Goal: Transaction & Acquisition: Purchase product/service

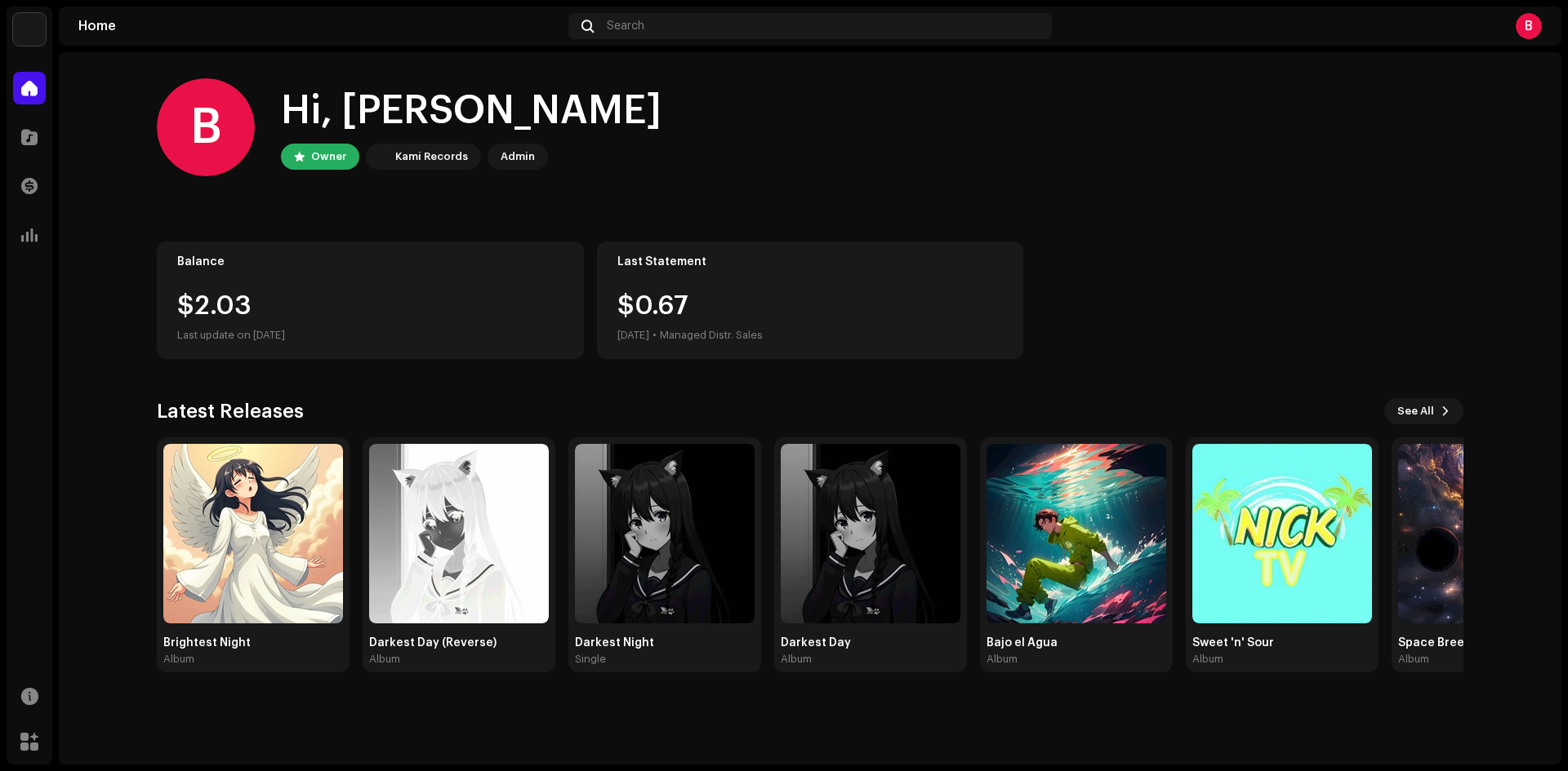
click at [878, 194] on home-user "B Hi, [PERSON_NAME] Owner Kami Records Admin" at bounding box center [809, 140] width 1306 height 124
click at [15, 138] on div at bounding box center [30, 137] width 32 height 32
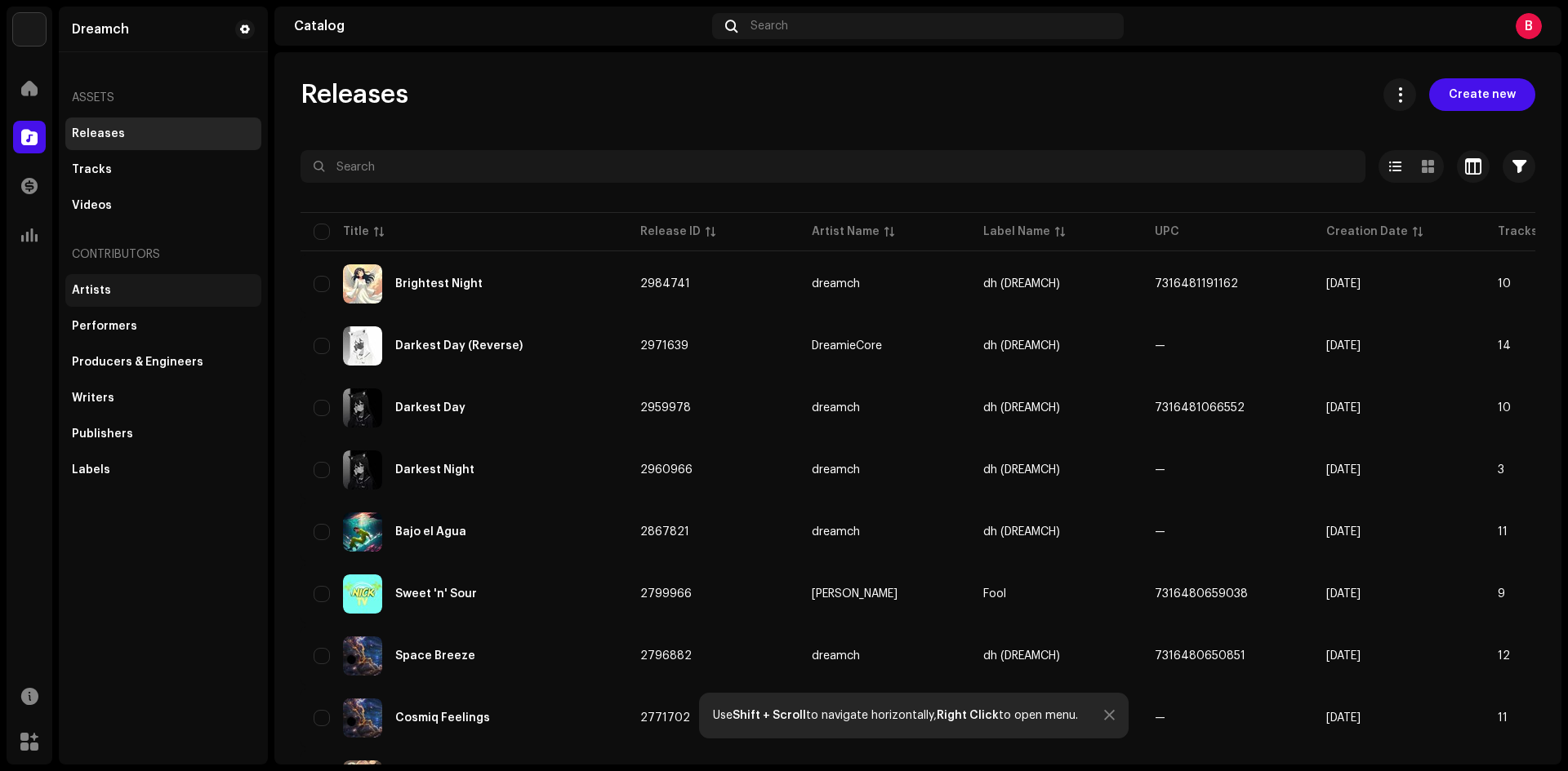
click at [140, 294] on div "Artists" at bounding box center [163, 290] width 183 height 13
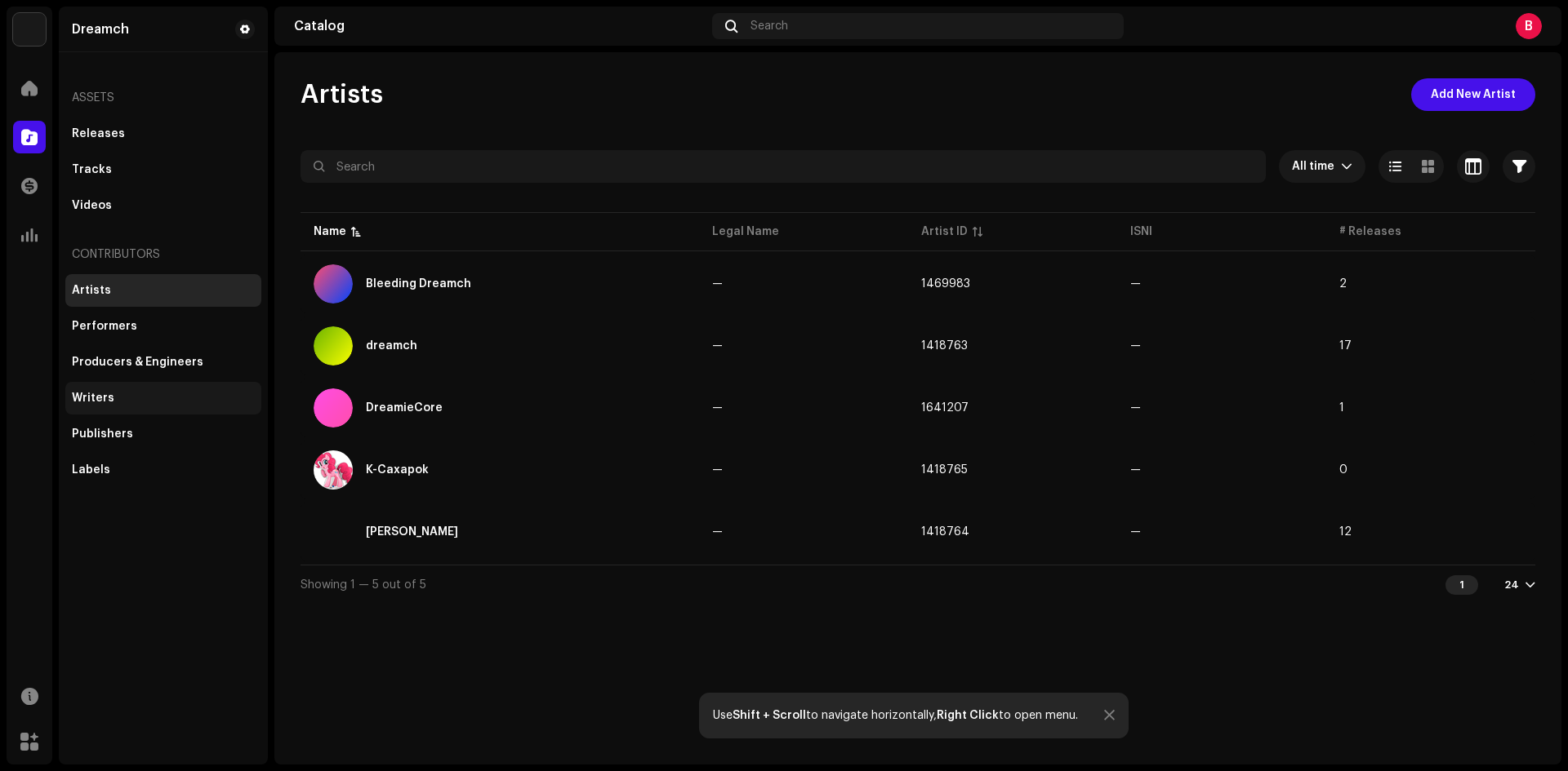
click at [115, 402] on div "Writers" at bounding box center [163, 398] width 183 height 13
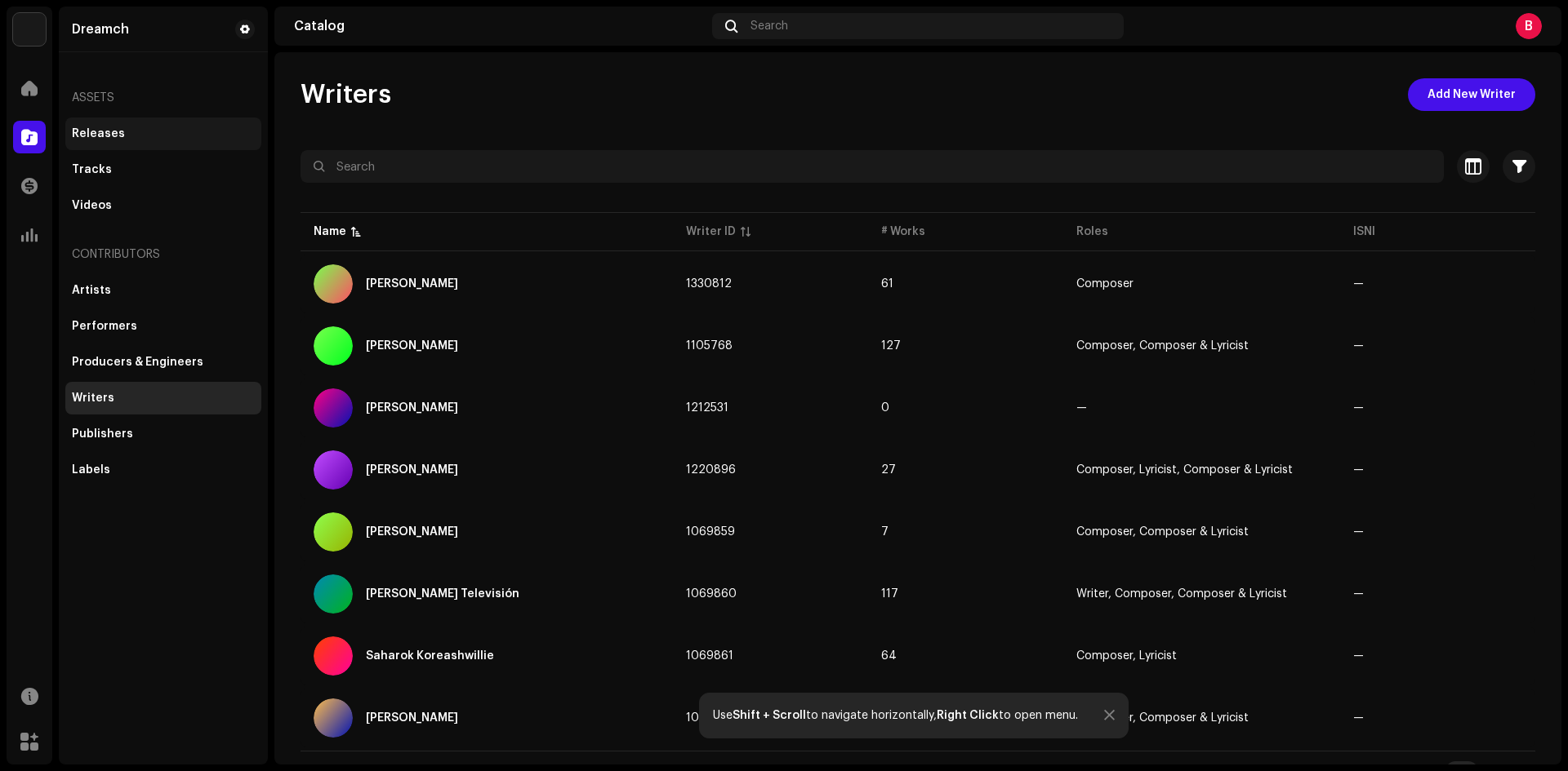
click at [145, 149] on div "Releases" at bounding box center [164, 134] width 196 height 32
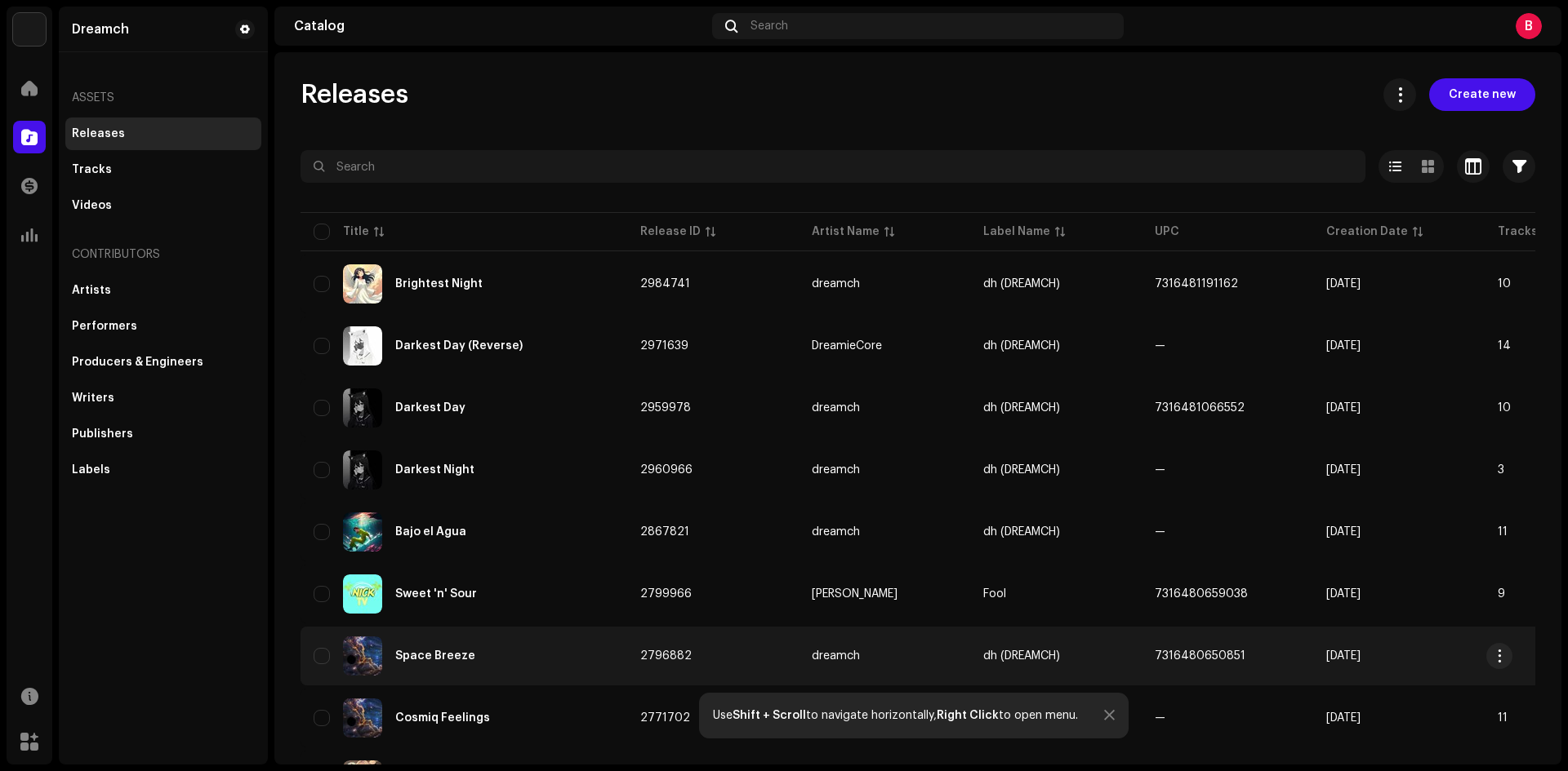
click at [468, 647] on div "Space Breeze" at bounding box center [464, 657] width 300 height 40
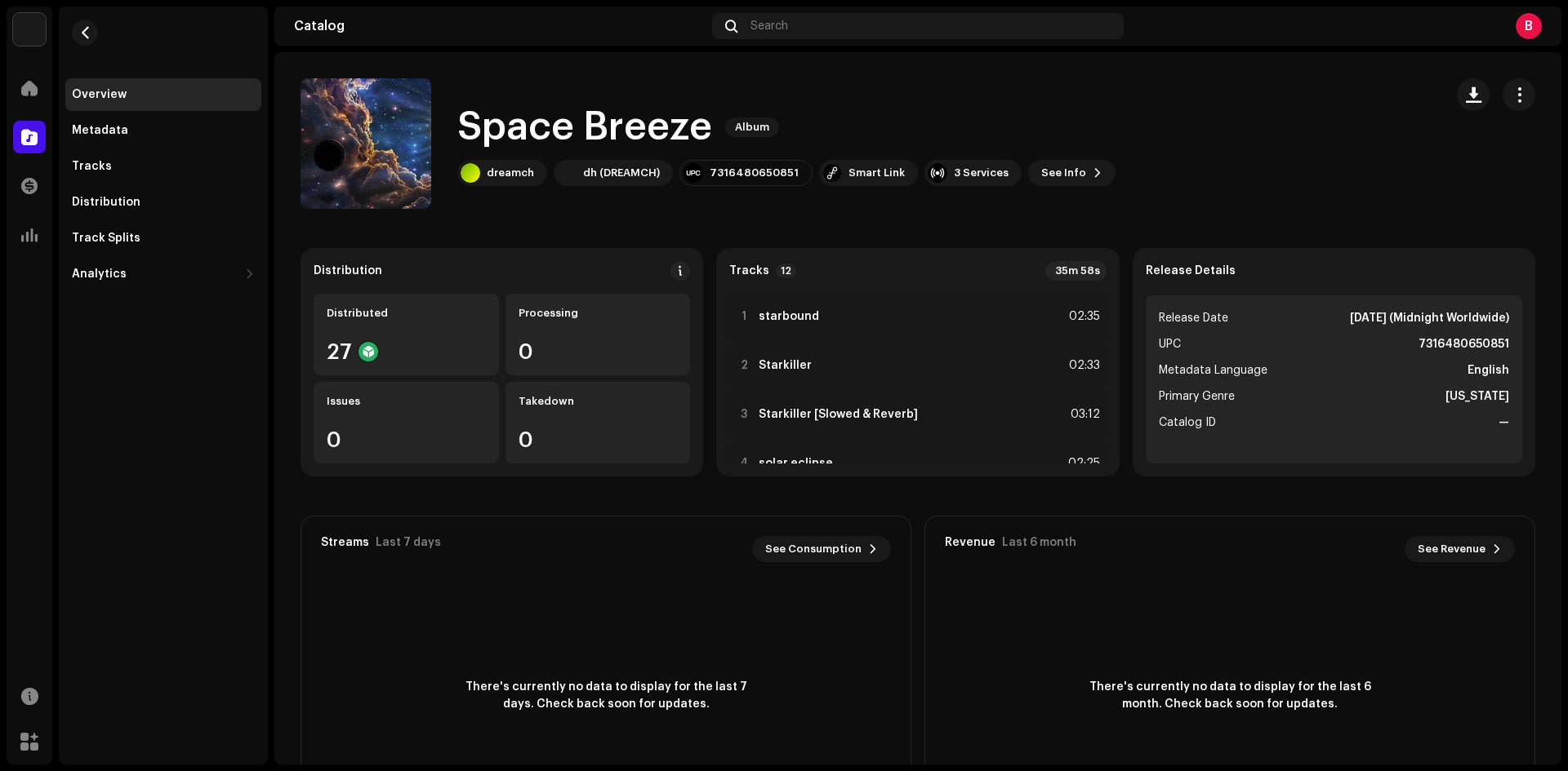
click at [32, 148] on div at bounding box center [30, 137] width 32 height 32
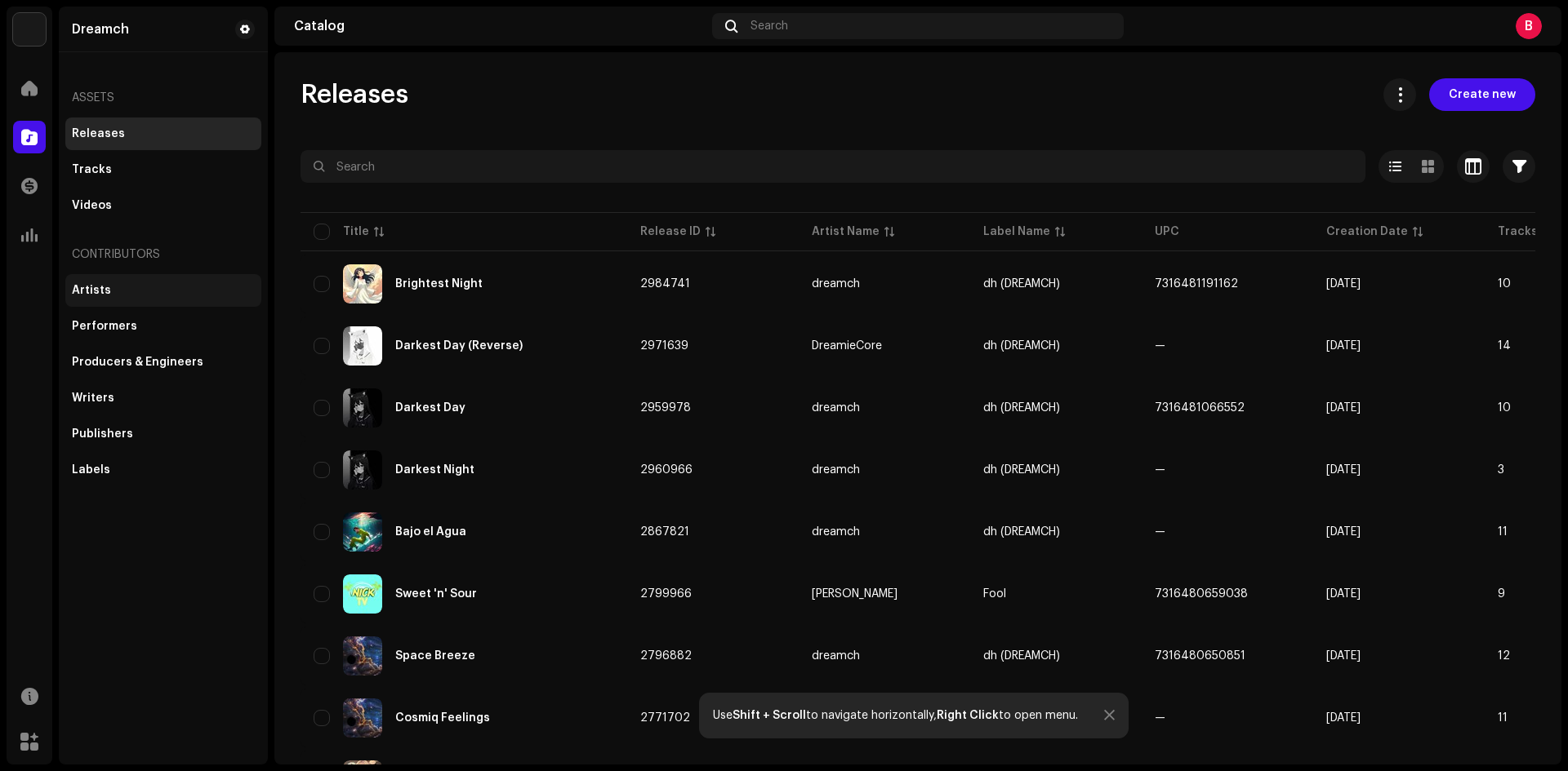
click at [92, 290] on div "Artists" at bounding box center [92, 290] width 40 height 13
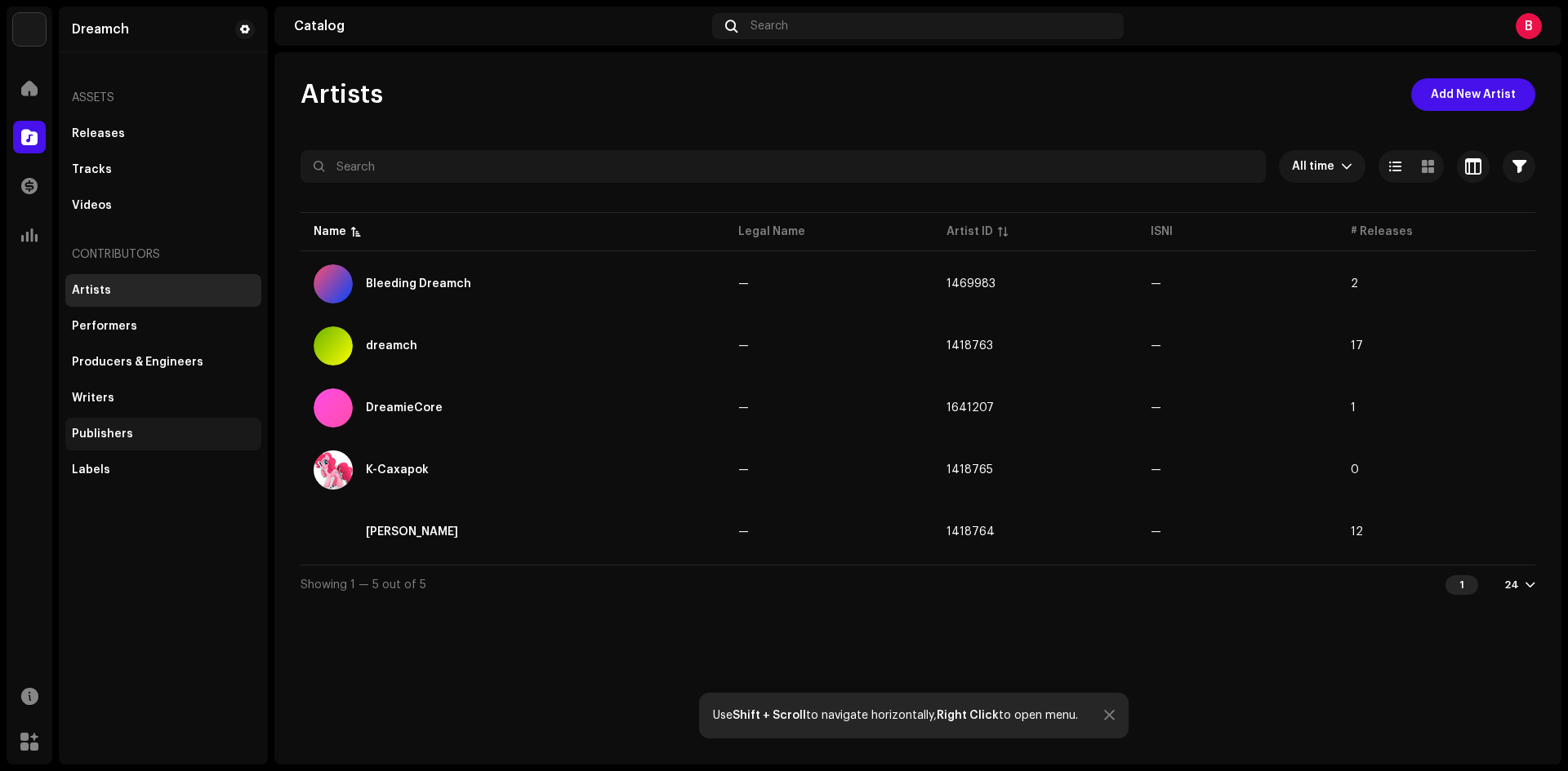
click at [105, 424] on div "Publishers" at bounding box center [164, 434] width 196 height 32
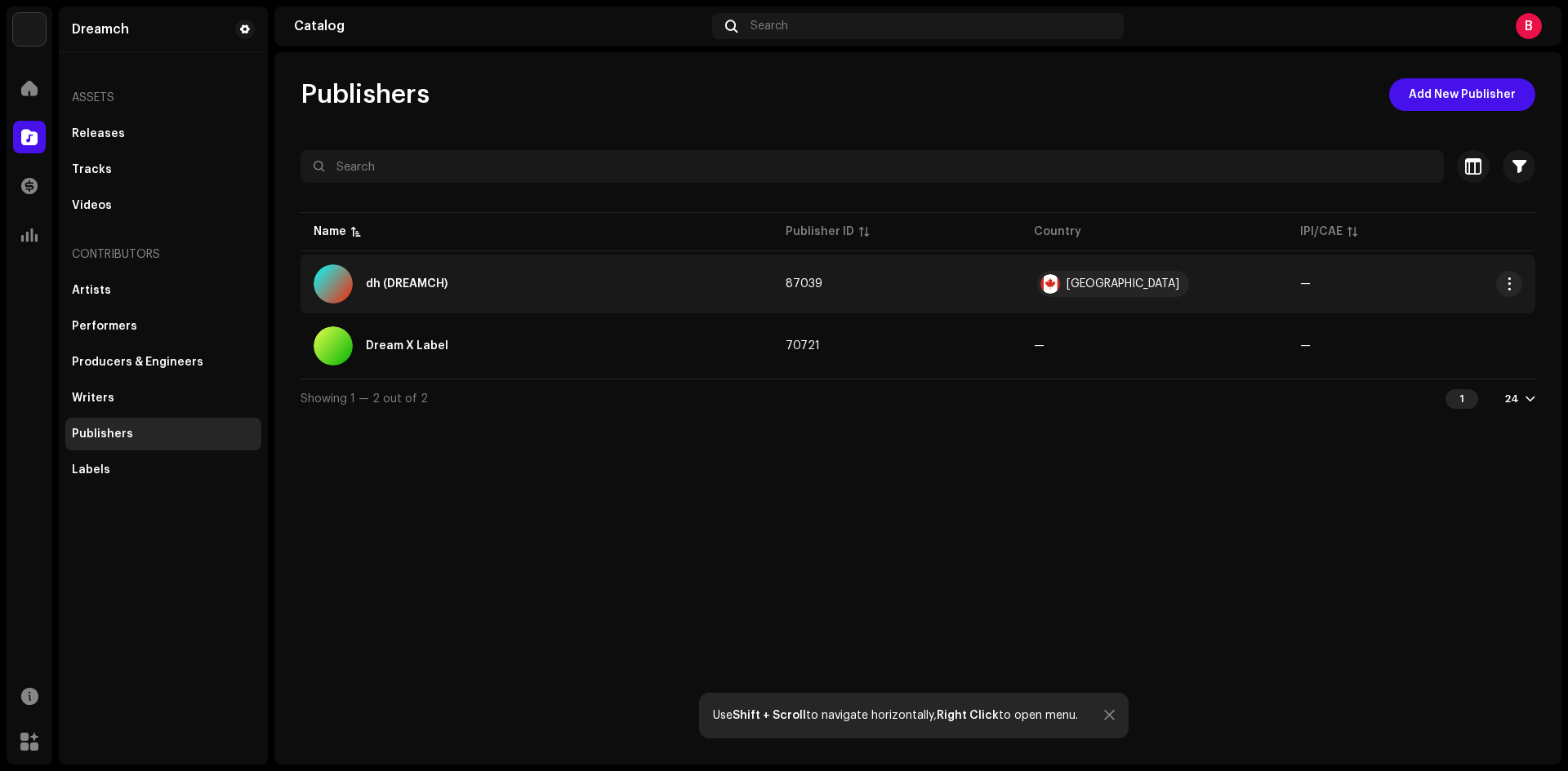
click at [477, 284] on div "dh (DREAMCH)" at bounding box center [537, 284] width 446 height 40
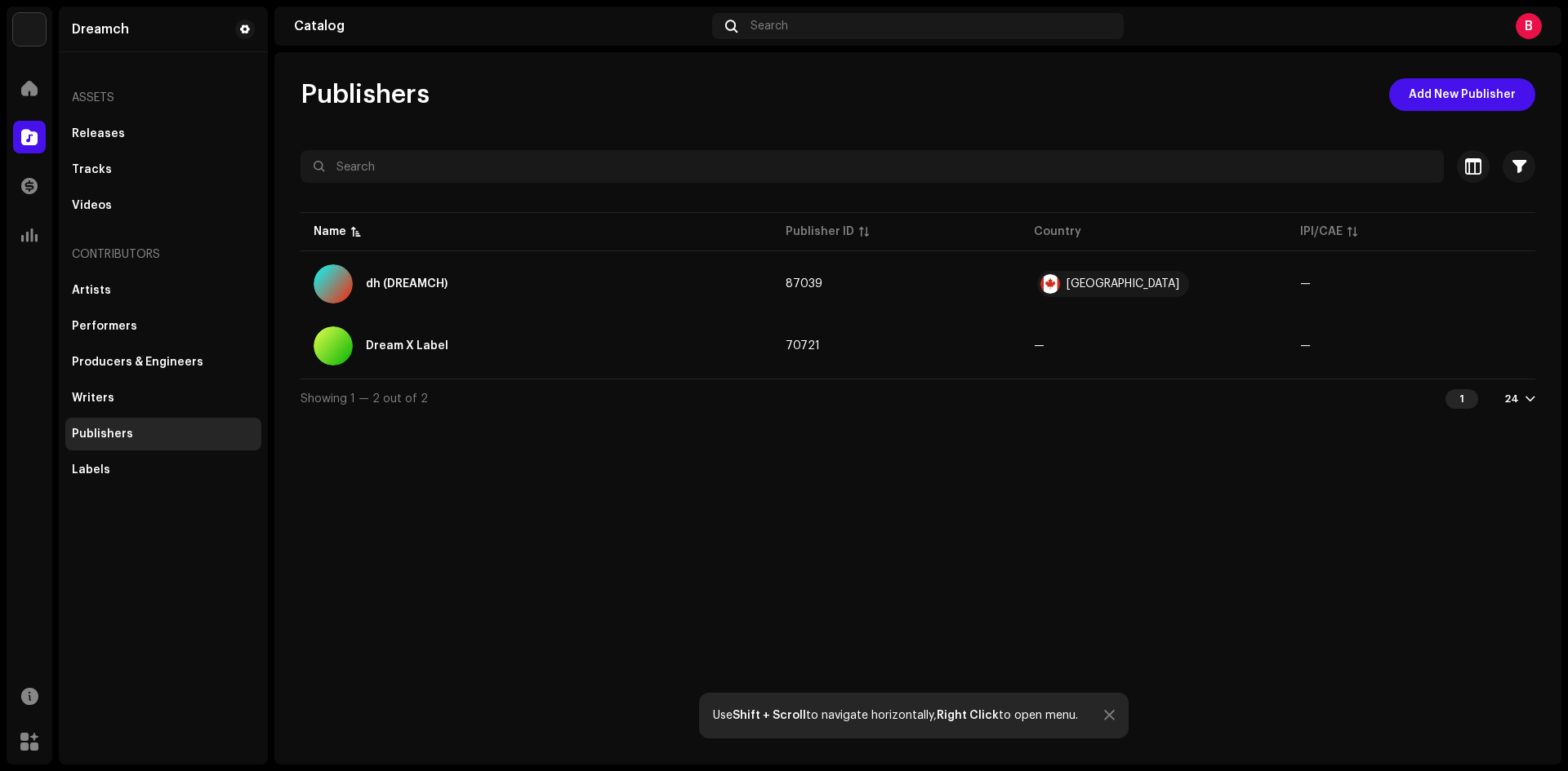
click at [1105, 439] on div at bounding box center [784, 386] width 1568 height 771
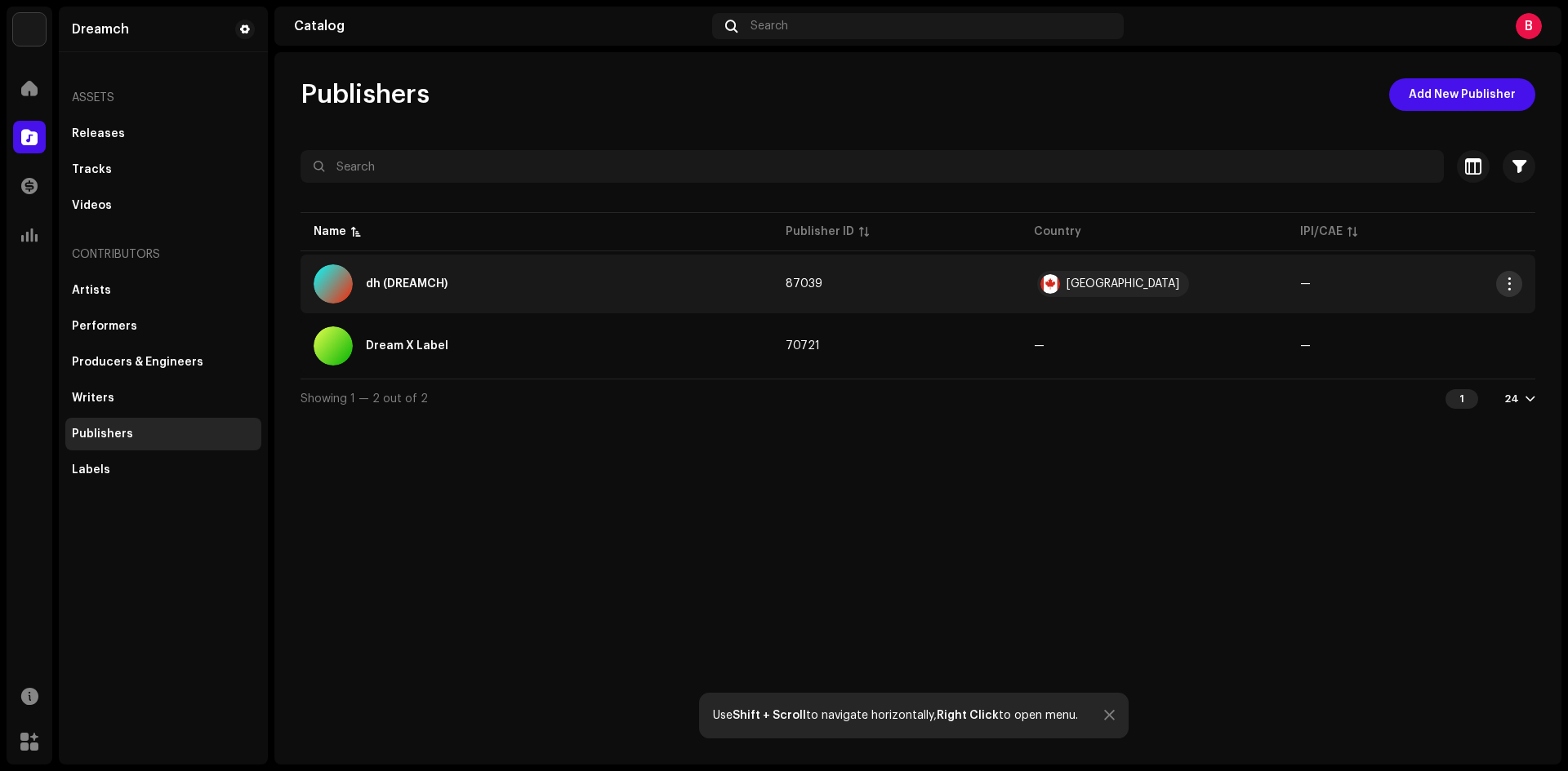
click at [1510, 280] on span "button" at bounding box center [1510, 284] width 13 height 13
click at [1430, 319] on div "Edit" at bounding box center [1432, 321] width 152 height 13
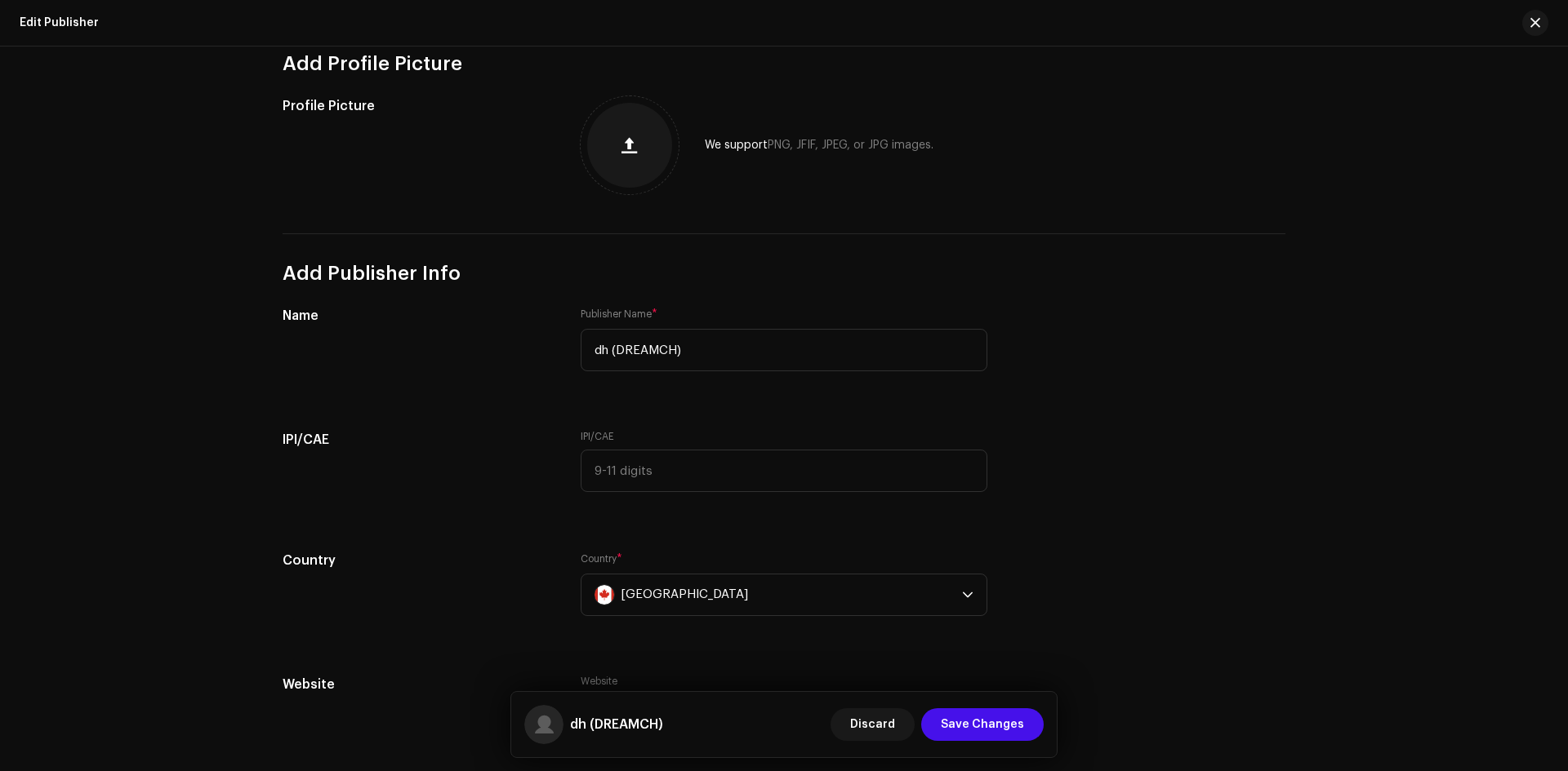
scroll to position [271, 0]
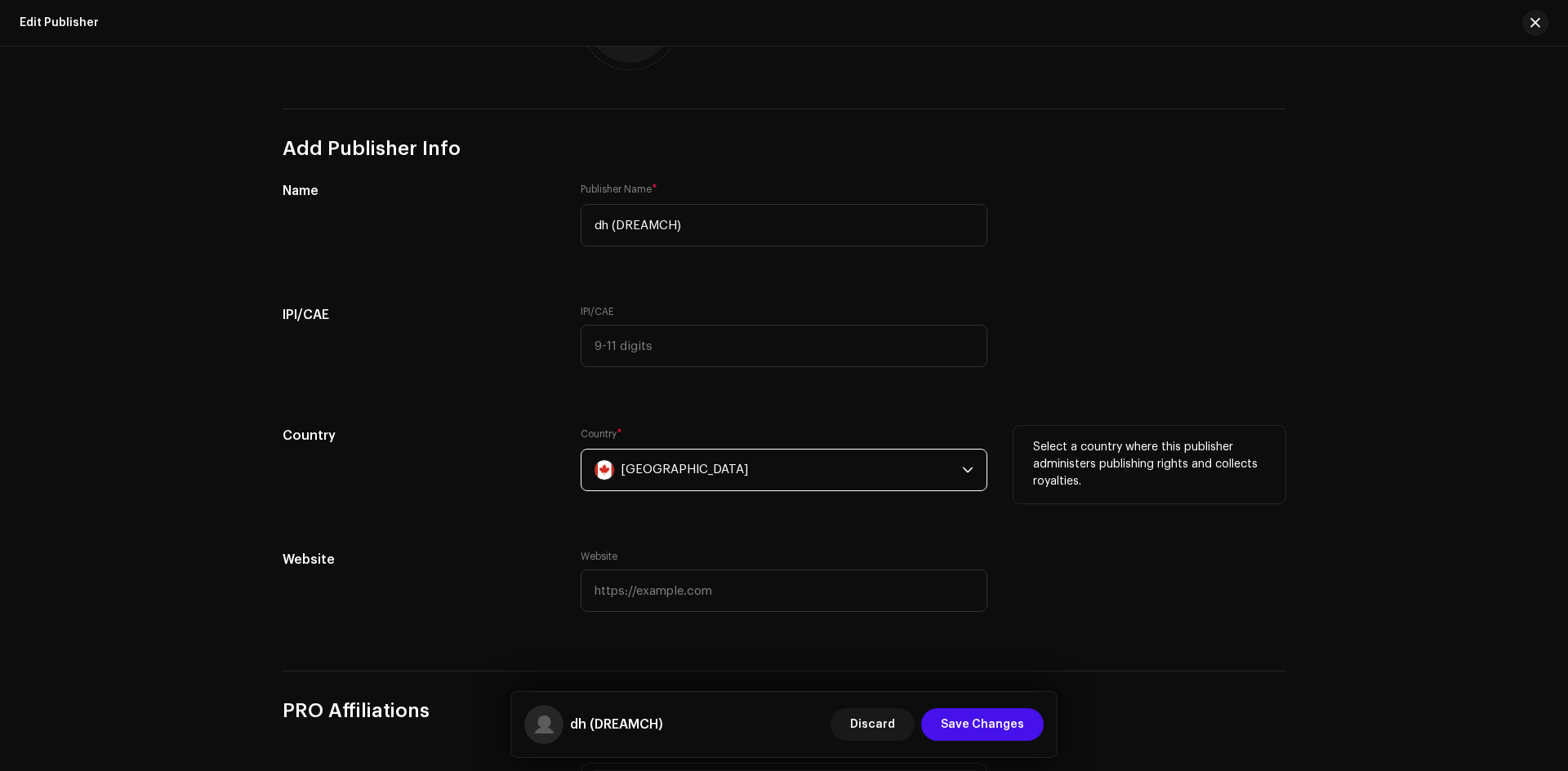
click at [664, 475] on div "[GEOGRAPHIC_DATA]" at bounding box center [774, 470] width 361 height 40
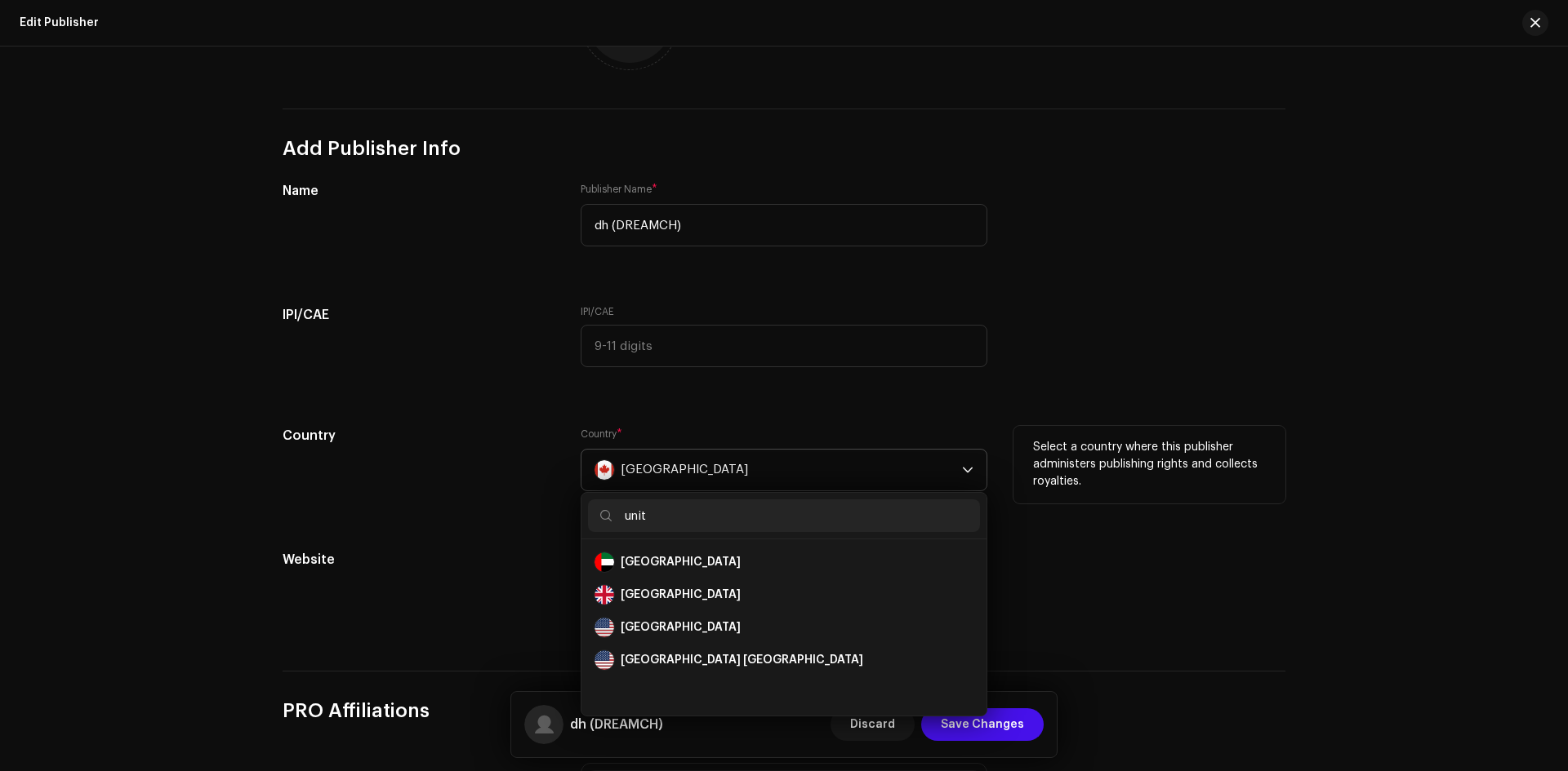
scroll to position [0, 0]
type input "unit"
click at [673, 631] on div "[GEOGRAPHIC_DATA]" at bounding box center [681, 627] width 120 height 16
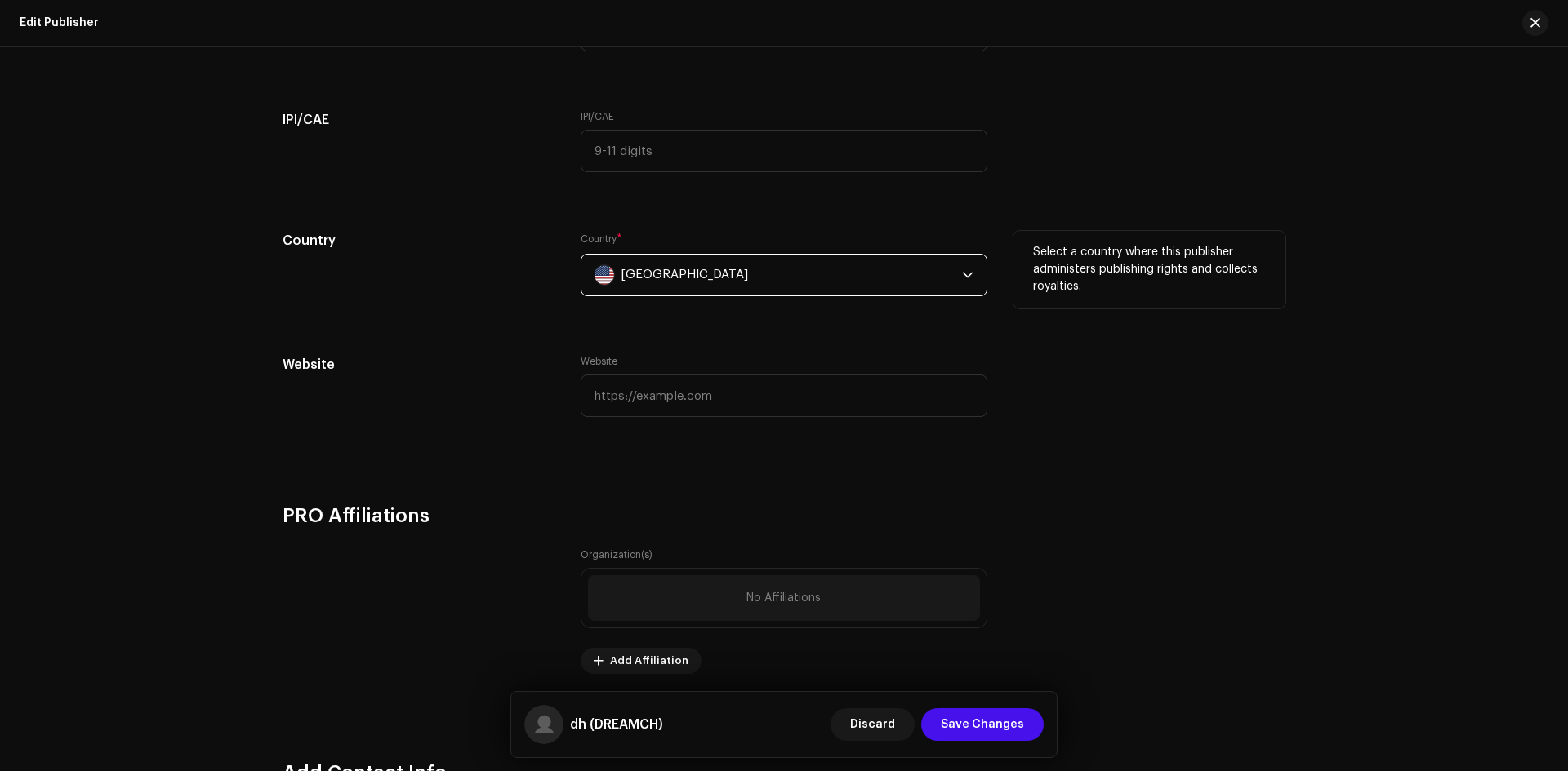
scroll to position [473, 0]
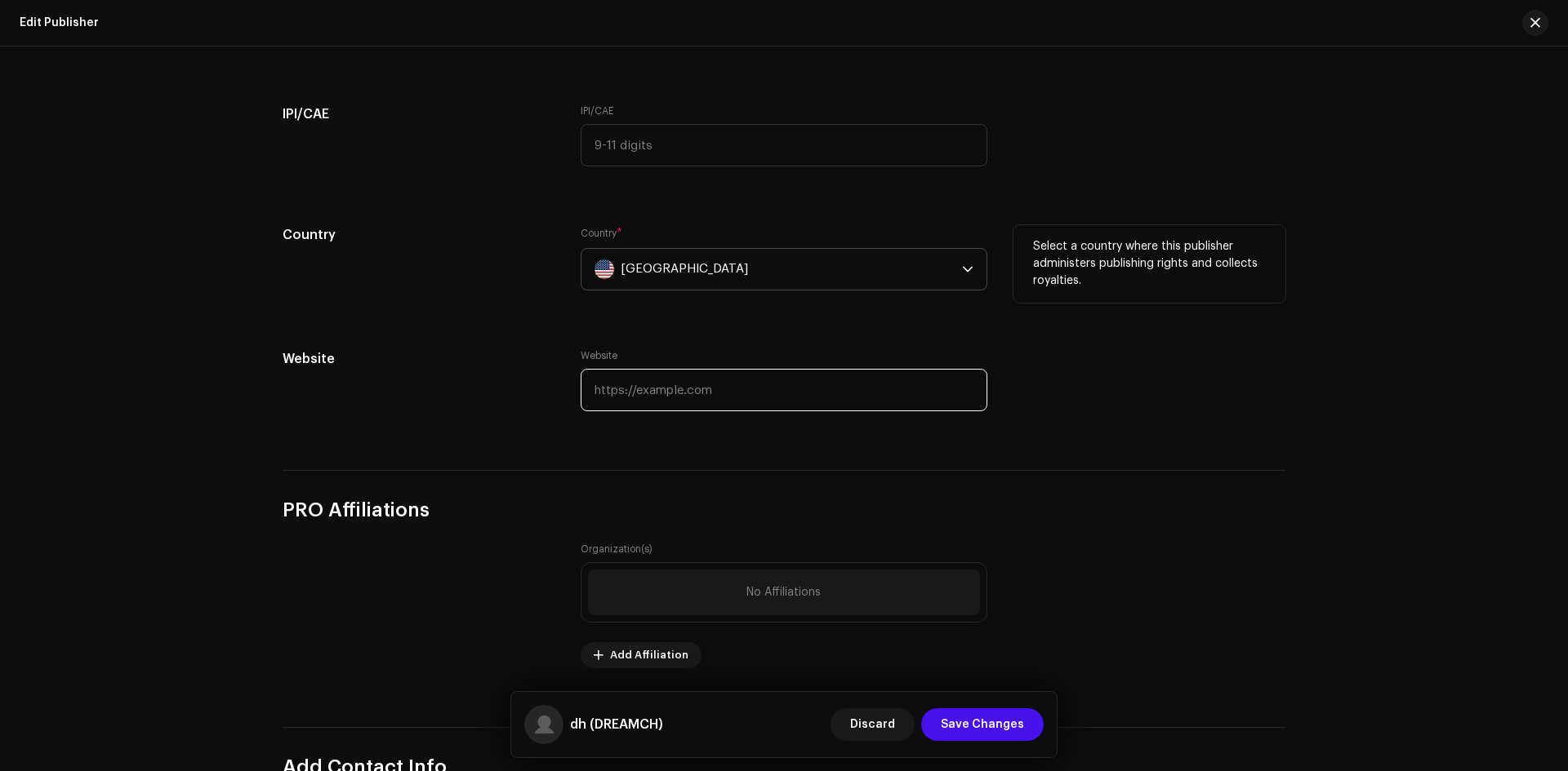
click at [628, 395] on input "text" at bounding box center [784, 390] width 406 height 42
type input "[URL][DOMAIN_NAME]"
click at [1085, 465] on div "Edit Publisher Complete the following to edit the publisher Add Profile Picture…" at bounding box center [784, 279] width 1056 height 1332
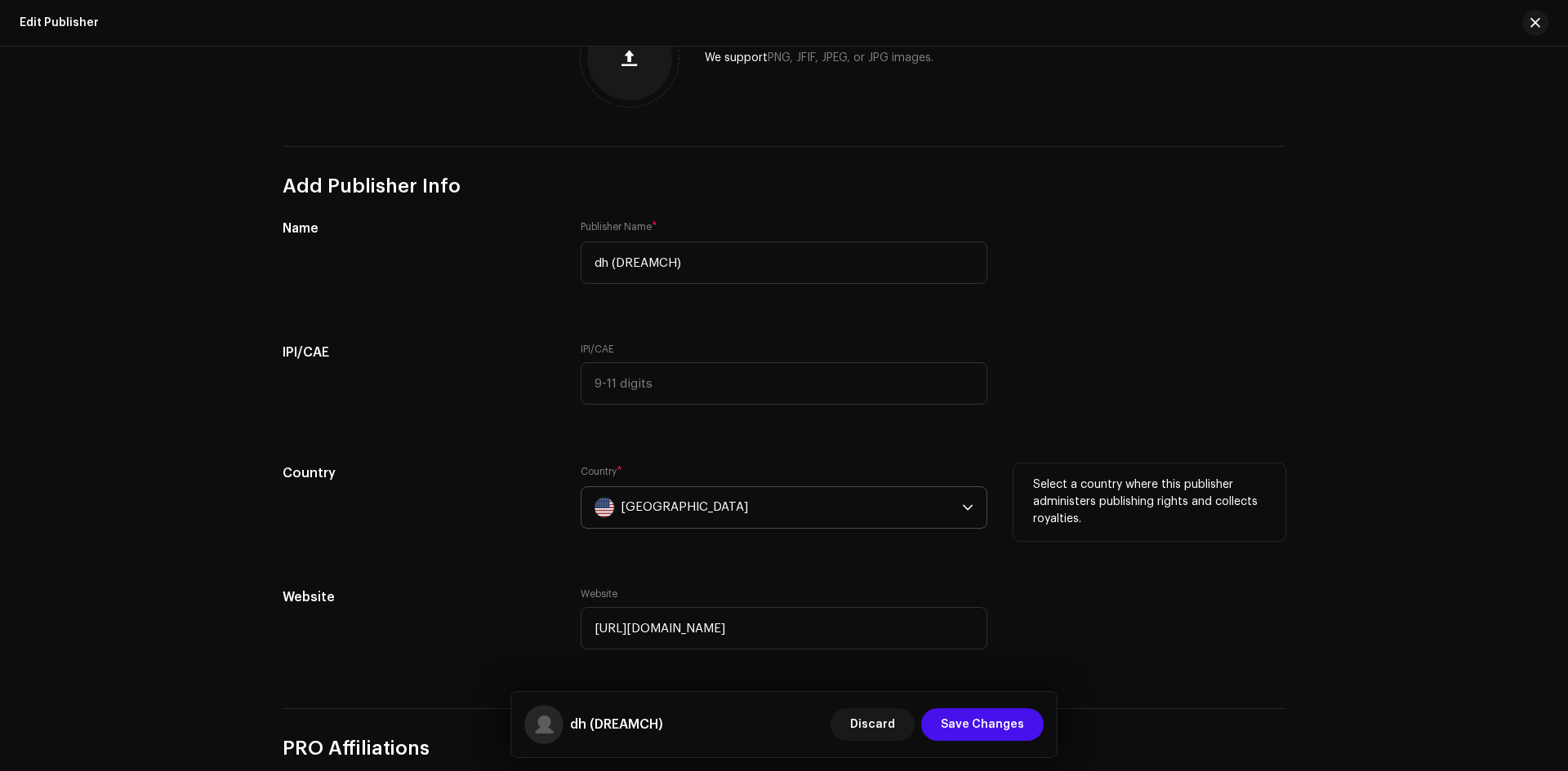
scroll to position [200, 0]
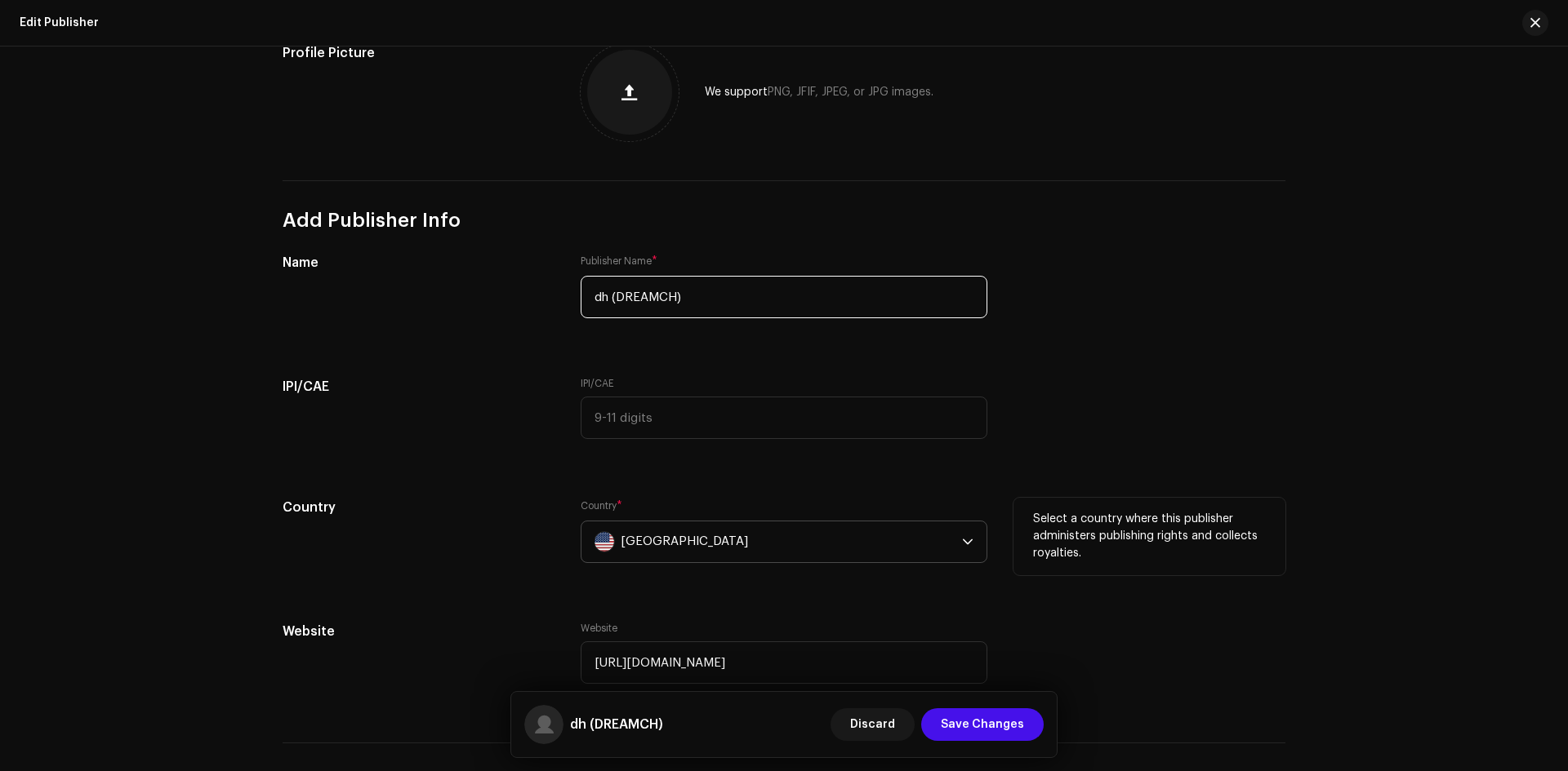
drag, startPoint x: 709, startPoint y: 304, endPoint x: 499, endPoint y: 307, distance: 210.0
click at [499, 307] on div "Name Publisher Name * dh (DREAMCH)" at bounding box center [783, 296] width 1002 height 84
click at [601, 291] on input "MMuss" at bounding box center [784, 297] width 406 height 42
click at [637, 296] on input "Muss" at bounding box center [784, 297] width 406 height 42
click at [600, 298] on input "Muss Mussic" at bounding box center [784, 297] width 406 height 42
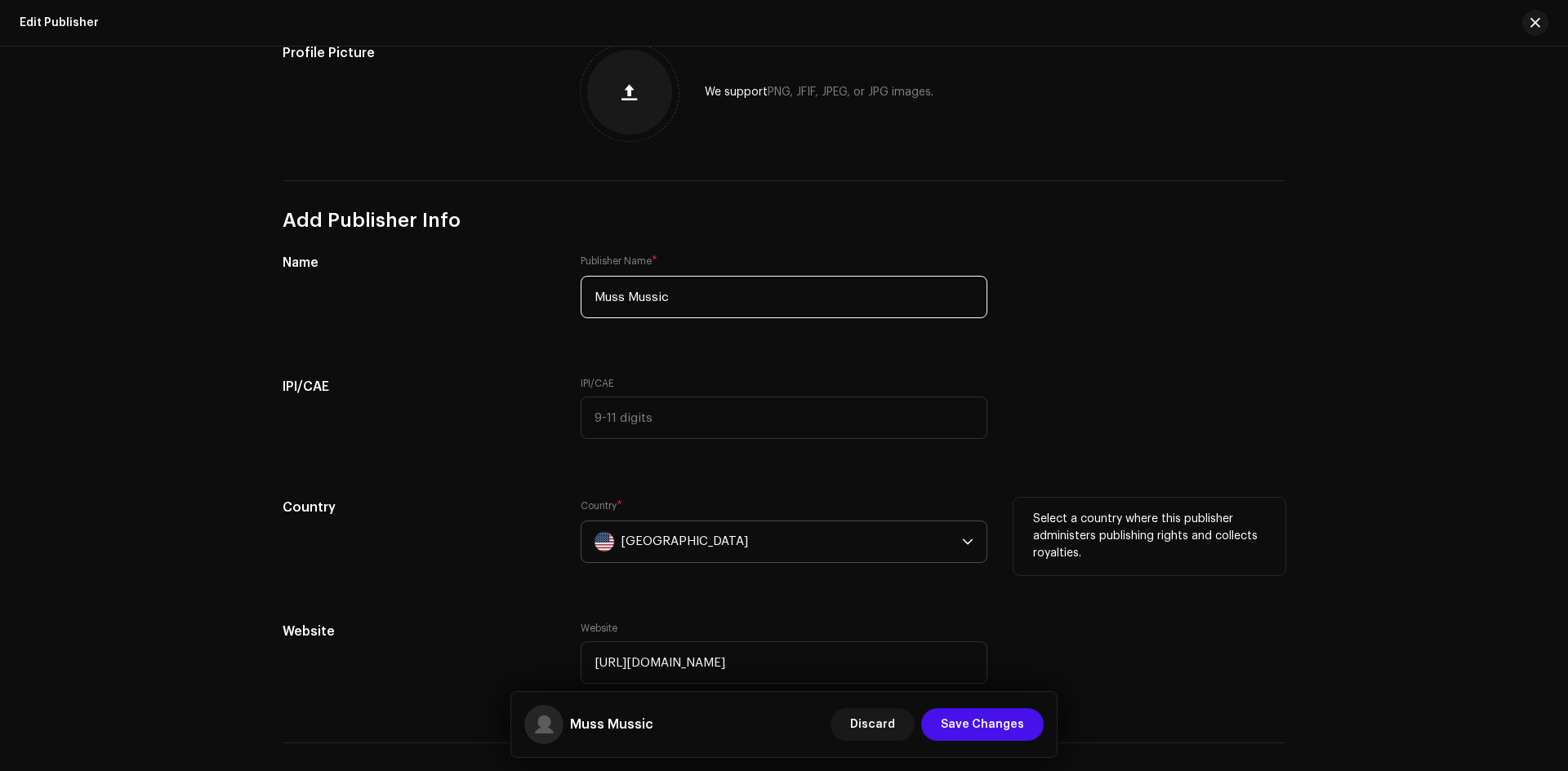
click at [634, 298] on input "Muss Mussic" at bounding box center [784, 297] width 406 height 42
click at [1161, 366] on div "Add Profile Picture Profile Picture We support PNG, JFIF, JPEG, or JPG images. …" at bounding box center [783, 337] width 1002 height 733
click at [1252, 710] on div "Edit Publisher Complete the following to edit the publisher Add Profile Picture…" at bounding box center [784, 552] width 1056 height 1332
click at [648, 301] on input "Muss mussic" at bounding box center [784, 297] width 406 height 42
type input "Muss music"
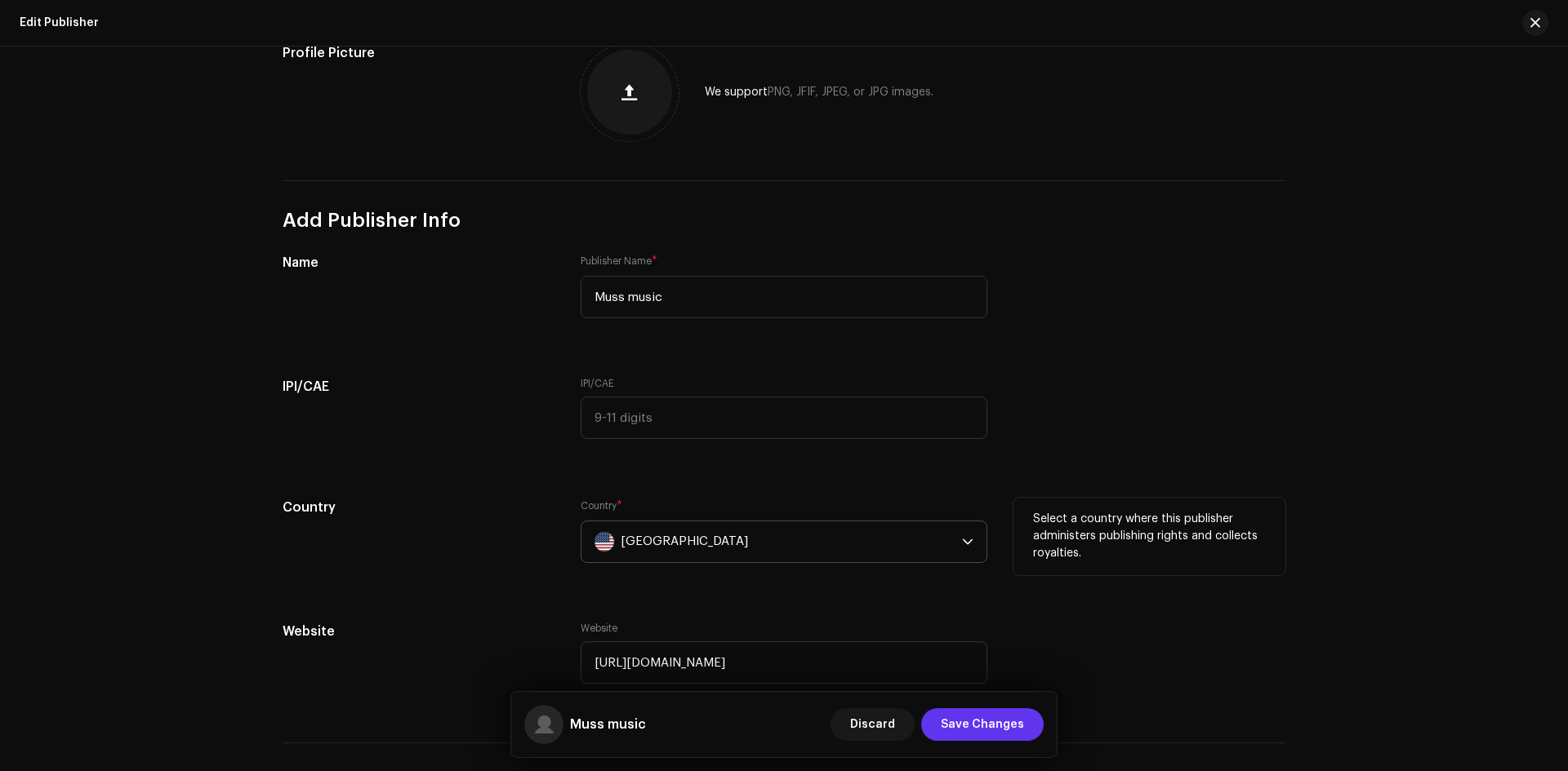
click at [993, 721] on span "Save Changes" at bounding box center [982, 724] width 84 height 32
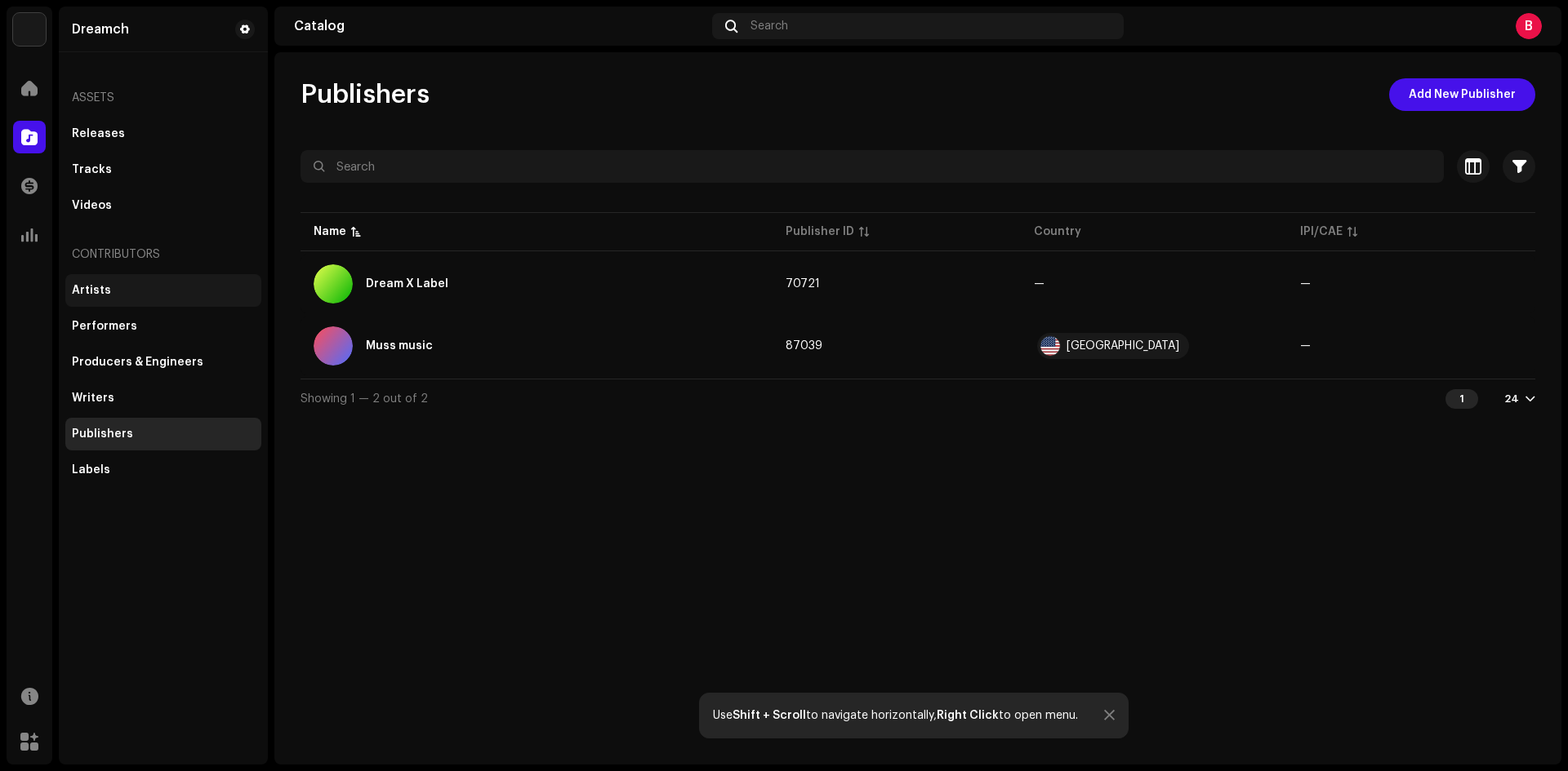
click at [120, 284] on div "Artists" at bounding box center [163, 290] width 183 height 13
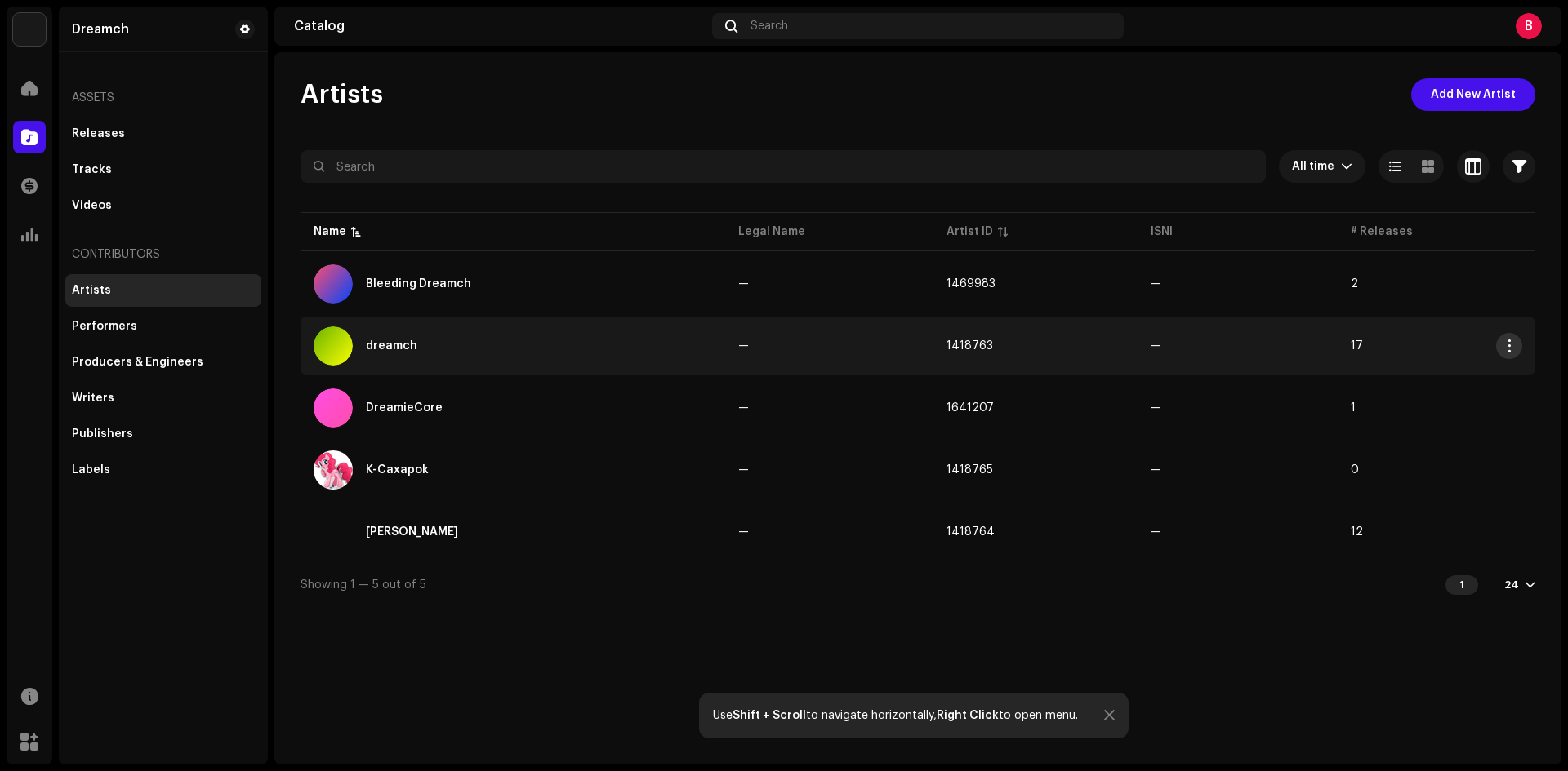
click at [1503, 347] on span "button" at bounding box center [1510, 346] width 13 height 13
click at [1112, 332] on td "1418763" at bounding box center [1035, 345] width 204 height 58
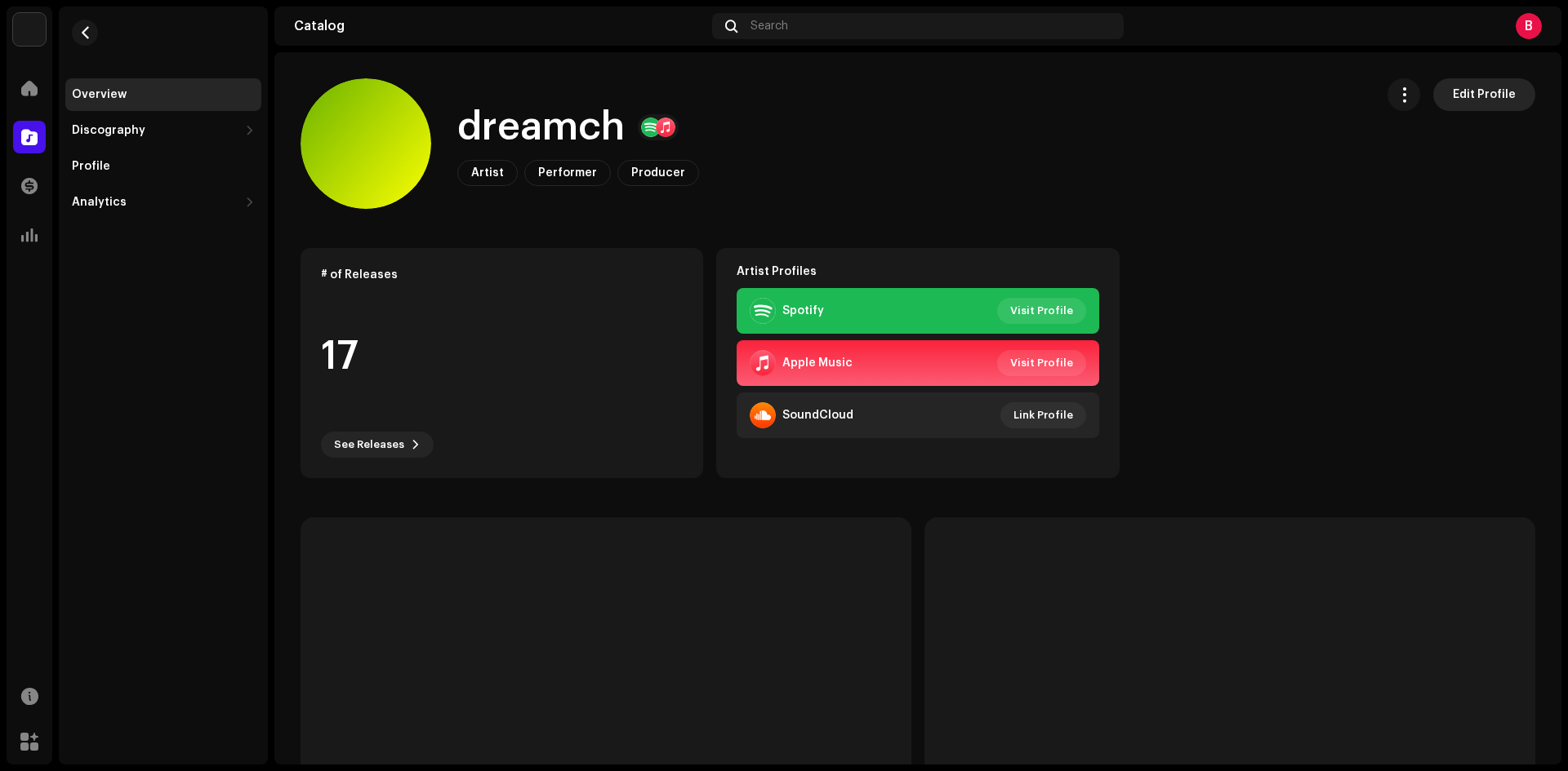
click at [1489, 109] on span "Edit Profile" at bounding box center [1484, 94] width 63 height 32
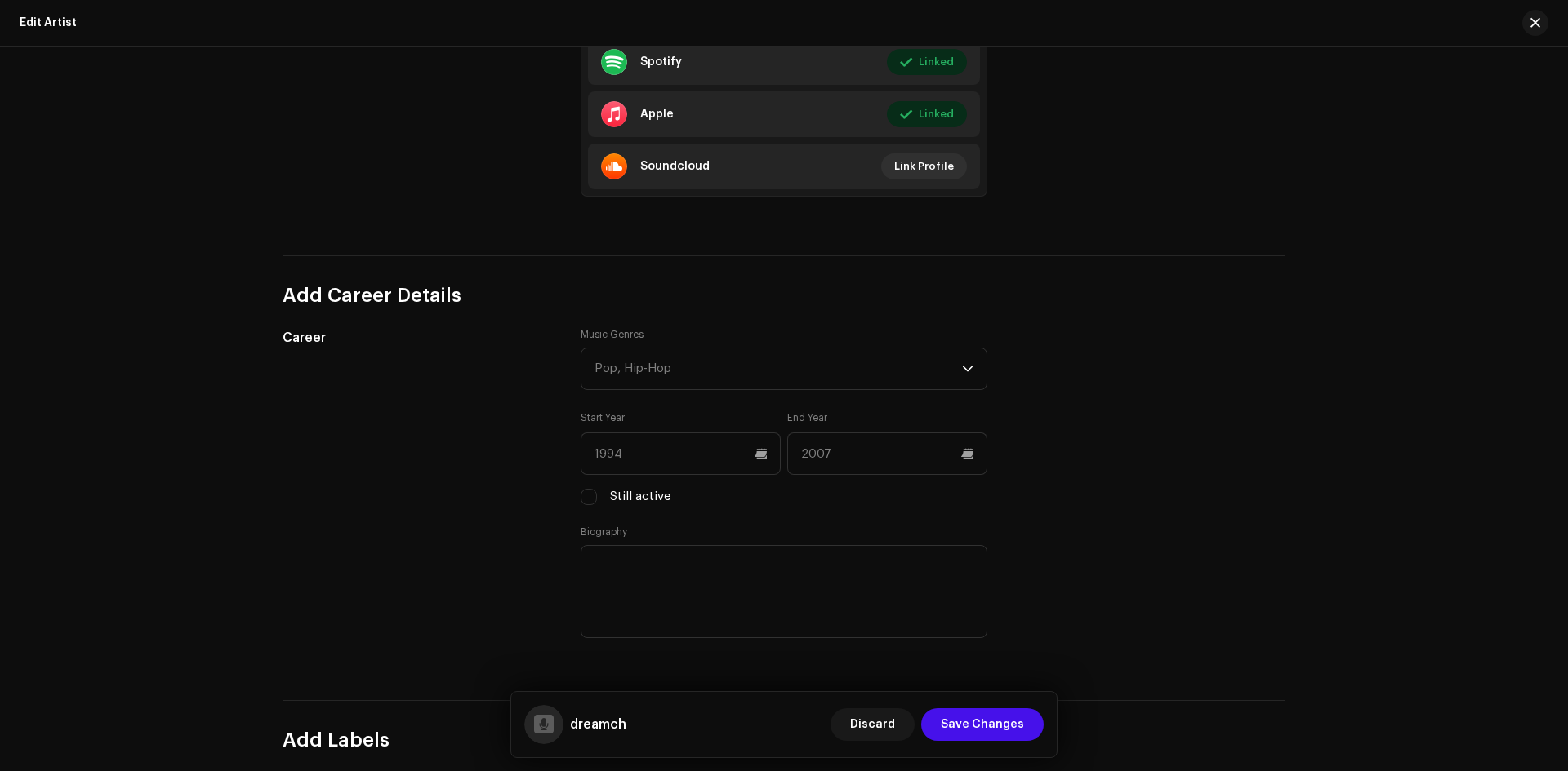
scroll to position [1360, 0]
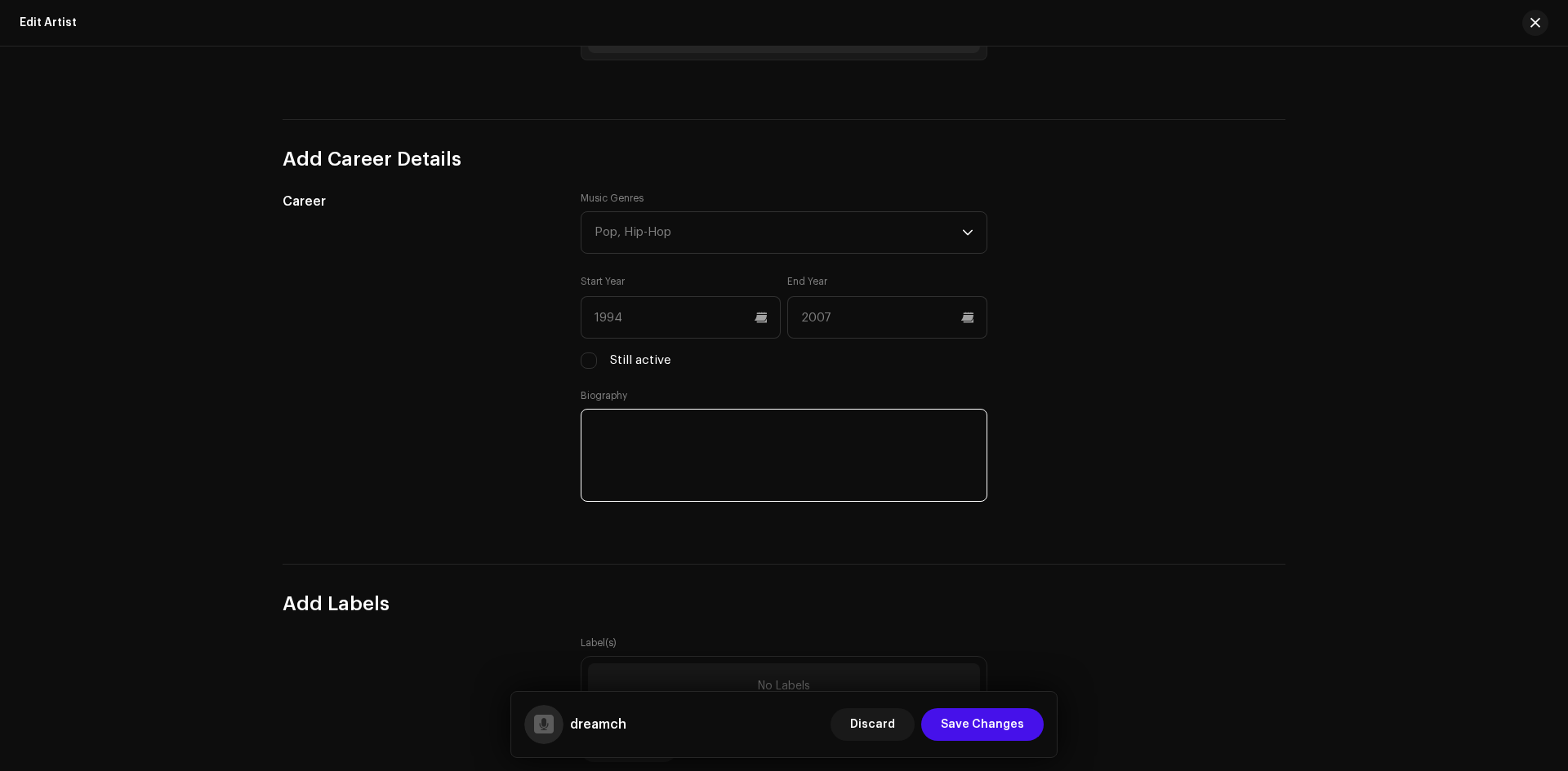
click at [739, 456] on textarea at bounding box center [784, 456] width 406 height 93
type textarea "C"
click at [379, 433] on div "Career" at bounding box center [418, 358] width 272 height 333
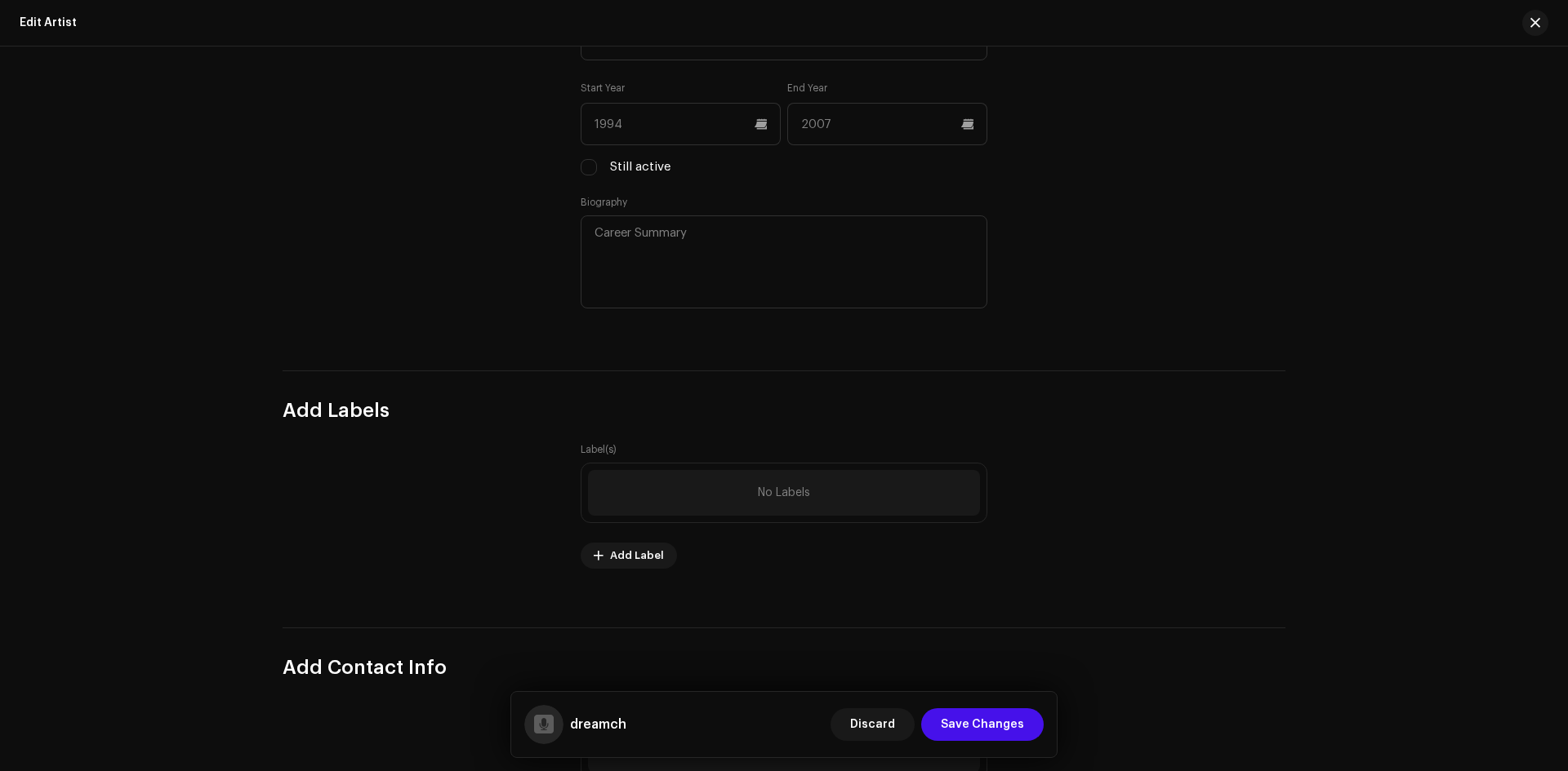
scroll to position [1768, 0]
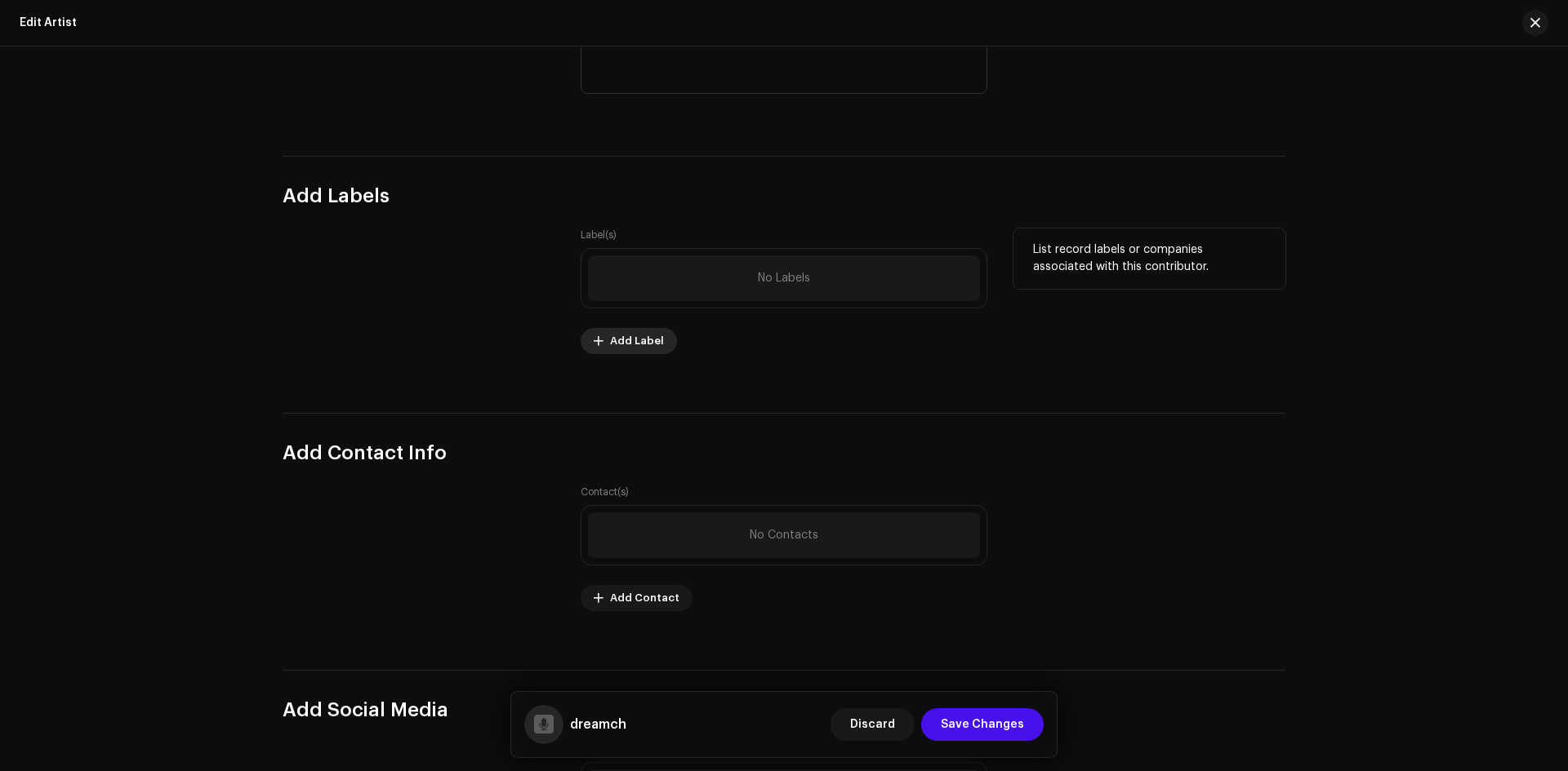
click at [622, 350] on span "Add Label" at bounding box center [637, 341] width 54 height 32
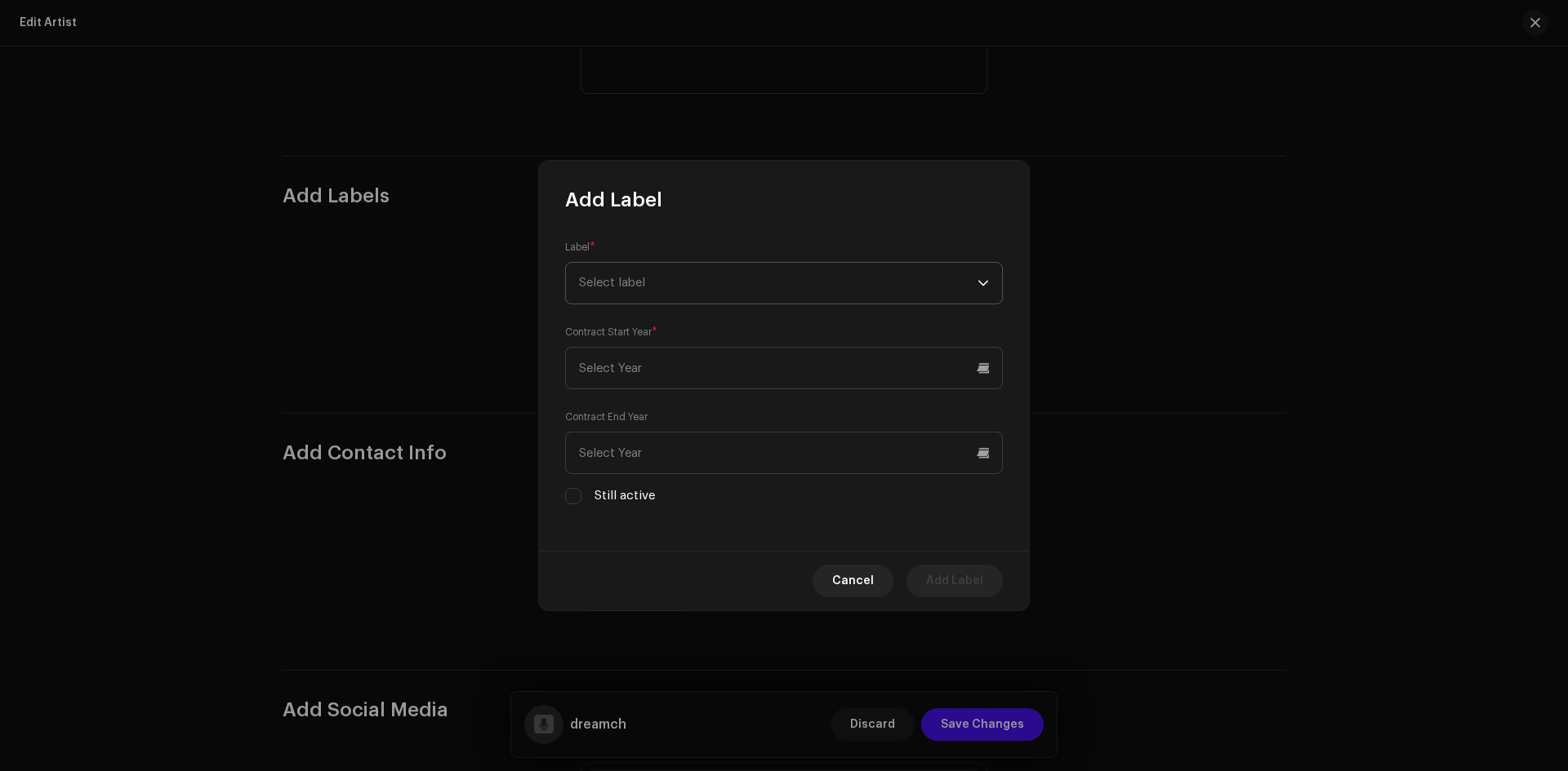
click at [655, 281] on span "Select label" at bounding box center [778, 282] width 398 height 40
type input "m"
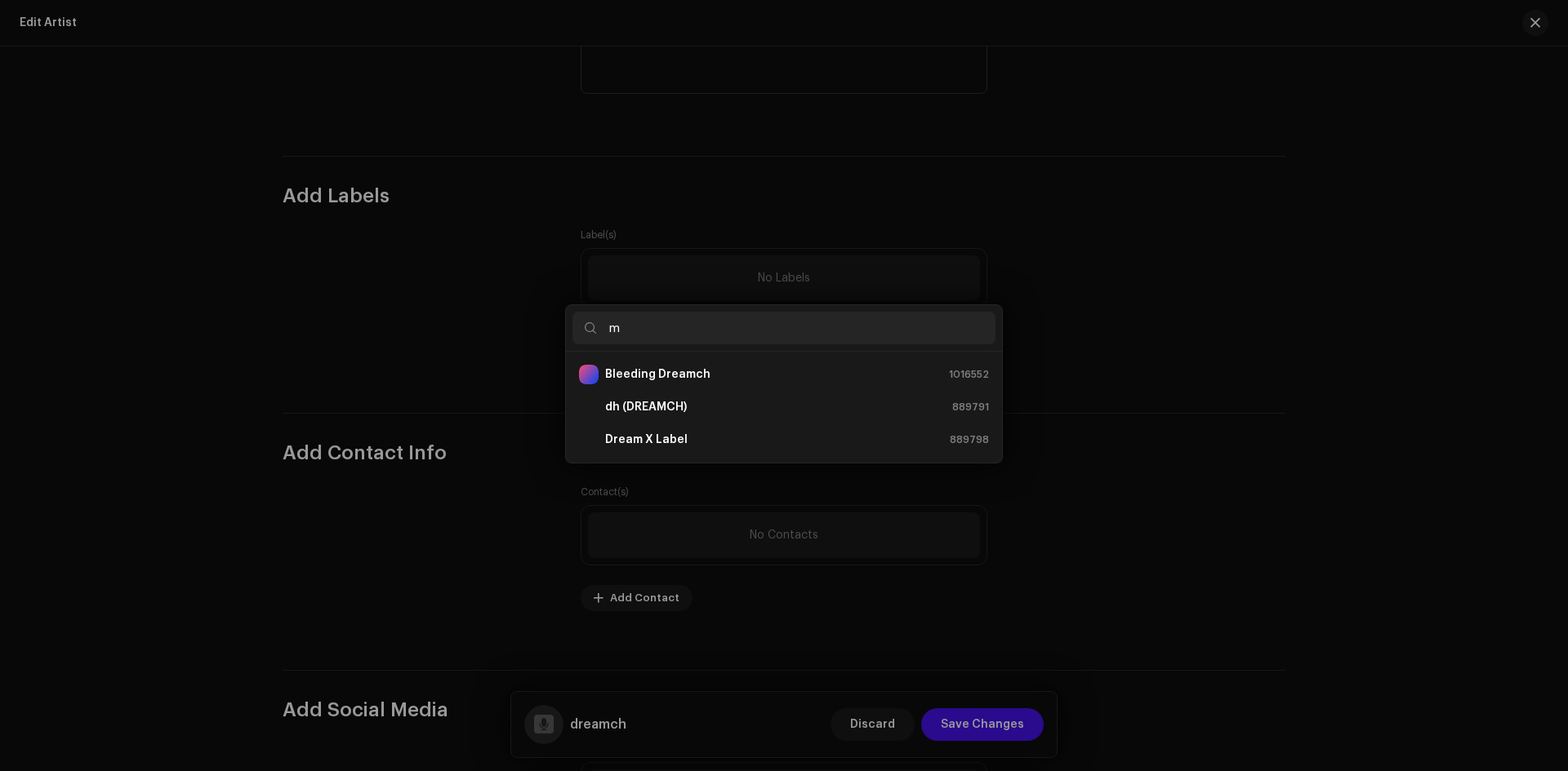
click at [1211, 332] on div "Add Label Label * Select label Contract Start Year * Contract End Year Still ac…" at bounding box center [784, 386] width 1568 height 771
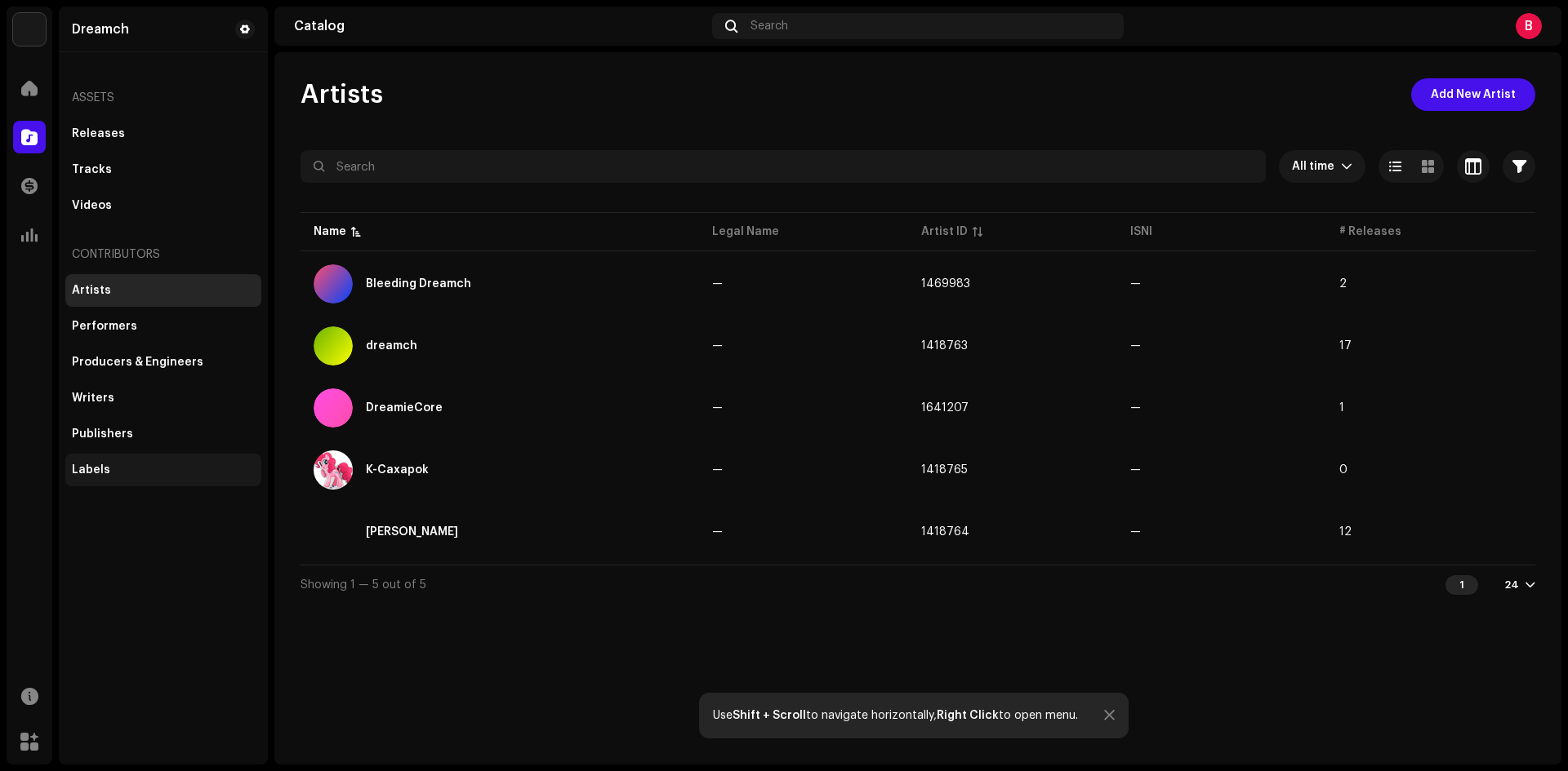
click at [129, 469] on div "Labels" at bounding box center [163, 470] width 183 height 13
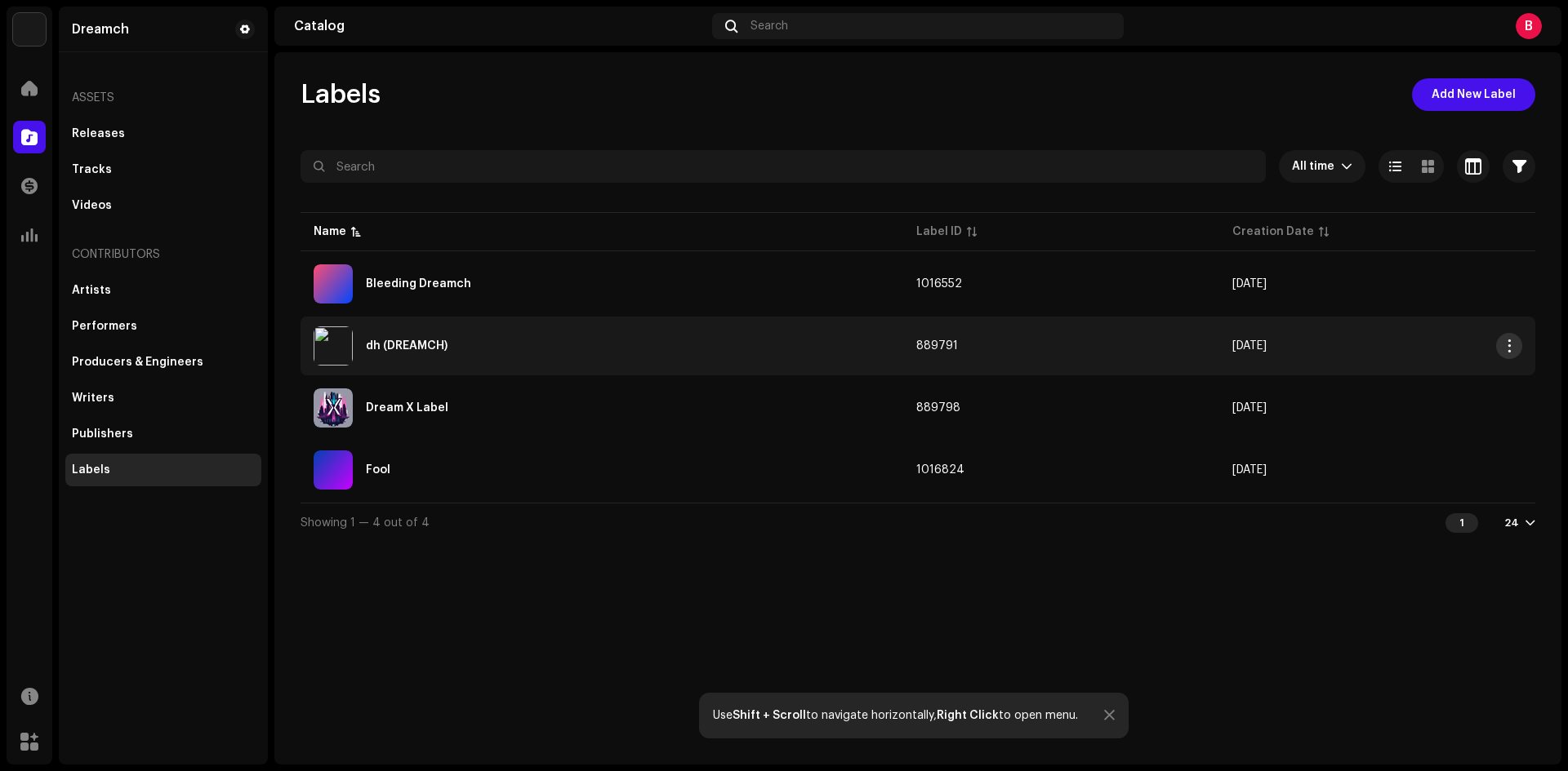
click at [1517, 352] on button "button" at bounding box center [1509, 346] width 26 height 26
click at [1219, 342] on td "[DATE]" at bounding box center [1377, 345] width 316 height 58
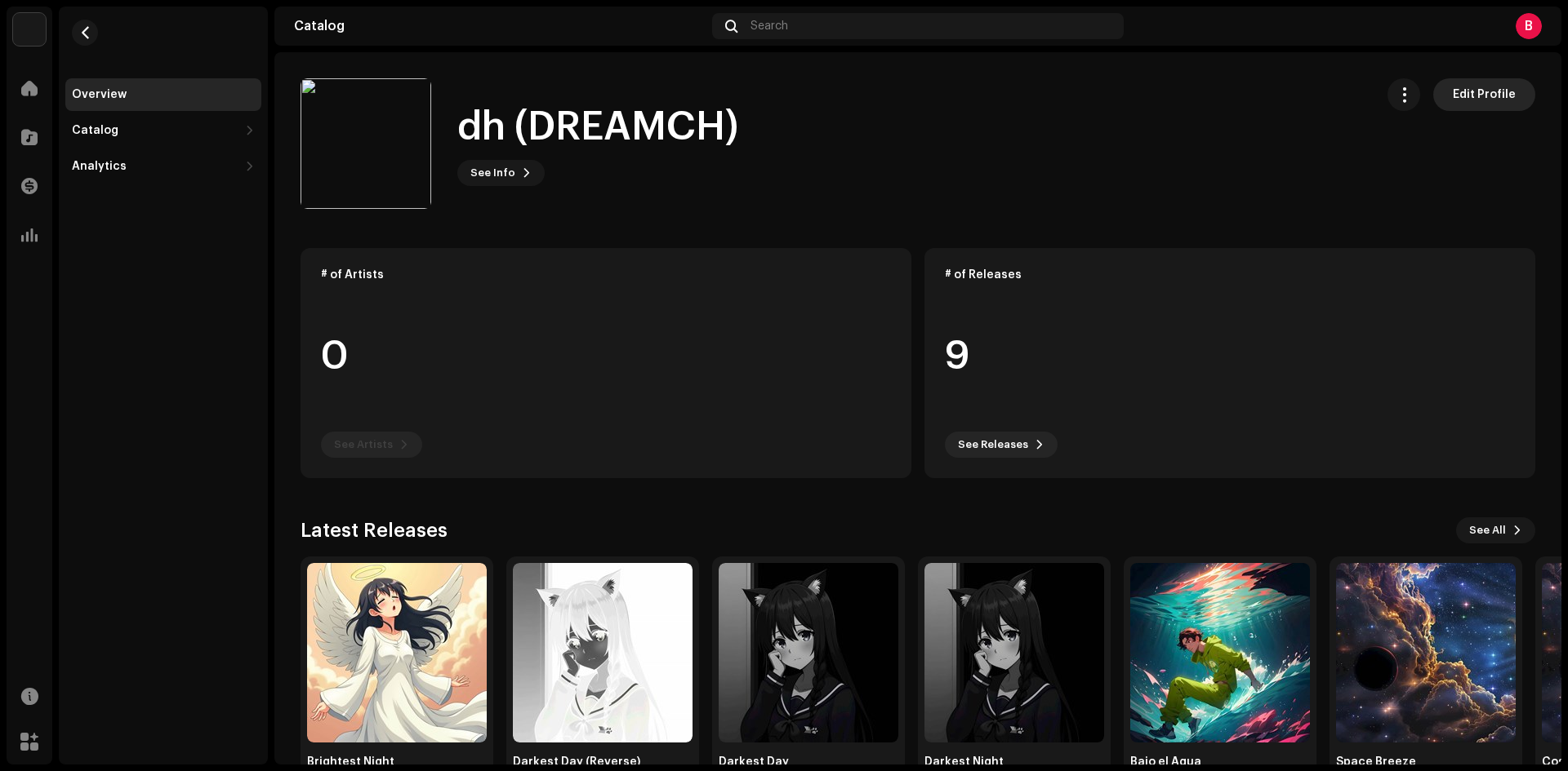
click at [1474, 92] on span "Edit Profile" at bounding box center [1484, 94] width 63 height 32
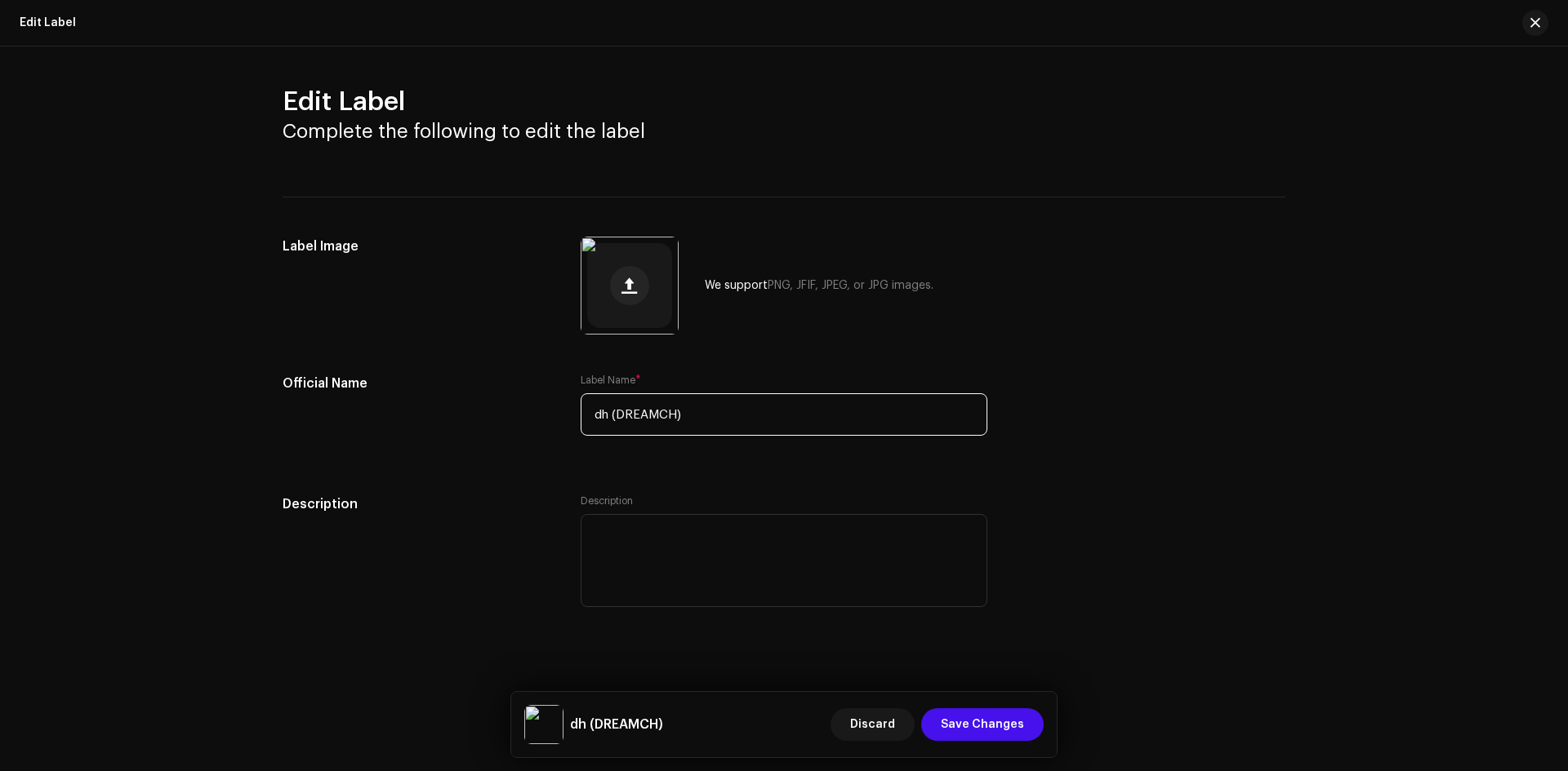
drag, startPoint x: 767, startPoint y: 428, endPoint x: 551, endPoint y: 454, distance: 217.6
click at [551, 454] on div "Official Name Label Name * dh (DREAMCH)" at bounding box center [783, 414] width 1002 height 82
type input "Muss music"
click at [456, 524] on div "Description" at bounding box center [418, 562] width 272 height 136
click at [661, 262] on button at bounding box center [659, 256] width 26 height 26
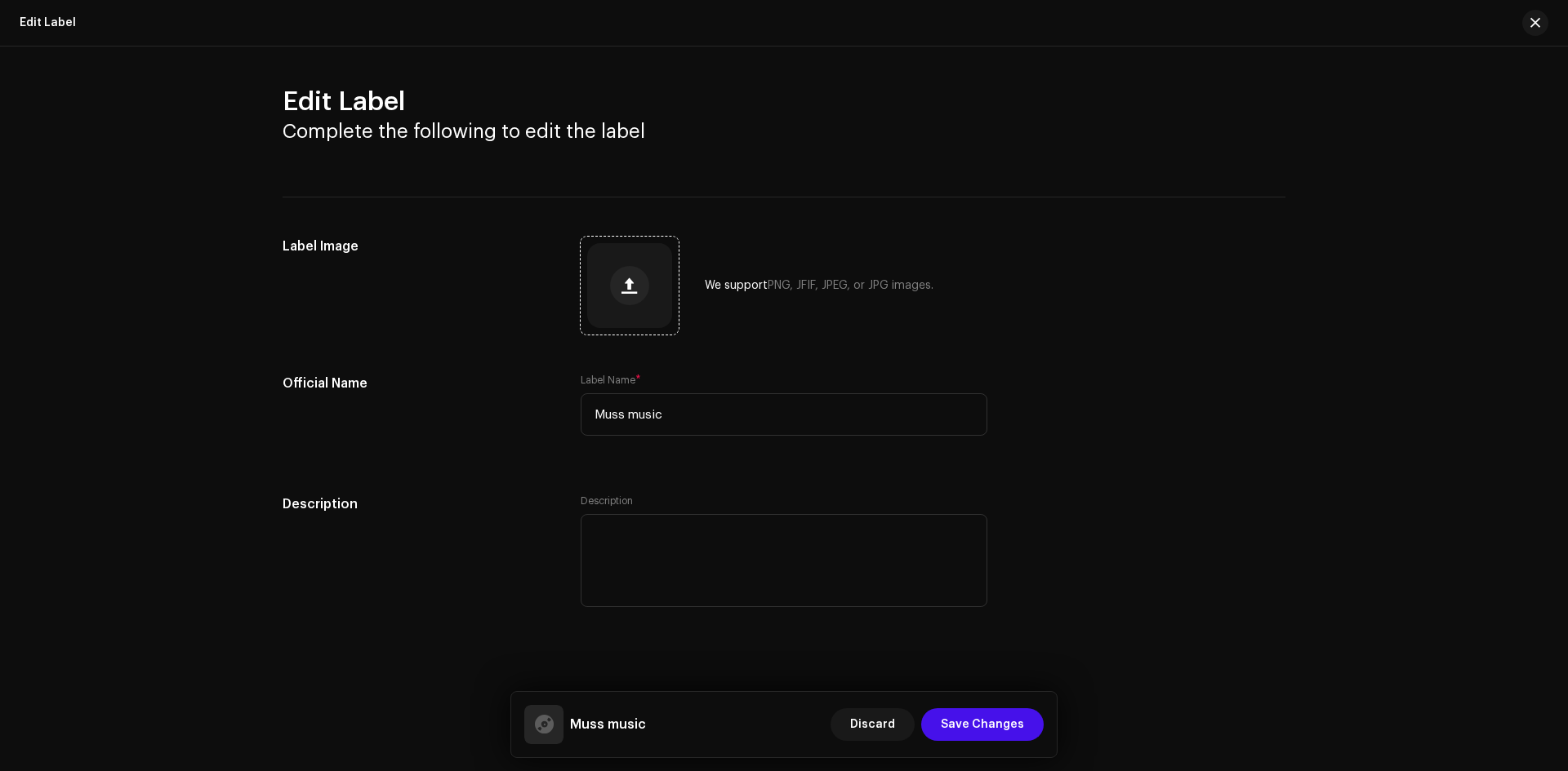
click at [1189, 477] on div "Official Name Label Name * Muss music Description Description" at bounding box center [783, 501] width 1002 height 256
click at [836, 565] on textarea at bounding box center [784, 561] width 406 height 93
click at [1021, 718] on span "Save Changes" at bounding box center [982, 724] width 84 height 32
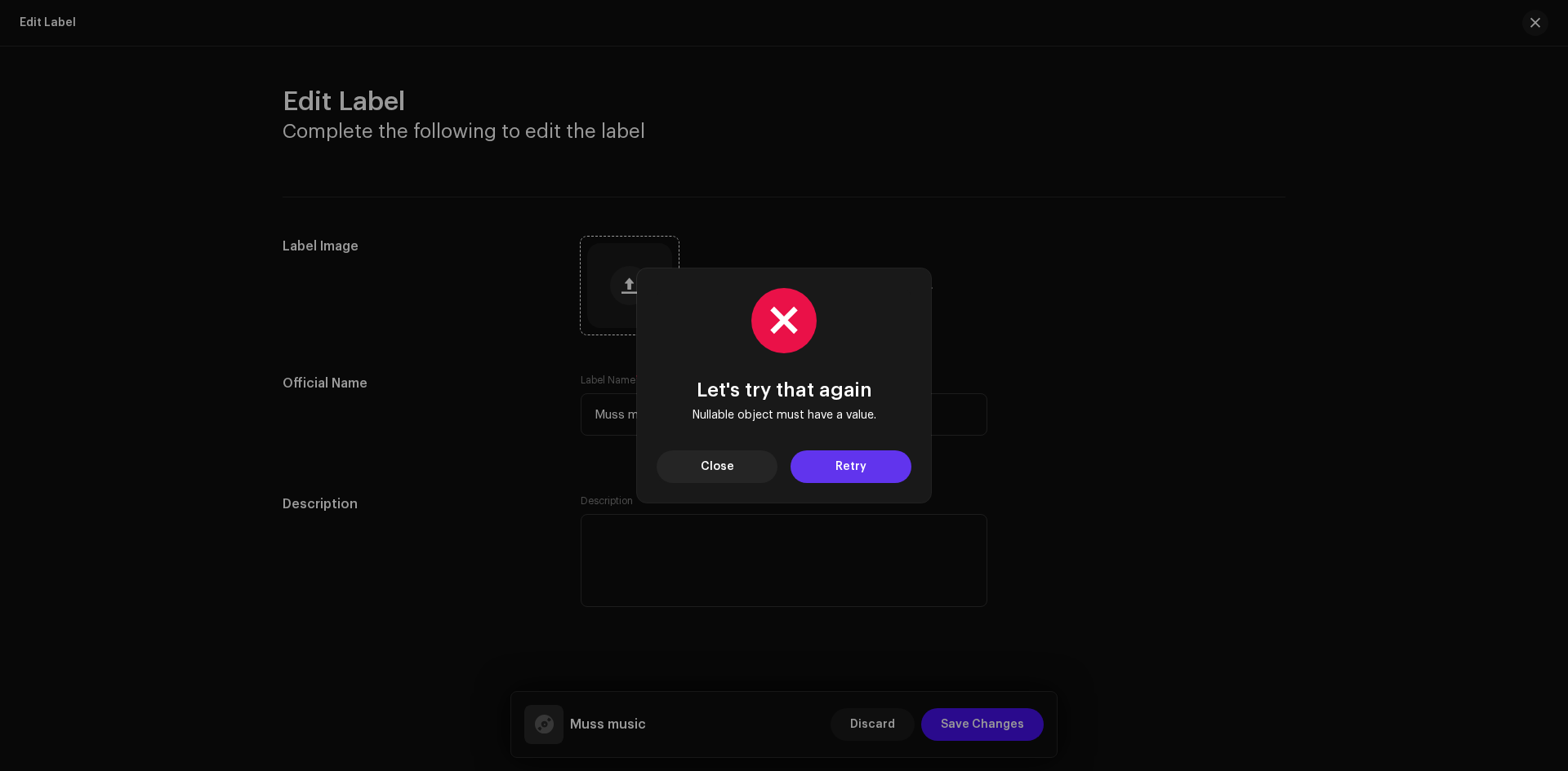
click at [818, 458] on button "Retry" at bounding box center [851, 466] width 120 height 32
click at [723, 465] on span "Close" at bounding box center [717, 466] width 33 height 32
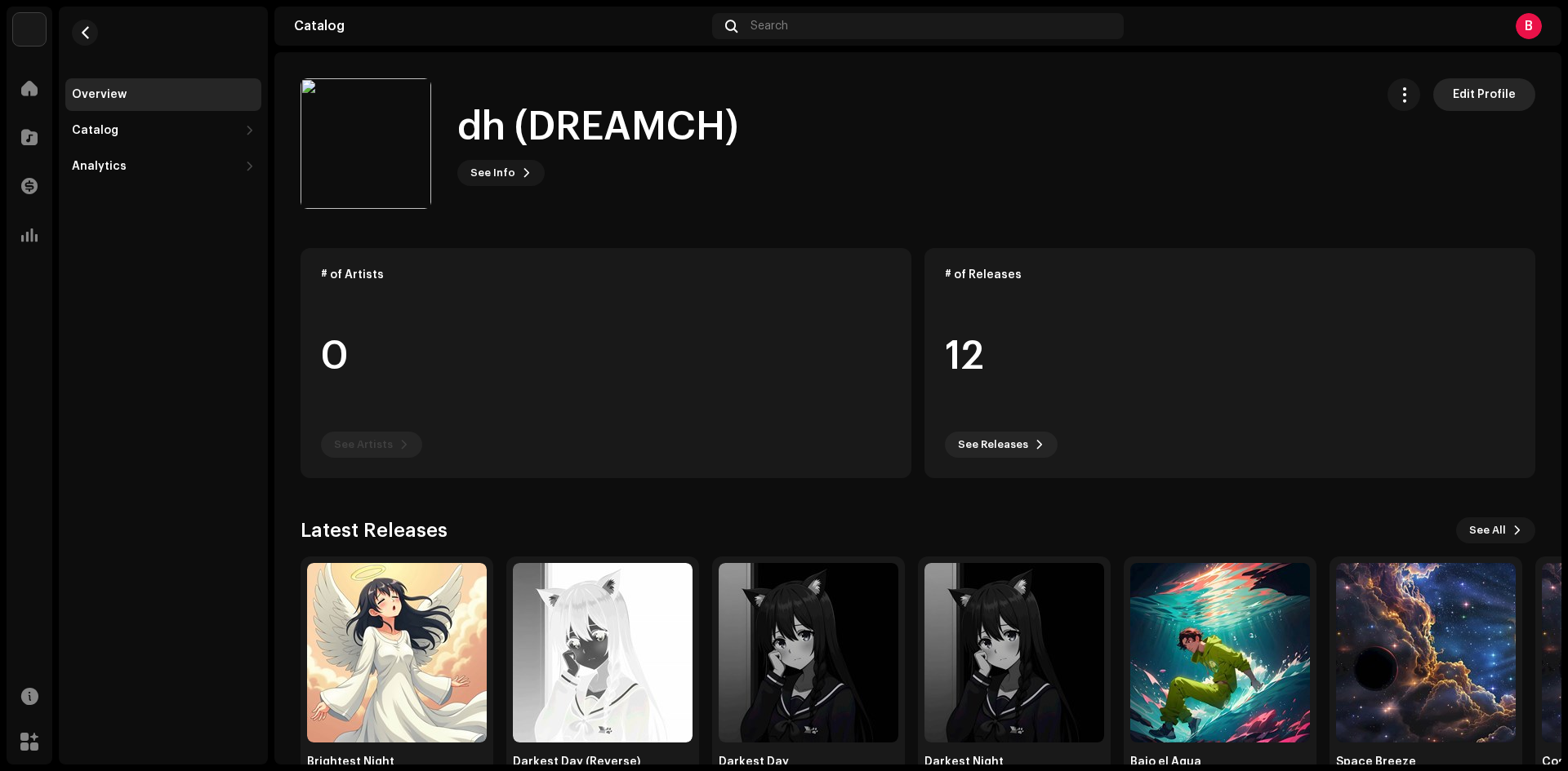
click at [1473, 98] on span "Edit Profile" at bounding box center [1484, 94] width 63 height 32
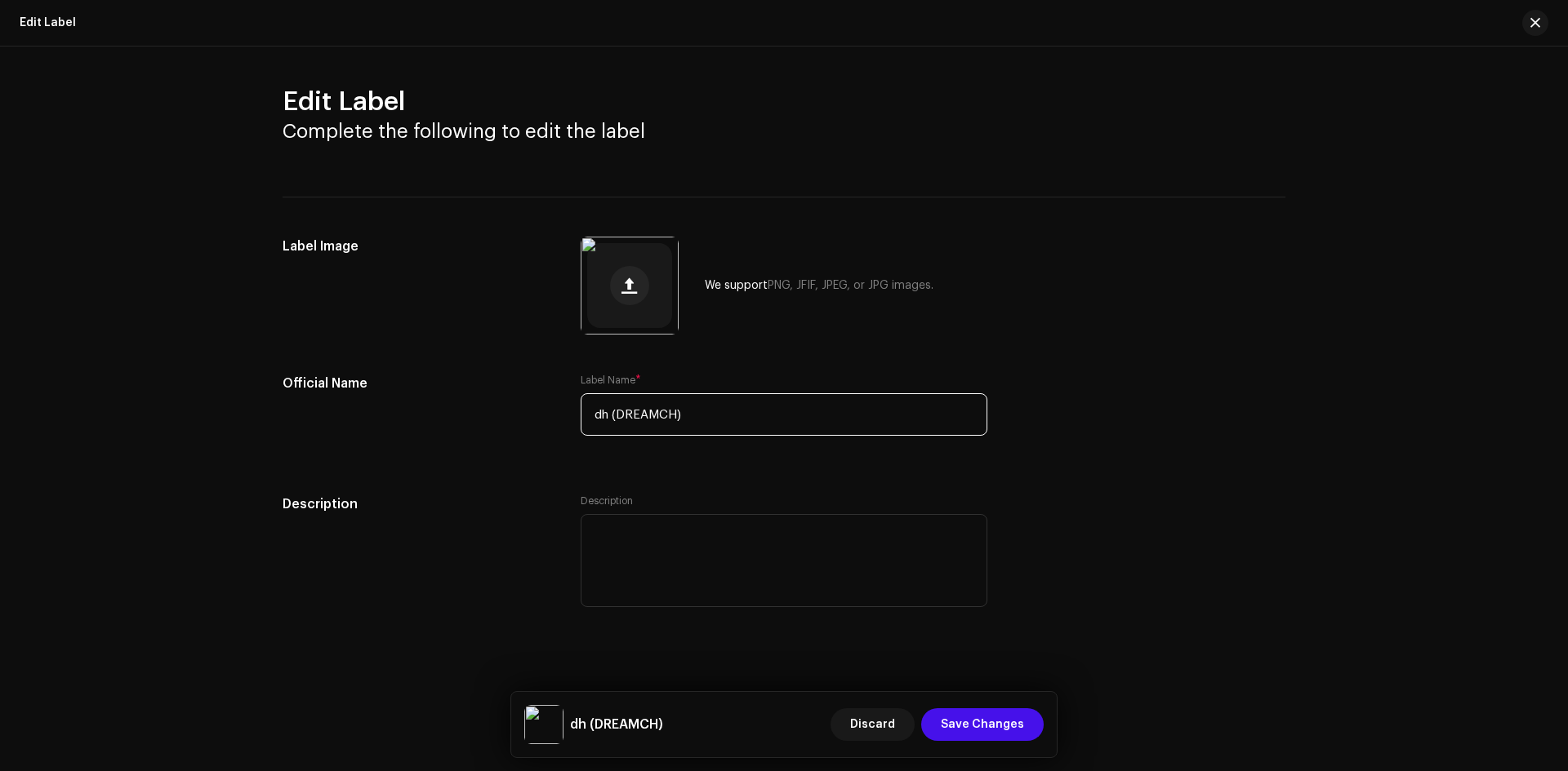
drag, startPoint x: 762, startPoint y: 424, endPoint x: 512, endPoint y: 432, distance: 250.1
click at [512, 432] on div "Official Name Label Name * dh (DREAMCH)" at bounding box center [783, 414] width 1002 height 82
type input "Muss music"
click at [985, 737] on span "Save Changes" at bounding box center [982, 724] width 84 height 32
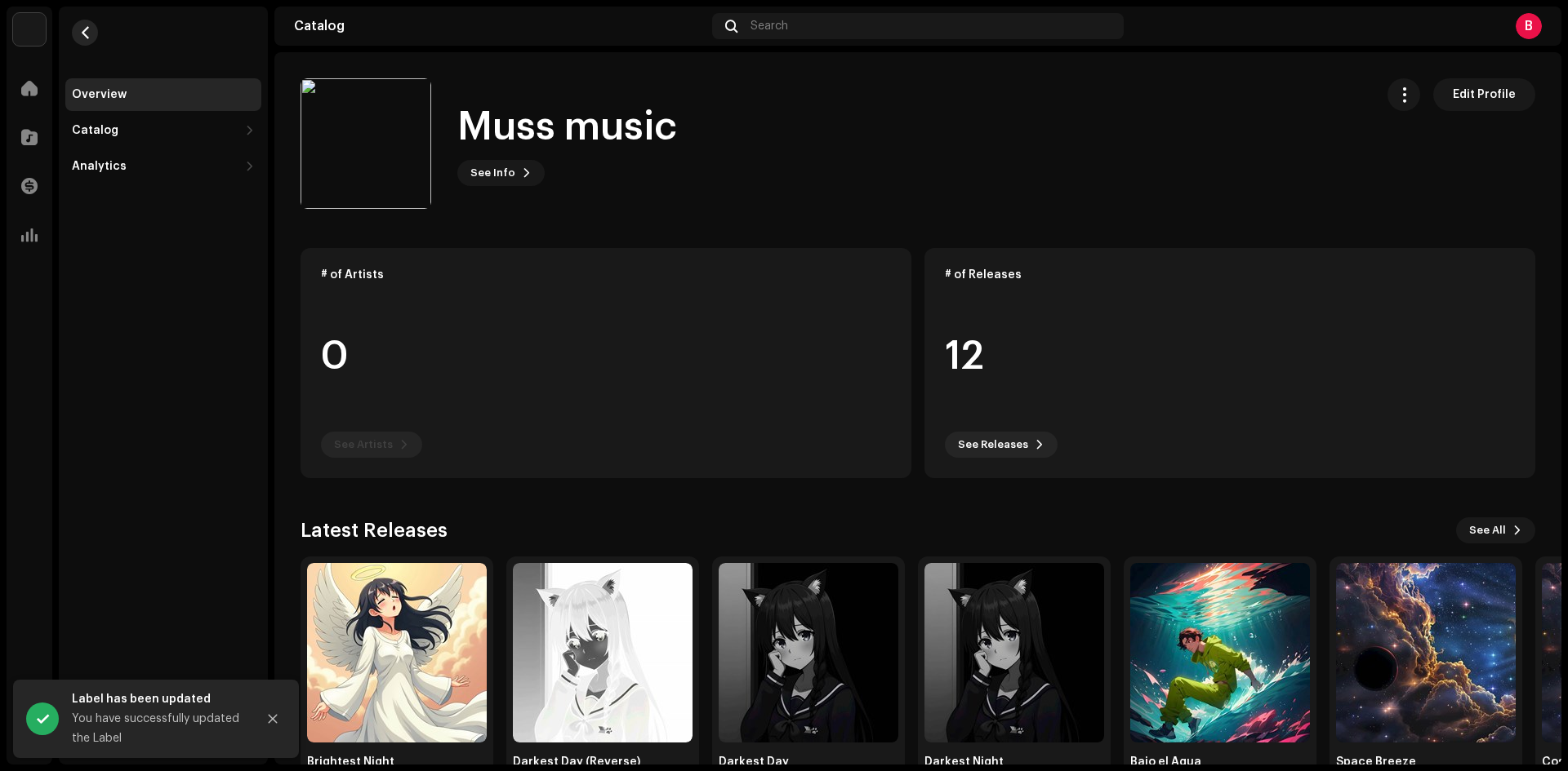
click at [82, 36] on span "button" at bounding box center [85, 32] width 13 height 13
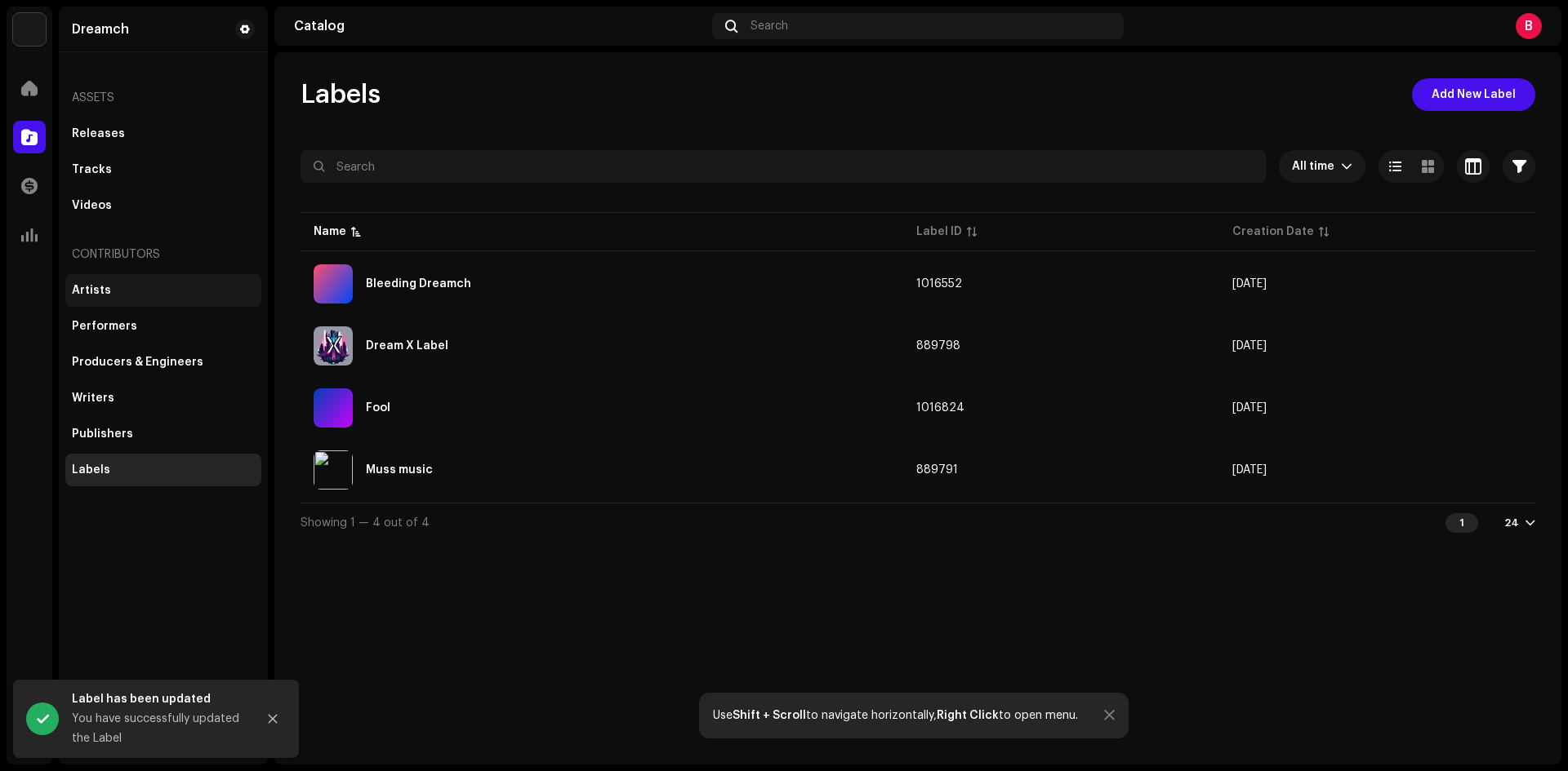
click at [122, 301] on div "Artists" at bounding box center [164, 290] width 196 height 32
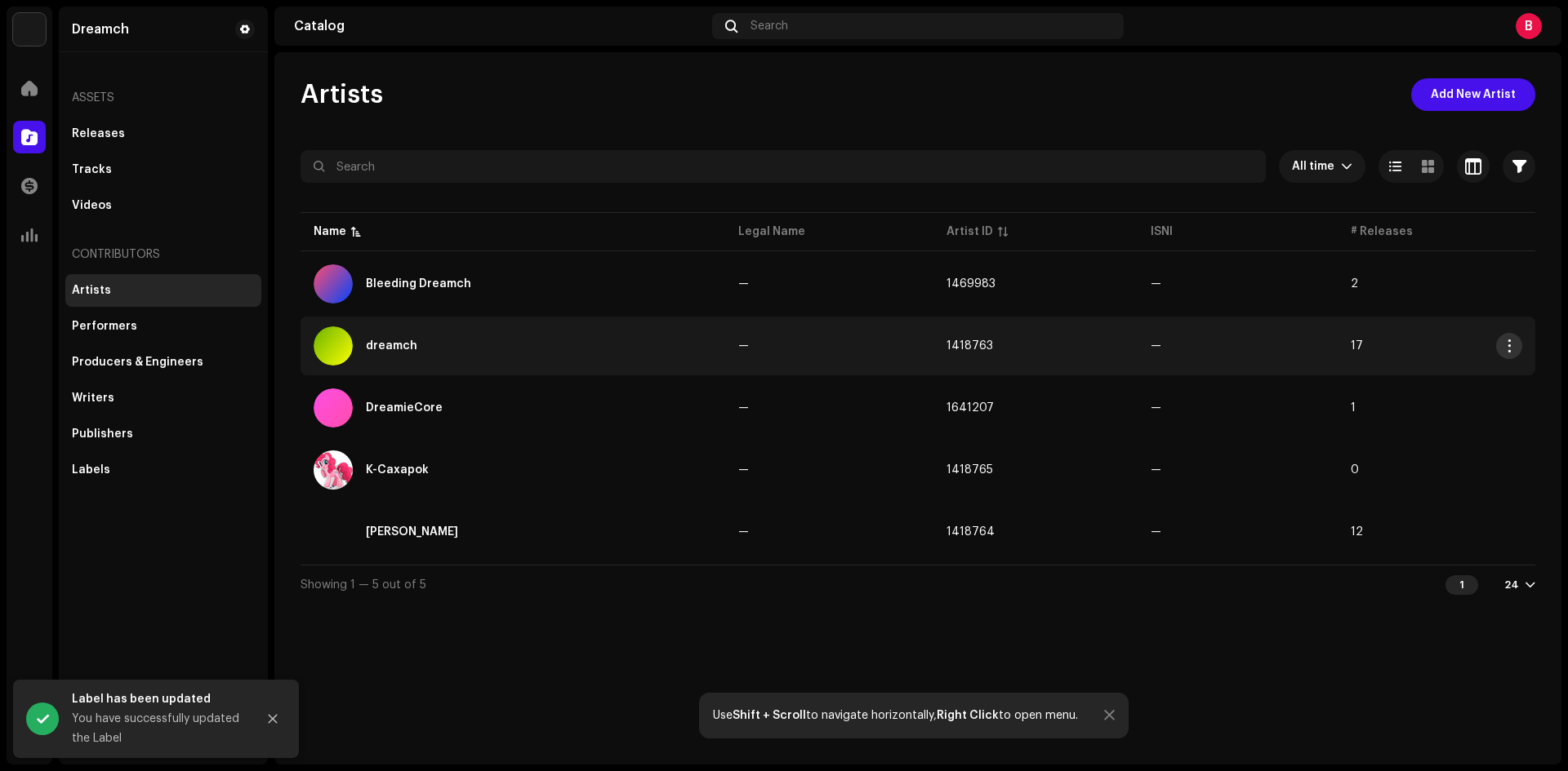
click at [1505, 354] on button "button" at bounding box center [1509, 346] width 26 height 26
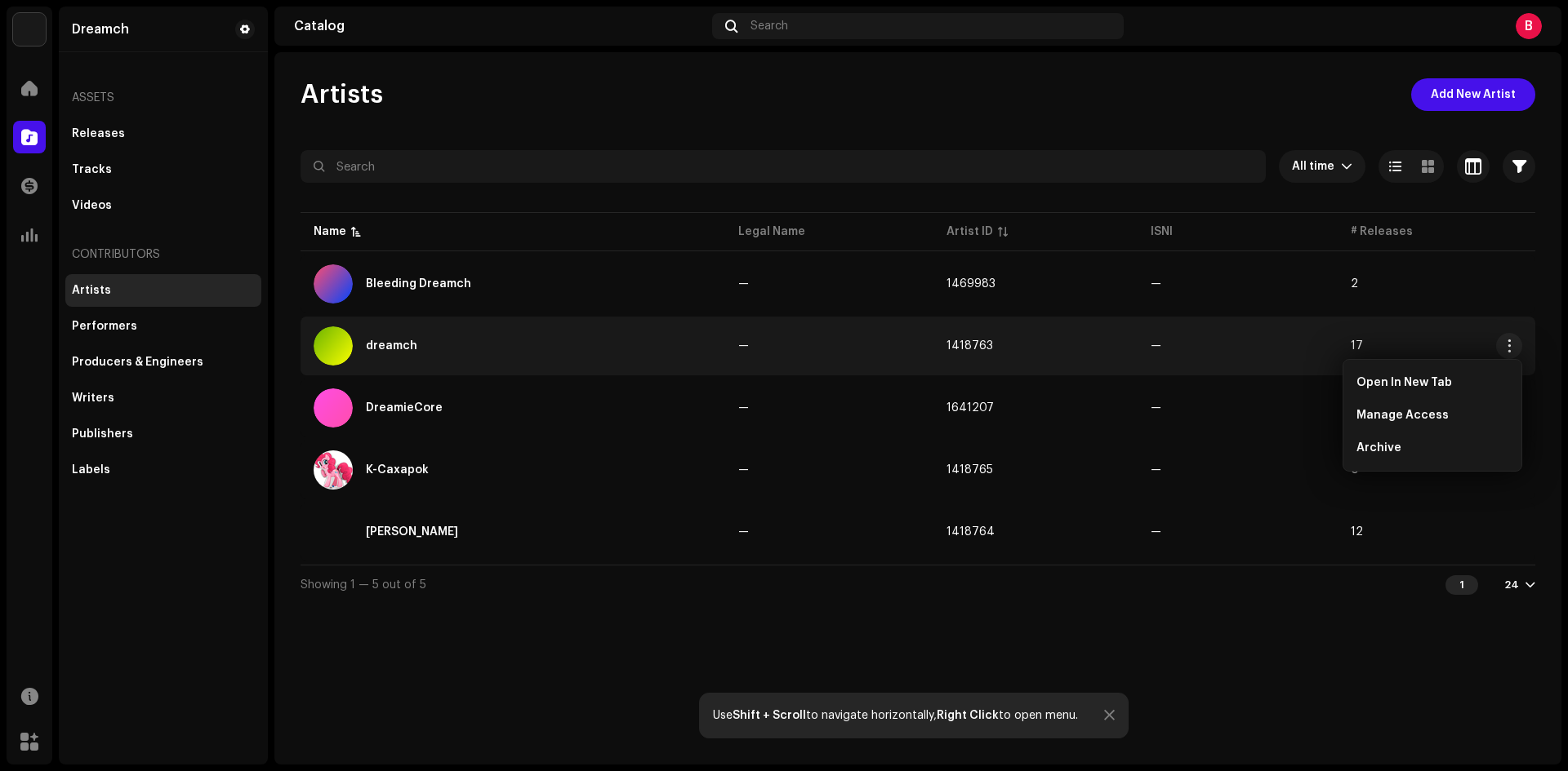
click at [1140, 335] on td "—" at bounding box center [1237, 345] width 200 height 58
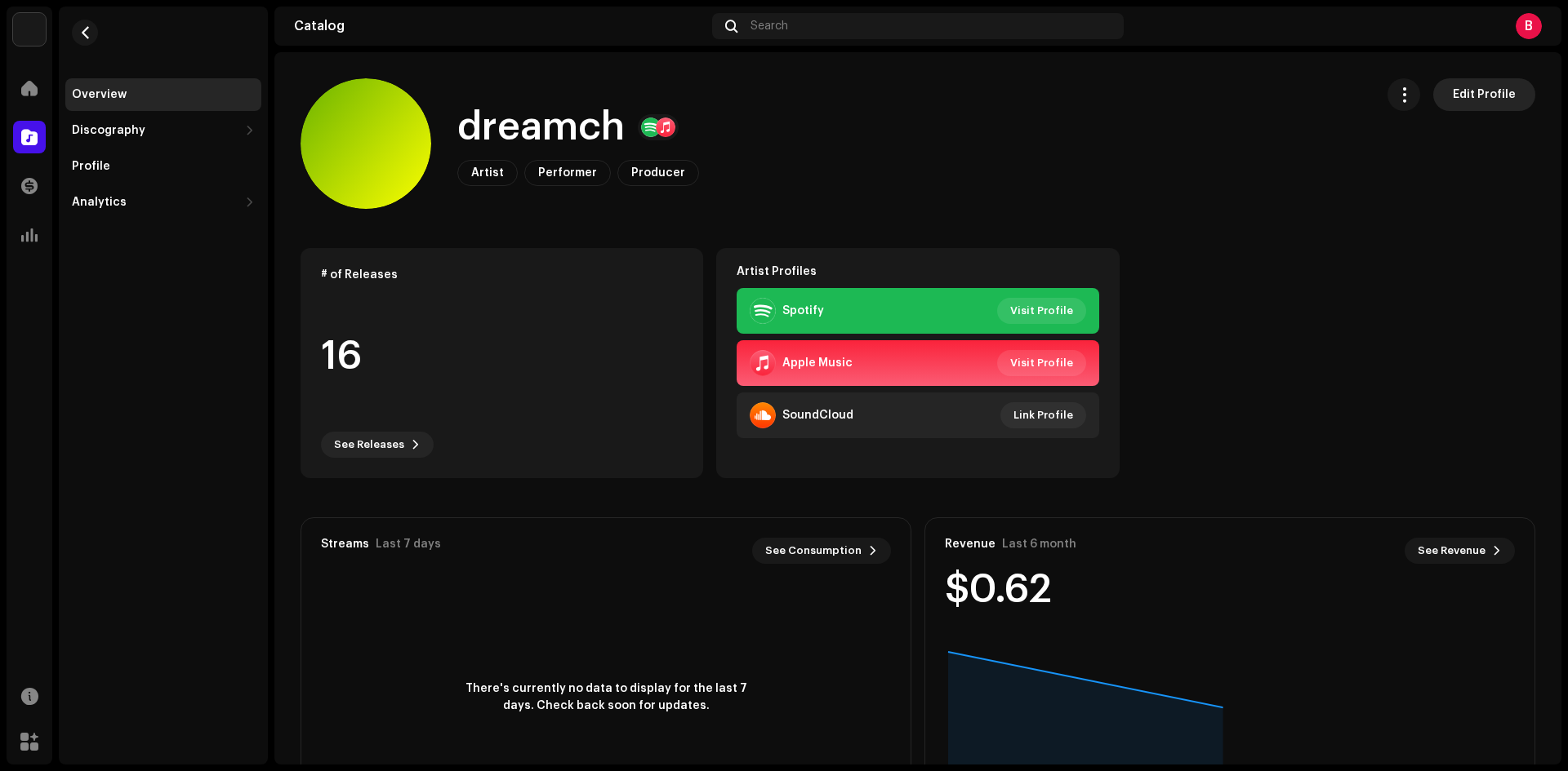
click at [1501, 93] on span "Edit Profile" at bounding box center [1484, 94] width 63 height 32
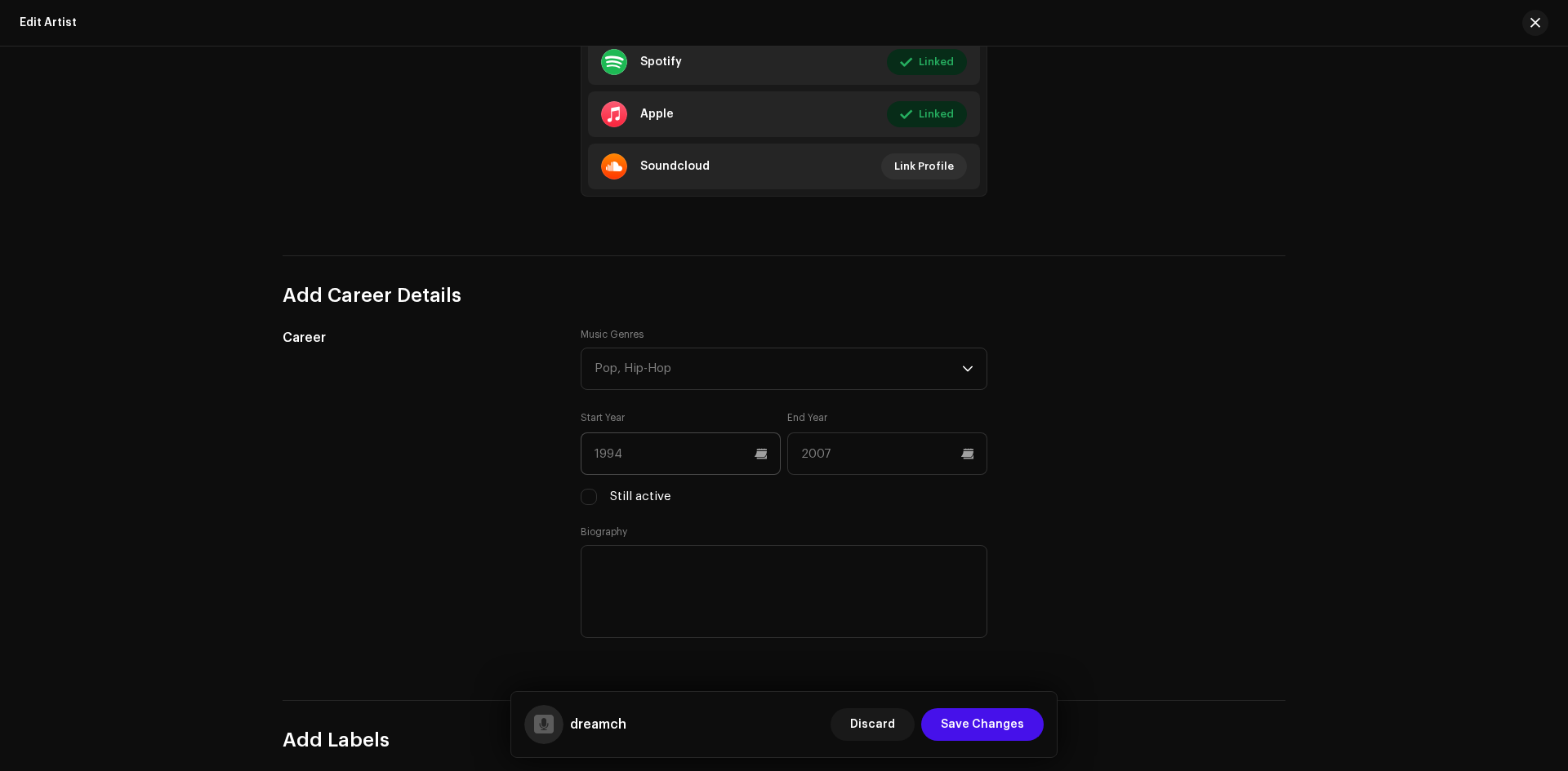
scroll to position [1360, 0]
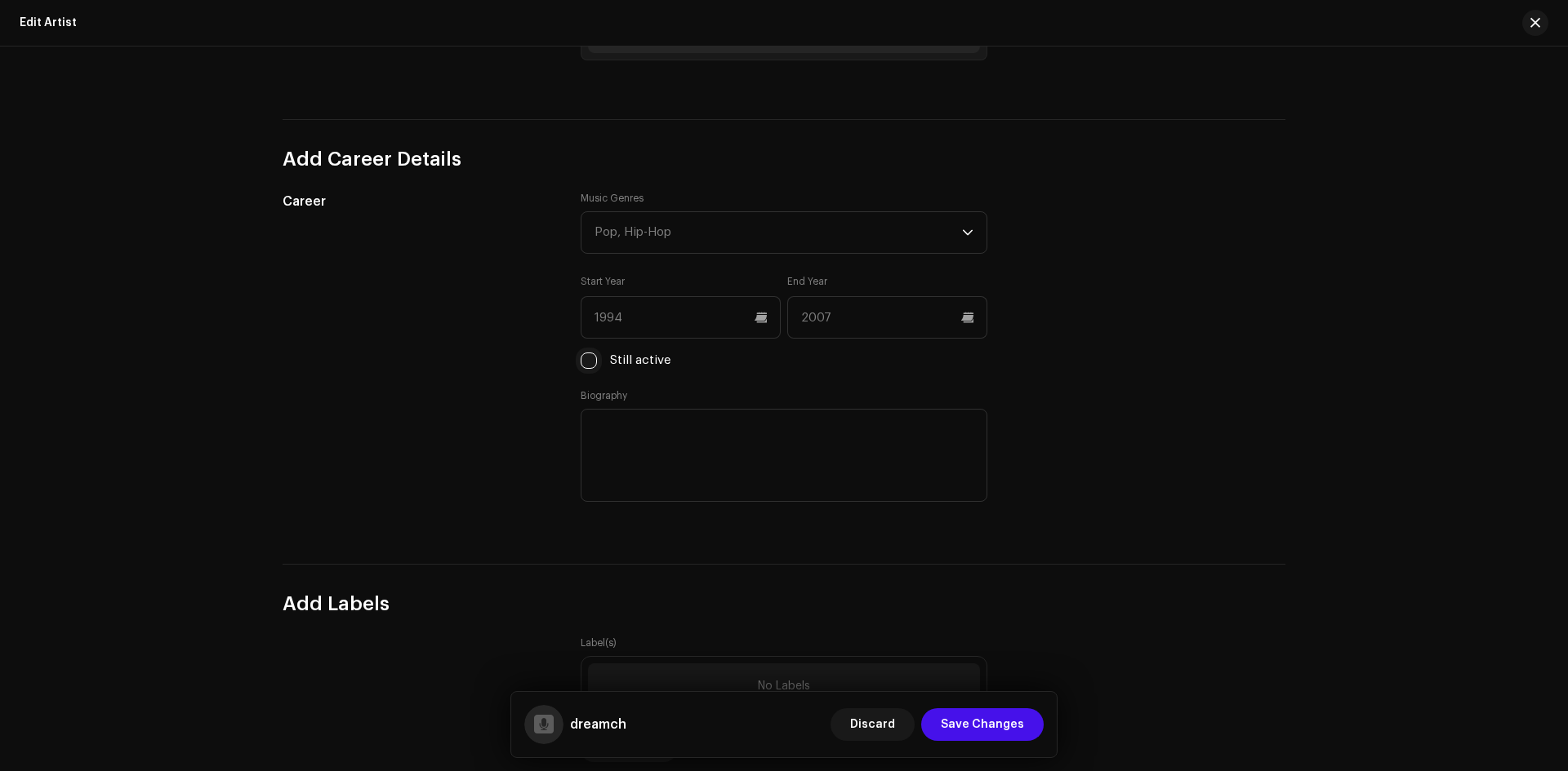
click at [591, 362] on input "Still active" at bounding box center [589, 360] width 16 height 16
checkbox input "true"
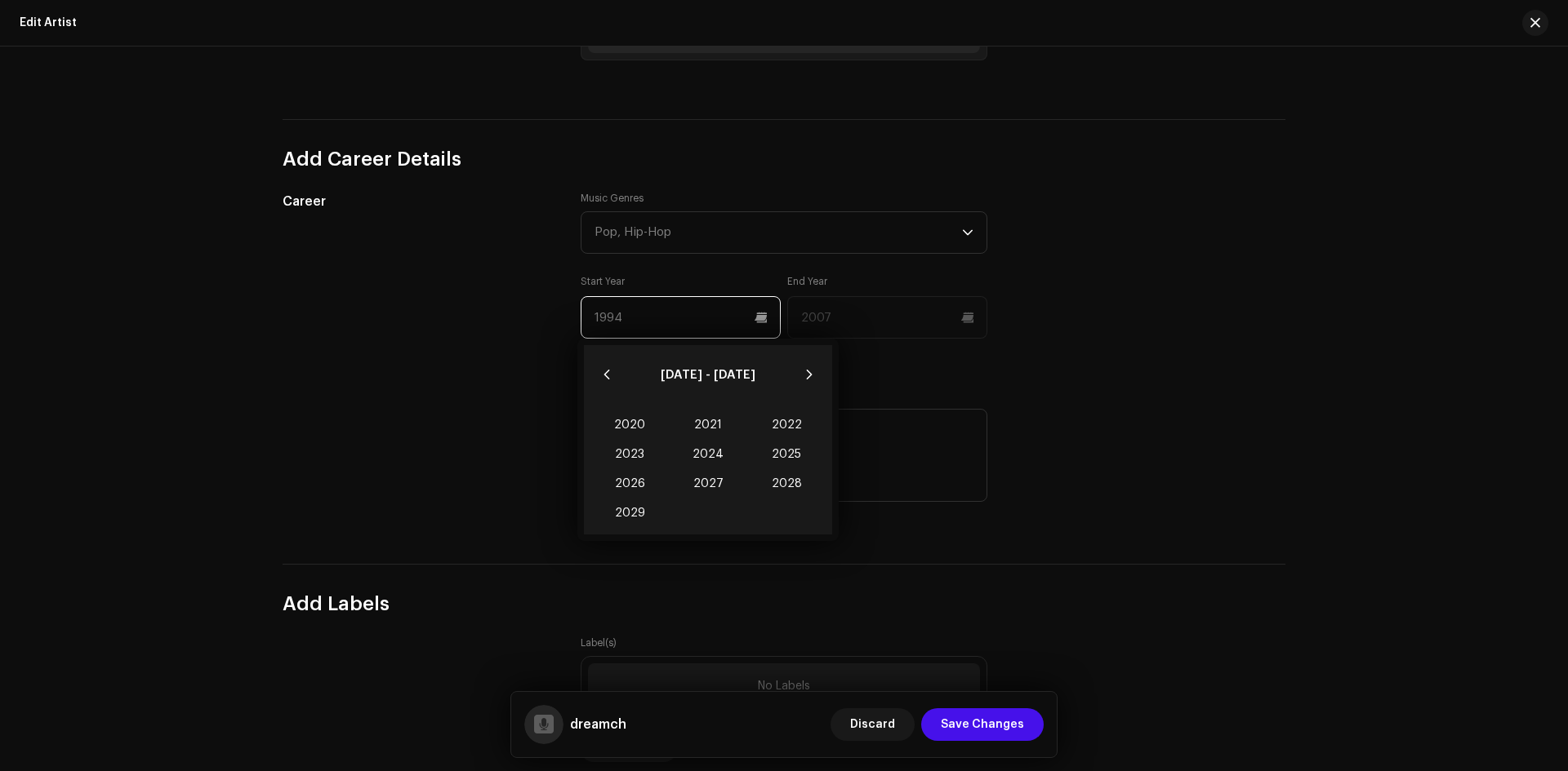
click at [712, 321] on input "text" at bounding box center [681, 317] width 200 height 42
click at [778, 458] on span "2025" at bounding box center [786, 455] width 78 height 30
type input "2025"
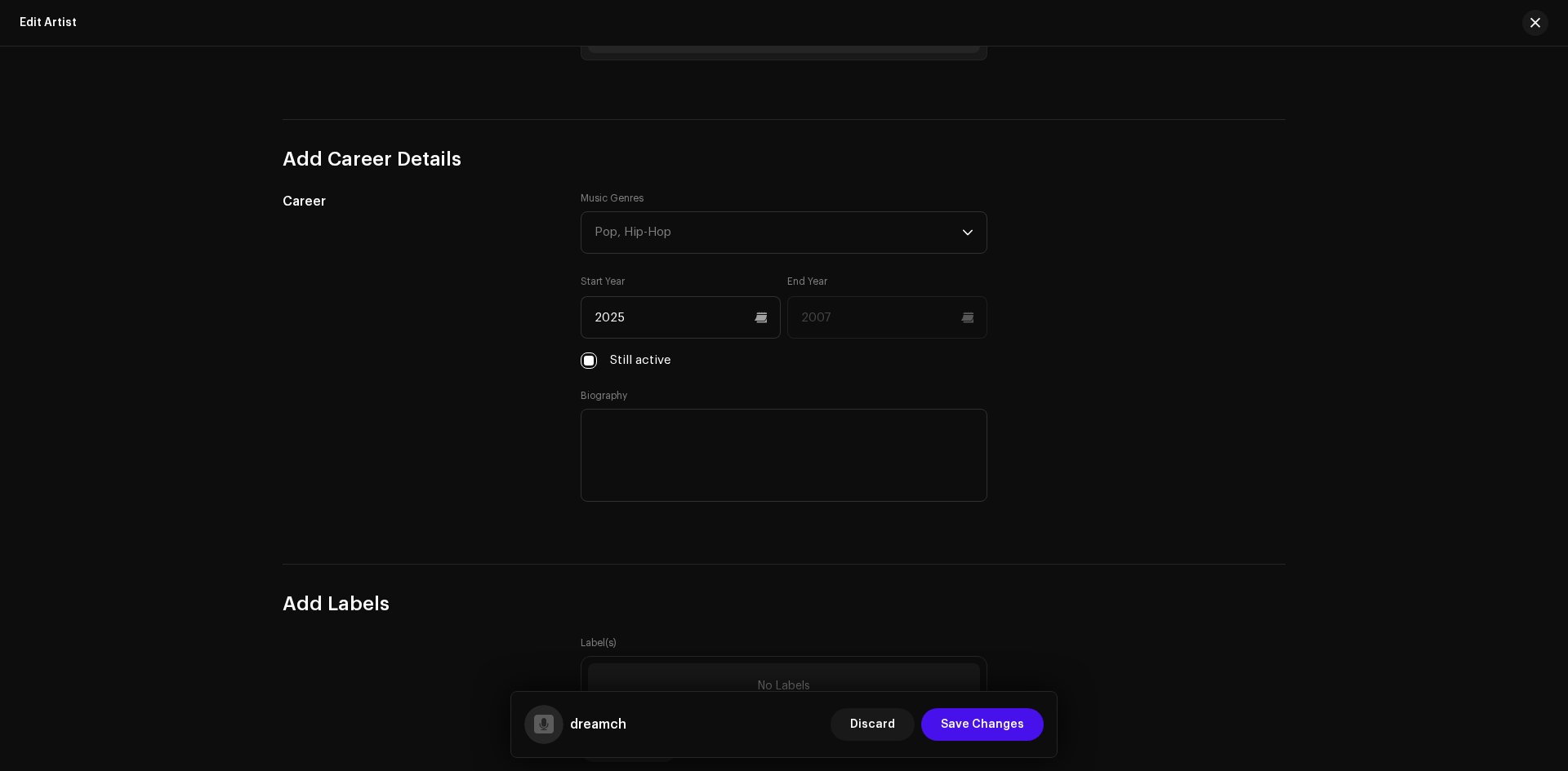
click at [385, 430] on div "Career" at bounding box center [418, 358] width 272 height 333
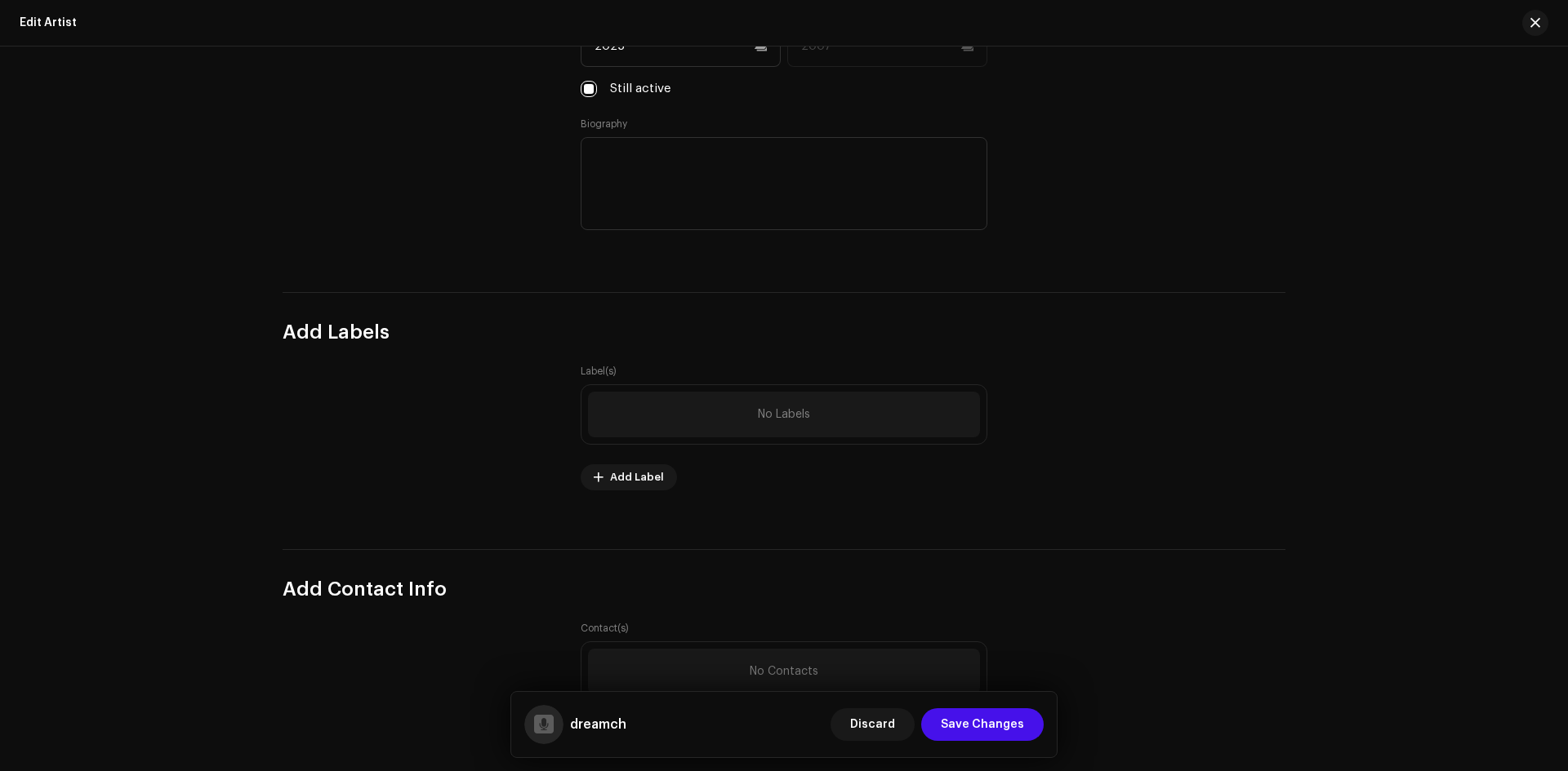
scroll to position [1768, 0]
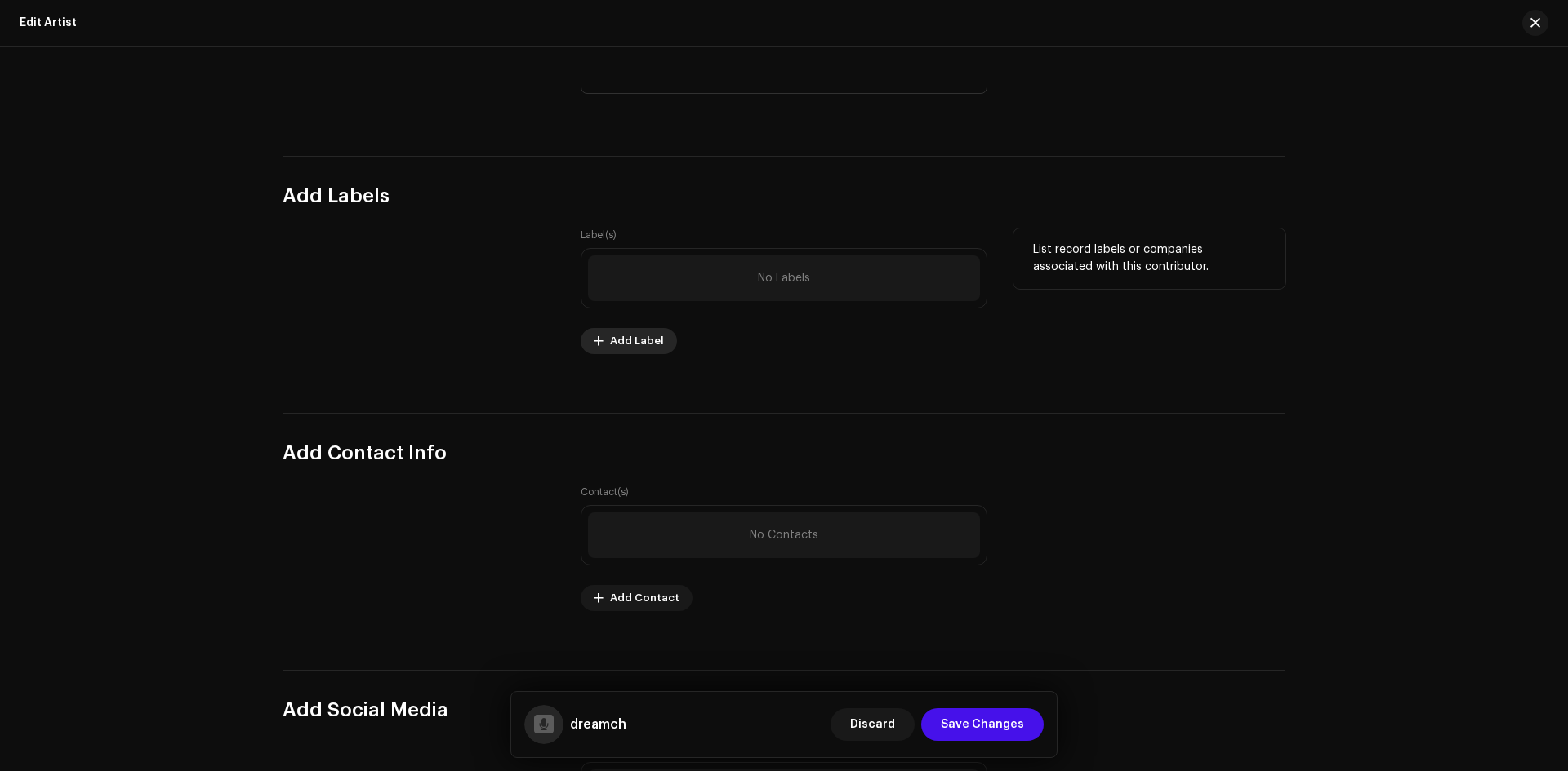
click at [619, 347] on span "Add Label" at bounding box center [637, 341] width 54 height 32
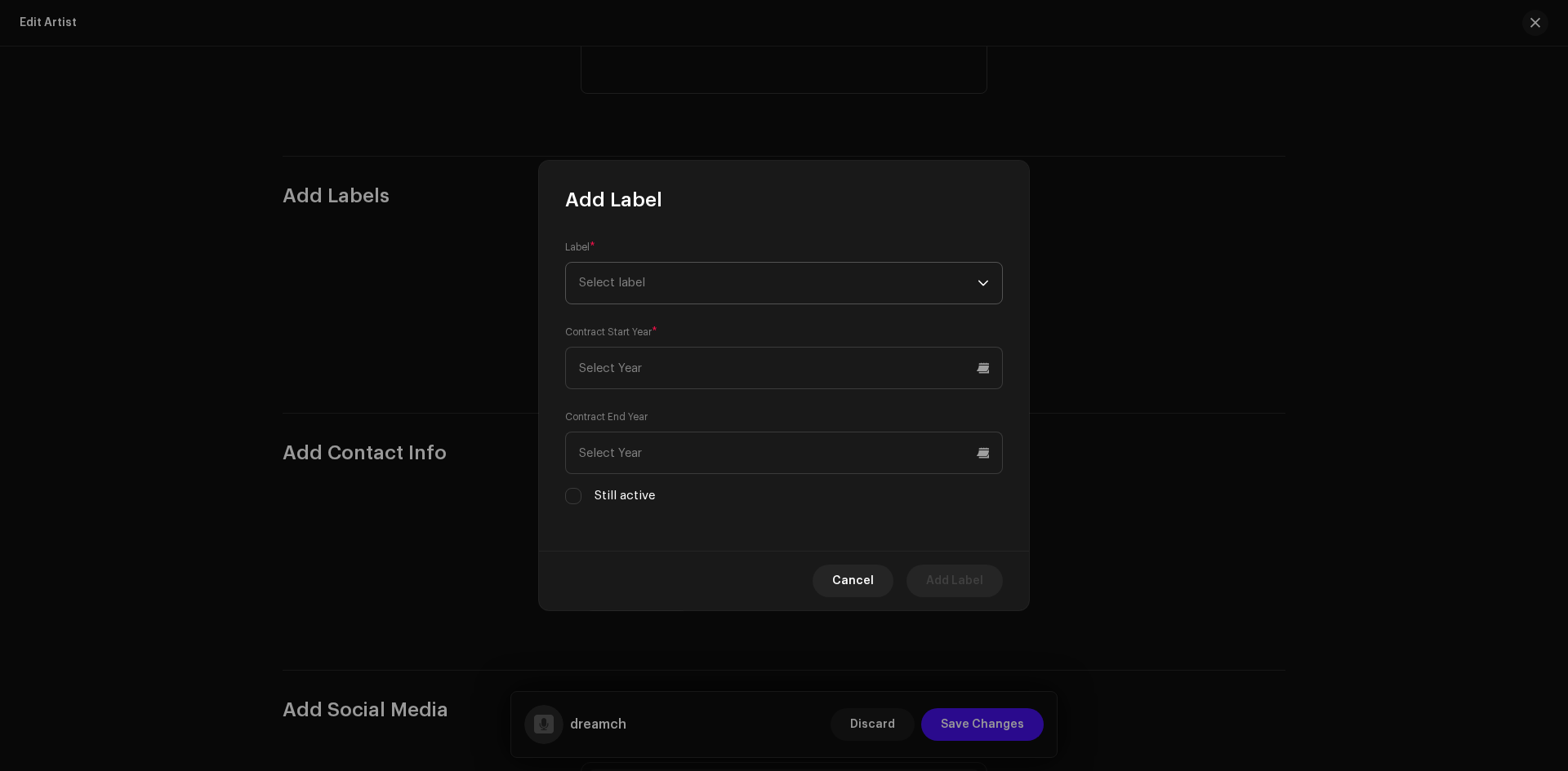
click at [710, 278] on span "Select label" at bounding box center [778, 282] width 398 height 40
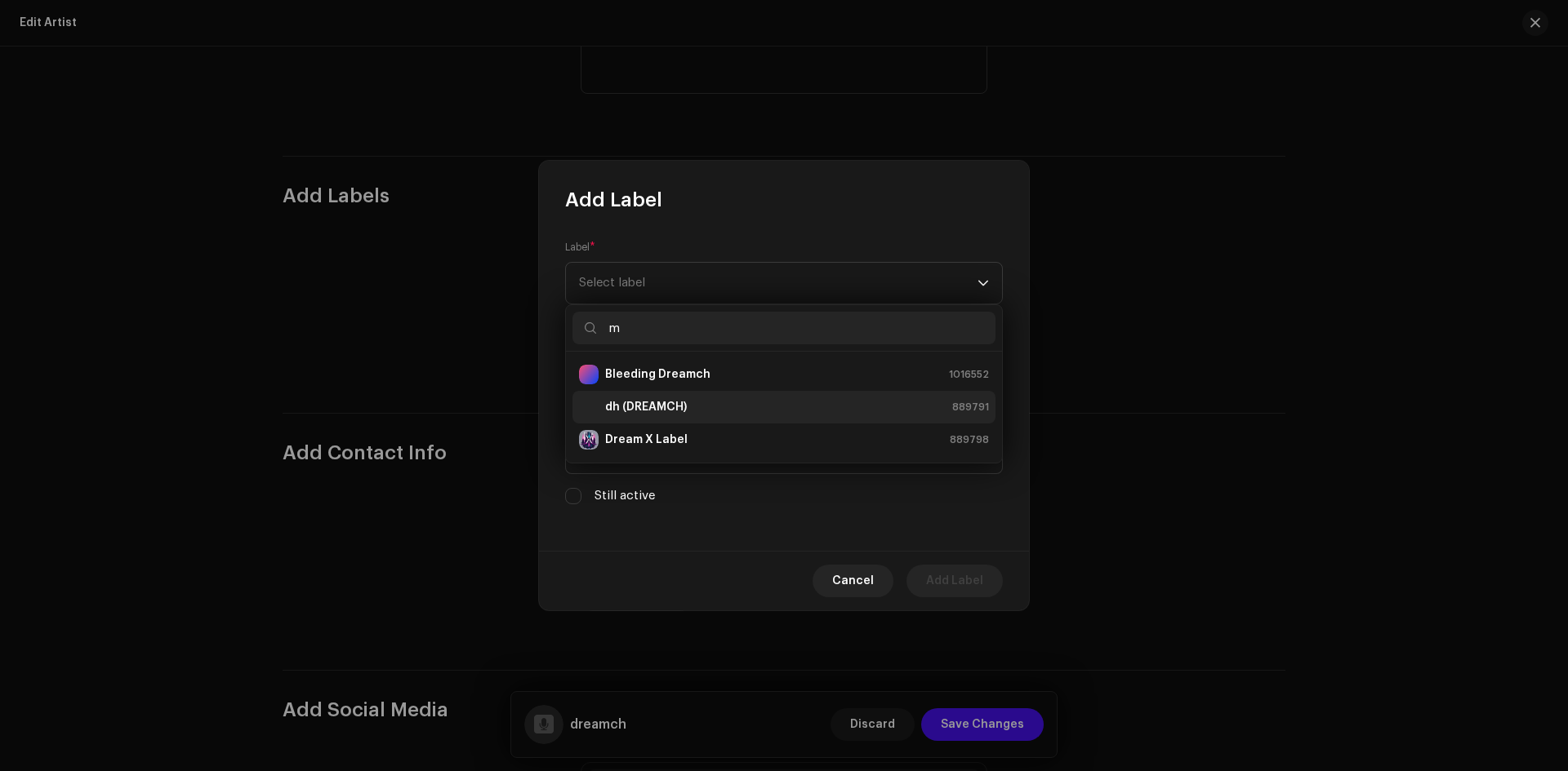
type input "m"
click at [617, 408] on strong "dh (DREAMCH)" at bounding box center [646, 407] width 82 height 16
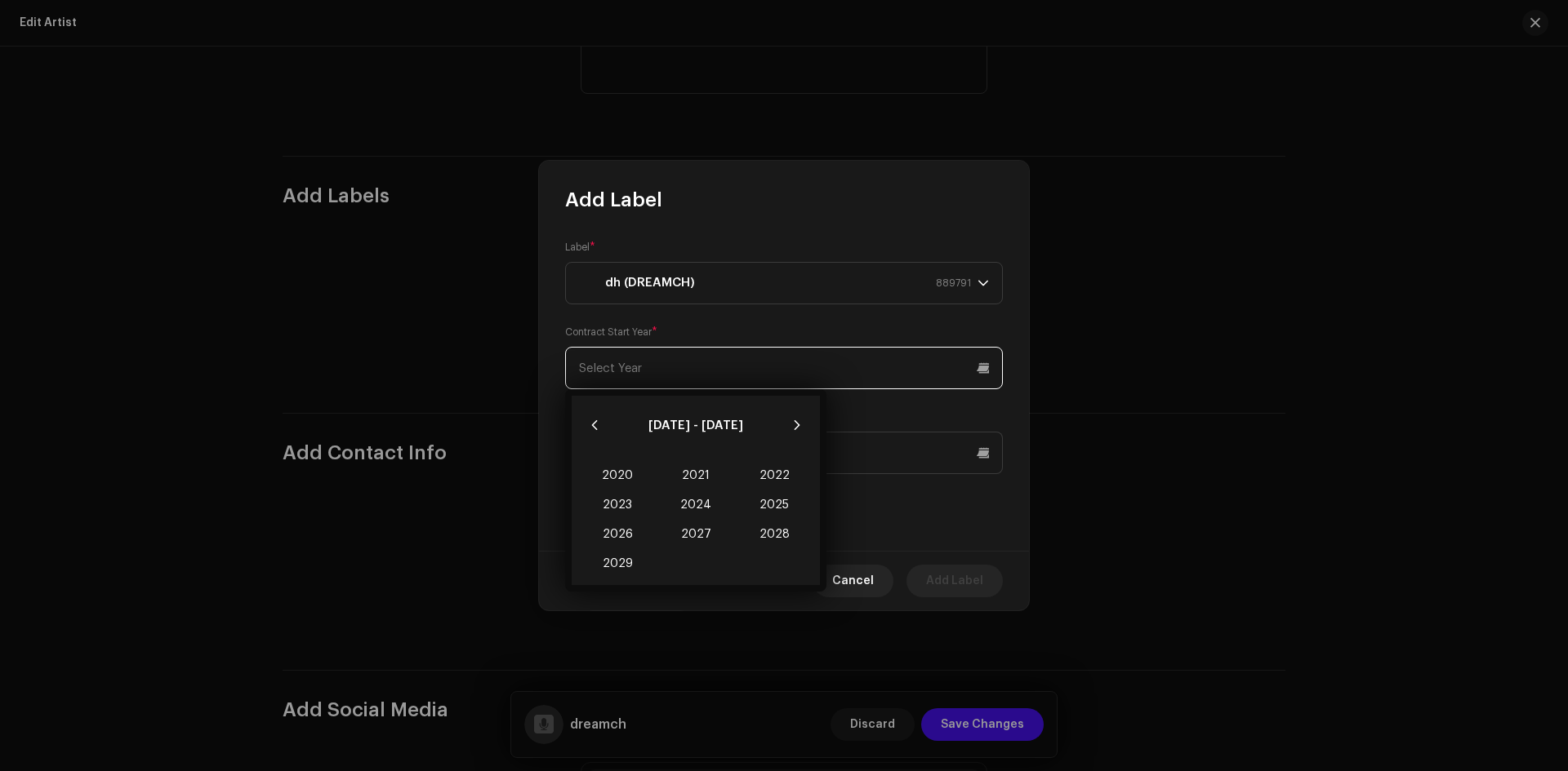
click at [610, 385] on input "text" at bounding box center [784, 368] width 438 height 42
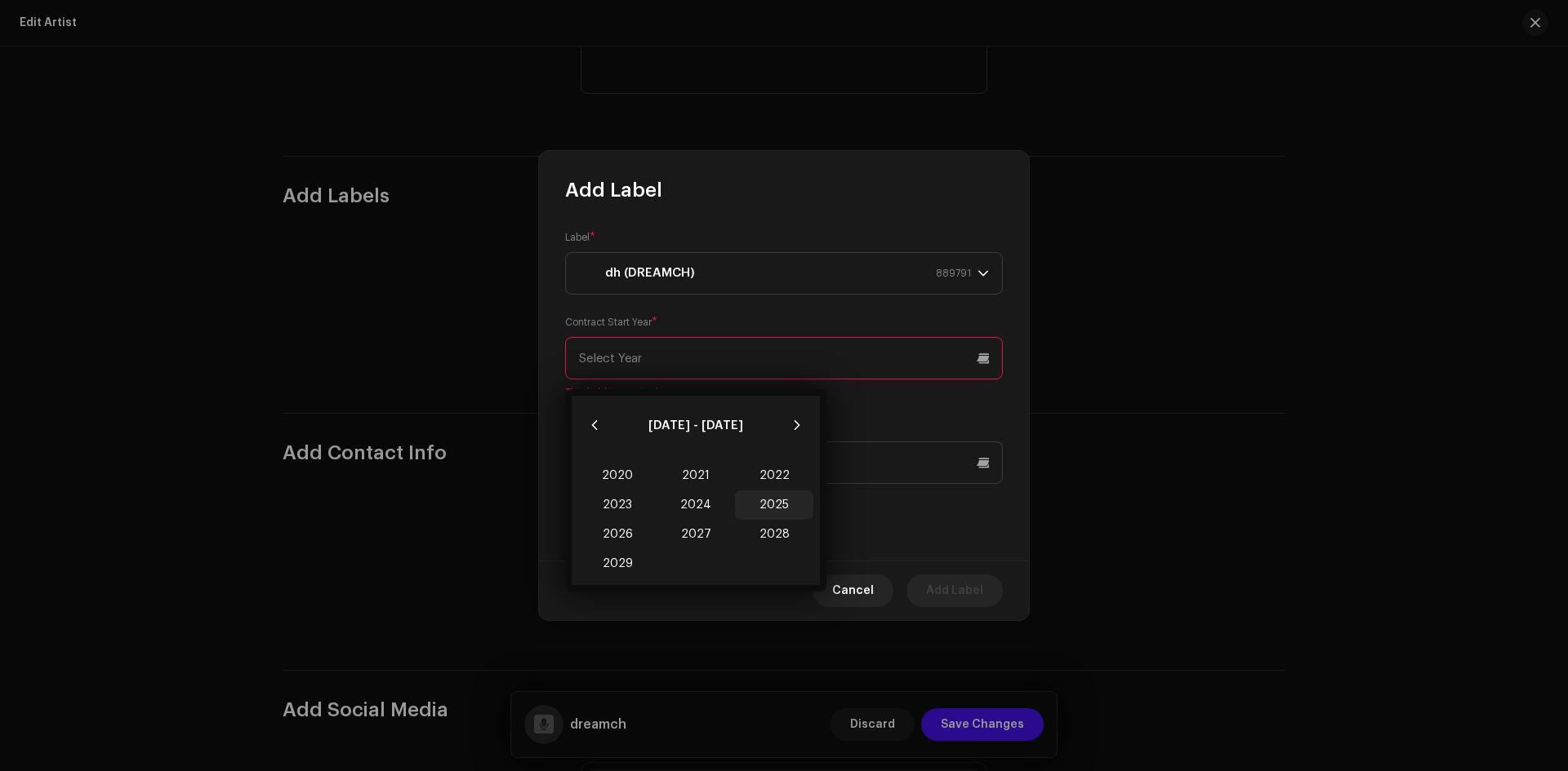
click at [781, 510] on span "2025" at bounding box center [774, 505] width 78 height 30
type input "2025"
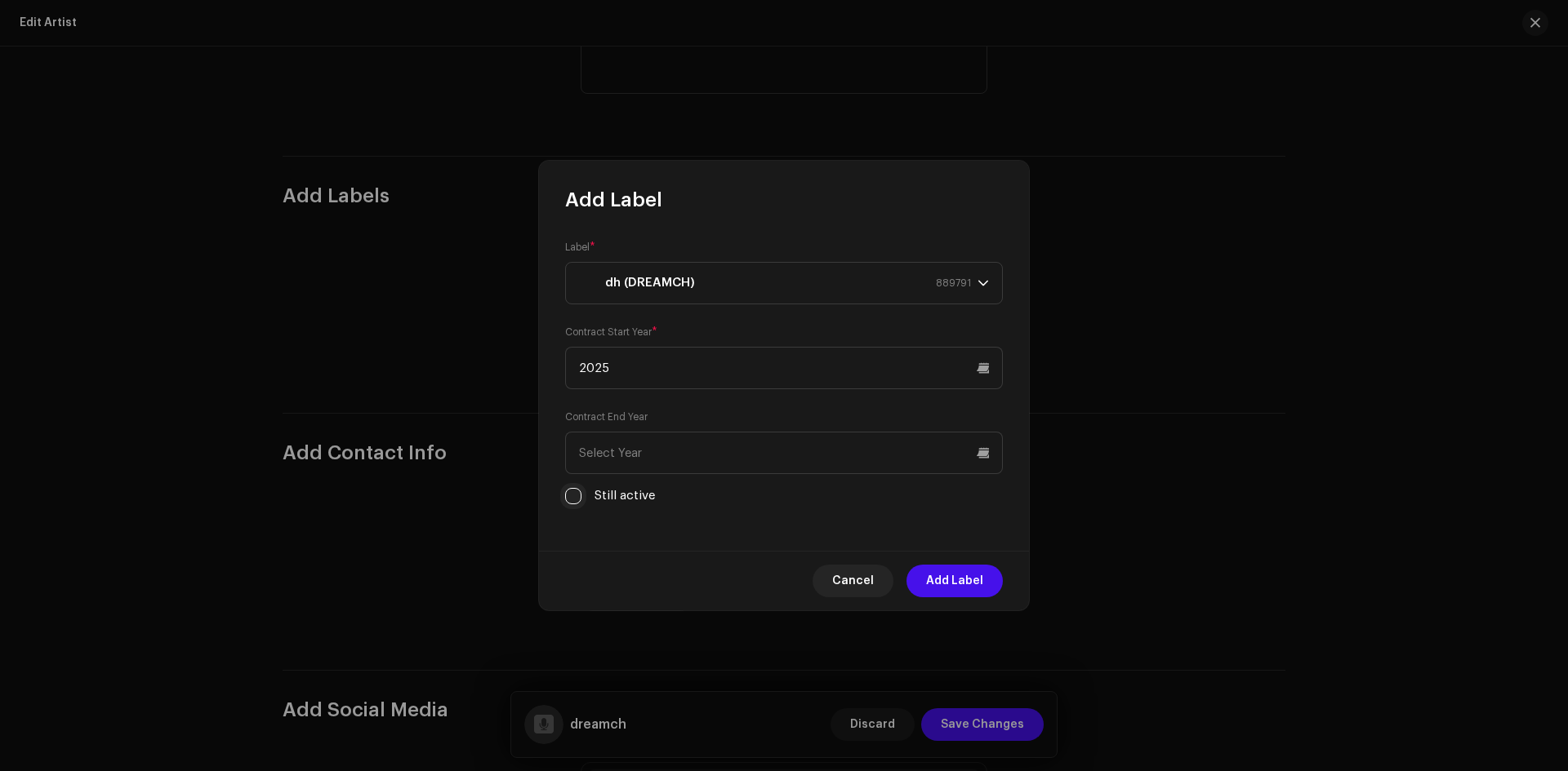
click at [581, 501] on input "Still active" at bounding box center [574, 496] width 16 height 16
checkbox input "true"
click at [976, 591] on span "Add Label" at bounding box center [955, 581] width 58 height 32
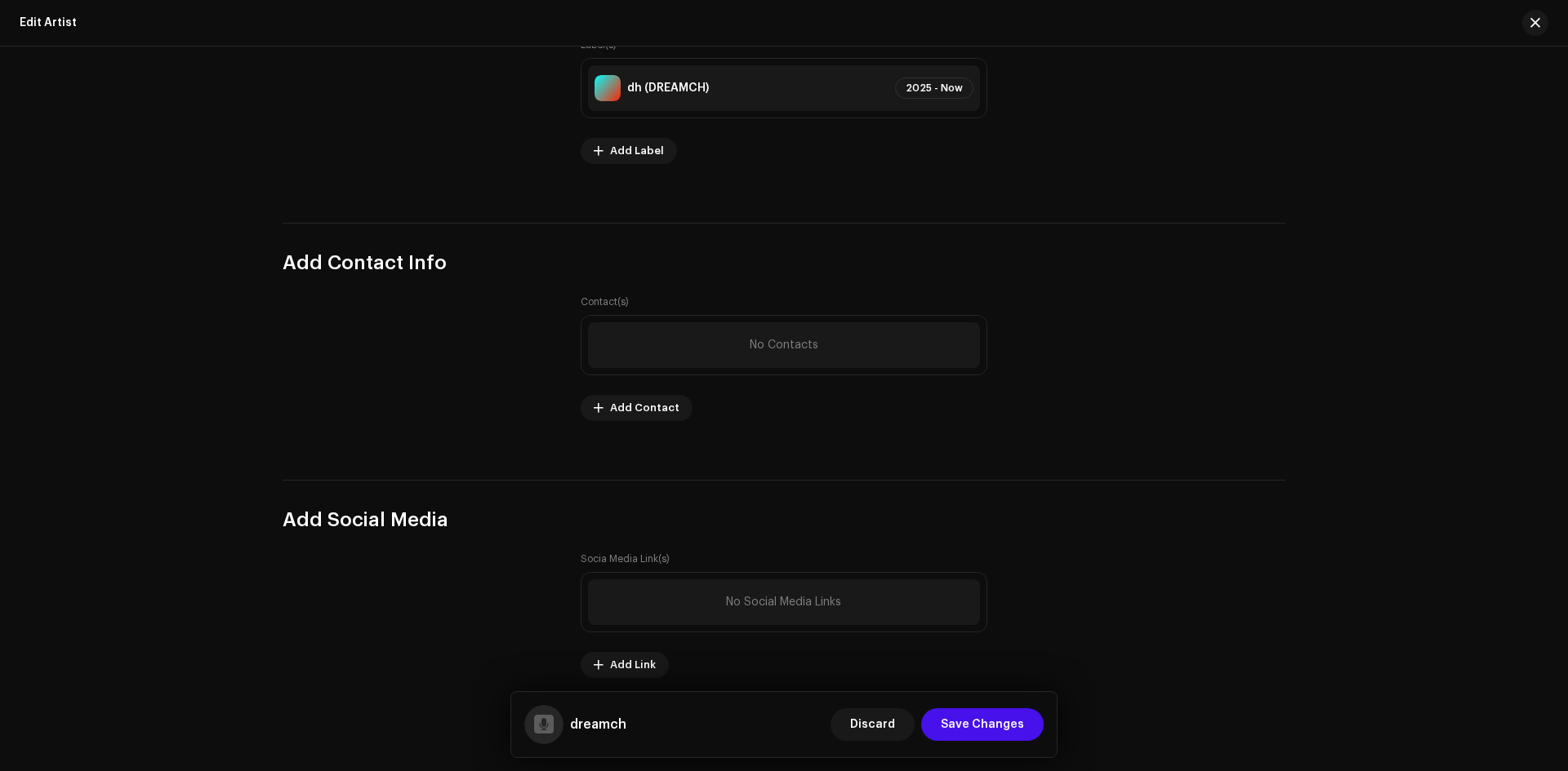
scroll to position [1983, 0]
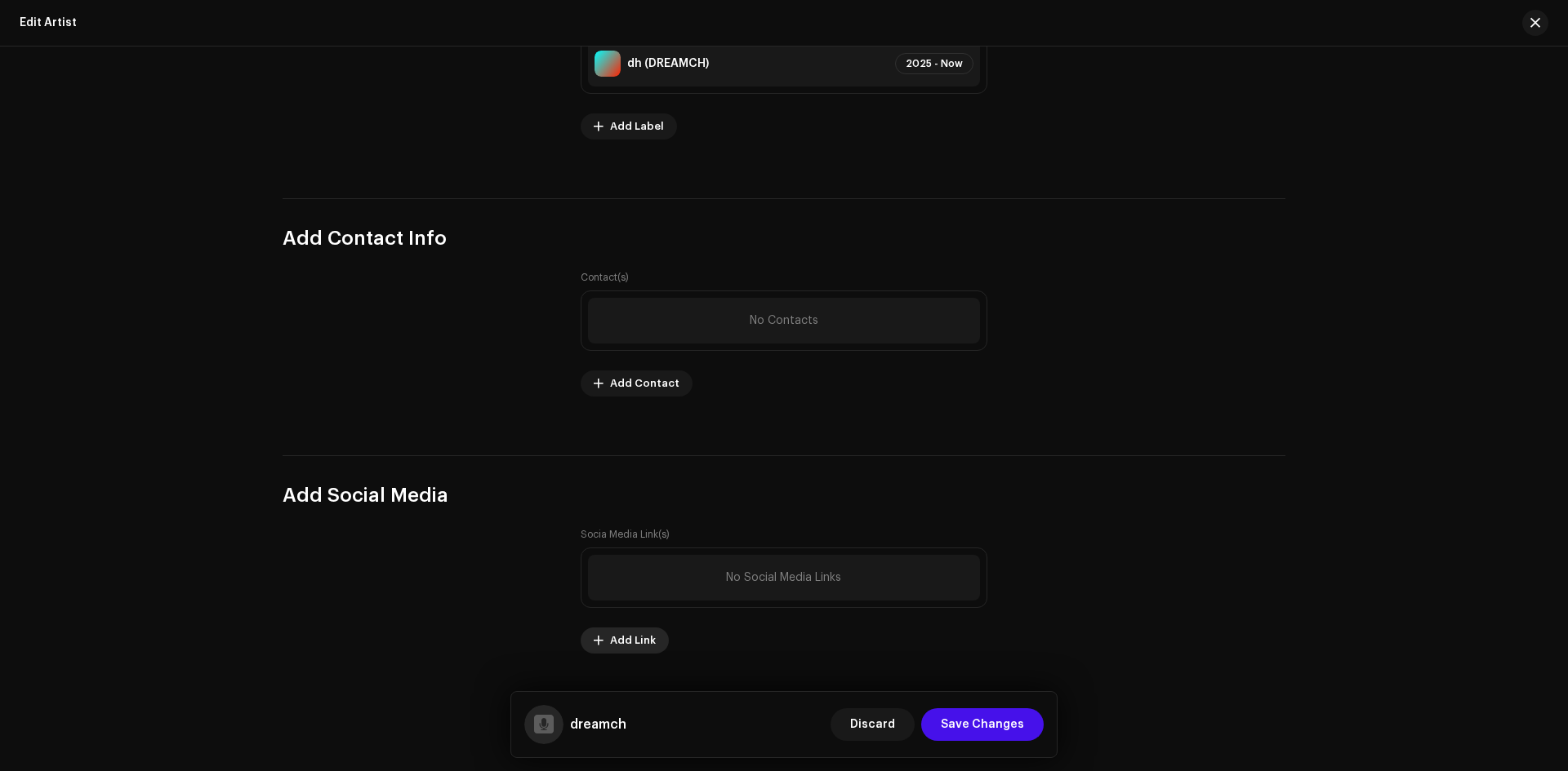
click at [631, 636] on span "Add Link" at bounding box center [633, 641] width 46 height 32
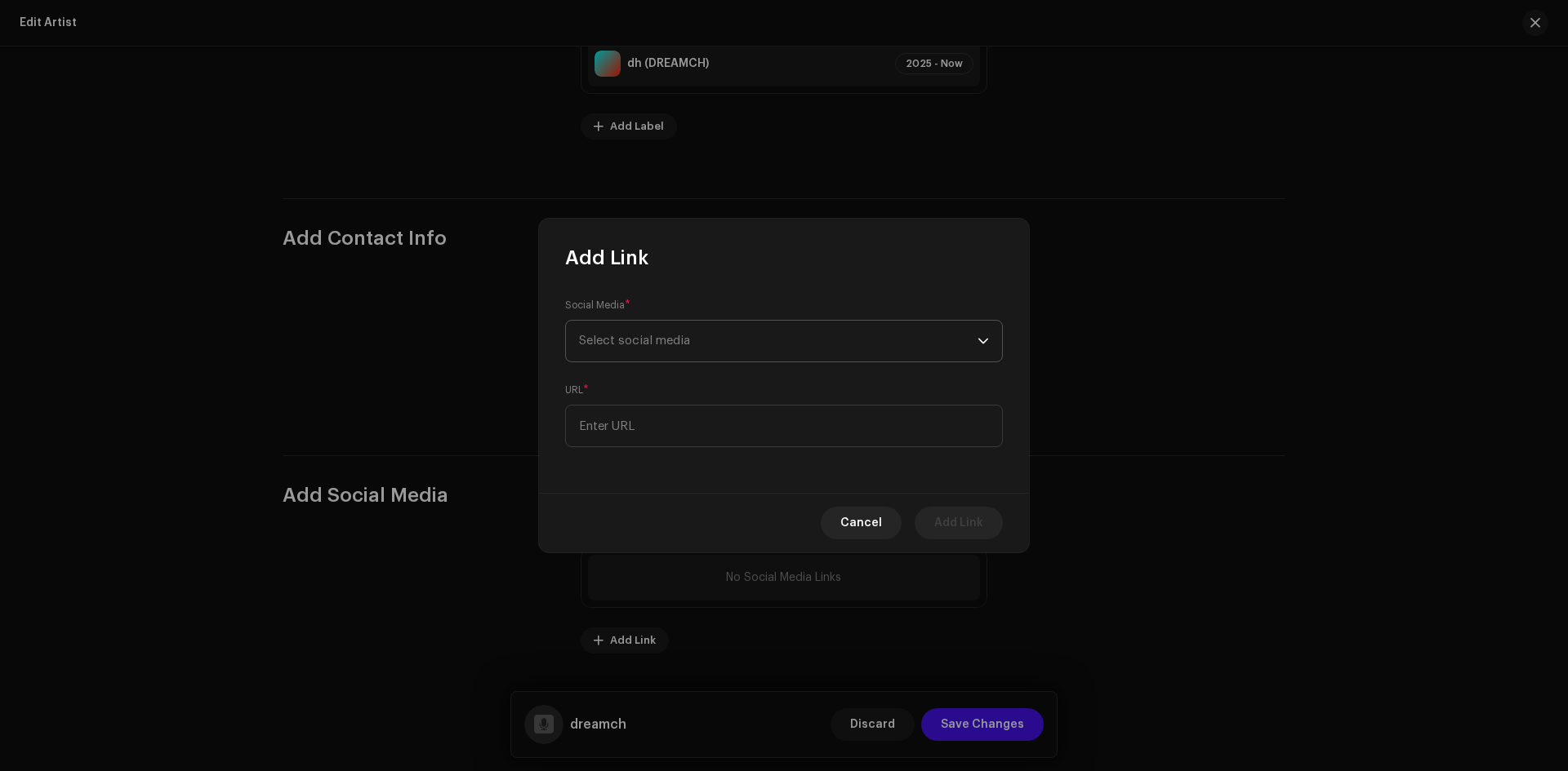
click at [697, 350] on span "Select social media" at bounding box center [778, 341] width 398 height 40
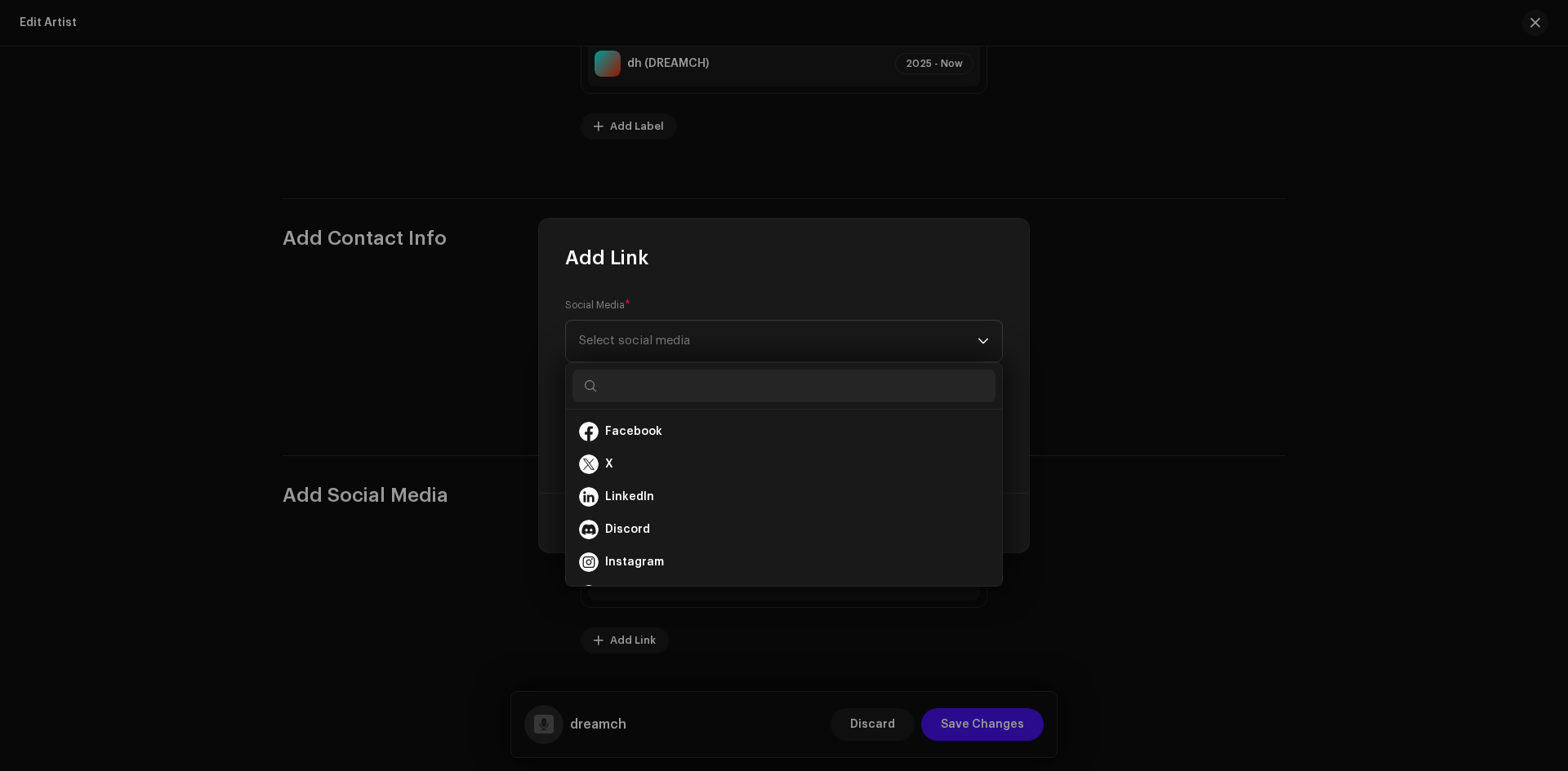
scroll to position [0, 0]
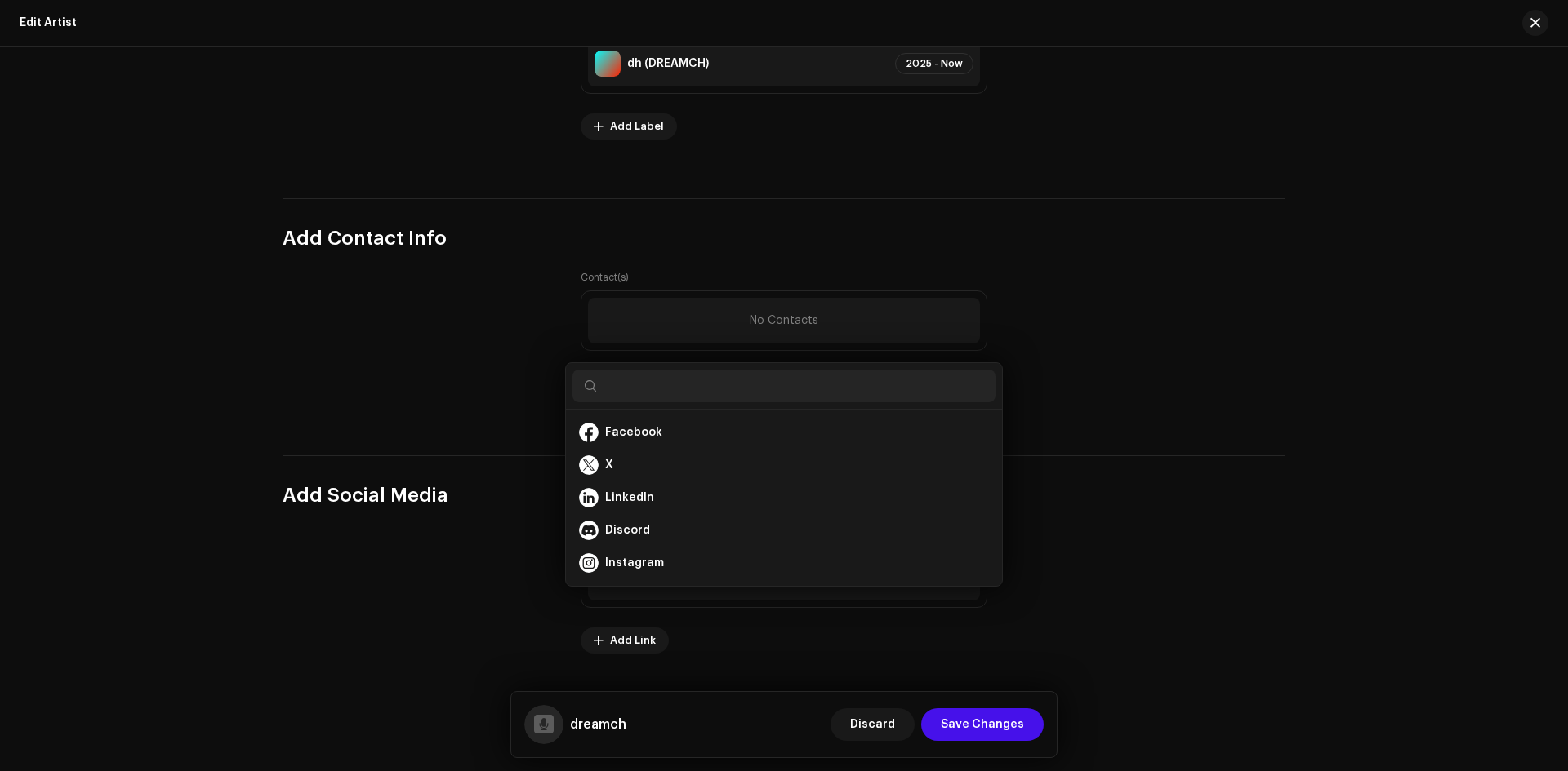
click at [1127, 431] on div "Add Link Social Media * Select social media URL * Cancel Add Link" at bounding box center [784, 386] width 1568 height 771
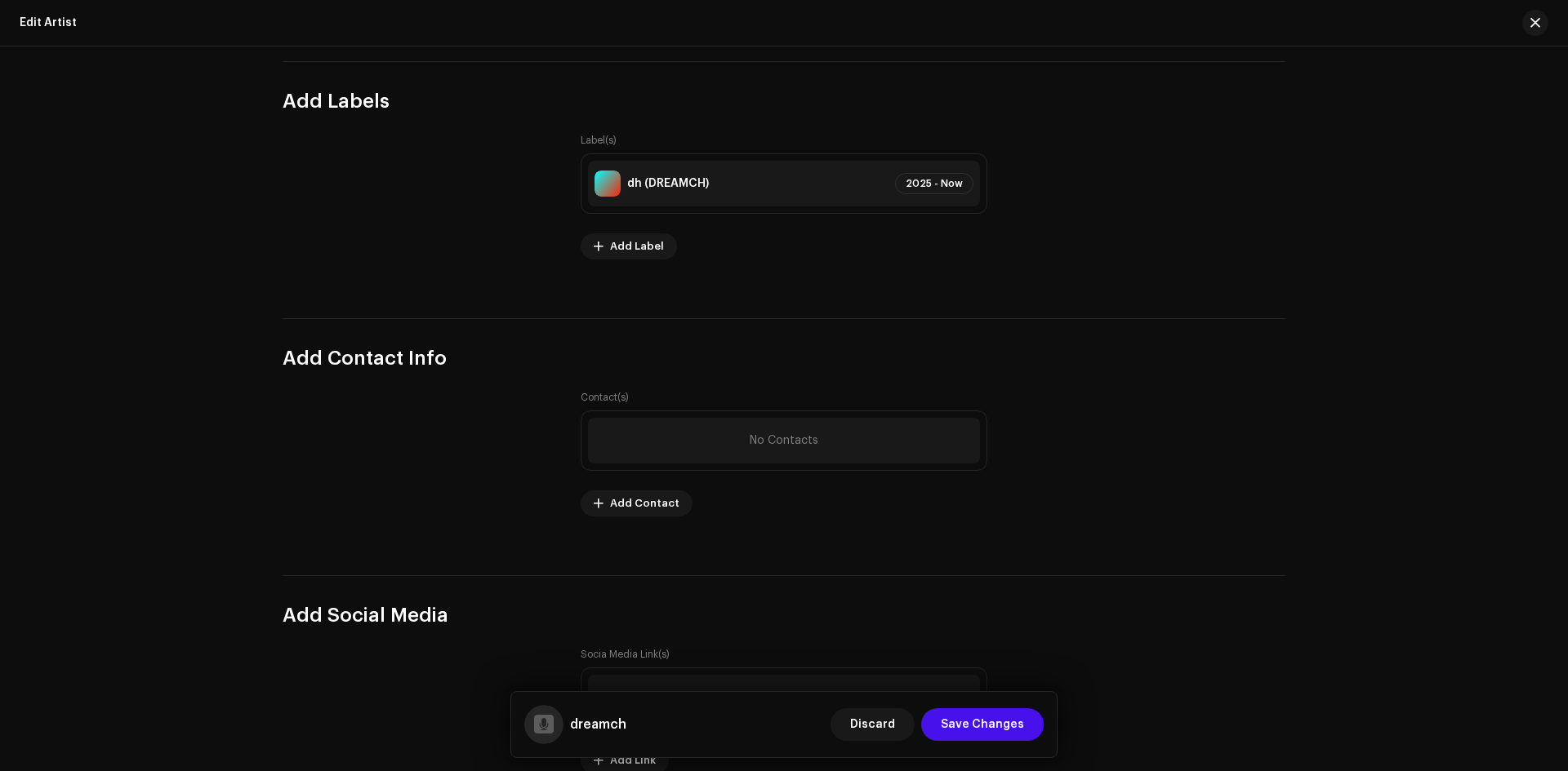
scroll to position [1712, 0]
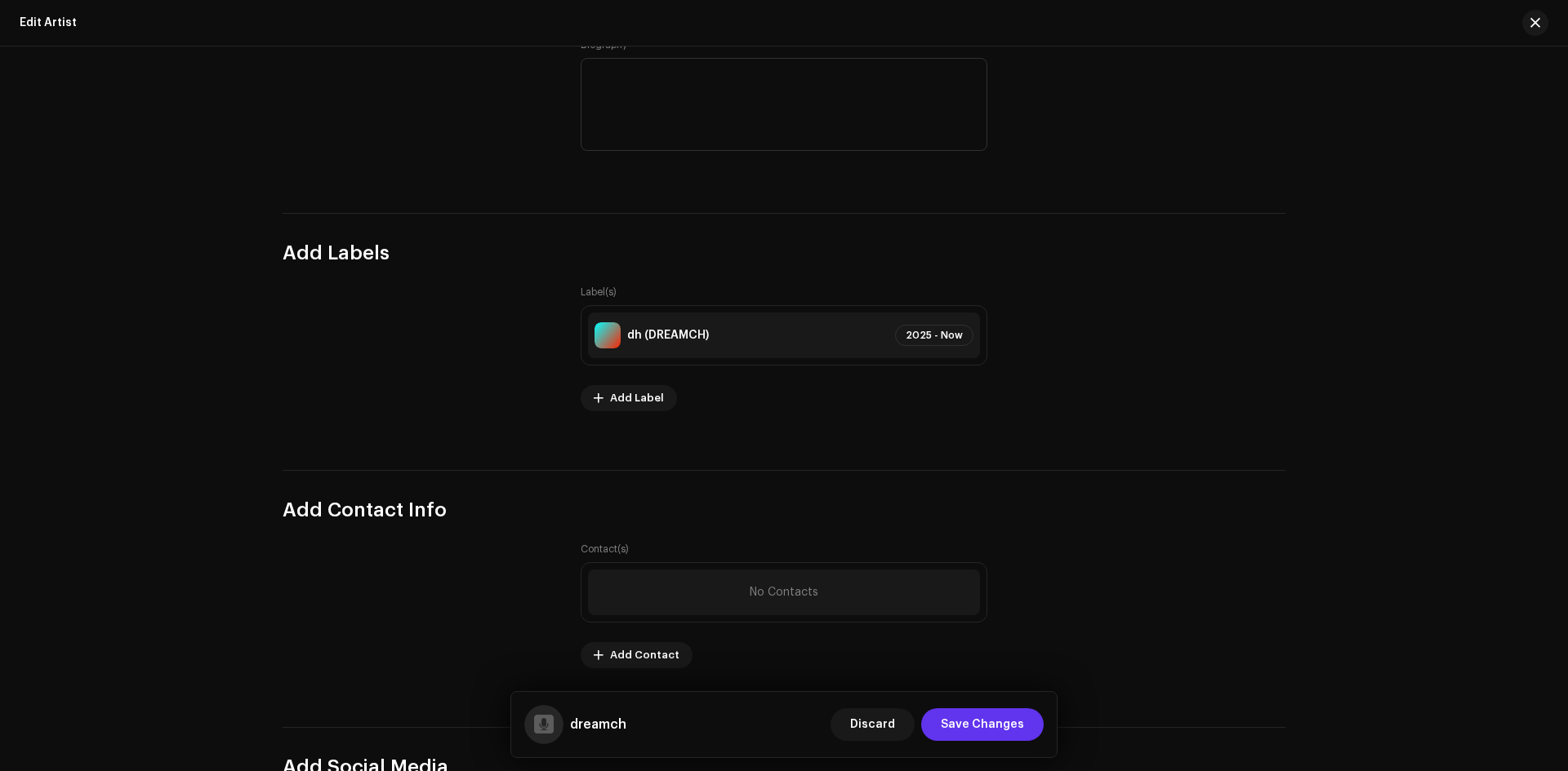
click at [996, 731] on span "Save Changes" at bounding box center [982, 724] width 84 height 32
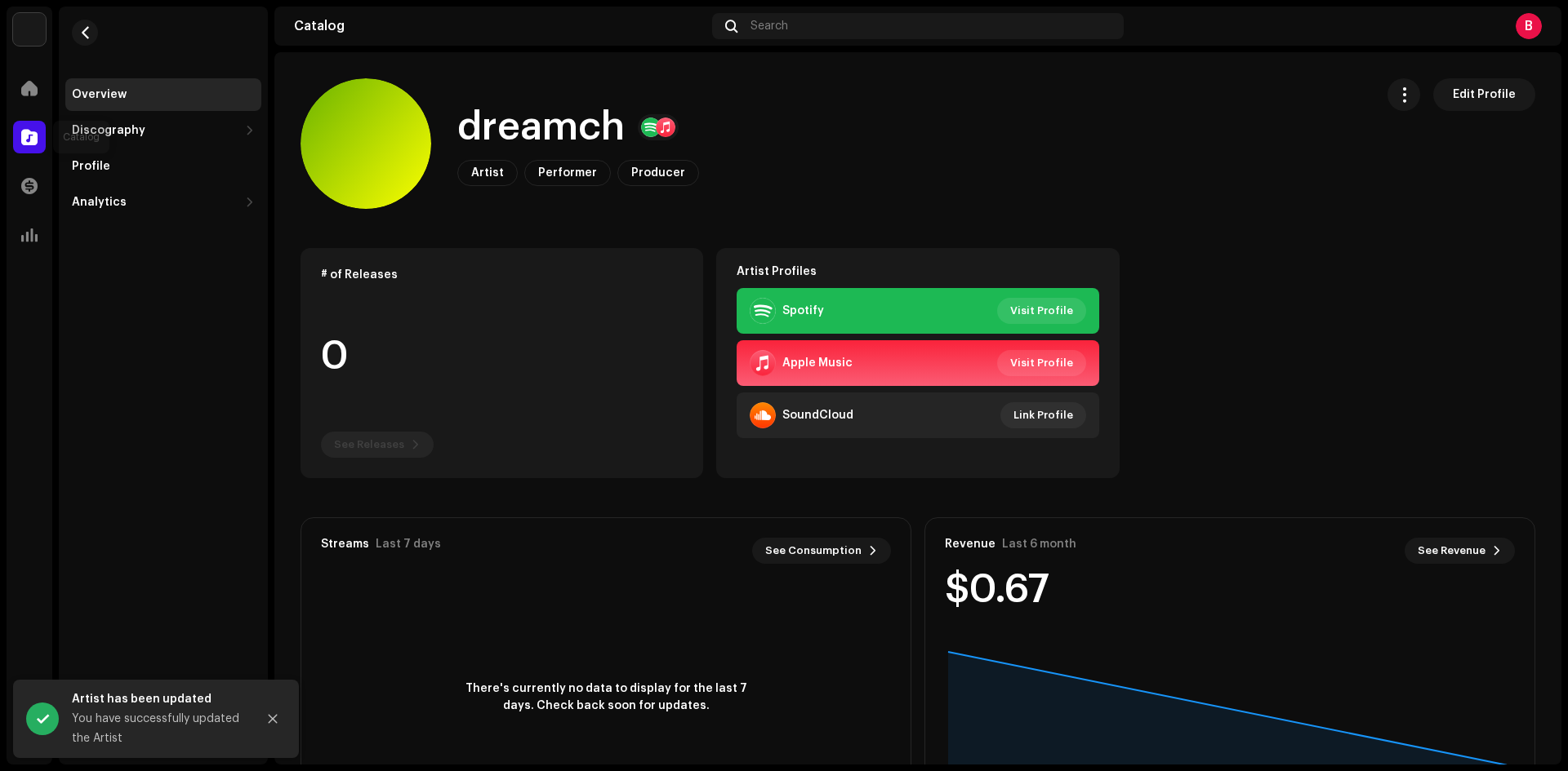
click at [34, 146] on div at bounding box center [30, 137] width 32 height 32
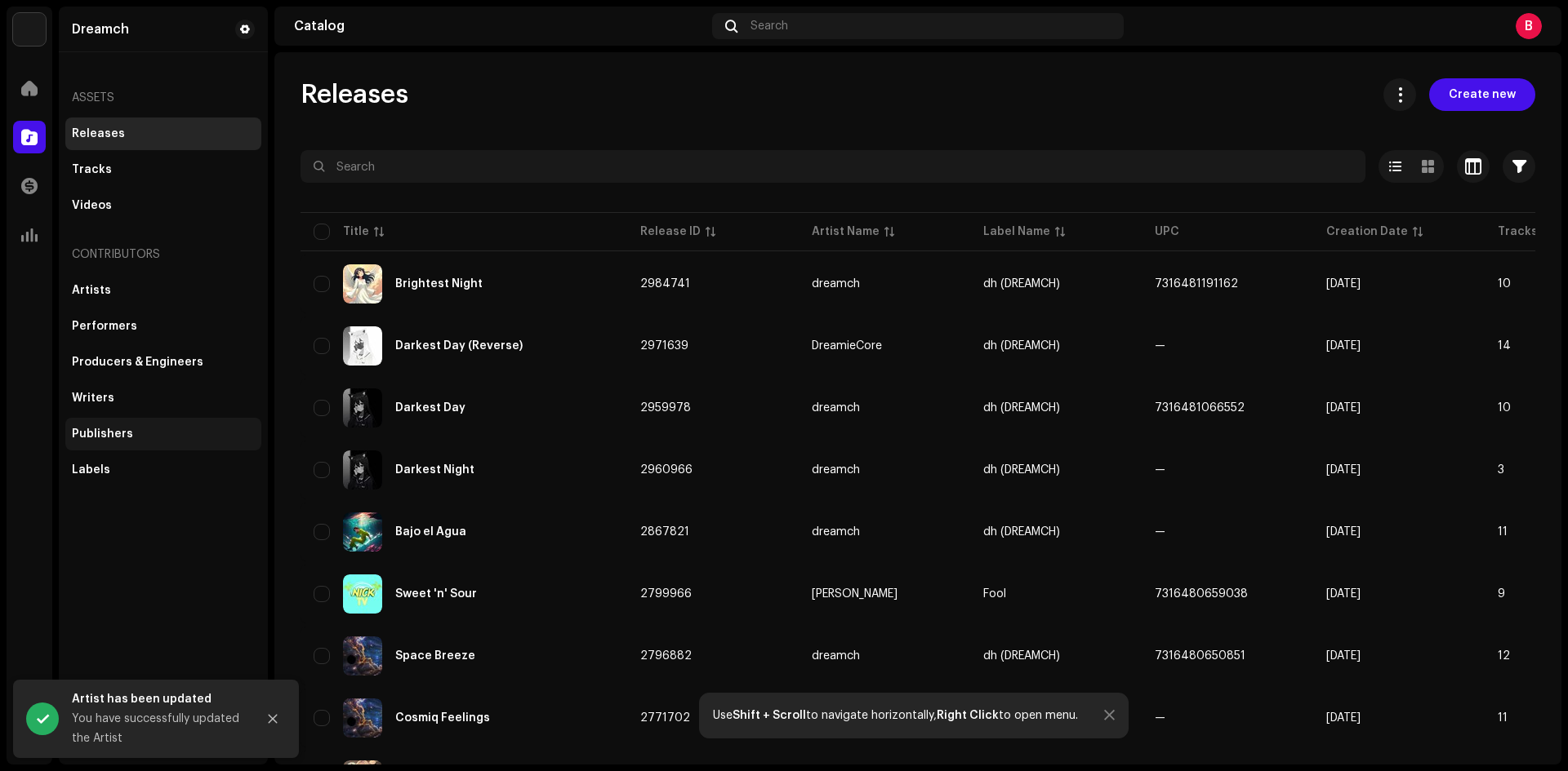
click at [134, 441] on div "Publishers" at bounding box center [164, 434] width 196 height 32
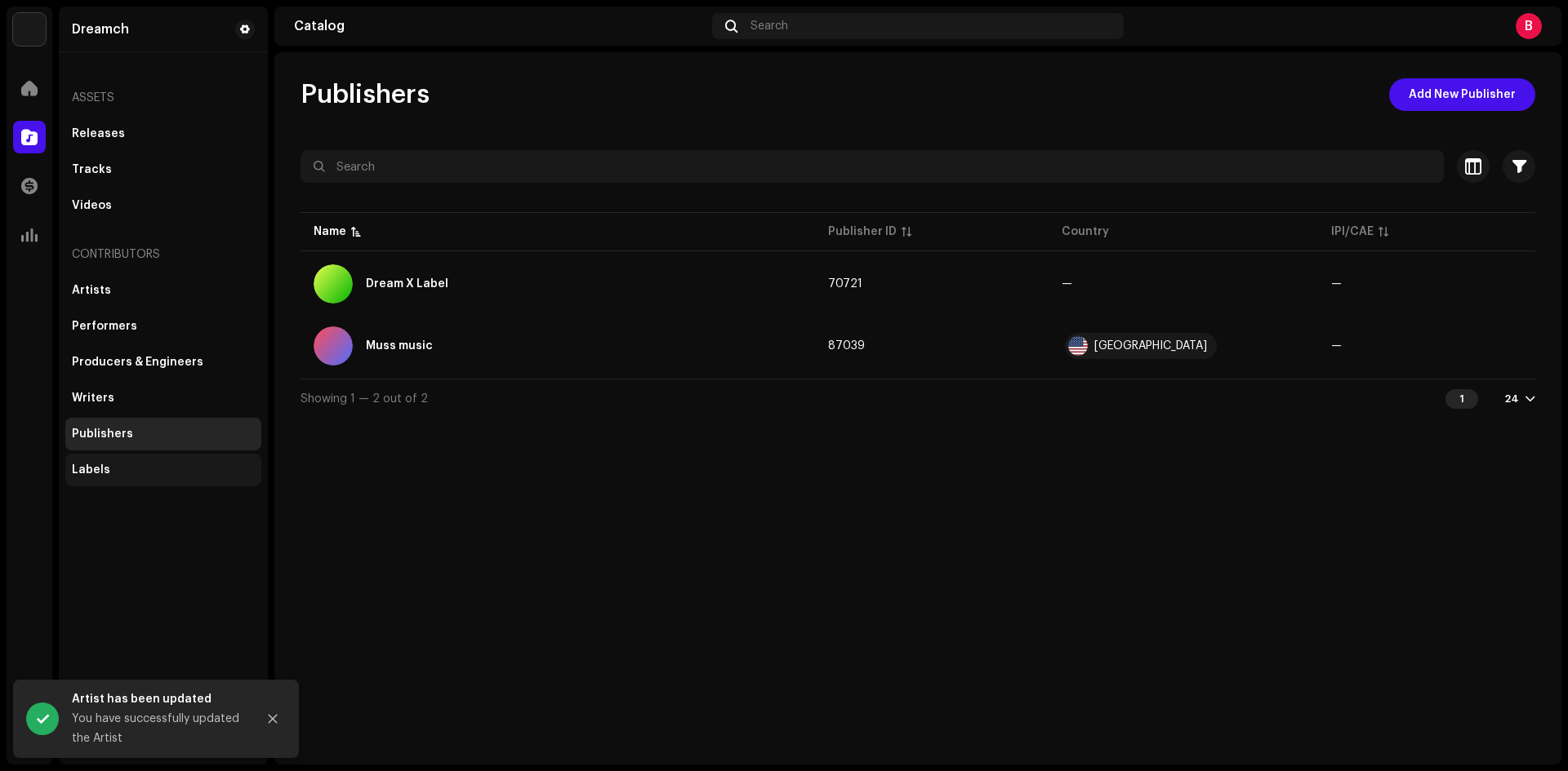
click at [127, 464] on div "Labels" at bounding box center [163, 470] width 183 height 13
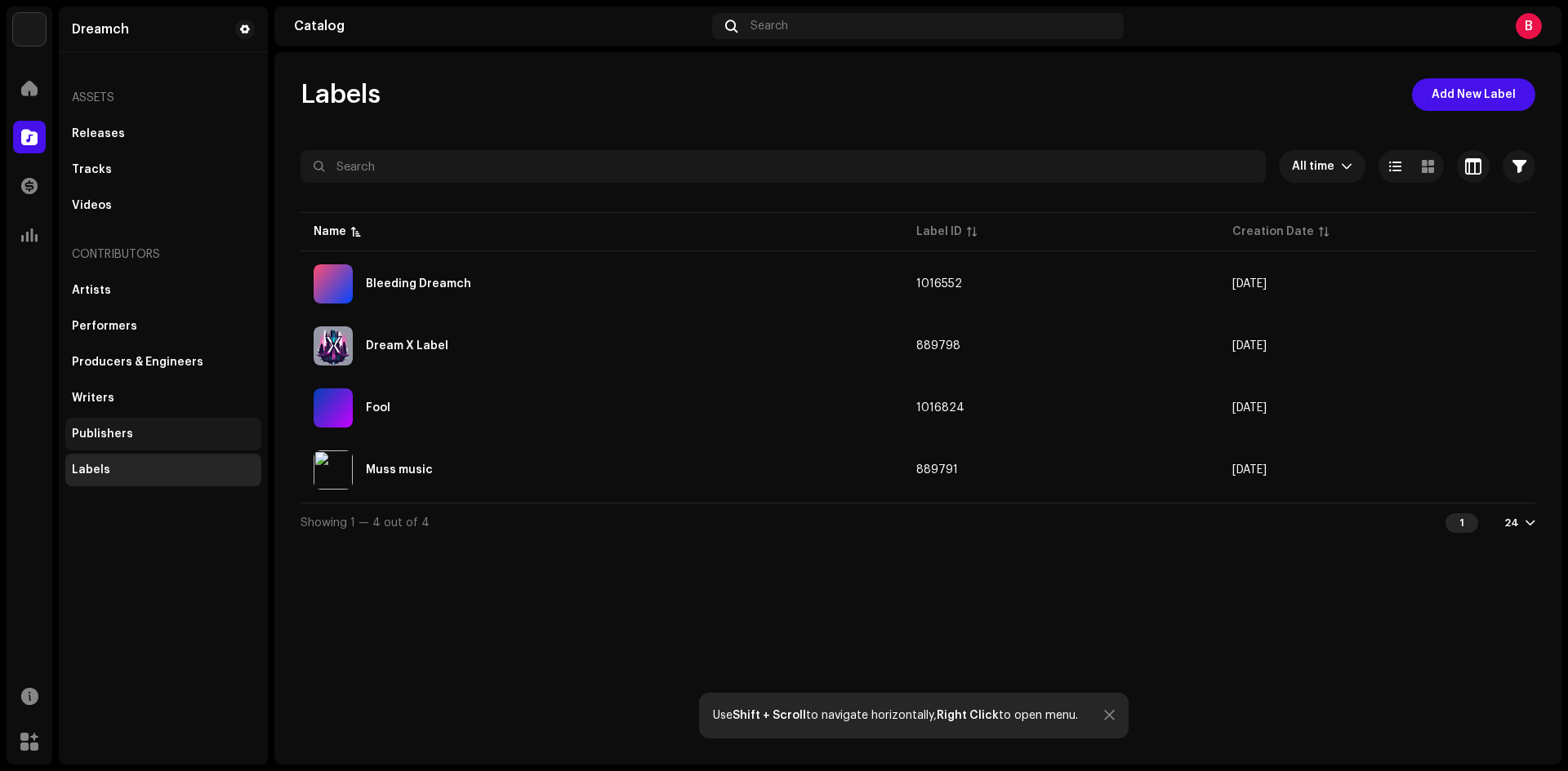
click at [164, 433] on div "Publishers" at bounding box center [163, 434] width 183 height 13
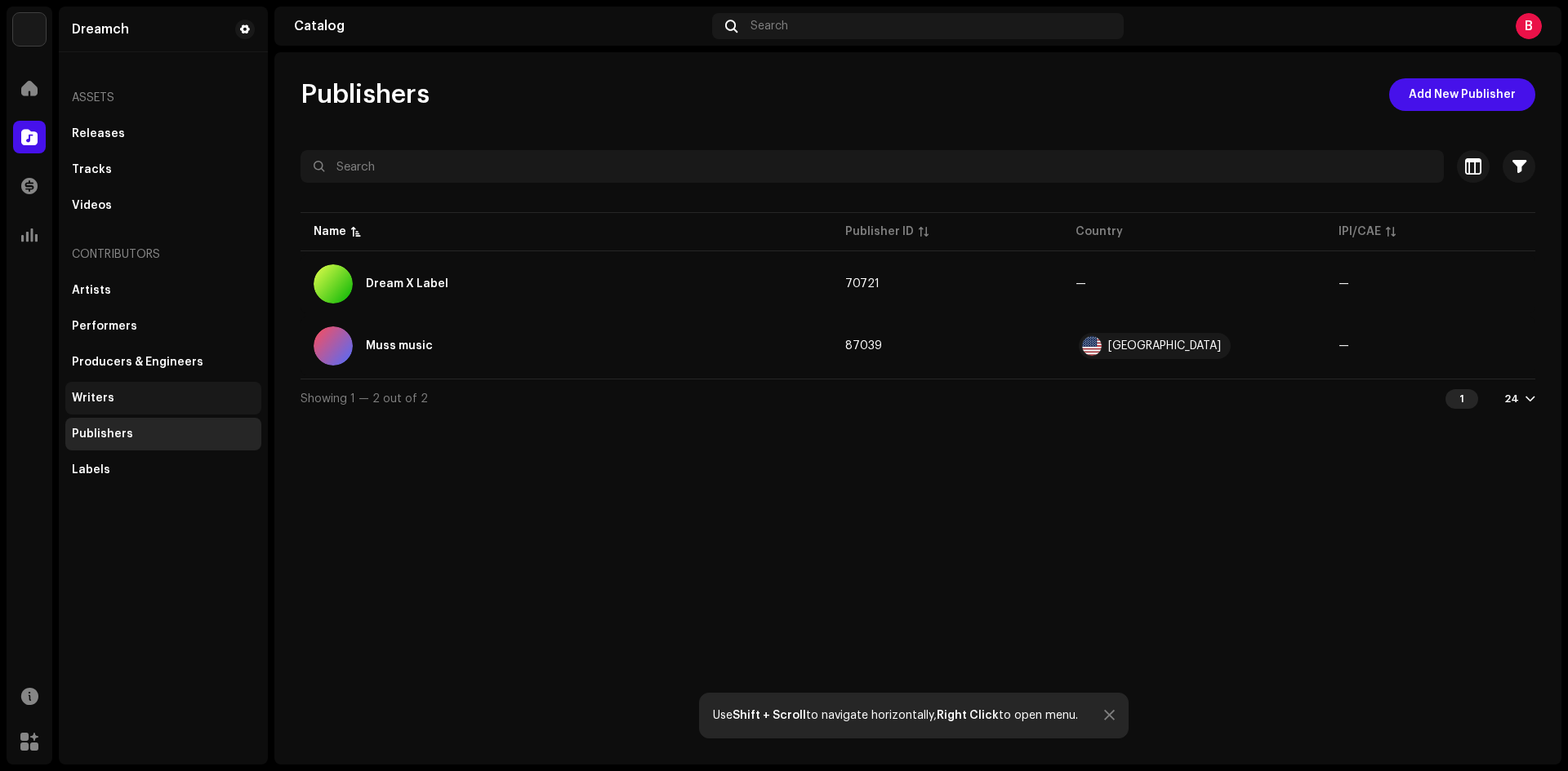
click at [155, 406] on div "Writers" at bounding box center [164, 398] width 196 height 32
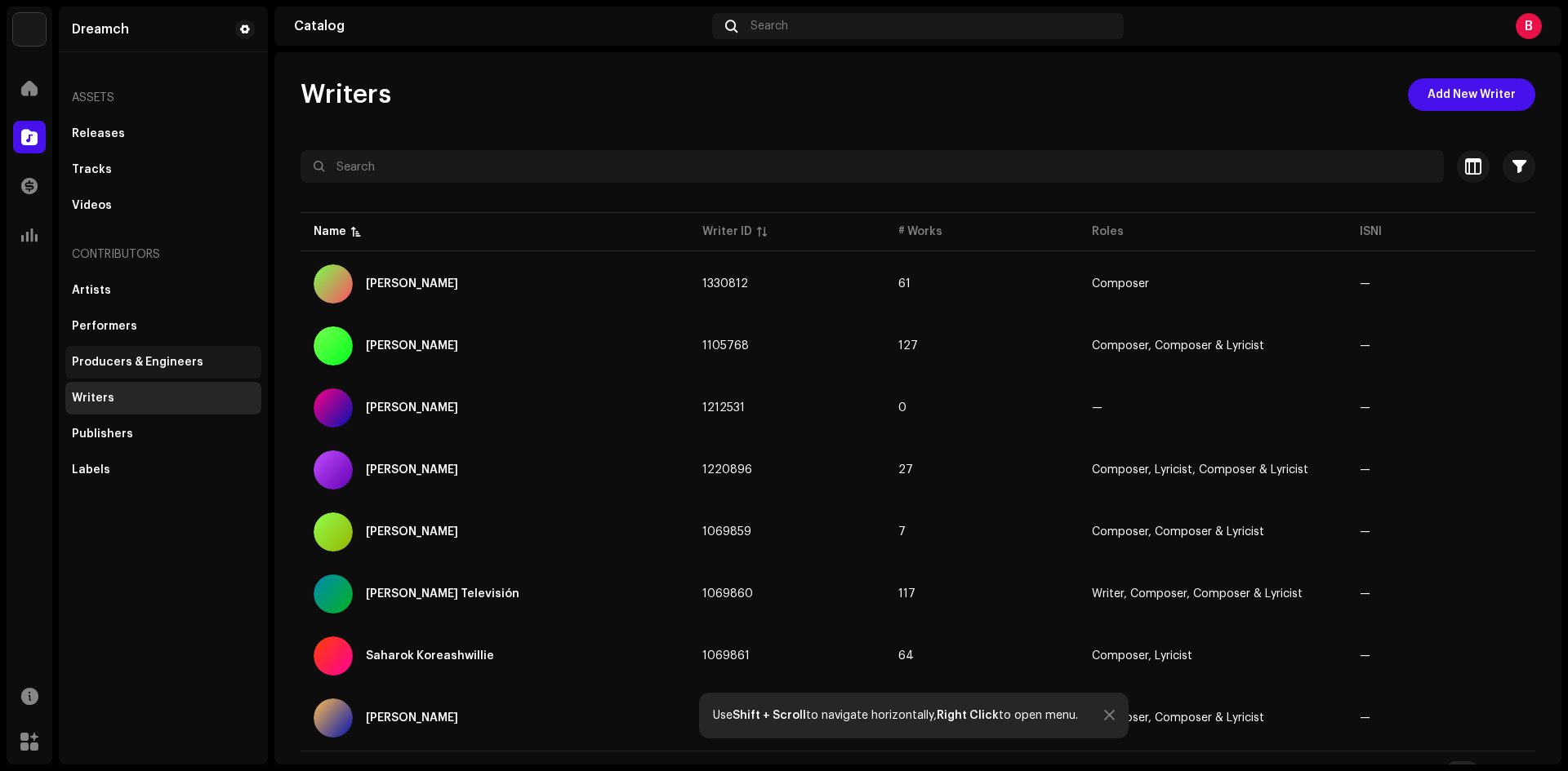
click at [119, 376] on div "Producers & Engineers" at bounding box center [164, 362] width 196 height 32
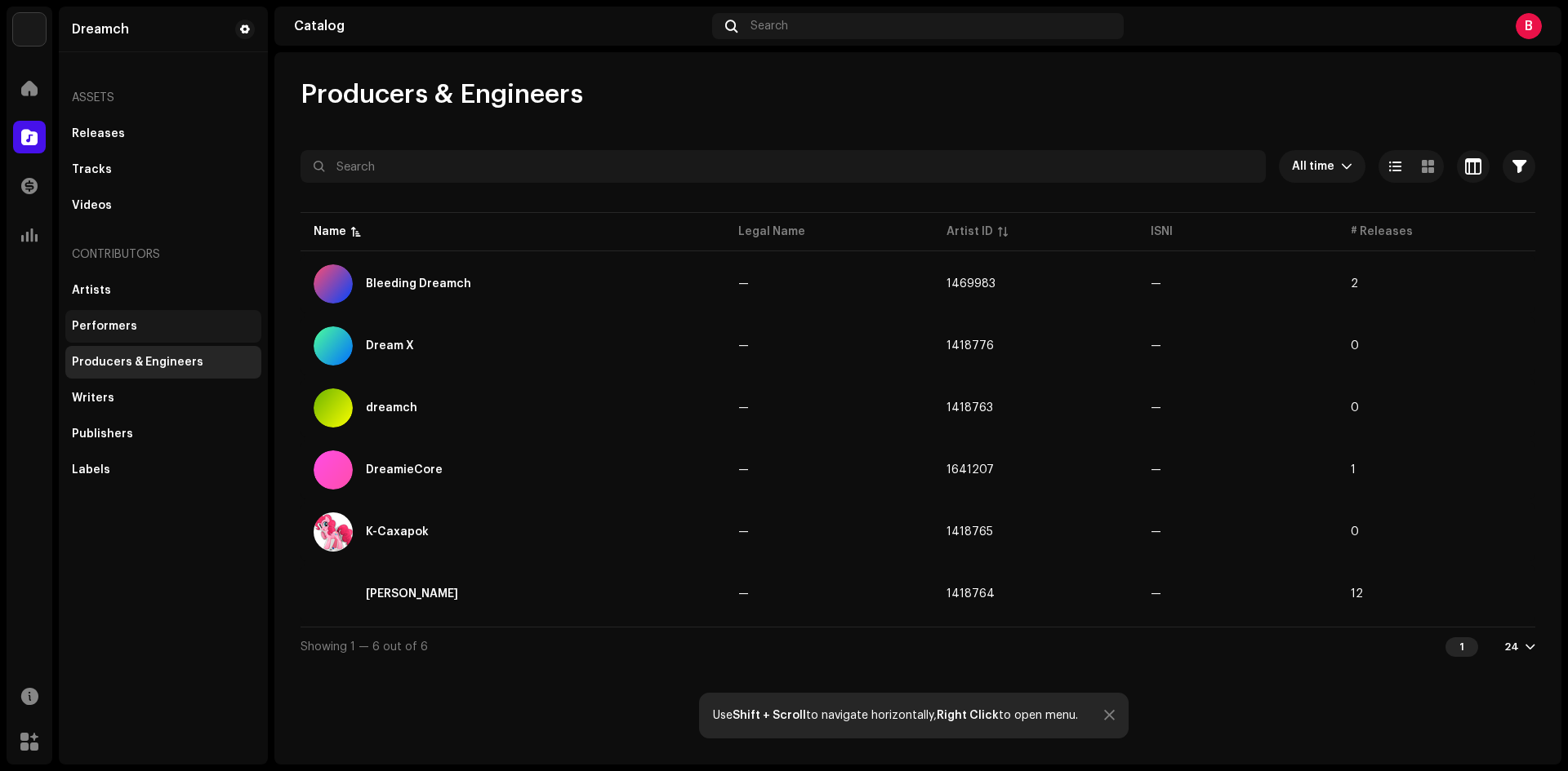
click at [107, 331] on div "Performers" at bounding box center [104, 326] width 66 height 13
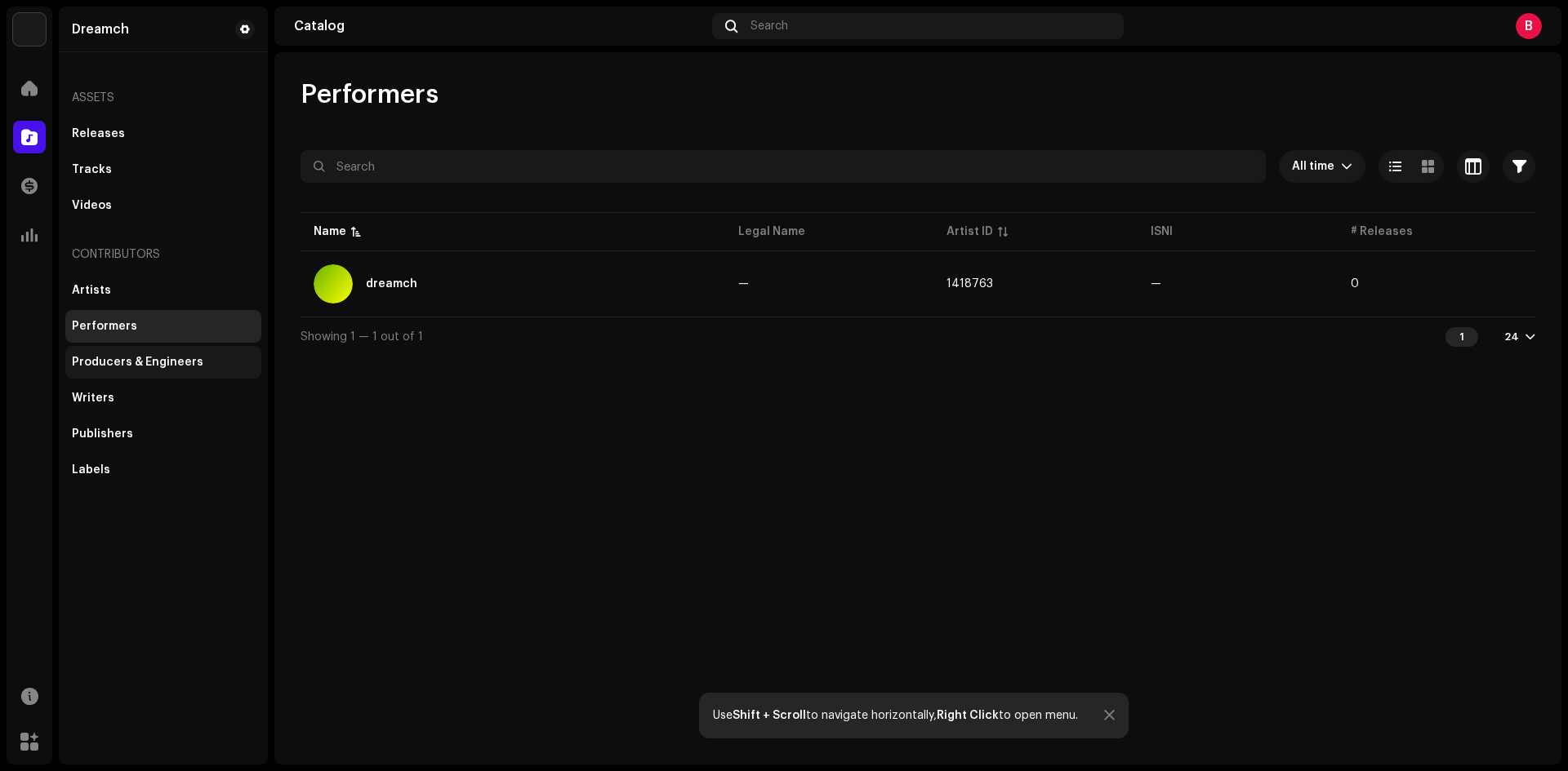
click at [107, 371] on div "Producers & Engineers" at bounding box center [164, 362] width 196 height 32
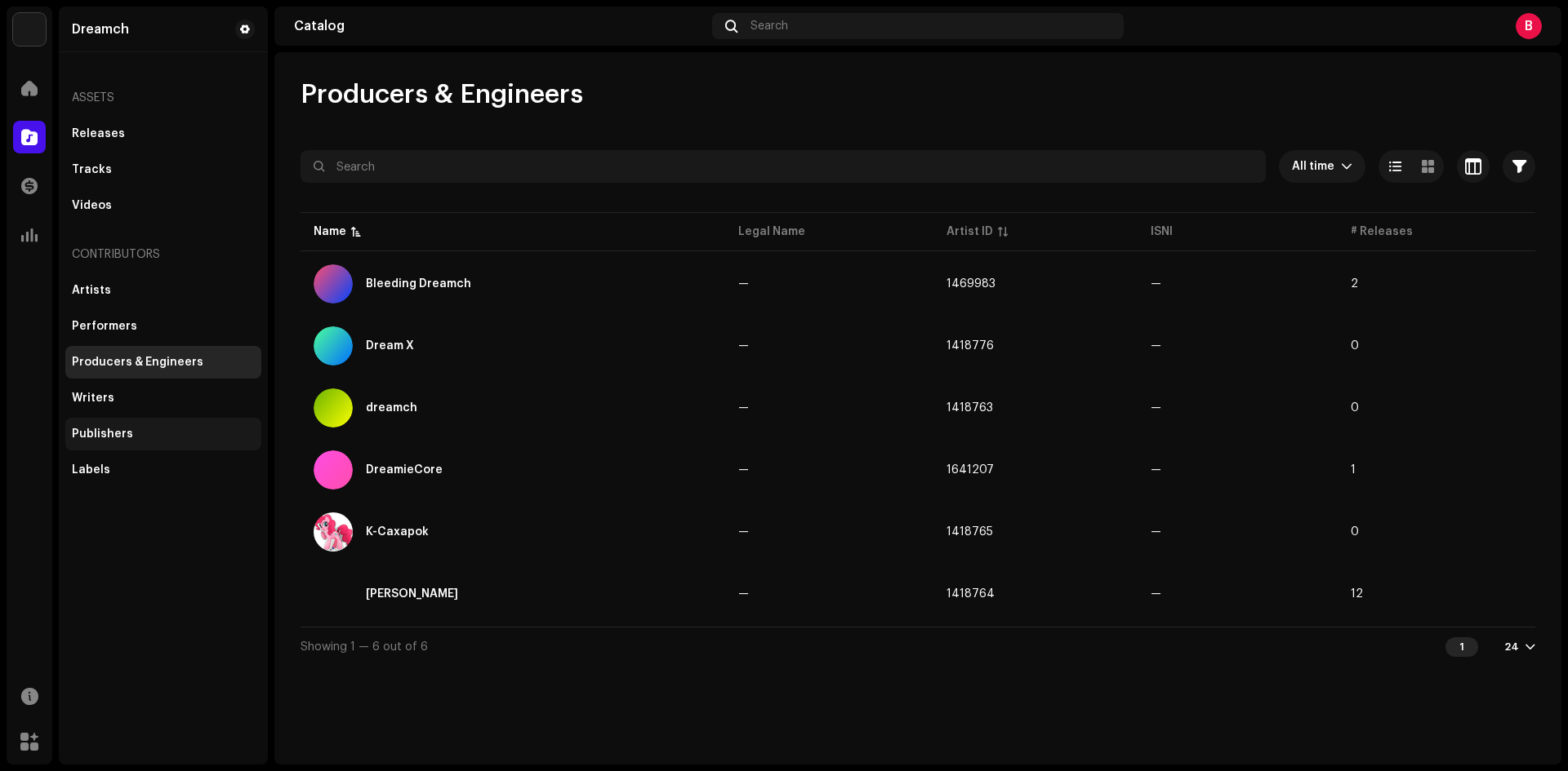
click at [87, 428] on div "Publishers" at bounding box center [102, 434] width 61 height 13
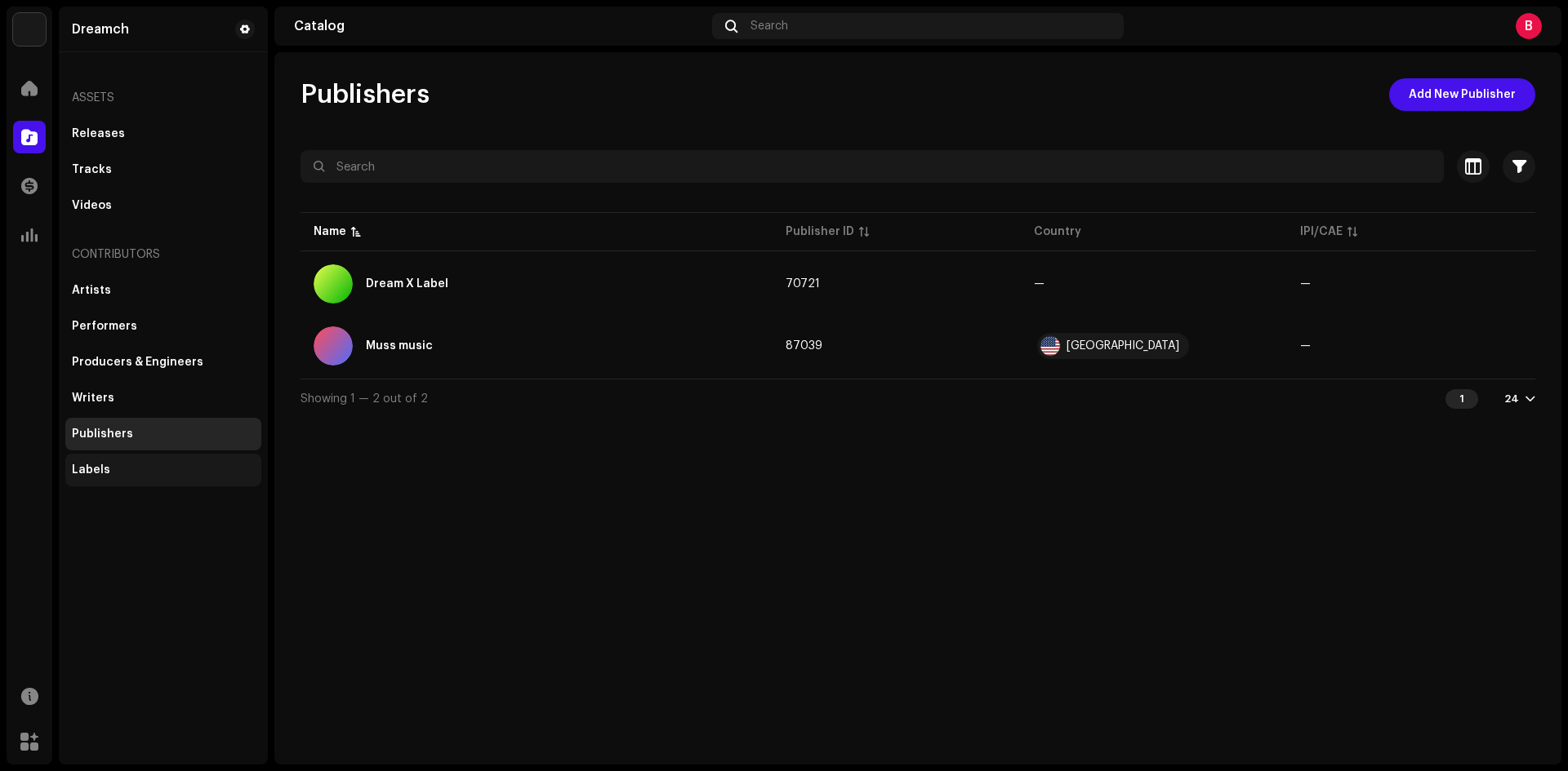
click at [85, 455] on div "Labels" at bounding box center [164, 470] width 196 height 32
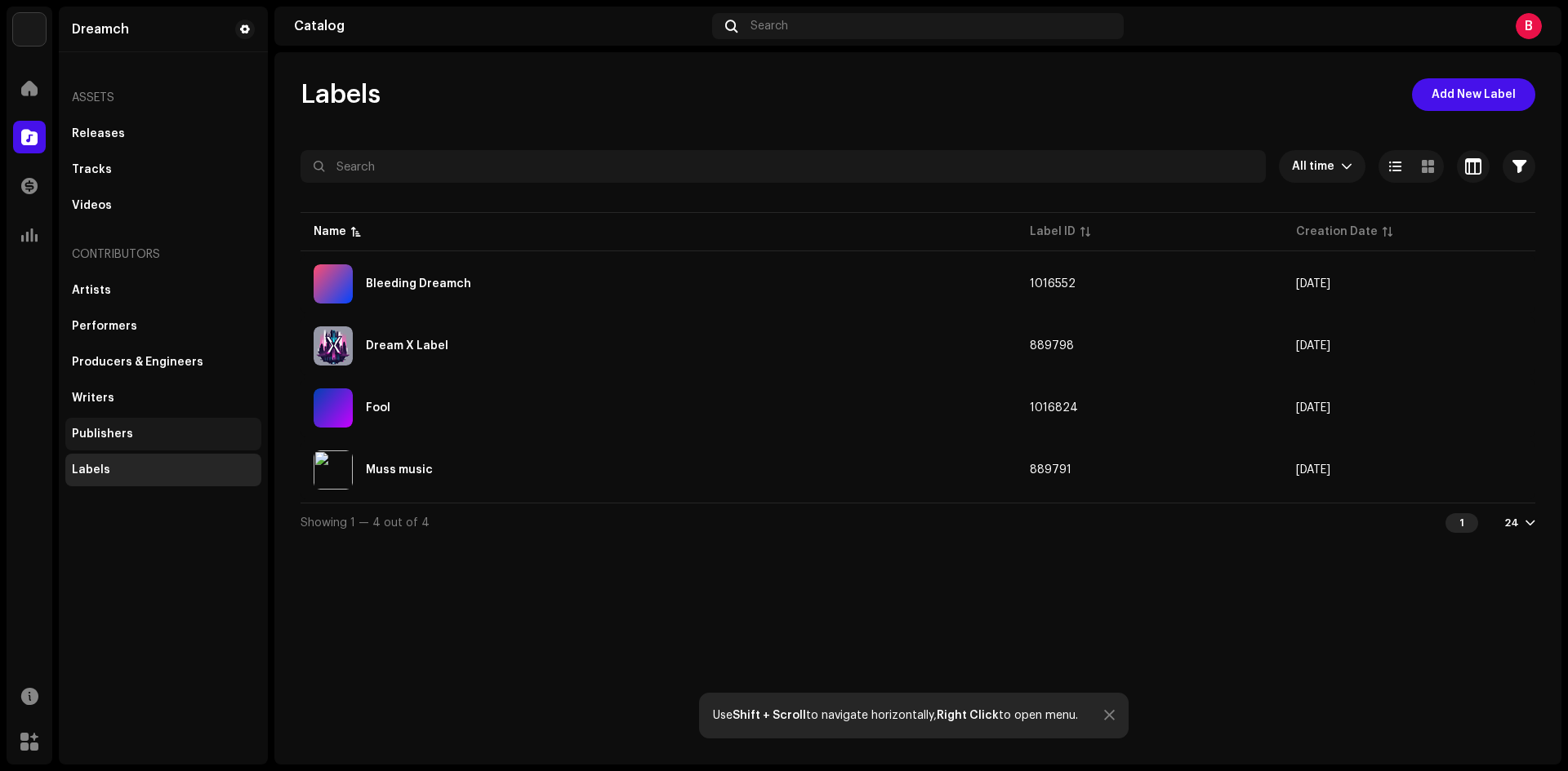
click at [173, 435] on div "Publishers" at bounding box center [163, 434] width 183 height 13
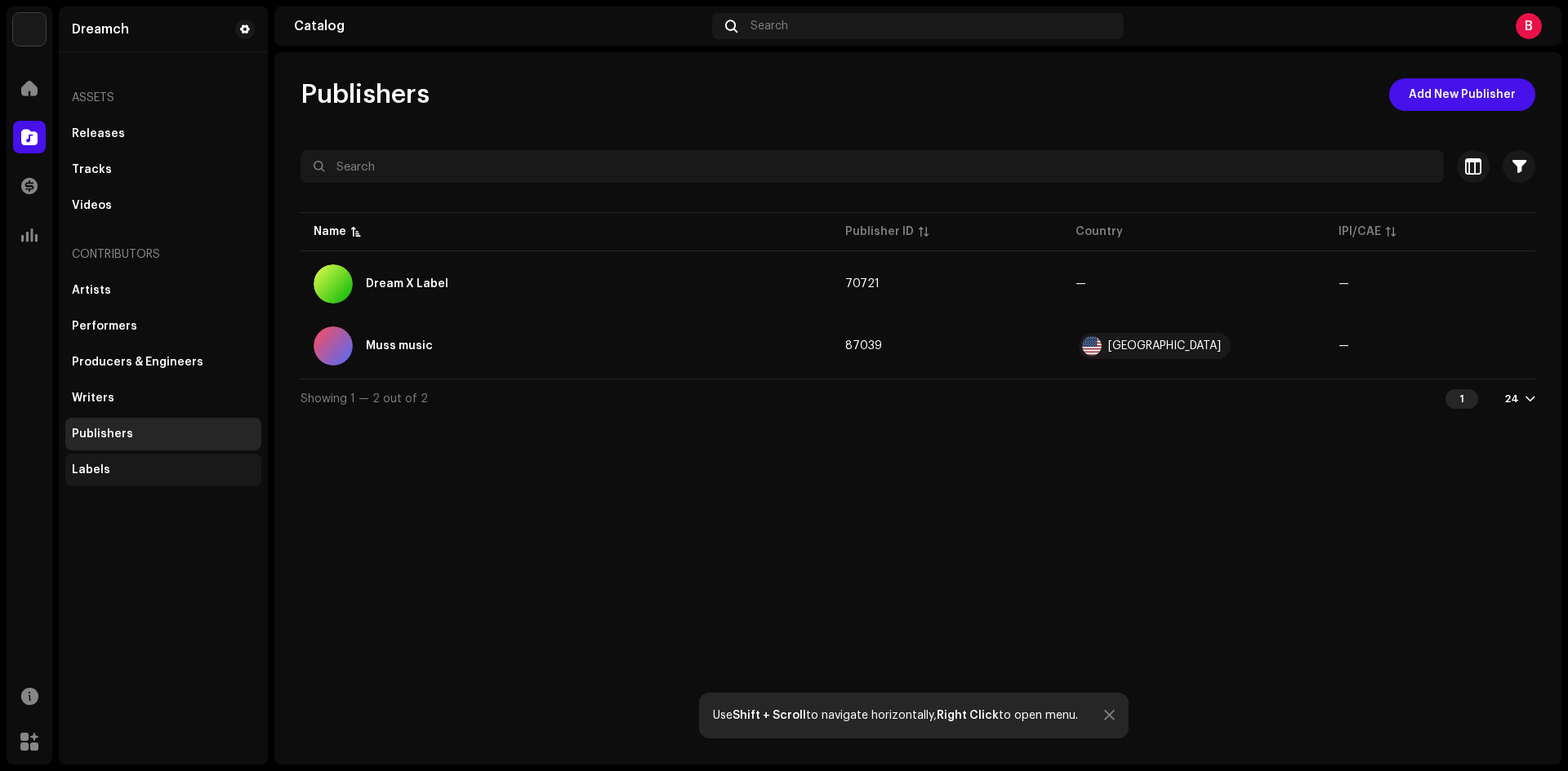
click at [151, 477] on div "Labels" at bounding box center [164, 470] width 196 height 32
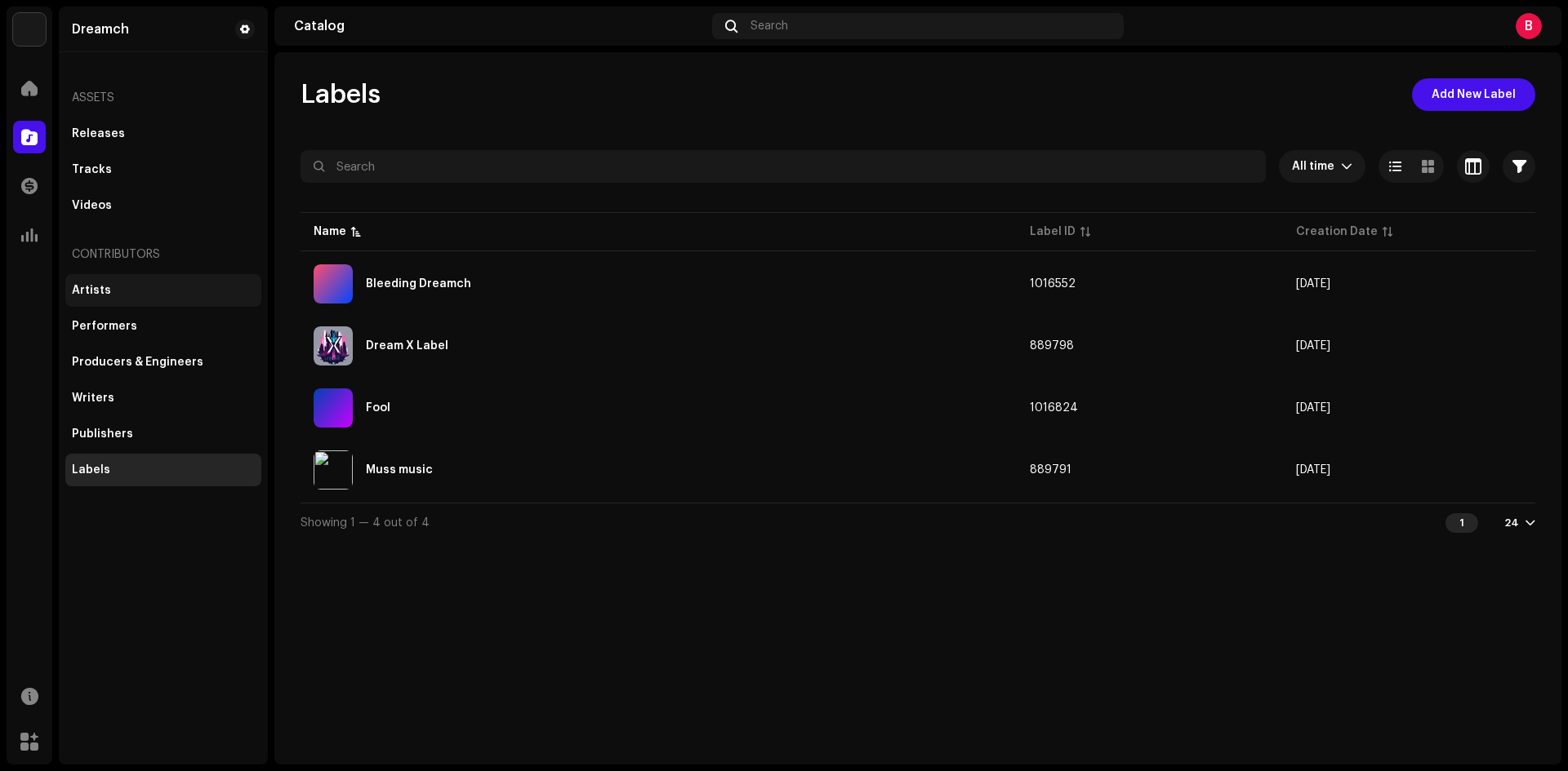
click at [130, 295] on div "Artists" at bounding box center [163, 290] width 183 height 13
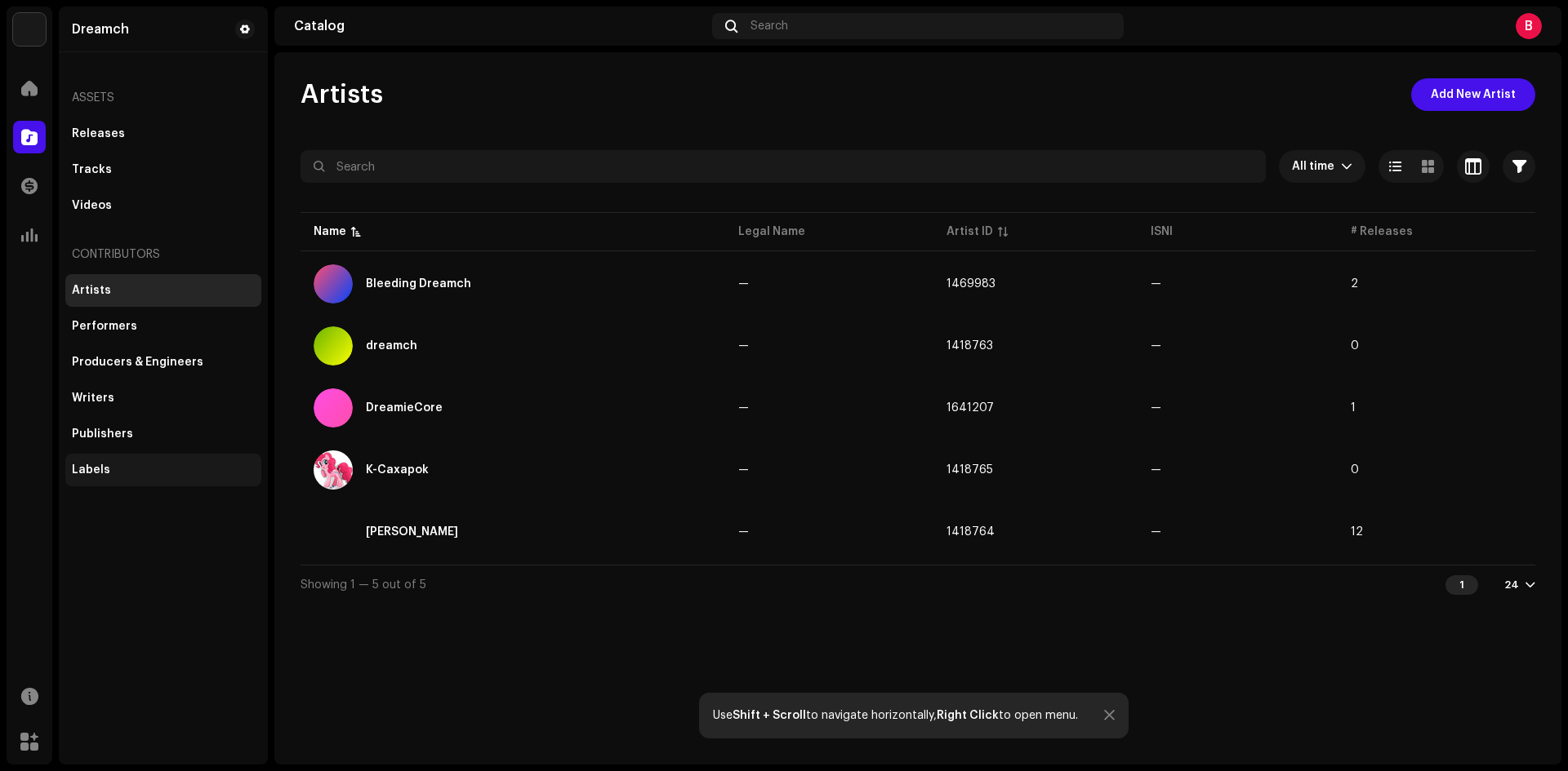
click at [114, 465] on div "Labels" at bounding box center [163, 470] width 183 height 13
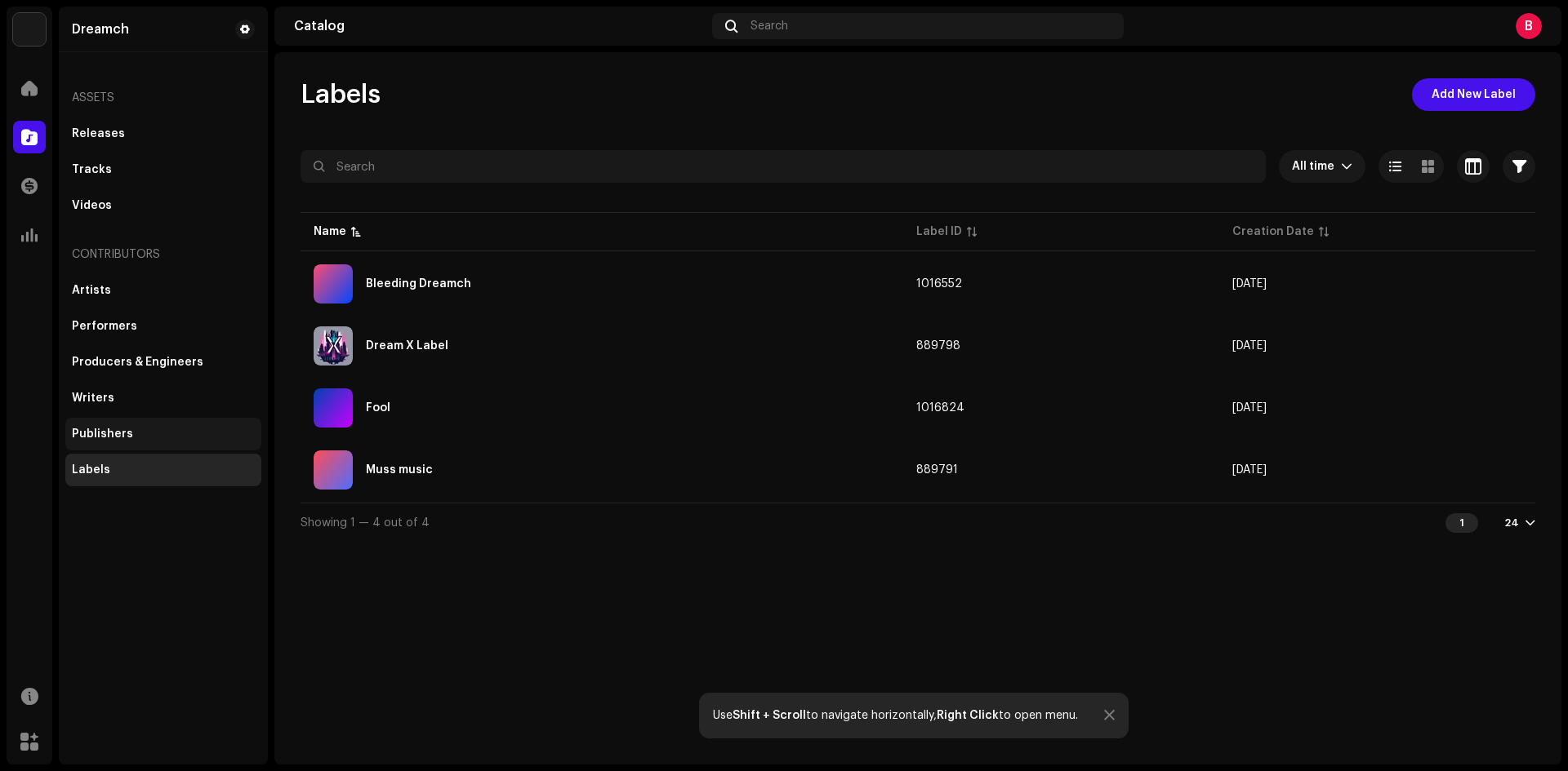
click at [133, 430] on div "Publishers" at bounding box center [163, 434] width 183 height 13
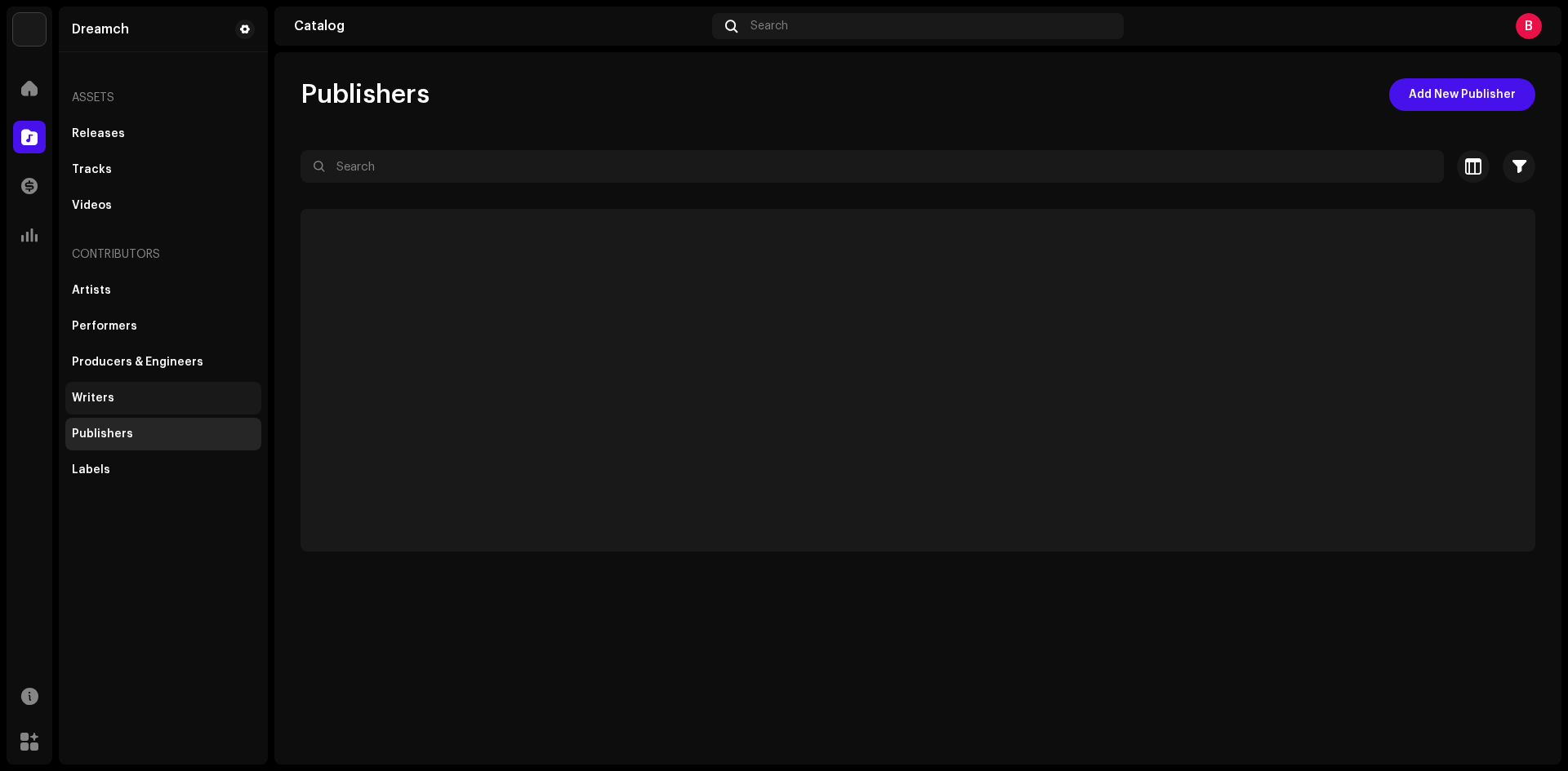
click at [135, 405] on div "Writers" at bounding box center [164, 398] width 196 height 32
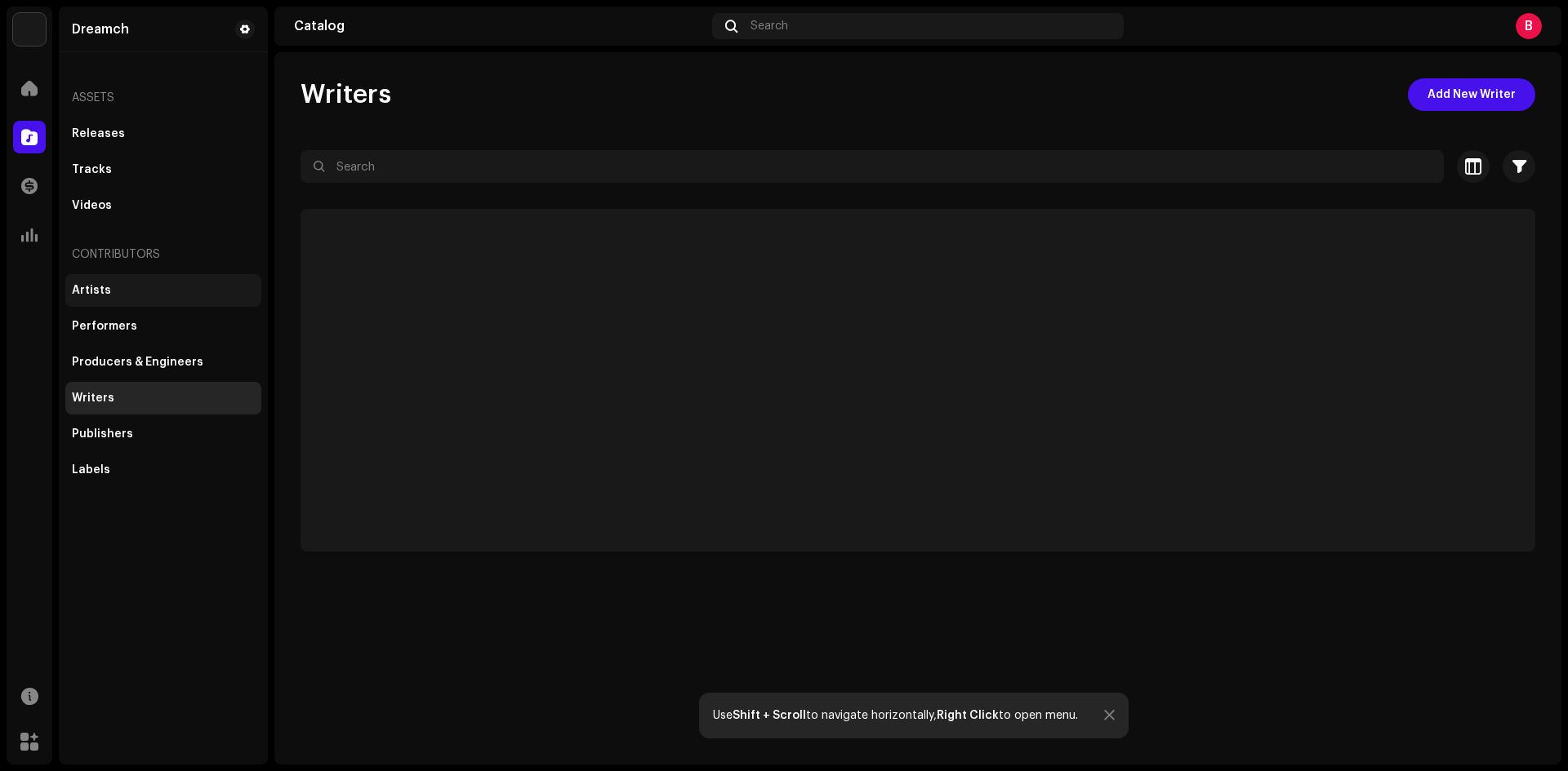
click at [111, 297] on div "Artists" at bounding box center [164, 290] width 196 height 32
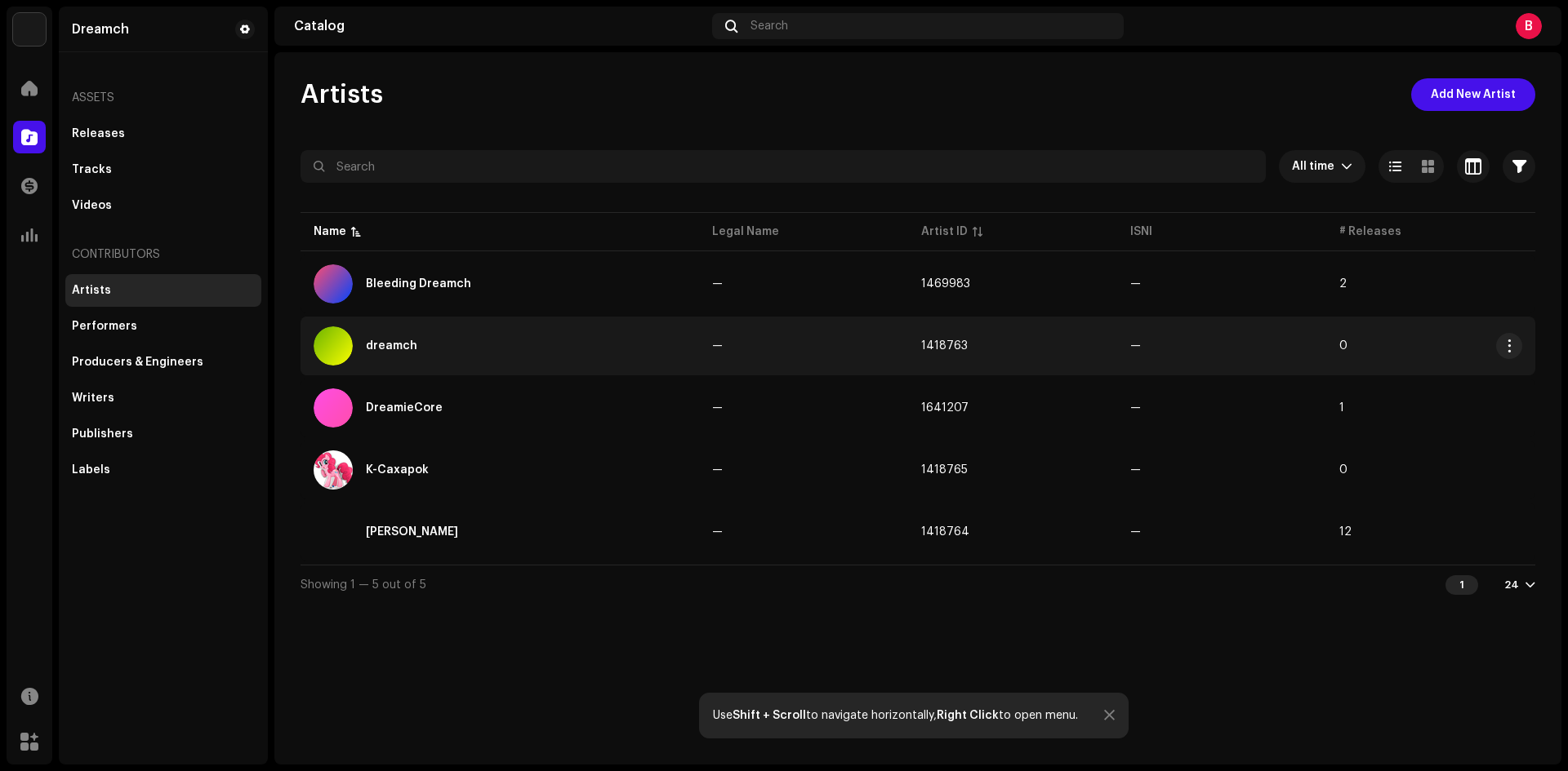
click at [1435, 364] on td "0" at bounding box center [1430, 345] width 209 height 58
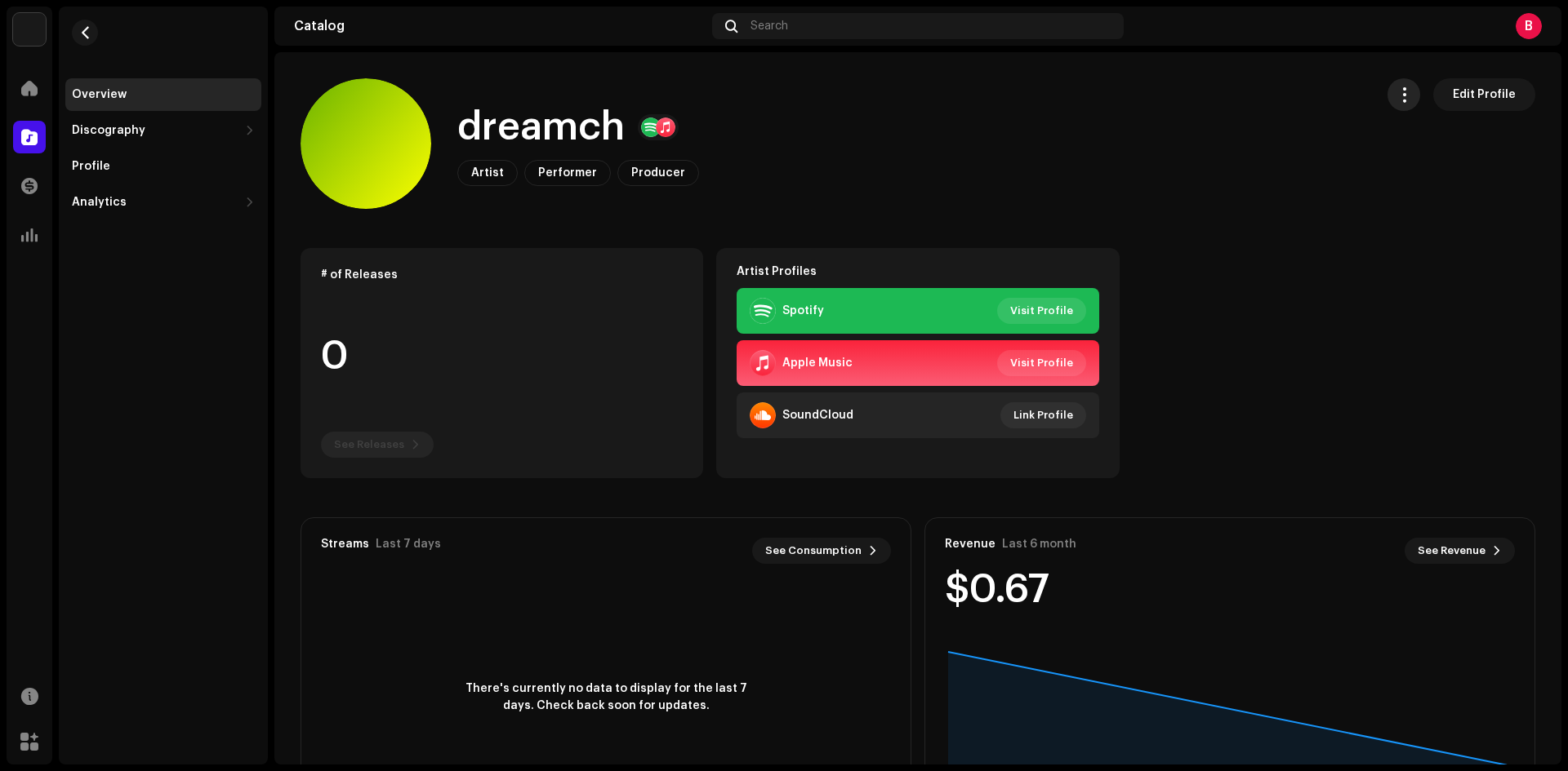
click at [1409, 94] on button "button" at bounding box center [1403, 94] width 32 height 32
click at [153, 160] on div "Profile" at bounding box center [163, 166] width 183 height 13
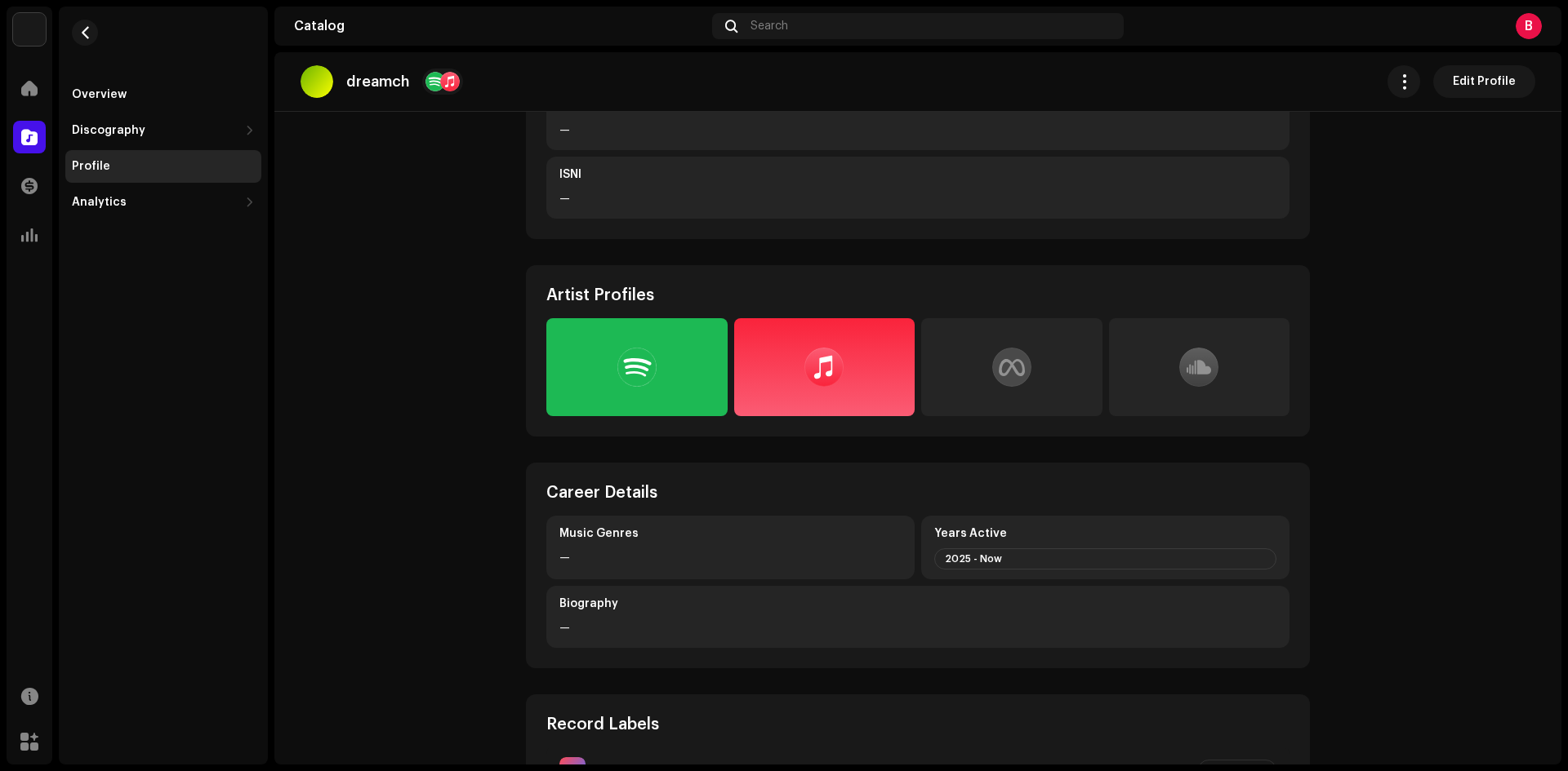
scroll to position [47, 0]
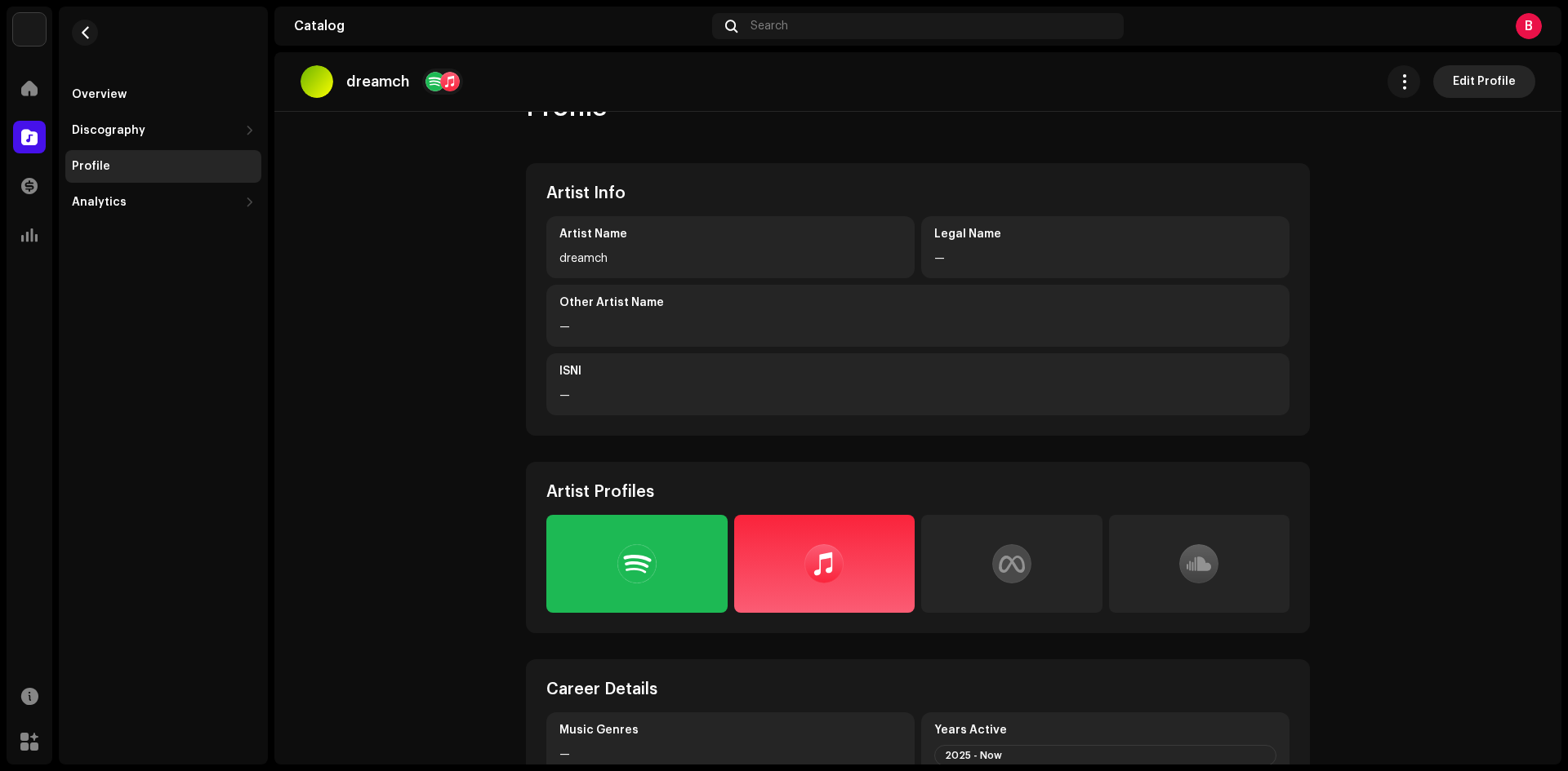
click at [1466, 87] on span "Edit Profile" at bounding box center [1484, 82] width 63 height 32
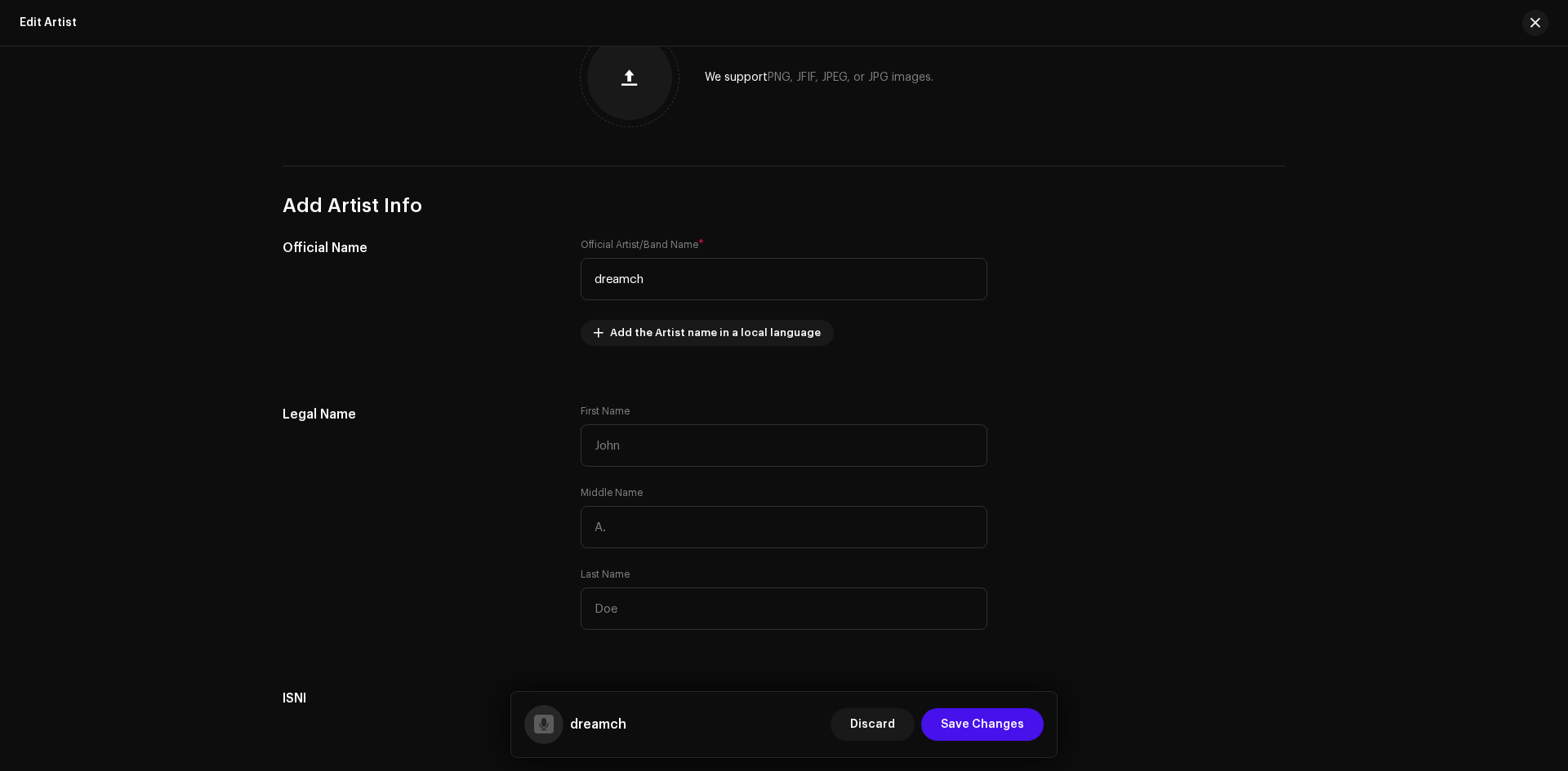
scroll to position [79, 0]
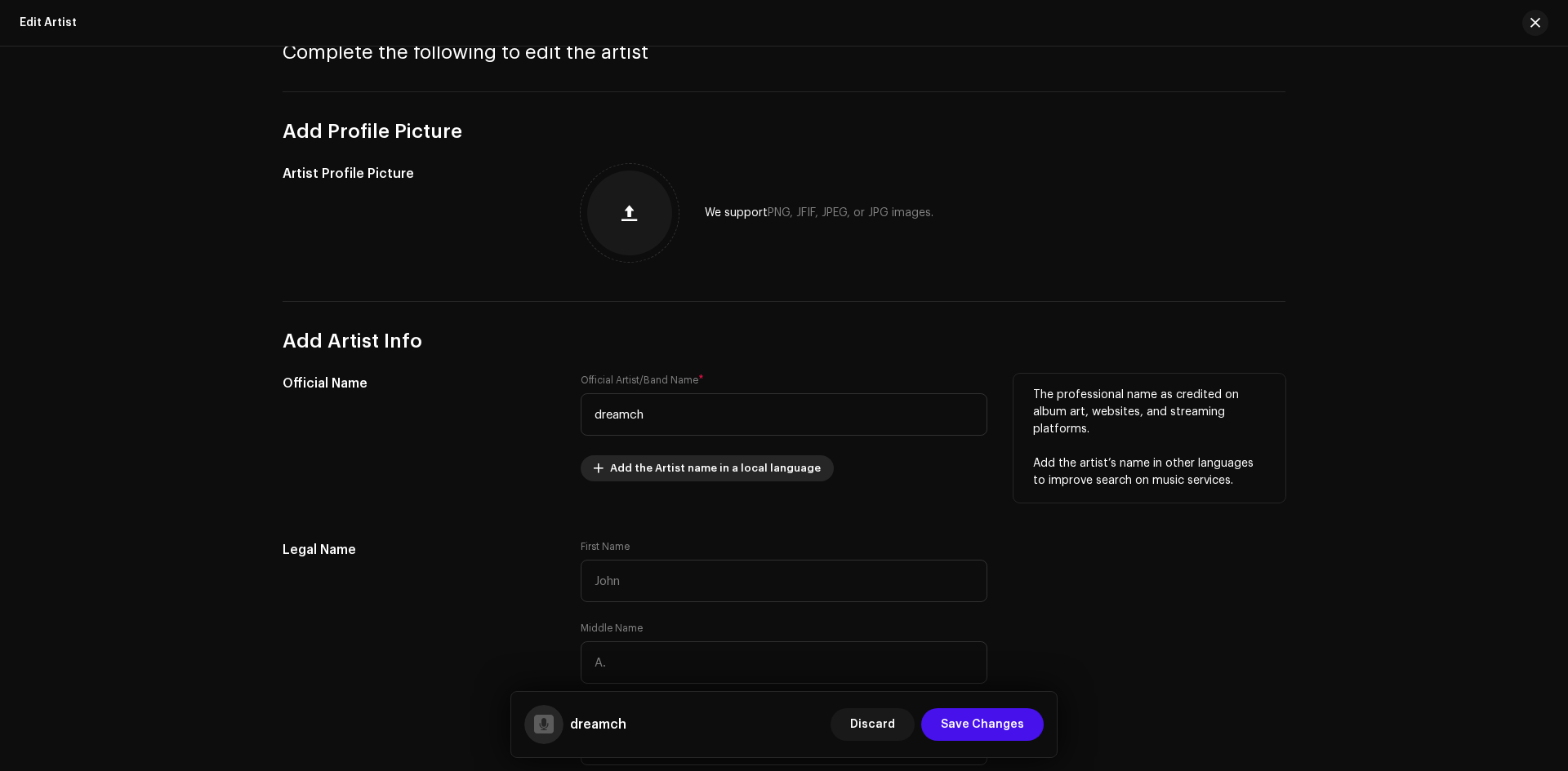
click at [593, 465] on span at bounding box center [598, 468] width 10 height 13
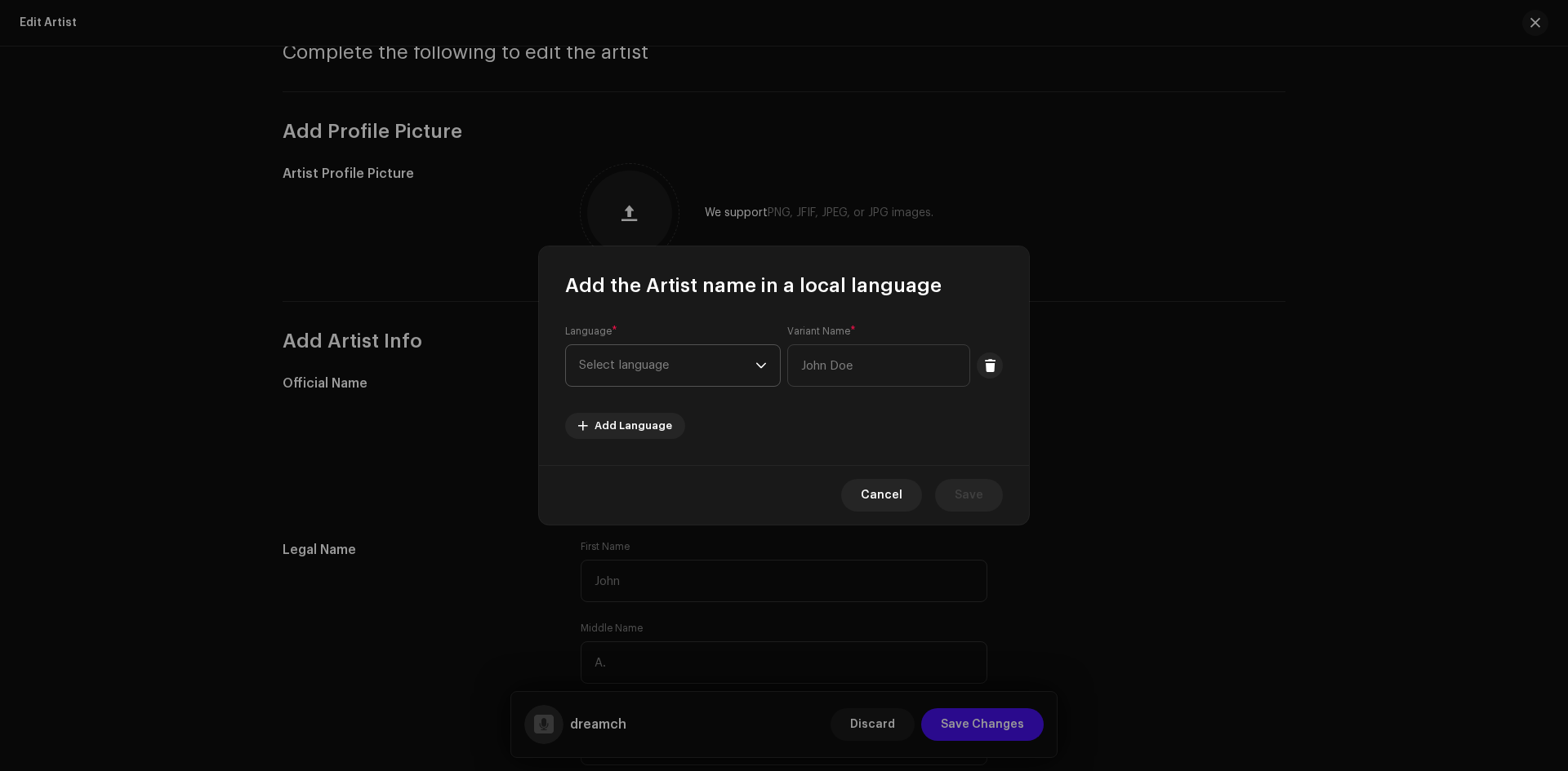
click at [718, 371] on span "Select language" at bounding box center [667, 365] width 176 height 40
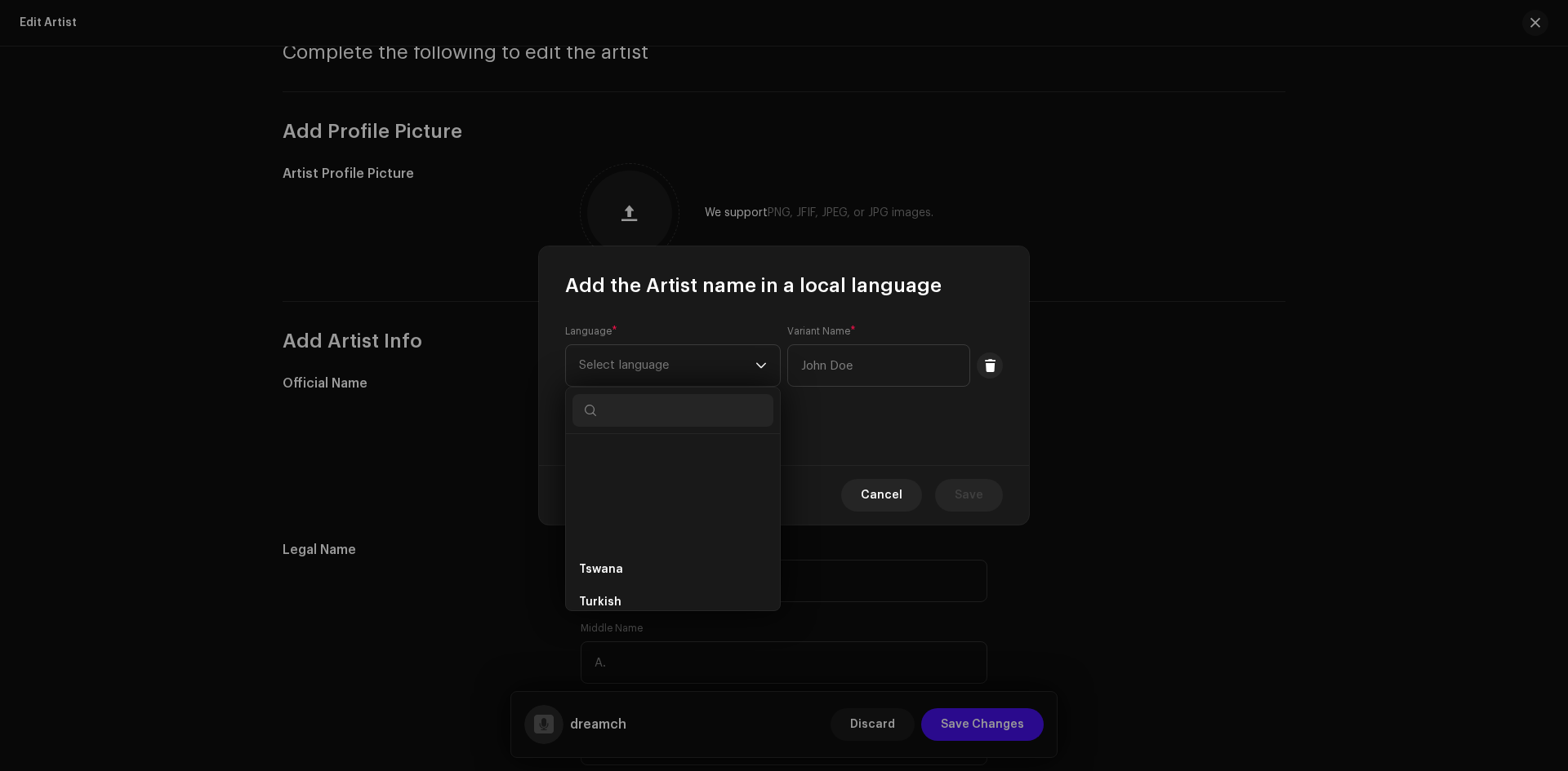
scroll to position [6269, 0]
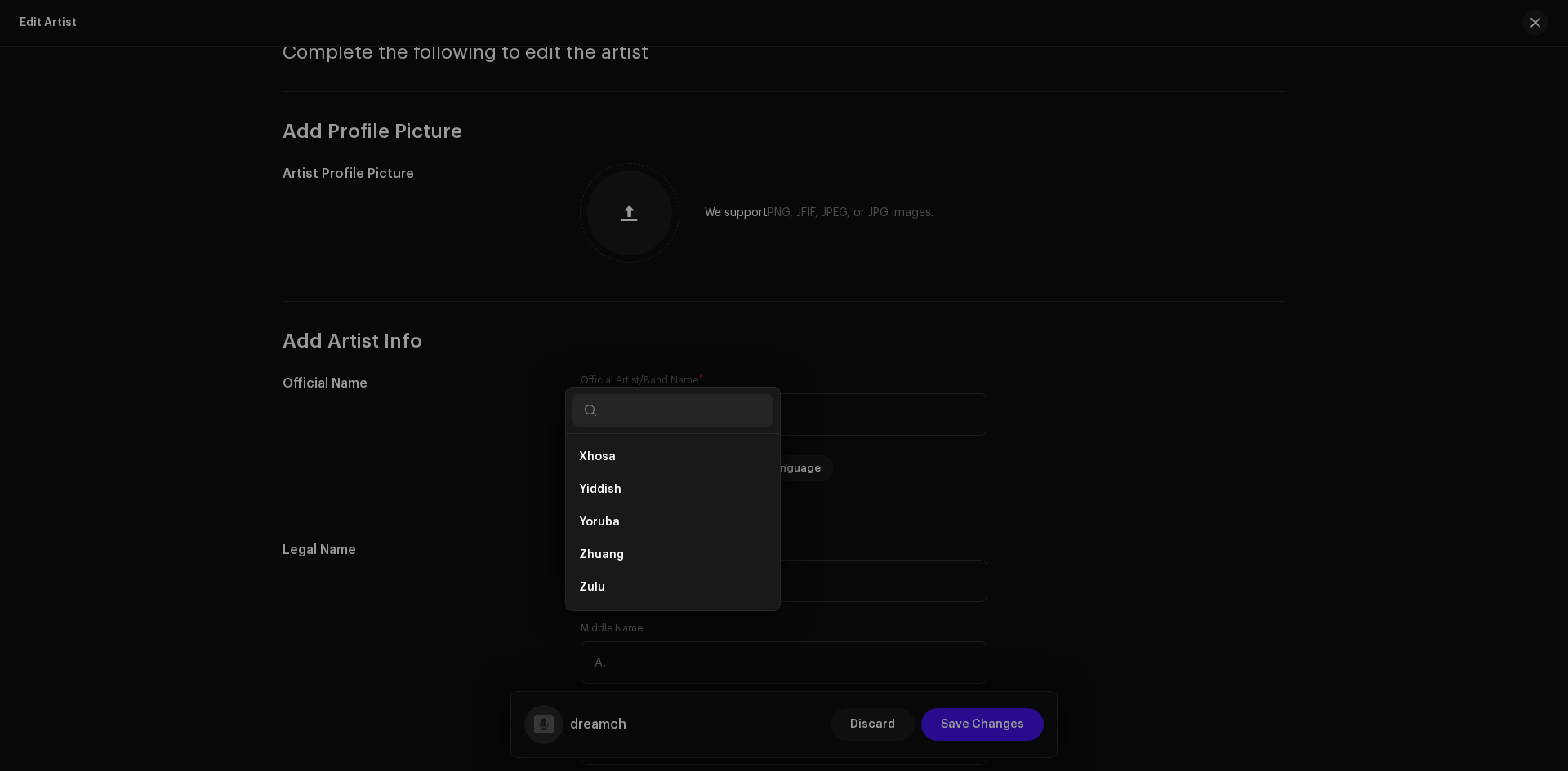
click at [1212, 534] on div "Add the Artist name in a local language Language * Select language Variant Name…" at bounding box center [784, 386] width 1568 height 771
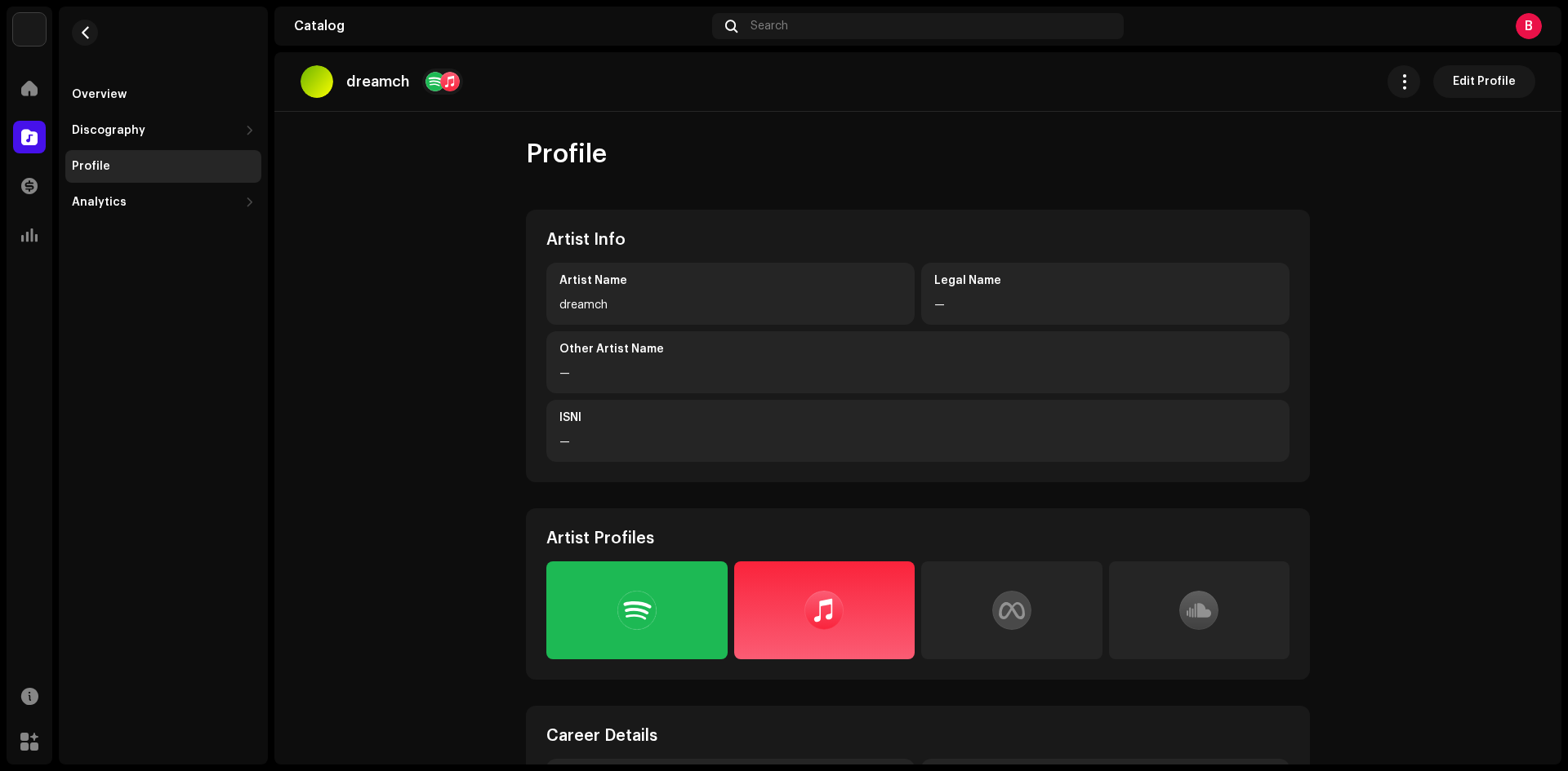
click at [632, 359] on div "Other Artist Name —" at bounding box center [918, 362] width 744 height 62
click at [566, 365] on div "—" at bounding box center [918, 374] width 717 height 20
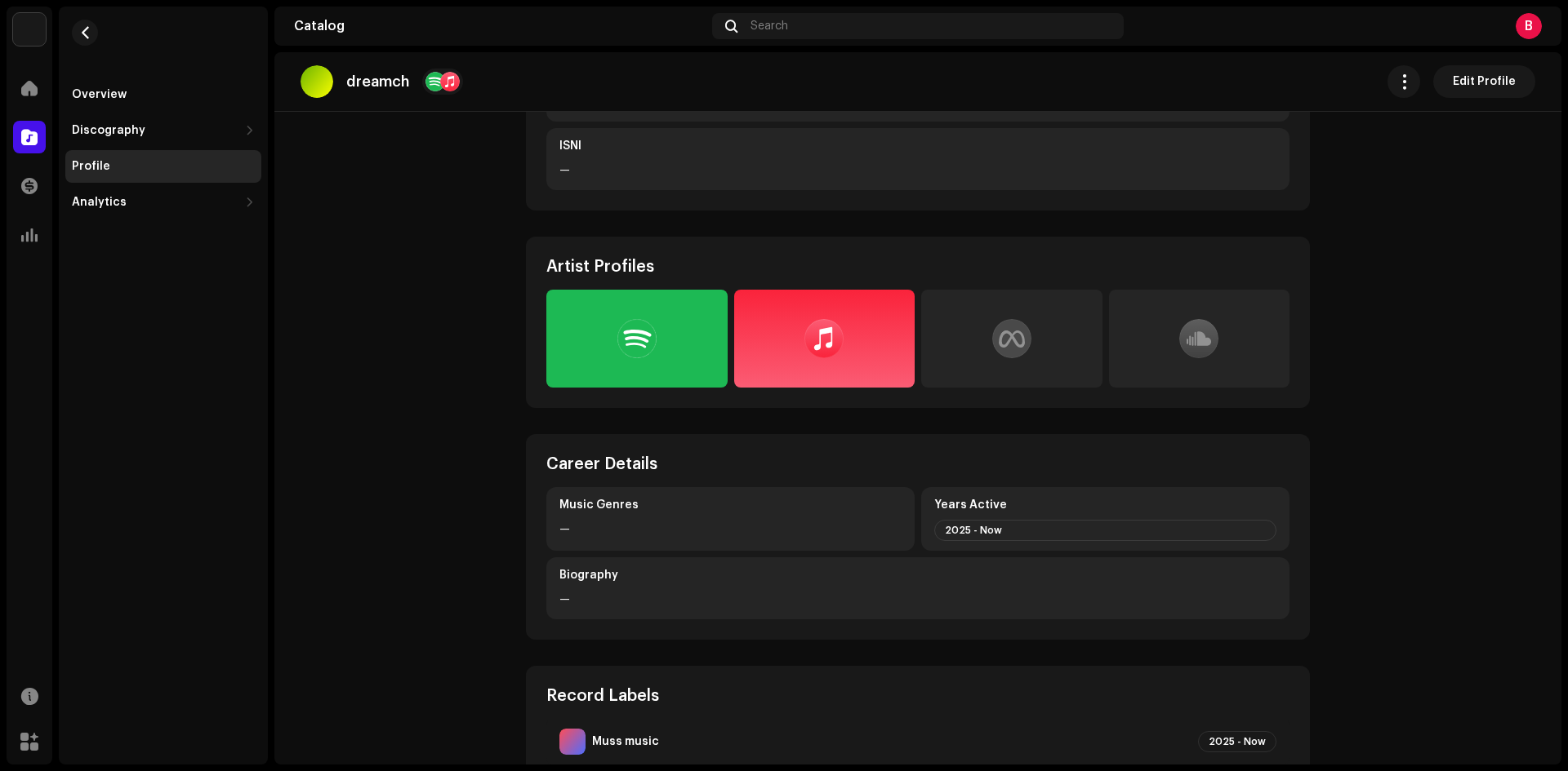
scroll to position [318, 0]
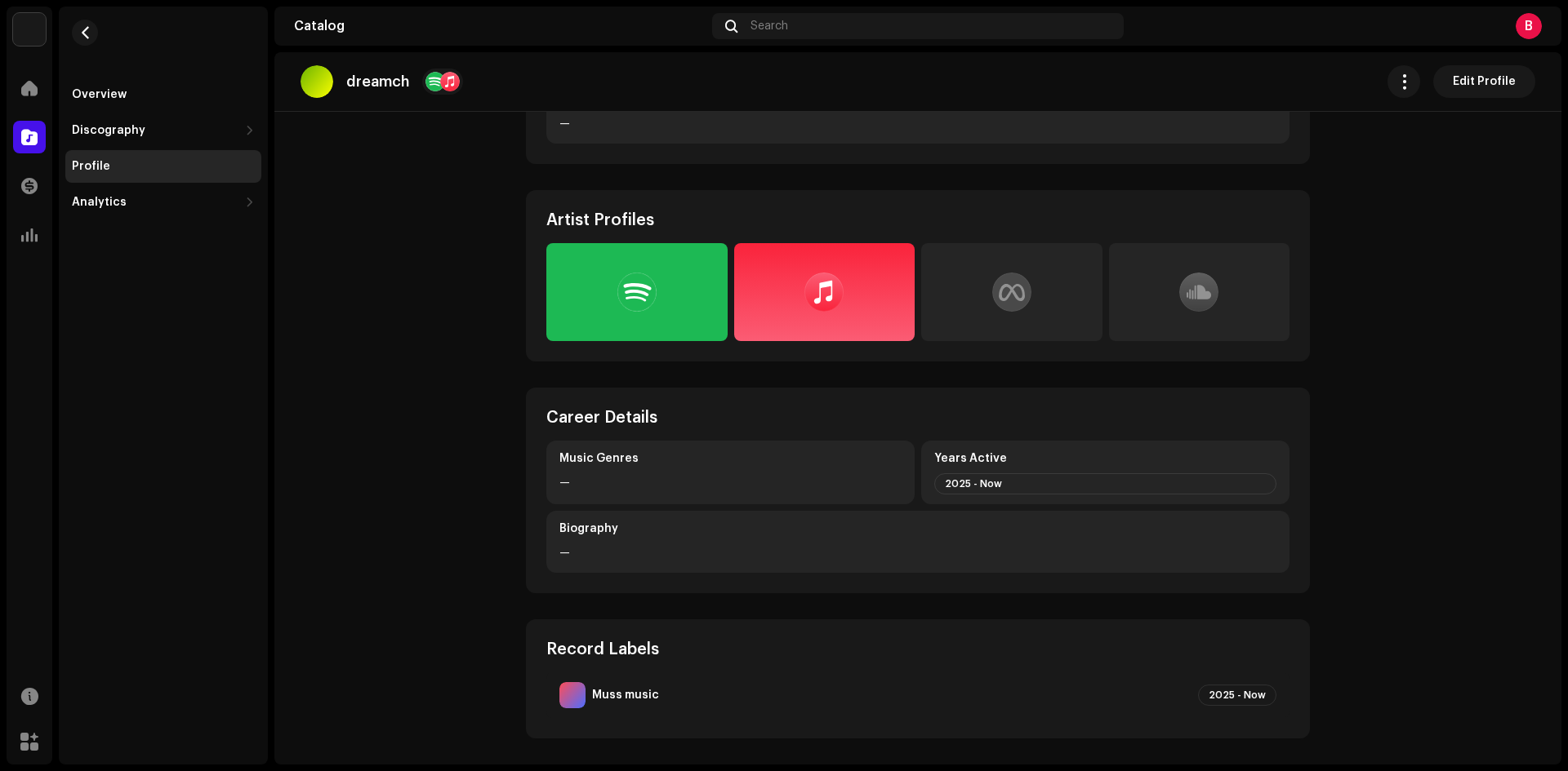
drag, startPoint x: 1023, startPoint y: 301, endPoint x: 1458, endPoint y: 75, distance: 490.2
click at [1458, 75] on span "Edit Profile" at bounding box center [1484, 82] width 63 height 32
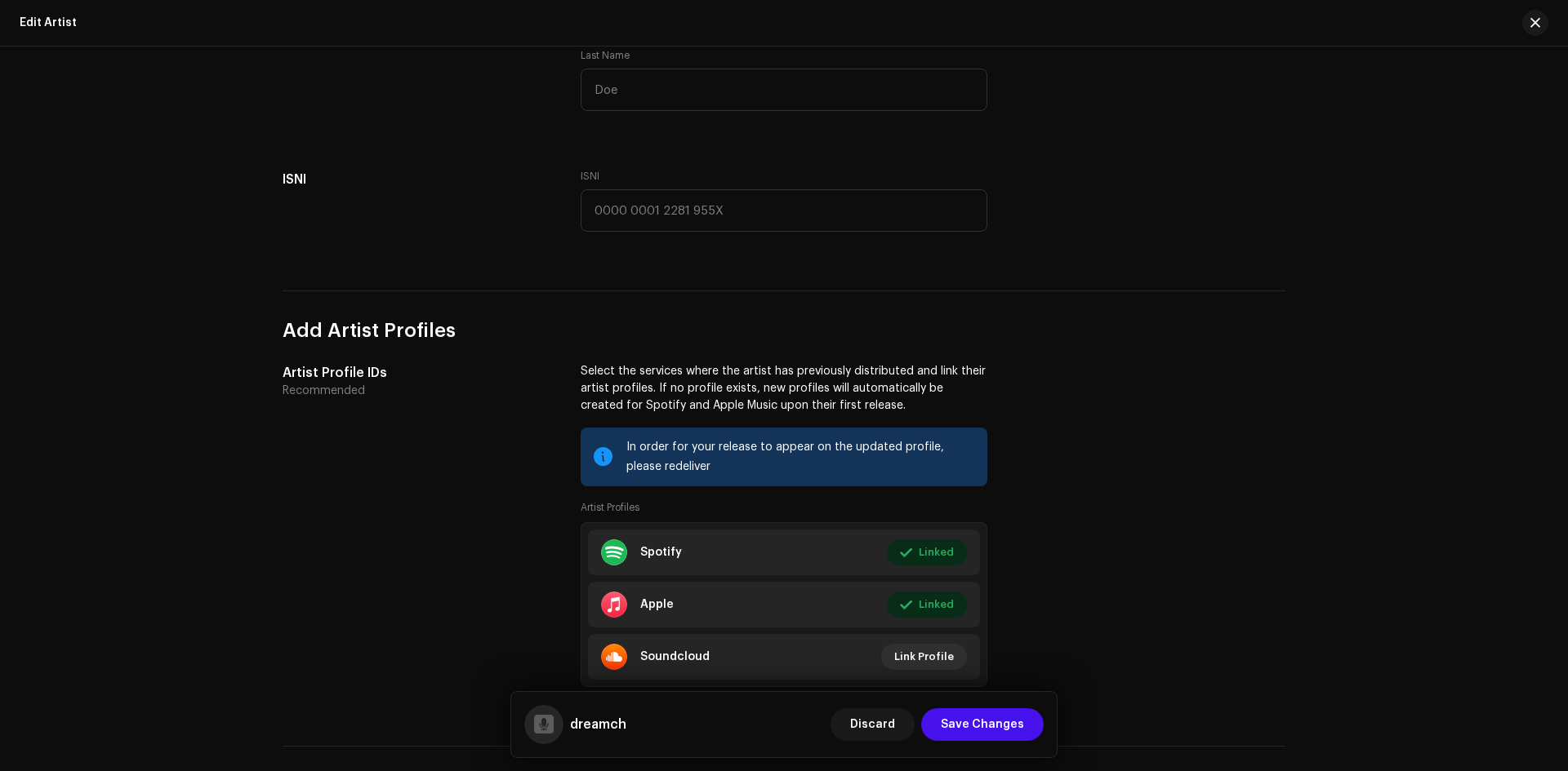
scroll to position [953, 0]
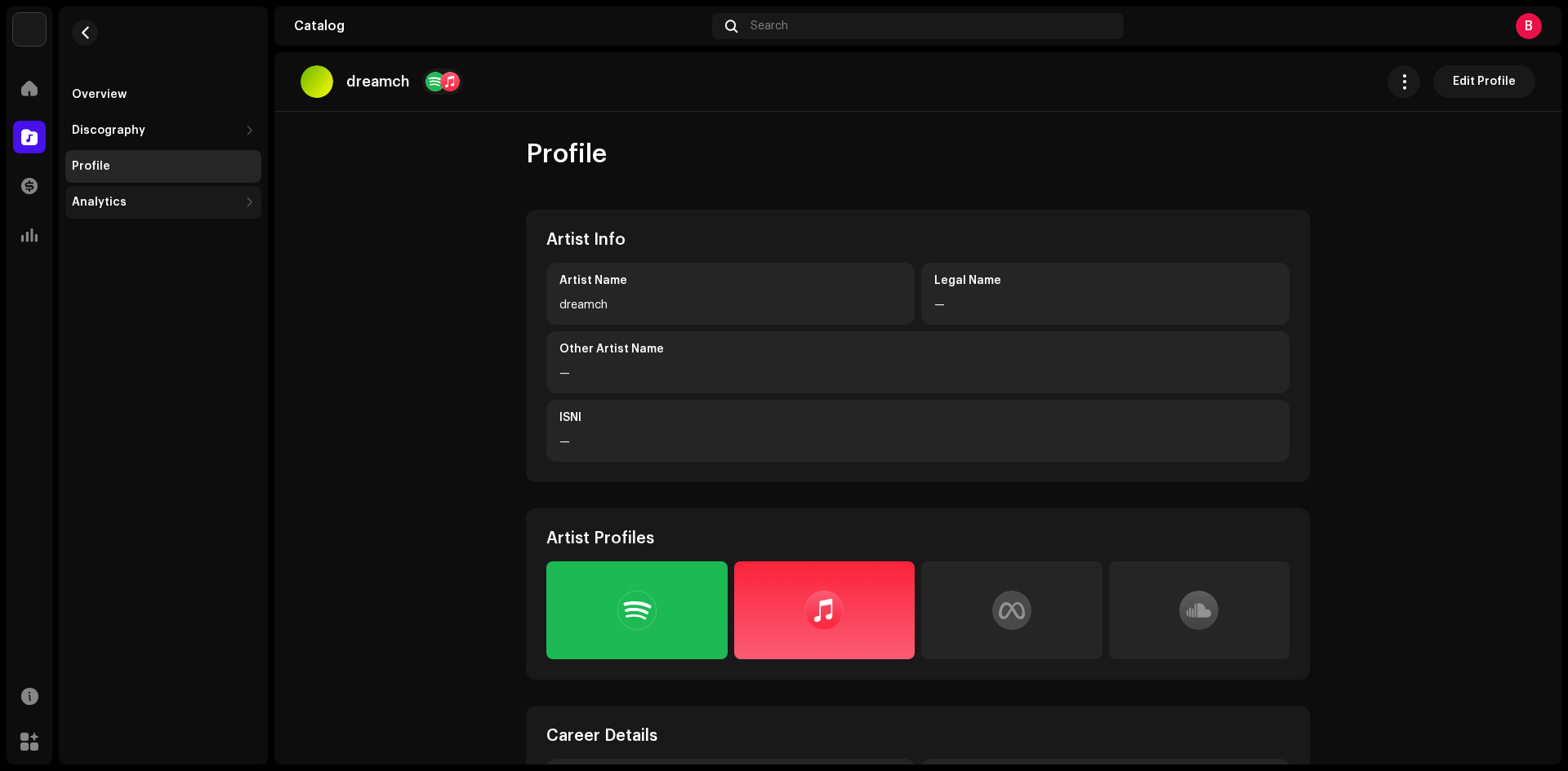
click at [172, 196] on div "Analytics" at bounding box center [155, 202] width 166 height 13
click at [167, 242] on div "Consumption" at bounding box center [166, 238] width 176 height 13
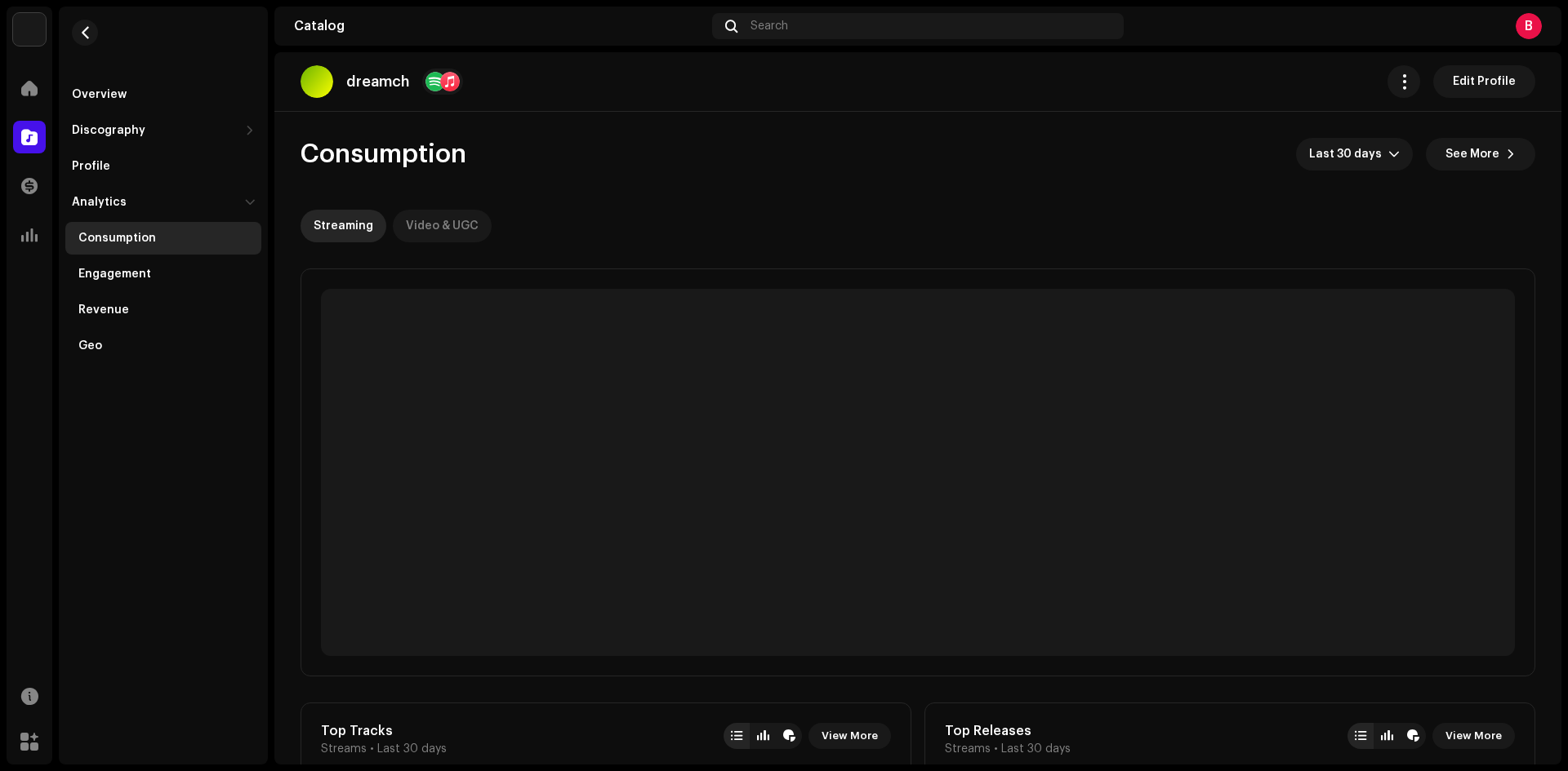
click at [448, 221] on div "Video & UGC" at bounding box center [441, 226] width 73 height 32
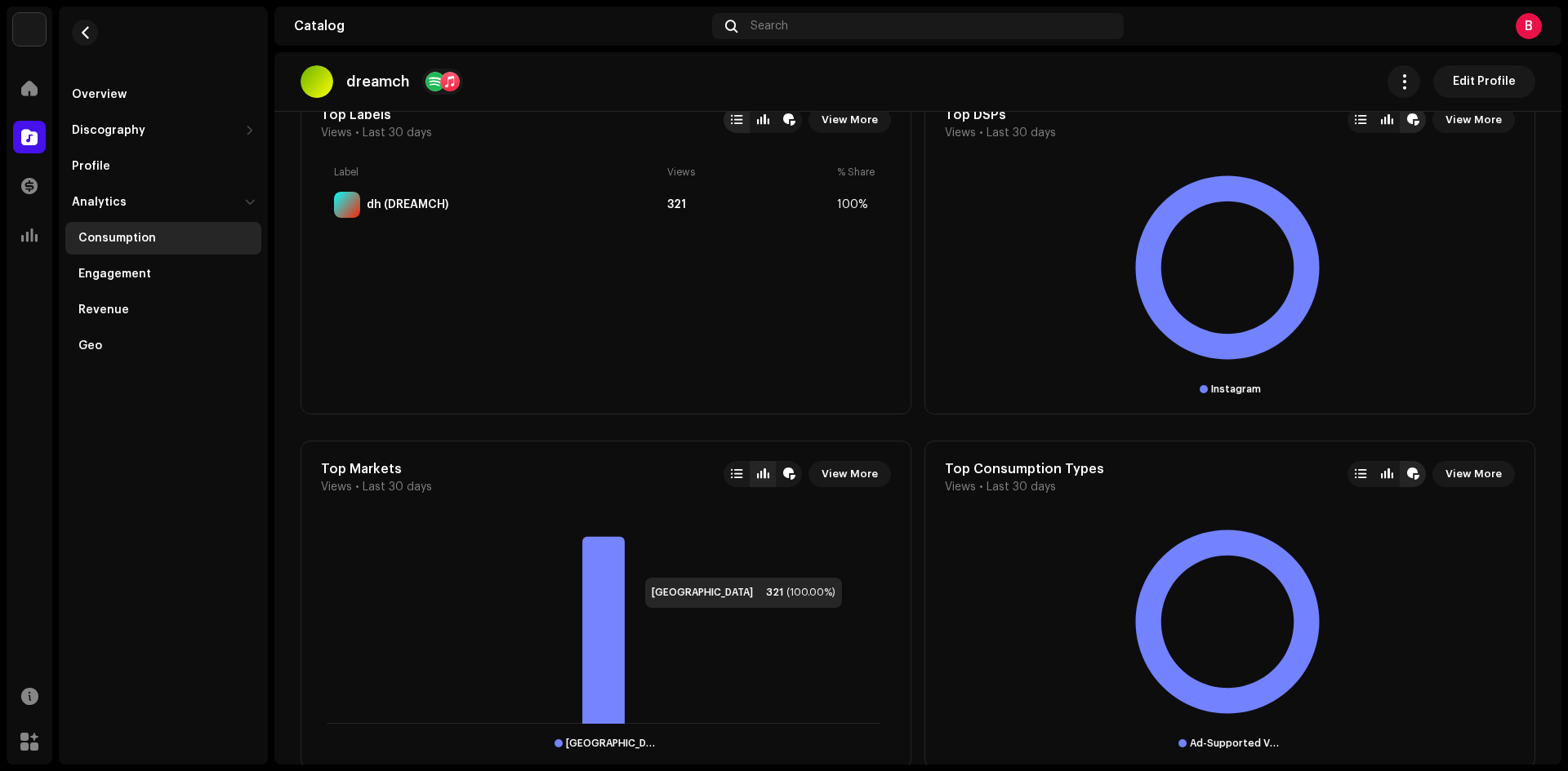
scroll to position [816, 0]
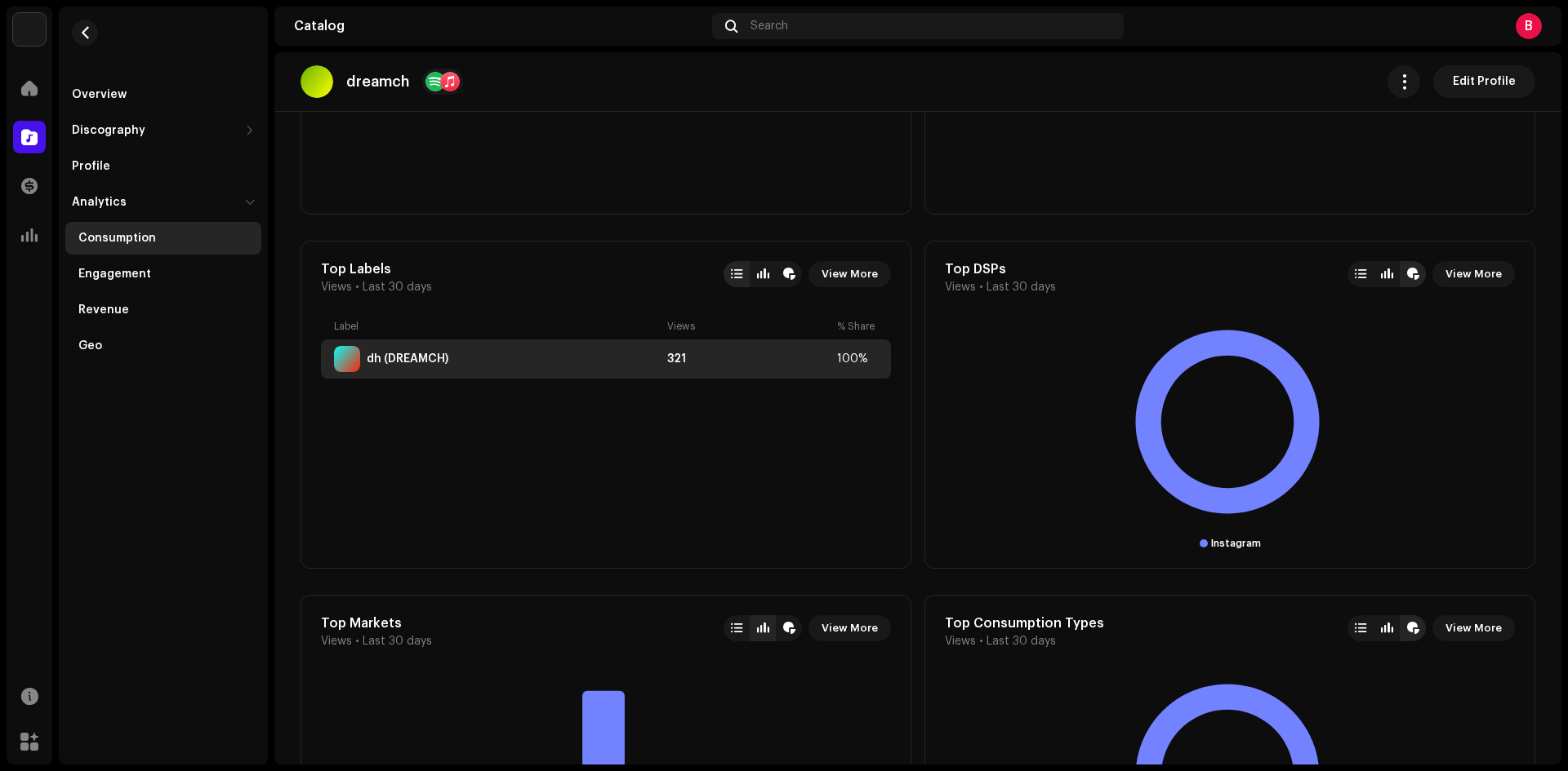
click at [458, 370] on div "dh (DREAMCH)" at bounding box center [497, 359] width 326 height 26
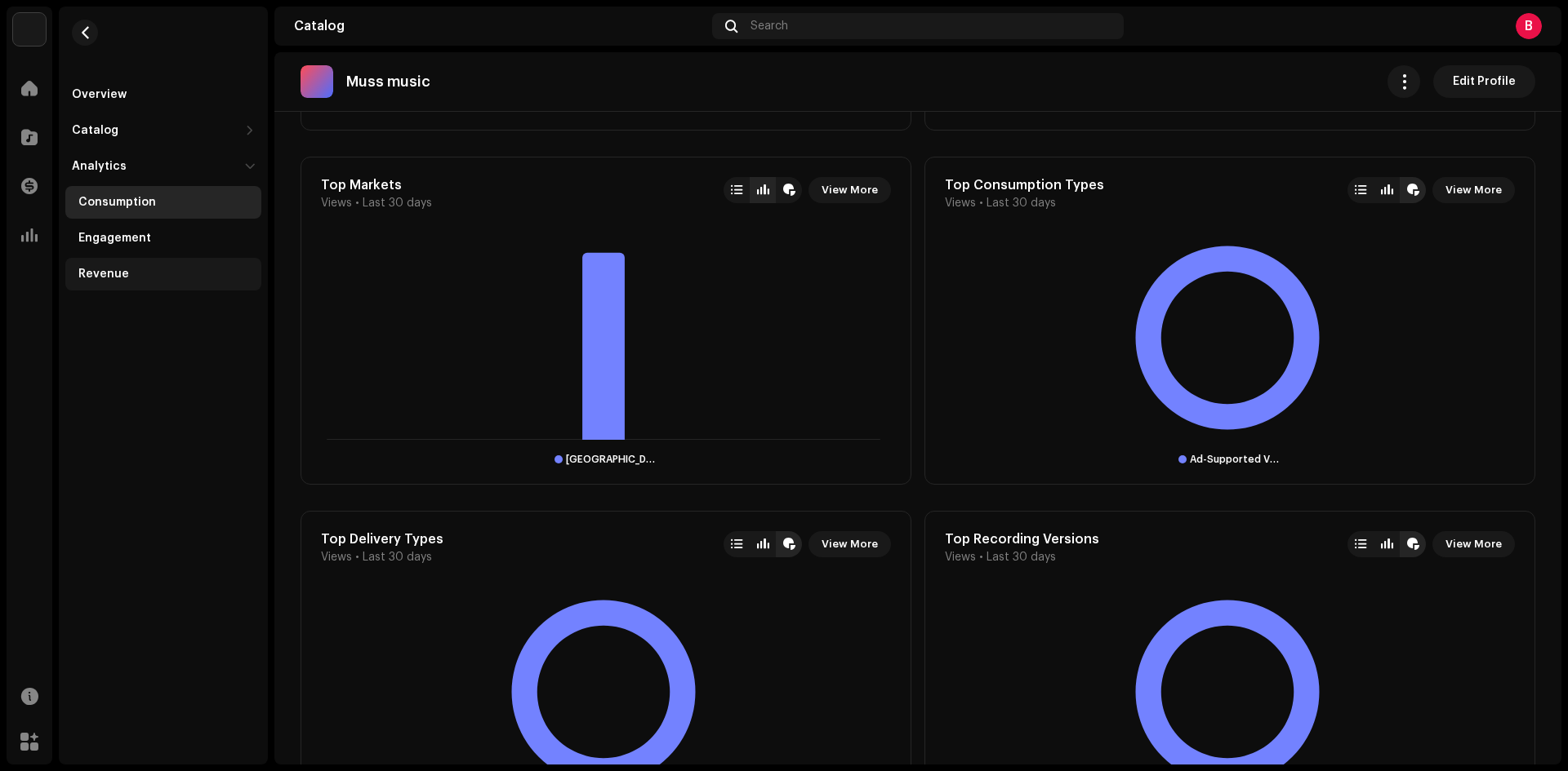
scroll to position [1219, 0]
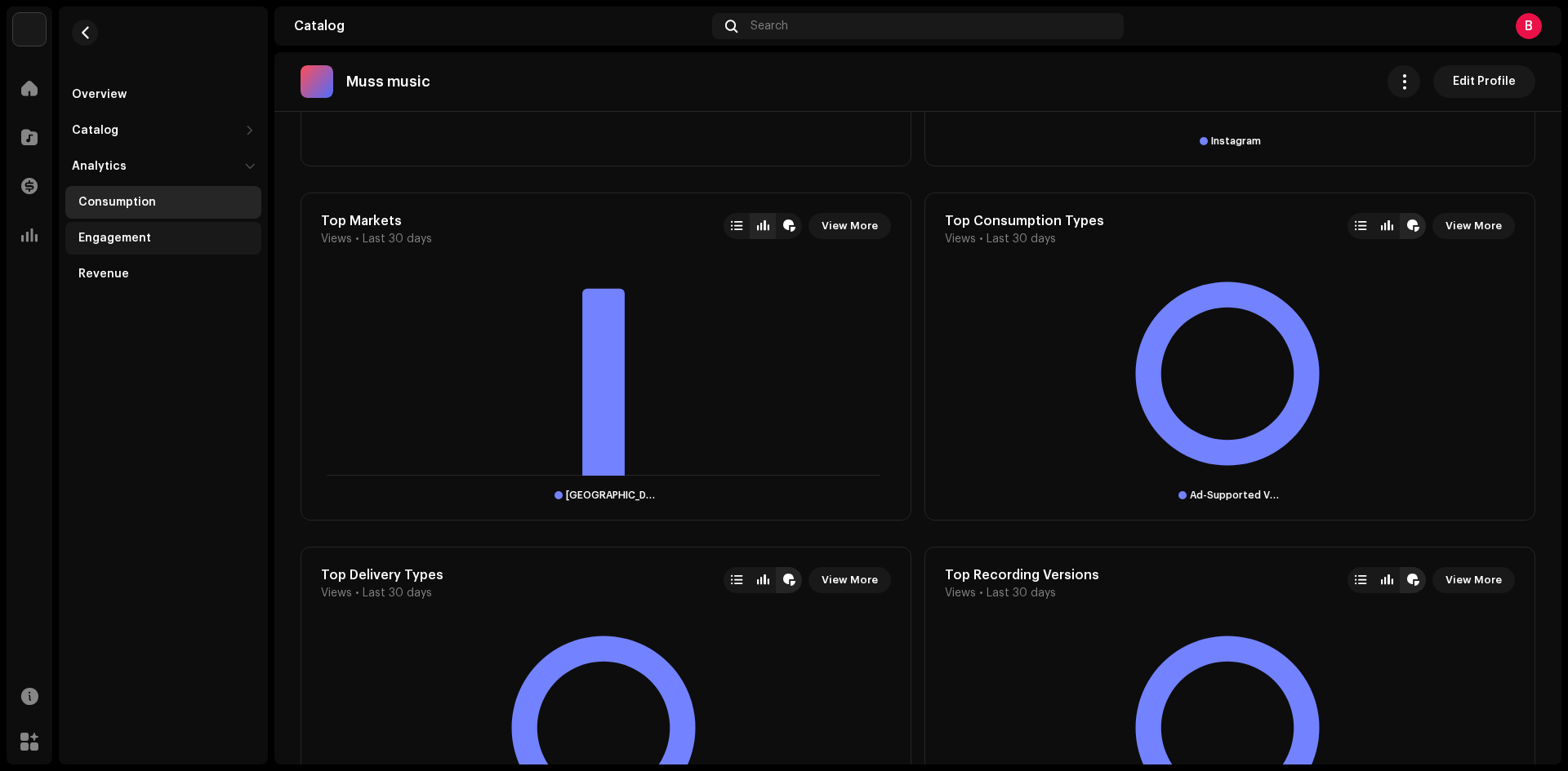
click at [137, 246] on div "Engagement" at bounding box center [164, 238] width 196 height 32
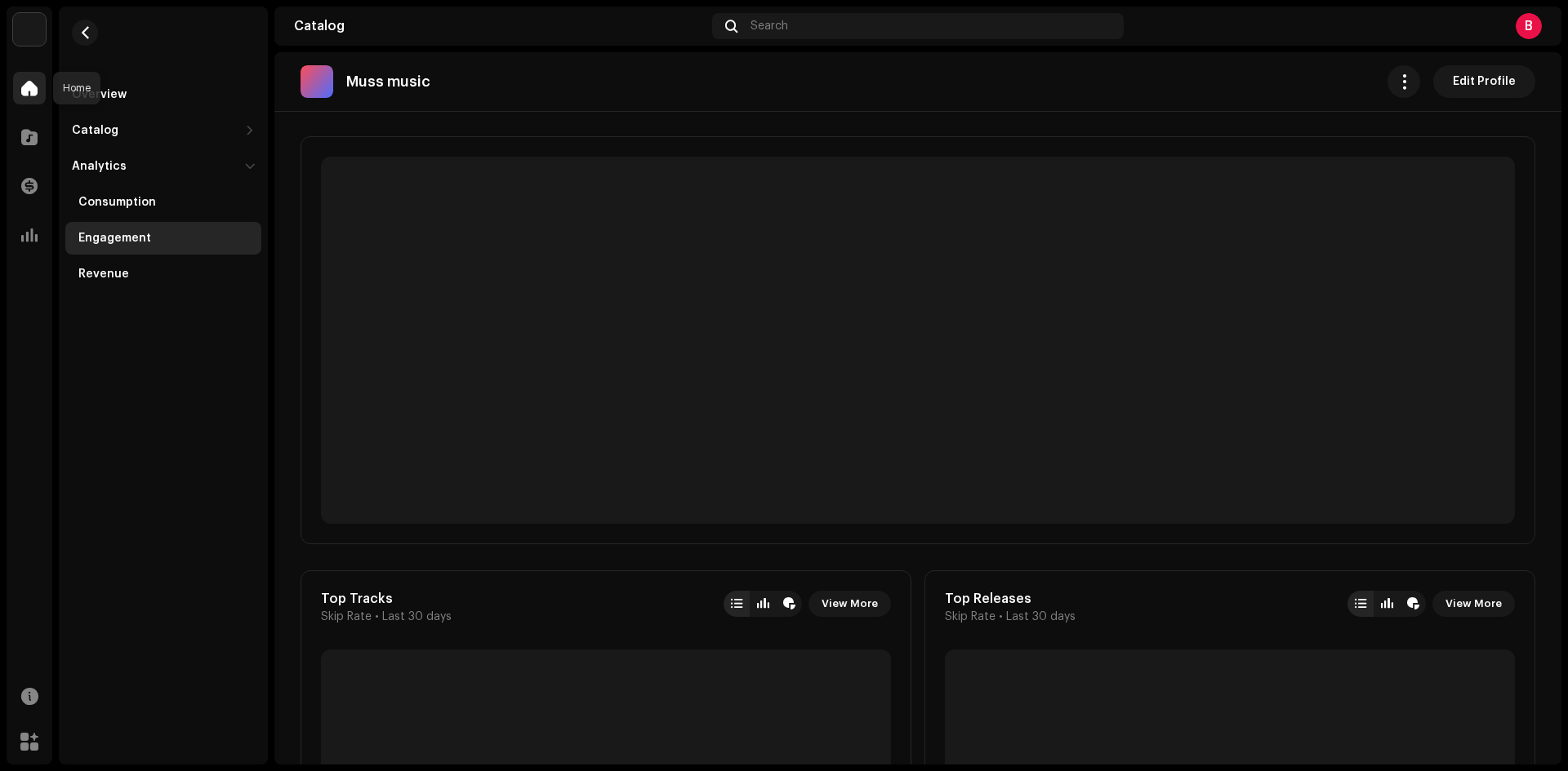
click at [29, 91] on span at bounding box center [30, 88] width 16 height 13
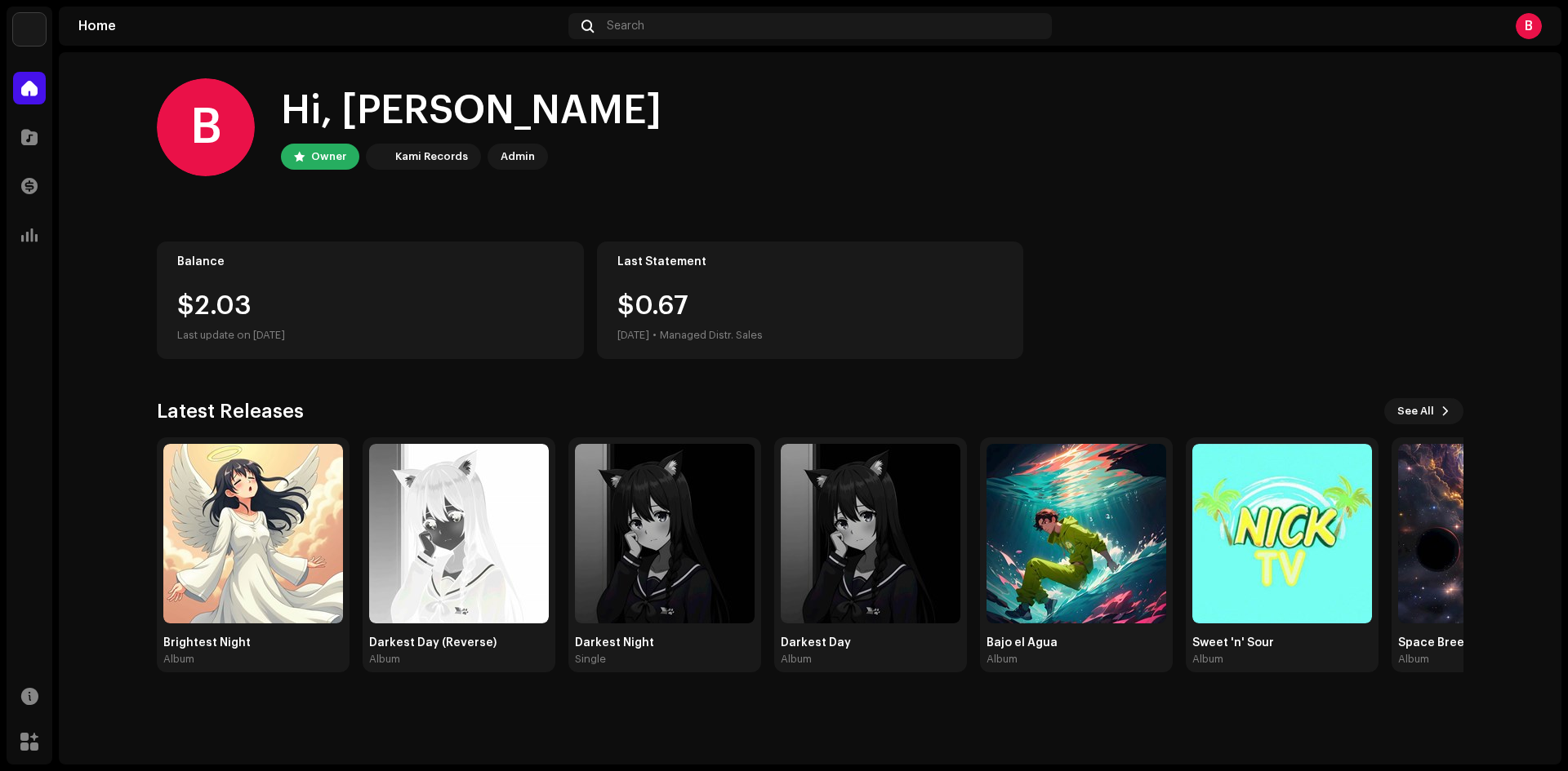
click at [13, 143] on div "Catalog" at bounding box center [29, 137] width 46 height 46
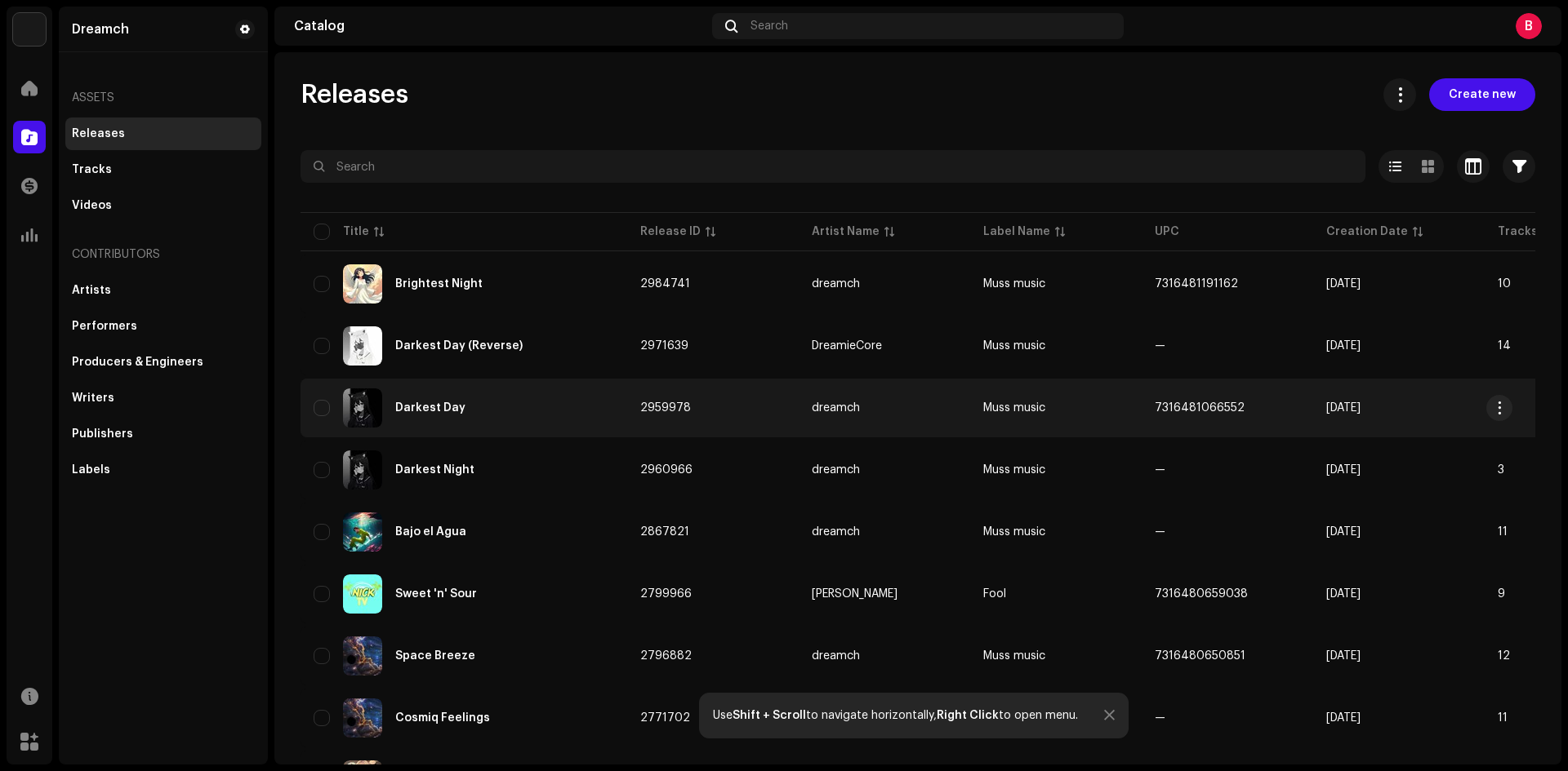
click at [459, 414] on div "Darkest Day" at bounding box center [464, 408] width 300 height 40
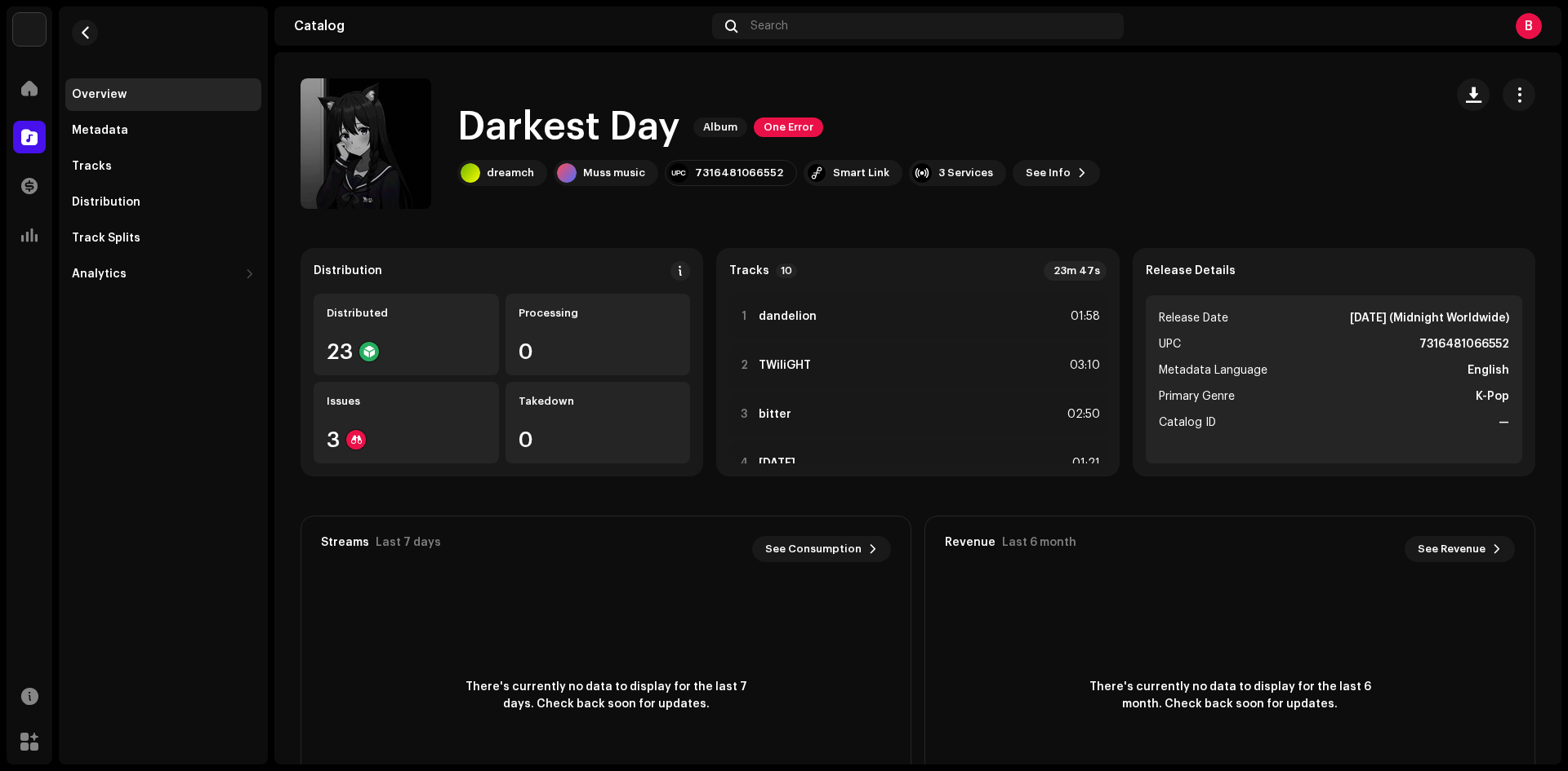
click at [534, 141] on h1 "Darkest Day" at bounding box center [569, 128] width 223 height 52
click at [1511, 100] on span "button" at bounding box center [1519, 94] width 15 height 13
click at [1057, 187] on div "Darkest Day Album One Error dreamch Muss music 7316481066552 Smart Link 3 Servi…" at bounding box center [865, 143] width 1130 height 130
click at [1054, 170] on button "See Info" at bounding box center [1056, 173] width 87 height 26
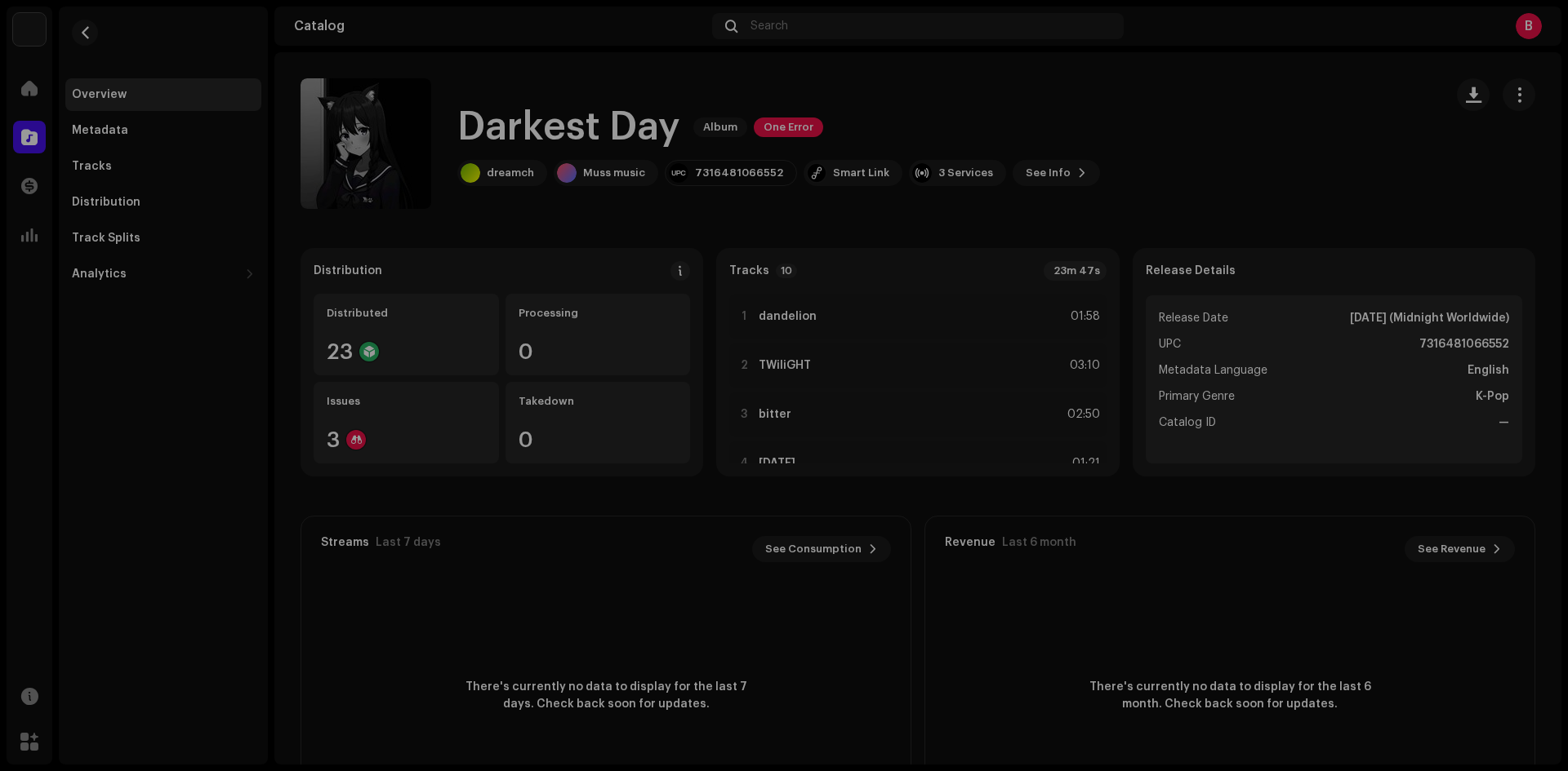
click at [1263, 145] on div "Darkest Day 2959978 Metadata Distribution Metadata Language English Release Tit…" at bounding box center [784, 386] width 1568 height 771
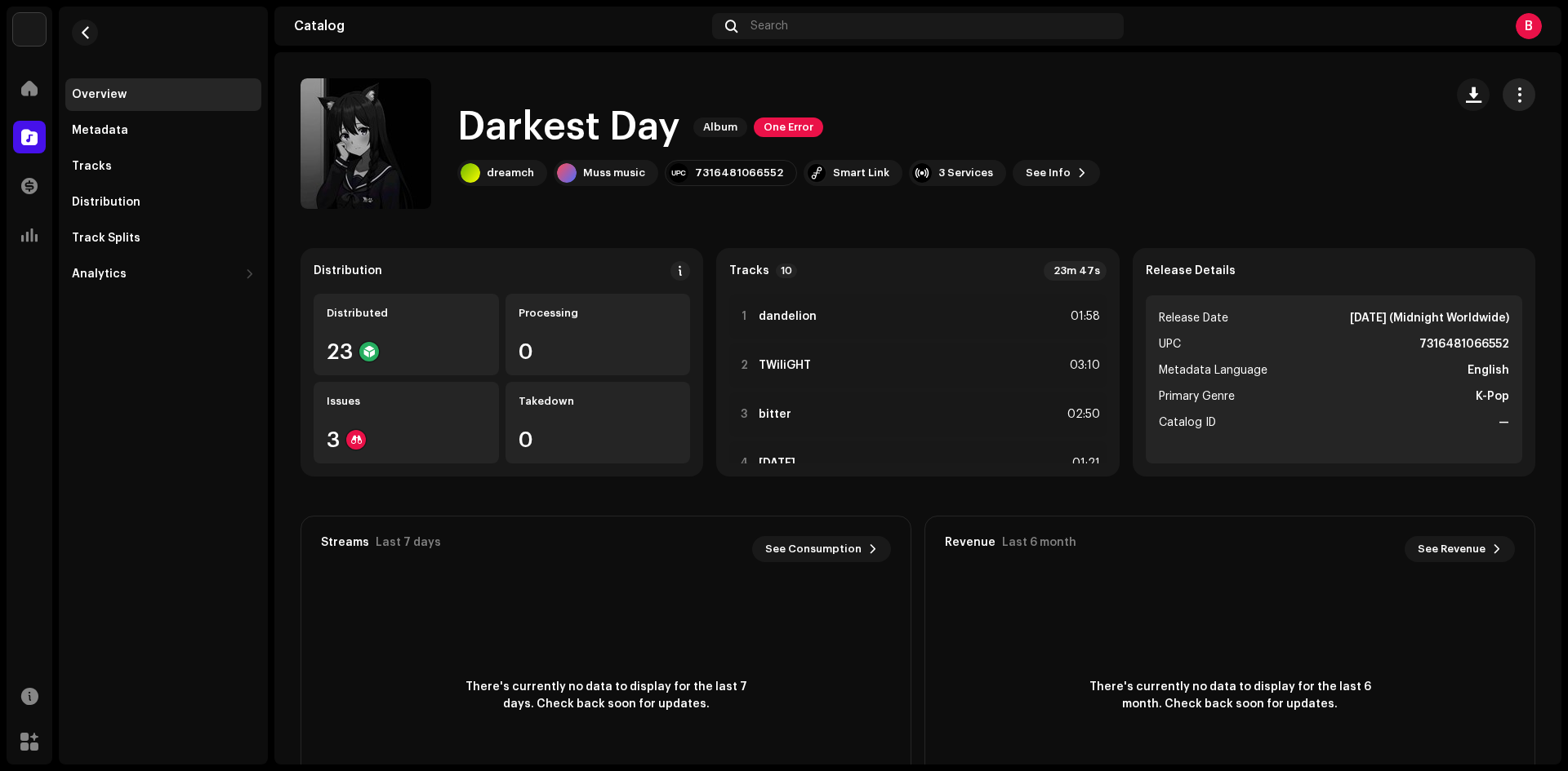
click at [1514, 96] on span "button" at bounding box center [1519, 94] width 15 height 13
click at [1426, 157] on div "Edit" at bounding box center [1435, 167] width 165 height 32
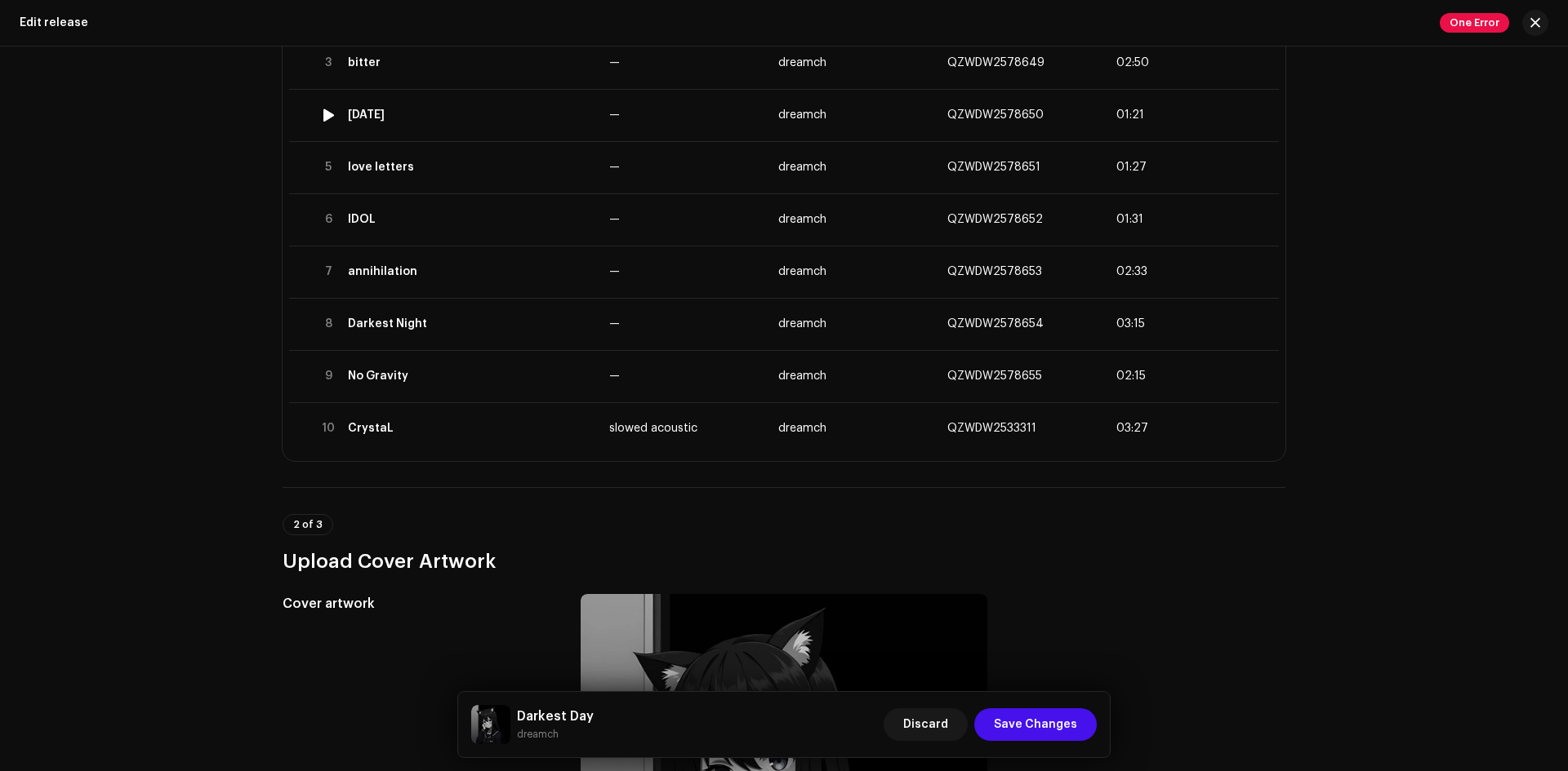
scroll to position [271, 0]
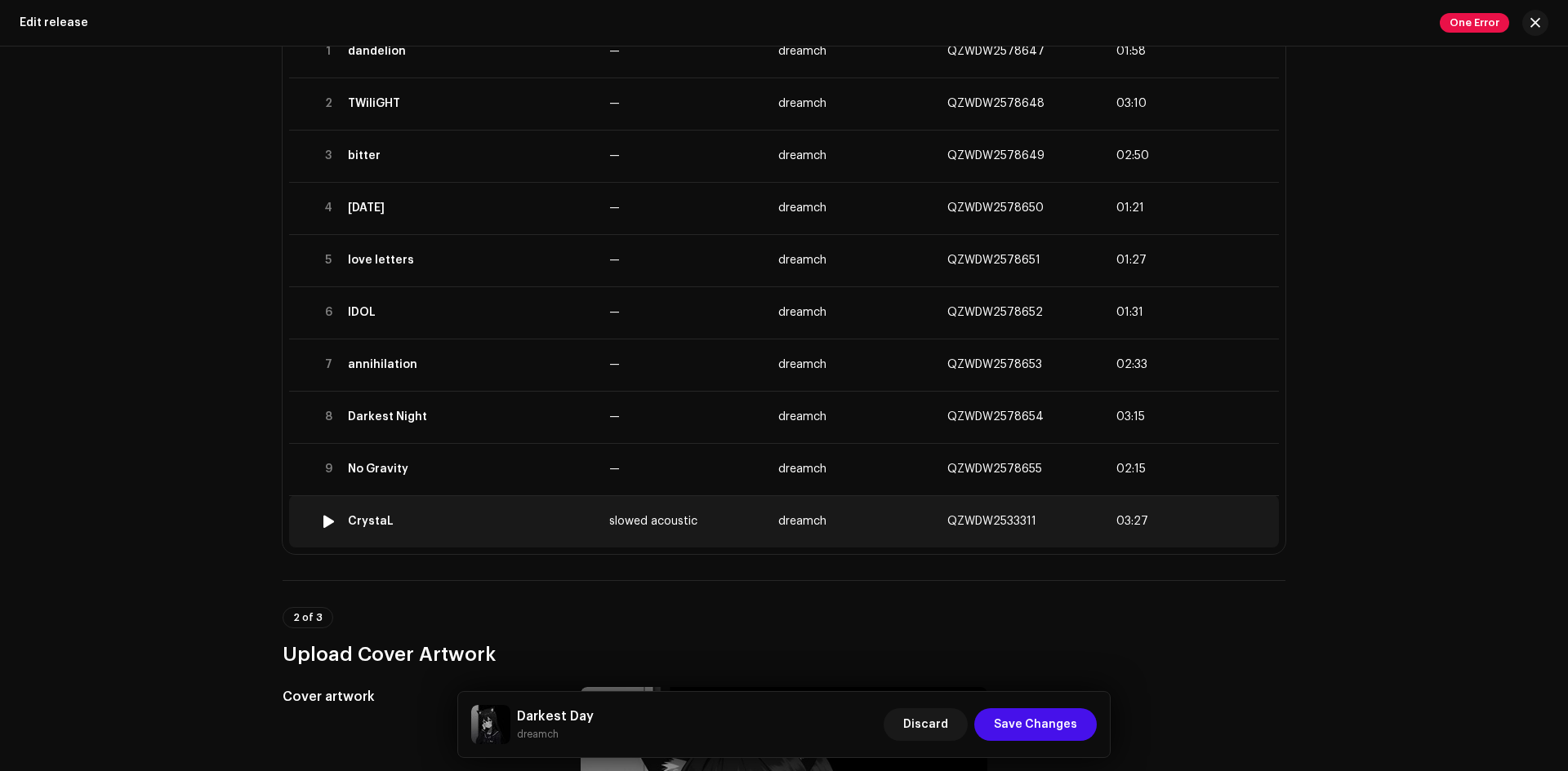
click at [324, 523] on div at bounding box center [329, 521] width 13 height 13
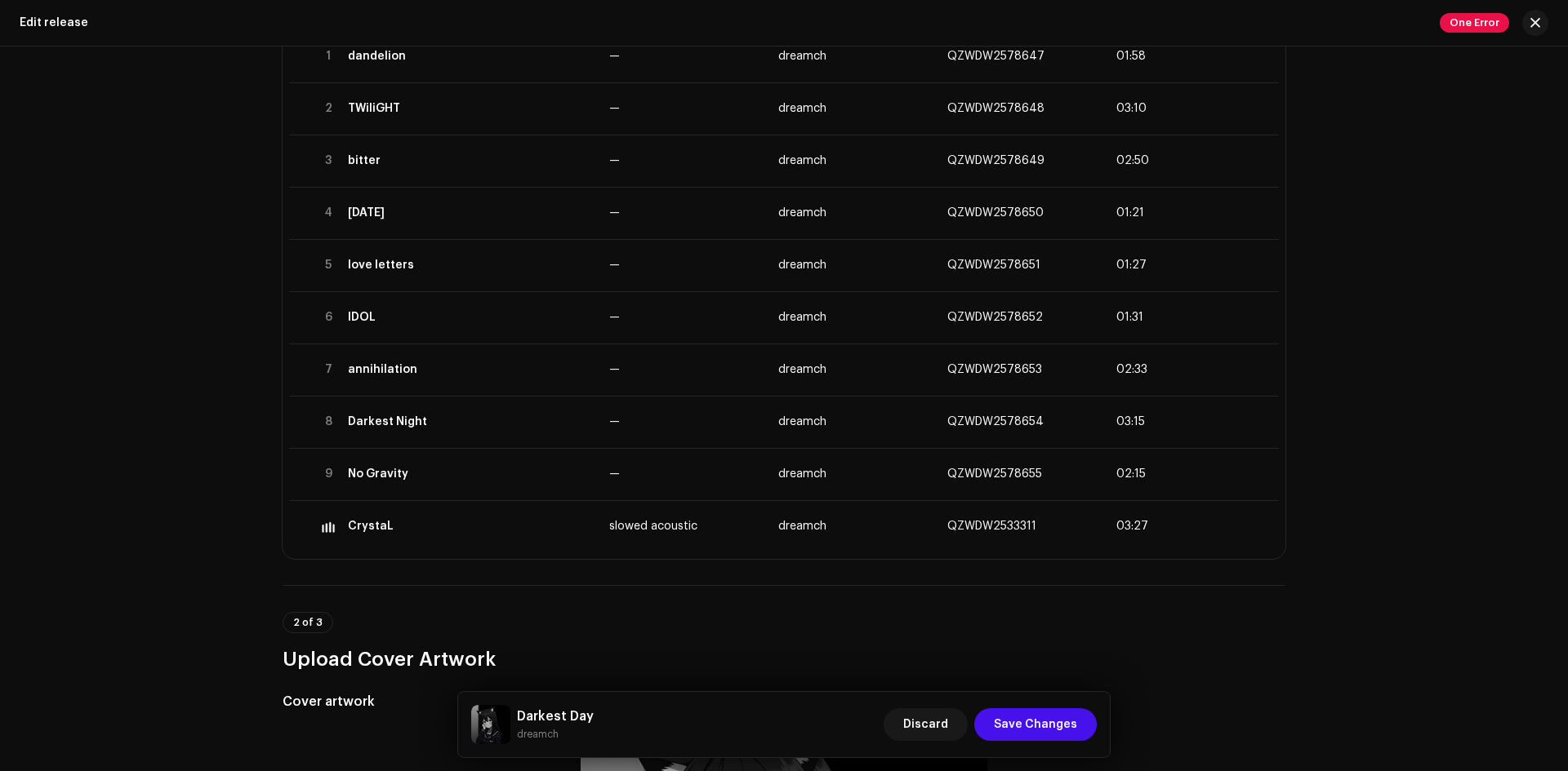
scroll to position [408, 0]
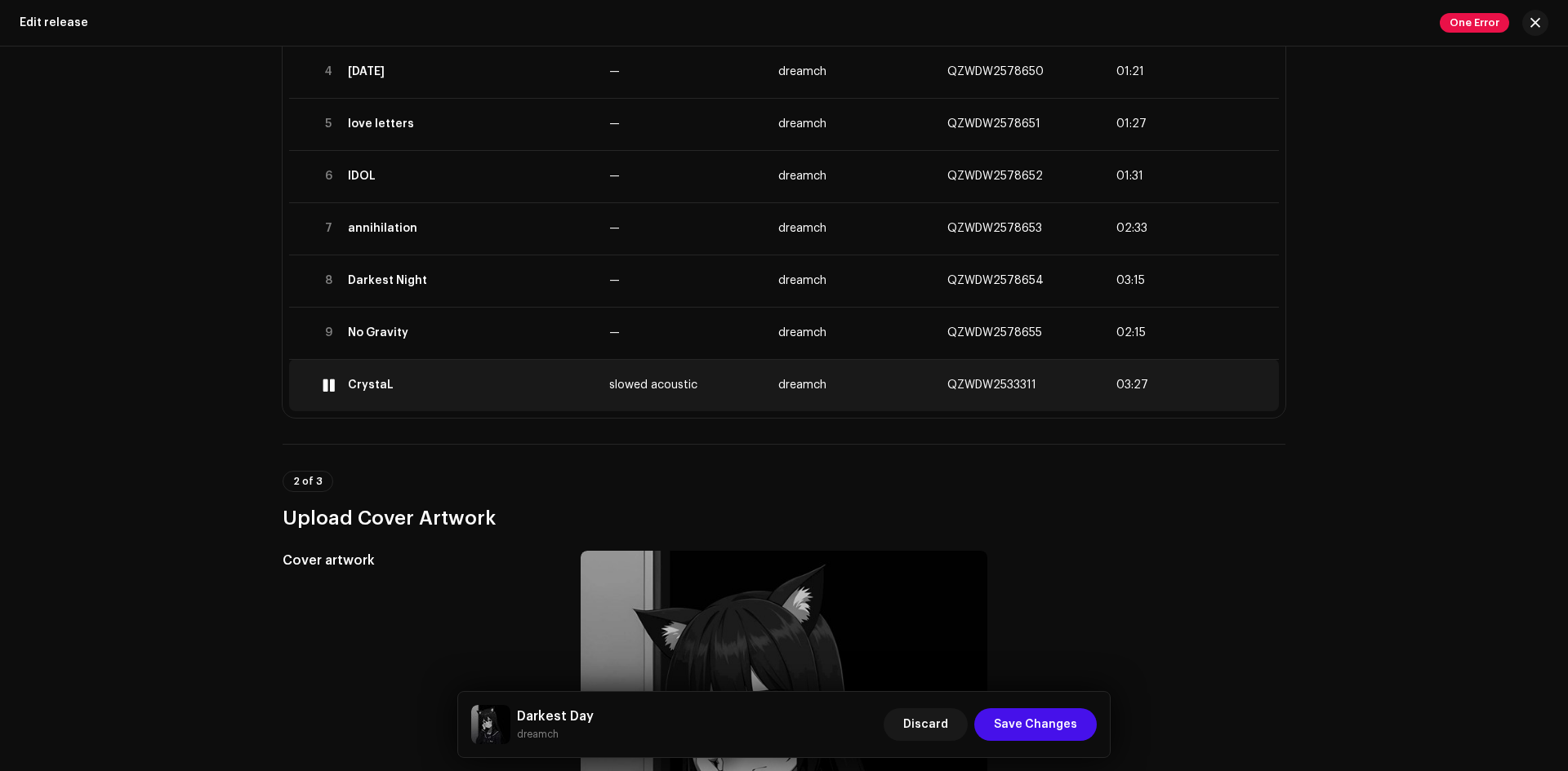
click at [326, 387] on div at bounding box center [329, 385] width 13 height 13
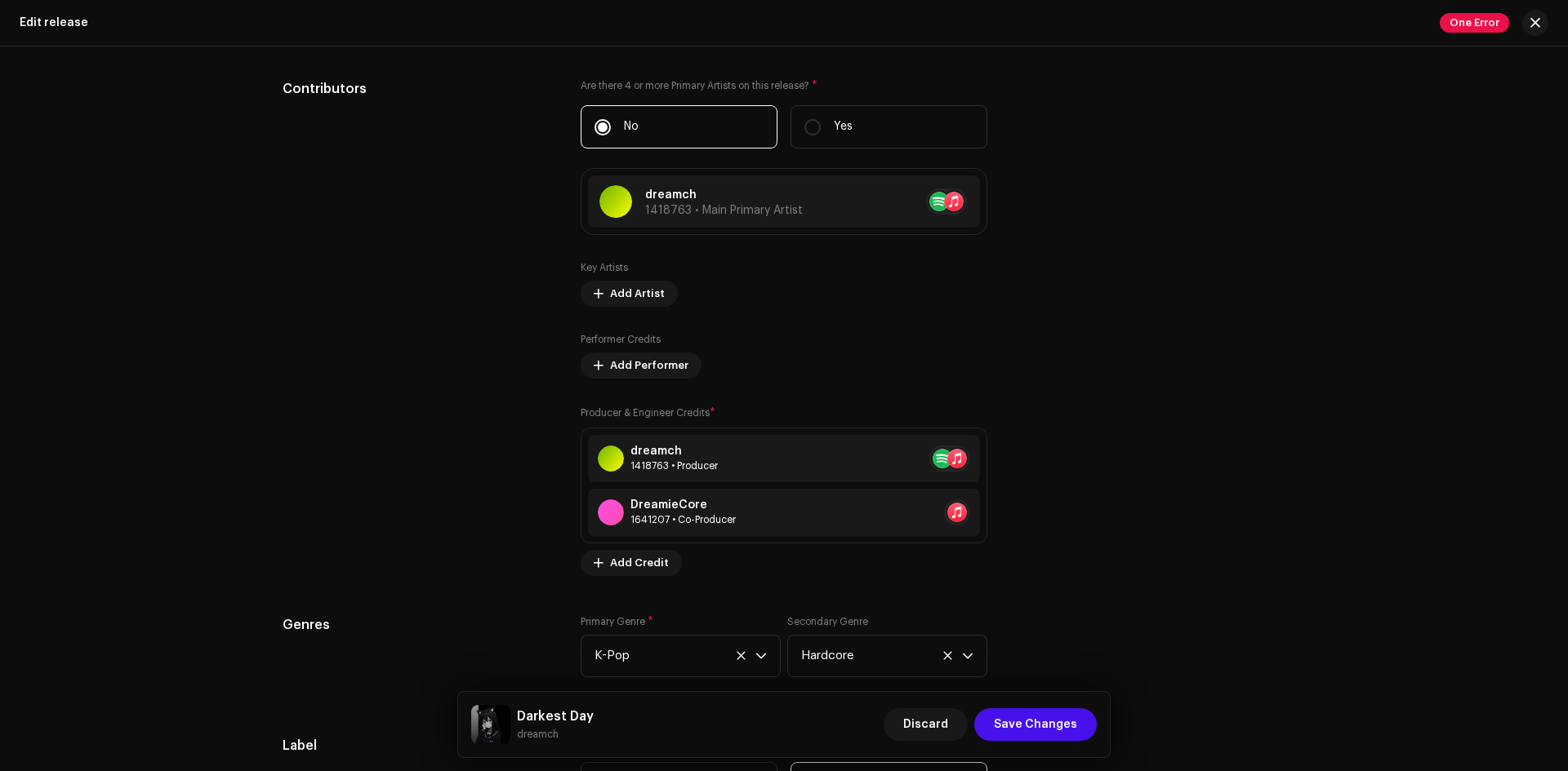
scroll to position [2177, 0]
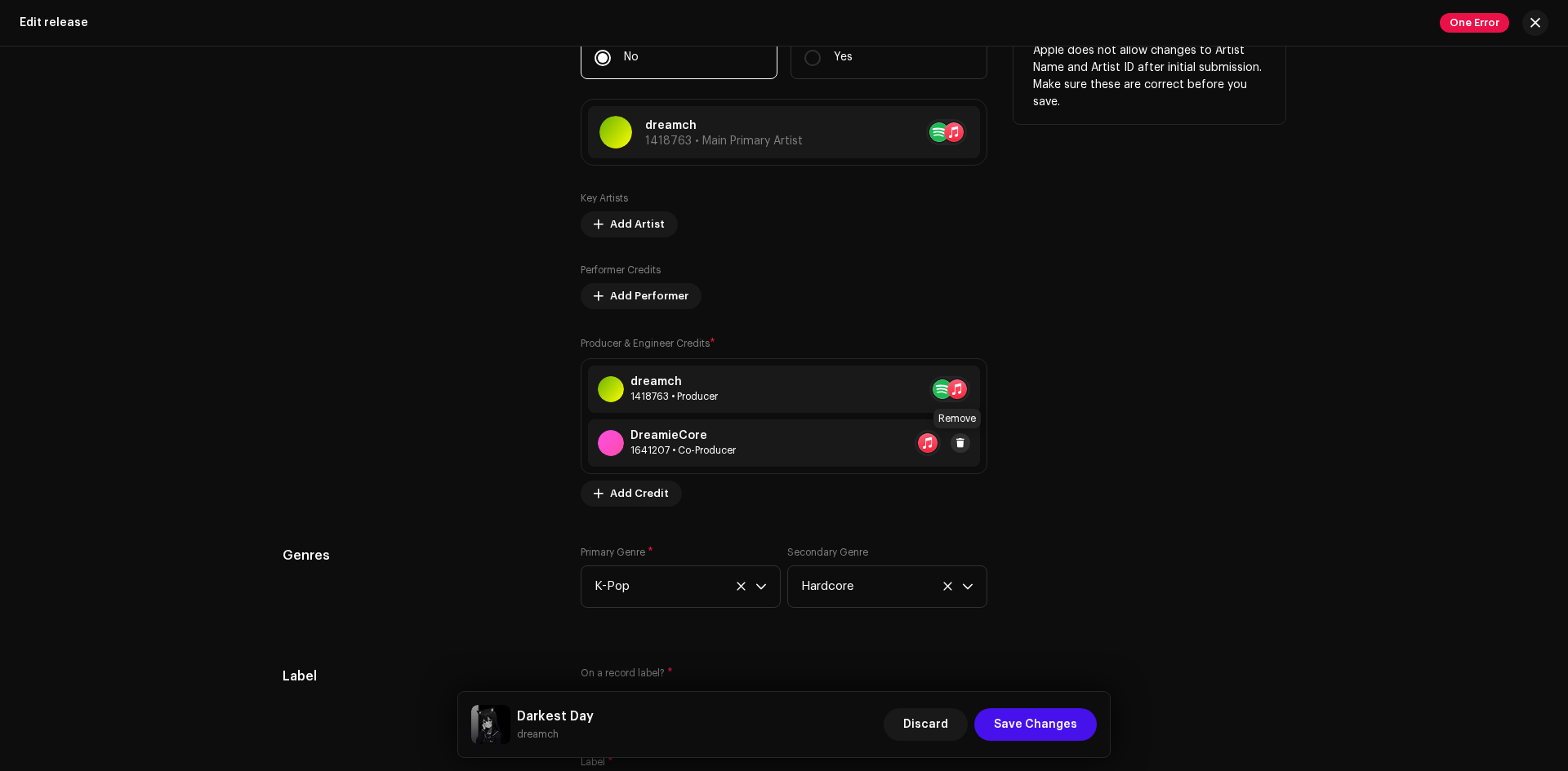
click at [957, 444] on span at bounding box center [960, 443] width 10 height 13
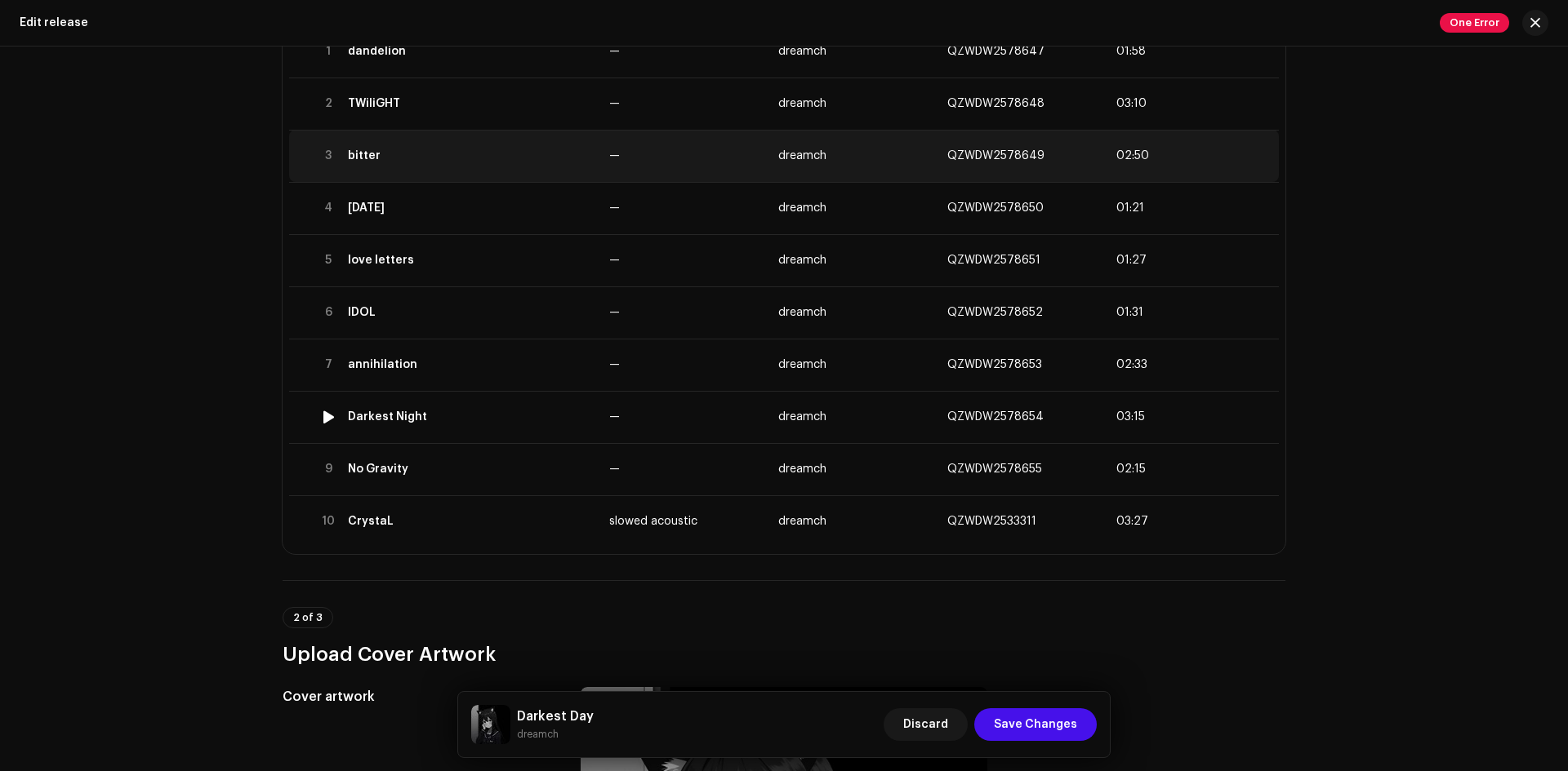
scroll to position [0, 0]
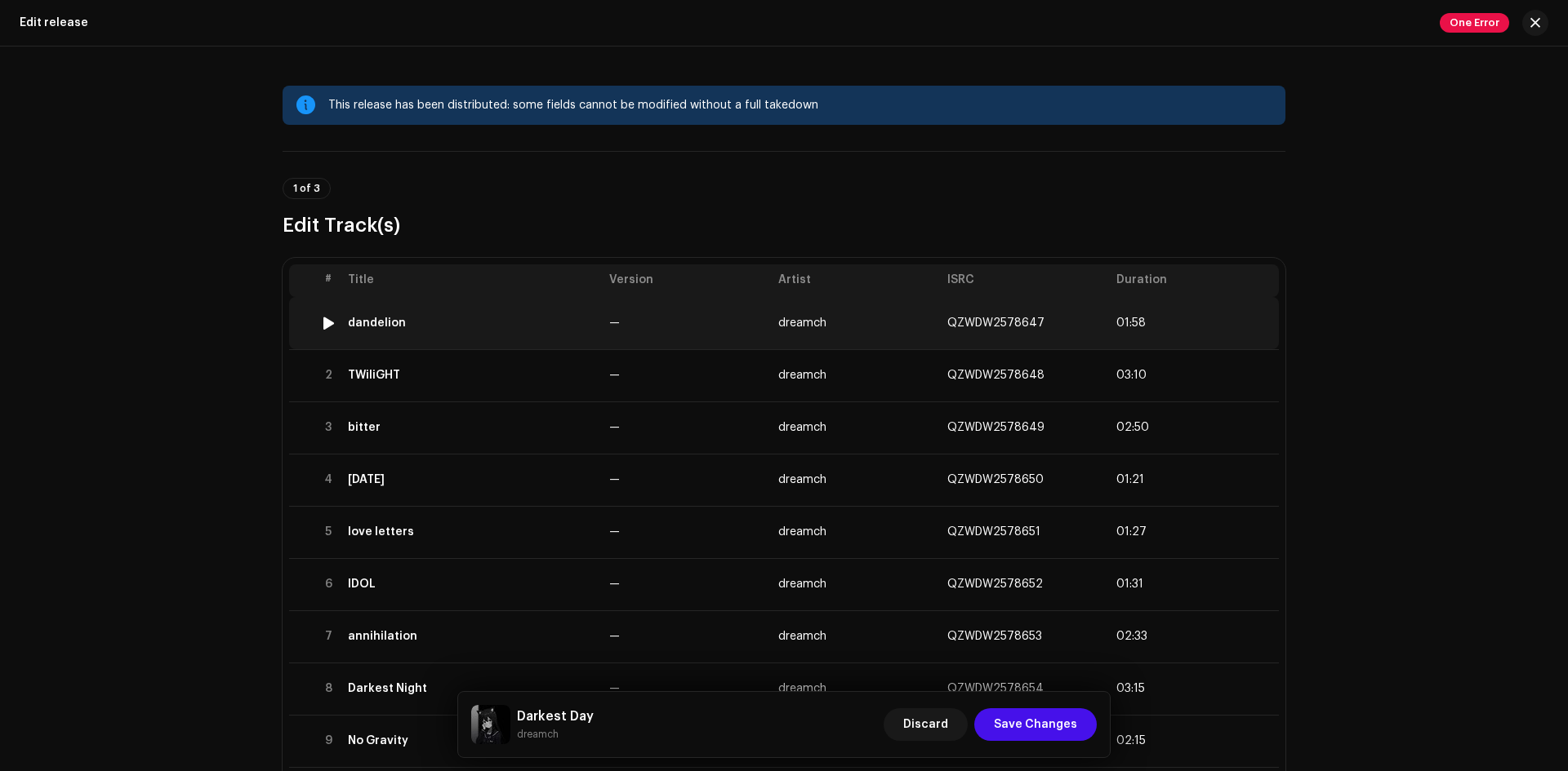
click at [644, 331] on td "—" at bounding box center [687, 323] width 169 height 52
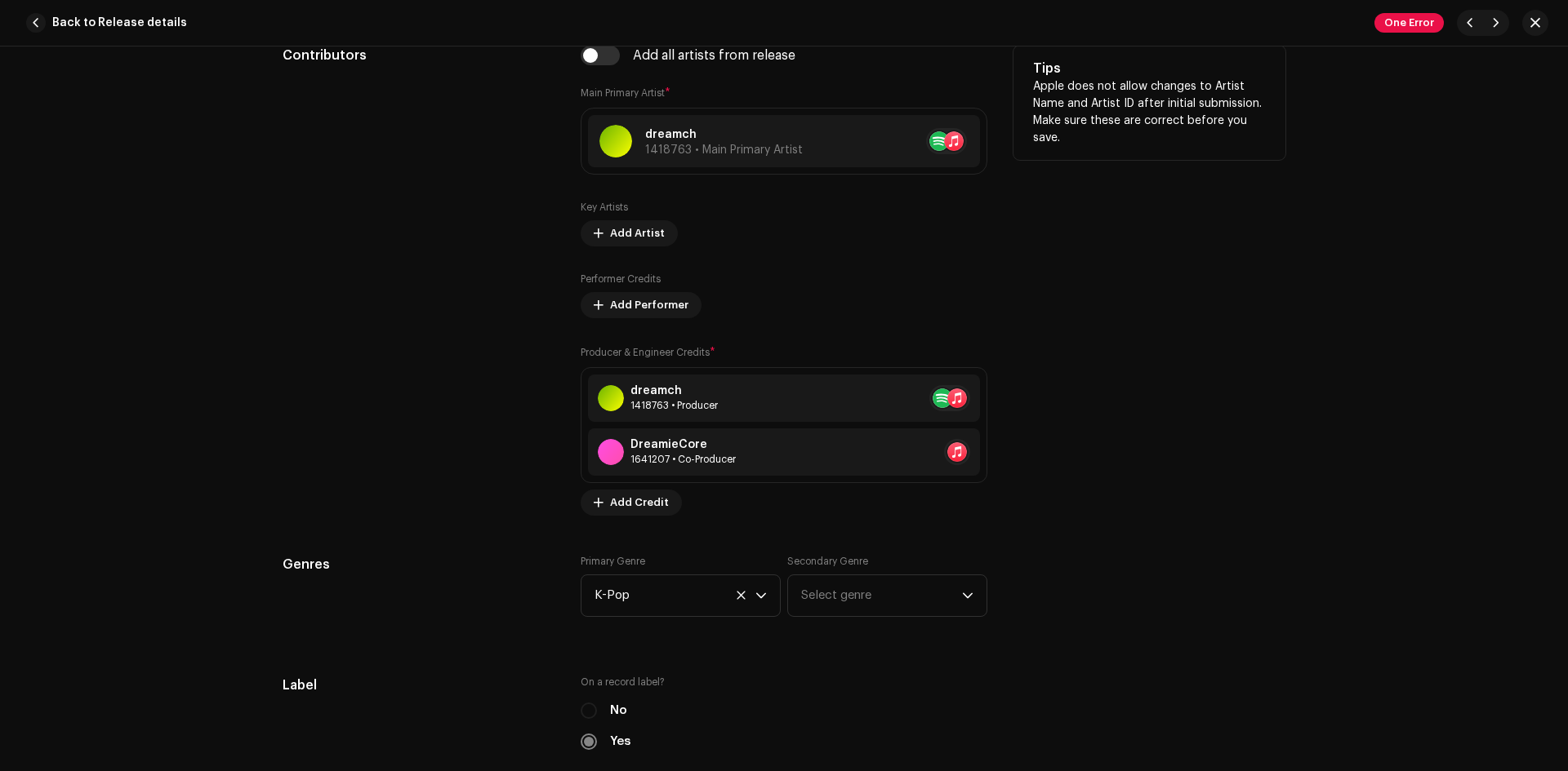
scroll to position [1088, 0]
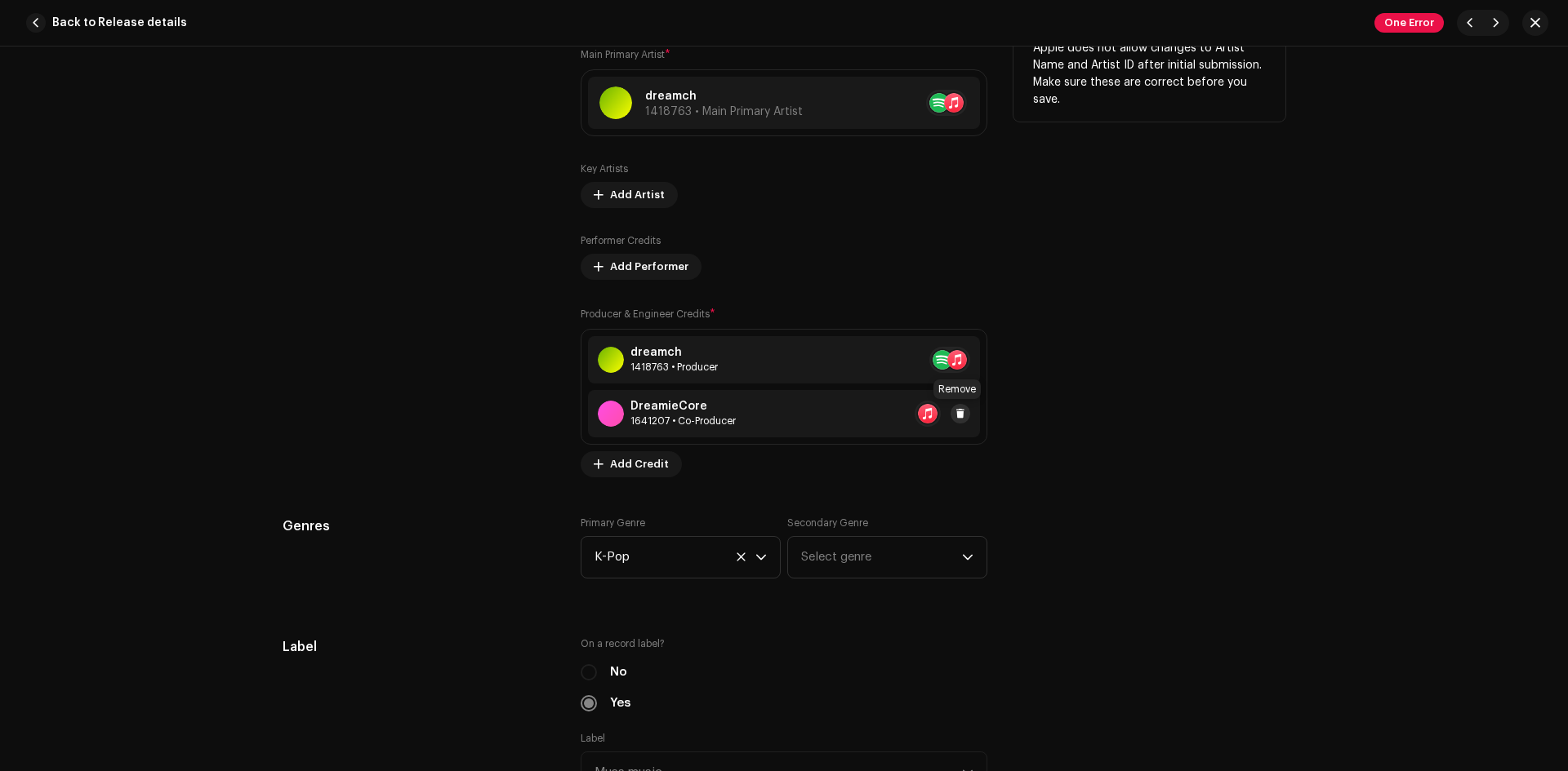
click at [958, 411] on span at bounding box center [960, 413] width 10 height 13
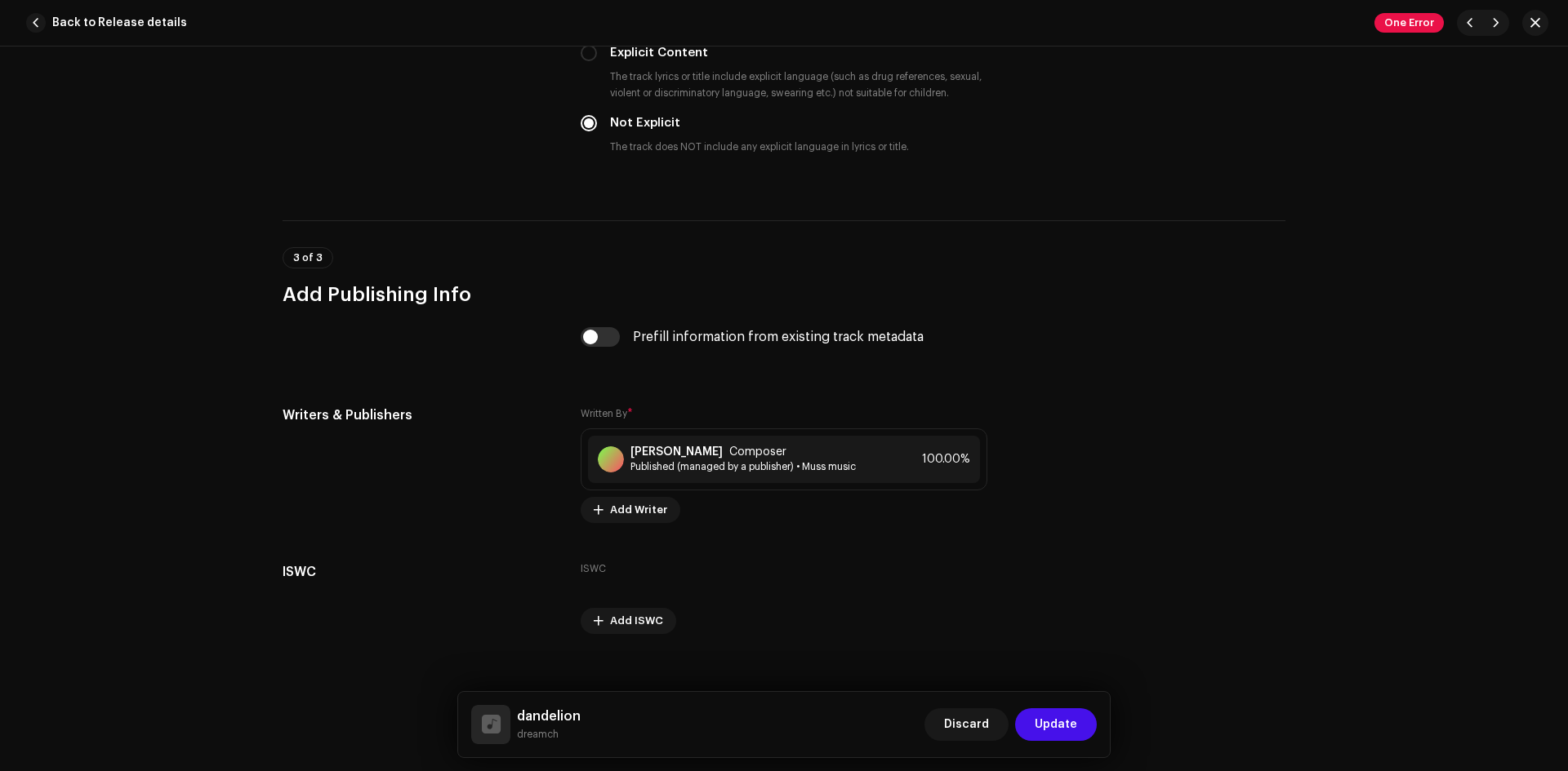
scroll to position [2916, 0]
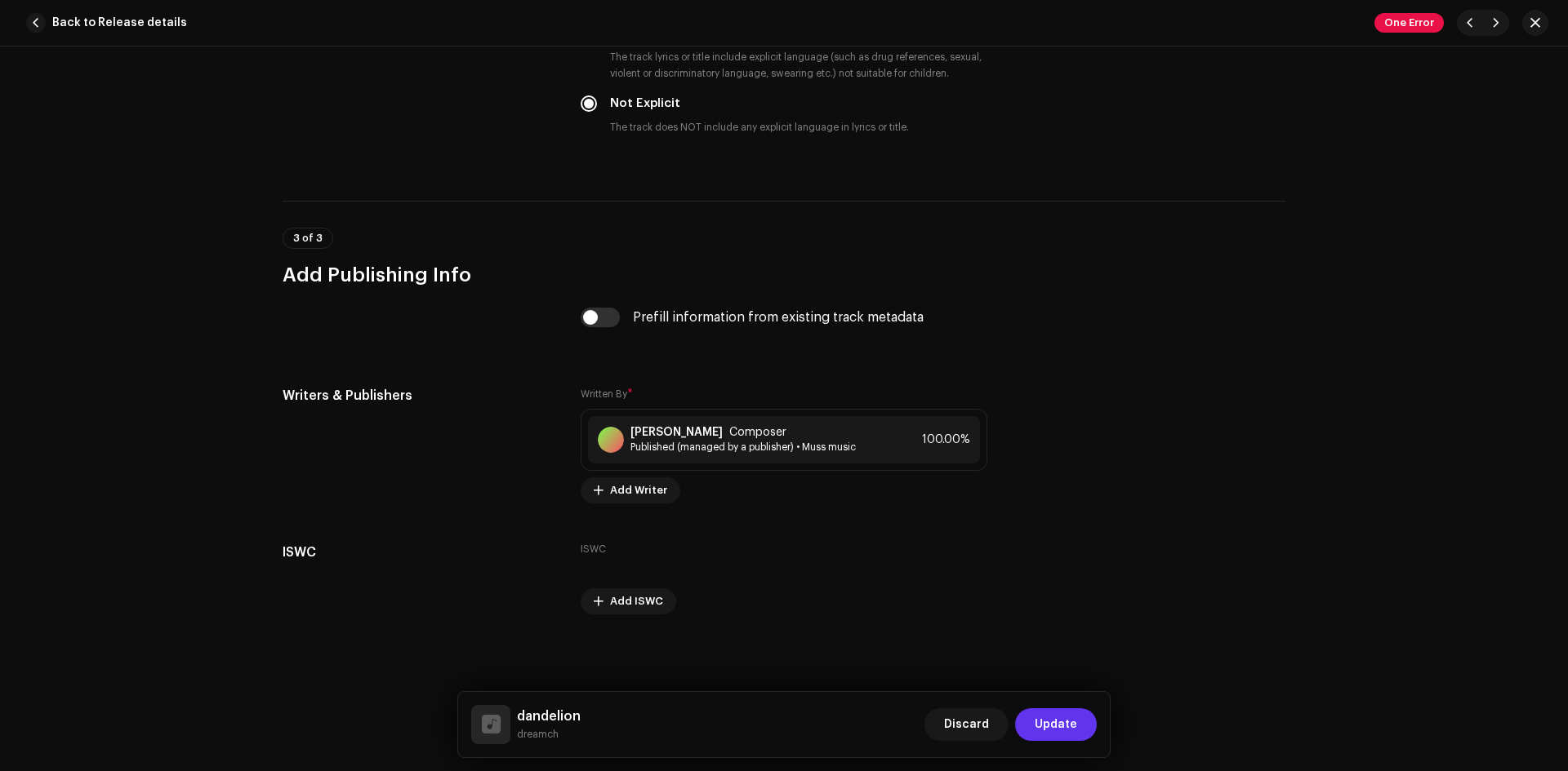
click at [1077, 722] on button "Update" at bounding box center [1056, 724] width 82 height 32
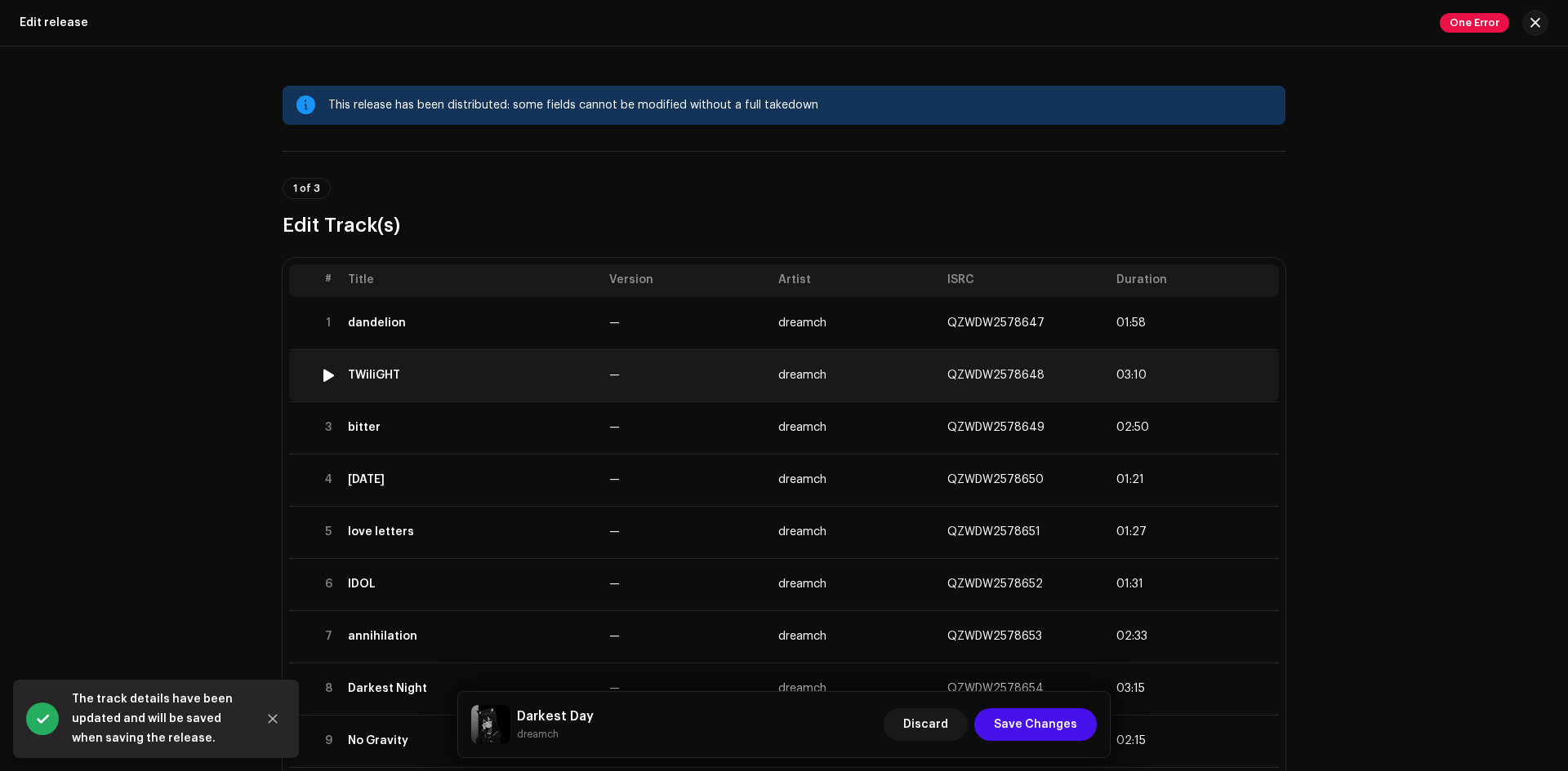
click at [611, 380] on span "—" at bounding box center [615, 375] width 11 height 12
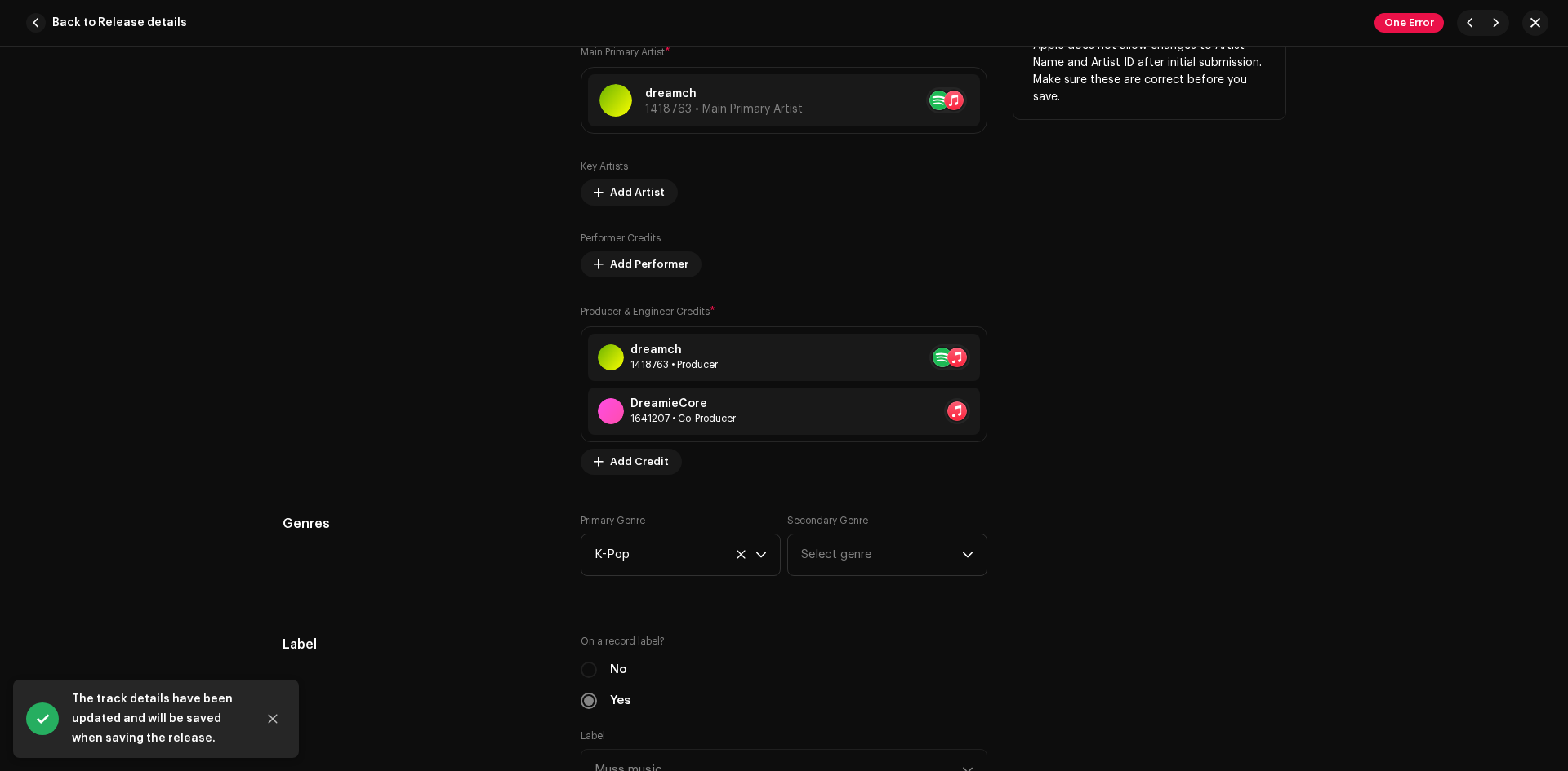
scroll to position [1225, 0]
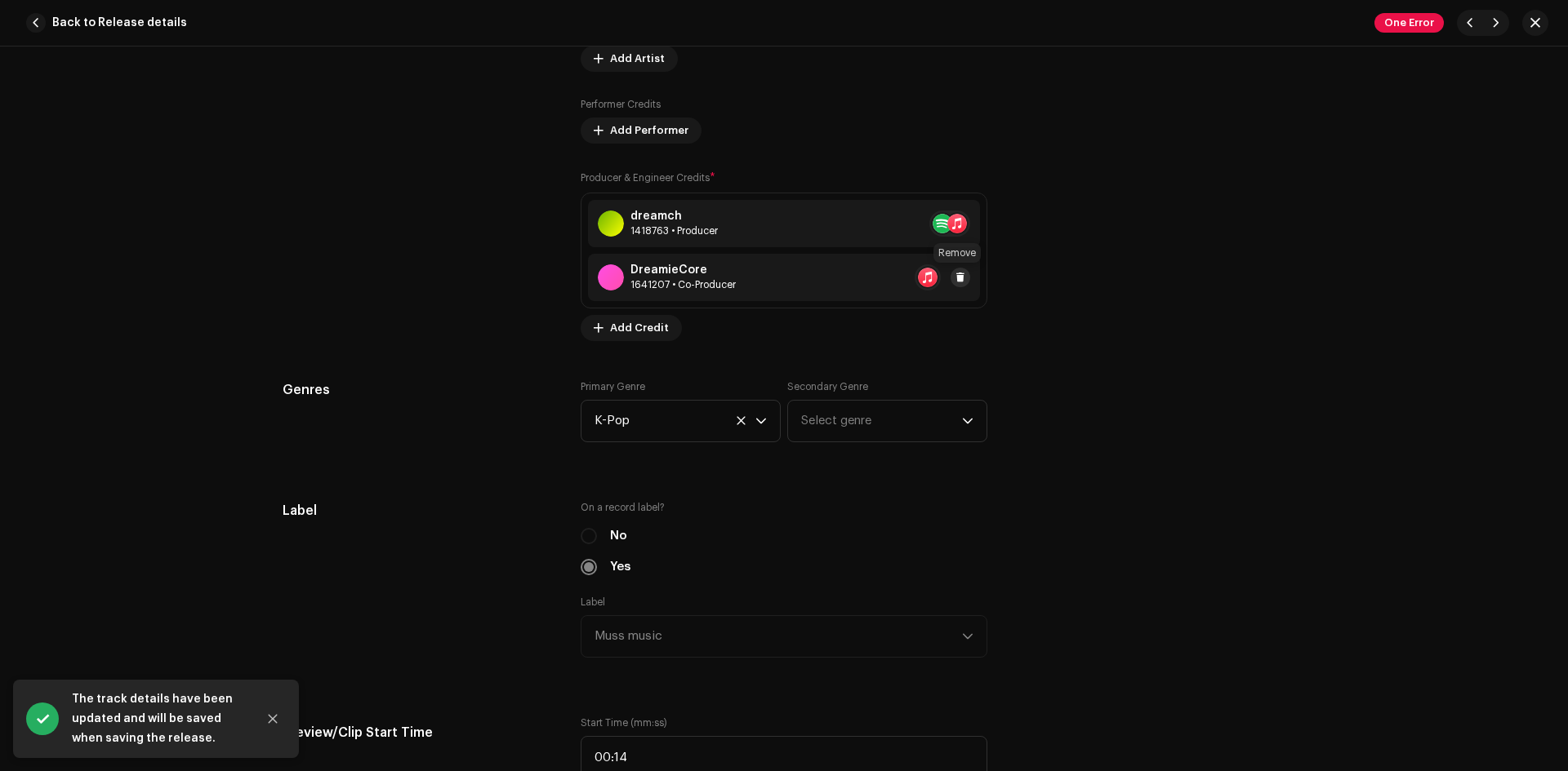
click at [960, 278] on span at bounding box center [960, 278] width 10 height 13
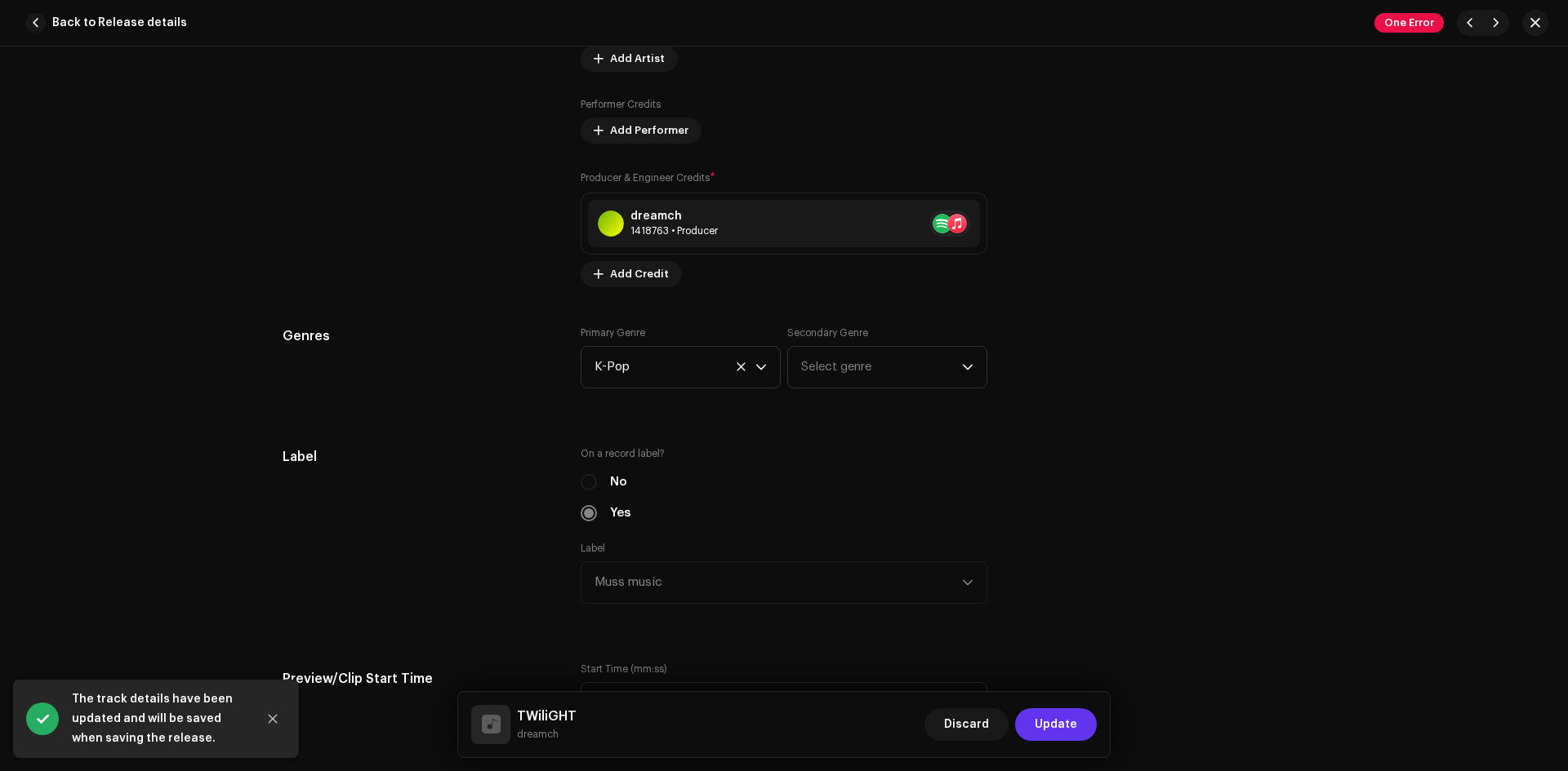
click at [1055, 735] on span "Update" at bounding box center [1056, 724] width 42 height 32
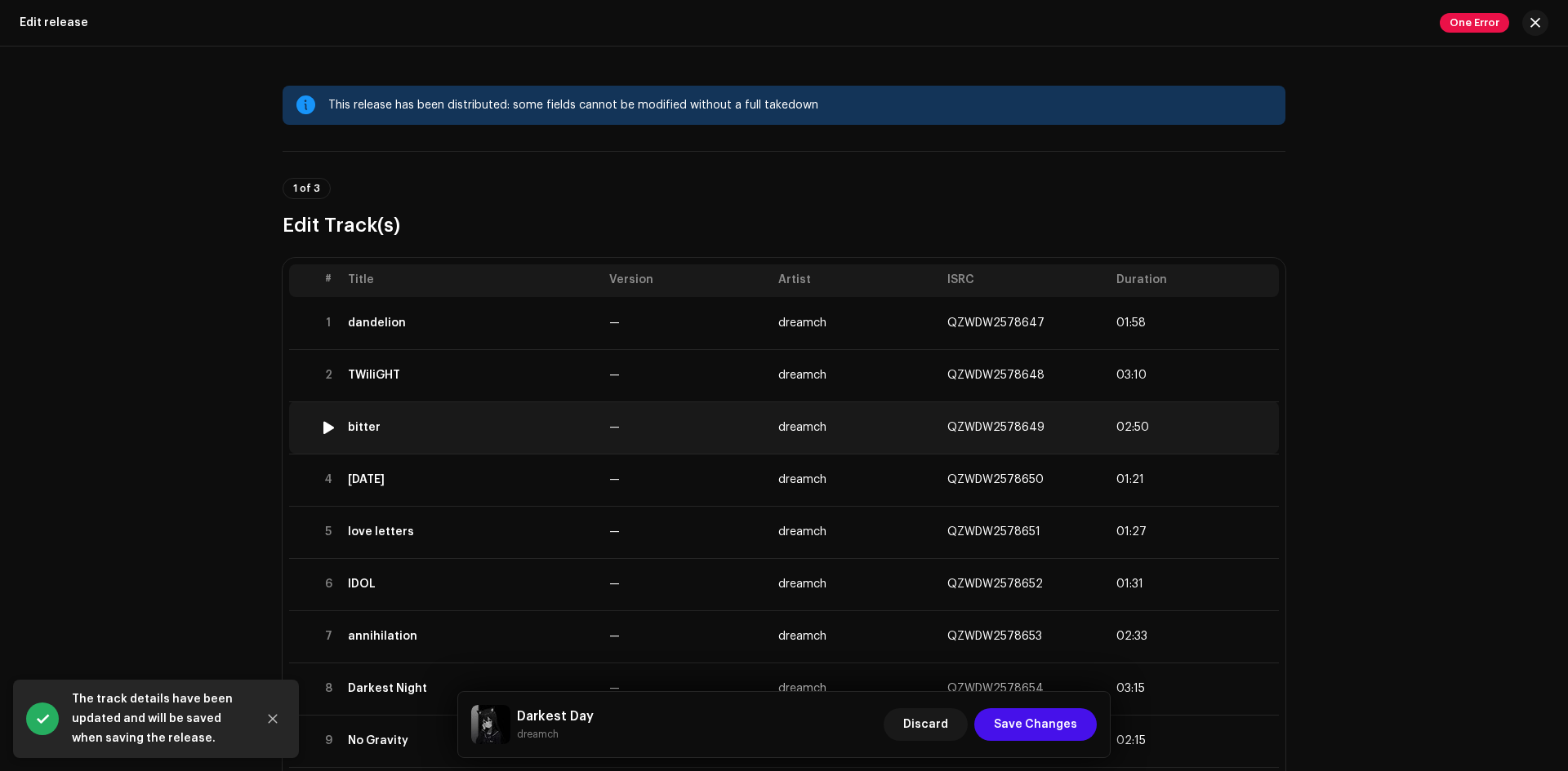
click at [524, 440] on td "bitter" at bounding box center [472, 428] width 262 height 52
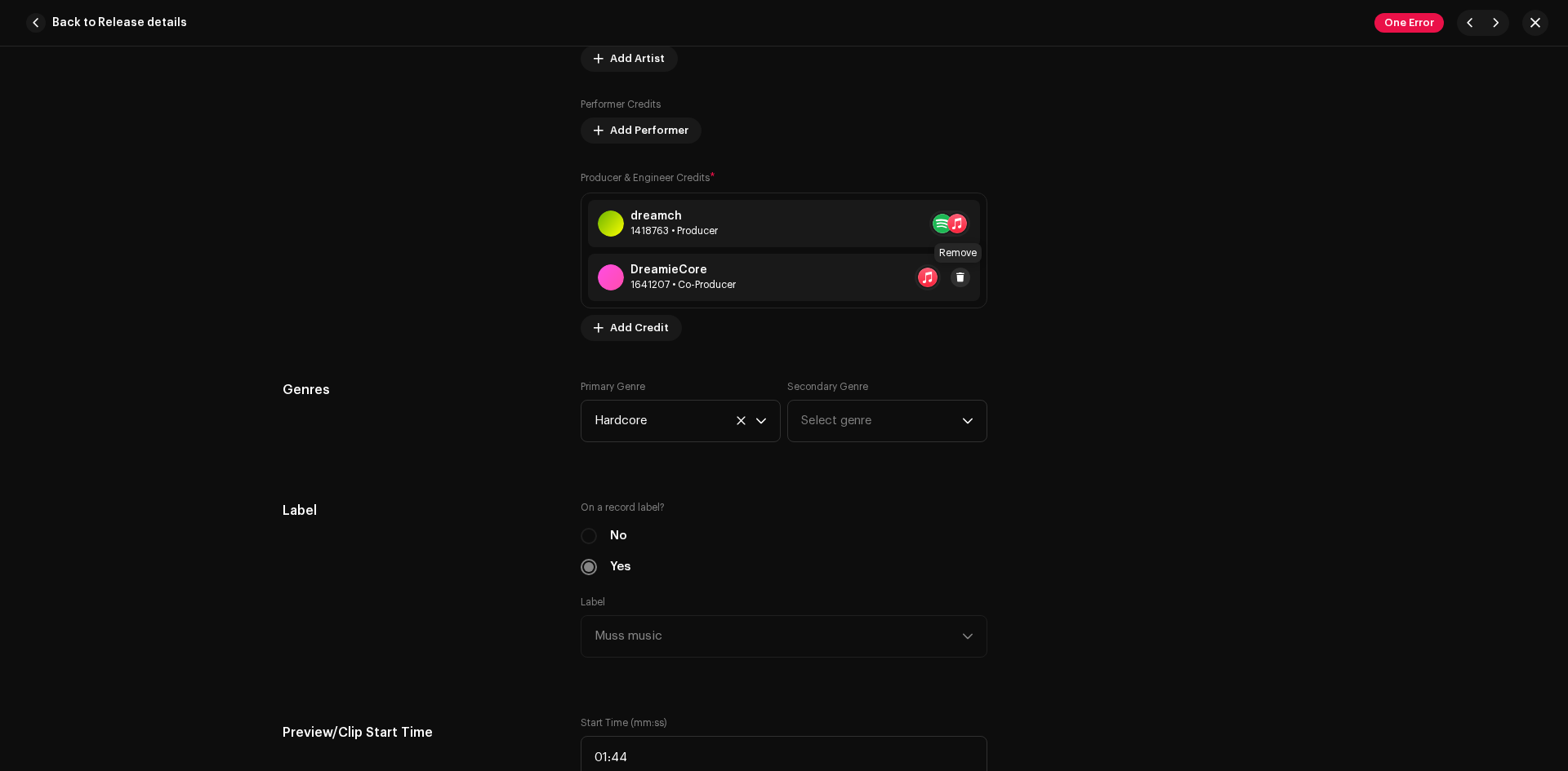
click at [959, 280] on span at bounding box center [960, 278] width 10 height 13
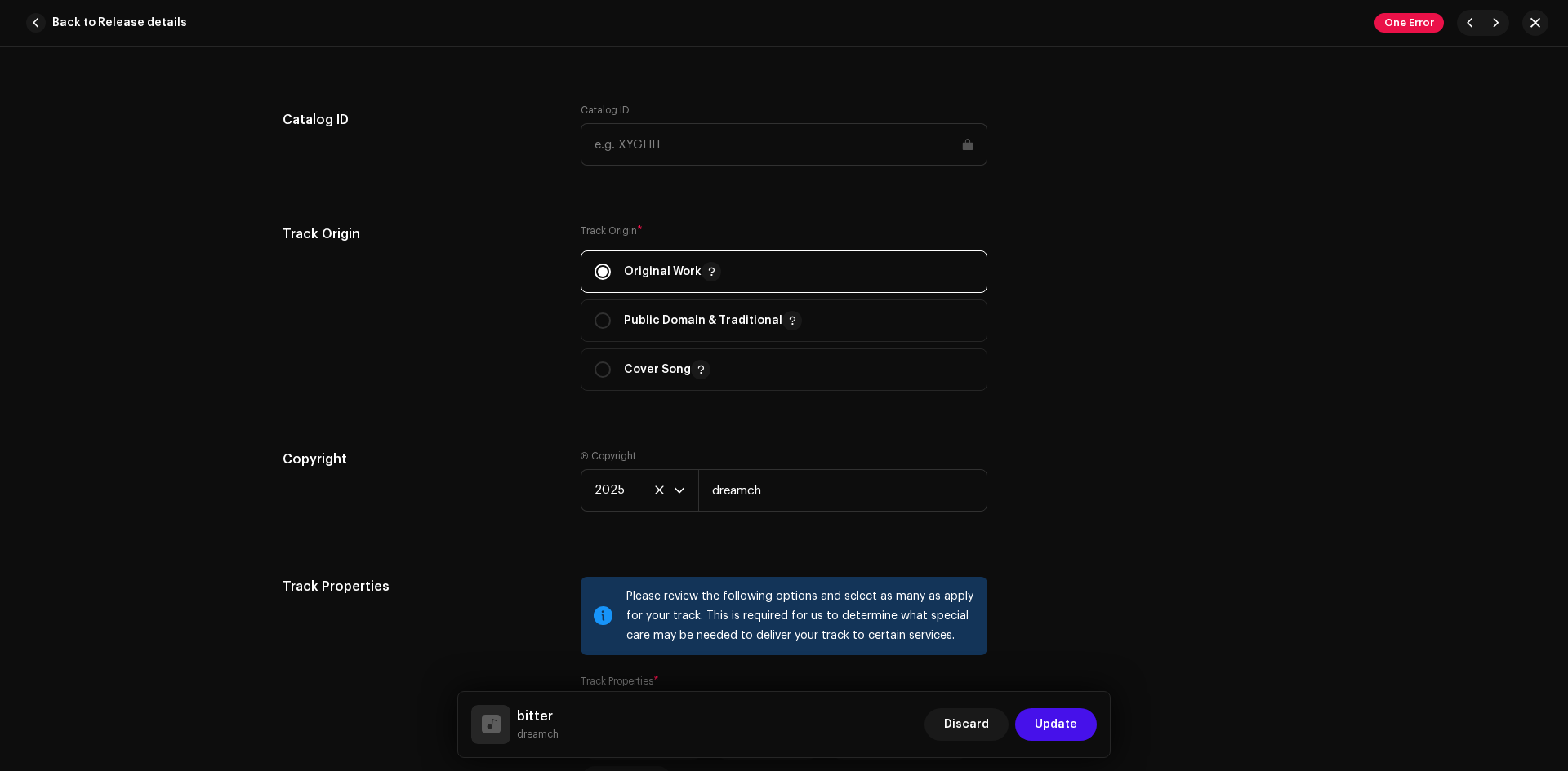
scroll to position [2177, 0]
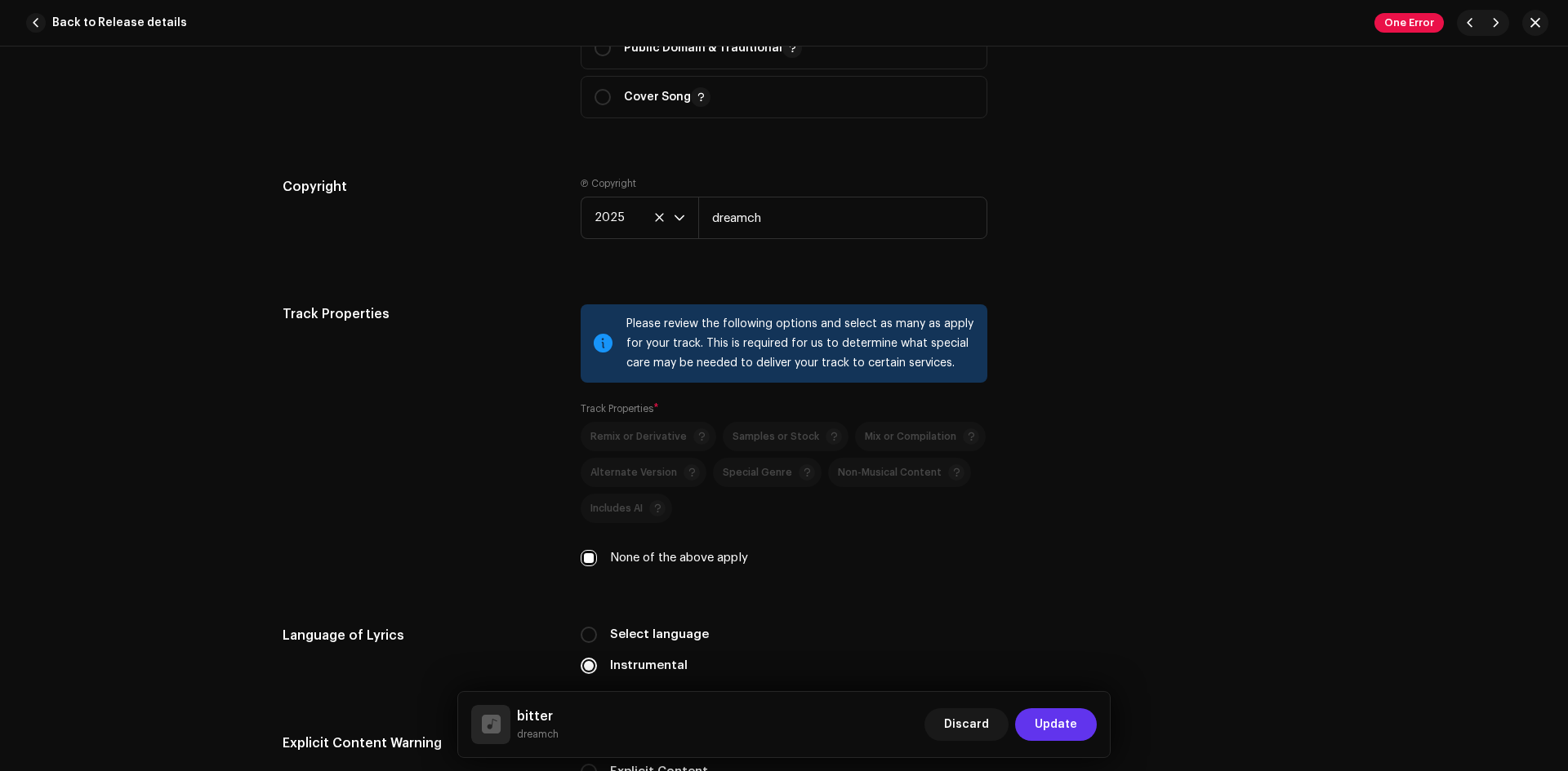
click at [1074, 725] on span "Update" at bounding box center [1056, 724] width 42 height 32
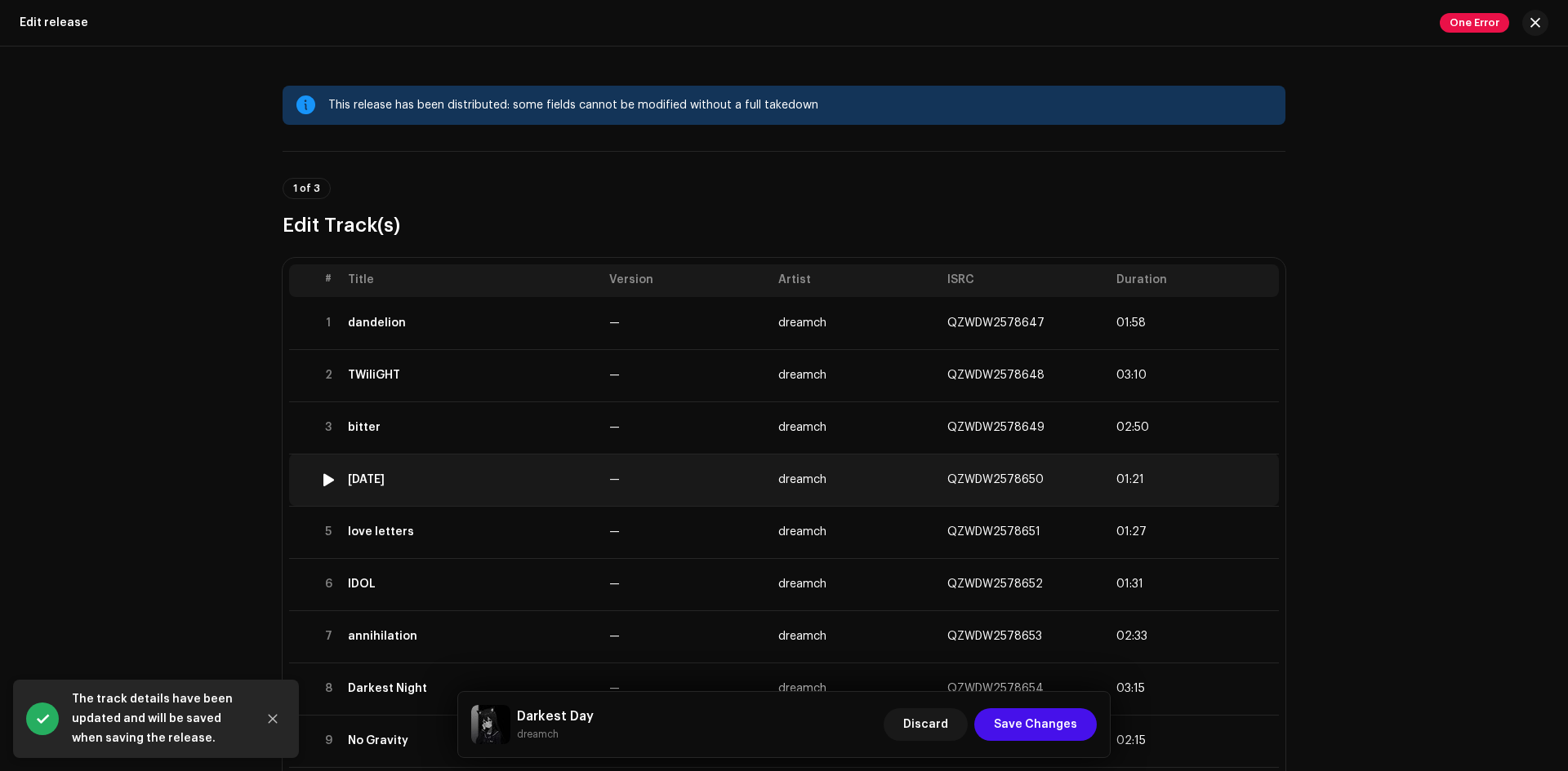
click at [515, 482] on div "ascension" at bounding box center [472, 480] width 248 height 13
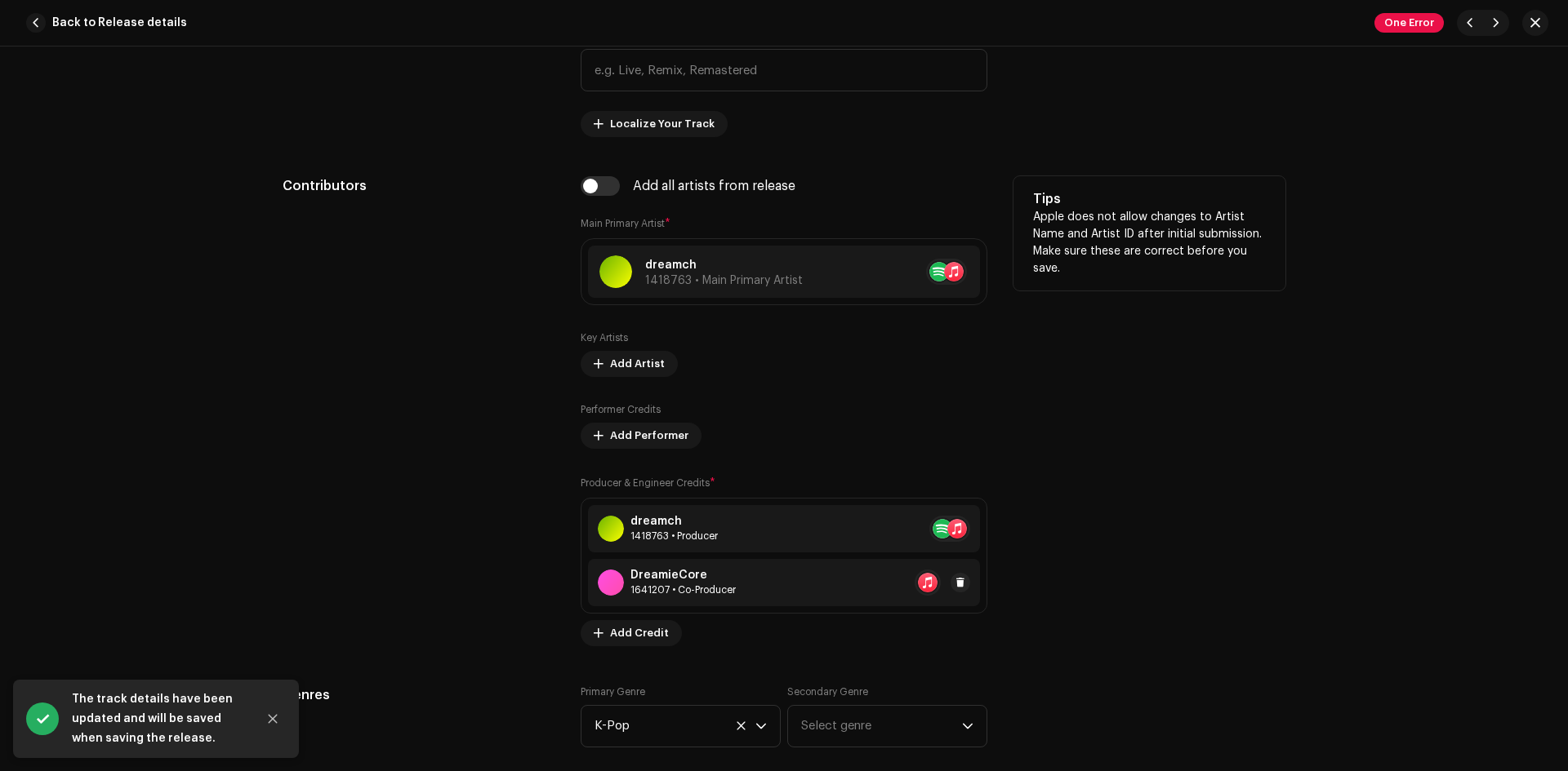
scroll to position [953, 0]
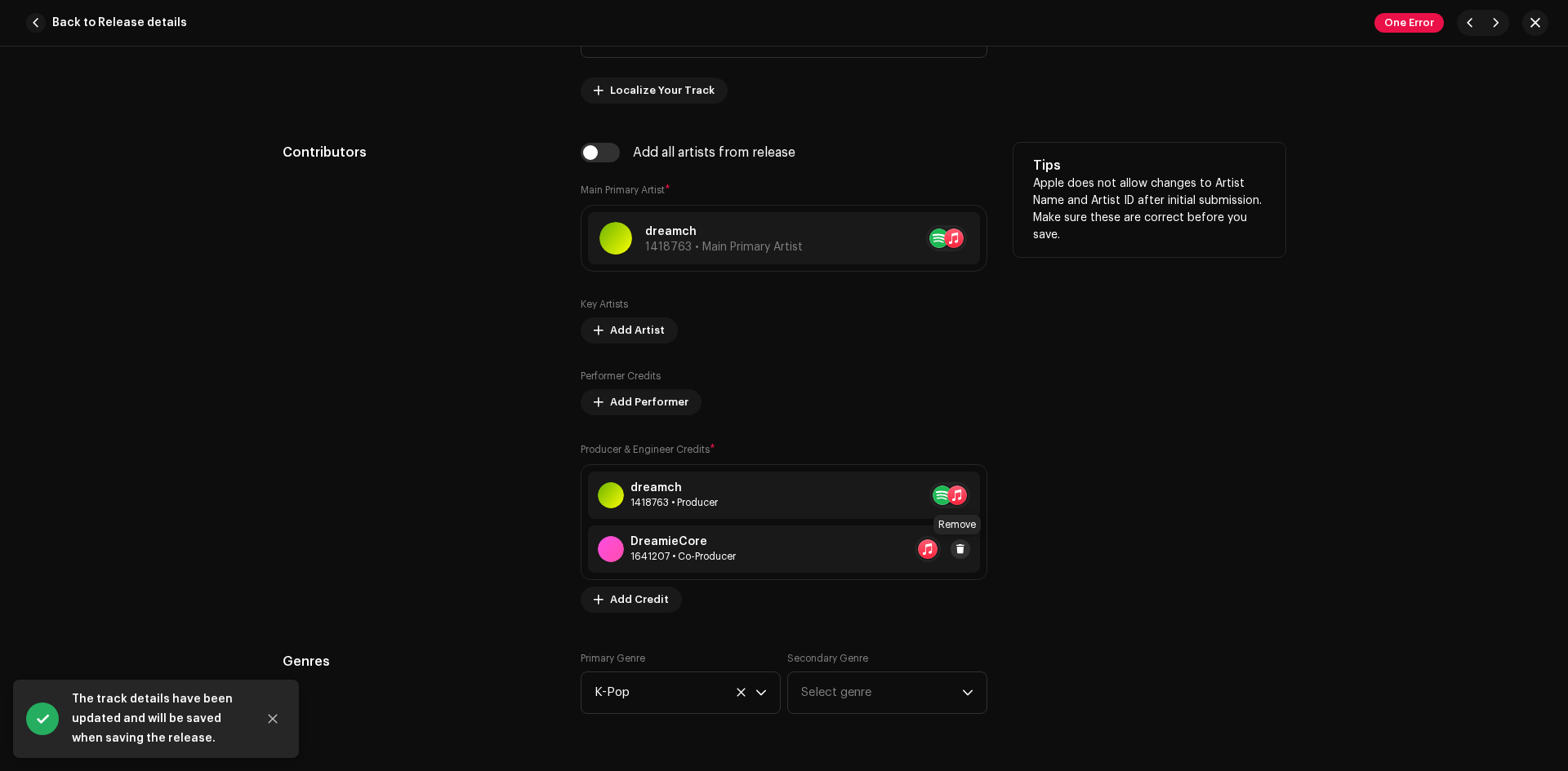
click at [956, 546] on span at bounding box center [960, 549] width 10 height 13
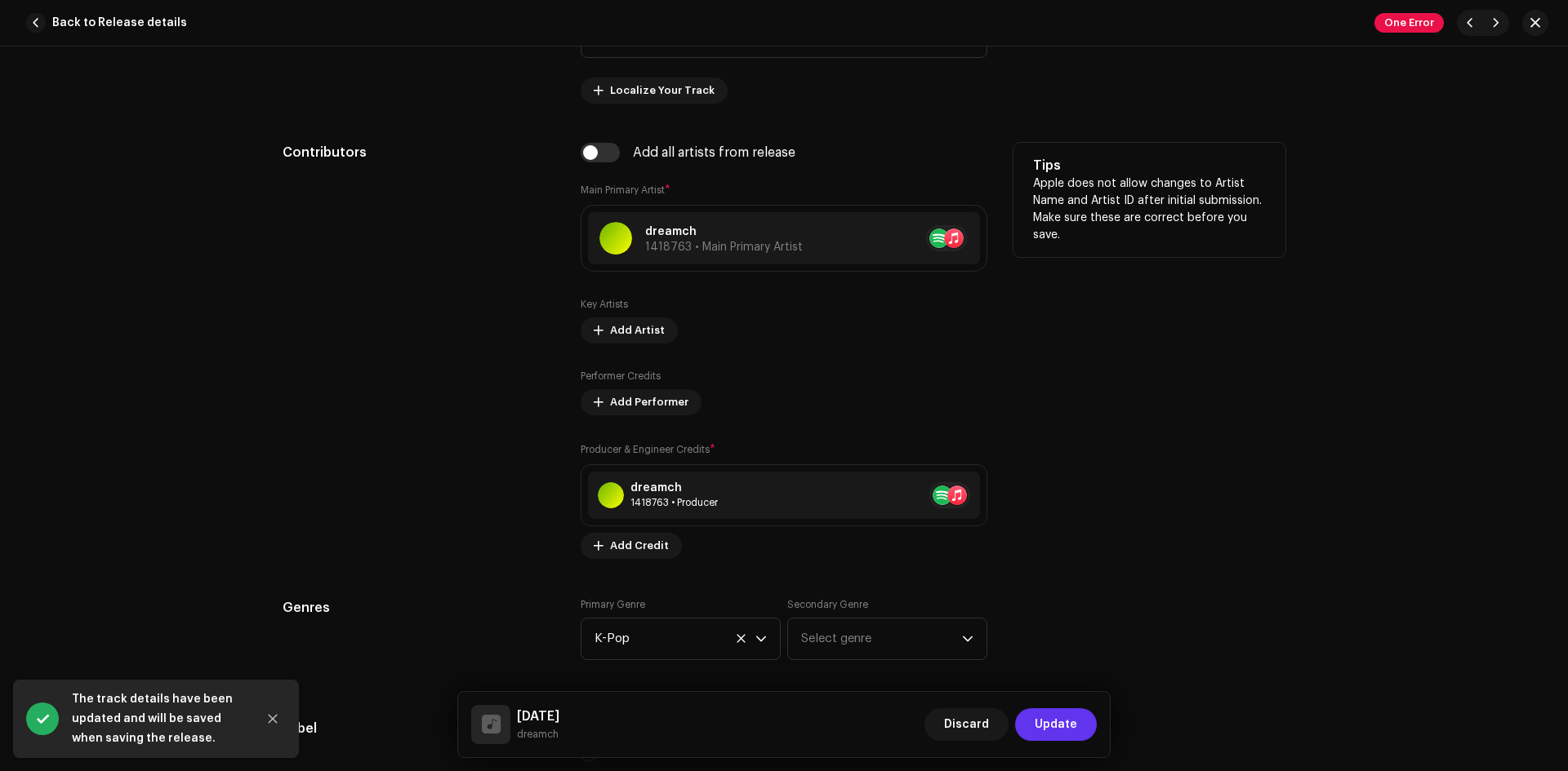
click at [1063, 728] on span "Update" at bounding box center [1056, 724] width 42 height 32
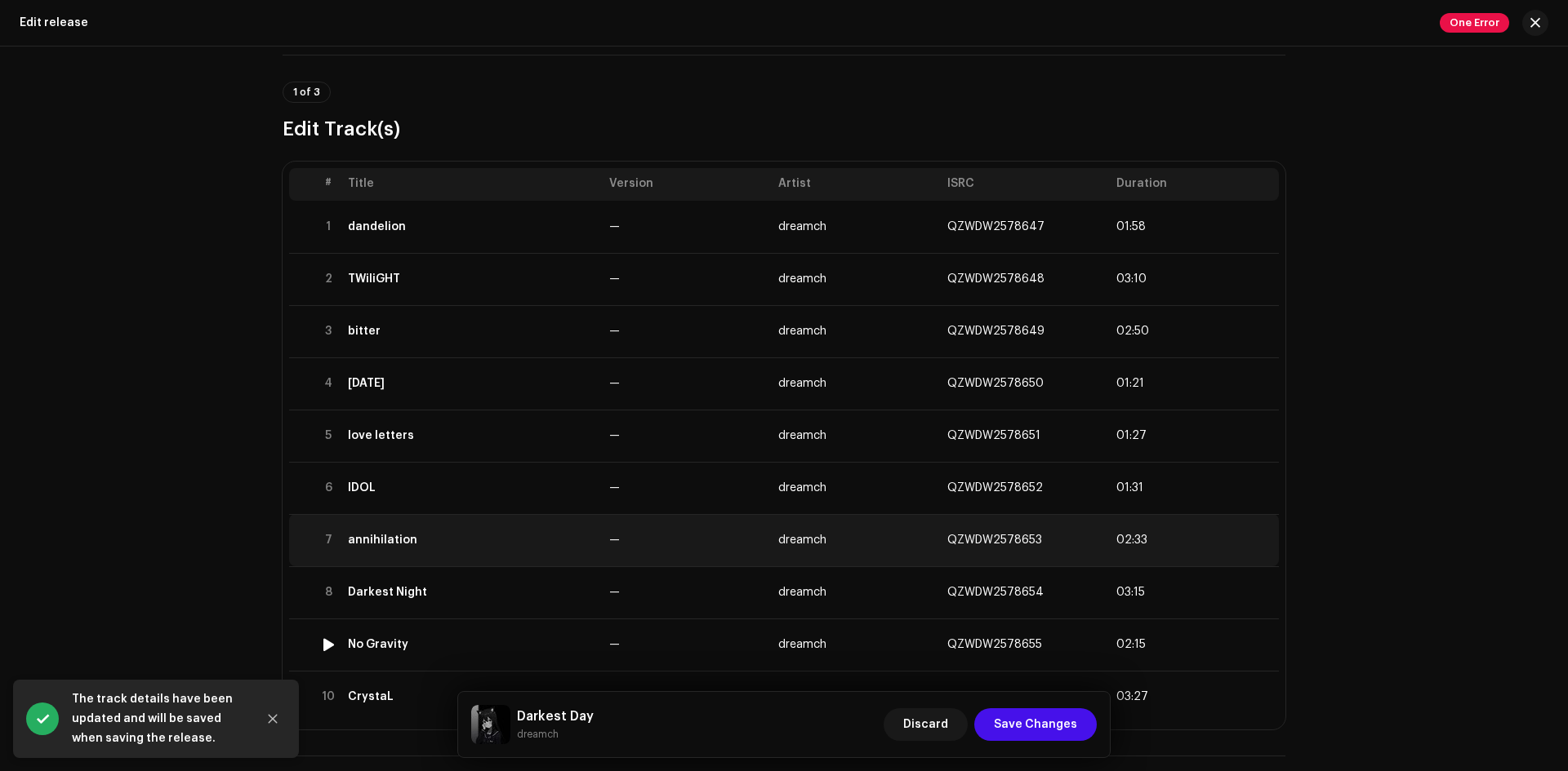
scroll to position [137, 0]
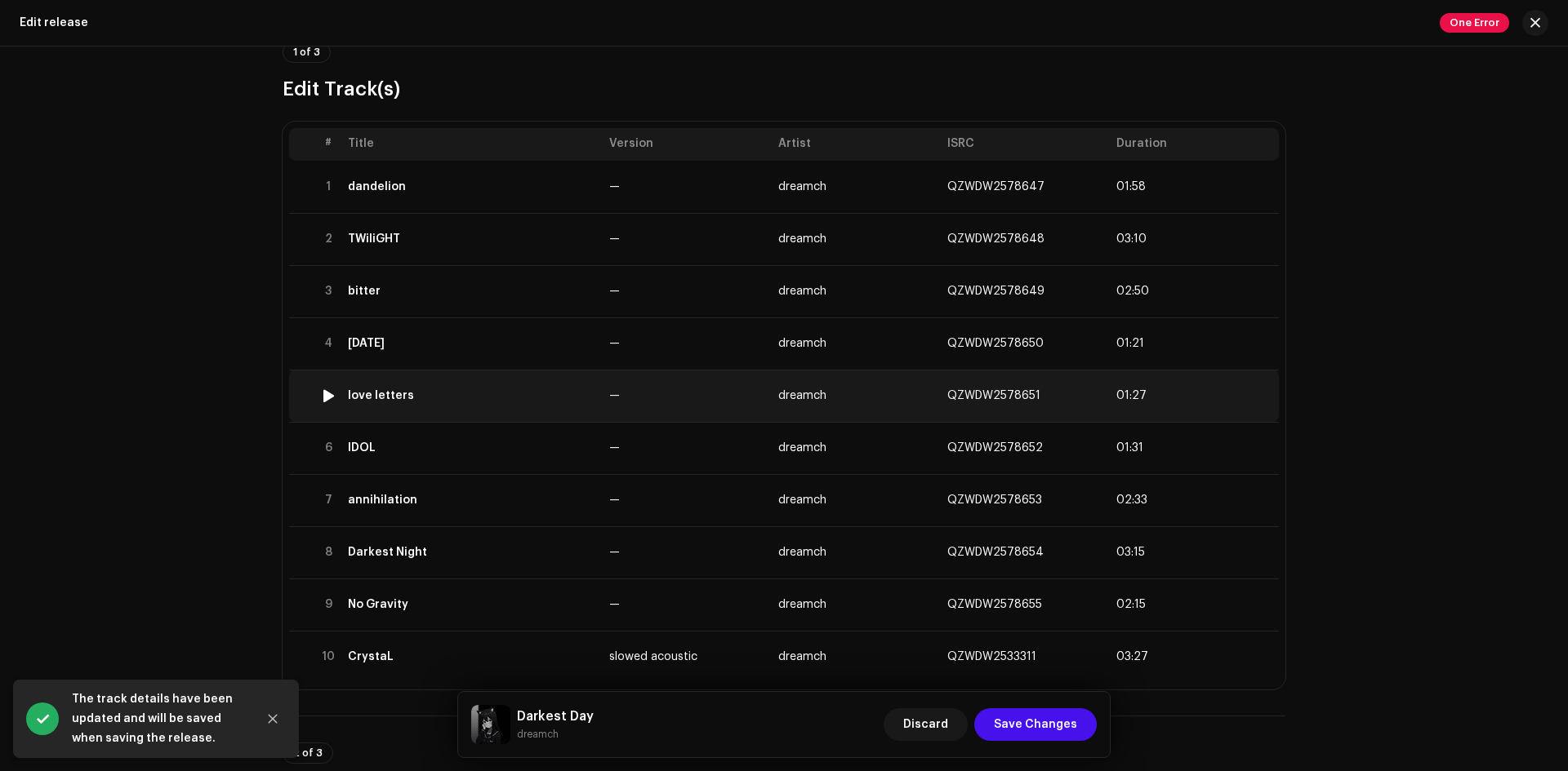
click at [524, 403] on td "love letters" at bounding box center [472, 395] width 262 height 52
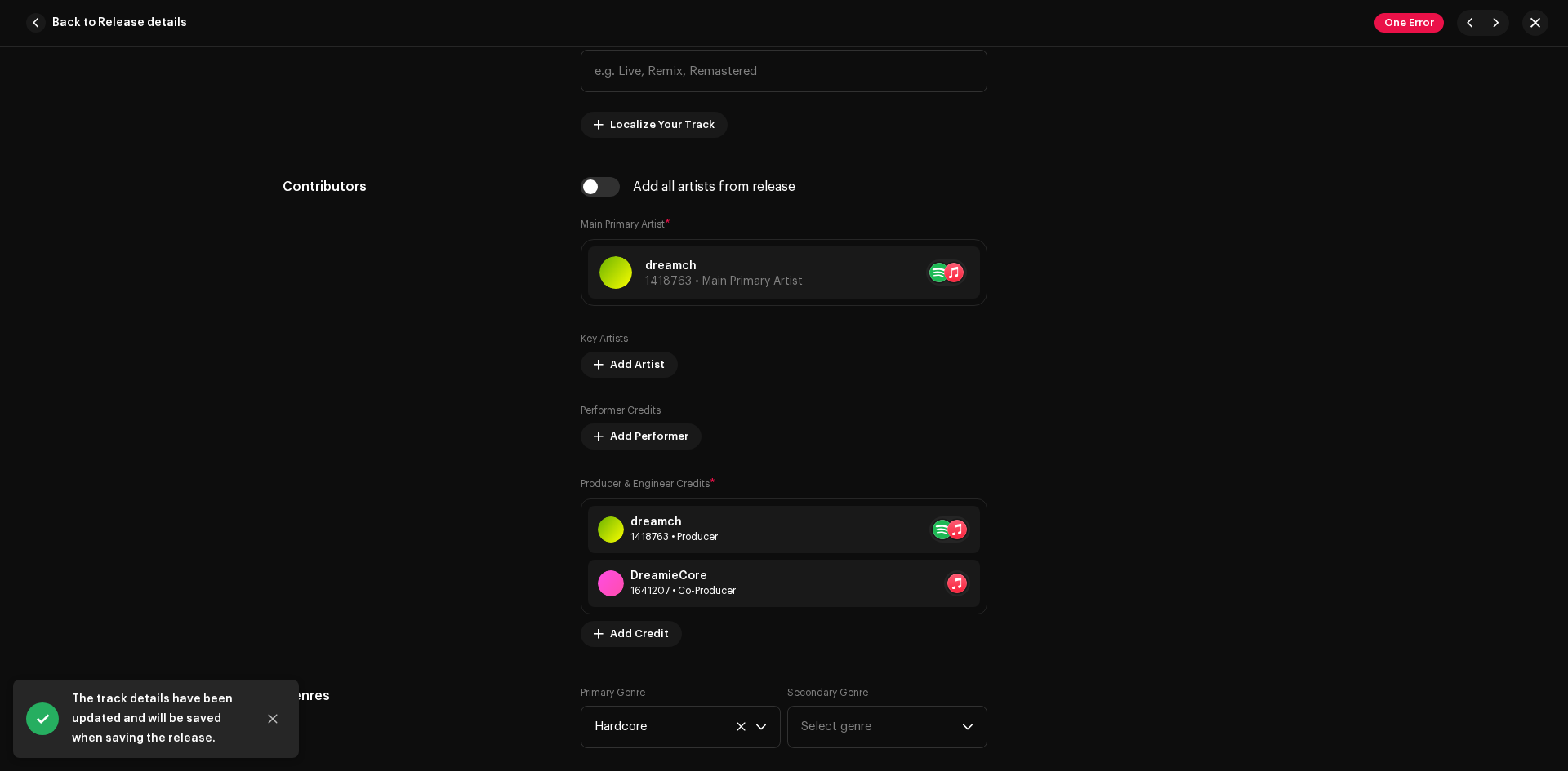
scroll to position [1088, 0]
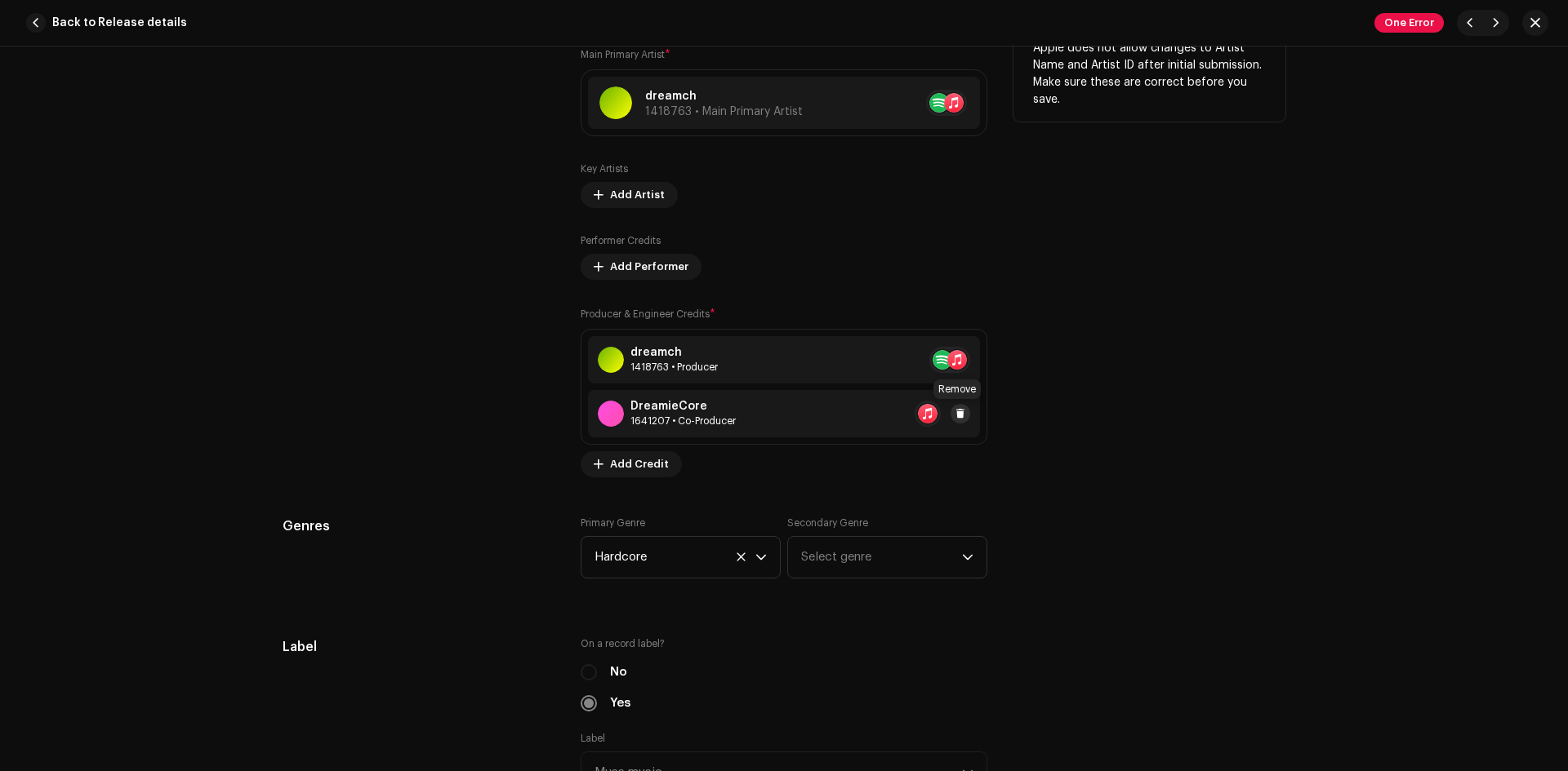
click at [958, 417] on span at bounding box center [960, 413] width 10 height 13
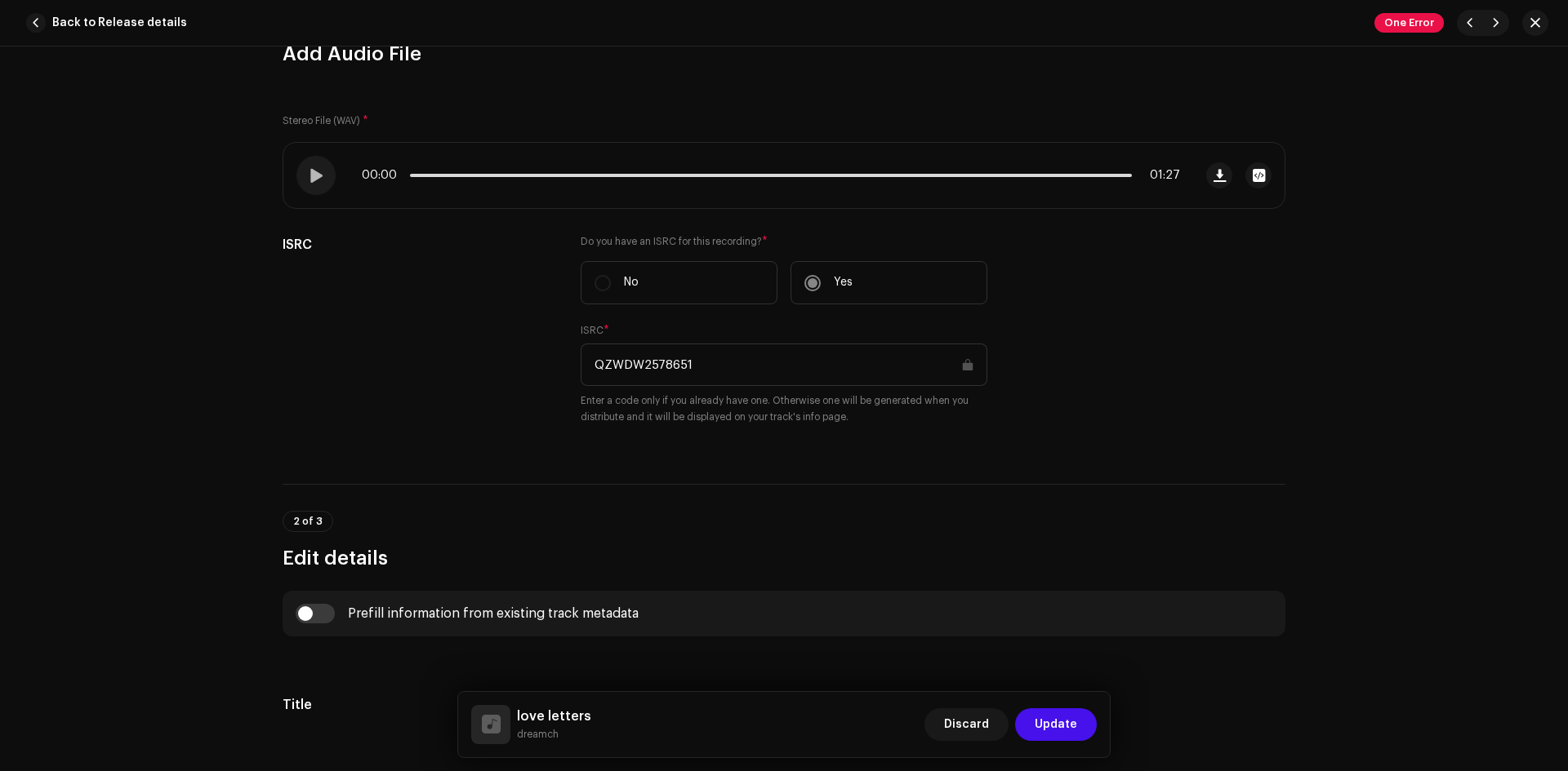
scroll to position [137, 0]
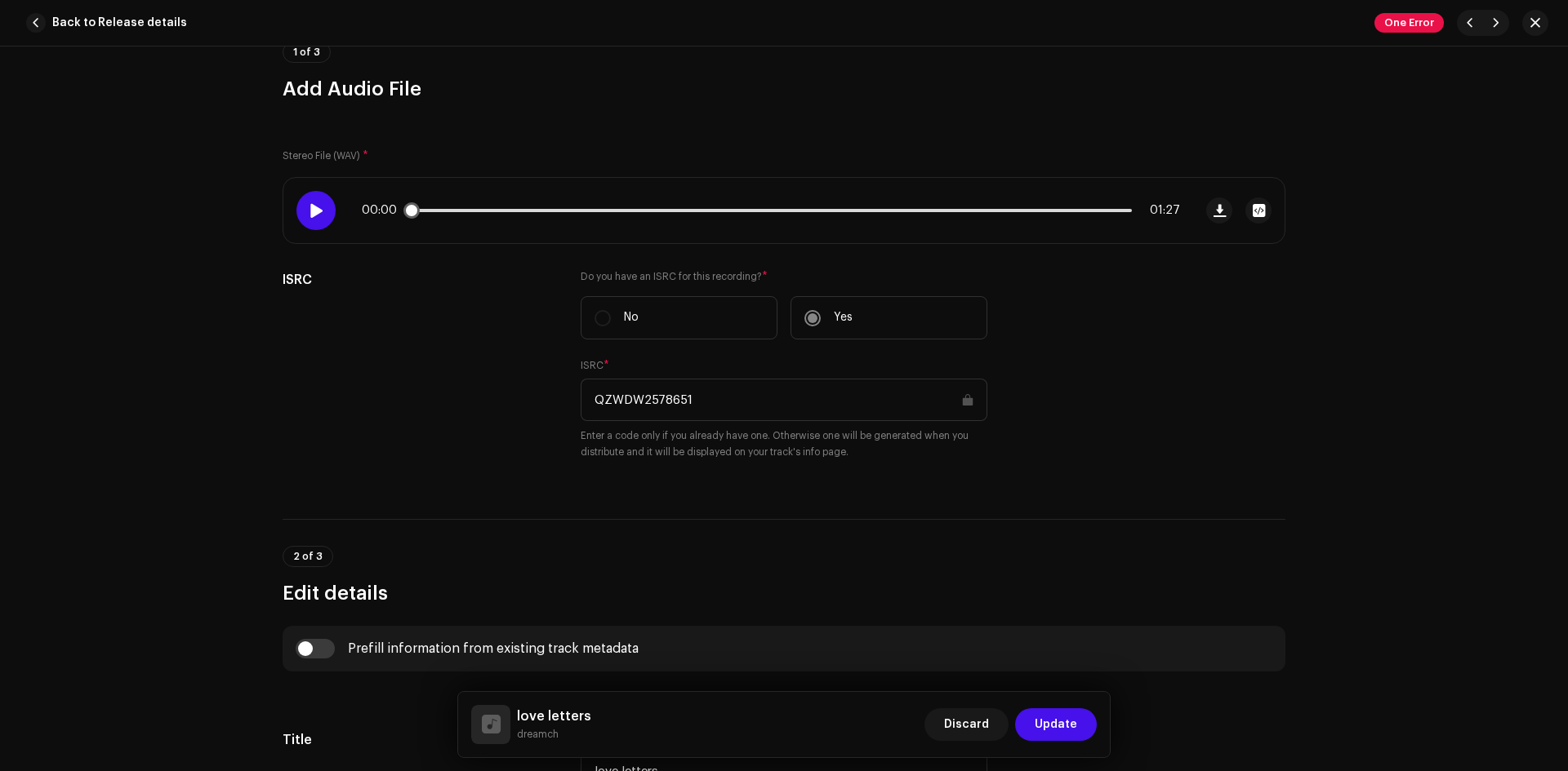
click at [308, 214] on span at bounding box center [315, 210] width 13 height 13
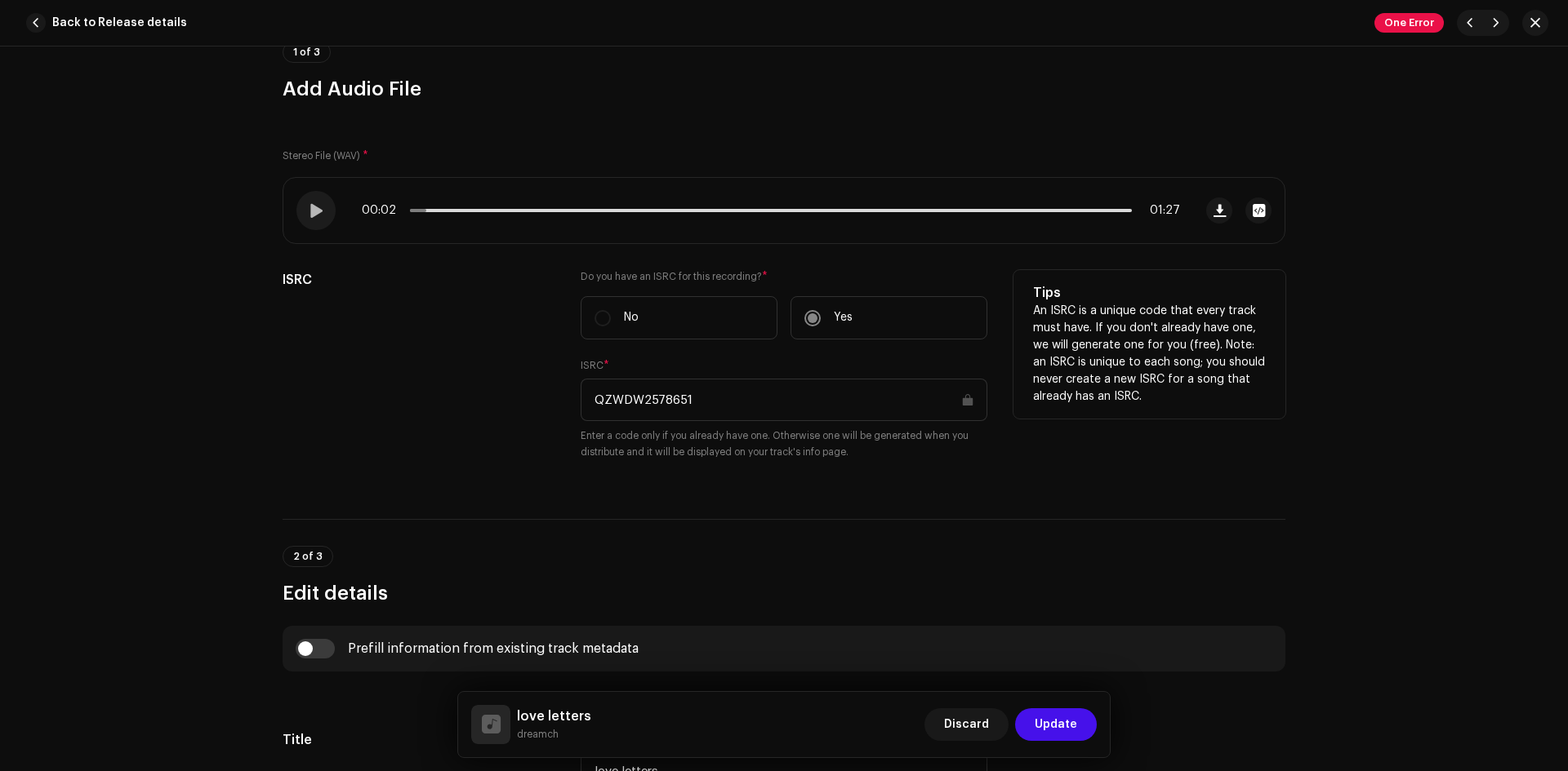
scroll to position [408, 0]
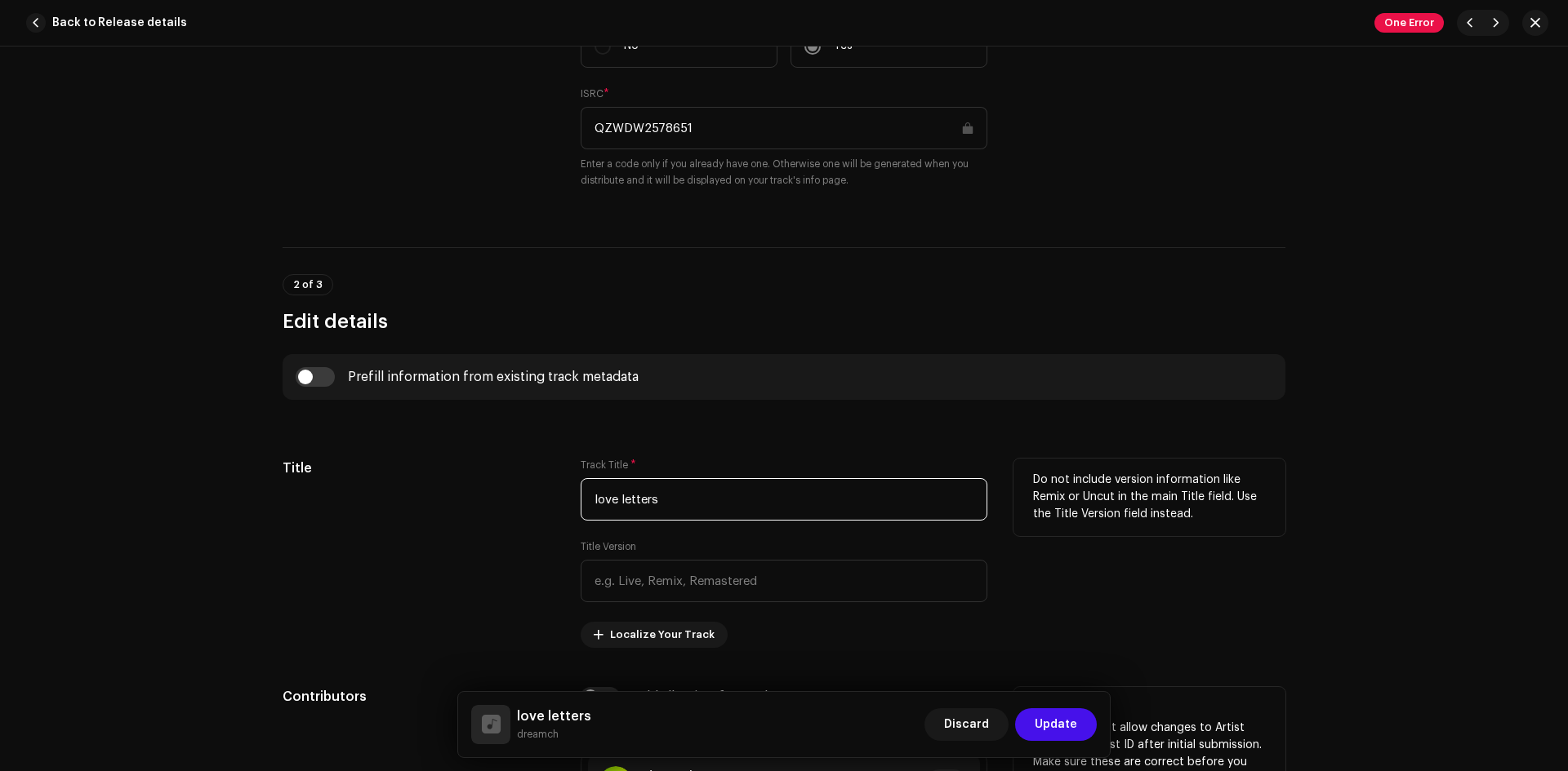
drag, startPoint x: 702, startPoint y: 507, endPoint x: 496, endPoint y: 491, distance: 206.6
click at [503, 495] on div "Title Track Title * love letters Title Version Localize Your Track Do not inclu…" at bounding box center [783, 553] width 1002 height 190
type input "fusion"
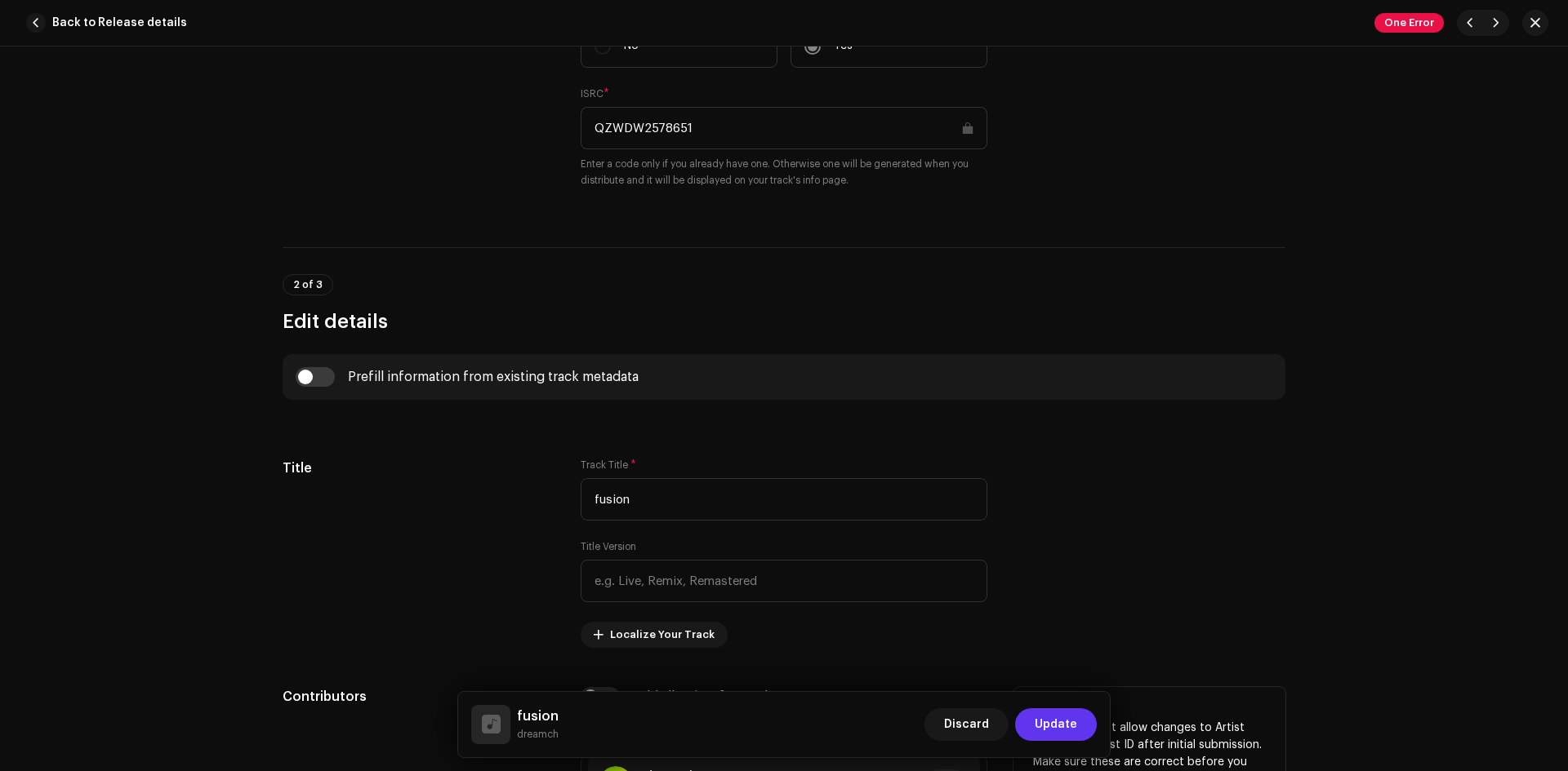
click at [1065, 715] on span "Update" at bounding box center [1056, 724] width 42 height 32
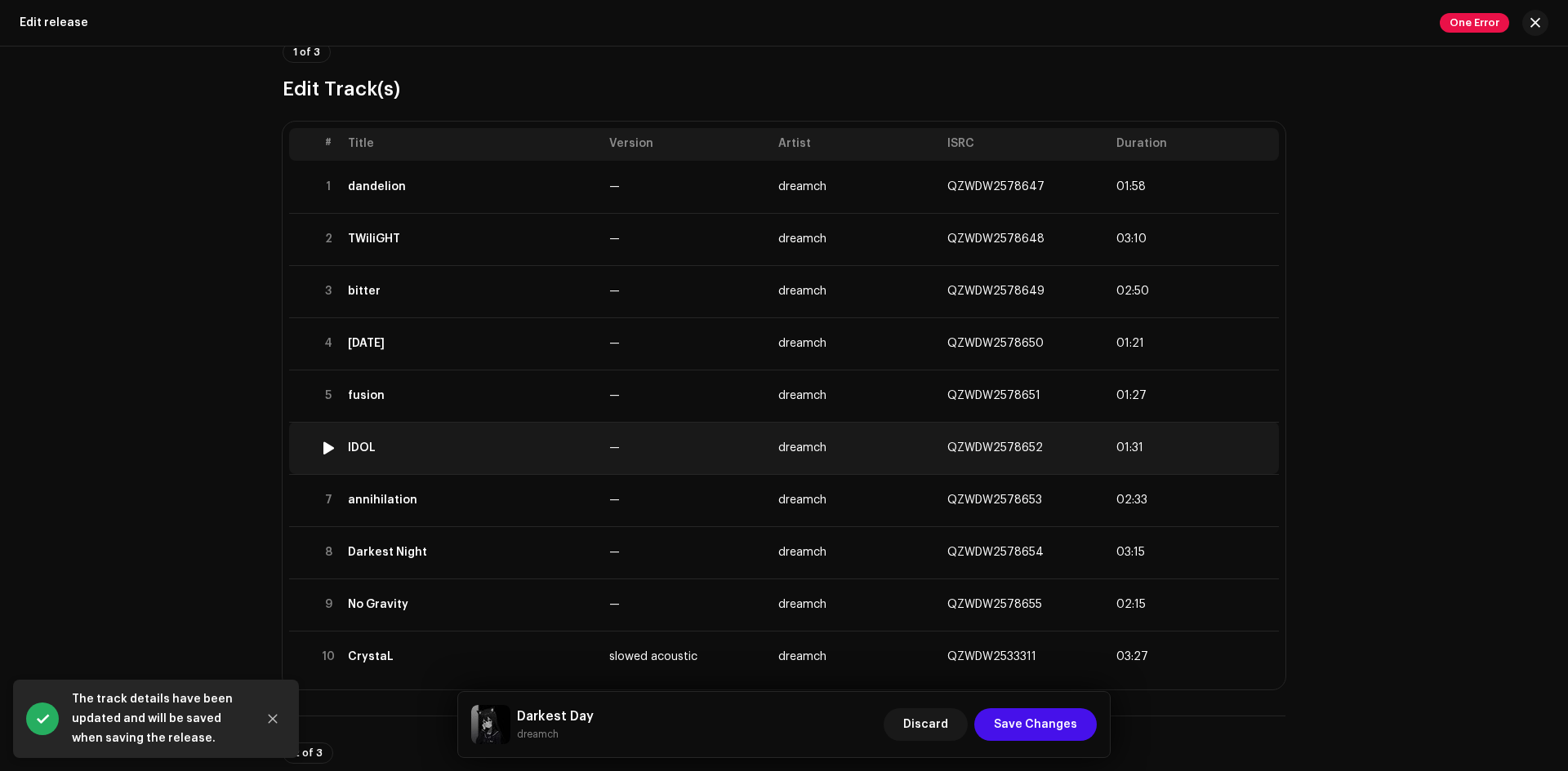
click at [514, 456] on td "IDOL" at bounding box center [472, 448] width 262 height 52
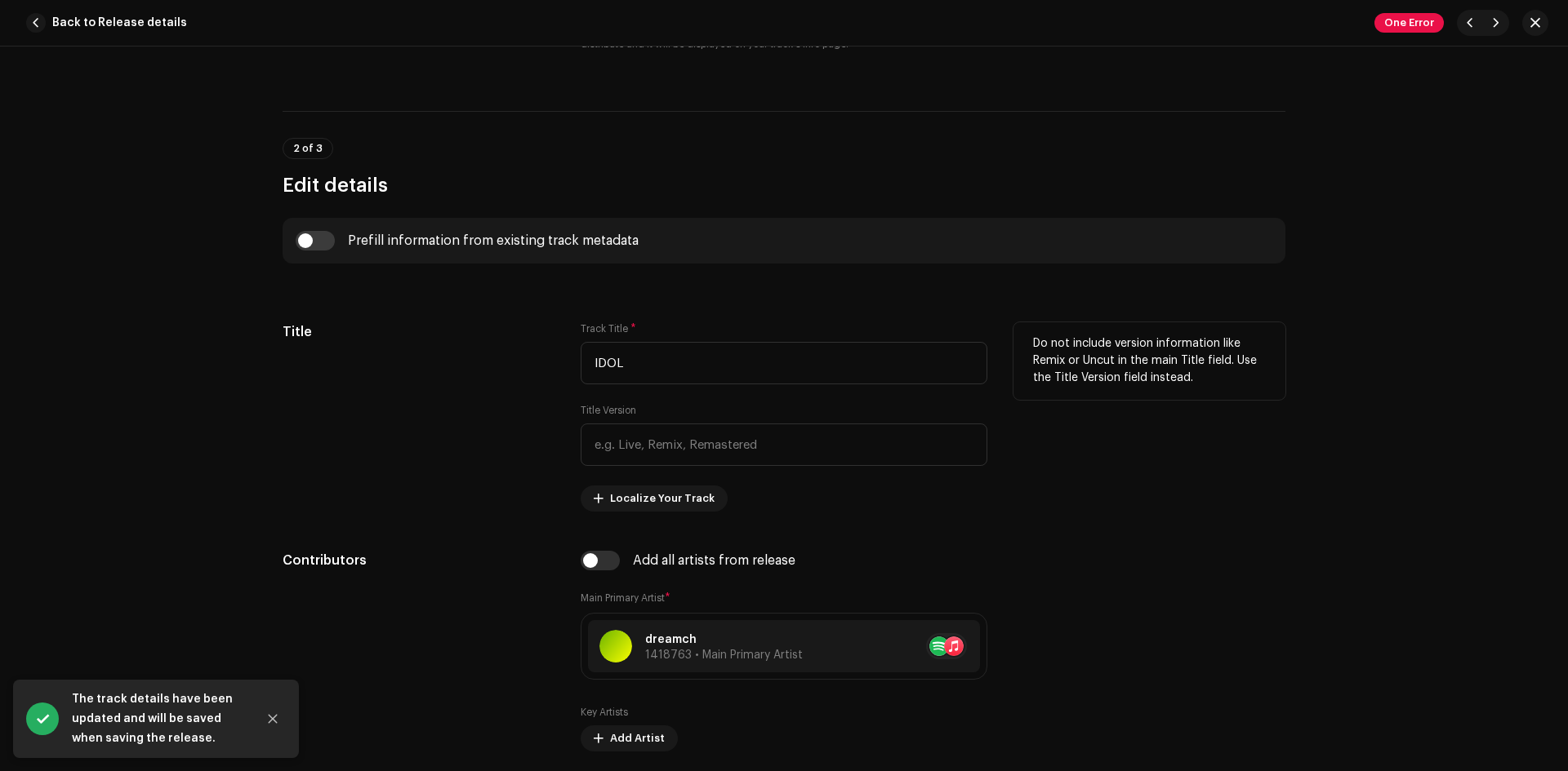
scroll to position [271, 0]
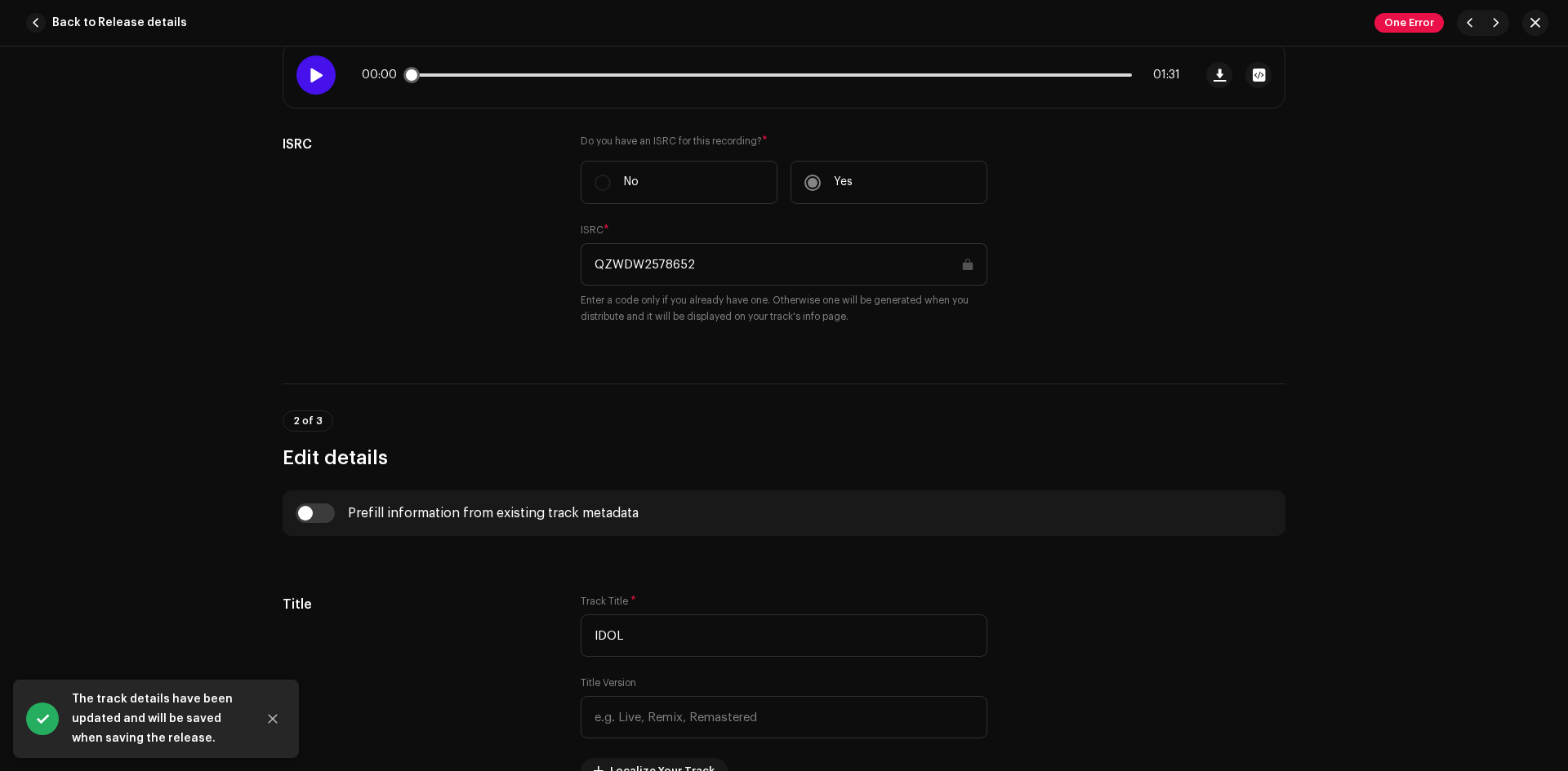
click at [304, 77] on div at bounding box center [316, 75] width 40 height 40
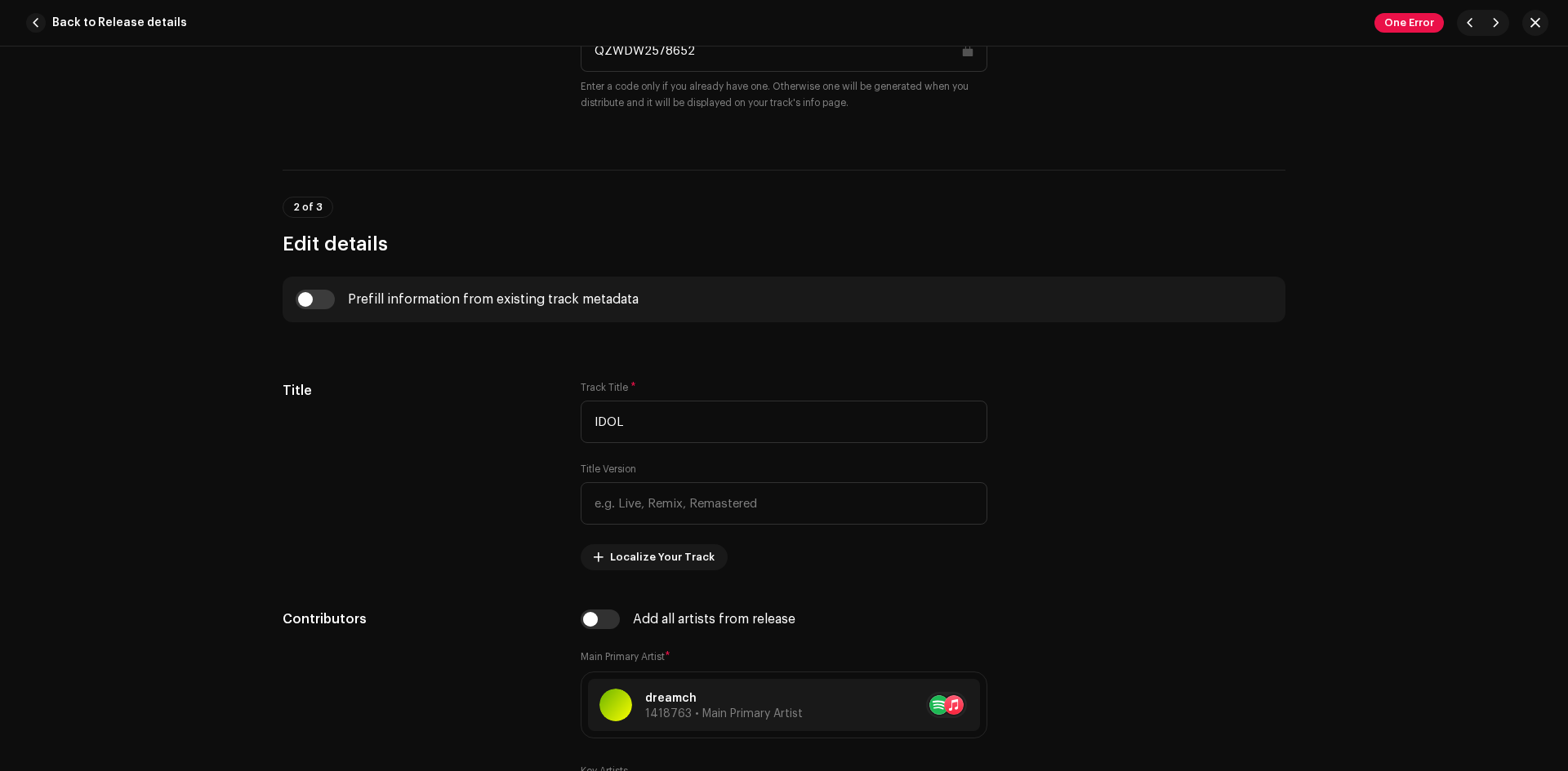
scroll to position [545, 0]
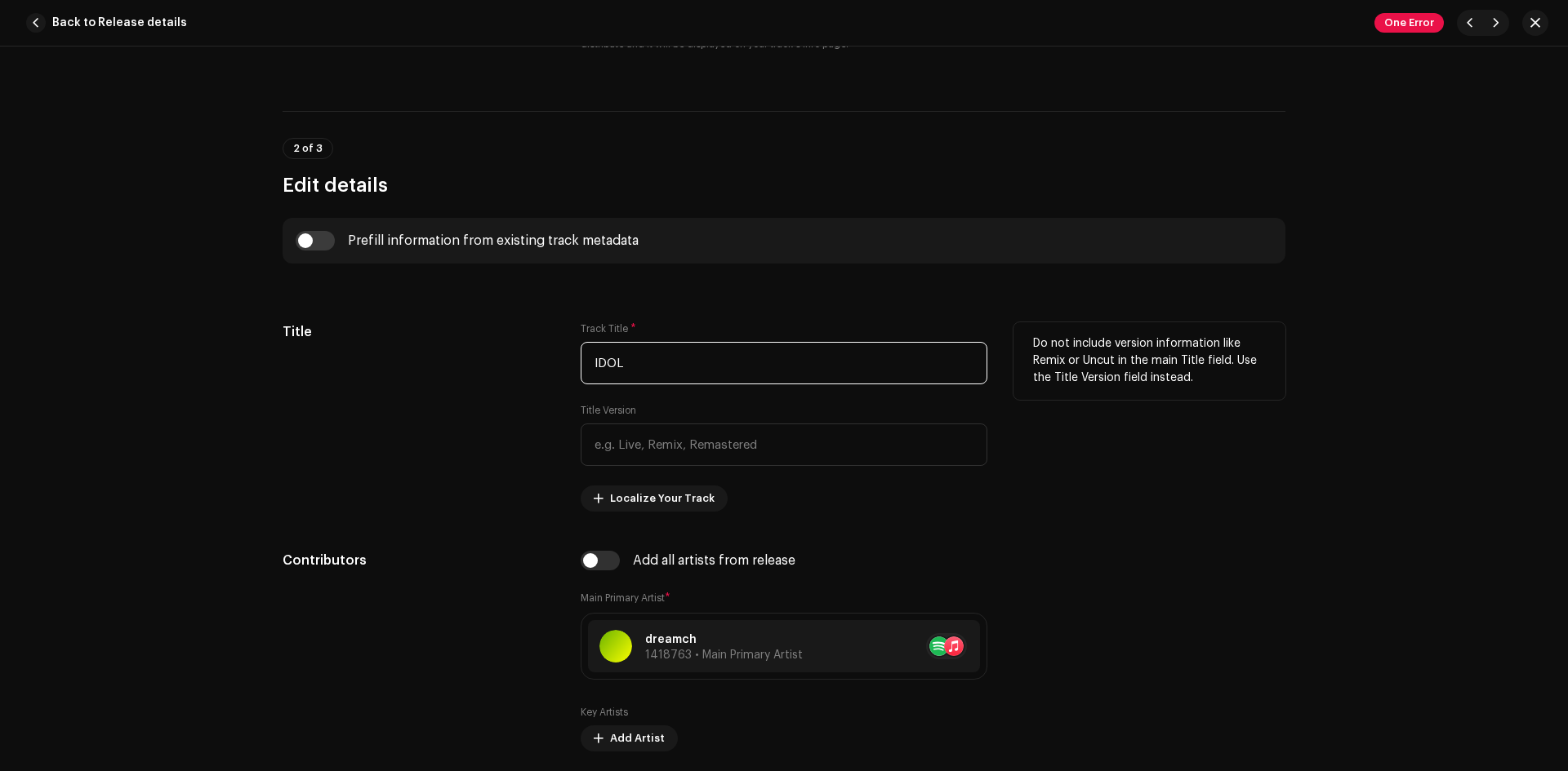
drag, startPoint x: 637, startPoint y: 368, endPoint x: 670, endPoint y: 369, distance: 33.0
click at [671, 362] on input "IDOL" at bounding box center [784, 363] width 406 height 42
click at [493, 387] on div "Title" at bounding box center [418, 417] width 272 height 190
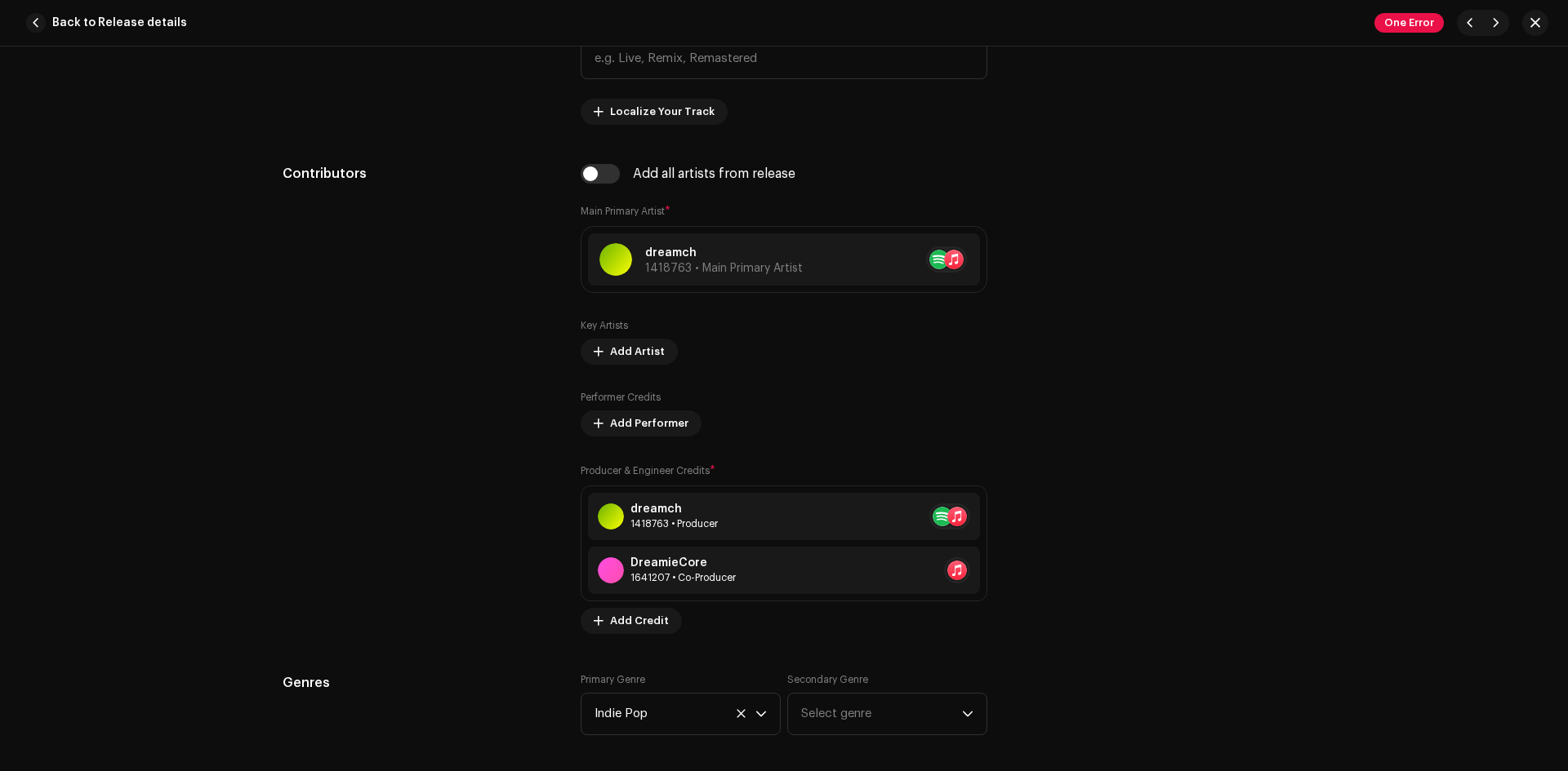
scroll to position [1088, 0]
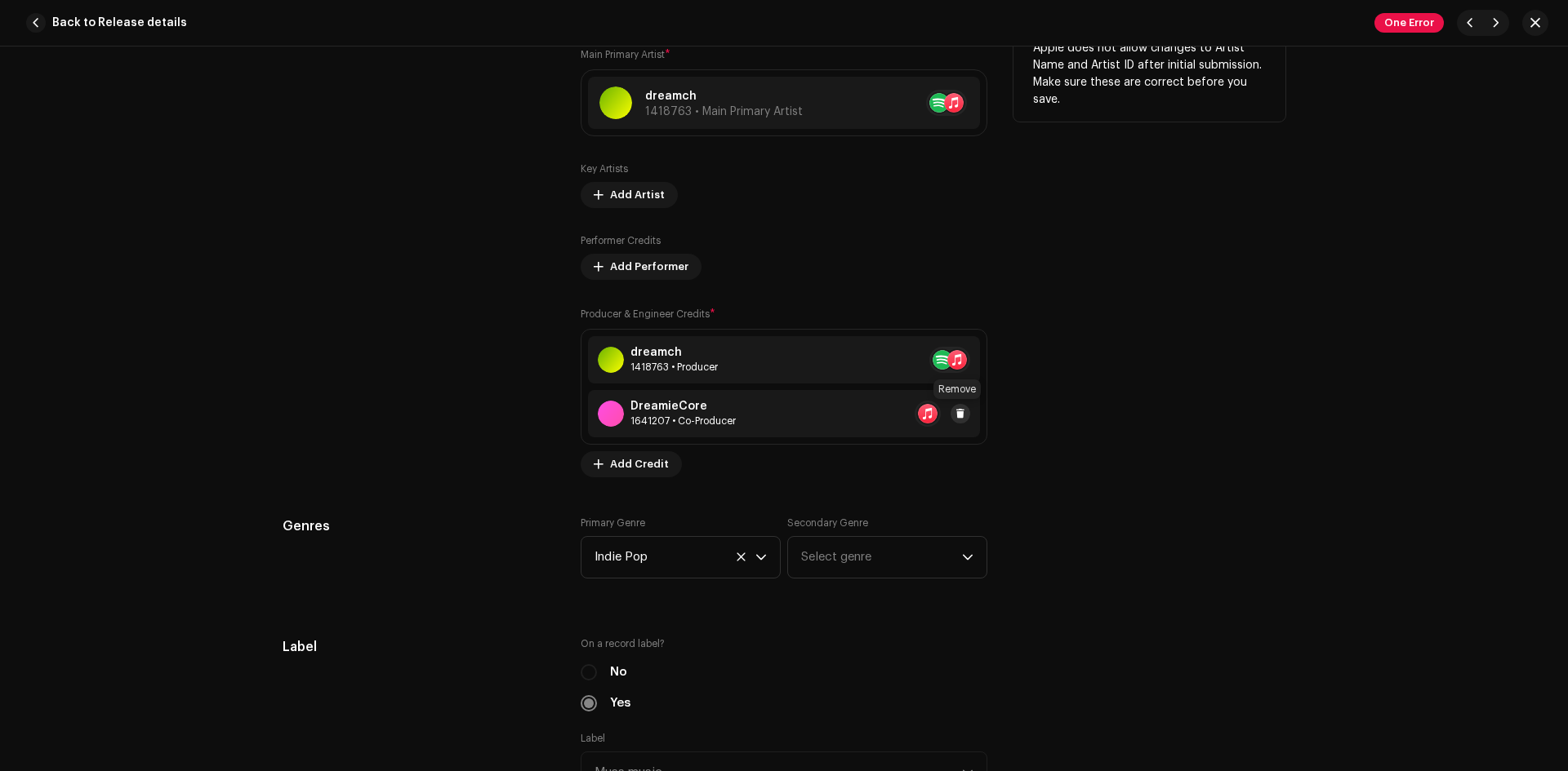
click at [957, 417] on span at bounding box center [960, 413] width 10 height 13
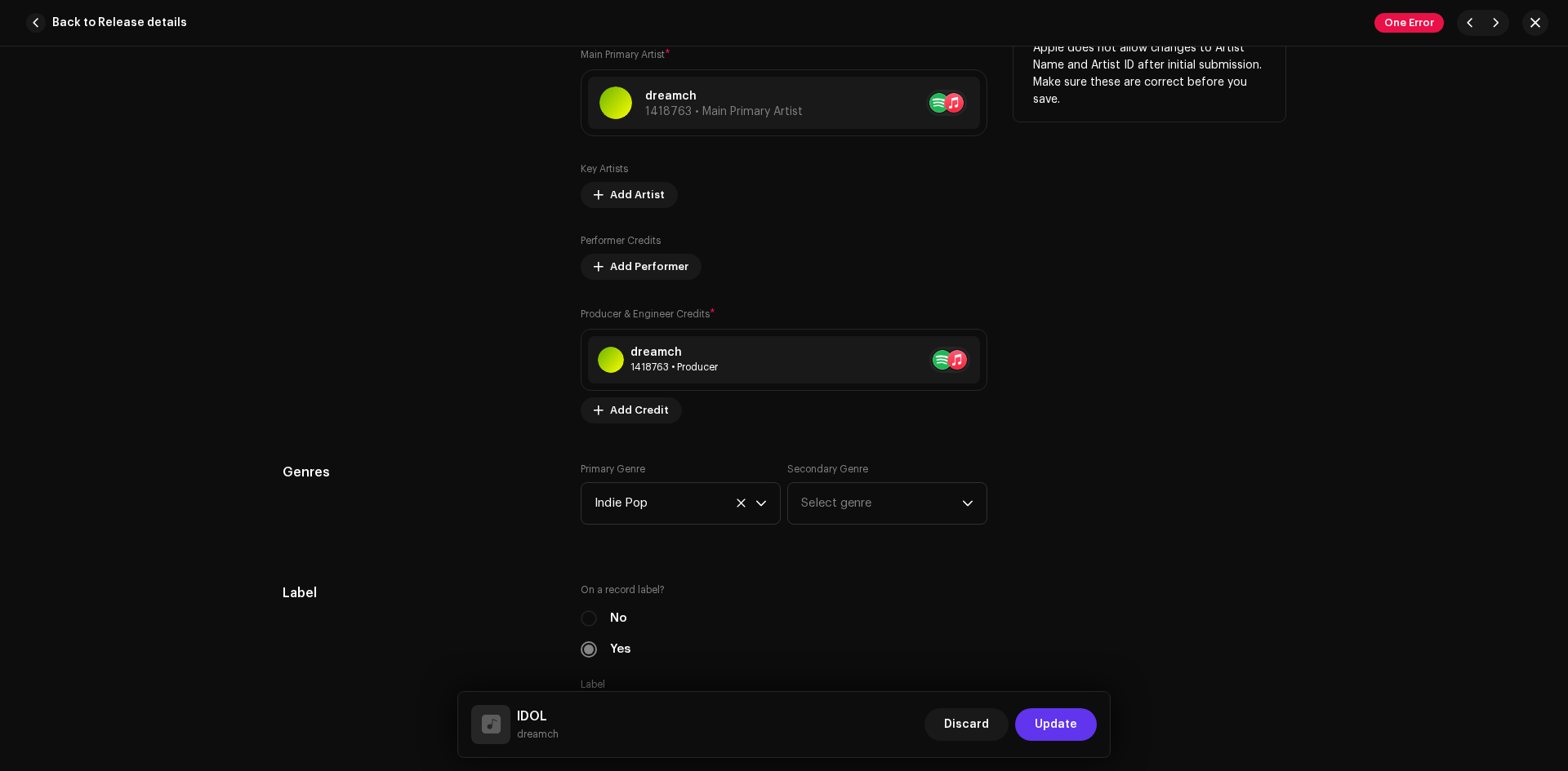
click at [1083, 740] on button "Update" at bounding box center [1056, 724] width 82 height 32
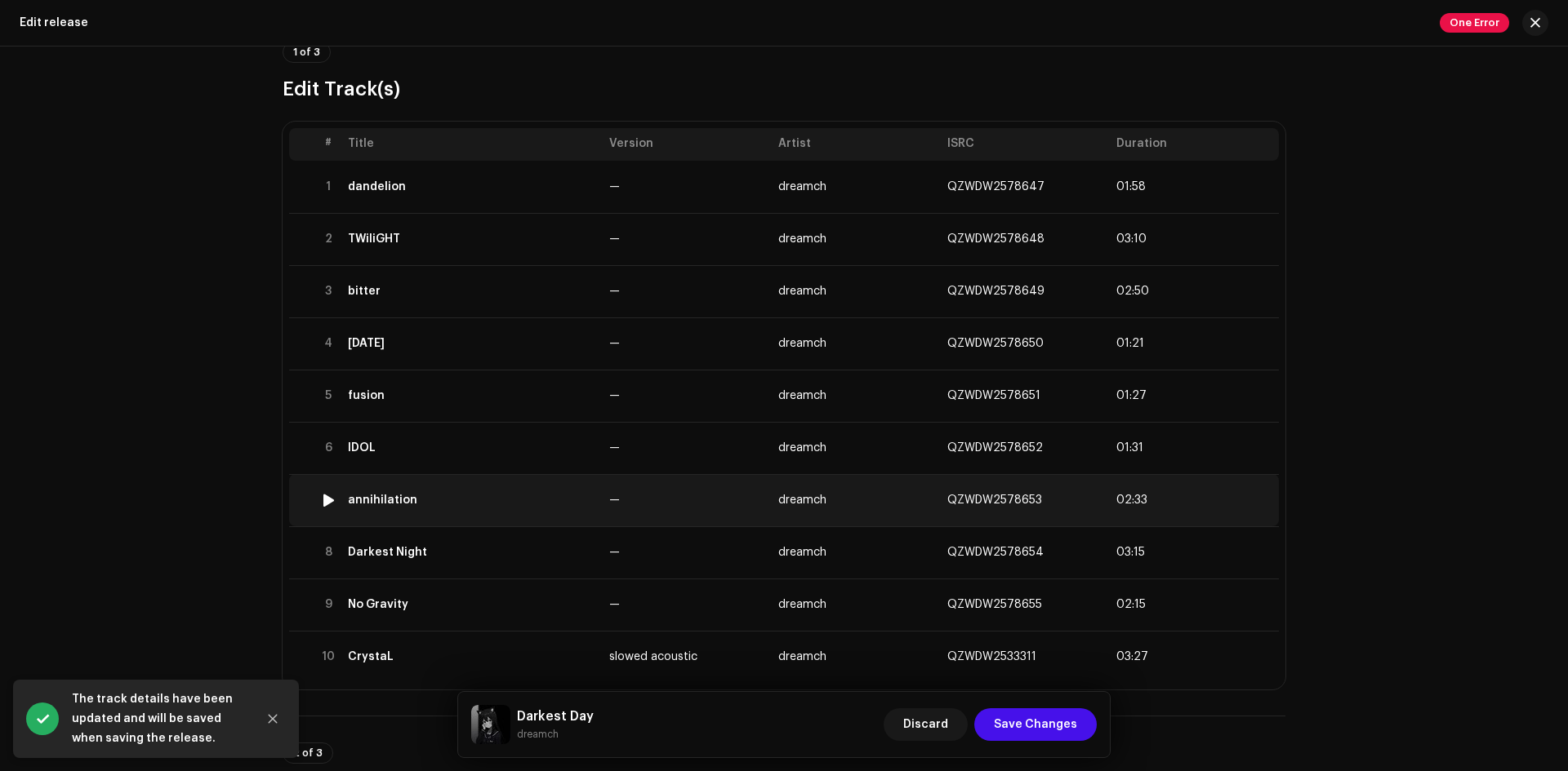
click at [530, 493] on td "annihilation" at bounding box center [472, 501] width 262 height 52
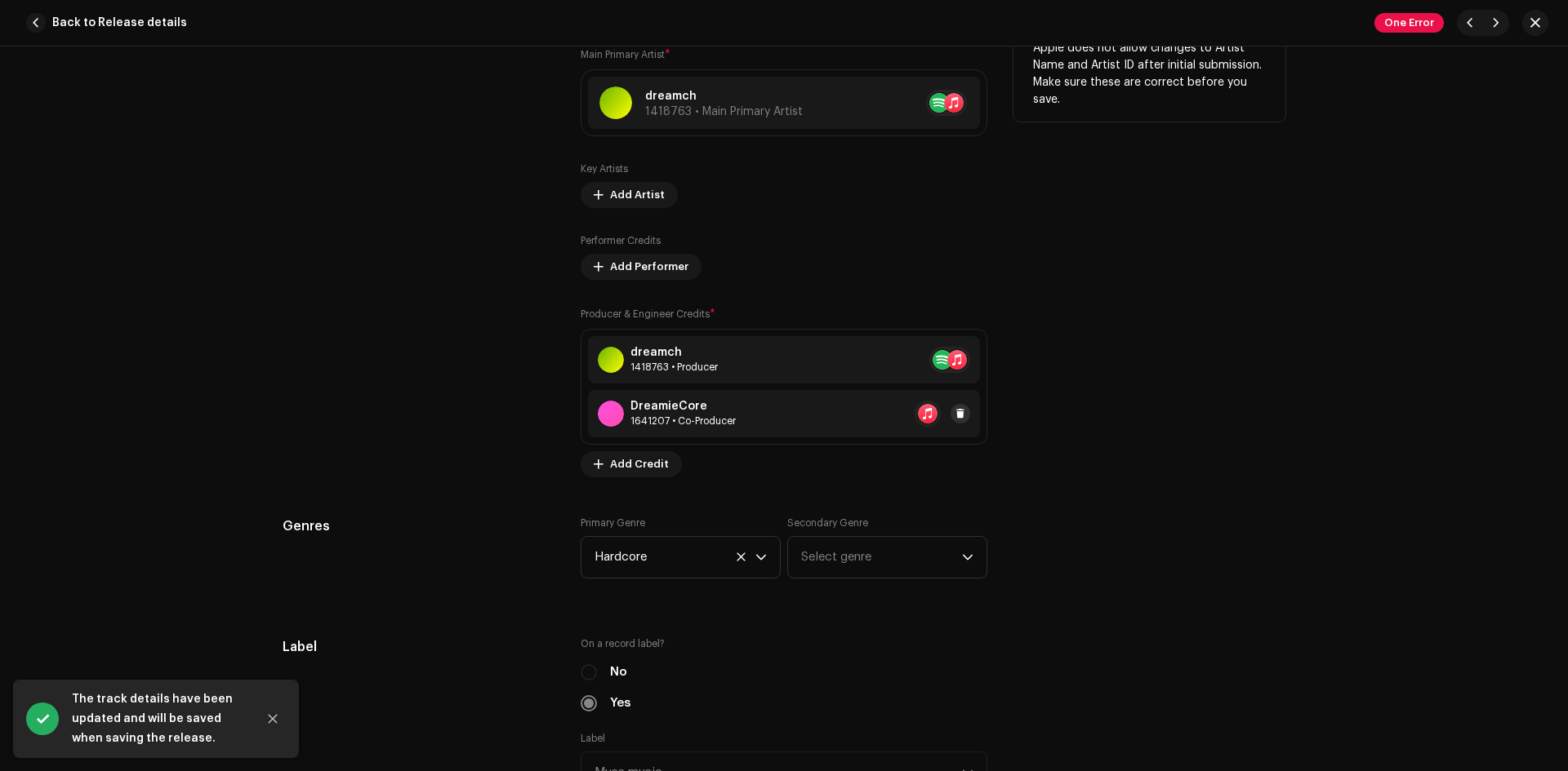
click at [958, 412] on span at bounding box center [960, 413] width 10 height 13
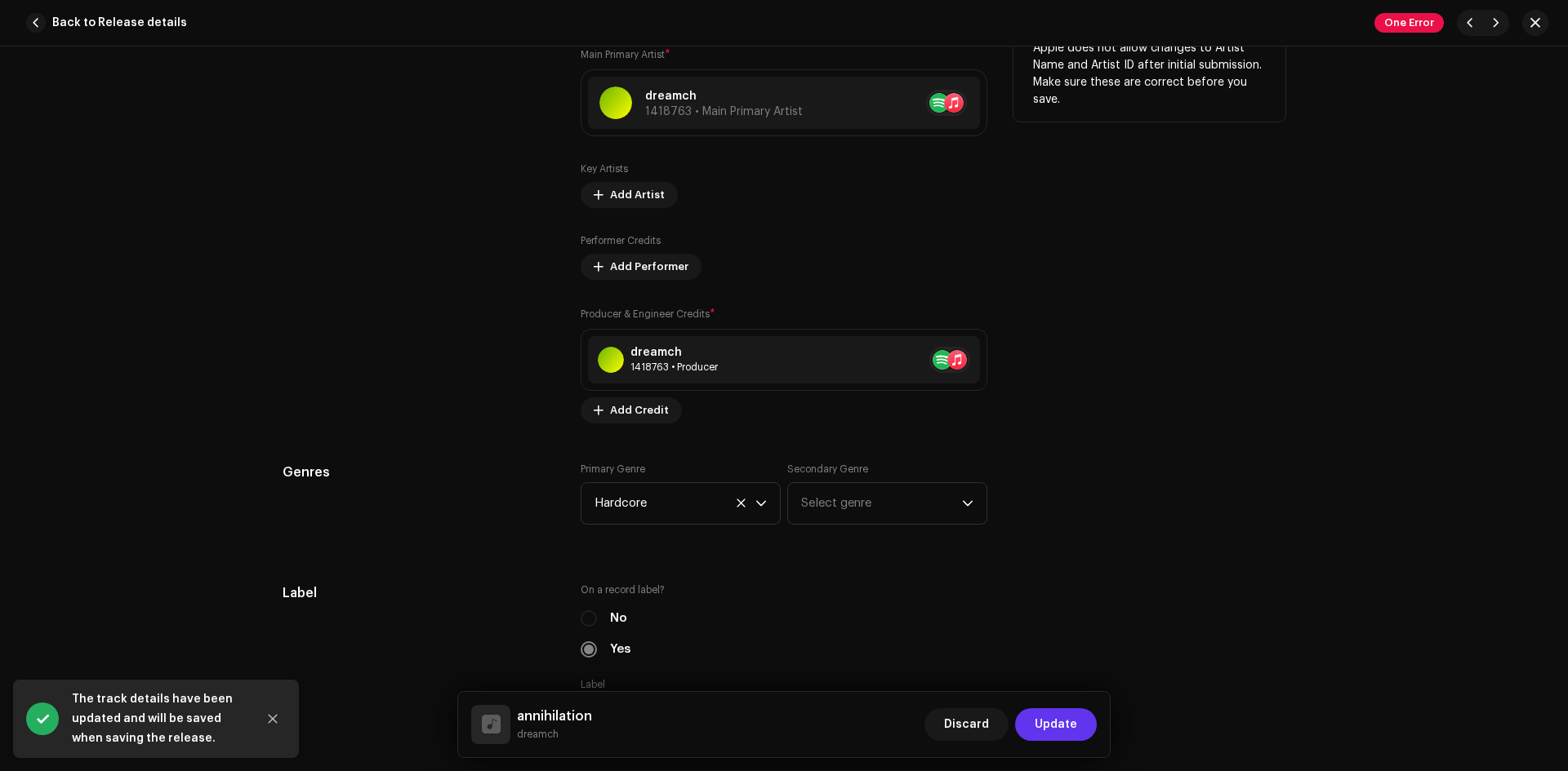
click at [1038, 729] on span "Update" at bounding box center [1056, 724] width 42 height 32
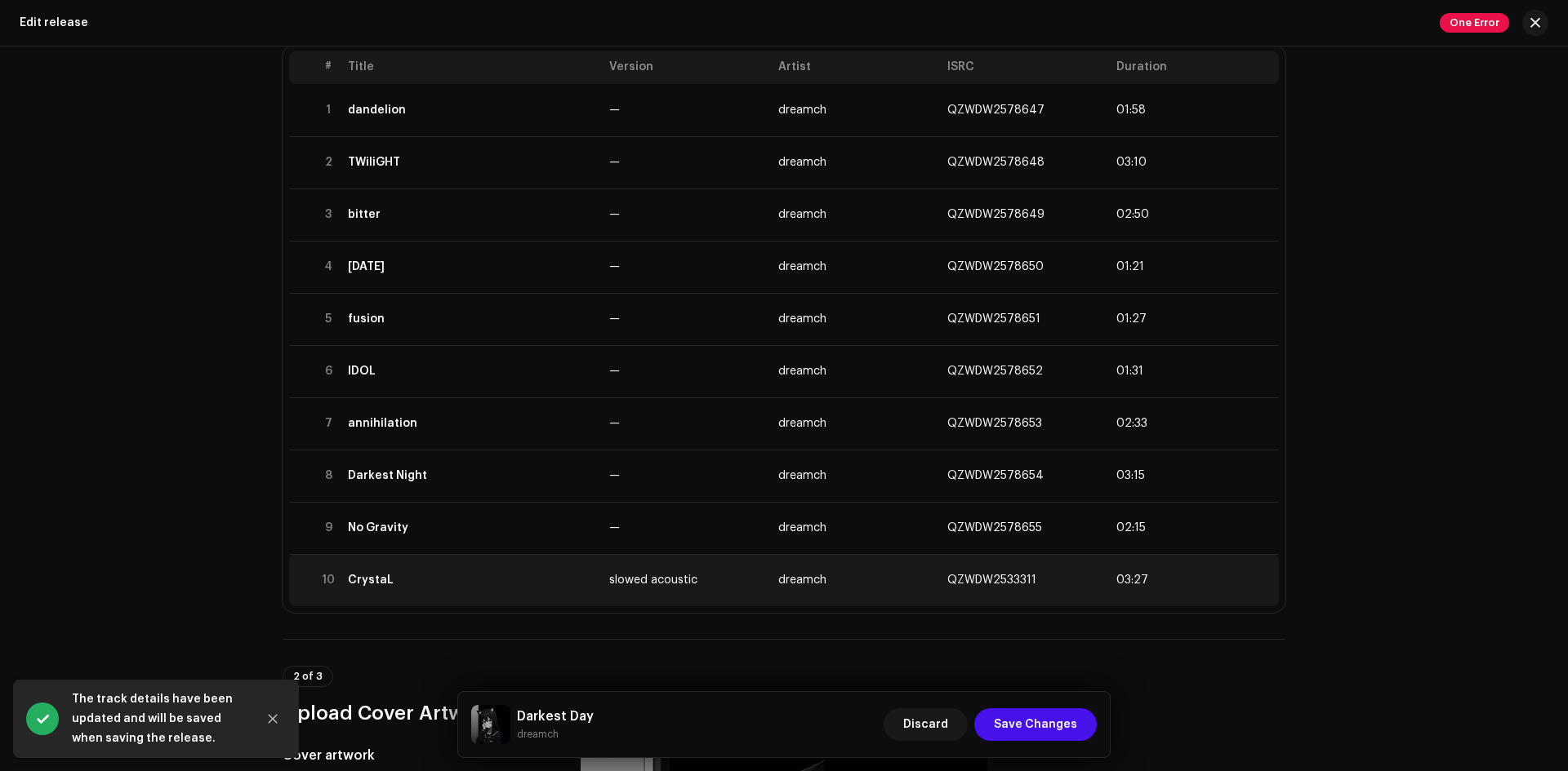
scroll to position [271, 0]
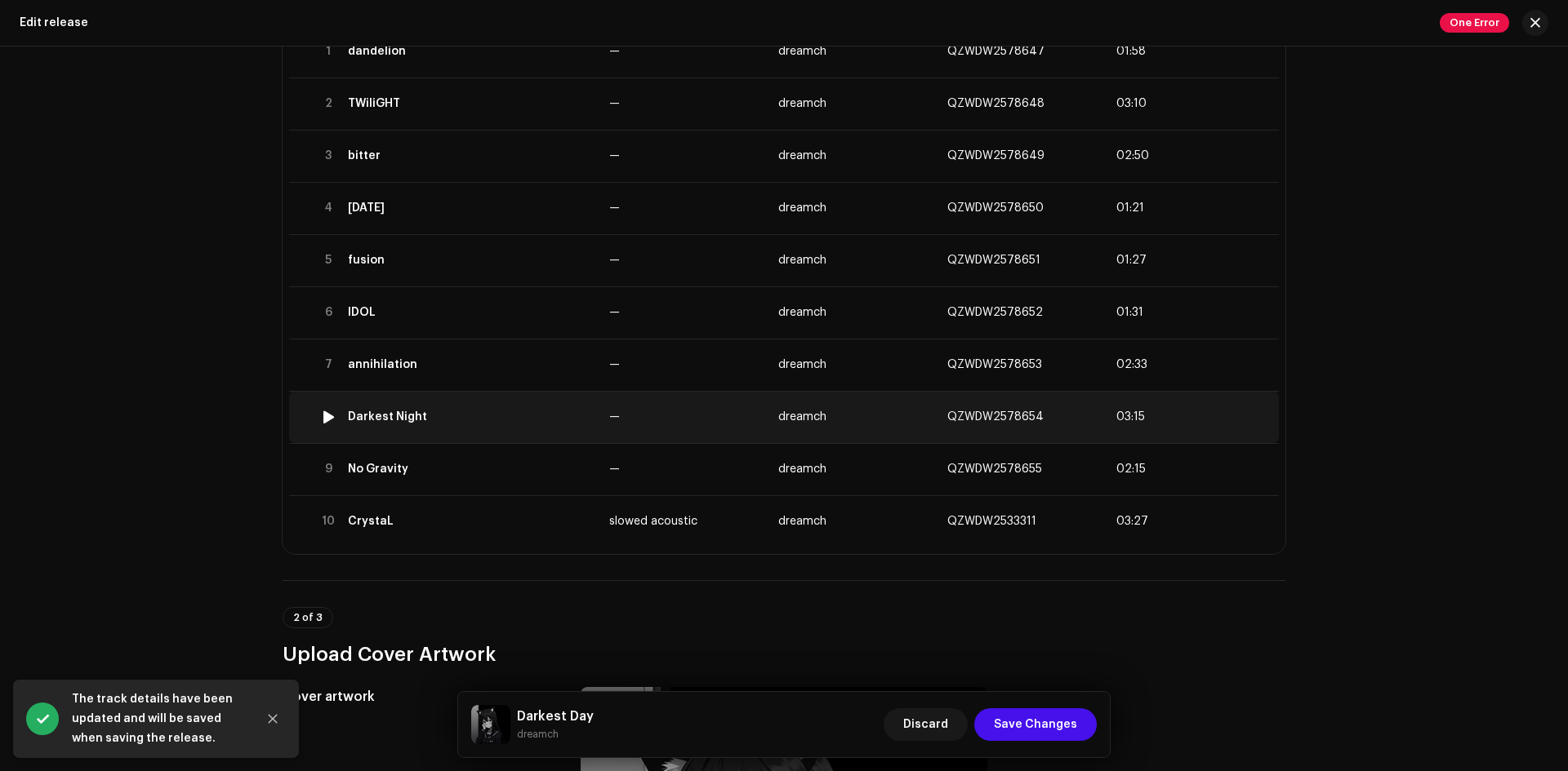
click at [492, 411] on div "Darkest Night" at bounding box center [472, 417] width 248 height 13
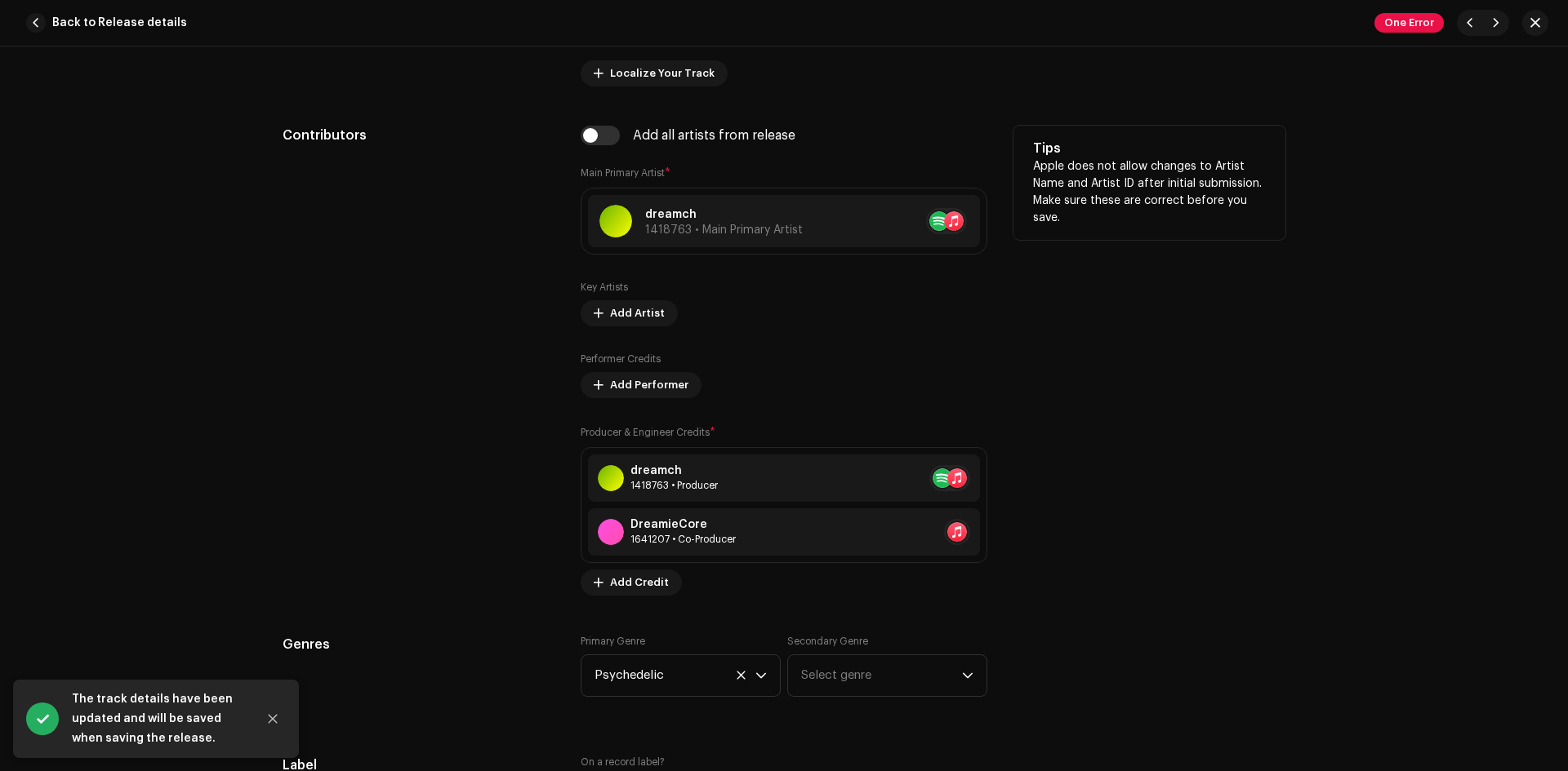
scroll to position [1088, 0]
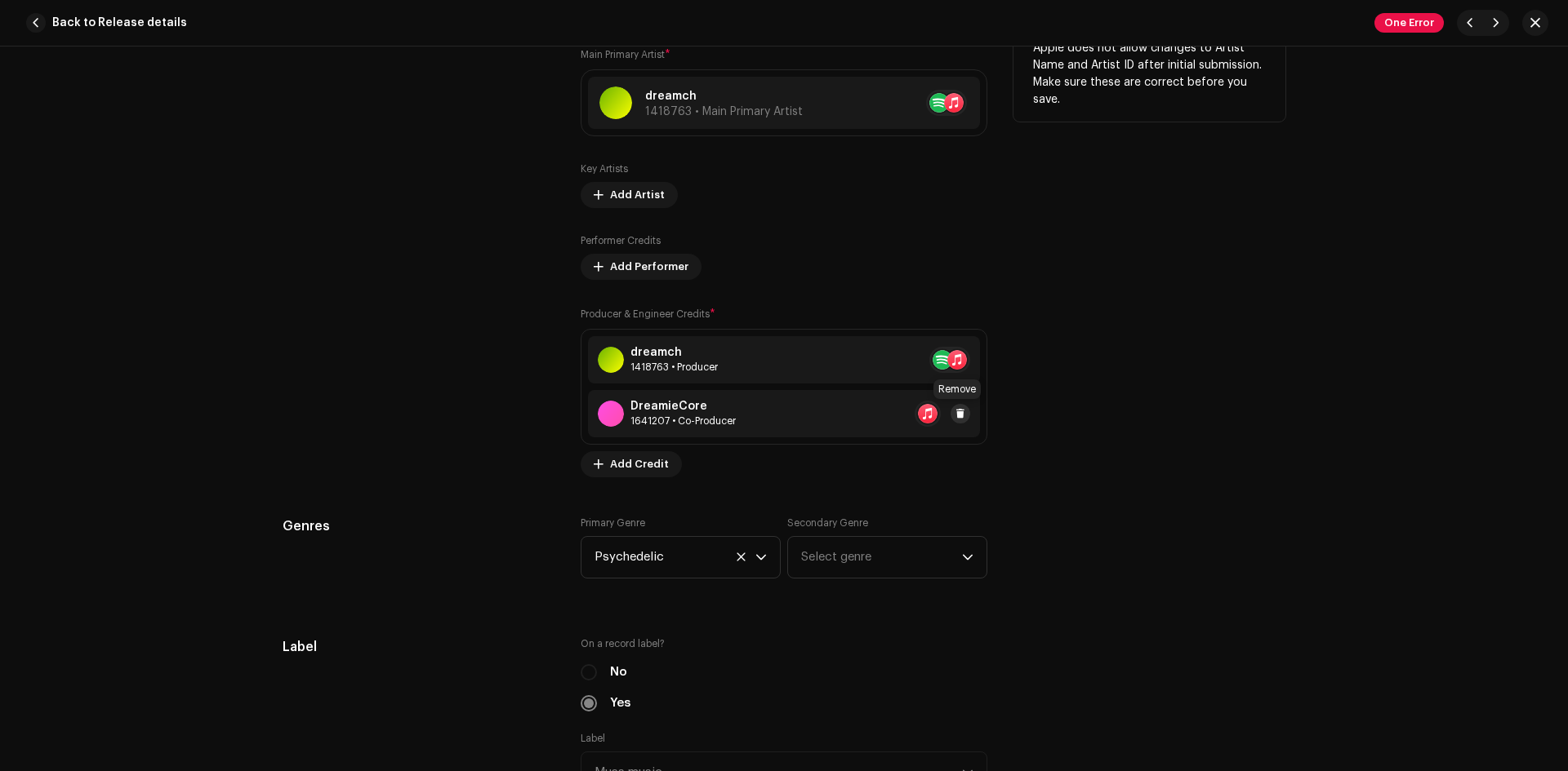
click at [960, 412] on span at bounding box center [960, 413] width 10 height 13
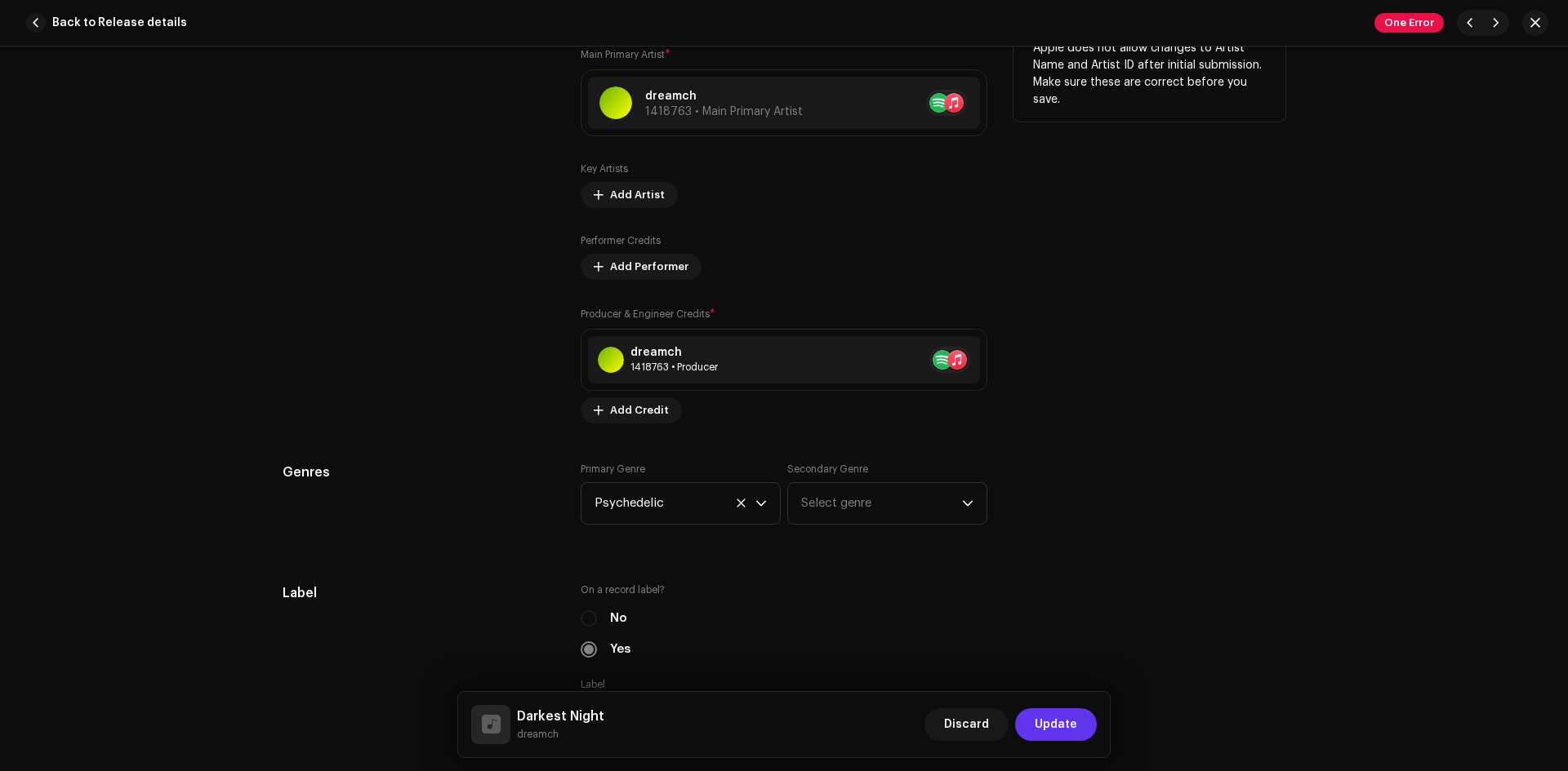
click at [1078, 736] on button "Update" at bounding box center [1056, 724] width 82 height 32
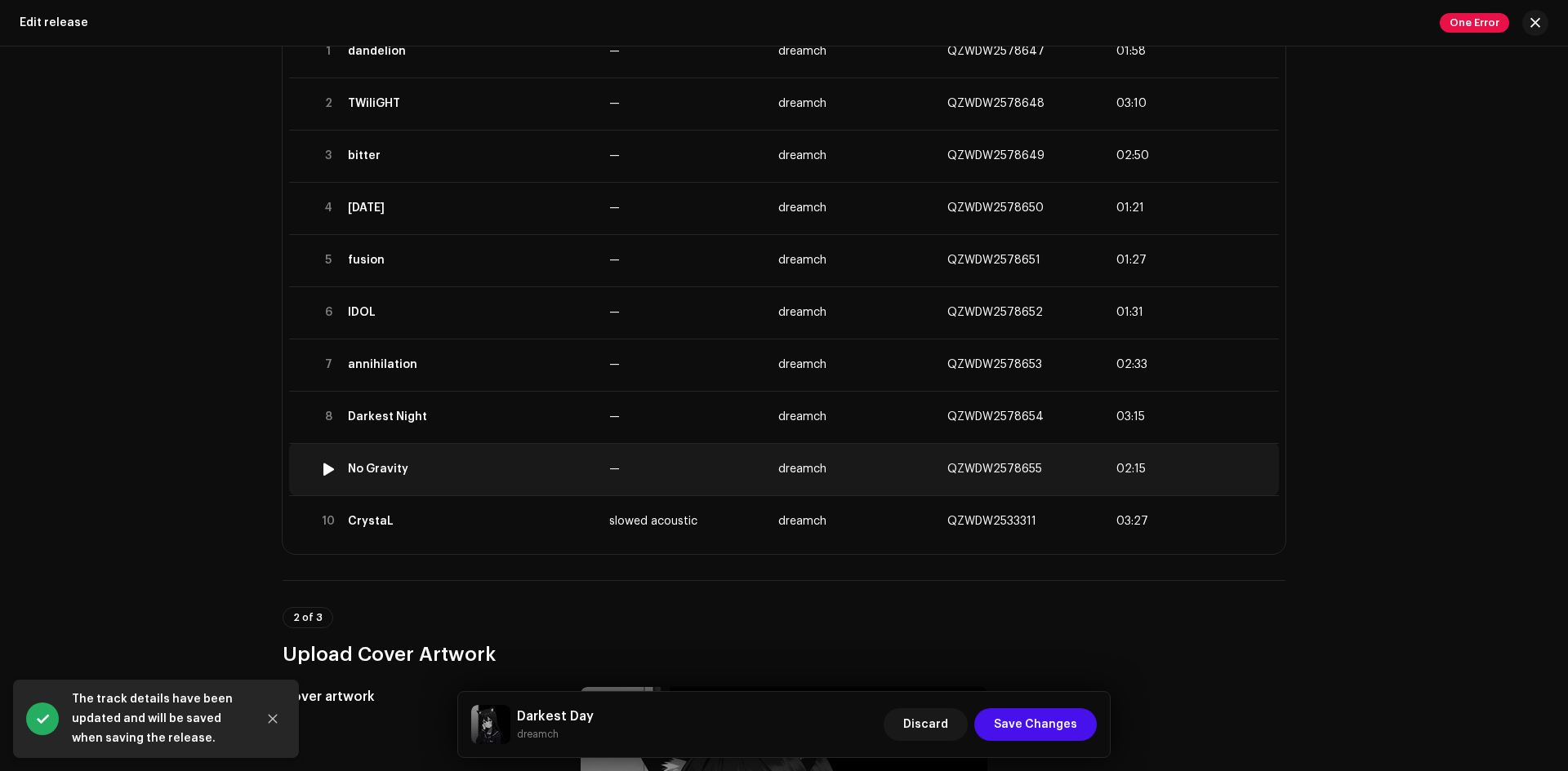
click at [521, 481] on td "No Gravity" at bounding box center [472, 469] width 262 height 52
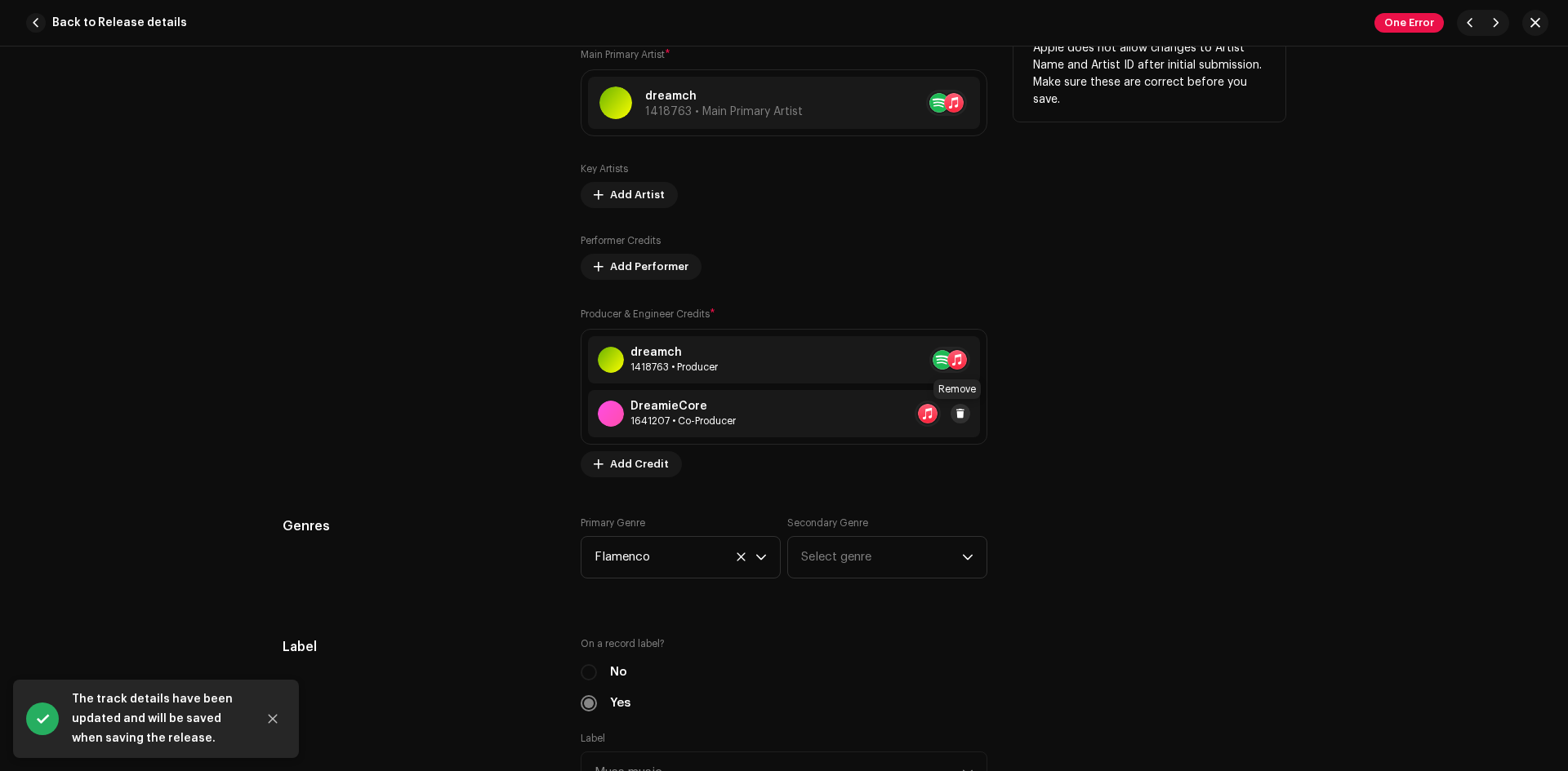
click at [958, 417] on span at bounding box center [960, 413] width 10 height 13
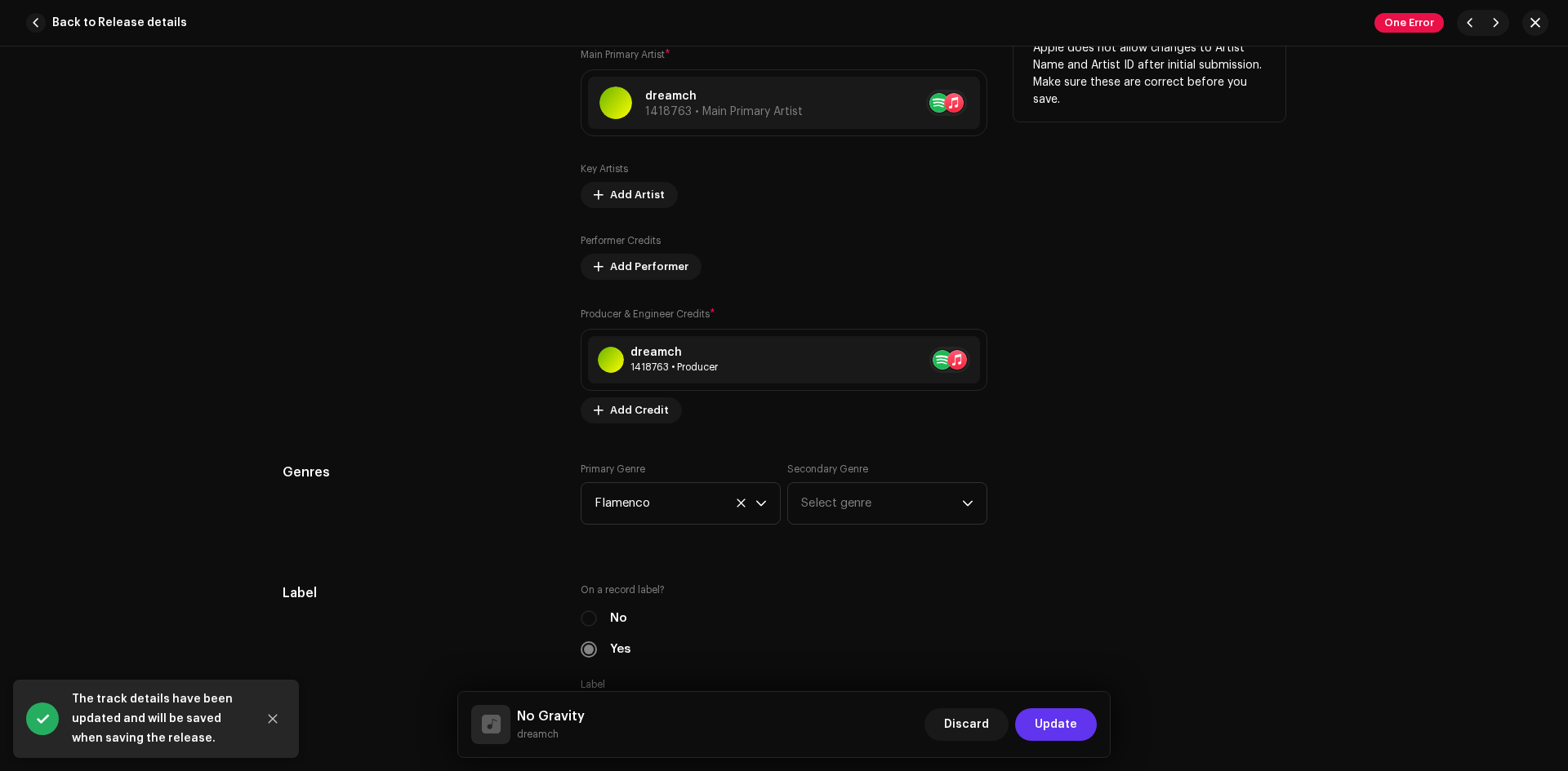
click at [1060, 717] on span "Update" at bounding box center [1056, 724] width 42 height 32
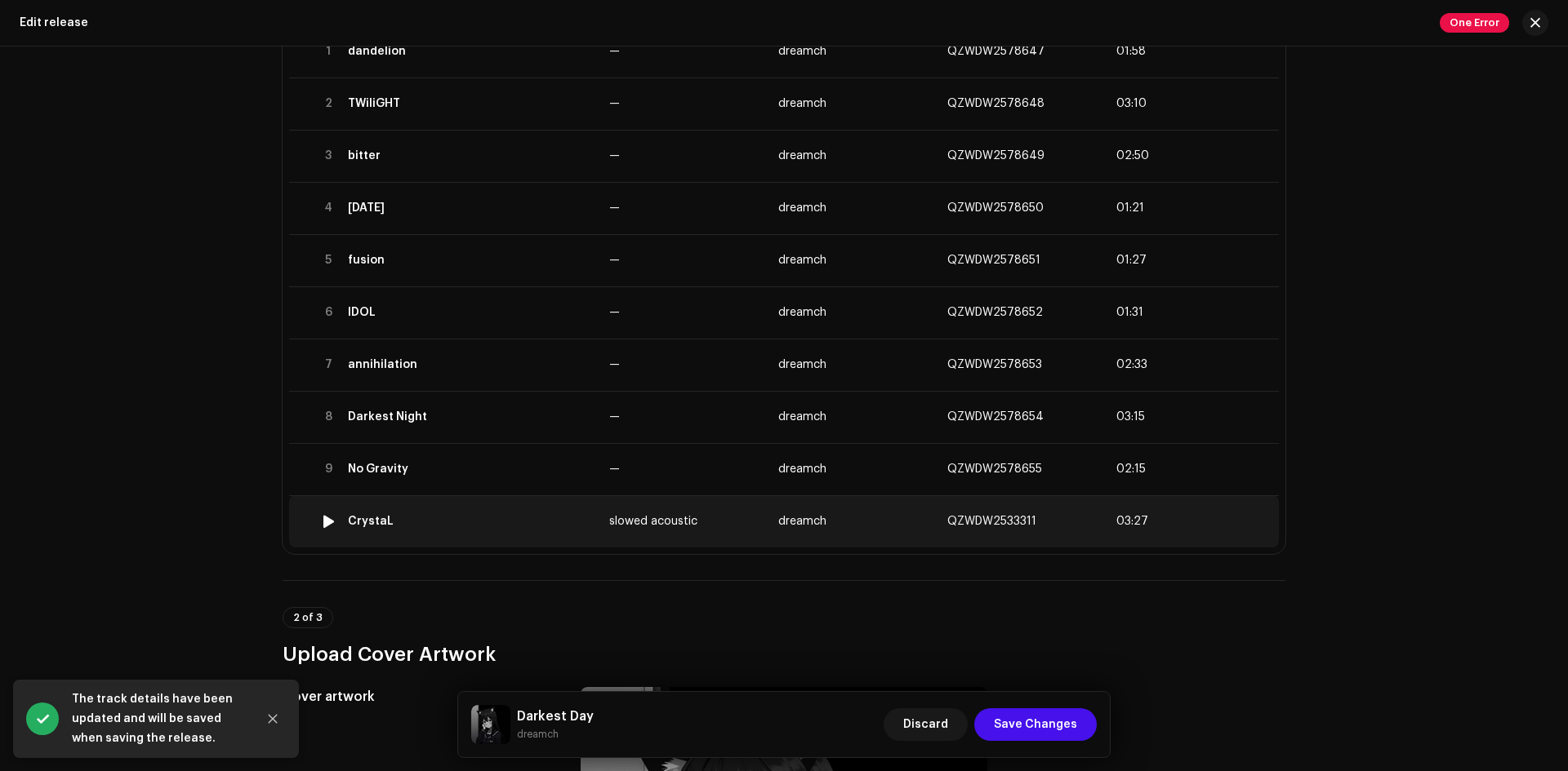
click at [510, 539] on td "CrystaL" at bounding box center [472, 521] width 262 height 52
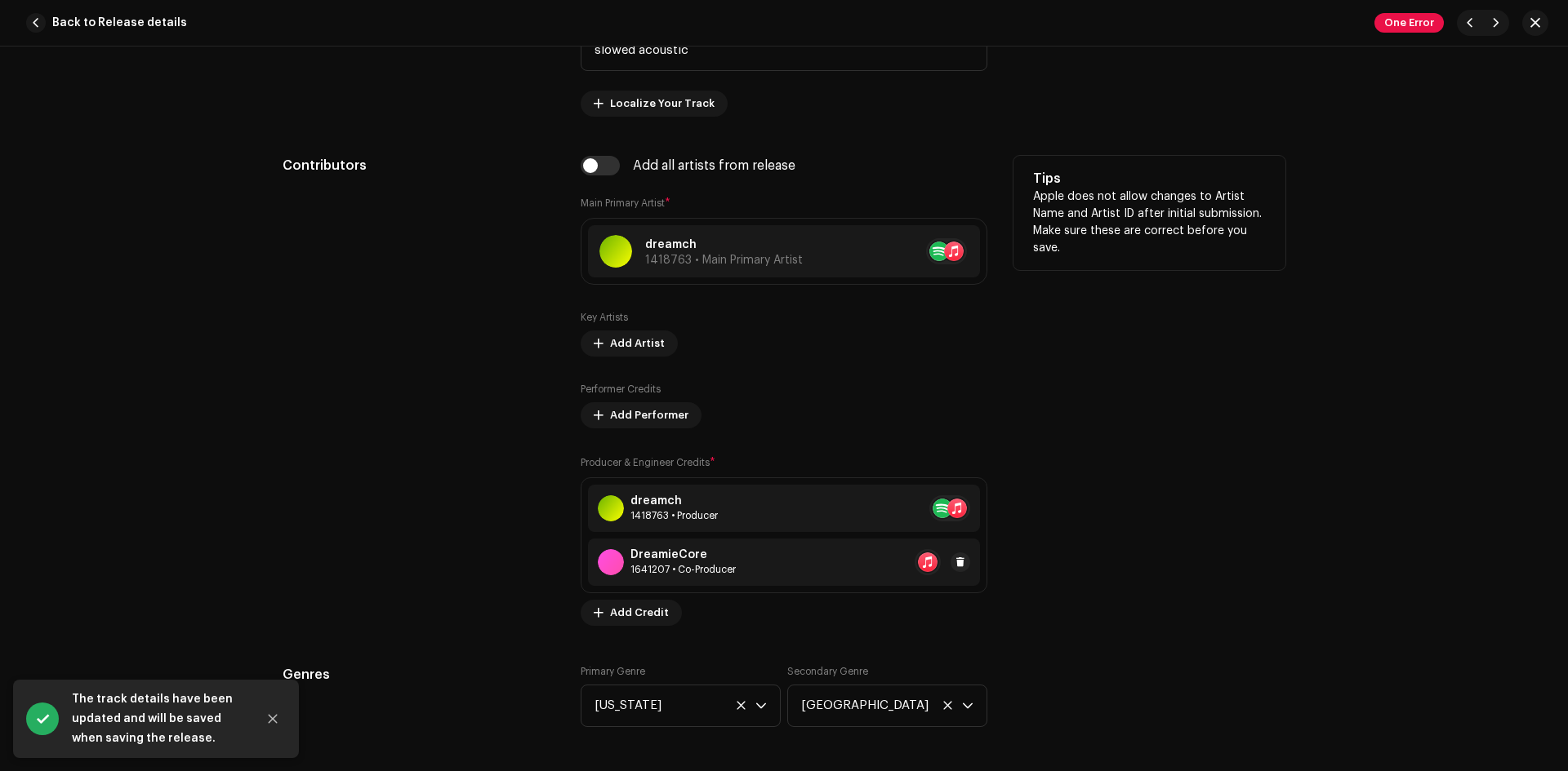
scroll to position [953, 0]
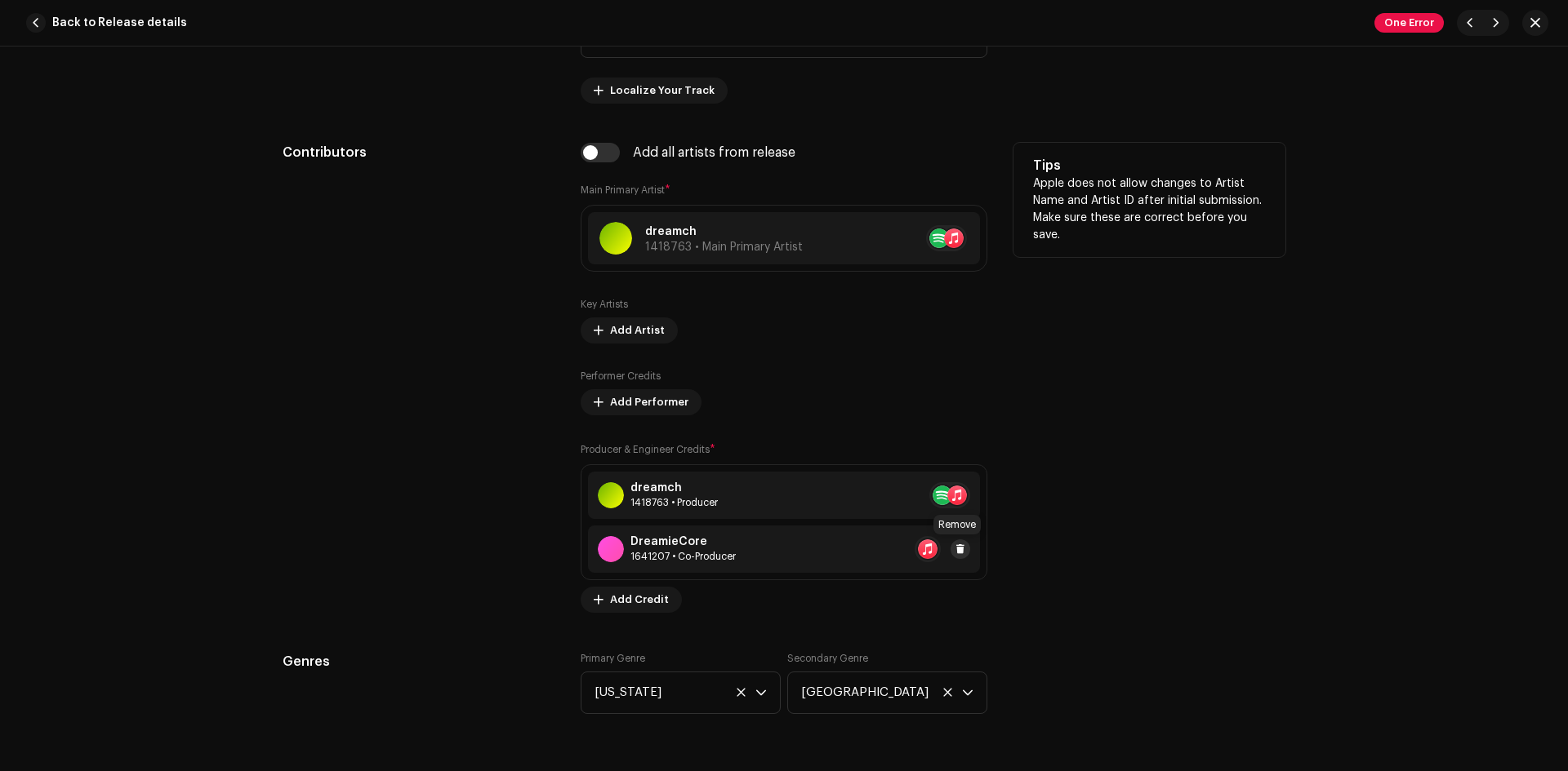
click at [956, 552] on span at bounding box center [960, 549] width 10 height 13
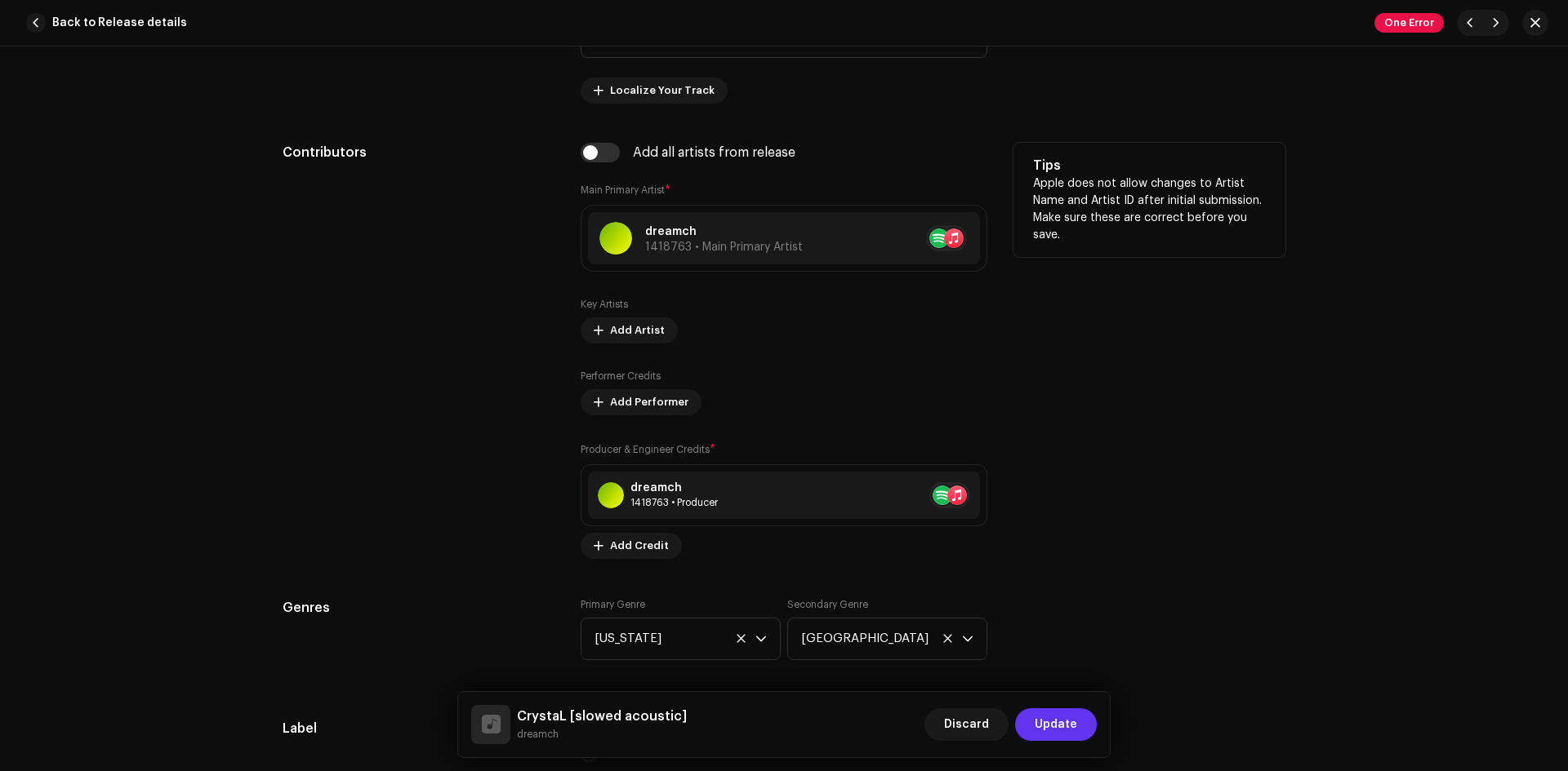
click at [1062, 720] on span "Update" at bounding box center [1056, 724] width 42 height 32
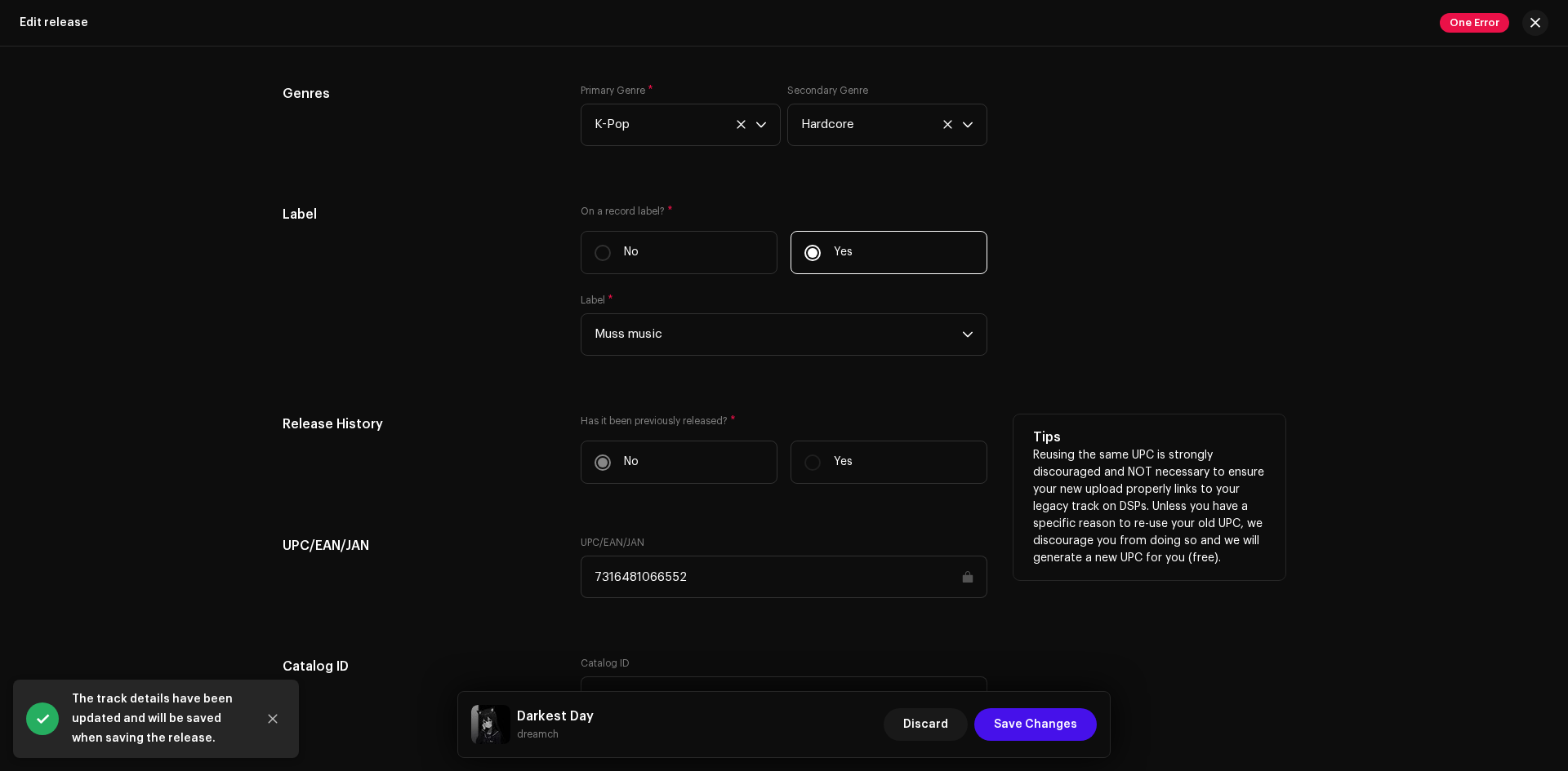
scroll to position [2911, 0]
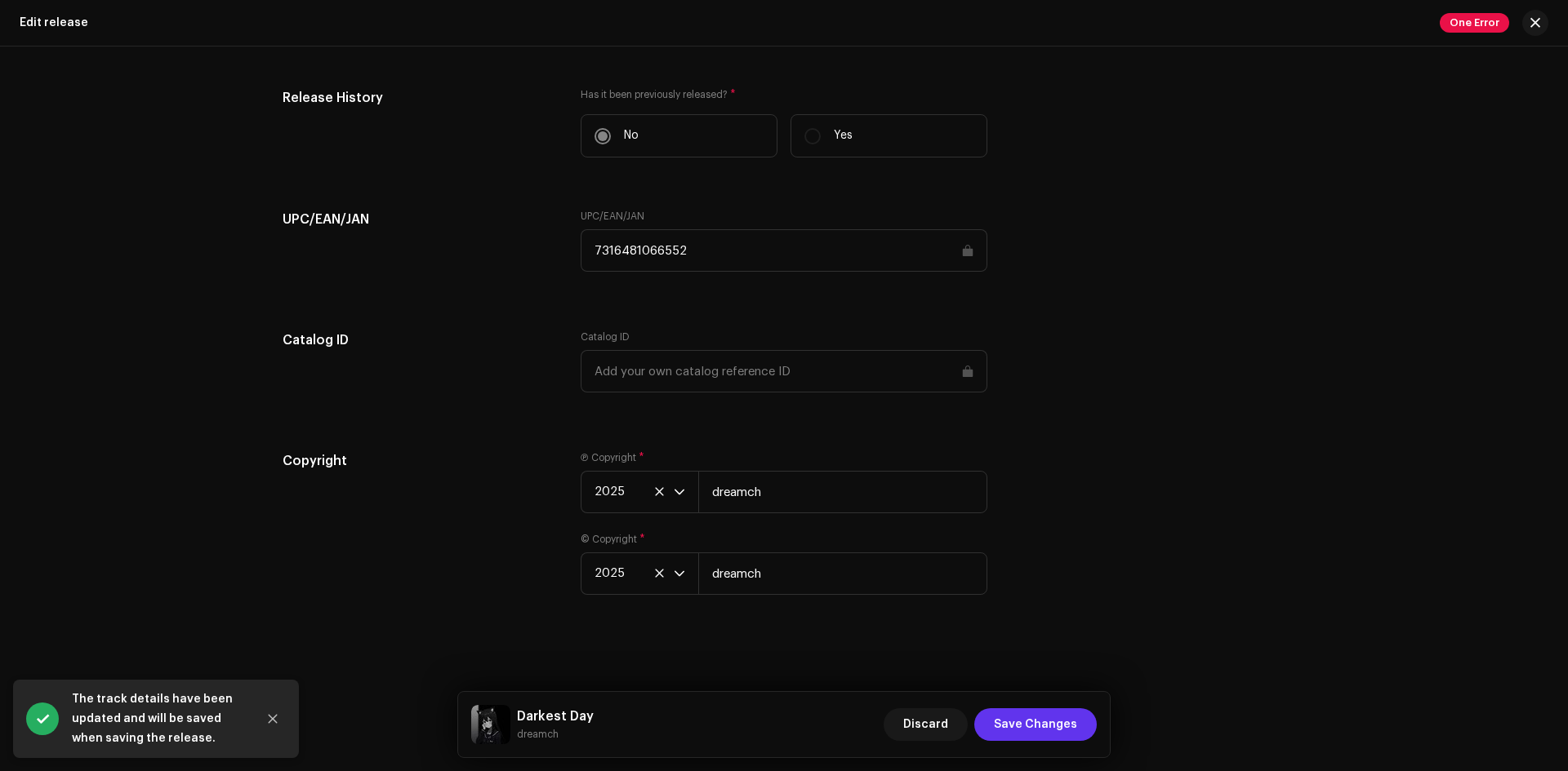
click at [1081, 725] on button "Save Changes" at bounding box center [1036, 724] width 122 height 32
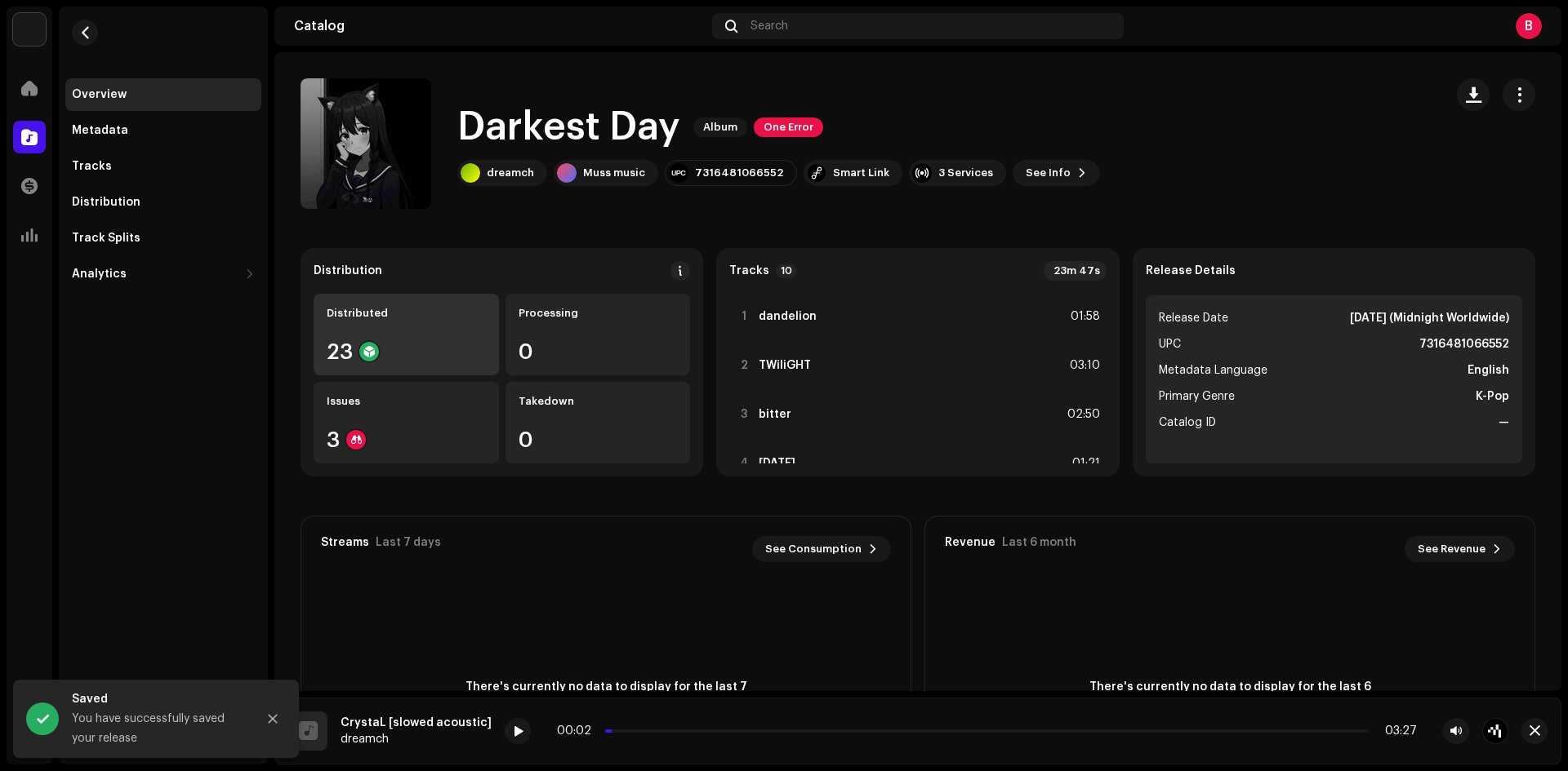
click at [417, 334] on div "Distributed 23" at bounding box center [406, 334] width 185 height 82
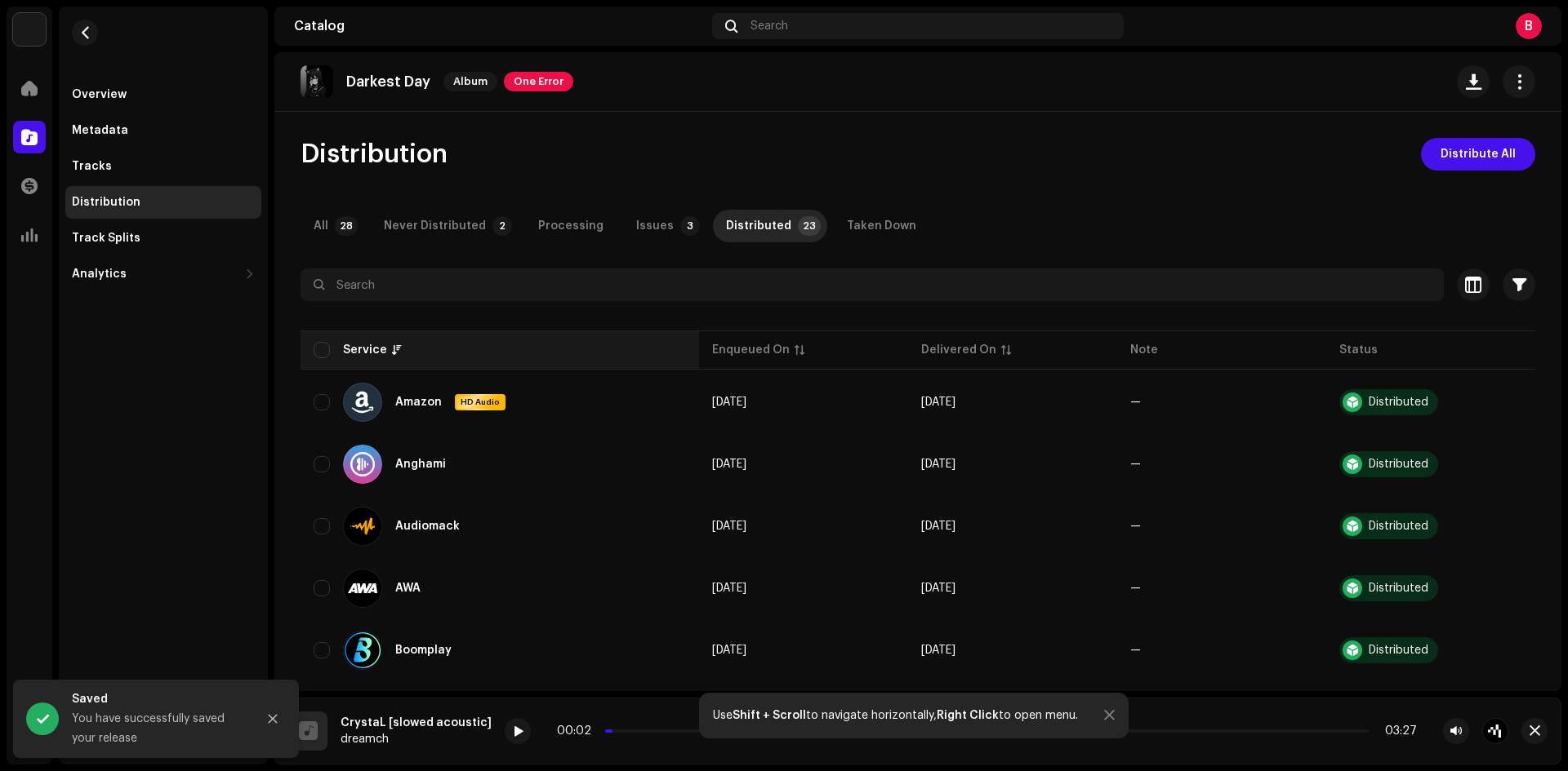
click at [312, 352] on th "Service" at bounding box center [499, 350] width 398 height 40
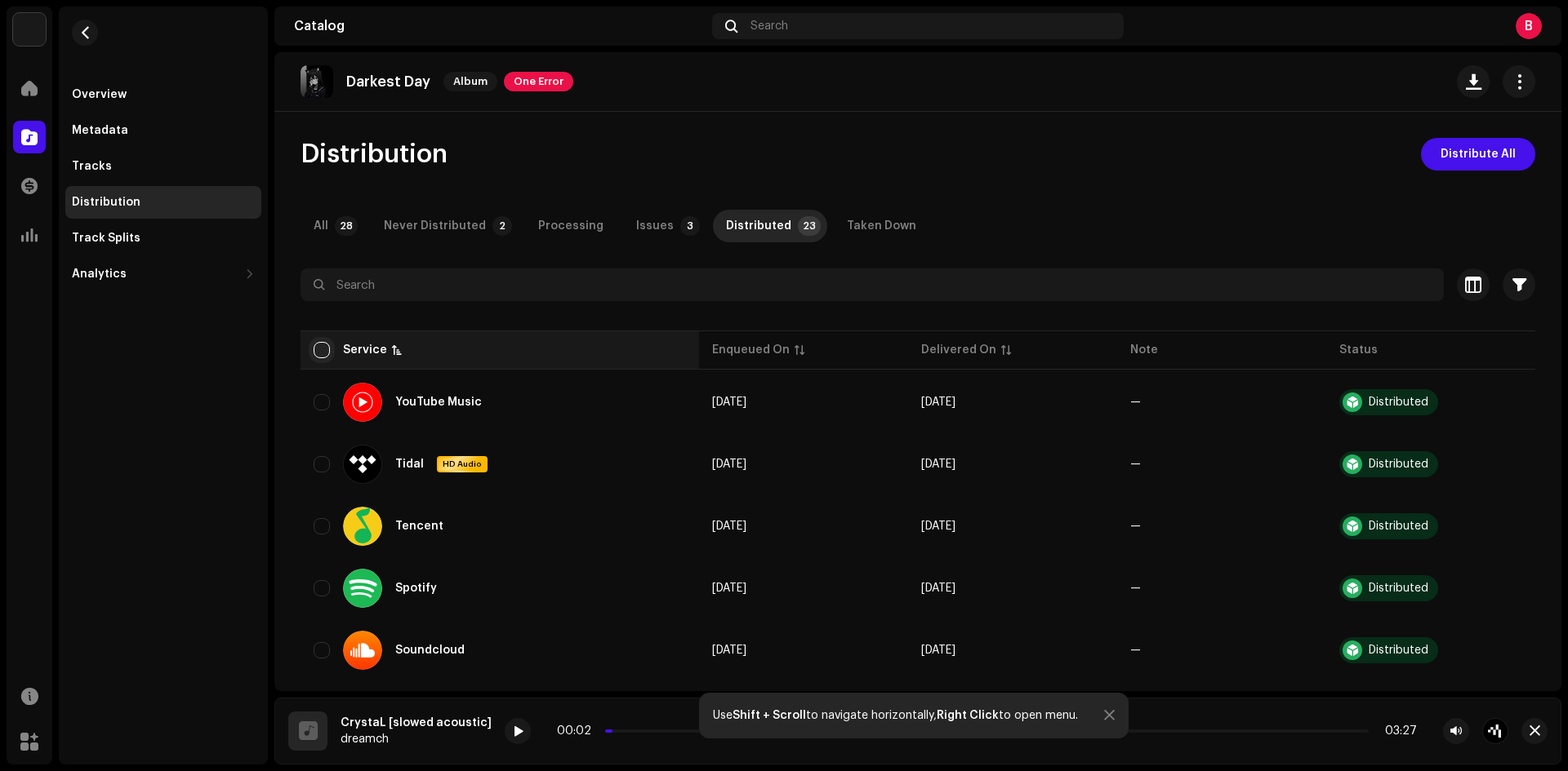
click at [327, 352] on input "checkbox" at bounding box center [322, 350] width 16 height 16
checkbox input "true"
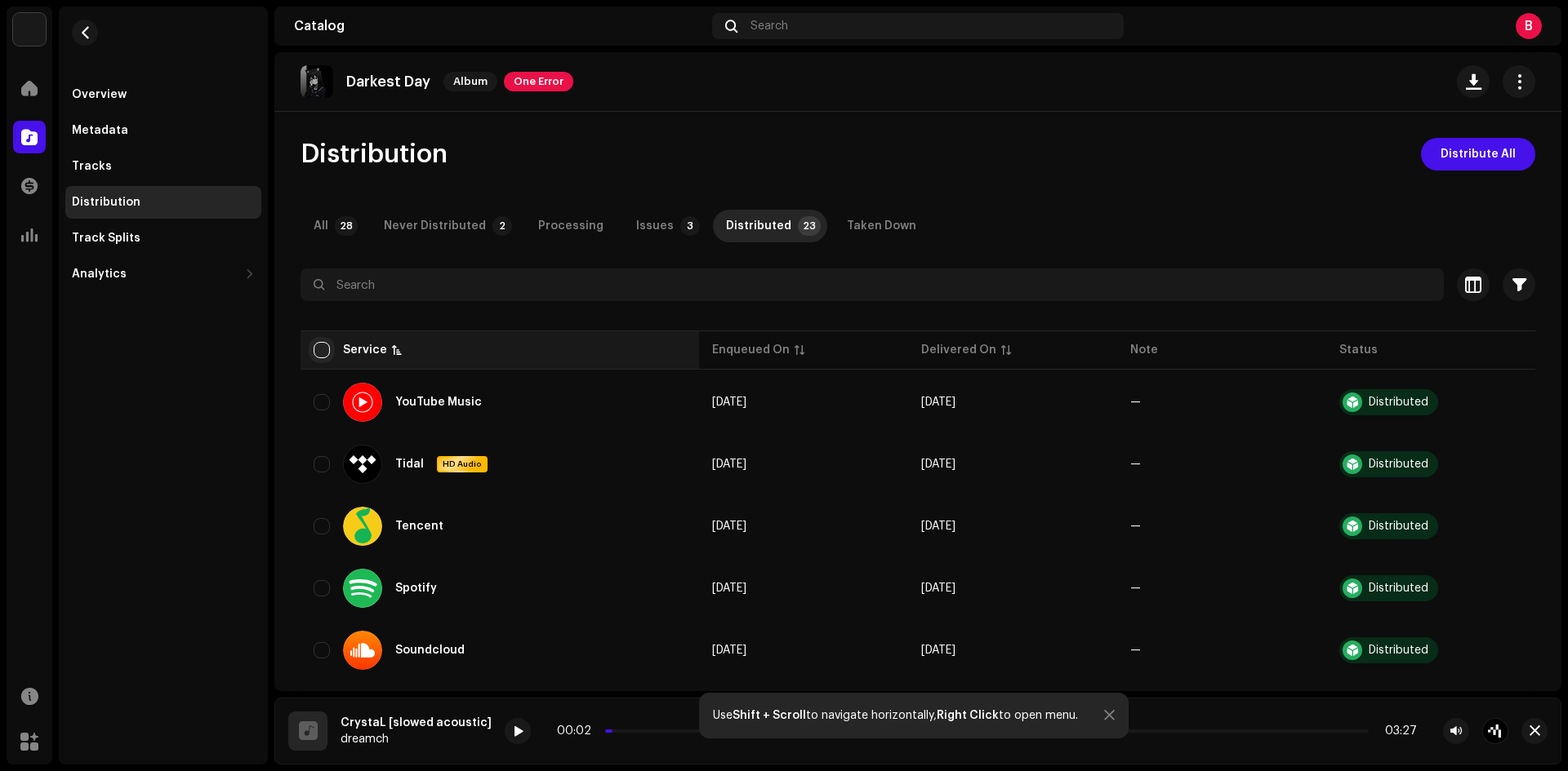
checkbox input "true"
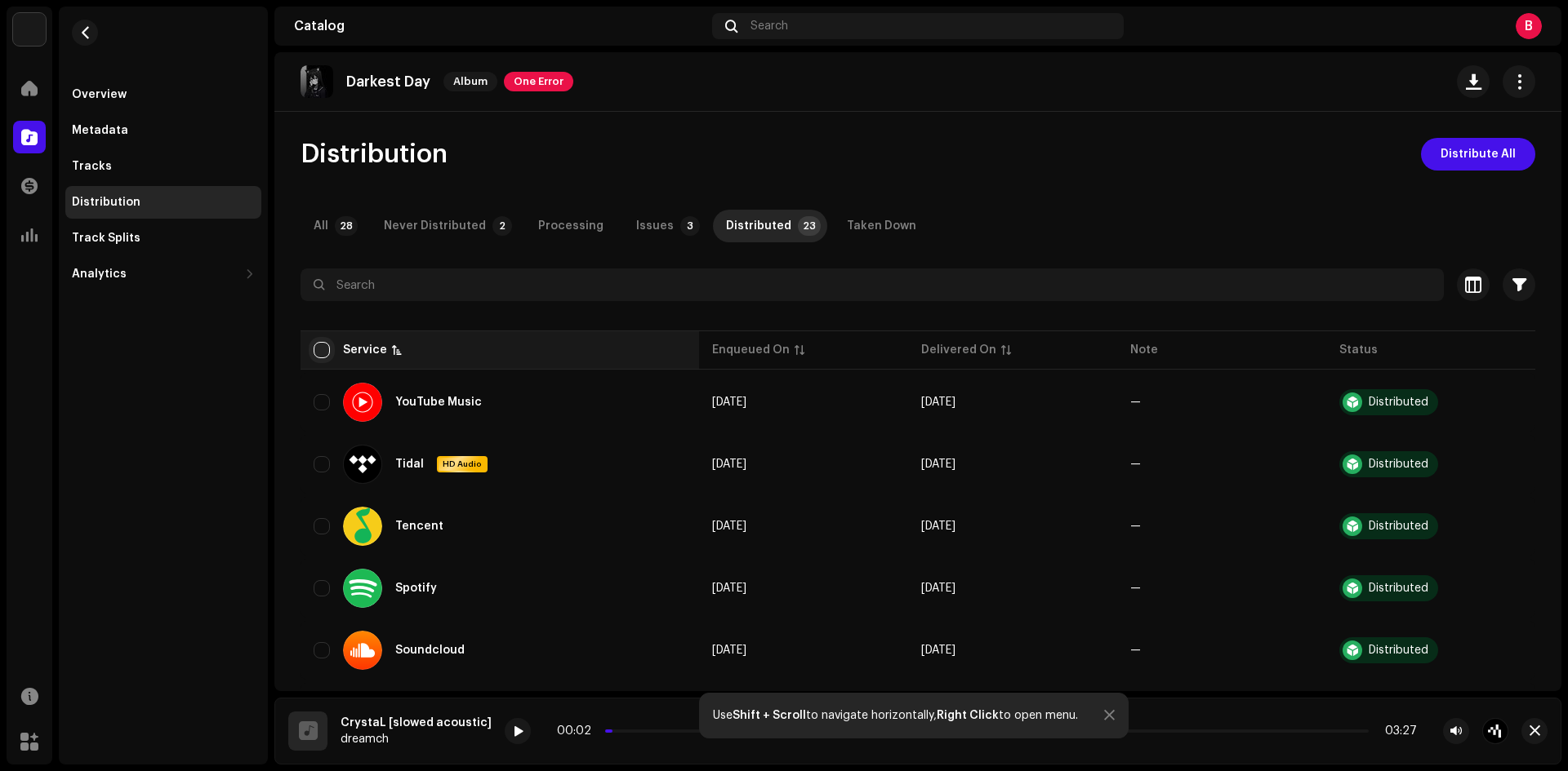
checkbox input "true"
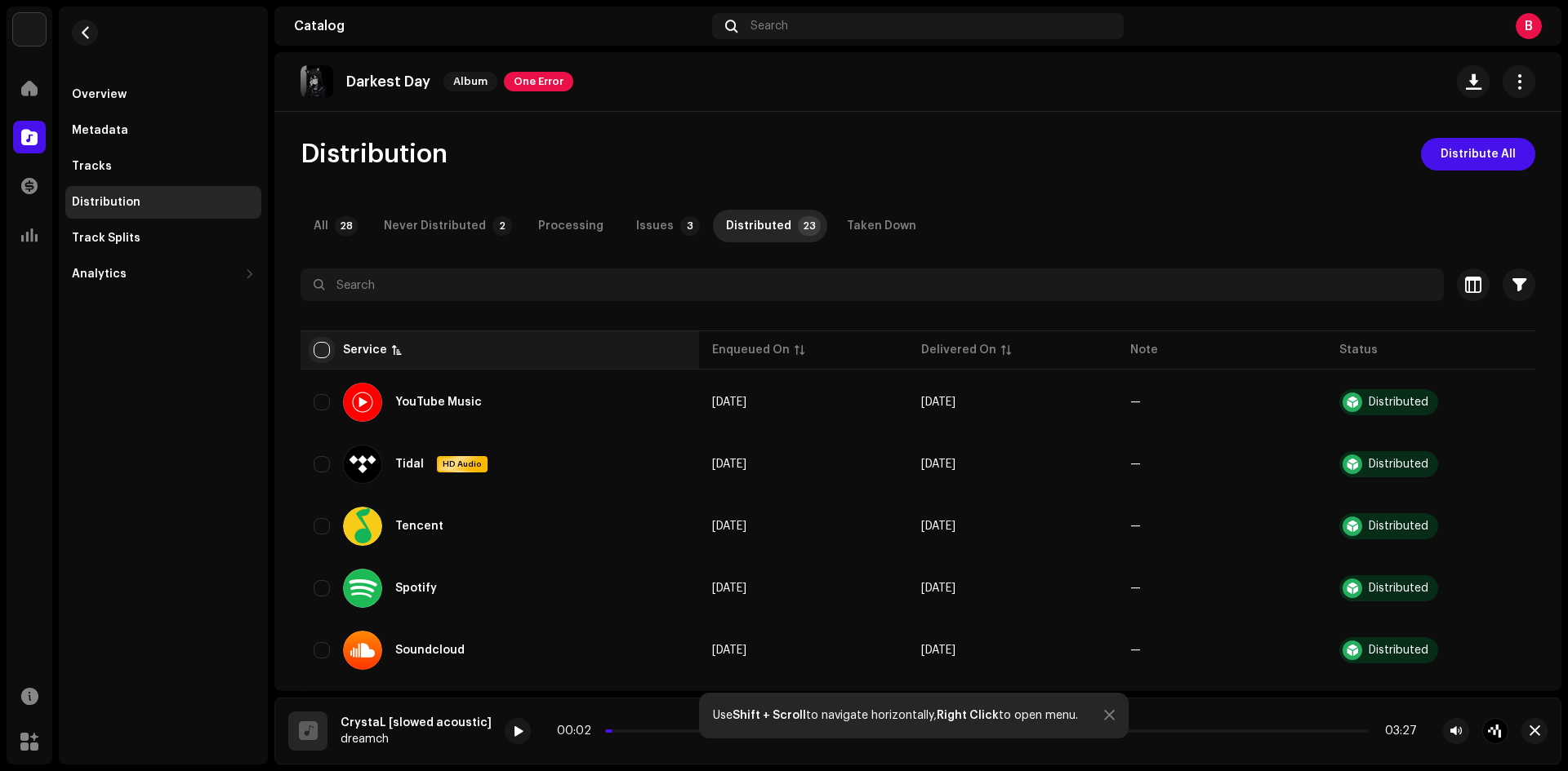
checkbox input "true"
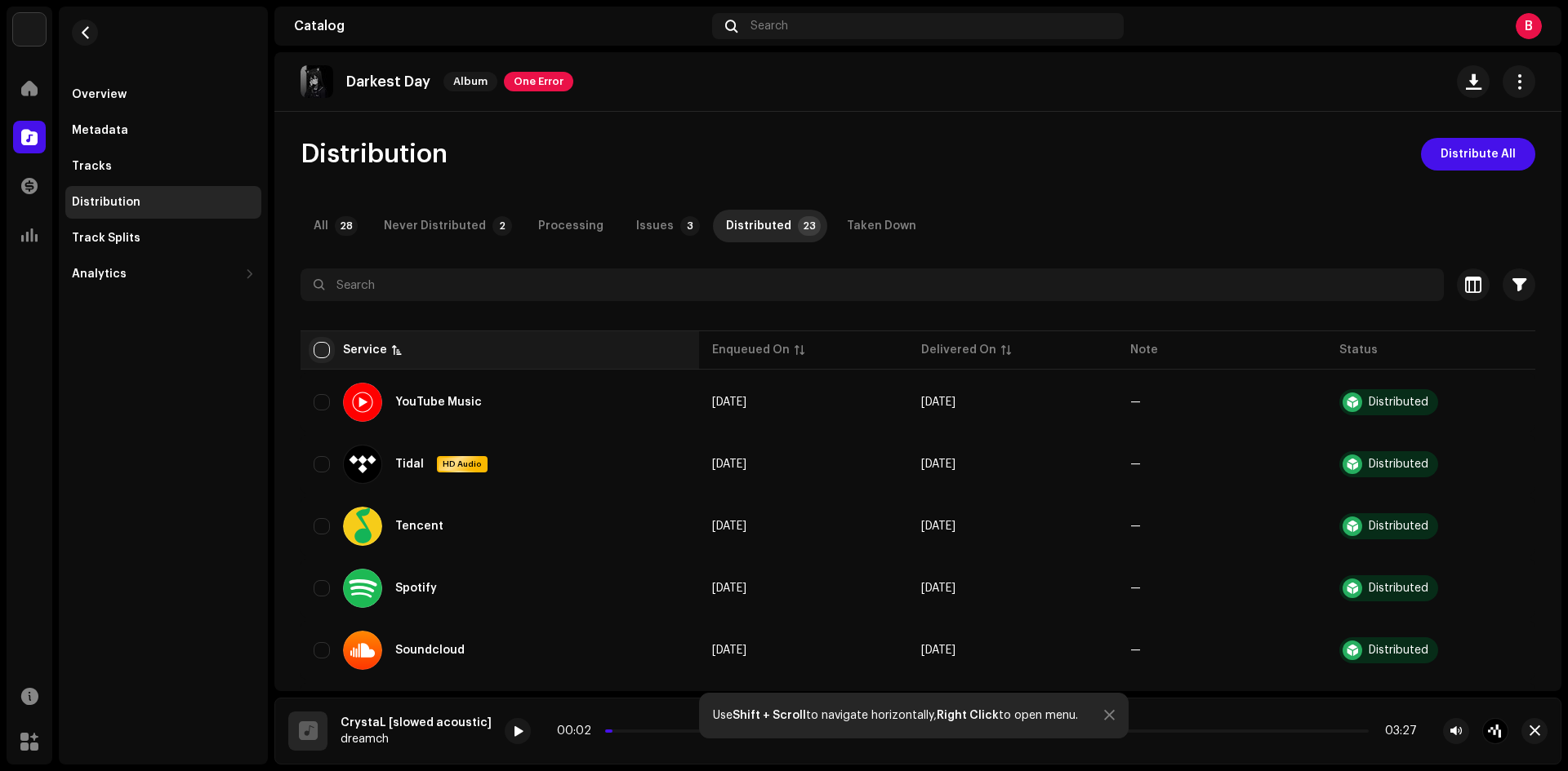
checkbox input "true"
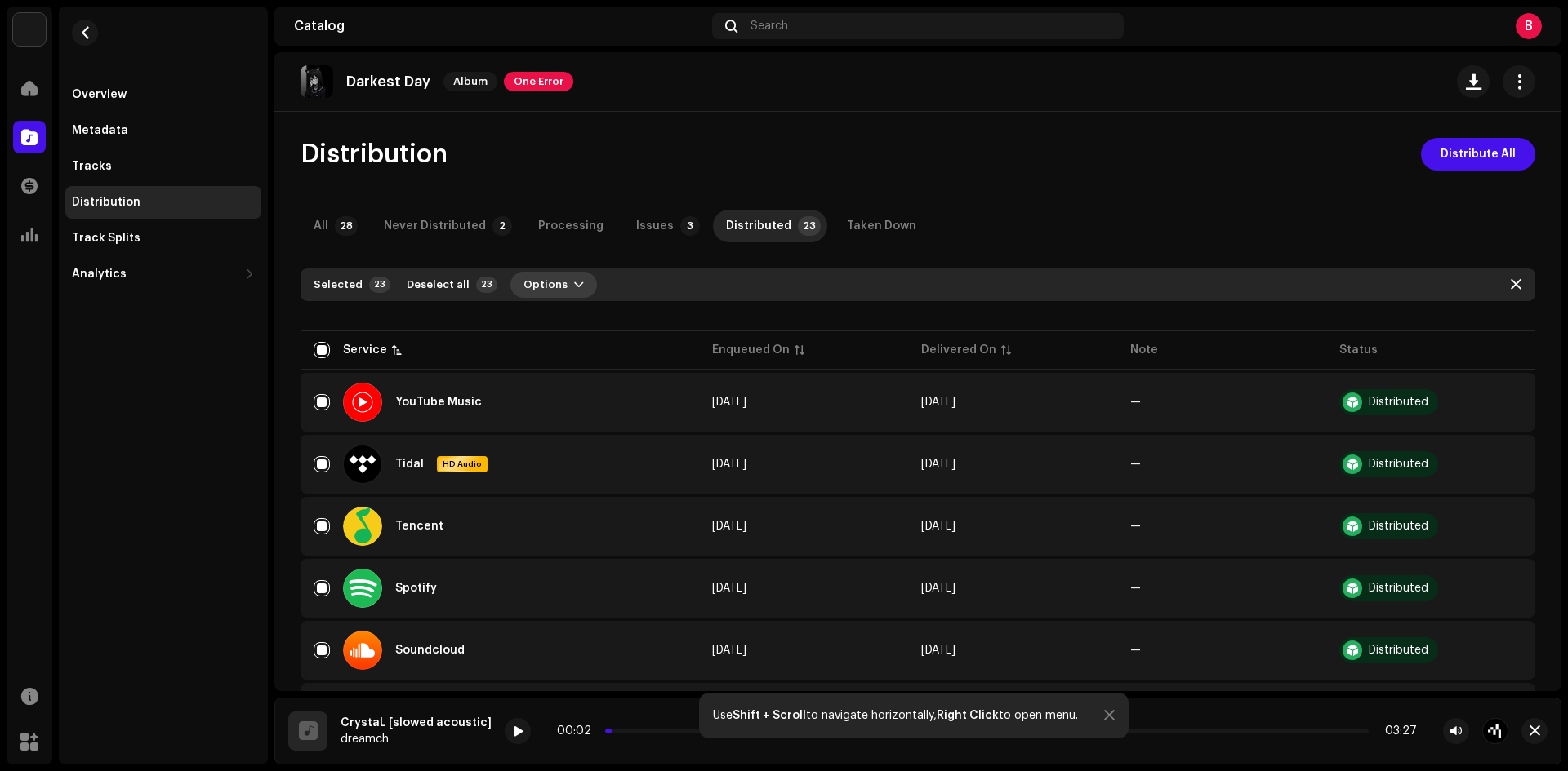
click at [529, 292] on span "Options" at bounding box center [545, 285] width 44 height 32
click at [640, 234] on div "Issues" at bounding box center [655, 226] width 38 height 32
checkbox input "false"
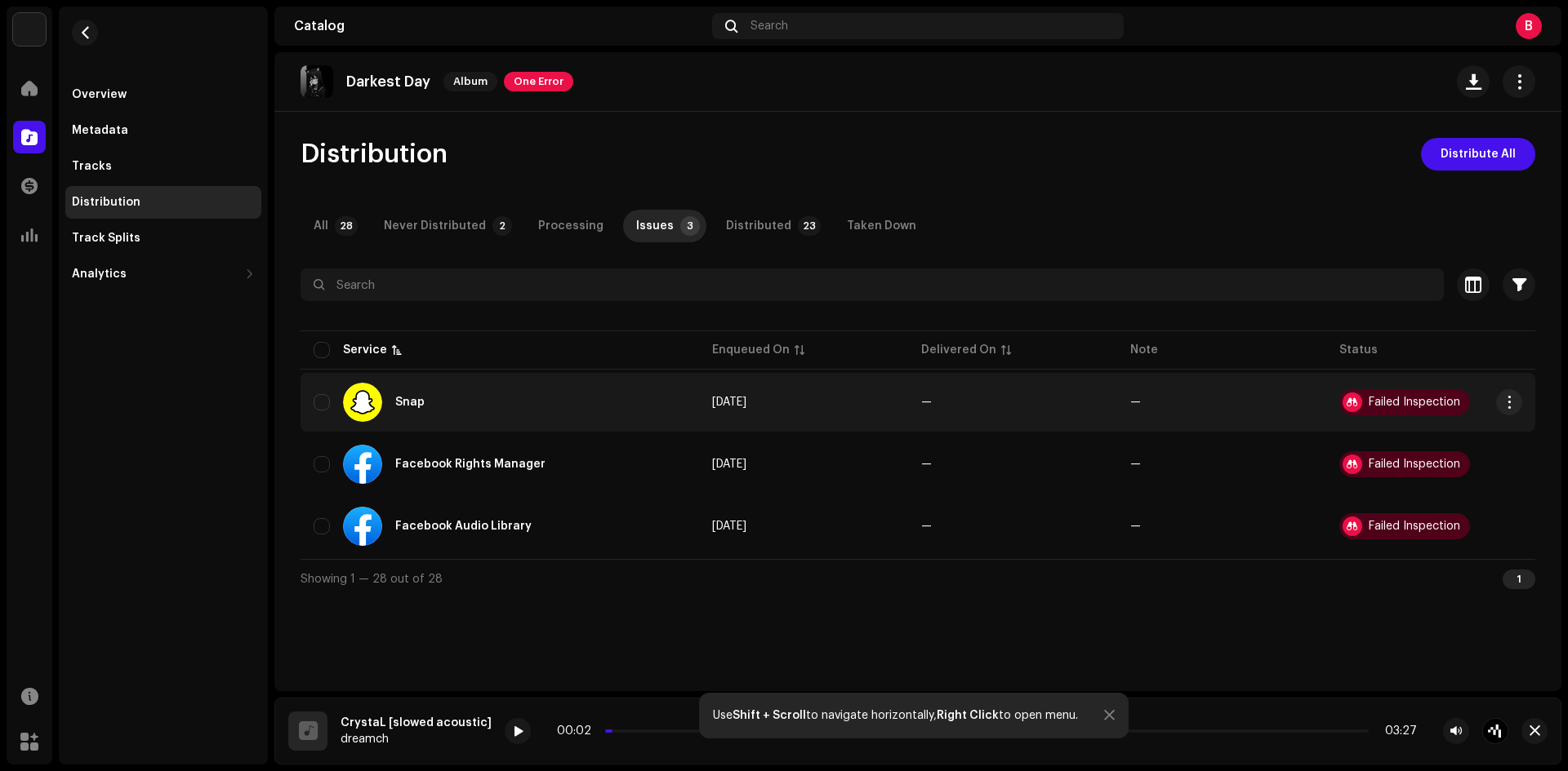
click at [1389, 406] on div "Failed Inspection" at bounding box center [1414, 402] width 92 height 12
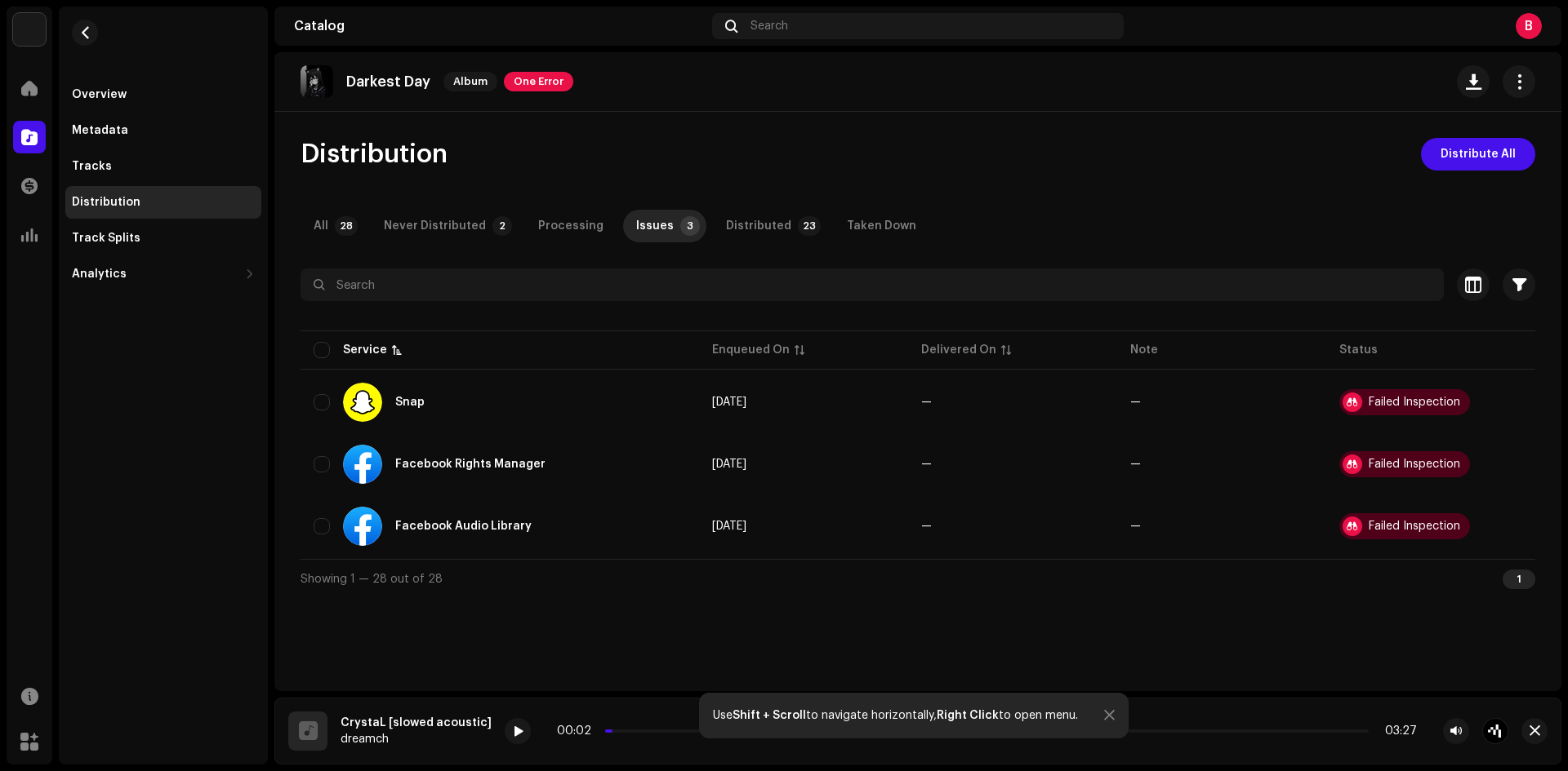
click at [564, 80] on span "One Error" at bounding box center [538, 82] width 69 height 20
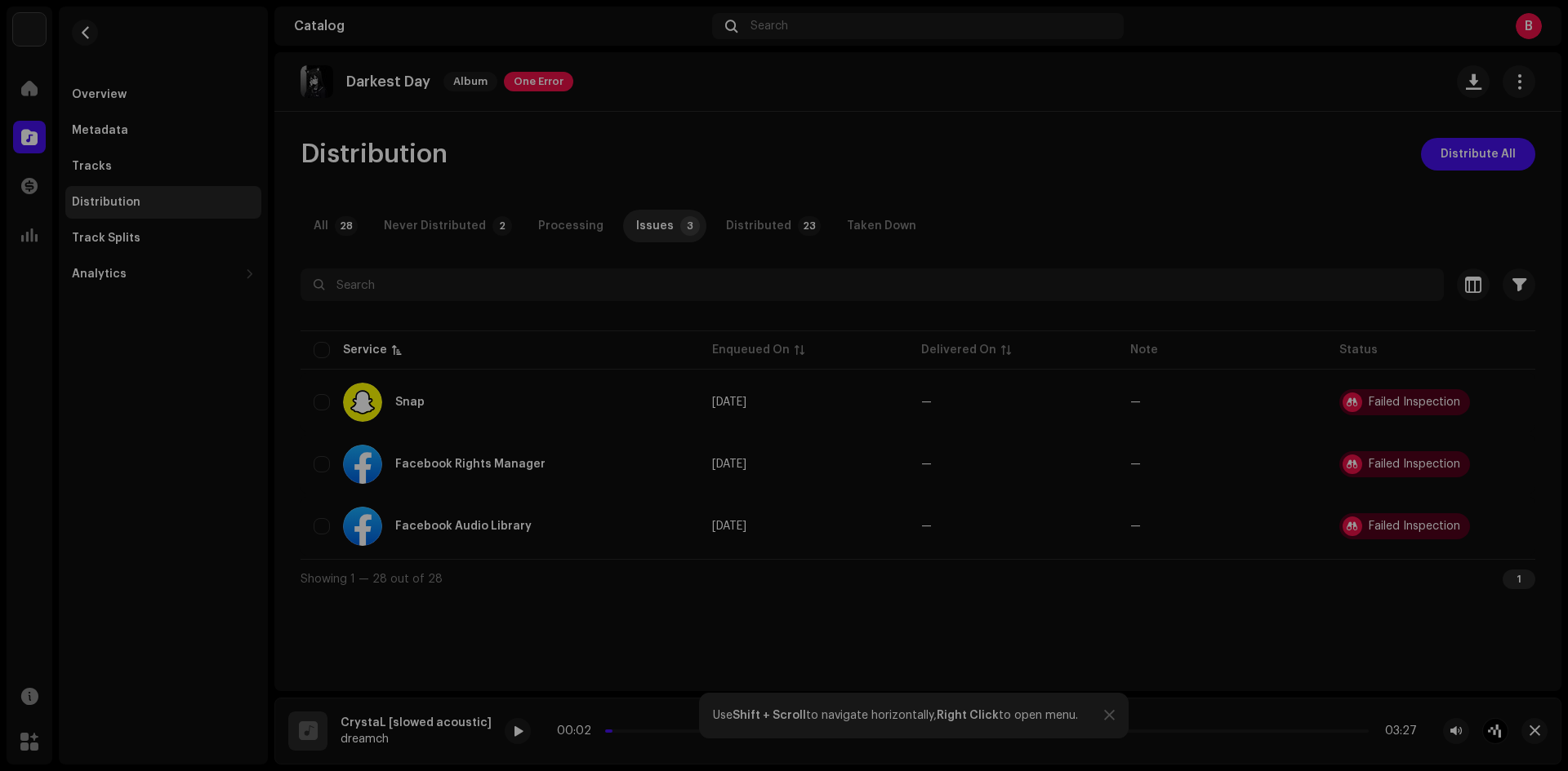
click at [1076, 220] on div "Inspection Errors We found the errors below when inspecting your release. IMPOR…" at bounding box center [784, 386] width 1568 height 771
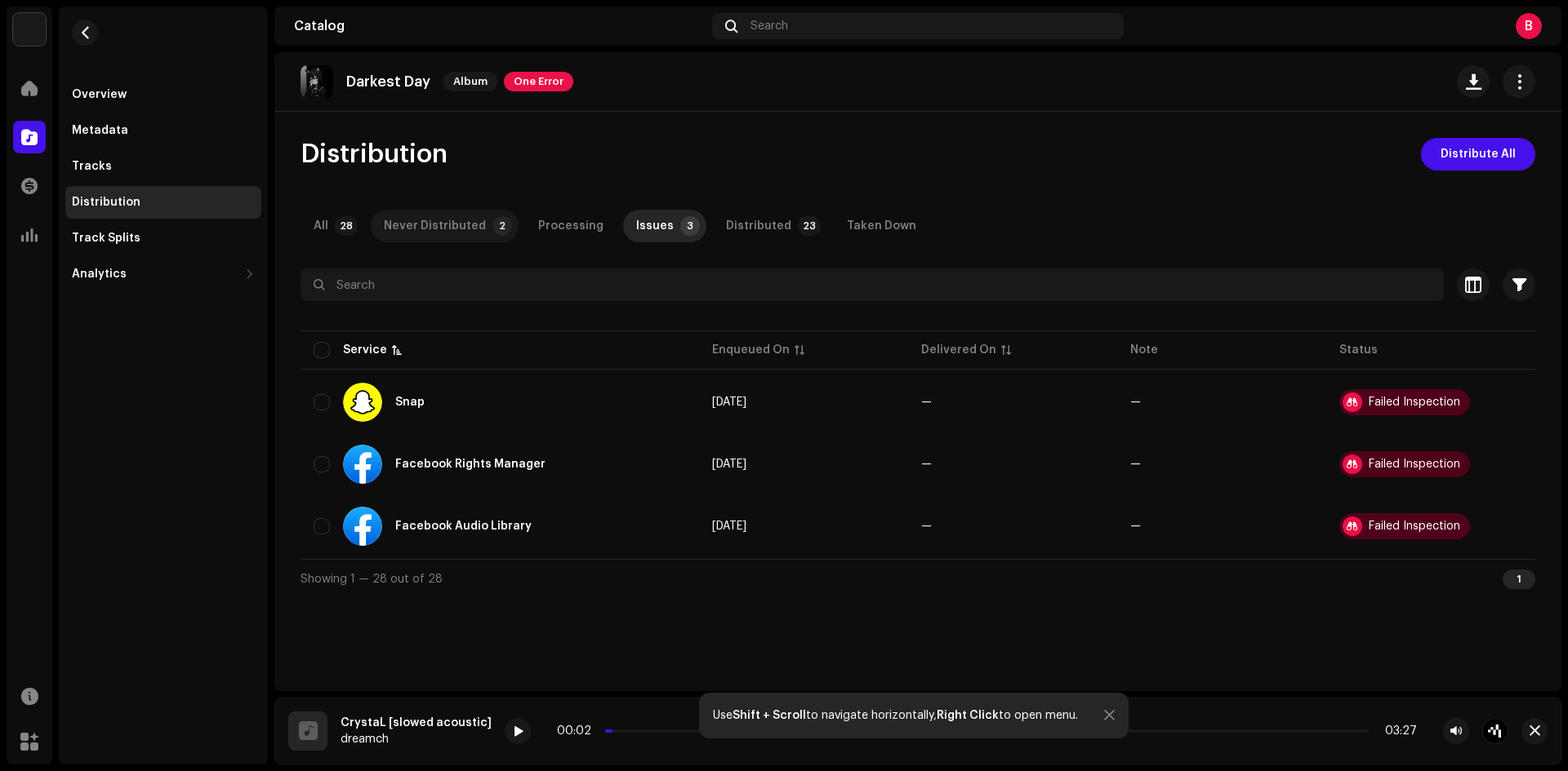
click at [461, 230] on div "Never Distributed" at bounding box center [435, 226] width 102 height 32
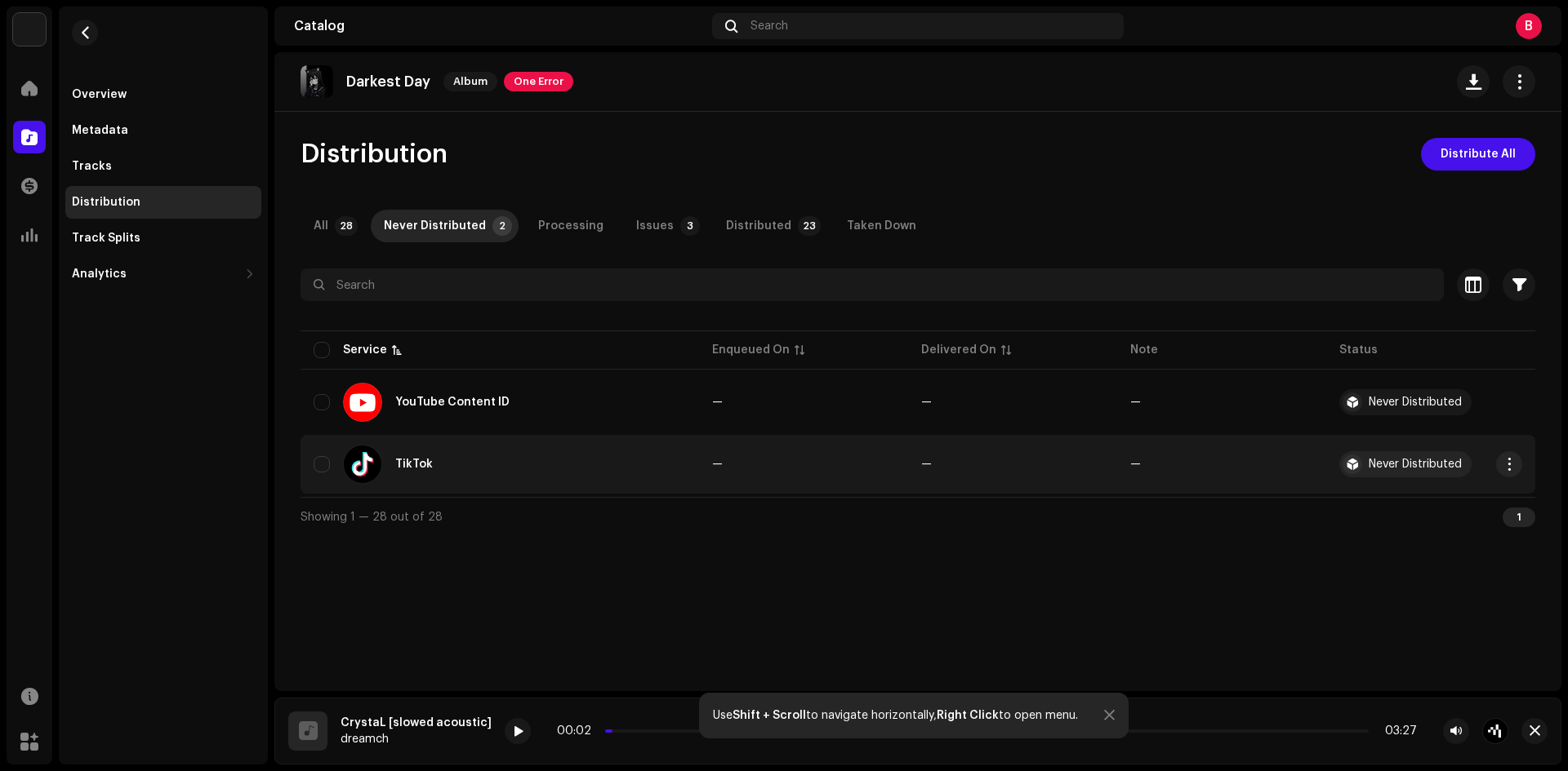
click at [331, 472] on div "TikTok" at bounding box center [500, 465] width 372 height 40
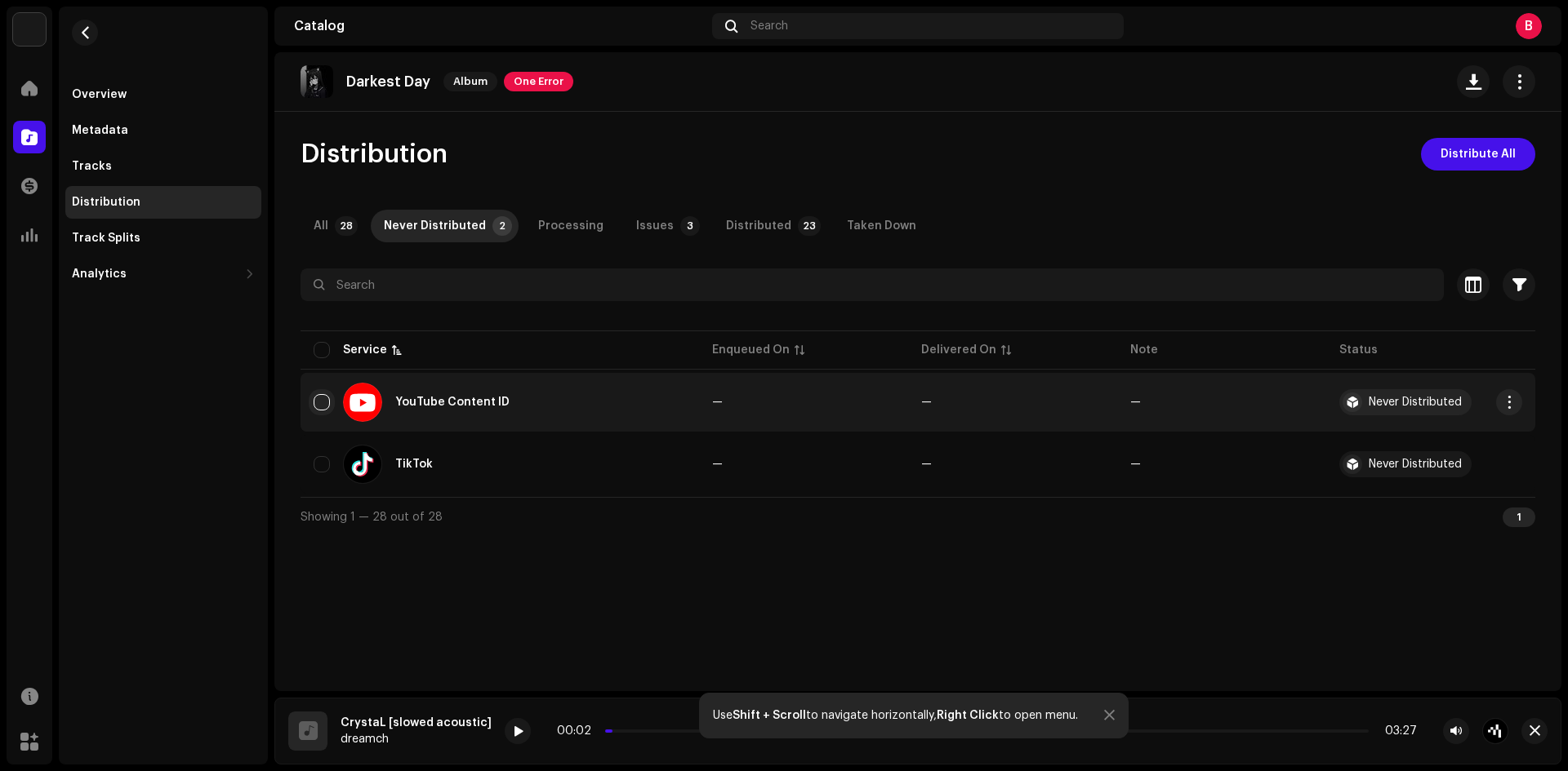
click at [326, 406] on input "checkbox" at bounding box center [322, 403] width 16 height 16
checkbox input "true"
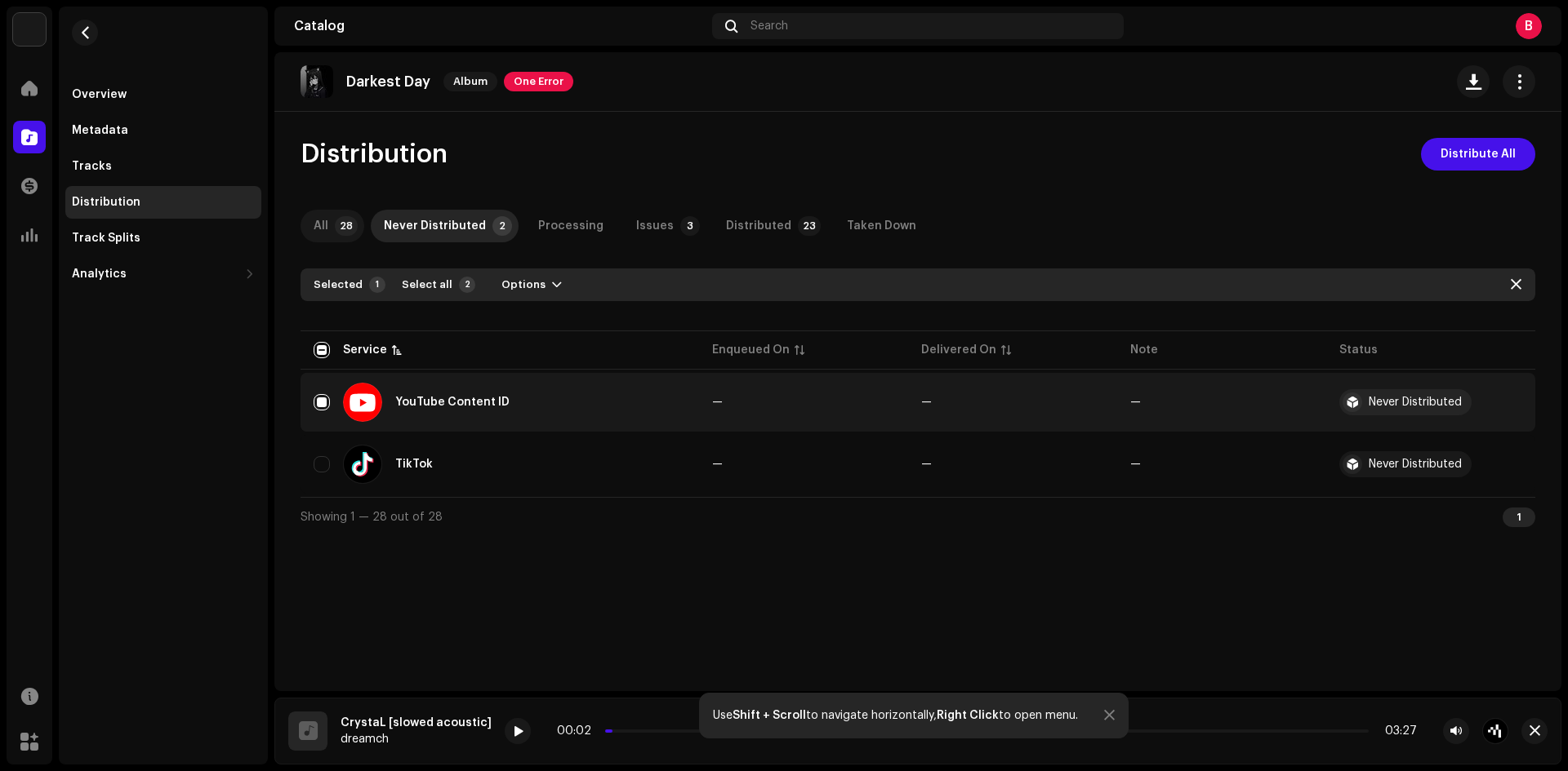
click at [342, 229] on p-badge "28" at bounding box center [345, 226] width 22 height 20
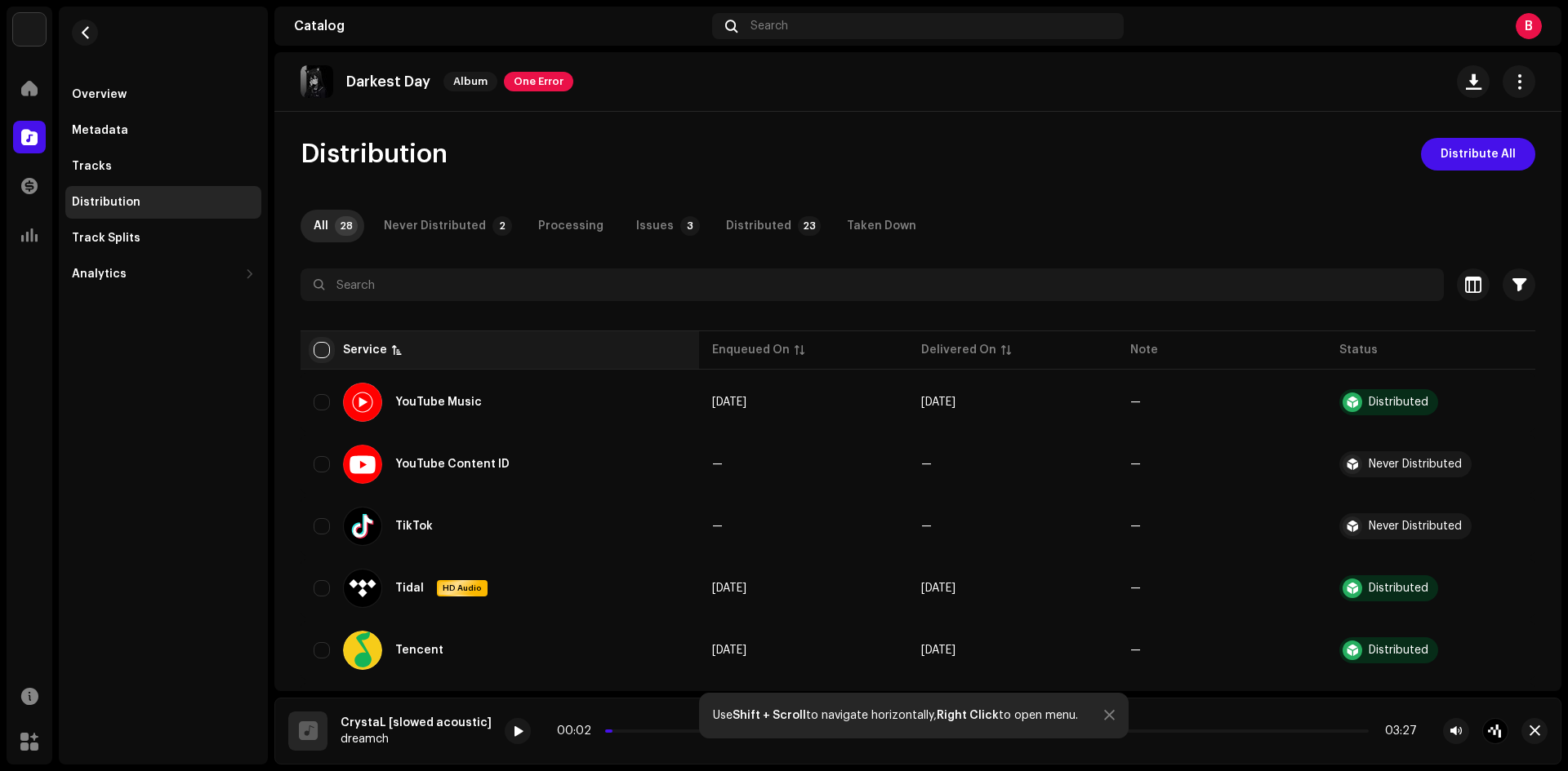
click at [317, 355] on input "checkbox" at bounding box center [322, 350] width 16 height 16
checkbox input "true"
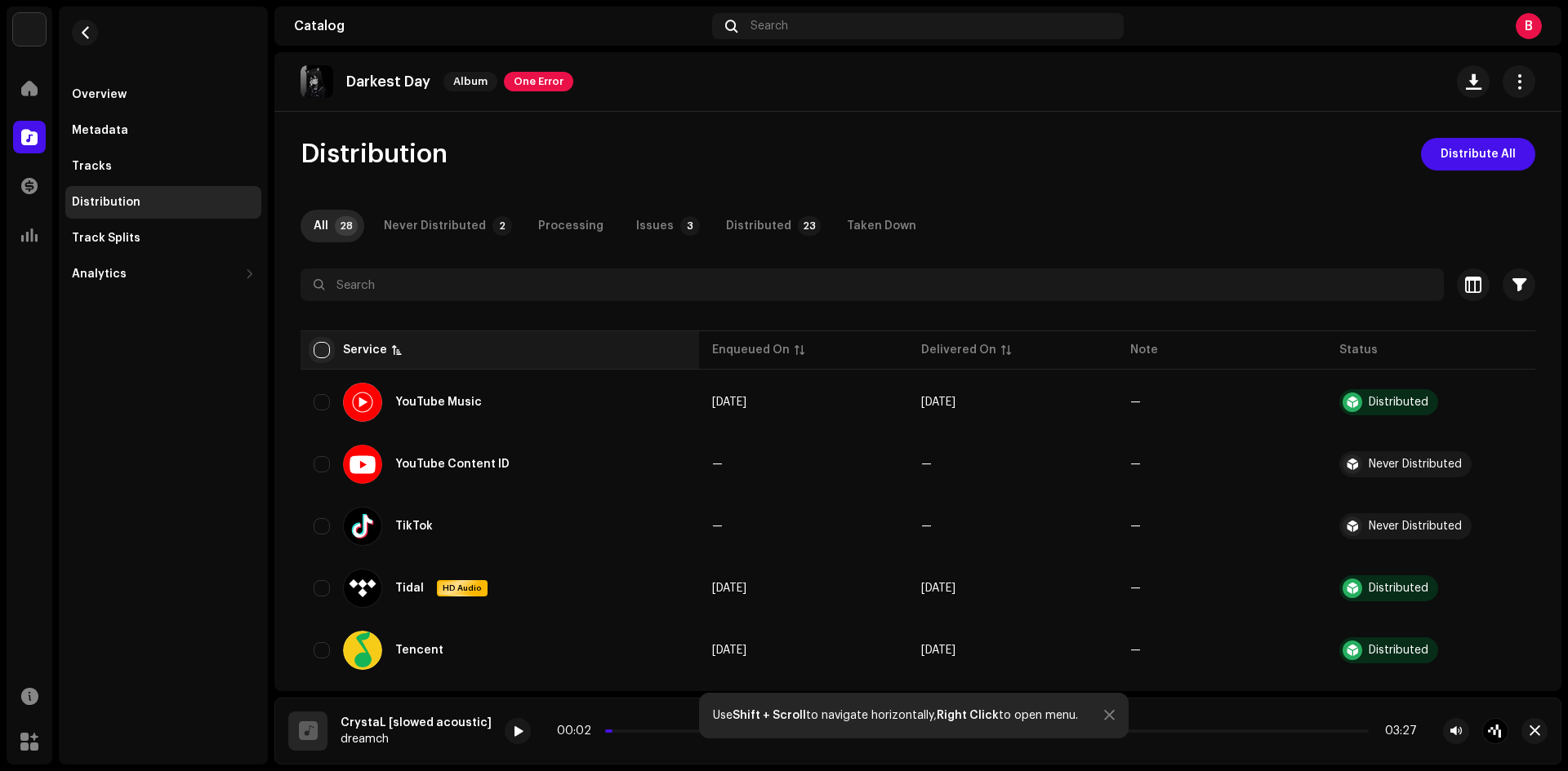
checkbox input "true"
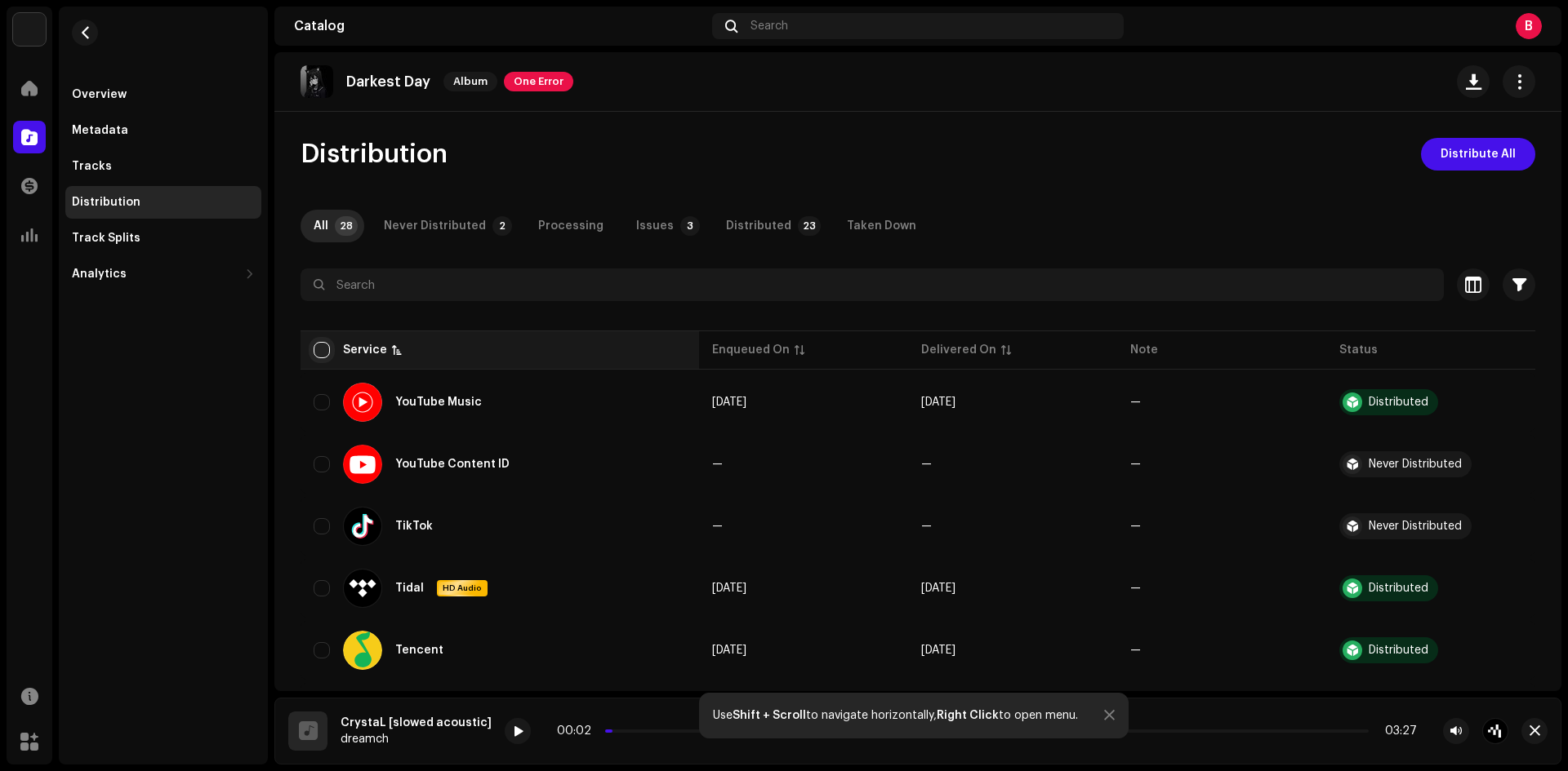
checkbox input "true"
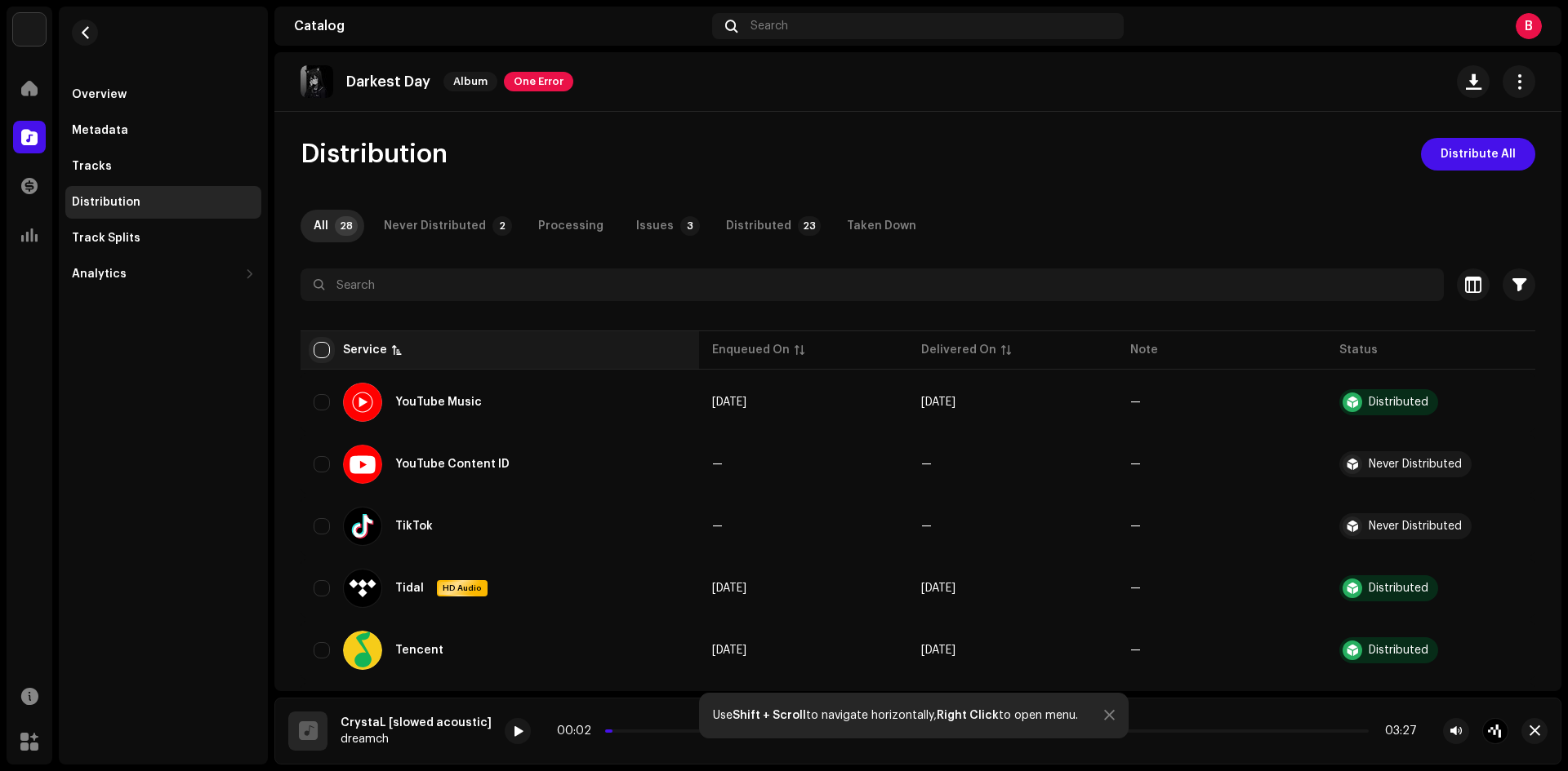
checkbox input "true"
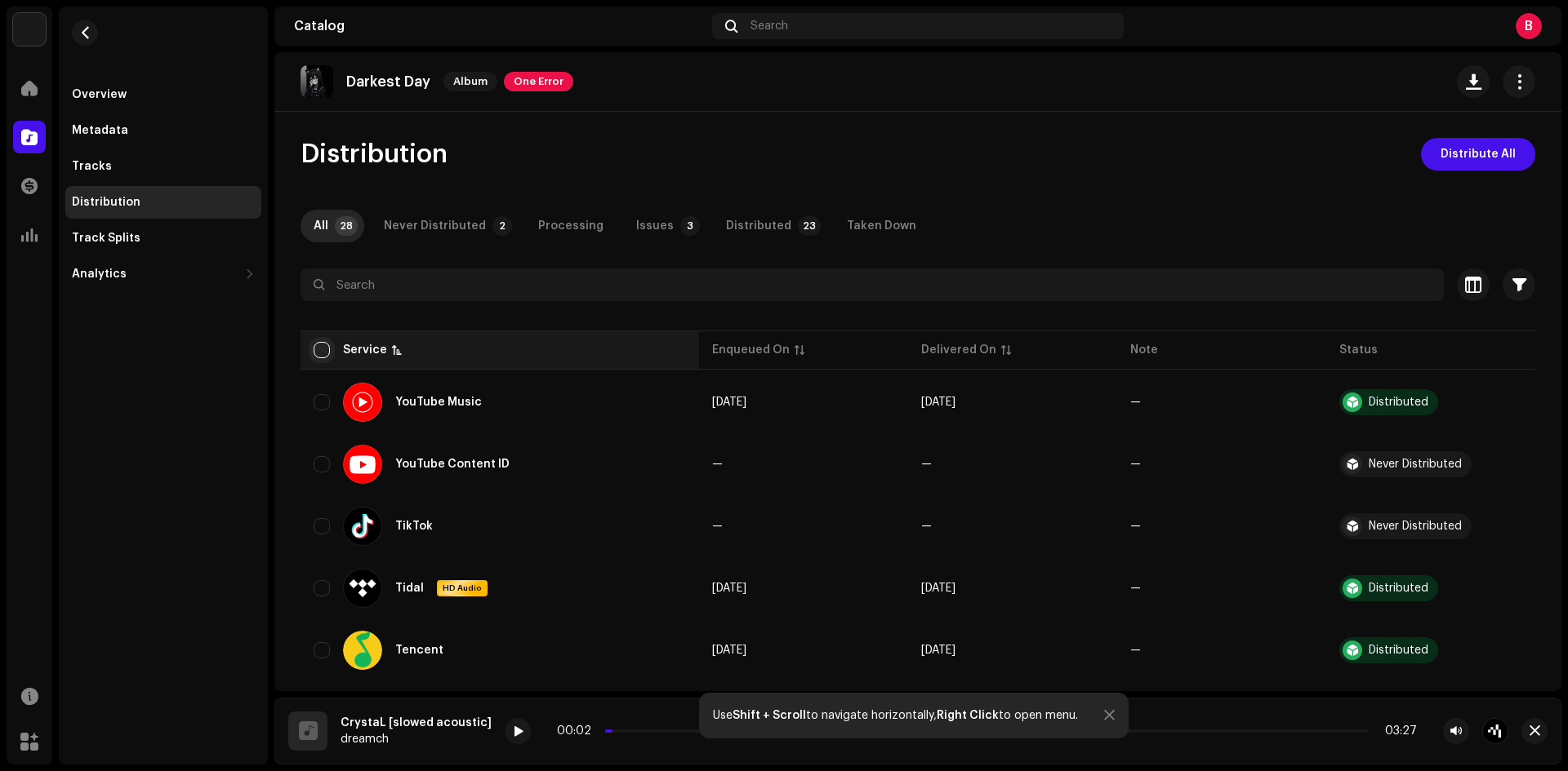
checkbox input "true"
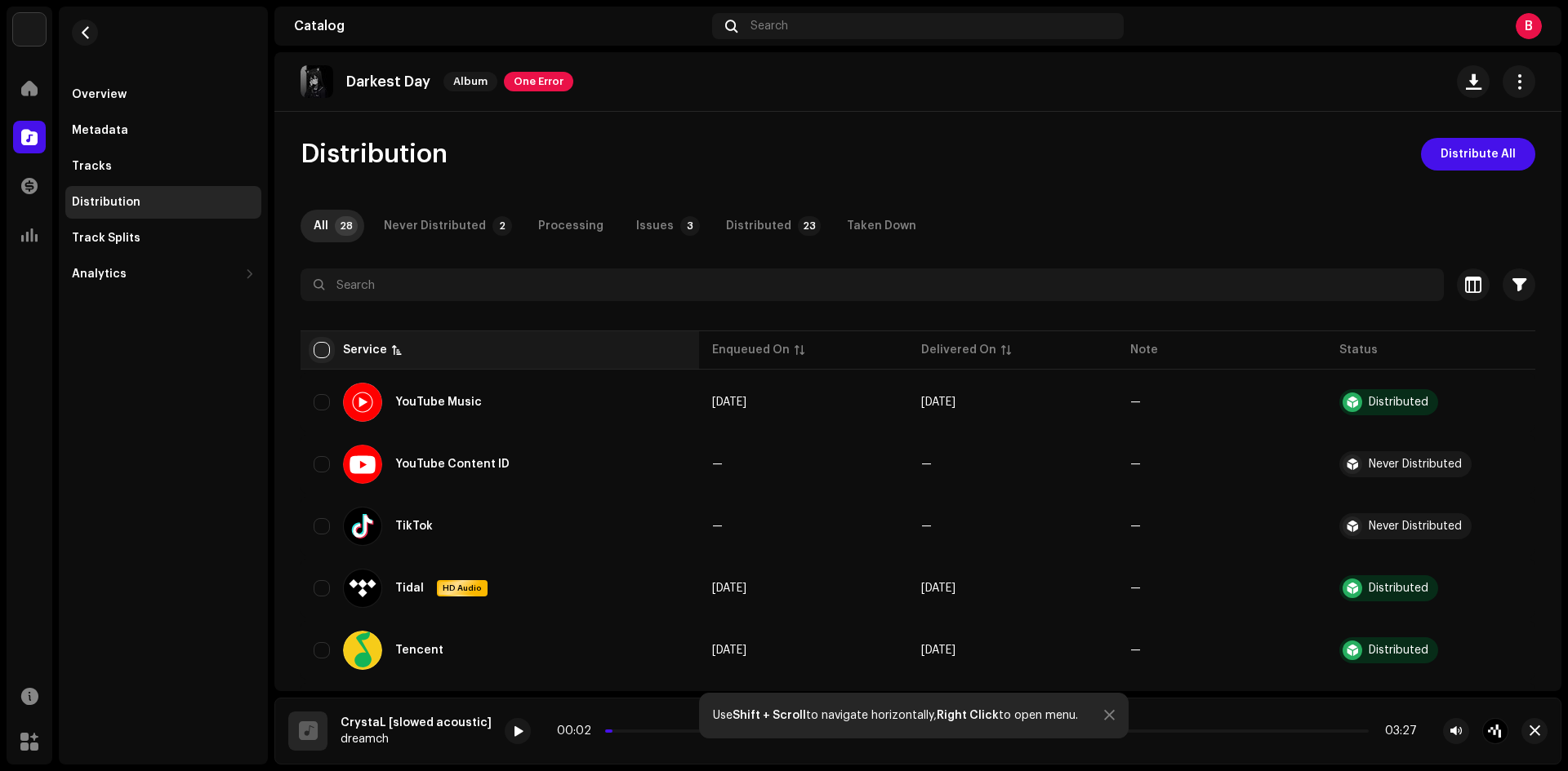
checkbox input "true"
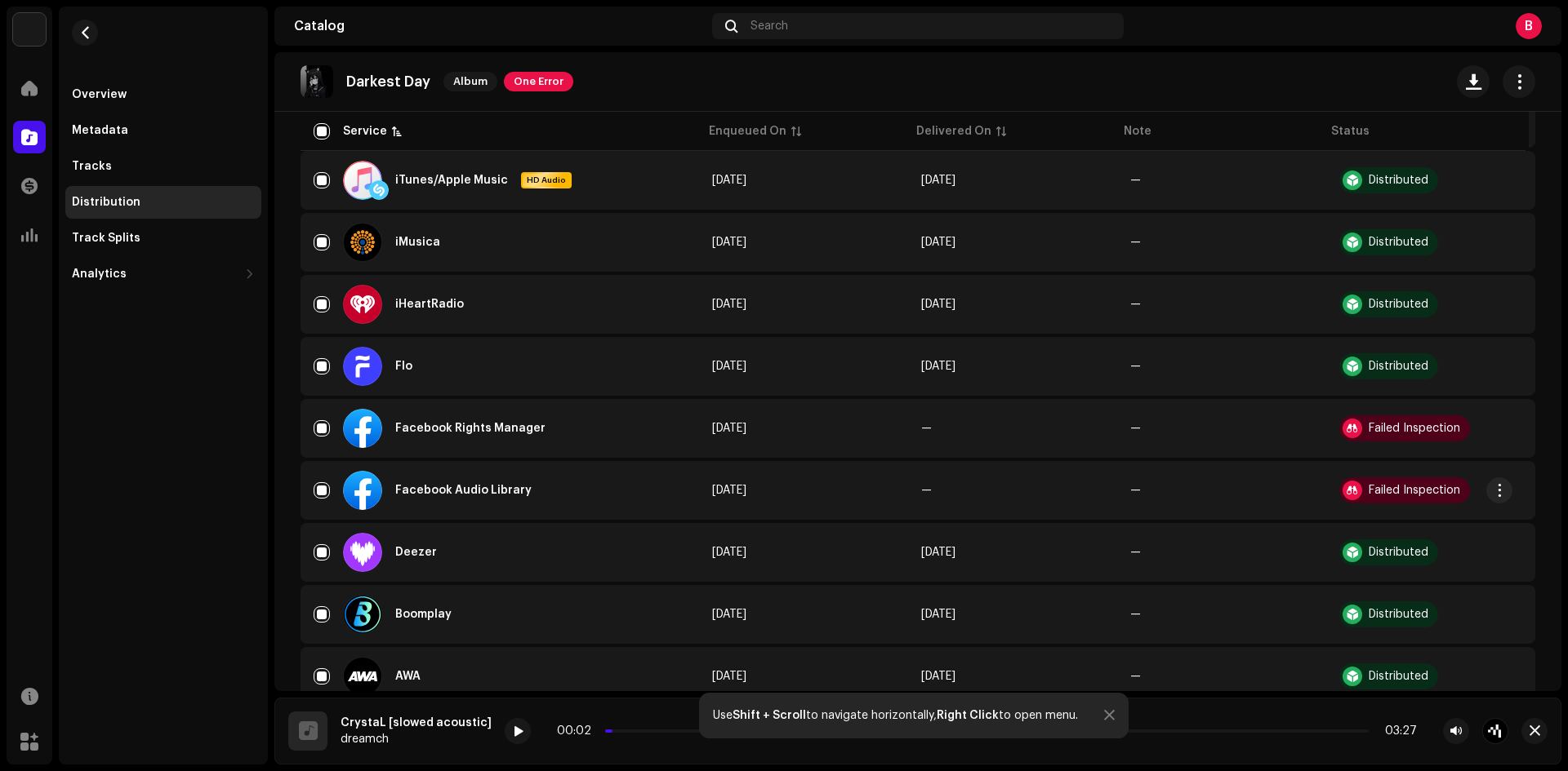
scroll to position [1190, 0]
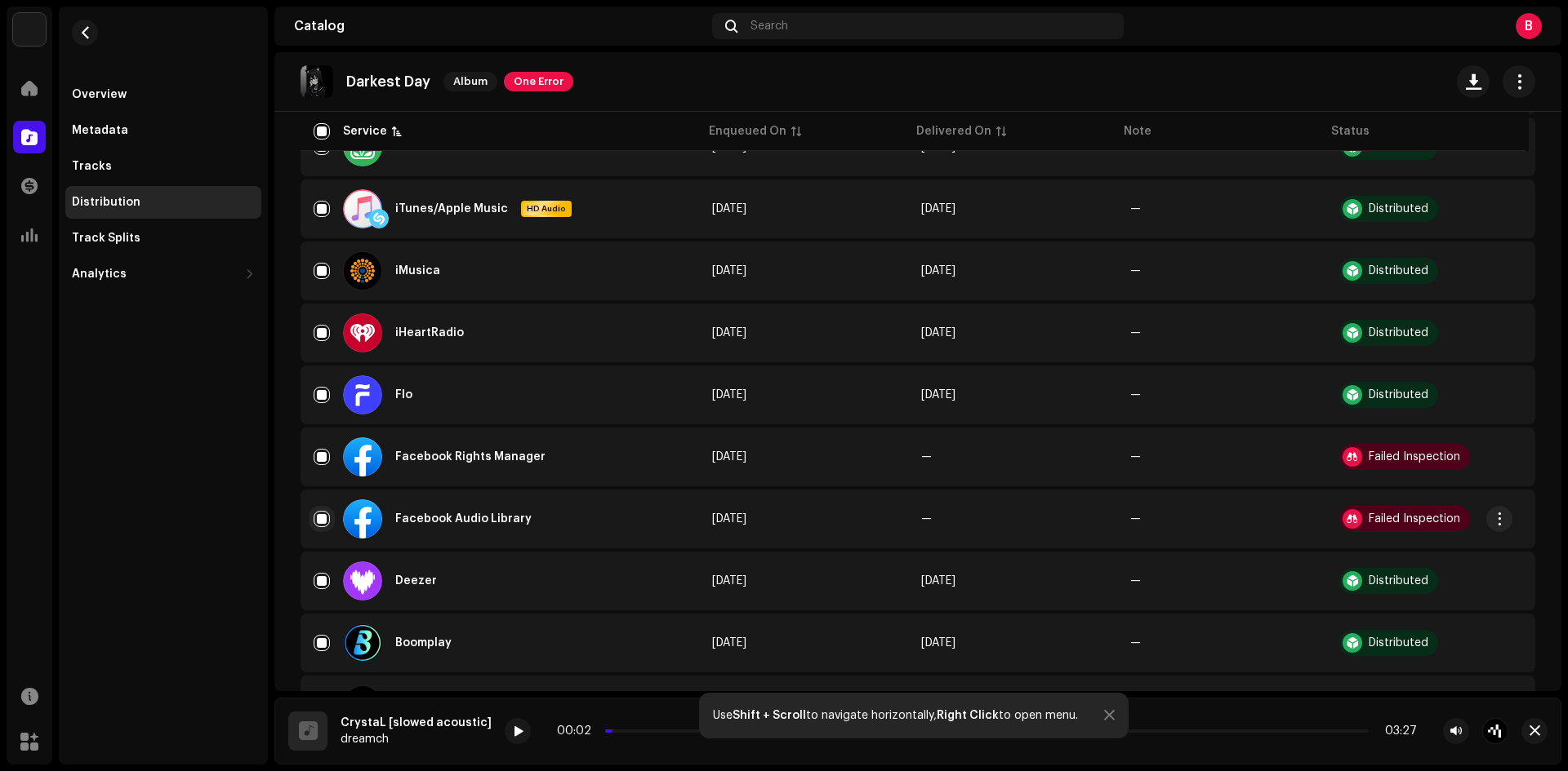
click at [320, 521] on input "Row Selected" at bounding box center [322, 519] width 16 height 16
checkbox input "false"
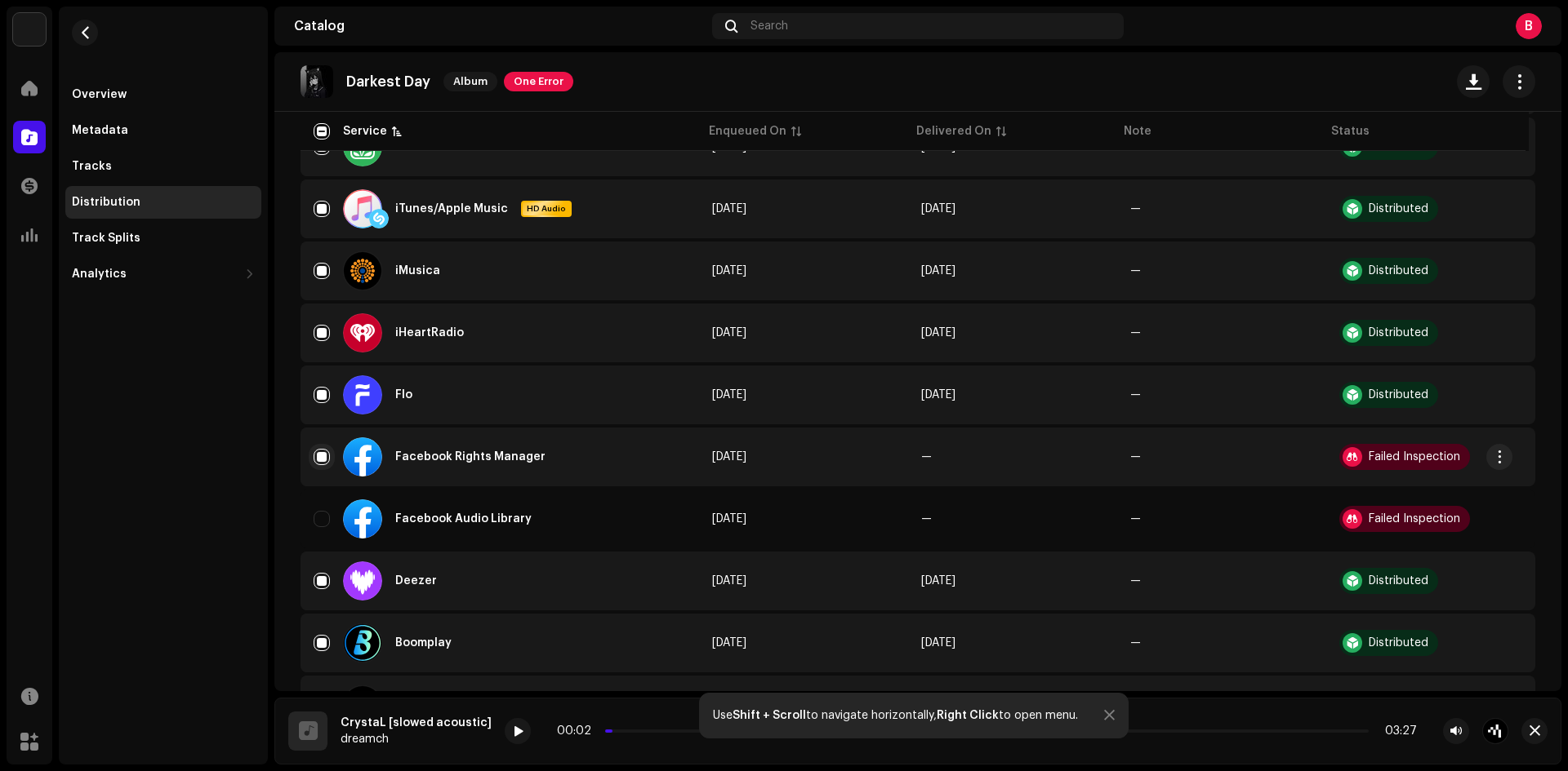
click at [319, 457] on input "Row Selected" at bounding box center [322, 457] width 16 height 16
checkbox input "false"
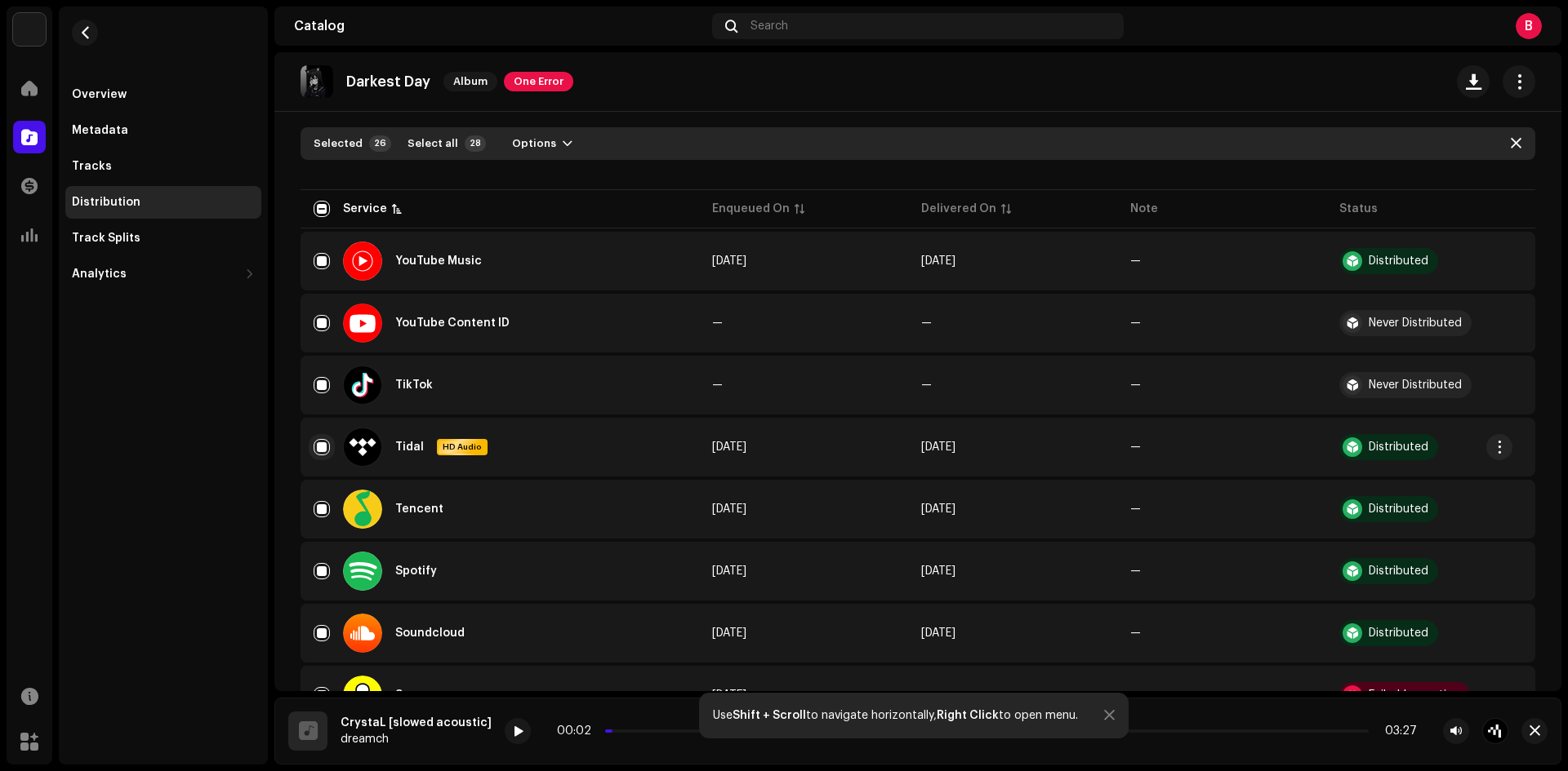
scroll to position [102, 0]
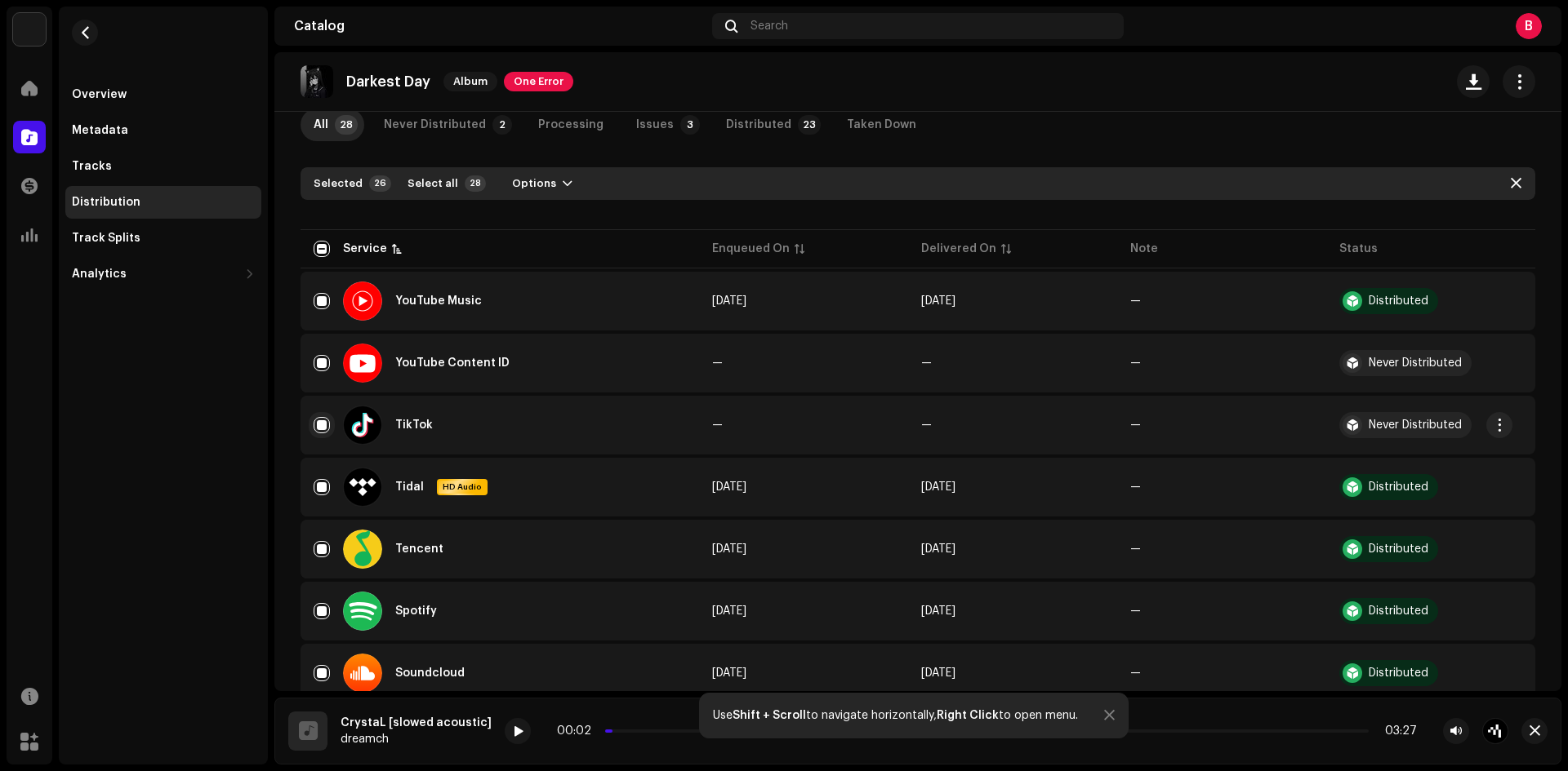
click at [324, 422] on input "Row Selected" at bounding box center [322, 425] width 16 height 16
checkbox input "false"
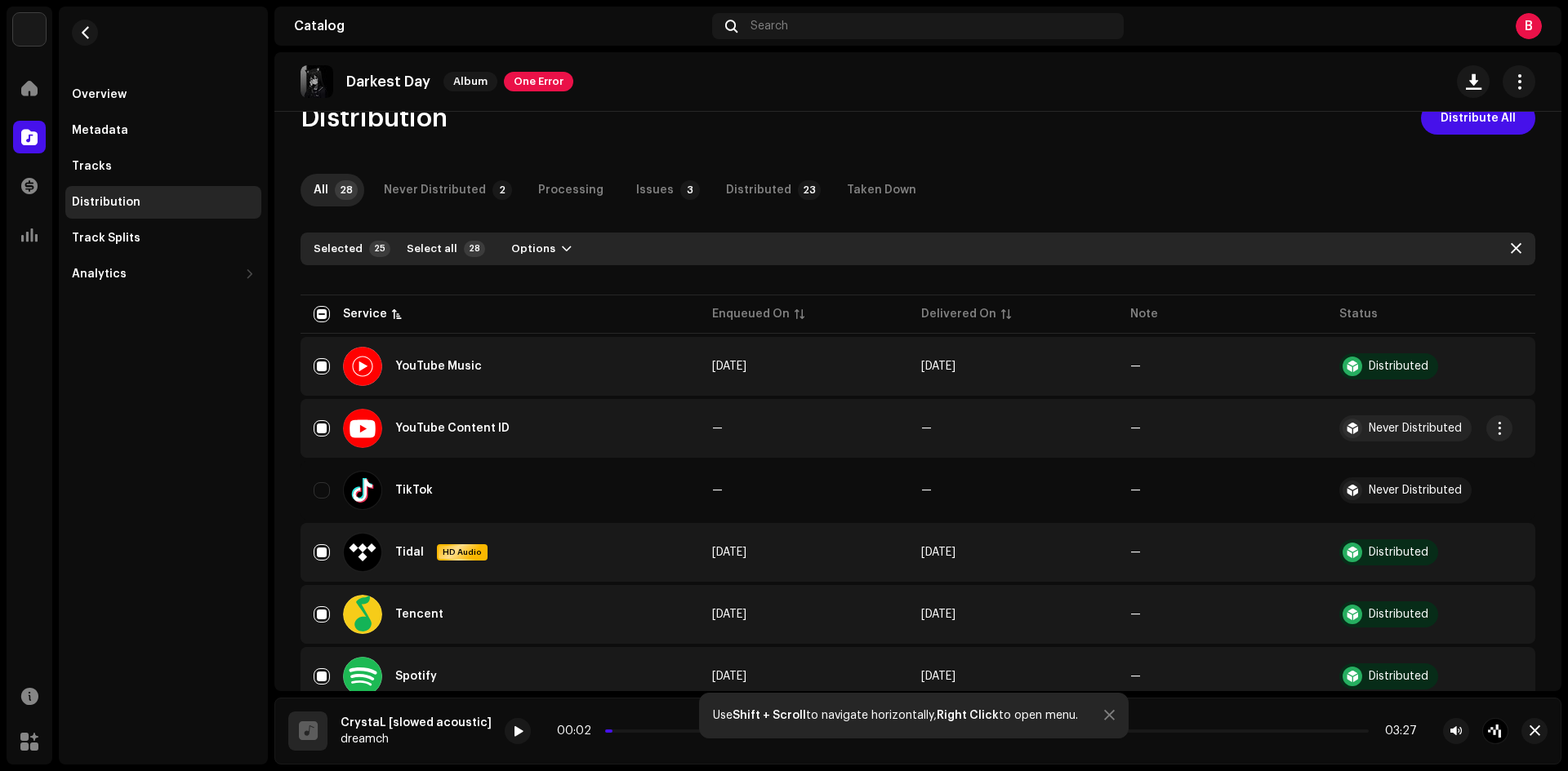
scroll to position [0, 0]
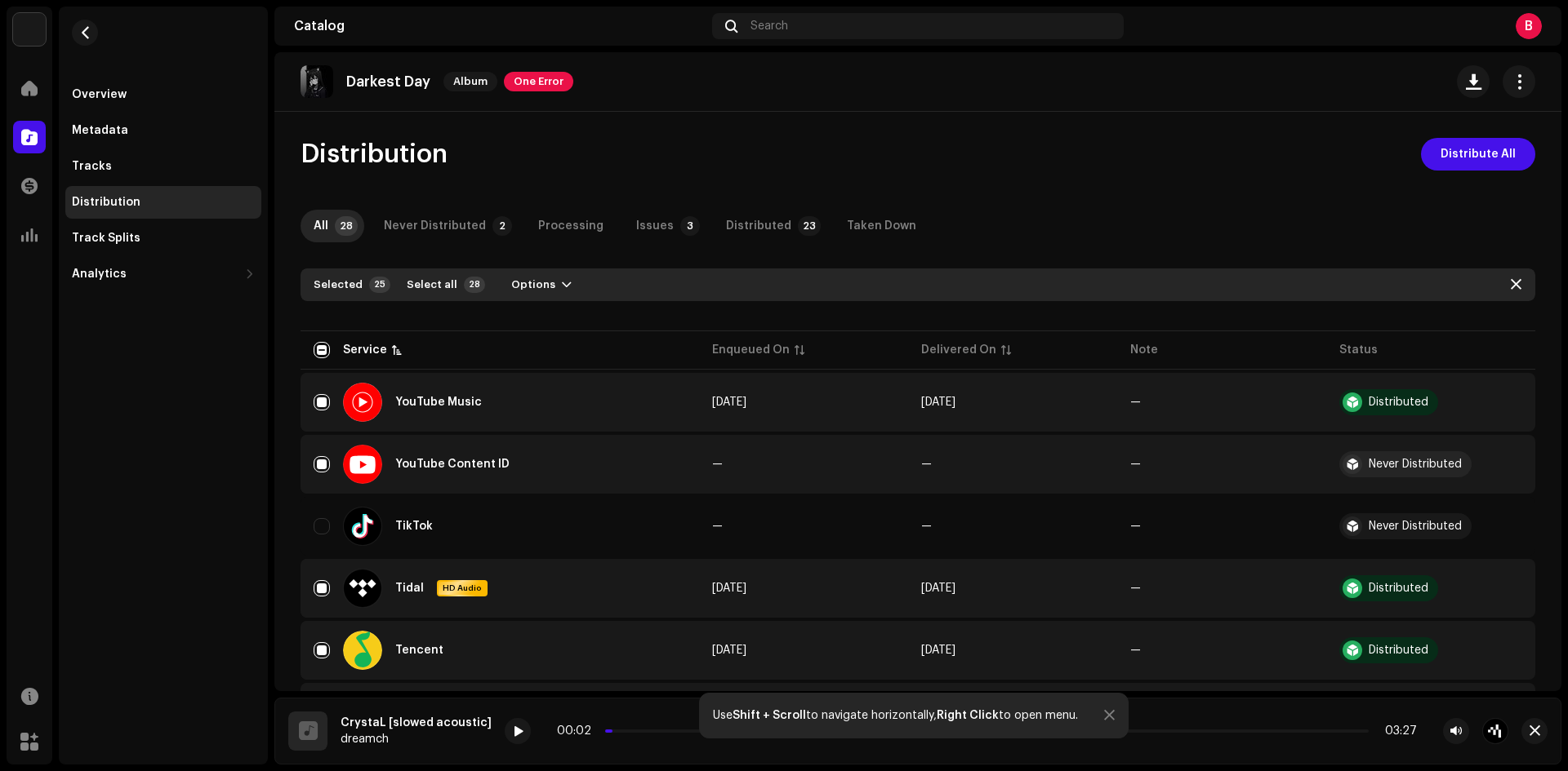
click at [534, 66] on div "Darkest Day Album One Error" at bounding box center [436, 82] width 272 height 32
click at [534, 75] on span "One Error" at bounding box center [538, 82] width 69 height 20
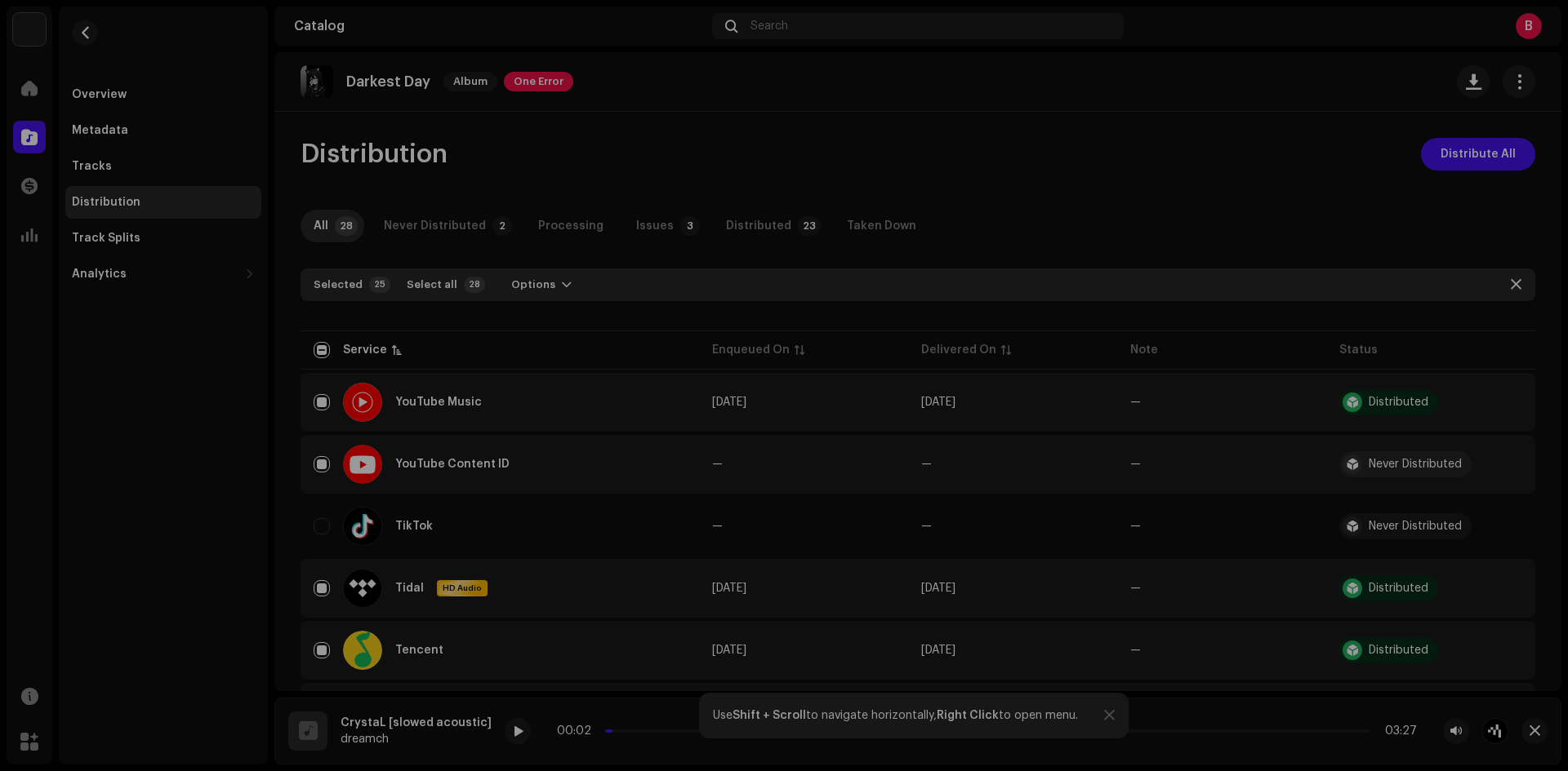
click at [1085, 72] on div "Inspection Errors We found the errors below when inspecting your release. IMPOR…" at bounding box center [784, 386] width 1568 height 771
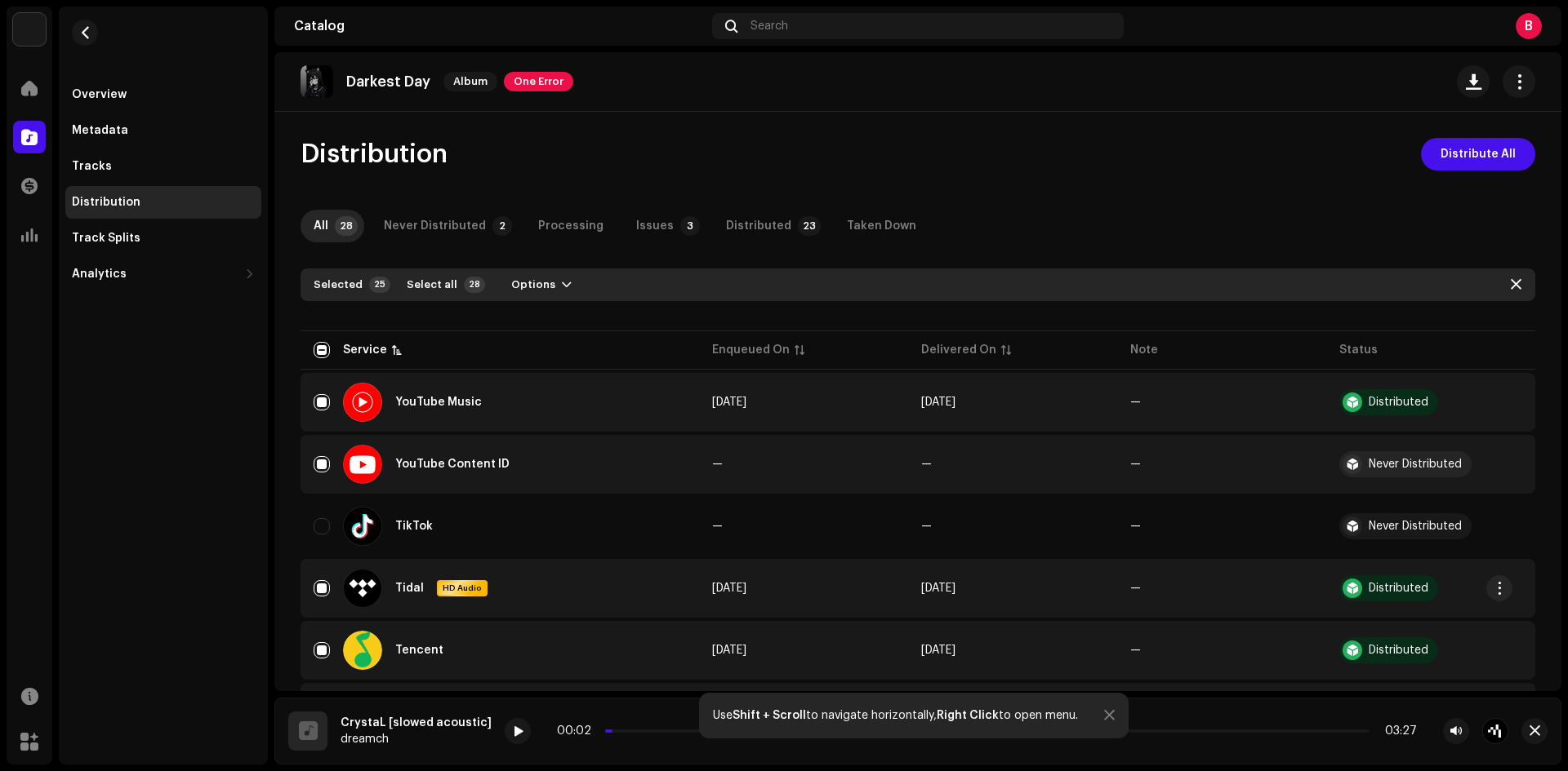
scroll to position [137, 0]
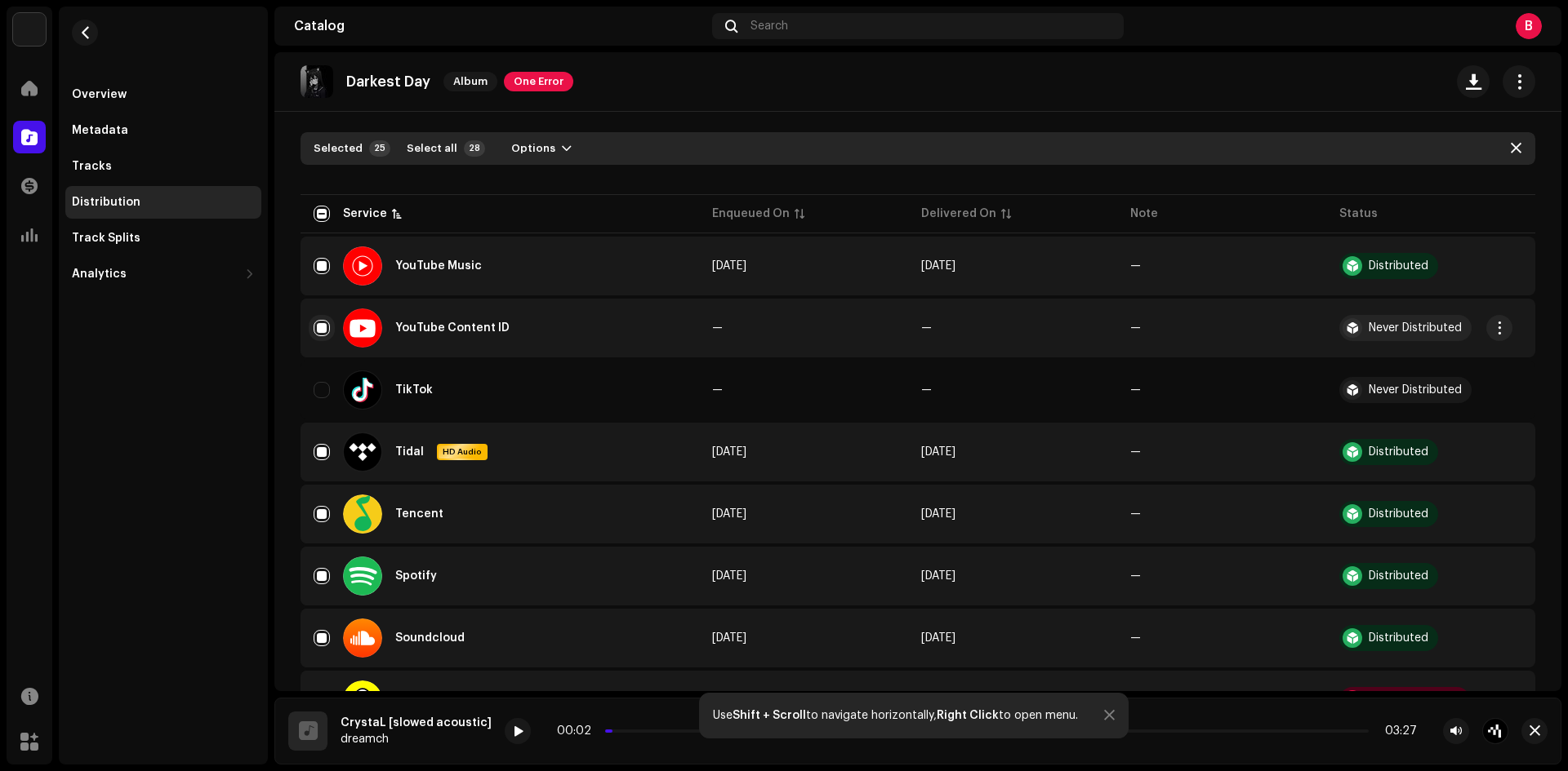
click at [321, 324] on input "Row Selected" at bounding box center [322, 328] width 16 height 16
checkbox input "false"
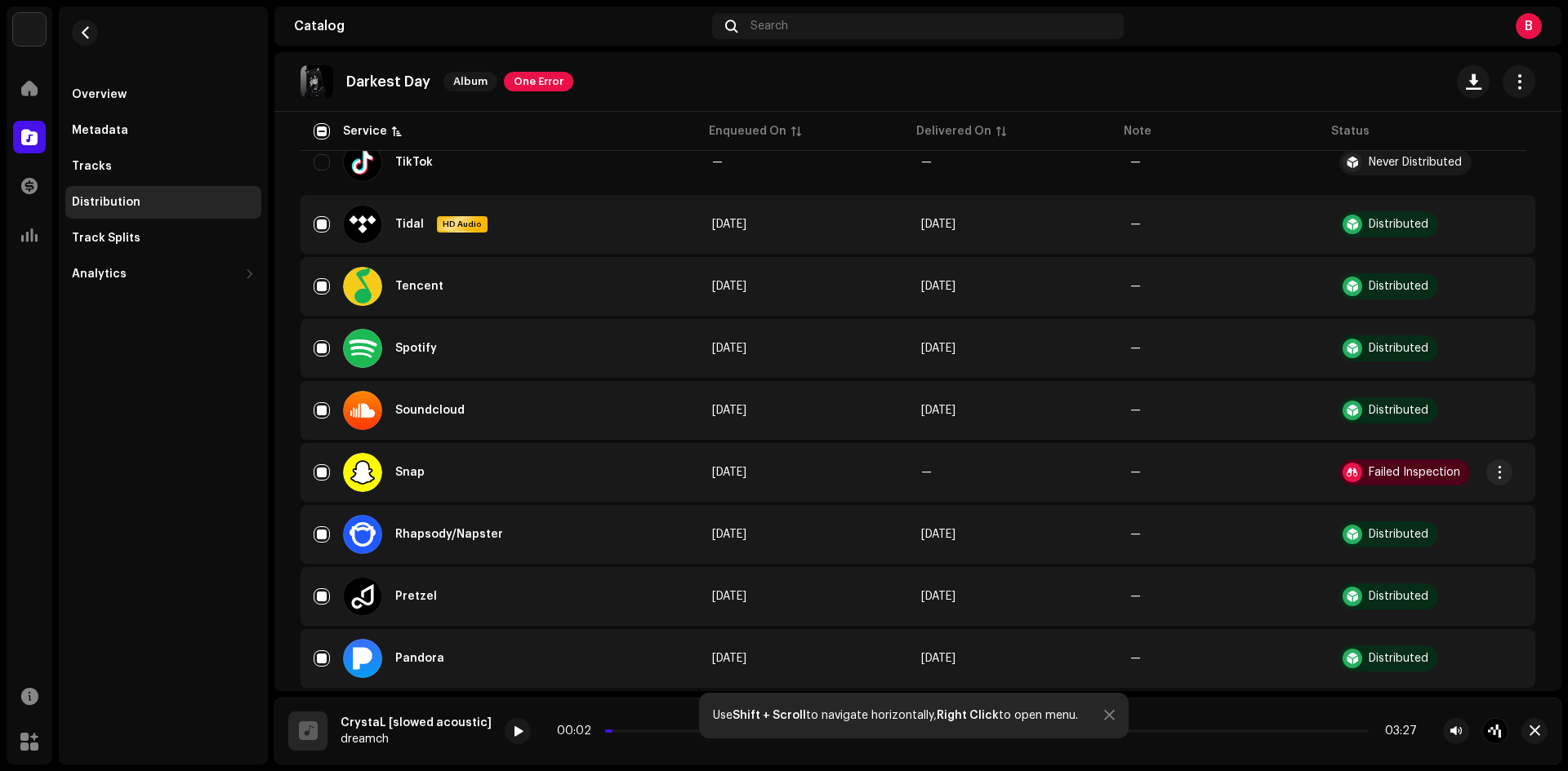
scroll to position [408, 0]
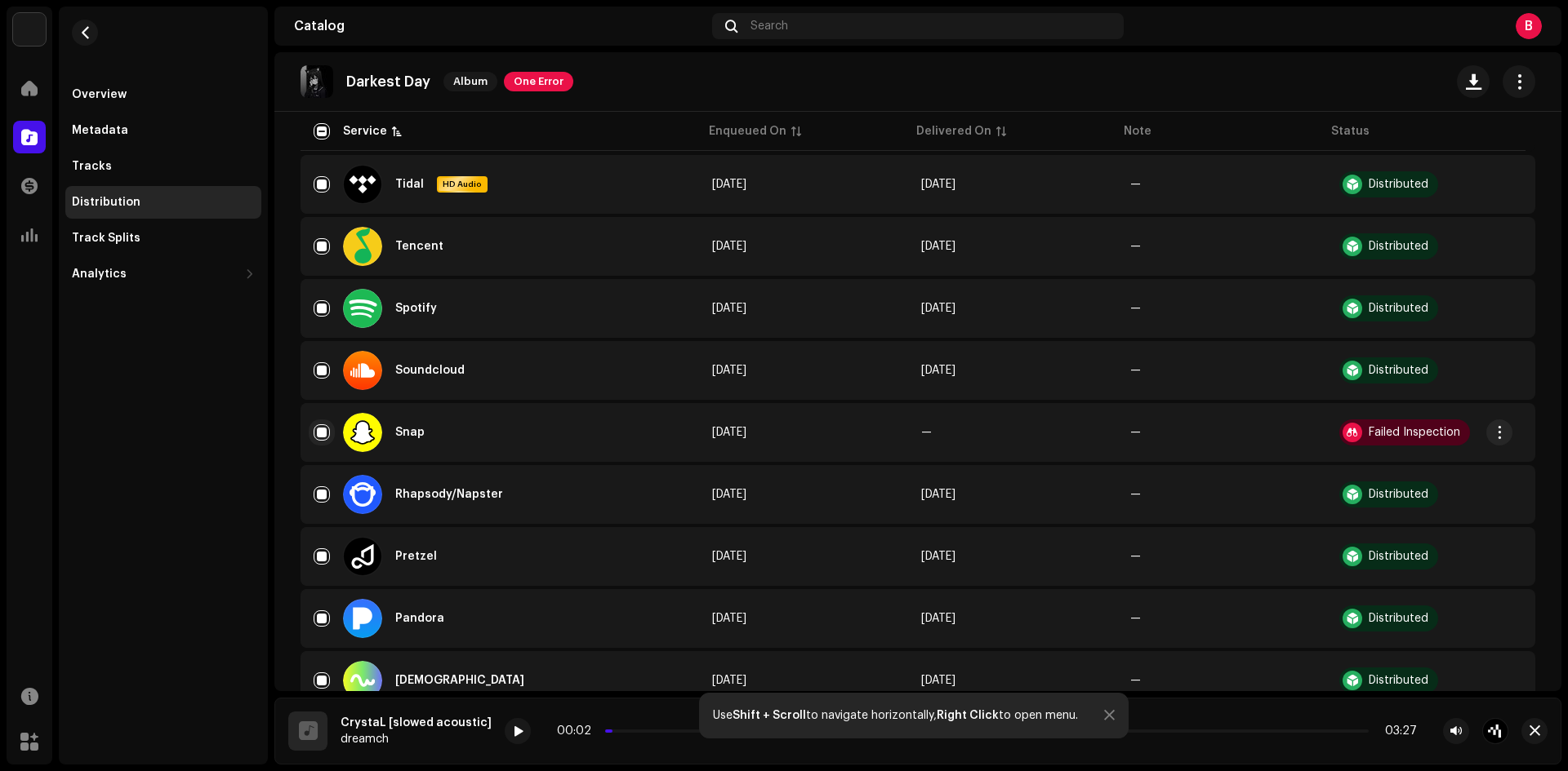
click at [321, 427] on input "Row Selected" at bounding box center [322, 432] width 16 height 16
checkbox input "false"
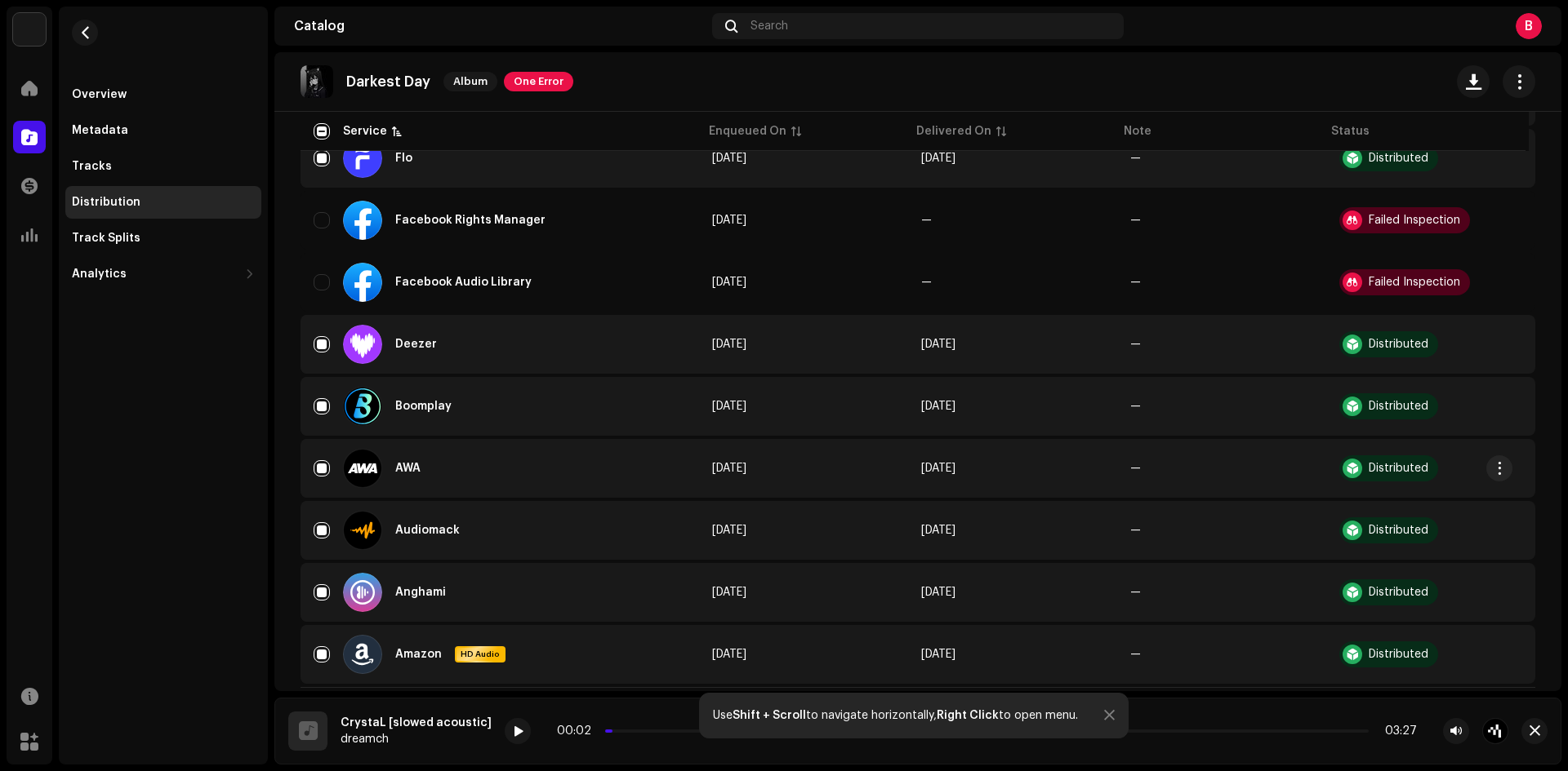
scroll to position [1462, 0]
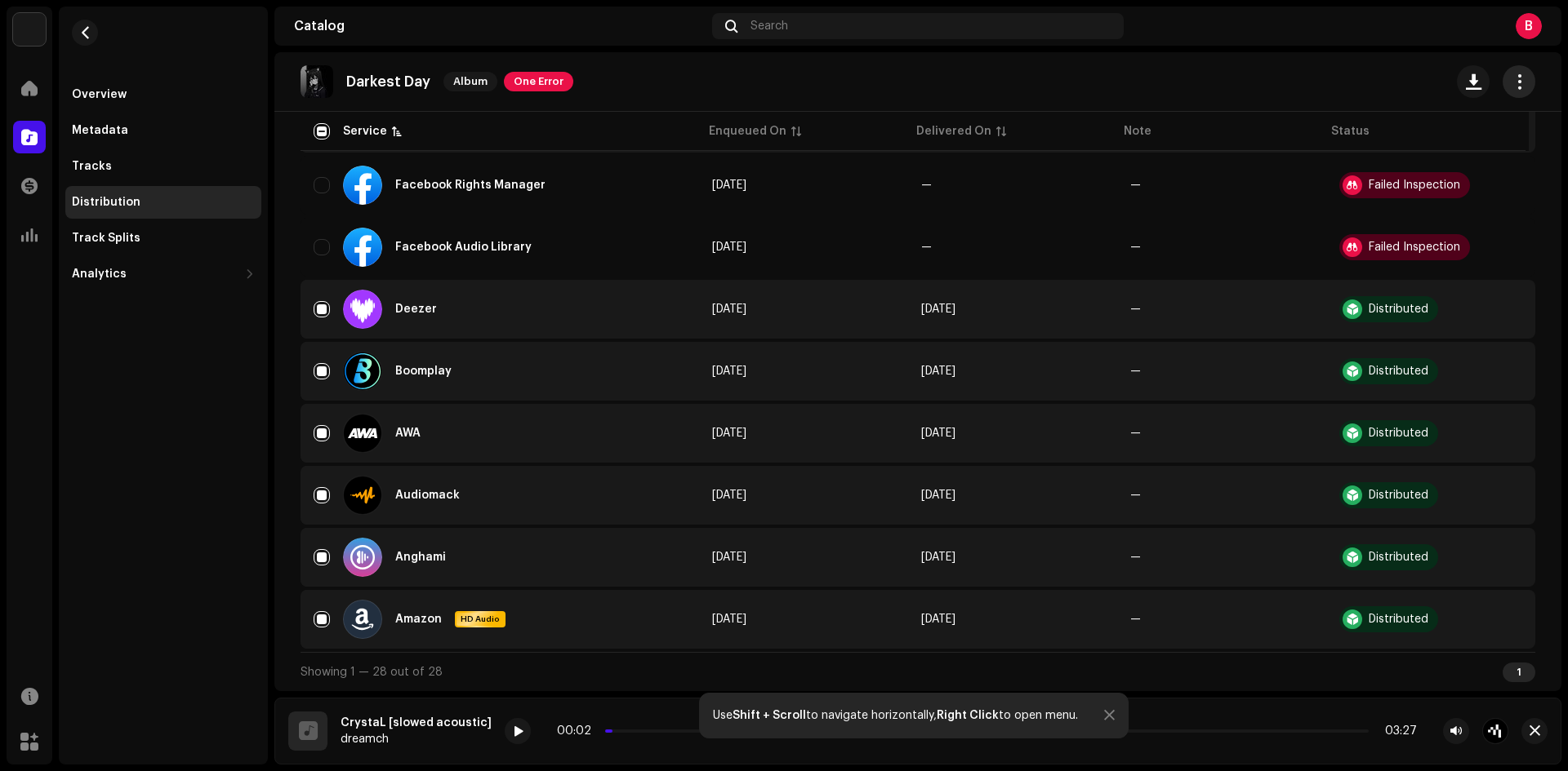
click at [1517, 82] on span "button" at bounding box center [1519, 82] width 15 height 13
click at [1183, 69] on div "Darkest Day Album One Error" at bounding box center [917, 82] width 1234 height 32
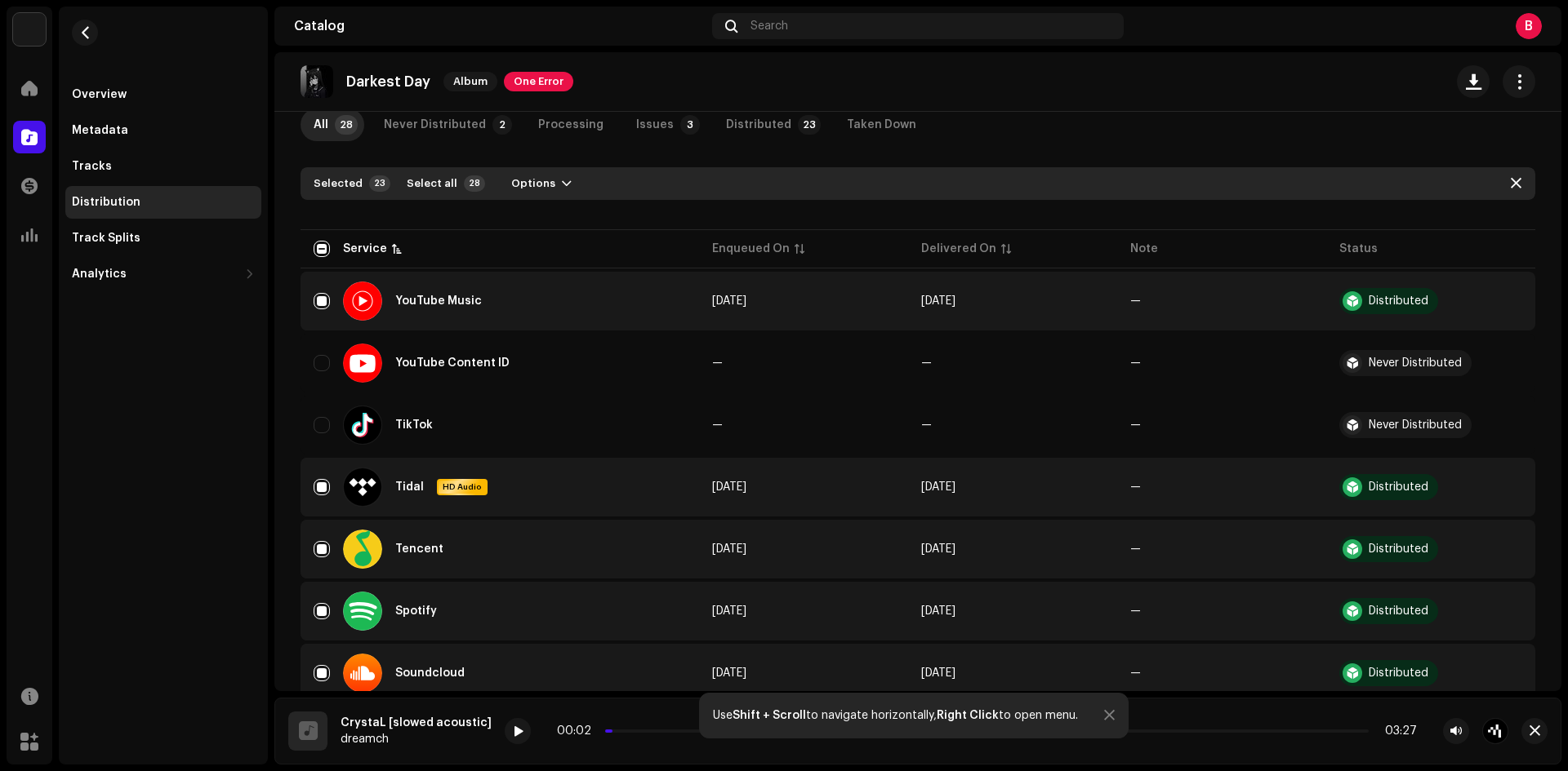
scroll to position [0, 0]
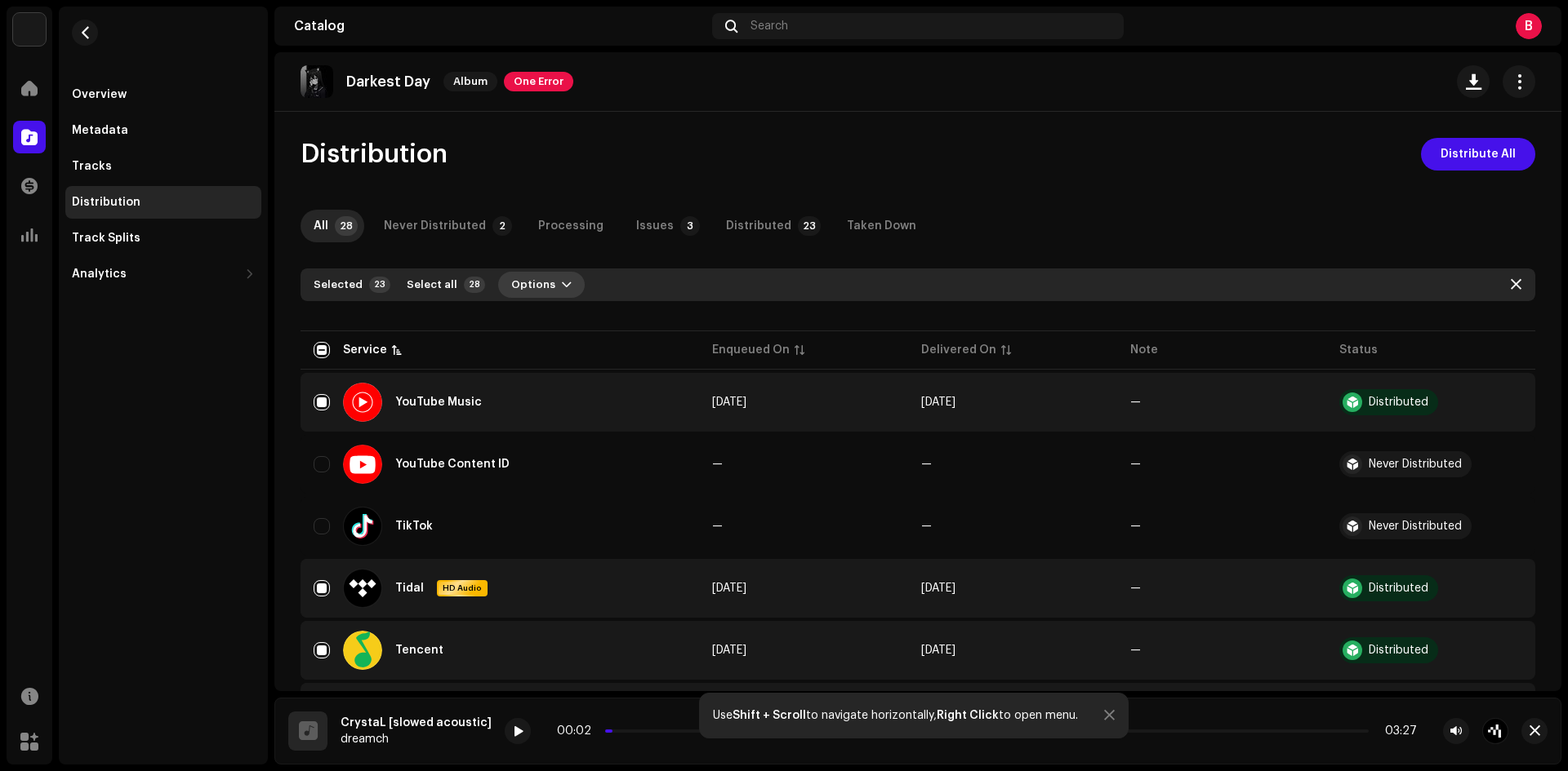
click at [530, 290] on span "Options" at bounding box center [533, 285] width 44 height 32
click at [546, 315] on span "Distribute" at bounding box center [531, 322] width 58 height 13
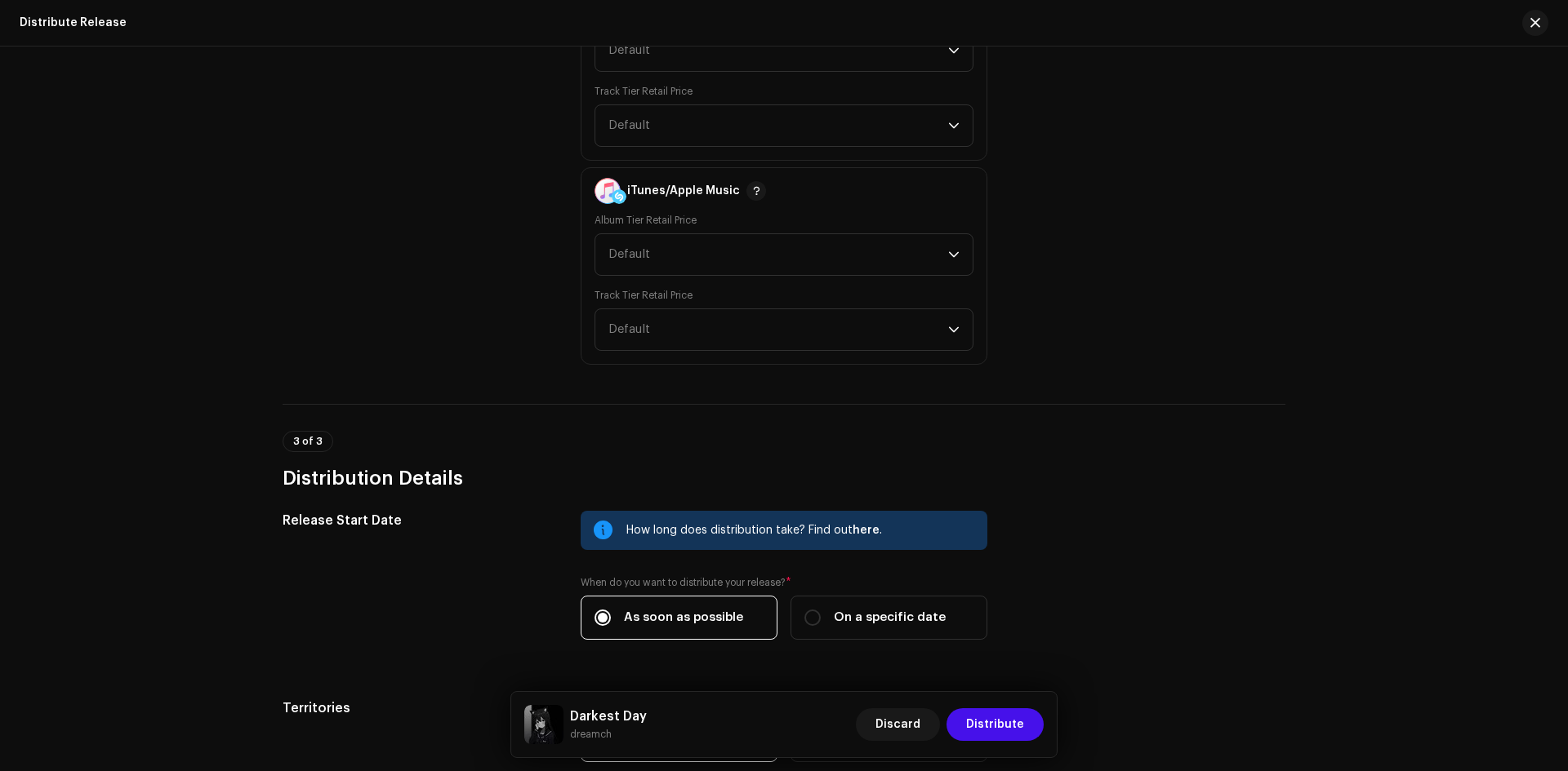
scroll to position [1496, 0]
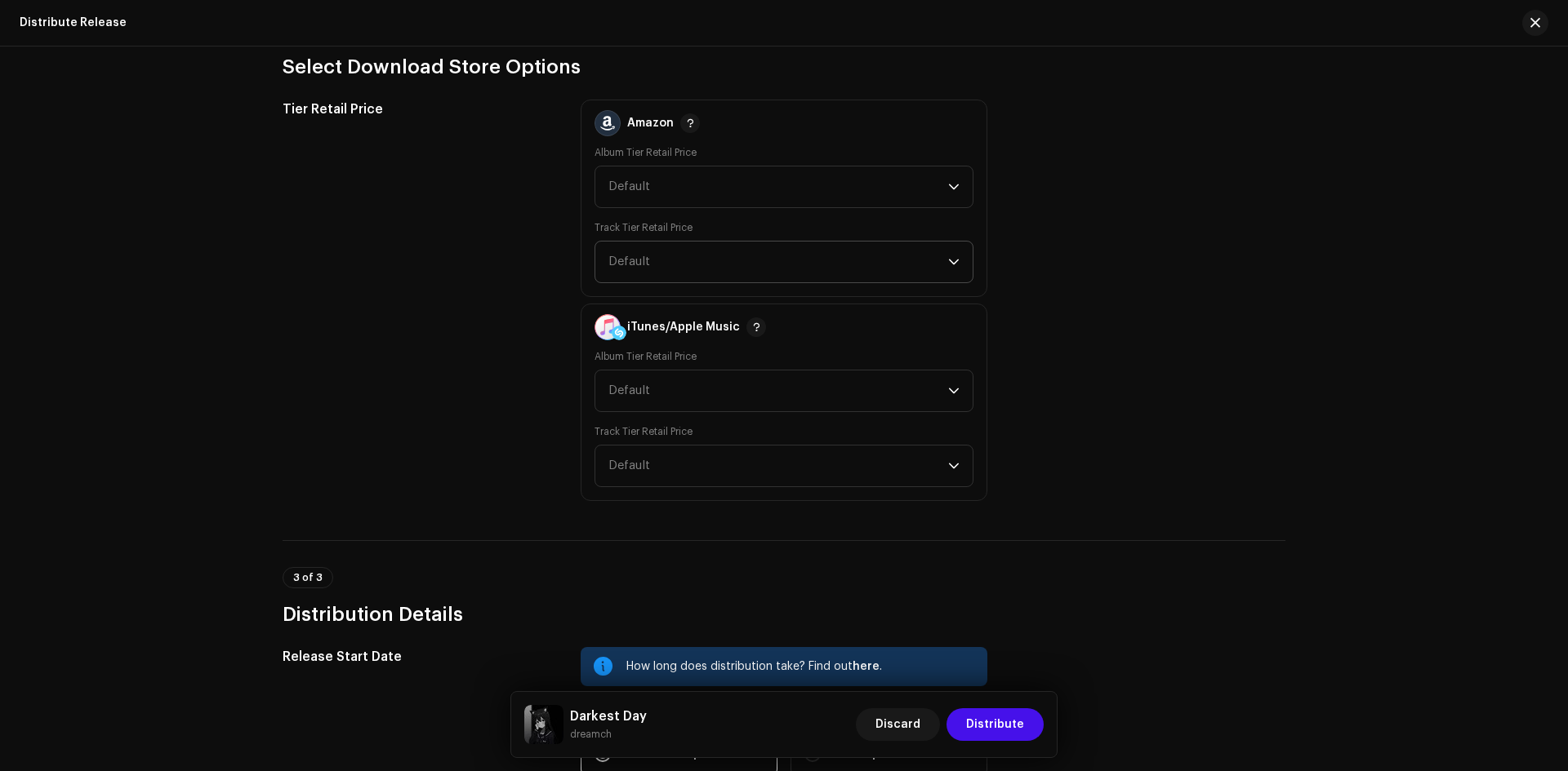
click at [690, 244] on span "Default" at bounding box center [779, 261] width 340 height 40
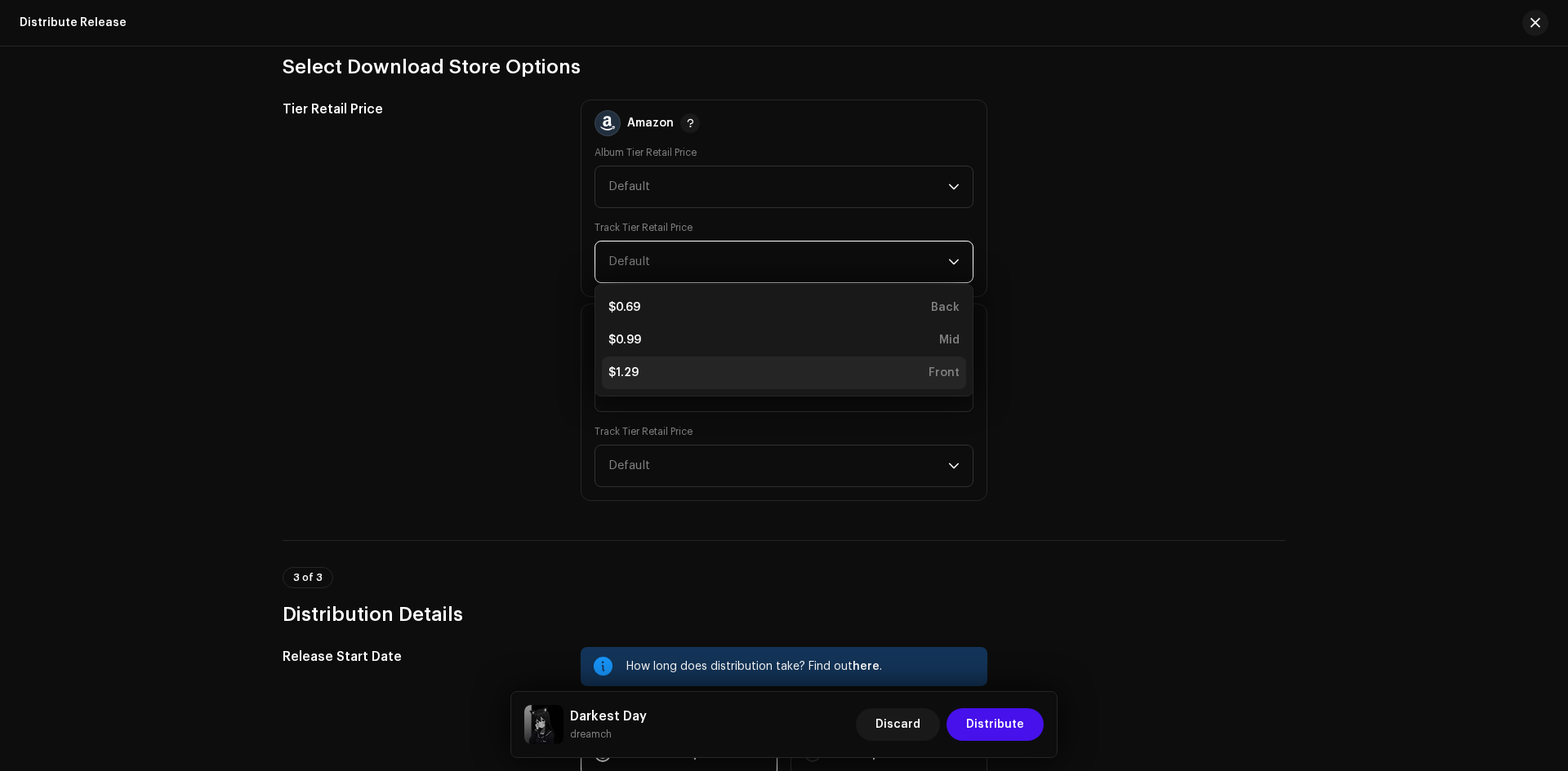
click at [656, 382] on li "$1.29 Front" at bounding box center [783, 373] width 364 height 32
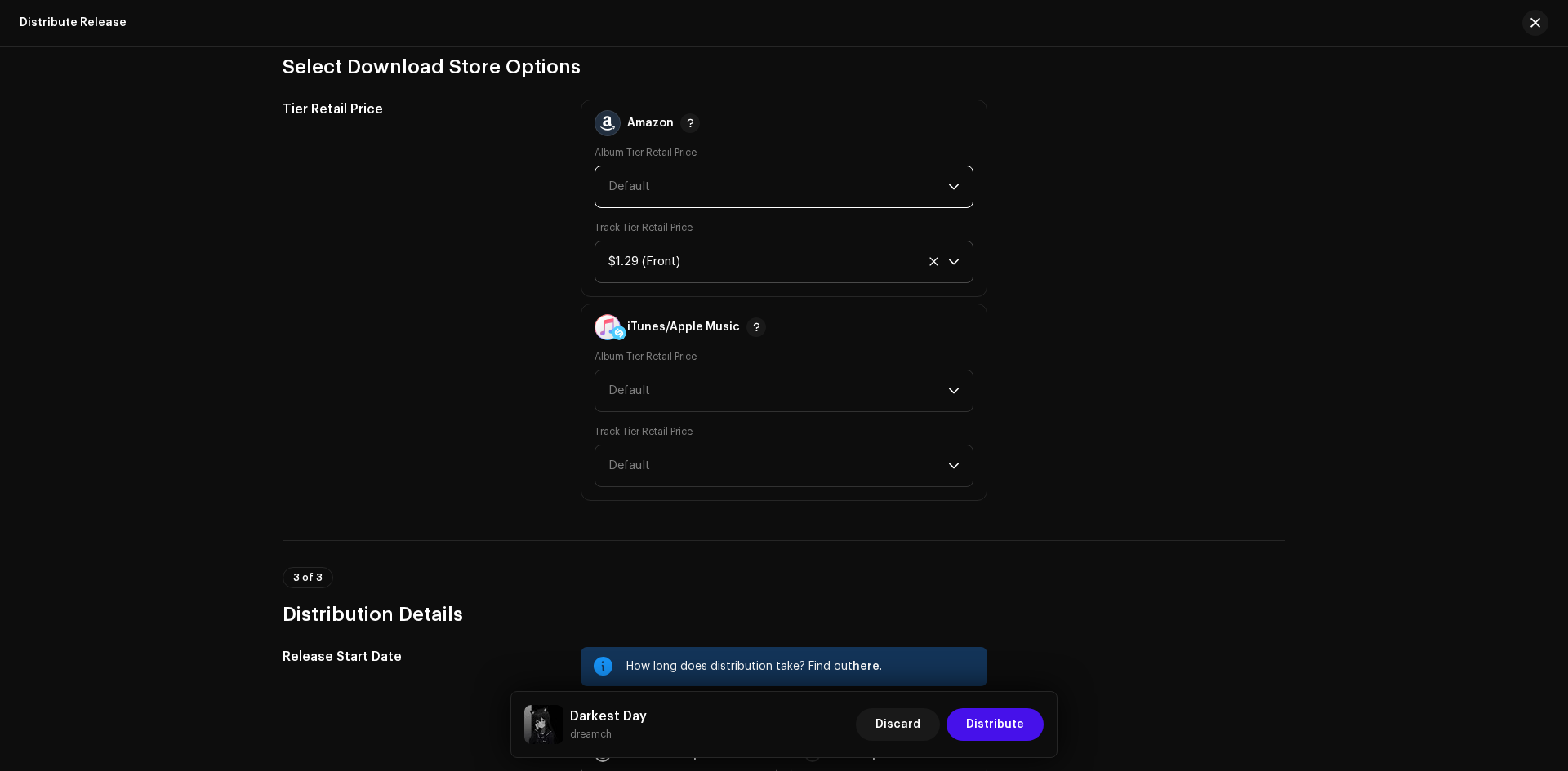
click at [656, 201] on span "Default" at bounding box center [779, 186] width 340 height 40
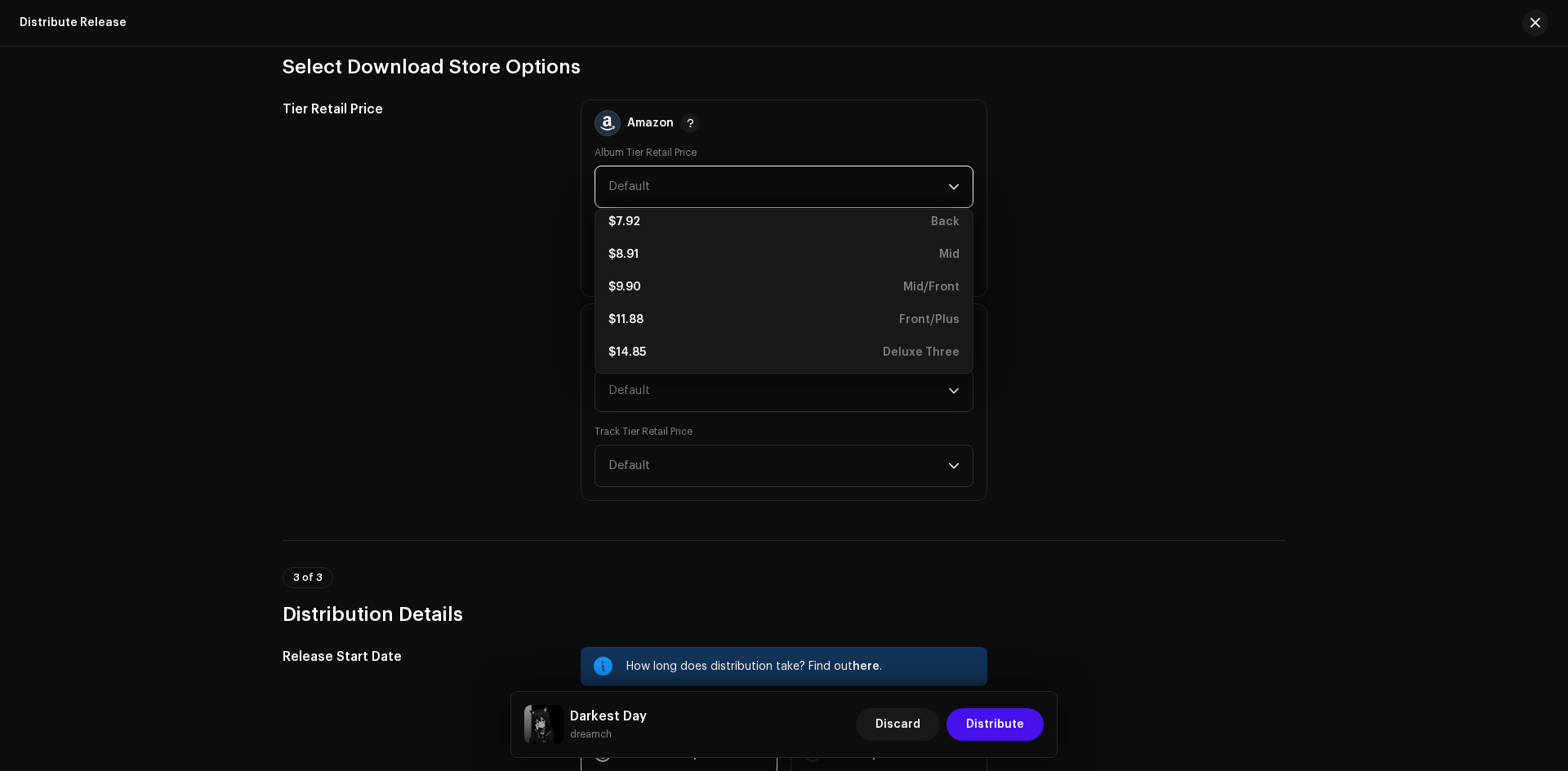
scroll to position [274, 0]
click at [666, 319] on div "$11.88 Front/Plus" at bounding box center [784, 317] width 352 height 16
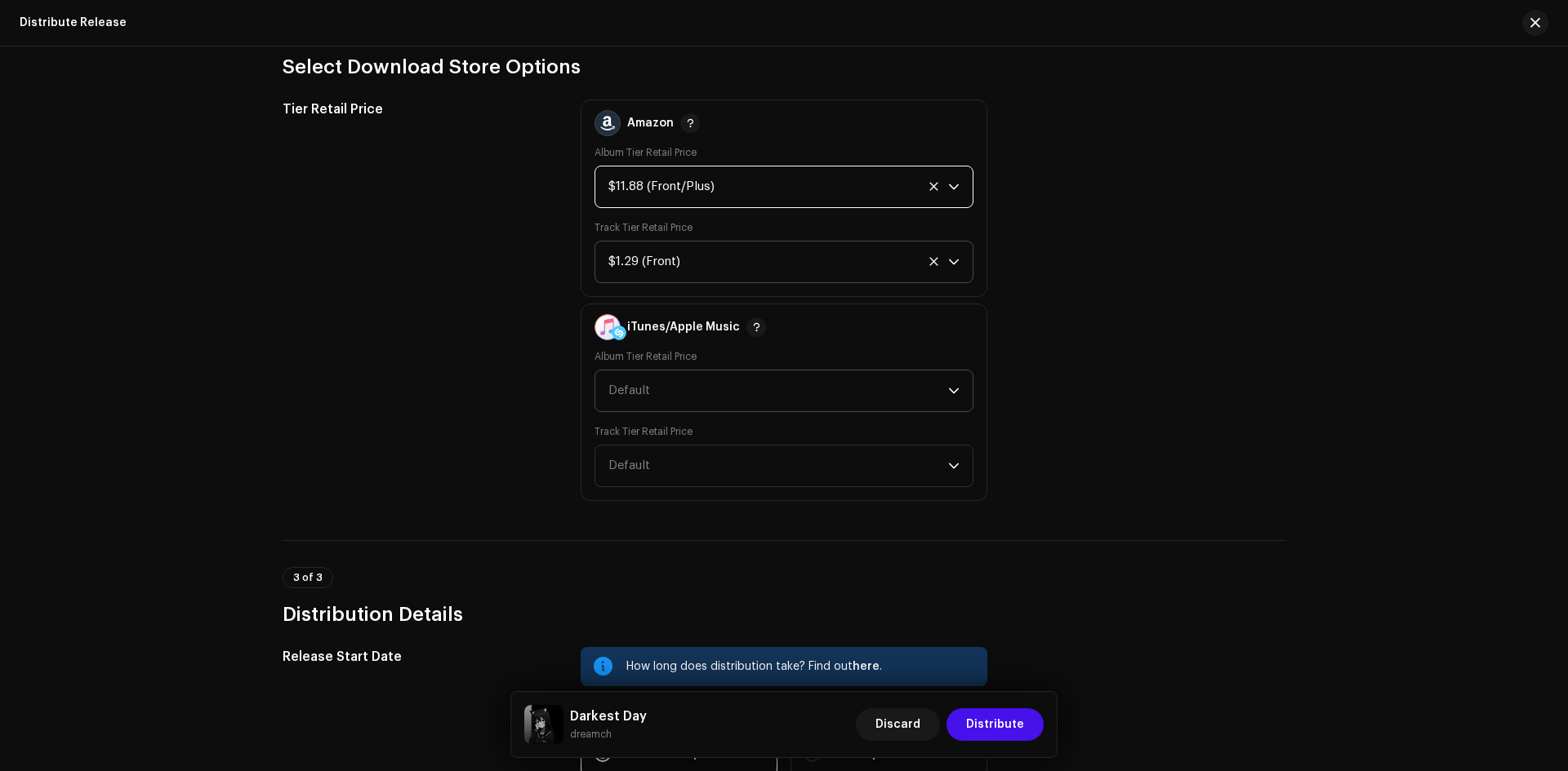
click at [659, 385] on span "Default" at bounding box center [779, 390] width 340 height 40
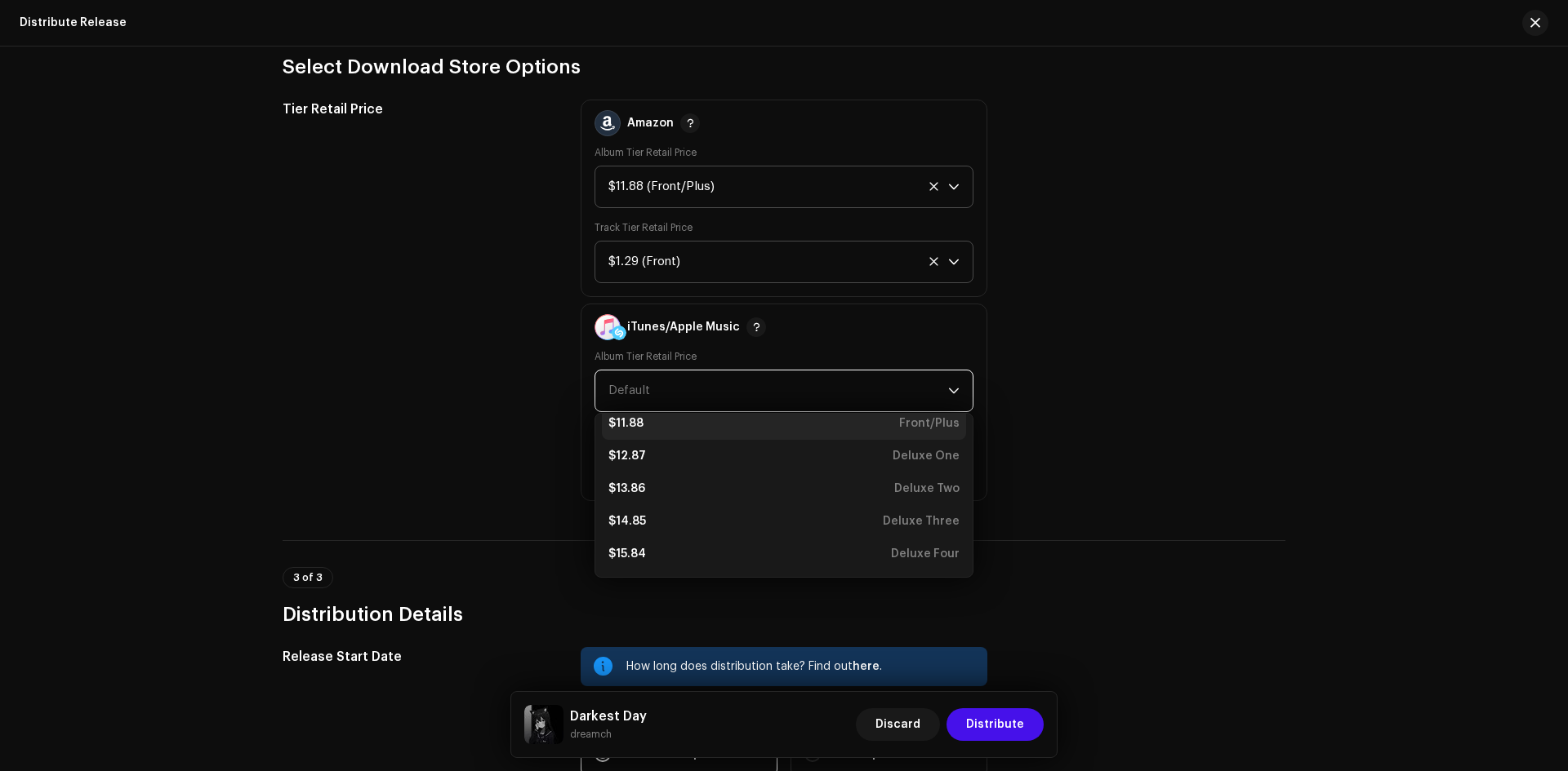
scroll to position [398, 0]
click at [668, 425] on div "$11.88 Front/Plus" at bounding box center [784, 430] width 352 height 16
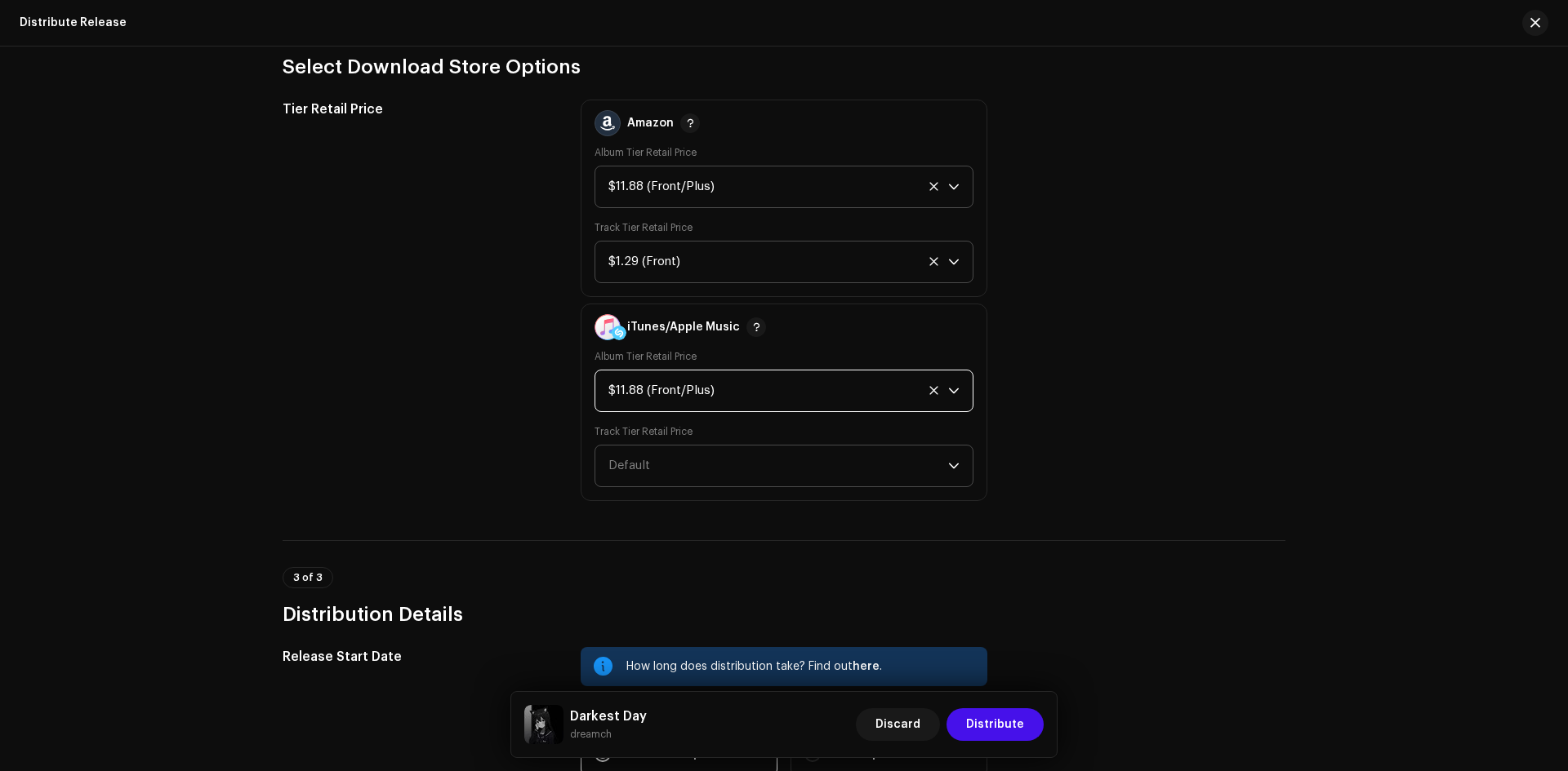
click at [690, 458] on span "Default" at bounding box center [779, 465] width 340 height 40
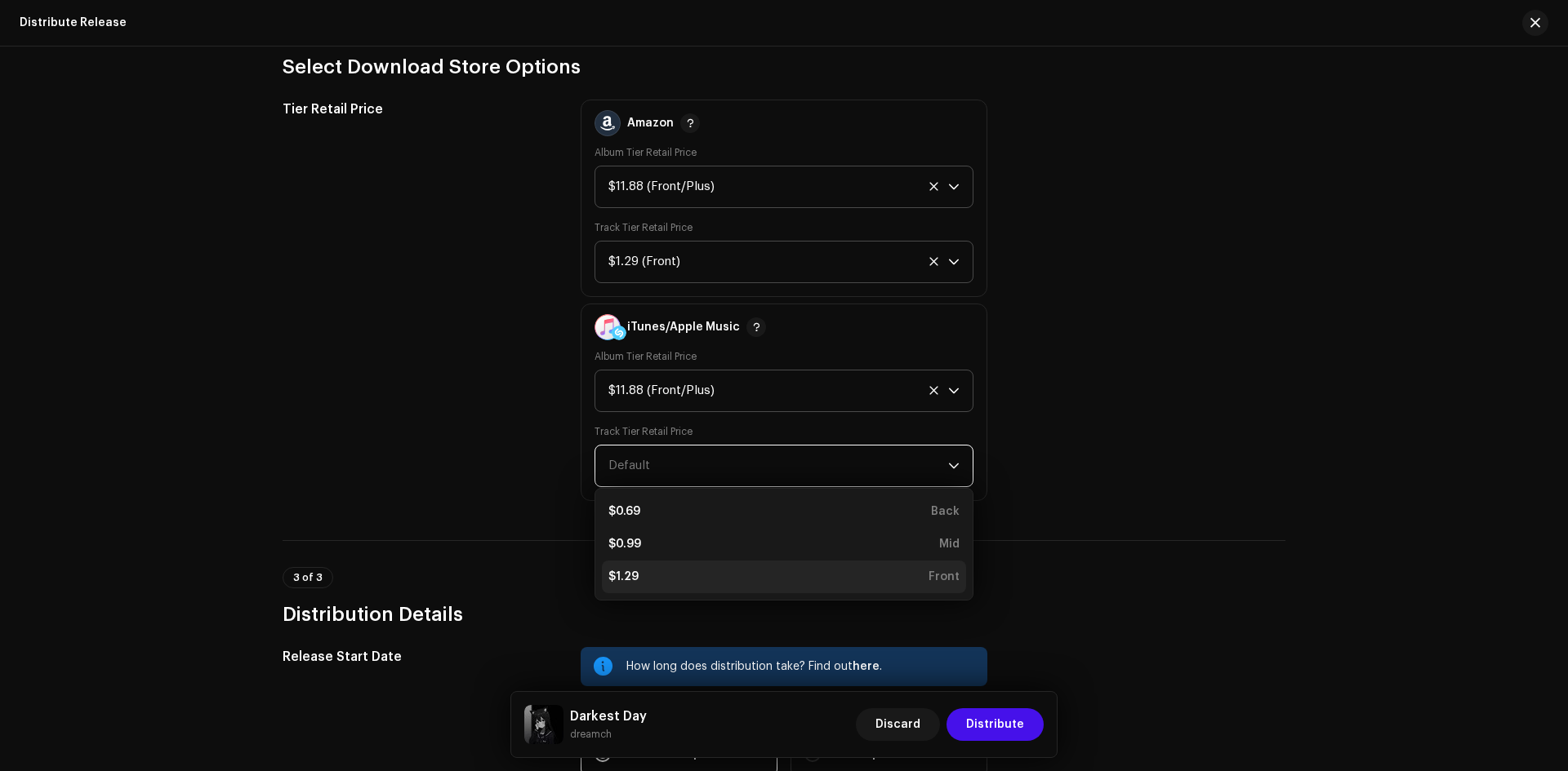
click at [682, 578] on div "$1.29 Front" at bounding box center [784, 577] width 352 height 16
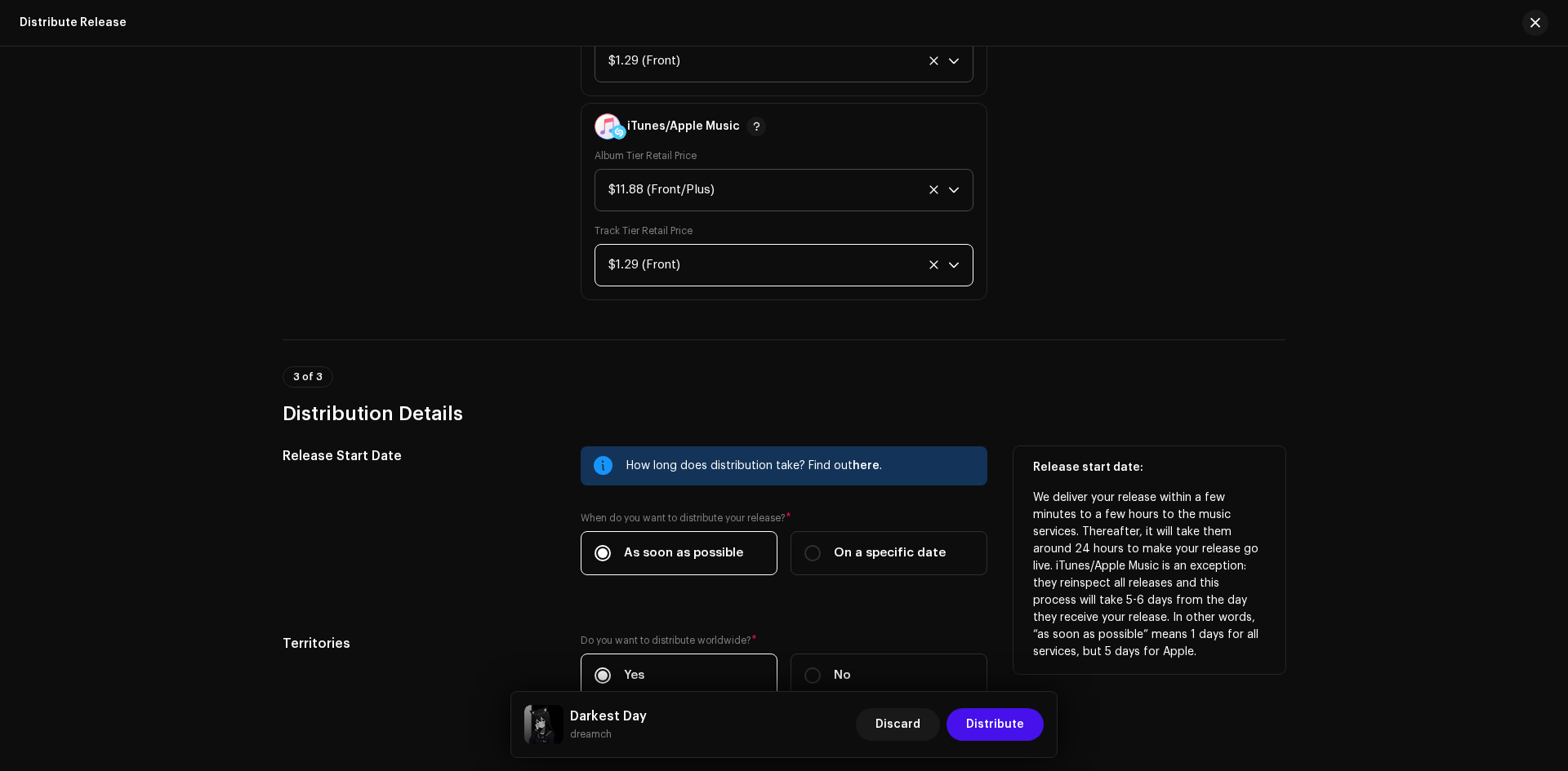
scroll to position [1800, 0]
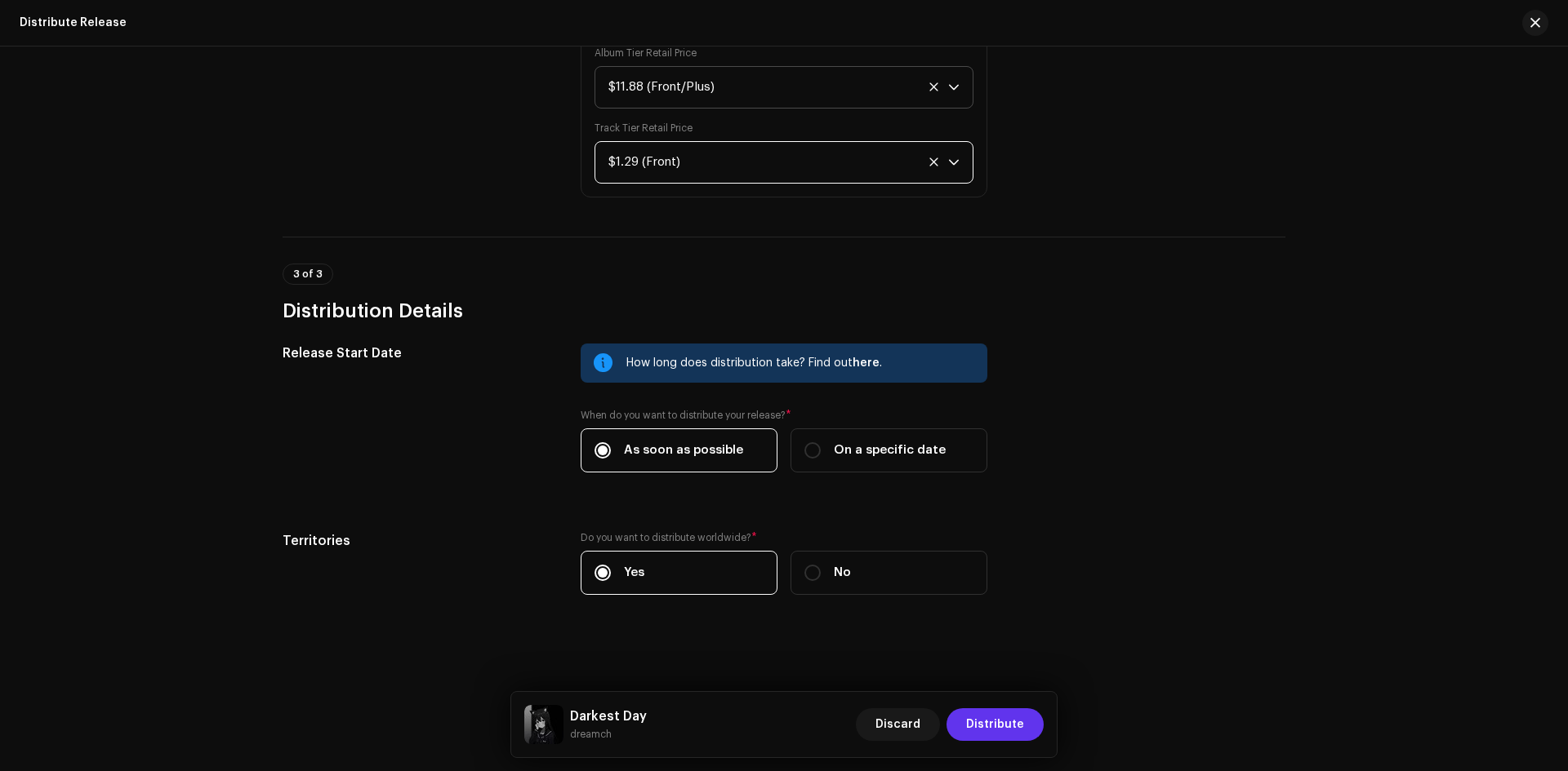
click at [989, 729] on span "Distribute" at bounding box center [995, 724] width 58 height 32
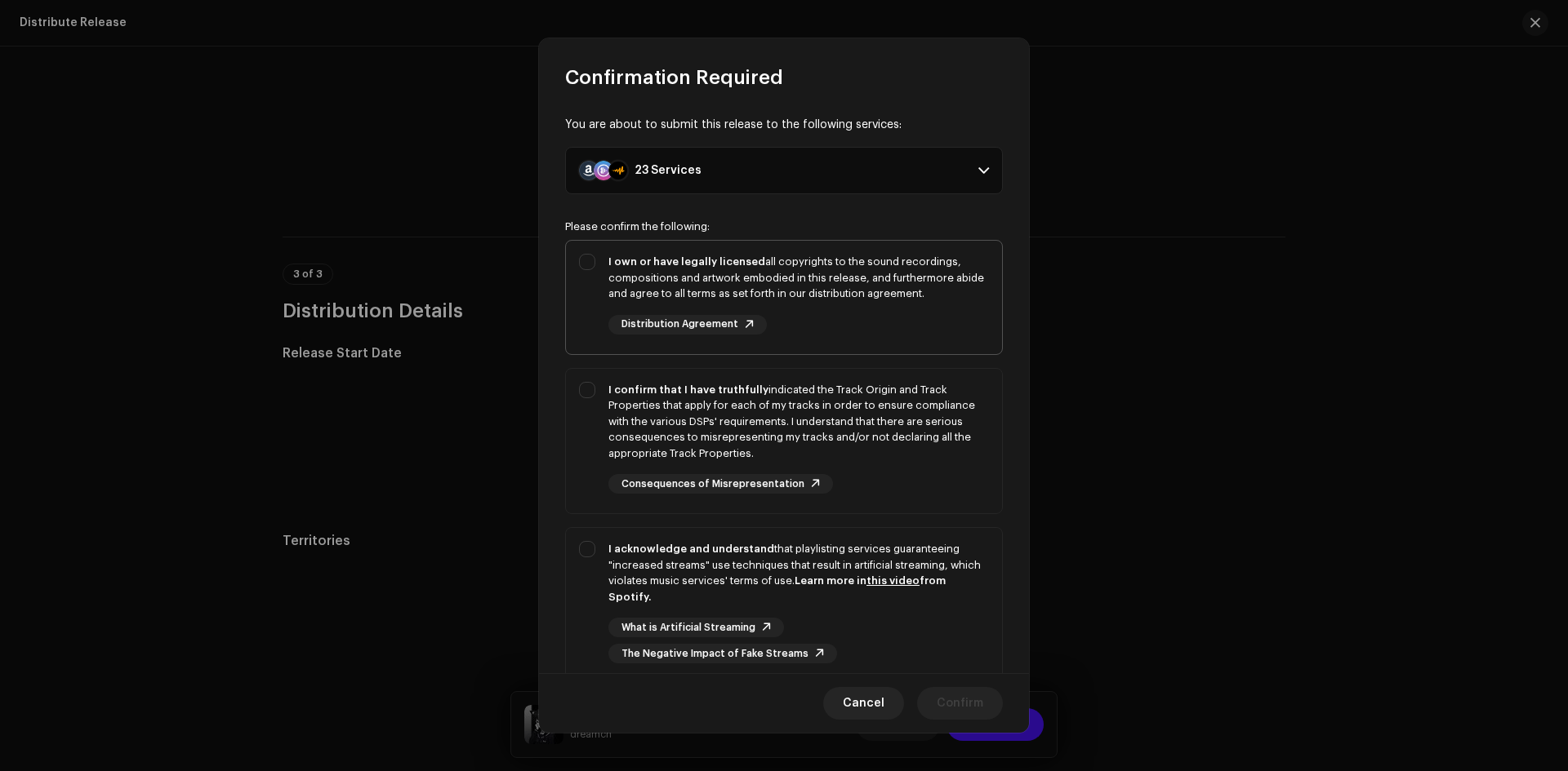
click at [868, 306] on div "I own or have legally licensed all copyrights to the sound recordings, composit…" at bounding box center [798, 294] width 380 height 81
checkbox input "true"
click at [911, 457] on div "I confirm that I have truthfully indicated the Track Origin and Track Propertie…" at bounding box center [798, 421] width 380 height 80
checkbox input "true"
click at [913, 590] on div "I acknowledge and understand that playlisting services guaranteeing "increased …" at bounding box center [798, 572] width 380 height 64
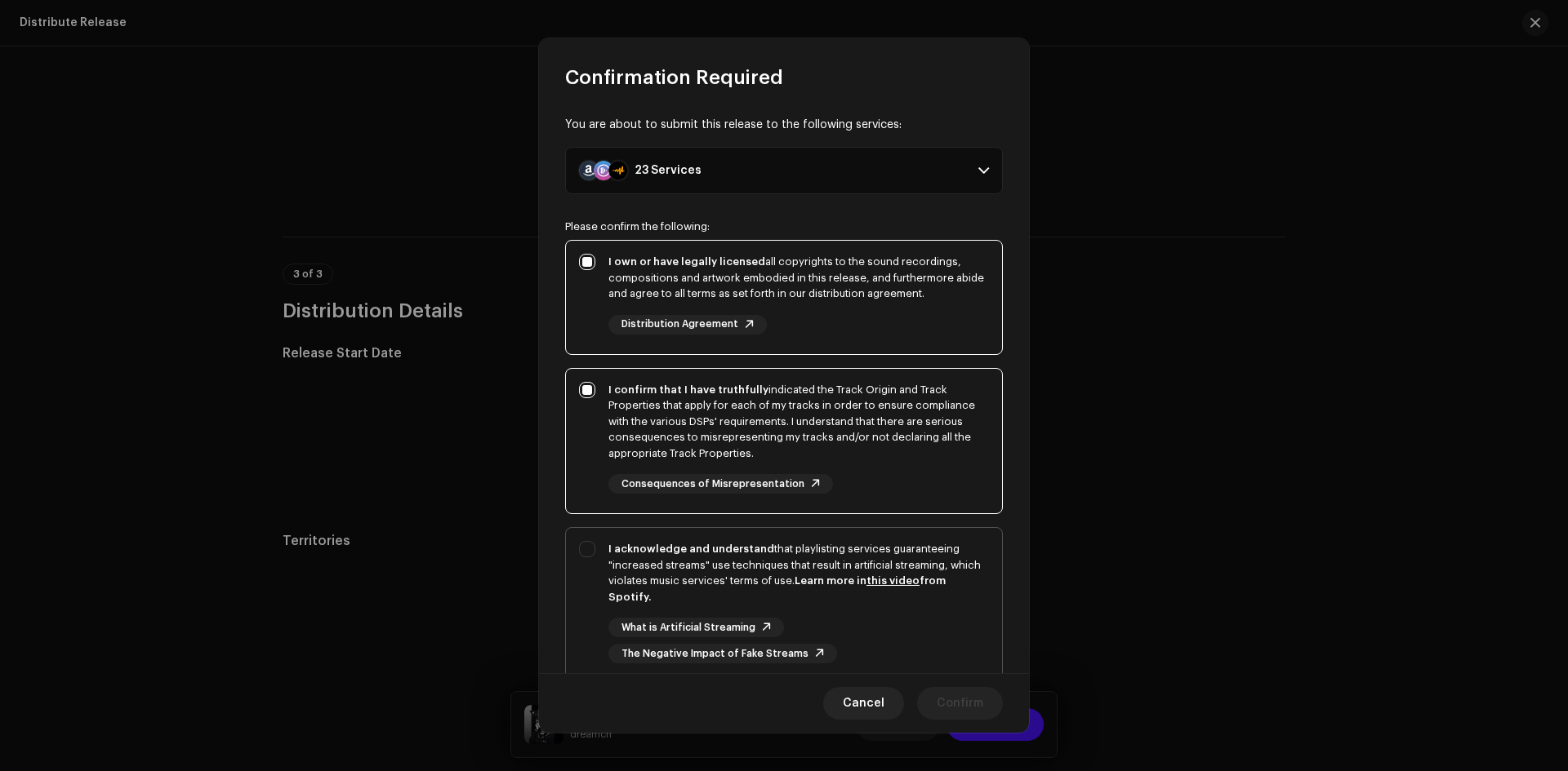
checkbox input "true"
click at [971, 708] on span "Confirm" at bounding box center [960, 704] width 47 height 32
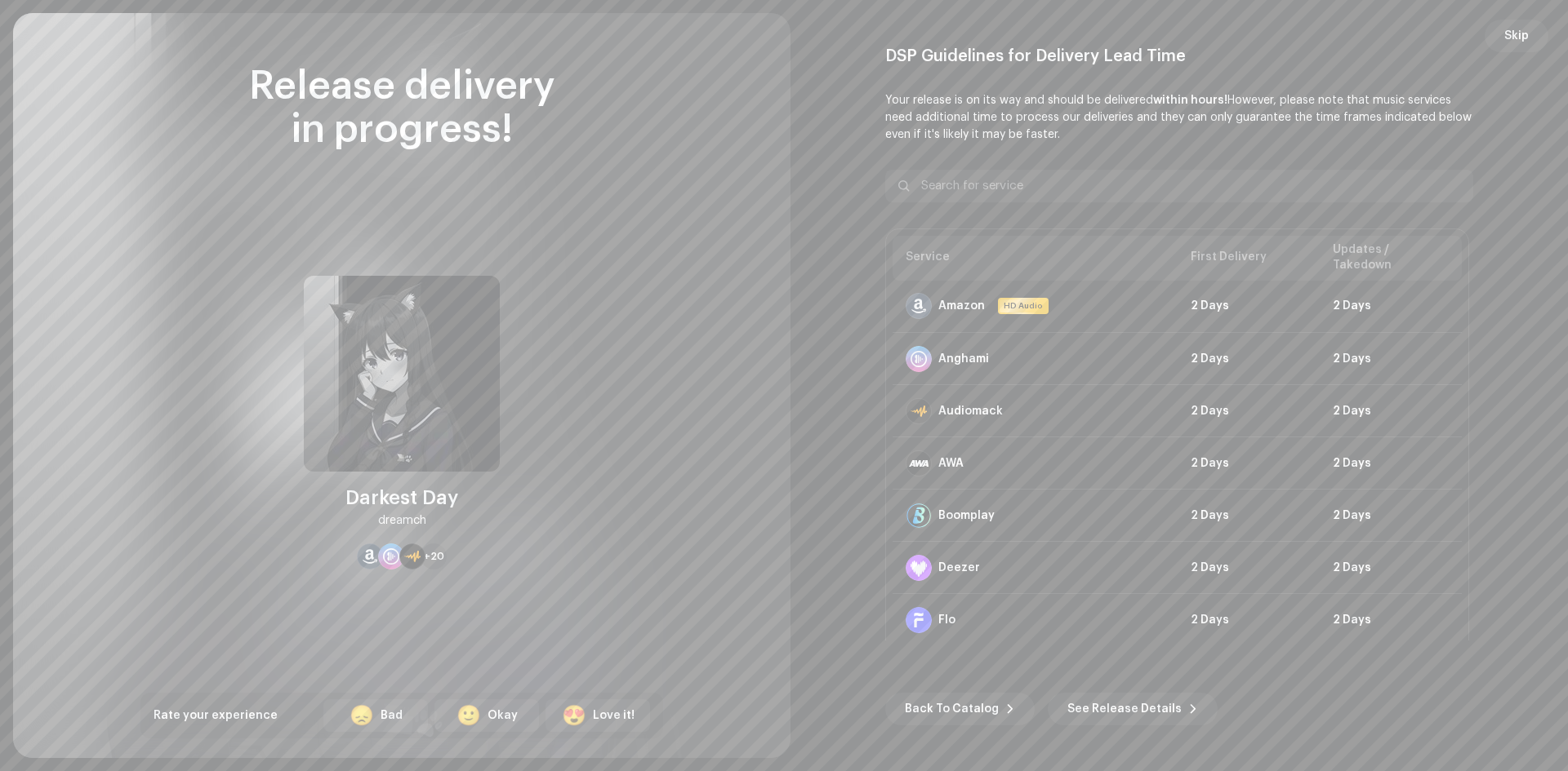
click at [1510, 52] on re-o-post-create-distribution-options "DSP Guidelines for Delivery Lead Time Your release is on its way and should be …" at bounding box center [1179, 386] width 738 height 679
click at [1510, 51] on div "Skip DSP Guidelines for Delivery Lead Time Your release is on its way and shoul…" at bounding box center [1179, 386] width 778 height 745
click at [1510, 41] on span "Skip" at bounding box center [1516, 36] width 24 height 32
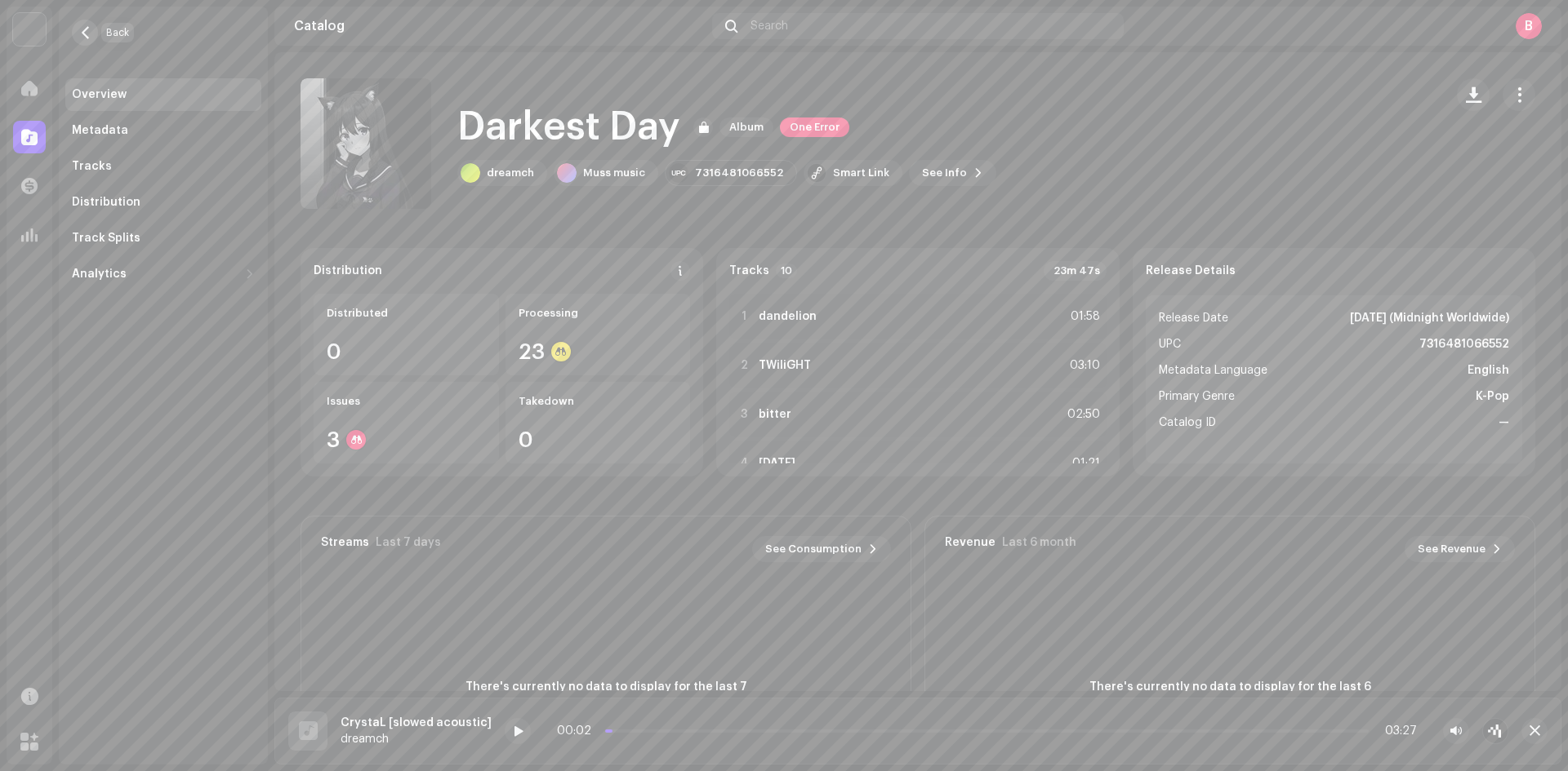
click at [87, 42] on button "button" at bounding box center [85, 32] width 26 height 26
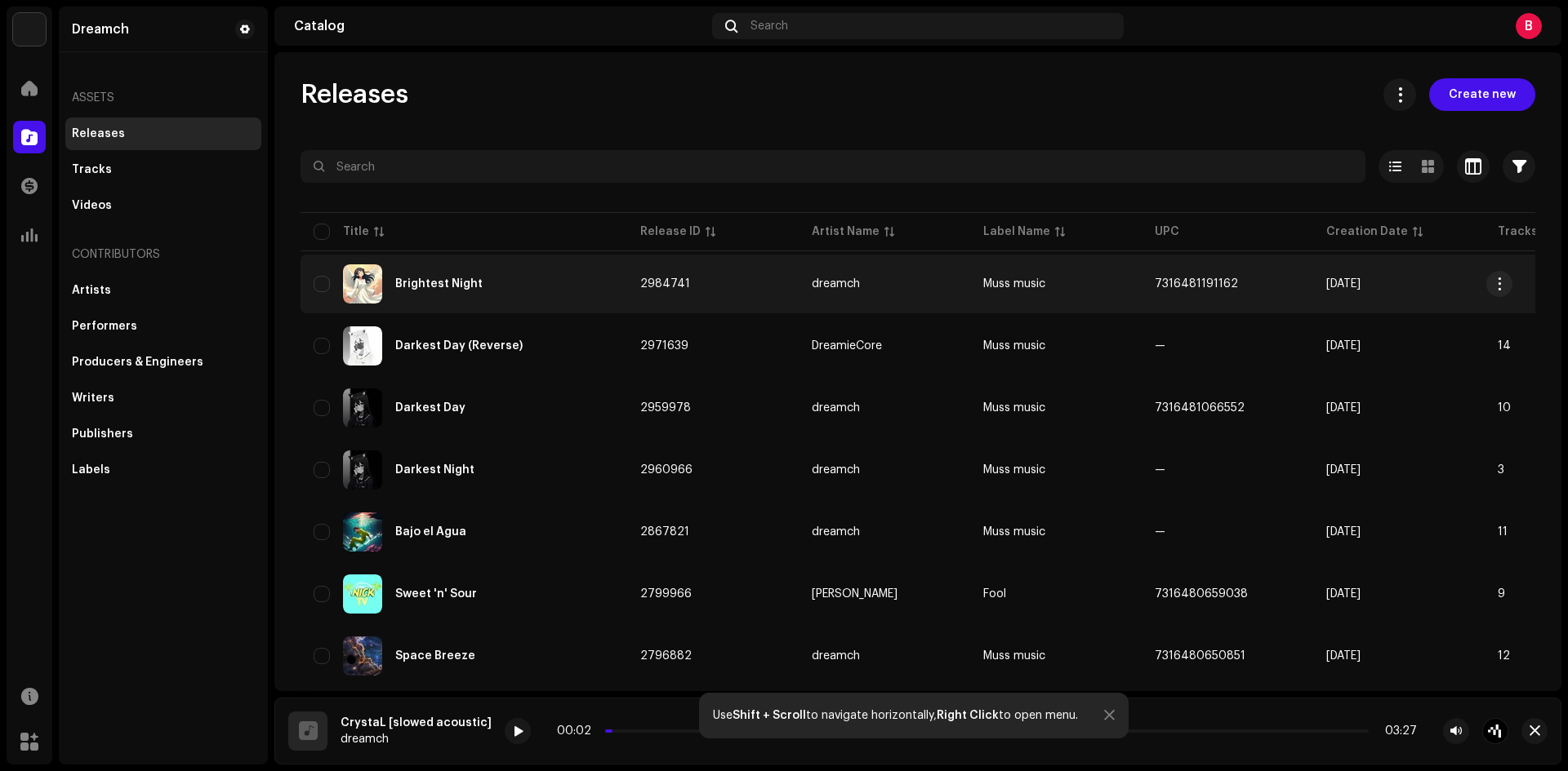
click at [470, 286] on div "Brightest Night" at bounding box center [439, 284] width 87 height 12
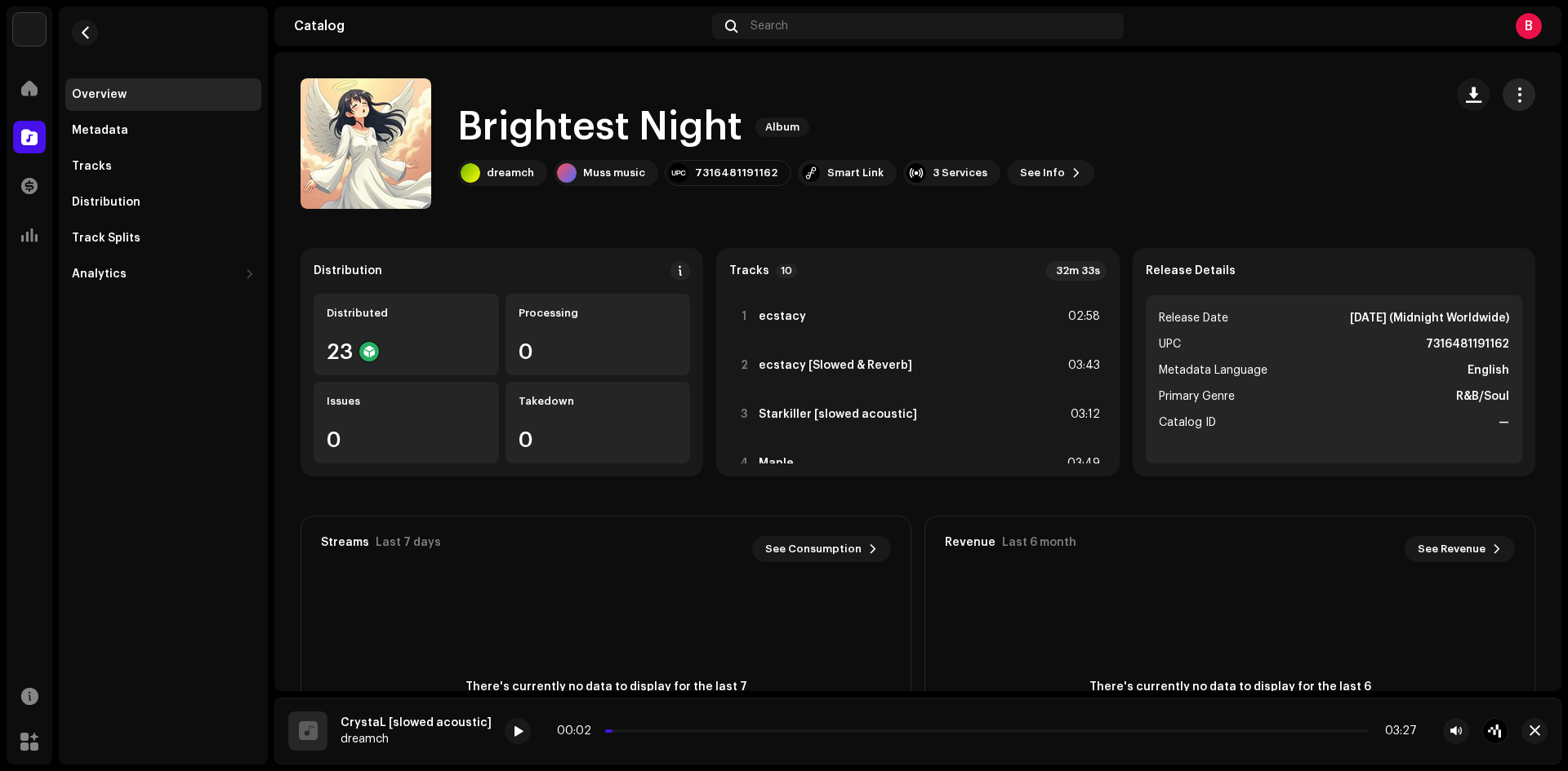
click at [1511, 97] on span "button" at bounding box center [1519, 94] width 15 height 13
click at [1412, 155] on div "Edit" at bounding box center [1435, 167] width 165 height 32
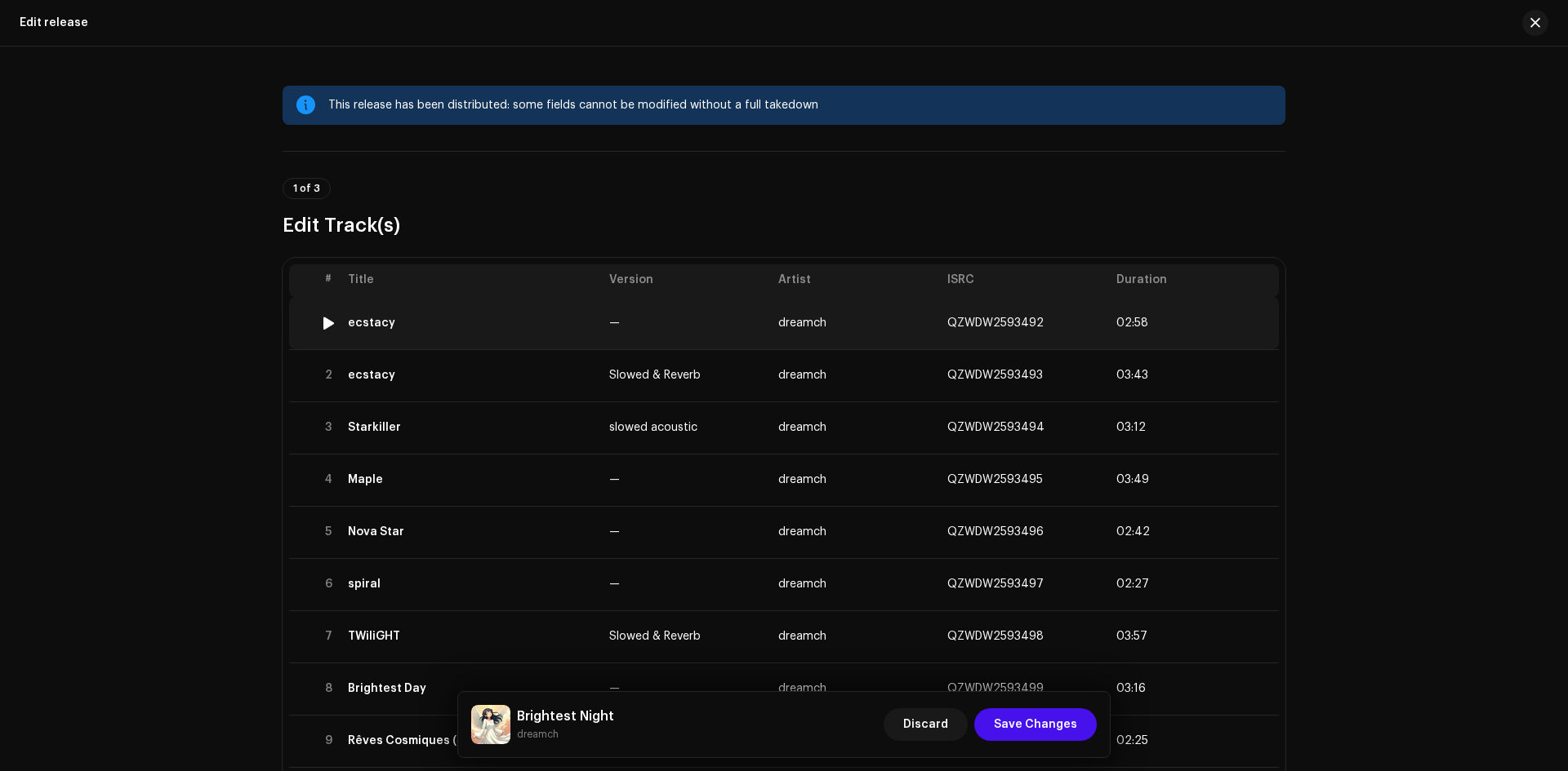
click at [325, 322] on div at bounding box center [329, 323] width 13 height 13
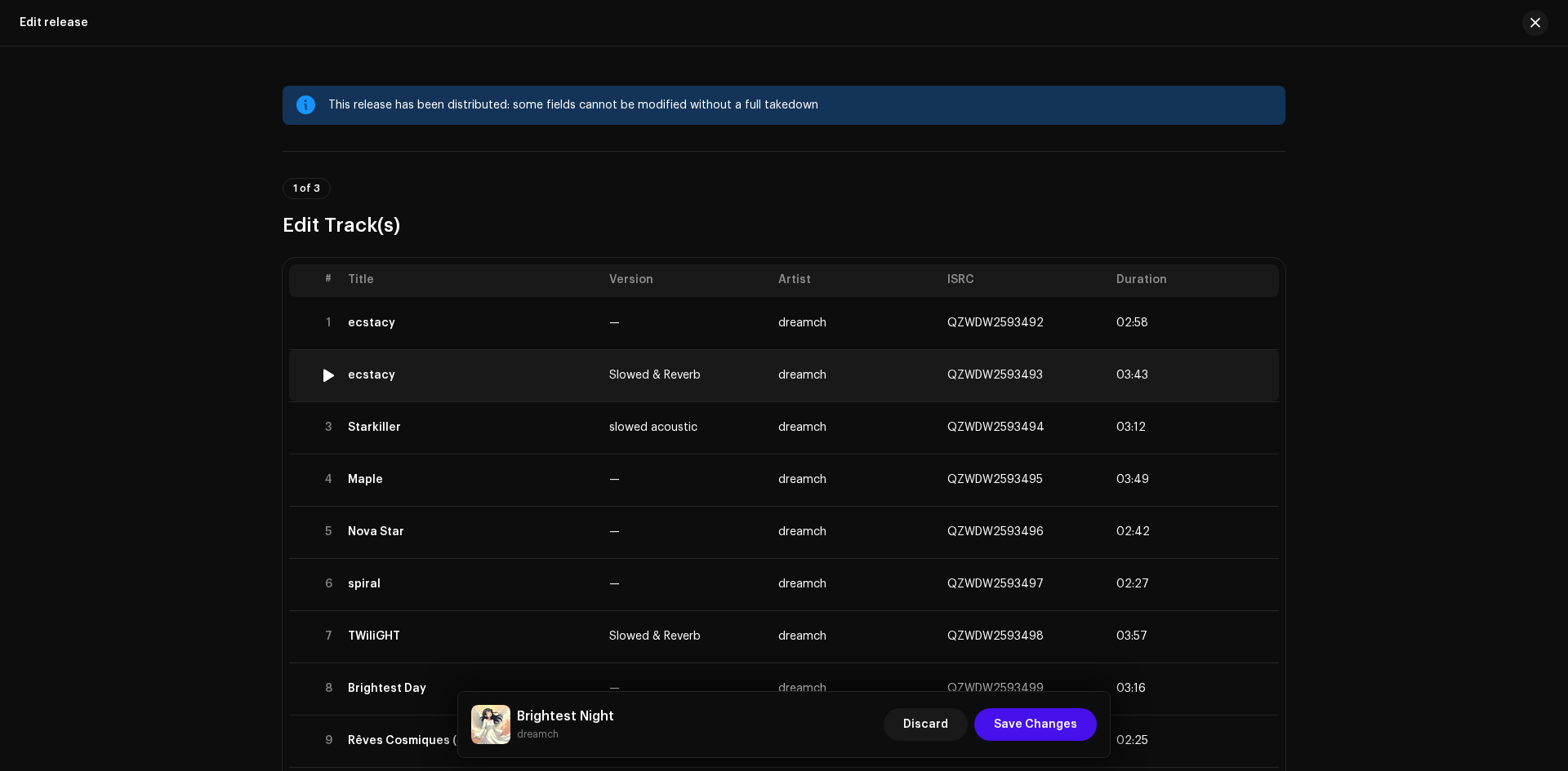
click at [325, 377] on div at bounding box center [329, 376] width 13 height 13
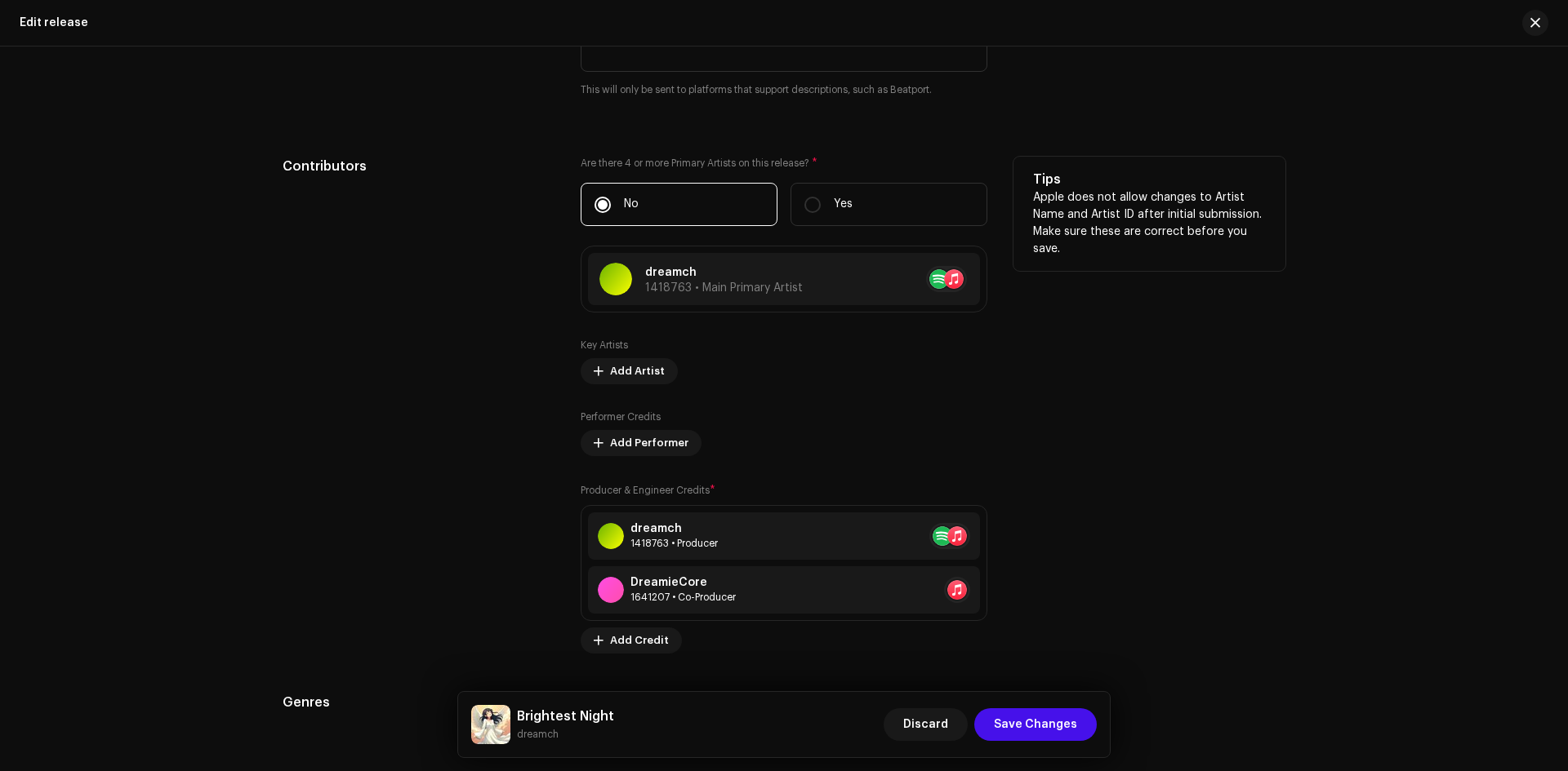
scroll to position [2177, 0]
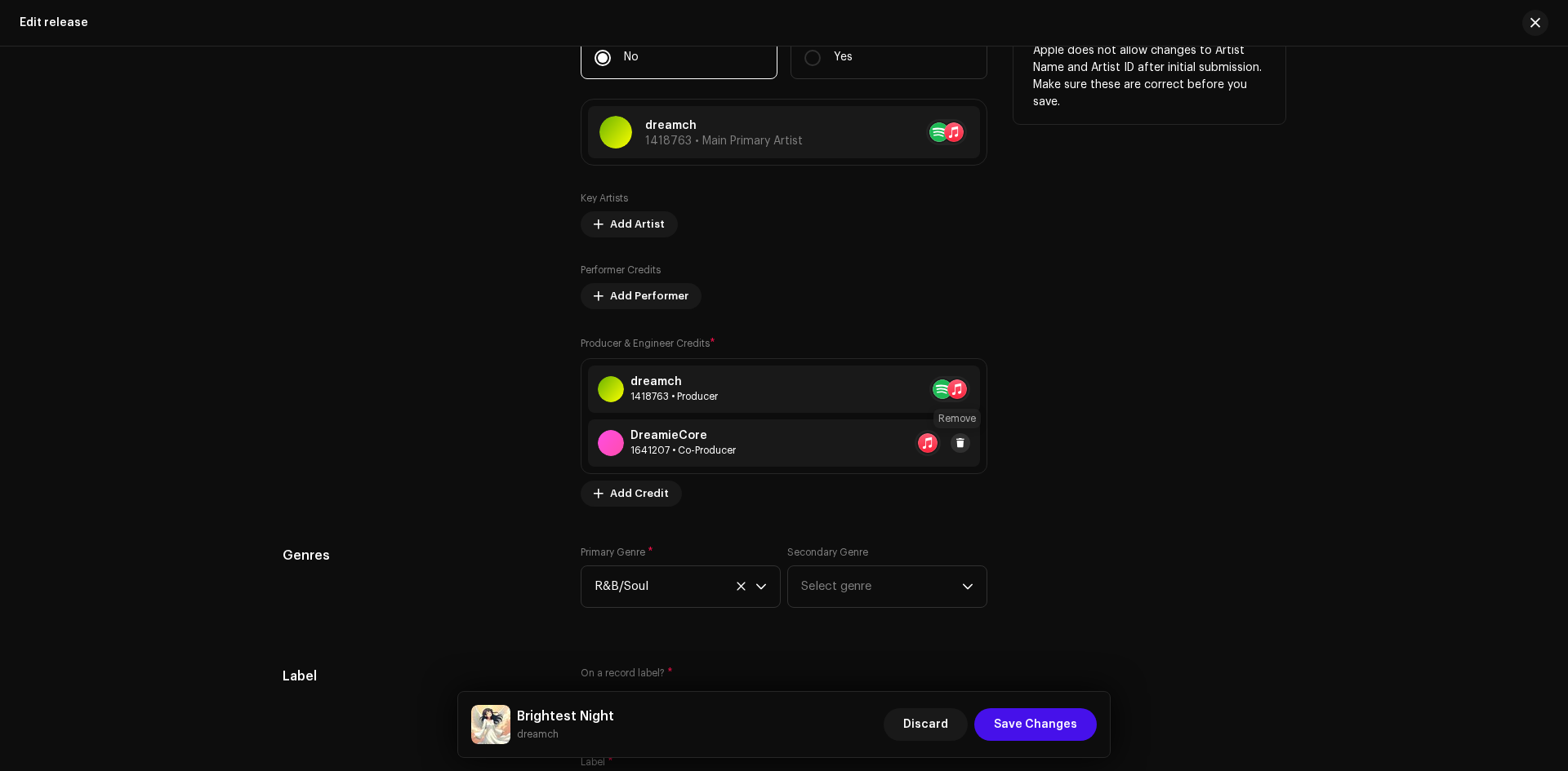
click at [956, 439] on span at bounding box center [960, 443] width 10 height 13
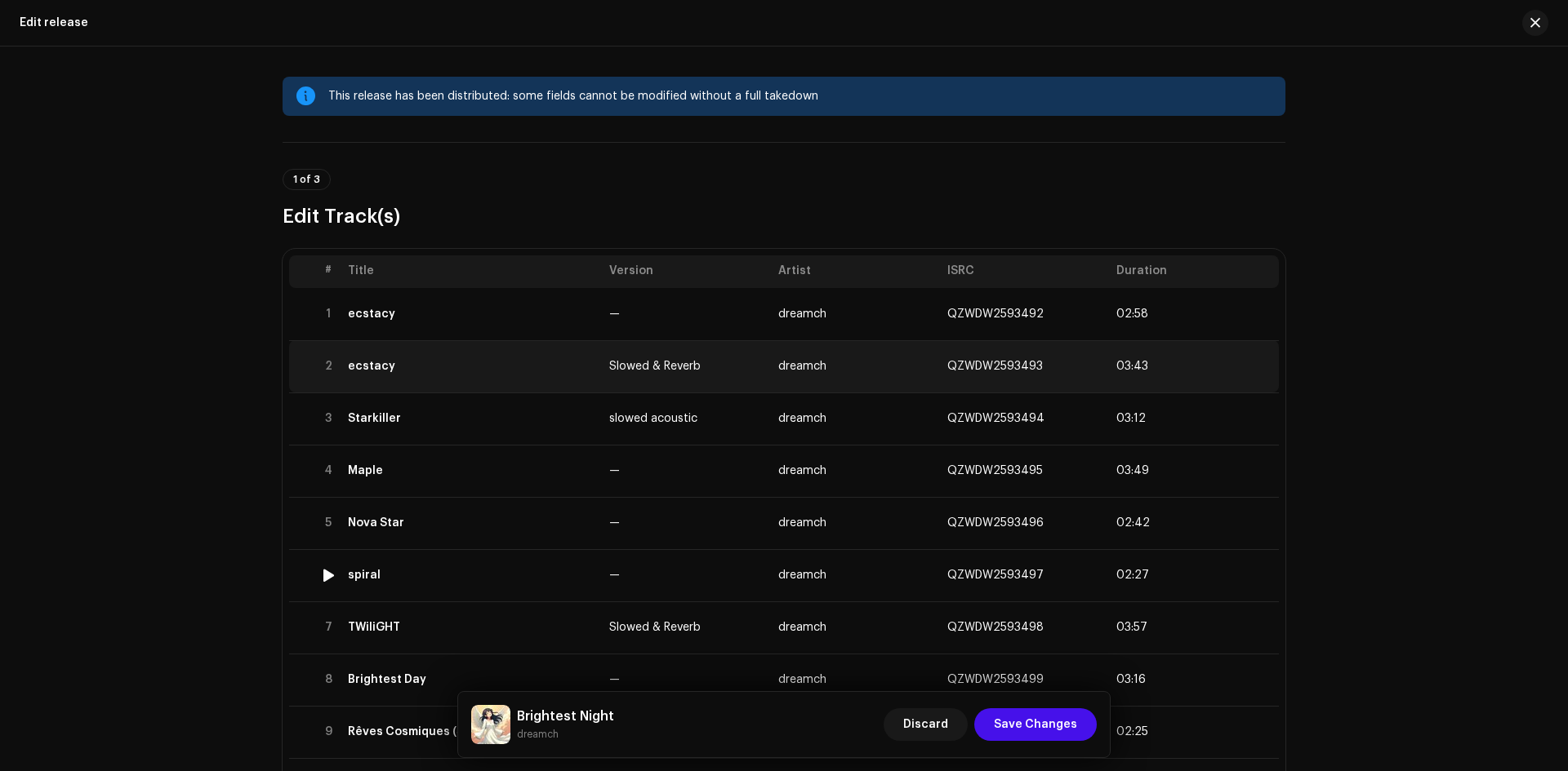
scroll to position [0, 0]
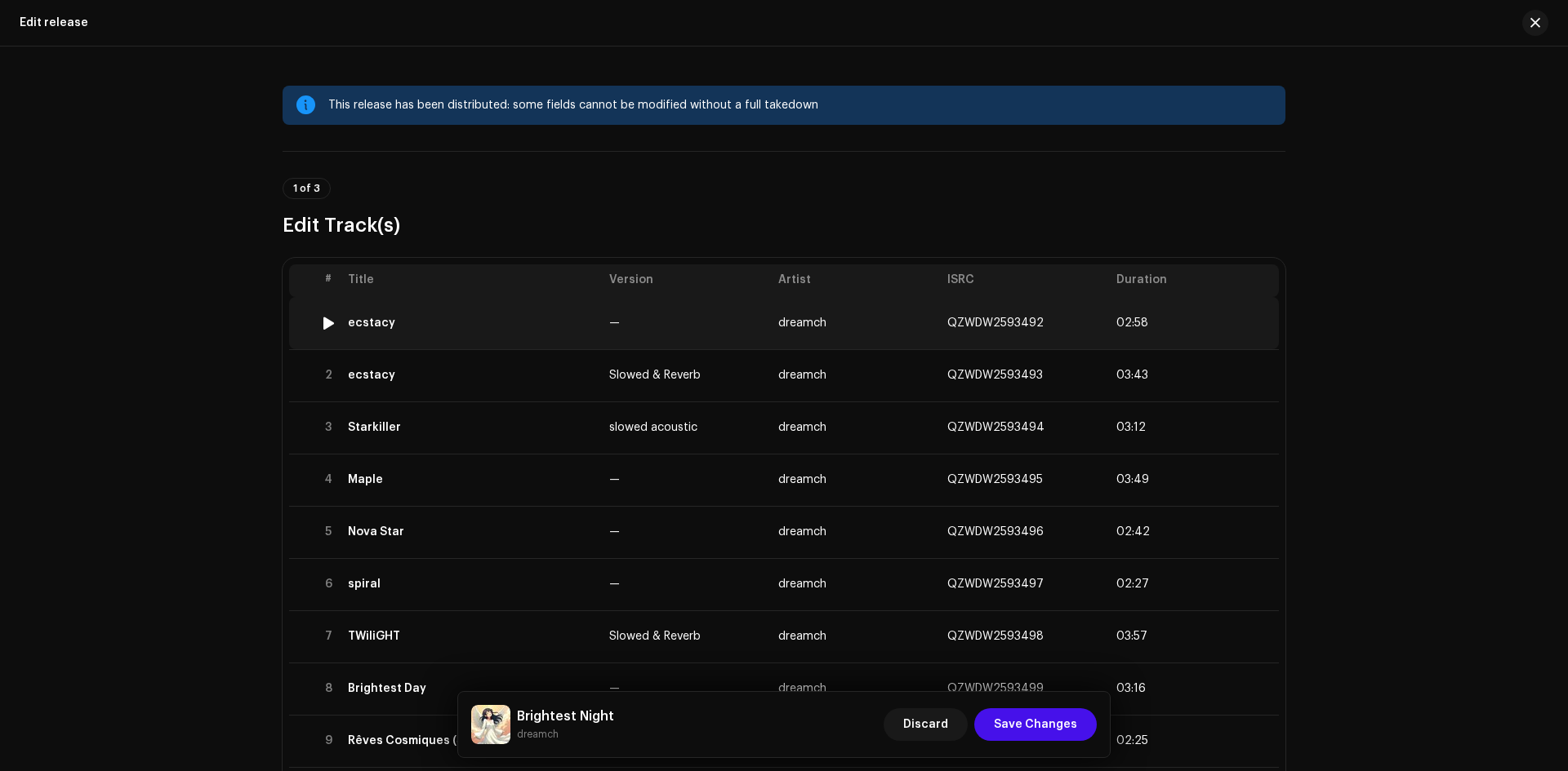
click at [522, 334] on td "ecstacy" at bounding box center [472, 323] width 262 height 52
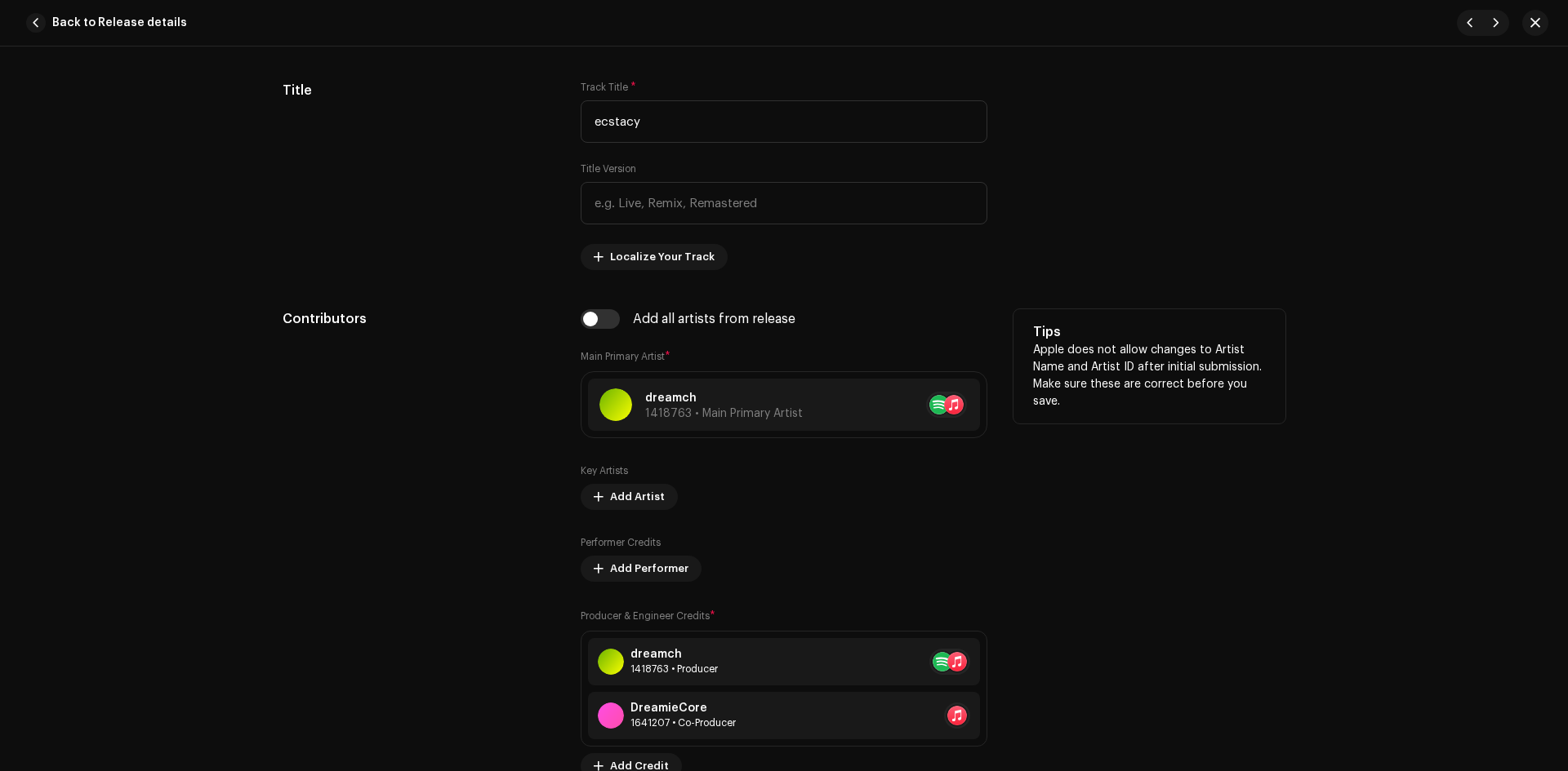
scroll to position [953, 0]
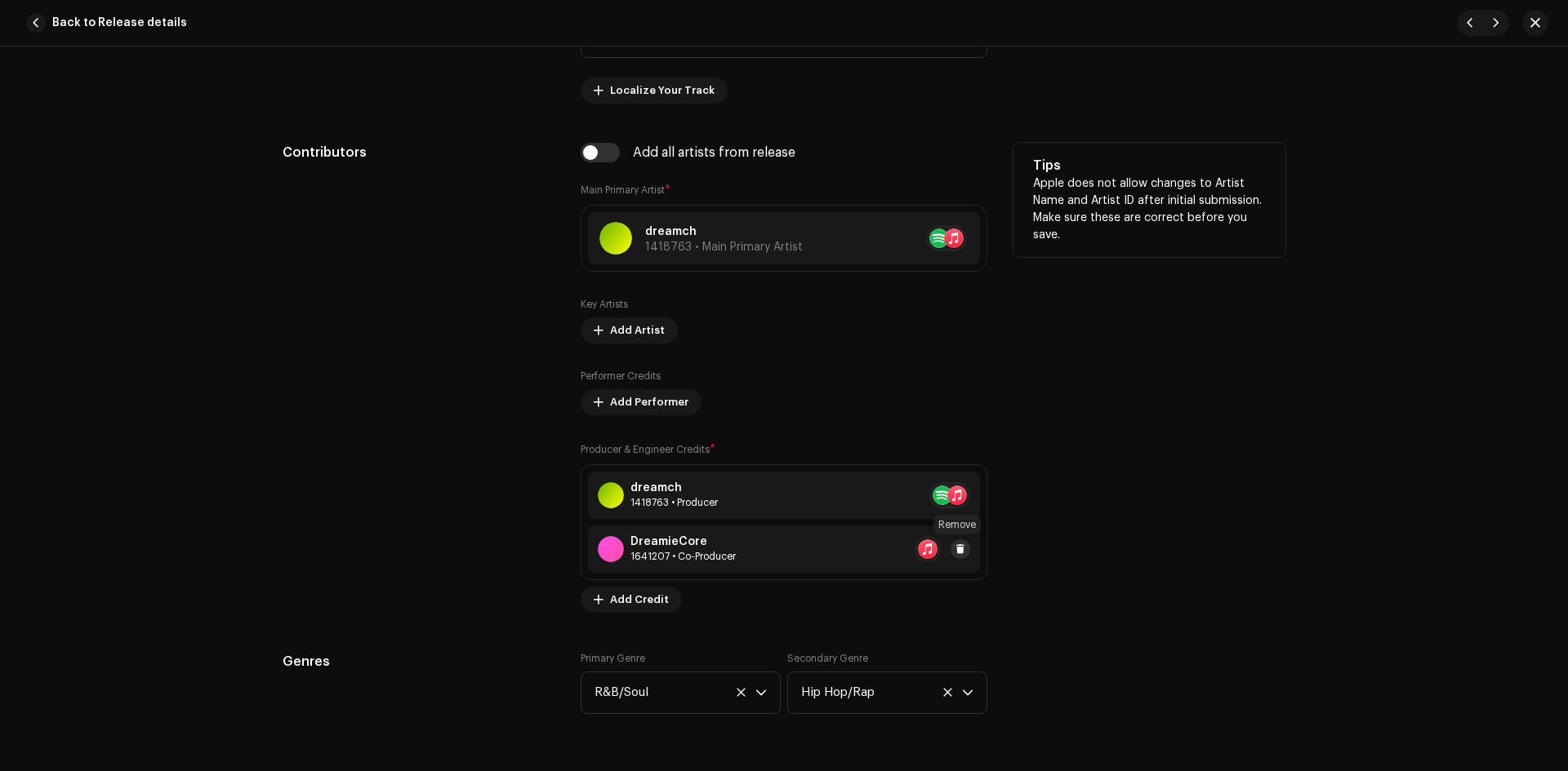
click at [960, 542] on button at bounding box center [960, 549] width 20 height 20
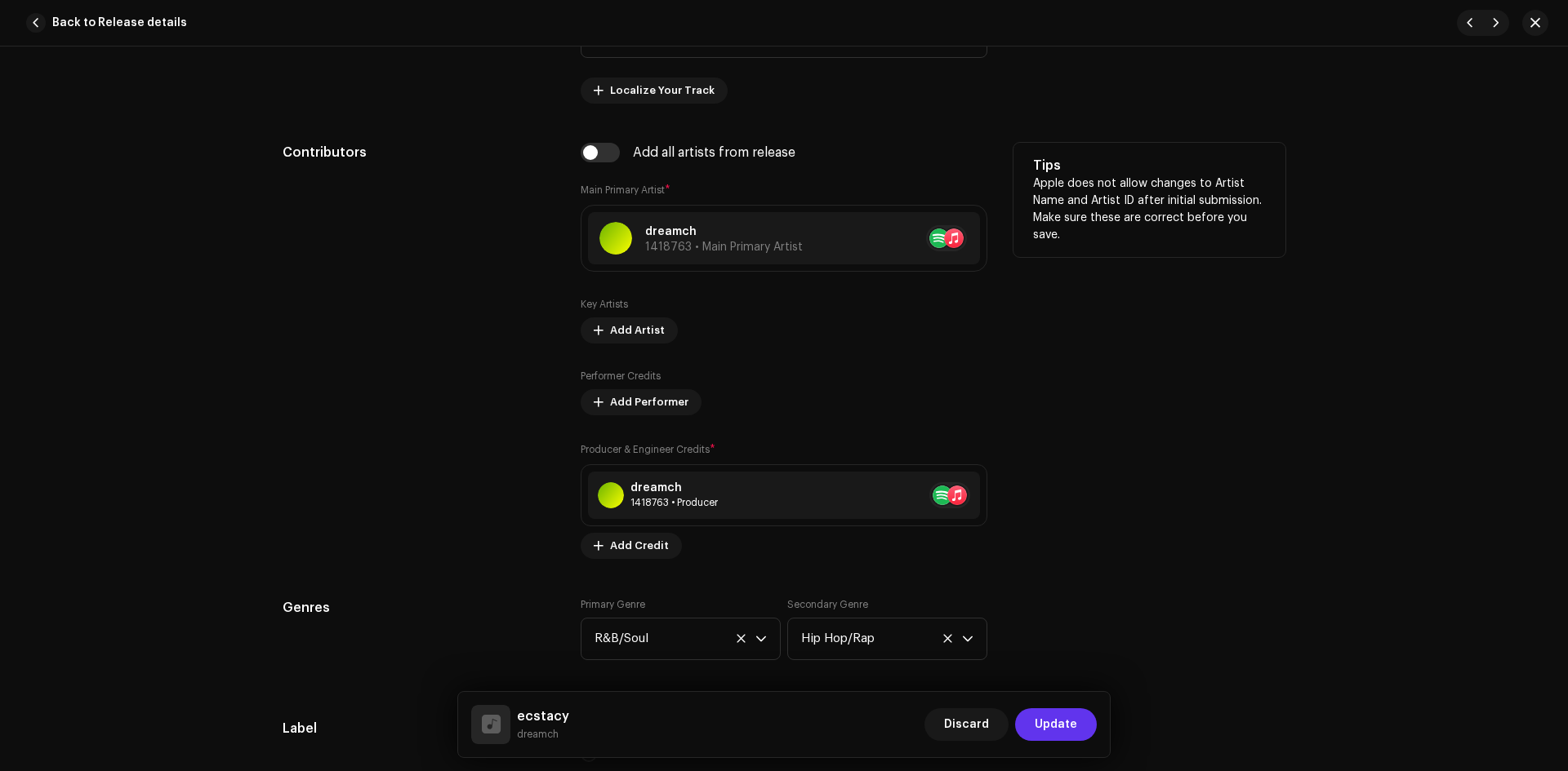
click at [1072, 727] on span "Update" at bounding box center [1056, 724] width 42 height 32
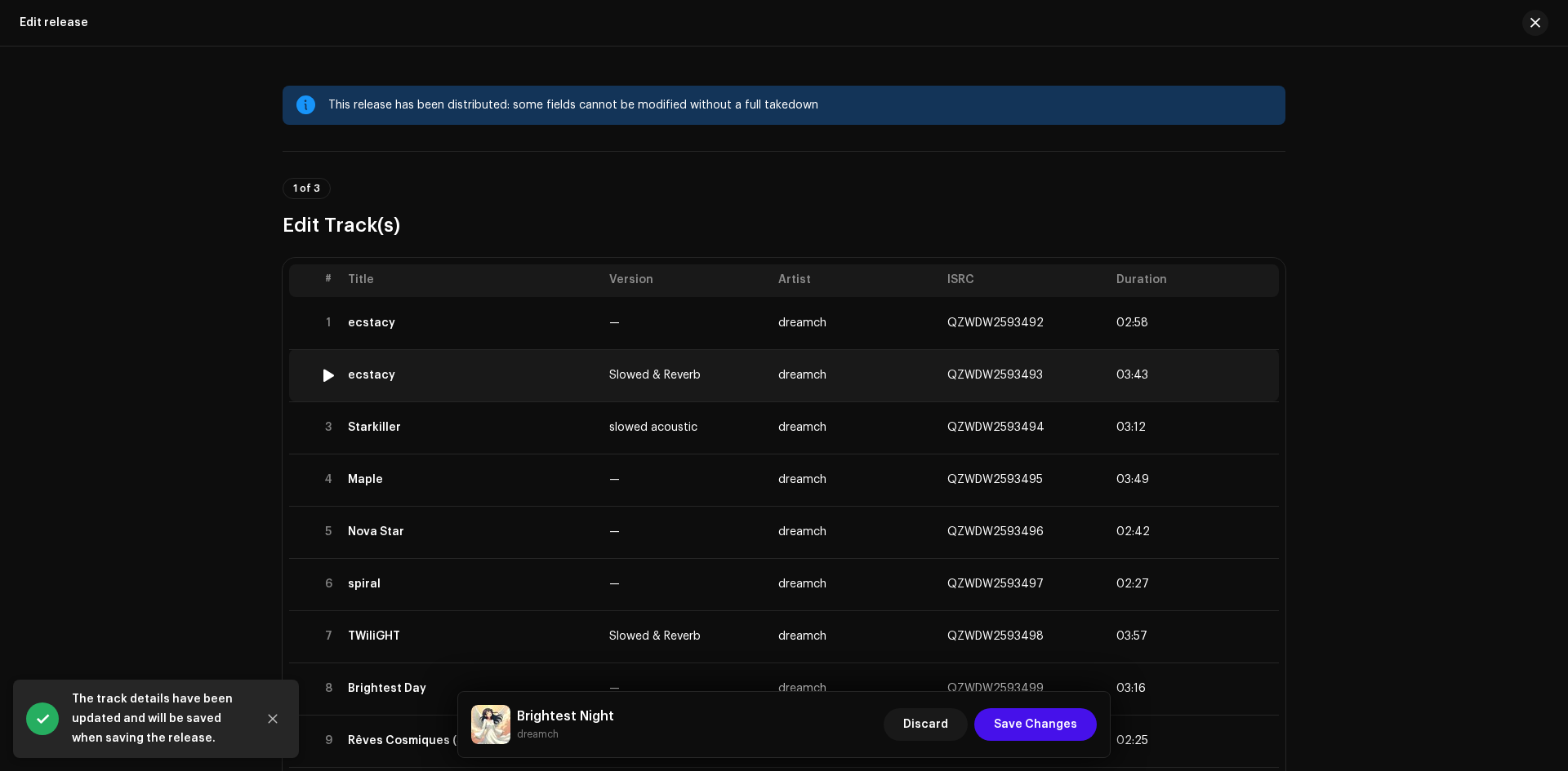
click at [507, 389] on td "ecstacy" at bounding box center [472, 376] width 262 height 52
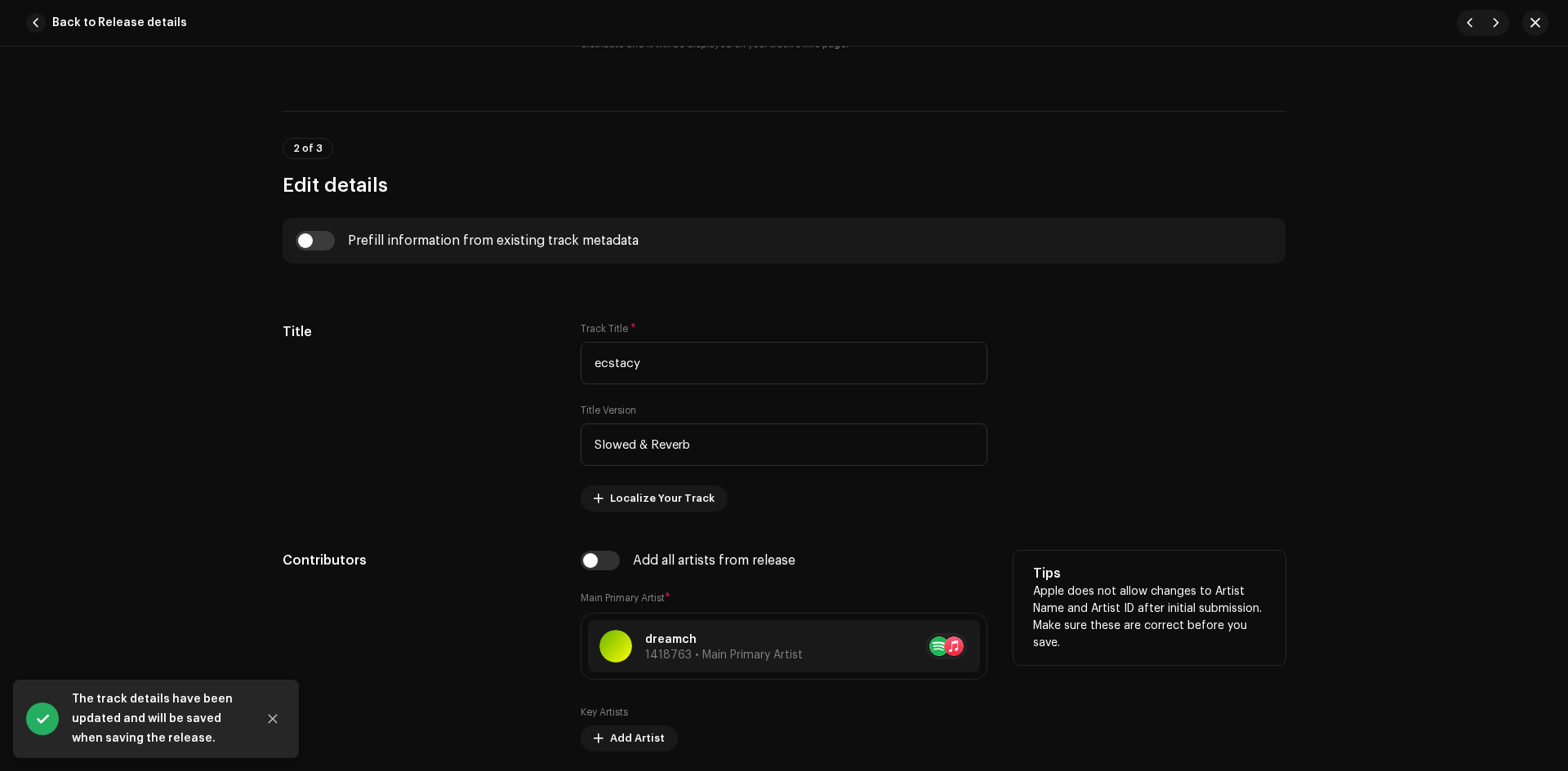
scroll to position [816, 0]
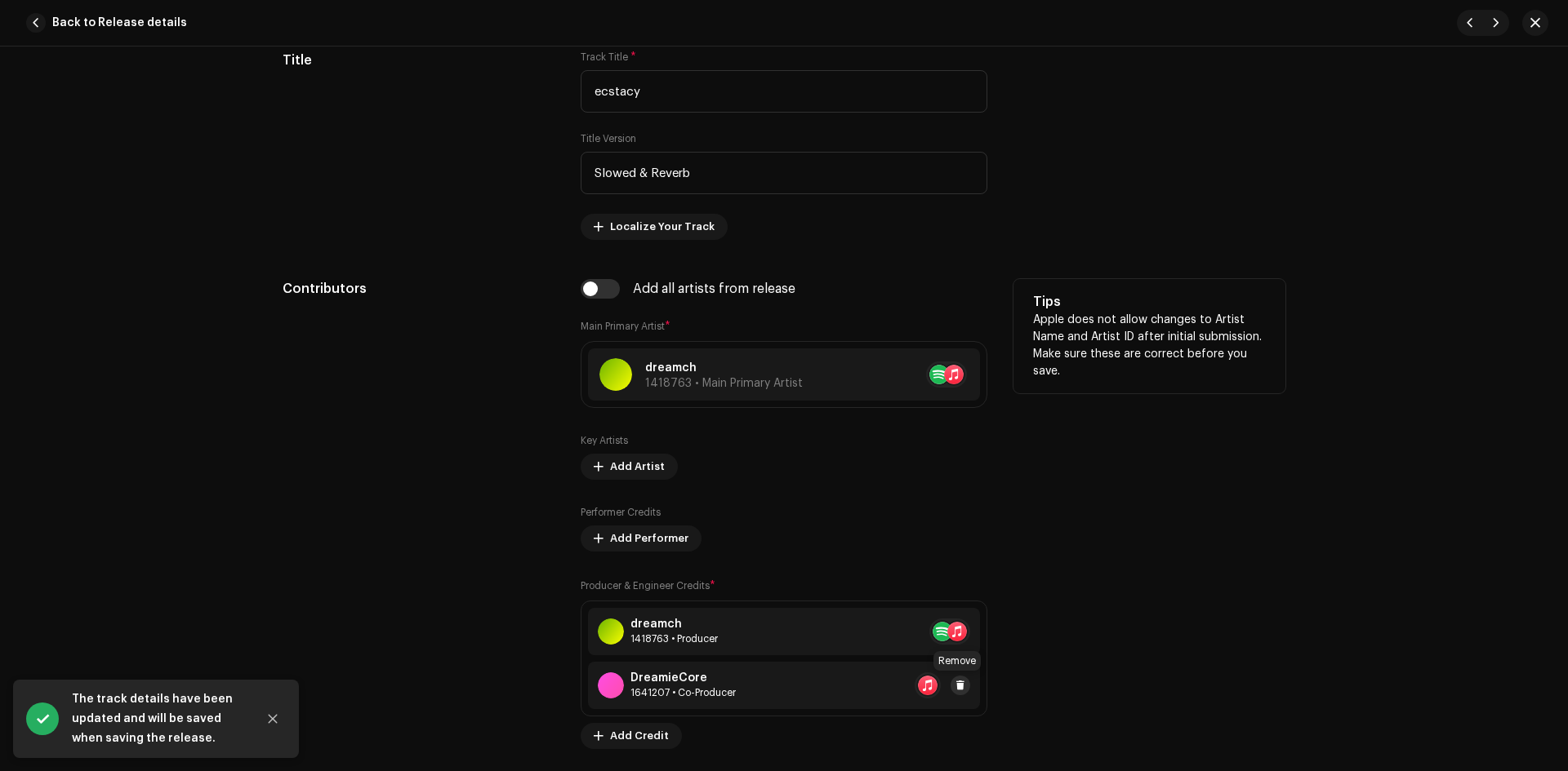
click at [958, 686] on span at bounding box center [960, 686] width 10 height 13
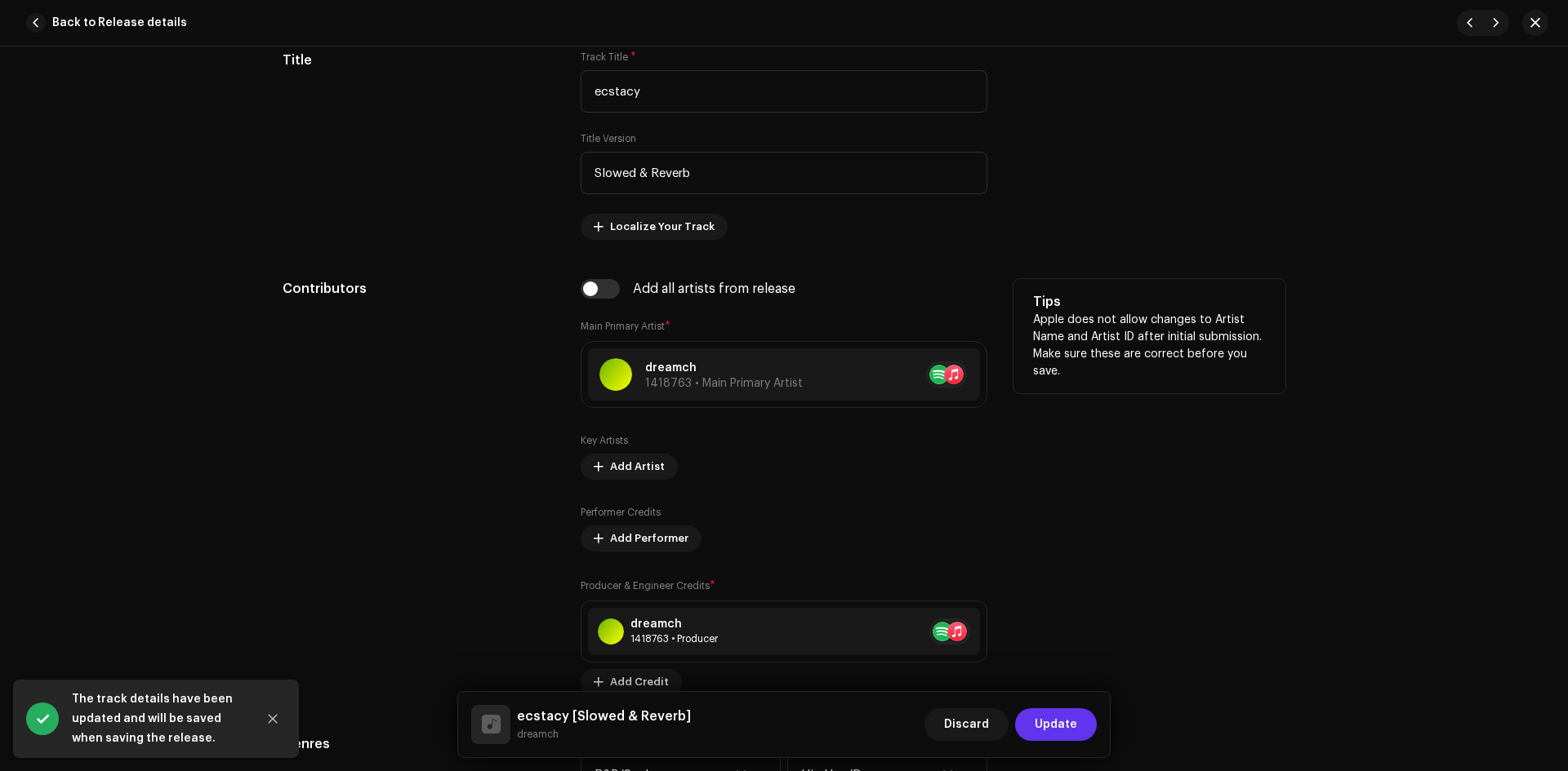
click at [1082, 731] on button "Update" at bounding box center [1056, 724] width 82 height 32
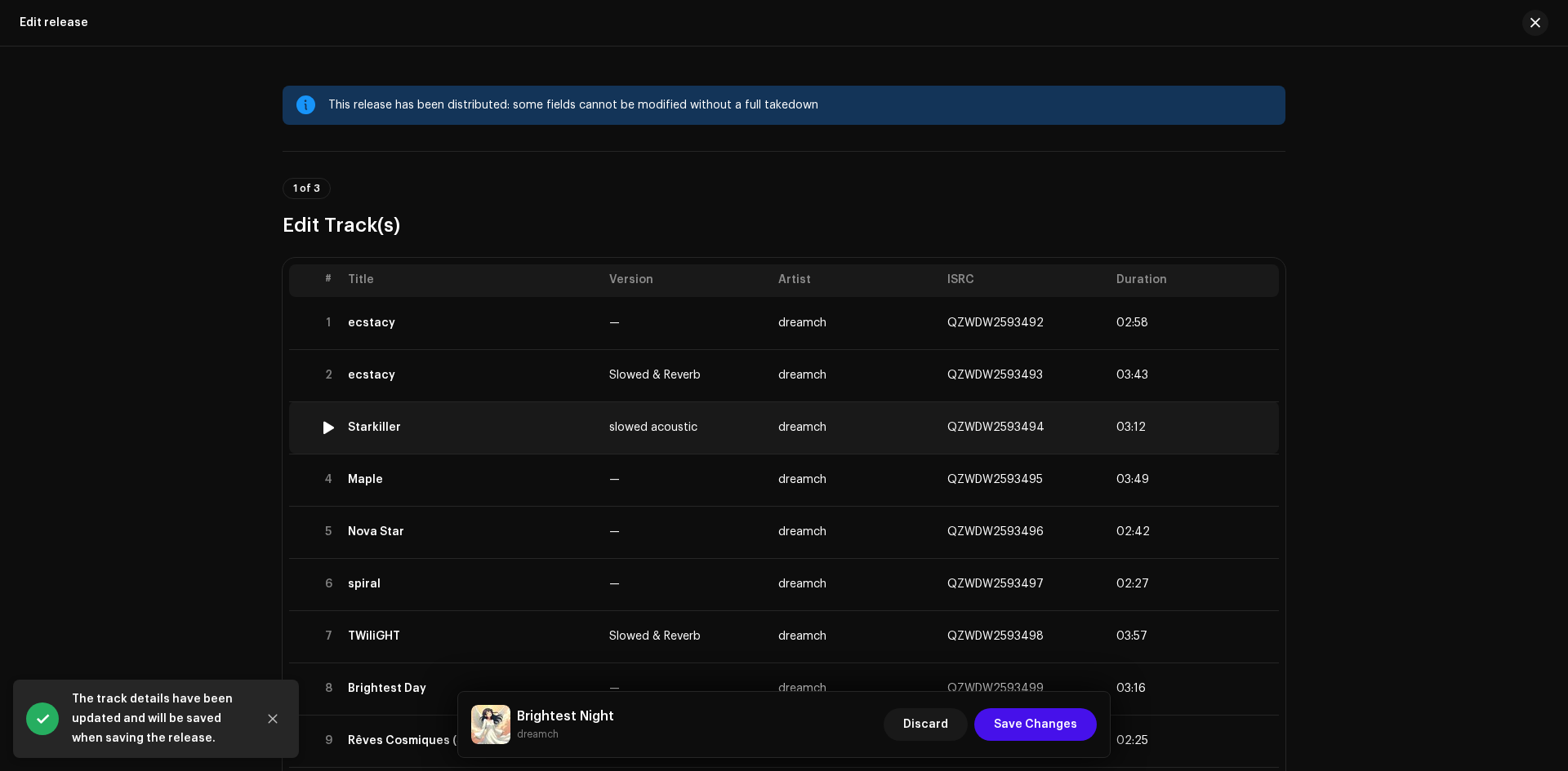
click at [502, 437] on td "Starkiller" at bounding box center [472, 428] width 262 height 52
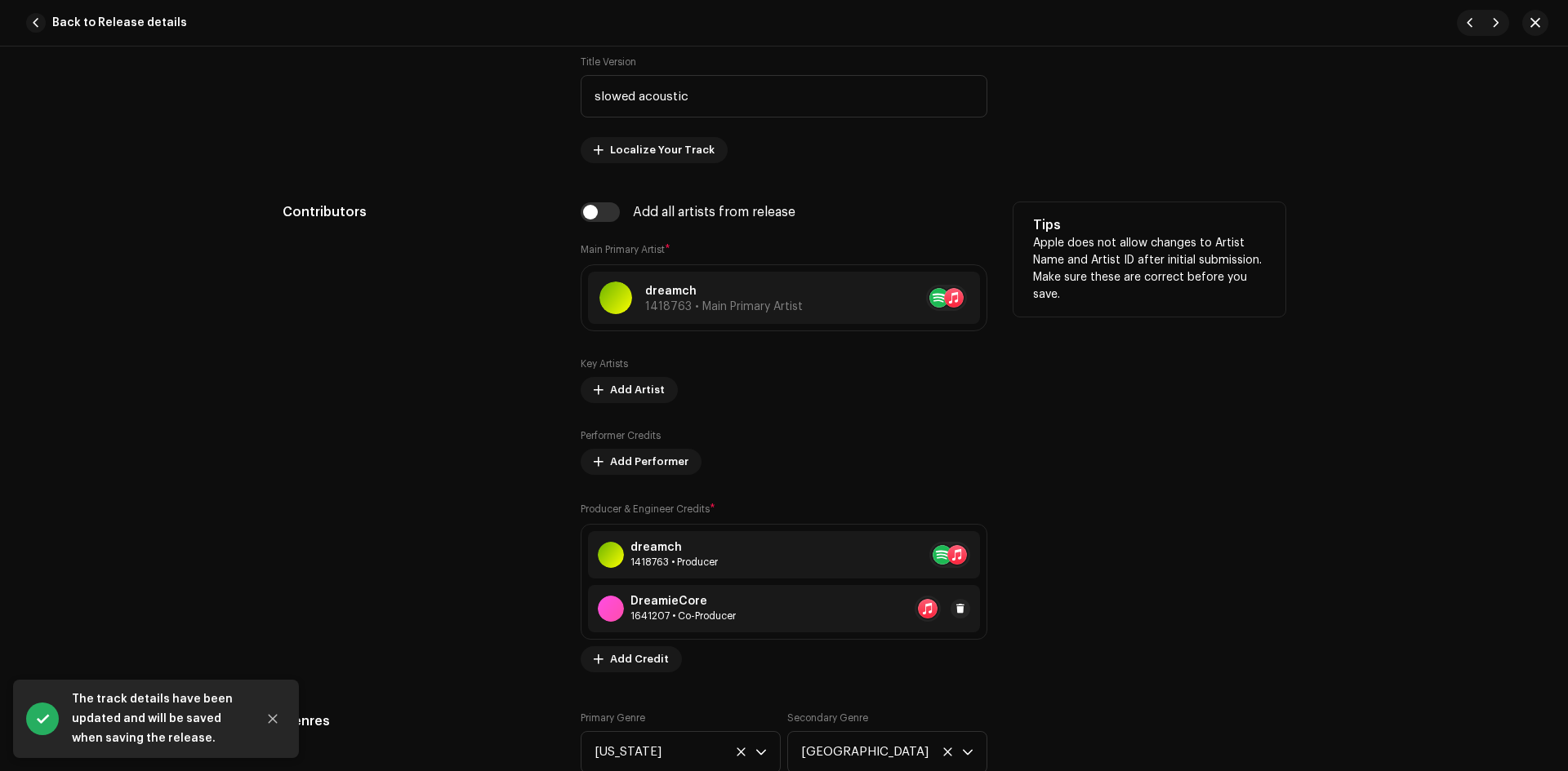
scroll to position [953, 0]
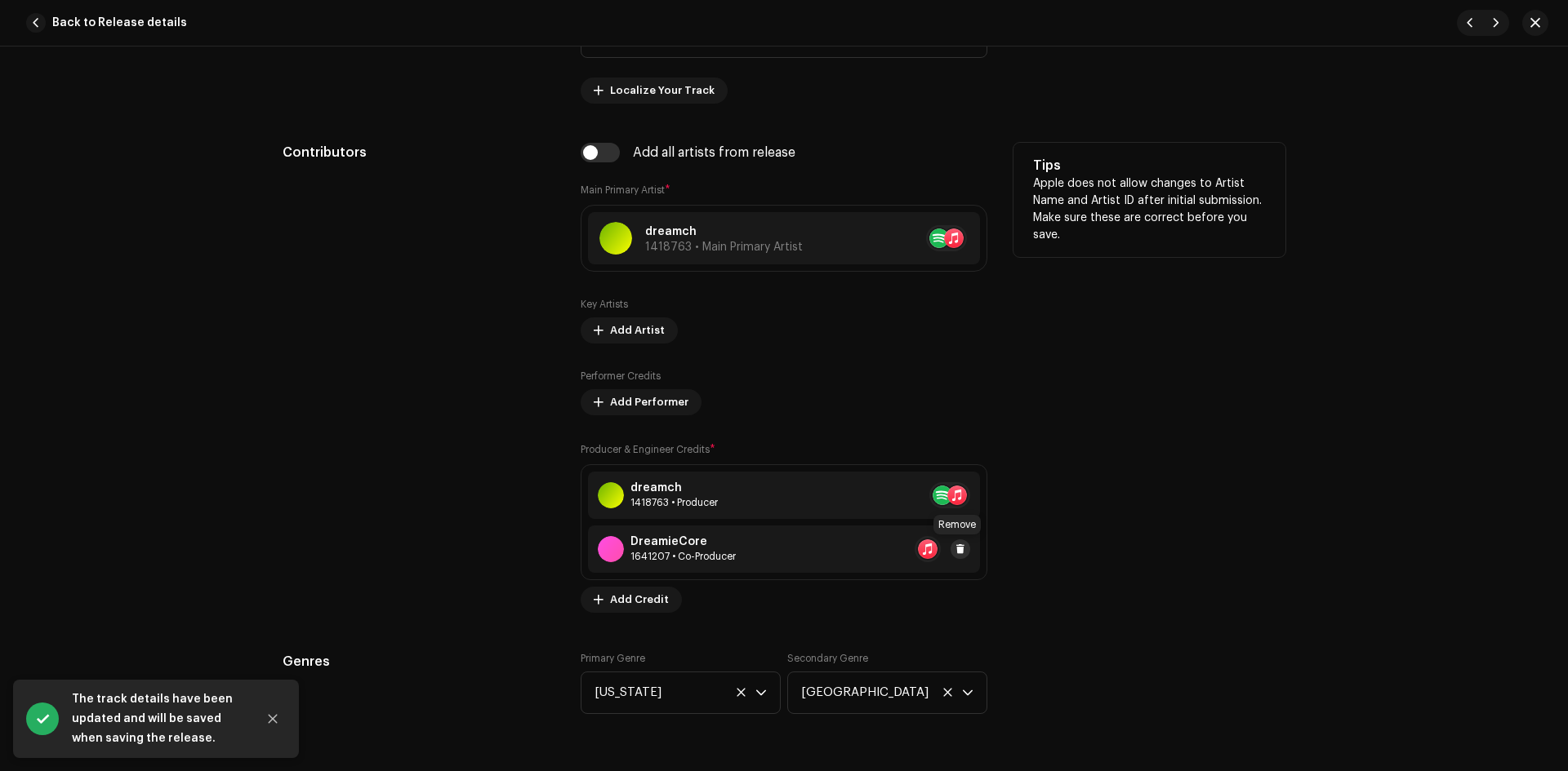
click at [957, 552] on span at bounding box center [960, 549] width 10 height 13
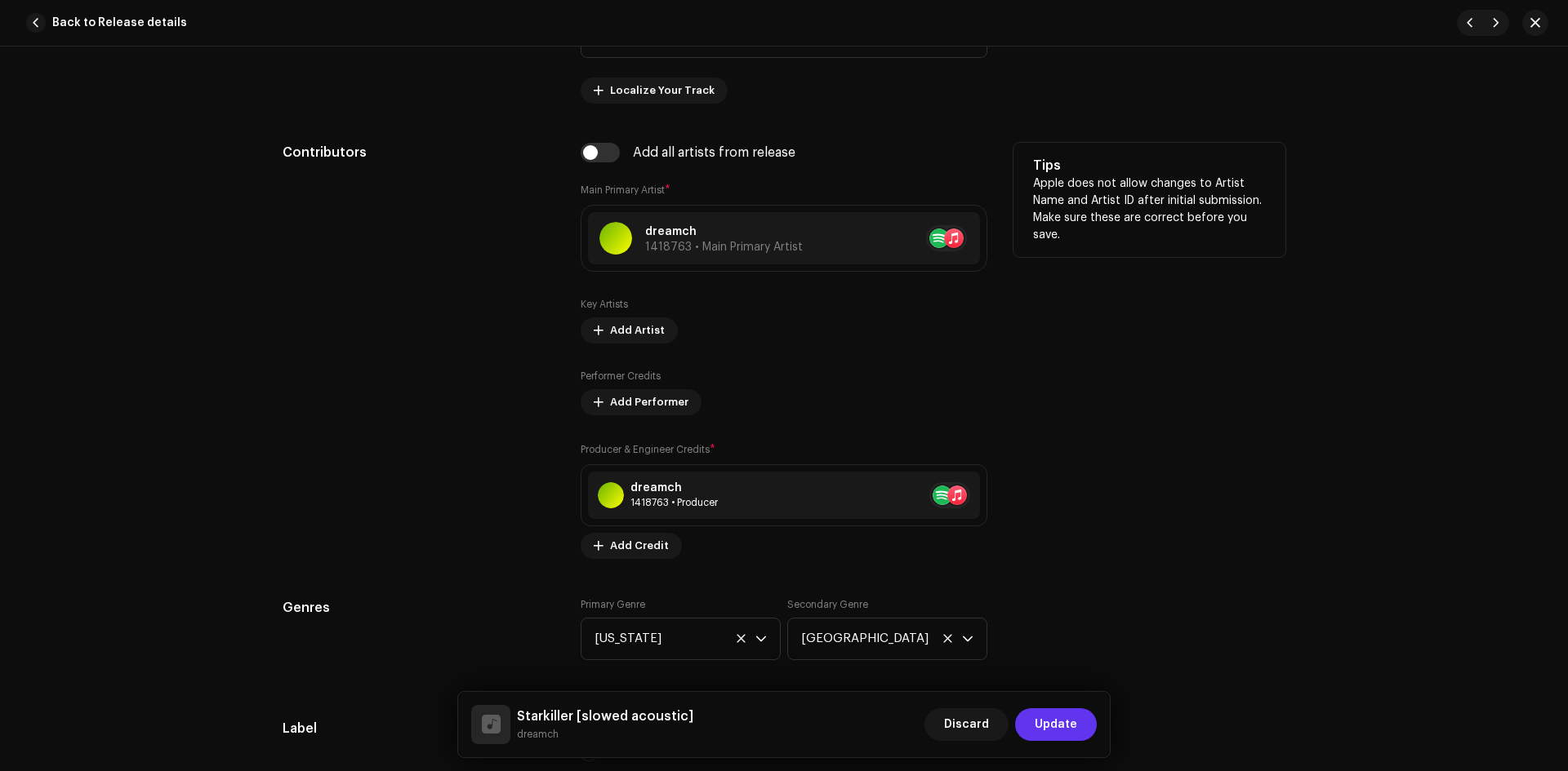
click at [1065, 734] on span "Update" at bounding box center [1056, 724] width 42 height 32
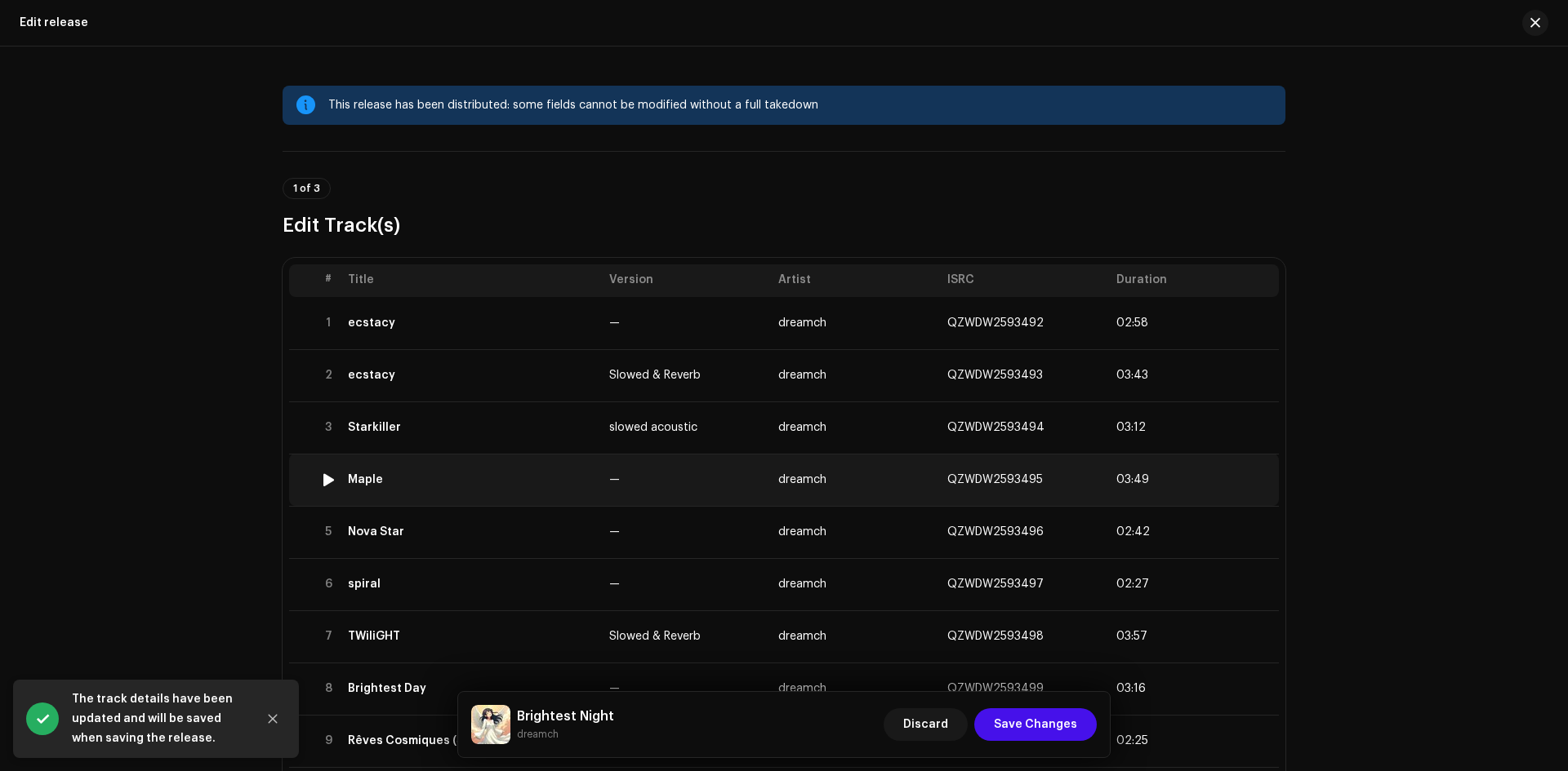
click at [488, 495] on td "Maple" at bounding box center [472, 480] width 262 height 52
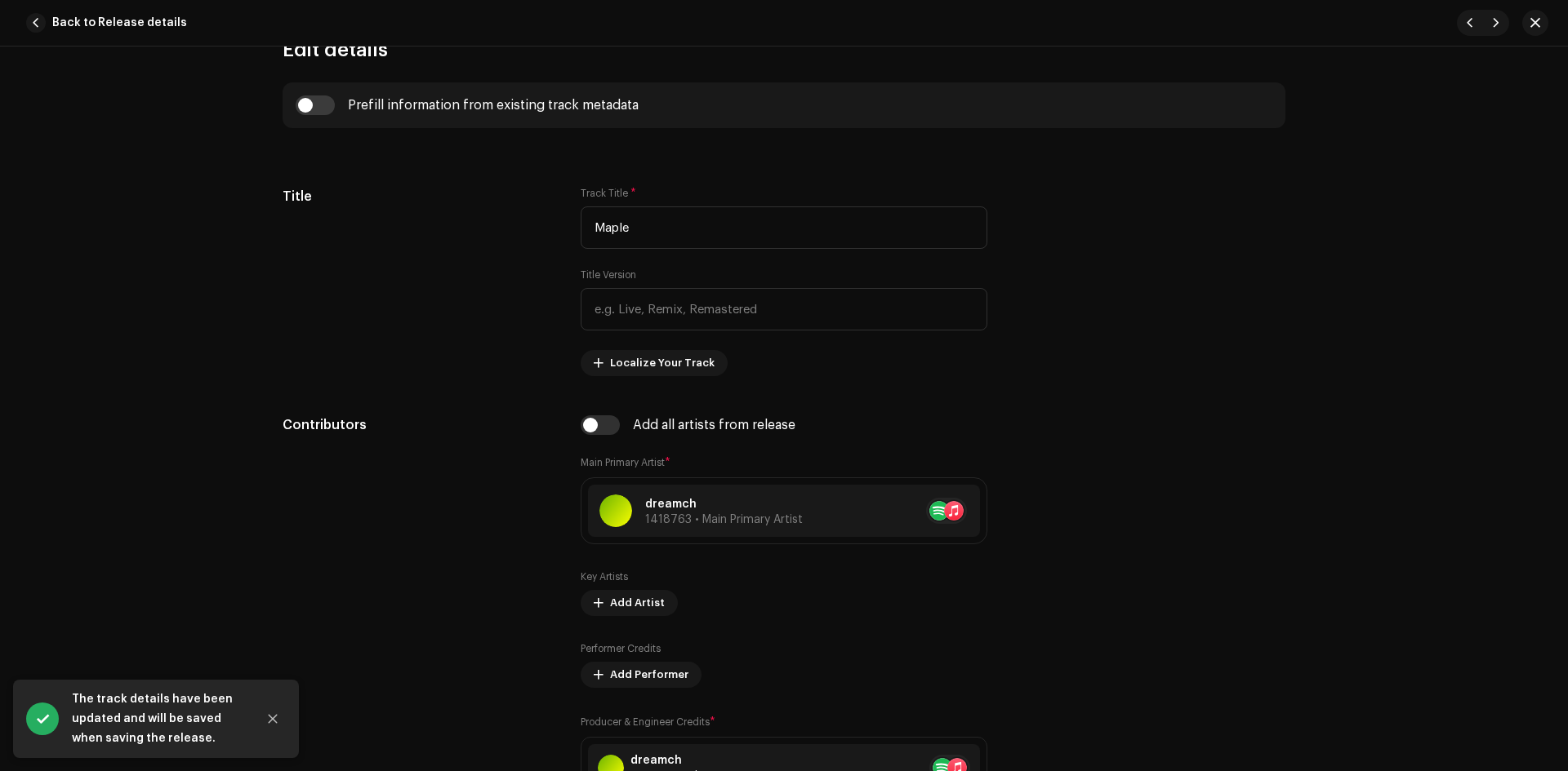
scroll to position [816, 0]
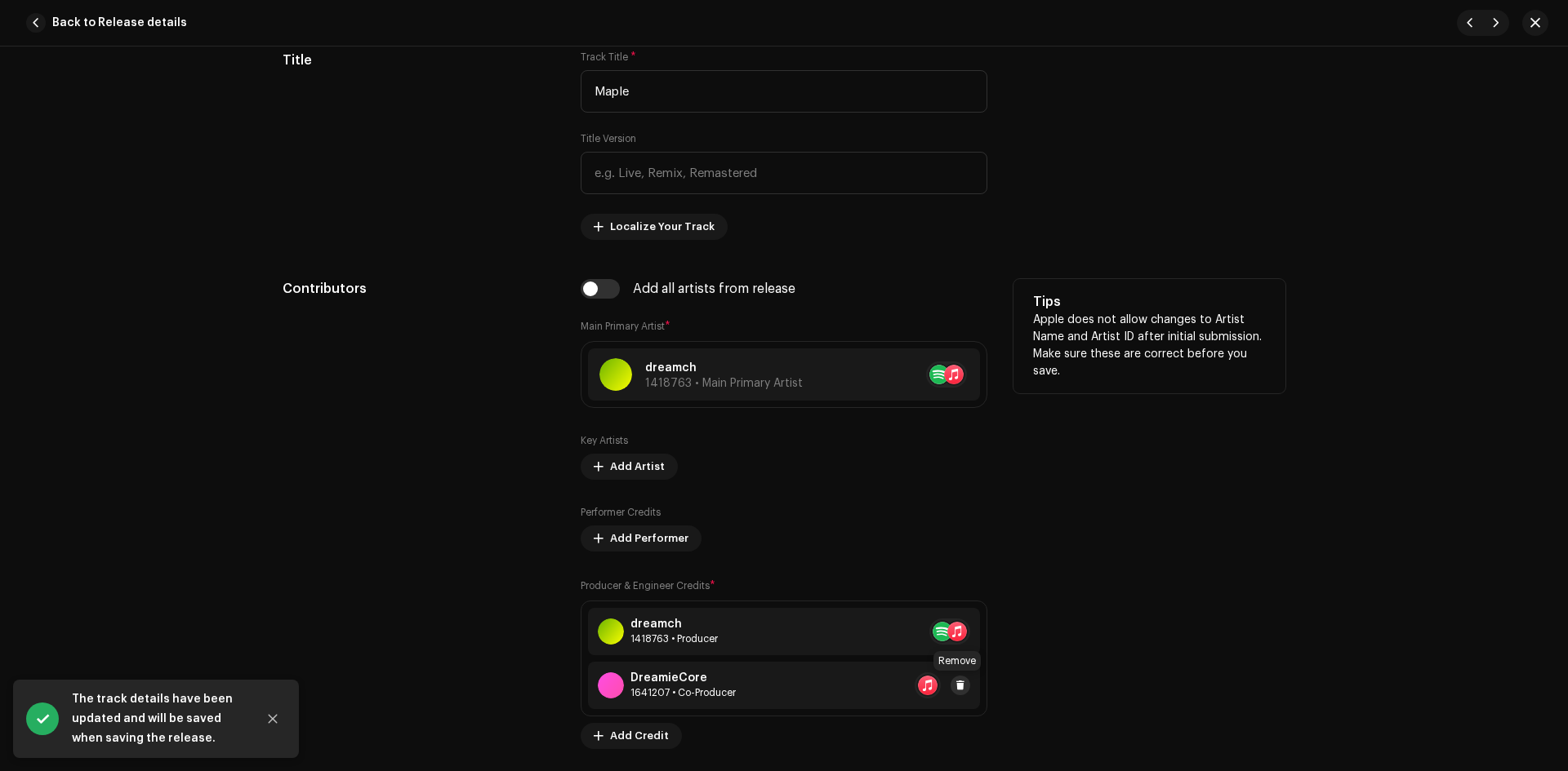
click at [963, 689] on button at bounding box center [960, 686] width 20 height 20
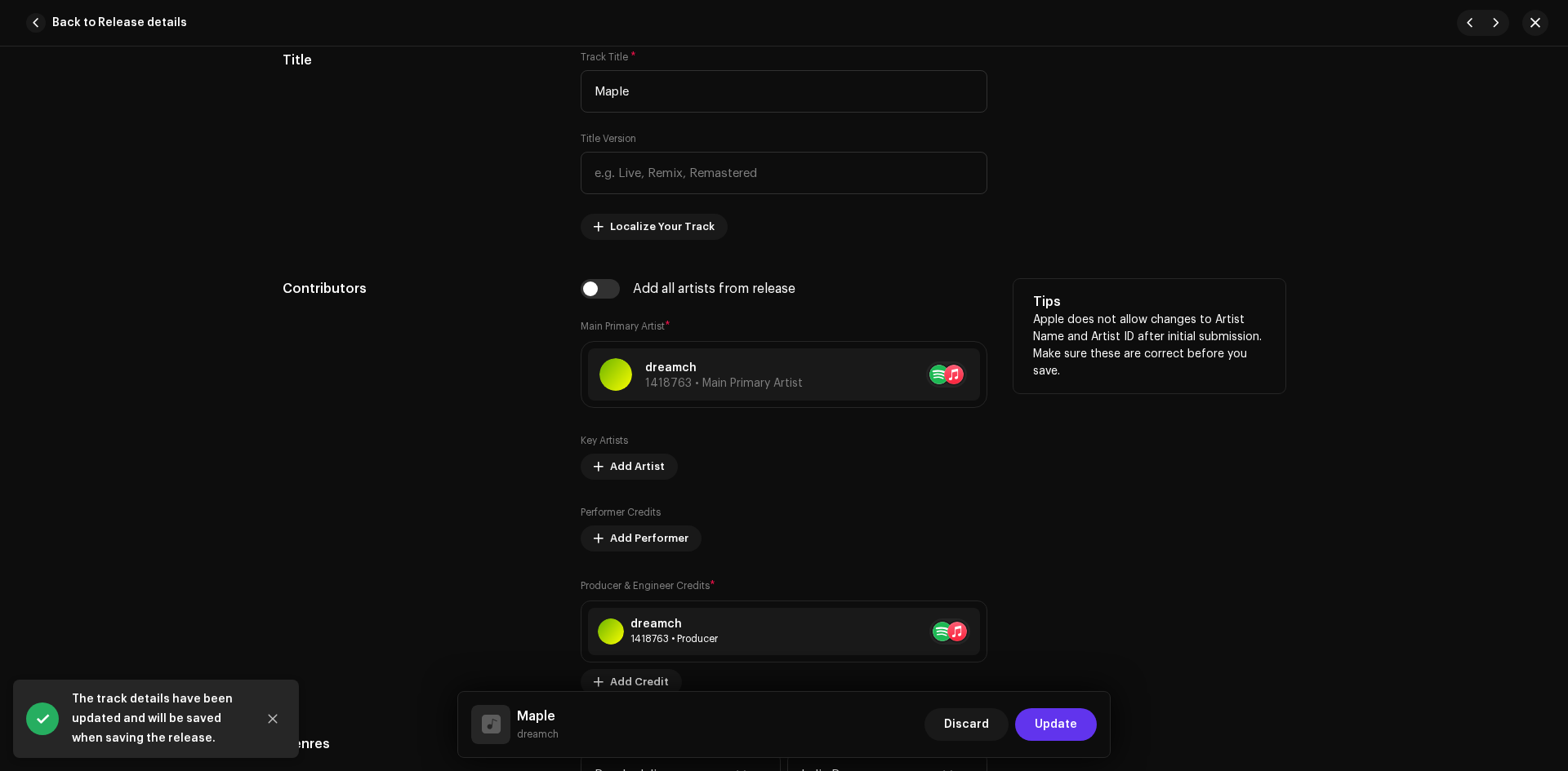
click at [1039, 725] on span "Update" at bounding box center [1056, 724] width 42 height 32
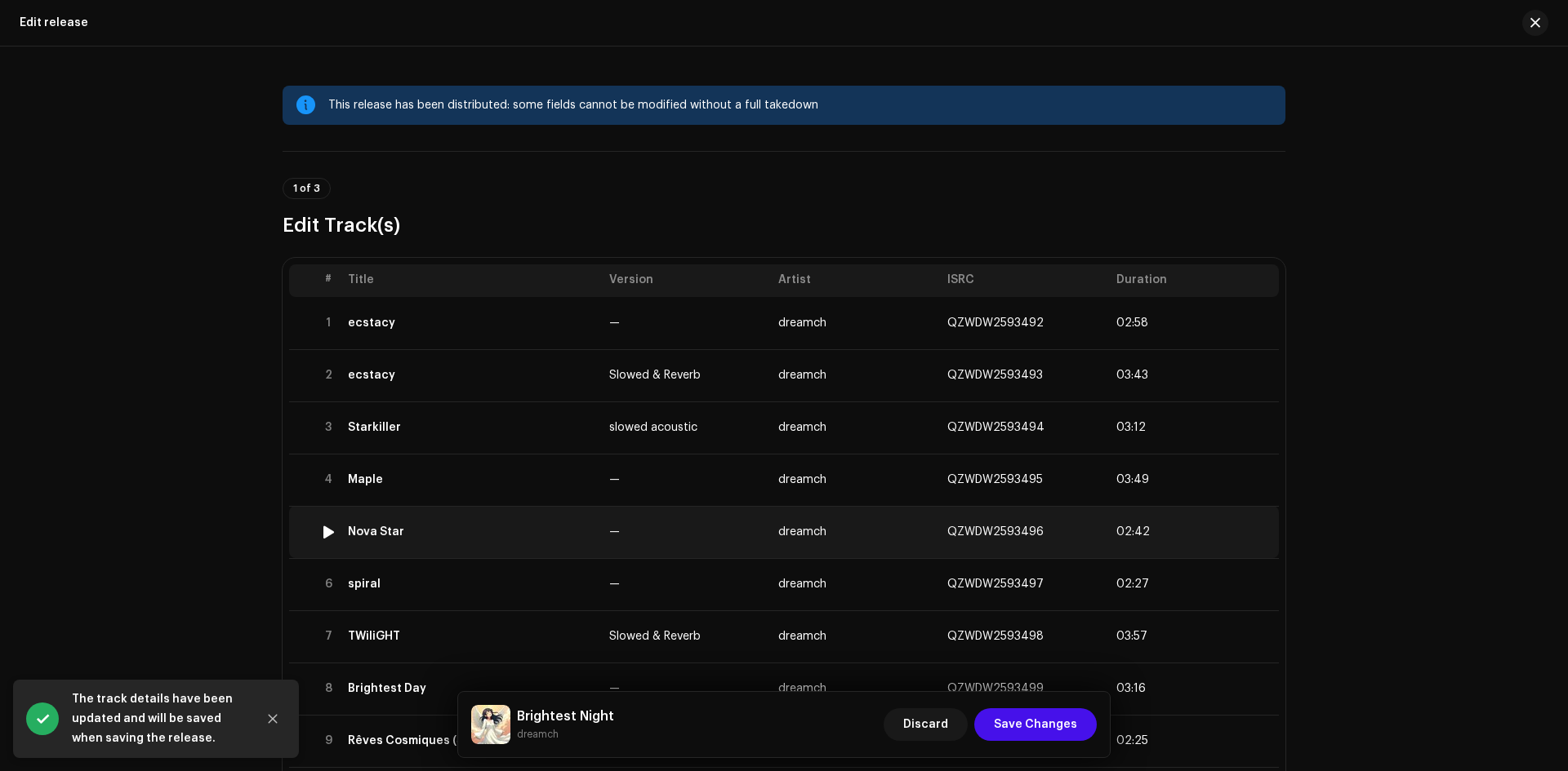
click at [496, 541] on td "Nova Star" at bounding box center [472, 532] width 262 height 52
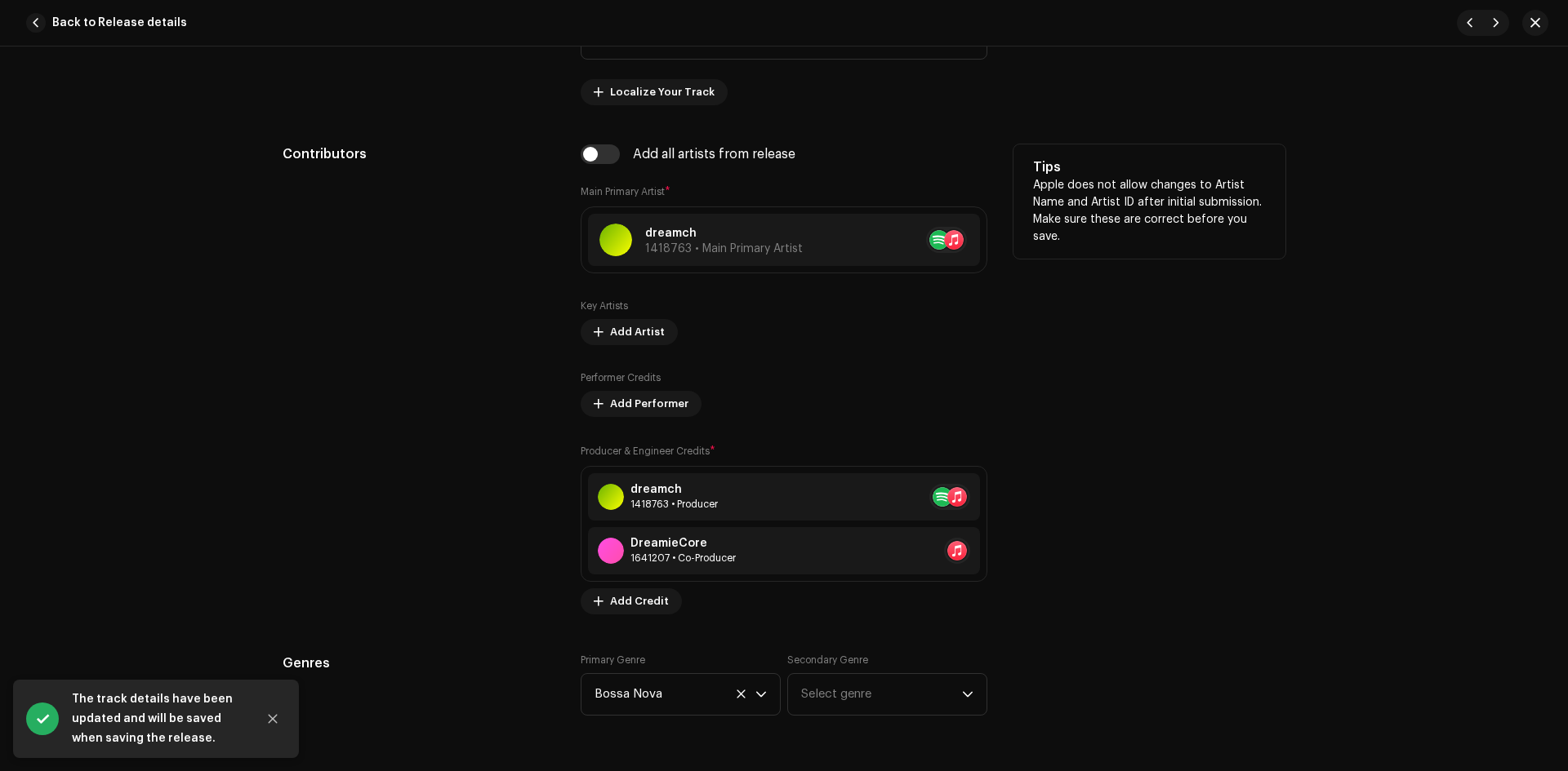
scroll to position [1088, 0]
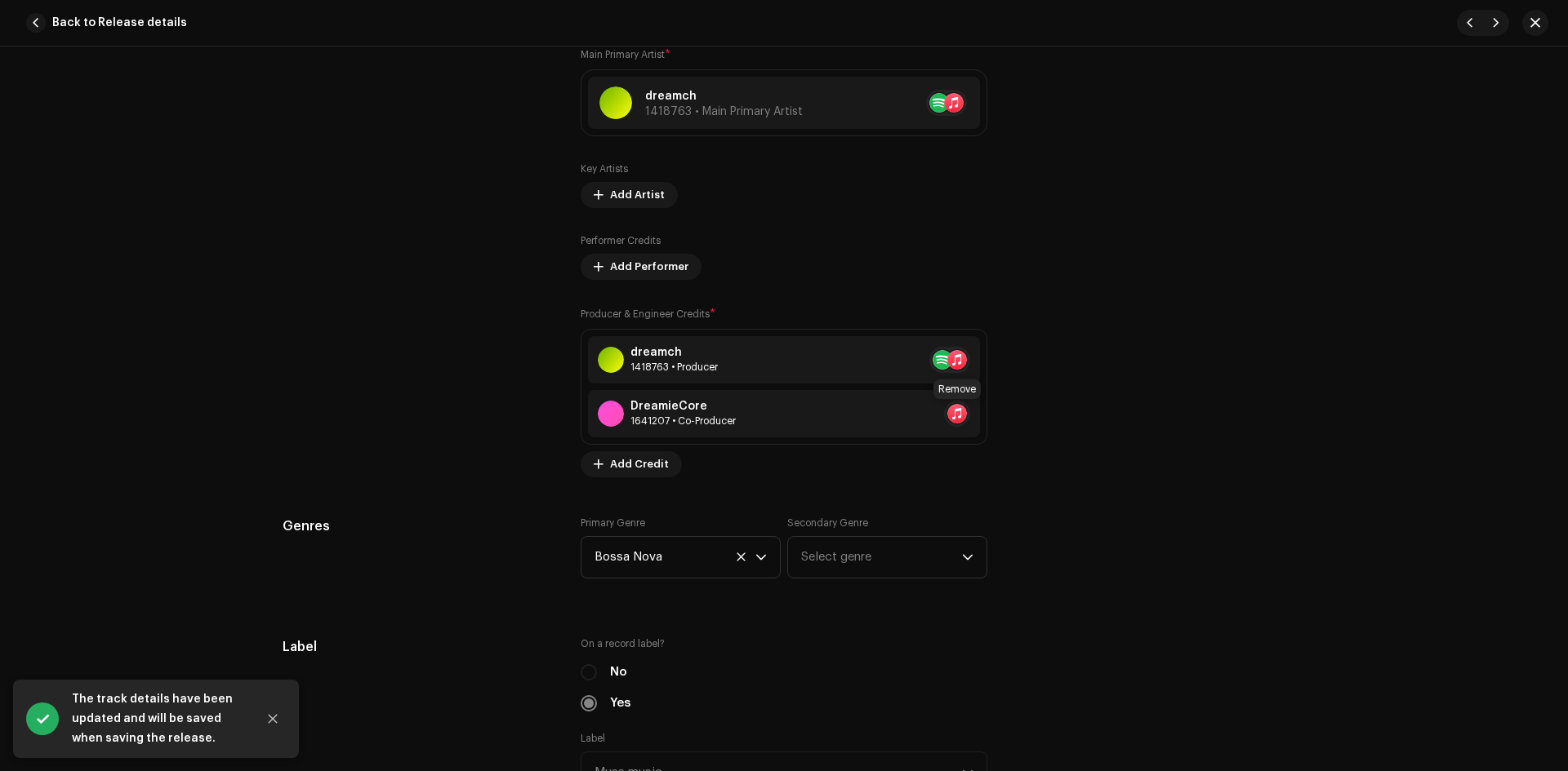
drag, startPoint x: 960, startPoint y: 412, endPoint x: 999, endPoint y: 474, distance: 73.2
click at [984, 413] on span at bounding box center [989, 413] width 10 height 13
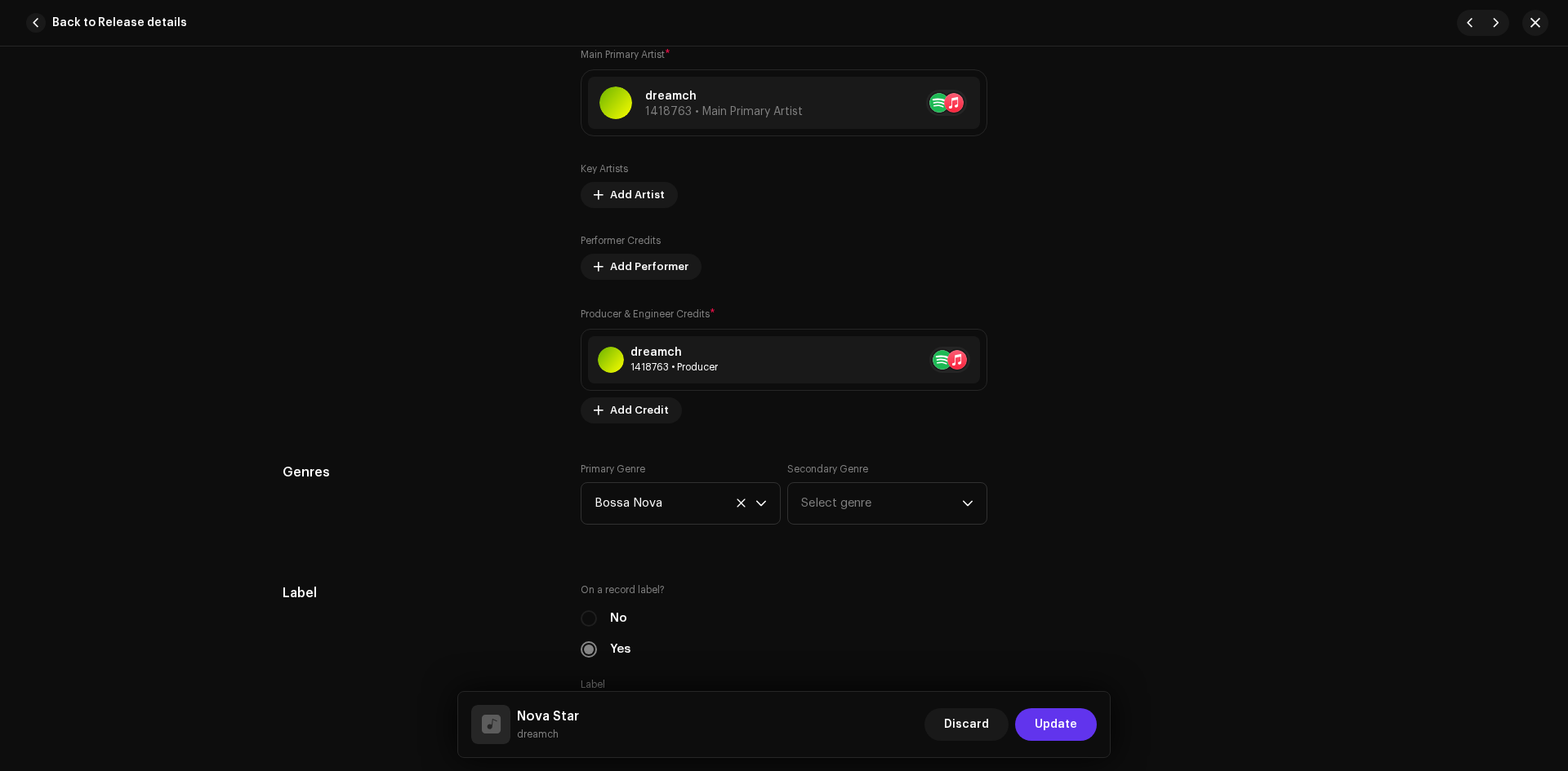
click at [1054, 739] on span "Update" at bounding box center [1056, 724] width 42 height 32
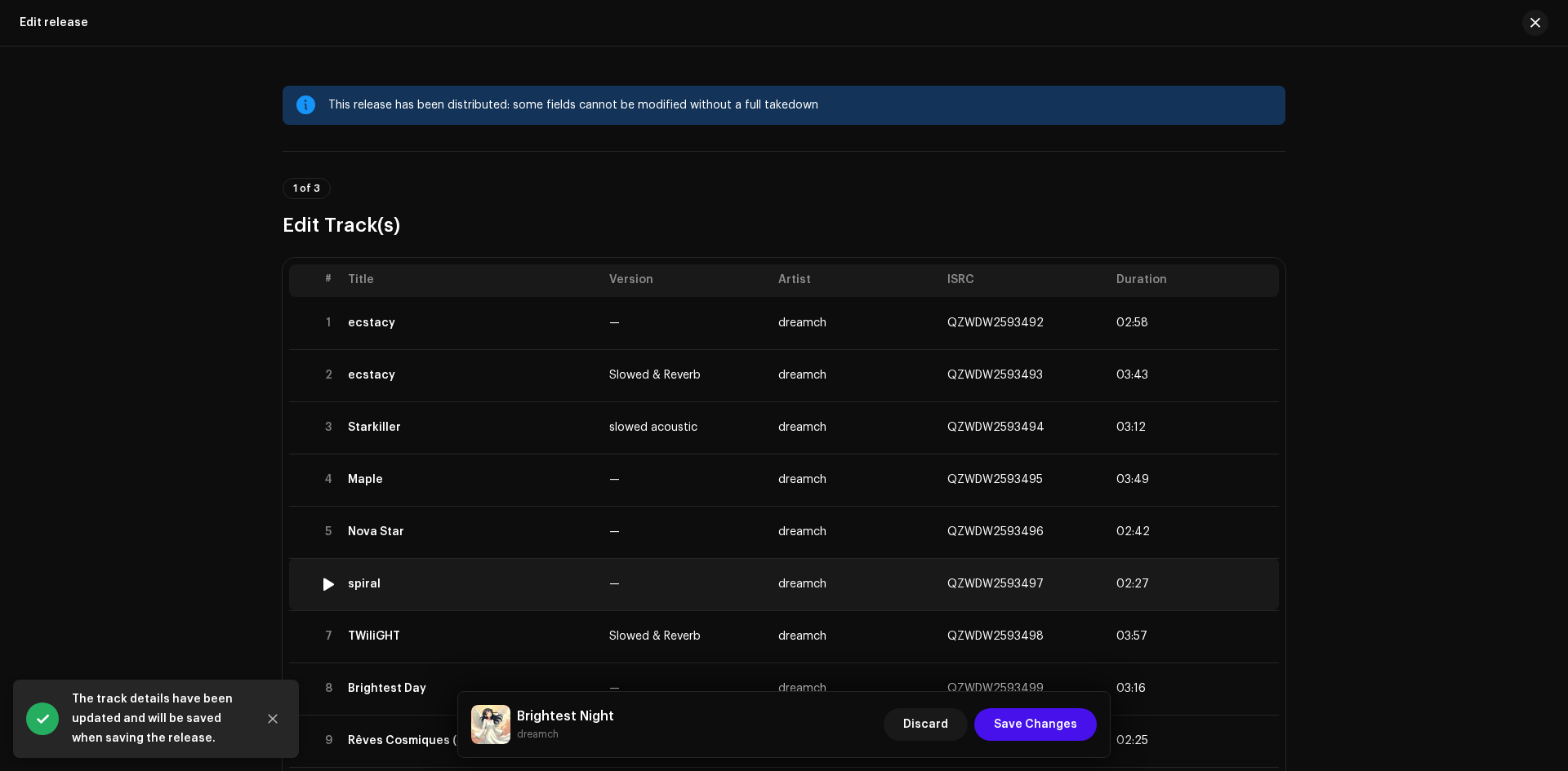
scroll to position [137, 0]
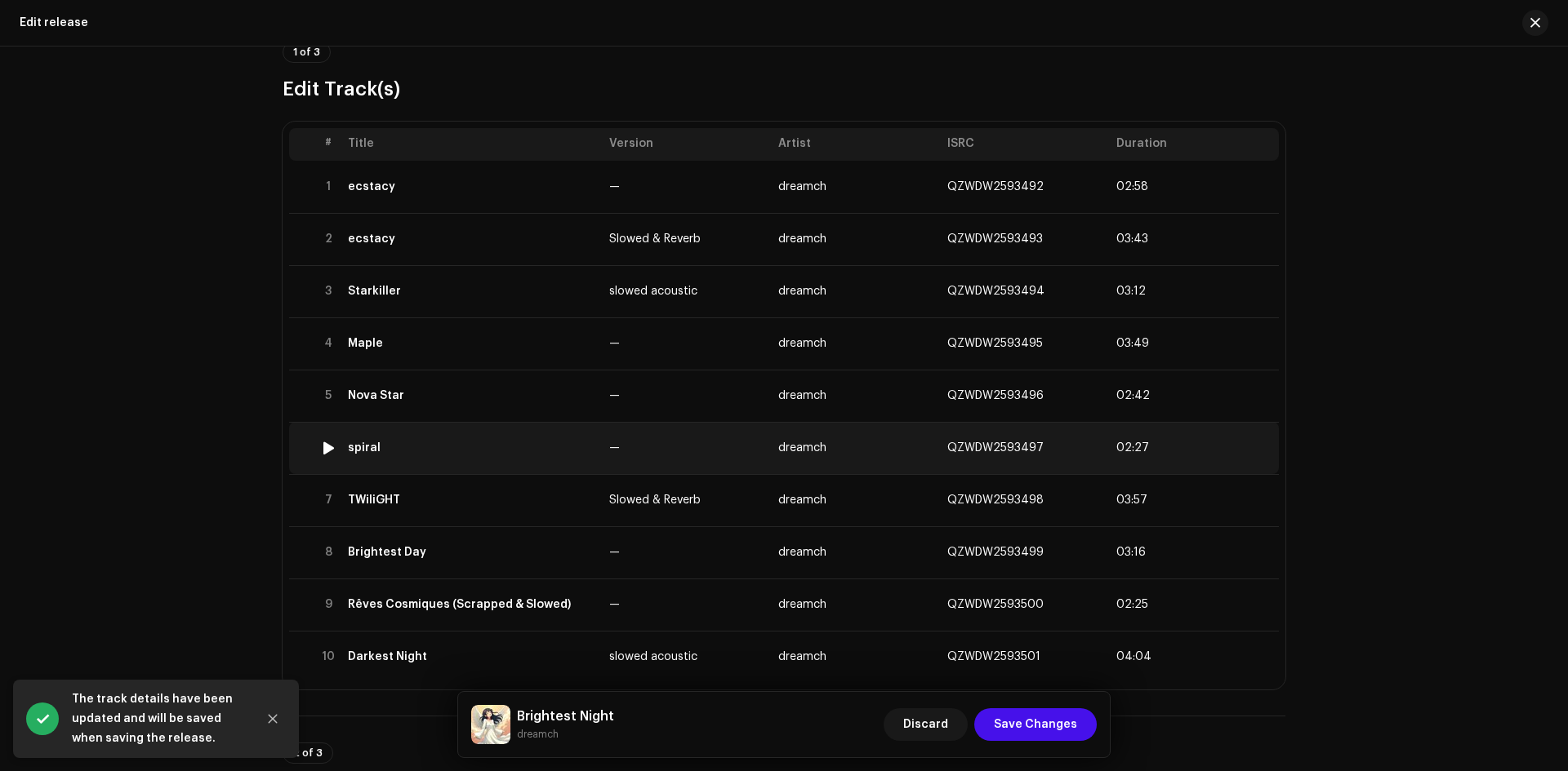
click at [459, 452] on div "spiral" at bounding box center [472, 448] width 248 height 13
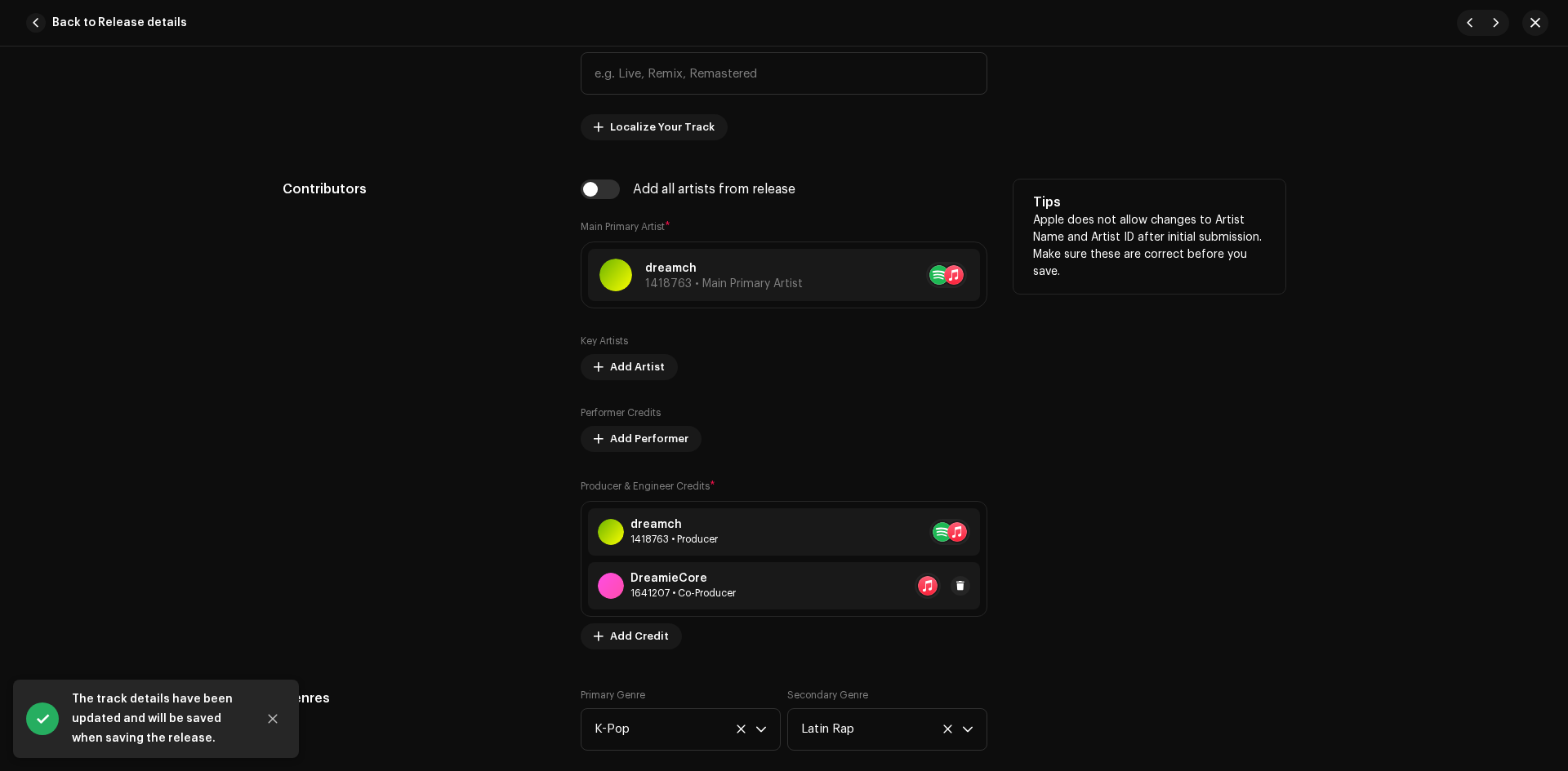
scroll to position [953, 0]
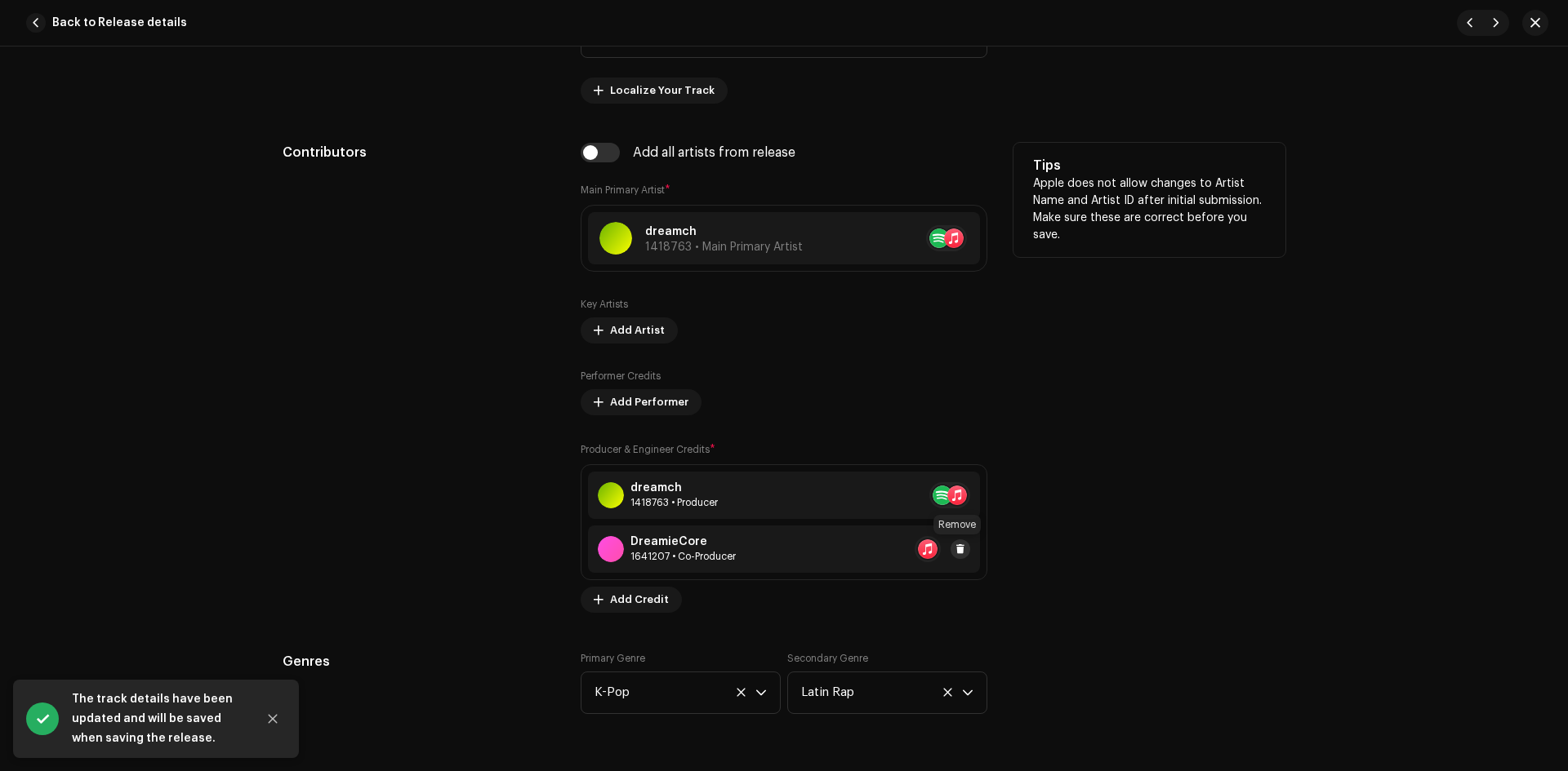
click at [959, 553] on span at bounding box center [960, 549] width 10 height 13
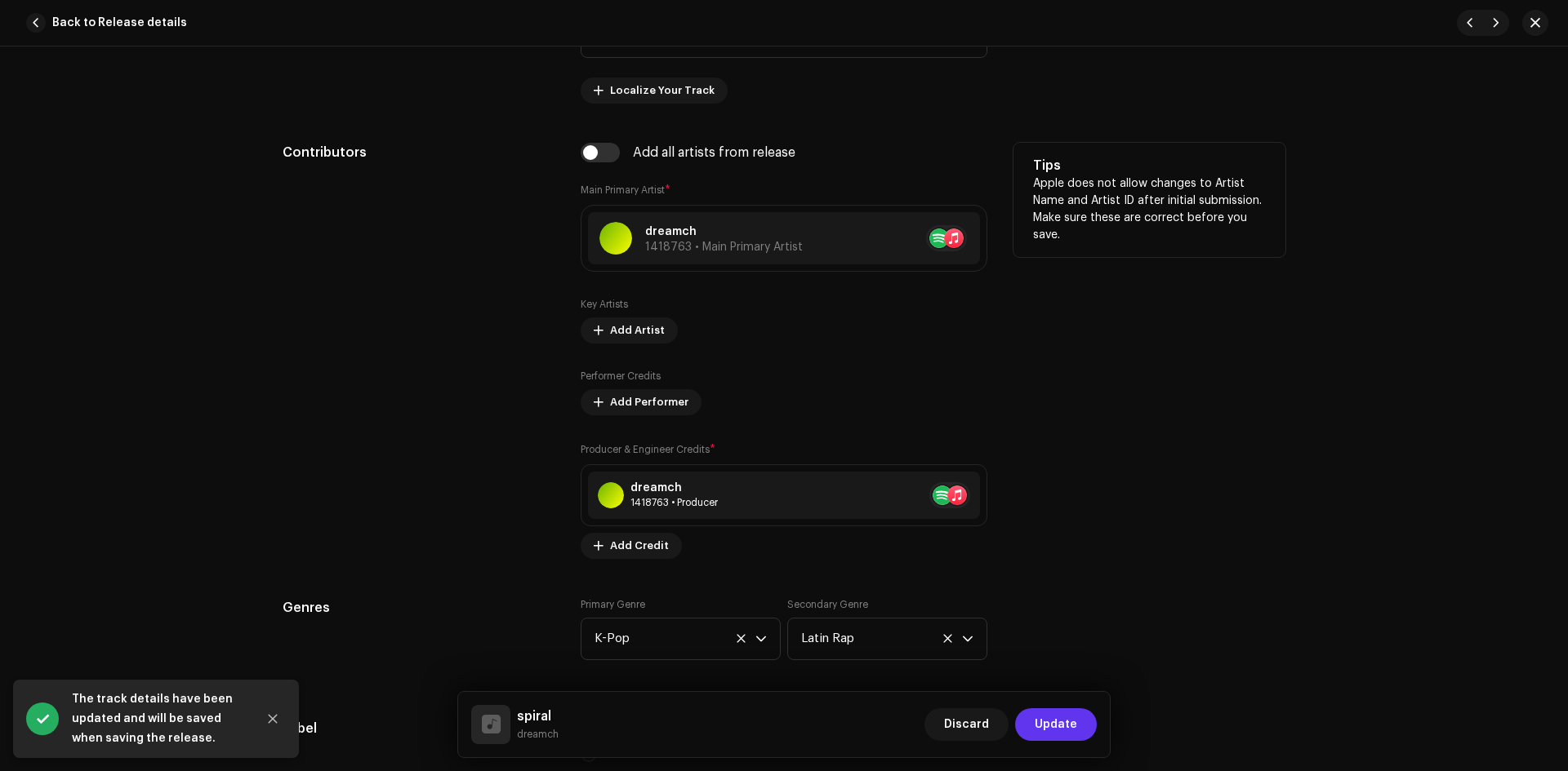
click at [1049, 729] on span "Update" at bounding box center [1056, 724] width 42 height 32
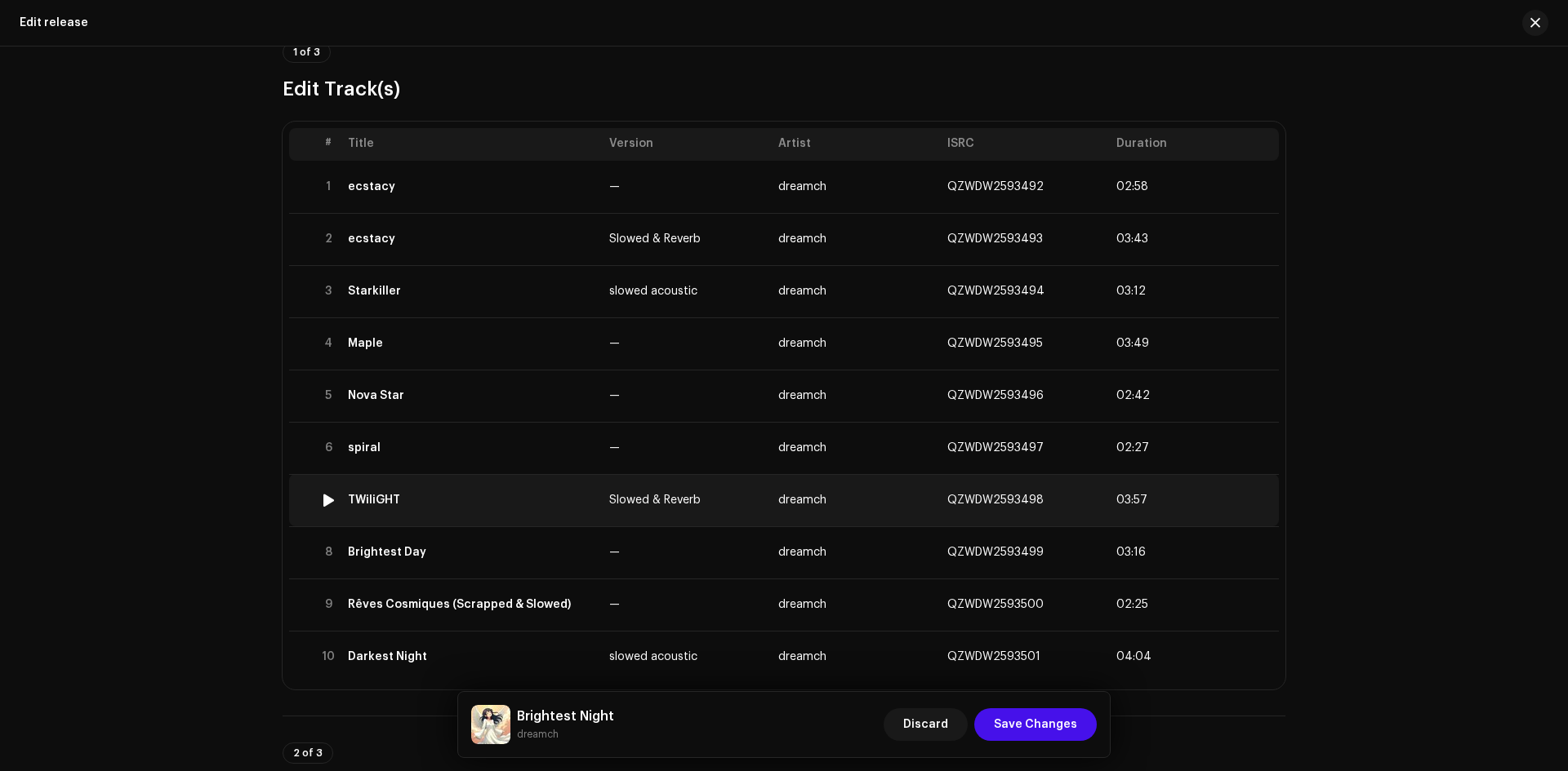
click at [475, 498] on div "TWiliGHT" at bounding box center [472, 501] width 248 height 13
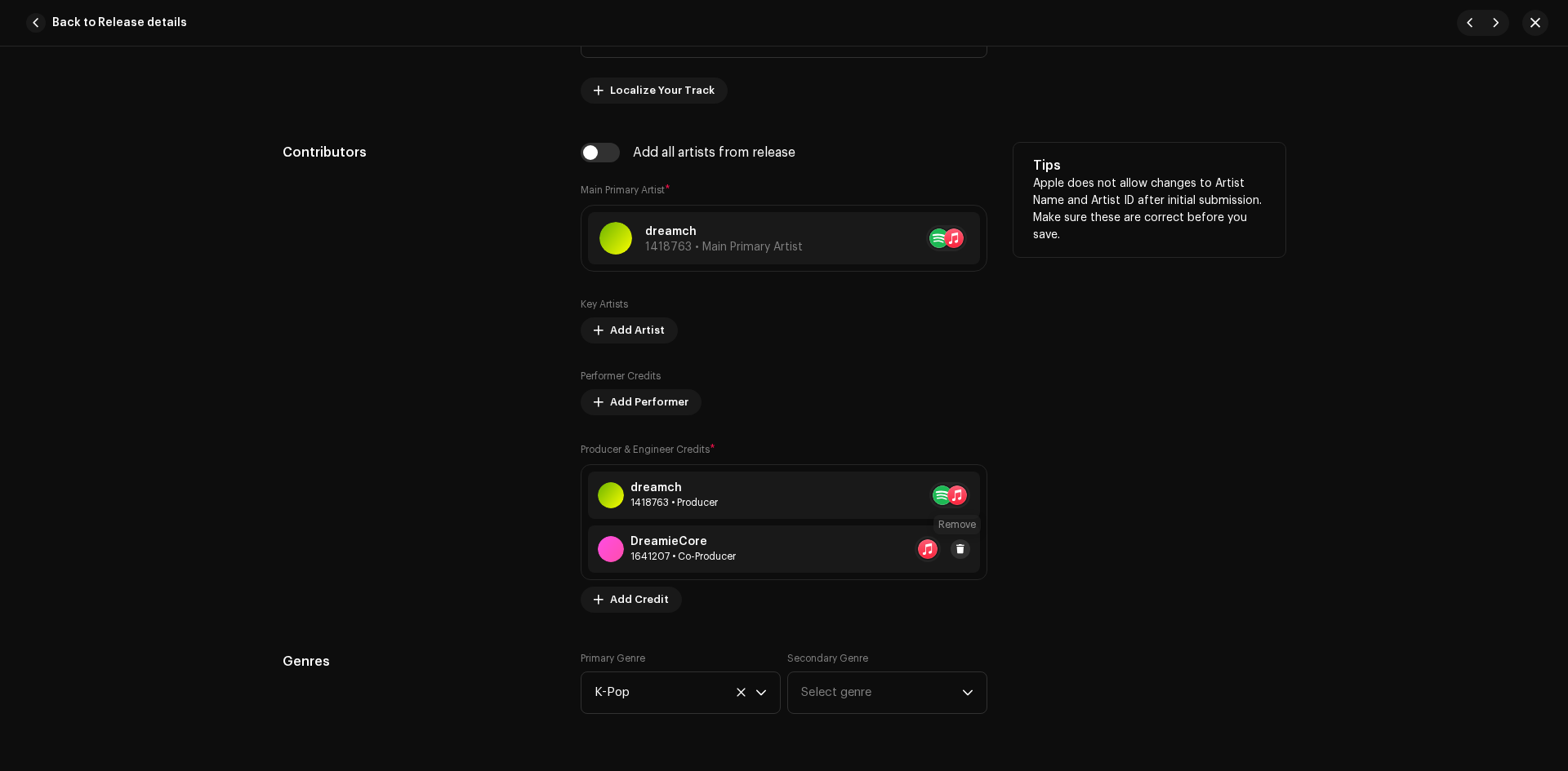
click at [958, 546] on span at bounding box center [960, 549] width 10 height 13
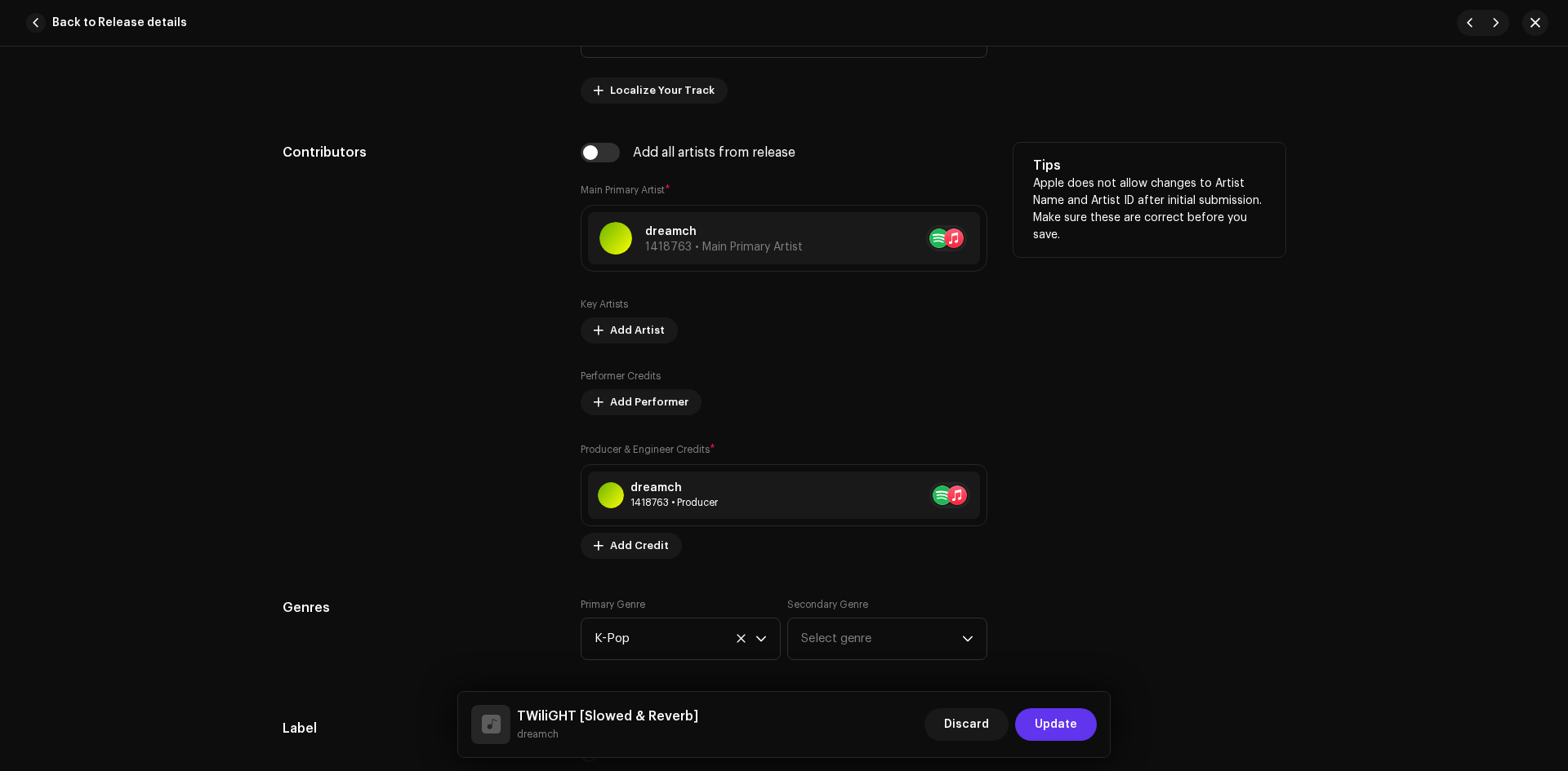
click at [1054, 720] on span "Update" at bounding box center [1056, 724] width 42 height 32
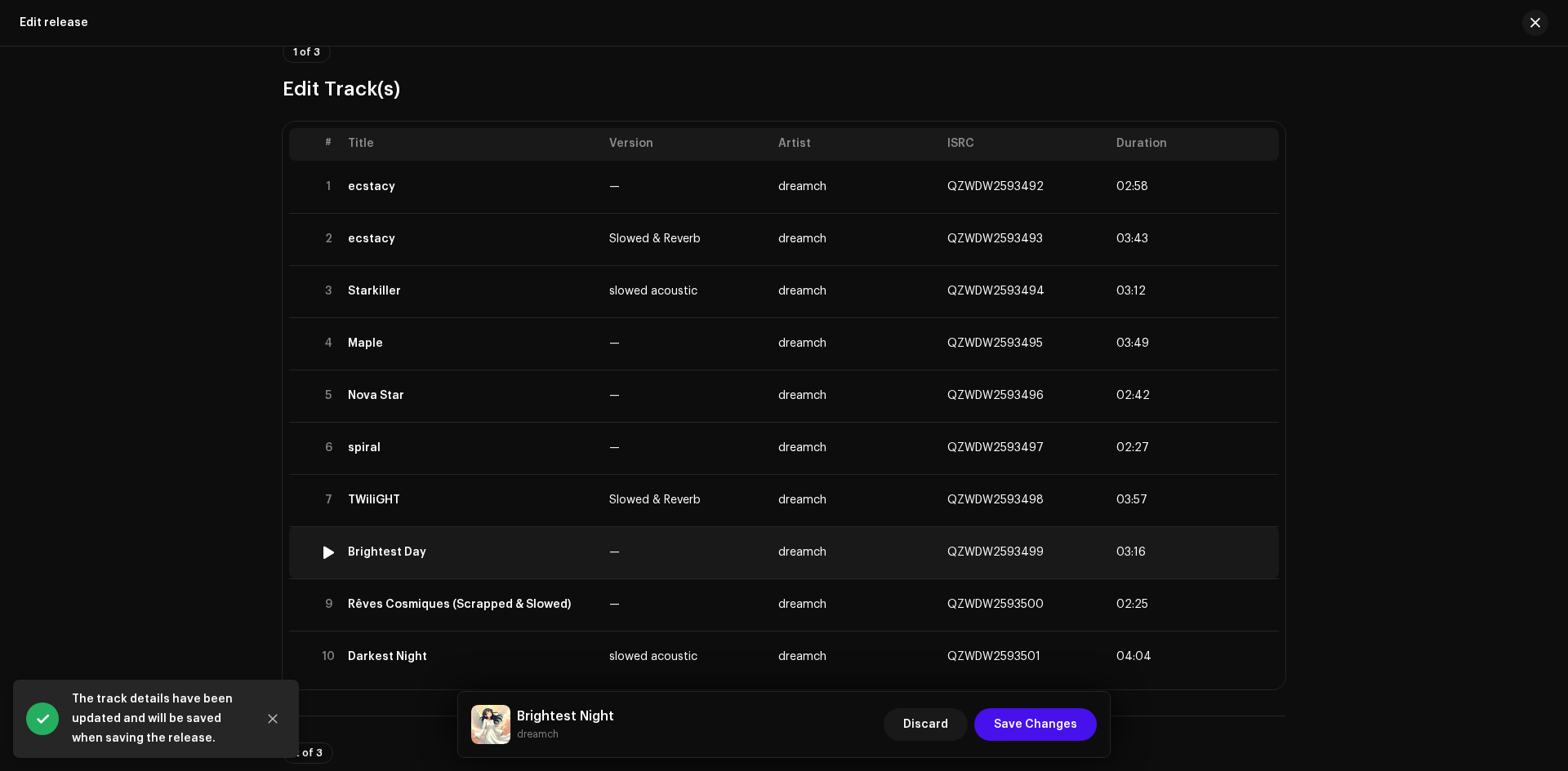
click at [542, 562] on td "Brightest Day" at bounding box center [472, 553] width 262 height 52
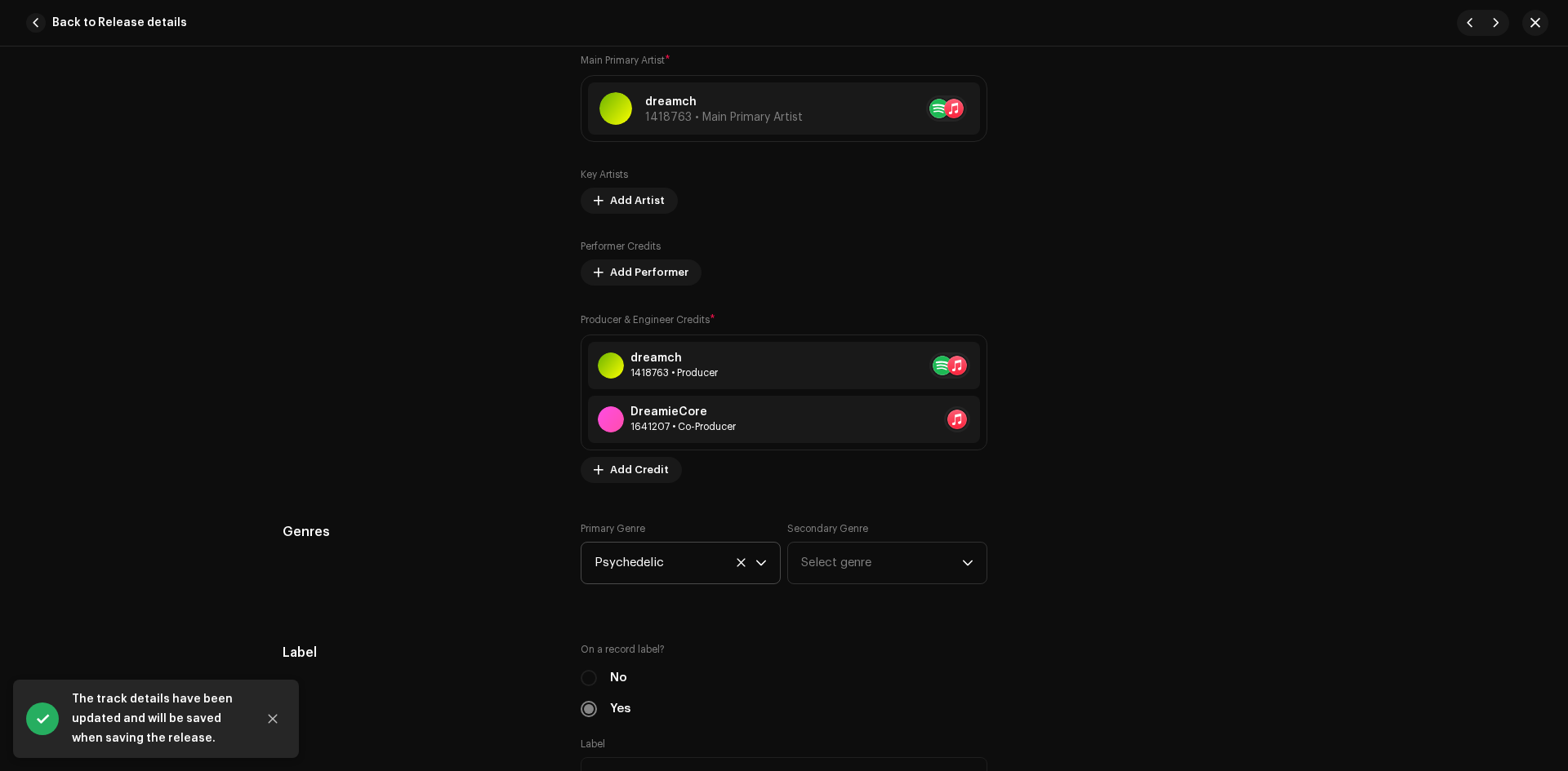
scroll to position [1088, 0]
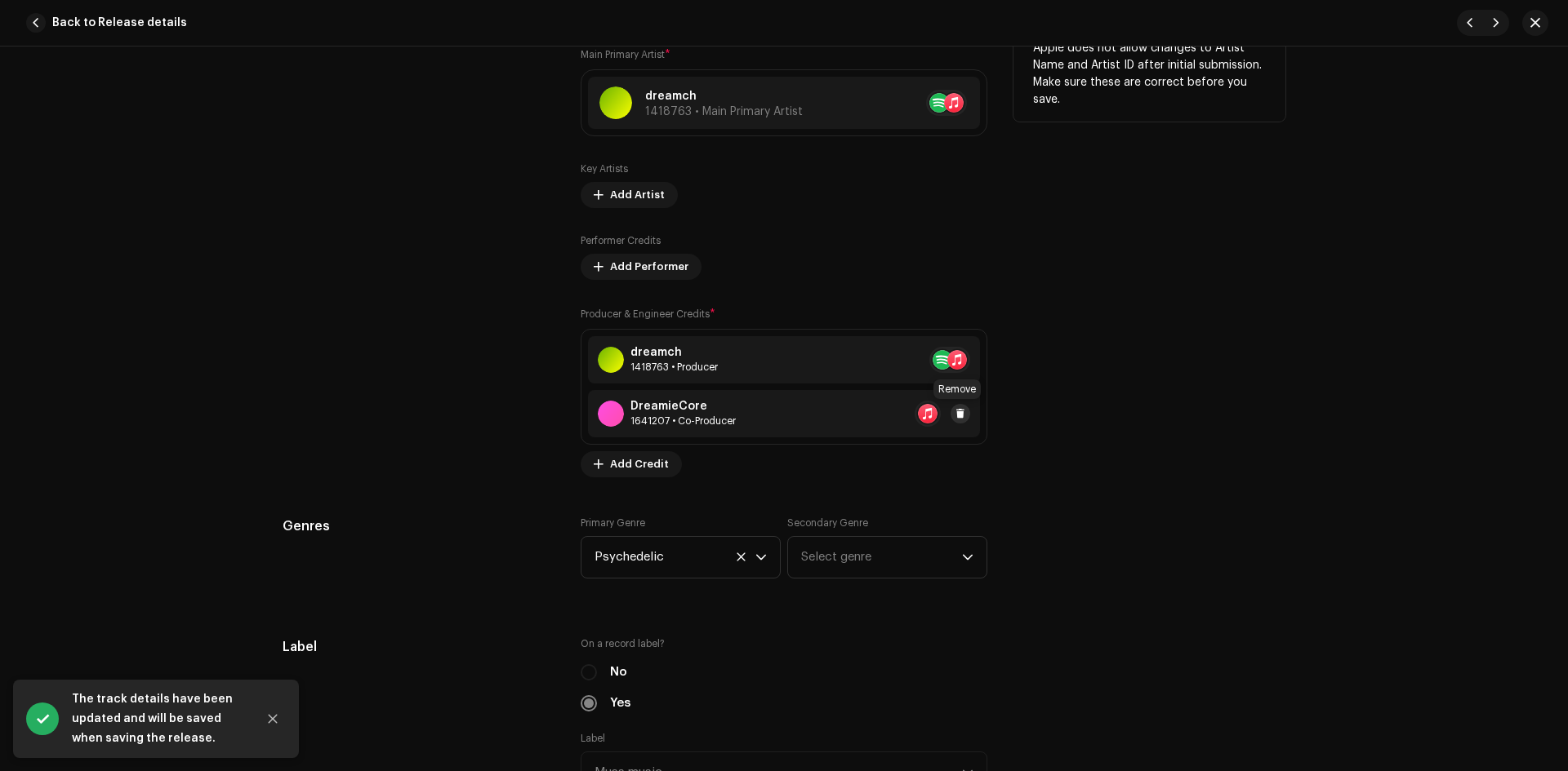
click at [957, 410] on span at bounding box center [960, 413] width 10 height 13
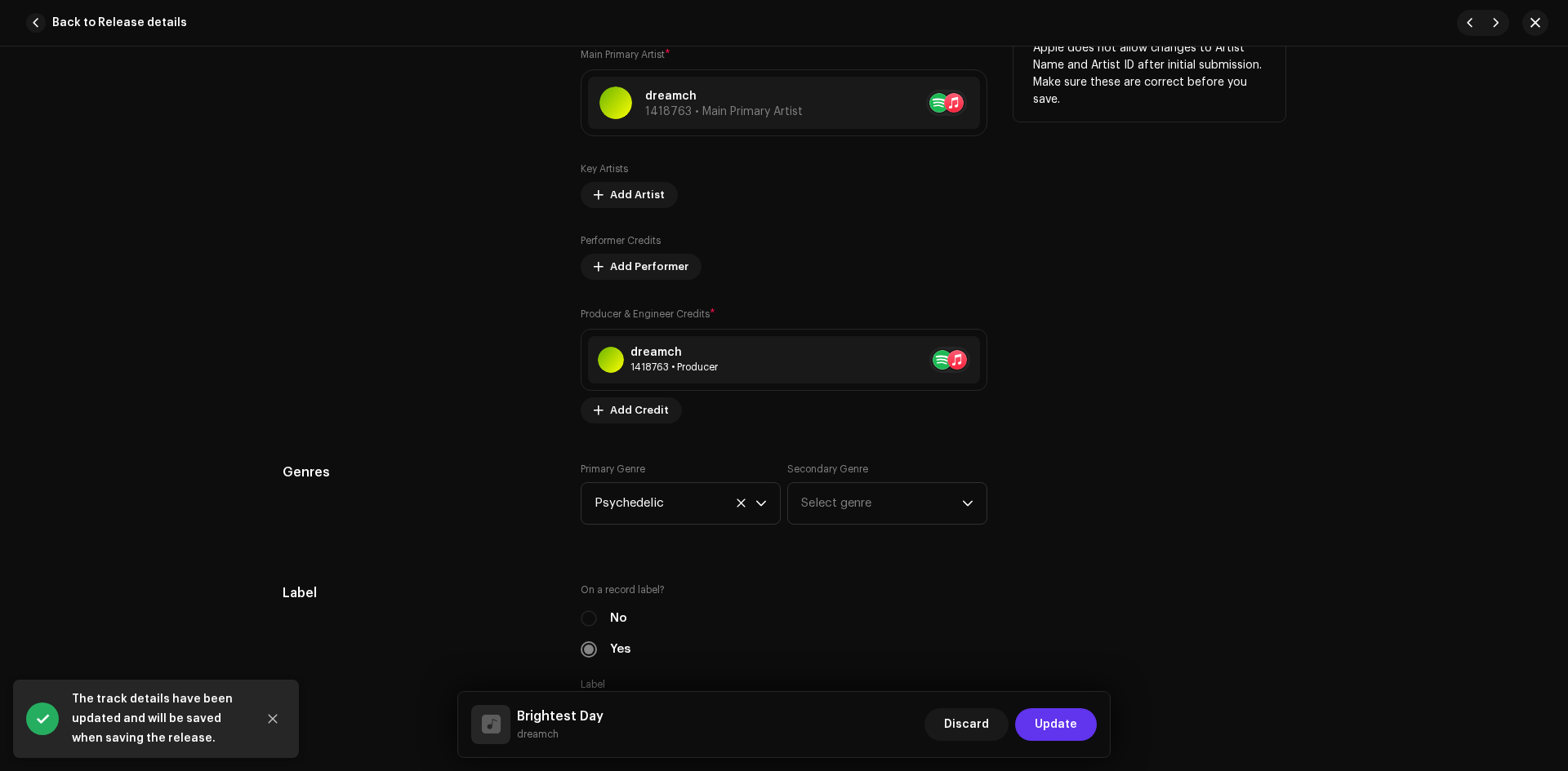
click at [1050, 735] on span "Update" at bounding box center [1056, 724] width 42 height 32
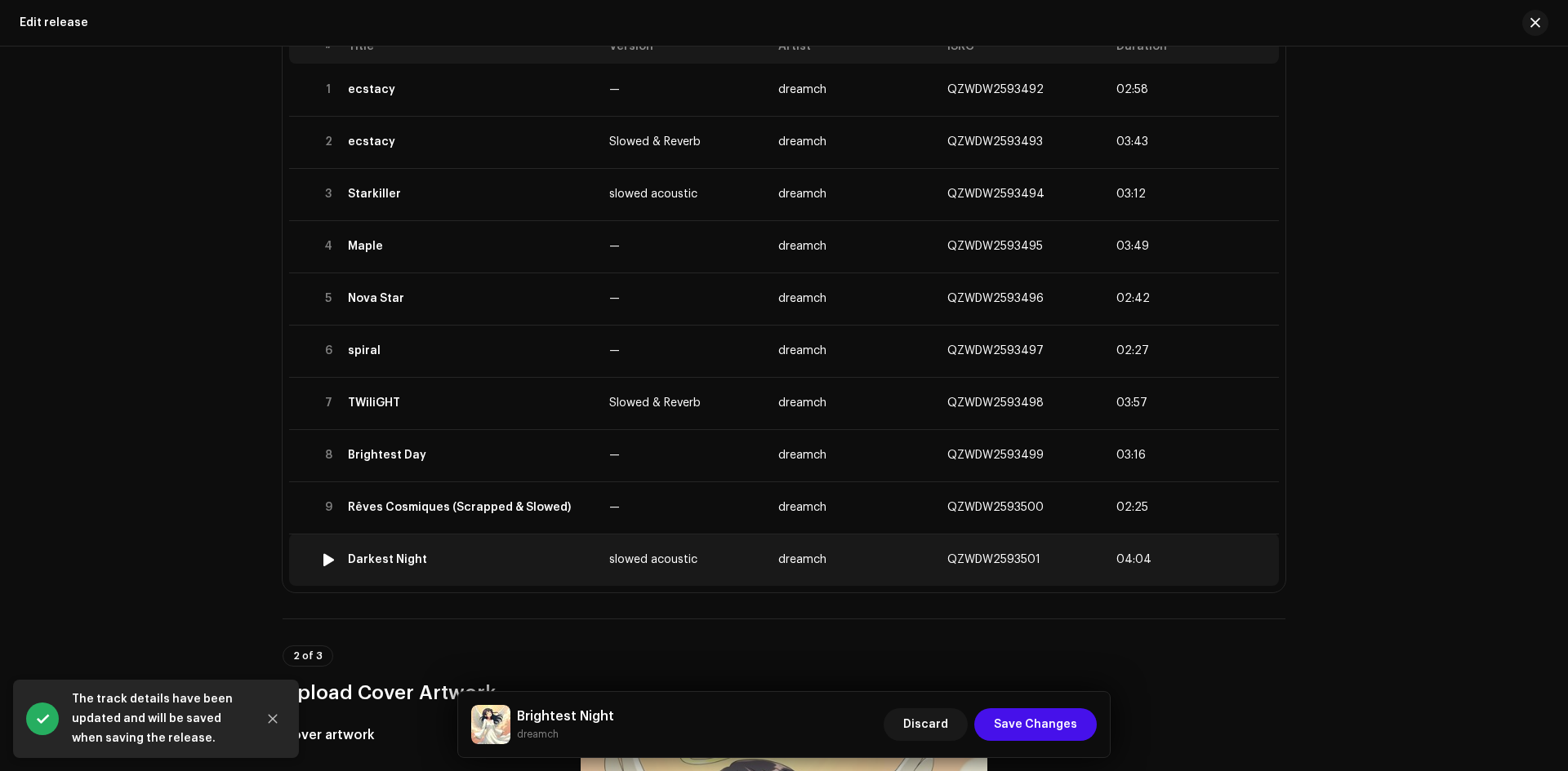
scroll to position [271, 0]
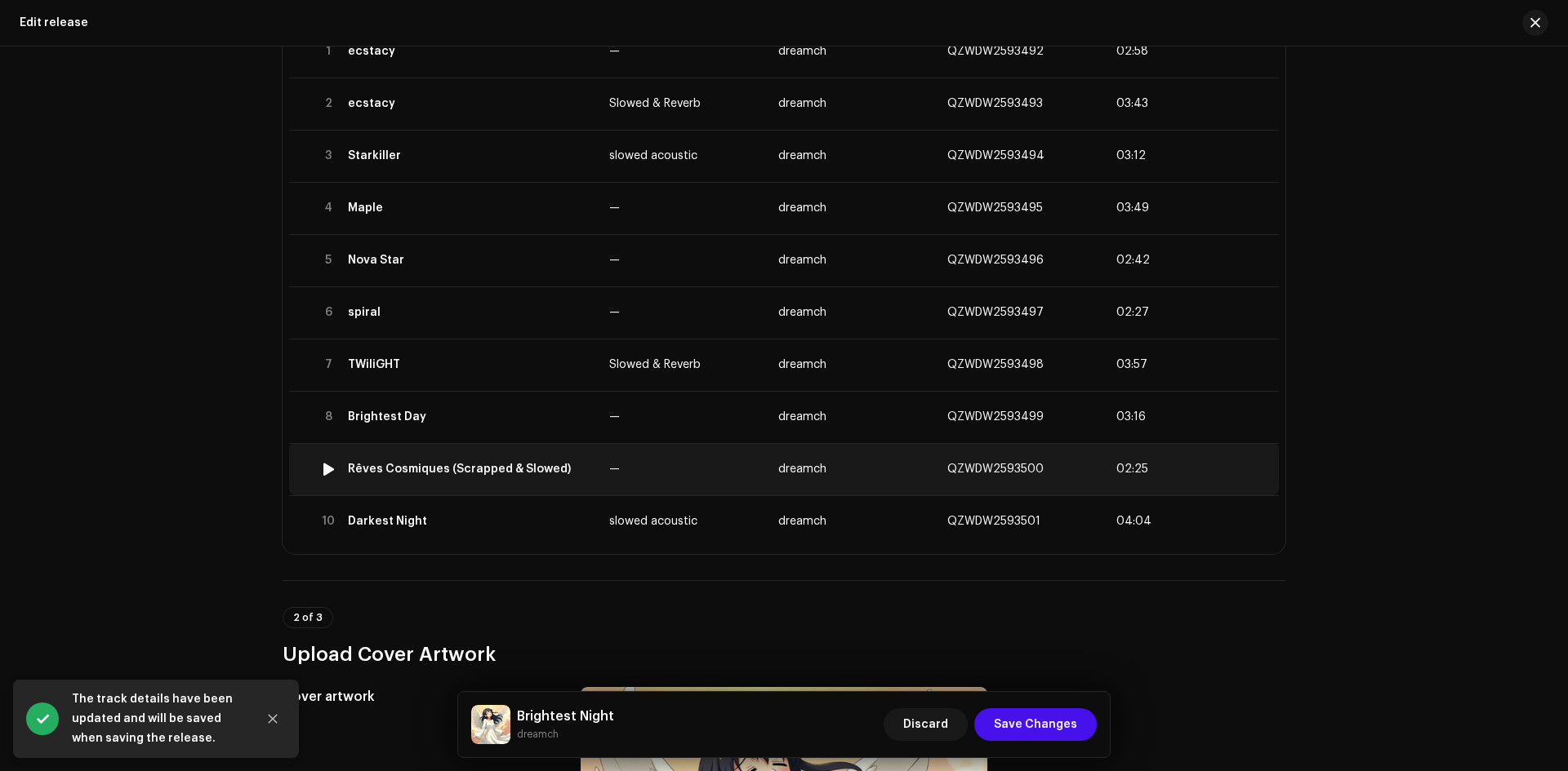
click at [484, 467] on div "Rêves Cosmiques (Scrapped & Slowed)" at bounding box center [459, 469] width 223 height 13
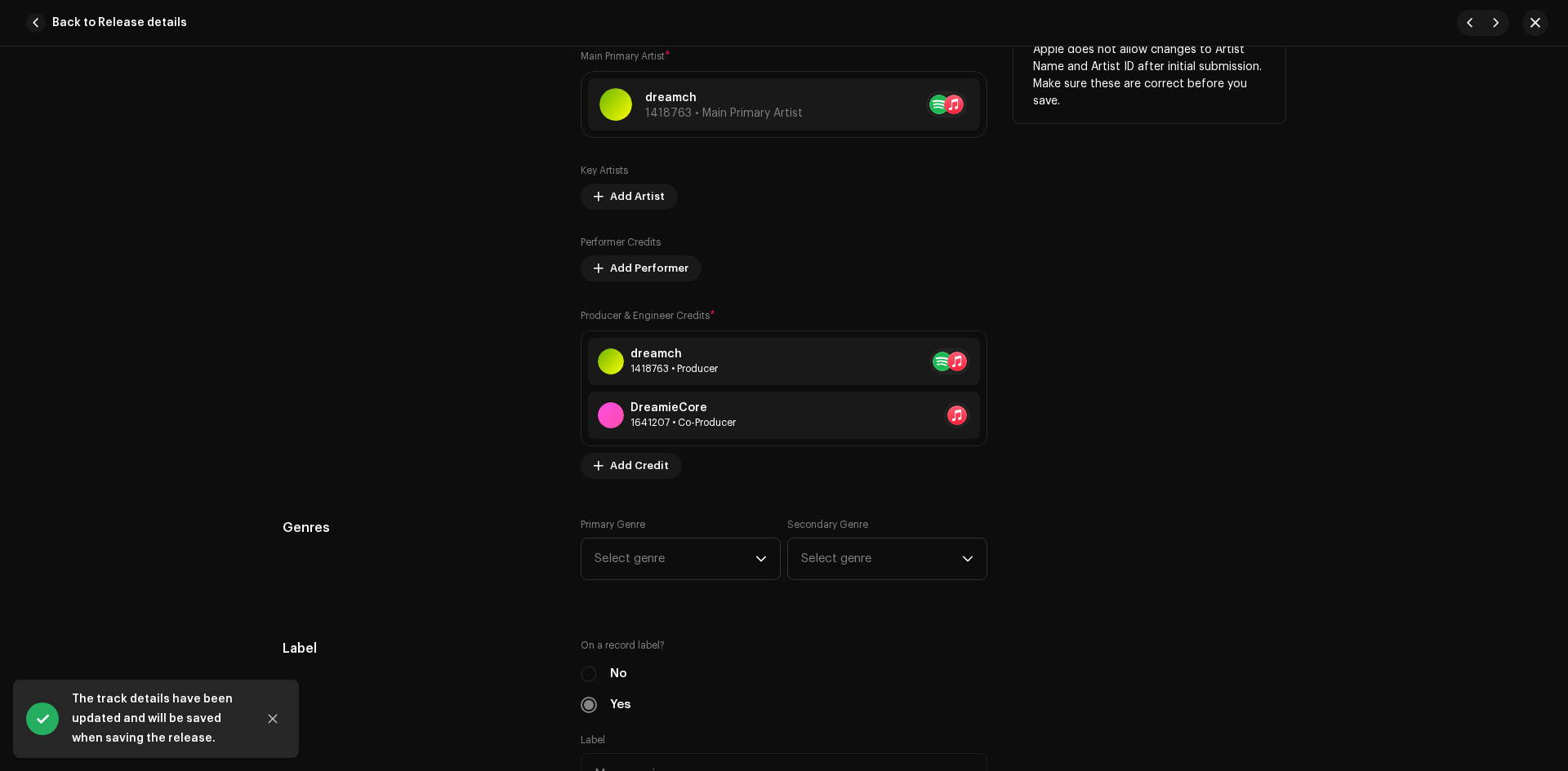
scroll to position [1088, 0]
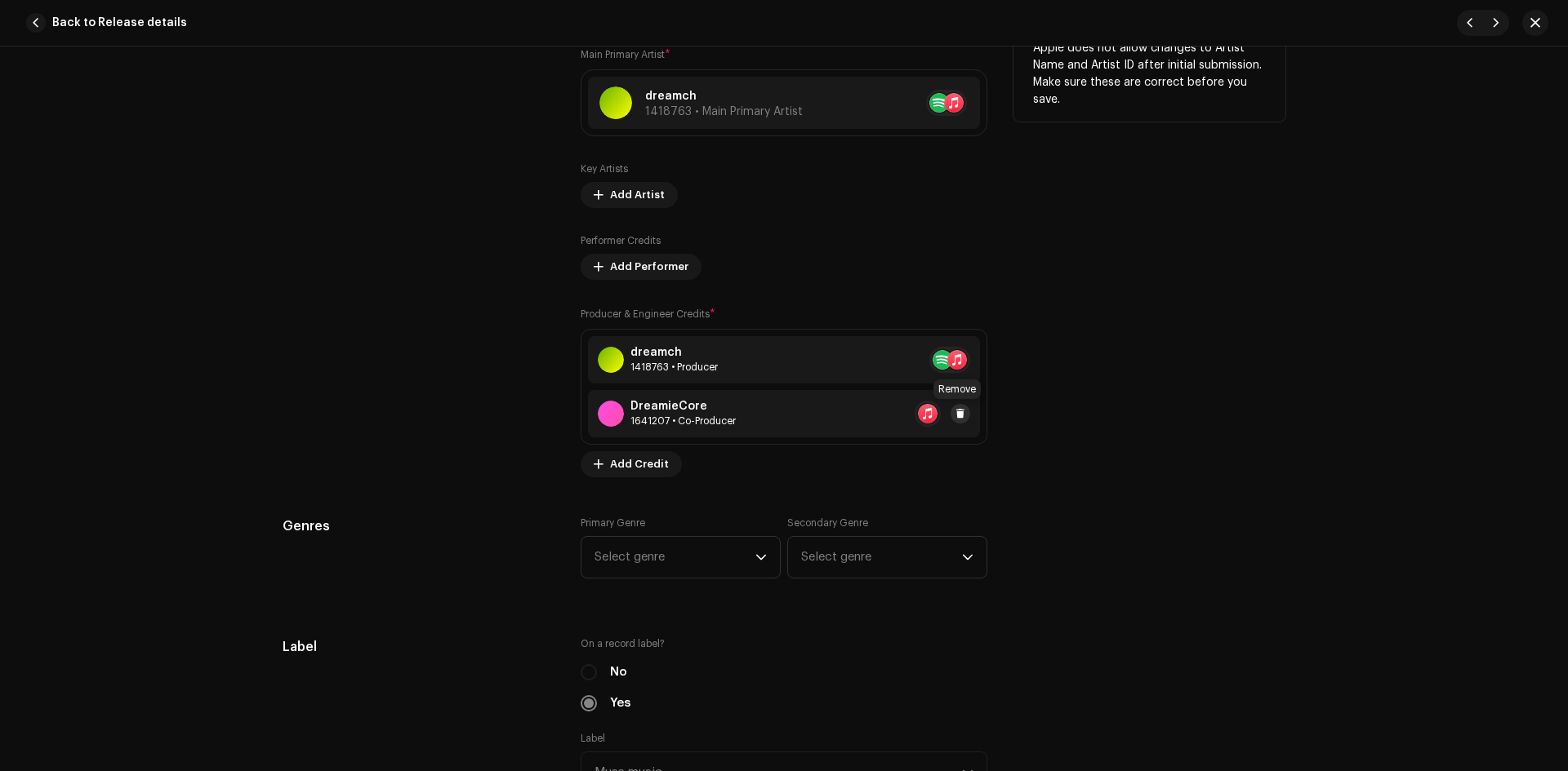
click at [958, 414] on span at bounding box center [960, 413] width 10 height 13
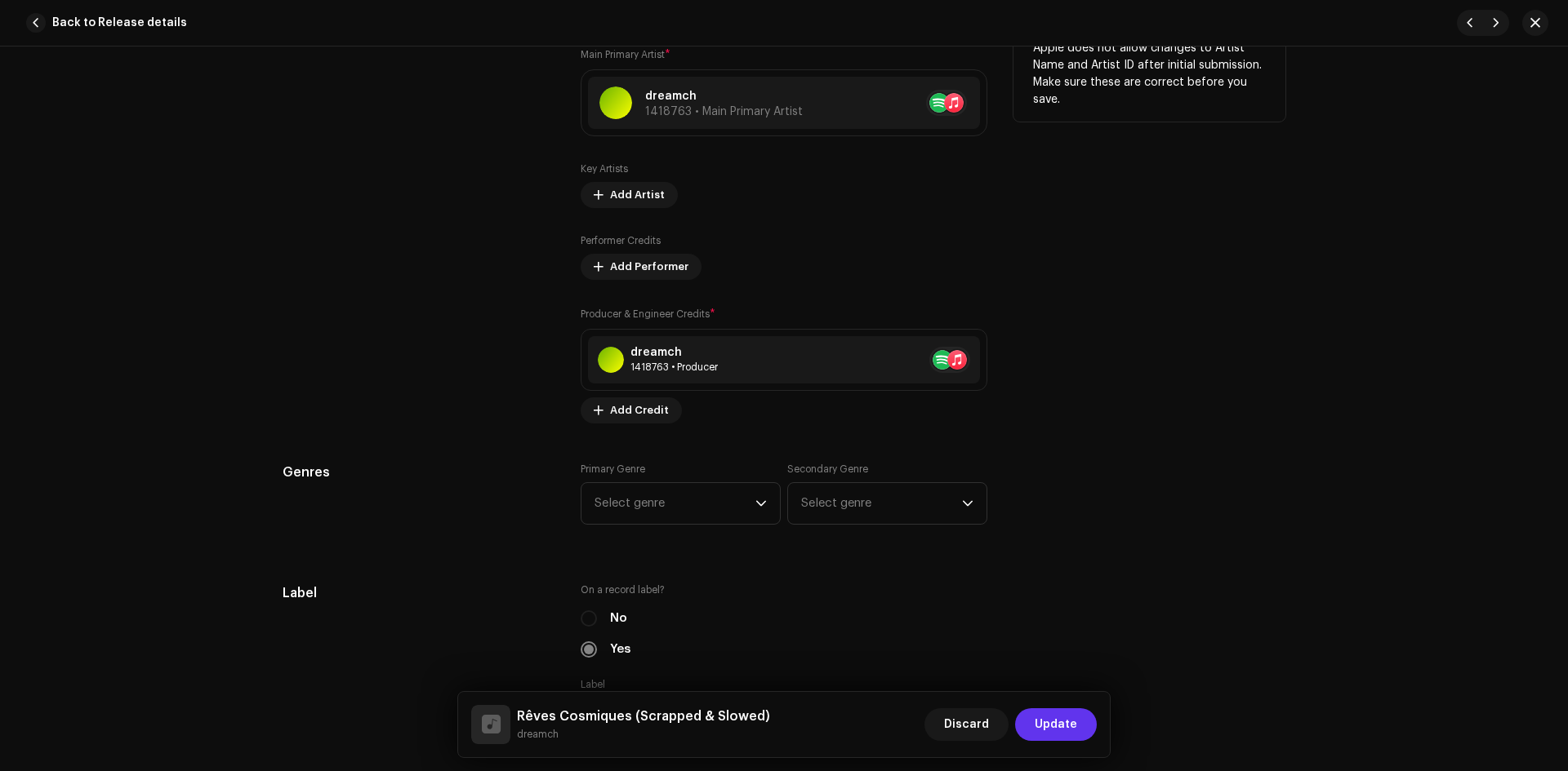
drag, startPoint x: 1049, startPoint y: 713, endPoint x: 976, endPoint y: 663, distance: 88.5
click at [1048, 713] on span "Update" at bounding box center [1056, 724] width 42 height 32
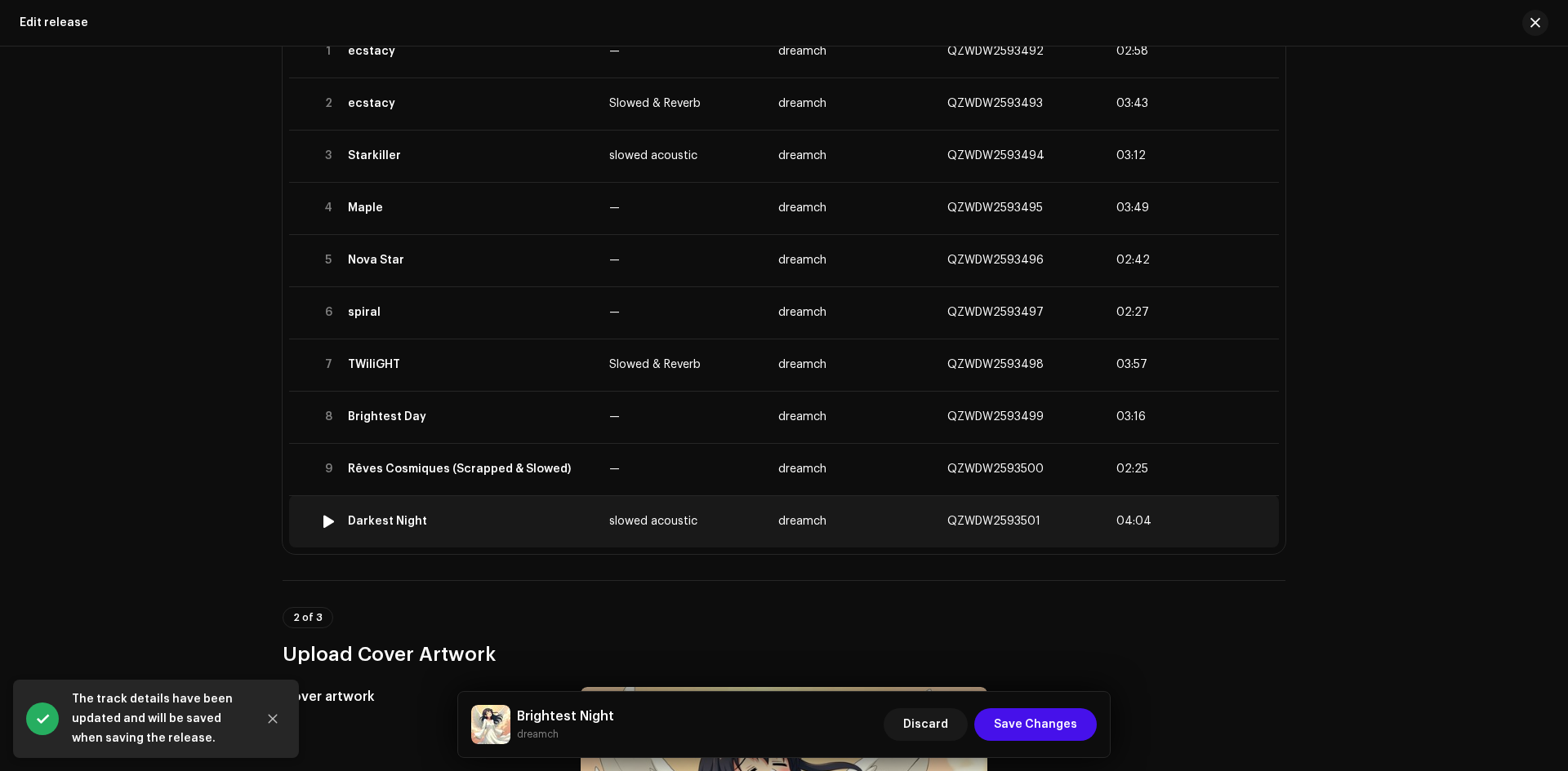
click at [474, 515] on div "Darkest Night" at bounding box center [472, 521] width 248 height 13
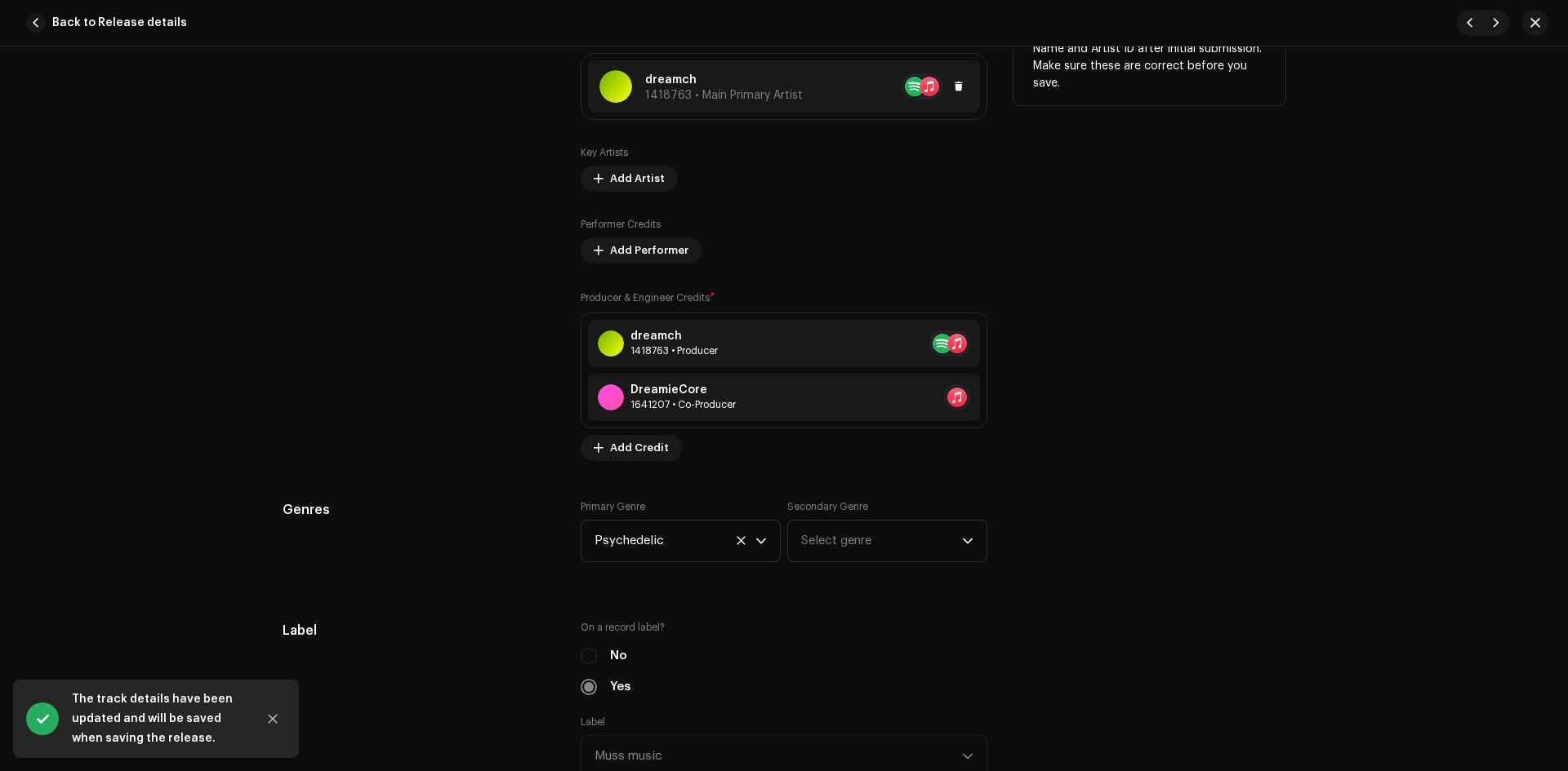
scroll to position [1225, 0]
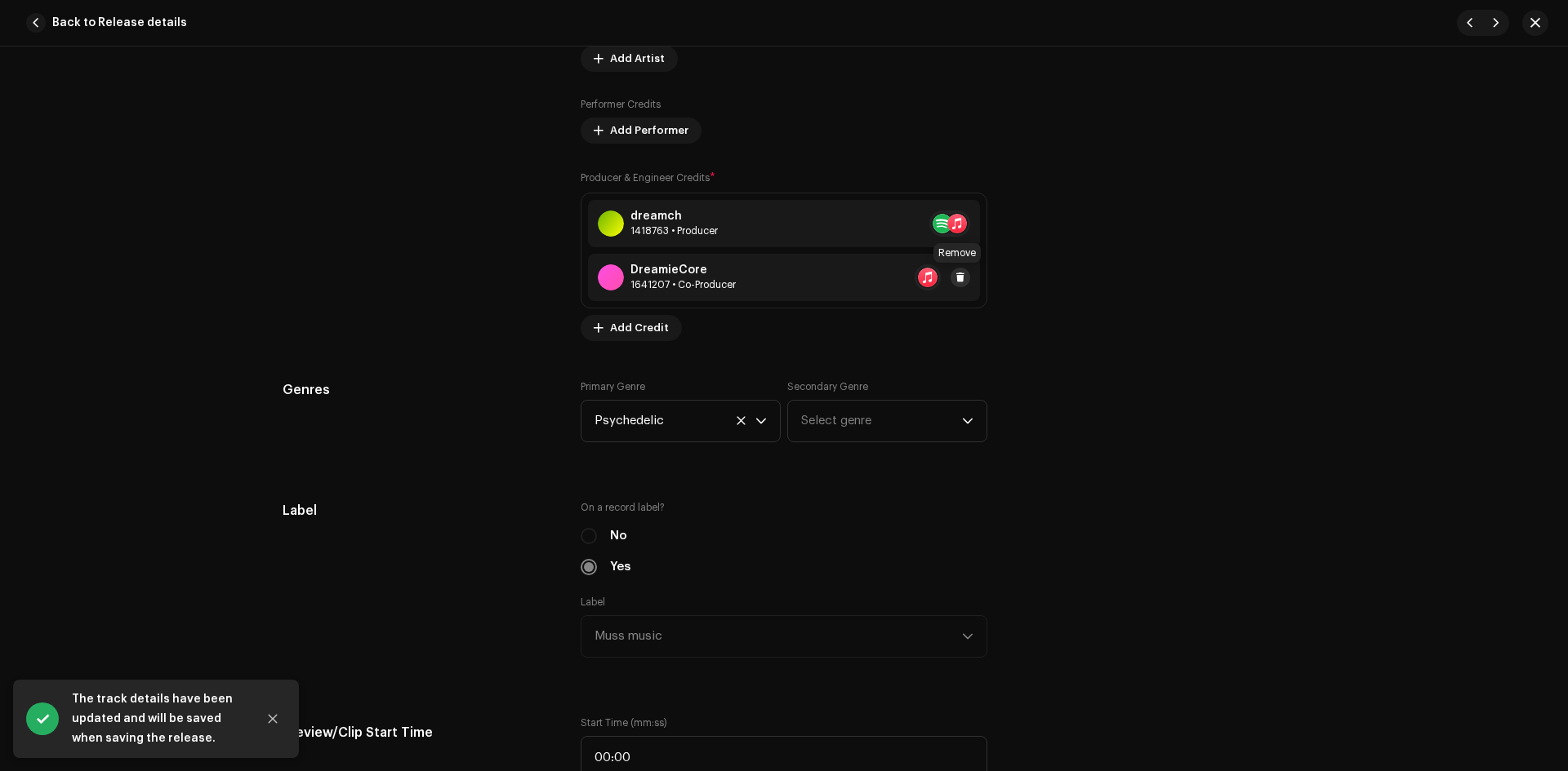
click at [961, 271] on span at bounding box center [960, 278] width 10 height 13
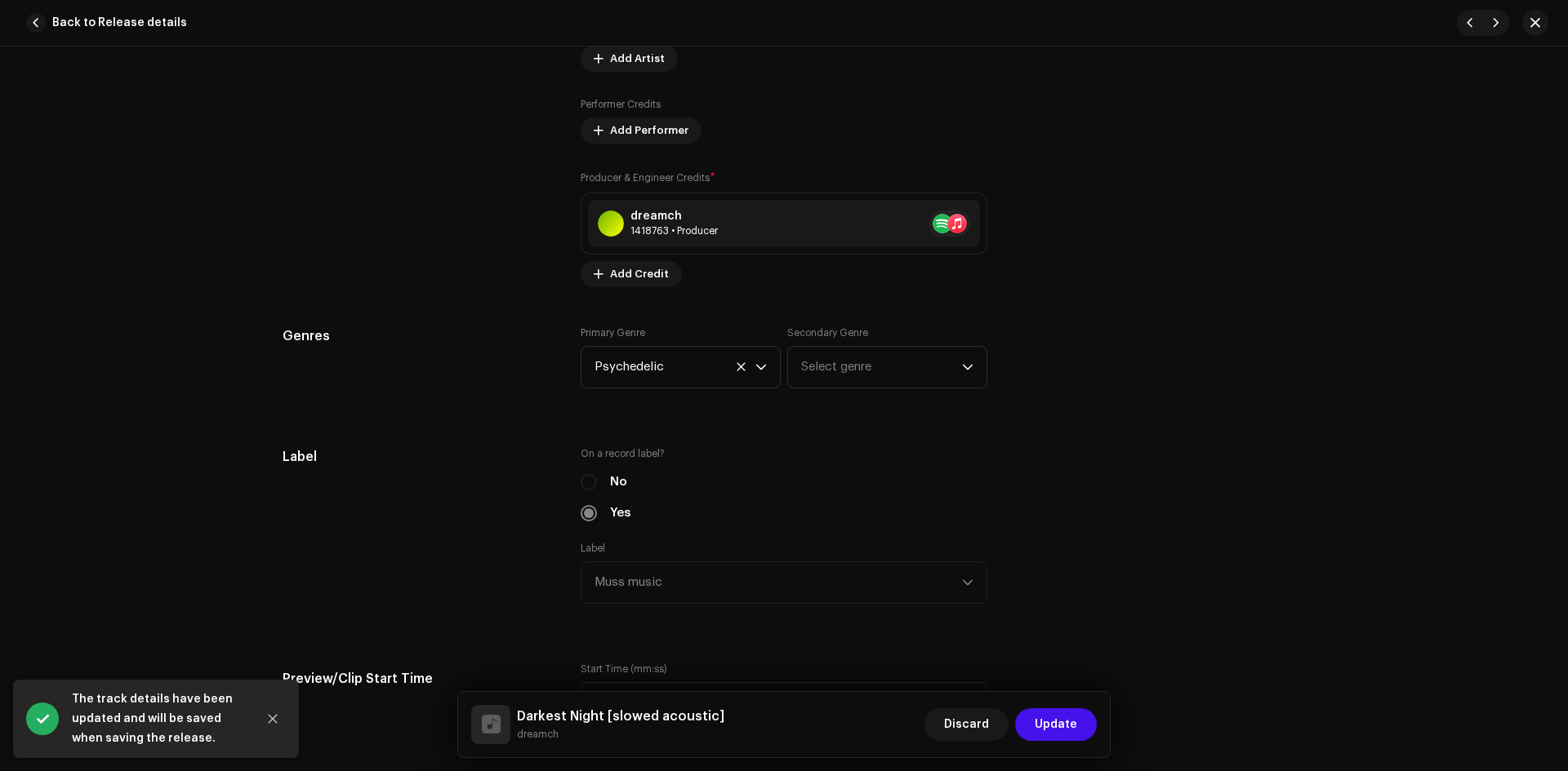
click at [1044, 720] on span "Update" at bounding box center [1056, 724] width 42 height 32
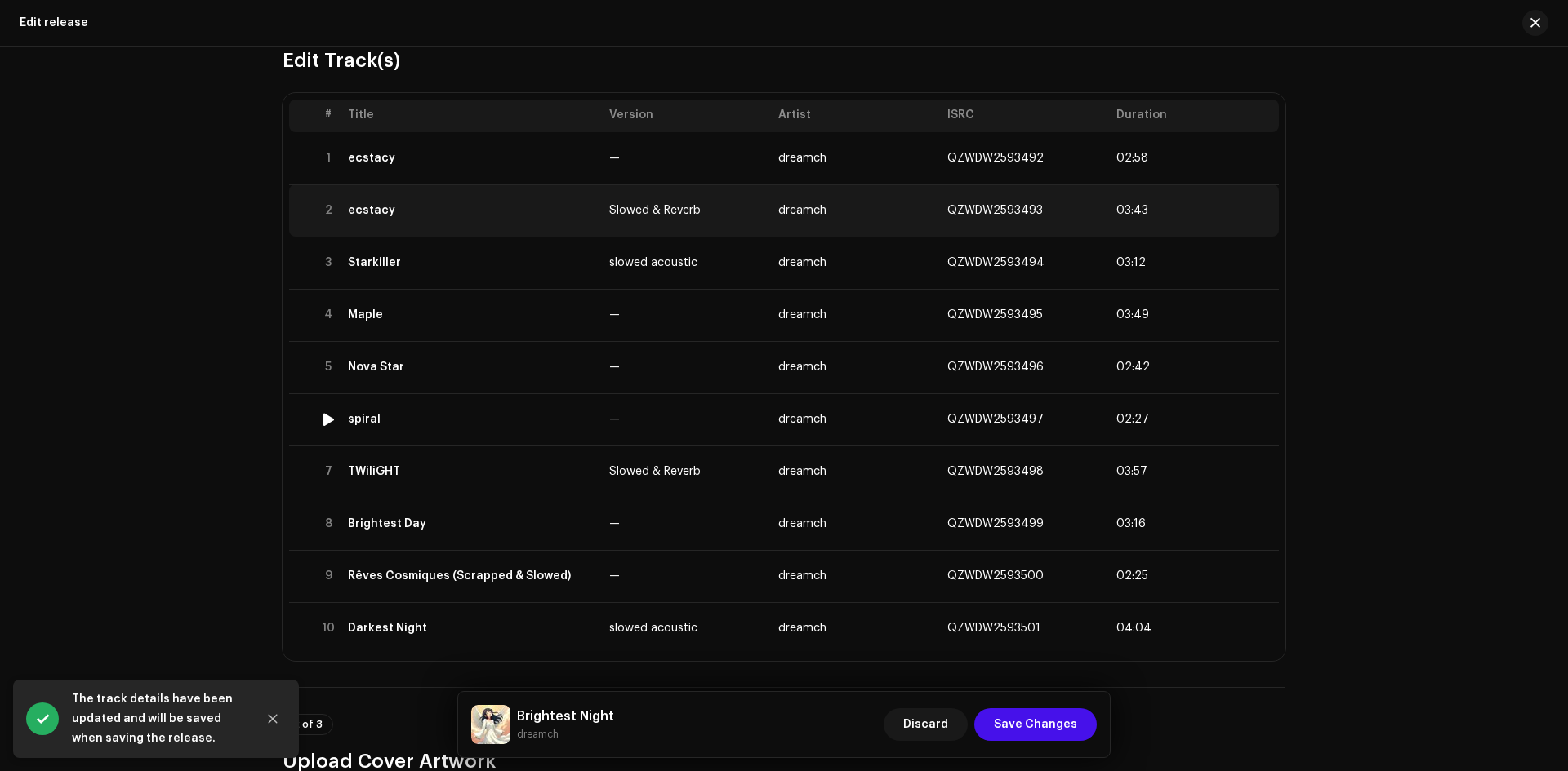
scroll to position [0, 0]
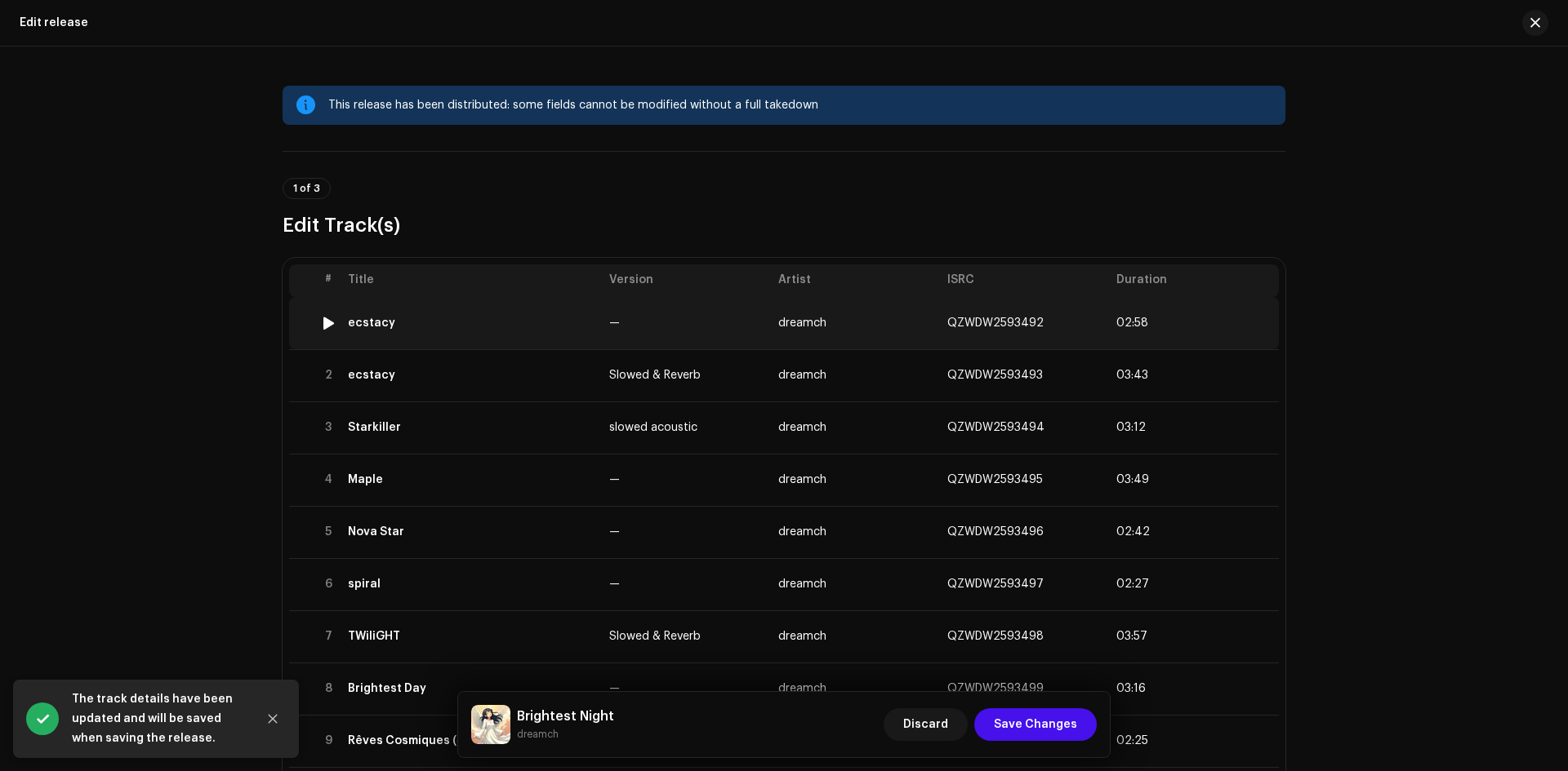
click at [514, 309] on td "ecstacy" at bounding box center [472, 323] width 262 height 52
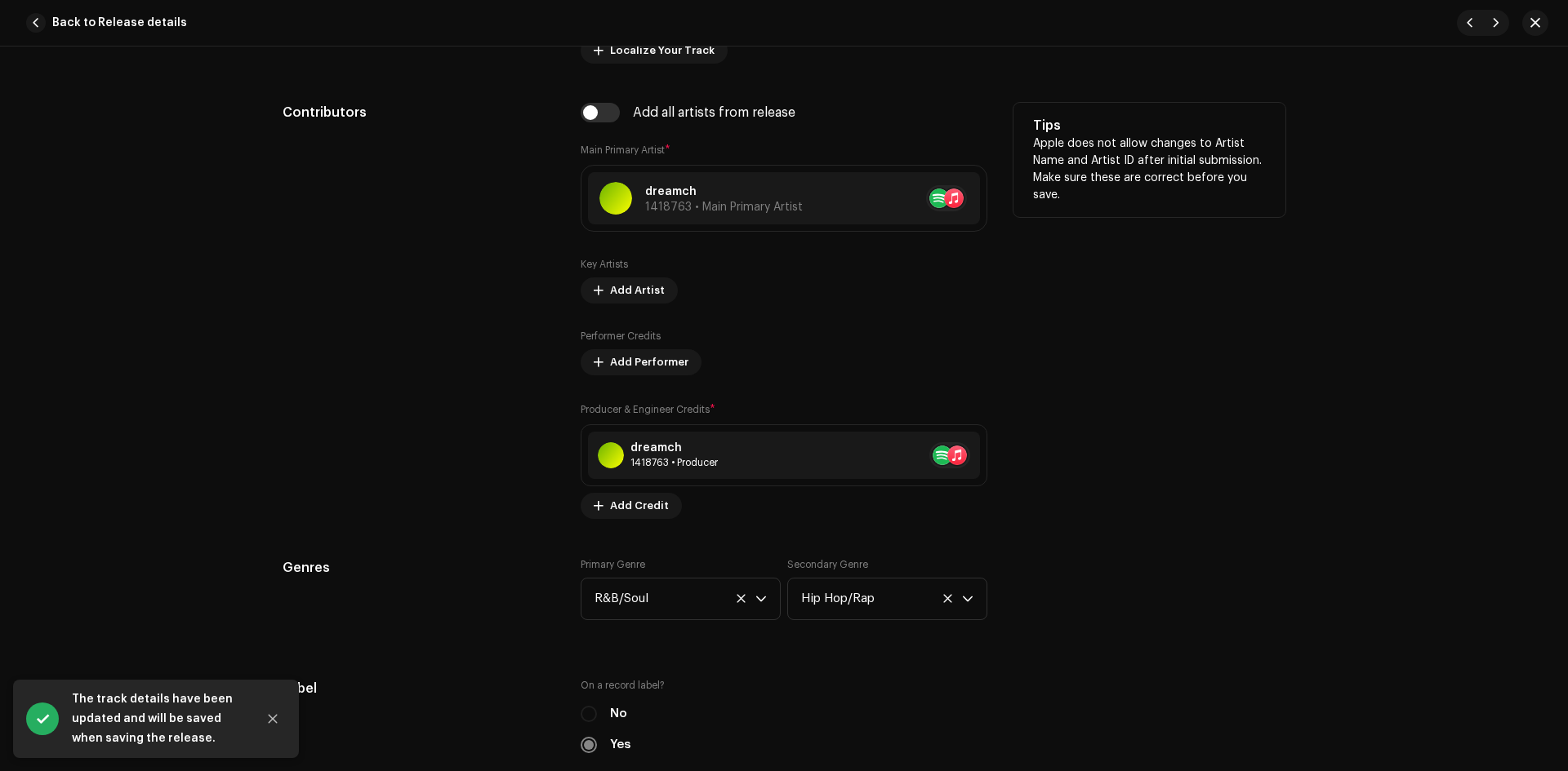
scroll to position [953, 0]
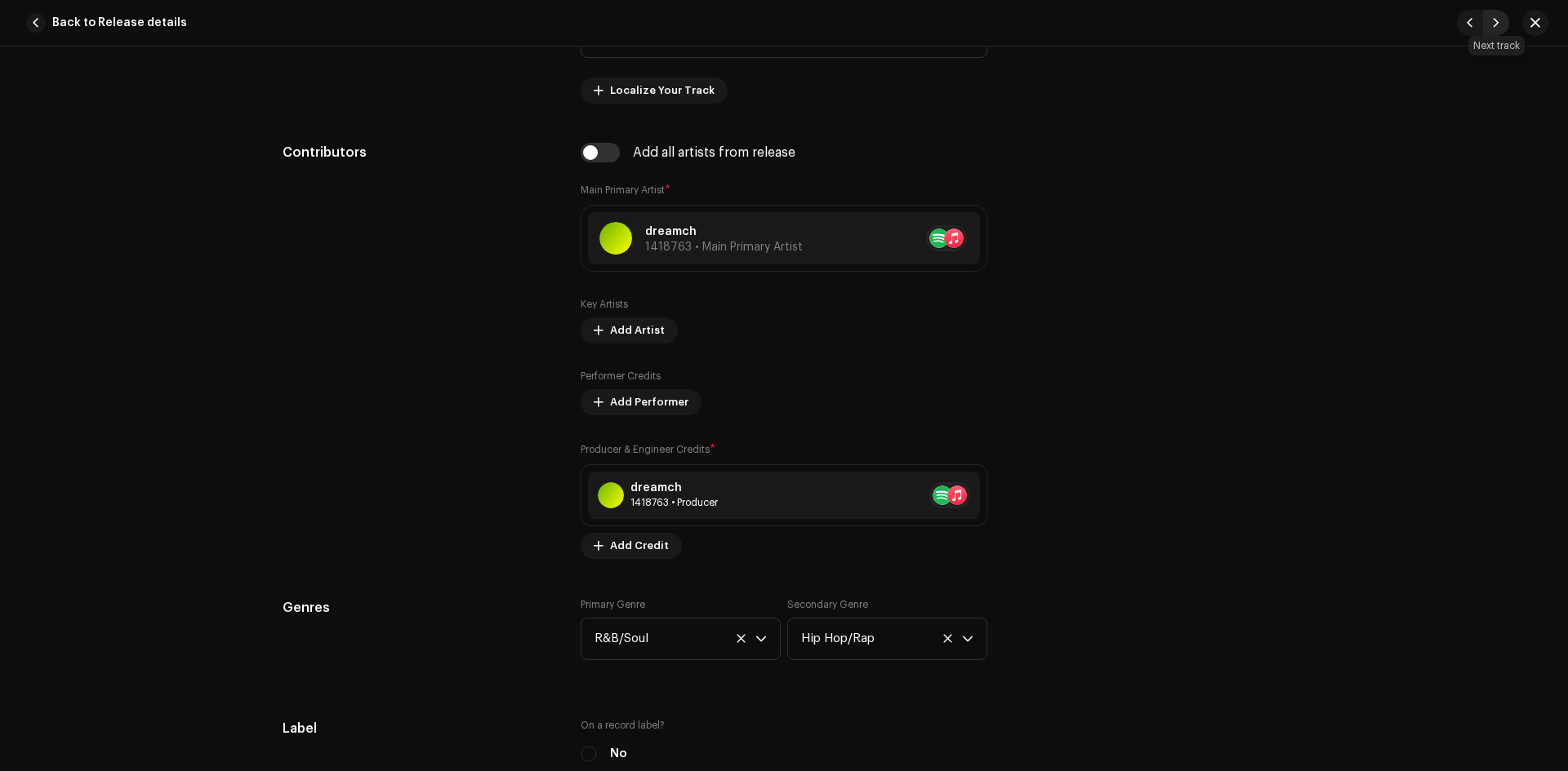
click at [1497, 21] on span "button" at bounding box center [1496, 22] width 10 height 13
type input "QZWDW2593493"
type input "Slowed & Reverb"
click at [1497, 21] on span "button" at bounding box center [1496, 22] width 10 height 13
type input "QZWDW2593494"
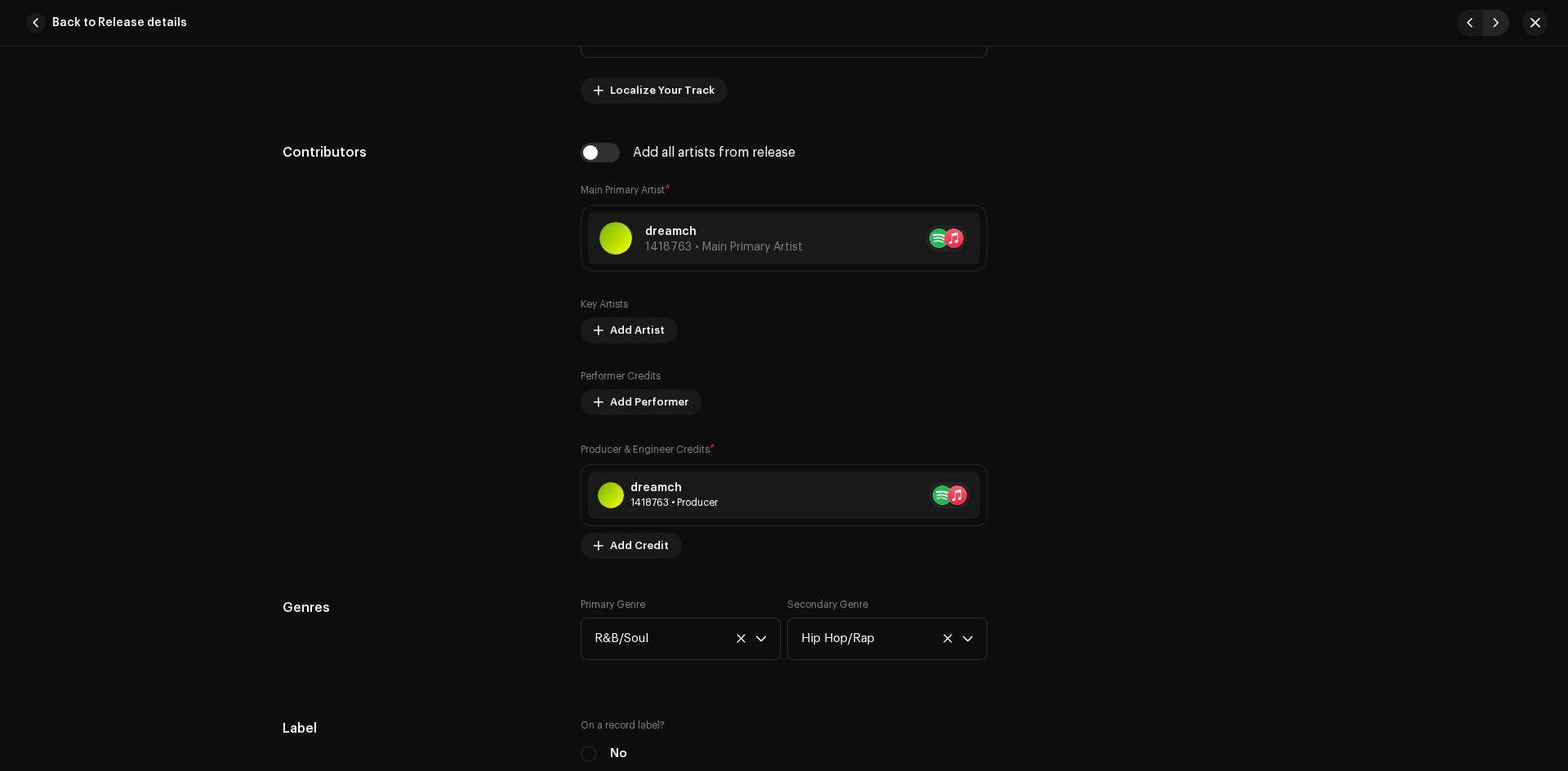
type input "Starkiller"
type input "slowed acoustic"
click at [1497, 21] on span "button" at bounding box center [1496, 22] width 10 height 13
type input "QZWDW2593495"
type input "Maple"
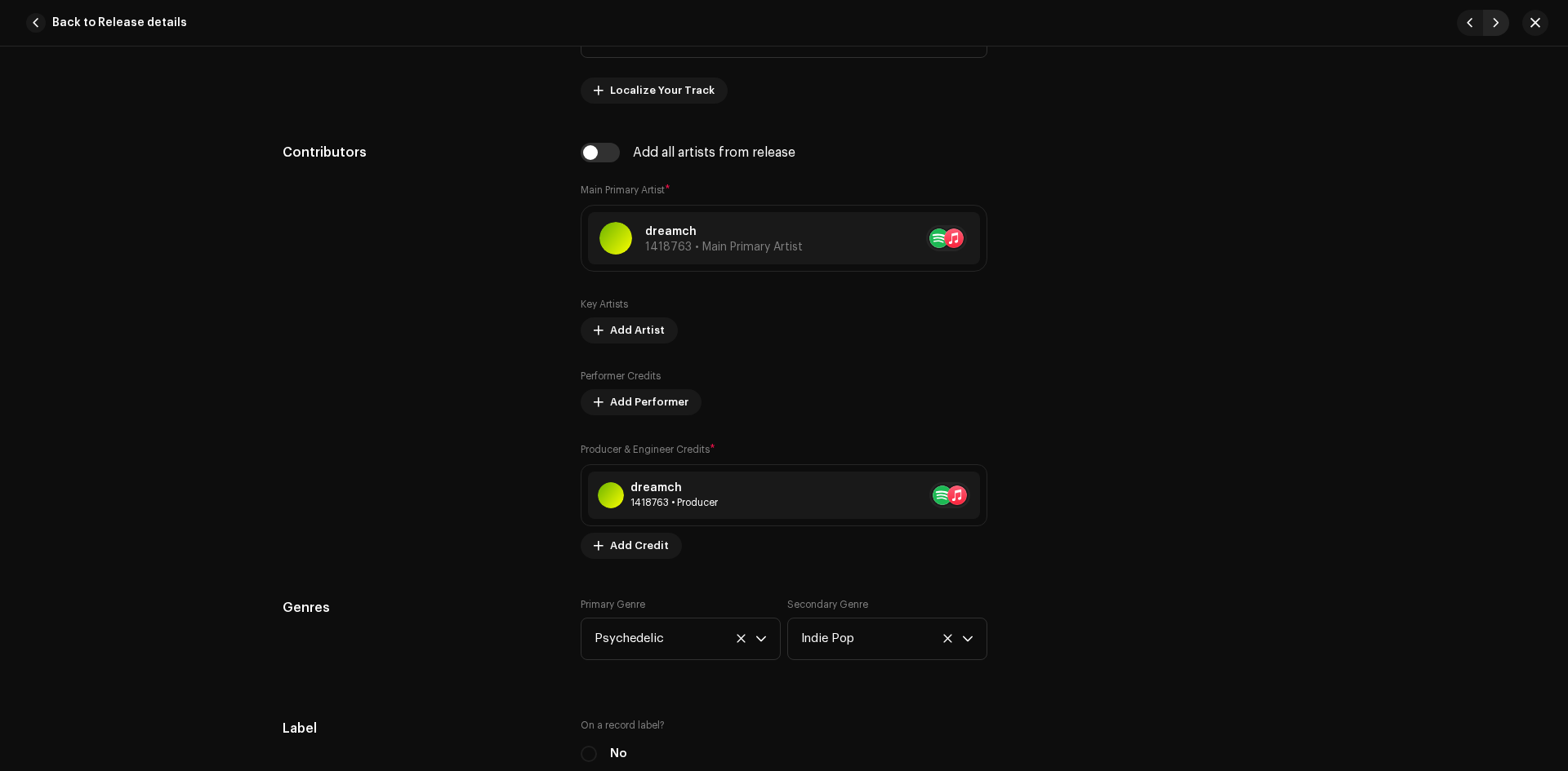
click at [1497, 21] on span "button" at bounding box center [1496, 22] width 10 height 13
type input "QZWDW2593496"
type input "Nova Star"
click at [1497, 21] on span "button" at bounding box center [1496, 22] width 10 height 13
type input "QZWDW2593497"
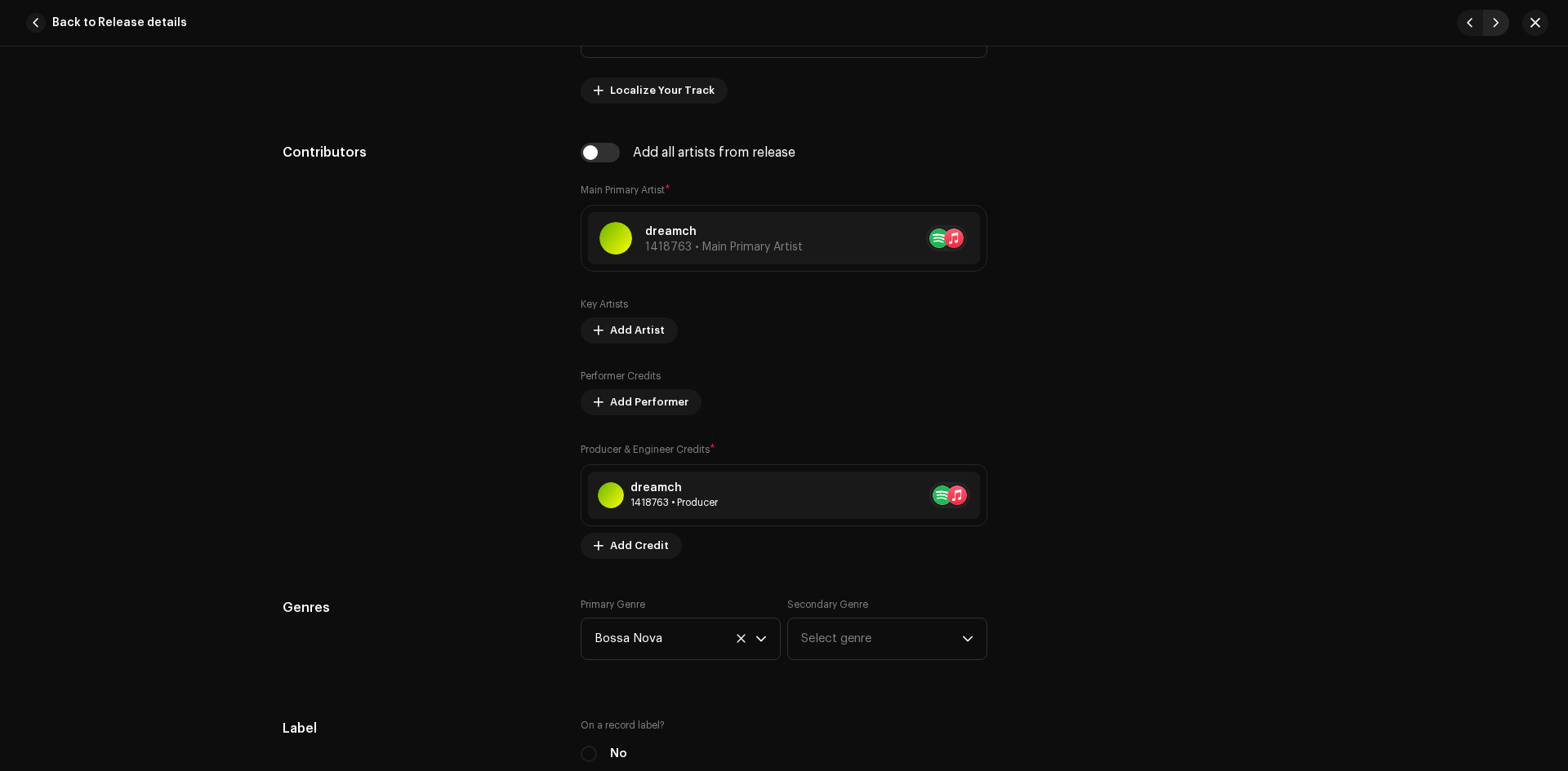
type input "spiral"
click at [1497, 21] on span "button" at bounding box center [1496, 22] width 10 height 13
type input "QZWDW2593498"
type input "TWiliGHT"
type input "Slowed & Reverb"
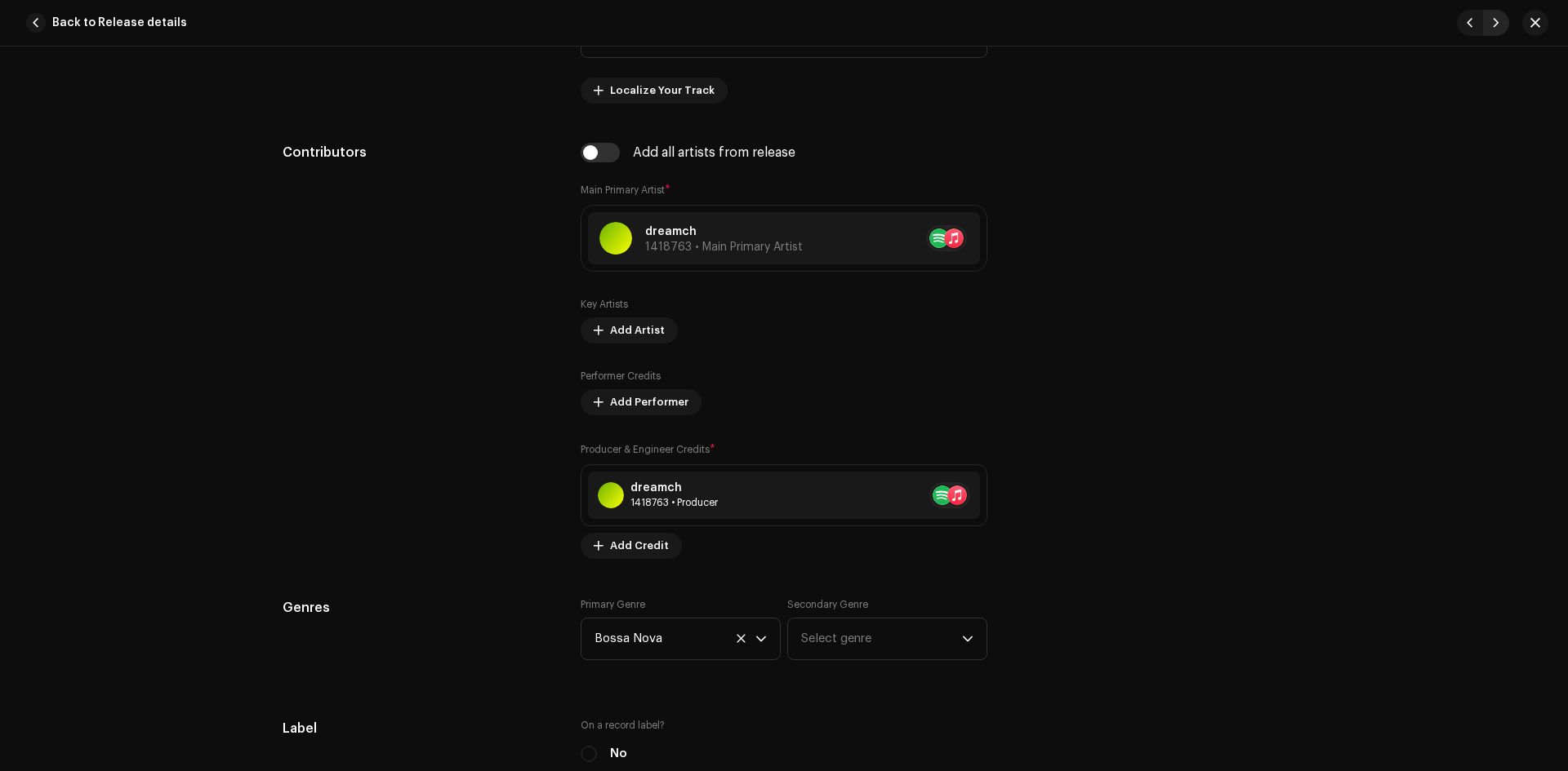
type input "00:18"
click at [1497, 21] on span "button" at bounding box center [1496, 22] width 10 height 13
type input "QZWDW2593499"
type input "Brightest Day"
type input "00:00"
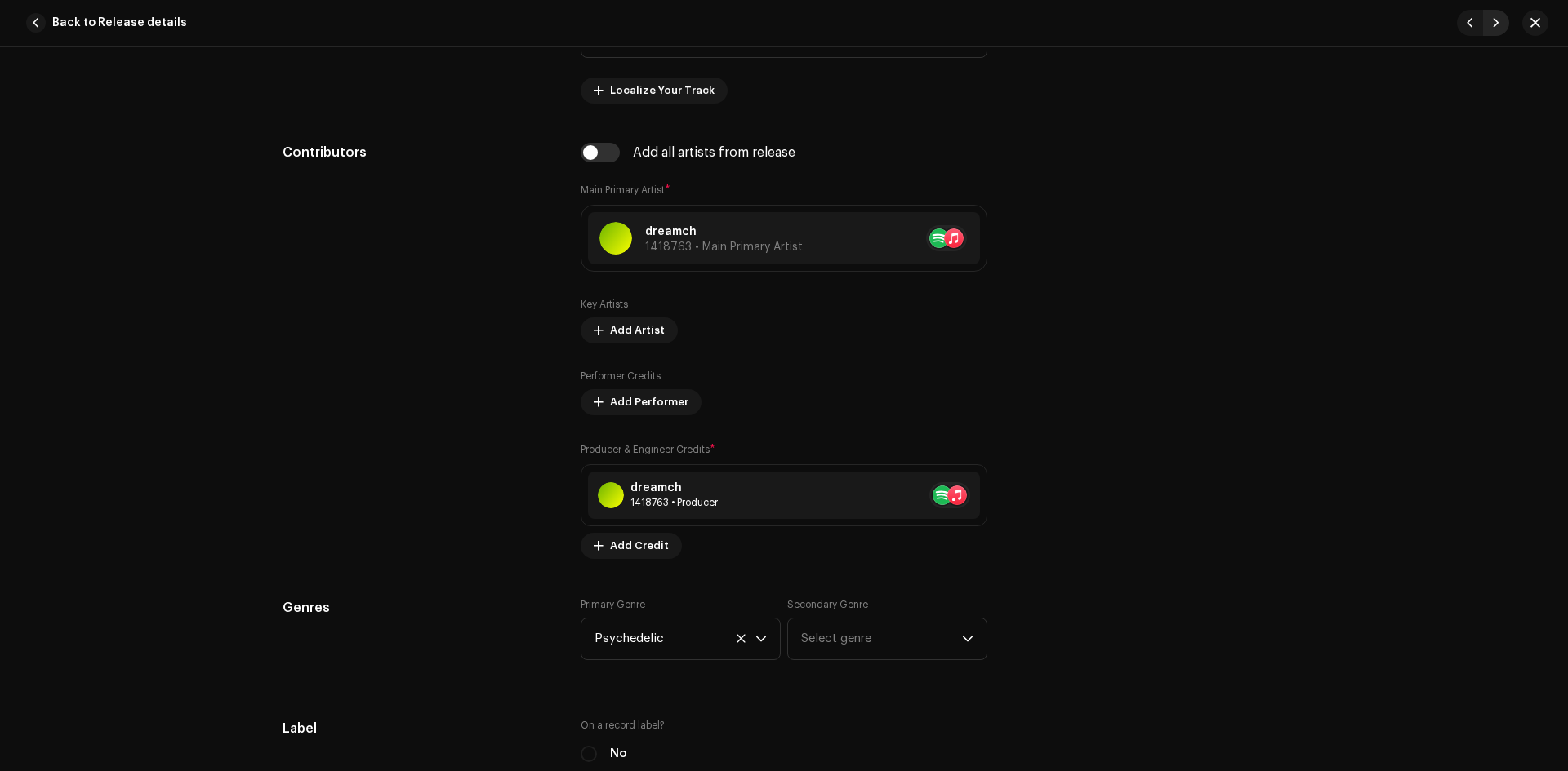
click at [1497, 21] on span "button" at bounding box center [1496, 22] width 10 height 13
type input "QZWDW2593500"
type input "Rêves Cosmiques (Scrapped & Slowed)"
type input "00:29"
click at [1497, 21] on span "button" at bounding box center [1496, 22] width 10 height 13
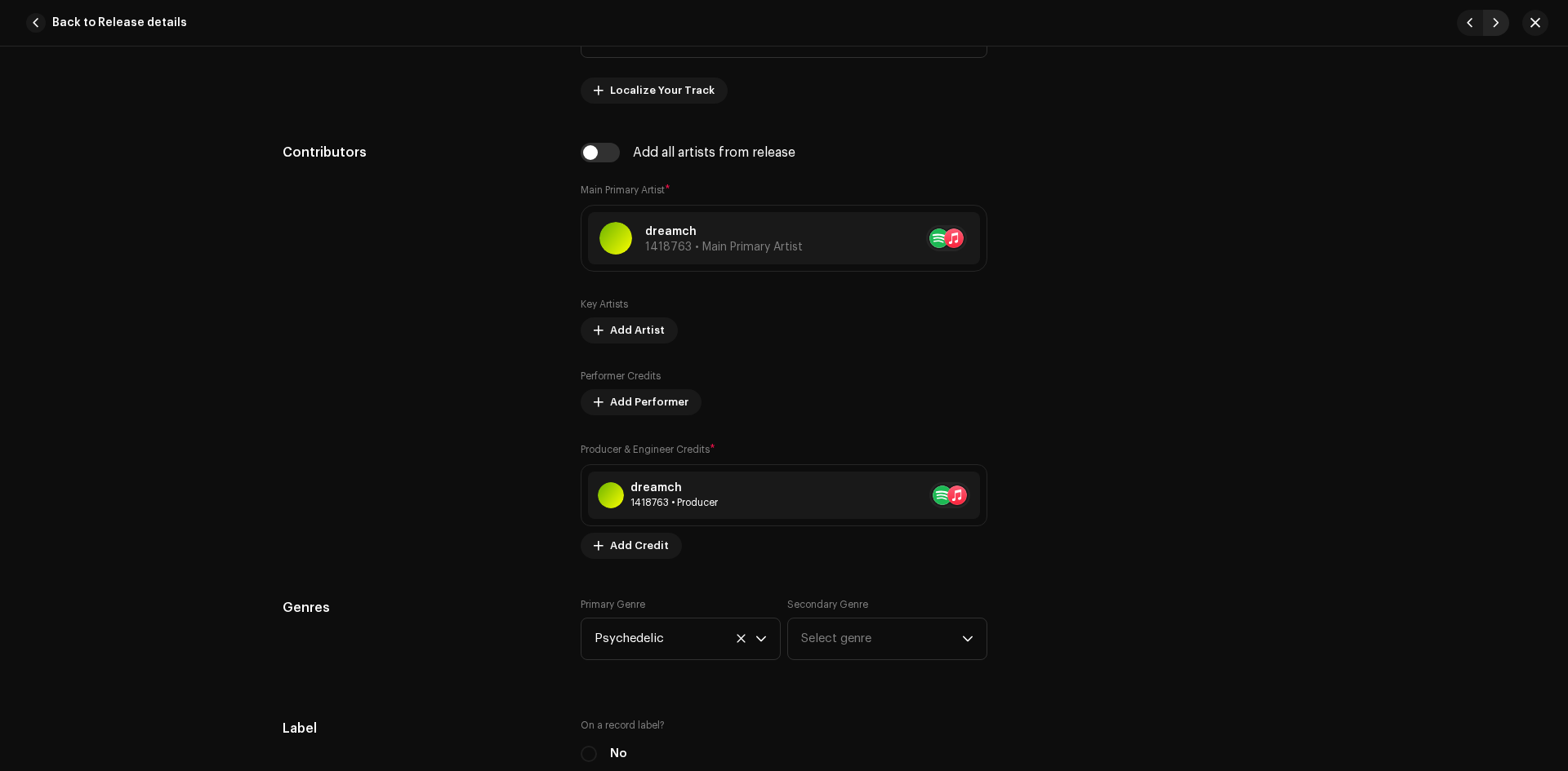
type input "QZWDW2593501"
type input "Darkest Night"
type input "slowed acoustic"
type input "00:00"
click at [1497, 21] on span "button" at bounding box center [1496, 22] width 10 height 13
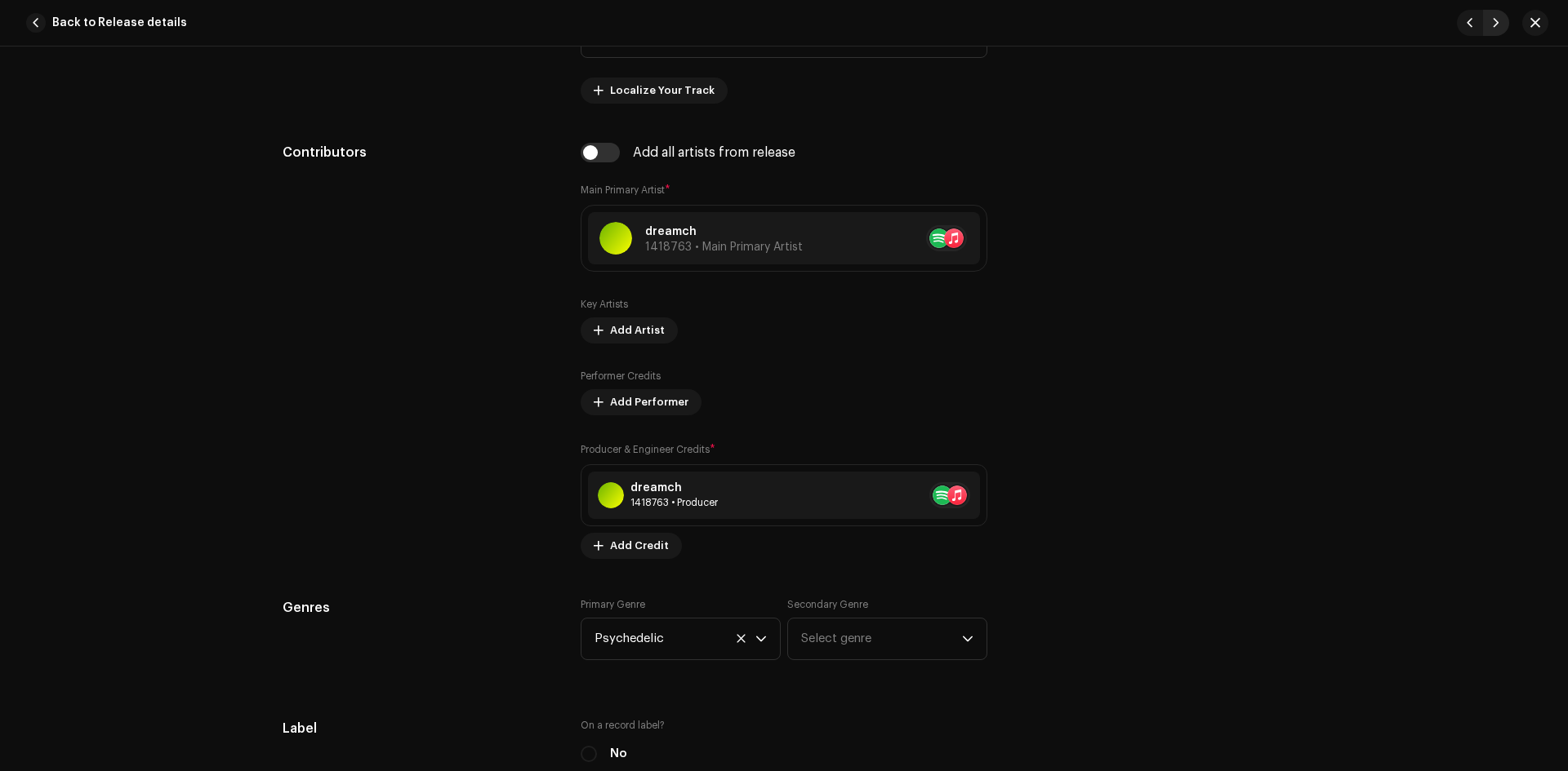
type input "QZWDW2593492"
type input "ecstacy"
click at [1497, 21] on span "button" at bounding box center [1496, 22] width 10 height 13
type input "QZWDW2593493"
type input "Slowed & Reverb"
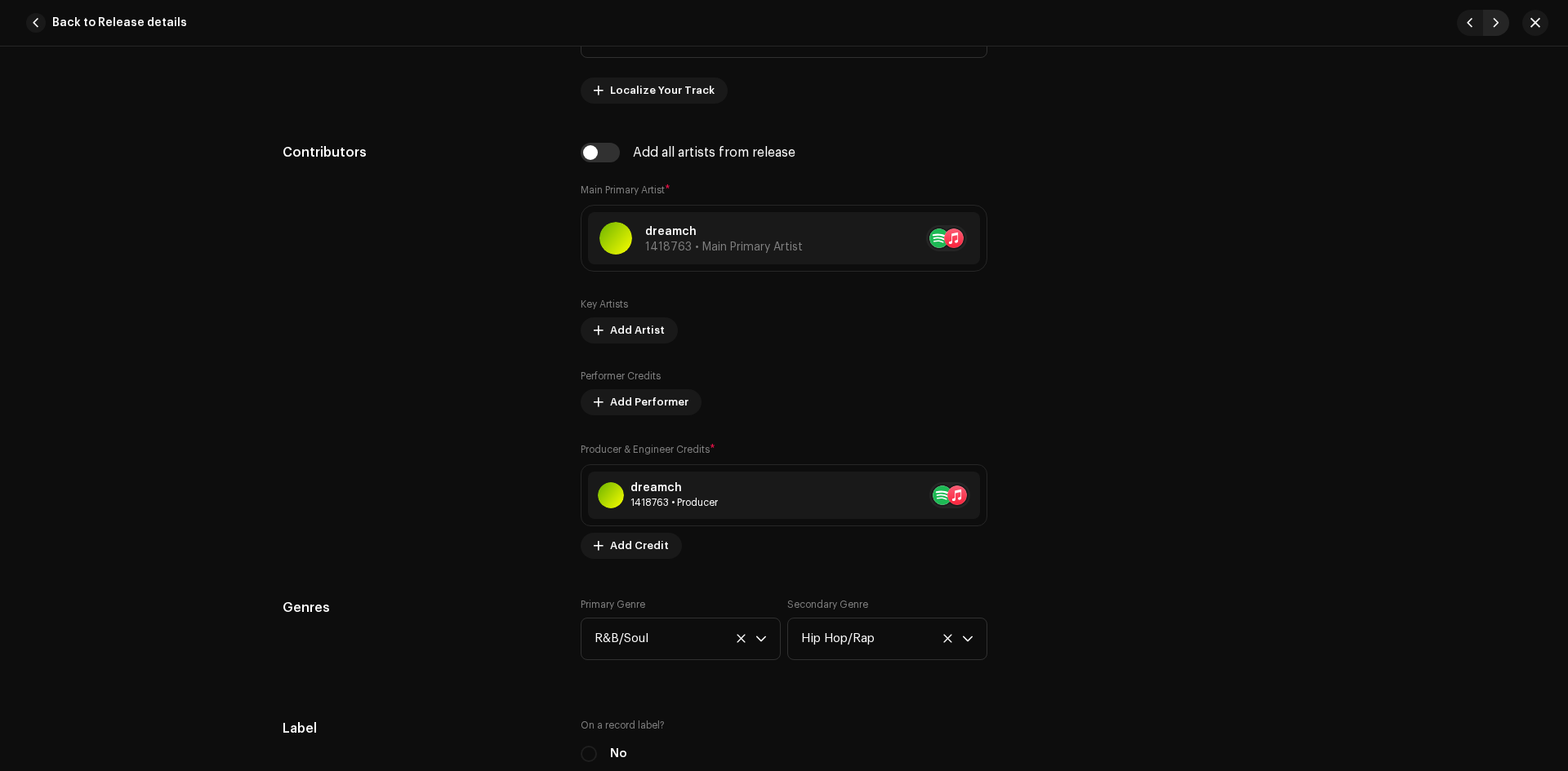
click at [1497, 21] on span "button" at bounding box center [1496, 22] width 10 height 13
type input "QZWDW2593494"
type input "Starkiller"
type input "slowed acoustic"
click at [1497, 21] on span "button" at bounding box center [1496, 22] width 10 height 13
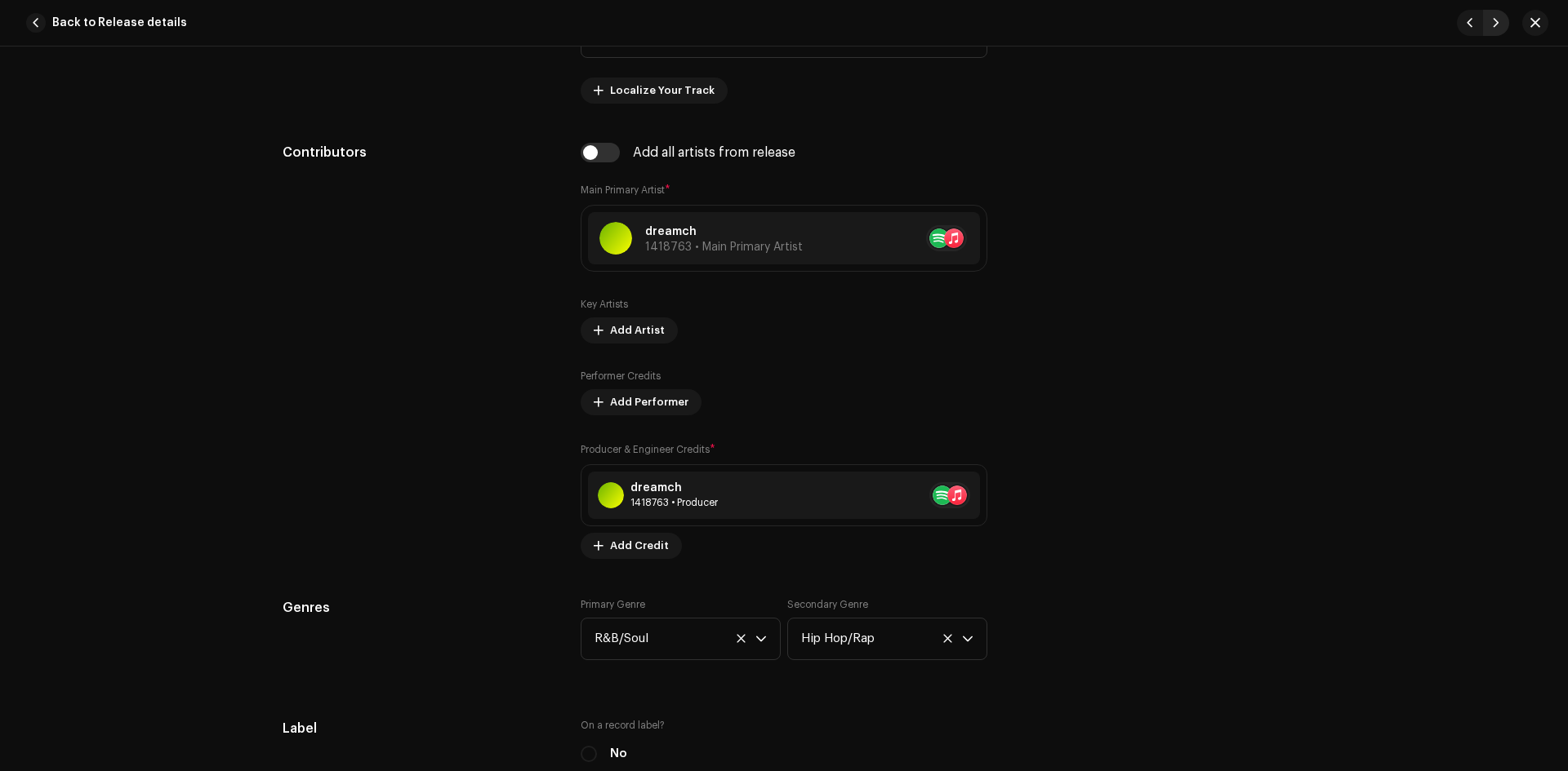
type input "QZWDW2593495"
type input "Maple"
click at [1497, 21] on span "button" at bounding box center [1496, 22] width 10 height 13
type input "QZWDW2593496"
type input "Nova Star"
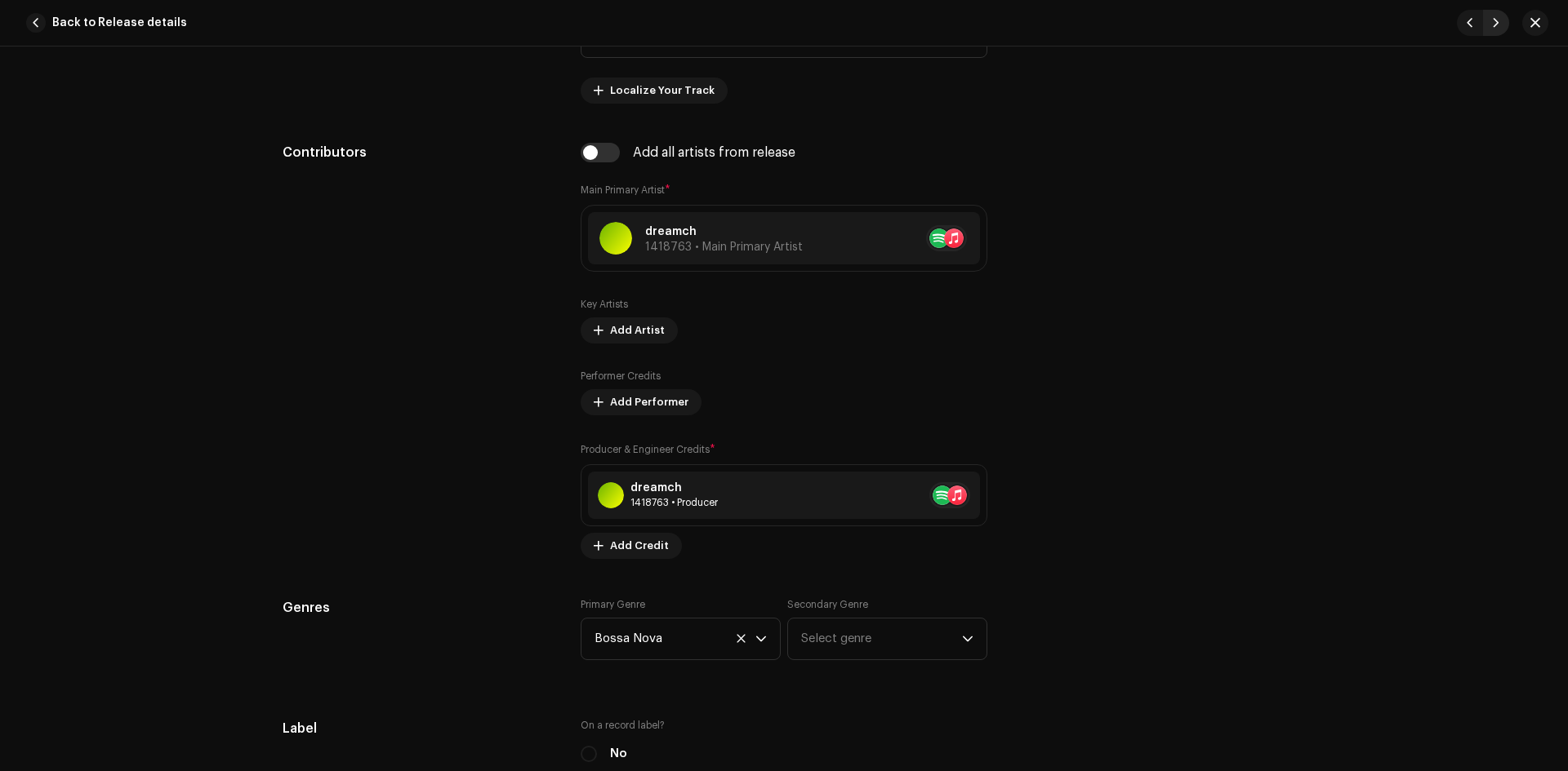
click at [1497, 21] on span "button" at bounding box center [1496, 22] width 10 height 13
type input "QZWDW2593497"
type input "spiral"
click at [1497, 21] on span "button" at bounding box center [1496, 22] width 10 height 13
type input "QZWDW2593498"
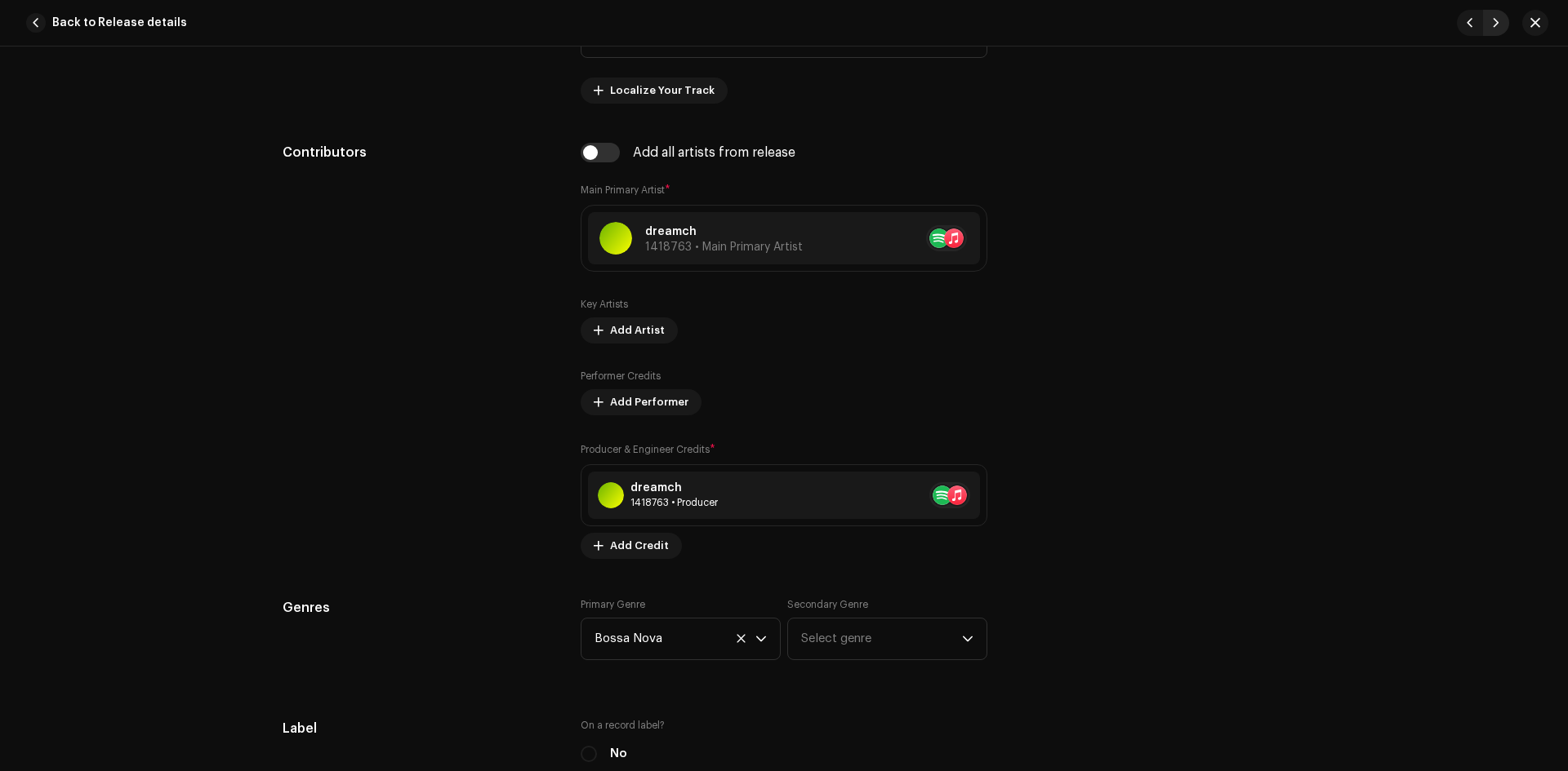
type input "TWiliGHT"
type input "Slowed & Reverb"
type input "00:18"
click at [1494, 21] on span "button" at bounding box center [1496, 22] width 10 height 13
type input "QZWDW2593499"
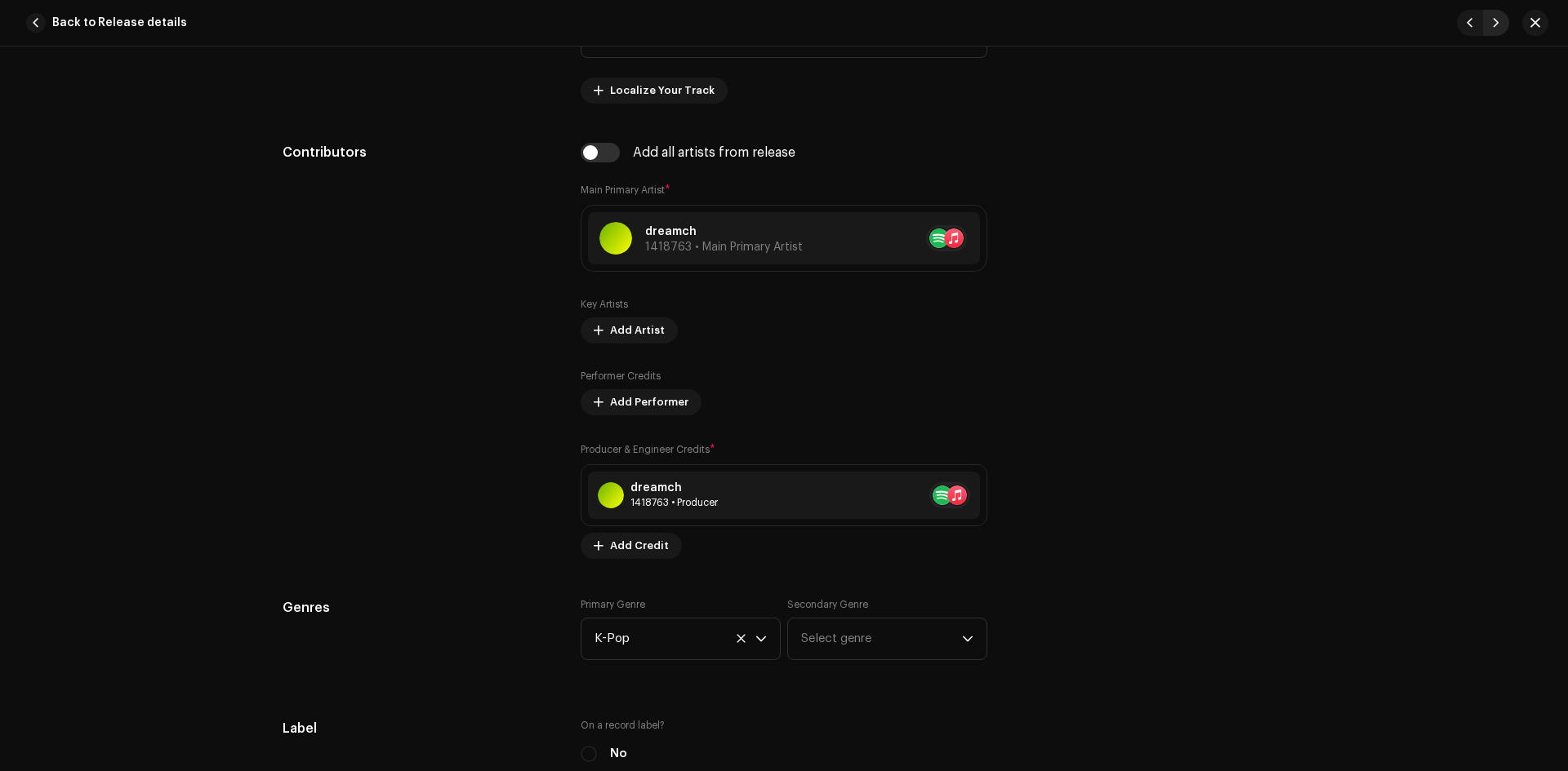
type input "Brightest Day"
type input "00:00"
click at [1494, 21] on span "button" at bounding box center [1496, 22] width 10 height 13
type input "QZWDW2593500"
type input "Rêves Cosmiques (Scrapped & Slowed)"
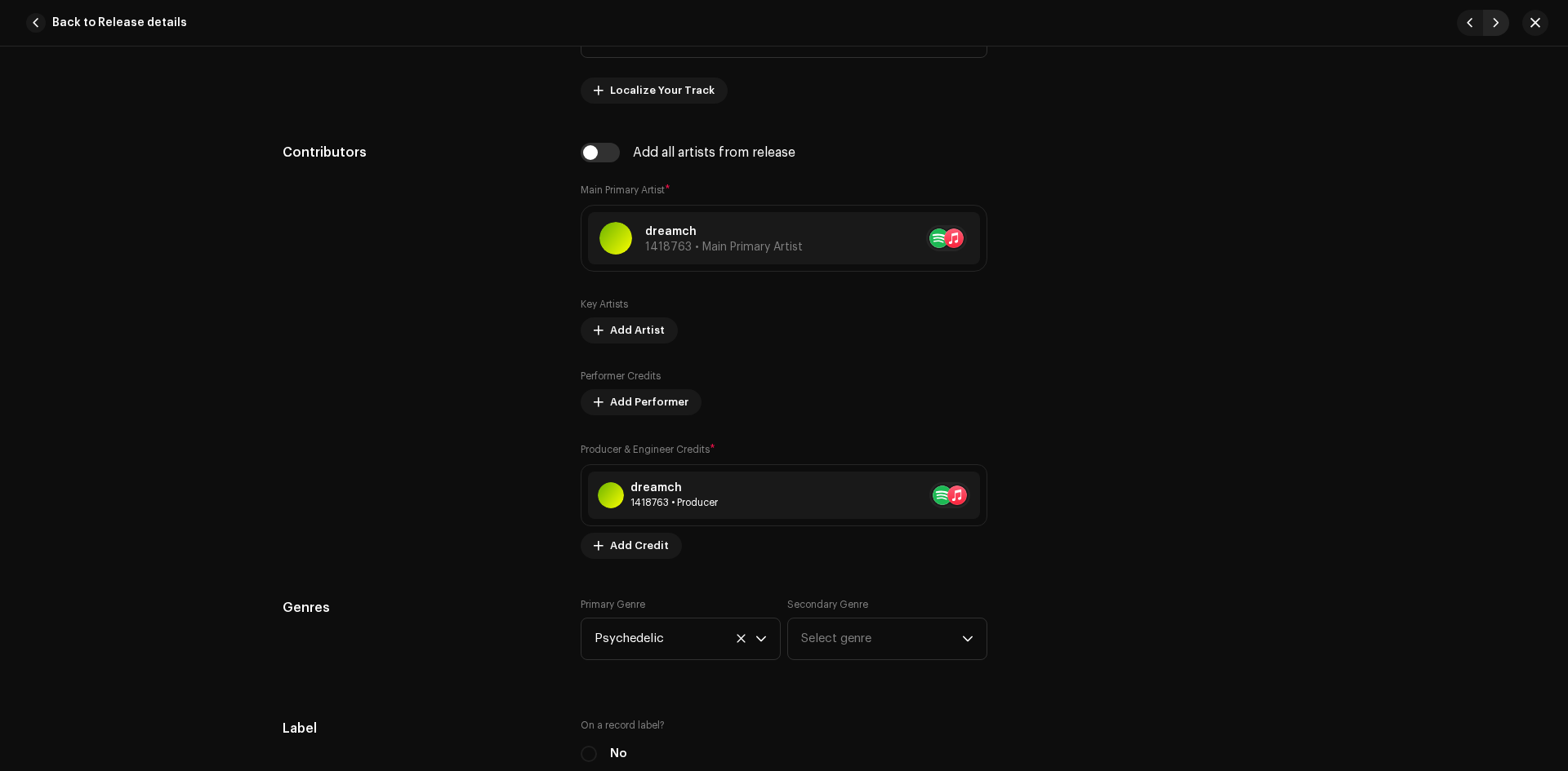
type input "00:29"
click at [1494, 21] on span "button" at bounding box center [1496, 22] width 10 height 13
type input "QZWDW2593501"
type input "Darkest Night"
type input "slowed acoustic"
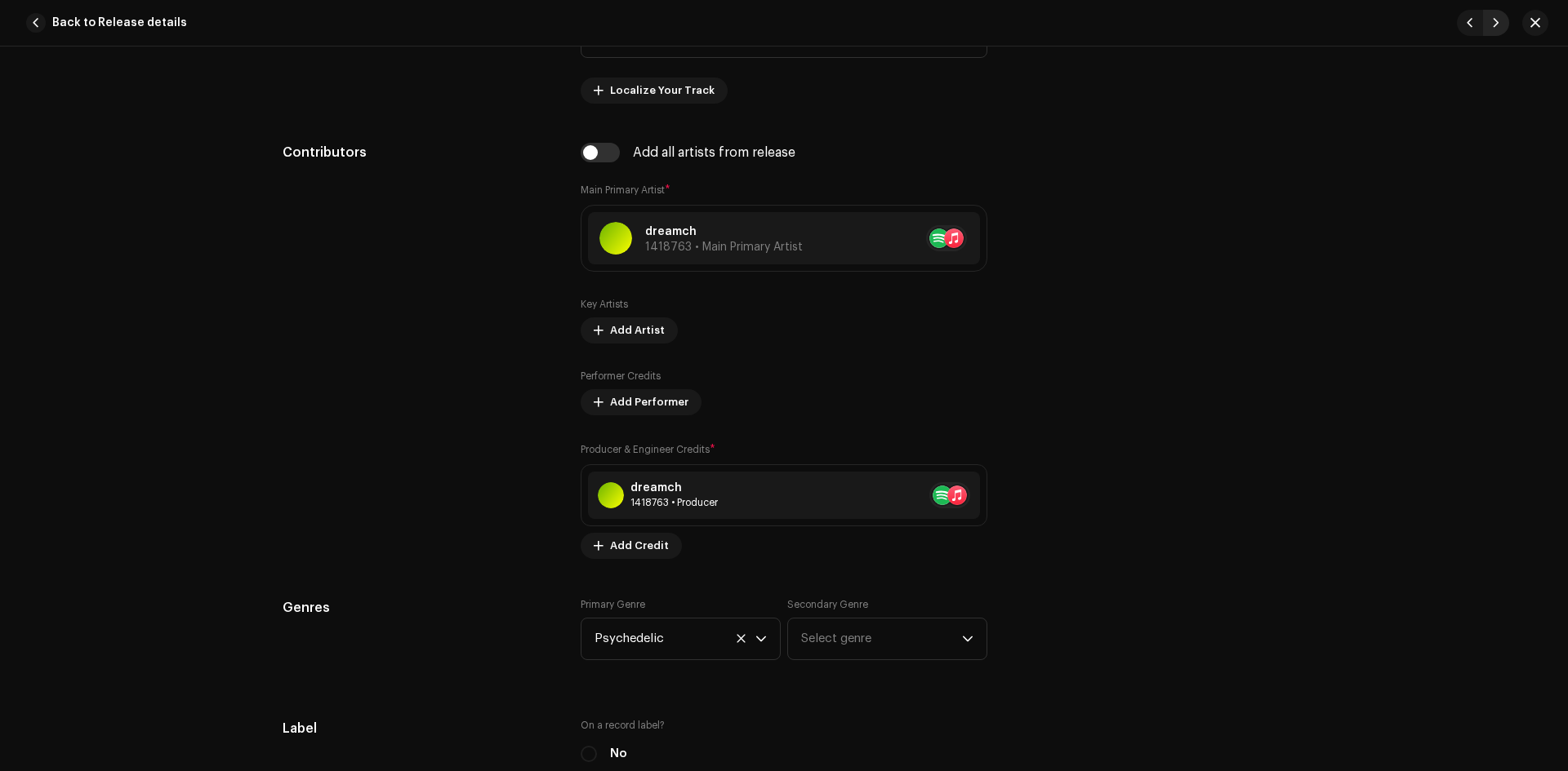
type input "00:00"
click at [1525, 22] on button "button" at bounding box center [1535, 22] width 26 height 26
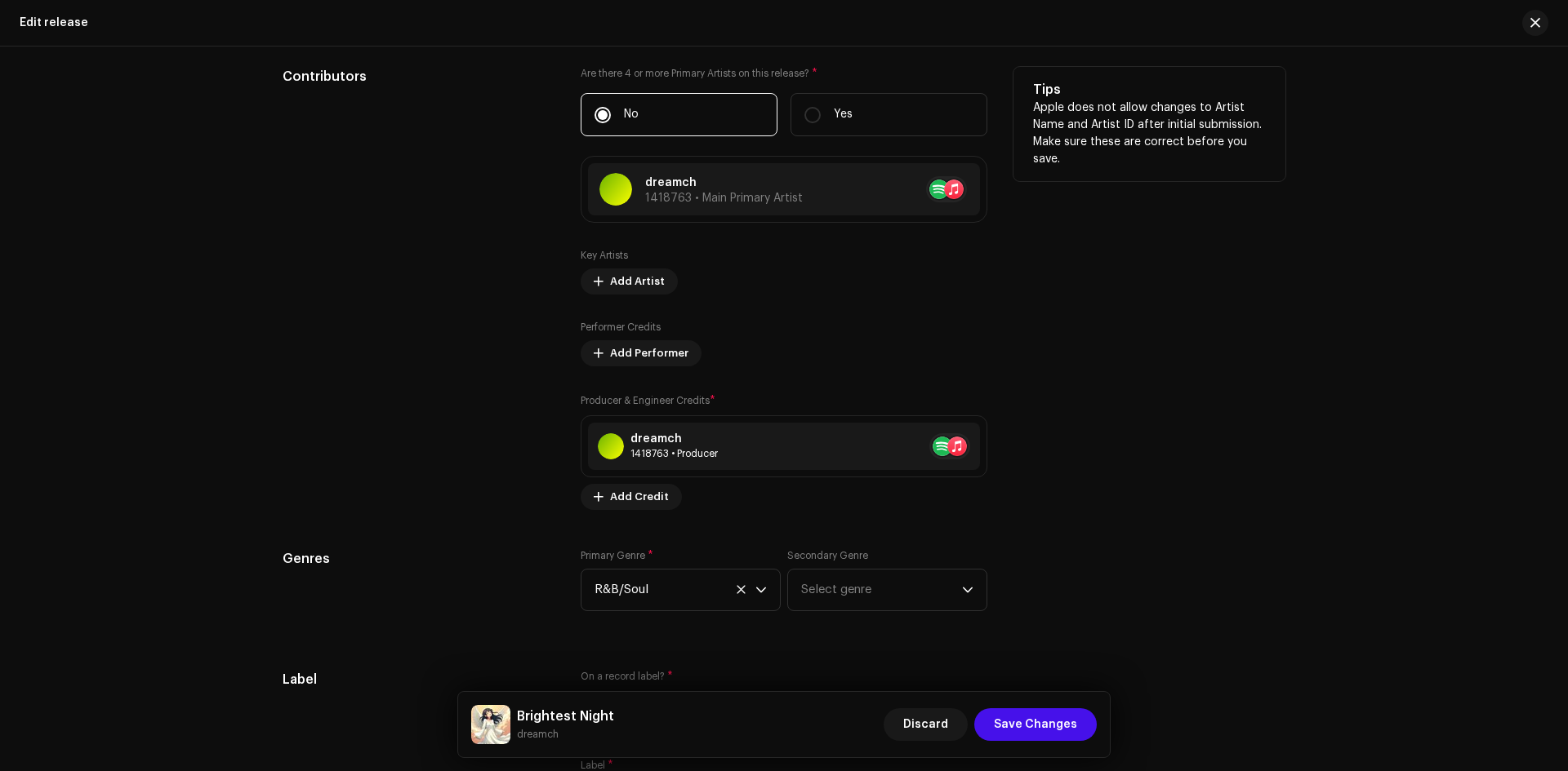
scroll to position [2312, 0]
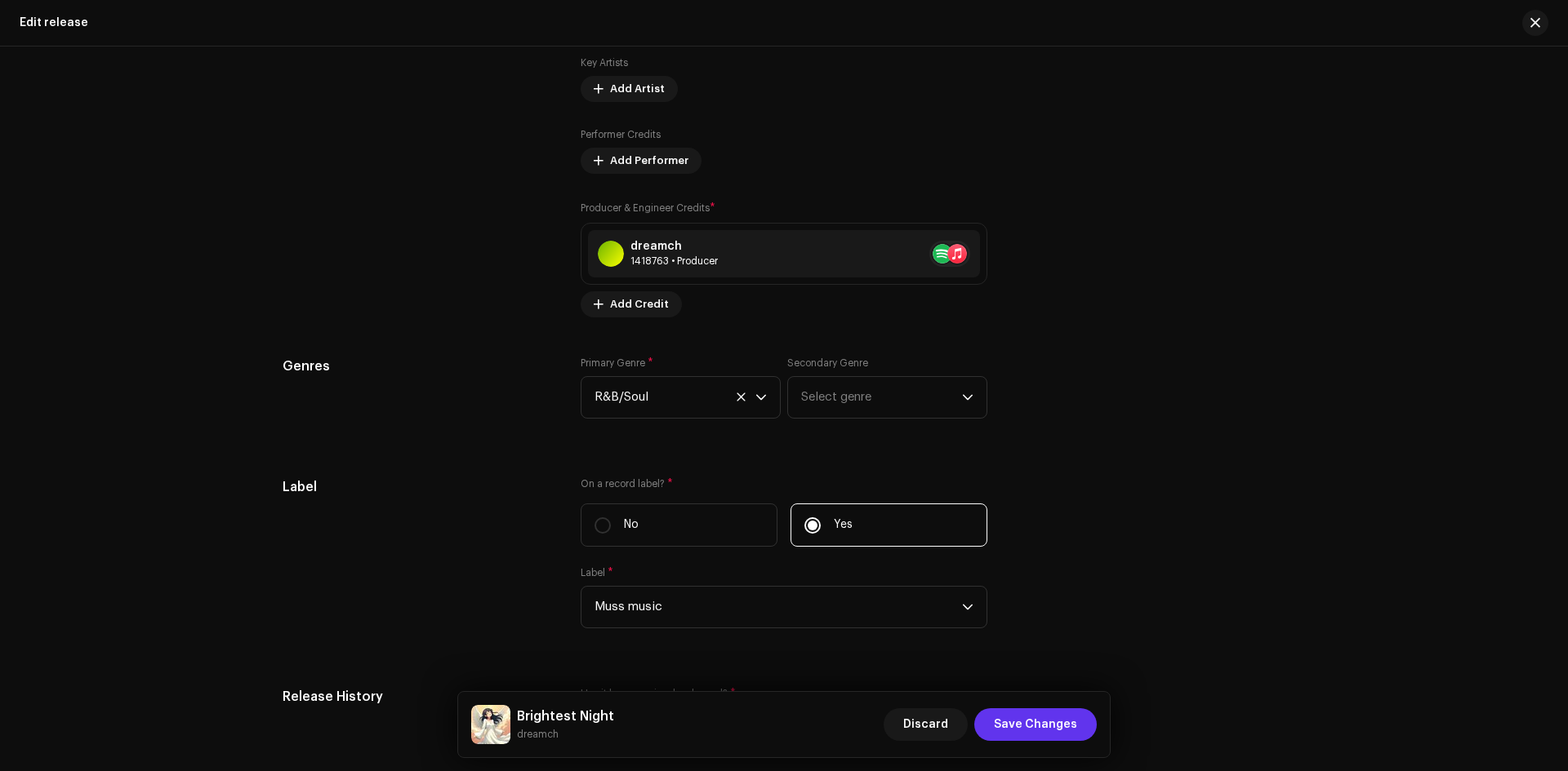
click at [1074, 721] on span "Save Changes" at bounding box center [1035, 724] width 84 height 32
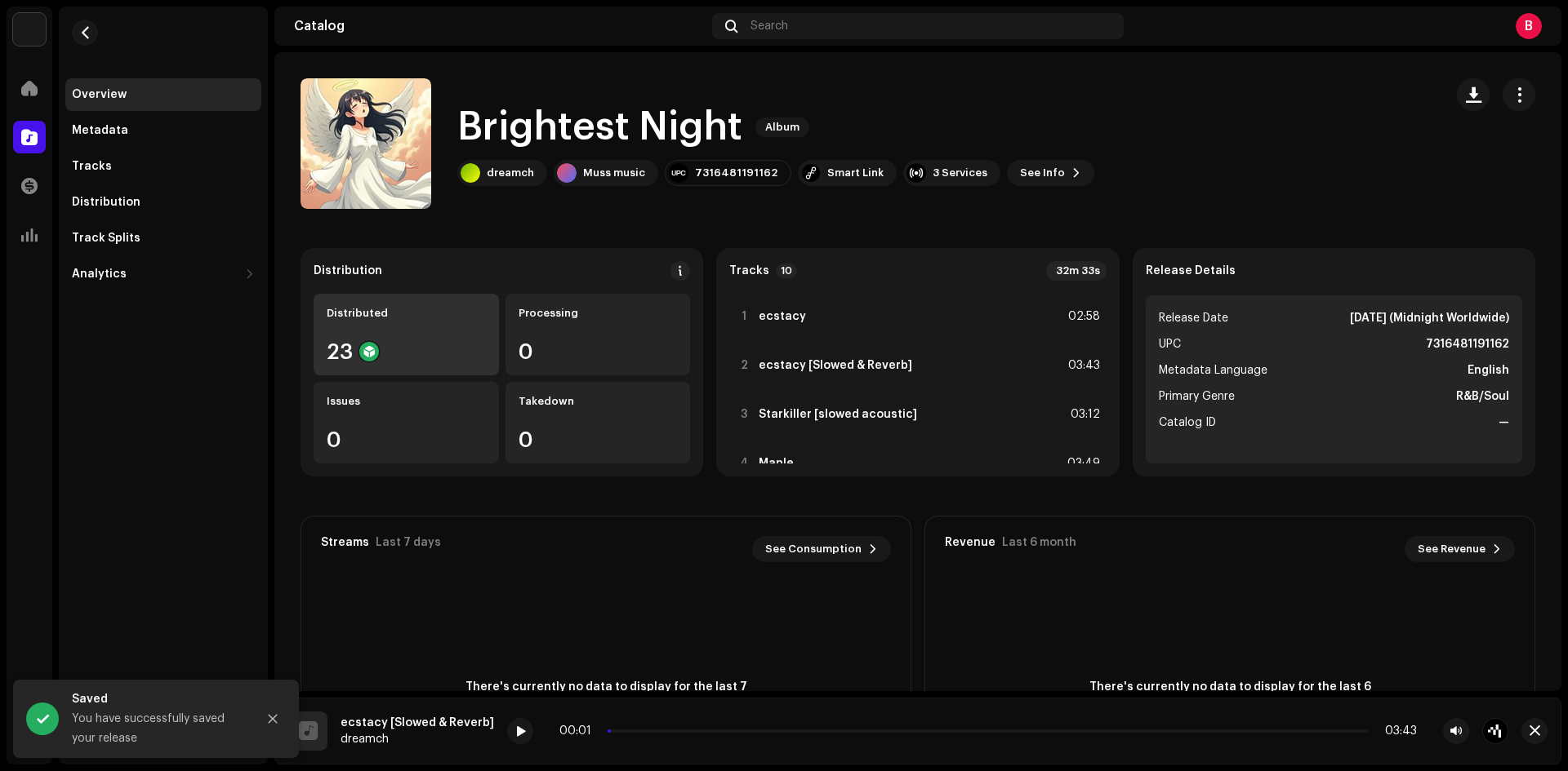
click at [352, 317] on div "Distributed" at bounding box center [405, 314] width 159 height 13
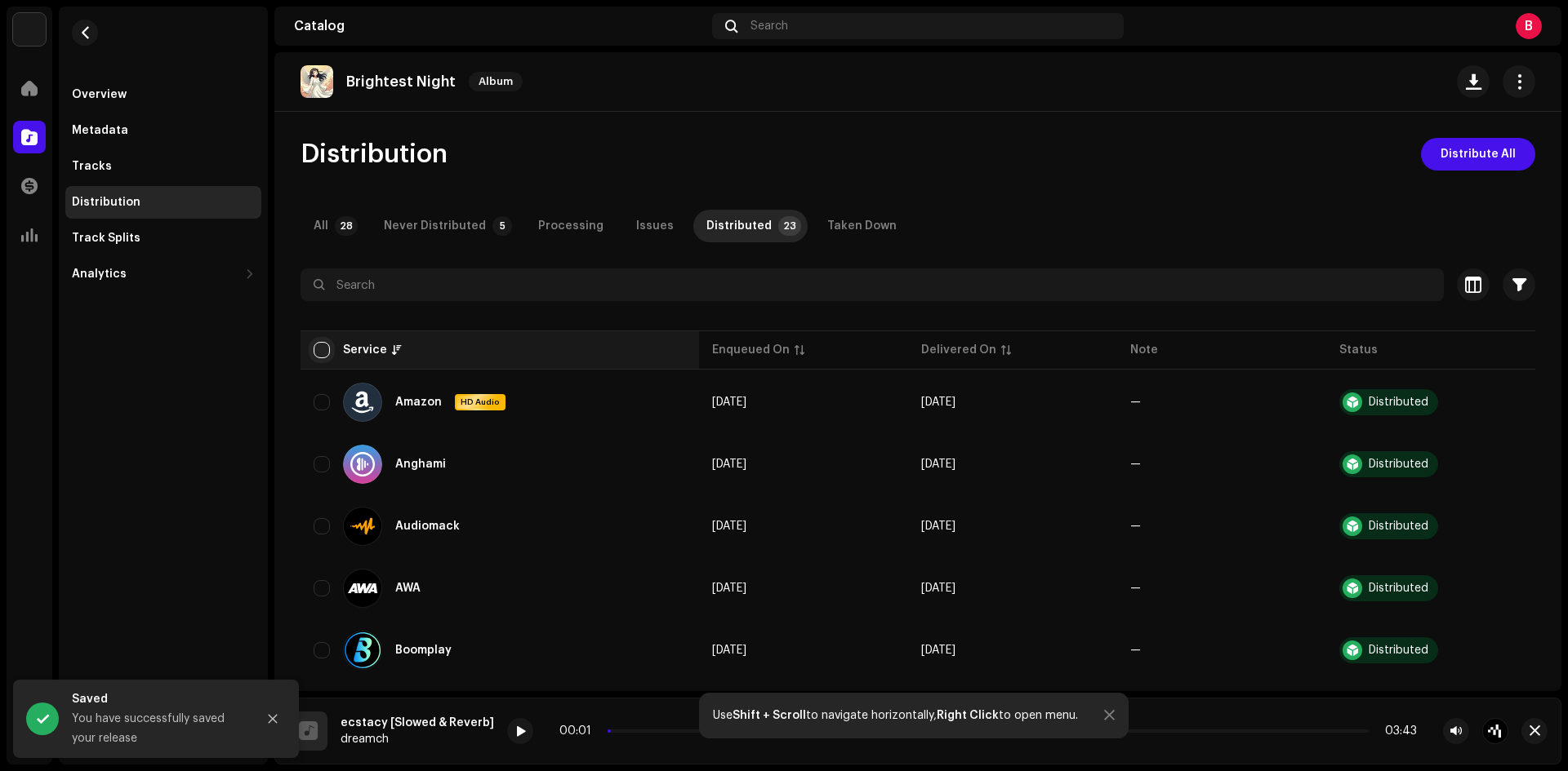
click at [325, 348] on input "checkbox" at bounding box center [322, 350] width 16 height 16
checkbox input "true"
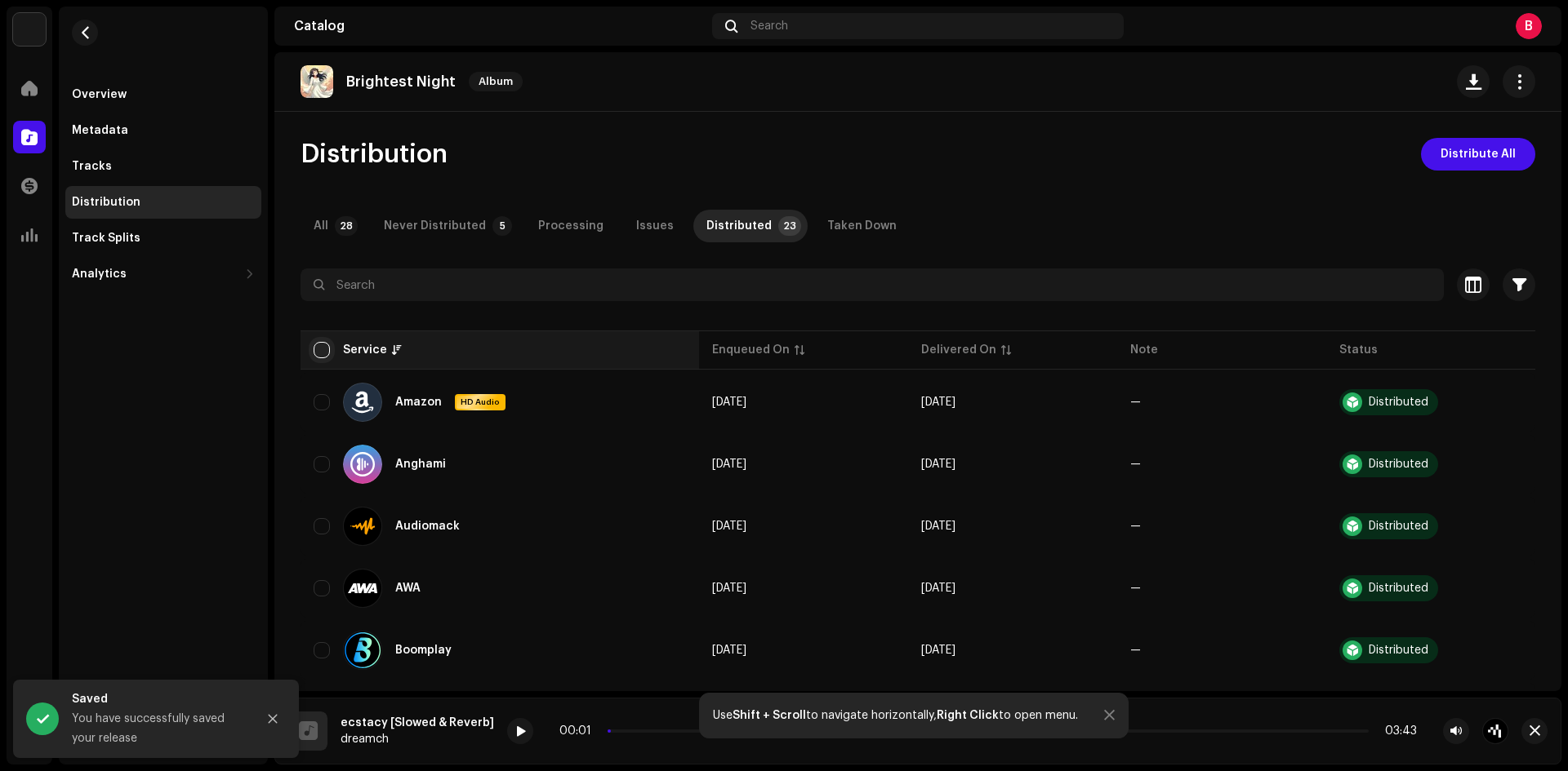
checkbox input "true"
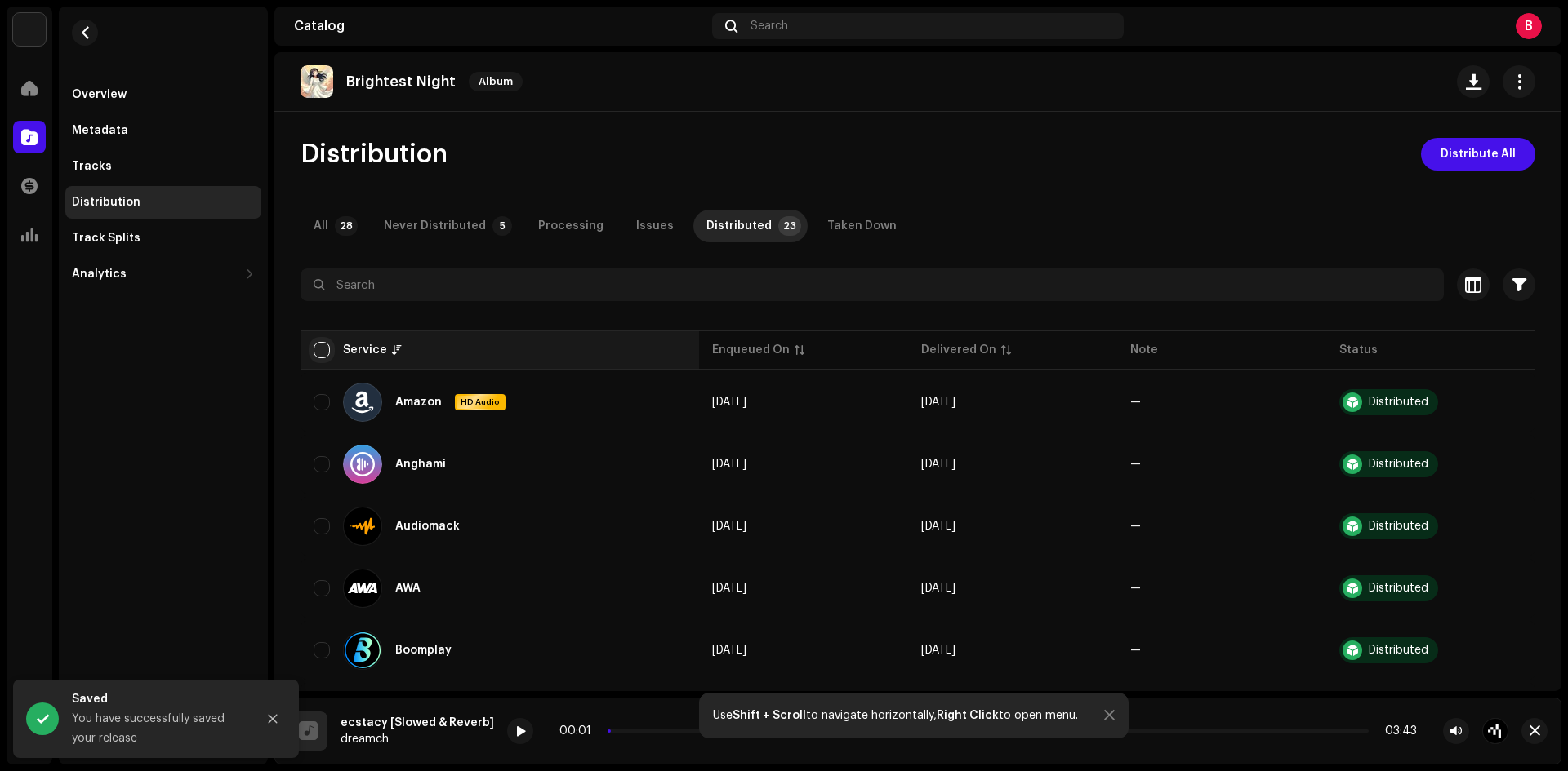
checkbox input "true"
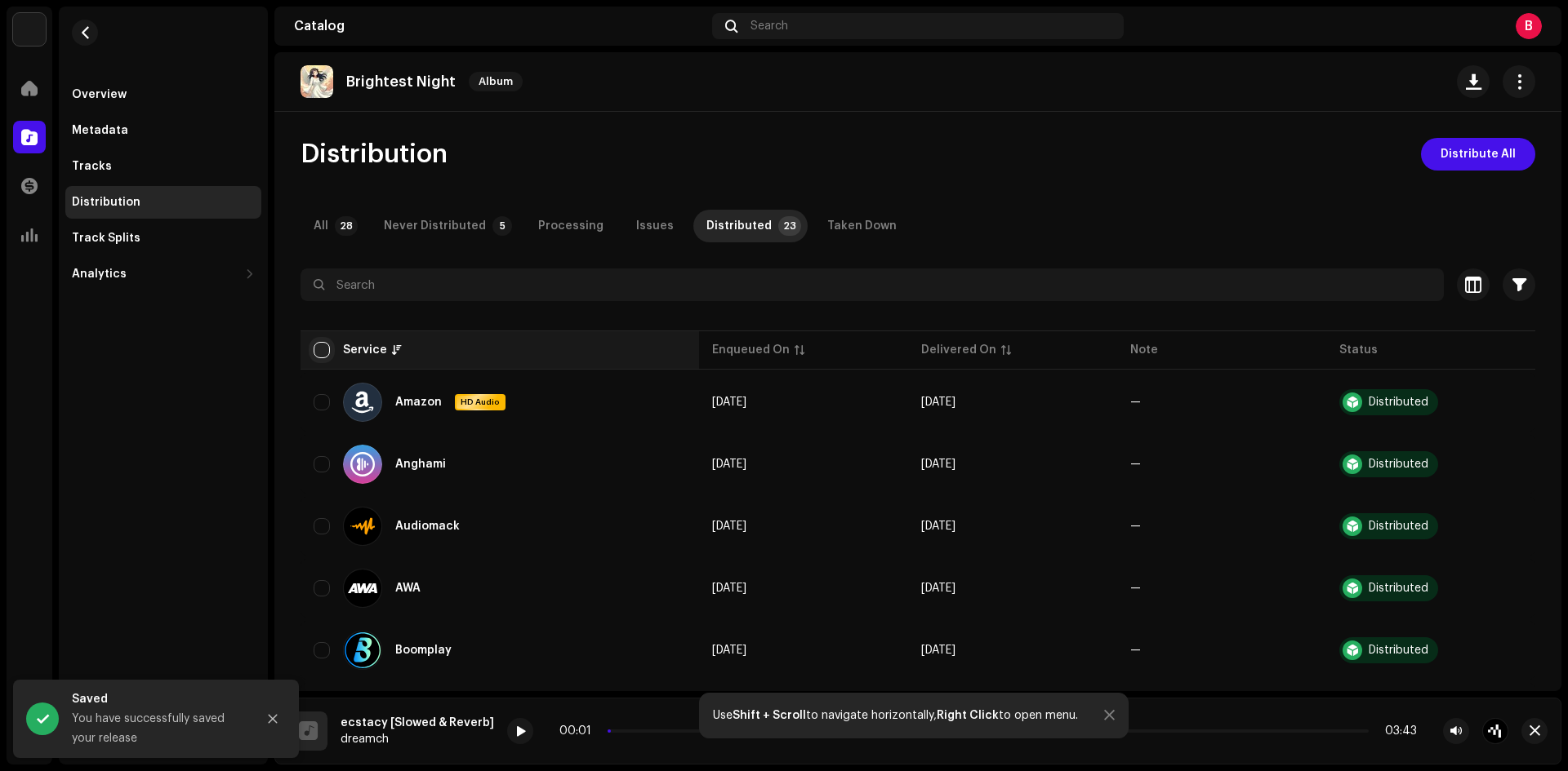
checkbox input "true"
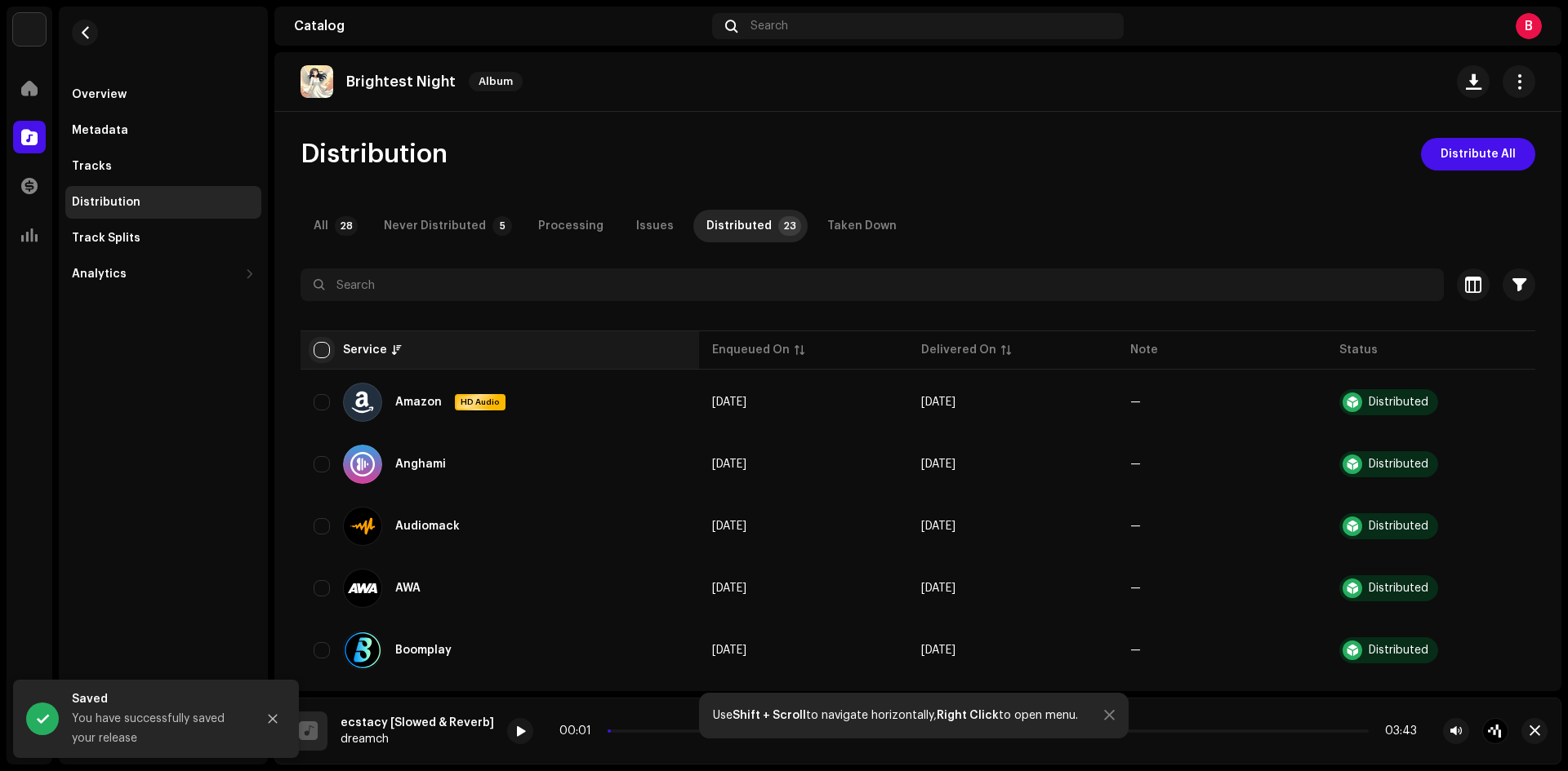
checkbox input "true"
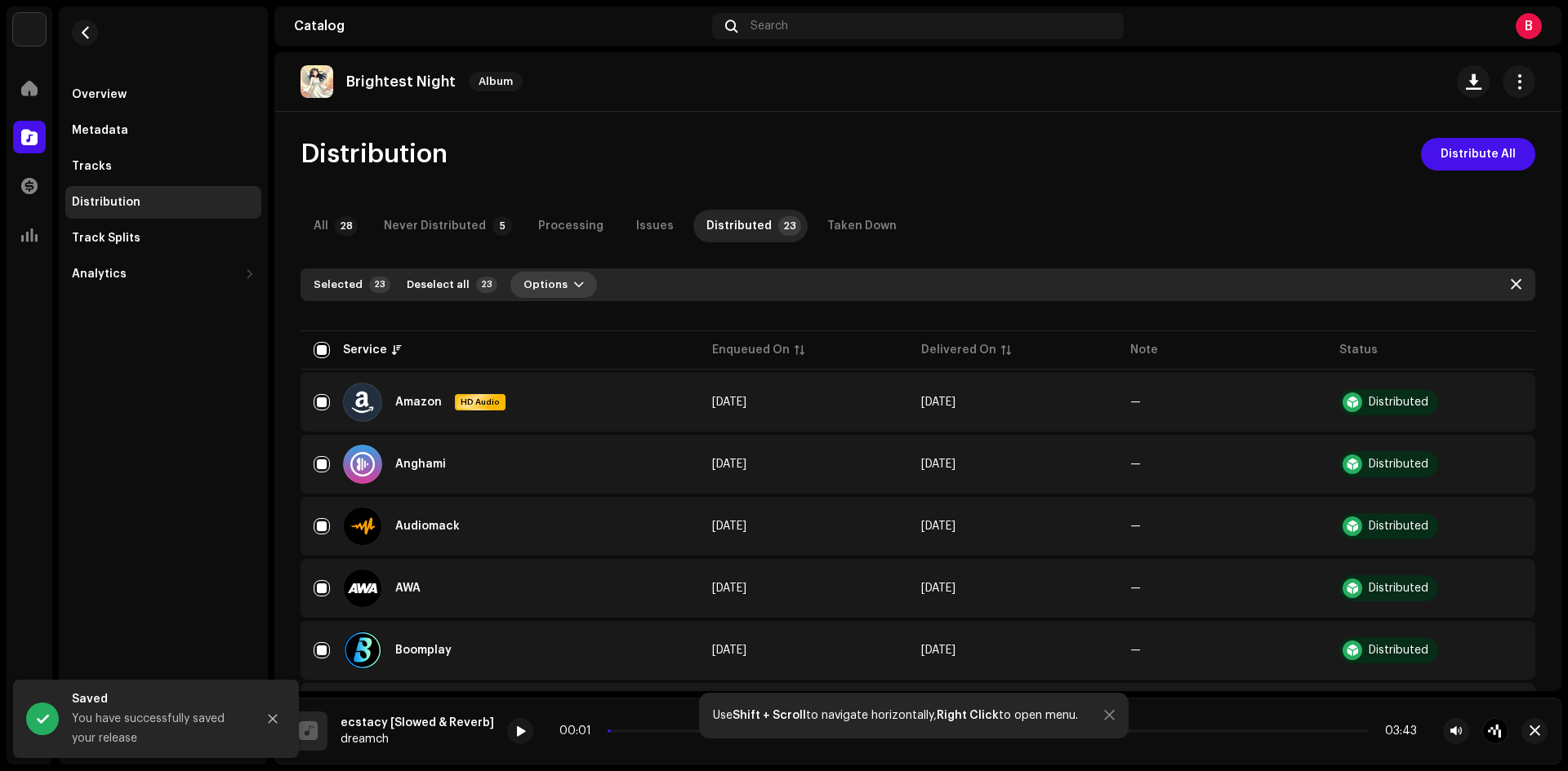
click at [548, 288] on span "Options" at bounding box center [545, 285] width 44 height 32
click at [550, 322] on span "Distribute" at bounding box center [543, 322] width 58 height 13
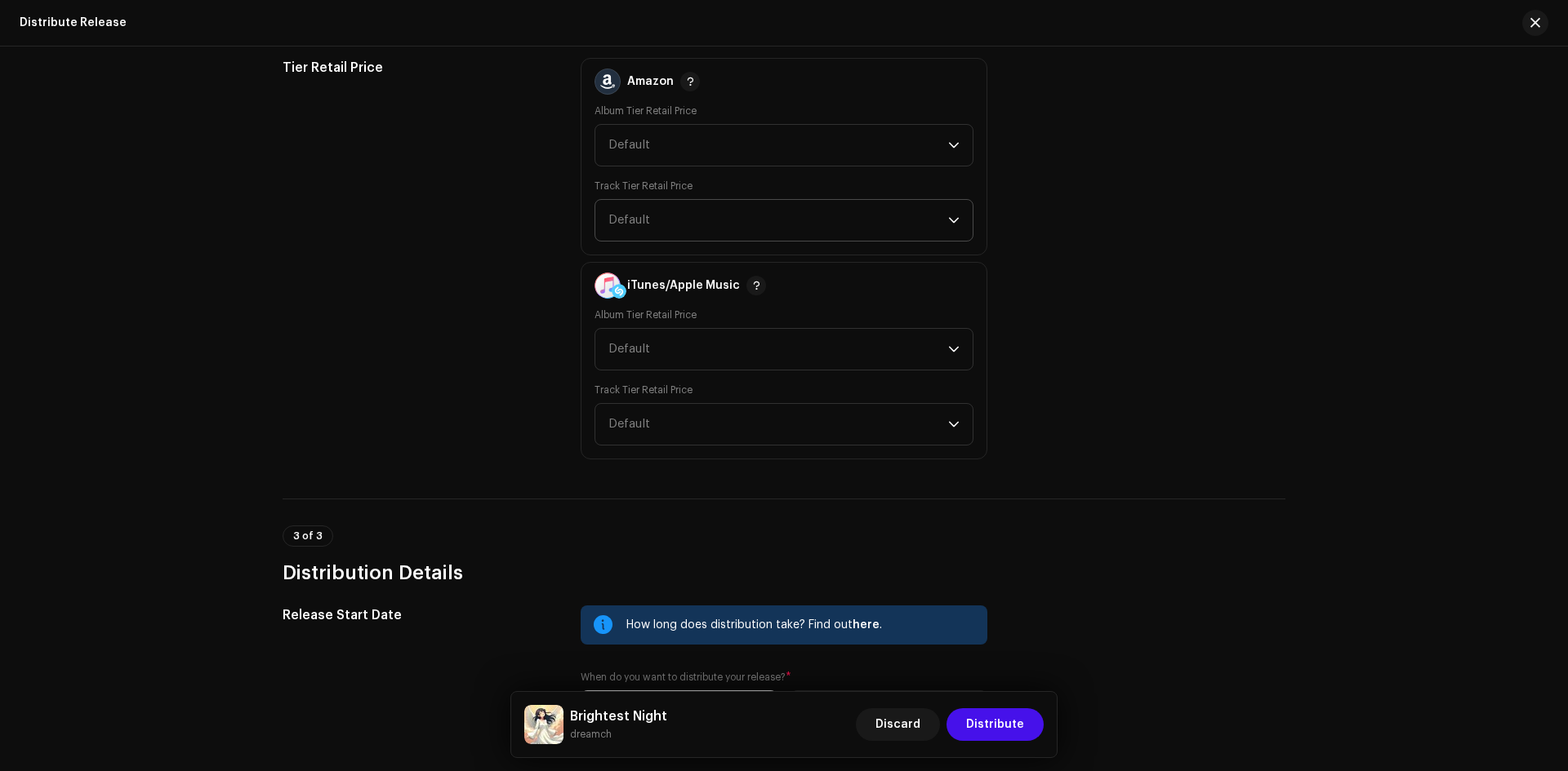
scroll to position [1496, 0]
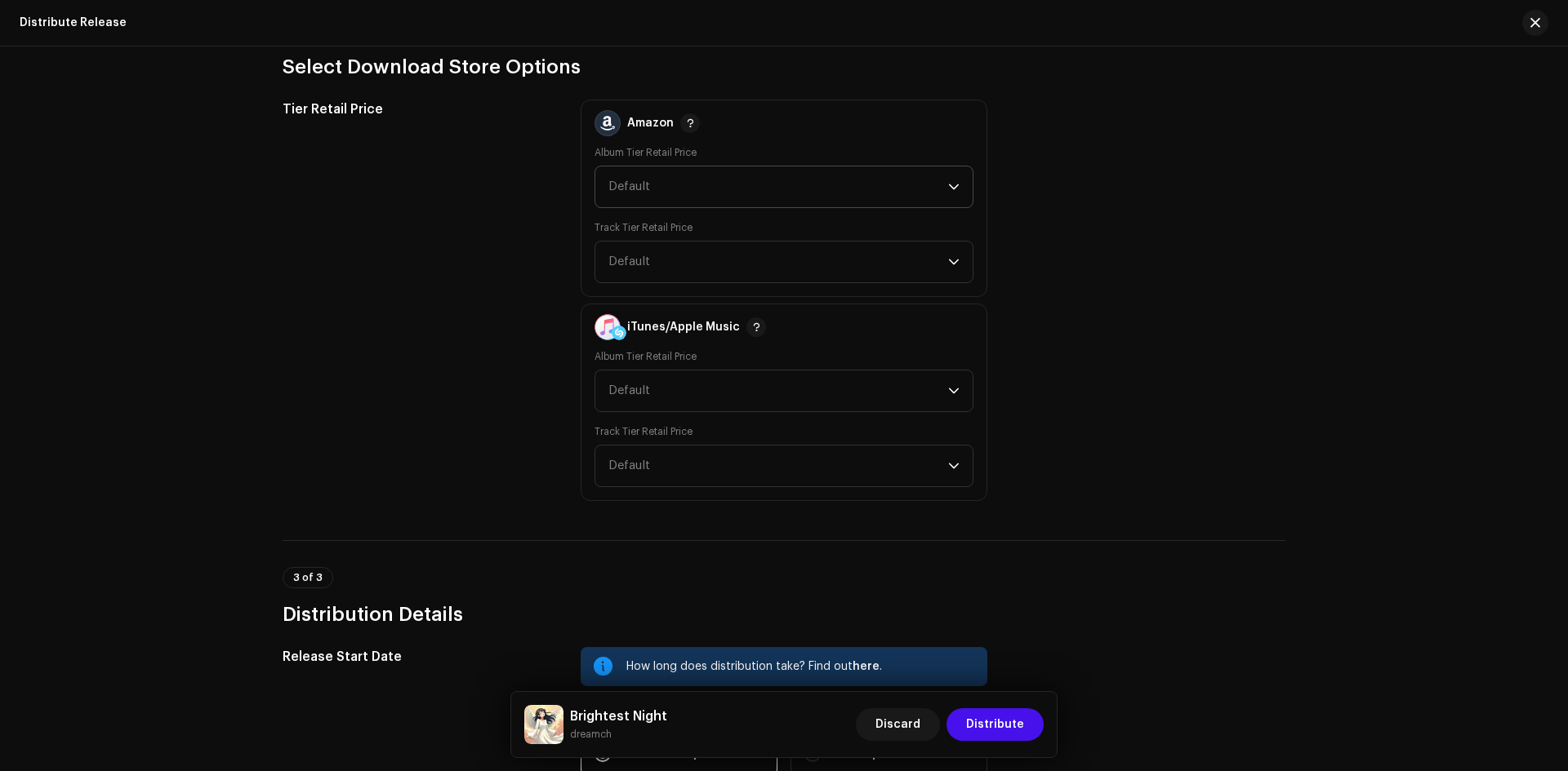
click at [699, 185] on span "Default" at bounding box center [779, 186] width 340 height 40
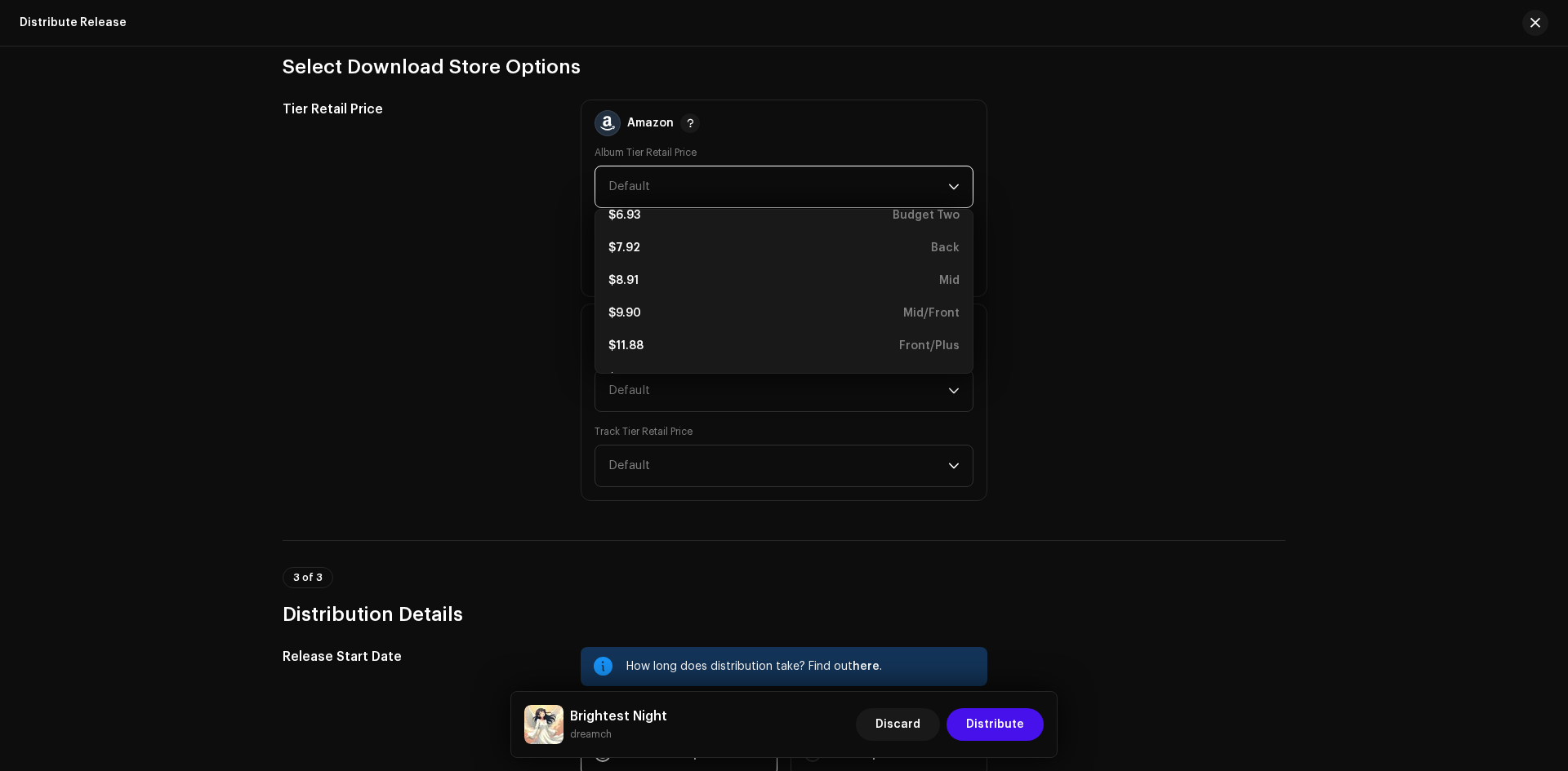
scroll to position [274, 0]
click at [686, 322] on div "$11.88 Front/Plus" at bounding box center [784, 317] width 352 height 16
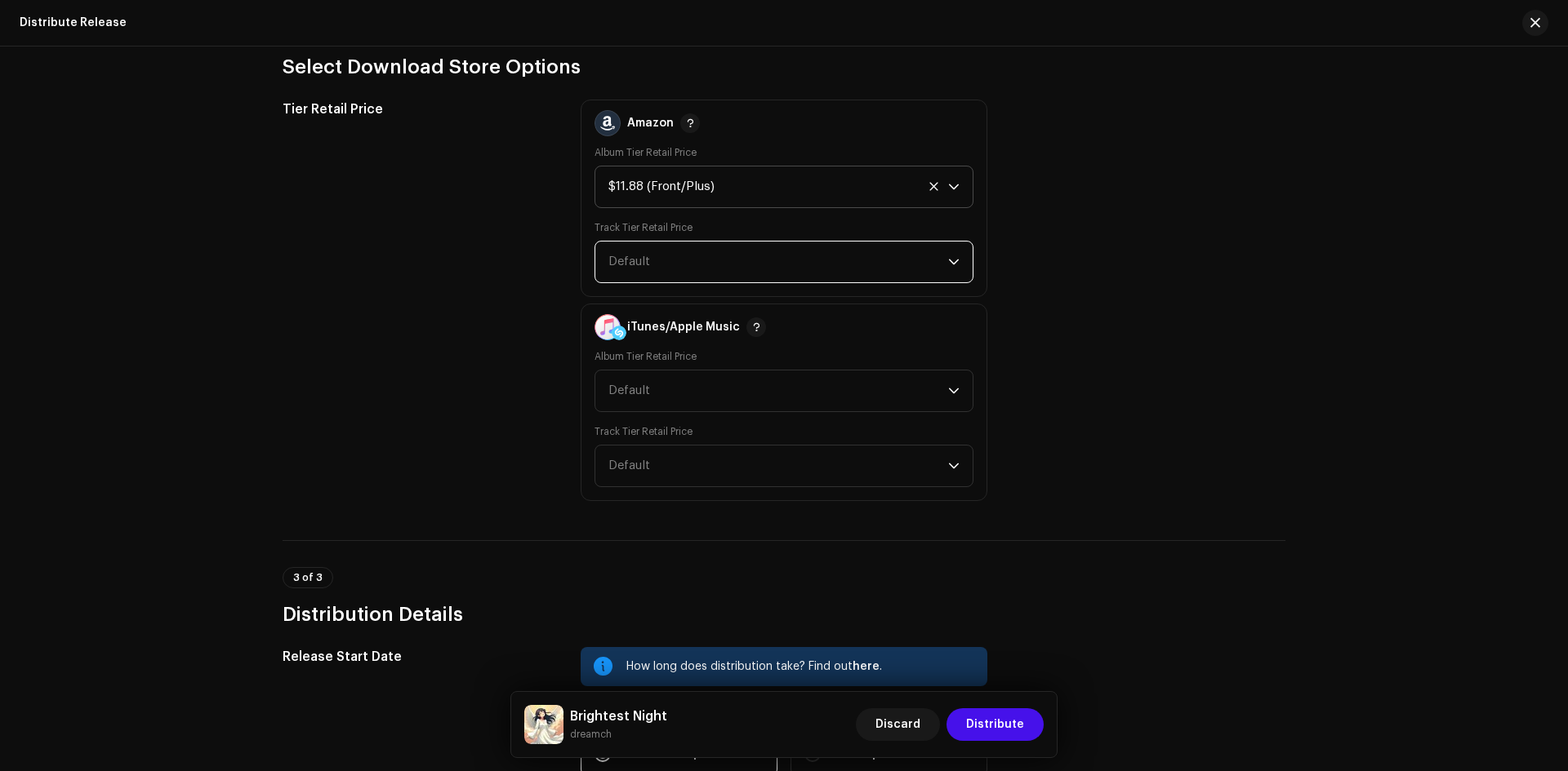
click at [682, 252] on span "Default" at bounding box center [779, 261] width 340 height 40
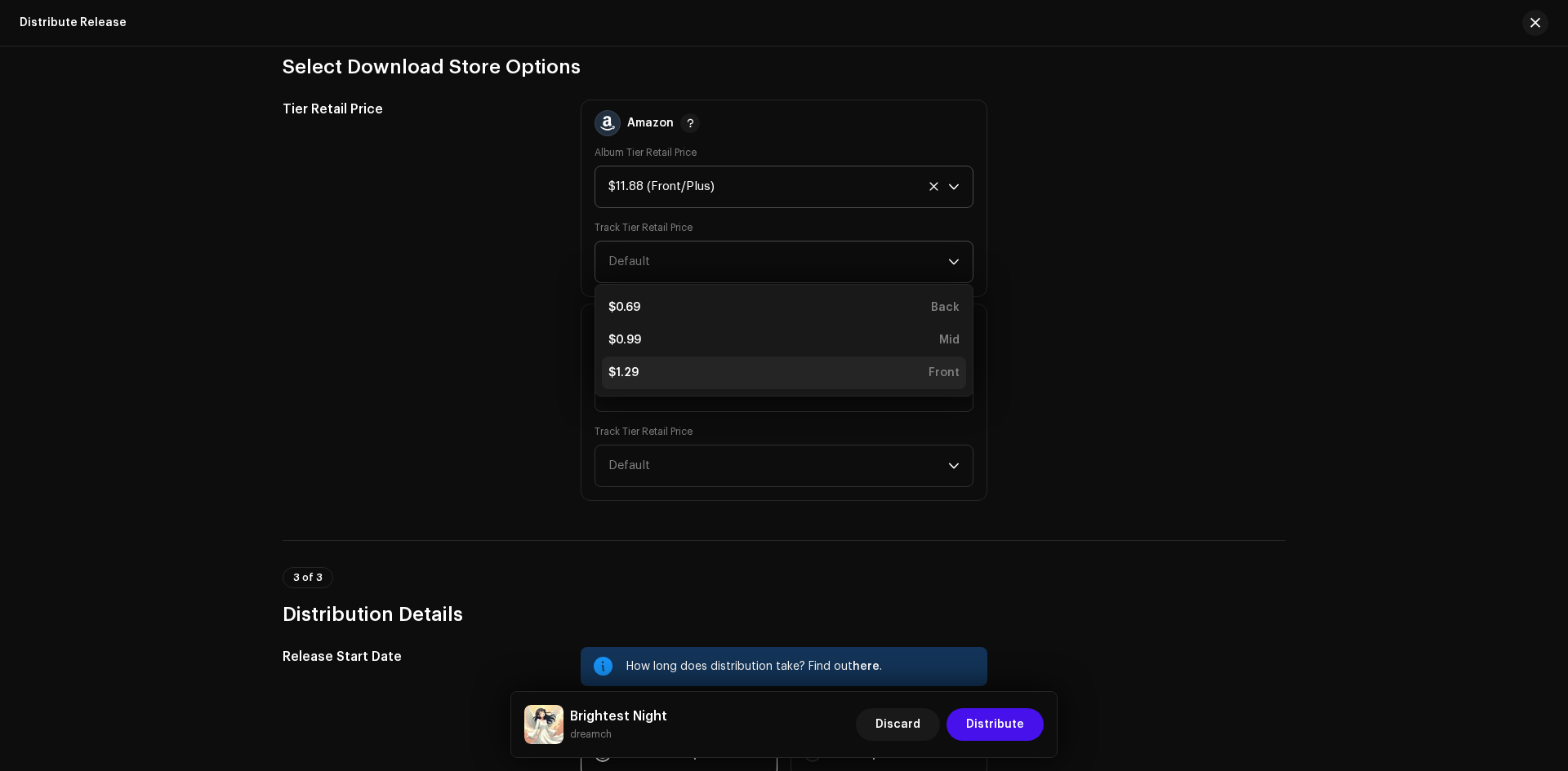
click at [673, 362] on li "$1.29 Front" at bounding box center [783, 373] width 364 height 32
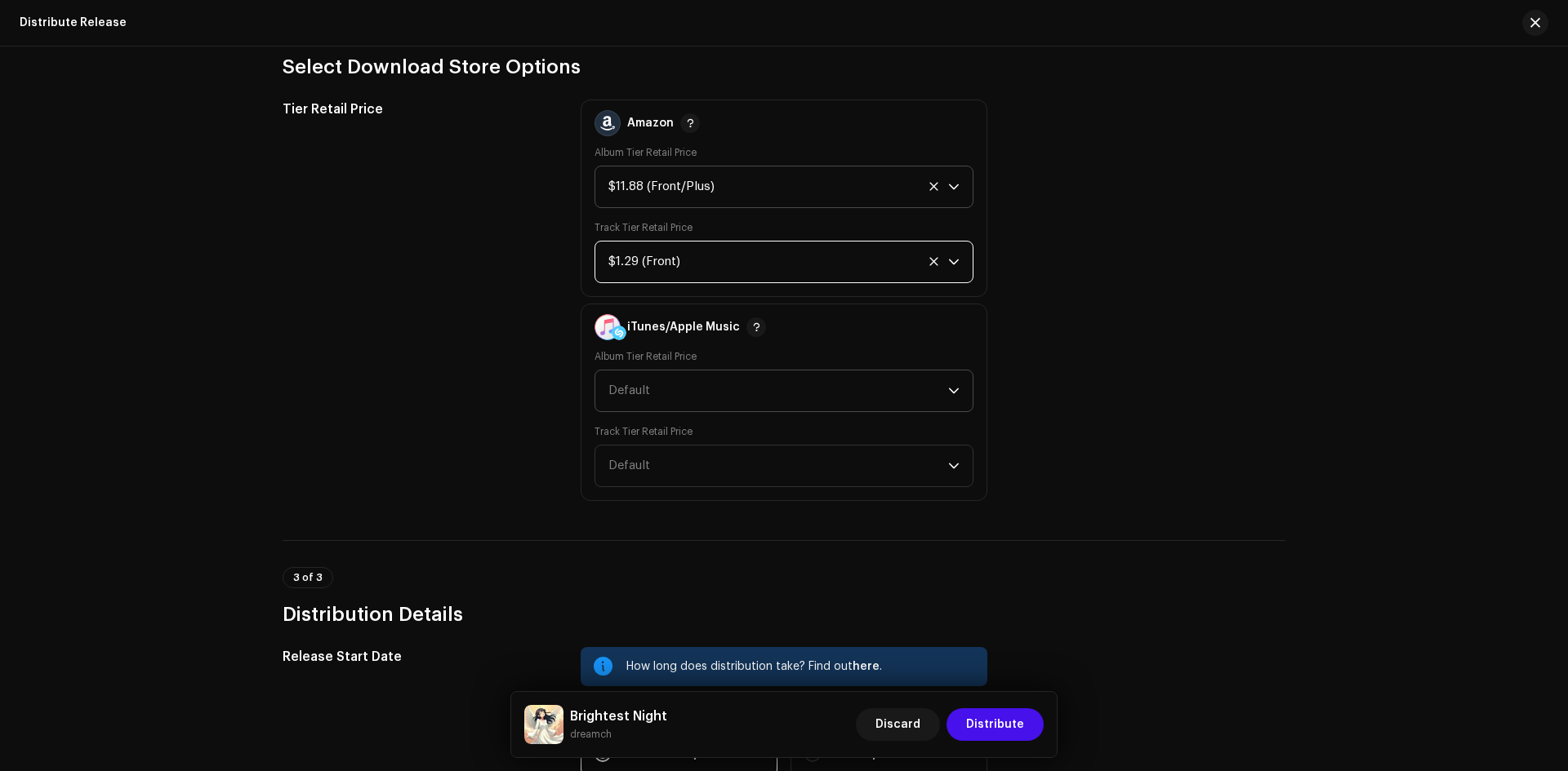
click at [681, 390] on span "Default" at bounding box center [779, 390] width 340 height 40
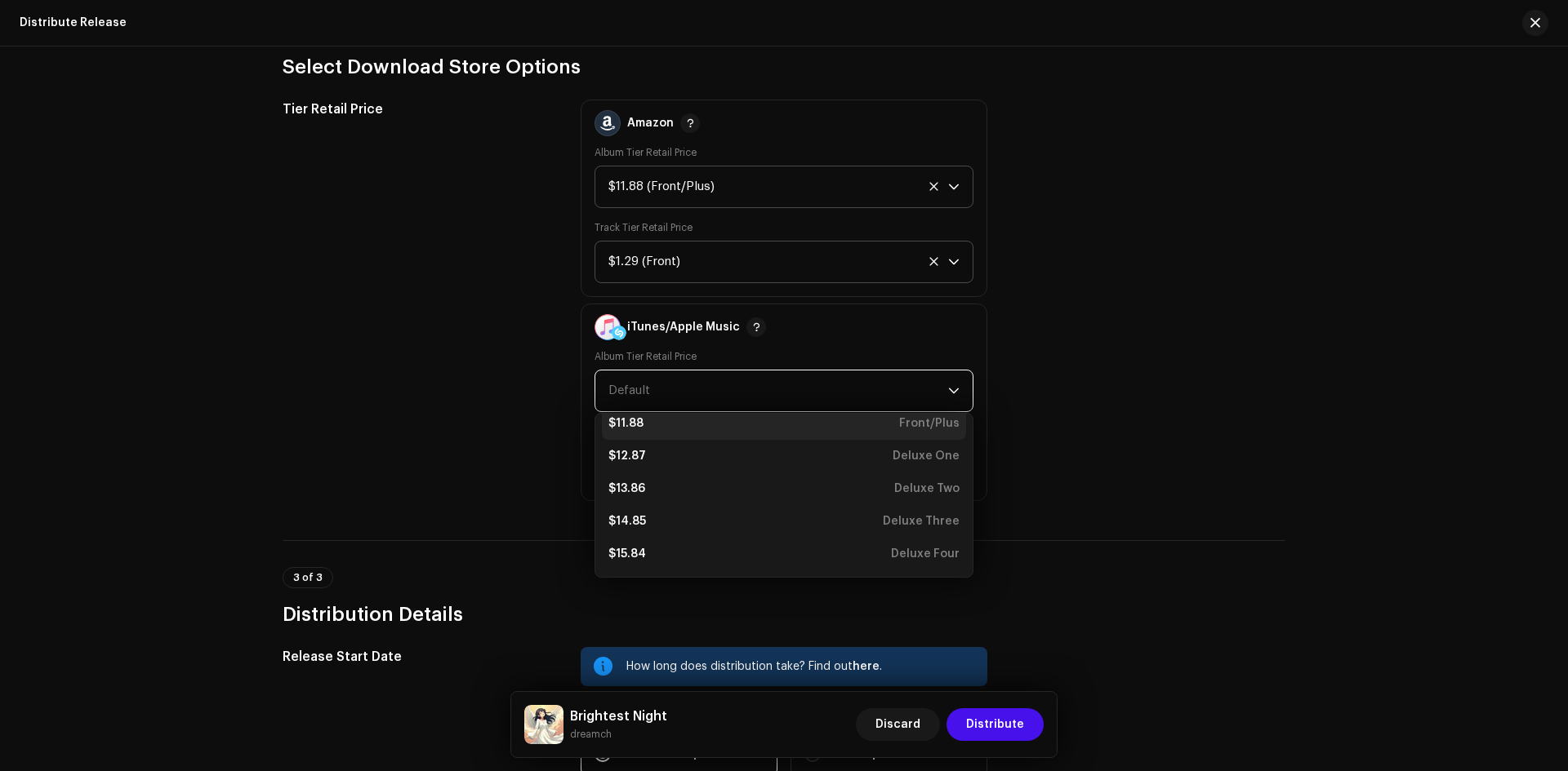
scroll to position [398, 0]
click at [660, 428] on div "$11.88 Front/Plus" at bounding box center [784, 430] width 352 height 16
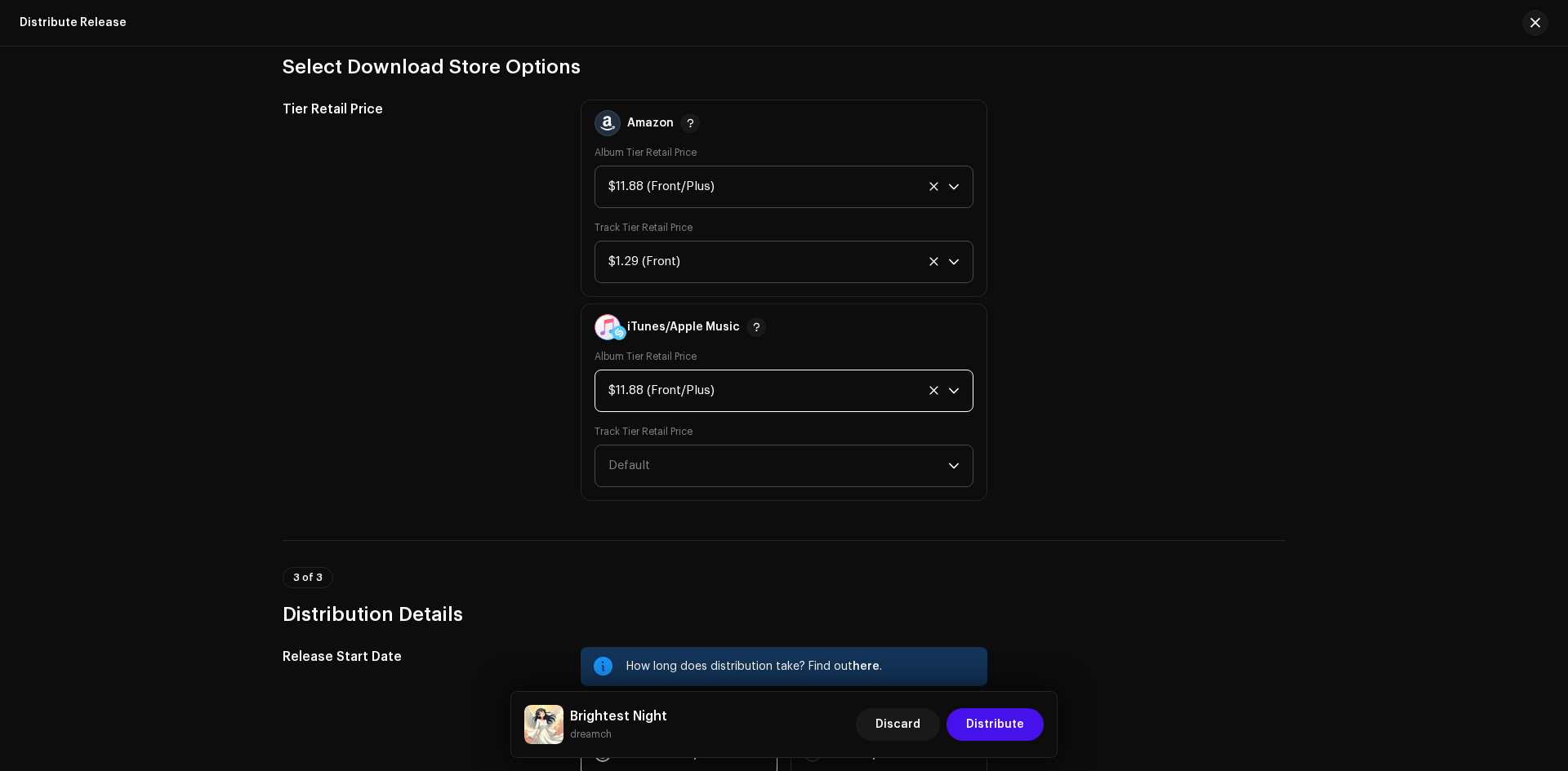
click at [676, 480] on span "Default" at bounding box center [779, 465] width 340 height 40
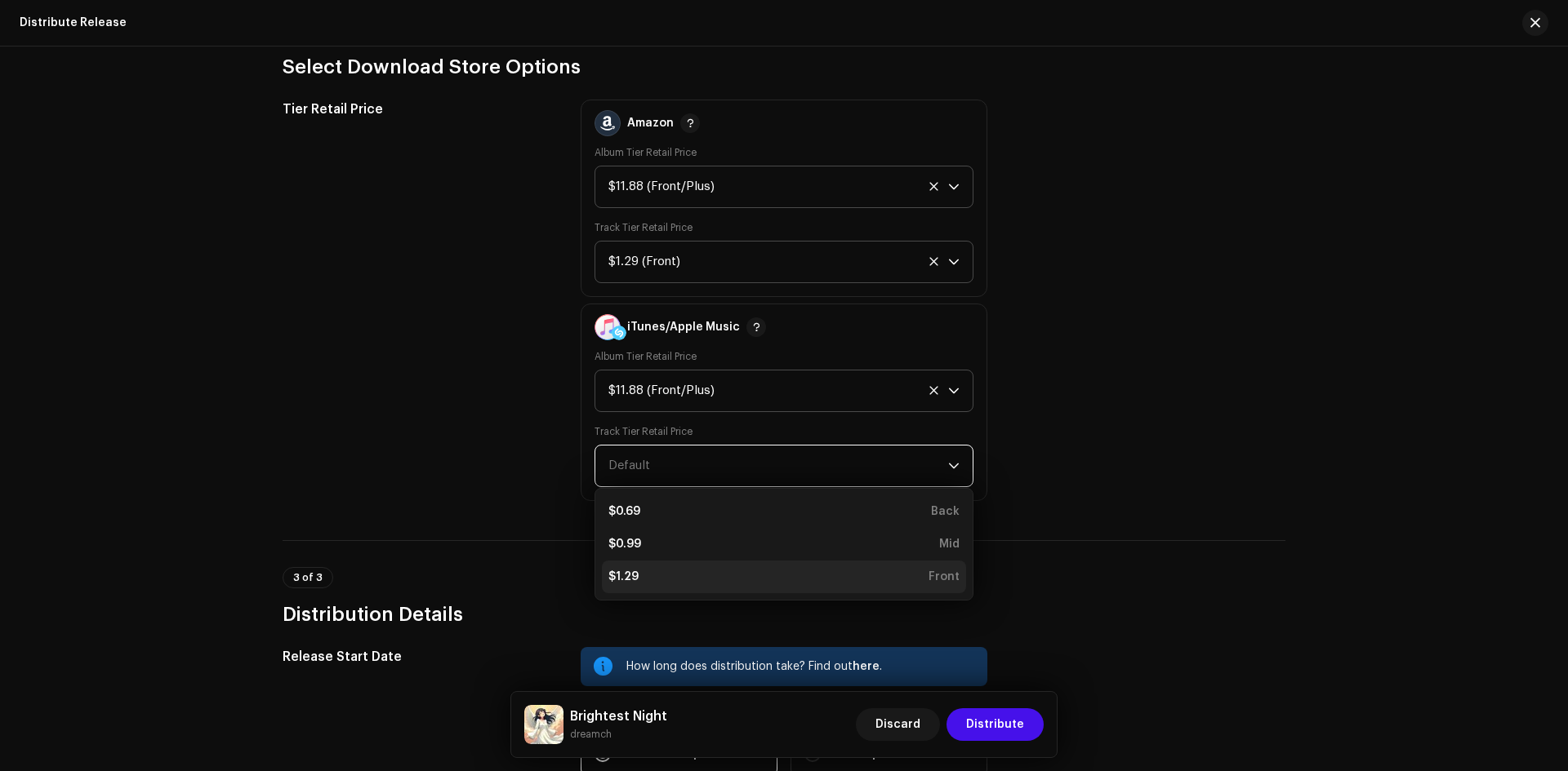
click at [666, 576] on div "$1.29 Front" at bounding box center [784, 577] width 352 height 16
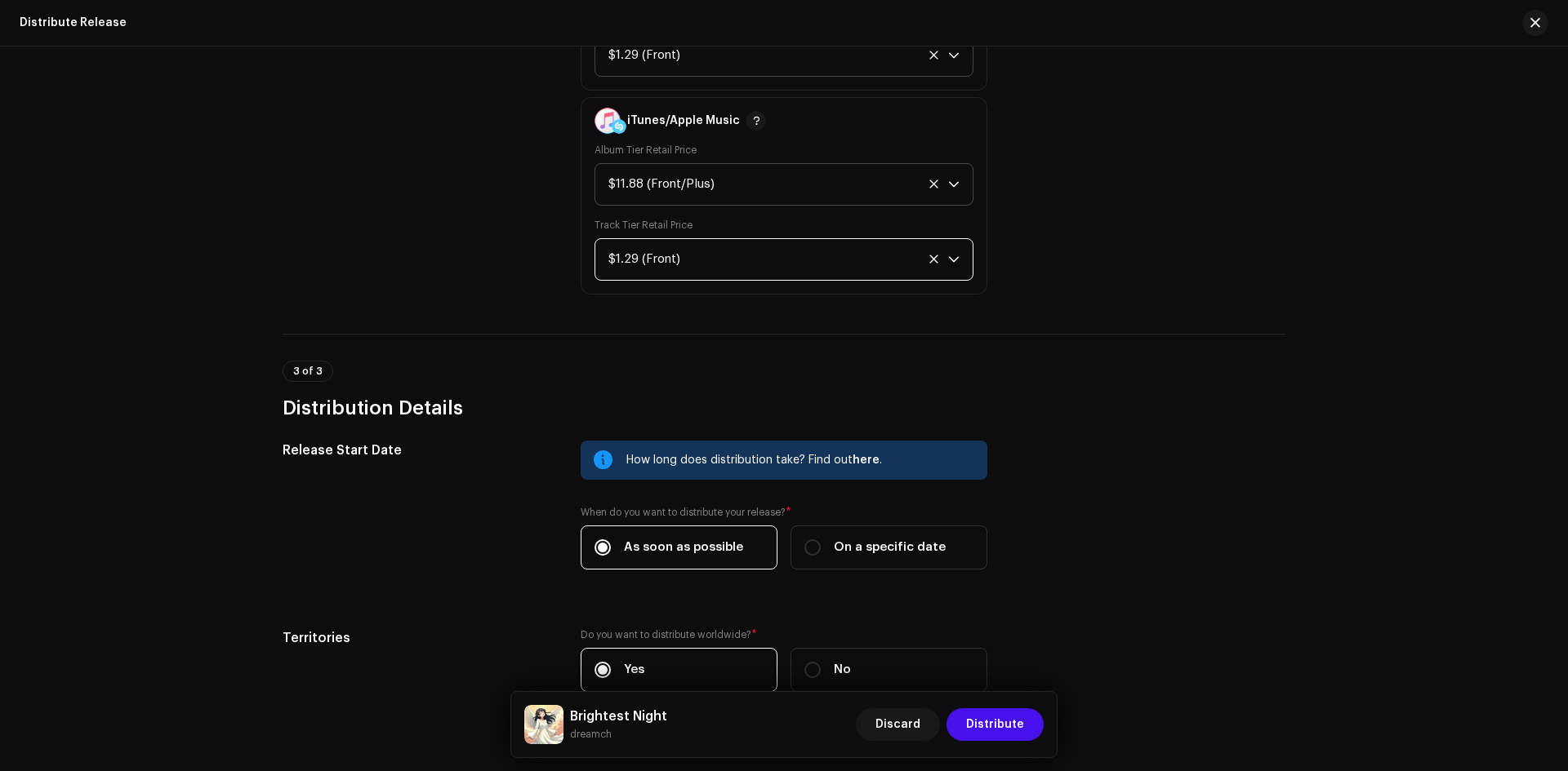
scroll to position [1800, 0]
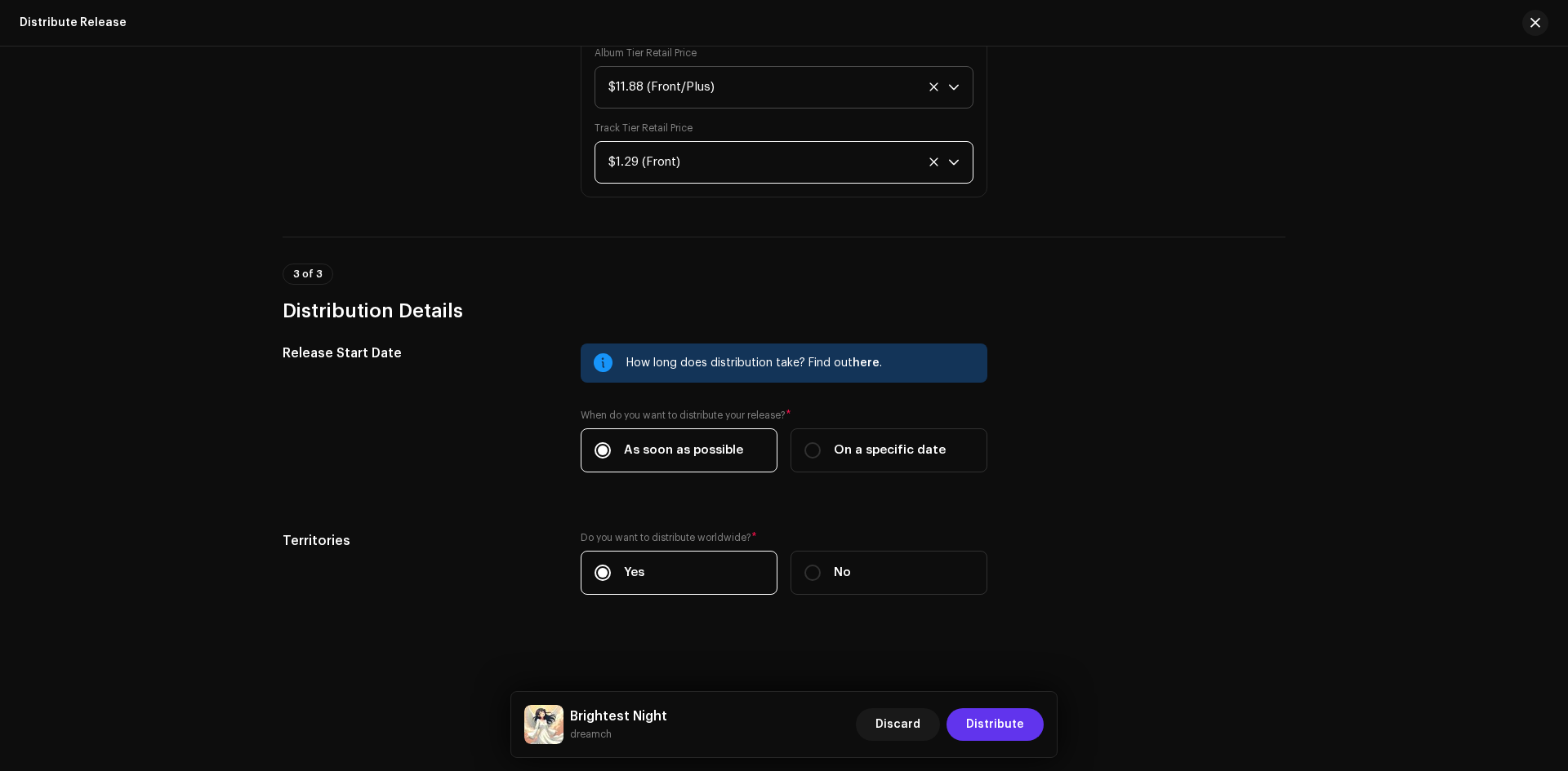
click at [993, 719] on span "Distribute" at bounding box center [995, 724] width 58 height 32
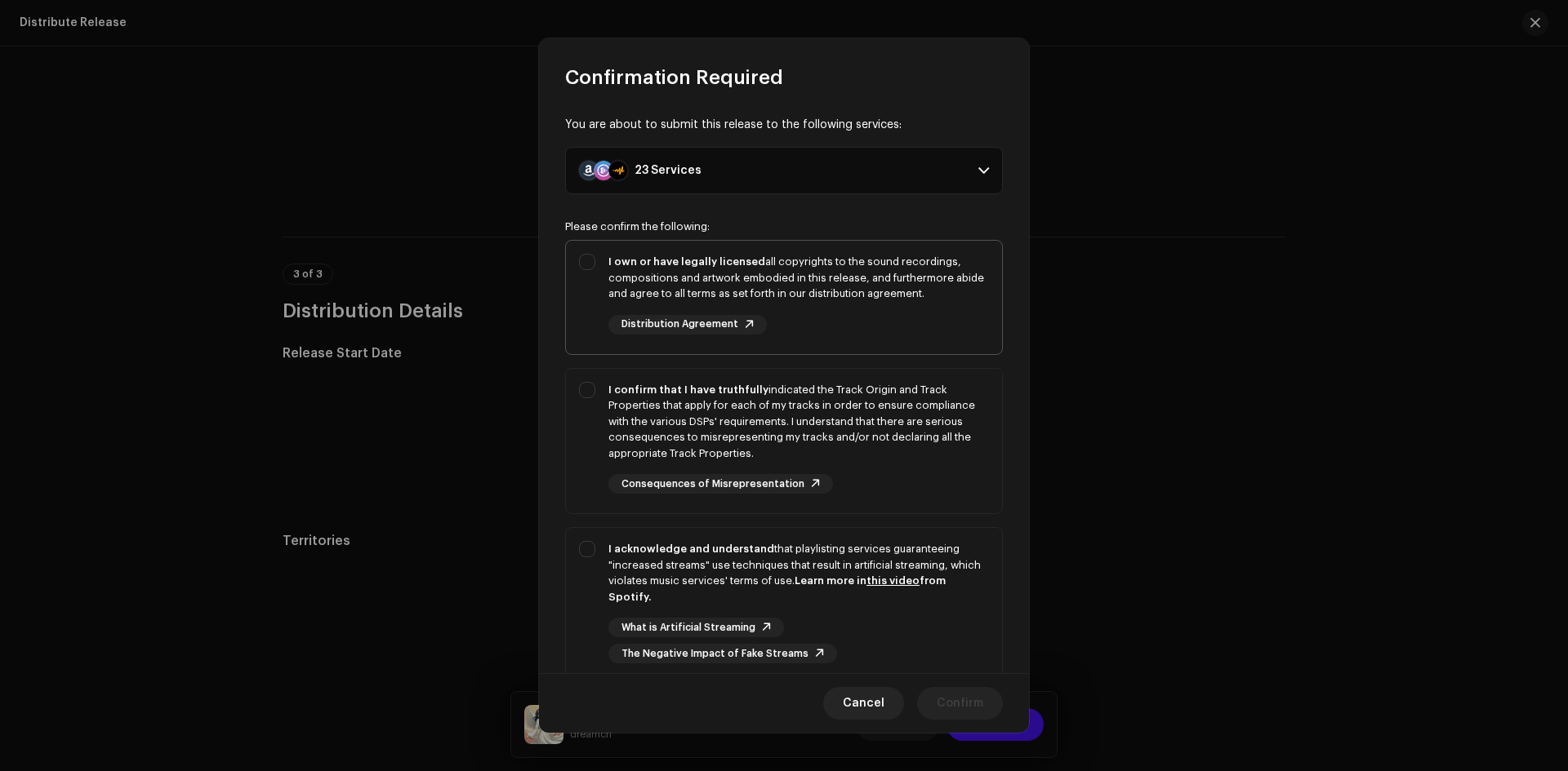
click at [875, 291] on div "I own or have legally licensed all copyrights to the sound recordings, composit…" at bounding box center [798, 278] width 380 height 49
checkbox input "true"
click at [896, 450] on div "I confirm that I have truthfully indicated the Track Origin and Track Propertie…" at bounding box center [798, 421] width 380 height 80
checkbox input "true"
click at [889, 604] on div "I acknowledge and understand that playlisting services guaranteeing "increased …" at bounding box center [798, 572] width 380 height 64
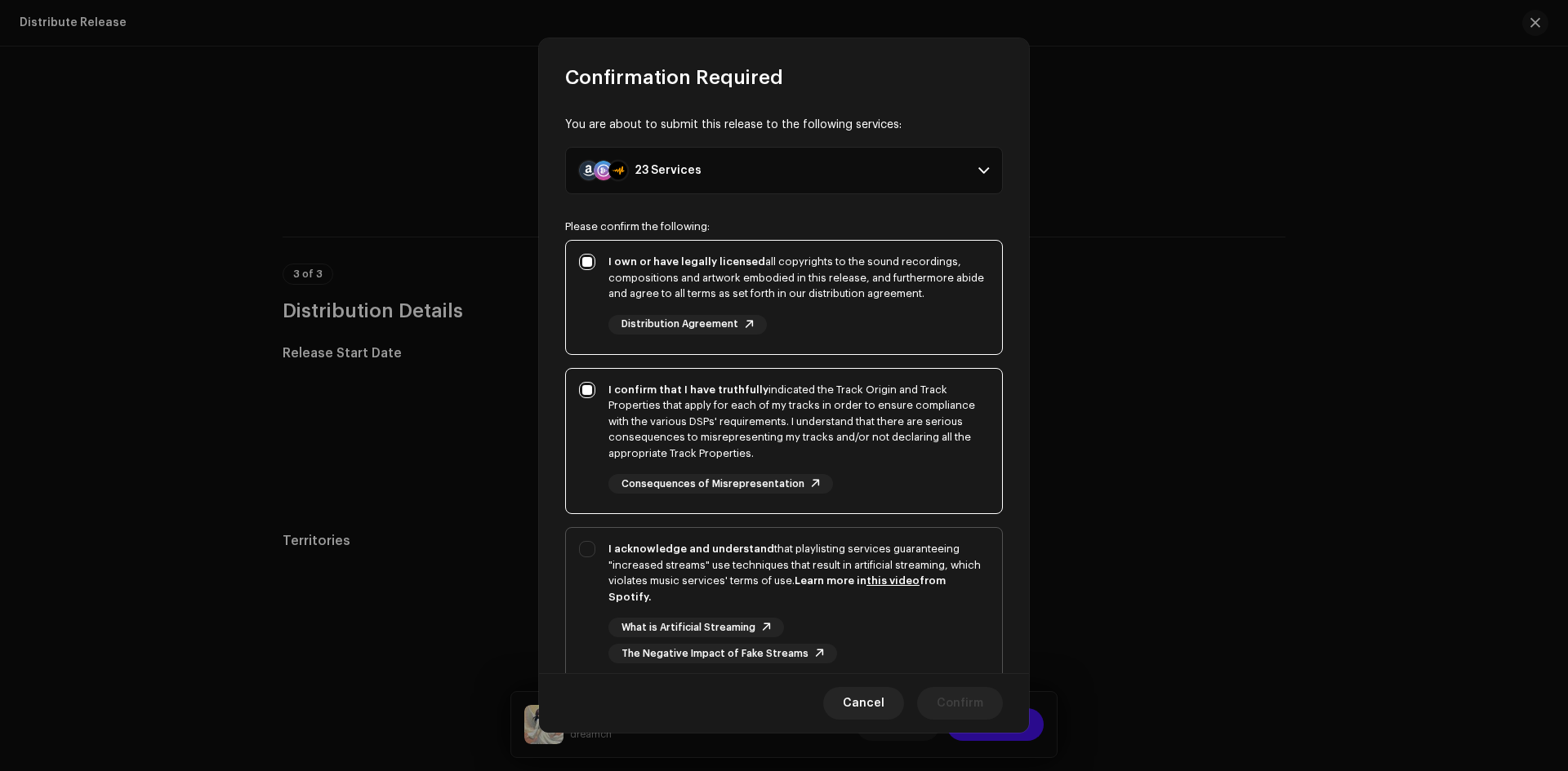
checkbox input "true"
click at [967, 696] on span "Confirm" at bounding box center [960, 704] width 47 height 32
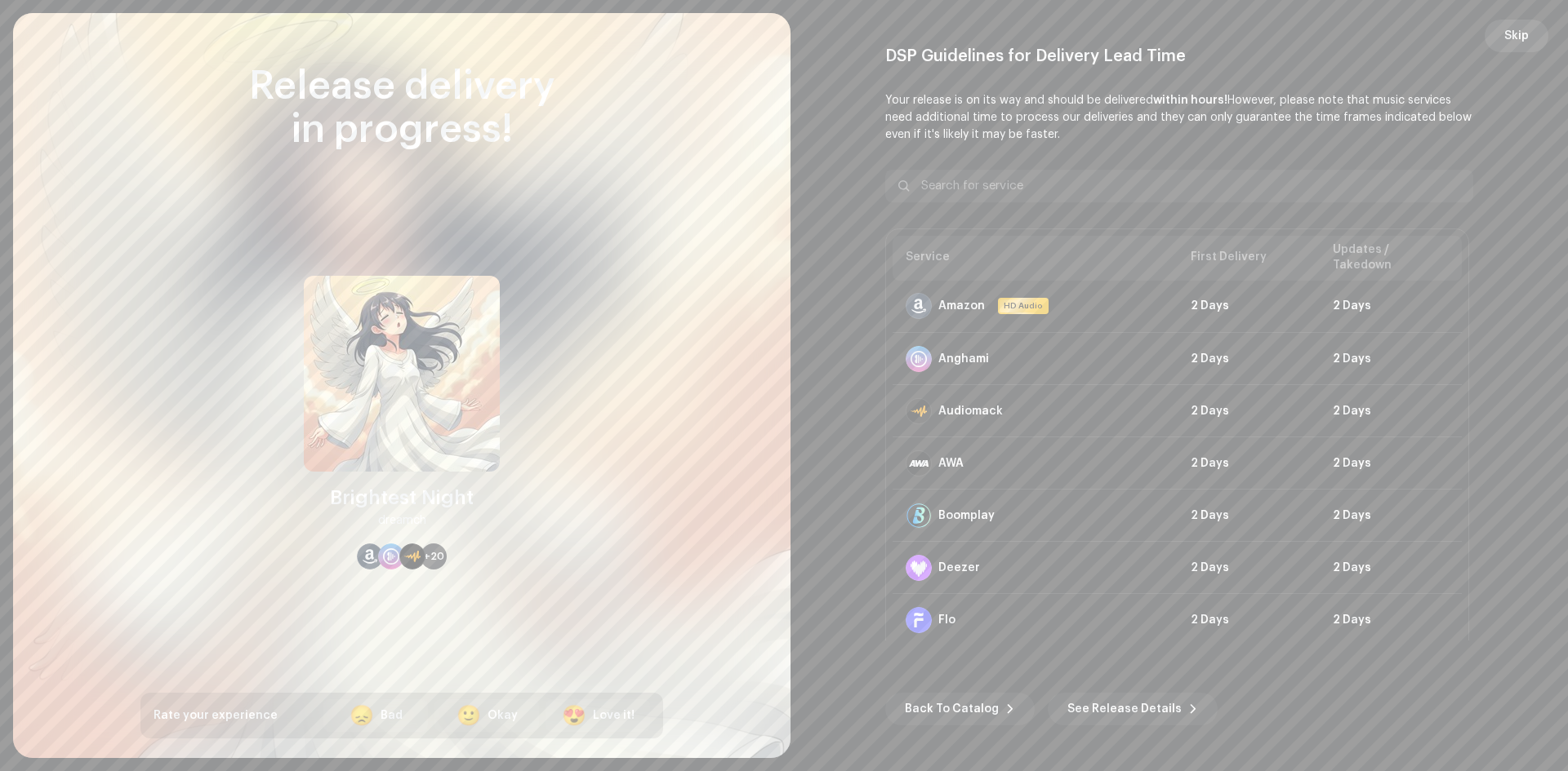
click at [1510, 49] on span "Skip" at bounding box center [1516, 36] width 24 height 32
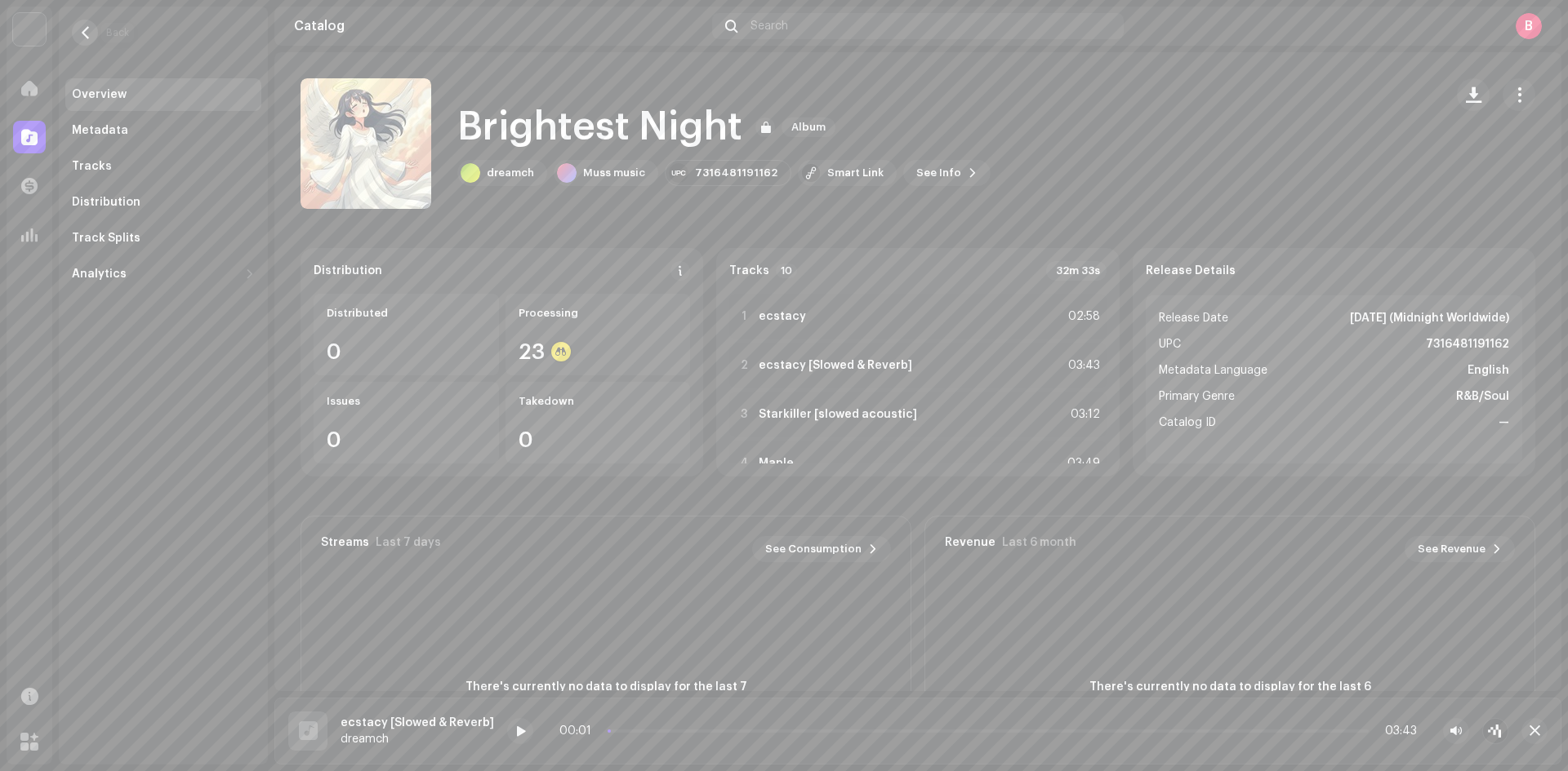
click at [95, 37] on button "button" at bounding box center [85, 32] width 26 height 26
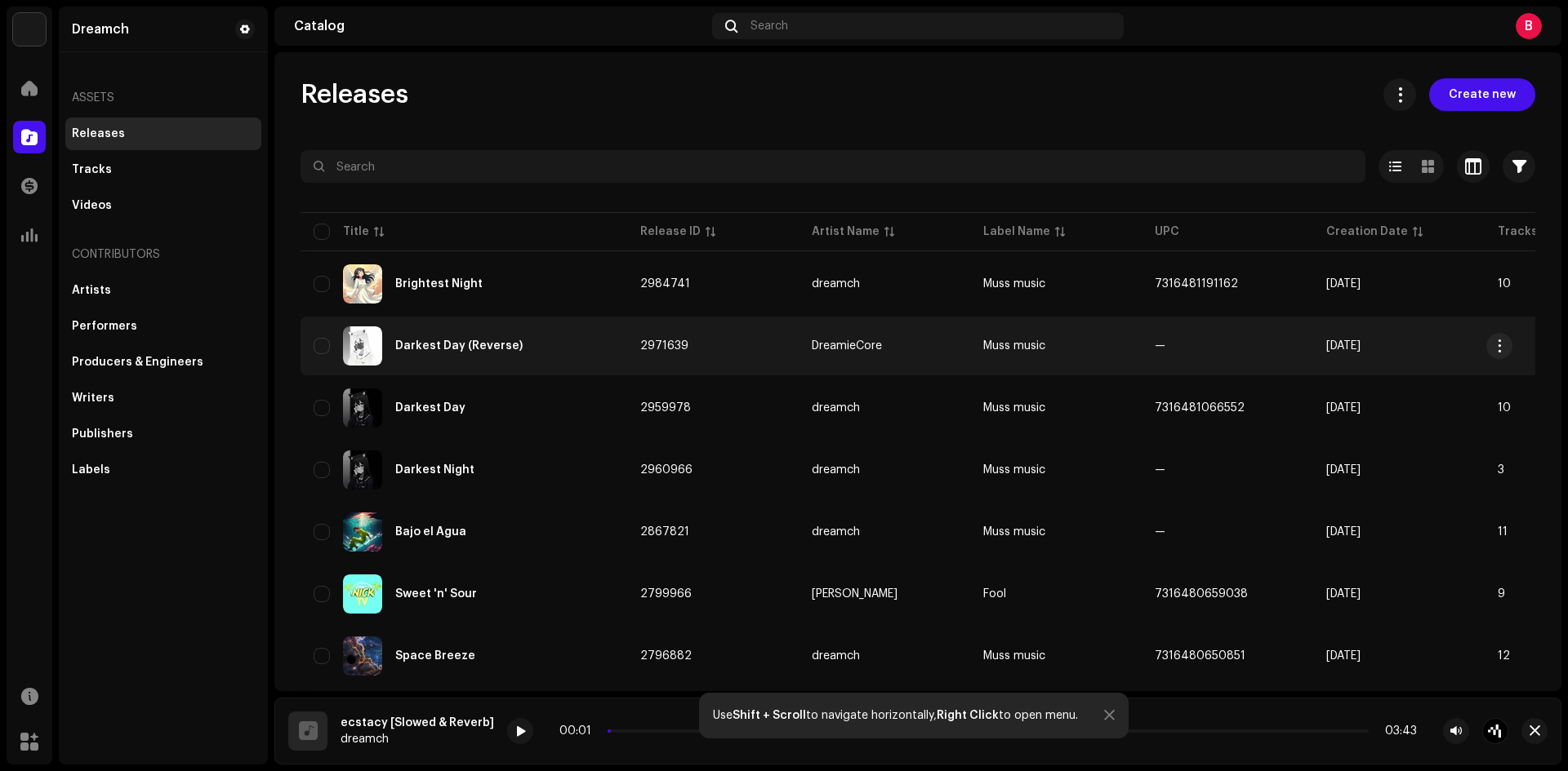
scroll to position [137, 0]
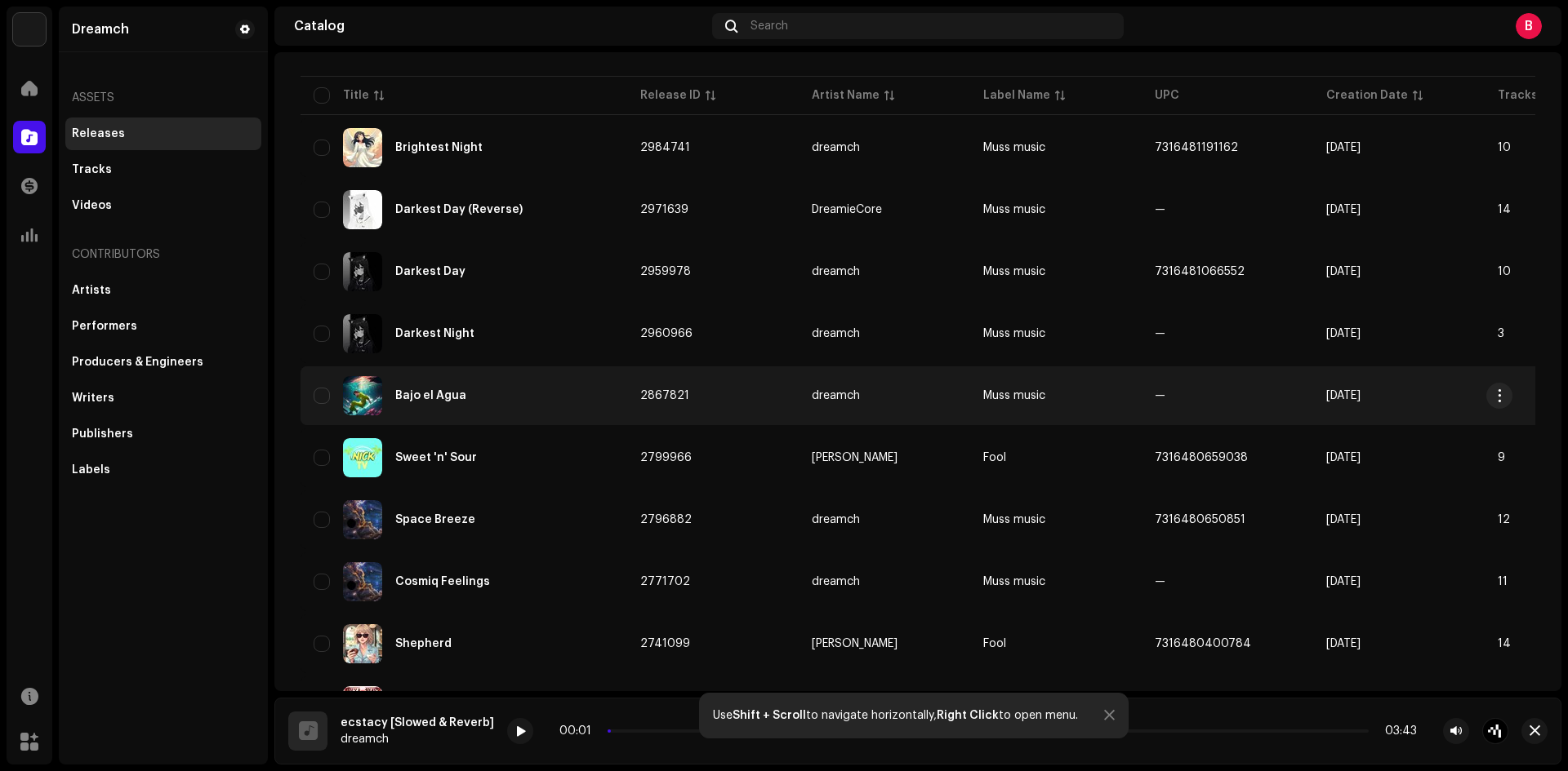
click at [487, 384] on div "Bajo el Agua" at bounding box center [464, 396] width 300 height 40
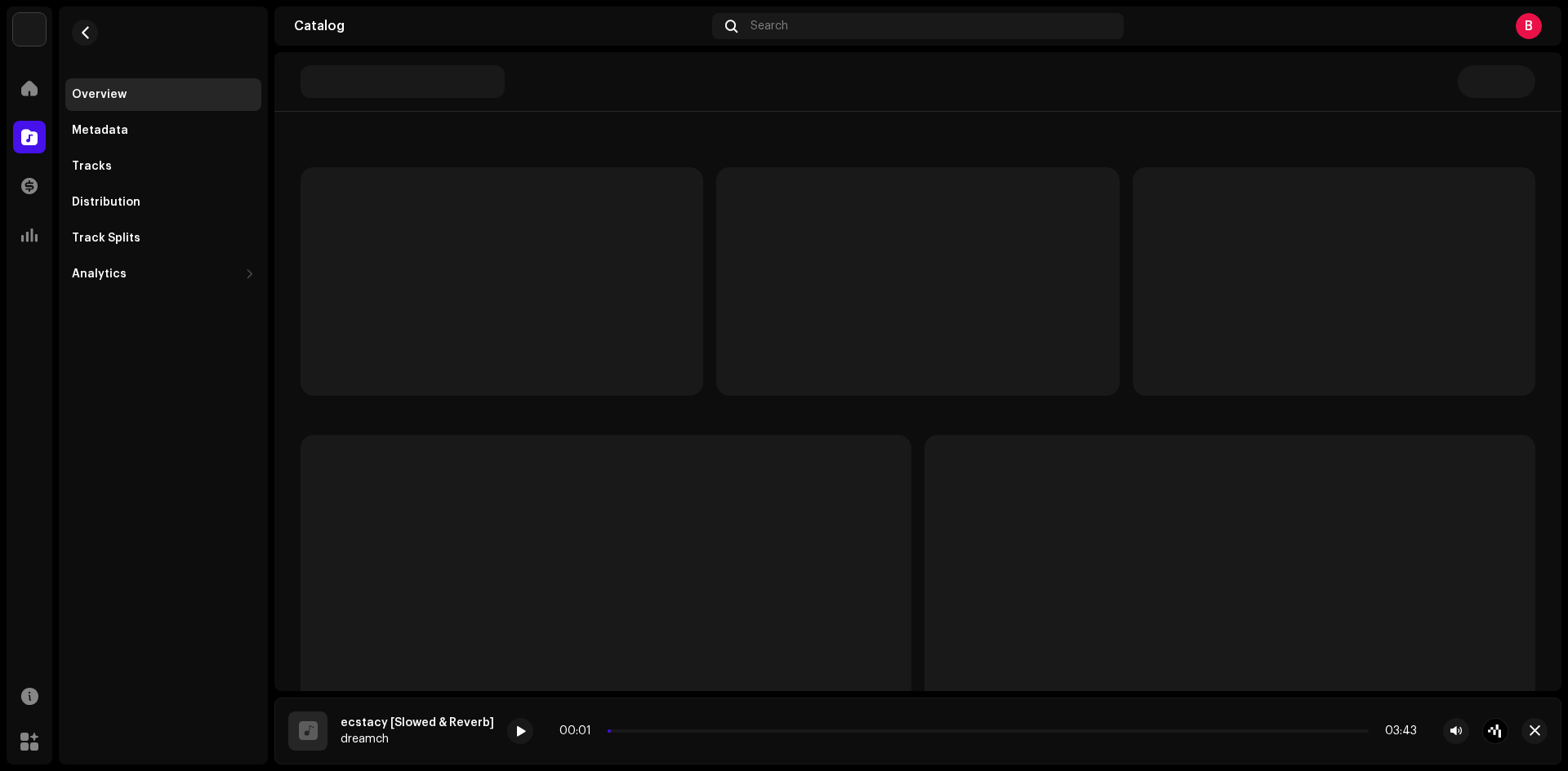
scroll to position [137, 0]
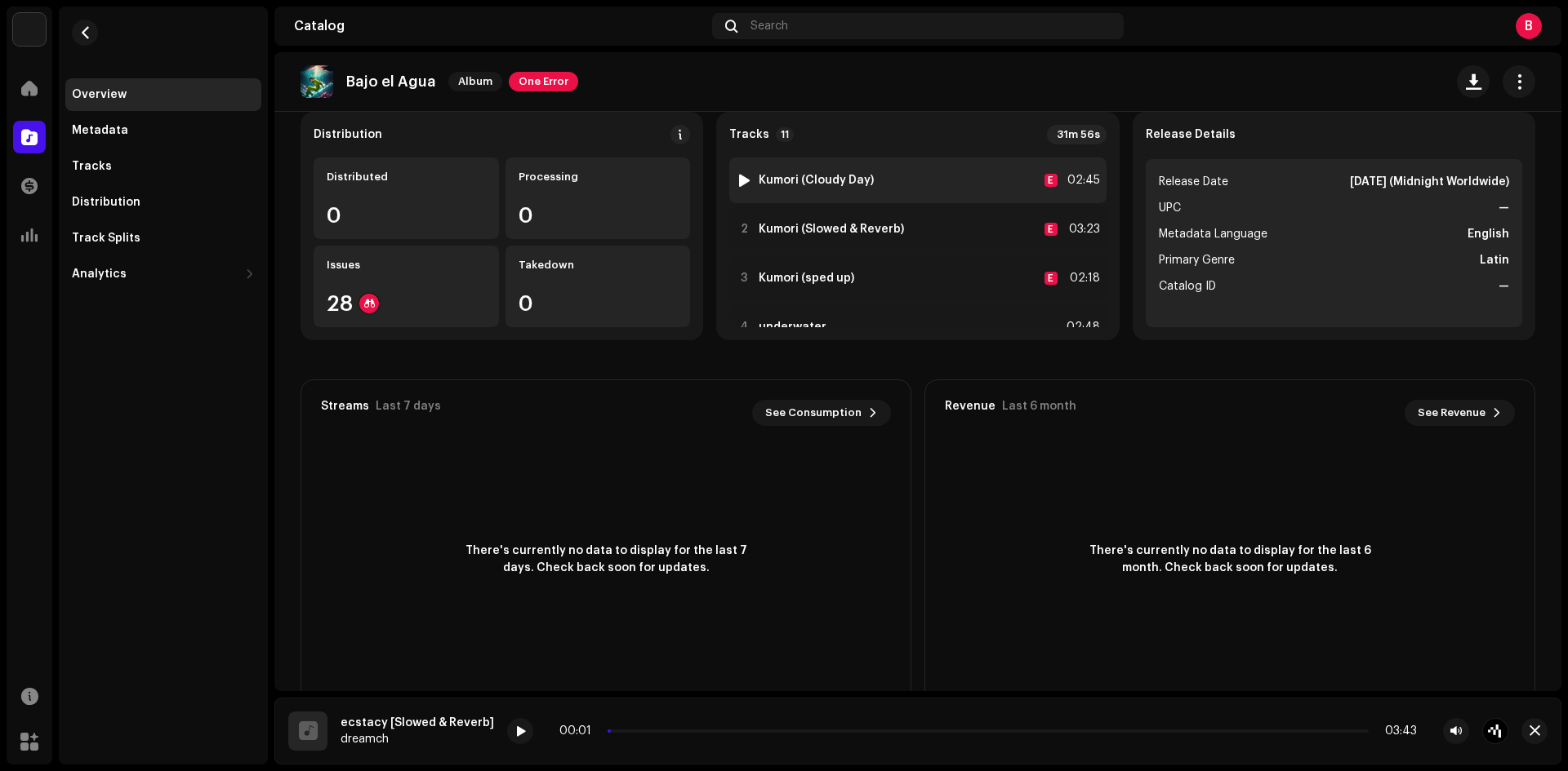
click at [906, 190] on div "1 Kumori (Cloudy Day) E 02:45" at bounding box center [917, 180] width 377 height 46
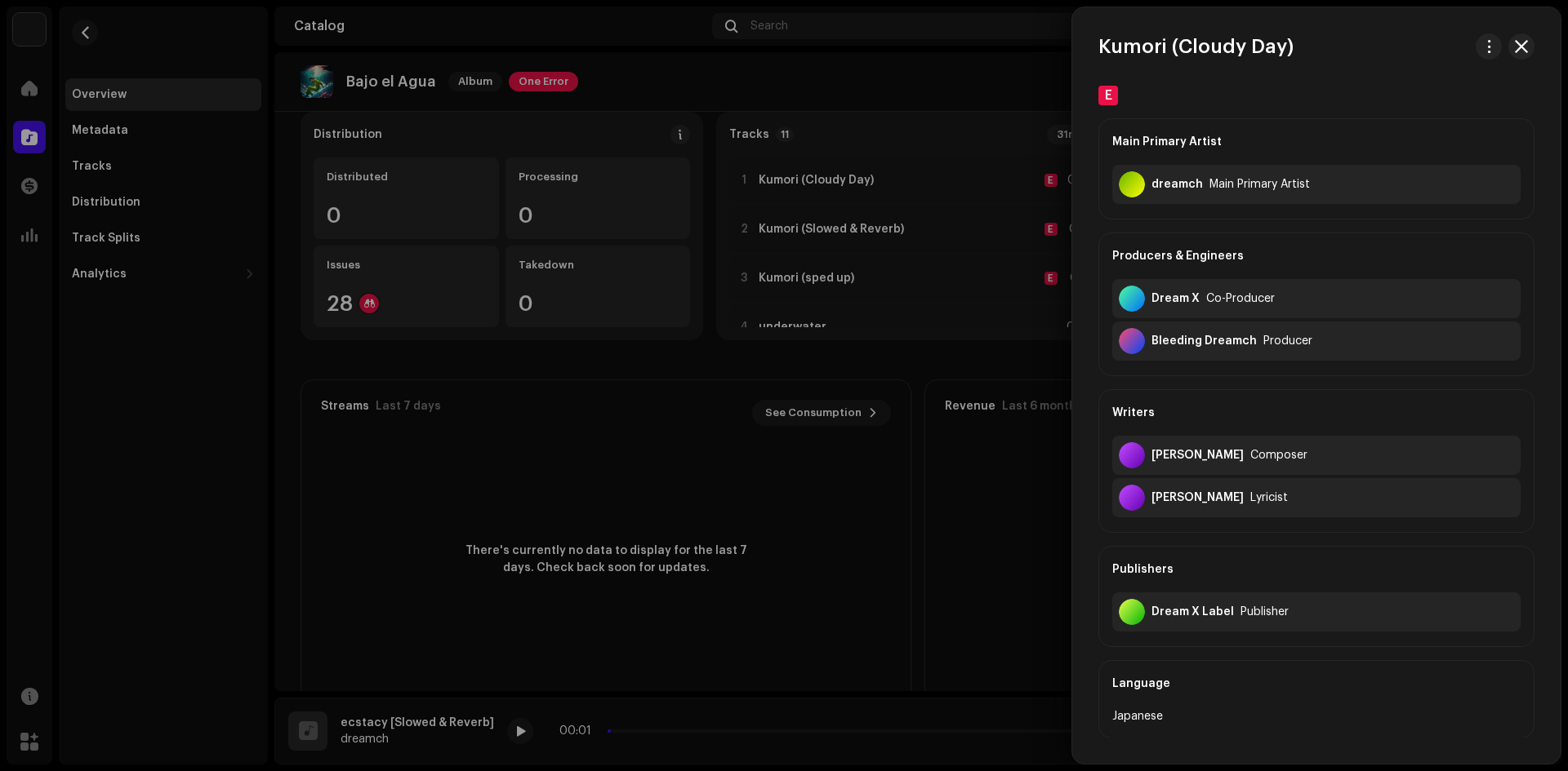
click at [737, 189] on div at bounding box center [784, 386] width 1568 height 771
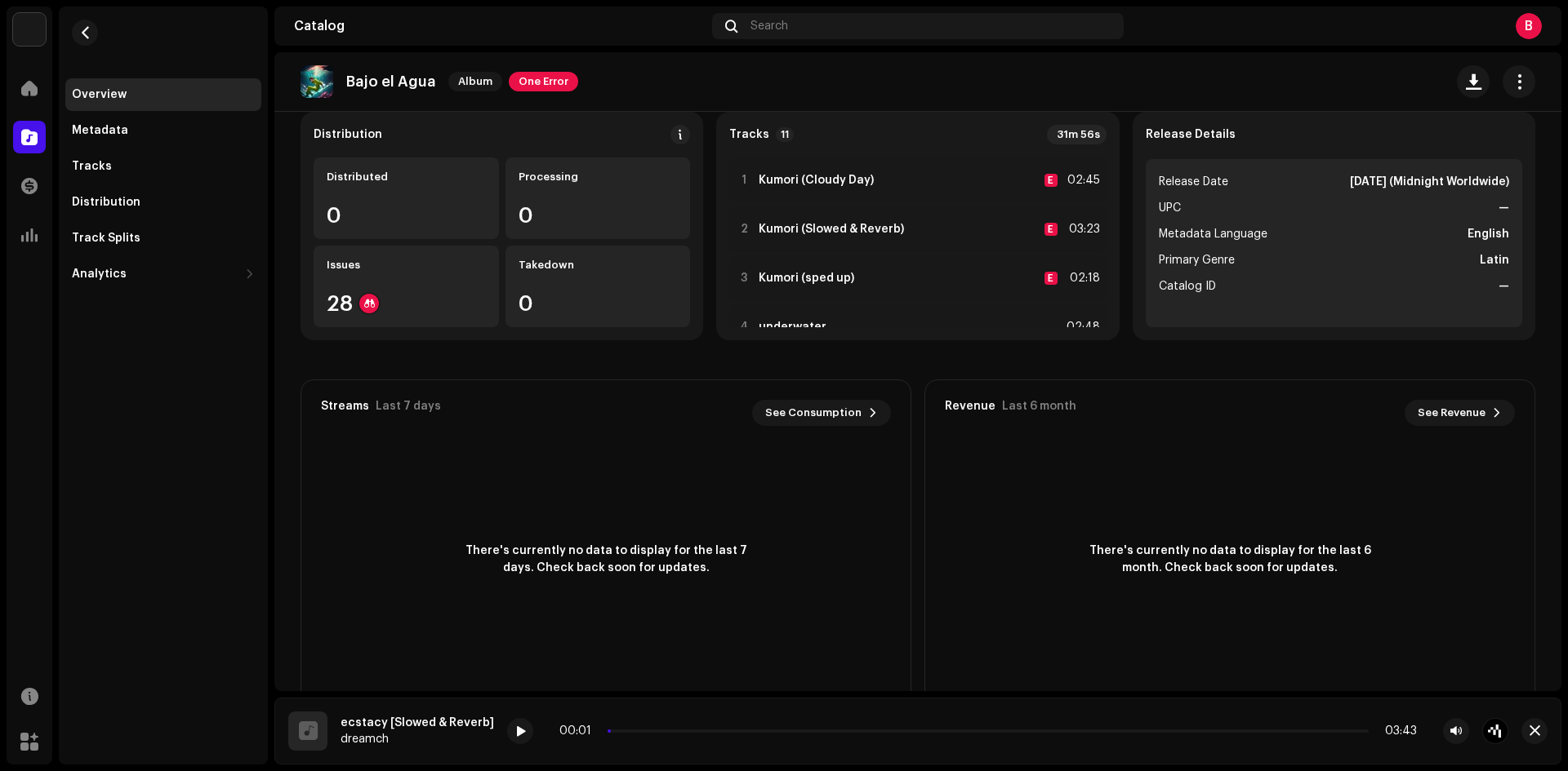
click at [739, 182] on re-o-release-hero "Bajo el Agua Album One Error Bajo el Agua Album One Error dreamch Muss music Se…" at bounding box center [918, 117] width 1287 height 130
click at [742, 185] on div at bounding box center [744, 180] width 13 height 13
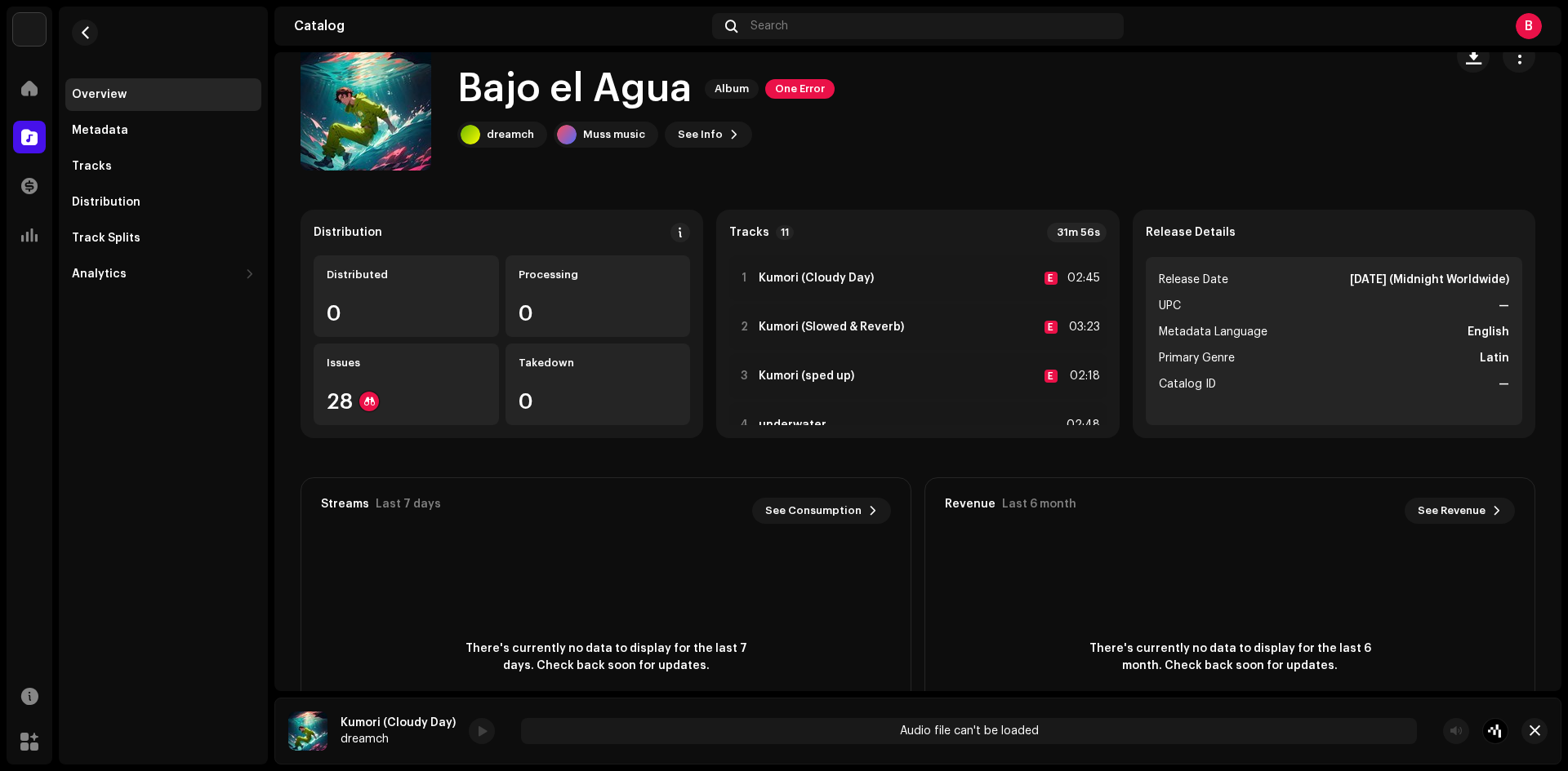
scroll to position [0, 0]
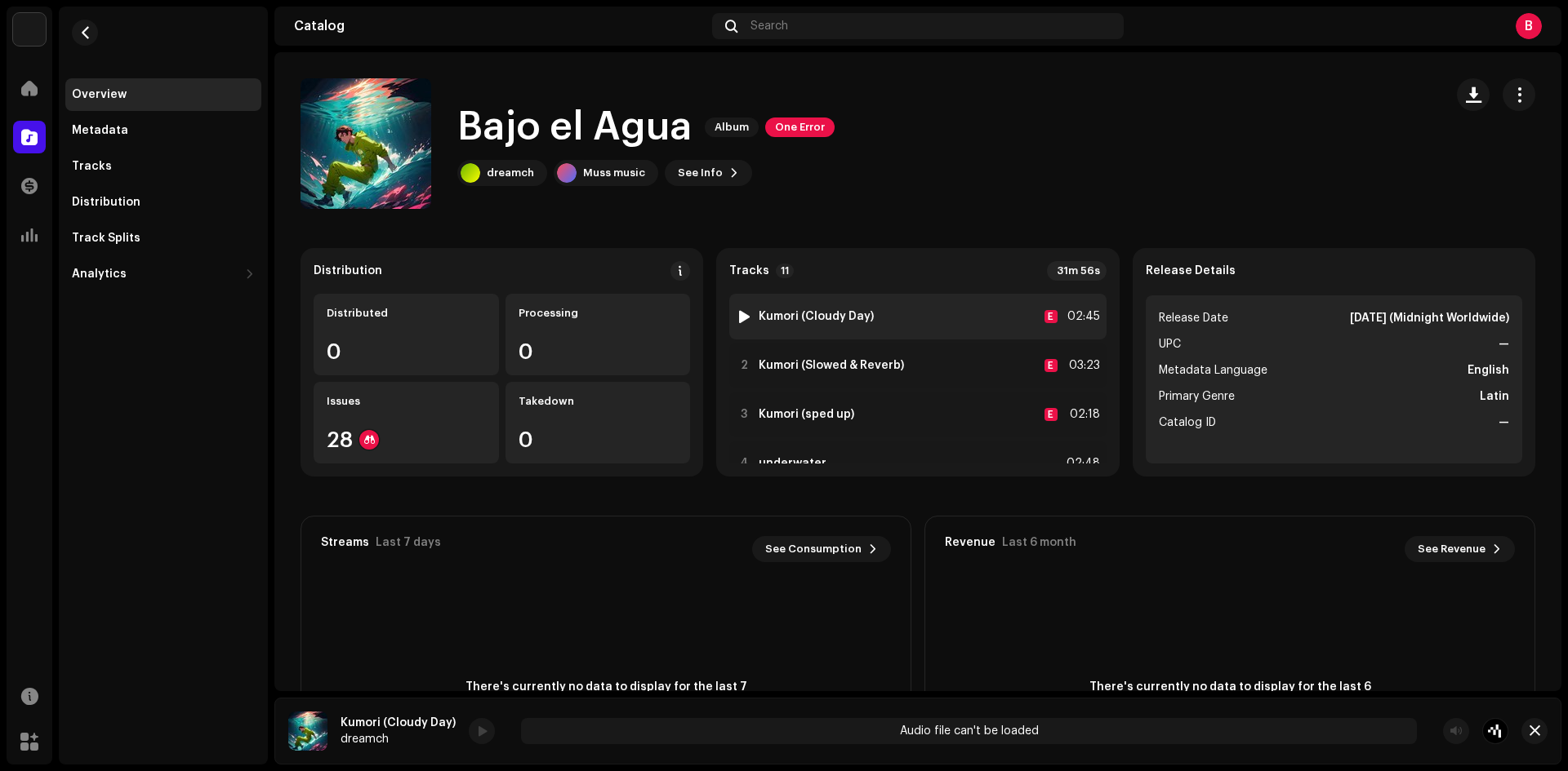
click at [744, 316] on div at bounding box center [744, 316] width 13 height 13
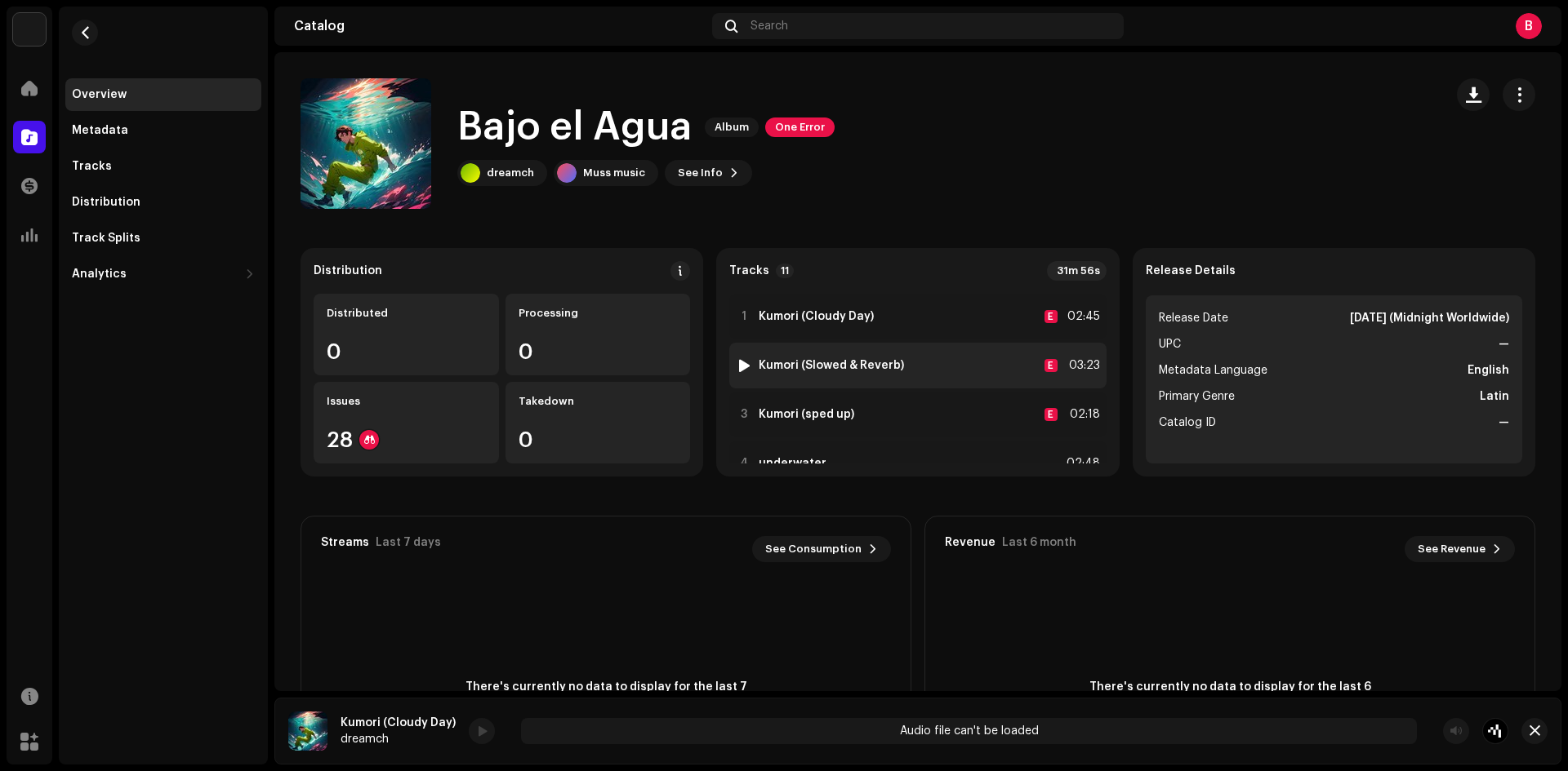
click at [738, 367] on div at bounding box center [744, 366] width 13 height 13
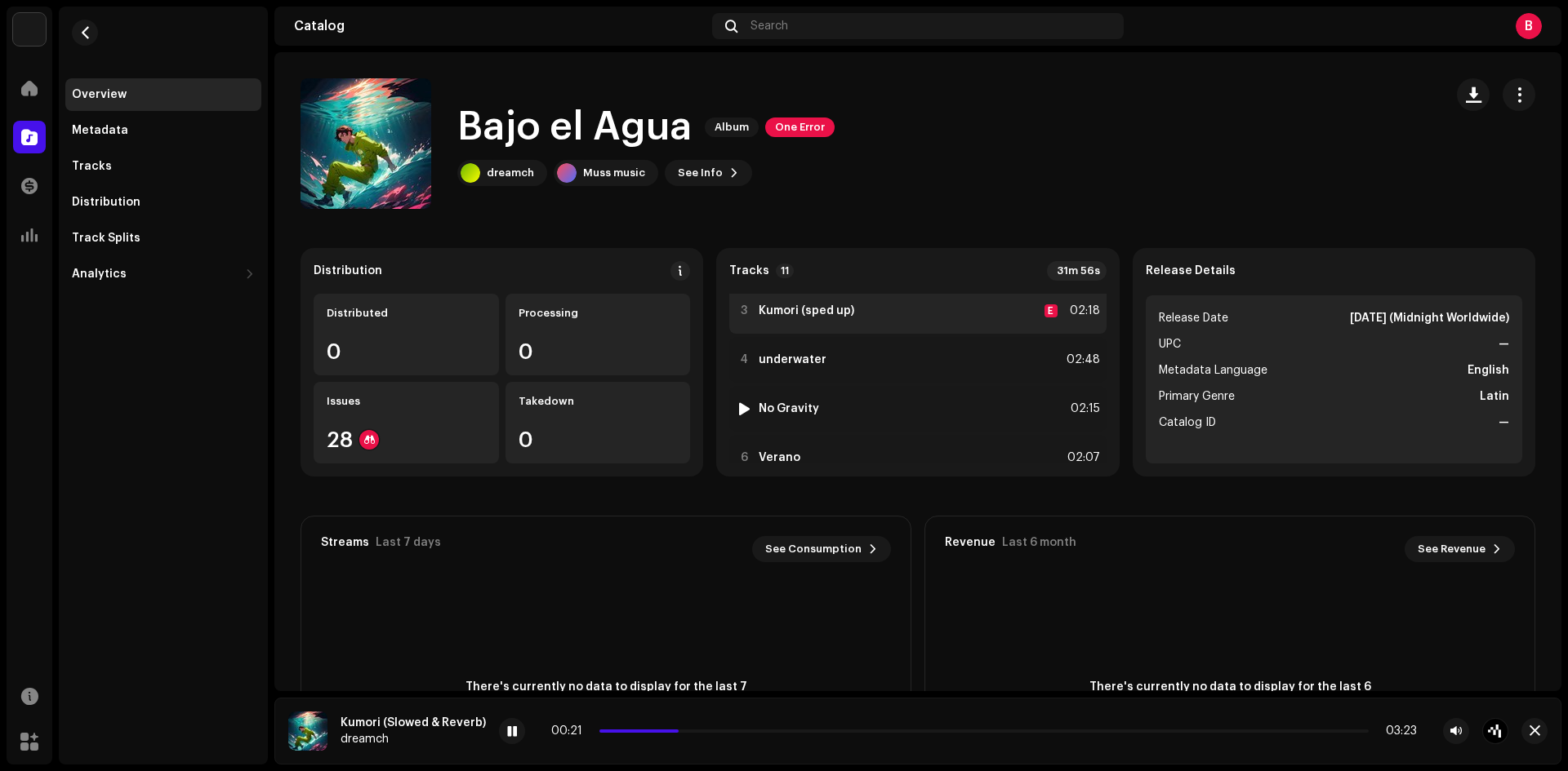
scroll to position [137, 0]
click at [741, 325] on div at bounding box center [744, 327] width 13 height 13
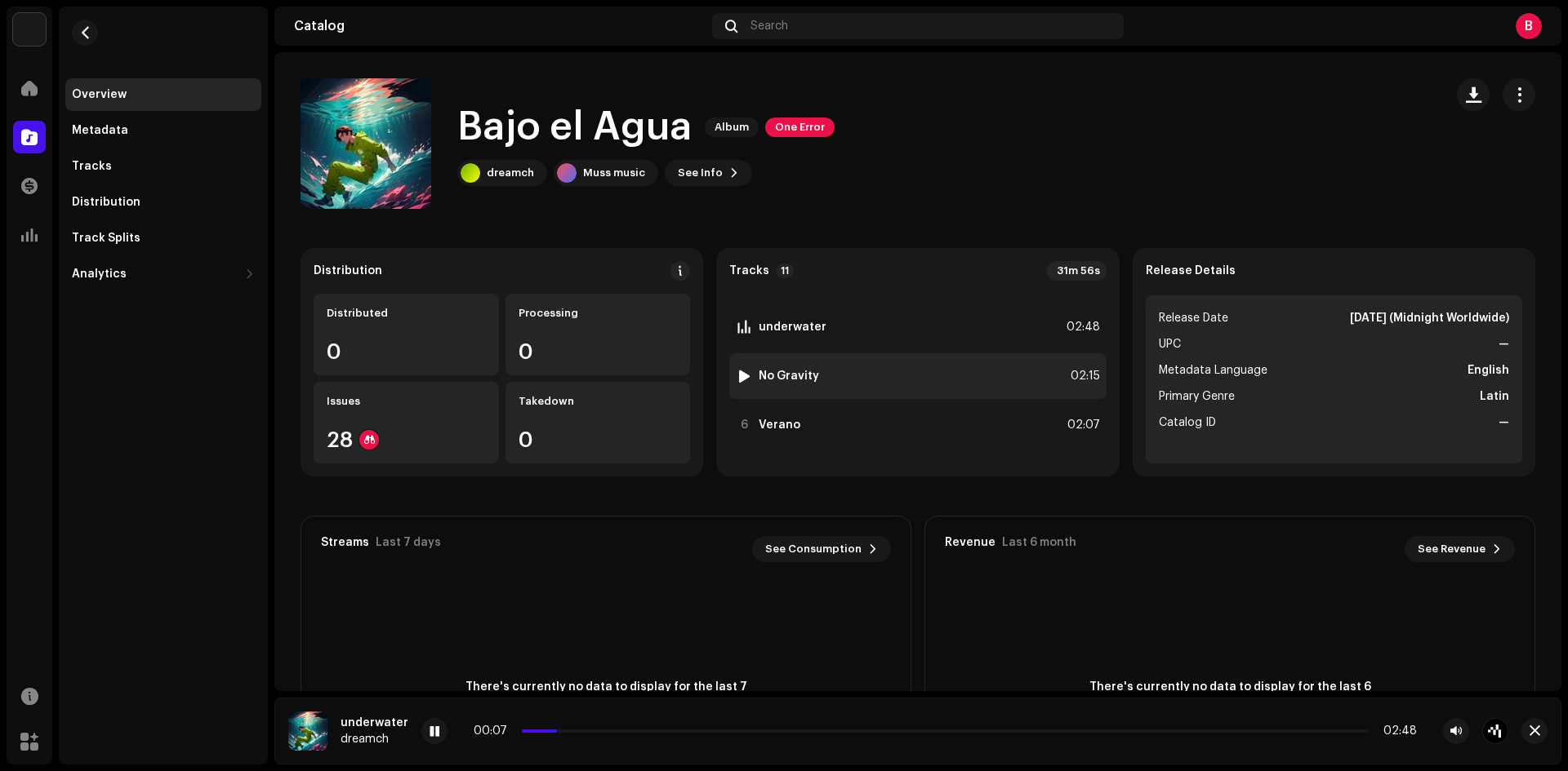
click at [739, 376] on div at bounding box center [744, 376] width 13 height 13
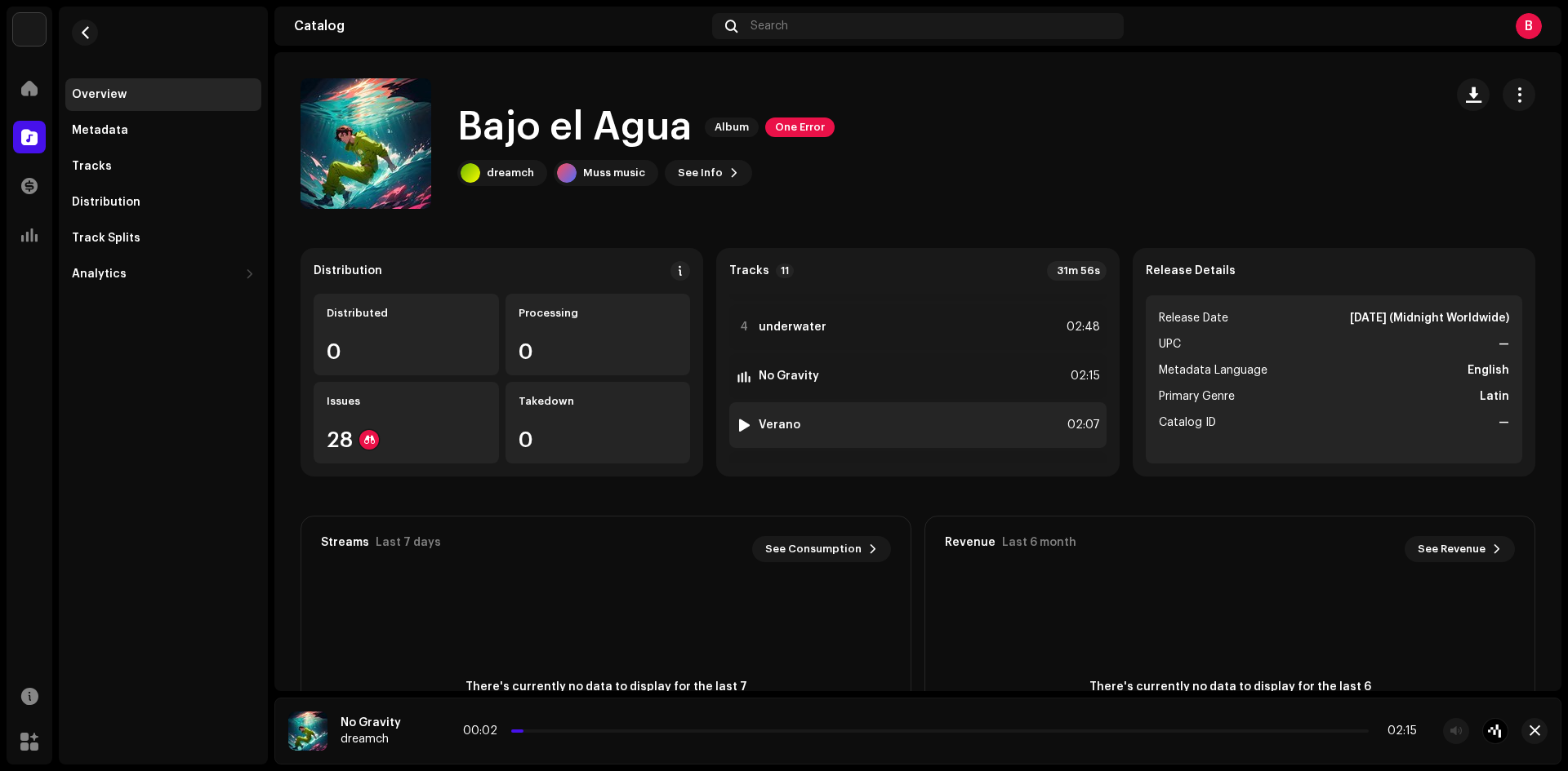
click at [740, 425] on div at bounding box center [744, 425] width 13 height 13
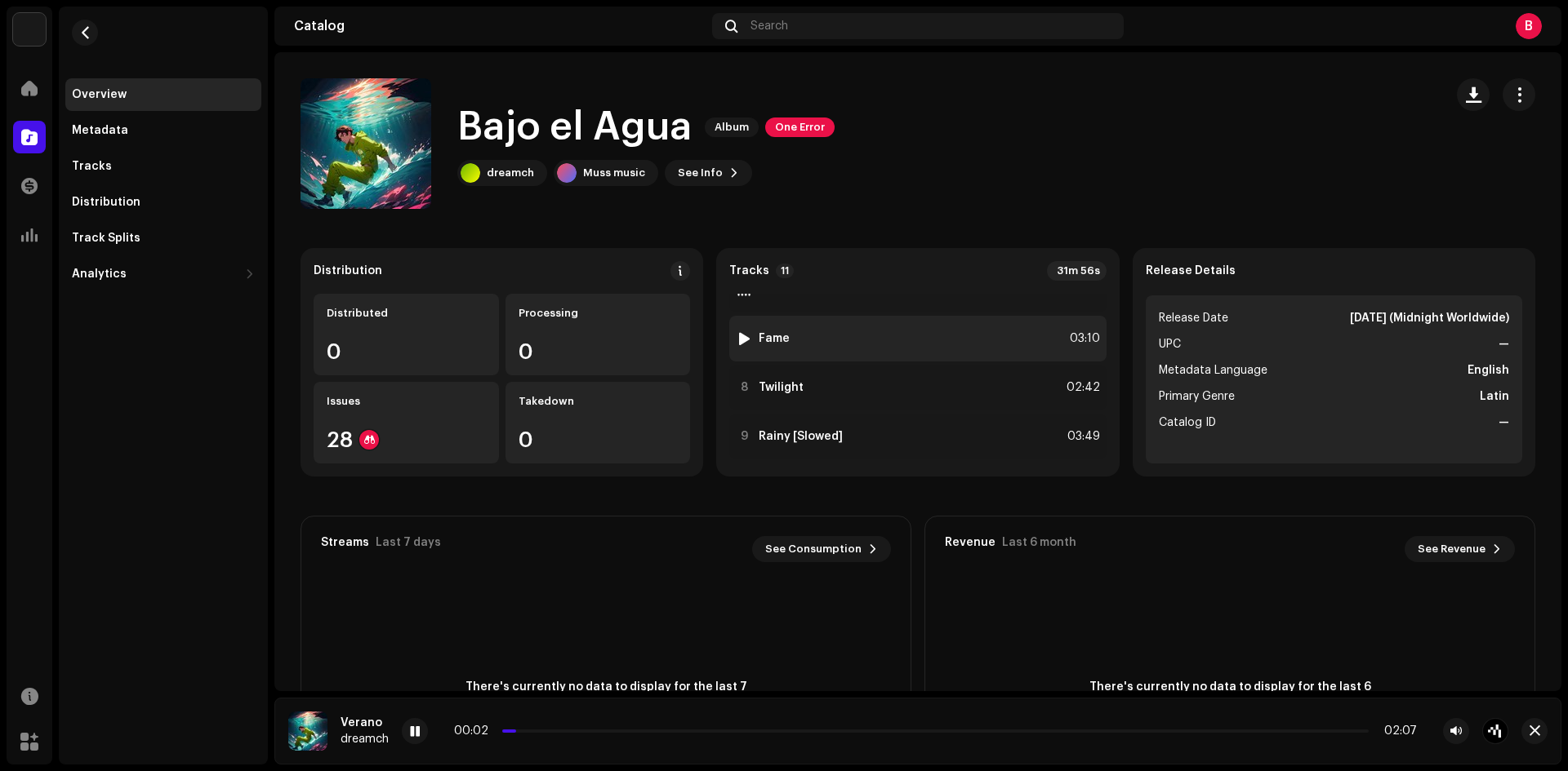
click at [740, 339] on div at bounding box center [744, 339] width 13 height 13
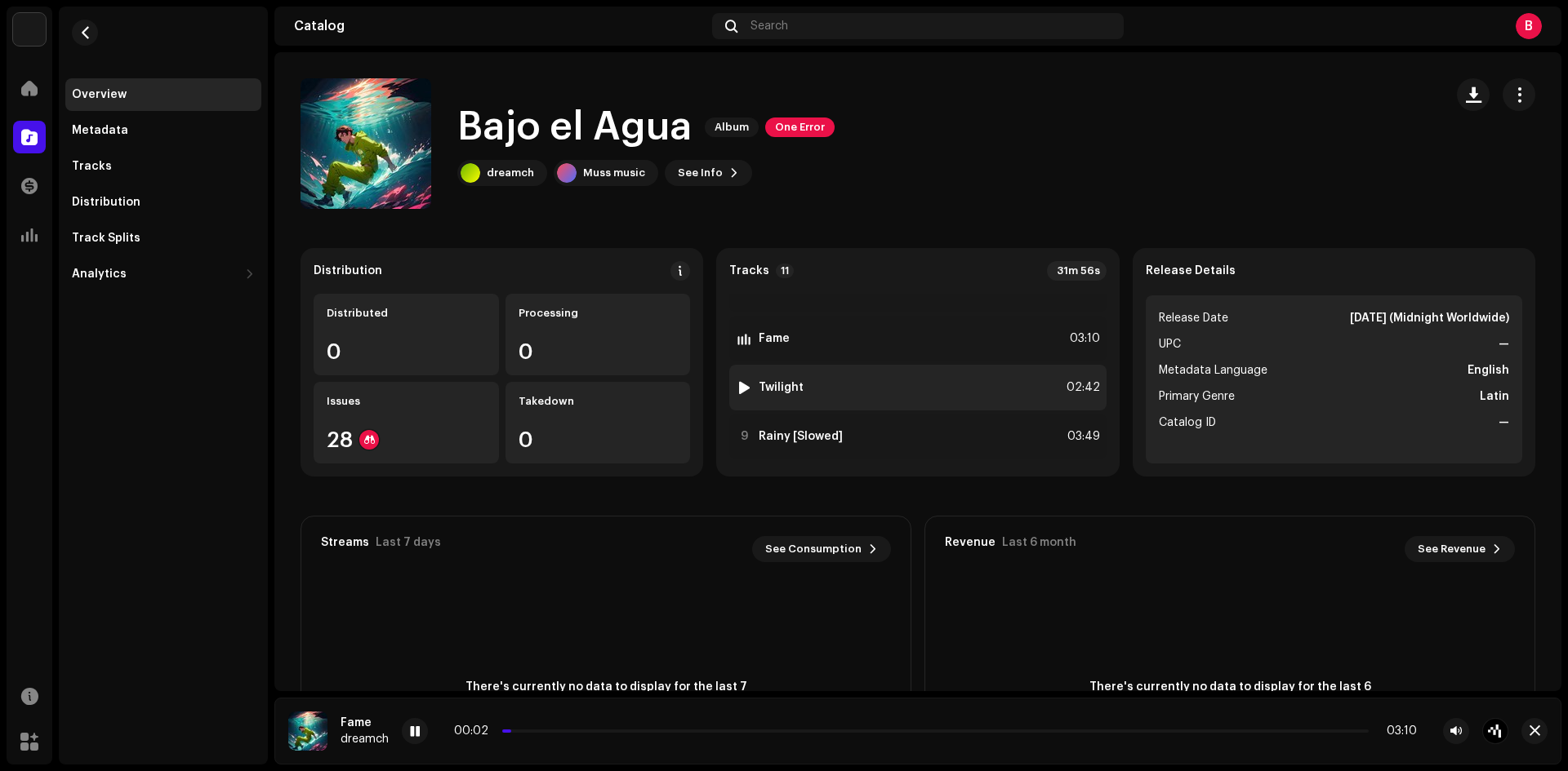
click at [738, 387] on div at bounding box center [744, 387] width 13 height 13
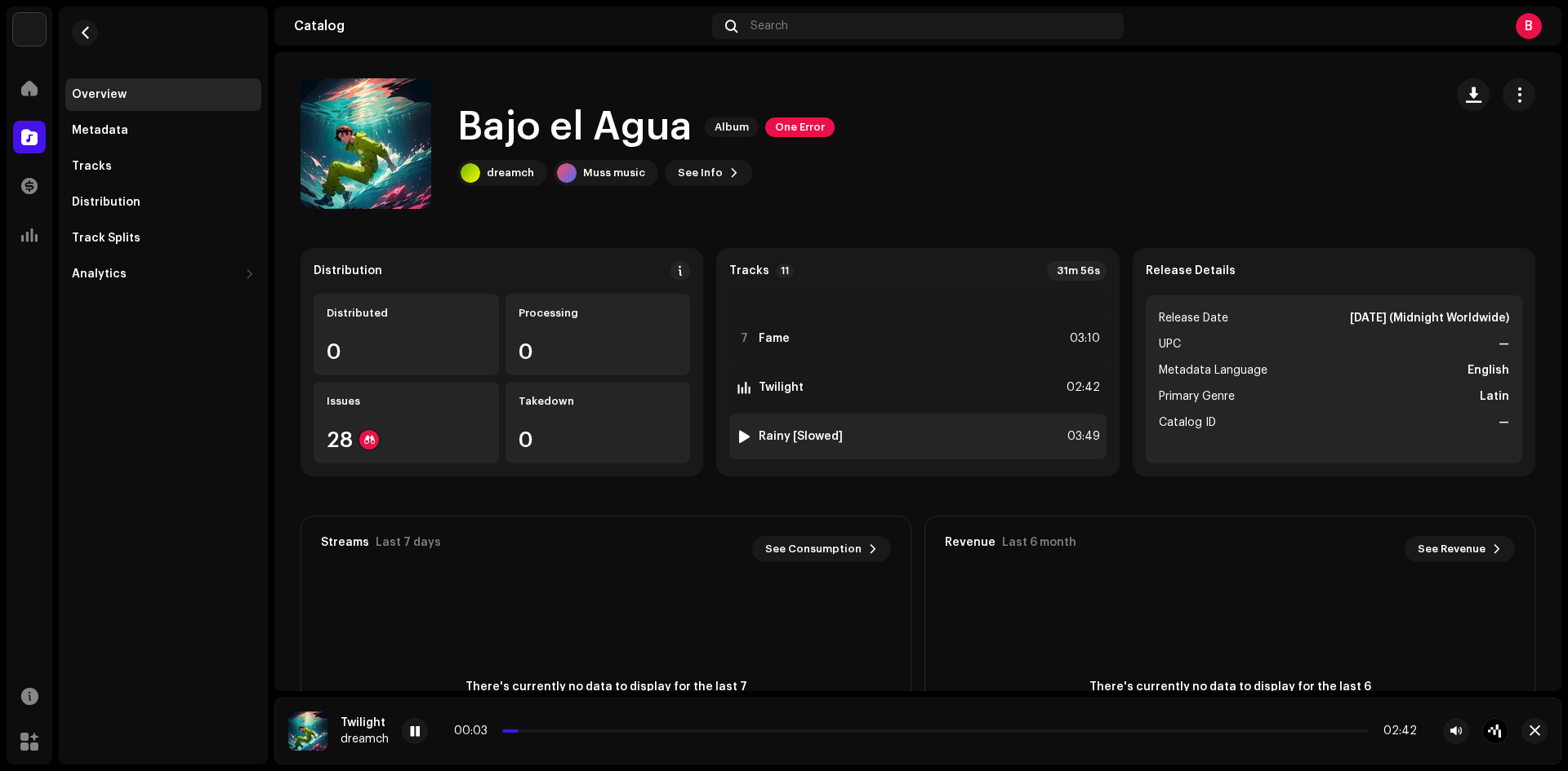
click at [740, 435] on div at bounding box center [744, 437] width 13 height 13
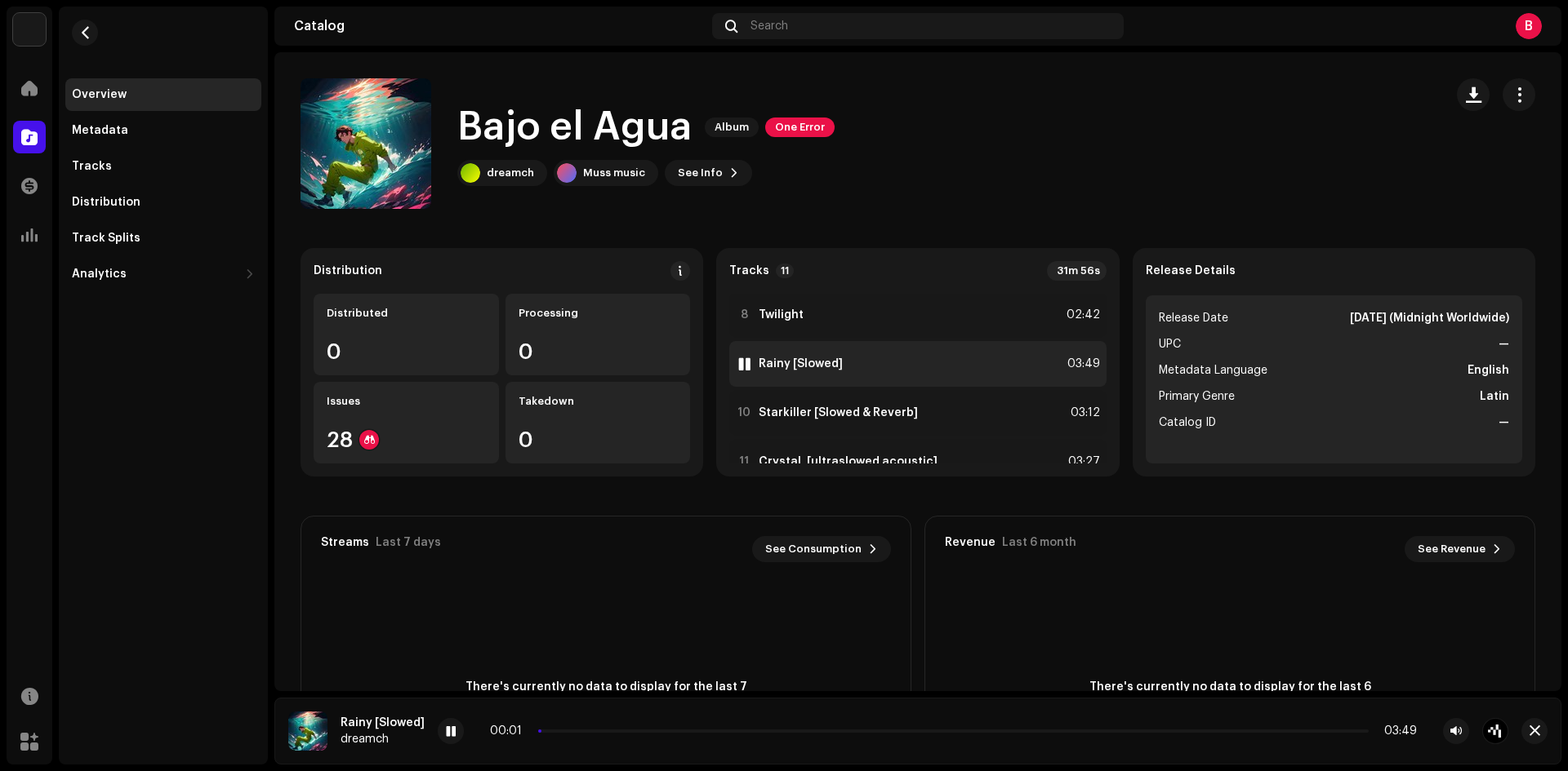
scroll to position [378, 0]
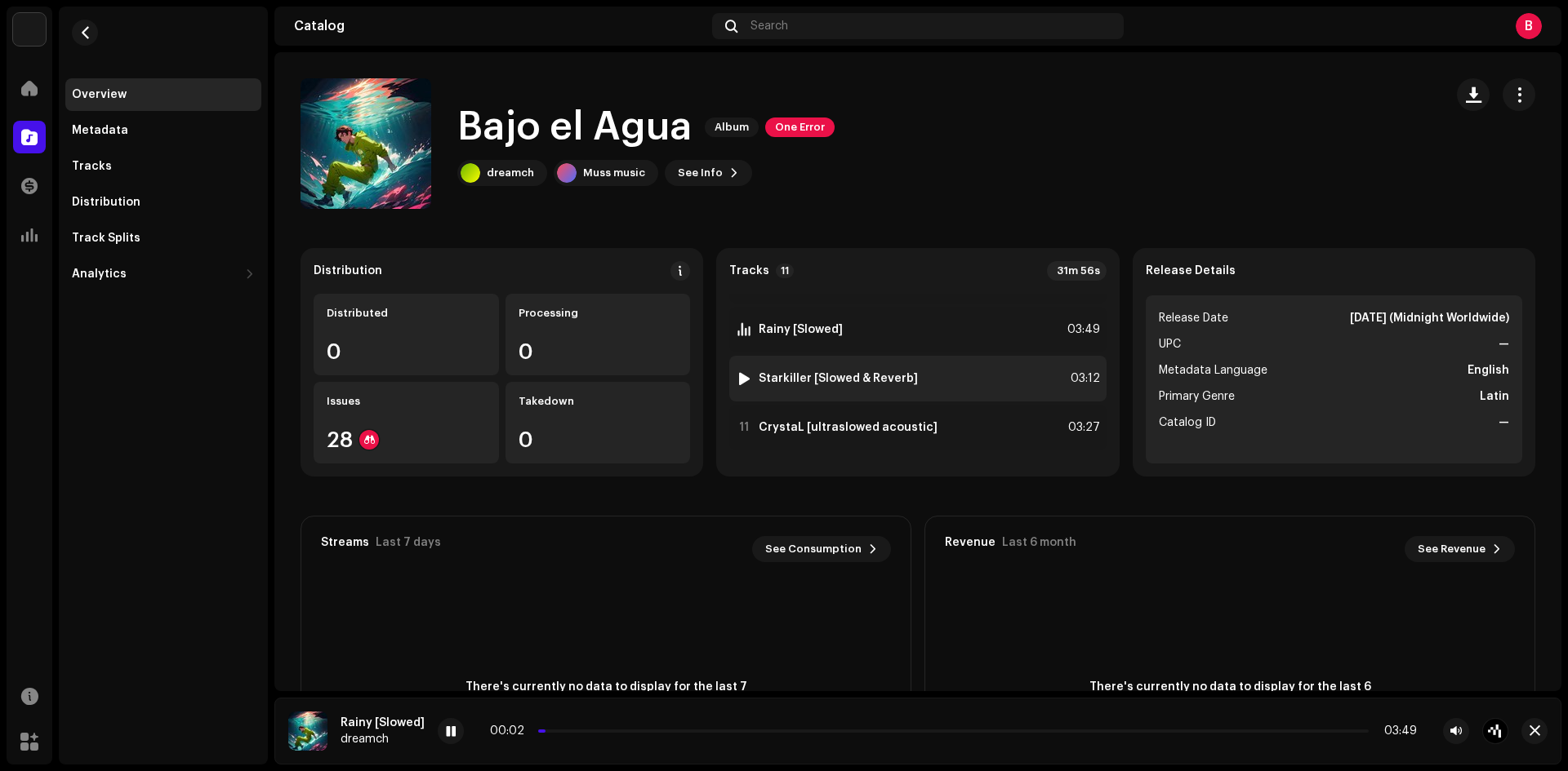
click at [742, 378] on div at bounding box center [744, 378] width 13 height 13
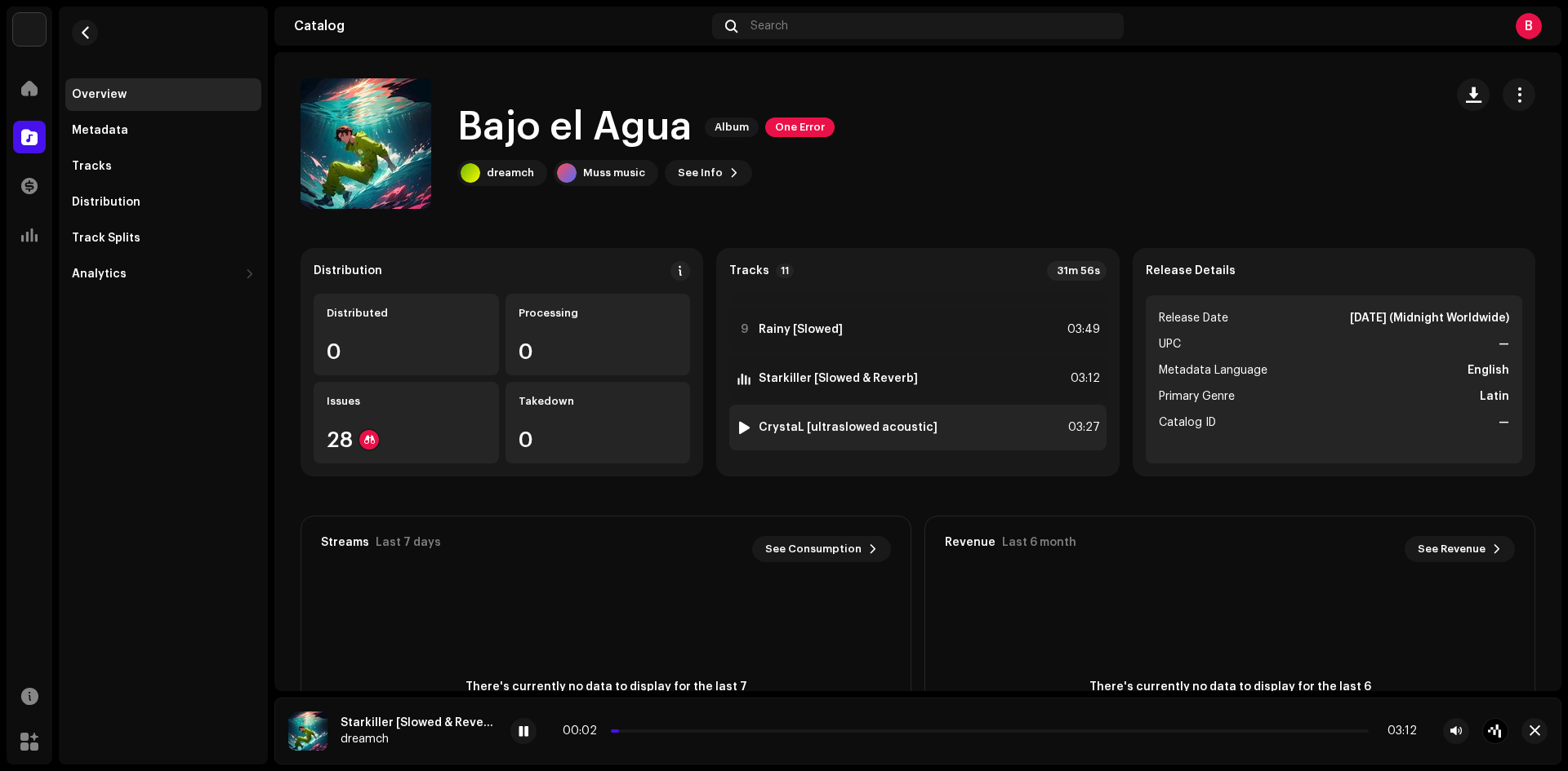
click at [742, 428] on div at bounding box center [744, 428] width 13 height 13
click at [744, 426] on div at bounding box center [744, 428] width 13 height 13
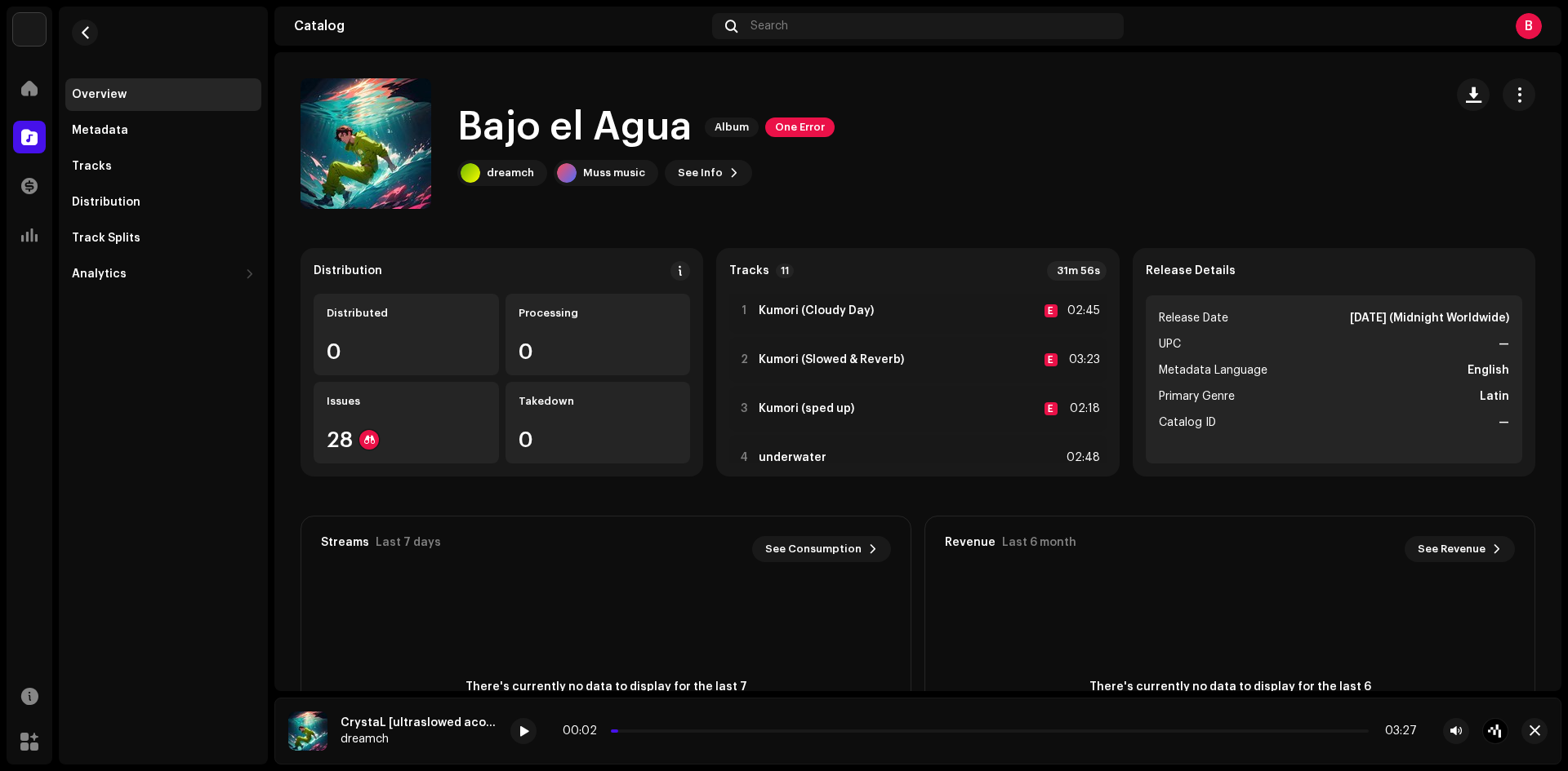
scroll to position [0, 0]
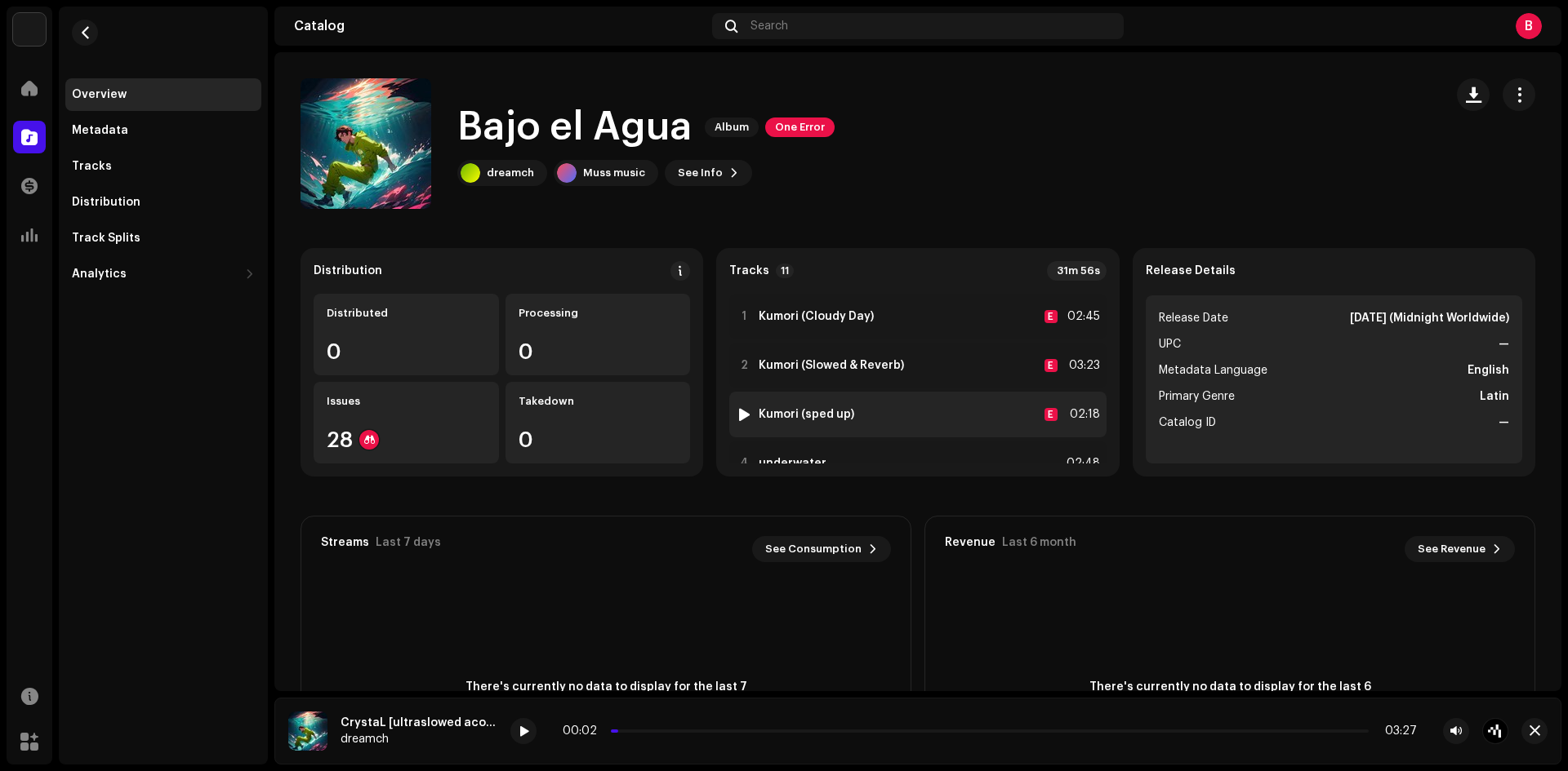
click at [738, 414] on div at bounding box center [744, 414] width 13 height 13
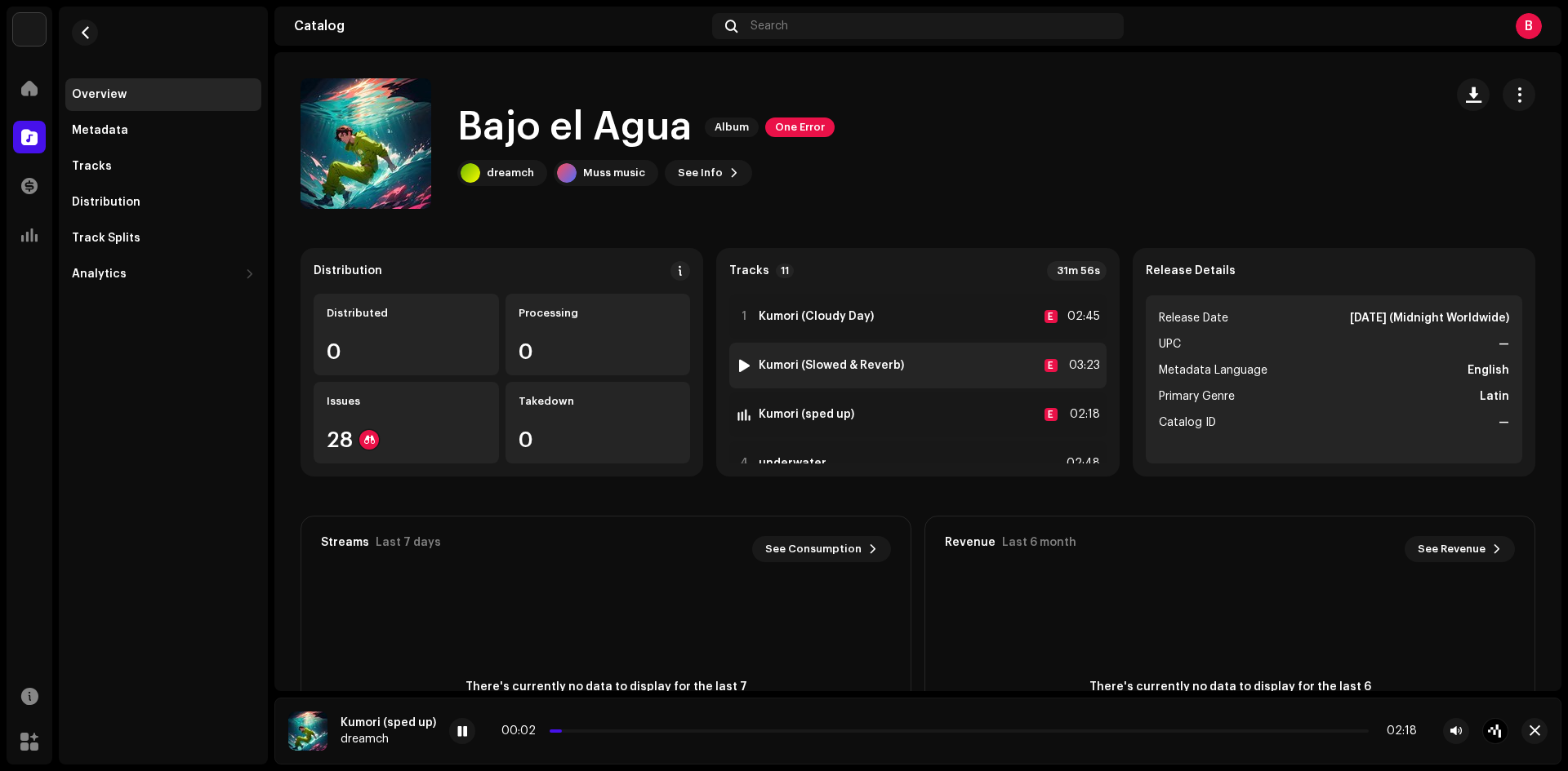
click at [740, 367] on div at bounding box center [744, 366] width 13 height 13
click at [927, 375] on div "2 Kumori (Slowed & Reverb) E 03:23" at bounding box center [917, 366] width 377 height 46
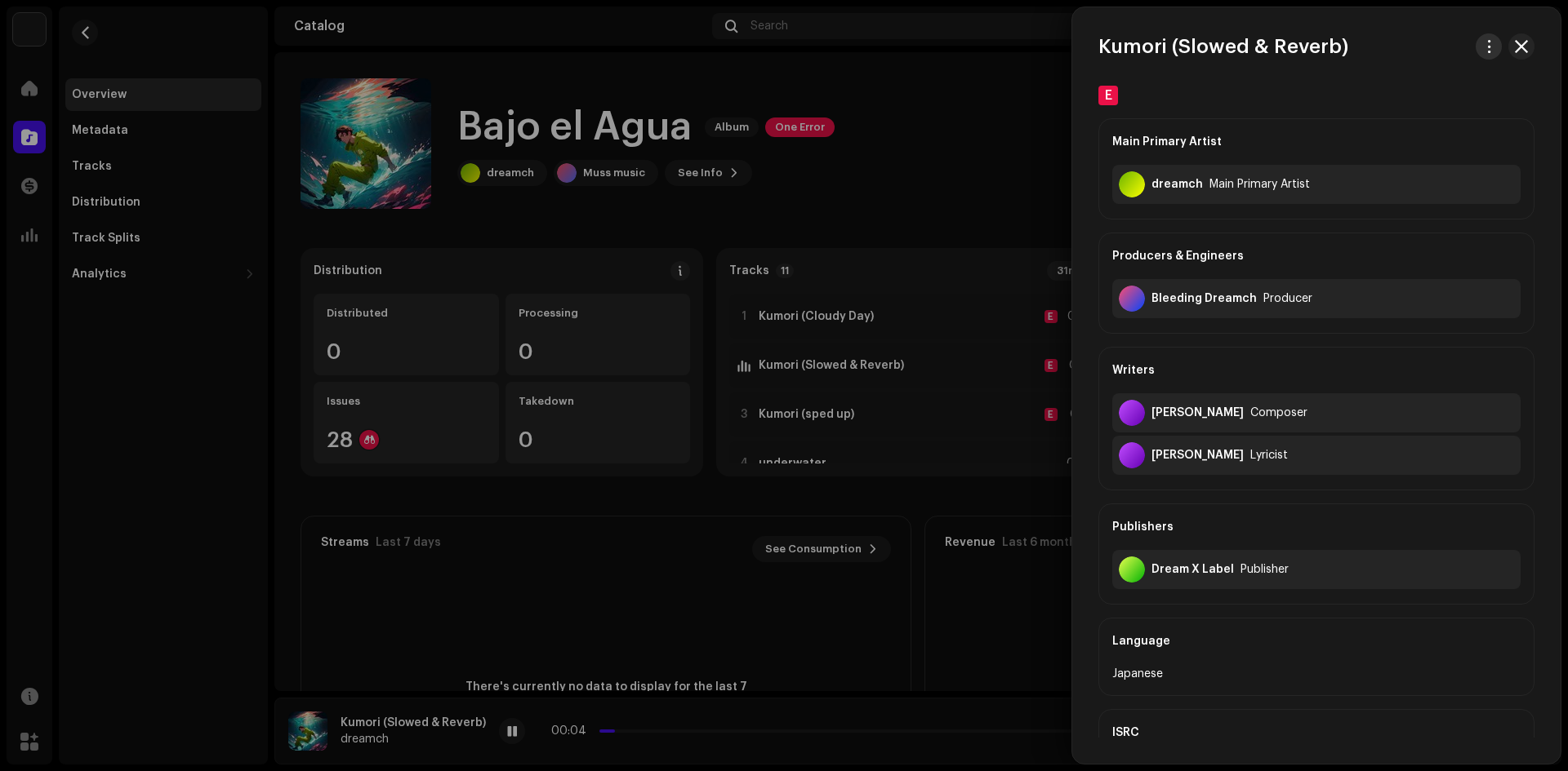
click at [1476, 49] on button "button" at bounding box center [1488, 46] width 26 height 26
click at [1402, 117] on span "Download audio" at bounding box center [1377, 116] width 93 height 13
click at [865, 419] on div at bounding box center [784, 386] width 1568 height 771
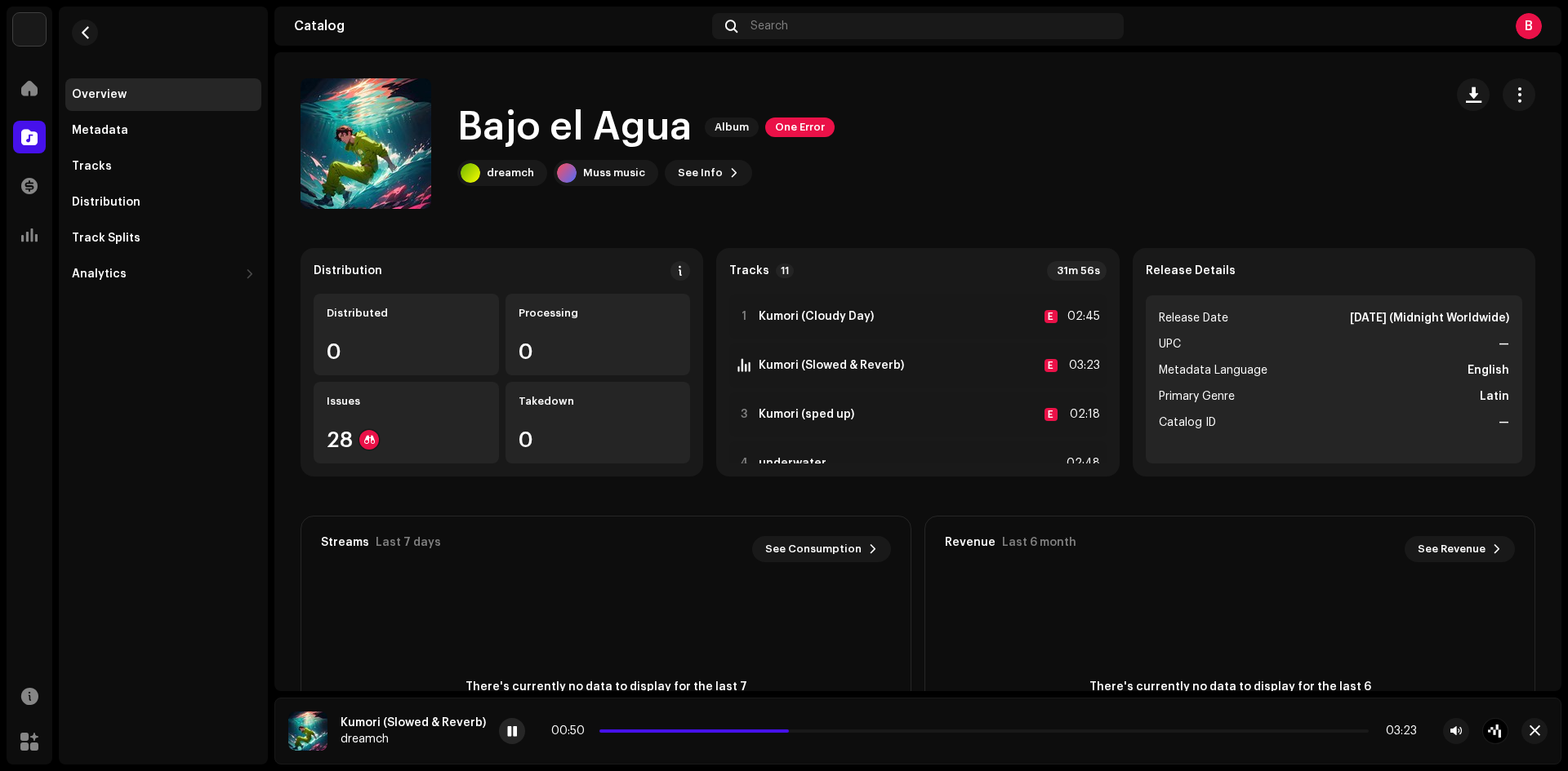
click at [507, 731] on span at bounding box center [512, 732] width 10 height 13
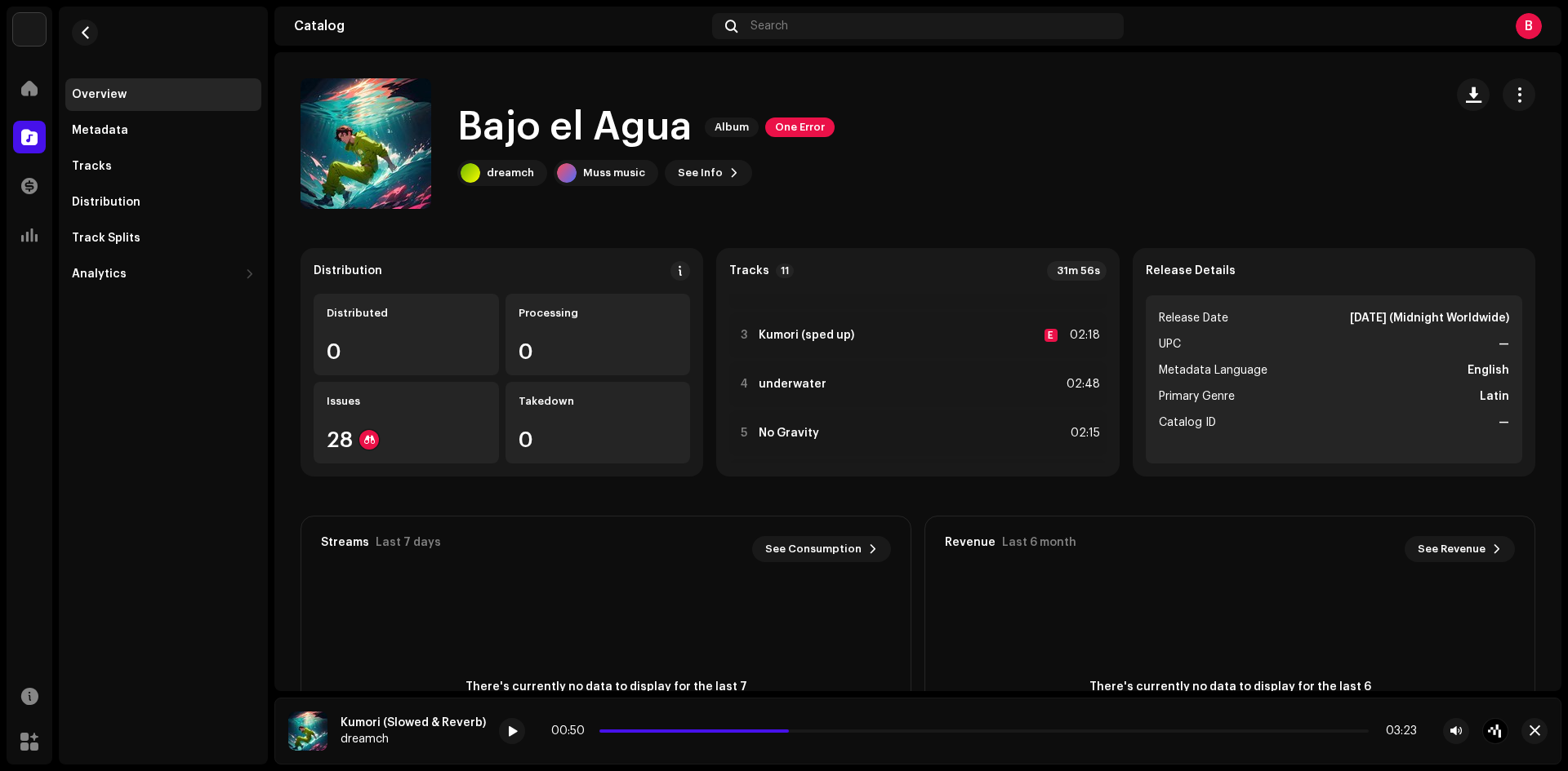
scroll to position [137, 0]
click at [842, 328] on div "4 underwater 02:48" at bounding box center [917, 327] width 377 height 46
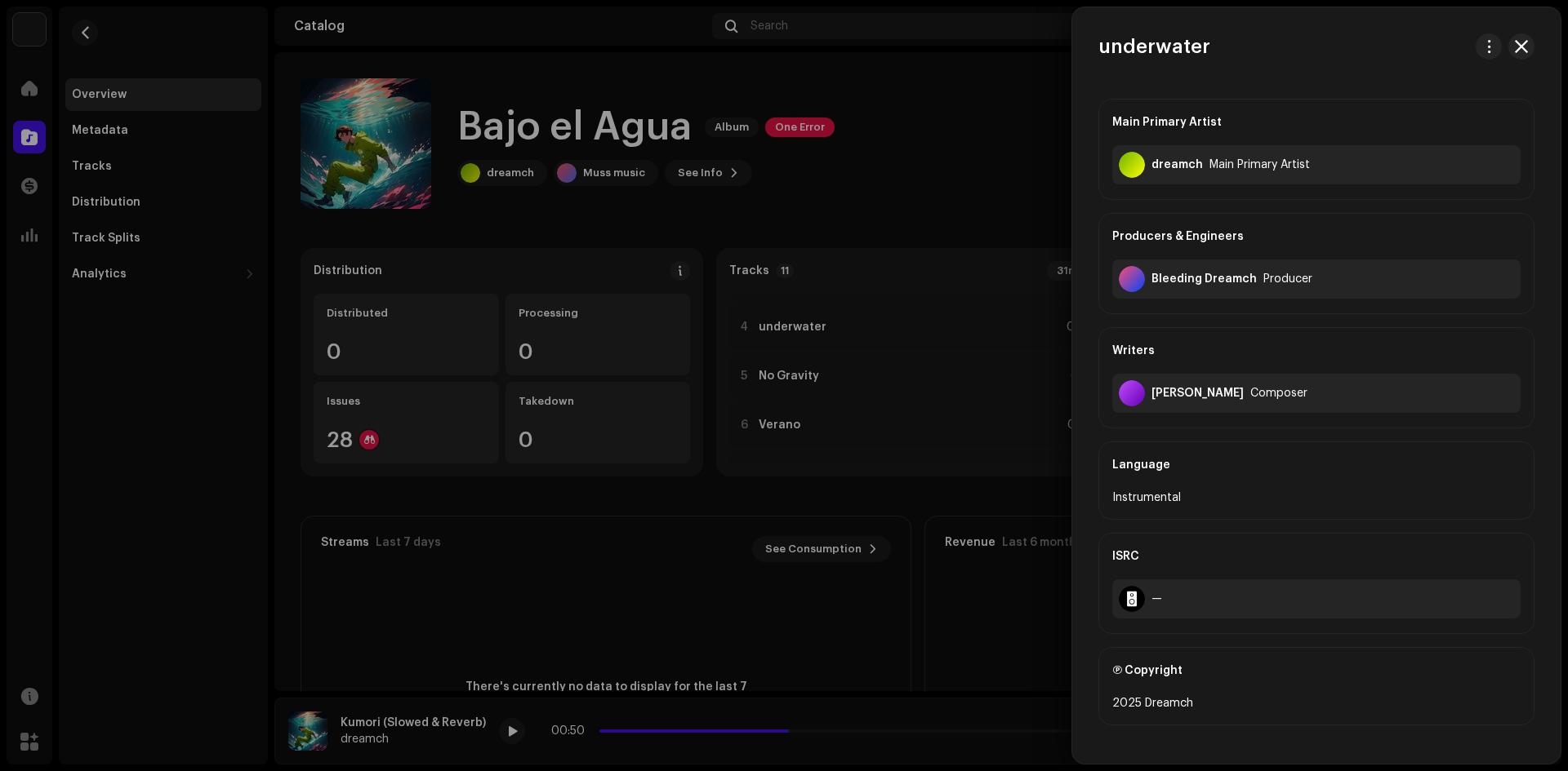
click at [760, 328] on div at bounding box center [784, 386] width 1568 height 771
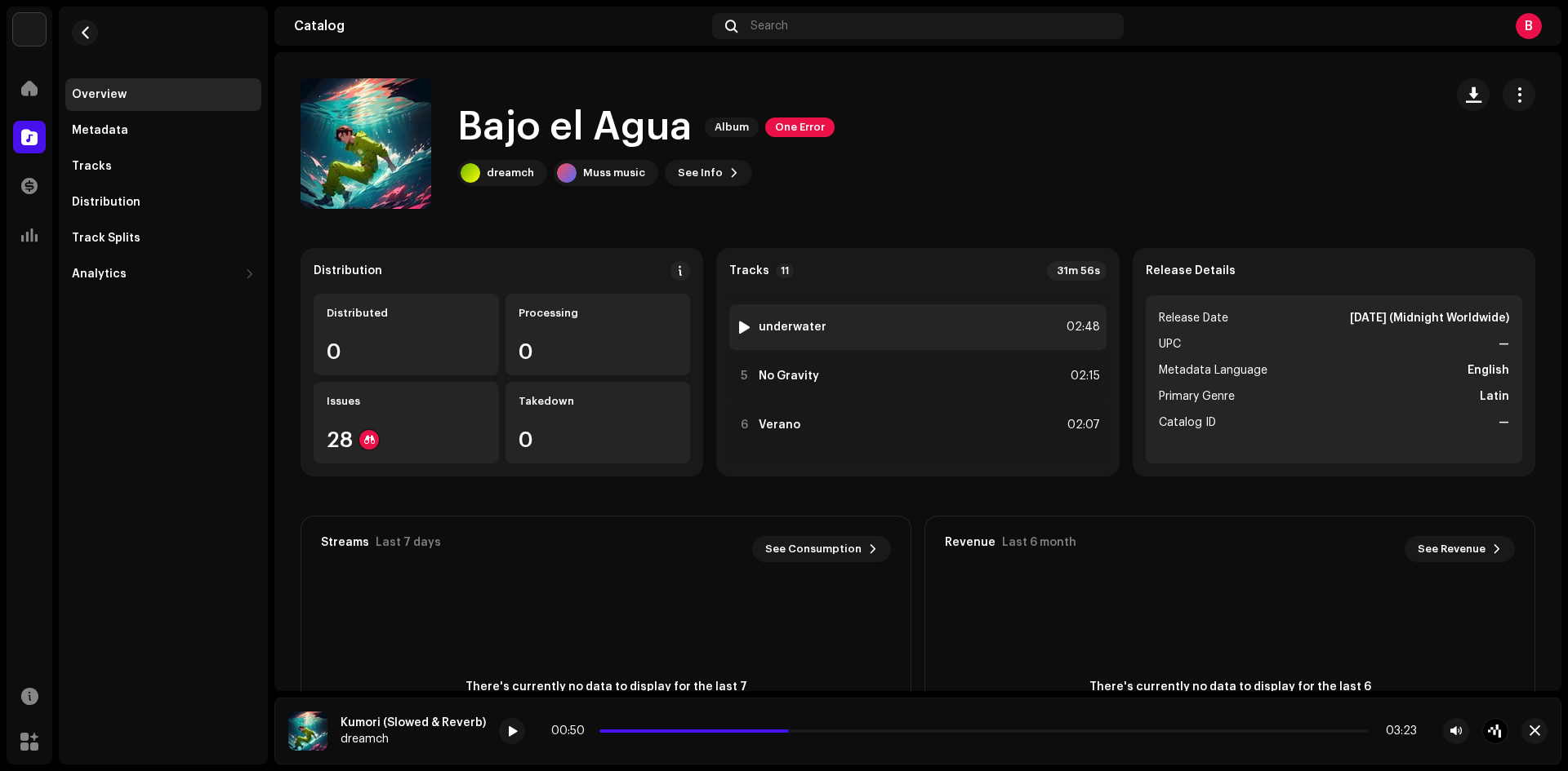
click at [741, 327] on div at bounding box center [744, 327] width 13 height 13
click at [871, 323] on div "4 underwater 02:48" at bounding box center [917, 327] width 377 height 46
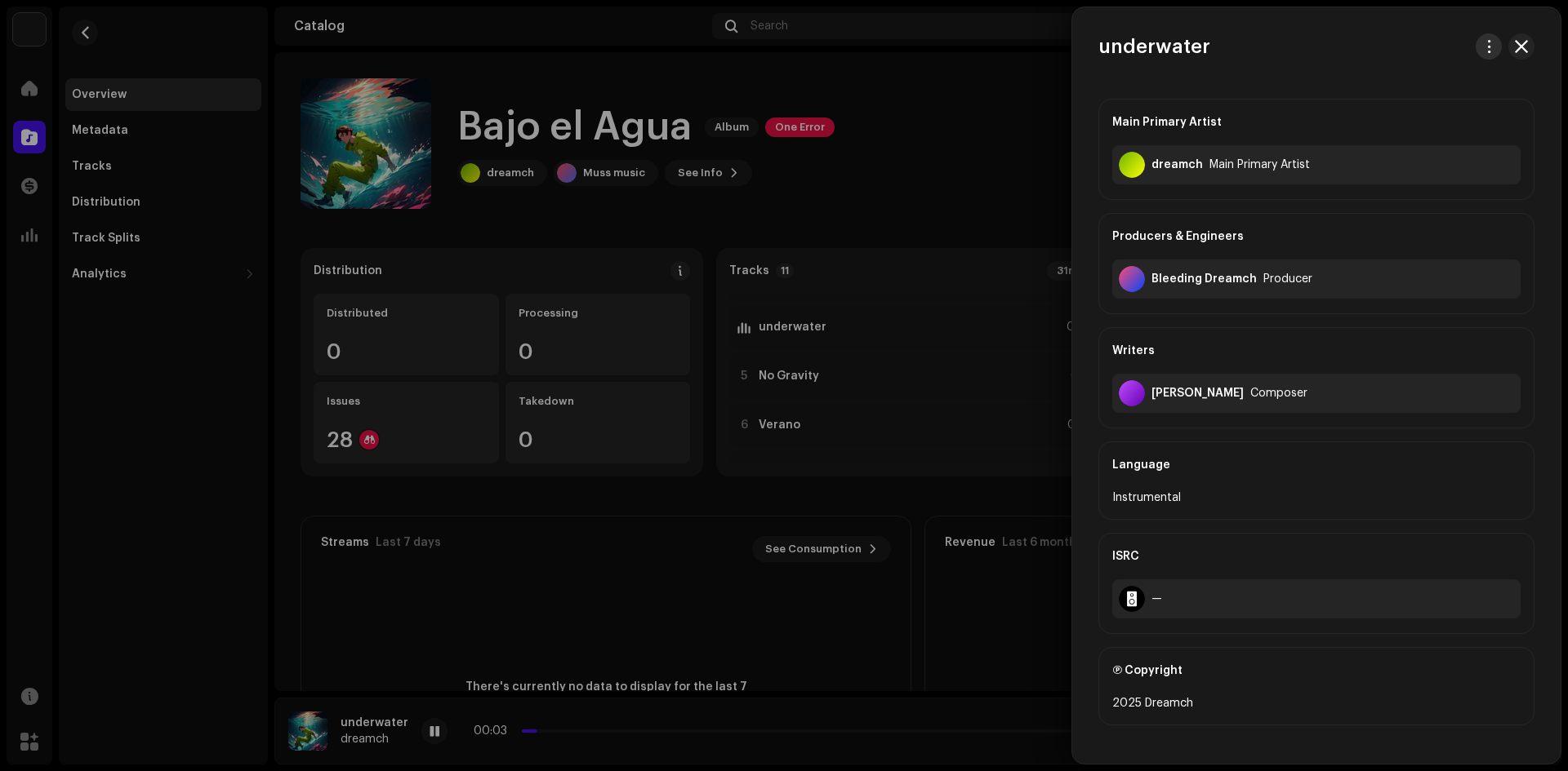
click at [1483, 43] on span "button" at bounding box center [1490, 47] width 13 height 13
click at [1081, 186] on div "Main Primary Artist dreamch Main Primary Artist Producers & Engineers Bleeding …" at bounding box center [1316, 554] width 488 height 937
click at [708, 560] on div at bounding box center [784, 386] width 1568 height 771
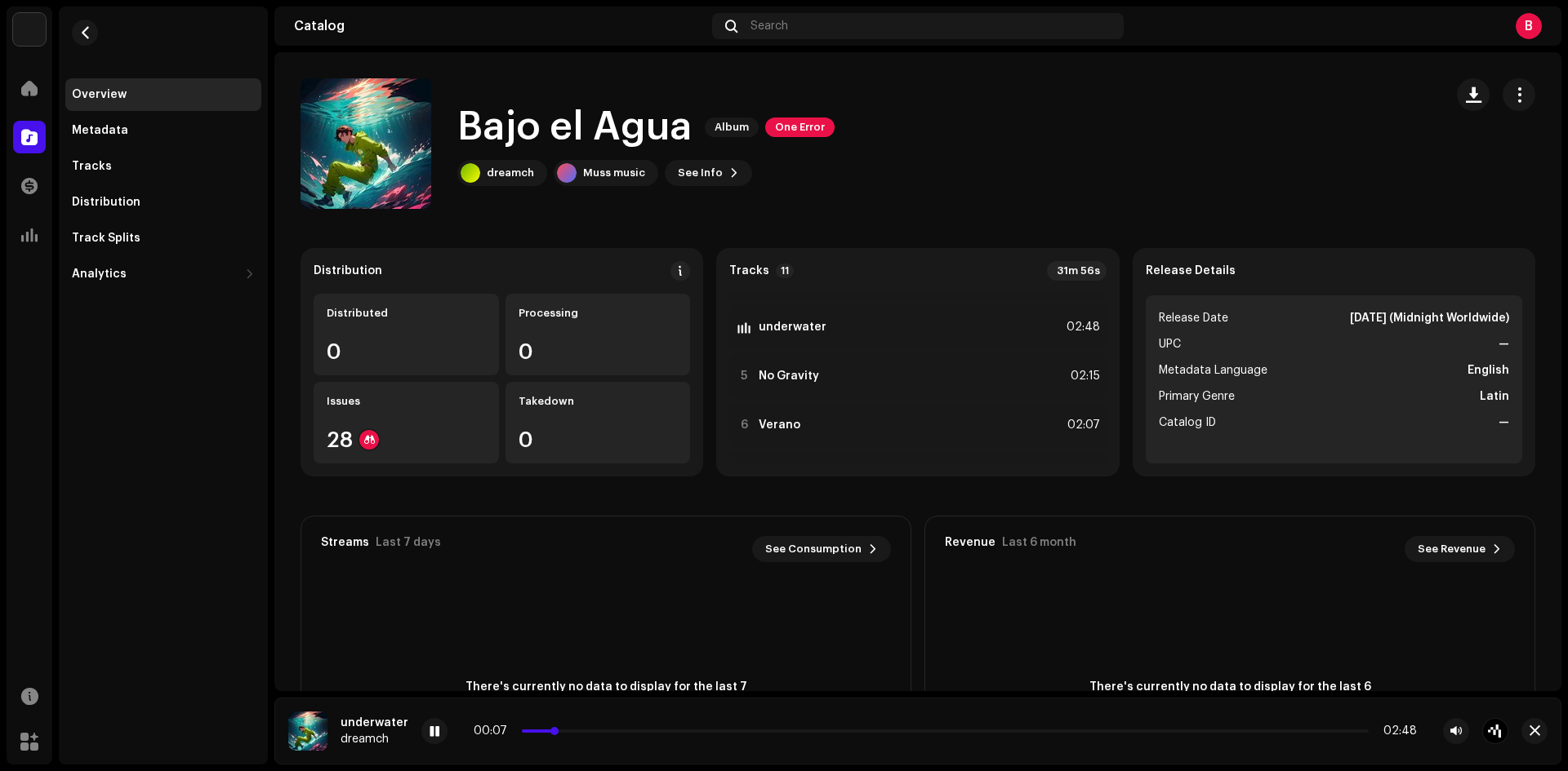
click at [597, 731] on p-slider at bounding box center [945, 731] width 847 height 4
click at [755, 730] on p-slider at bounding box center [945, 731] width 847 height 4
click at [901, 733] on div "00:47 02:48" at bounding box center [945, 731] width 943 height 13
click at [1066, 327] on div "02:48" at bounding box center [1082, 327] width 36 height 20
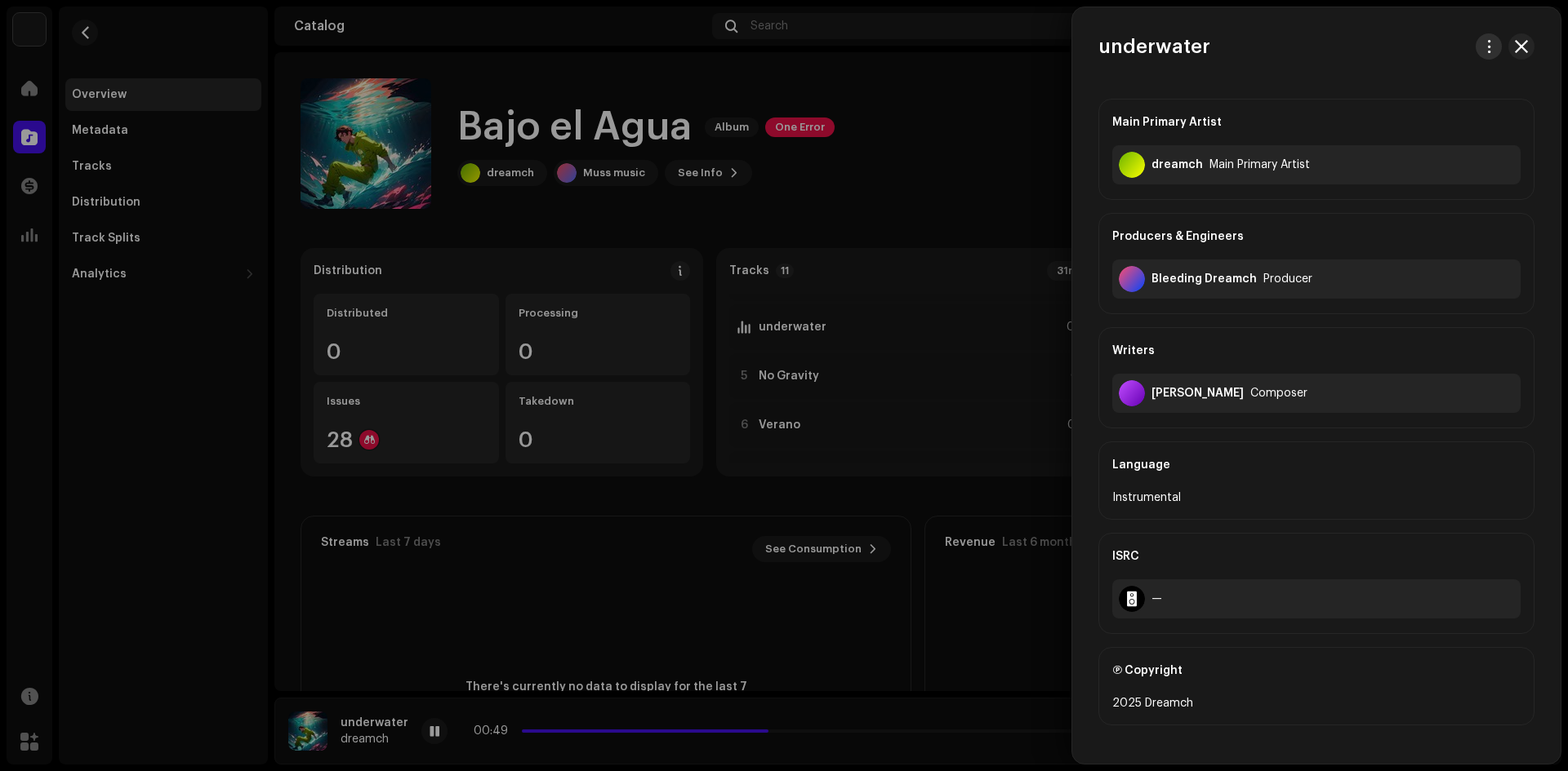
click at [1483, 50] on span "button" at bounding box center [1490, 47] width 13 height 13
click at [1391, 109] on div "Download audio" at bounding box center [1406, 116] width 165 height 32
click at [937, 174] on div at bounding box center [784, 386] width 1568 height 771
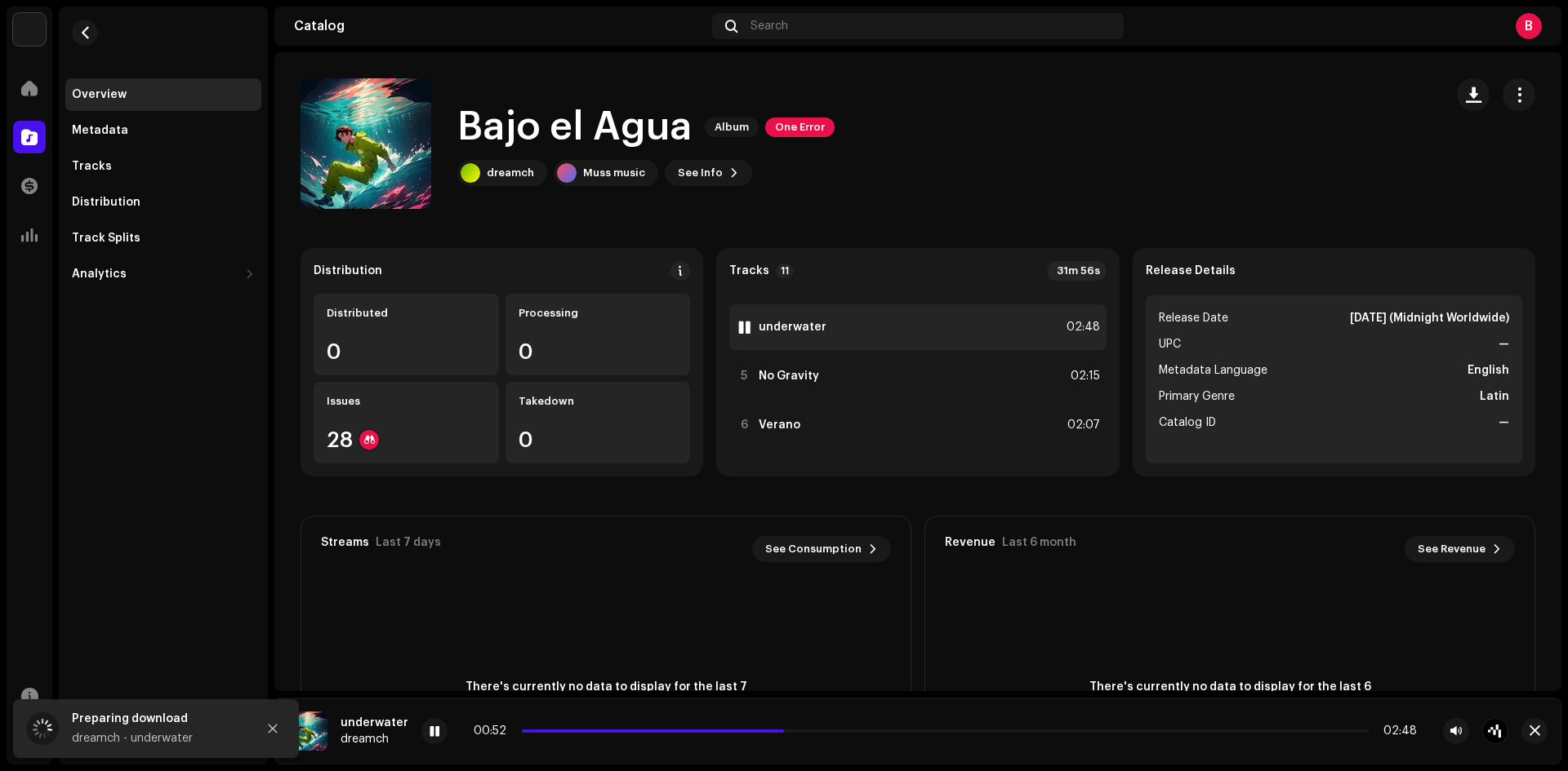
click at [742, 326] on div at bounding box center [744, 327] width 13 height 13
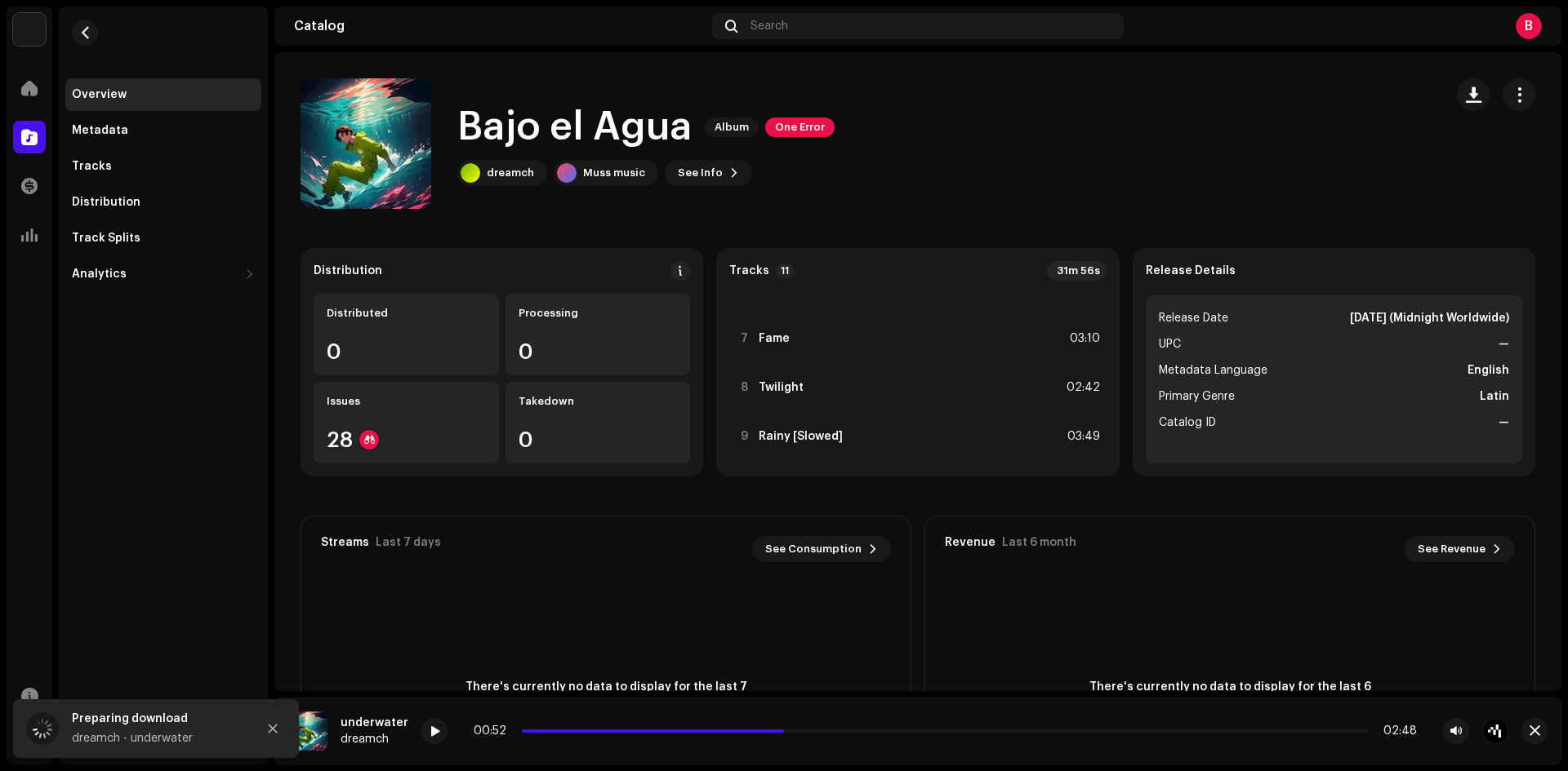
scroll to position [378, 0]
click at [87, 40] on button "button" at bounding box center [85, 32] width 26 height 26
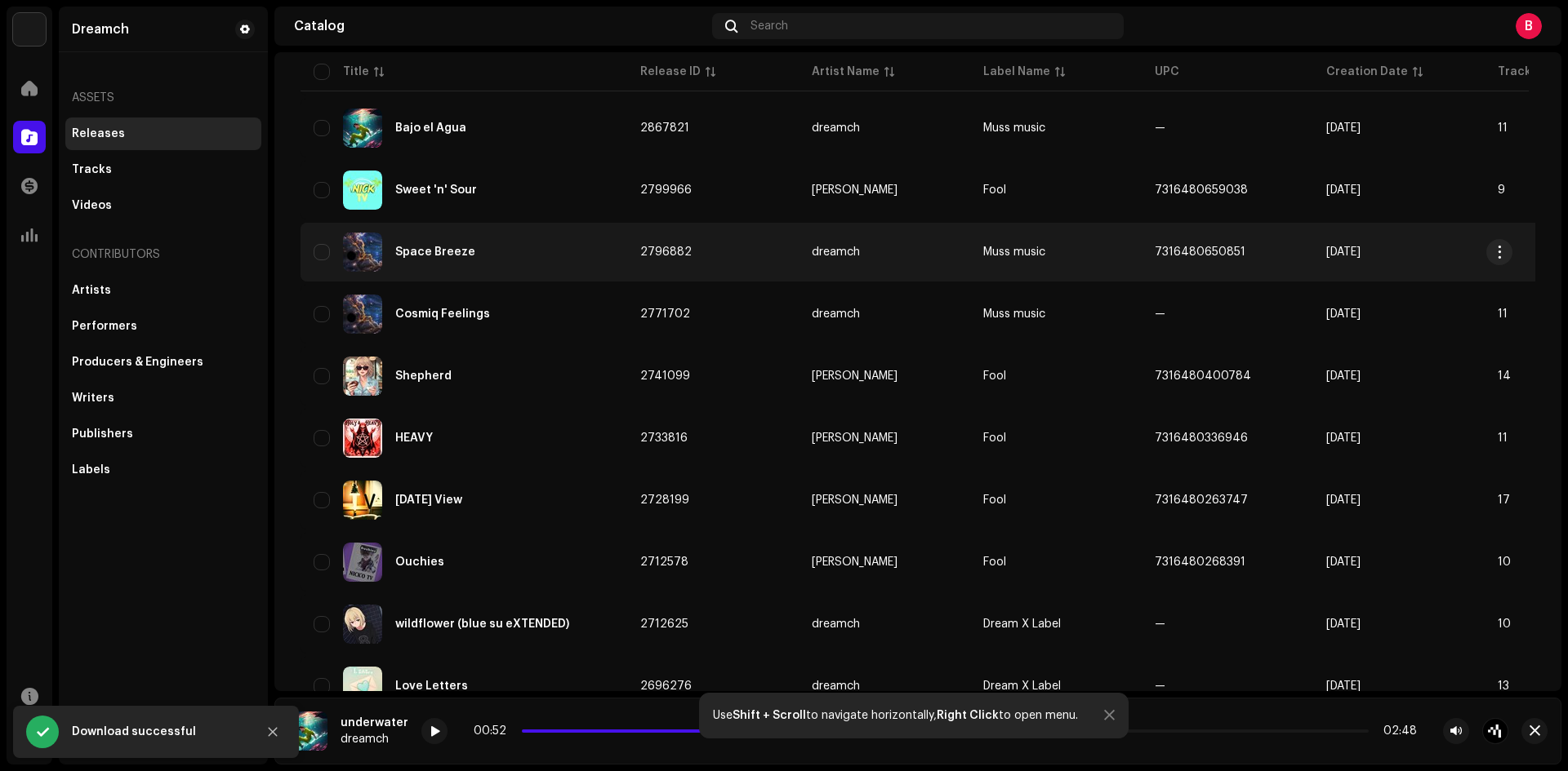
scroll to position [545, 0]
click at [459, 262] on div "Space Breeze" at bounding box center [464, 253] width 300 height 40
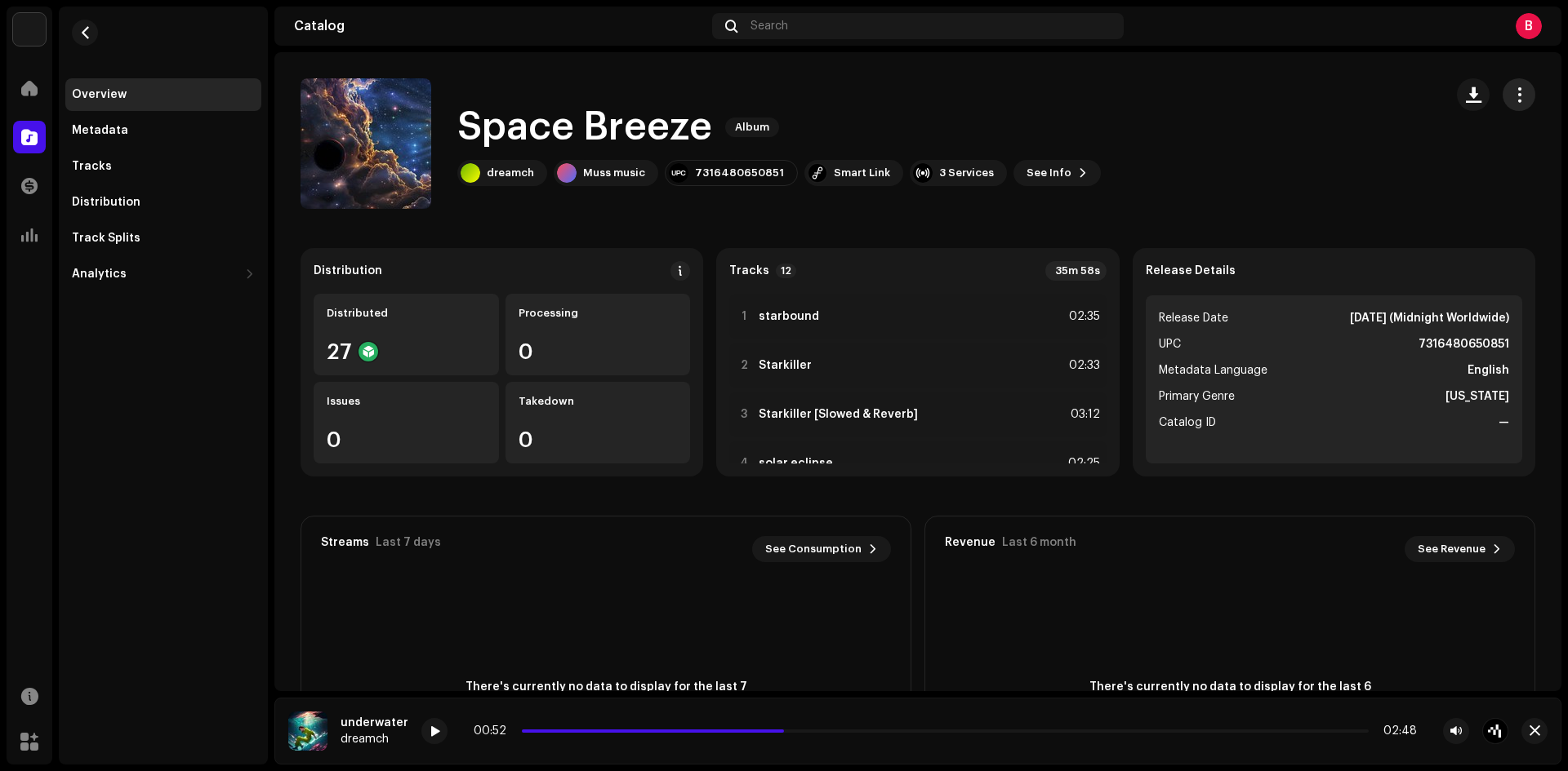
click at [1518, 97] on button "button" at bounding box center [1519, 94] width 32 height 32
click at [1431, 155] on div "Edit" at bounding box center [1435, 167] width 165 height 32
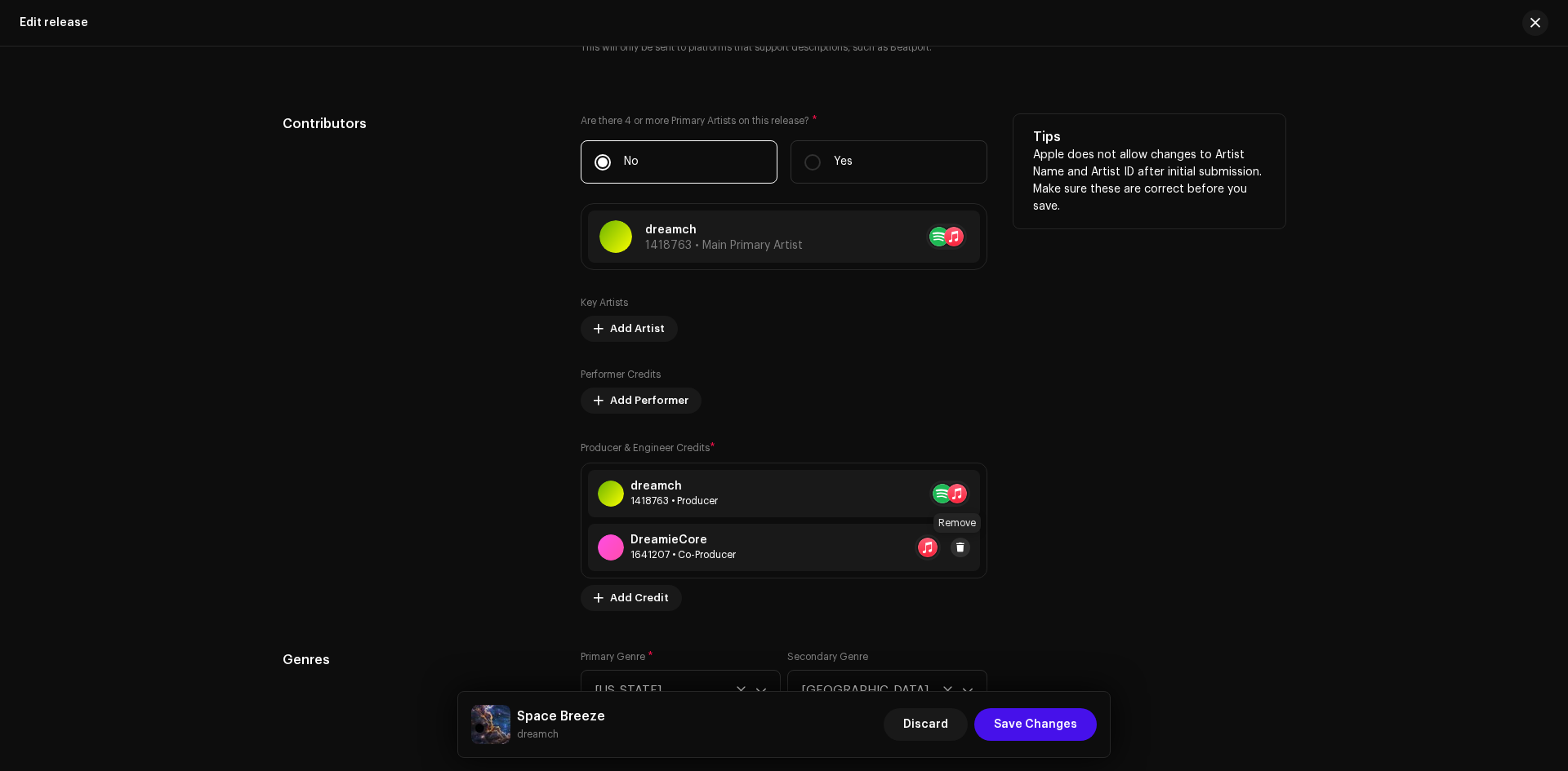
click at [958, 547] on span at bounding box center [960, 547] width 10 height 13
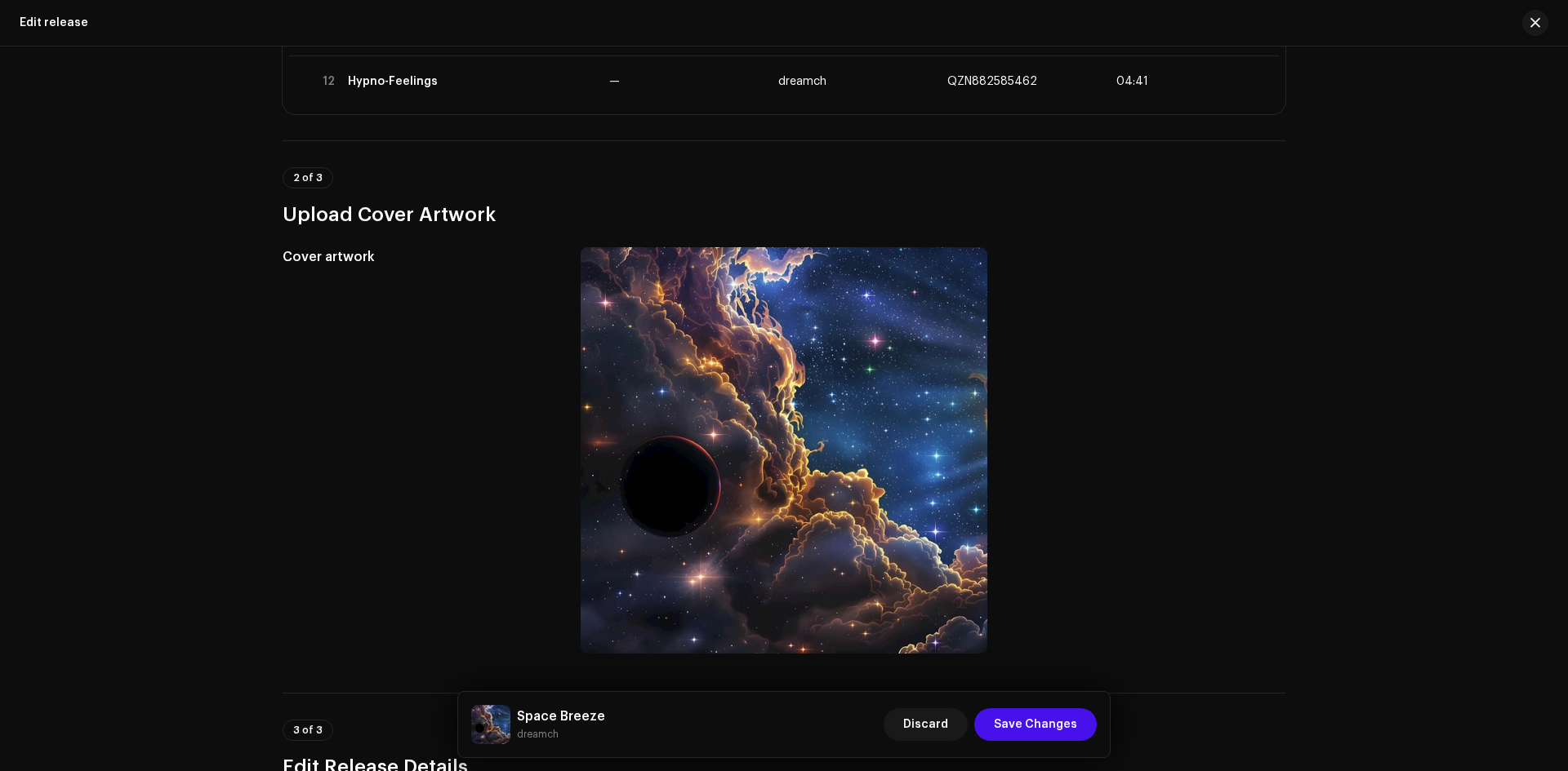
scroll to position [137, 0]
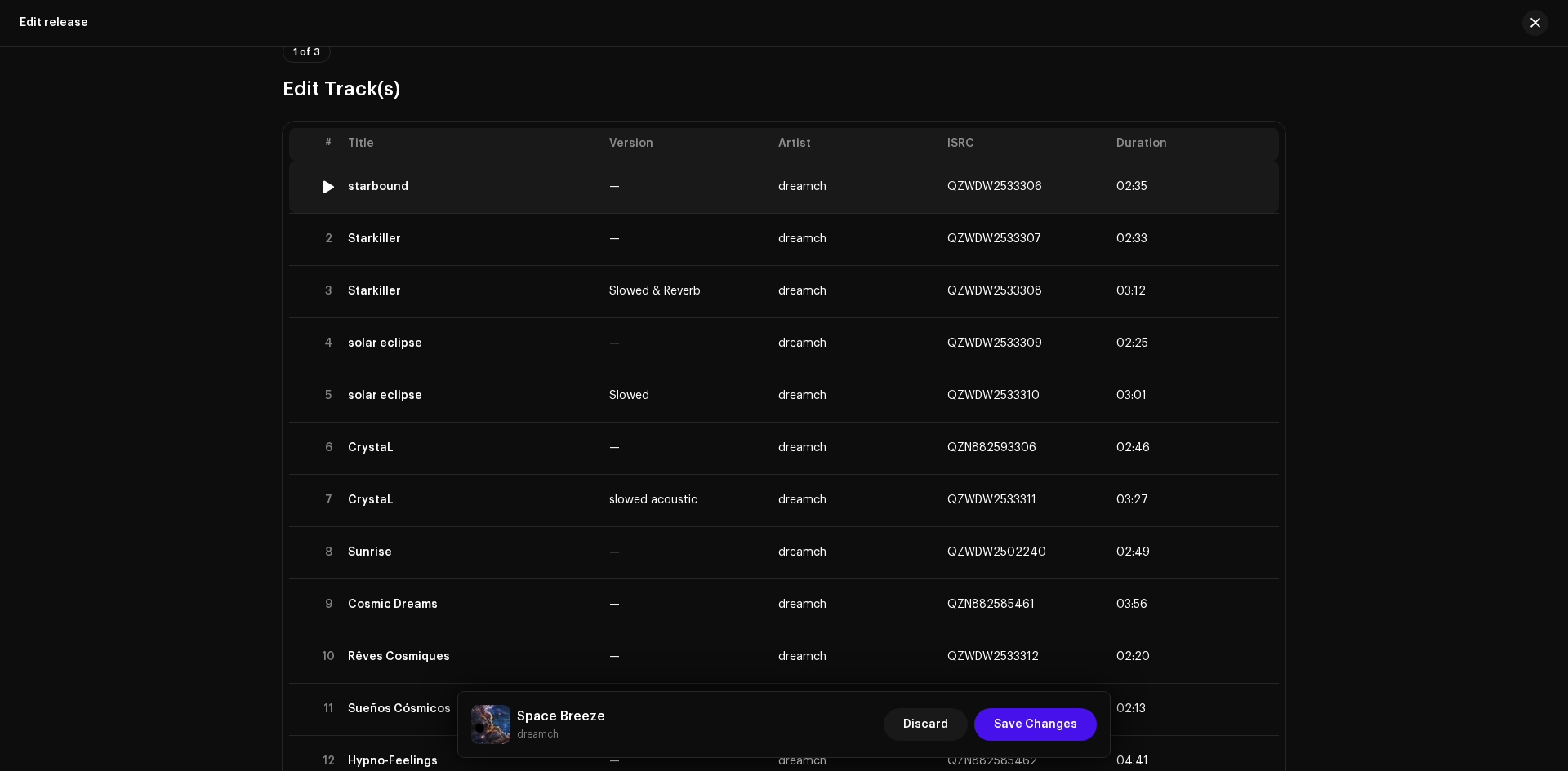
click at [510, 203] on td "starbound" at bounding box center [472, 187] width 262 height 52
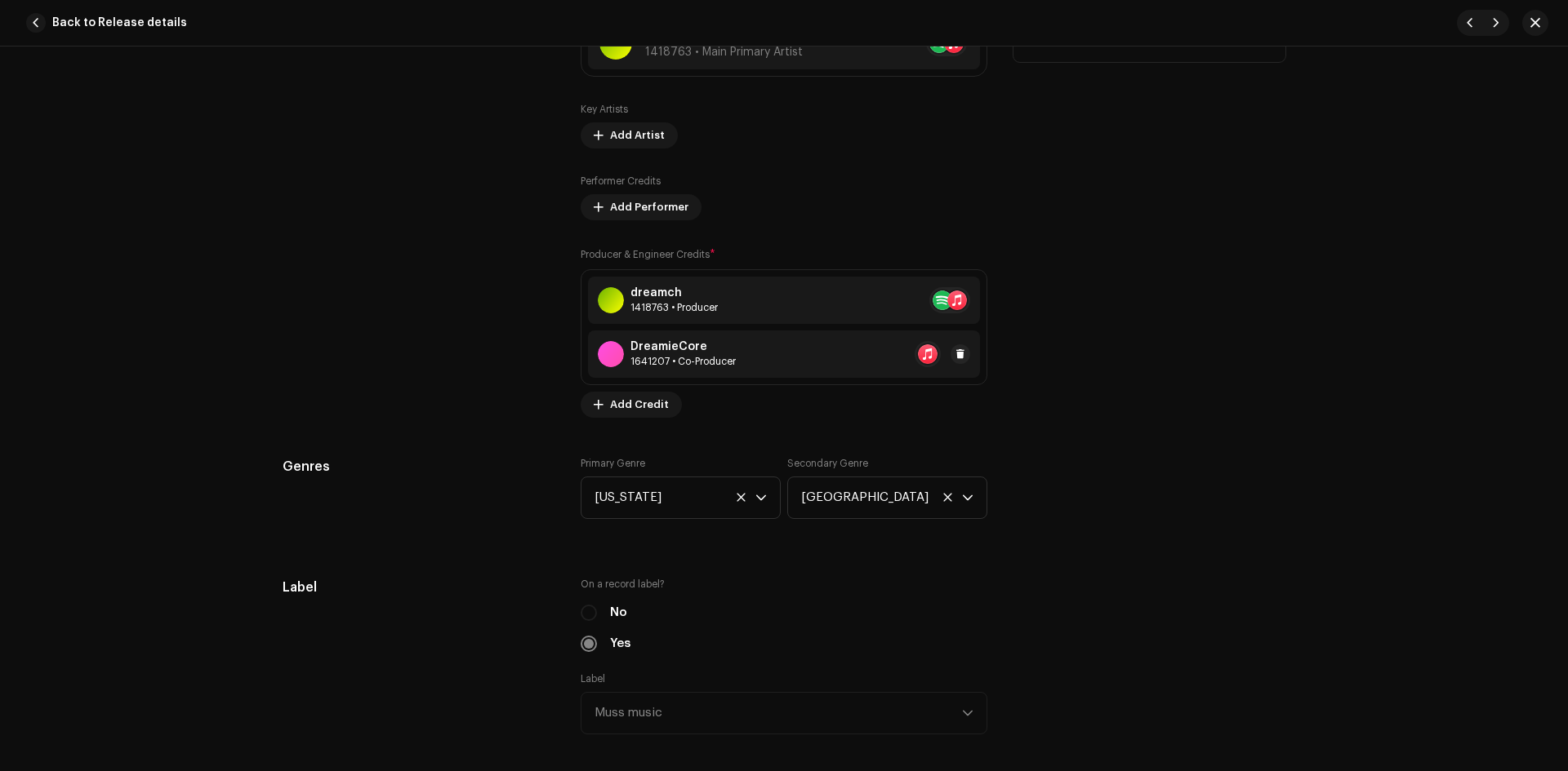
scroll to position [1088, 0]
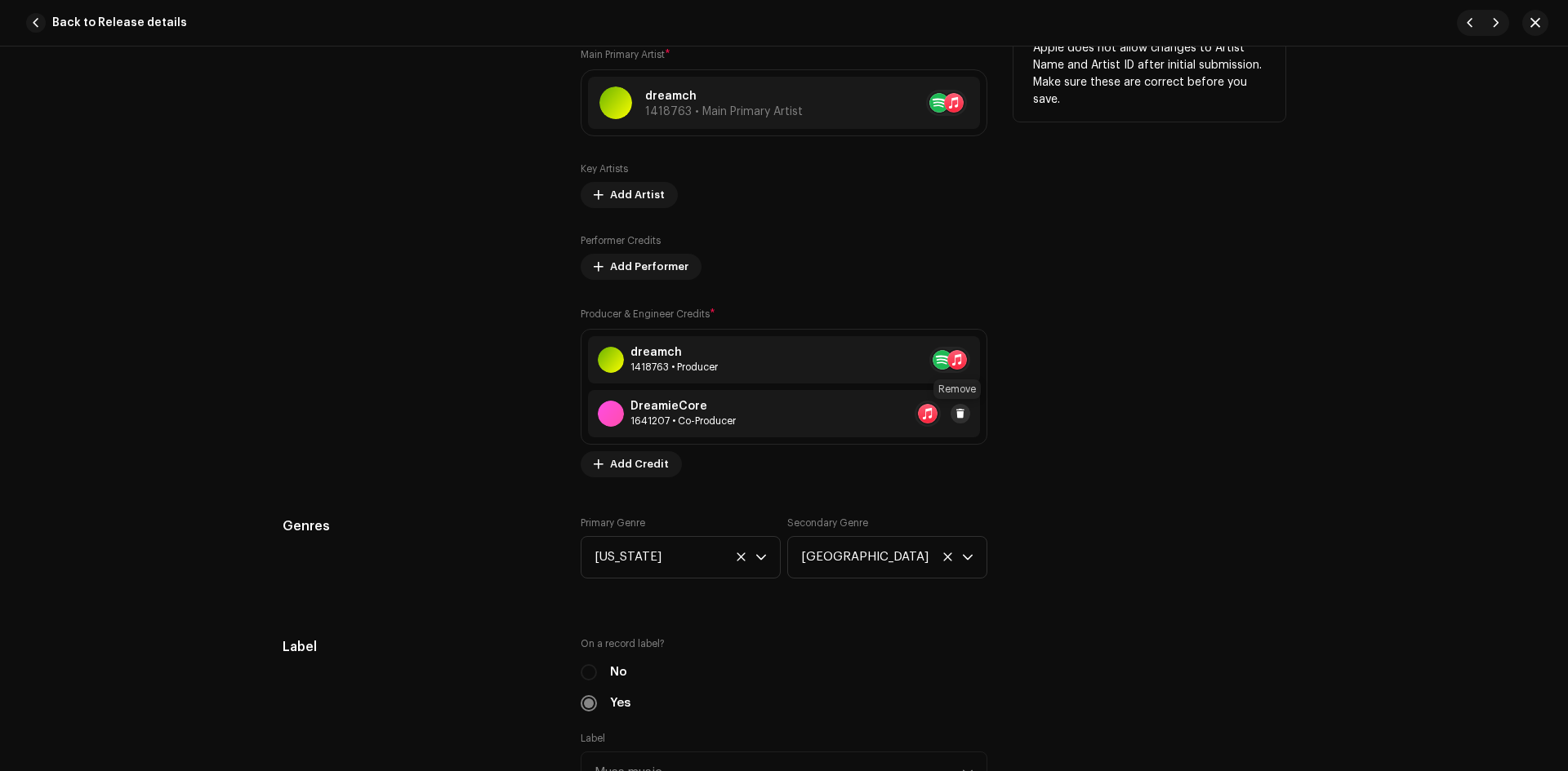
click at [956, 416] on span at bounding box center [960, 413] width 10 height 13
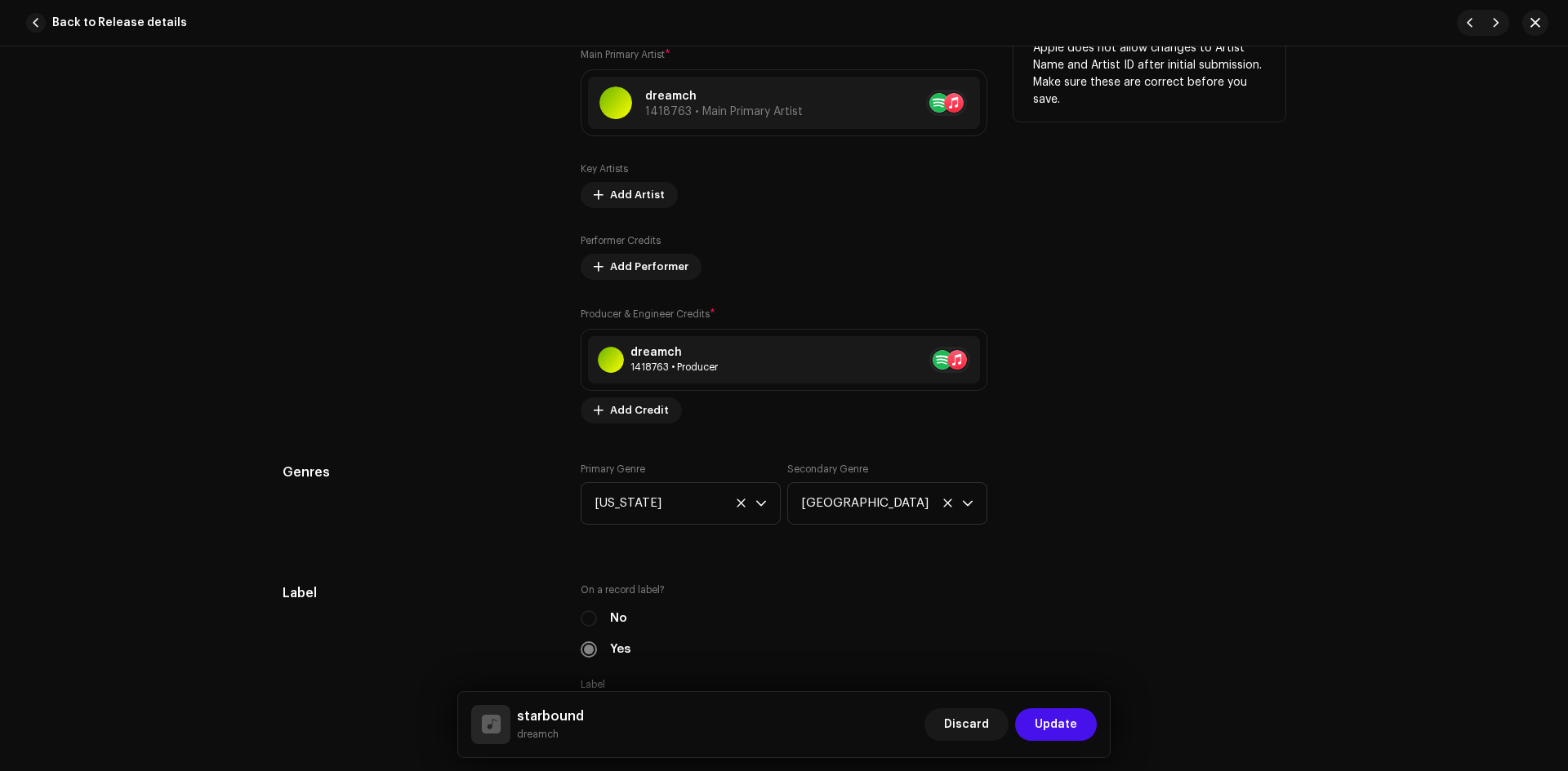
drag, startPoint x: 1056, startPoint y: 721, endPoint x: 984, endPoint y: 657, distance: 96.3
click at [1056, 721] on span "Update" at bounding box center [1056, 724] width 42 height 32
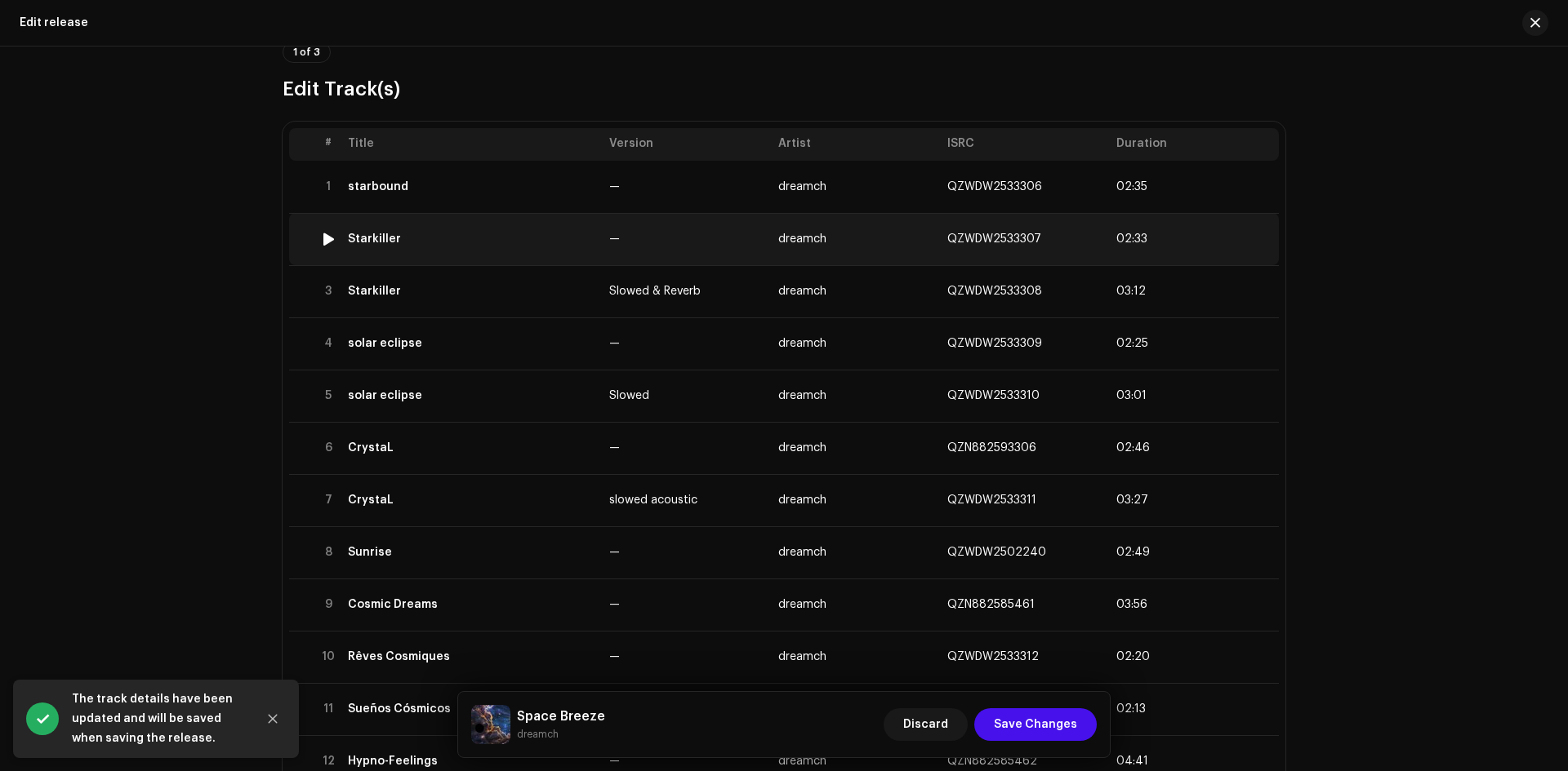
click at [512, 248] on td "Starkiller" at bounding box center [472, 239] width 262 height 52
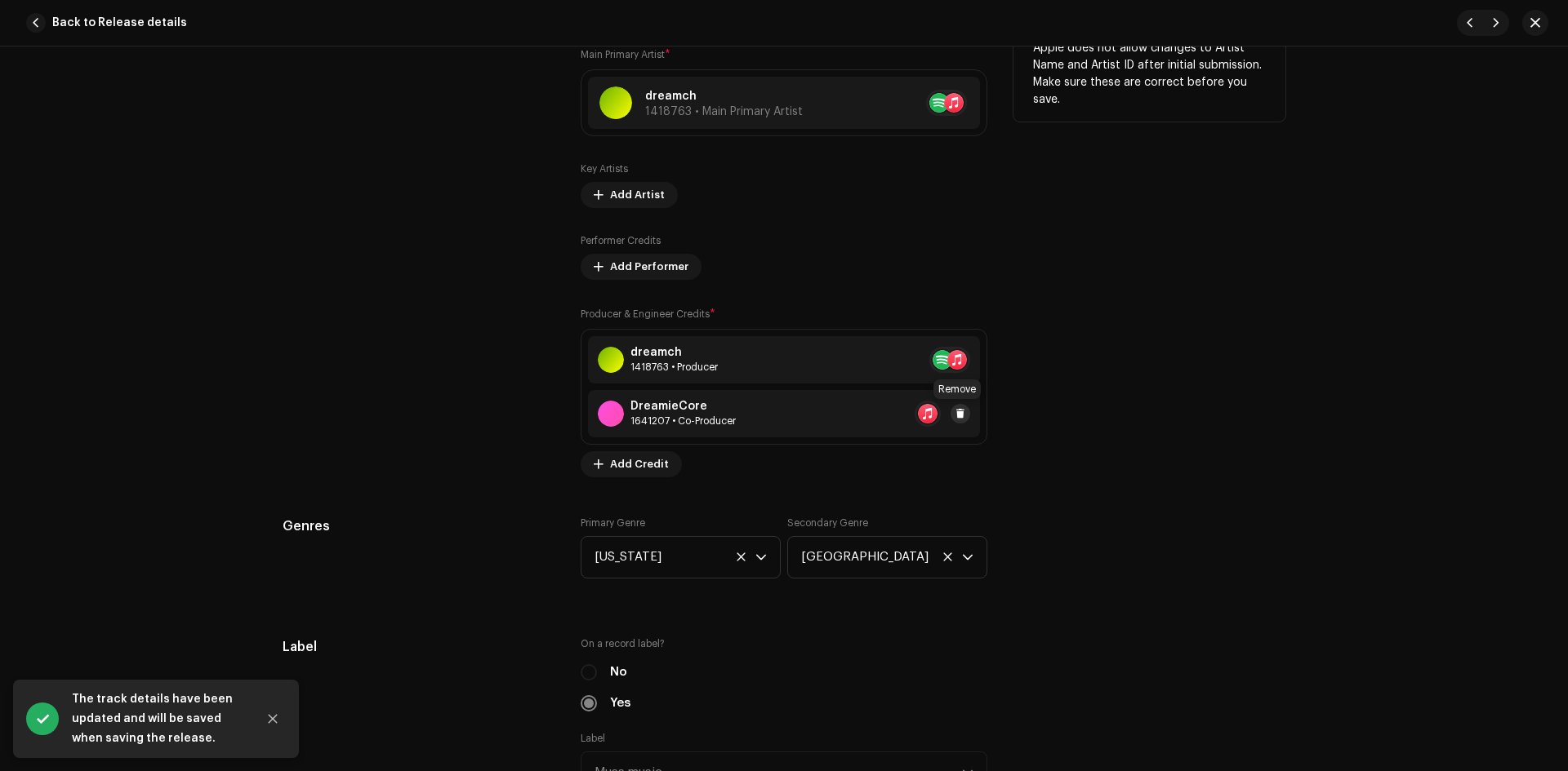
click at [956, 413] on span at bounding box center [960, 413] width 10 height 13
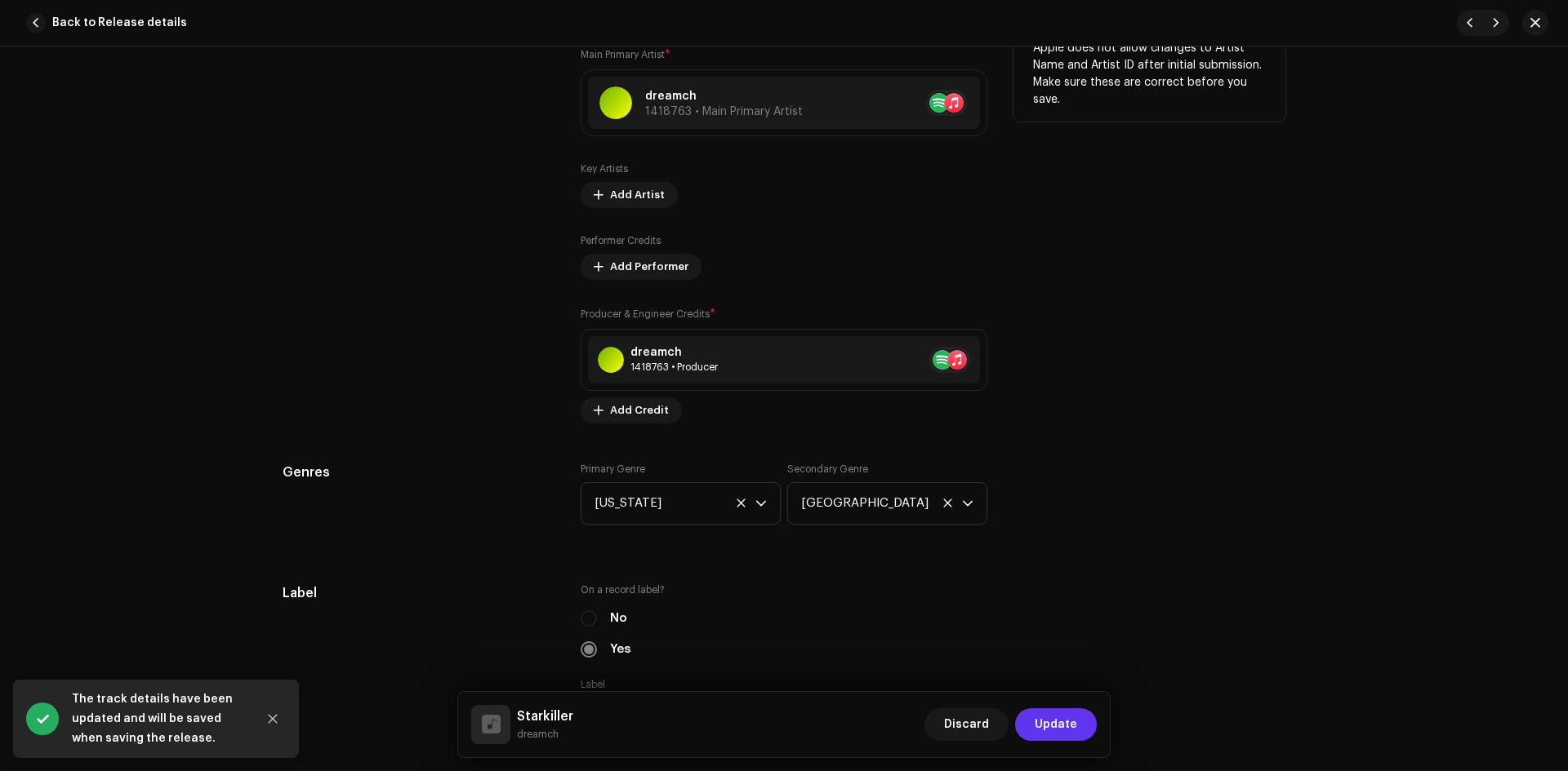
click at [1071, 725] on span "Update" at bounding box center [1056, 724] width 42 height 32
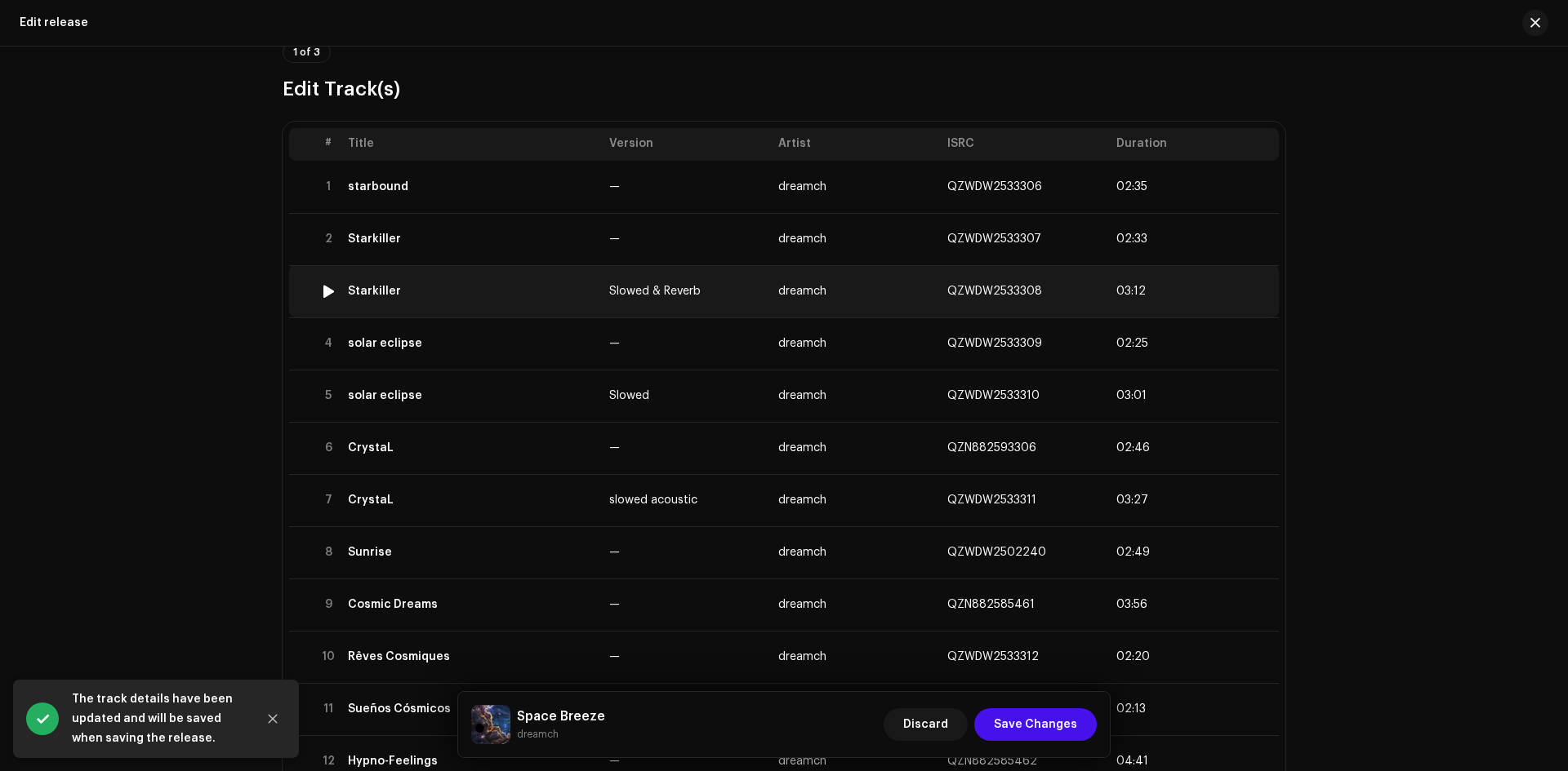
click at [503, 289] on div "Starkiller" at bounding box center [472, 291] width 248 height 13
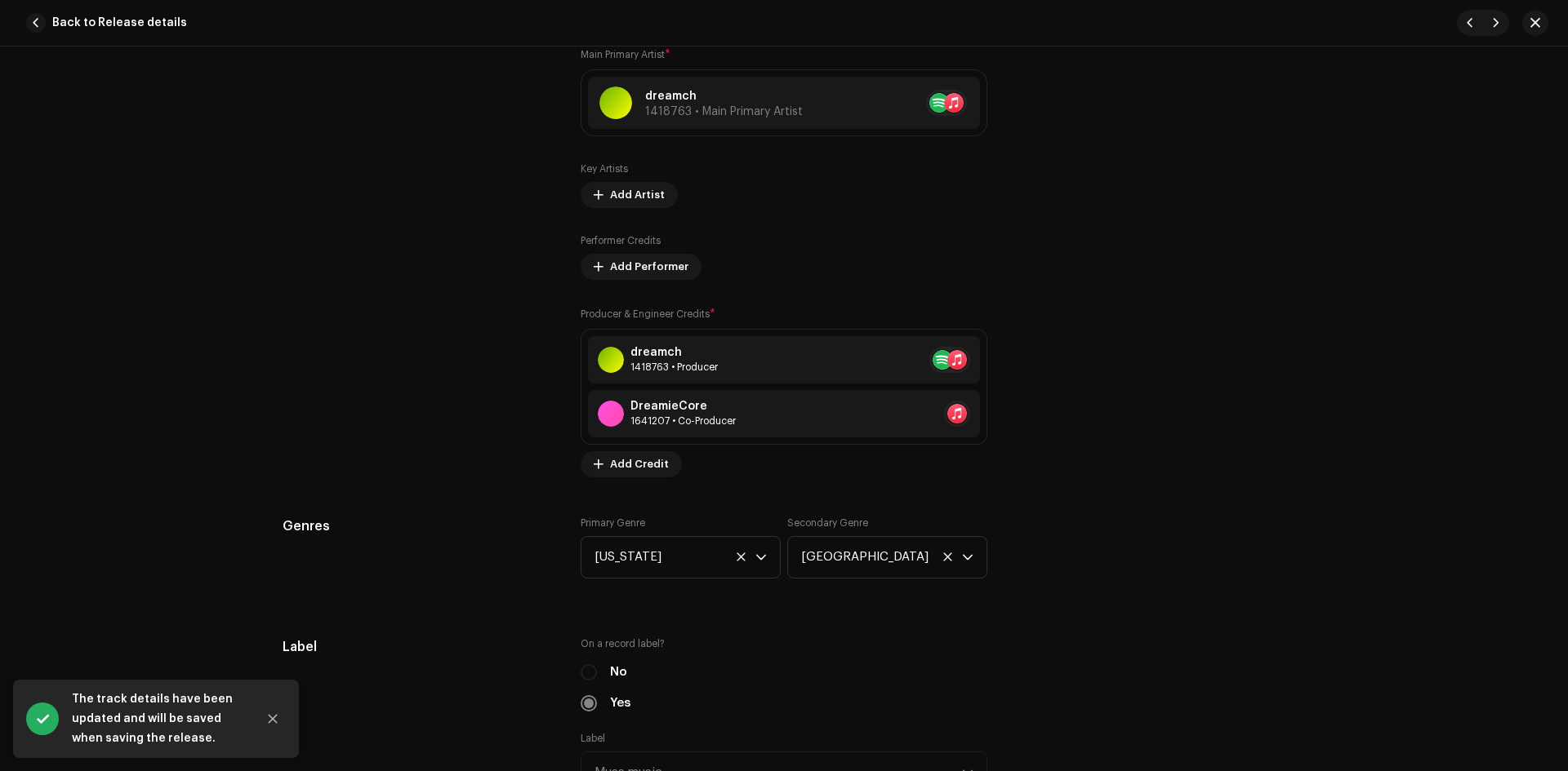
scroll to position [1225, 0]
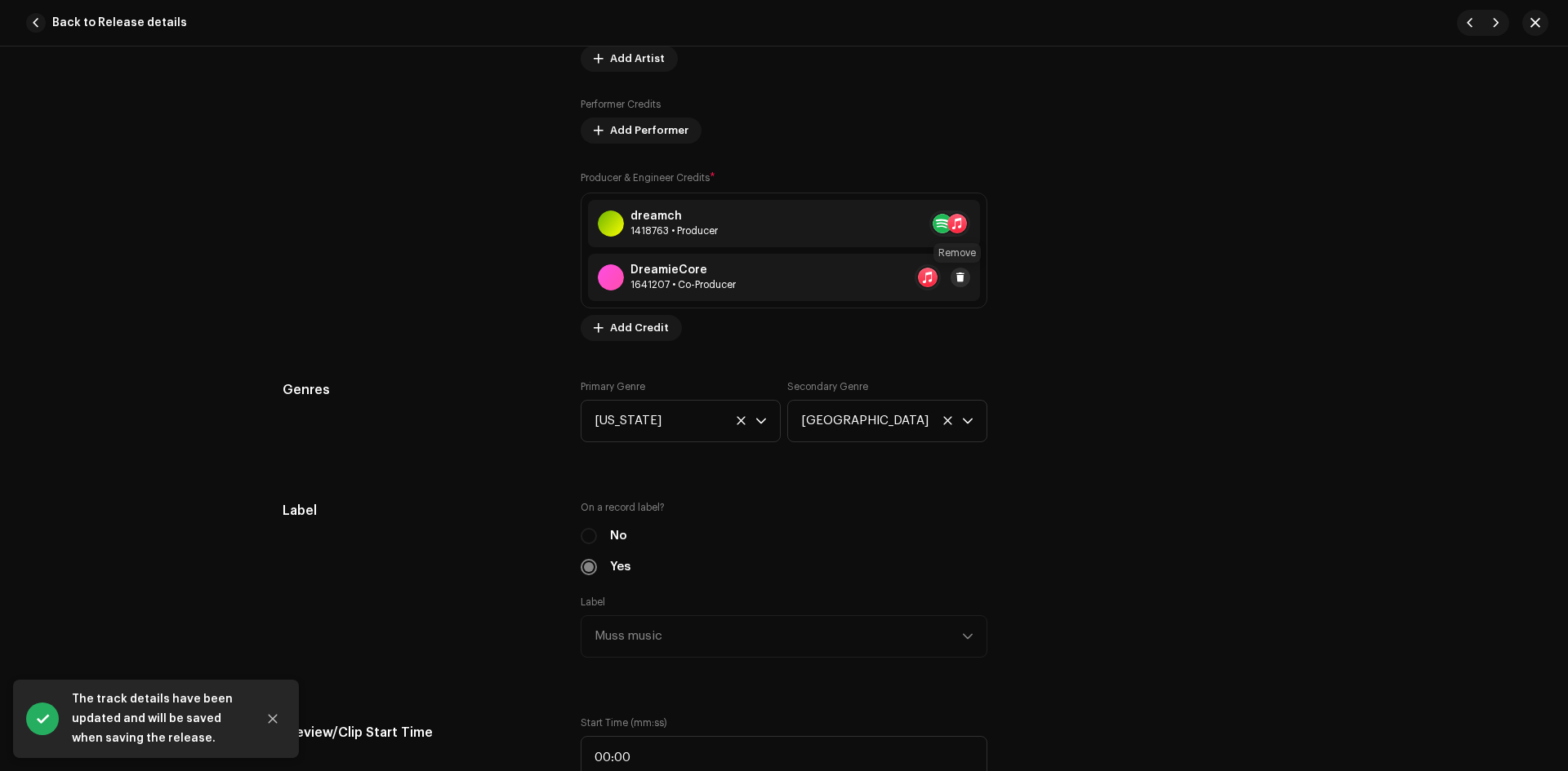
click at [958, 278] on span at bounding box center [960, 278] width 10 height 13
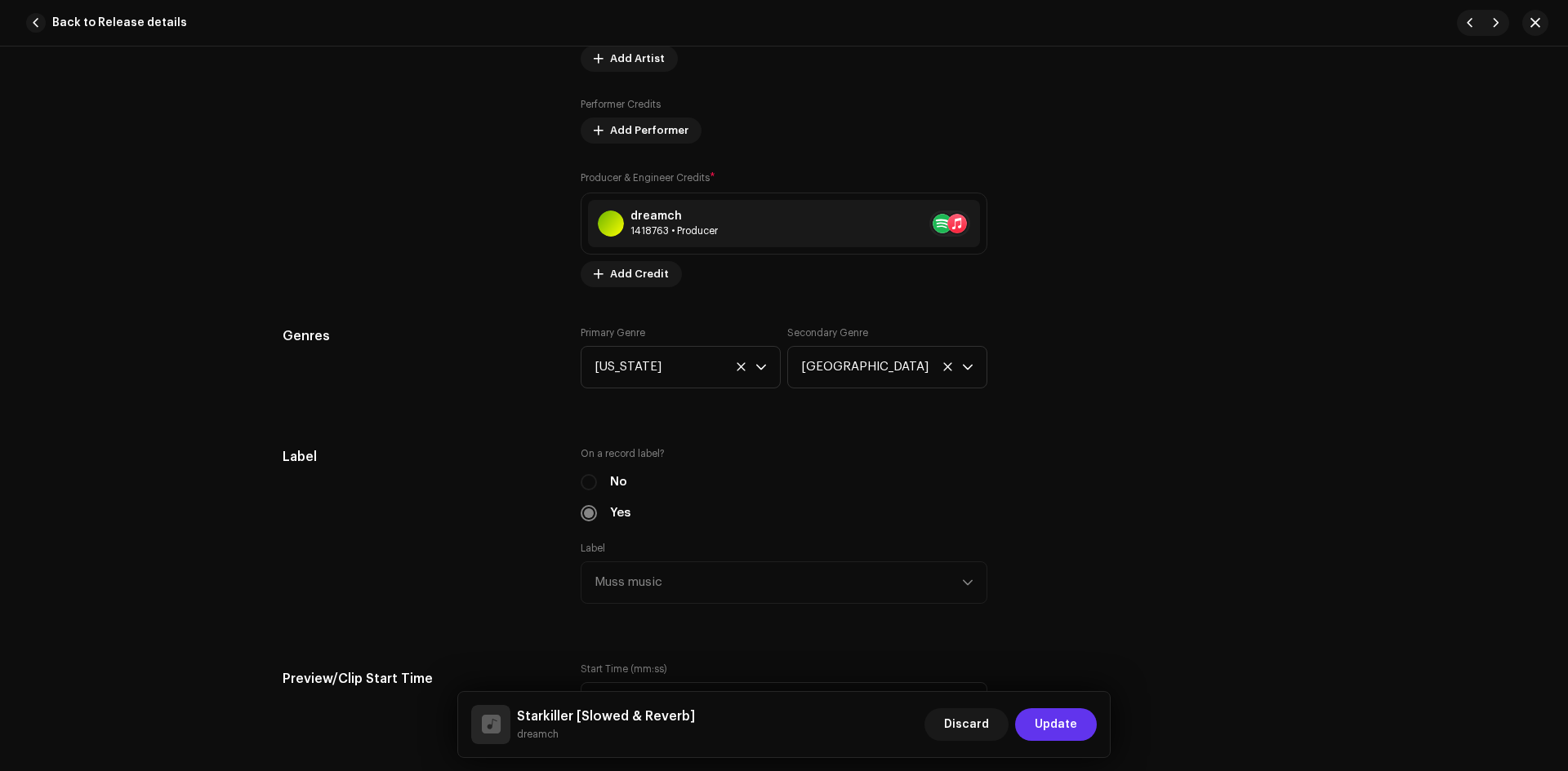
click at [1056, 722] on span "Update" at bounding box center [1056, 724] width 42 height 32
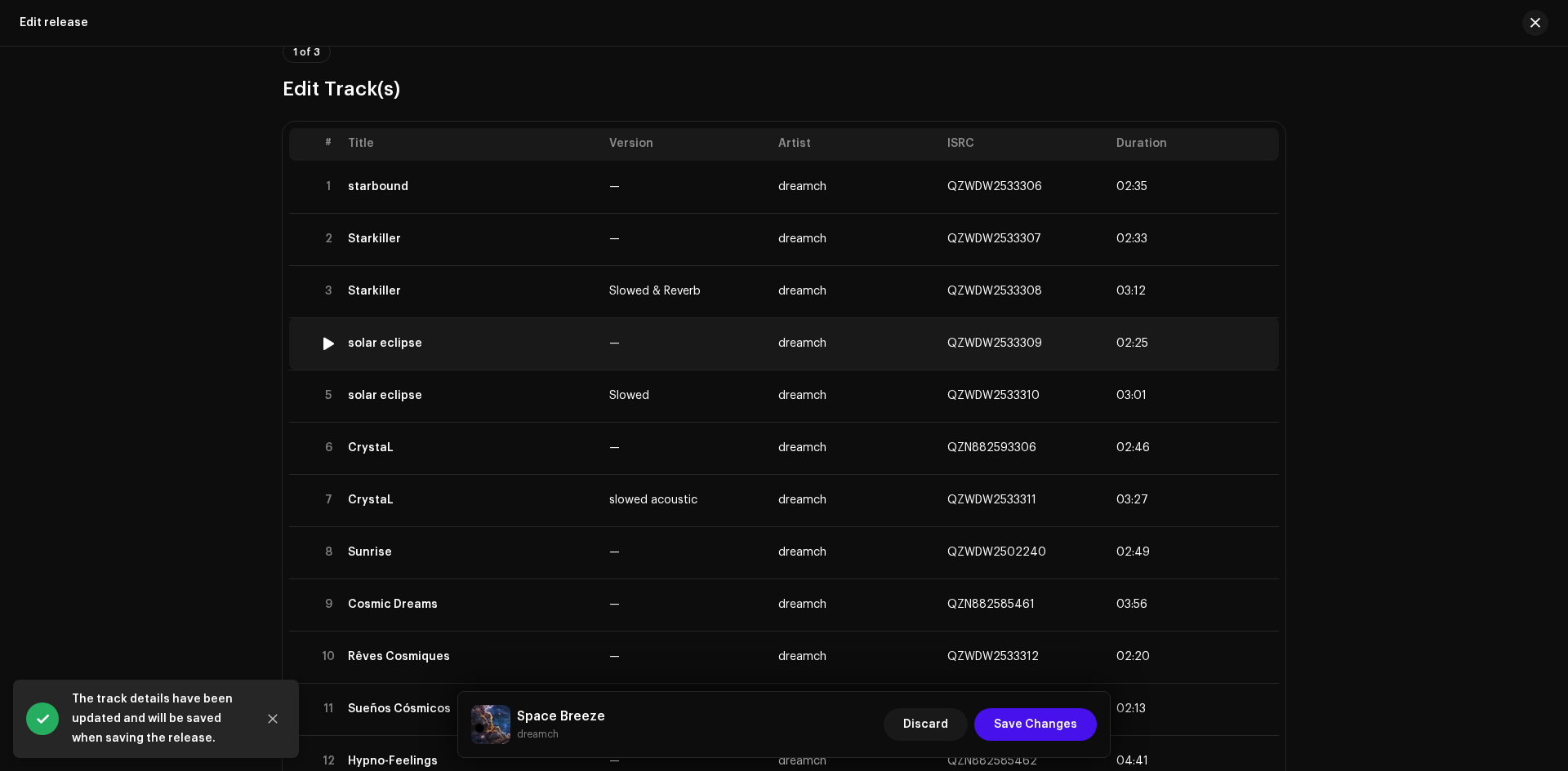
click at [471, 354] on td "solar eclipse" at bounding box center [472, 343] width 262 height 52
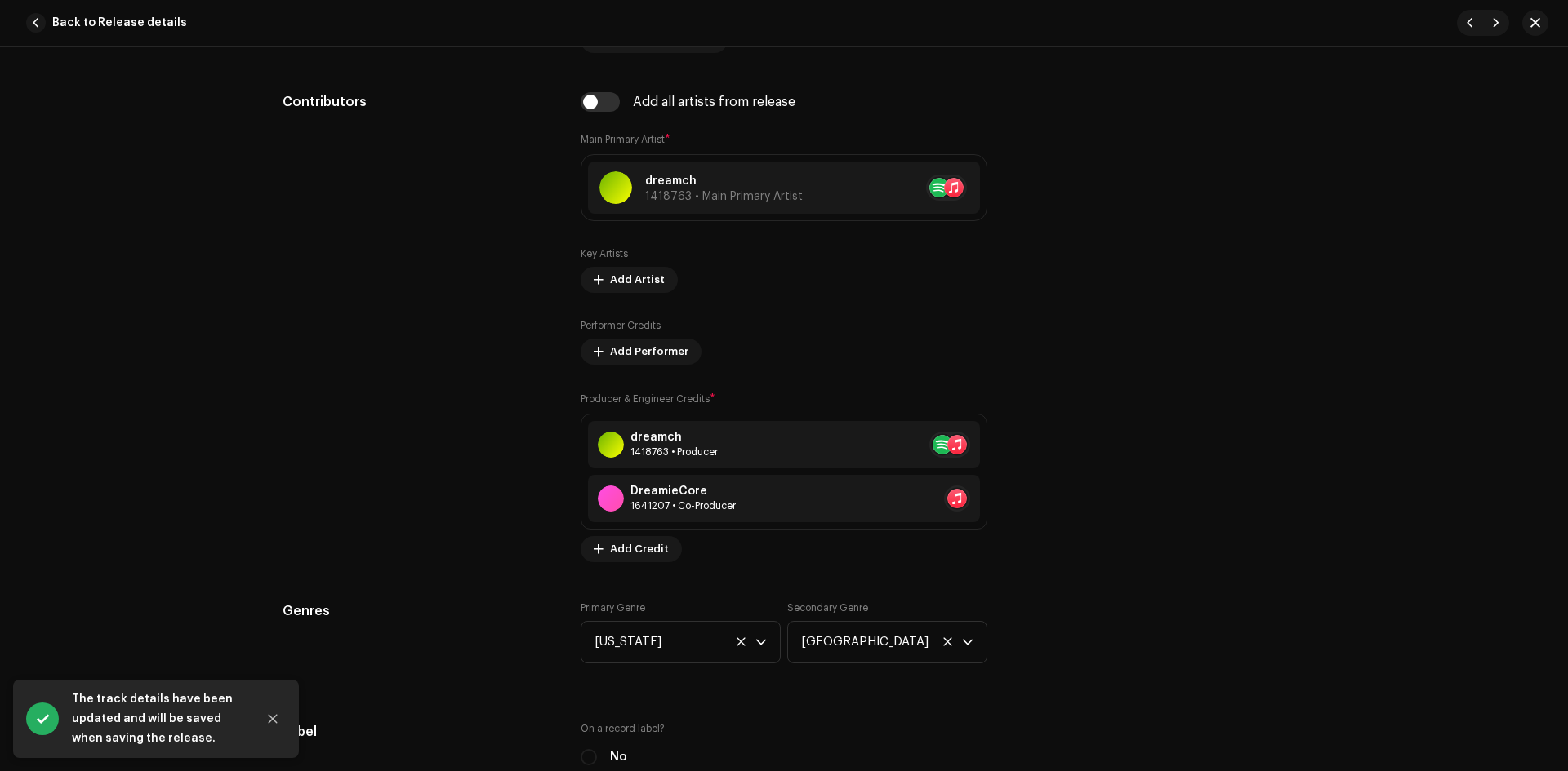
scroll to position [1088, 0]
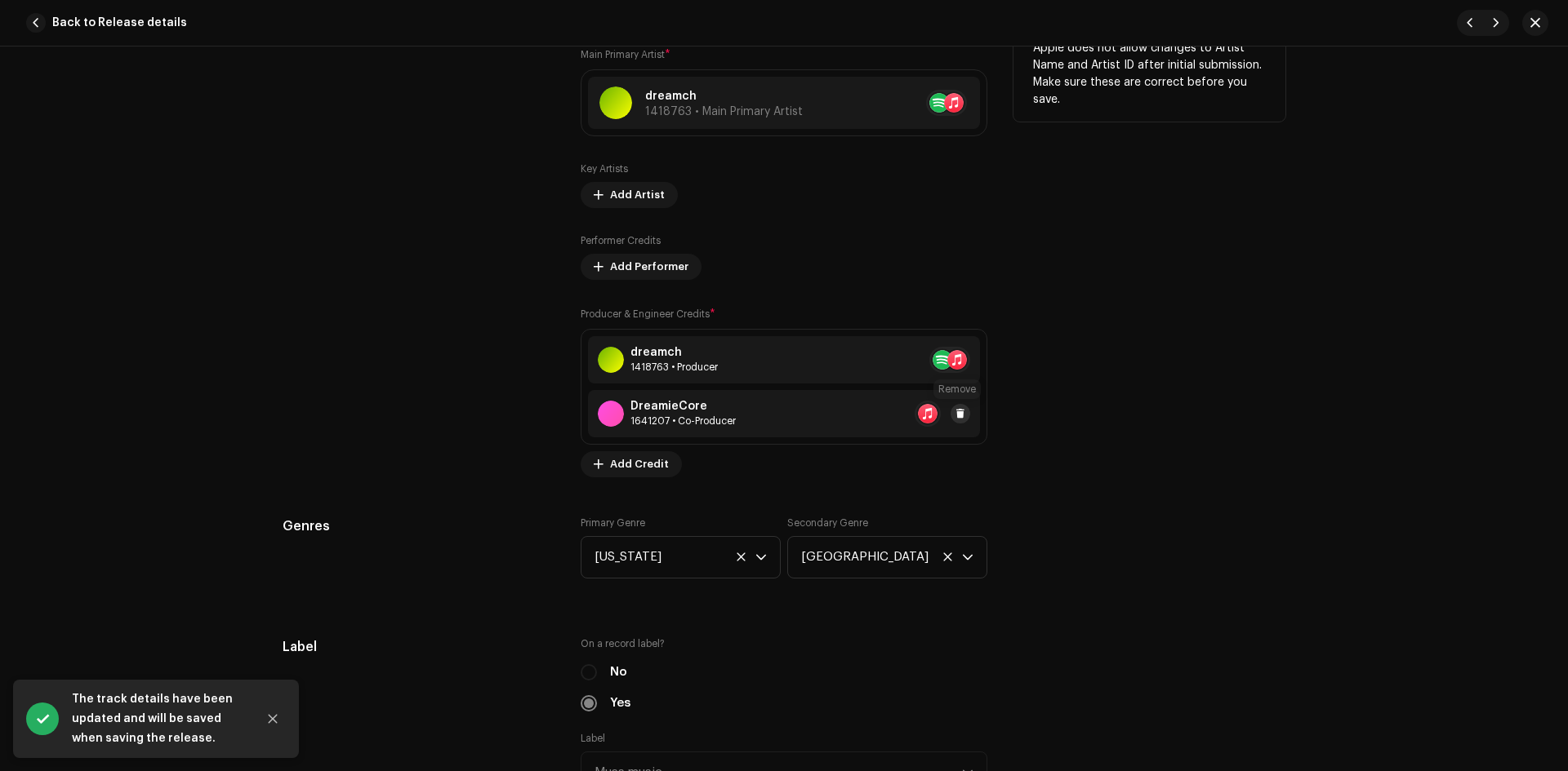
click at [958, 413] on span at bounding box center [960, 413] width 10 height 13
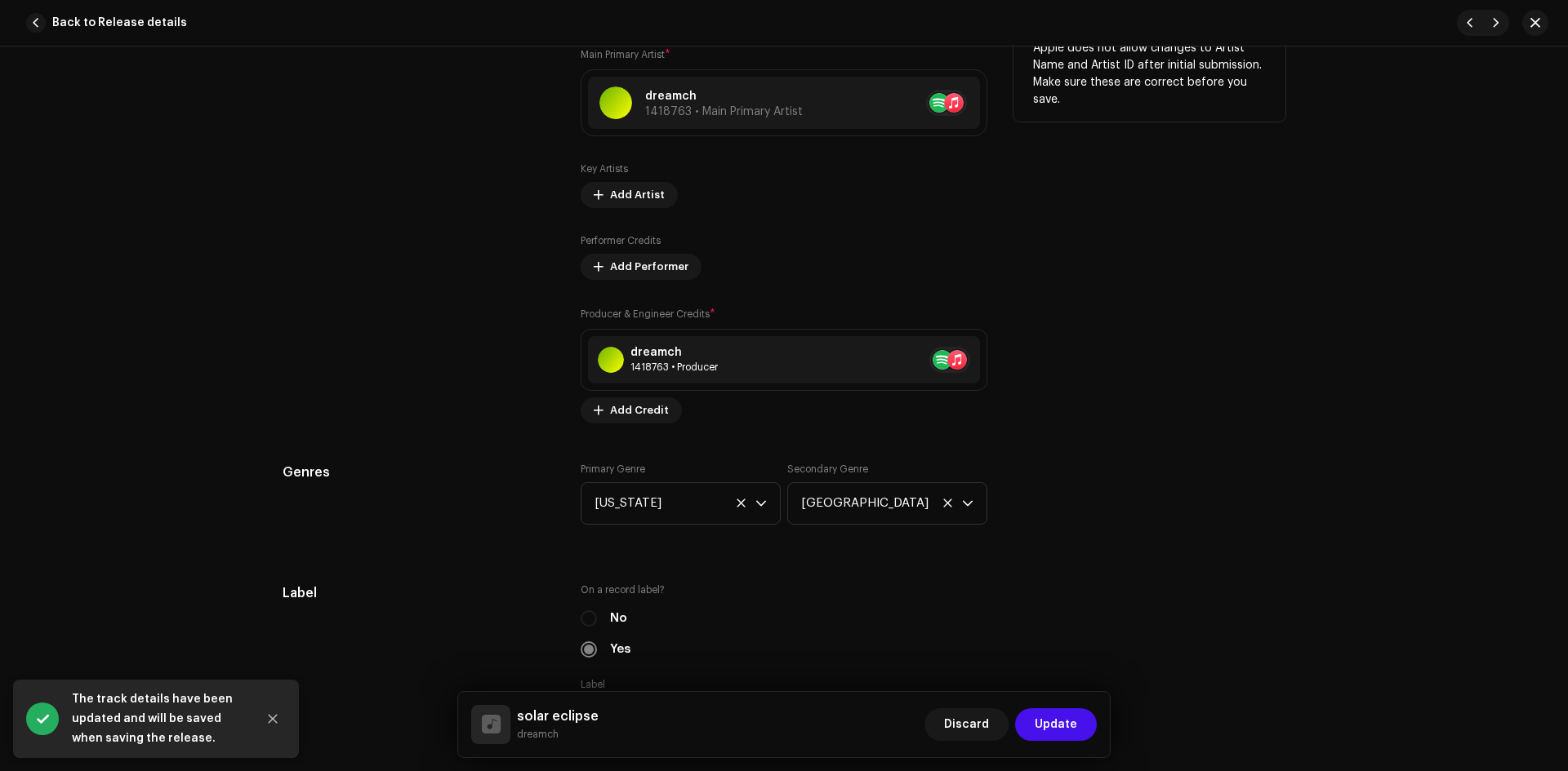
click at [1074, 723] on span "Update" at bounding box center [1056, 724] width 42 height 32
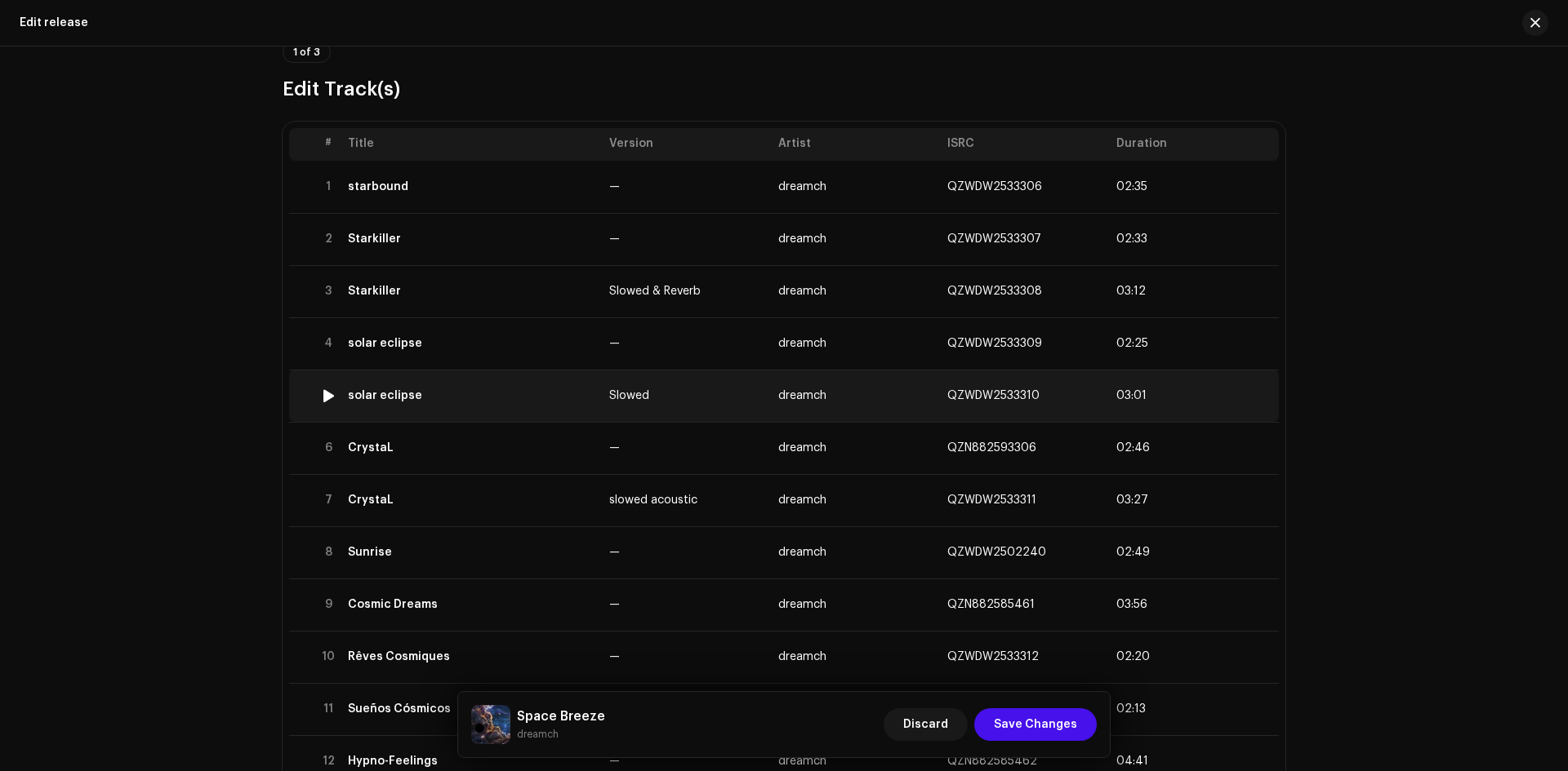
click at [498, 407] on td "solar eclipse" at bounding box center [472, 395] width 262 height 52
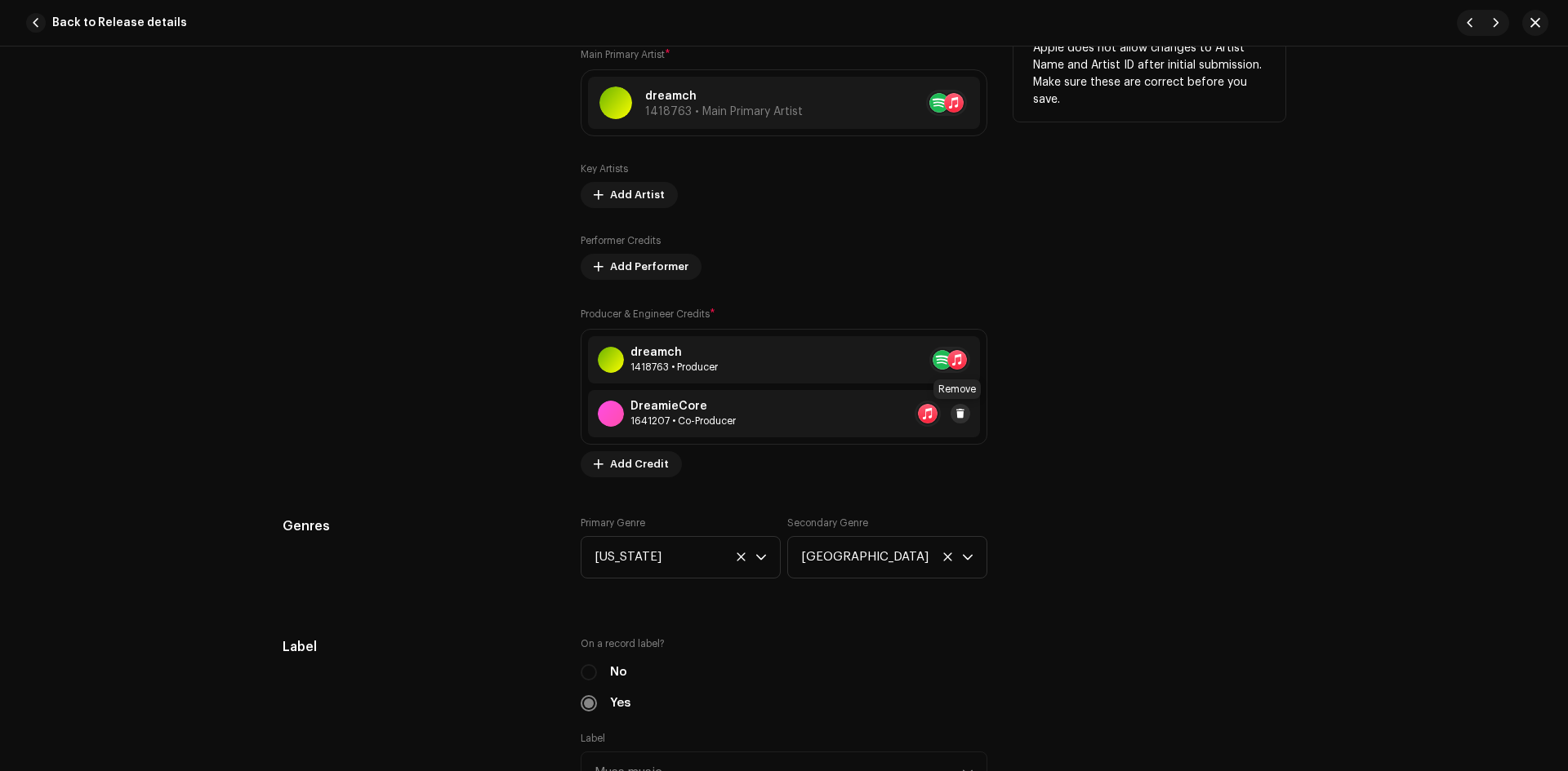
click at [957, 414] on span at bounding box center [960, 413] width 10 height 13
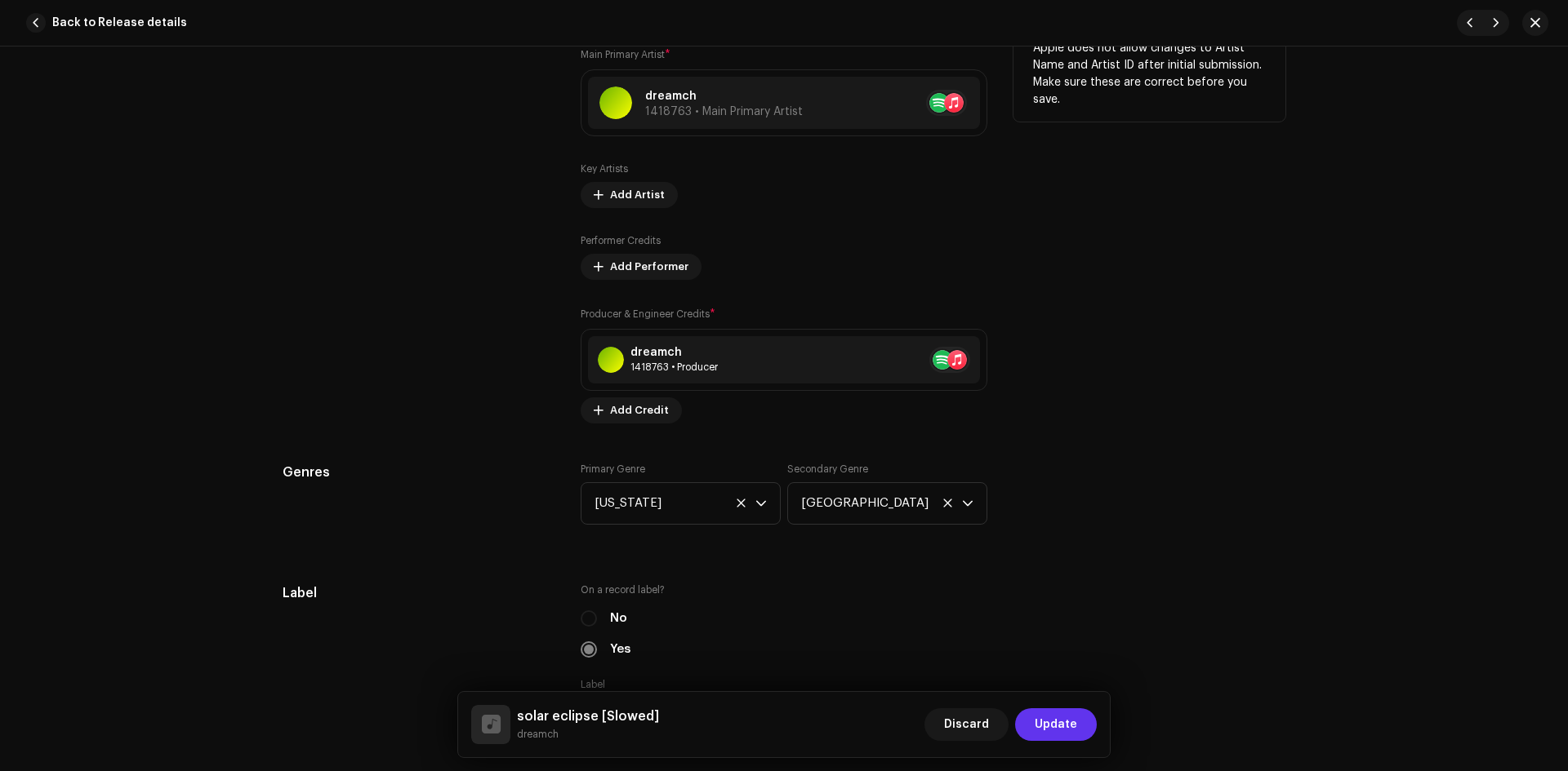
click at [1052, 731] on span "Update" at bounding box center [1056, 724] width 42 height 32
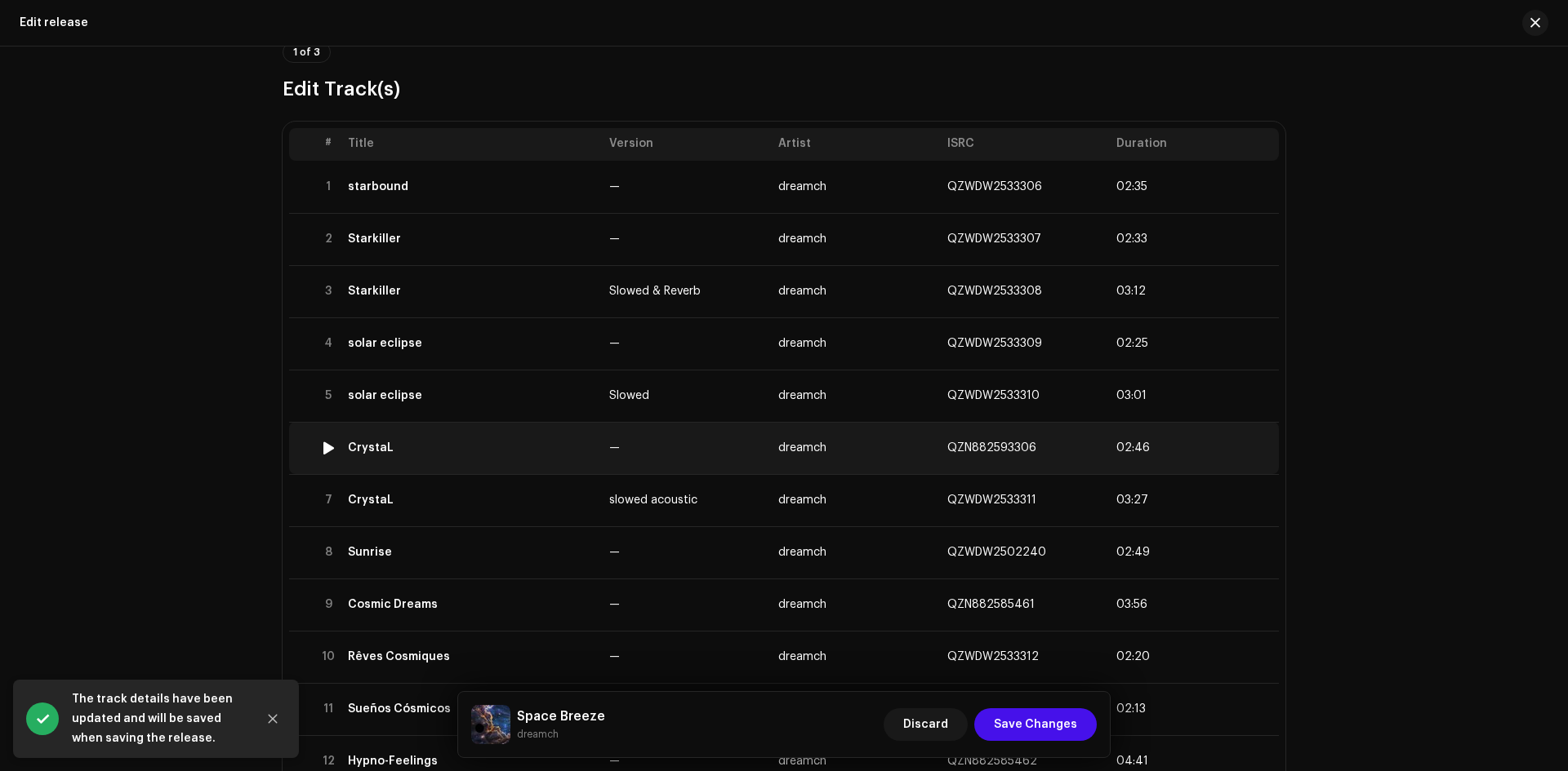
click at [503, 450] on div "CrystaL" at bounding box center [472, 448] width 248 height 13
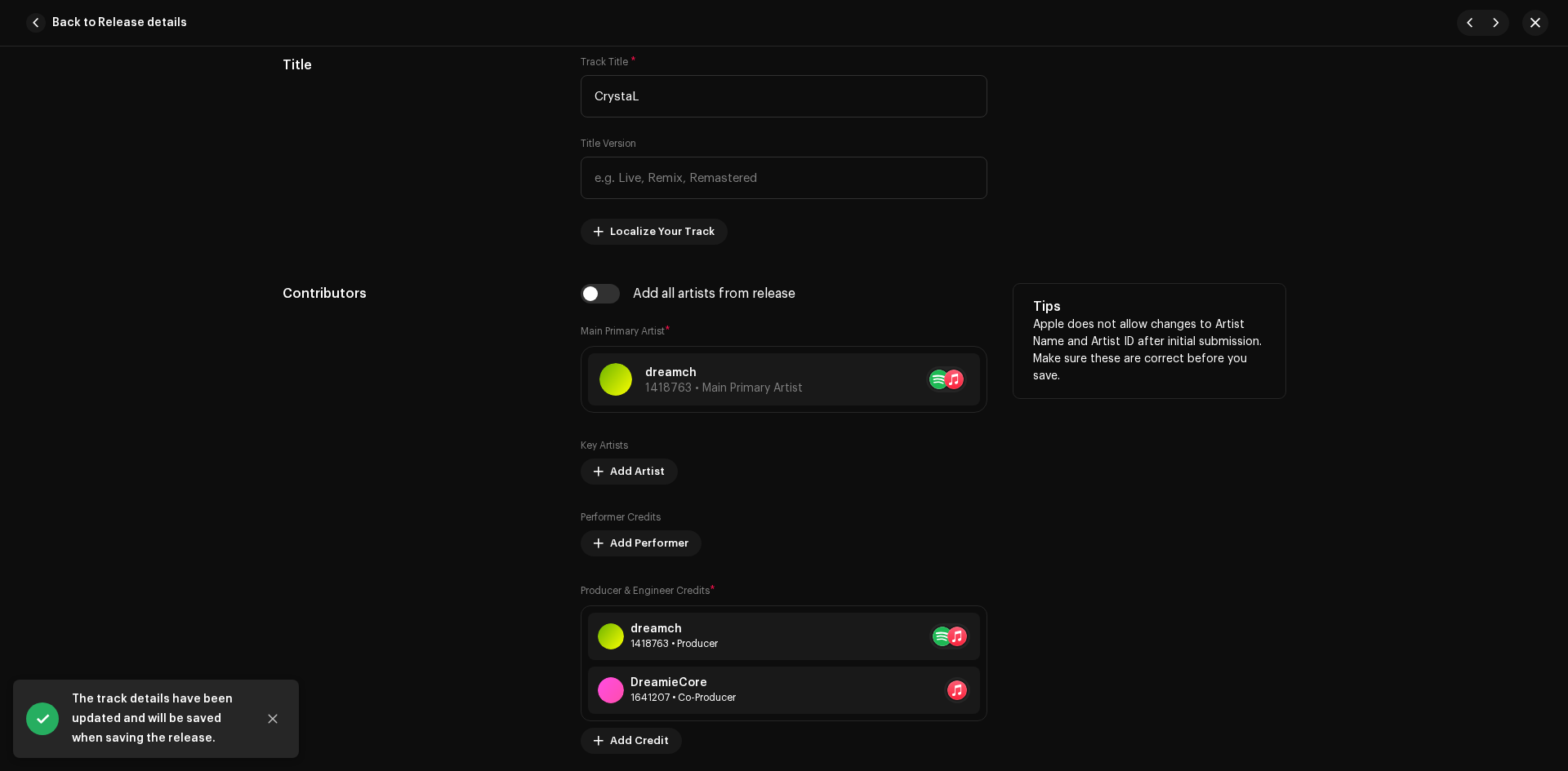
scroll to position [816, 0]
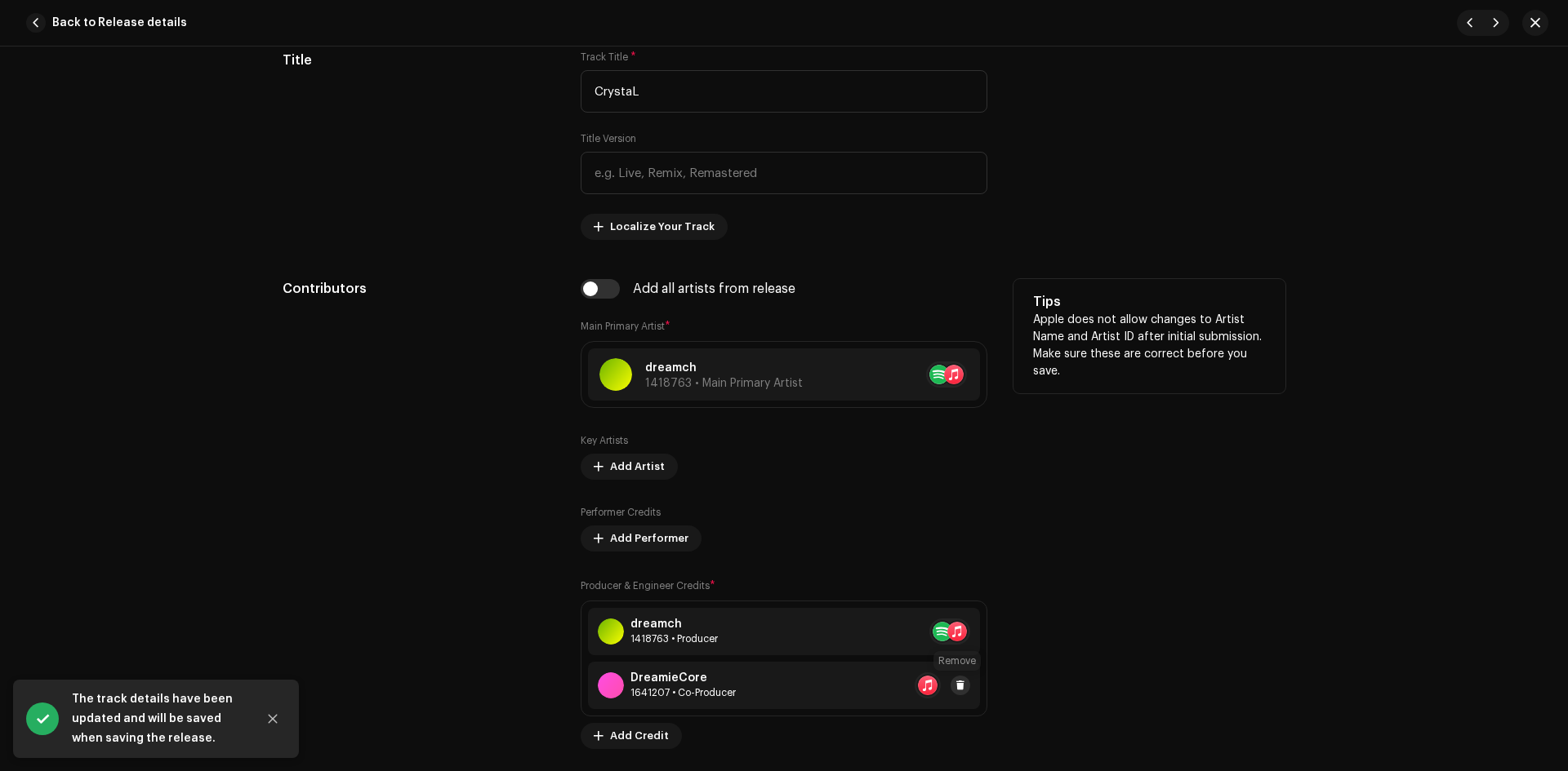
click at [958, 685] on span at bounding box center [960, 686] width 10 height 13
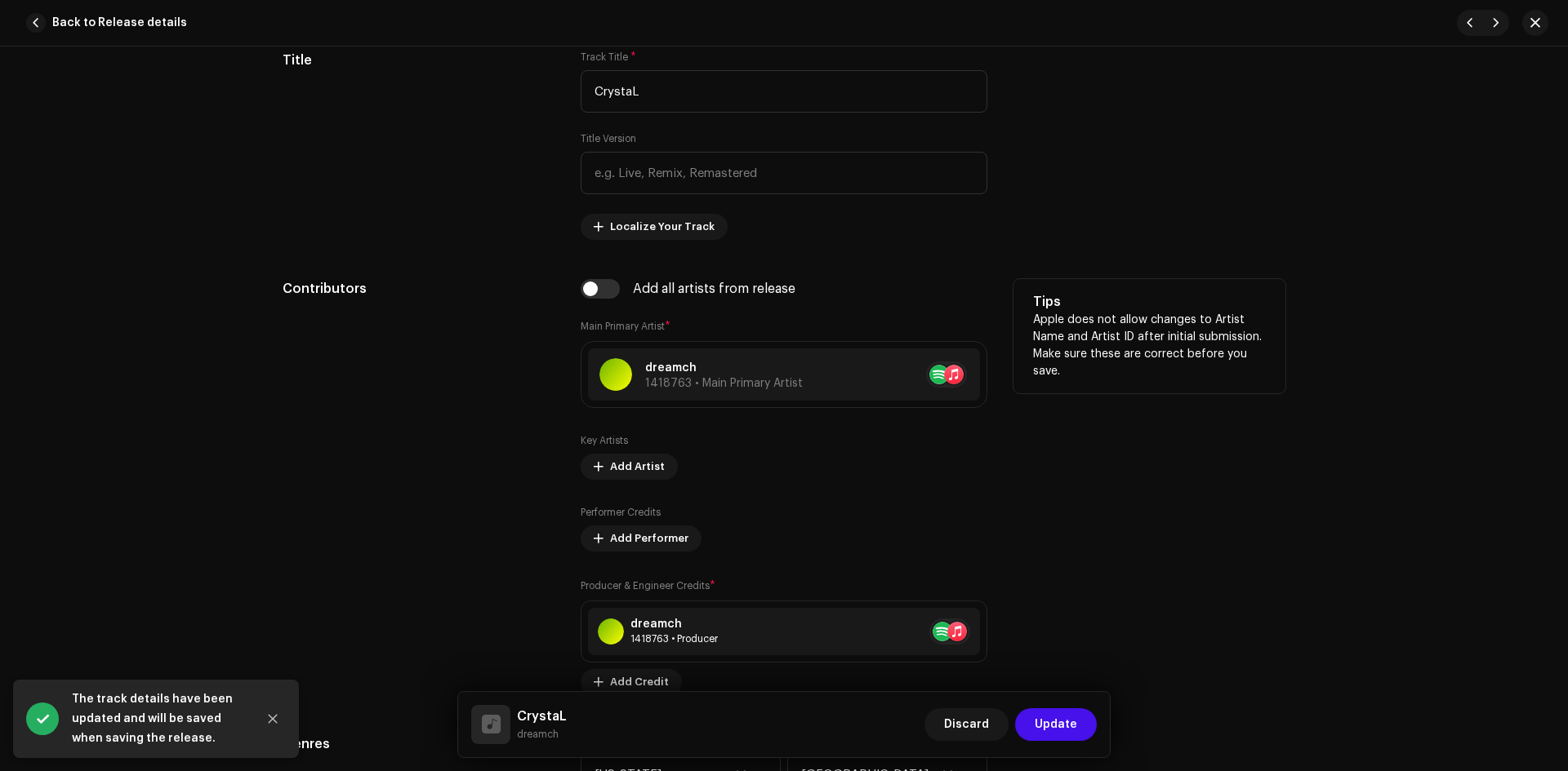
click at [1040, 722] on span "Update" at bounding box center [1056, 724] width 42 height 32
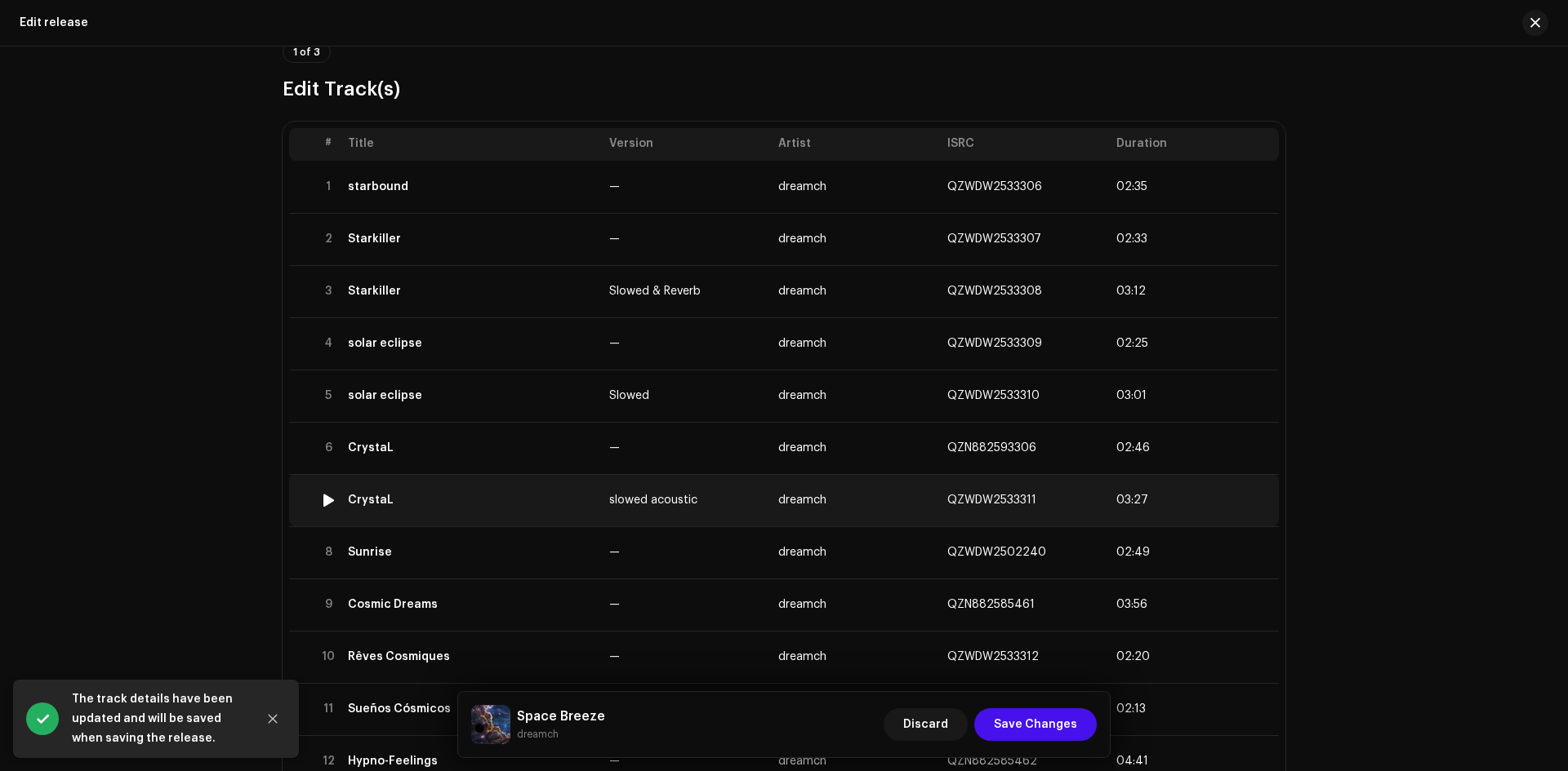
click at [528, 507] on td "CrystaL" at bounding box center [472, 501] width 262 height 52
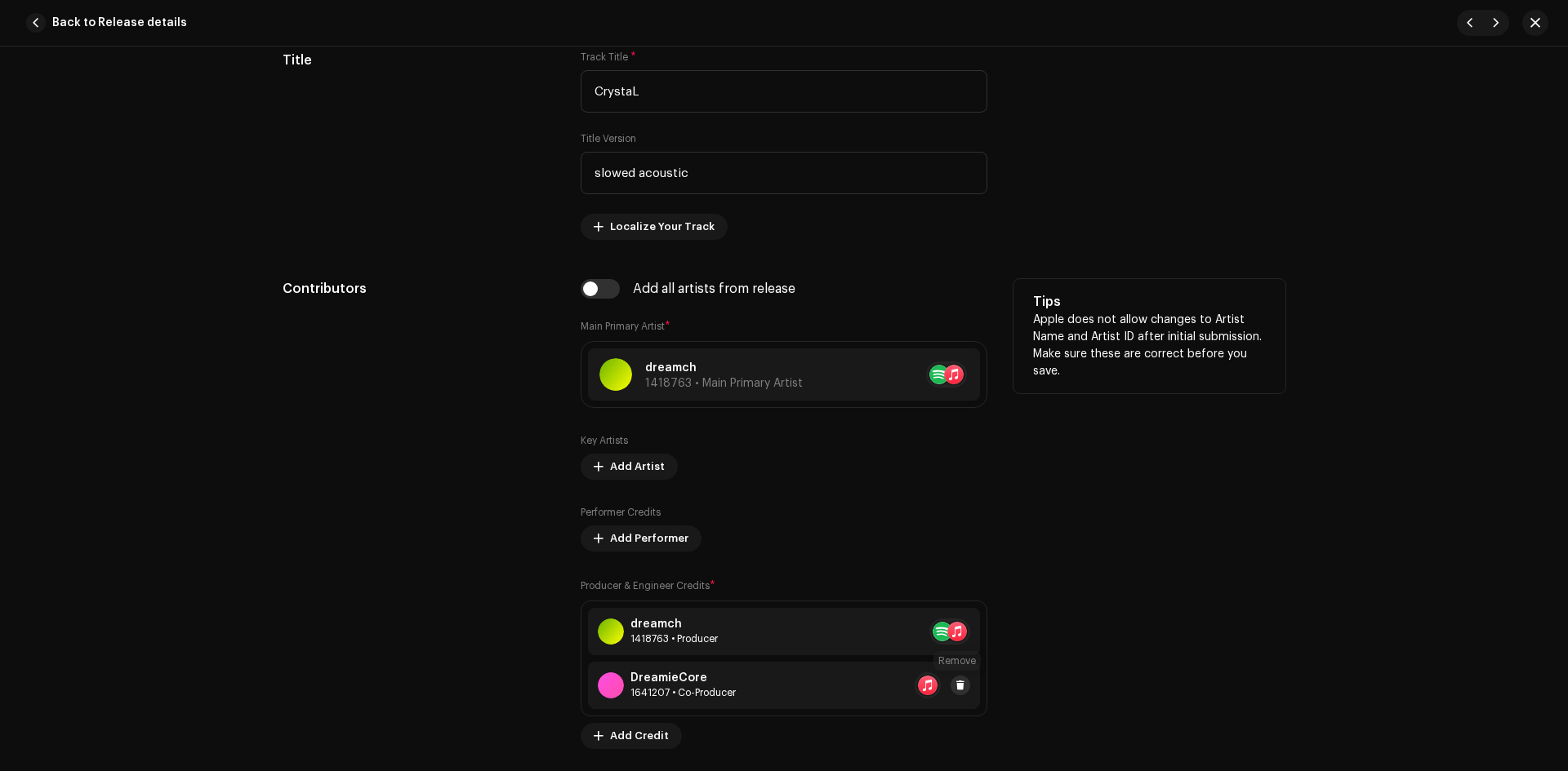
click at [958, 682] on span at bounding box center [960, 686] width 10 height 13
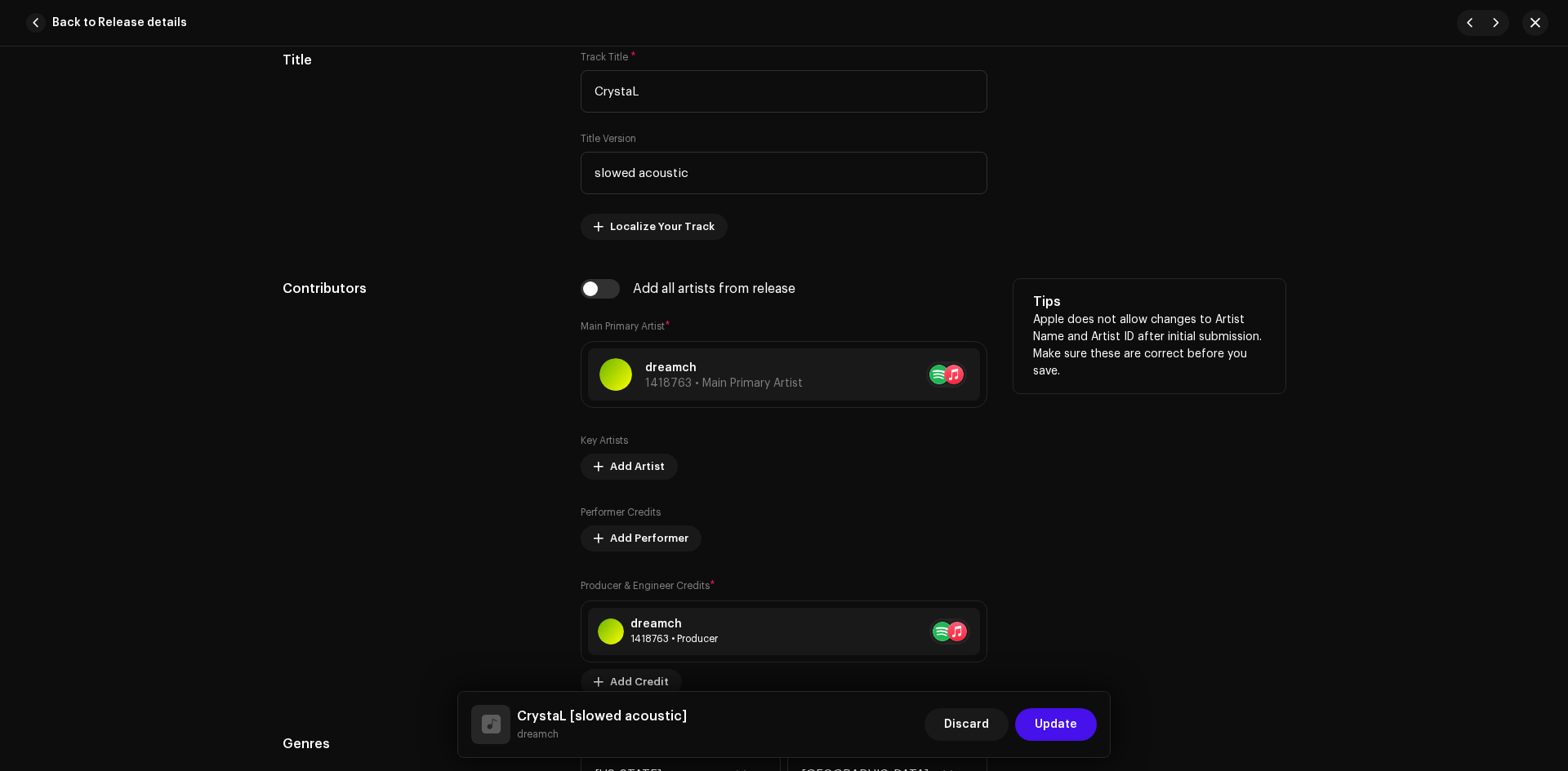
click at [1034, 728] on button "Update" at bounding box center [1056, 724] width 82 height 32
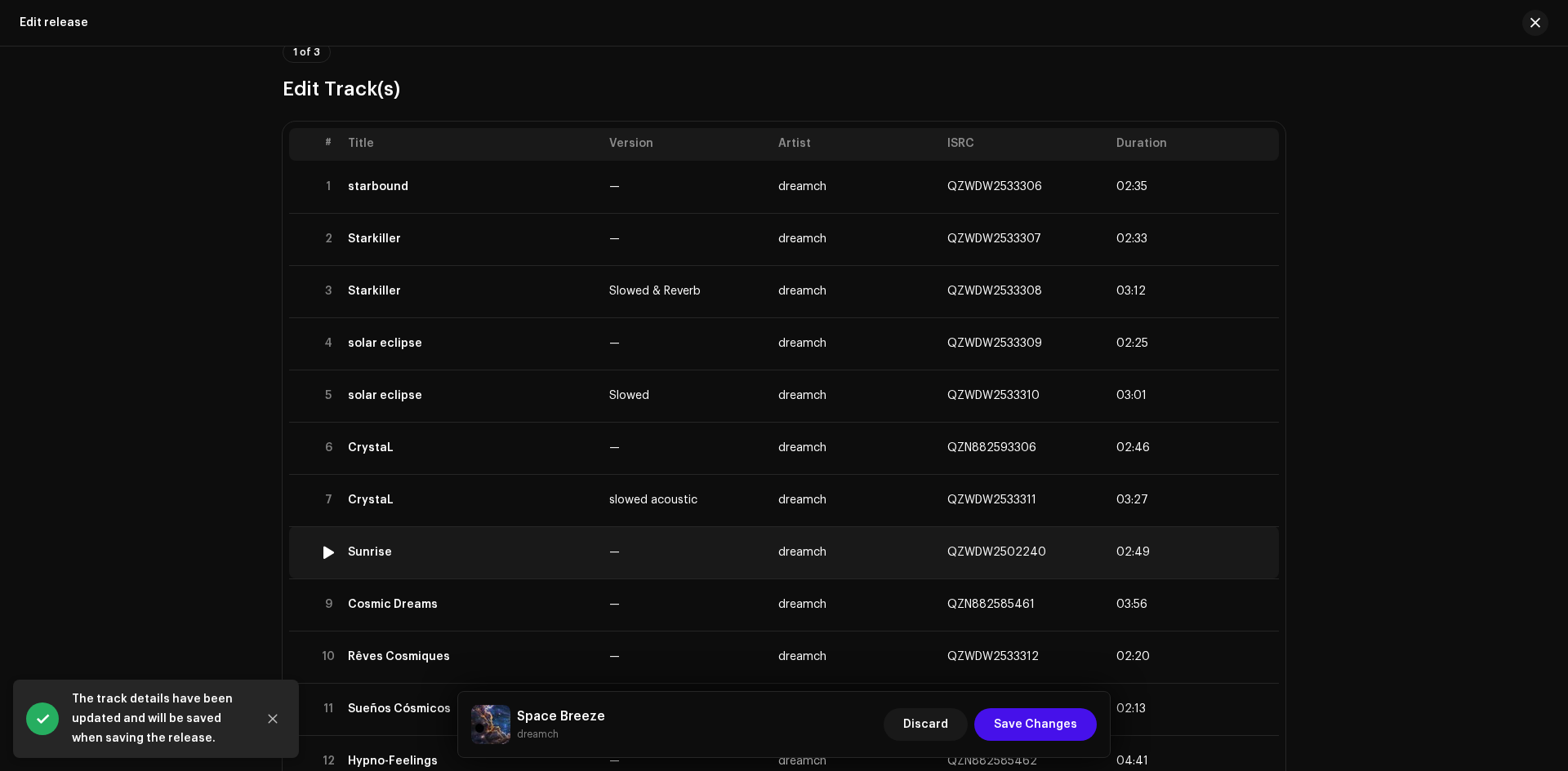
click at [497, 565] on td "Sunrise" at bounding box center [472, 553] width 262 height 52
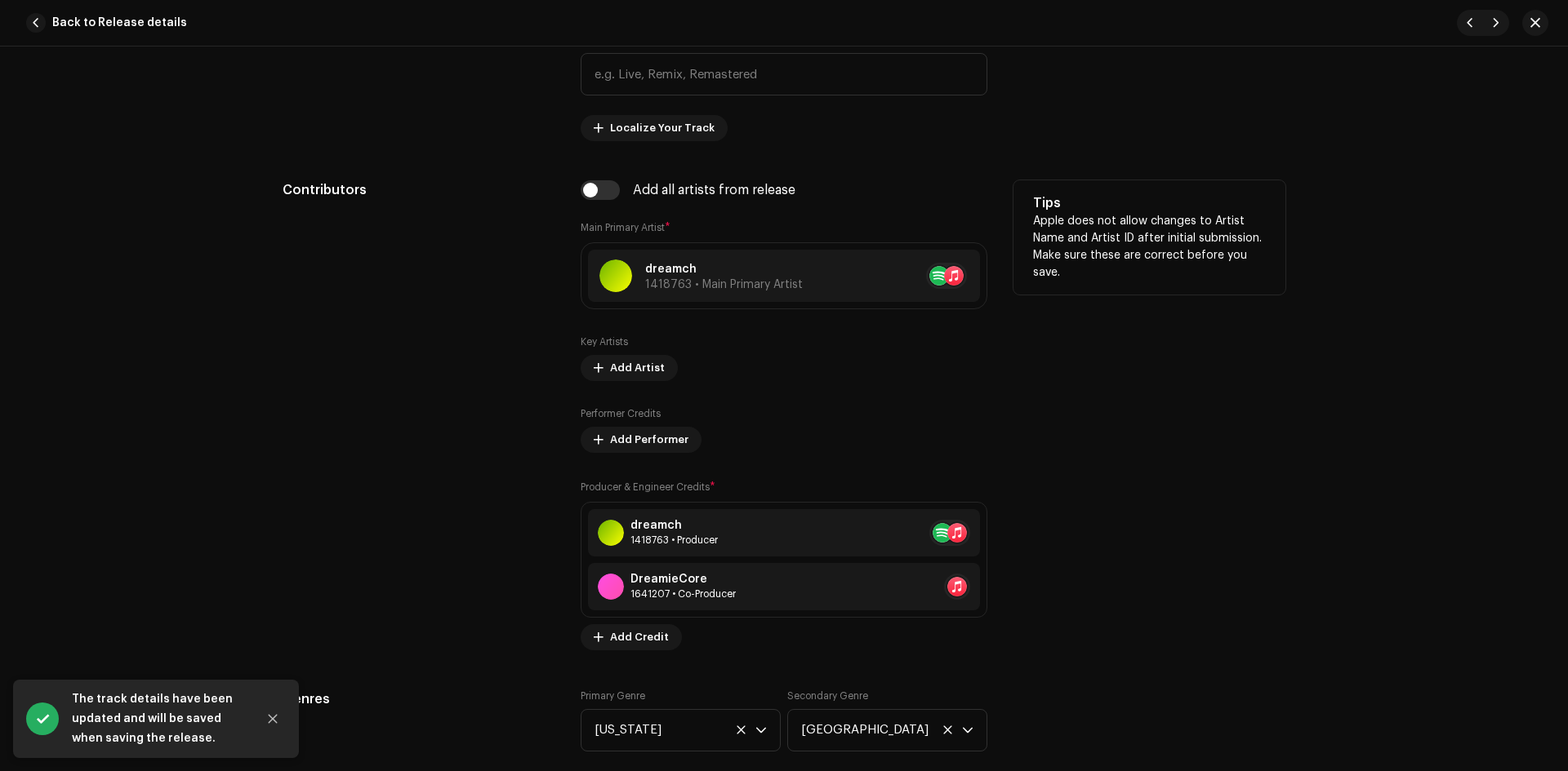
scroll to position [953, 0]
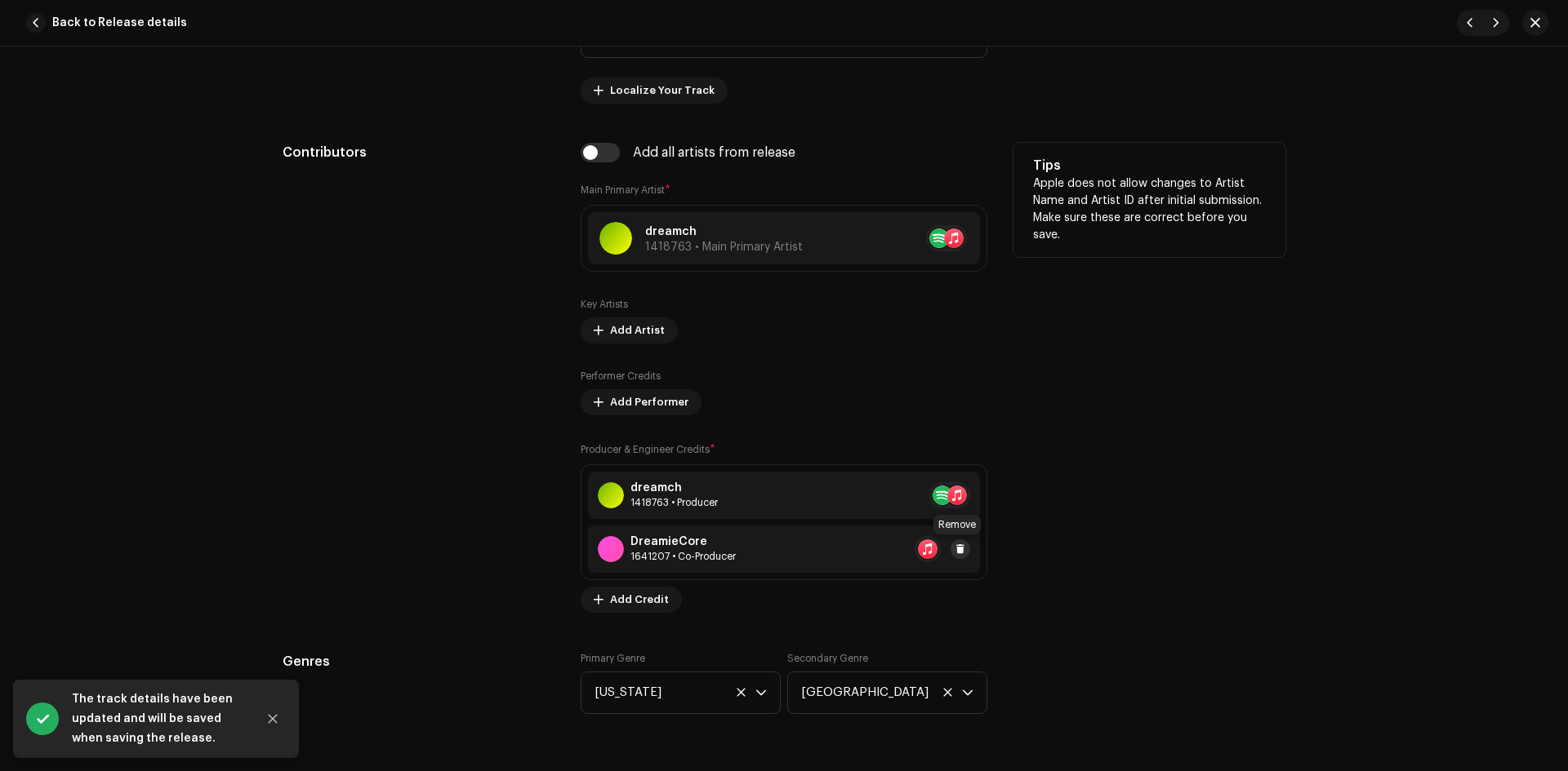
click at [956, 552] on span at bounding box center [960, 549] width 10 height 13
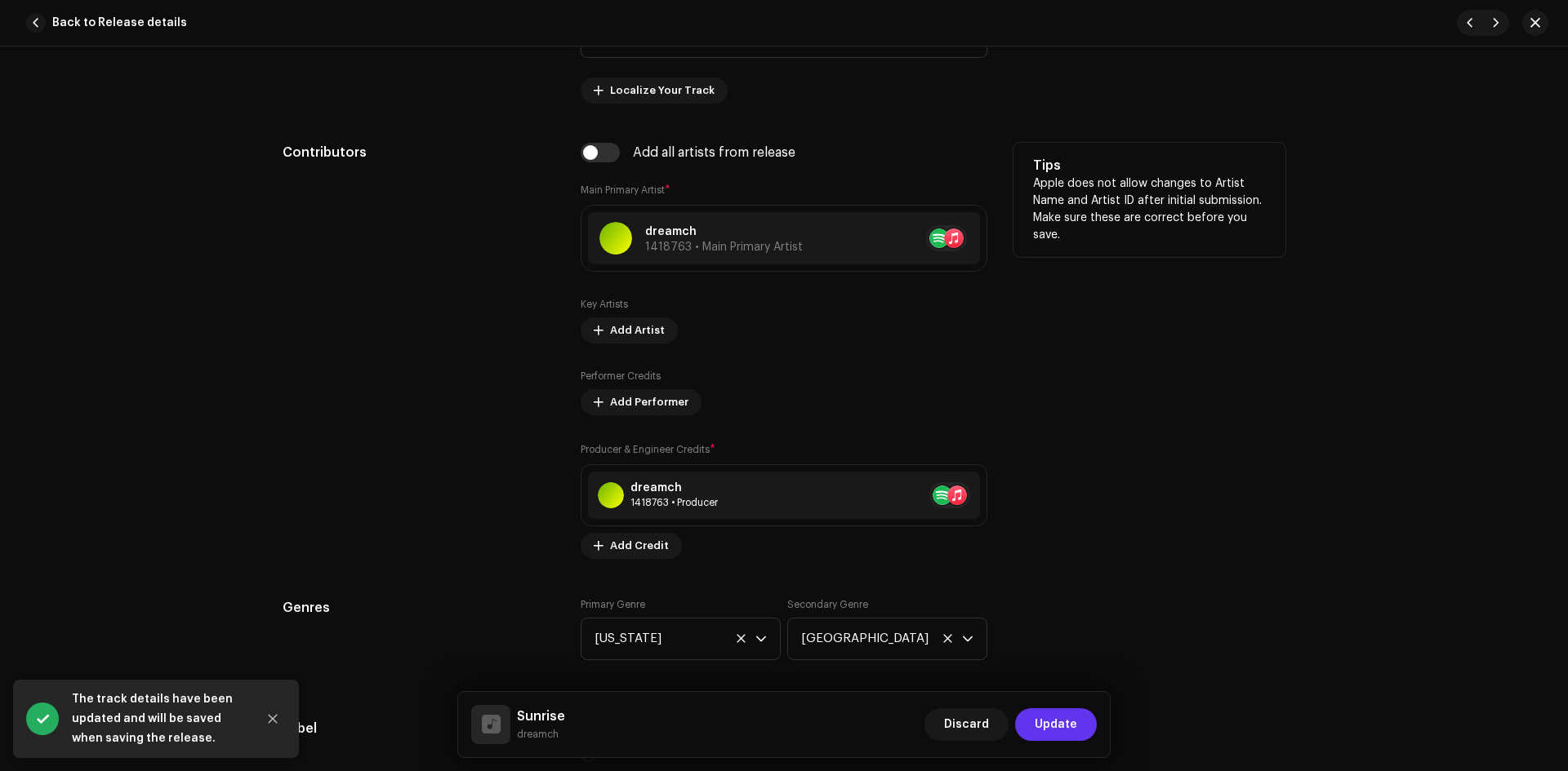
click at [1047, 729] on span "Update" at bounding box center [1056, 724] width 42 height 32
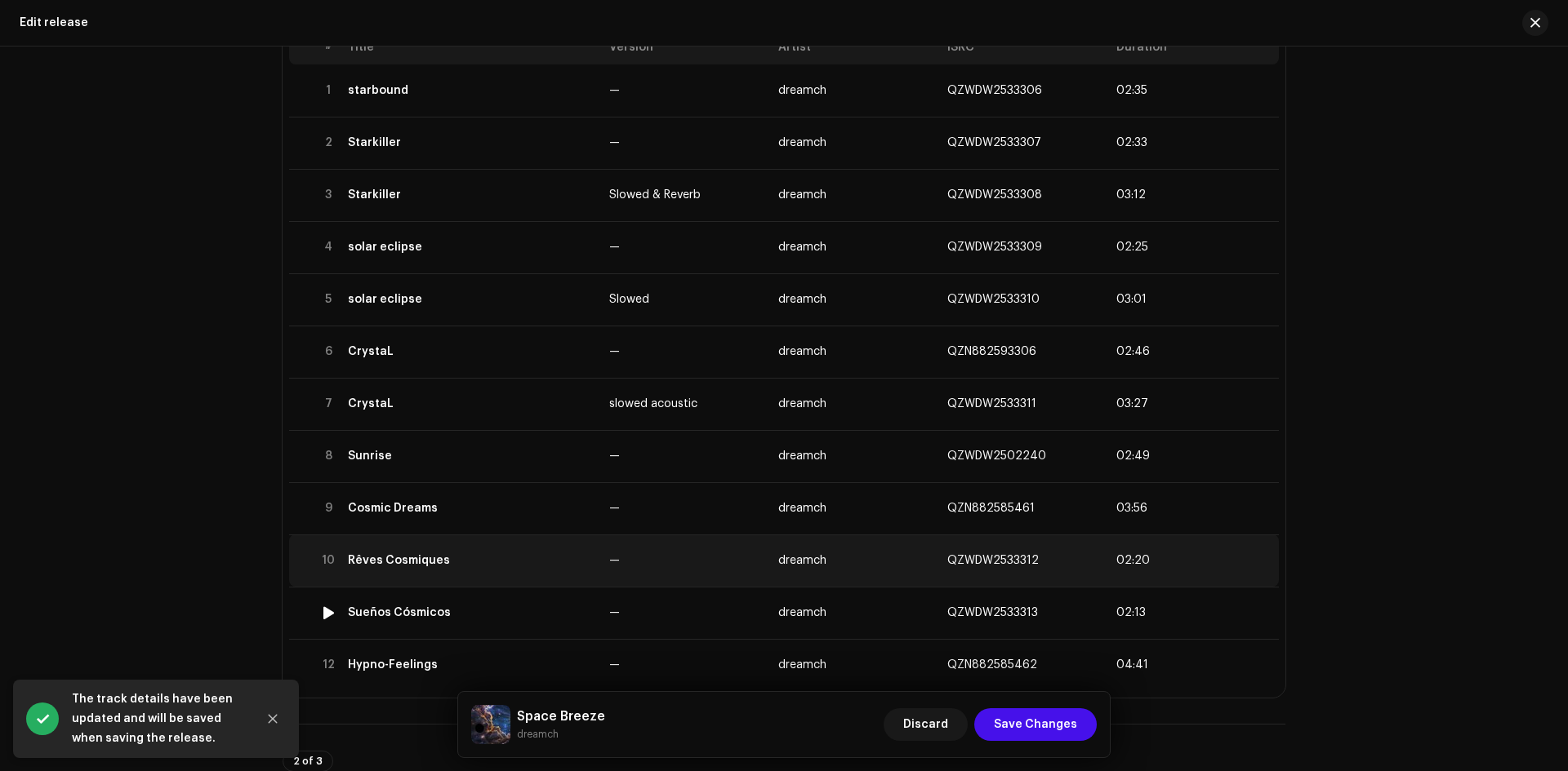
scroll to position [271, 0]
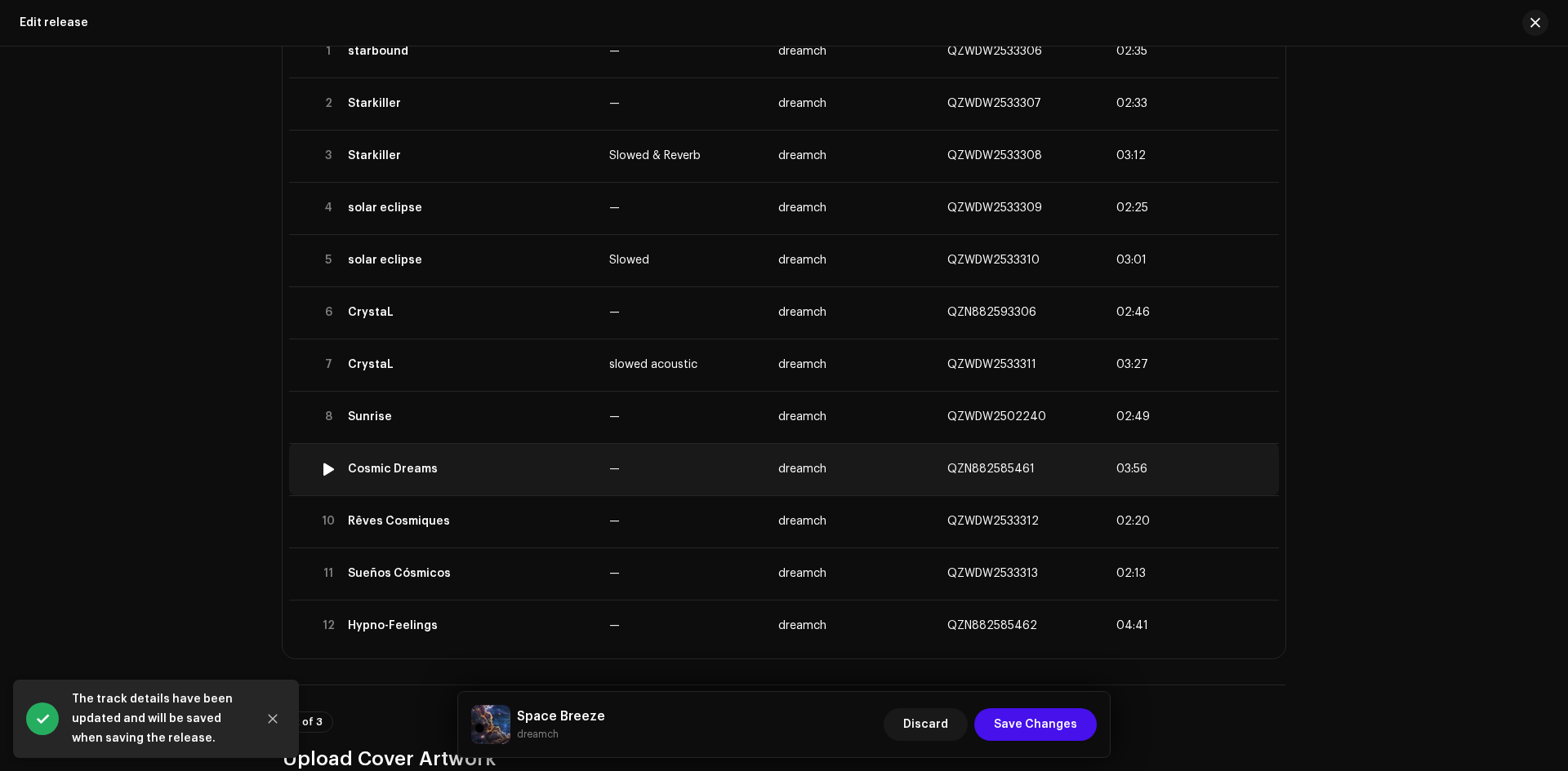
click at [502, 483] on td "Cosmic Dreams" at bounding box center [472, 469] width 262 height 52
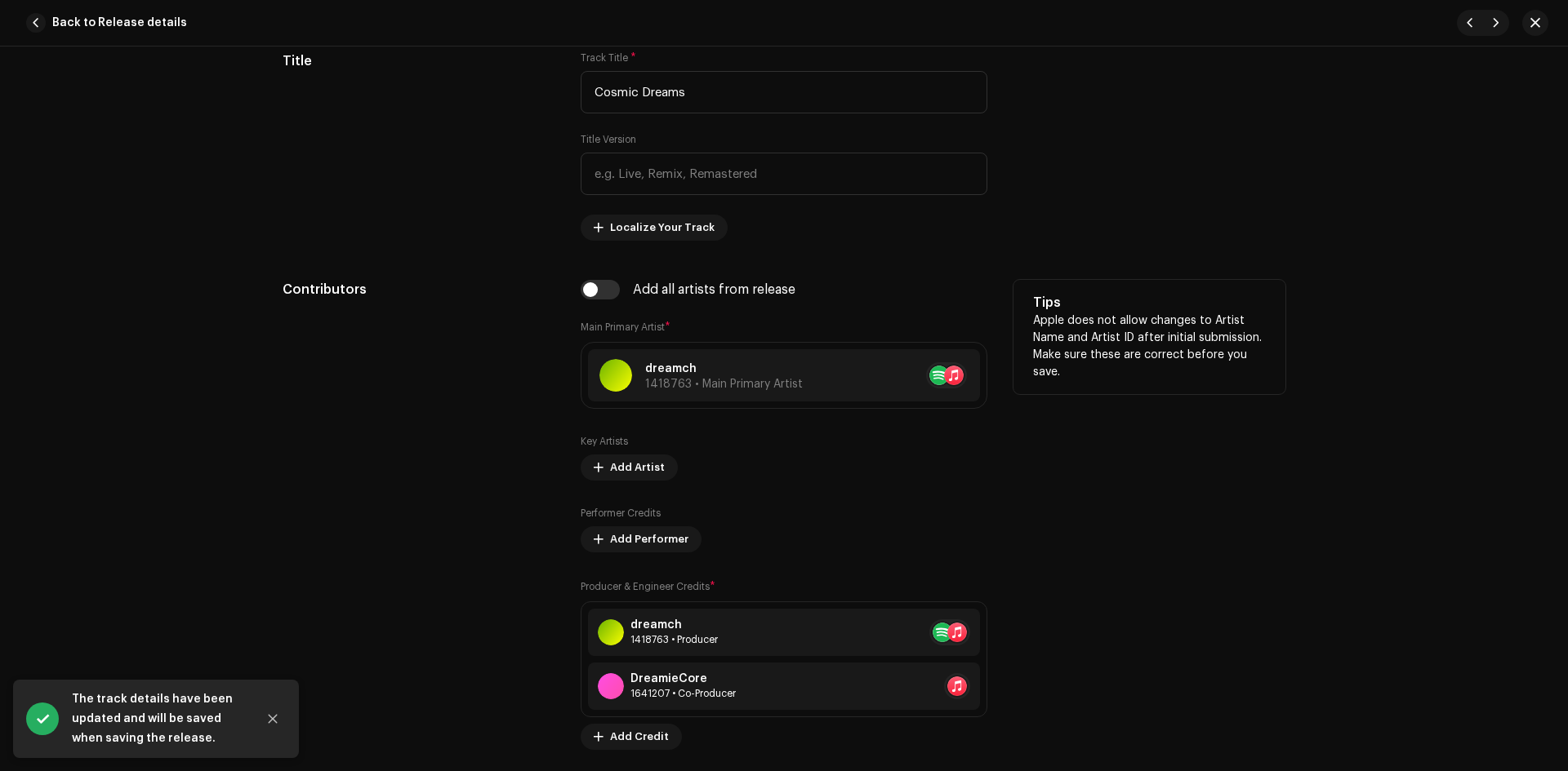
scroll to position [816, 0]
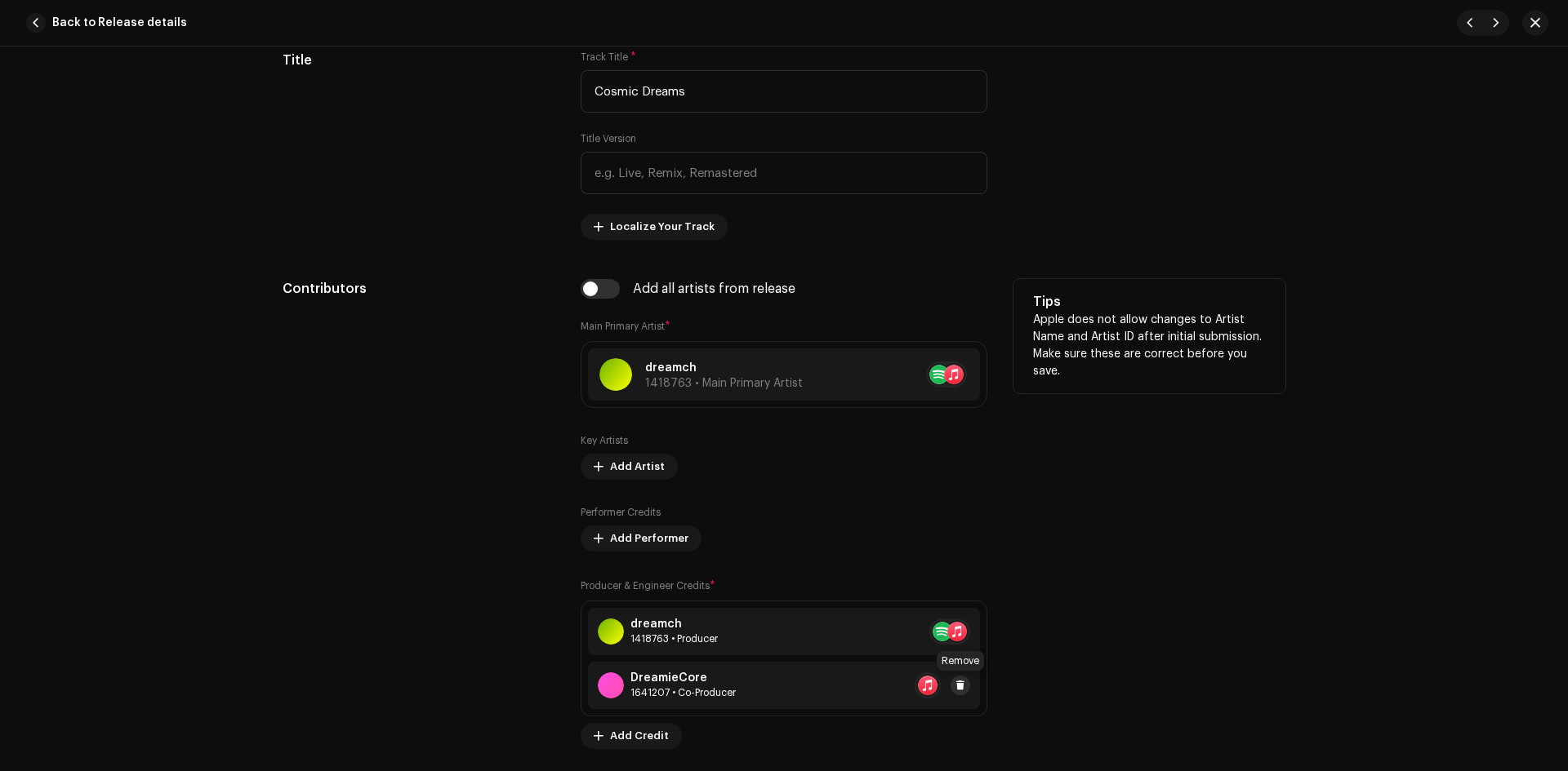
click at [958, 685] on span at bounding box center [960, 686] width 10 height 13
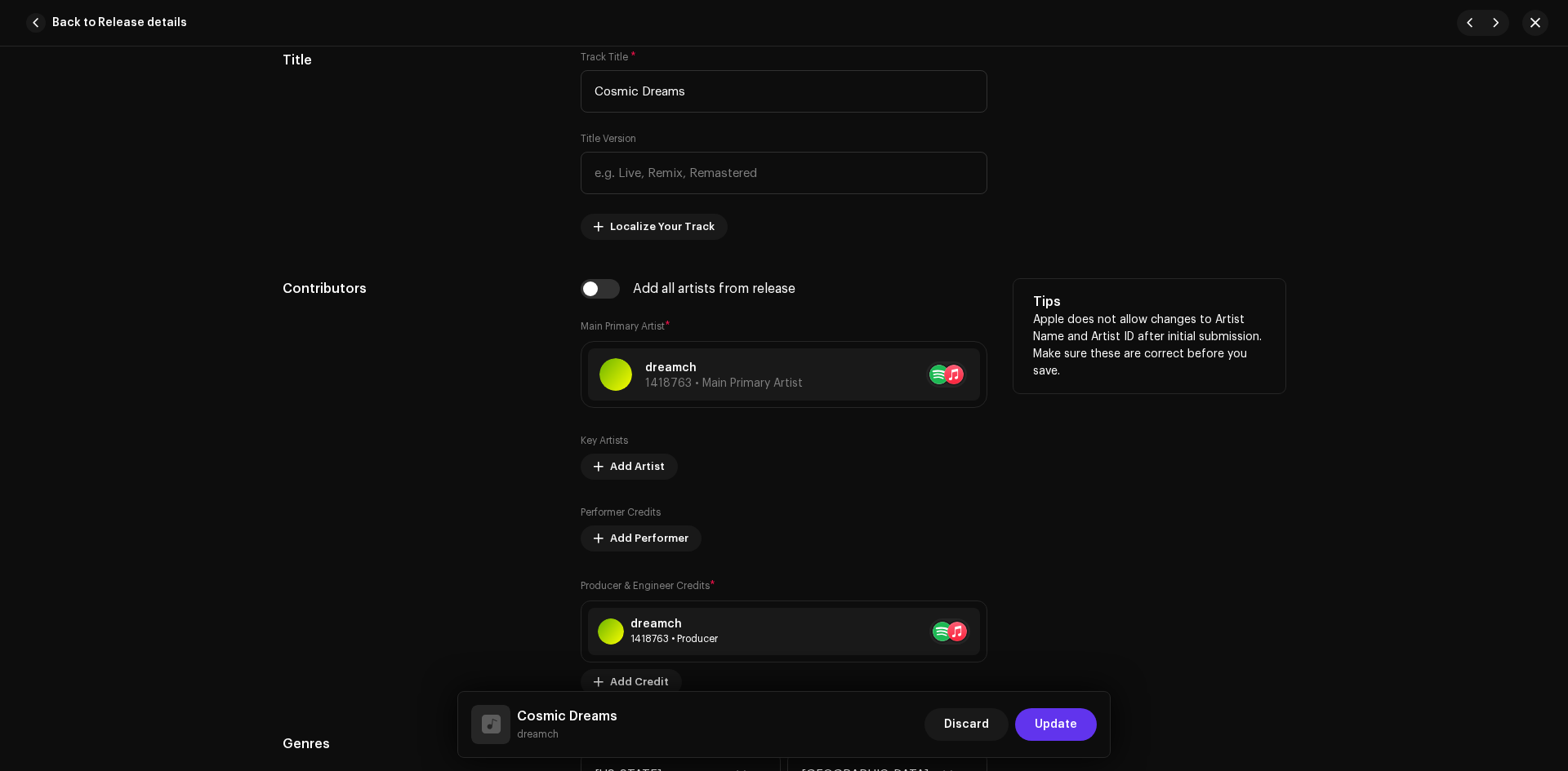
click at [1056, 731] on span "Update" at bounding box center [1056, 724] width 42 height 32
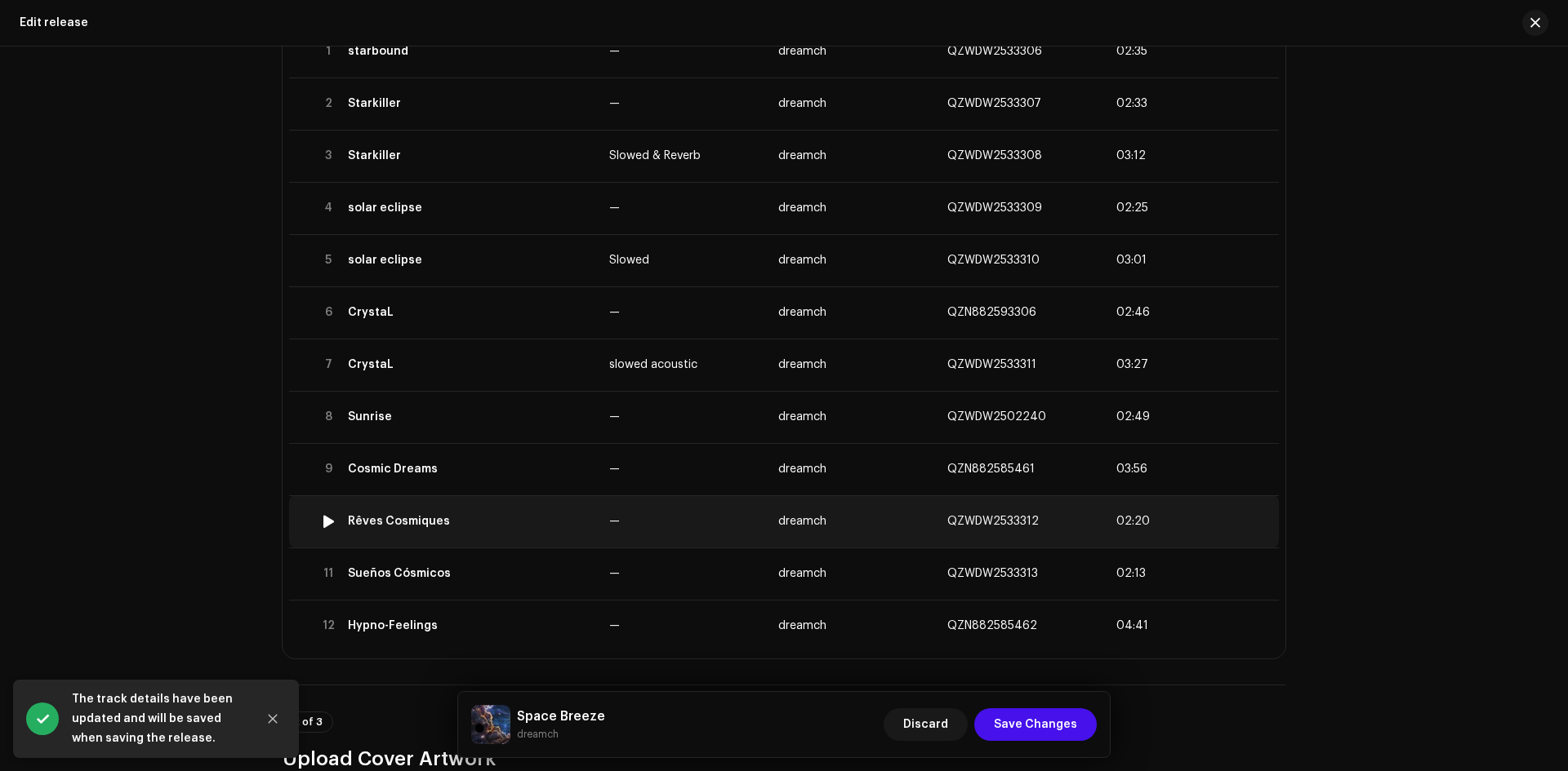
click at [526, 531] on td "Rêves Cosmiques" at bounding box center [472, 521] width 262 height 52
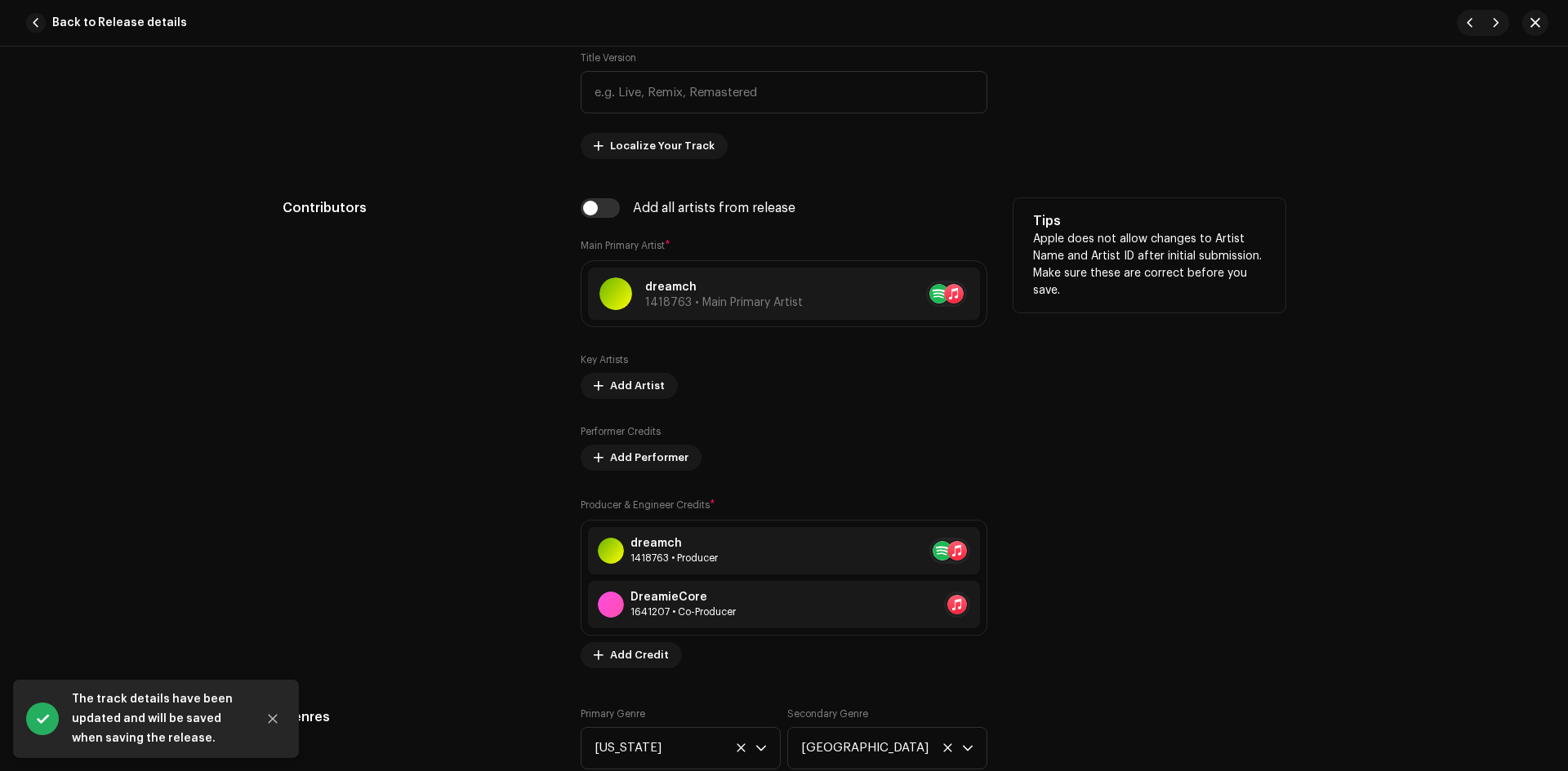
scroll to position [953, 0]
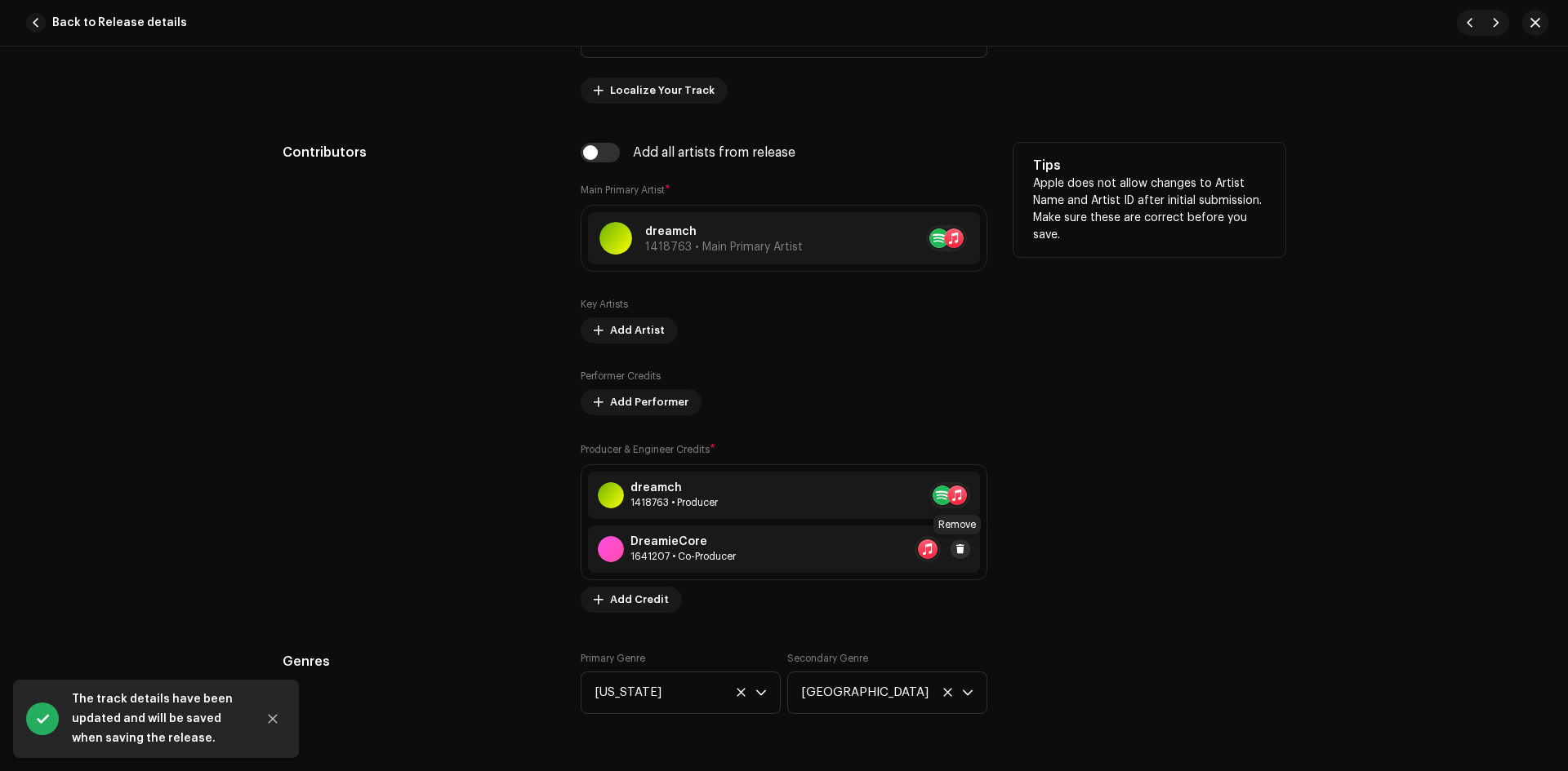
click at [958, 548] on span at bounding box center [960, 549] width 10 height 13
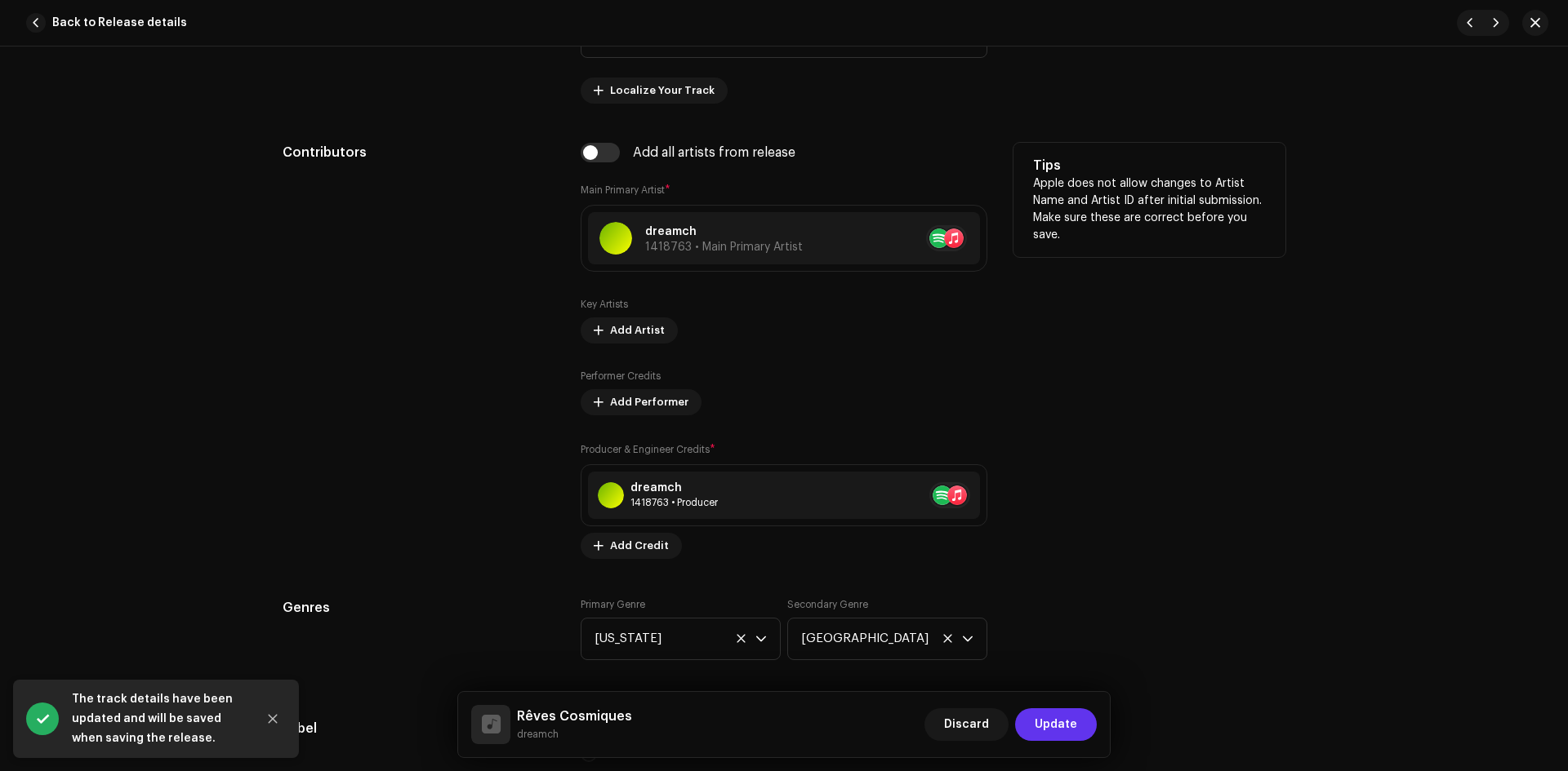
click at [1056, 714] on span "Update" at bounding box center [1056, 724] width 42 height 32
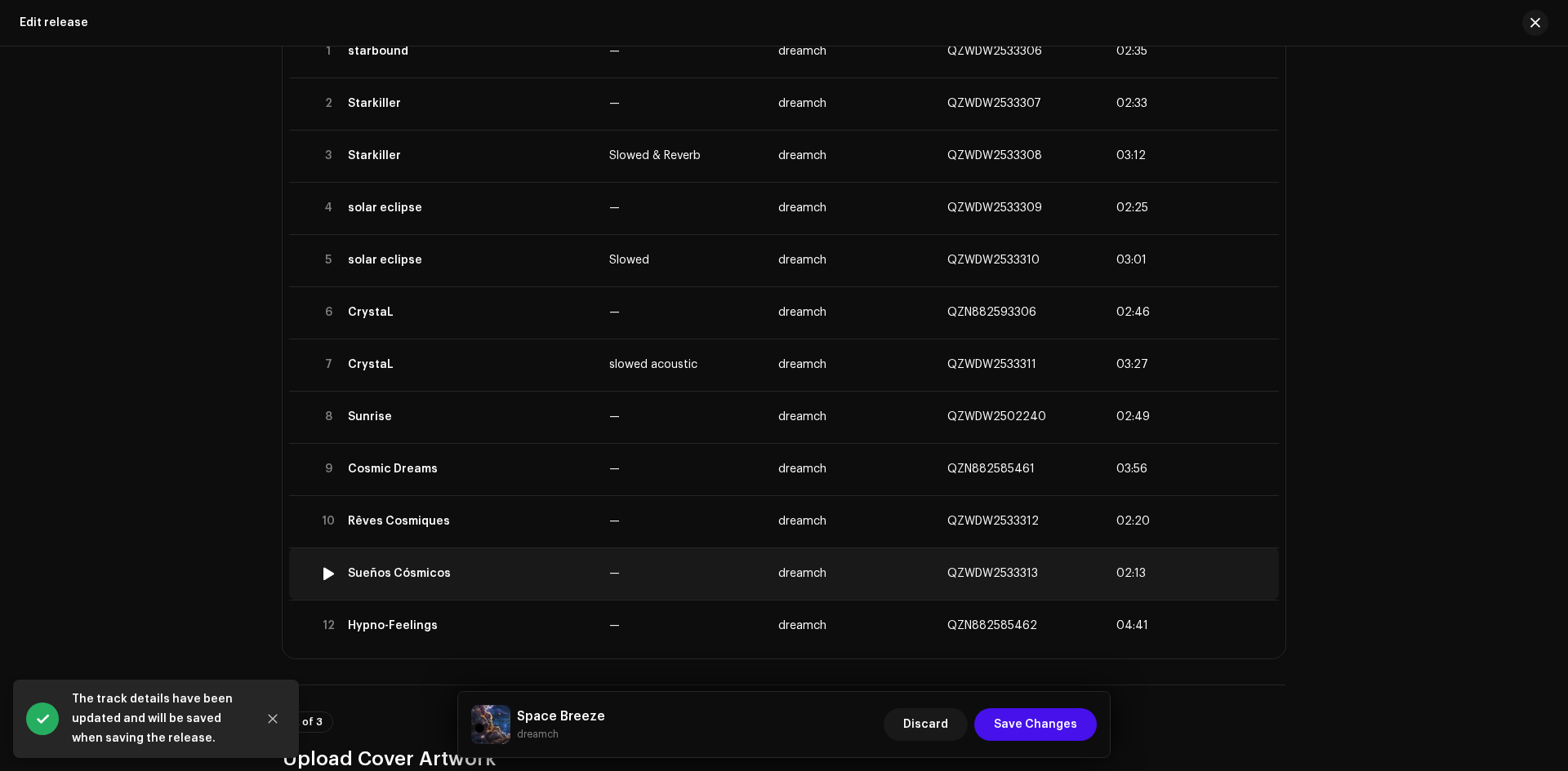
click at [512, 583] on td "Sueños Cósmicos" at bounding box center [472, 574] width 262 height 52
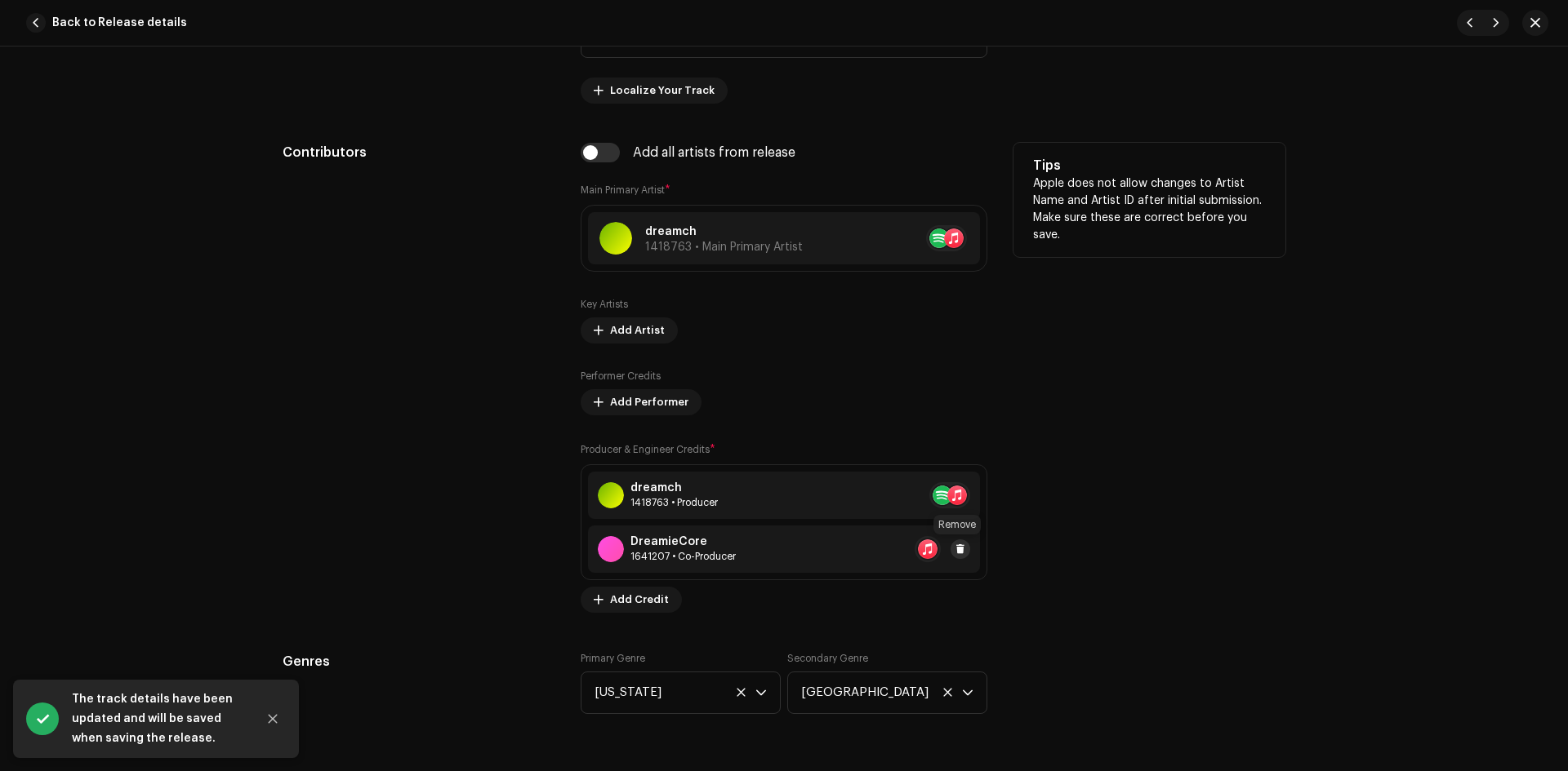
click at [956, 545] on span at bounding box center [960, 549] width 10 height 13
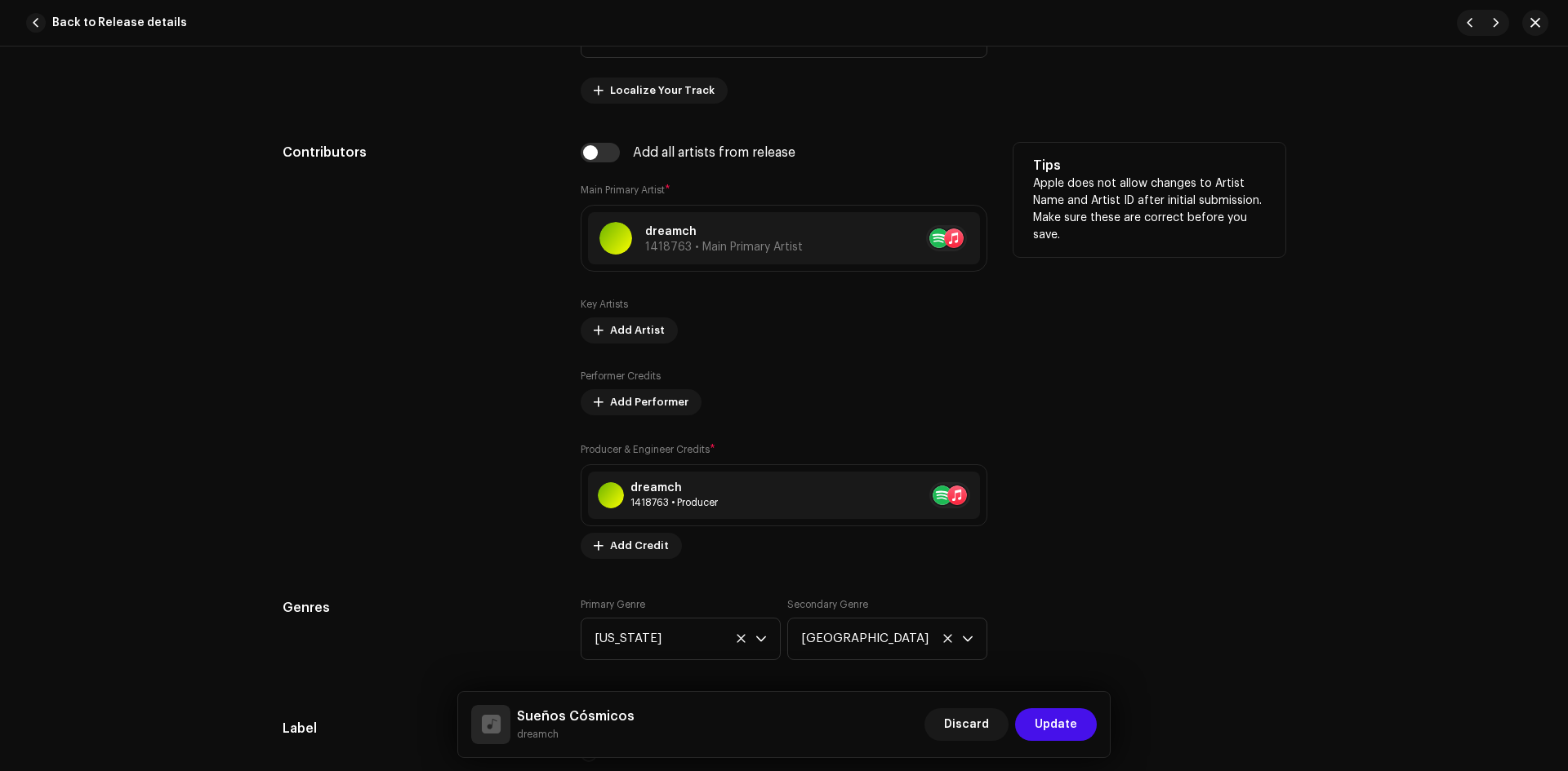
click at [1056, 722] on span "Update" at bounding box center [1056, 724] width 42 height 32
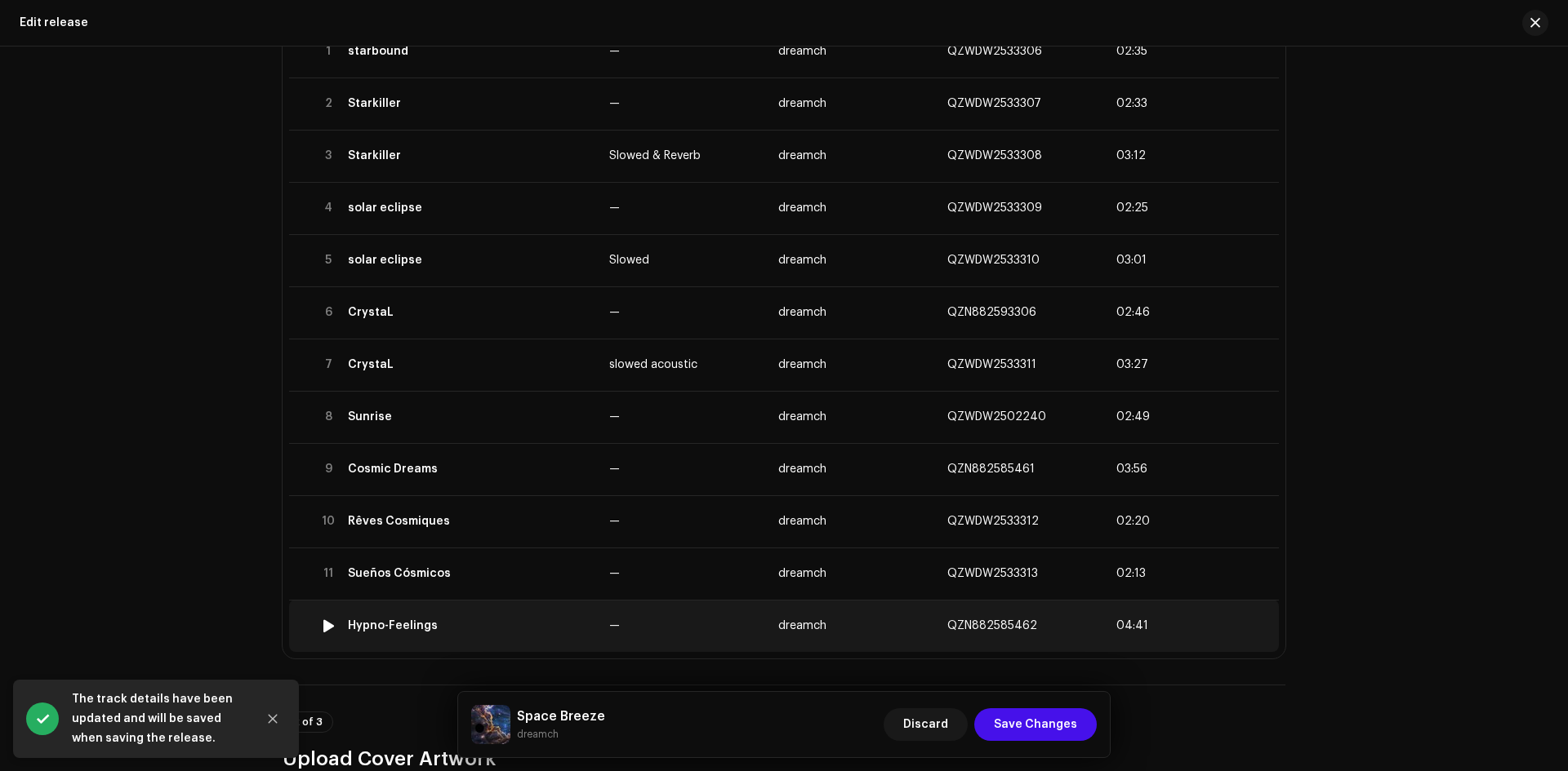
click at [567, 626] on div "Hypno-Feelings" at bounding box center [472, 625] width 248 height 13
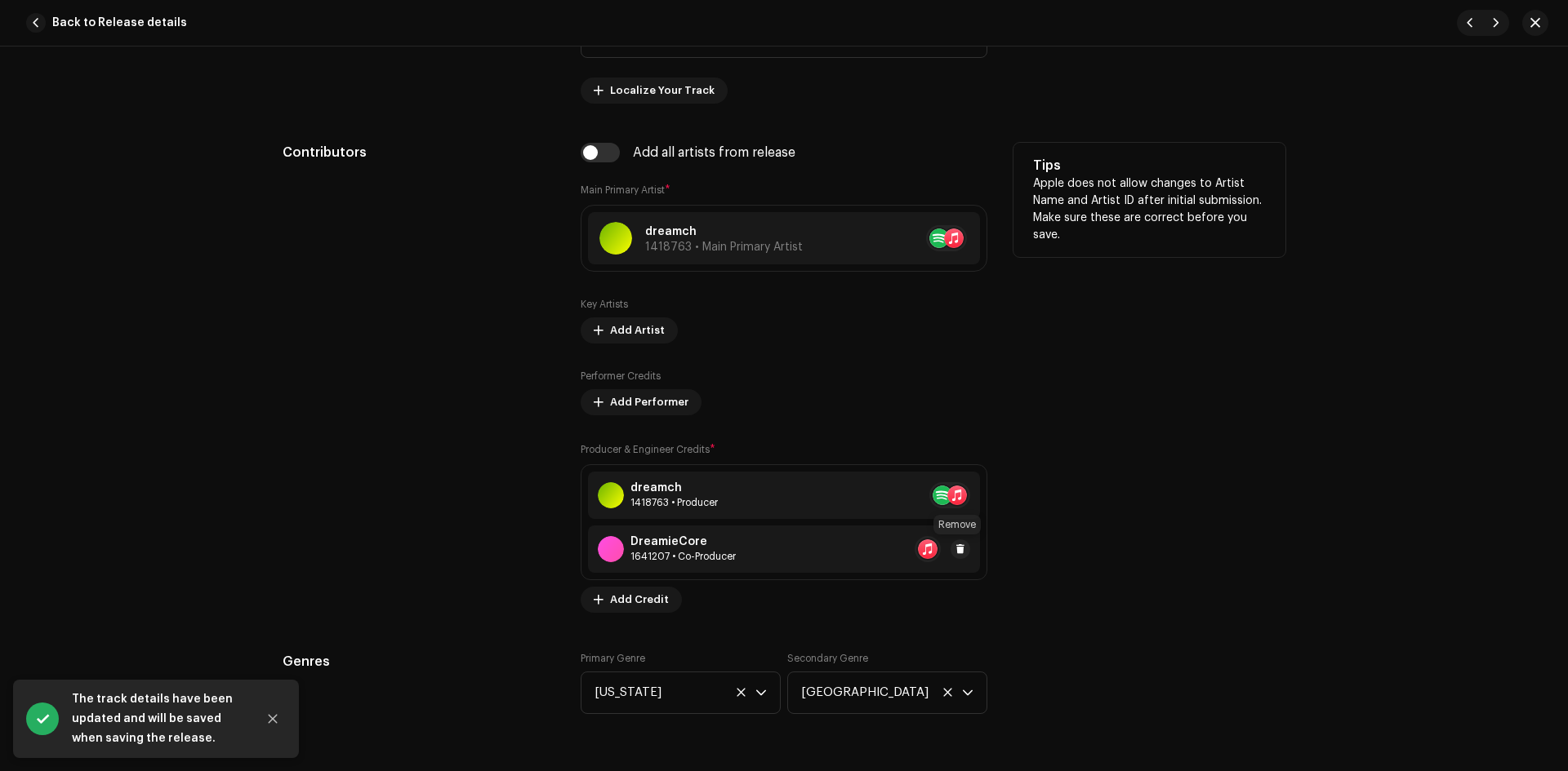
click at [958, 560] on div at bounding box center [942, 549] width 56 height 26
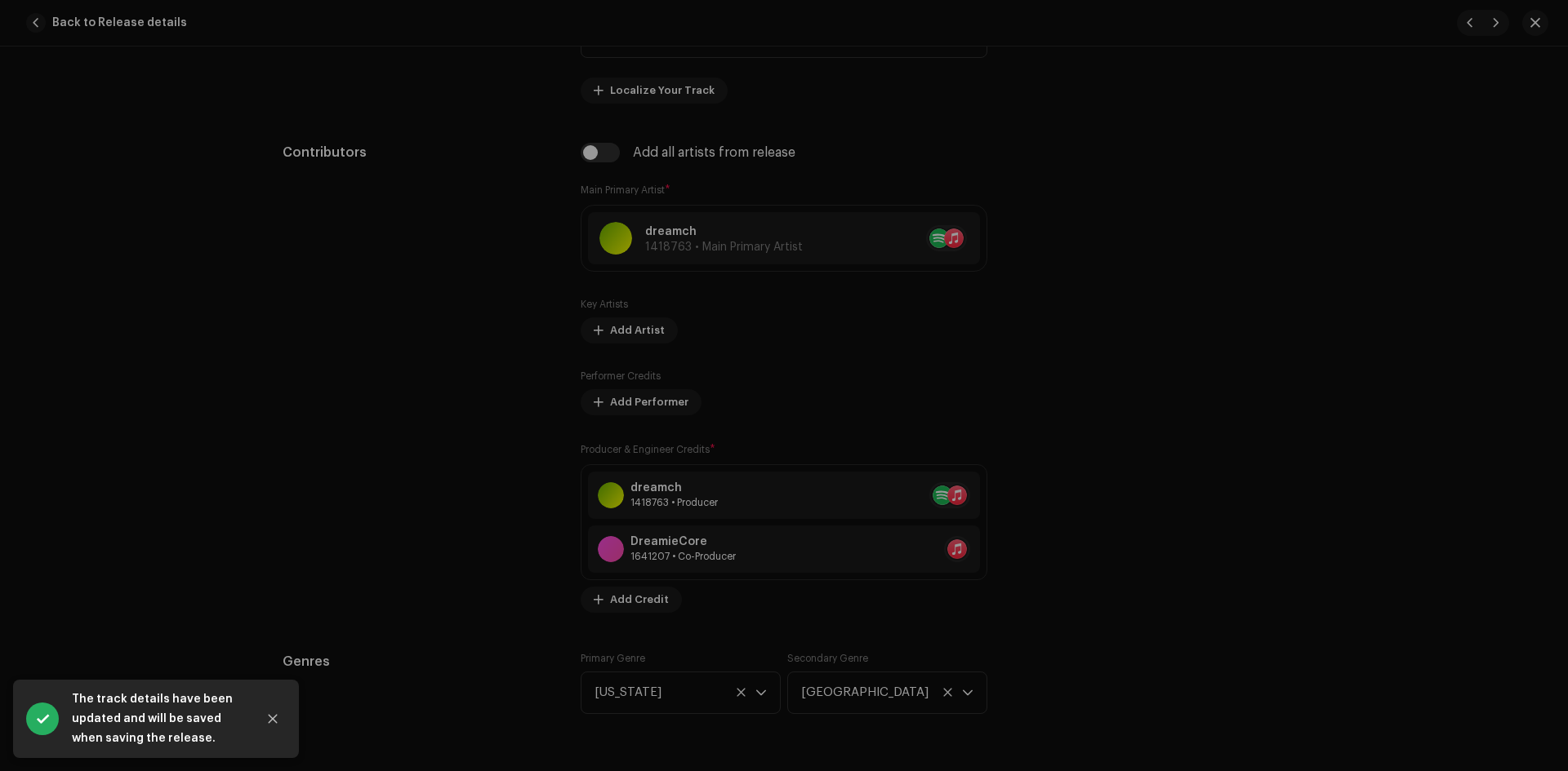
click at [1114, 610] on div "Update Producer & Engineer Credits Role * Select role Cancel Update" at bounding box center [784, 386] width 1568 height 771
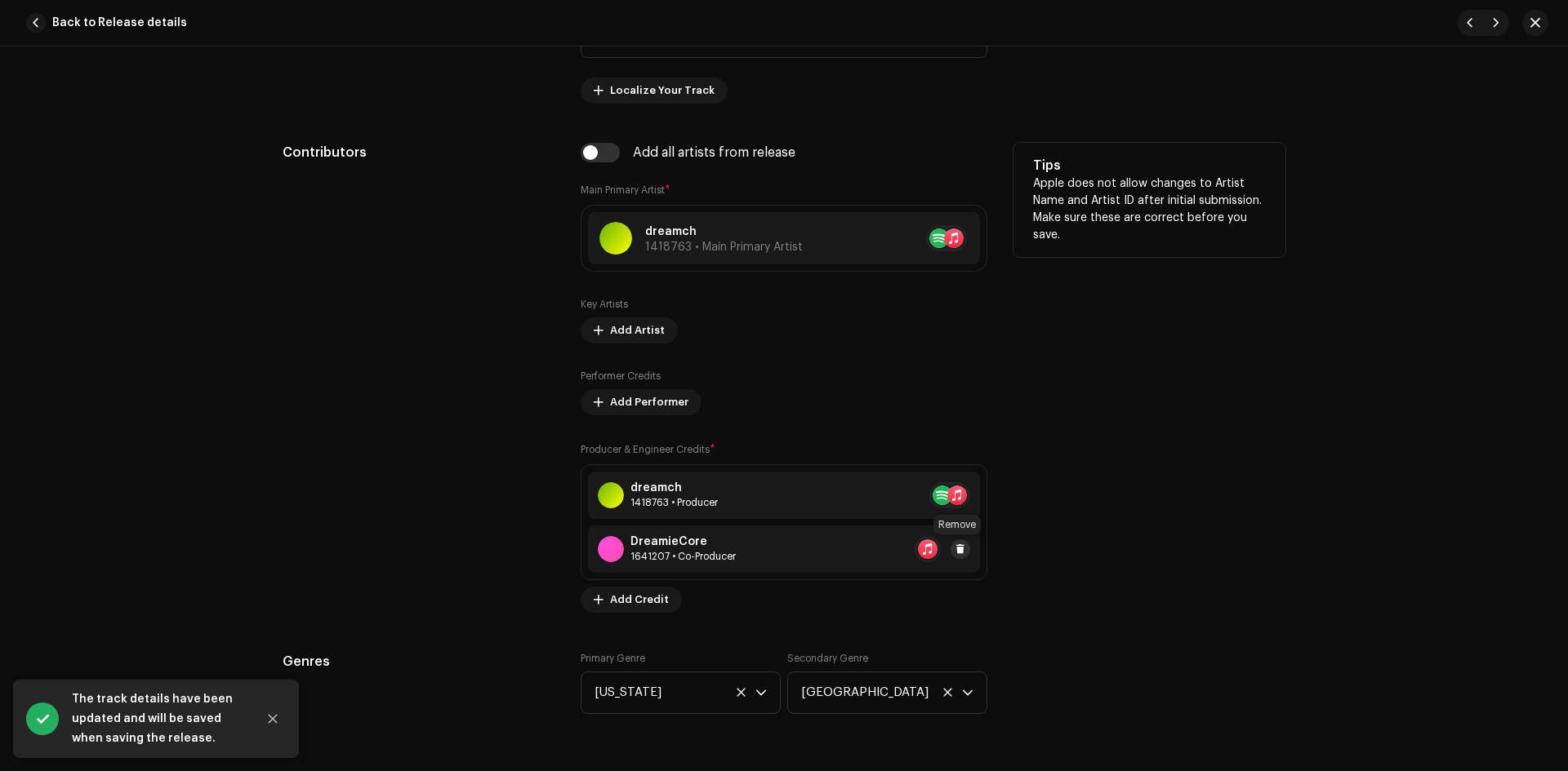
click at [956, 549] on span at bounding box center [960, 549] width 10 height 13
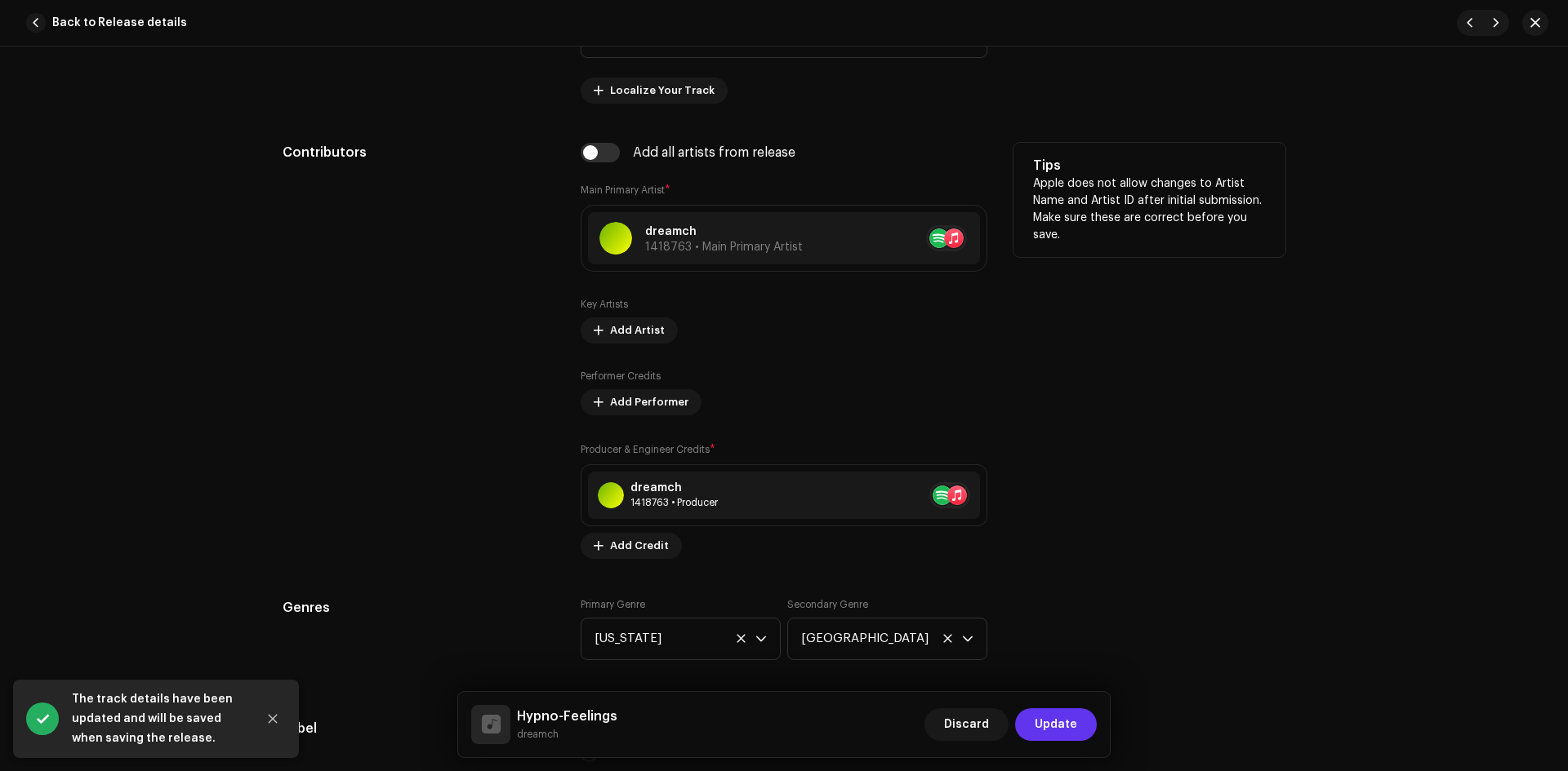
click at [1048, 719] on span "Update" at bounding box center [1056, 724] width 42 height 32
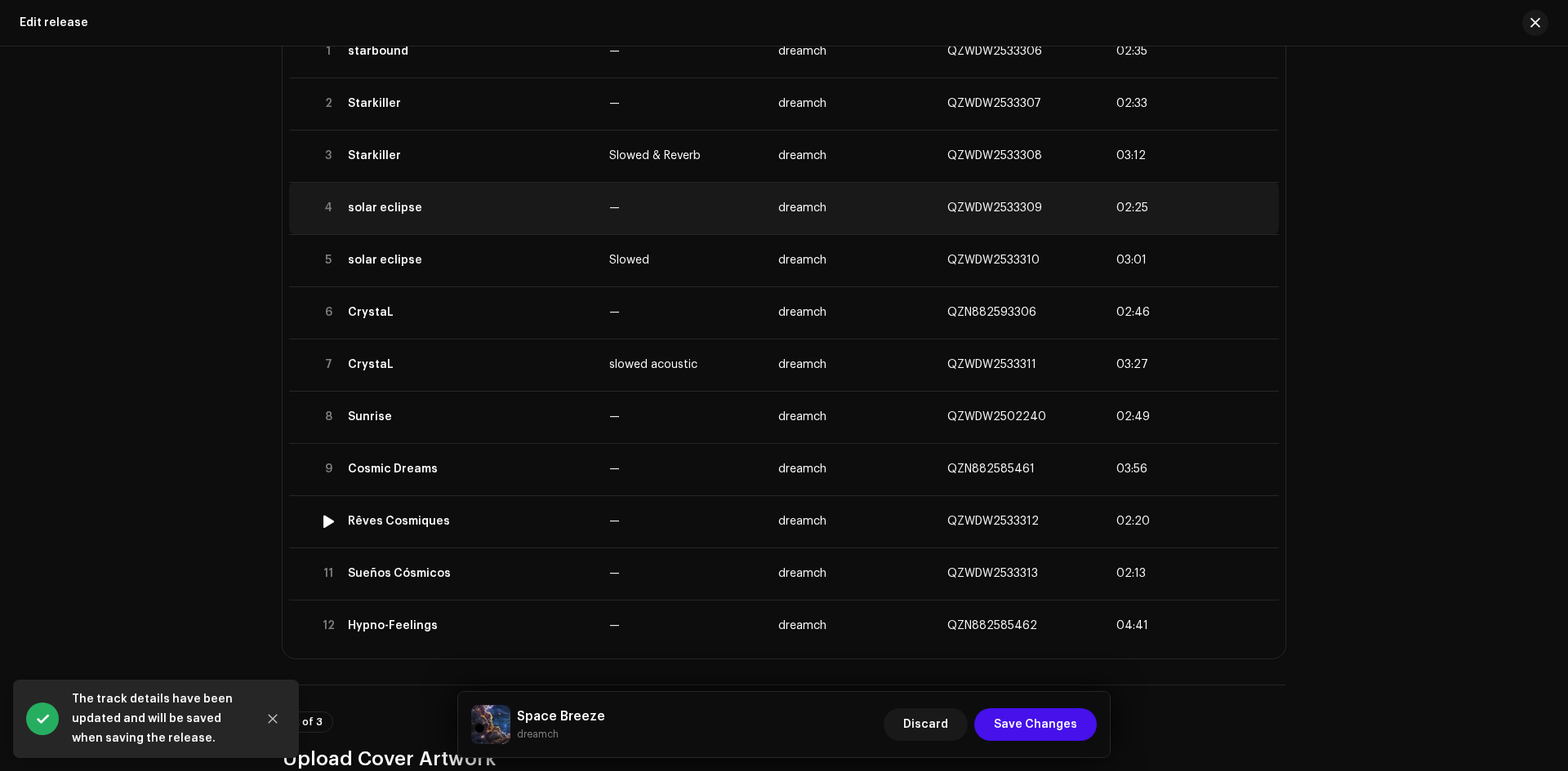
scroll to position [0, 0]
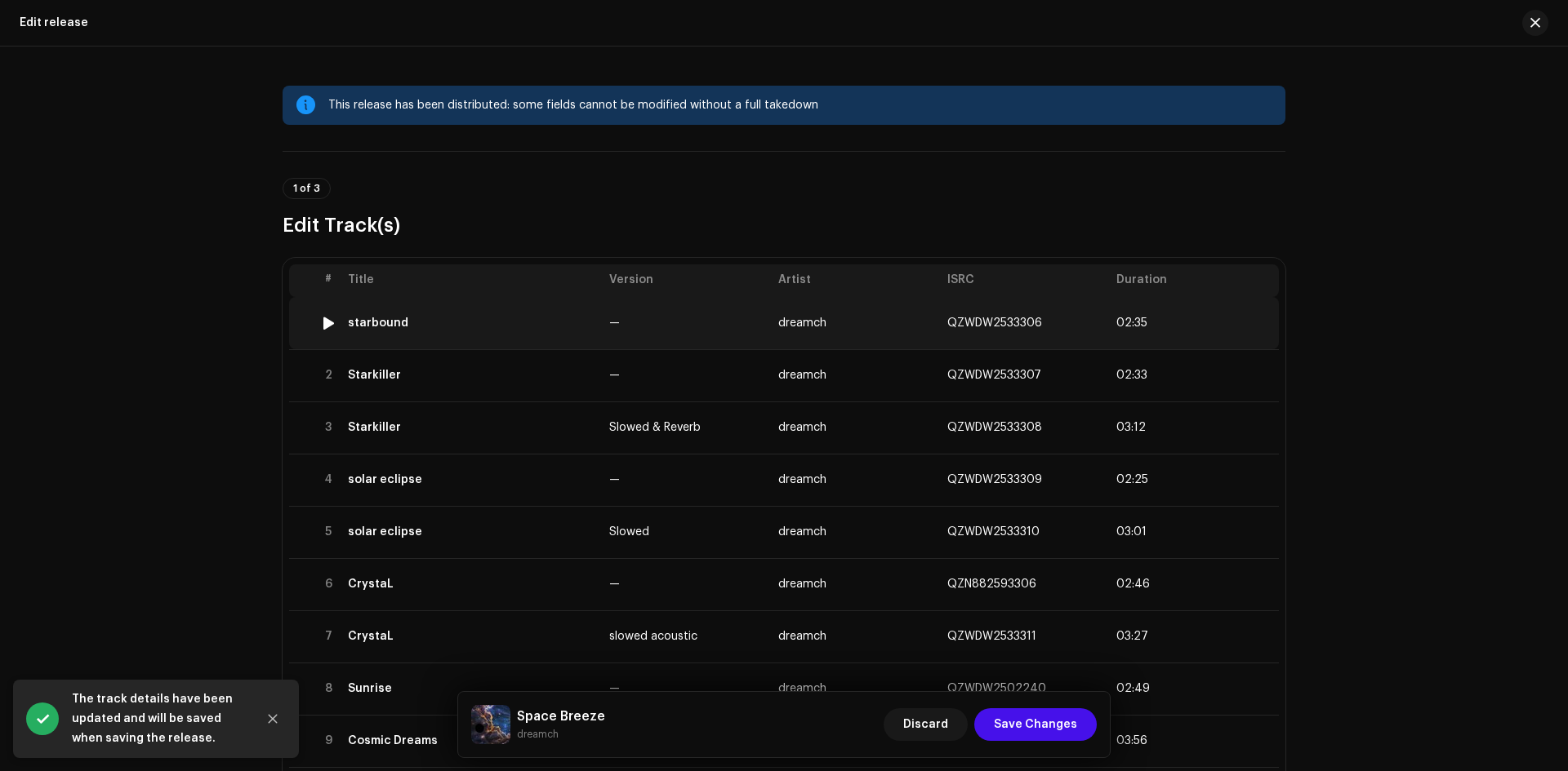
click at [547, 334] on td "starbound" at bounding box center [472, 323] width 262 height 52
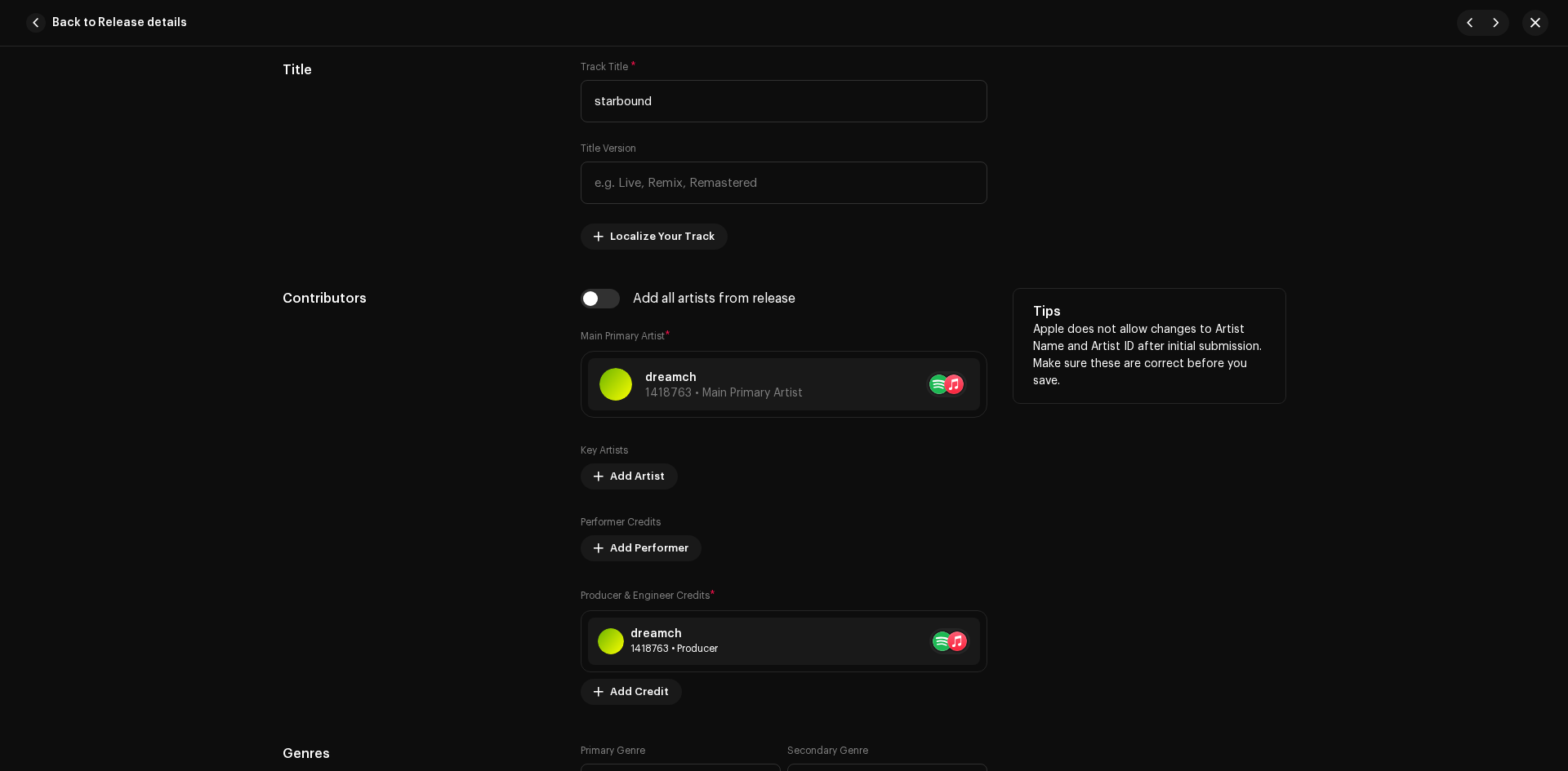
scroll to position [953, 0]
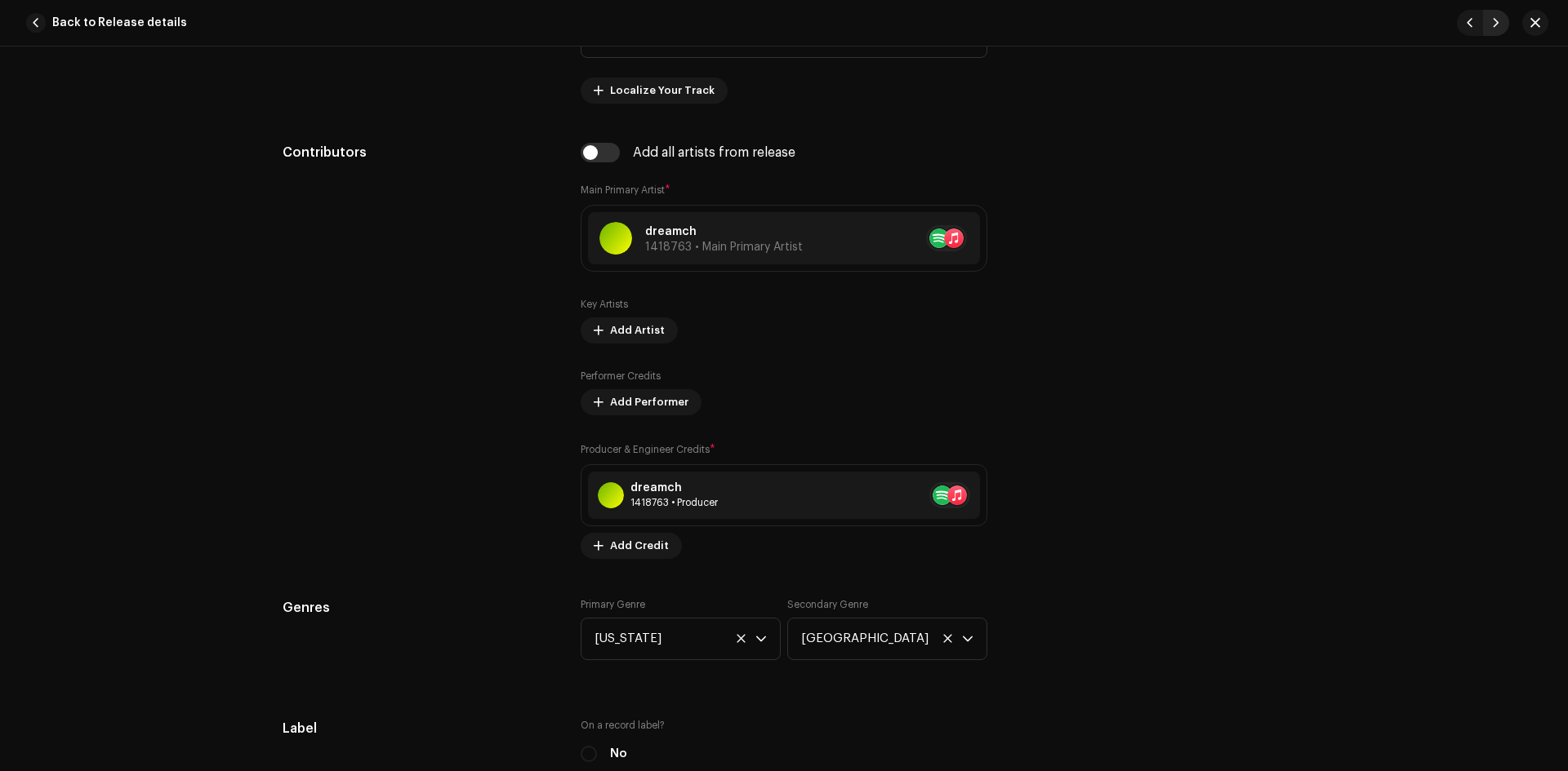
click at [1492, 22] on span "button" at bounding box center [1496, 22] width 10 height 13
type input "QZWDW2533307"
type input "Starkiller"
type input "01:44"
click at [1493, 22] on span "button" at bounding box center [1496, 22] width 10 height 13
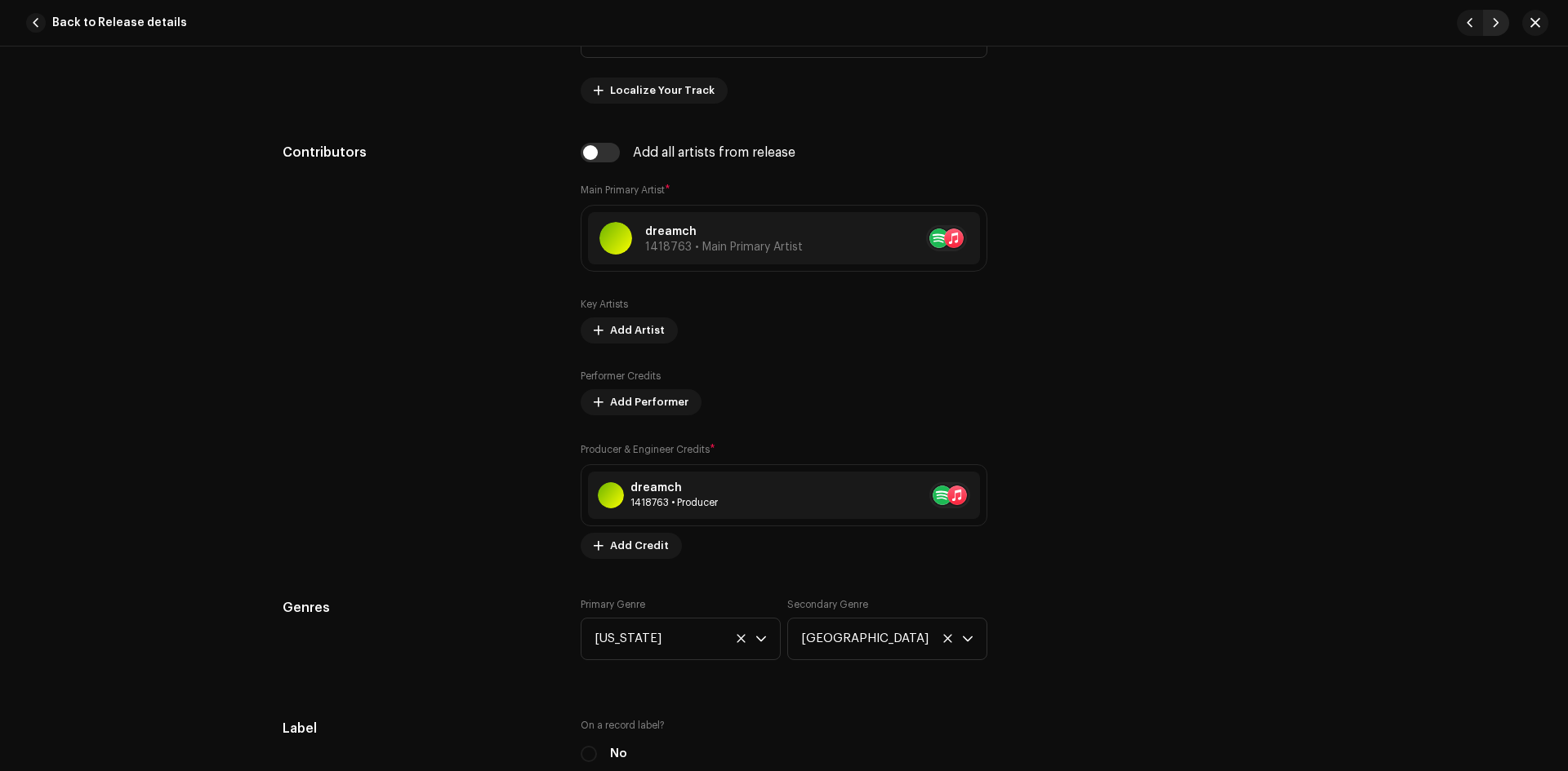
type input "QZWDW2533308"
type input "Slowed & Reverb"
type input "00:00"
click at [1493, 22] on span "button" at bounding box center [1496, 22] width 10 height 13
type input "QZWDW2533309"
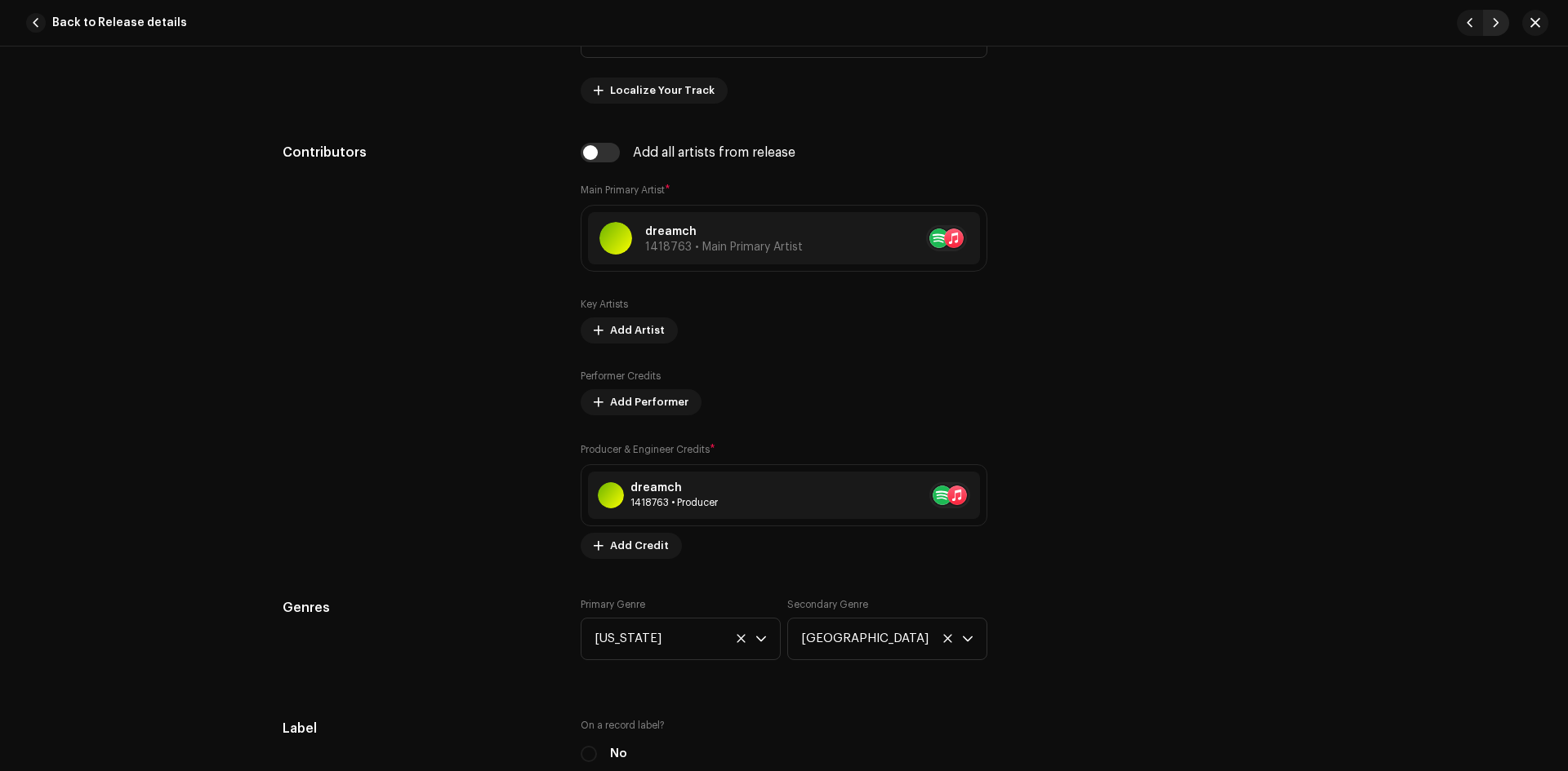
type input "solar eclipse"
click at [1493, 22] on span "button" at bounding box center [1496, 22] width 10 height 13
type input "QZWDW2533310"
type input "Slowed"
click at [1493, 22] on span "button" at bounding box center [1496, 22] width 10 height 13
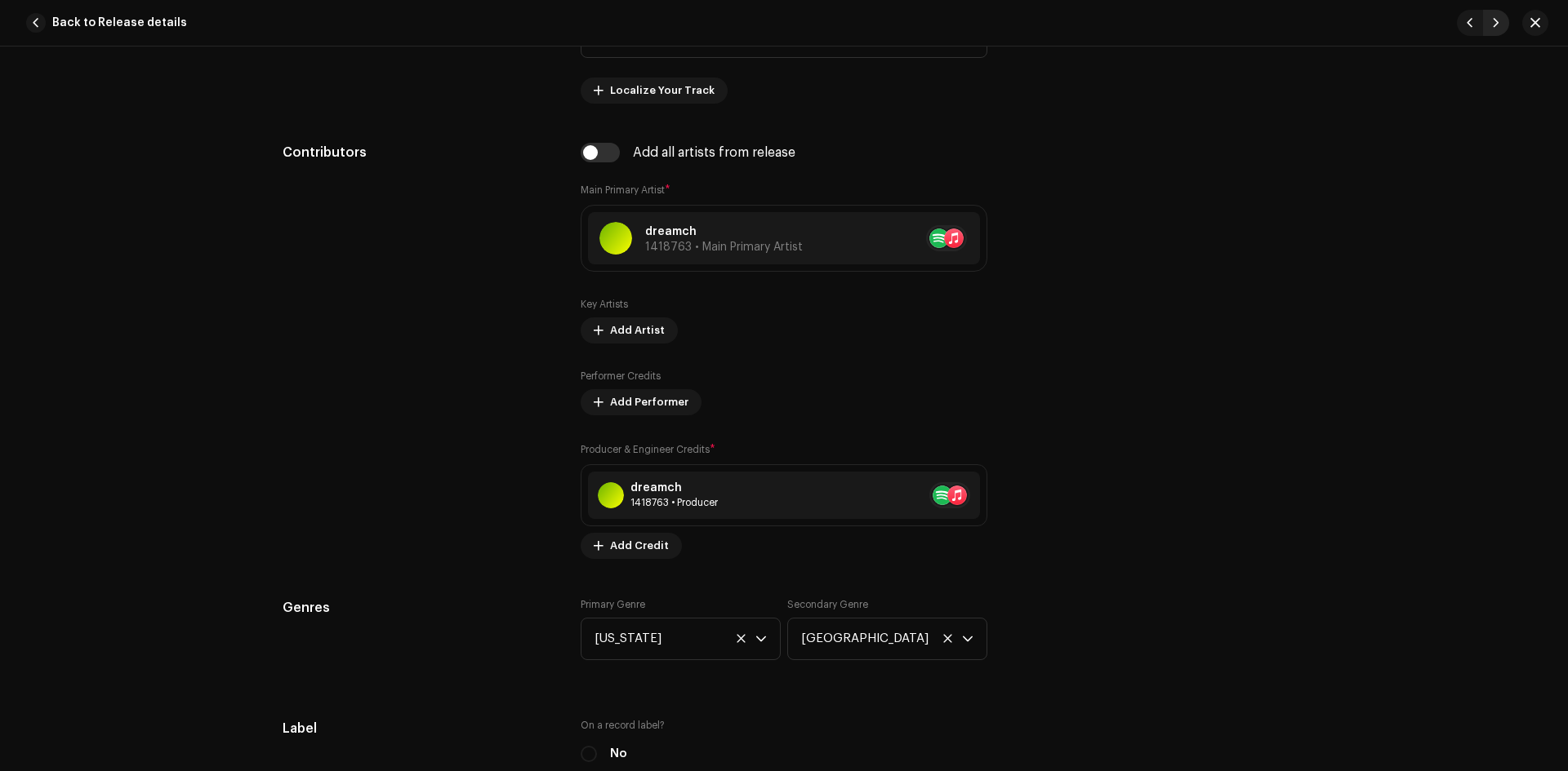
type input "QZN882593306"
type input "CrystaL"
click at [1493, 22] on span "button" at bounding box center [1496, 22] width 10 height 13
type input "QZWDW2533311"
type input "slowed acoustic"
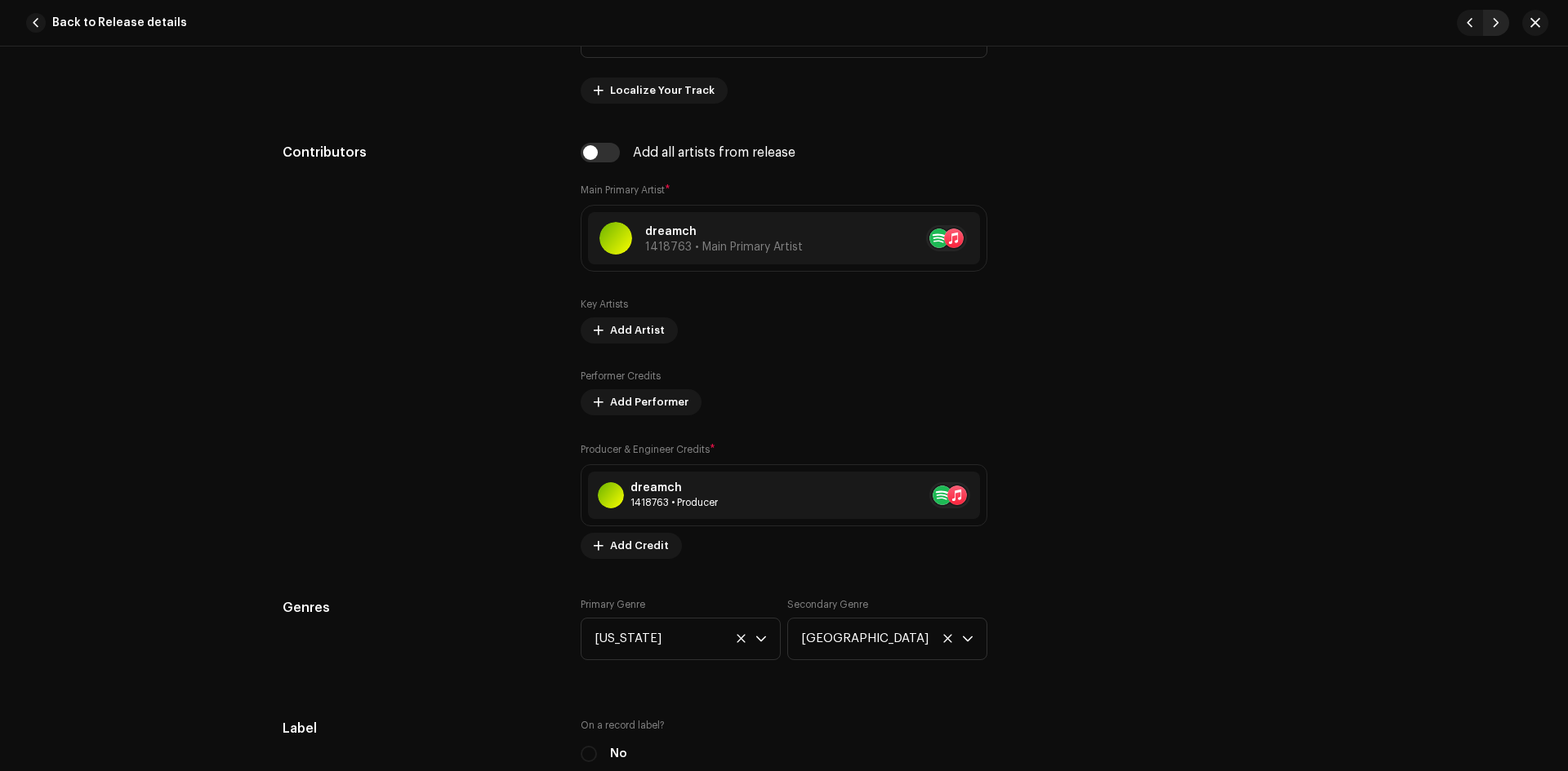
click at [1493, 22] on span "button" at bounding box center [1496, 22] width 10 height 13
type input "QZWDW2502240"
type input "Sunrise"
click at [1492, 23] on span "button" at bounding box center [1496, 22] width 10 height 13
type input "QZN882585461"
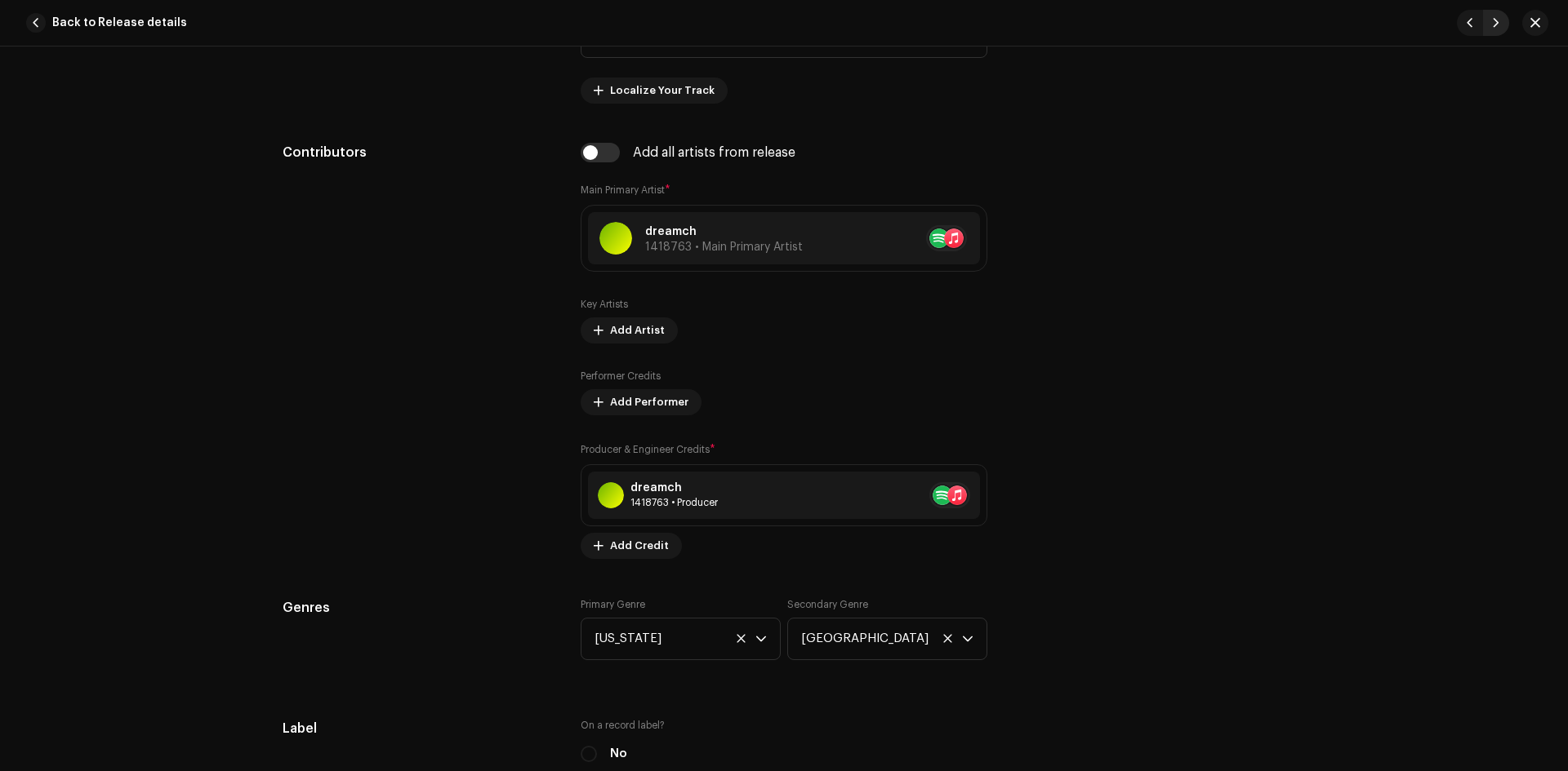
type input "Cosmic Dreams"
click at [1492, 23] on span "button" at bounding box center [1496, 22] width 10 height 13
type input "QZWDW2533312"
type input "Rêves Cosmiques"
type input "01:06"
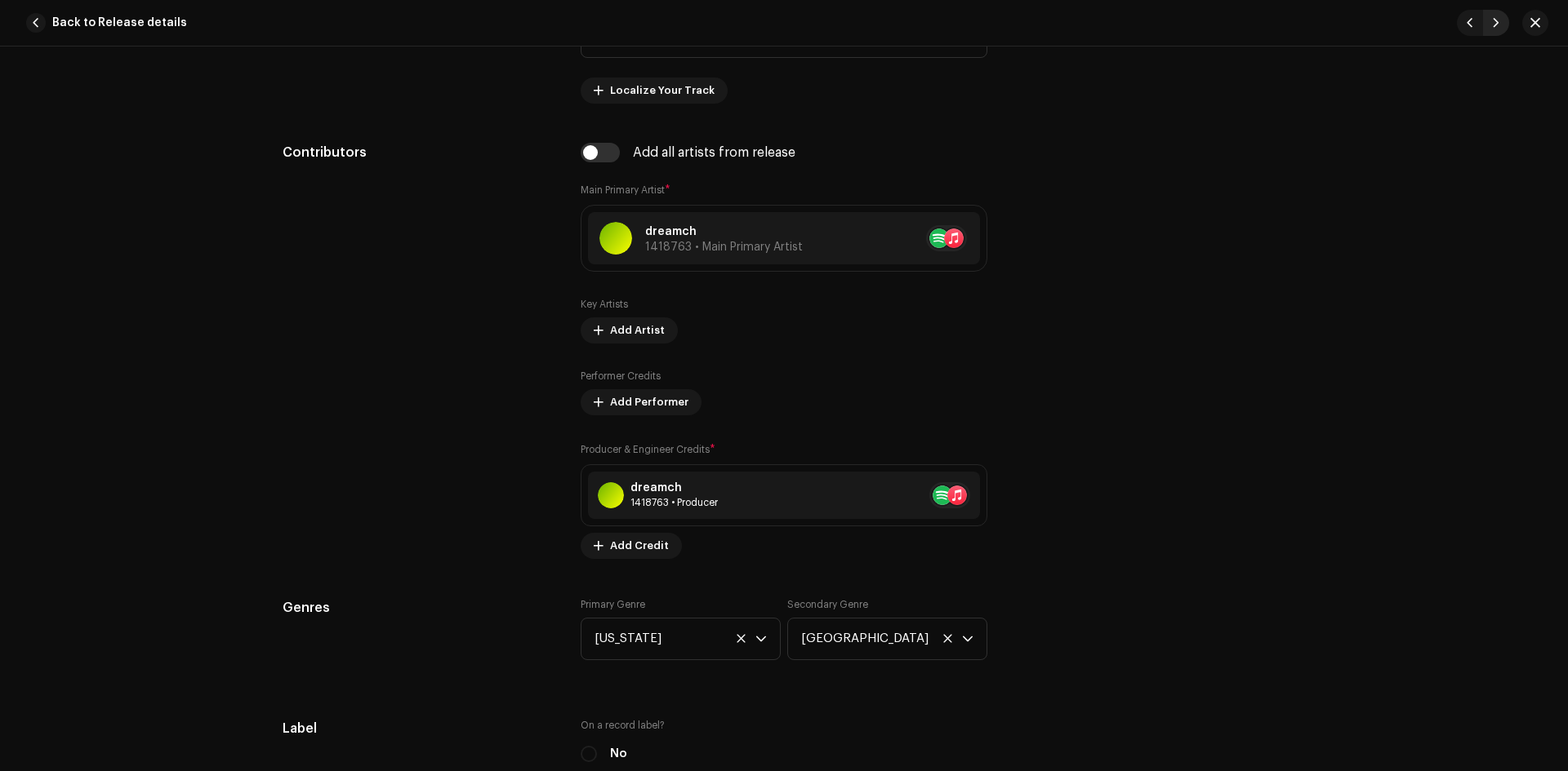
click at [1492, 23] on span "button" at bounding box center [1496, 22] width 10 height 13
type input "QZWDW2533313"
type input "Sueños Cósmicos"
type input "00:00"
click at [1492, 23] on span "button" at bounding box center [1496, 22] width 10 height 13
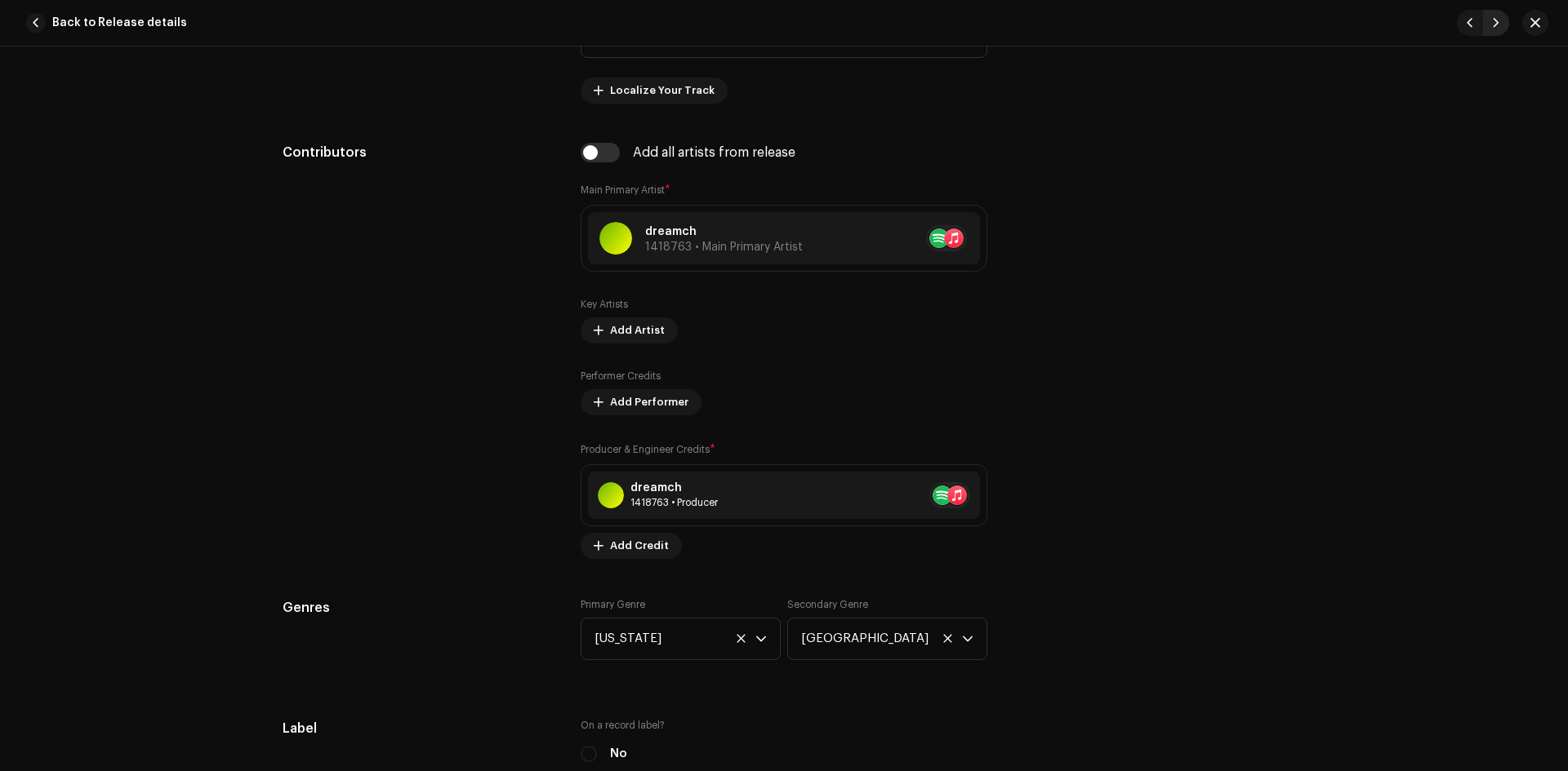
type input "QZN882585462"
type input "Hypno-Feelings"
type input "00:23"
click at [1492, 23] on span "button" at bounding box center [1496, 22] width 10 height 13
type input "QZWDW2533306"
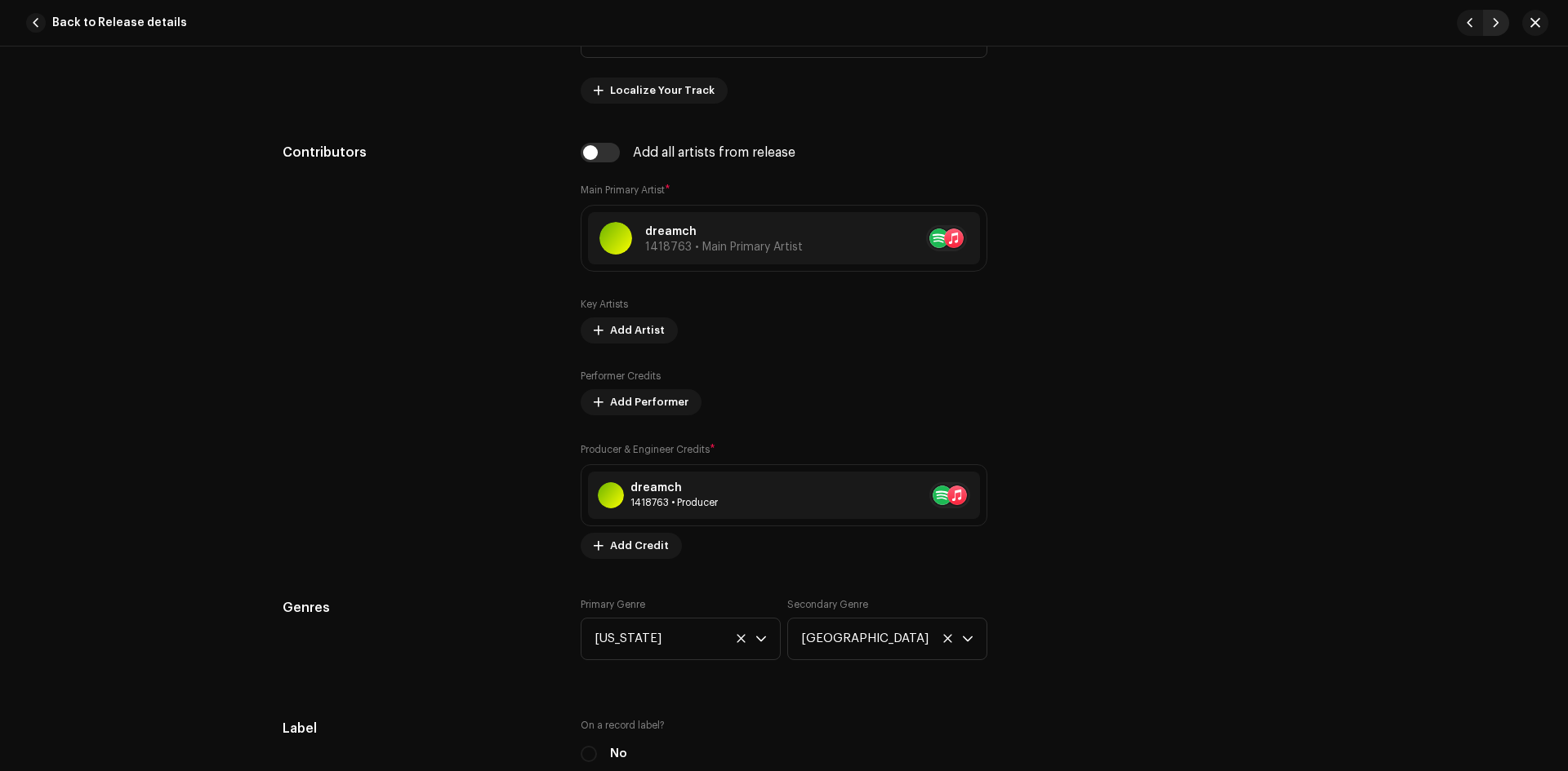
type input "starbound"
click at [1492, 23] on span "button" at bounding box center [1496, 22] width 10 height 13
type input "QZWDW2533307"
type input "Starkiller"
type input "01:44"
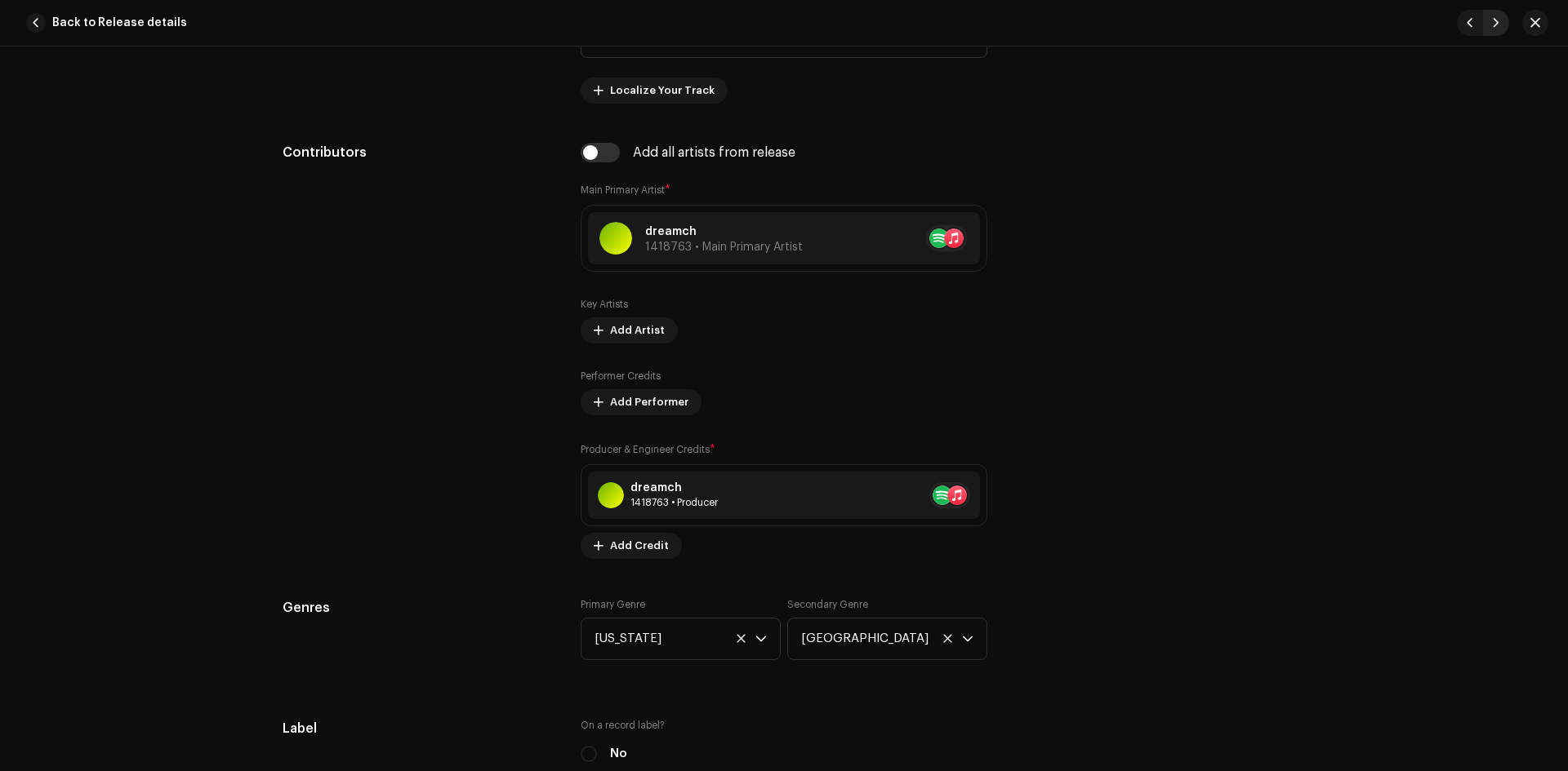
click at [1492, 23] on span "button" at bounding box center [1496, 22] width 10 height 13
type input "QZWDW2533308"
type input "Slowed & Reverb"
type input "00:00"
click at [1492, 23] on span "button" at bounding box center [1496, 22] width 10 height 13
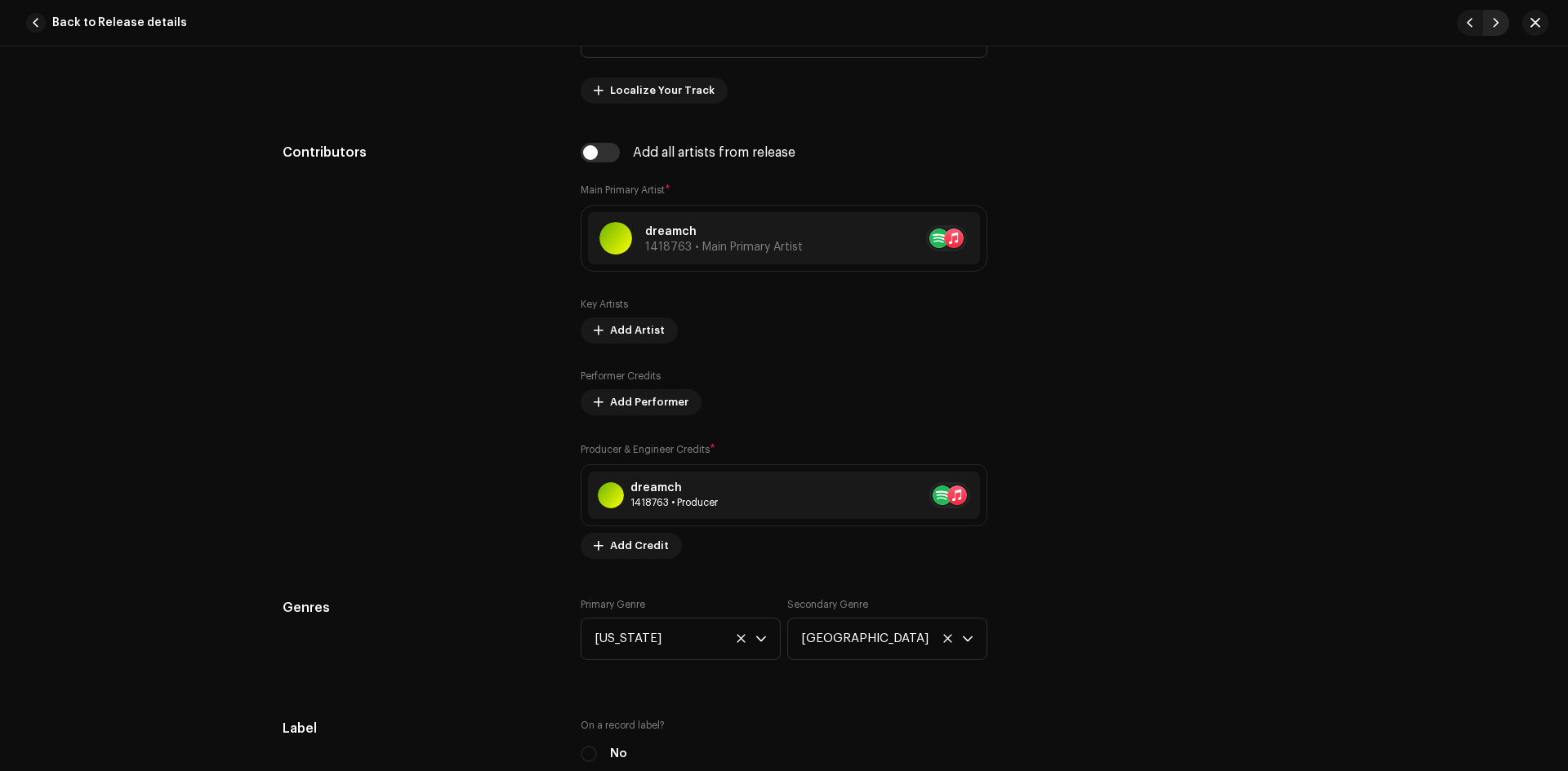
type input "QZWDW2533309"
type input "solar eclipse"
click at [1492, 23] on span "button" at bounding box center [1496, 22] width 10 height 13
type input "QZWDW2533310"
type input "Slowed"
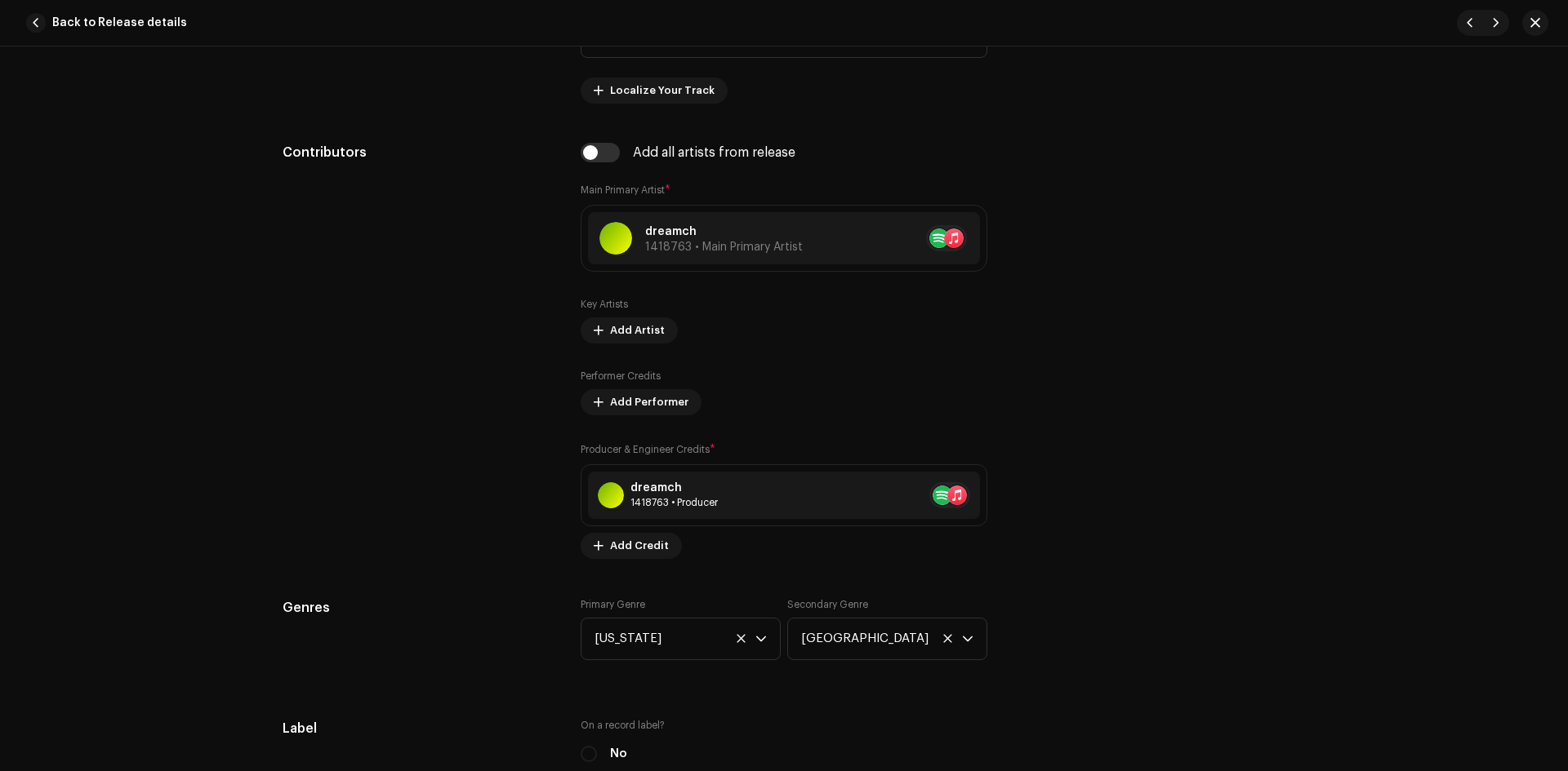
click at [1539, 19] on span "button" at bounding box center [1535, 22] width 10 height 13
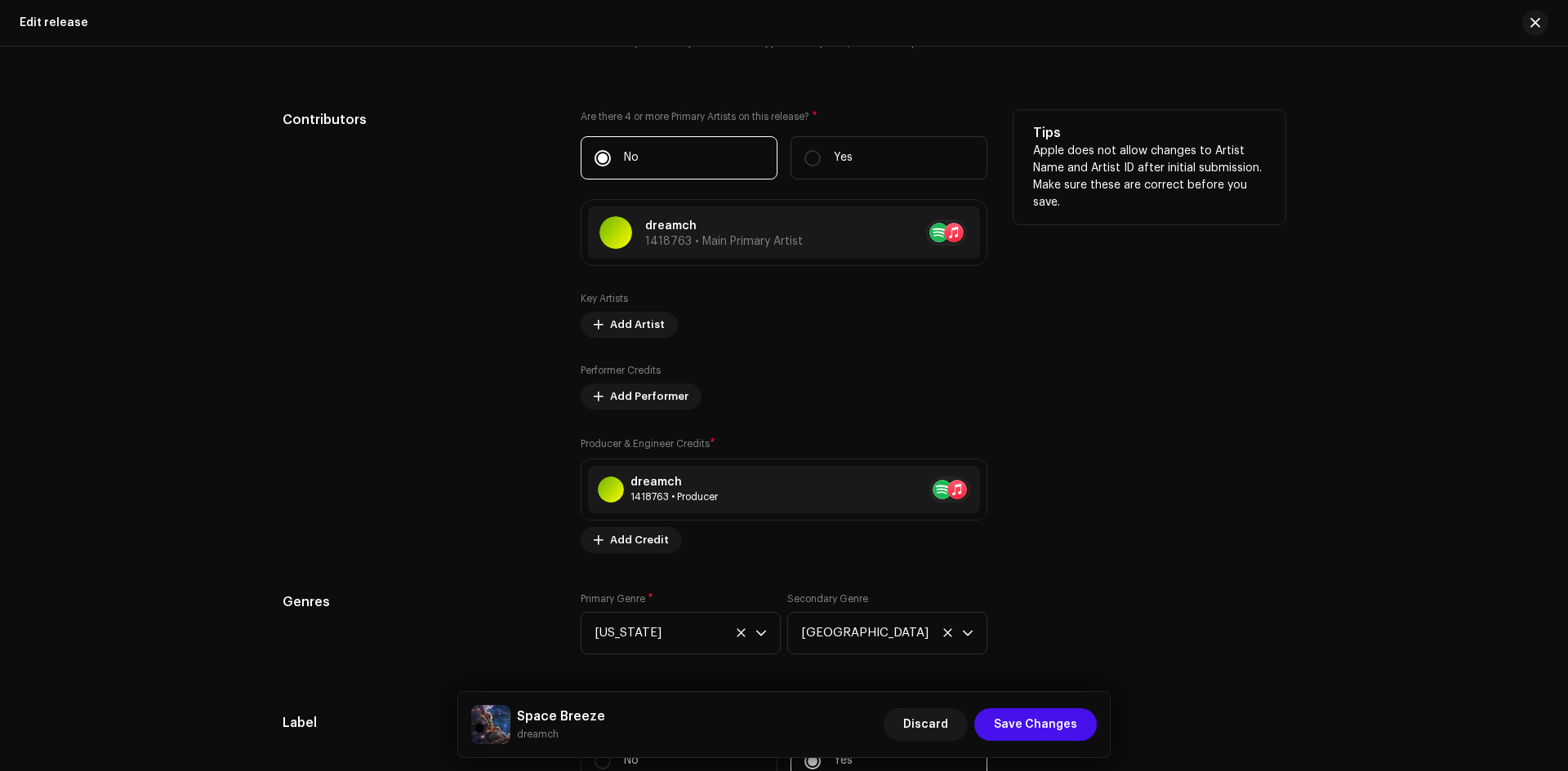
scroll to position [2312, 0]
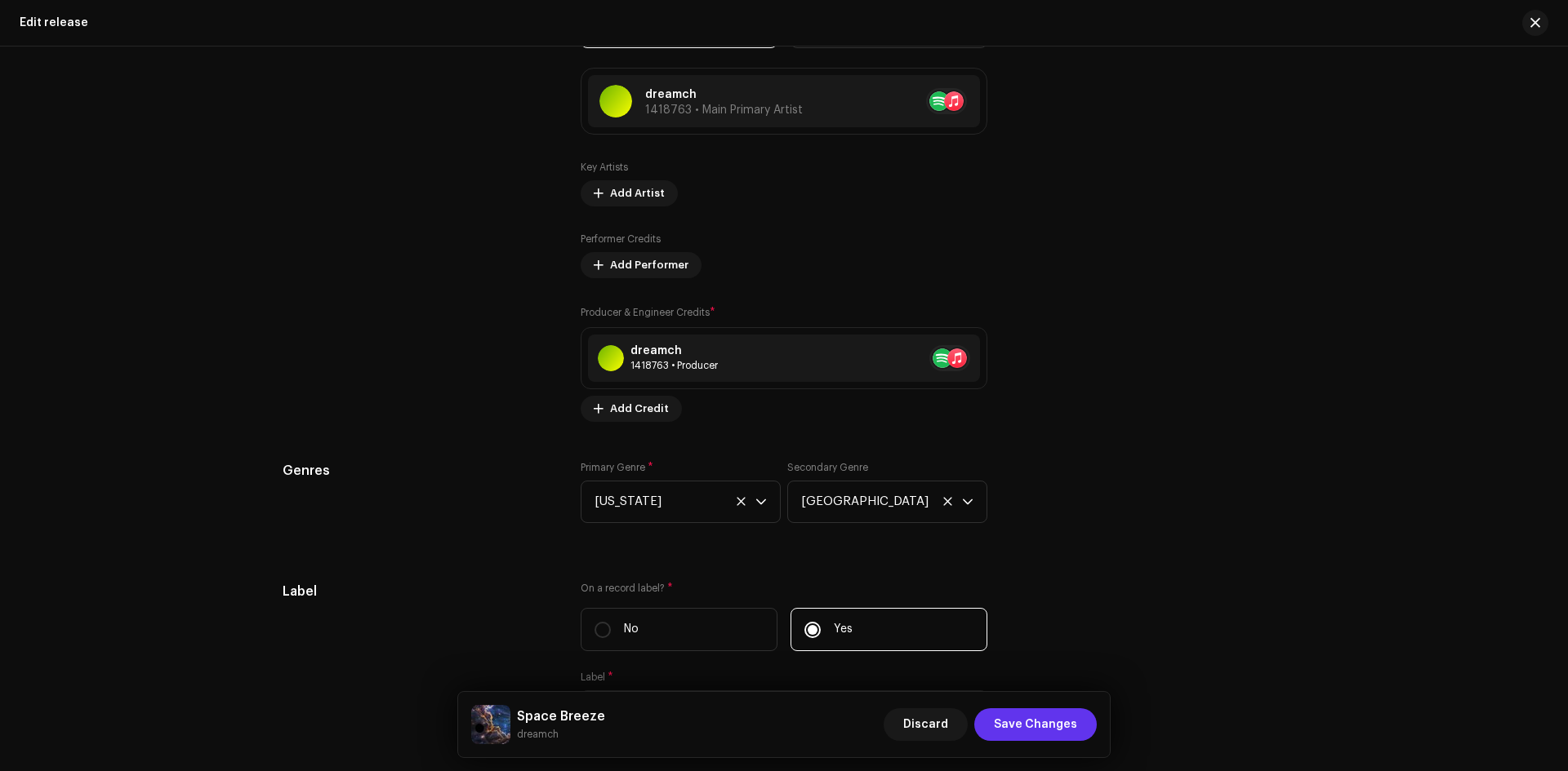
click at [1068, 729] on span "Save Changes" at bounding box center [1035, 724] width 84 height 32
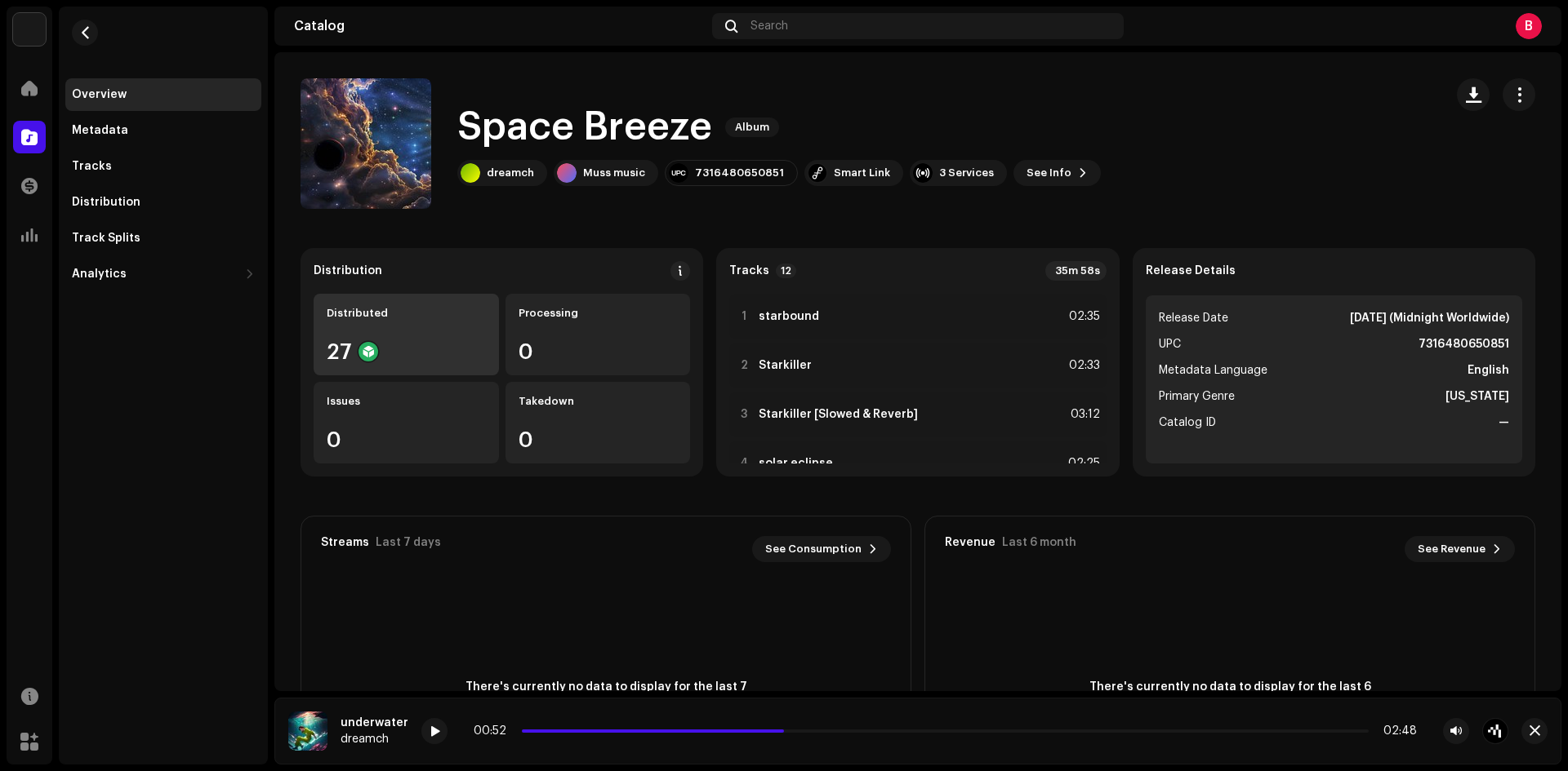
click at [338, 347] on div "27" at bounding box center [405, 352] width 159 height 22
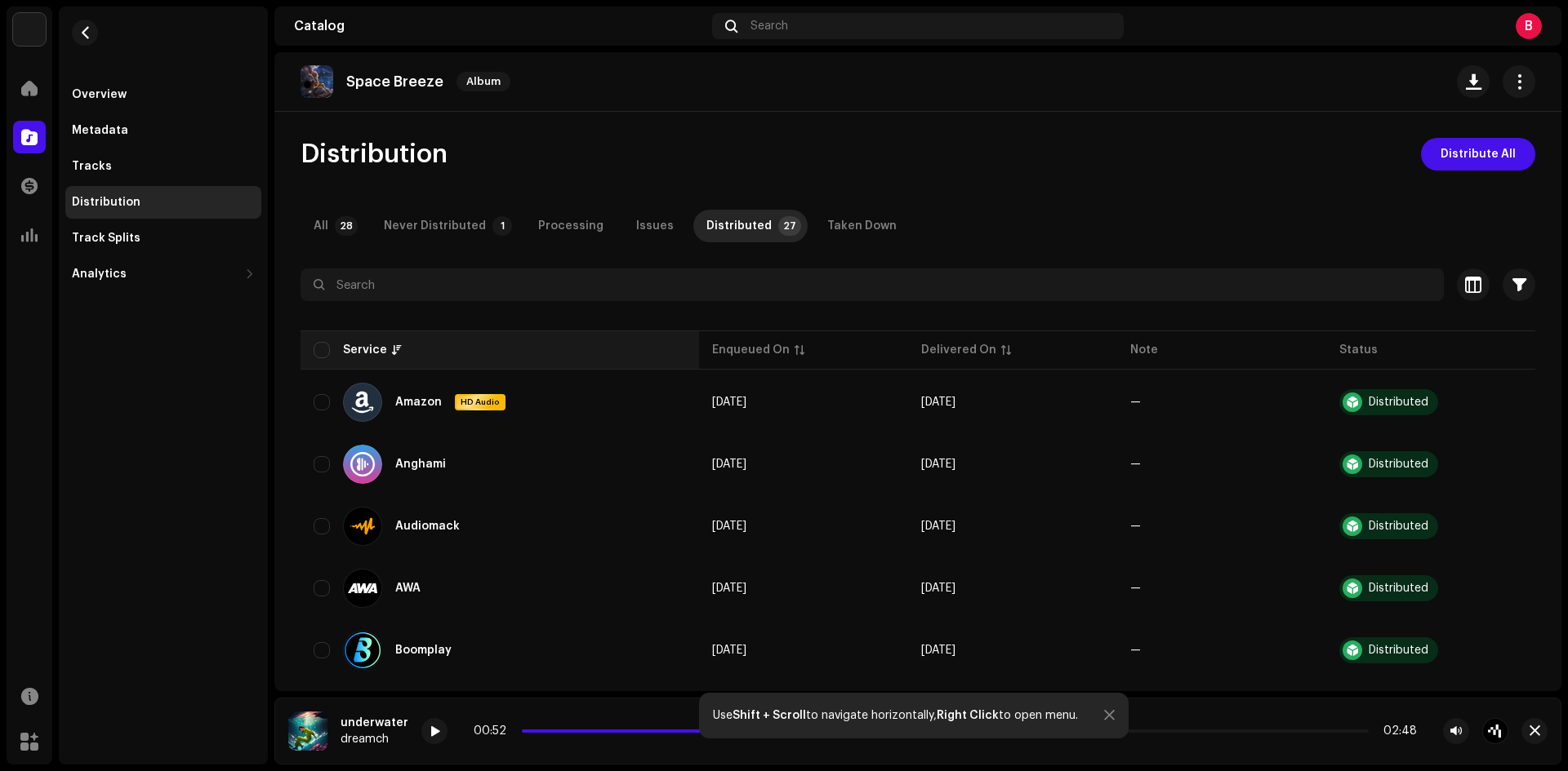
click at [310, 351] on th "Service" at bounding box center [499, 350] width 398 height 40
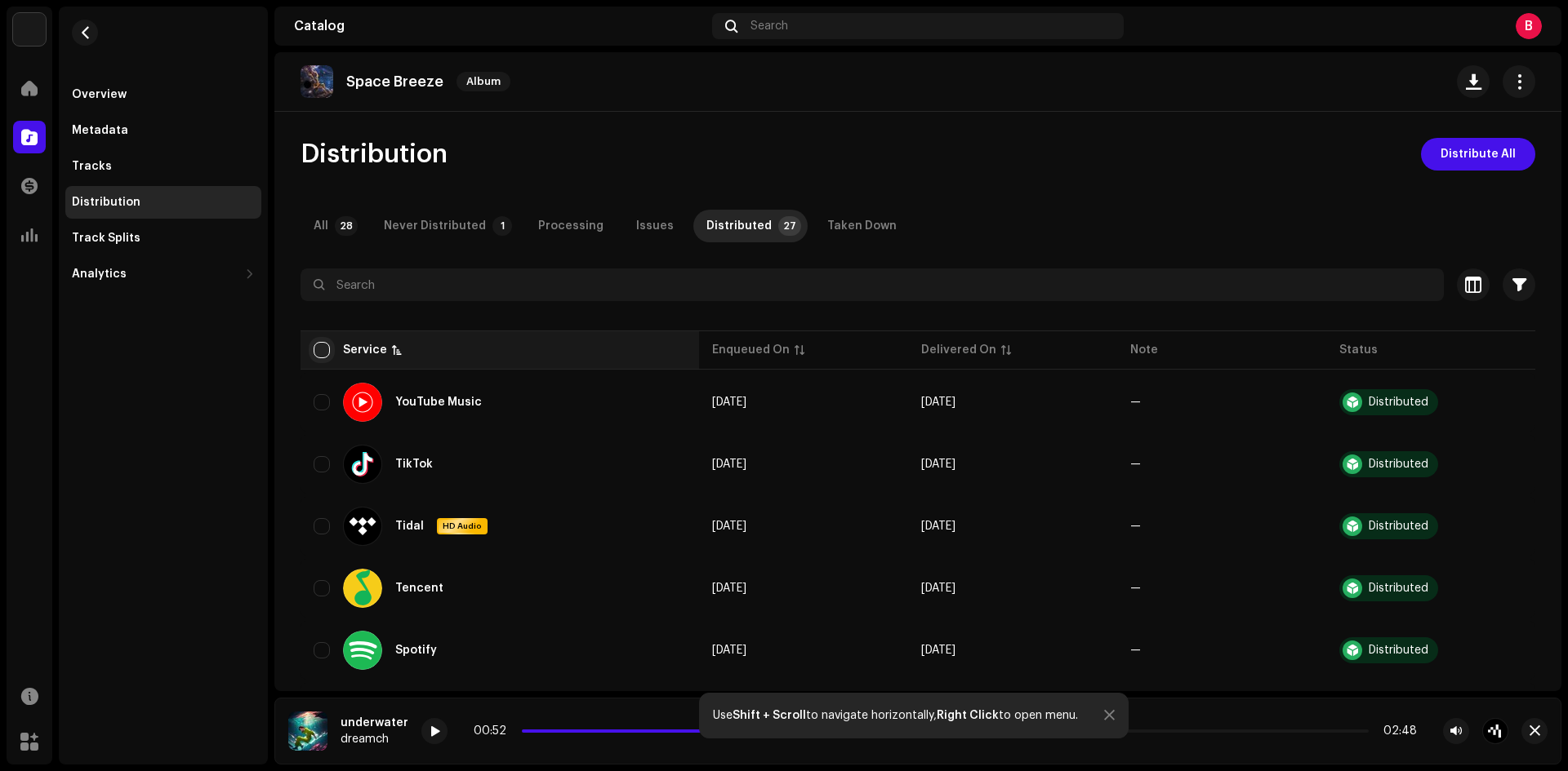
click at [316, 350] on input "checkbox" at bounding box center [322, 350] width 16 height 16
checkbox input "true"
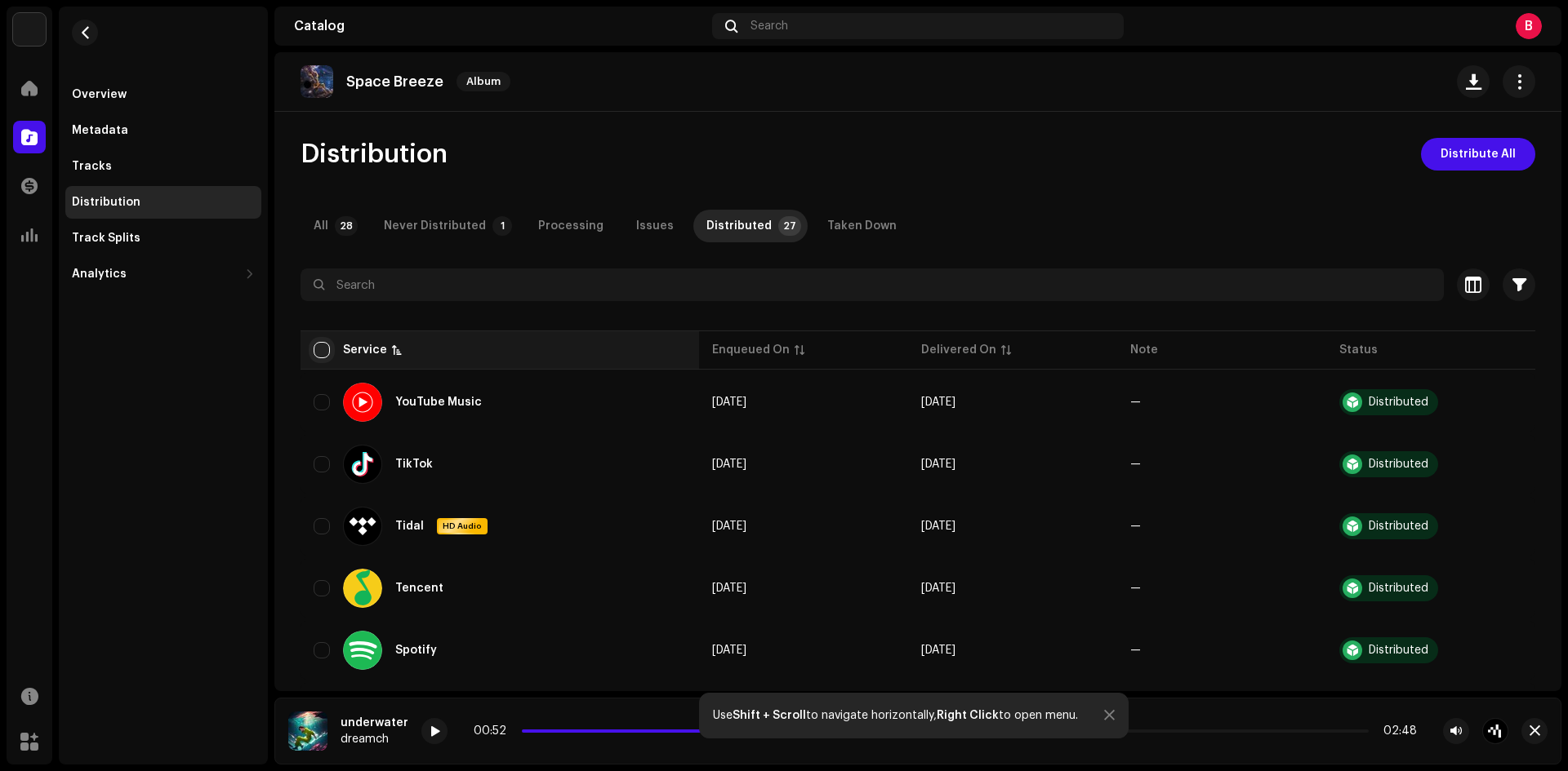
checkbox input "true"
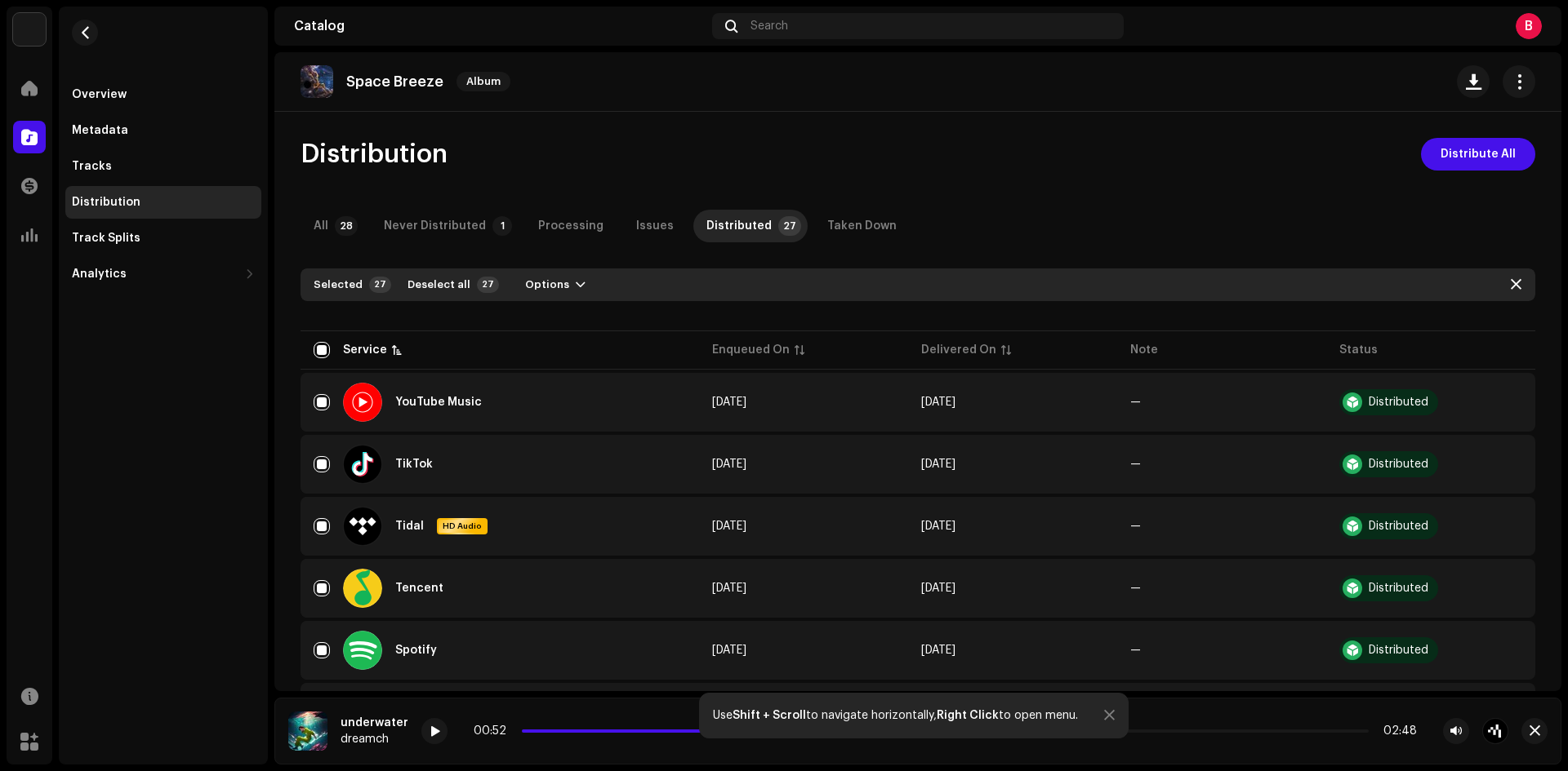
click at [547, 298] on div "Selected 27 Deselect all 27 Options" at bounding box center [917, 285] width 1234 height 32
click at [543, 289] on span "Options" at bounding box center [547, 285] width 44 height 32
click at [554, 315] on div "Distribute" at bounding box center [588, 322] width 165 height 32
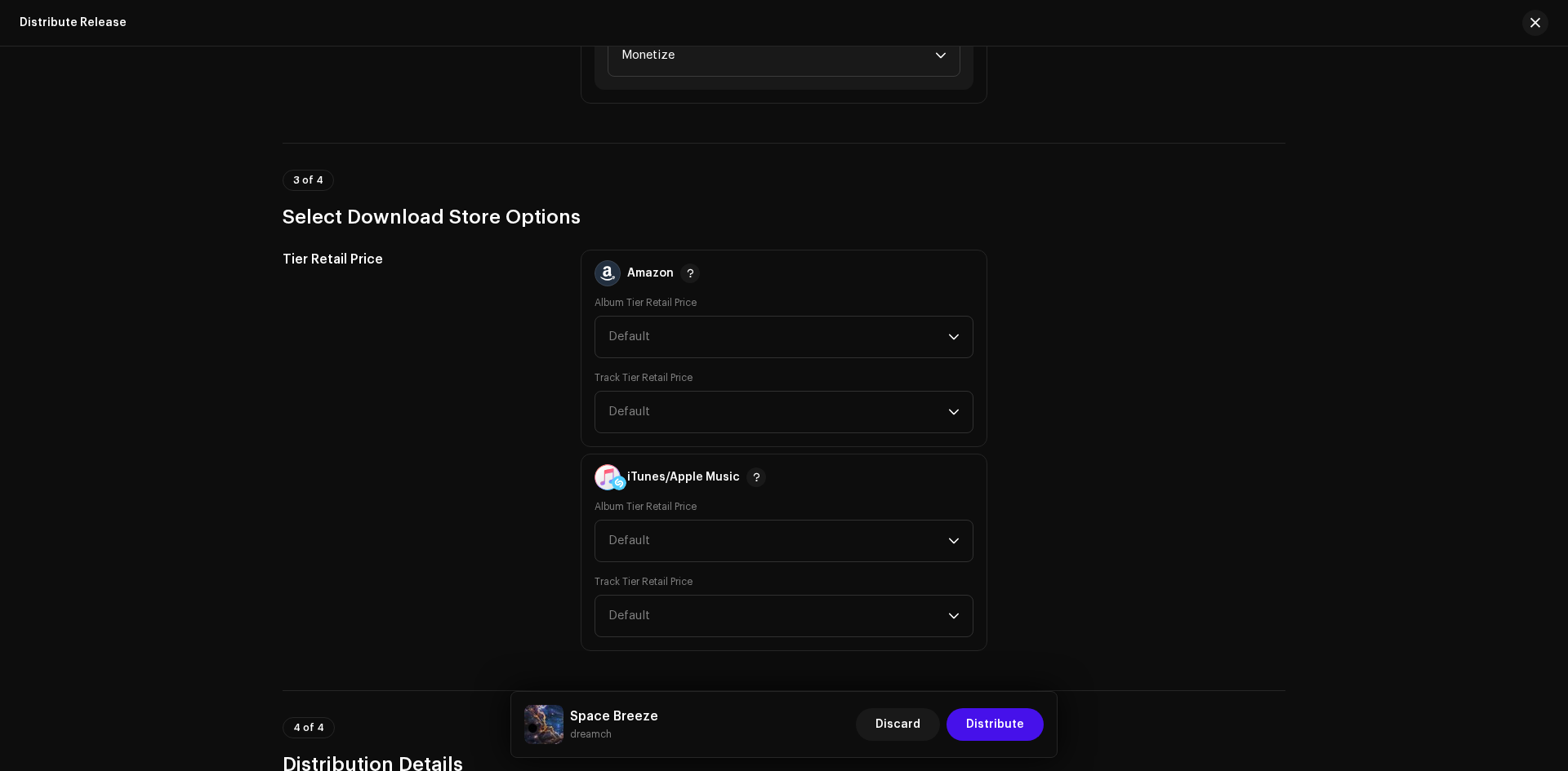
scroll to position [3129, 0]
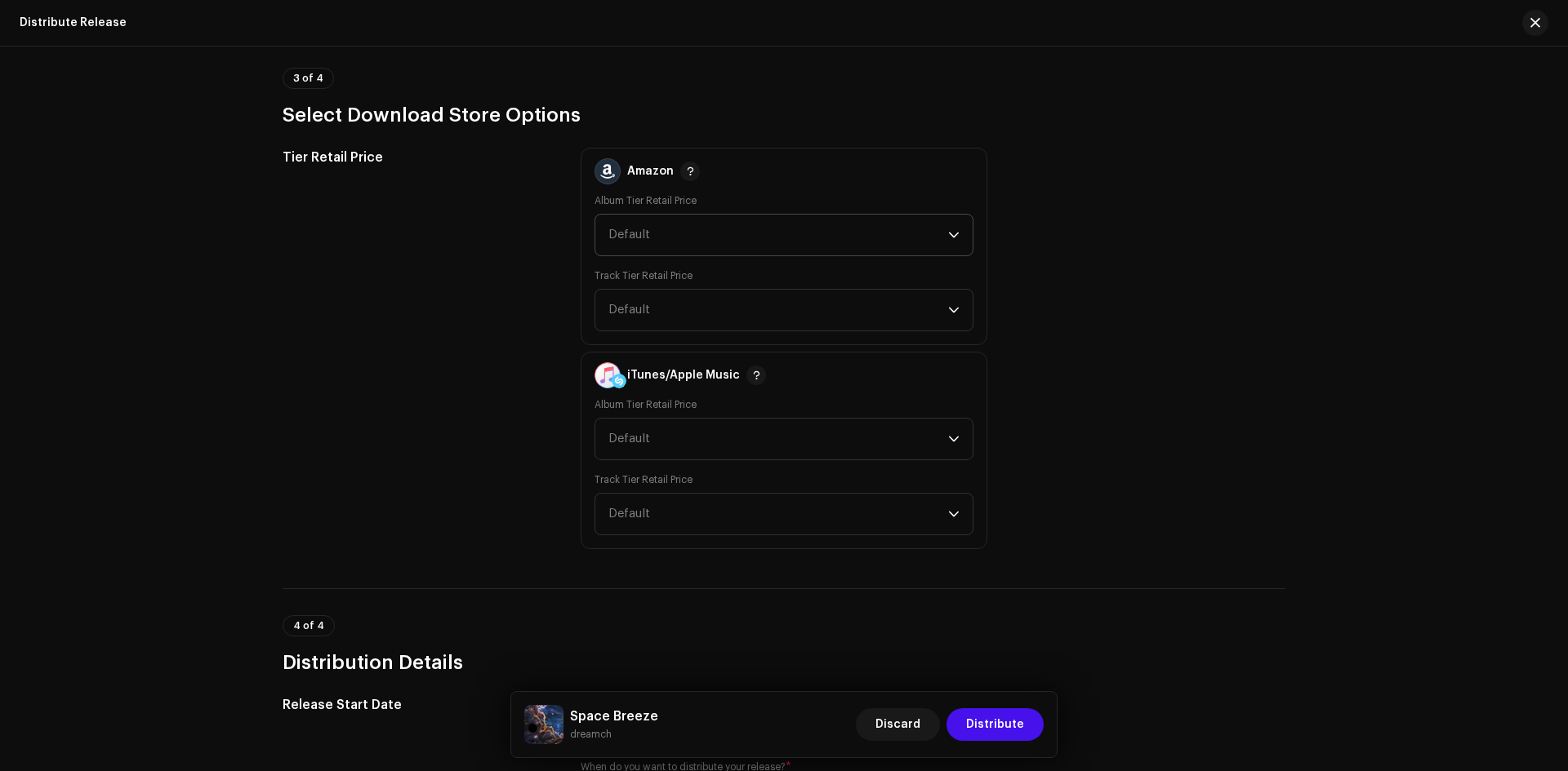
click at [831, 253] on span "Default" at bounding box center [779, 235] width 340 height 40
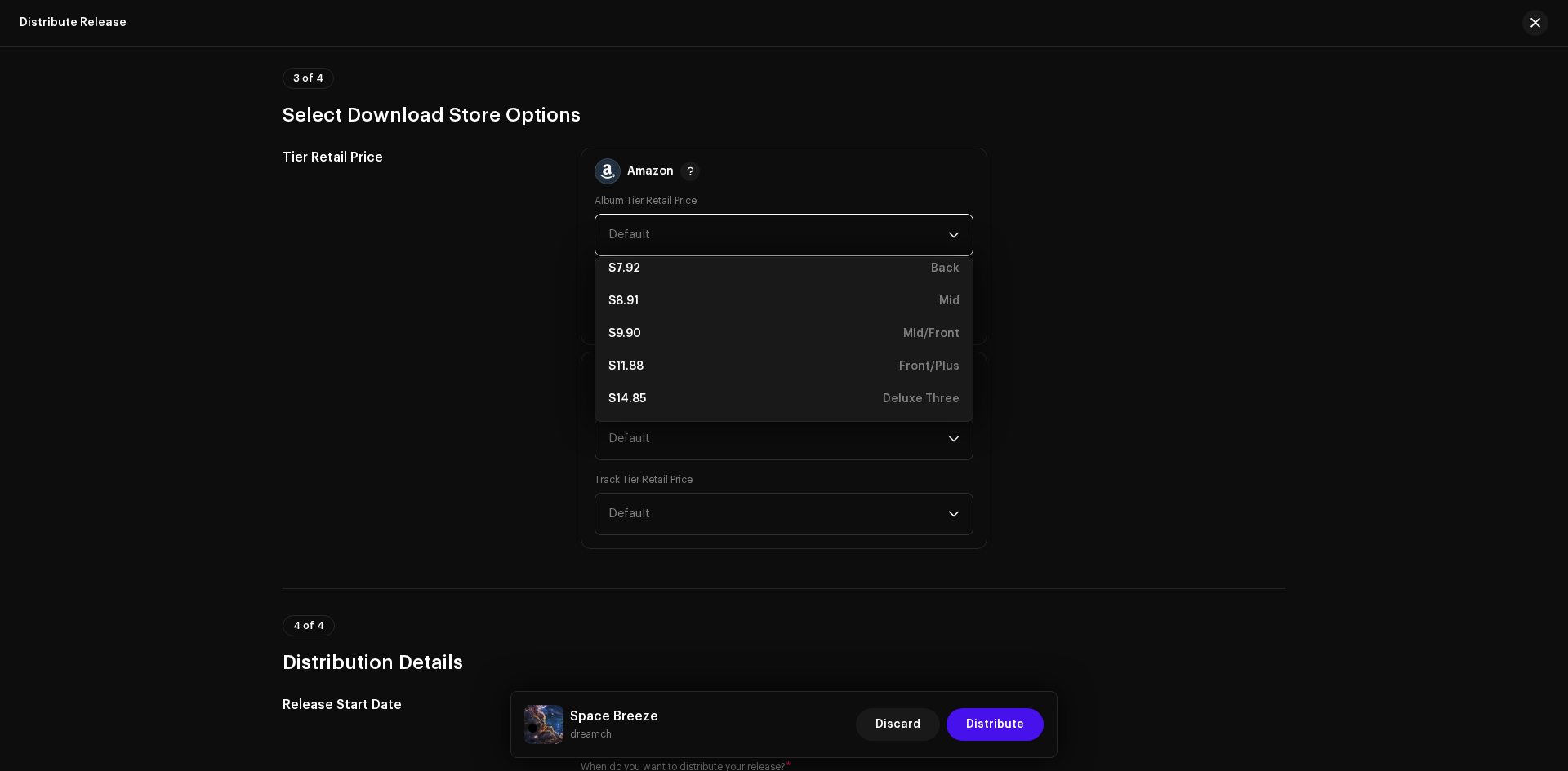
scroll to position [274, 0]
click at [766, 366] on div "$11.88 Front/Plus" at bounding box center [784, 366] width 352 height 16
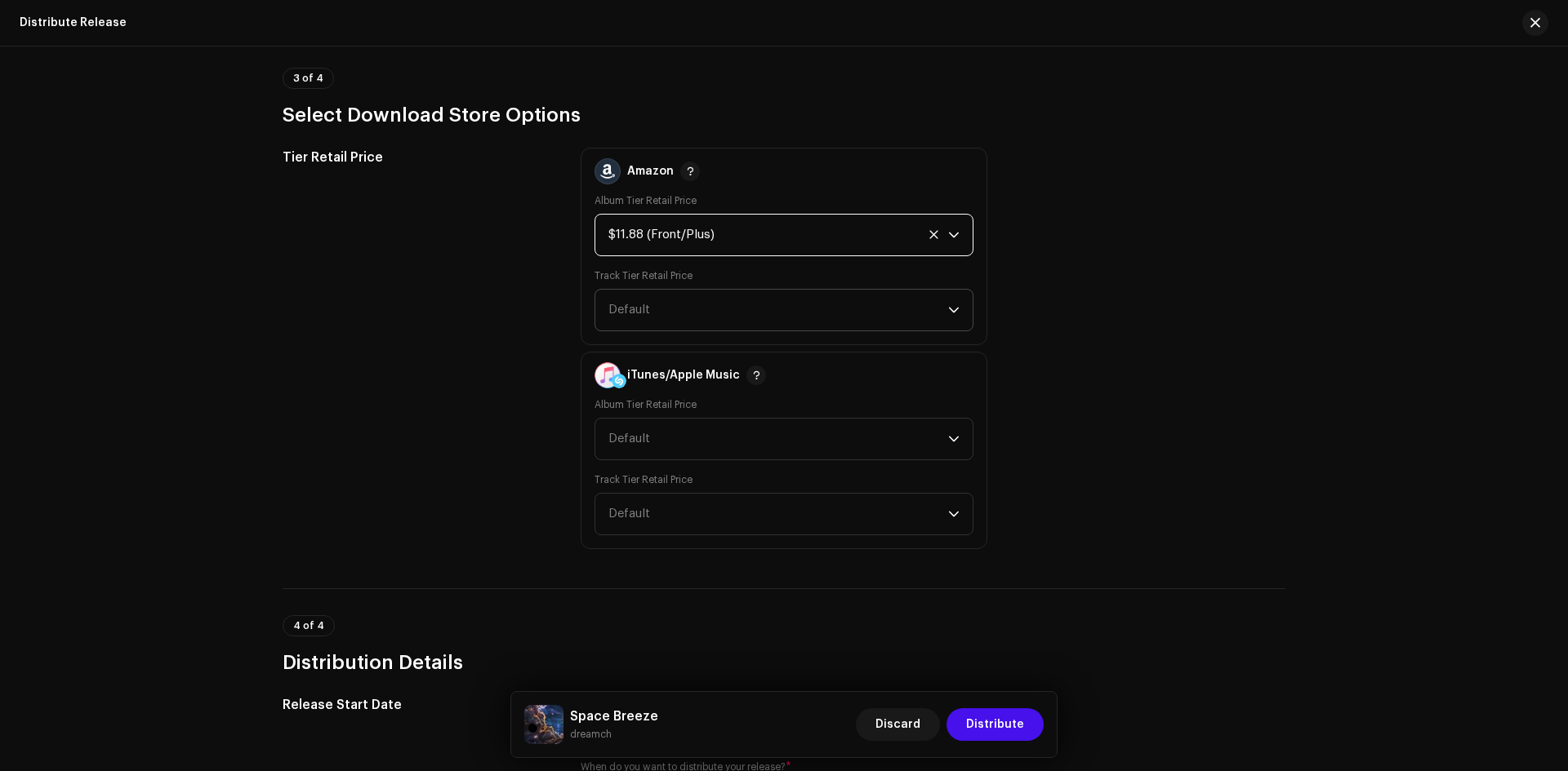
click at [730, 307] on span "Default" at bounding box center [779, 309] width 340 height 40
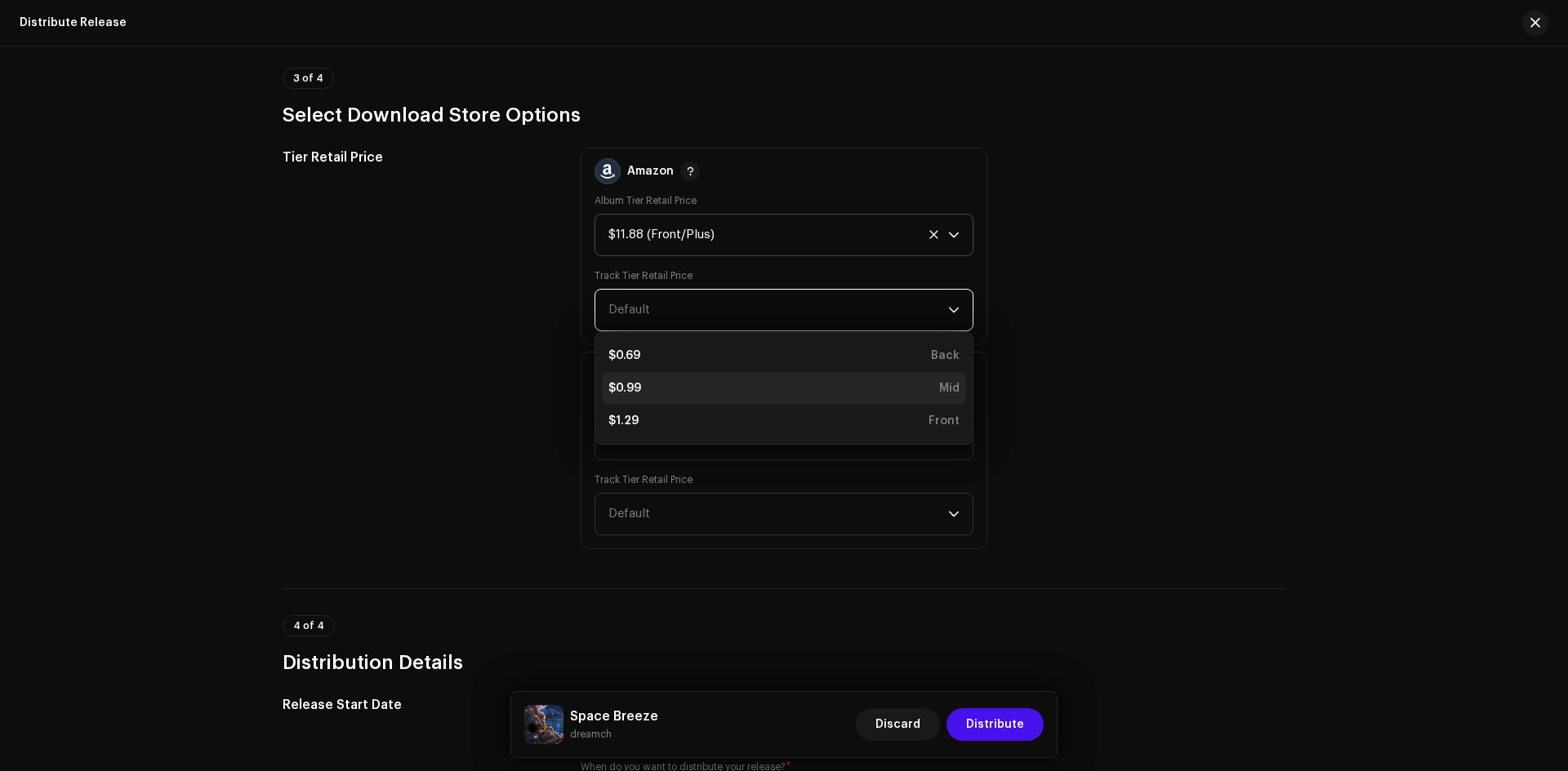
click at [676, 387] on div "$0.99 Mid" at bounding box center [784, 388] width 352 height 16
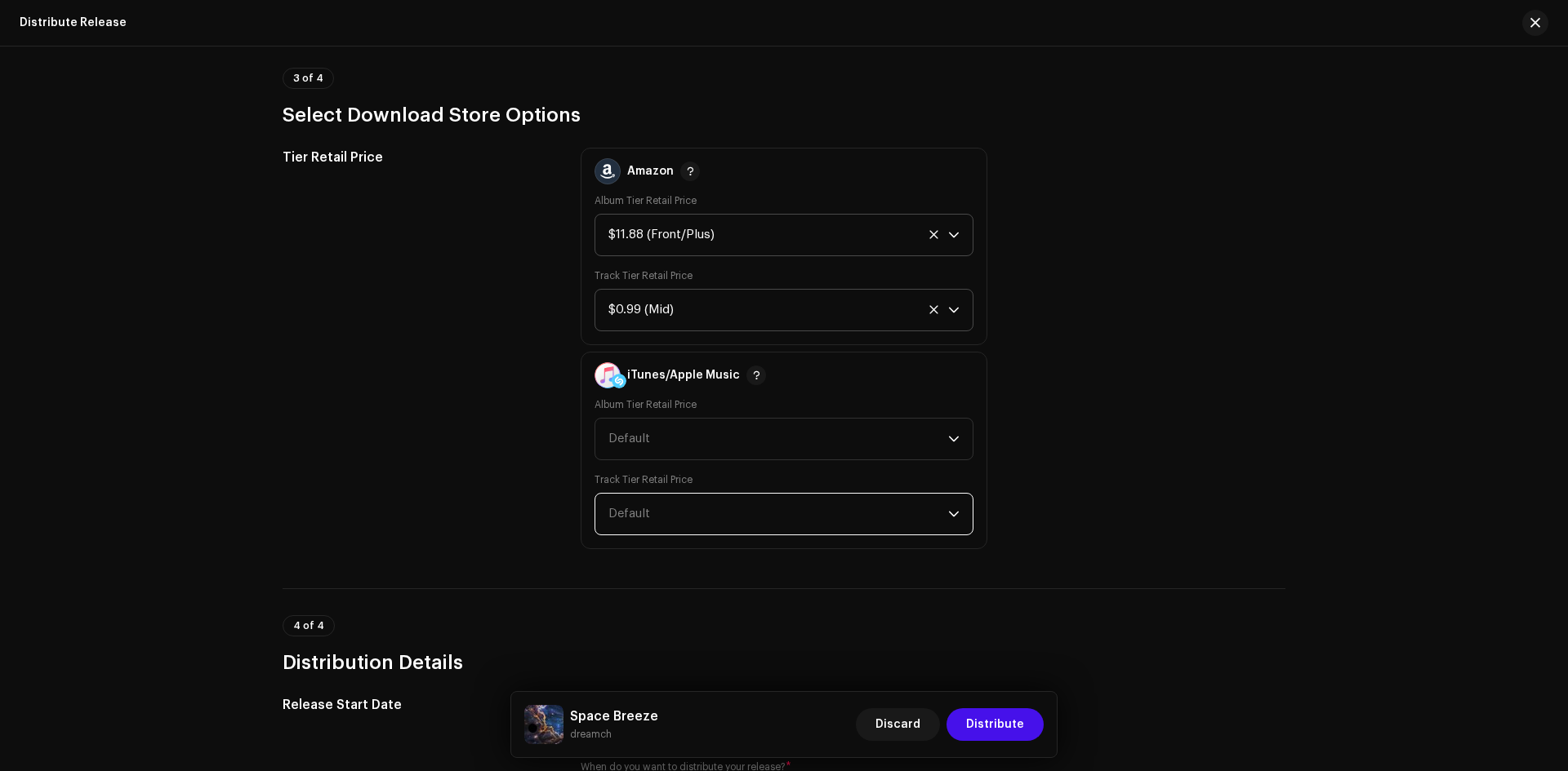
click at [699, 504] on span "Default" at bounding box center [779, 514] width 340 height 40
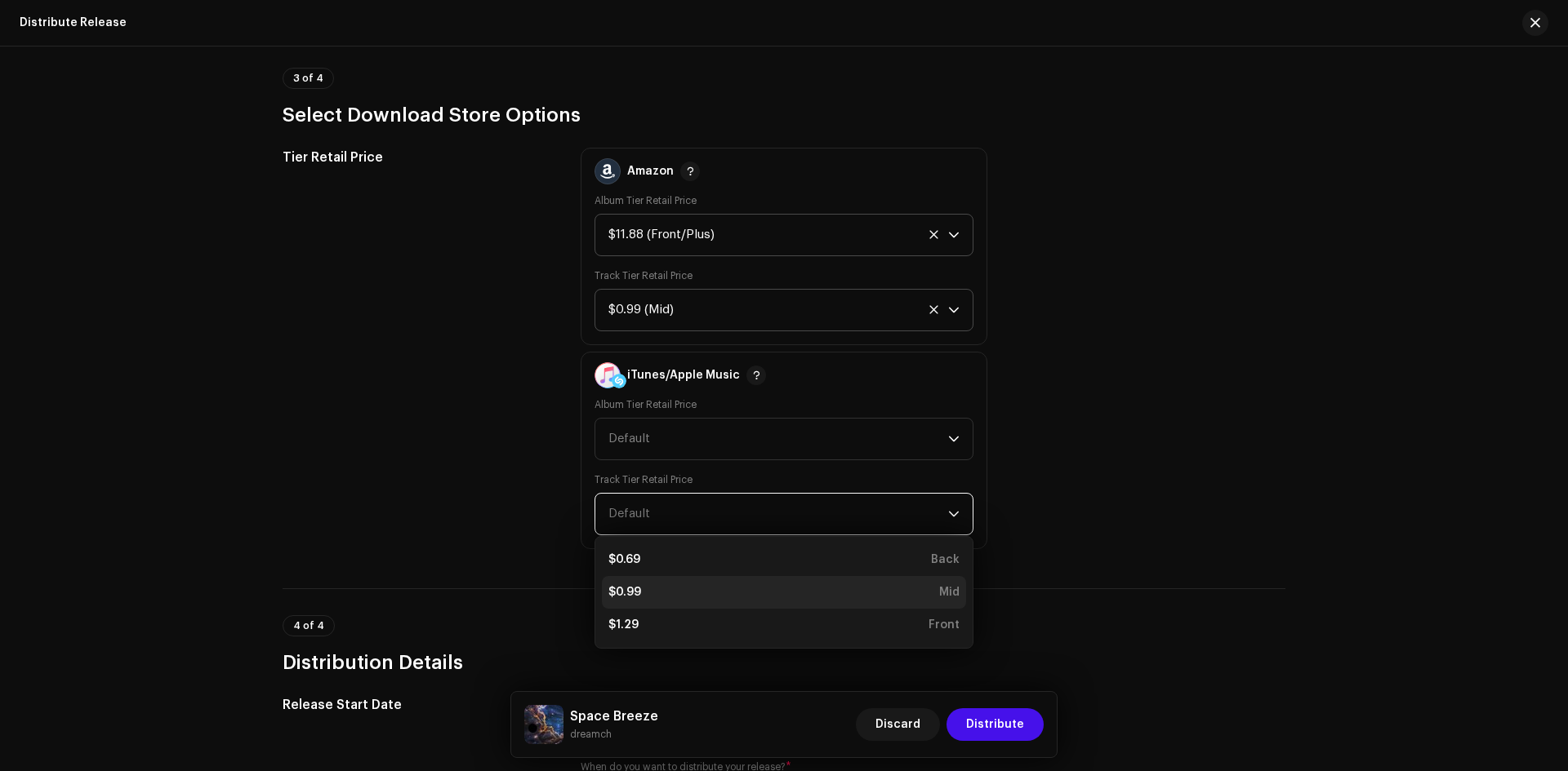
click at [673, 599] on div "$0.99 Mid" at bounding box center [784, 592] width 352 height 16
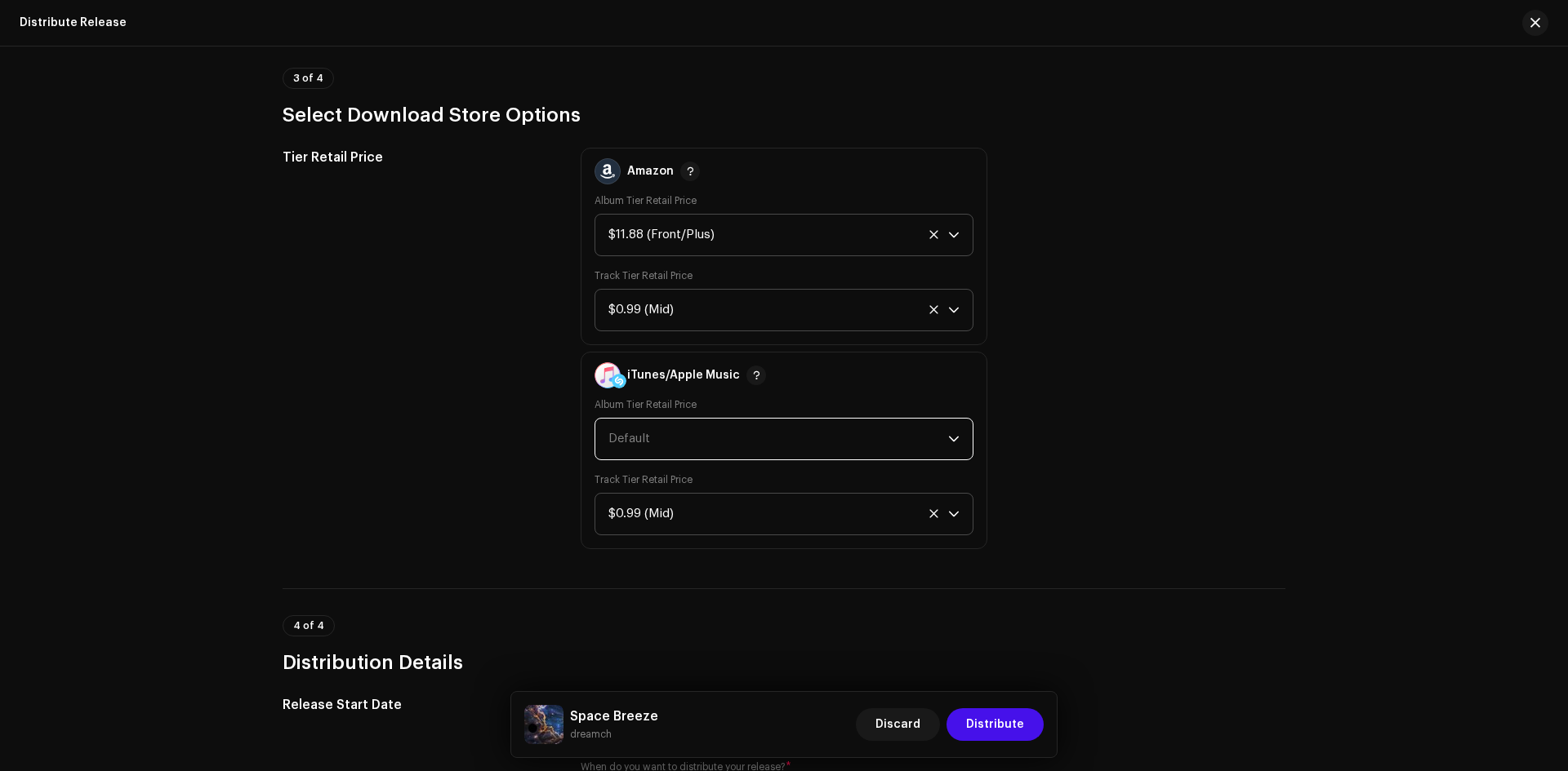
click at [667, 446] on span "Default" at bounding box center [779, 439] width 340 height 40
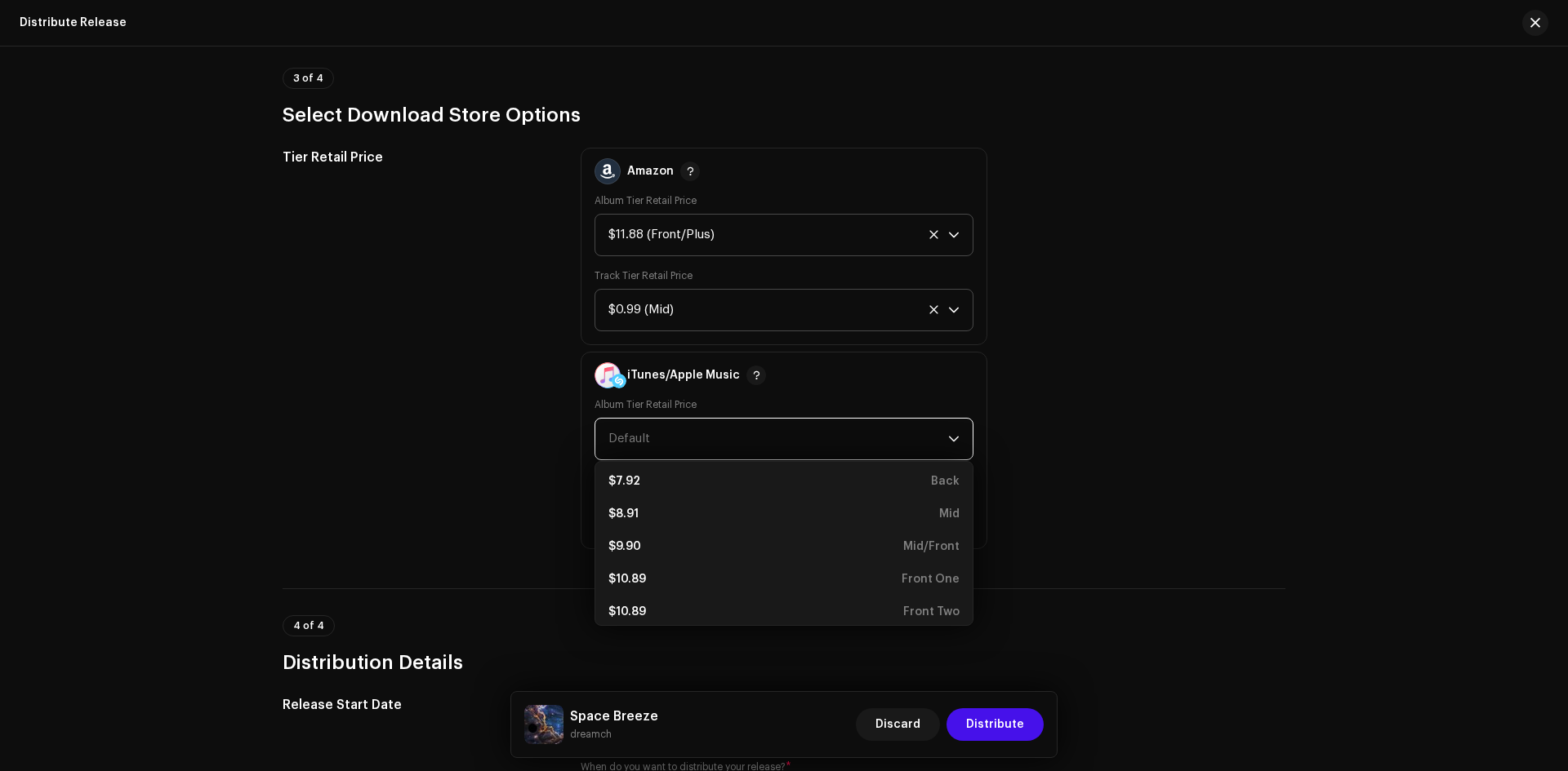
scroll to position [271, 0]
click at [673, 543] on div "$10.89 Front One" at bounding box center [784, 539] width 352 height 16
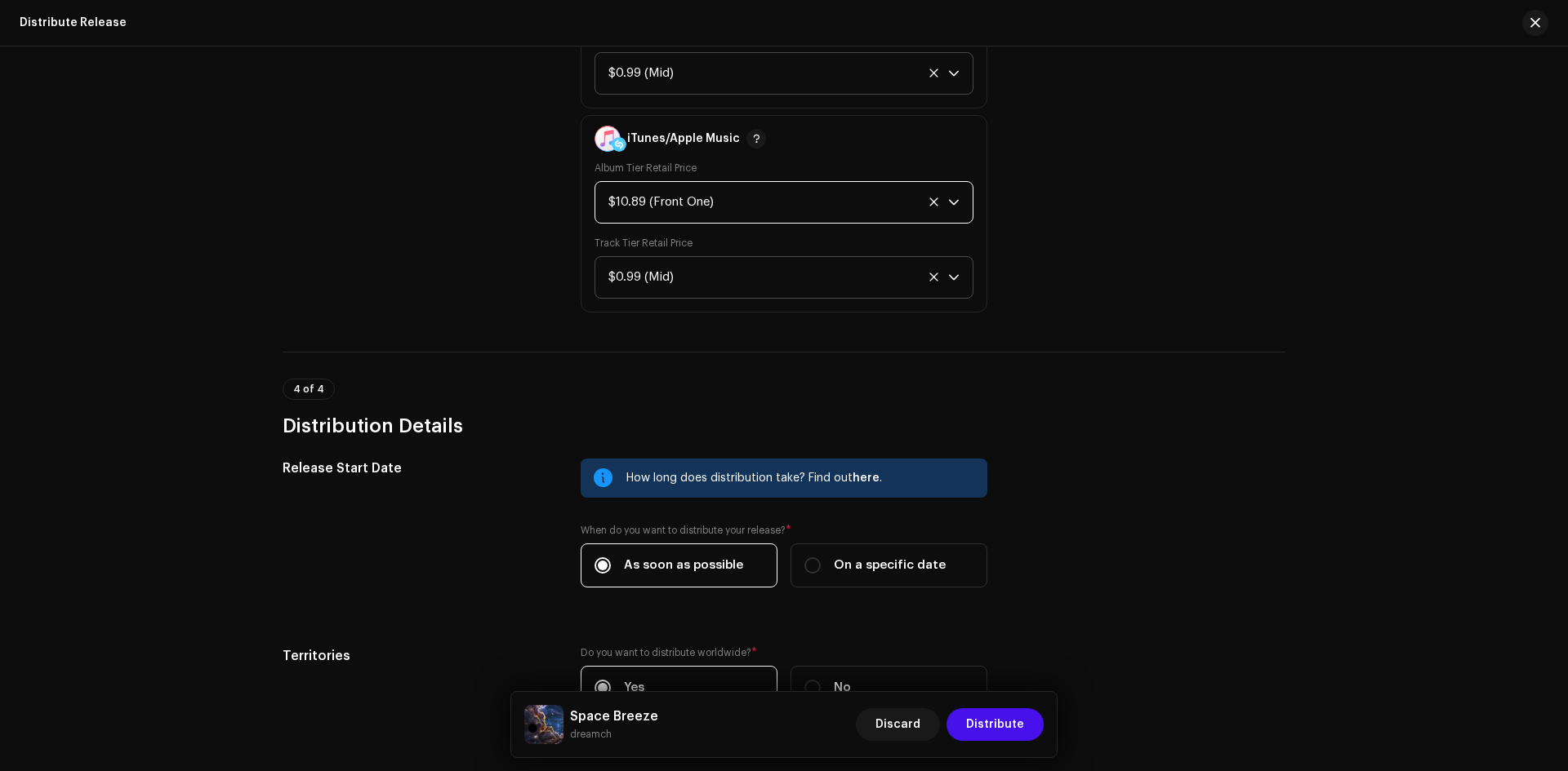
scroll to position [3480, 0]
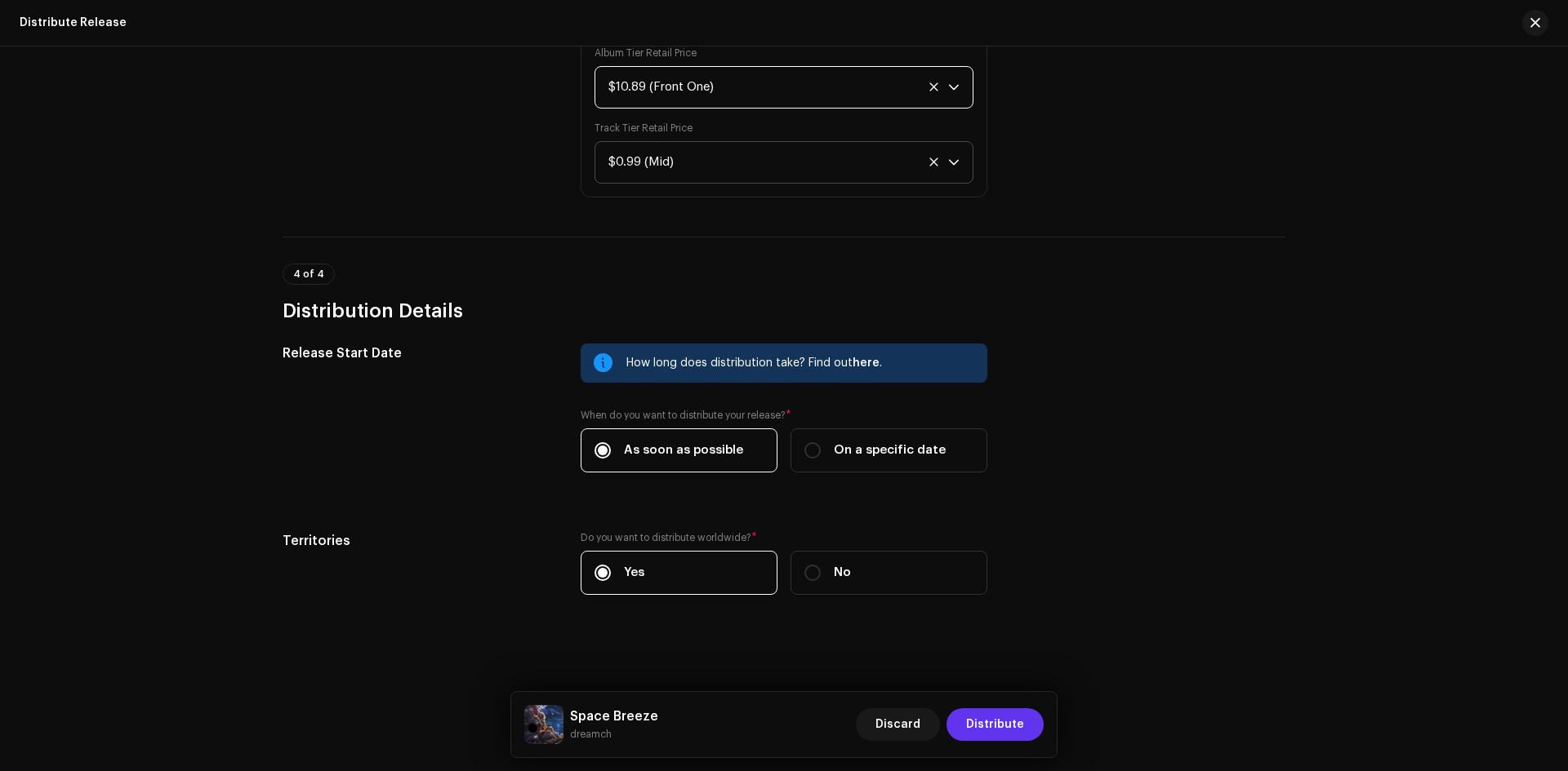
click at [986, 733] on span "Distribute" at bounding box center [995, 724] width 58 height 32
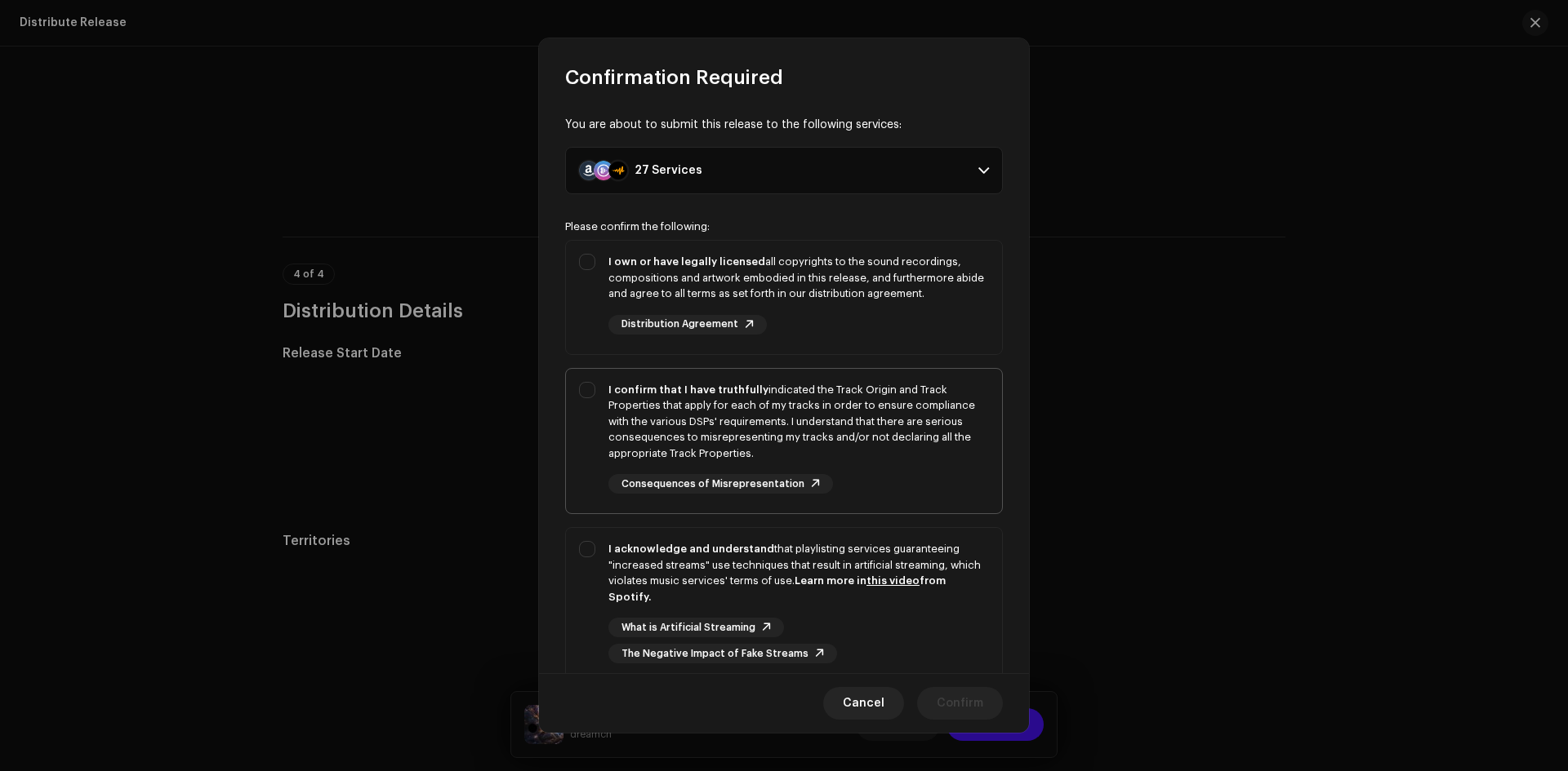
click at [895, 395] on div "I confirm that I have truthfully indicated the Track Origin and Track Propertie…" at bounding box center [798, 421] width 380 height 80
click at [907, 294] on div "I own or have legally licensed all copyrights to the sound recordings, composit…" at bounding box center [798, 278] width 380 height 49
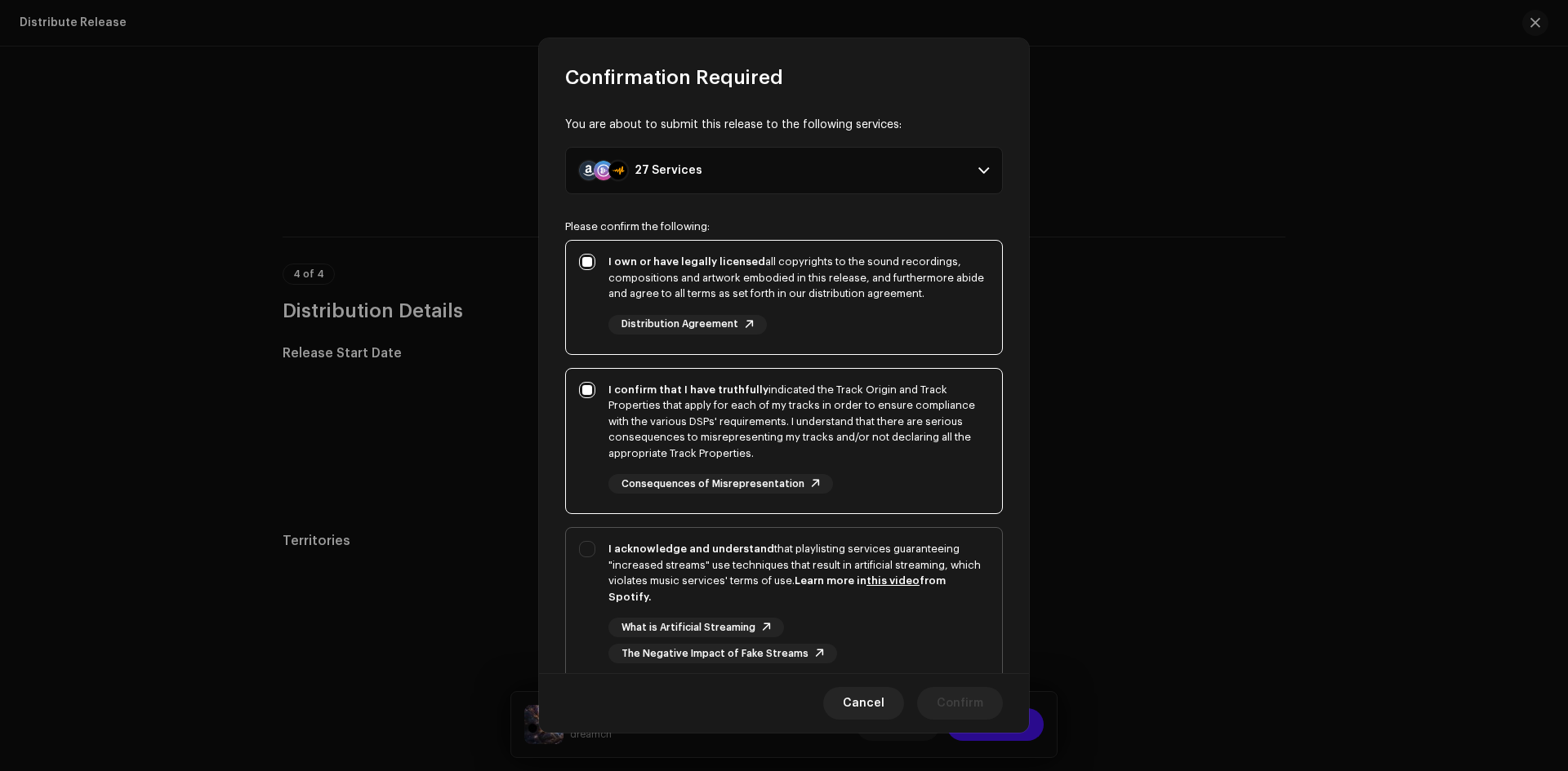
click at [960, 592] on div "I acknowledge and understand that playlisting services guaranteeing "increased …" at bounding box center [798, 572] width 380 height 64
click at [967, 707] on span "Confirm" at bounding box center [960, 704] width 47 height 32
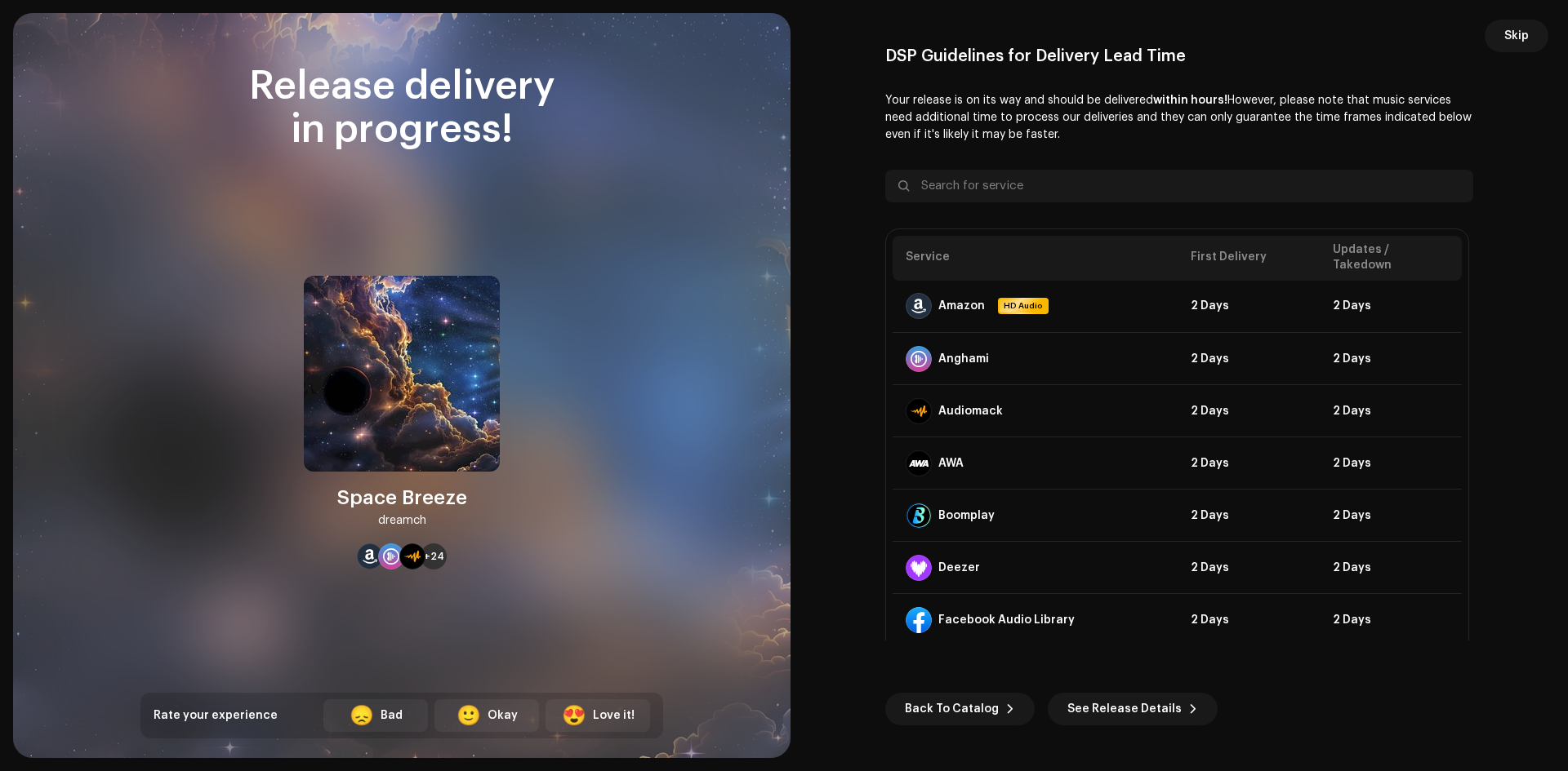
click at [1496, 46] on button "Skip" at bounding box center [1516, 36] width 64 height 32
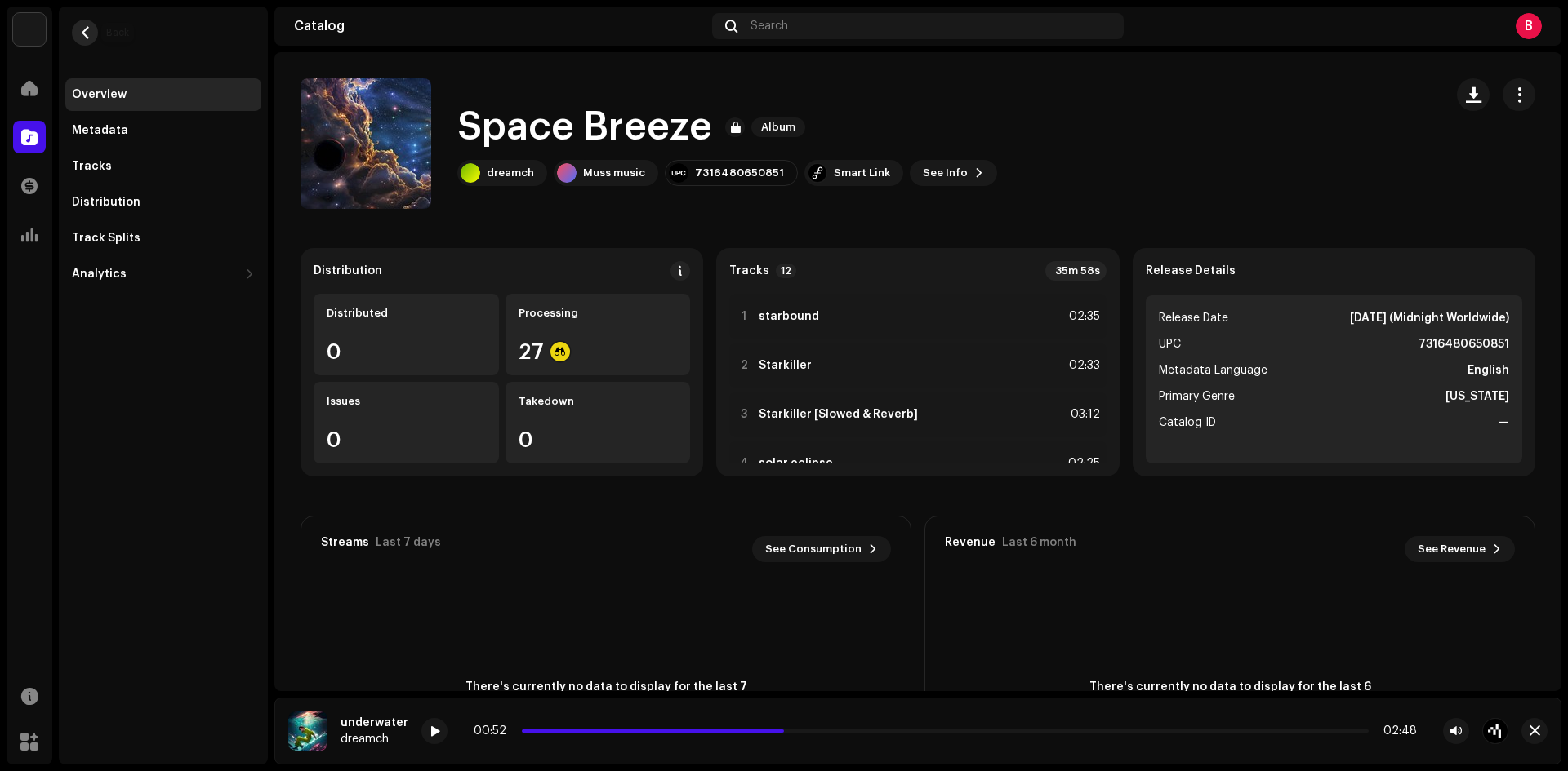
click at [76, 35] on button "button" at bounding box center [85, 32] width 26 height 26
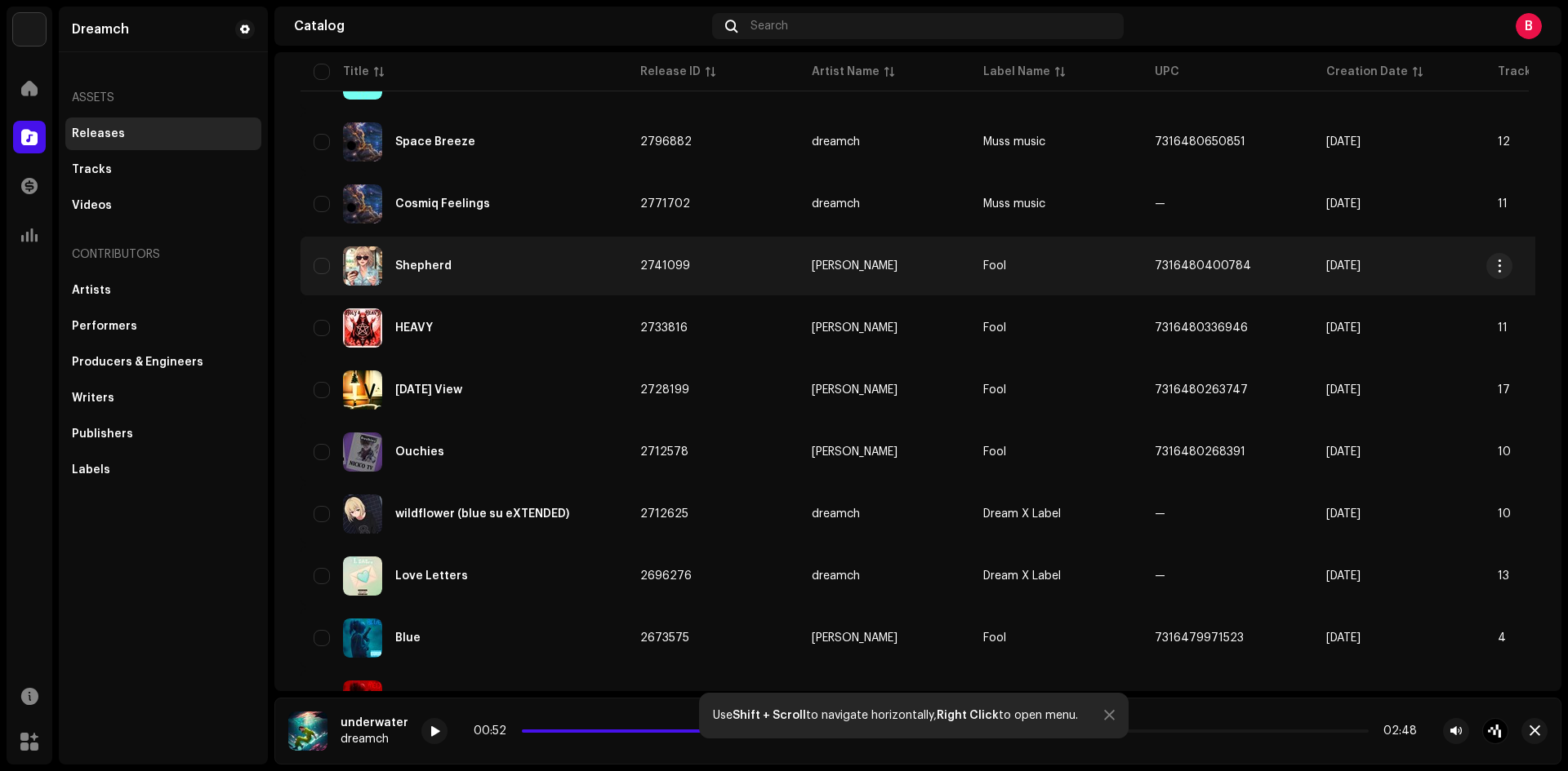
scroll to position [557, 0]
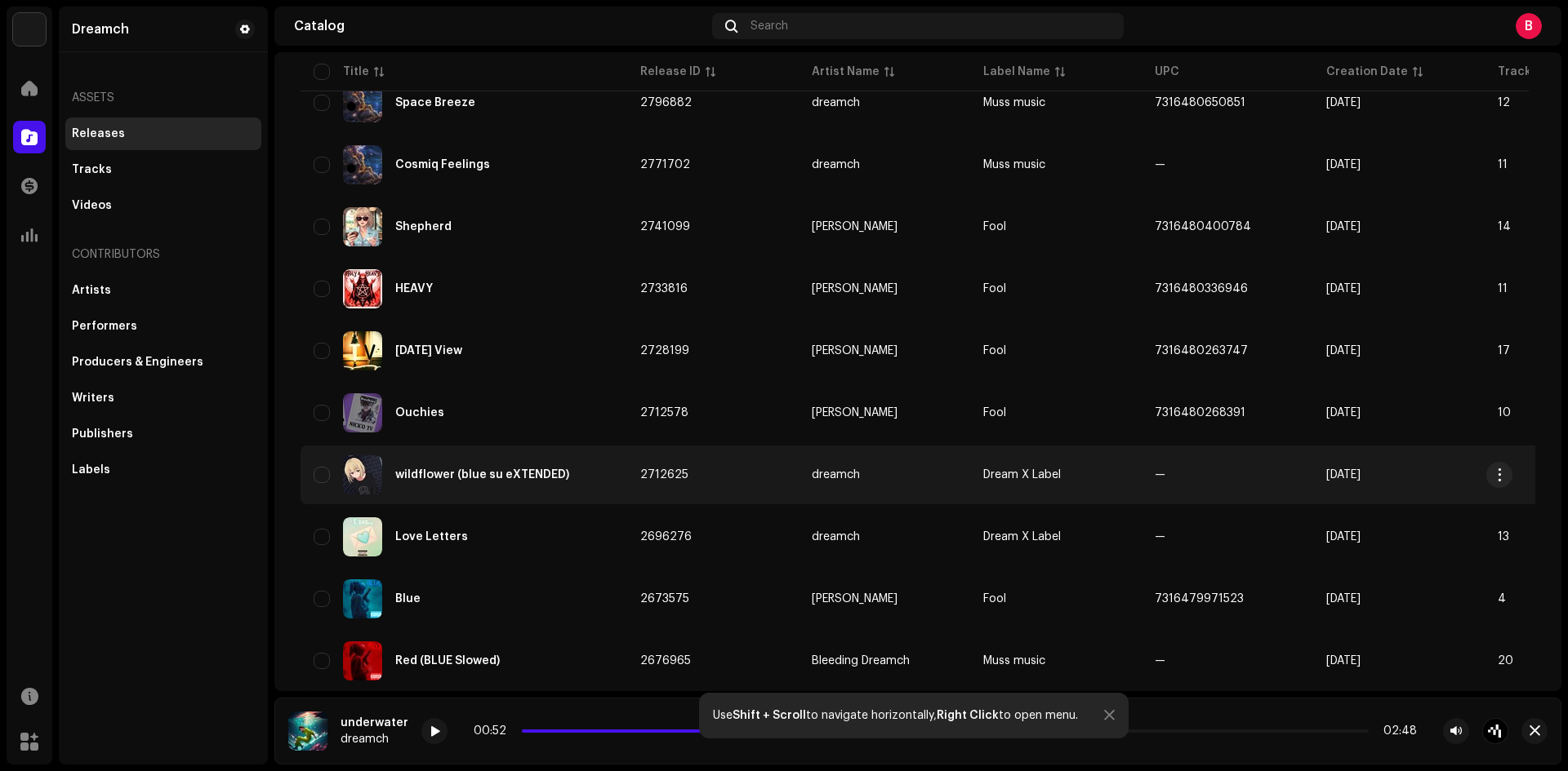
click at [574, 461] on div "wildflower (blue su eXTENDED)" at bounding box center [464, 475] width 300 height 40
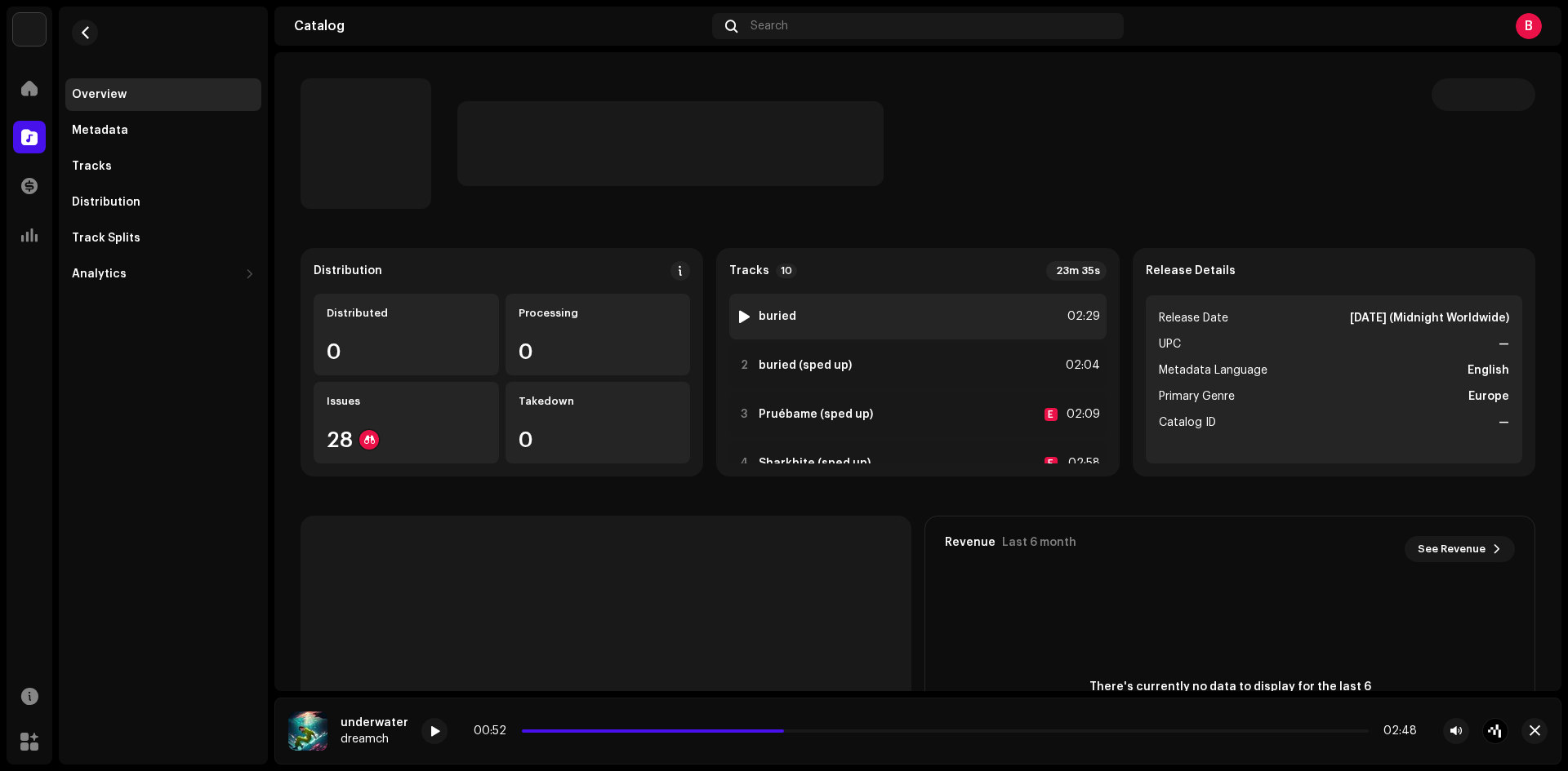
click at [741, 318] on div at bounding box center [744, 316] width 13 height 13
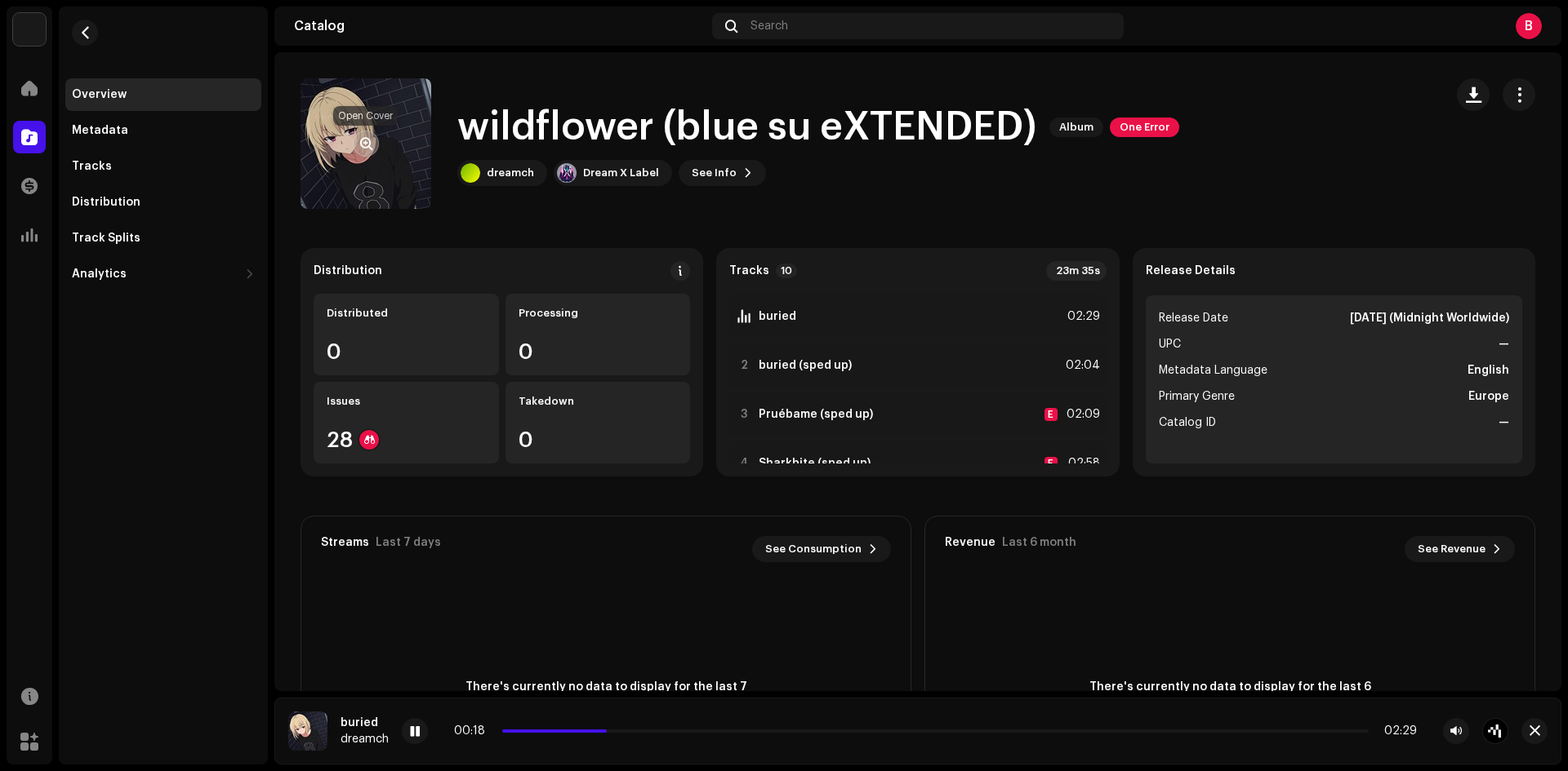
click at [370, 149] on span "button" at bounding box center [367, 144] width 13 height 13
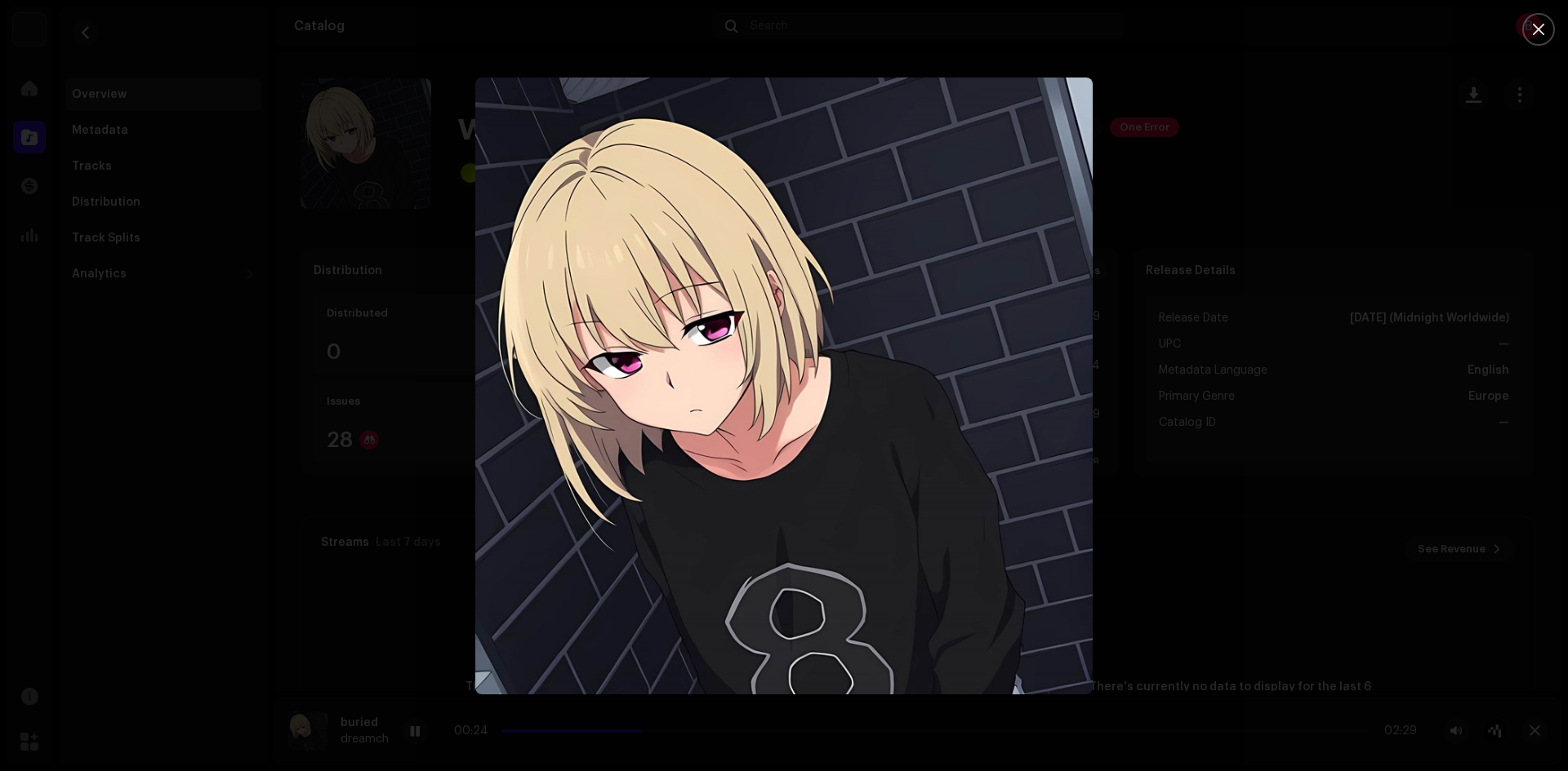
click at [340, 332] on div at bounding box center [784, 386] width 1568 height 771
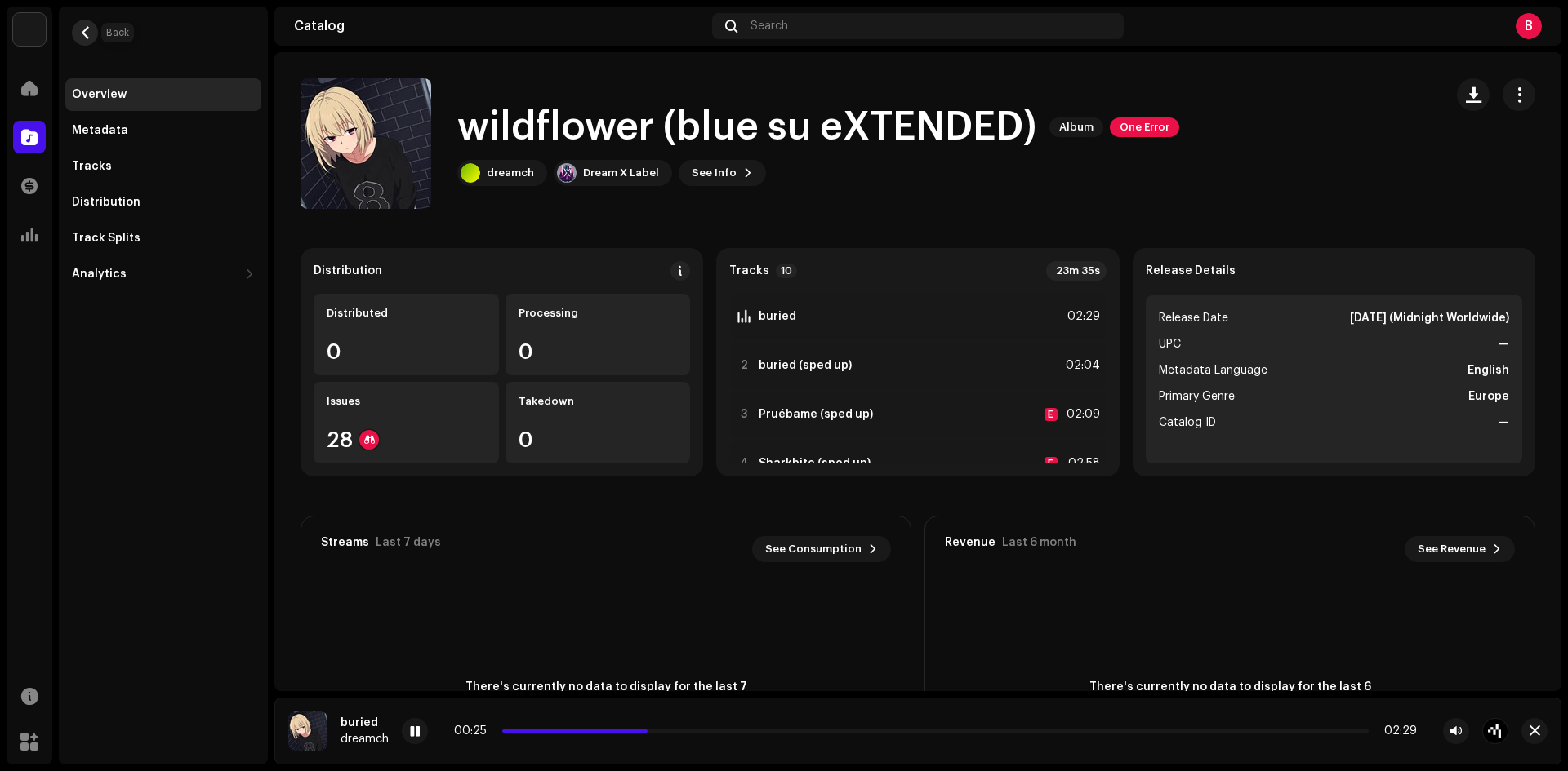
click at [79, 31] on span "button" at bounding box center [85, 32] width 13 height 13
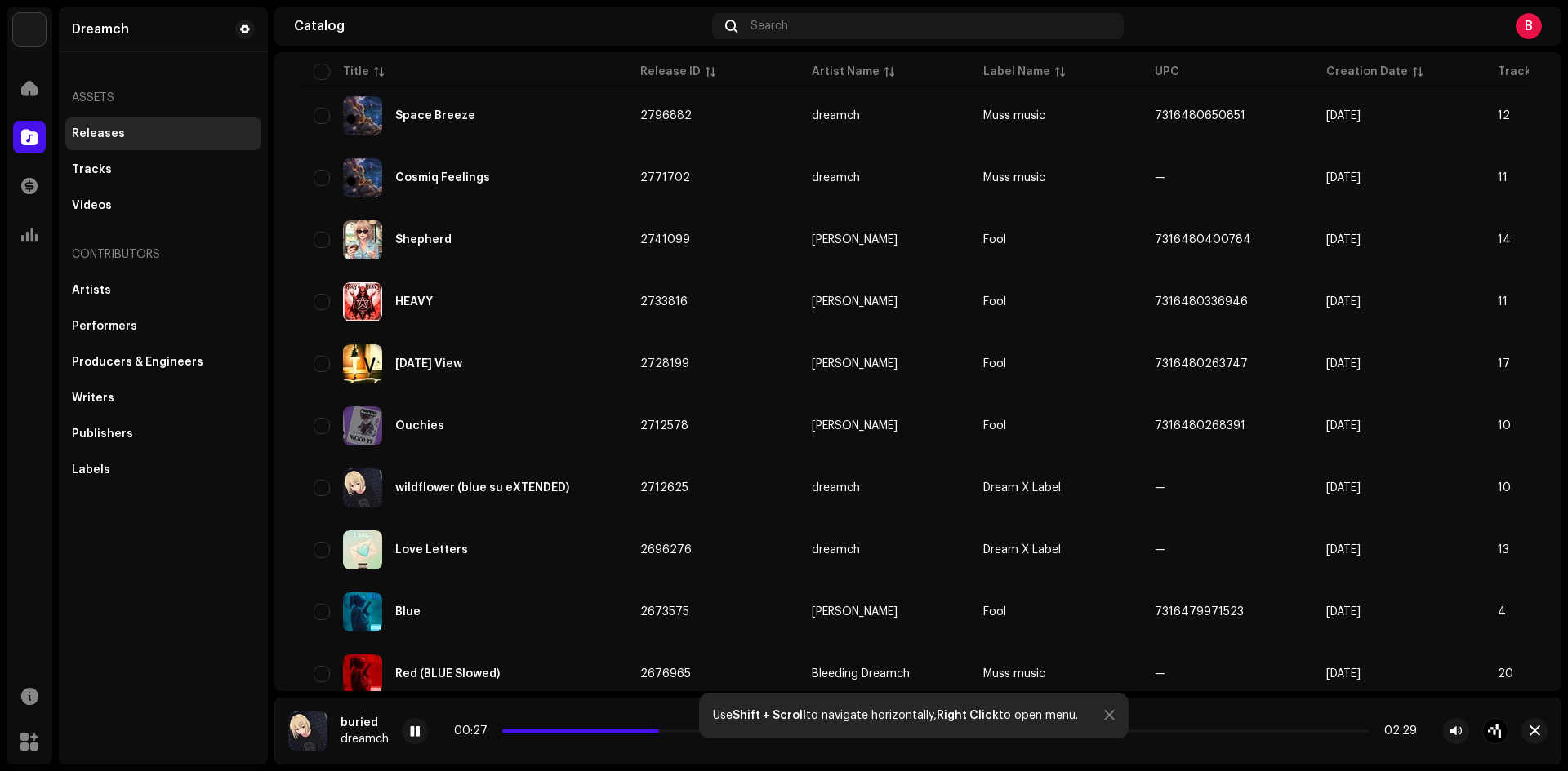
scroll to position [680, 0]
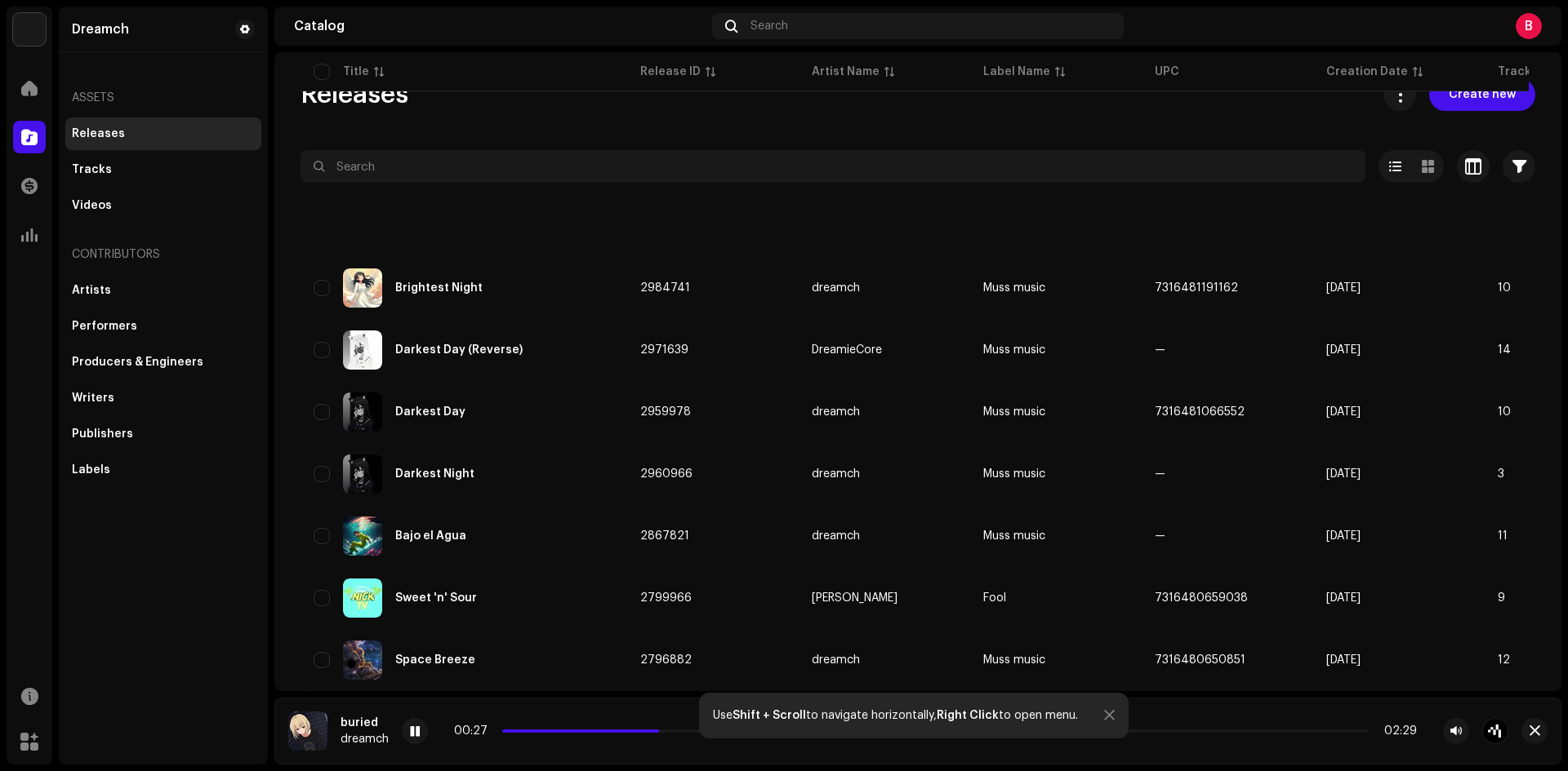
scroll to position [680, 0]
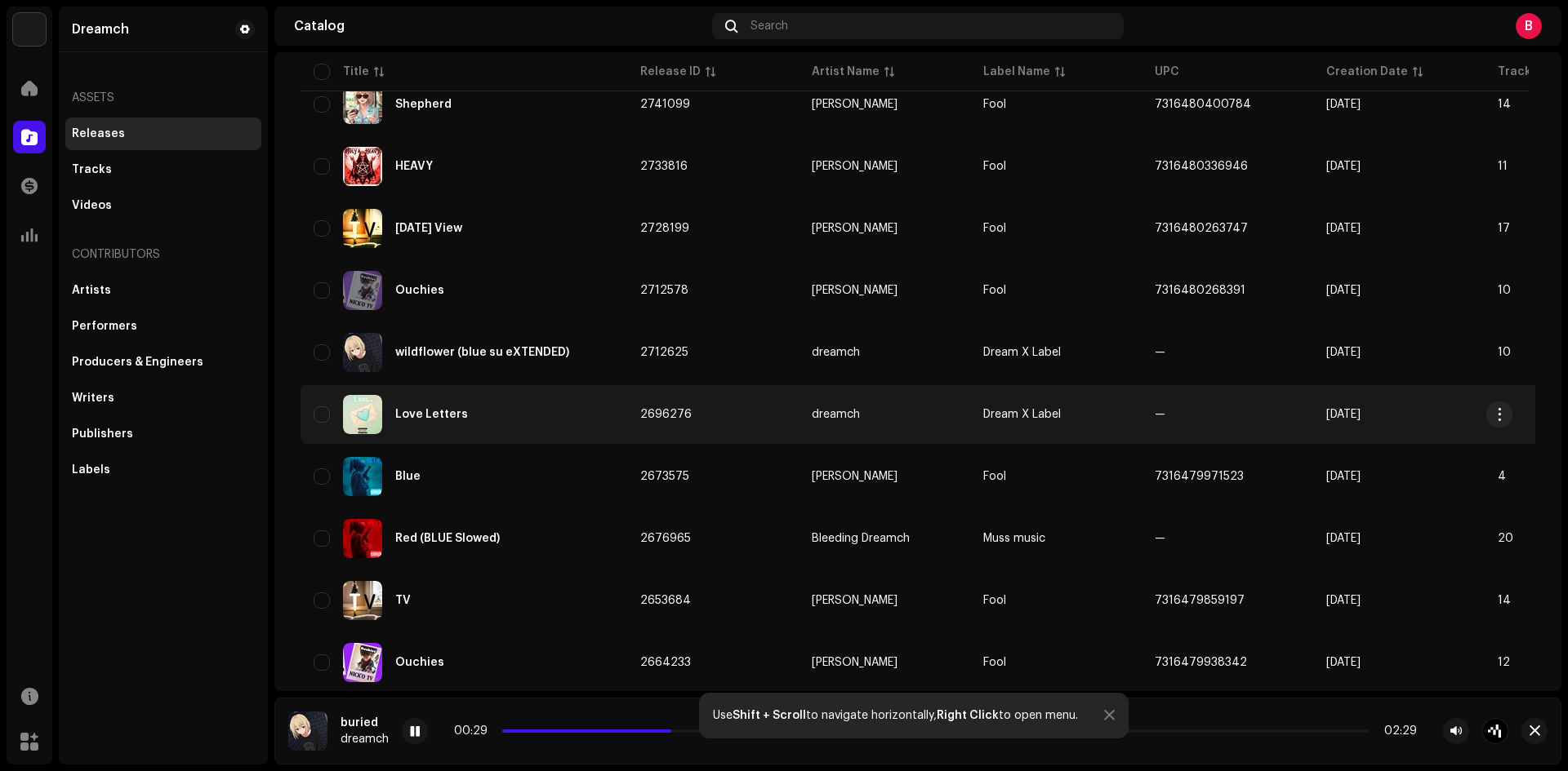
click at [465, 403] on div "Love Letters" at bounding box center [464, 415] width 300 height 40
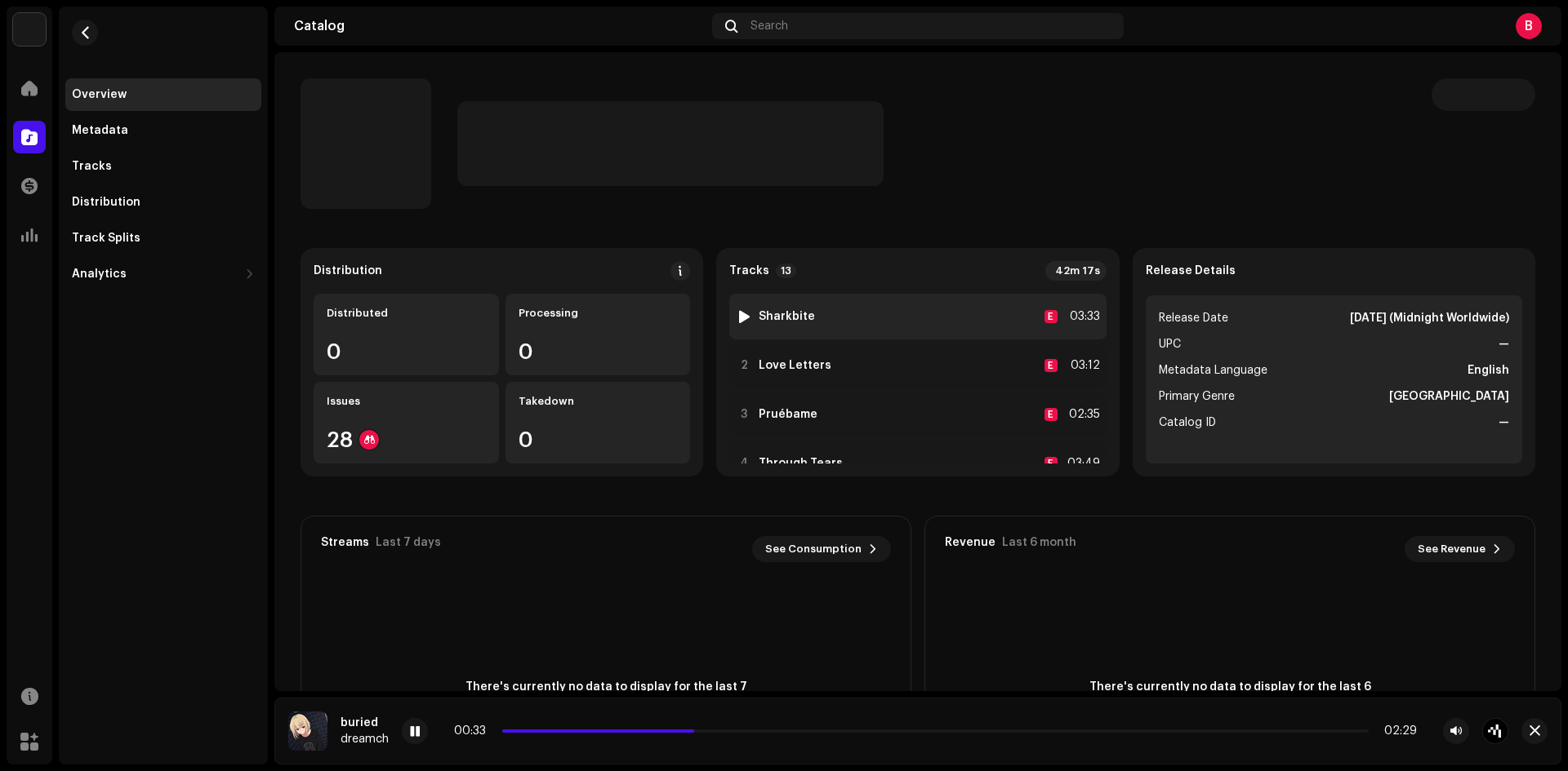
click at [742, 318] on div at bounding box center [744, 316] width 13 height 13
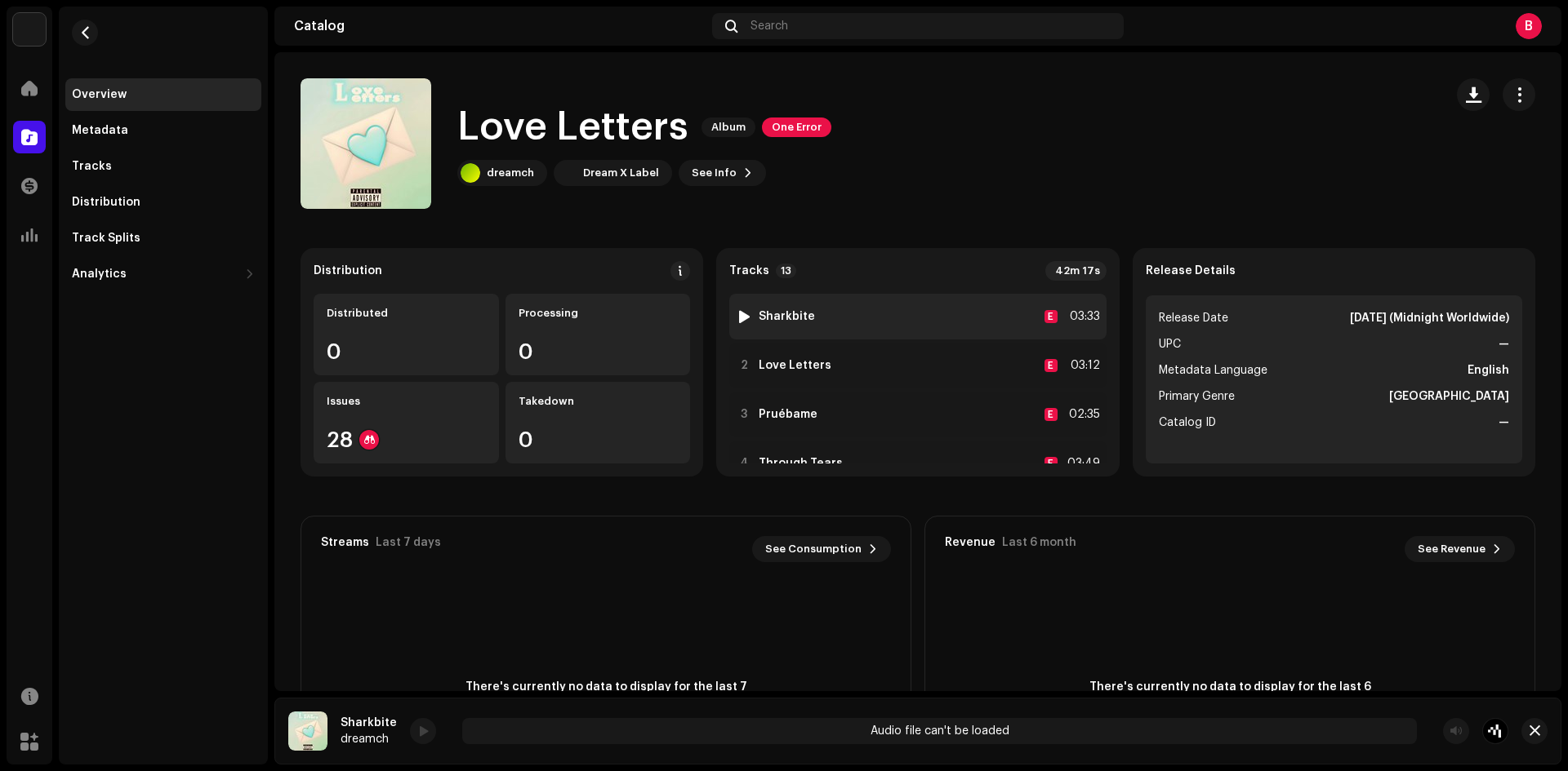
click at [740, 315] on div at bounding box center [744, 316] width 13 height 13
click at [741, 315] on div at bounding box center [744, 316] width 13 height 13
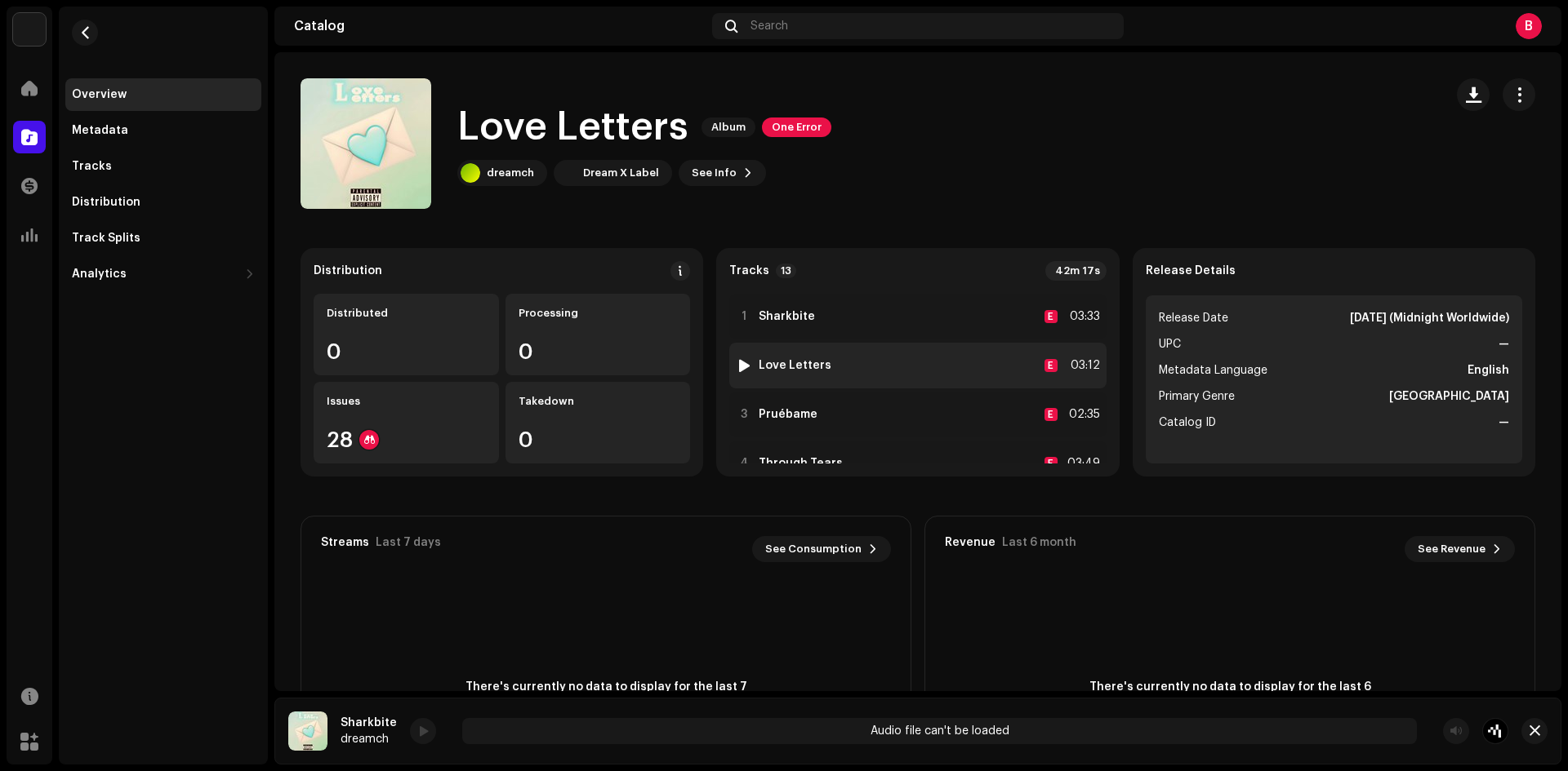
click at [740, 363] on div at bounding box center [744, 366] width 13 height 13
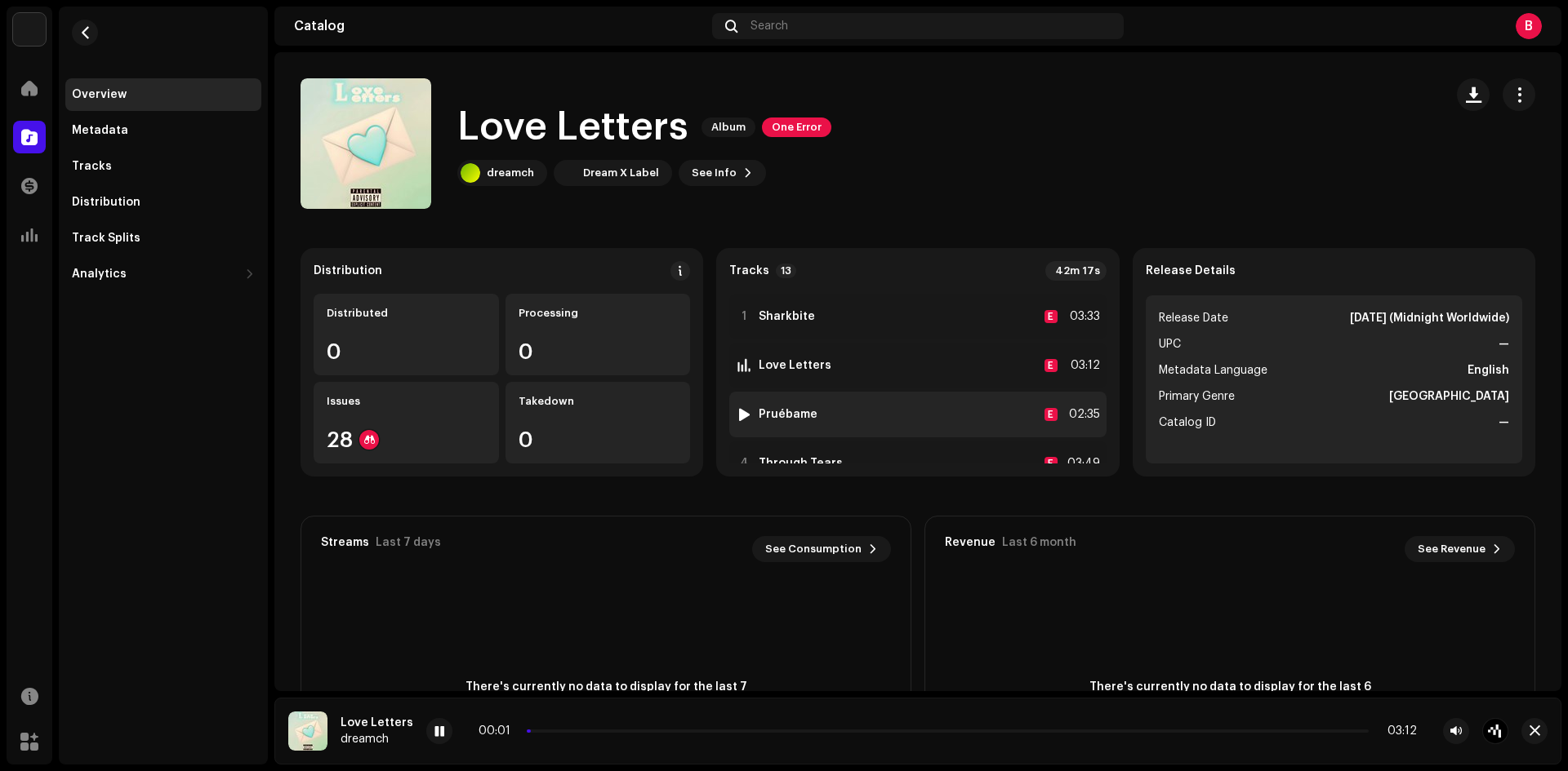
click at [740, 410] on div at bounding box center [744, 414] width 13 height 13
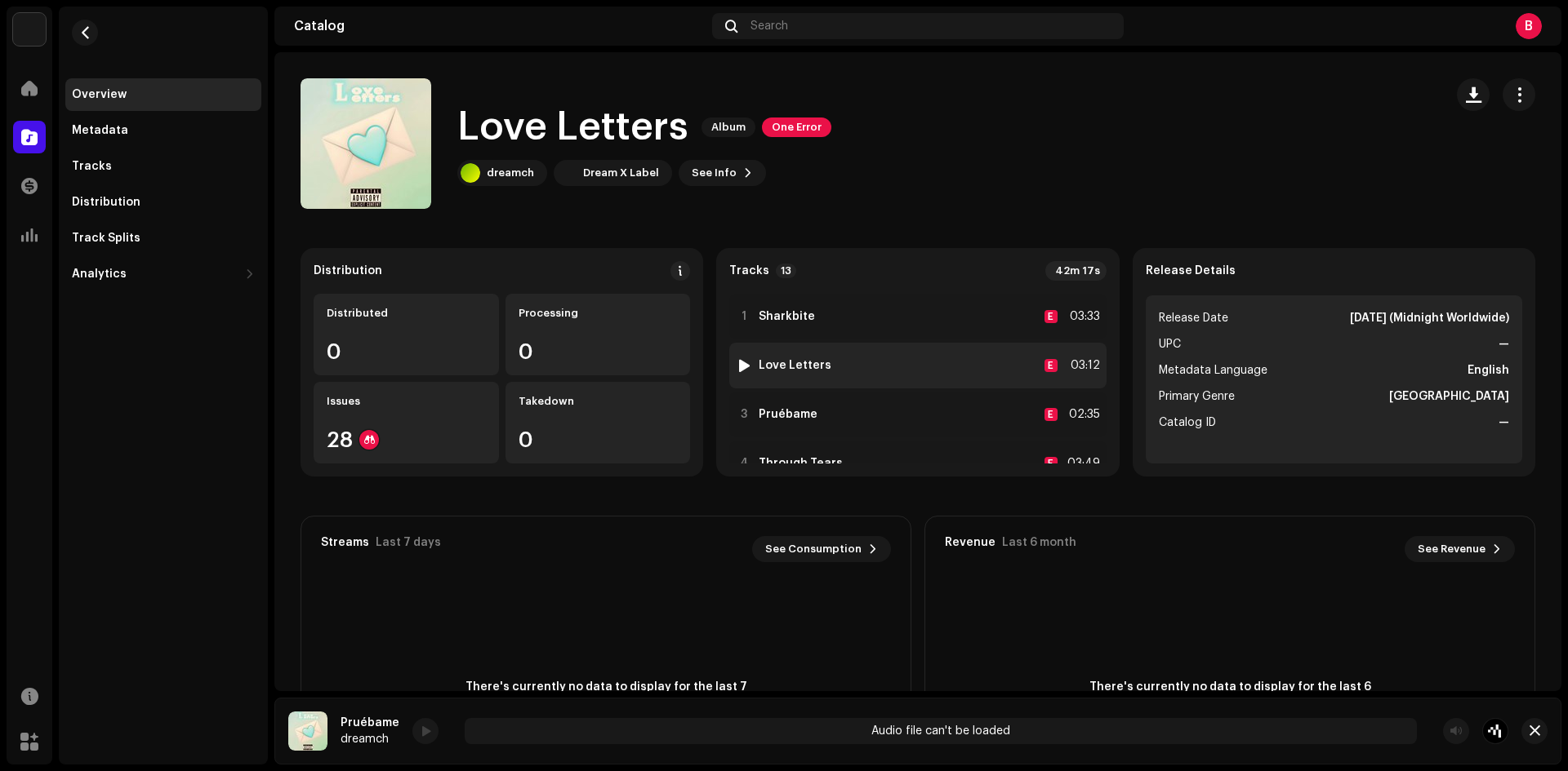
click at [739, 363] on div at bounding box center [744, 366] width 13 height 13
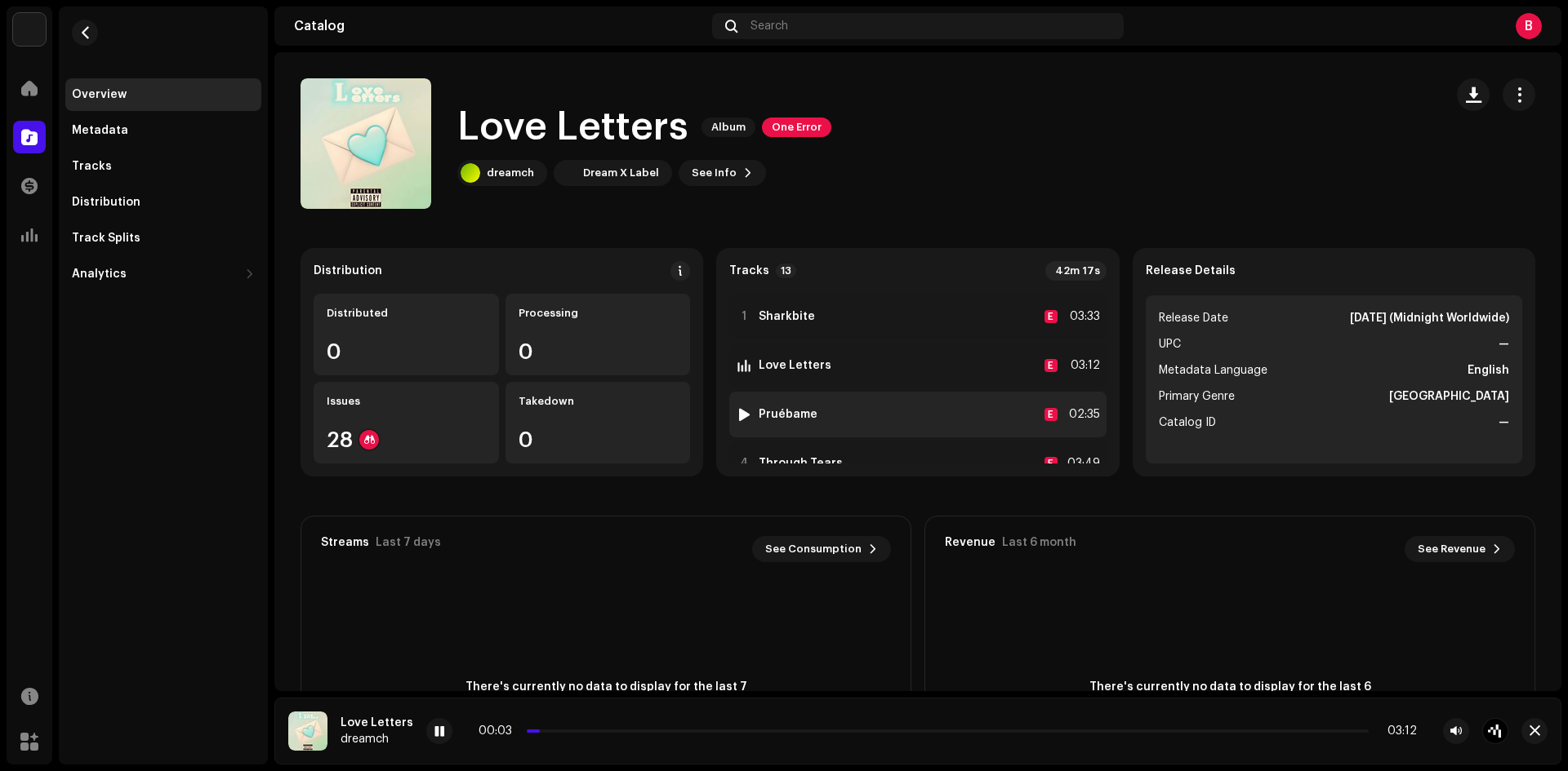
click at [738, 412] on div at bounding box center [744, 414] width 13 height 13
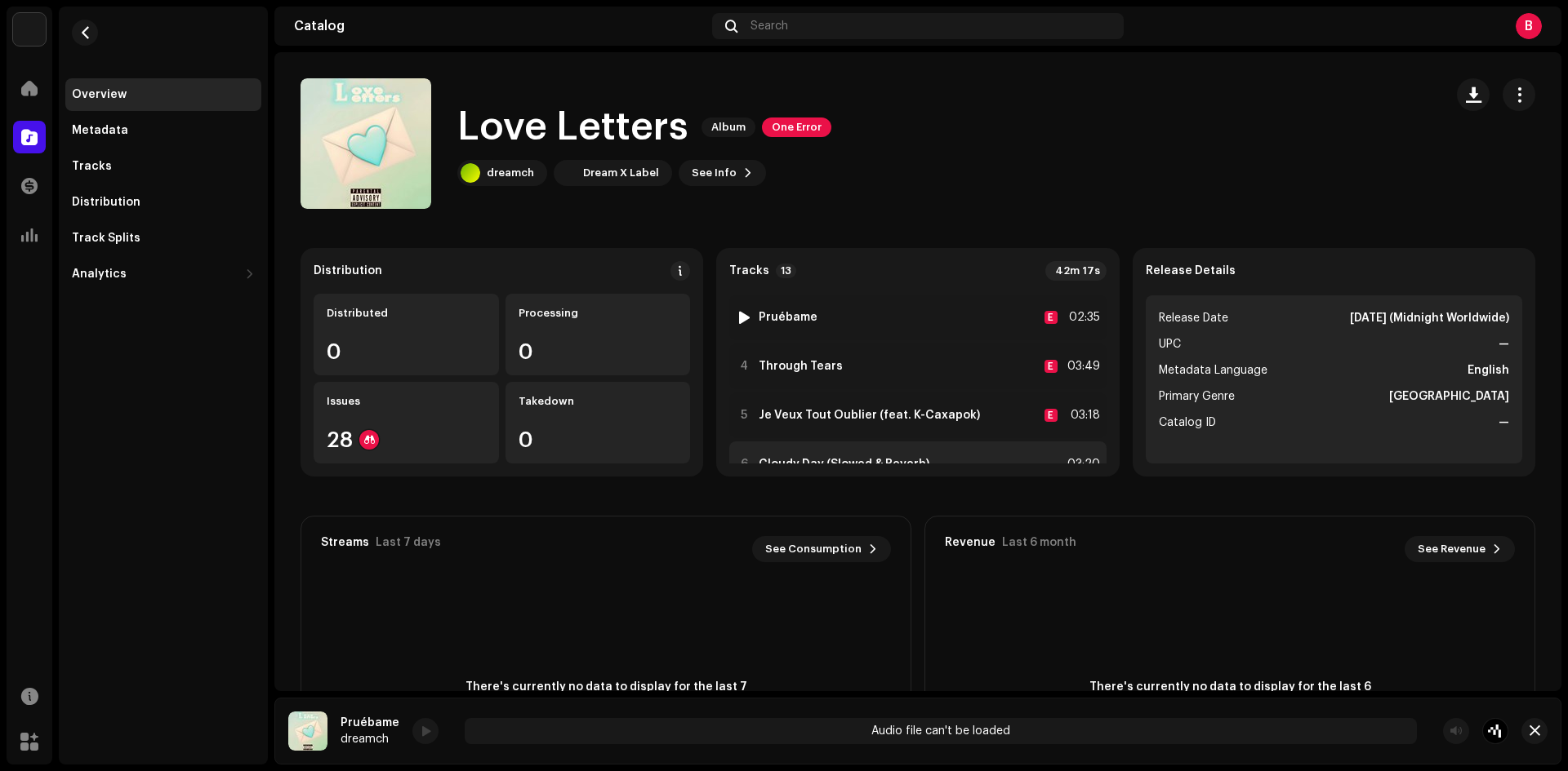
scroll to position [137, 0]
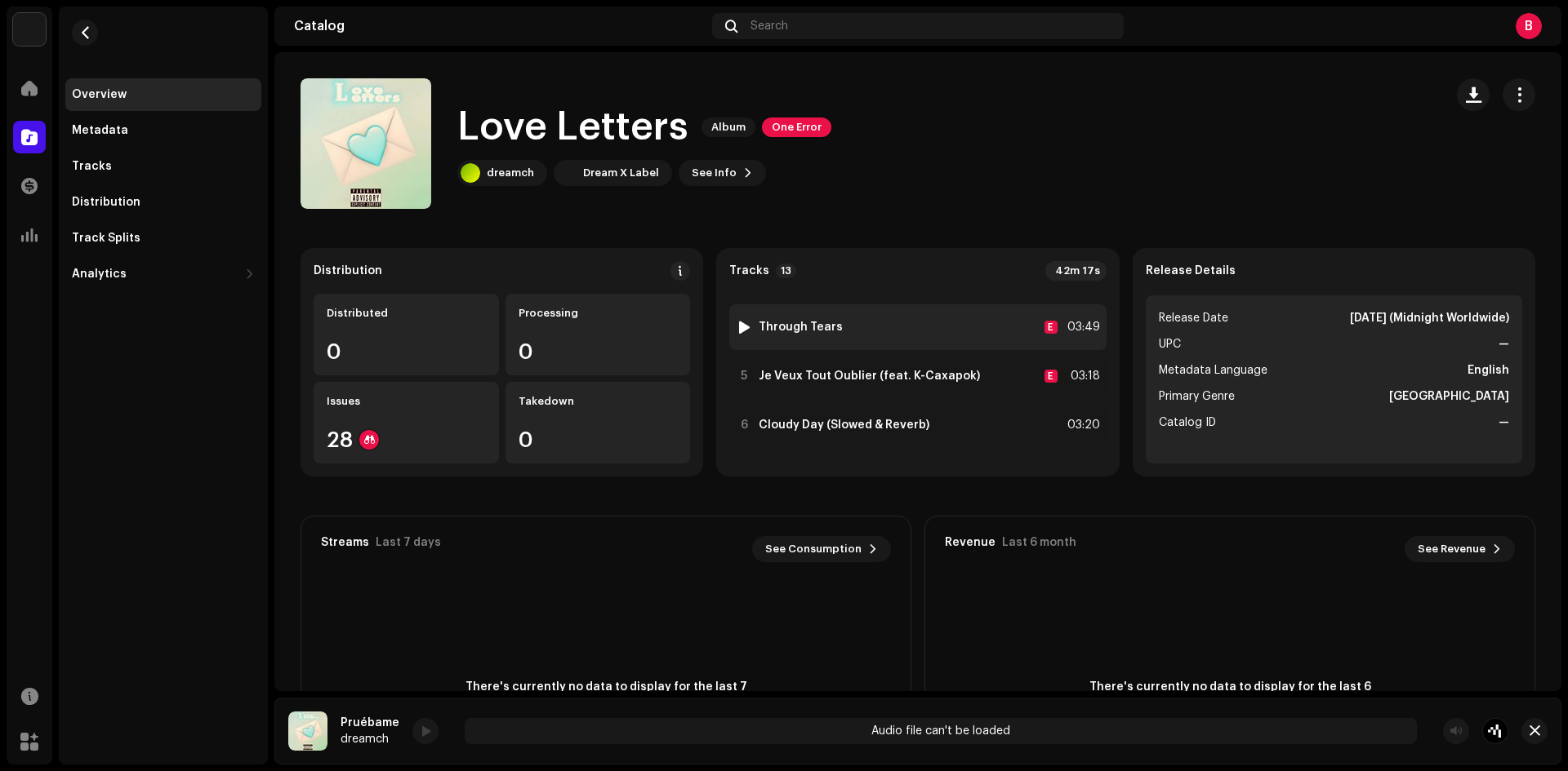
click at [739, 330] on div at bounding box center [744, 327] width 13 height 13
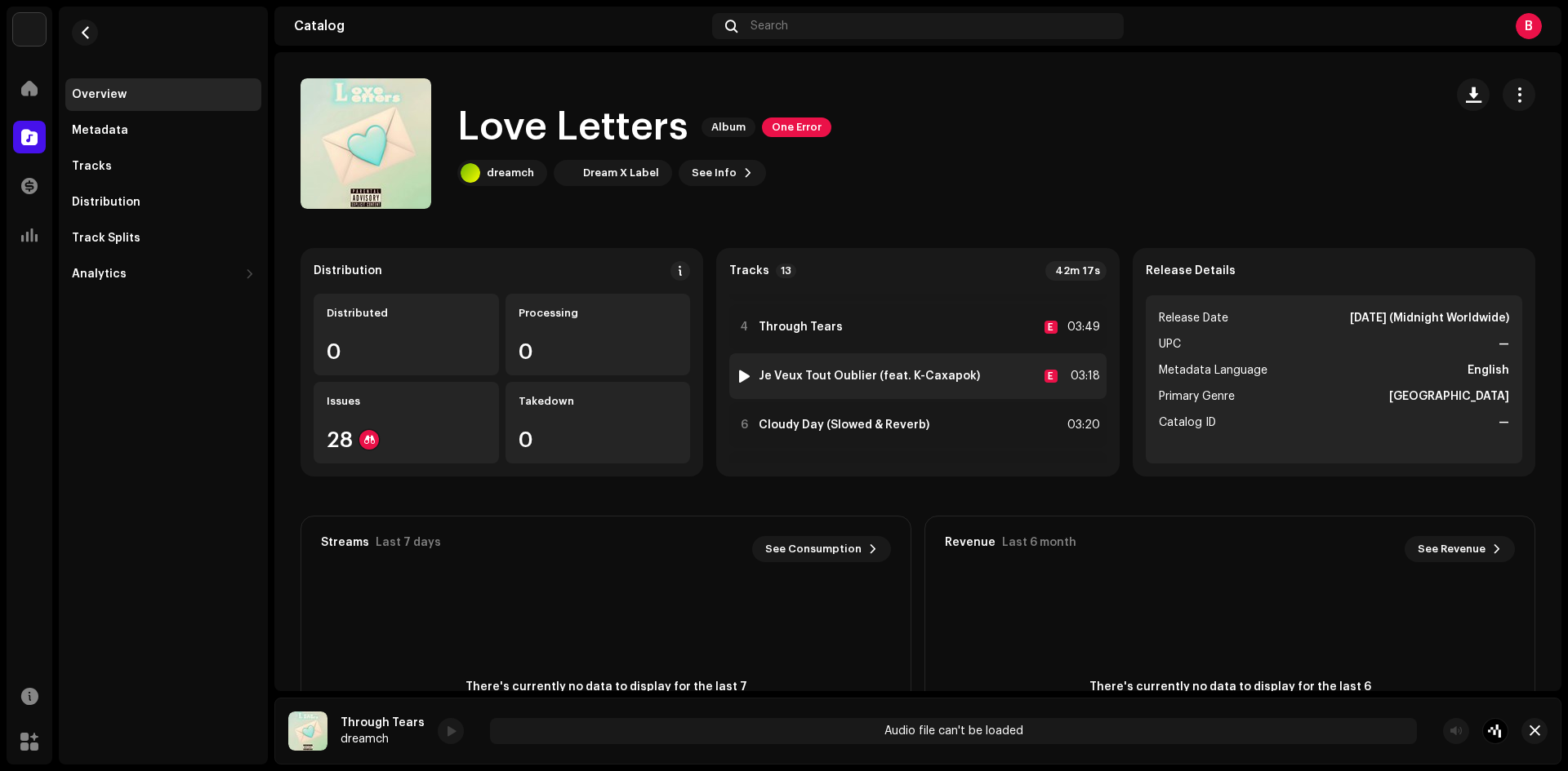
click at [739, 375] on div at bounding box center [744, 376] width 13 height 13
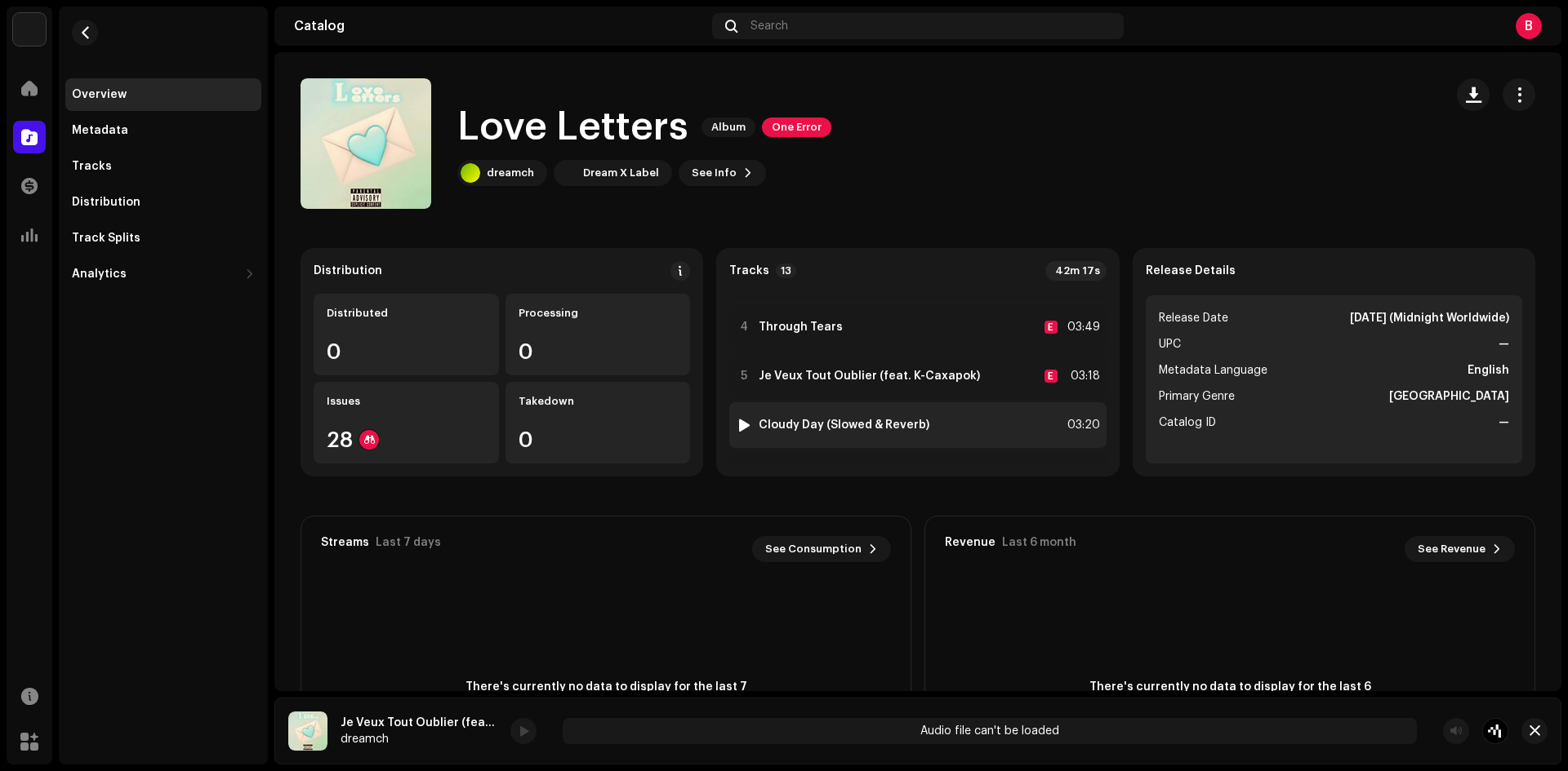
click at [741, 423] on div at bounding box center [744, 425] width 13 height 13
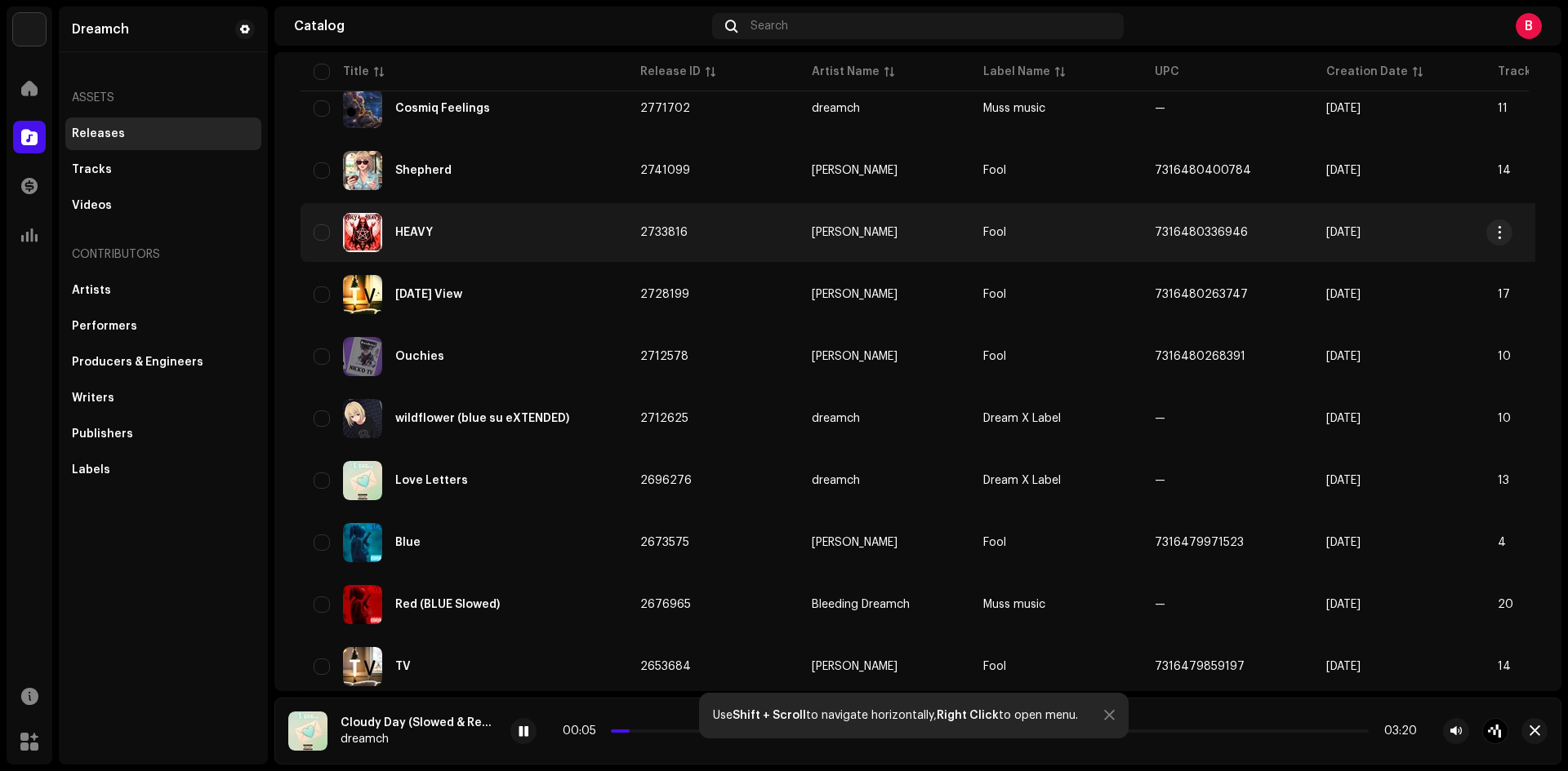
scroll to position [680, 0]
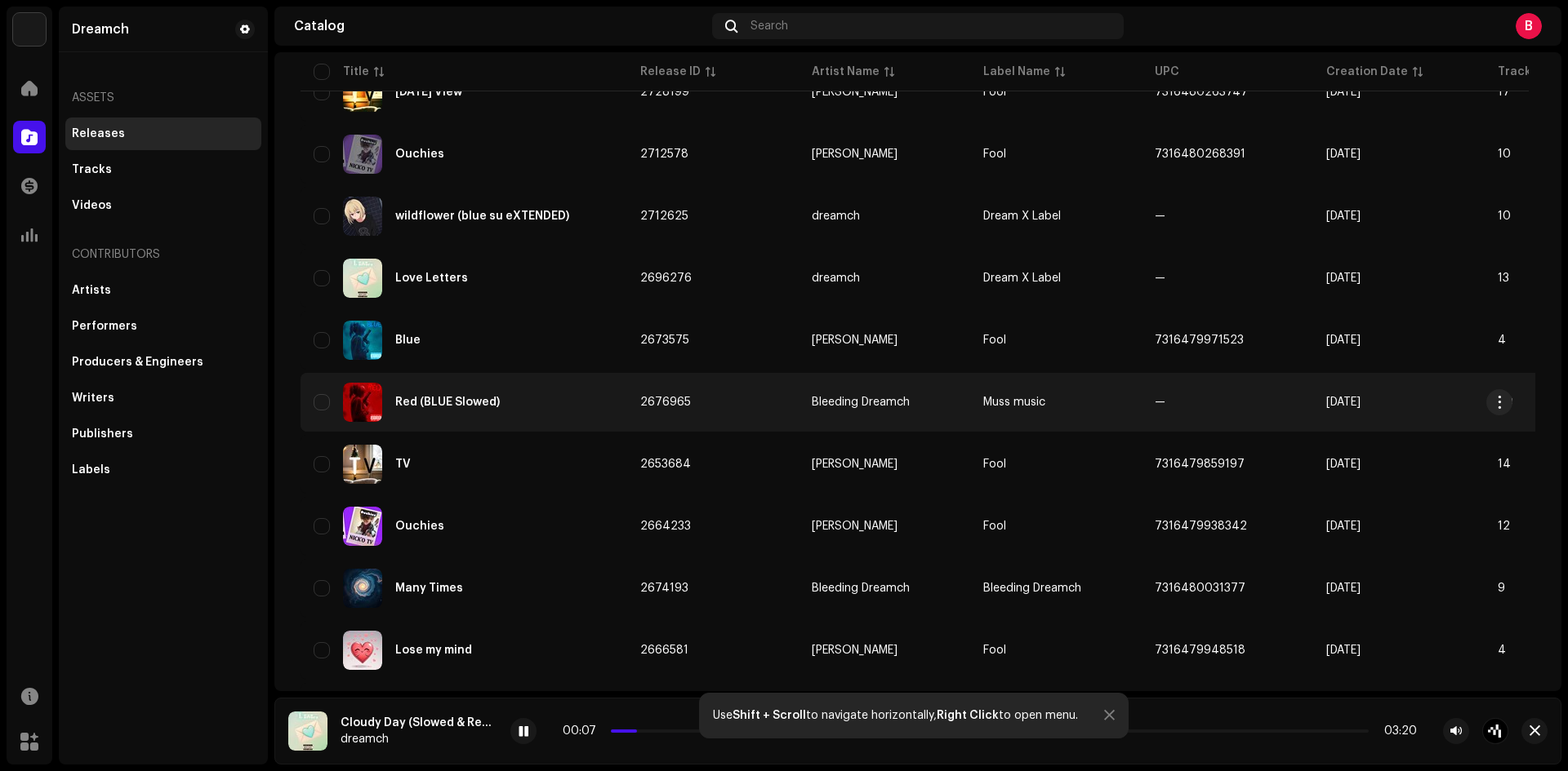
click at [503, 405] on div "Red (BLUE Slowed)" at bounding box center [464, 403] width 300 height 40
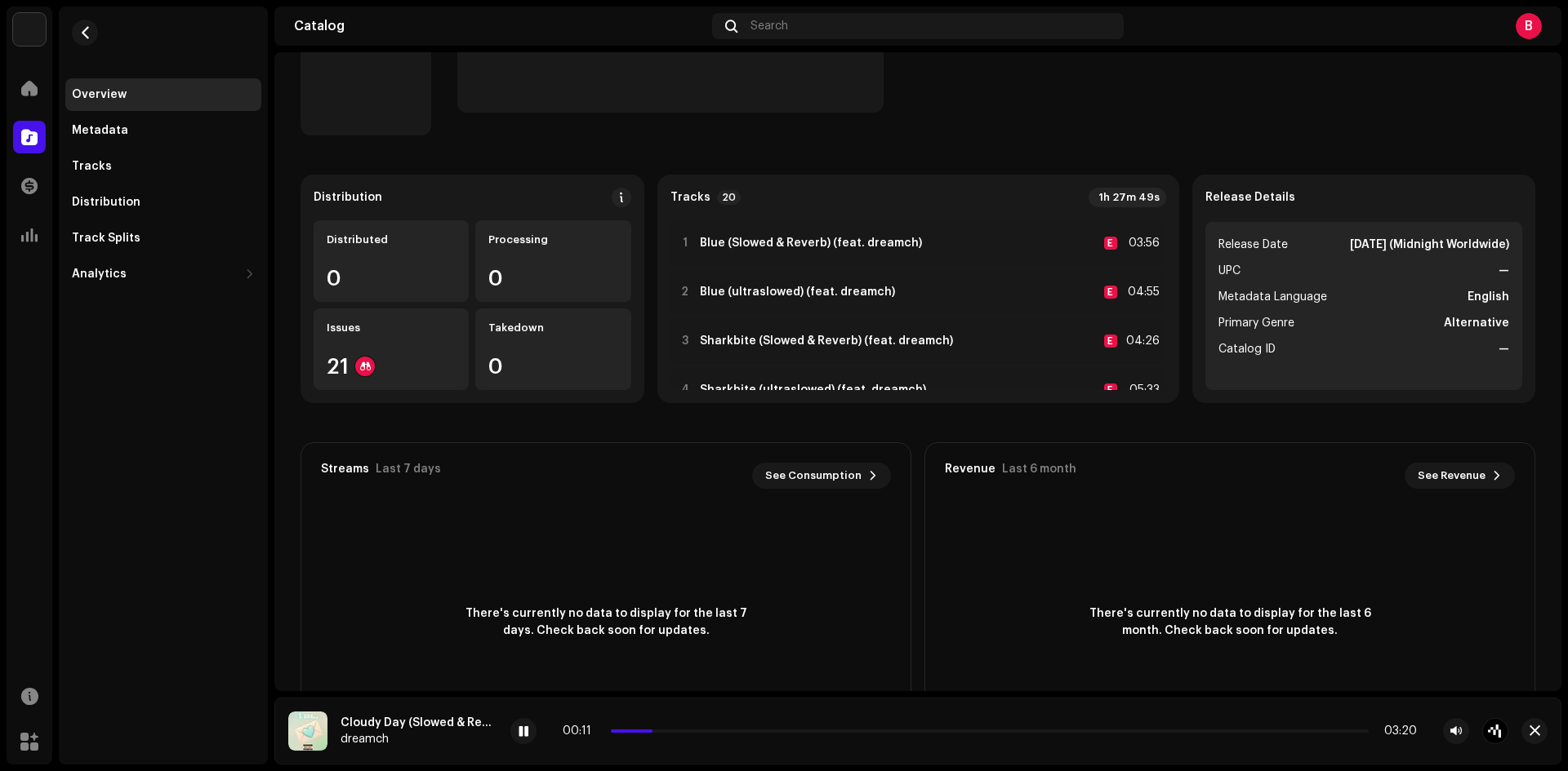
scroll to position [40, 0]
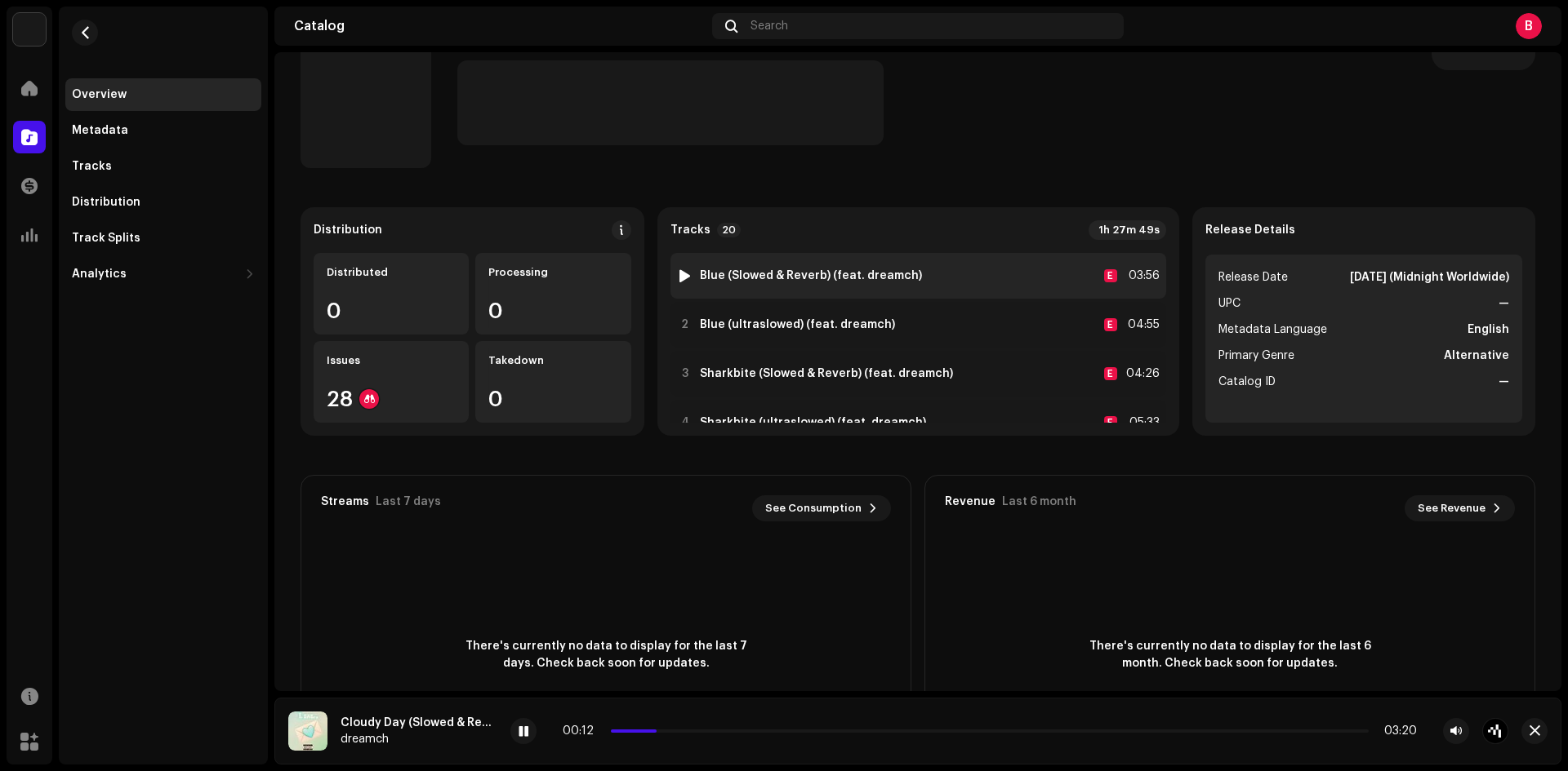
click at [686, 272] on div at bounding box center [685, 276] width 13 height 13
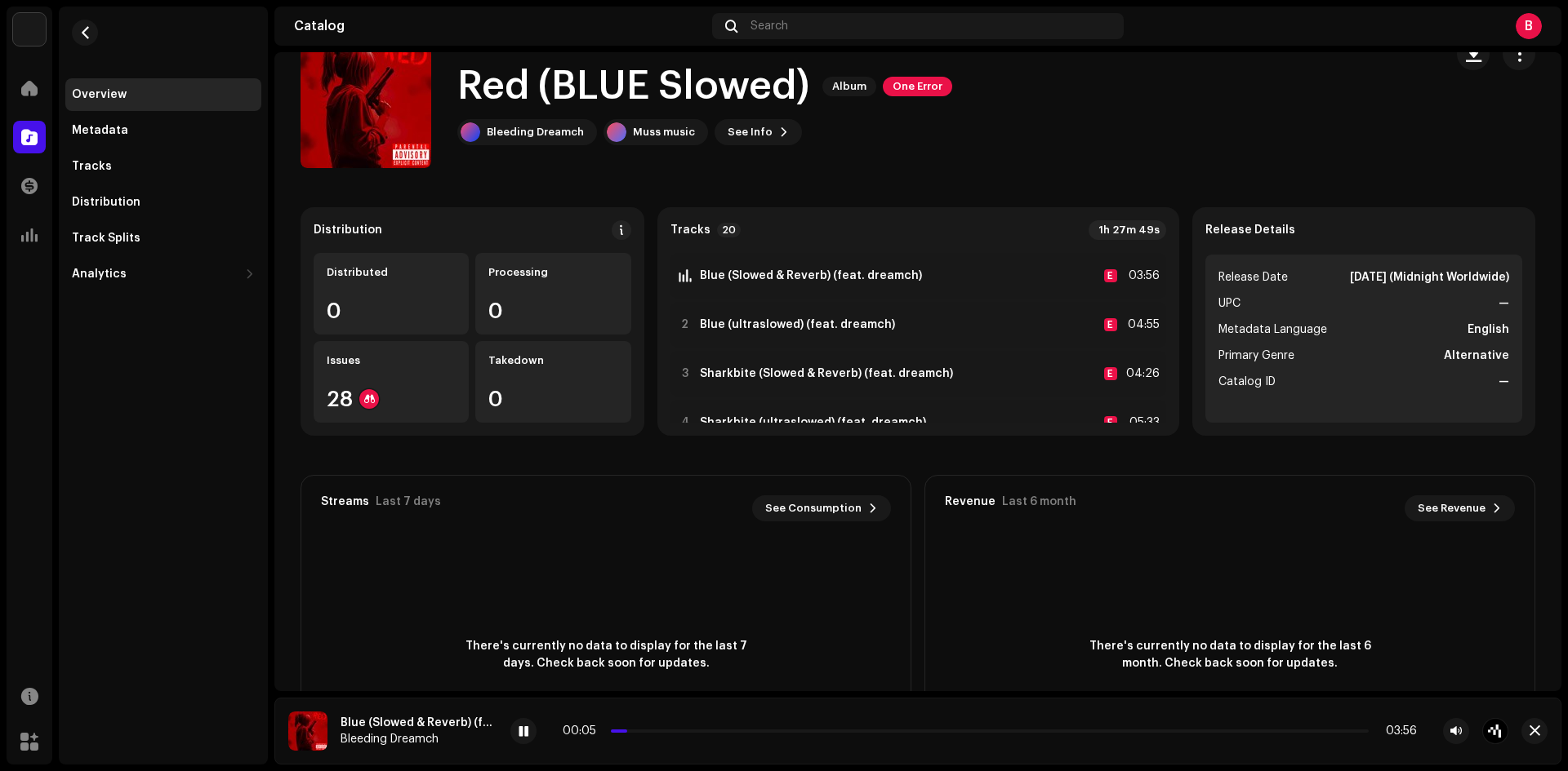
click at [642, 726] on div "00:05 03:56" at bounding box center [990, 731] width 854 height 13
click at [646, 731] on p-slider at bounding box center [989, 731] width 758 height 4
click at [679, 732] on p-slider at bounding box center [989, 731] width 758 height 4
click at [737, 731] on p-slider at bounding box center [989, 731] width 758 height 4
click at [778, 731] on p-slider at bounding box center [989, 731] width 758 height 4
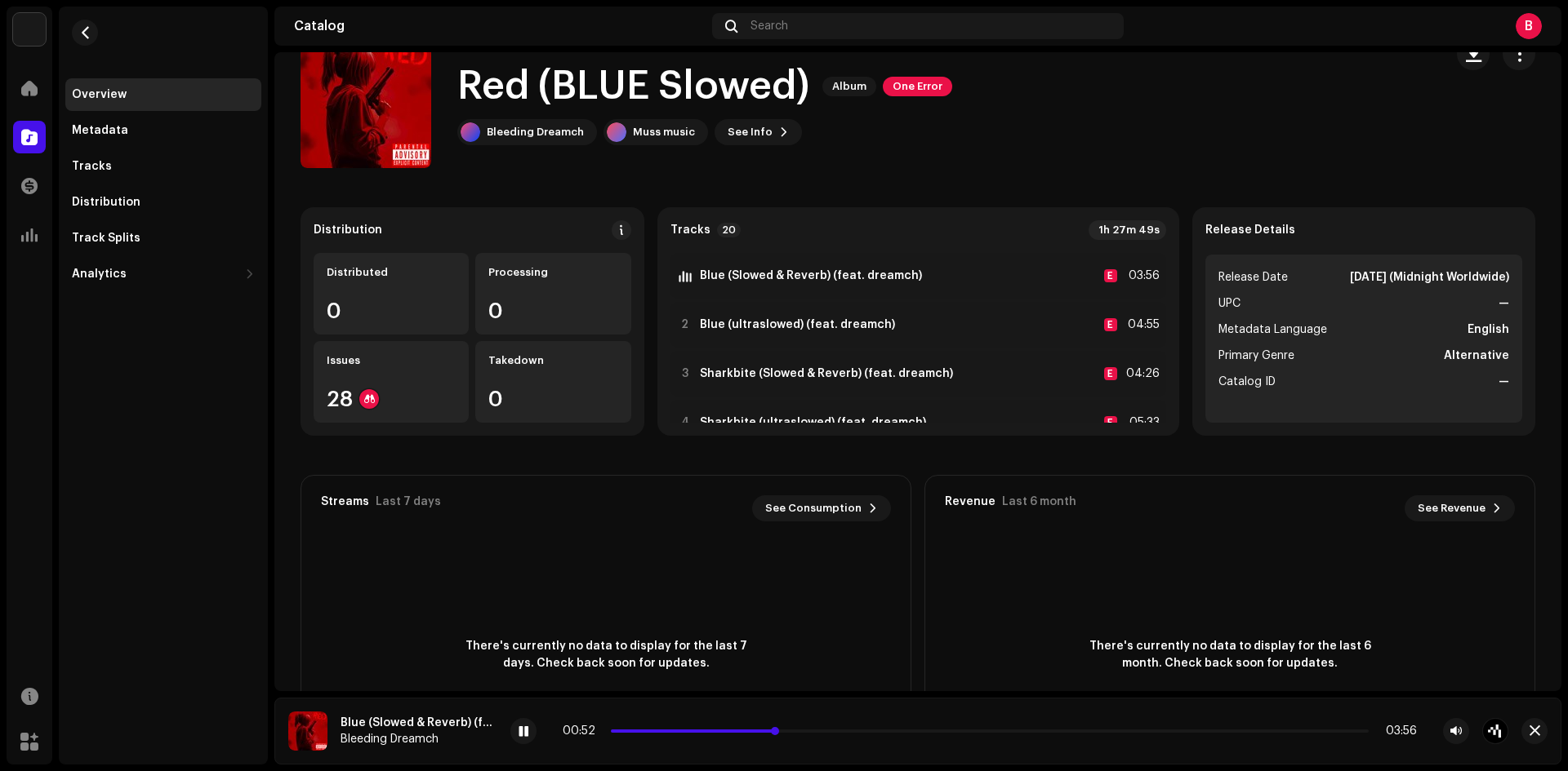
click at [824, 731] on p-slider at bounding box center [989, 731] width 758 height 4
click at [683, 374] on div at bounding box center [685, 374] width 13 height 13
click at [656, 731] on p-slider at bounding box center [989, 731] width 758 height 4
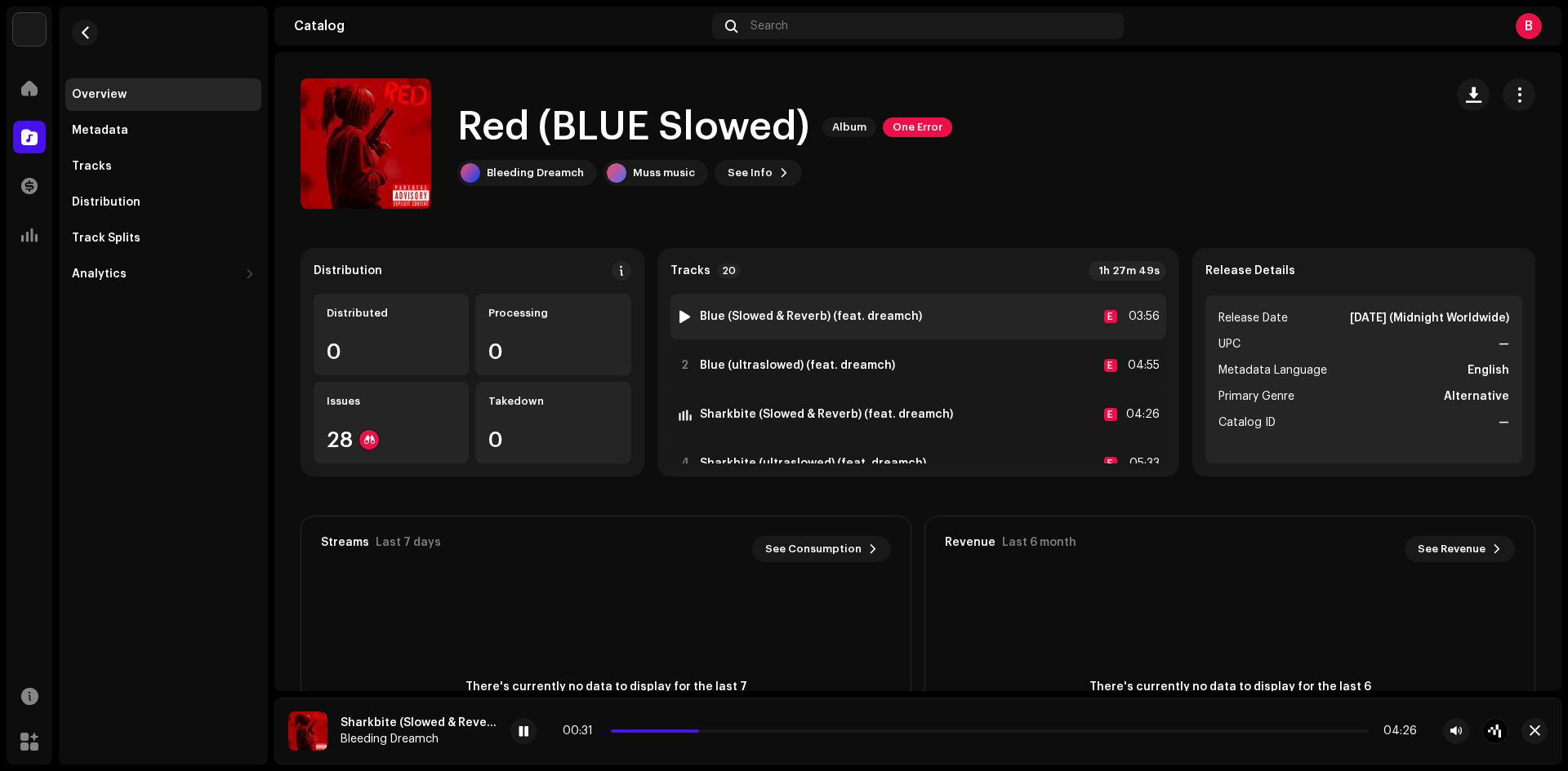
scroll to position [137, 0]
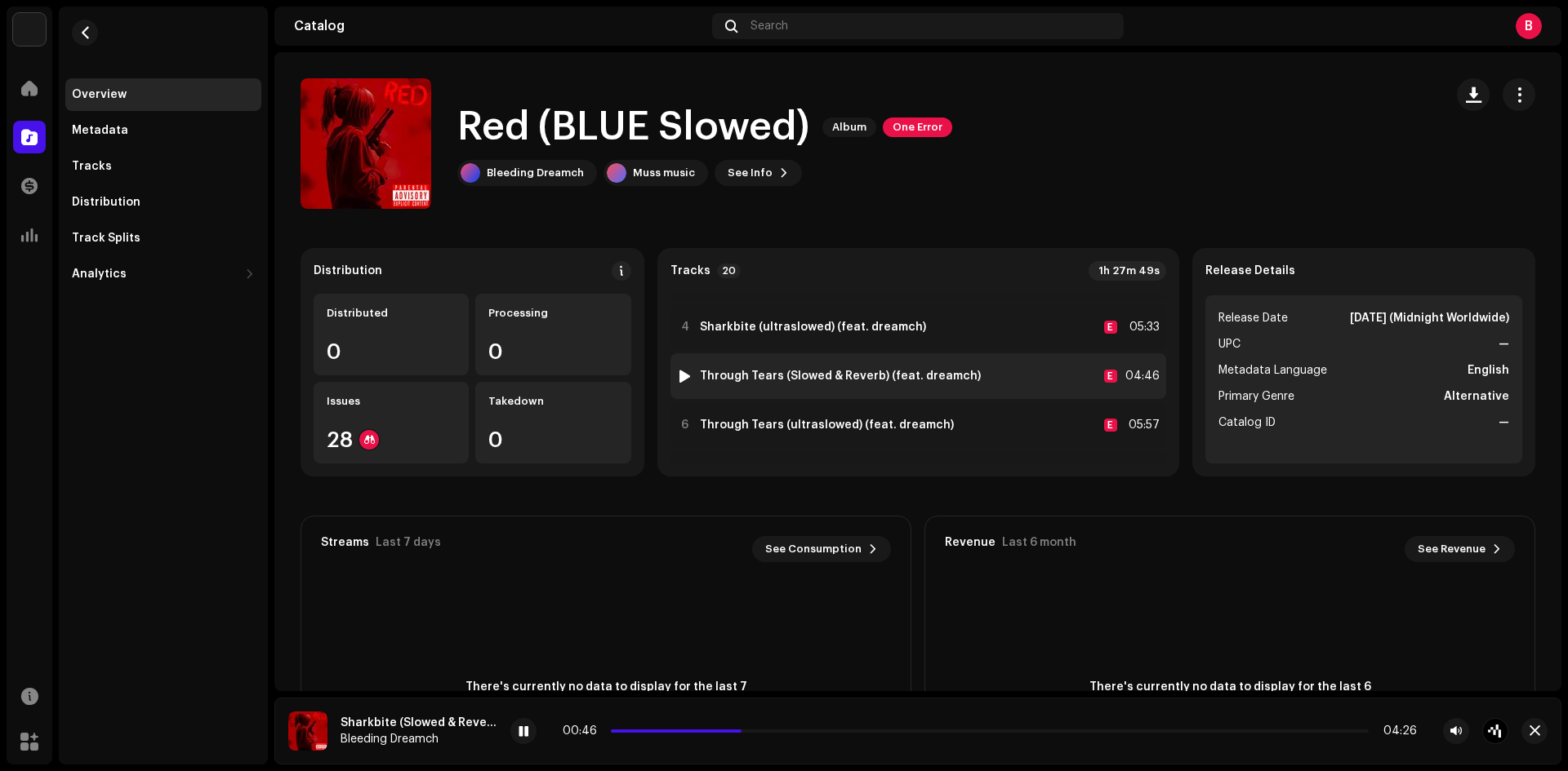
click at [682, 374] on div at bounding box center [685, 376] width 13 height 13
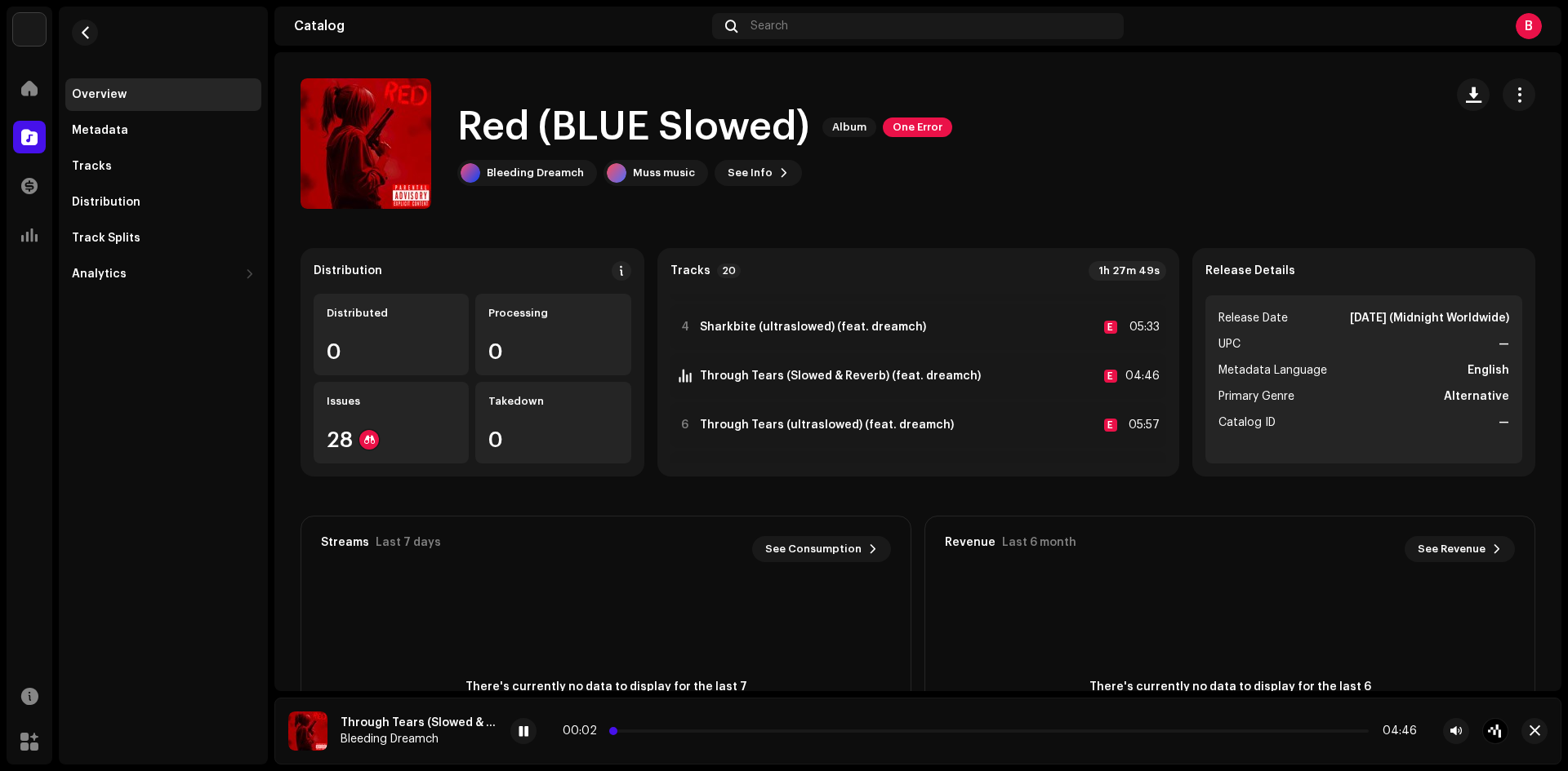
click at [626, 730] on p-slider at bounding box center [989, 731] width 758 height 4
click at [646, 731] on p-slider at bounding box center [989, 731] width 758 height 4
click at [673, 731] on p-slider at bounding box center [989, 731] width 758 height 4
click at [694, 730] on p-slider at bounding box center [989, 731] width 758 height 4
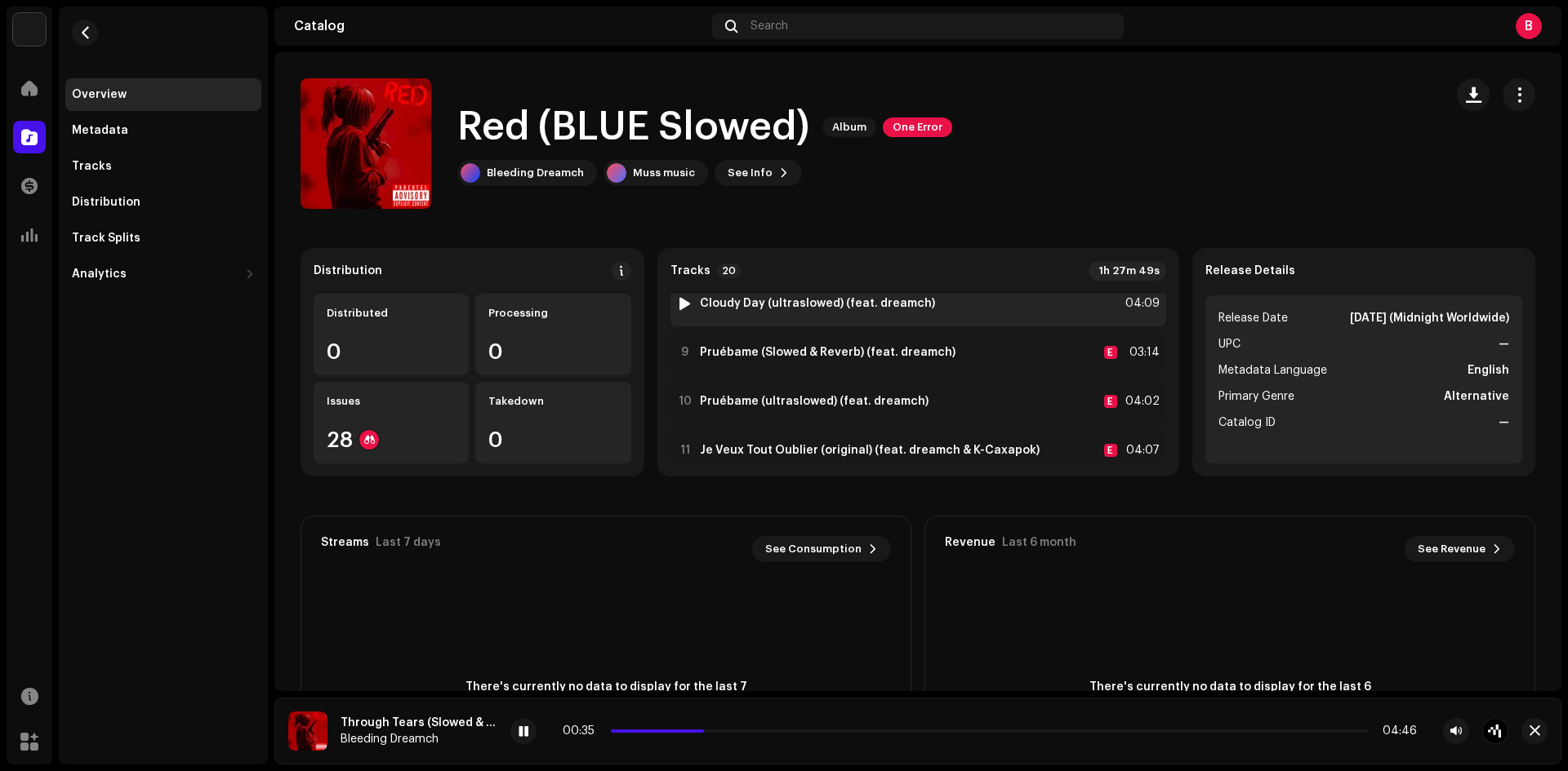
scroll to position [408, 0]
click at [687, 297] on div at bounding box center [685, 300] width 13 height 13
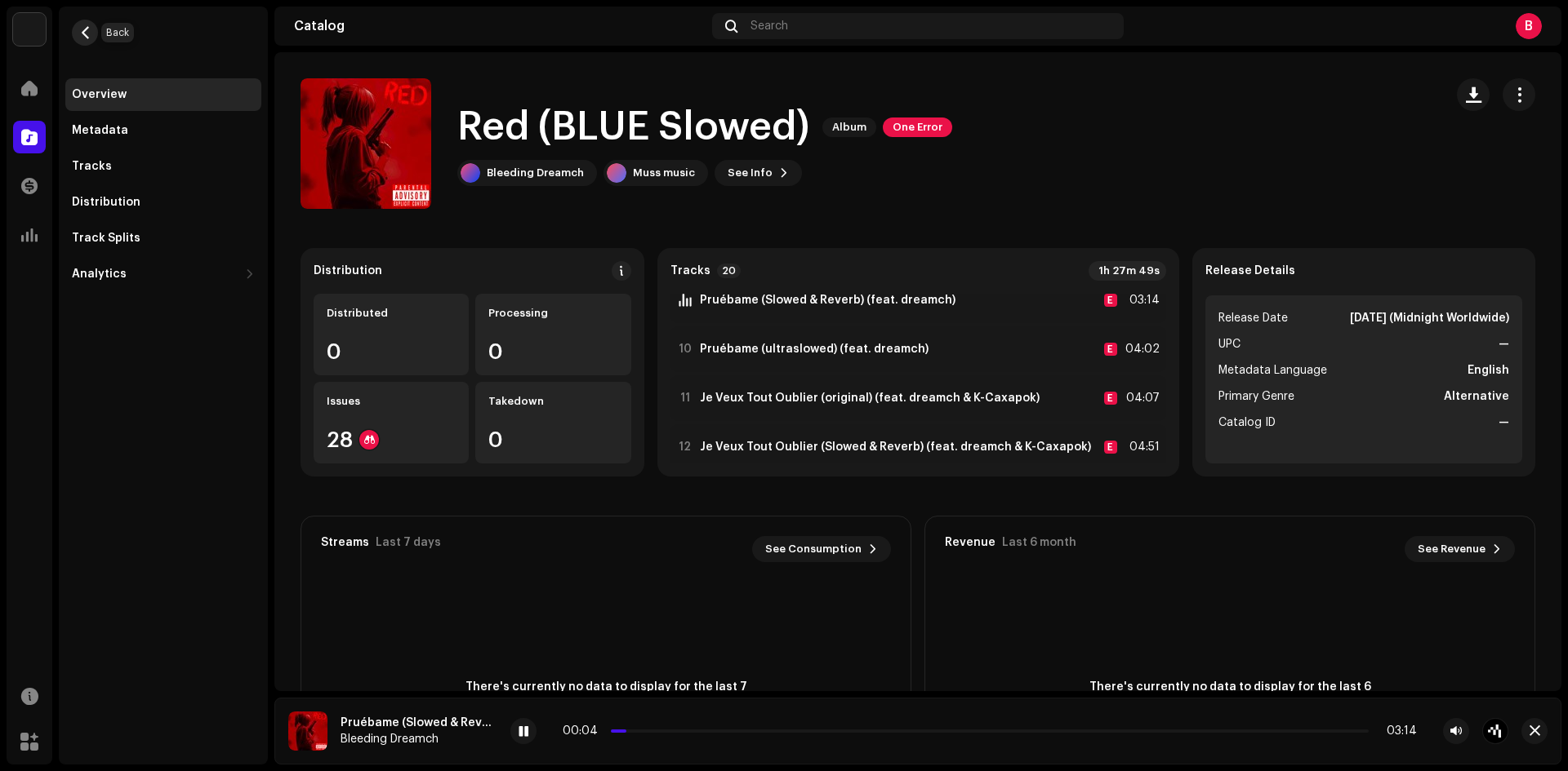
click at [79, 31] on span "button" at bounding box center [85, 32] width 13 height 13
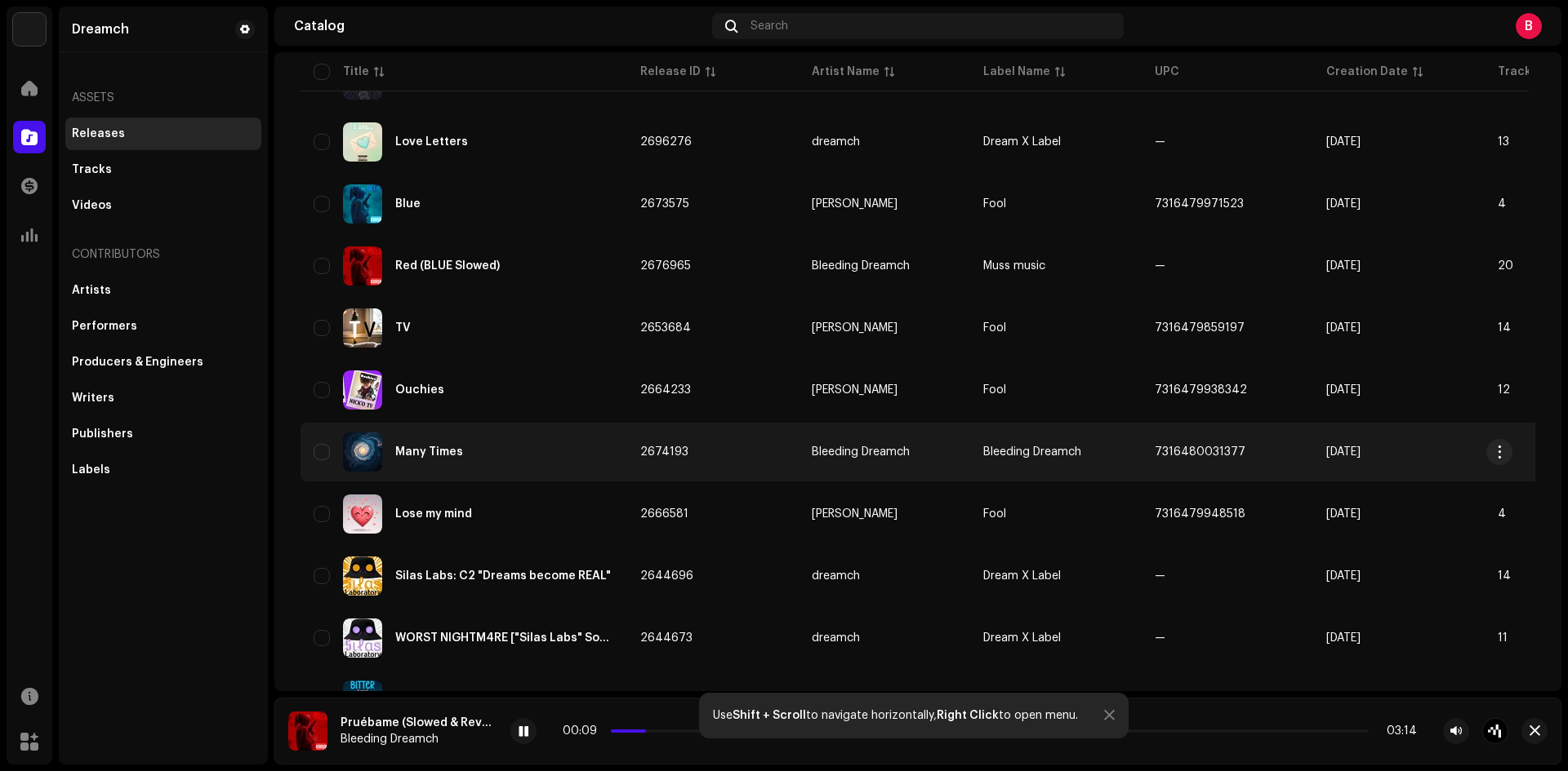
scroll to position [1088, 0]
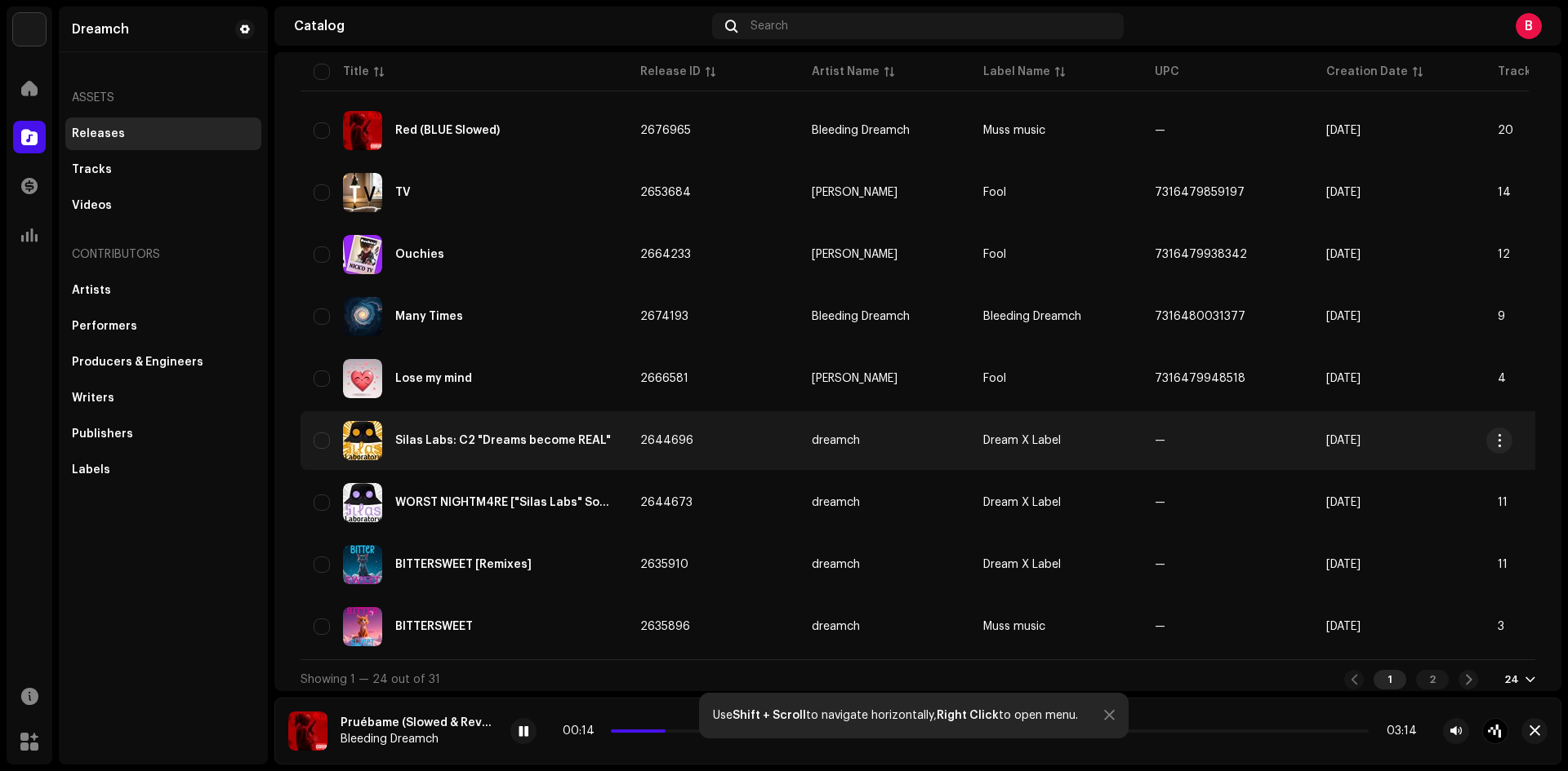
click at [519, 441] on div "Silas Labs: C2 "Dreams become REAL"" at bounding box center [503, 440] width 216 height 12
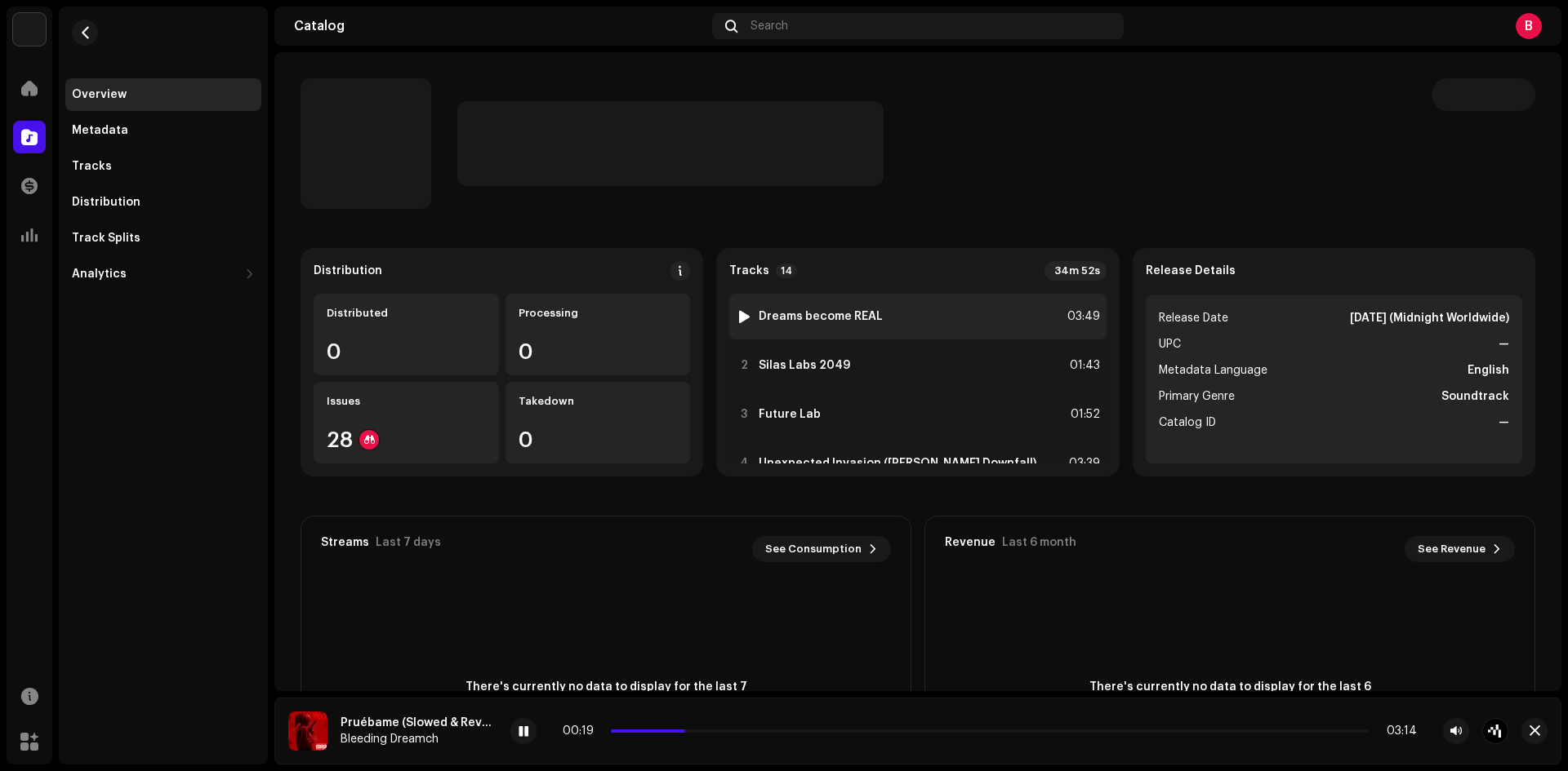
click at [740, 315] on div at bounding box center [744, 316] width 13 height 13
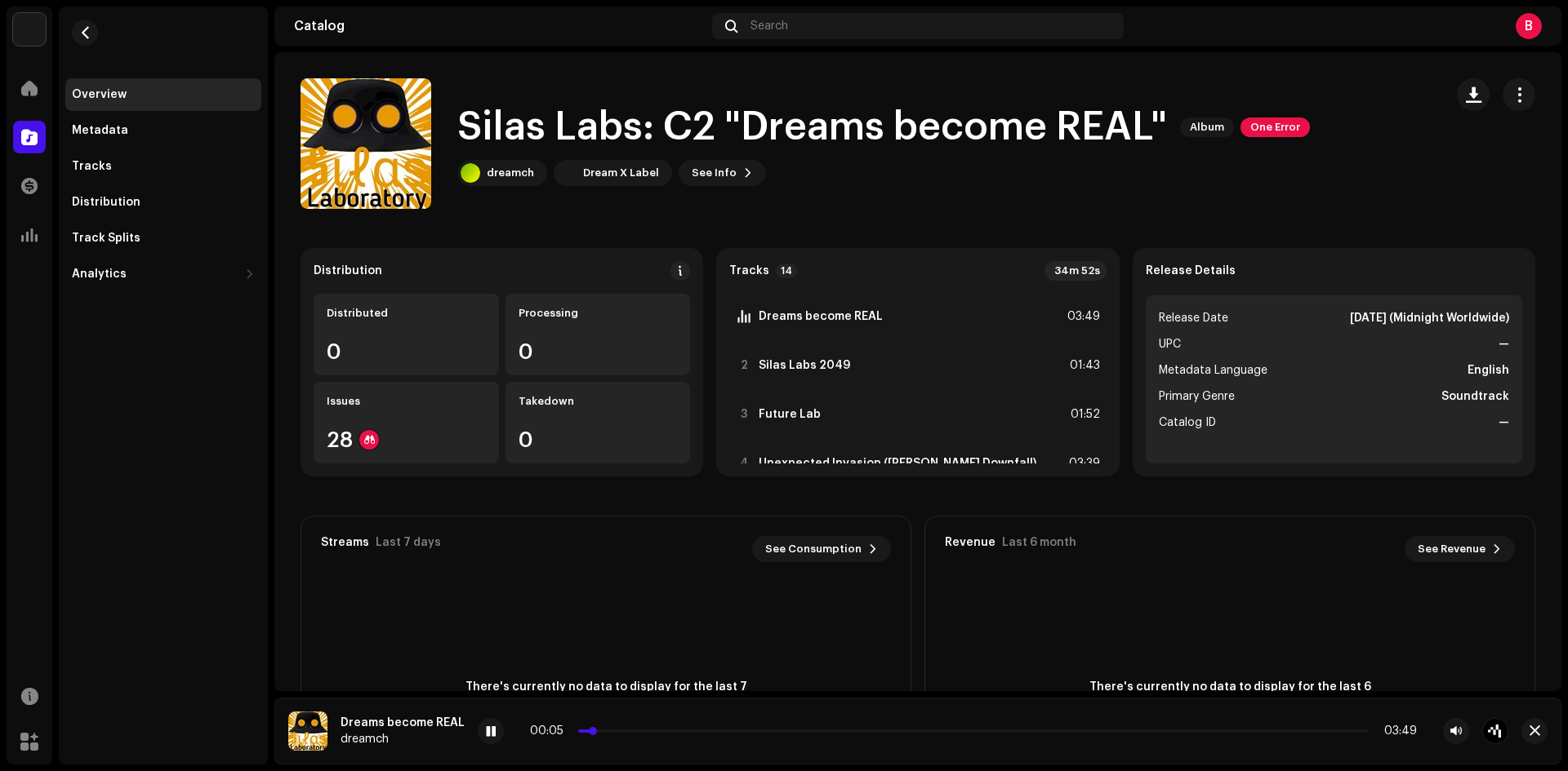
click at [619, 731] on p-slider at bounding box center [973, 731] width 790 height 4
click at [708, 731] on p-slider at bounding box center [973, 731] width 790 height 4
click at [770, 731] on p-slider at bounding box center [973, 731] width 790 height 4
click at [743, 363] on div at bounding box center [744, 366] width 13 height 13
click at [619, 731] on p-slider at bounding box center [958, 731] width 824 height 4
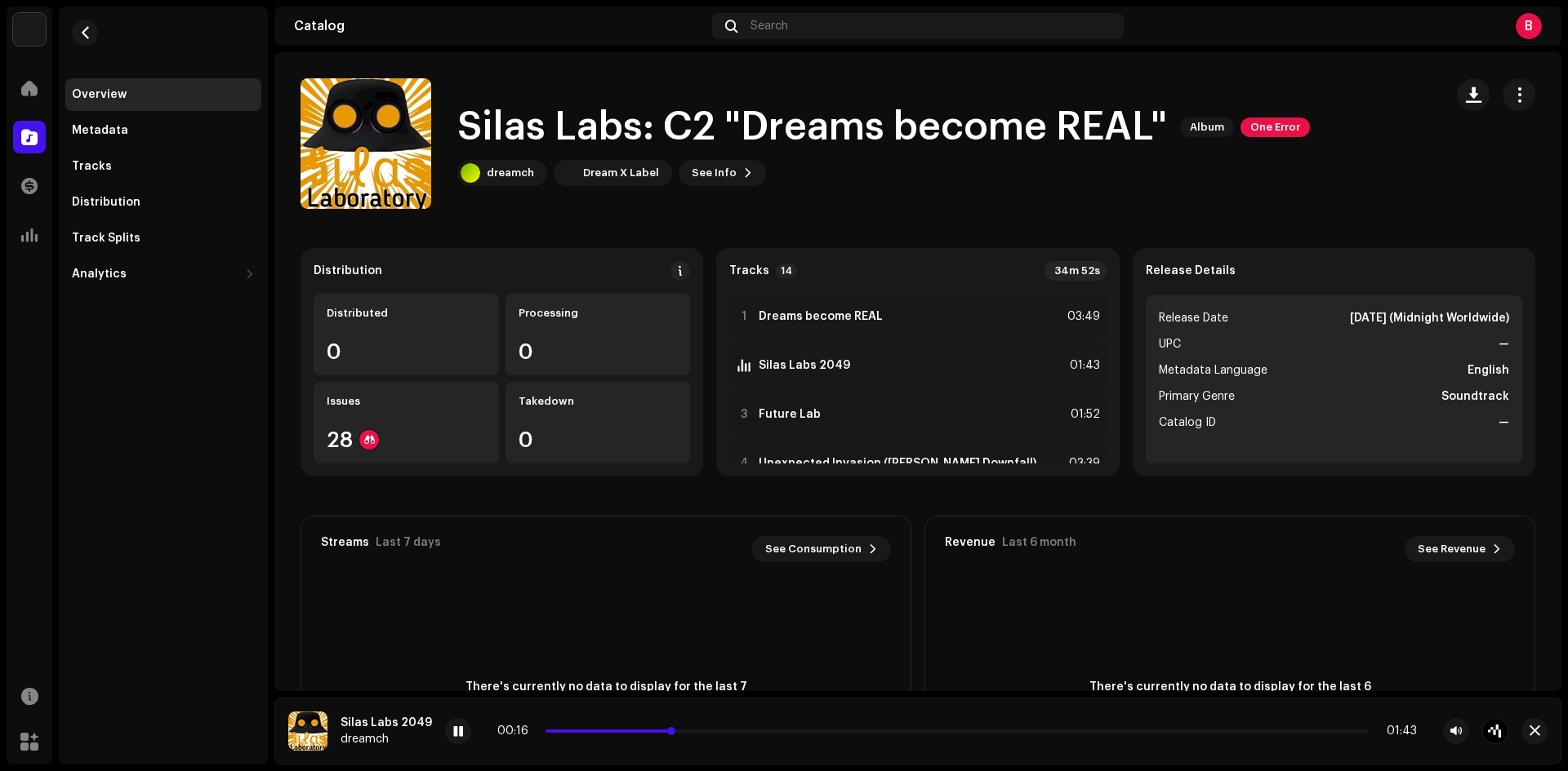
click at [704, 729] on div "00:16 01:43" at bounding box center [957, 731] width 920 height 13
click at [707, 731] on p-slider at bounding box center [958, 731] width 824 height 4
click at [743, 731] on p-slider at bounding box center [958, 731] width 824 height 4
click at [742, 412] on div at bounding box center [744, 414] width 13 height 13
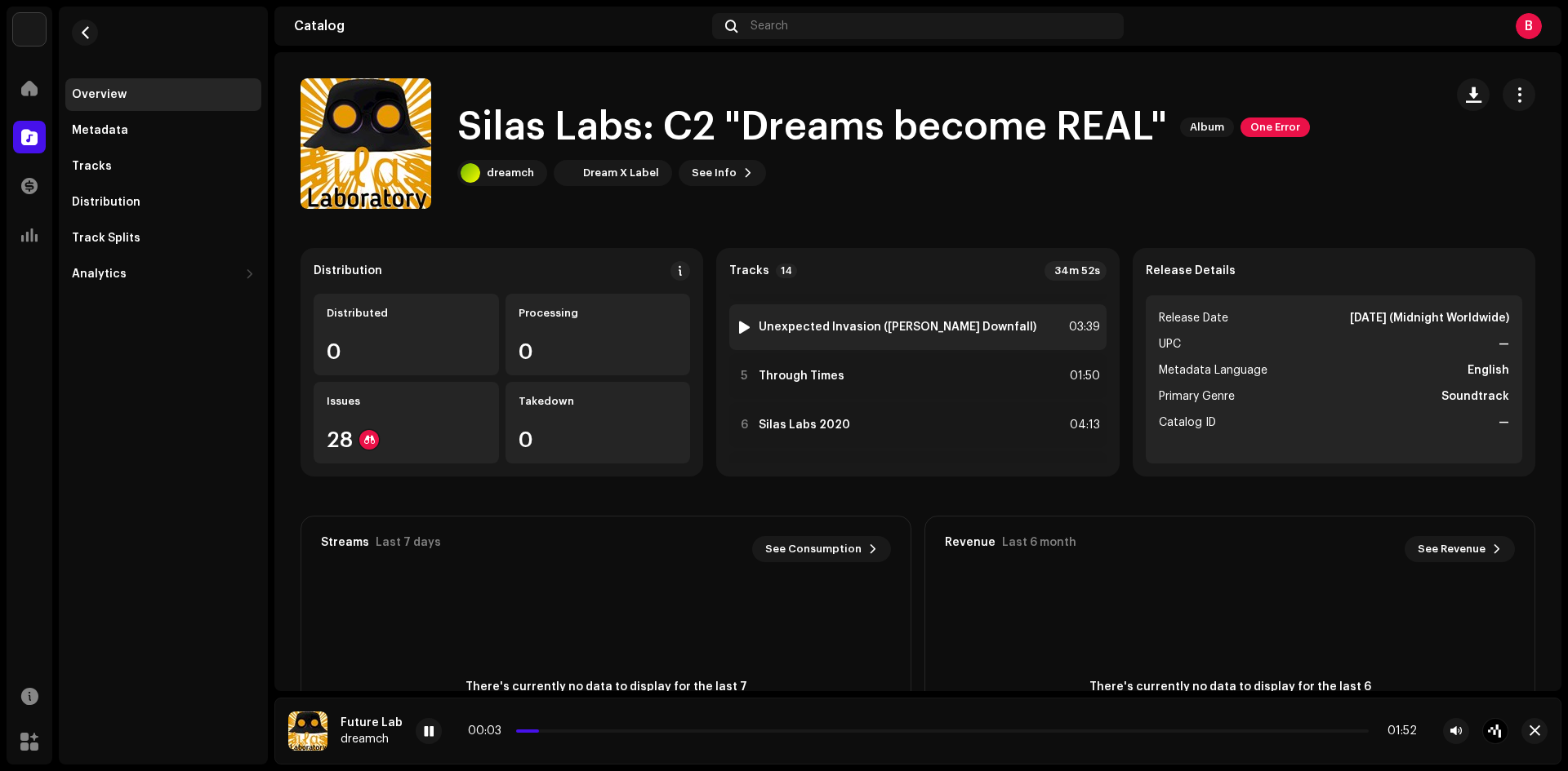
click at [738, 328] on div at bounding box center [744, 327] width 13 height 13
click at [651, 732] on p-slider at bounding box center [989, 731] width 758 height 4
click at [708, 731] on p-slider at bounding box center [989, 731] width 758 height 4
click at [698, 732] on span at bounding box center [661, 731] width 101 height 4
click at [750, 730] on p-slider at bounding box center [989, 731] width 758 height 4
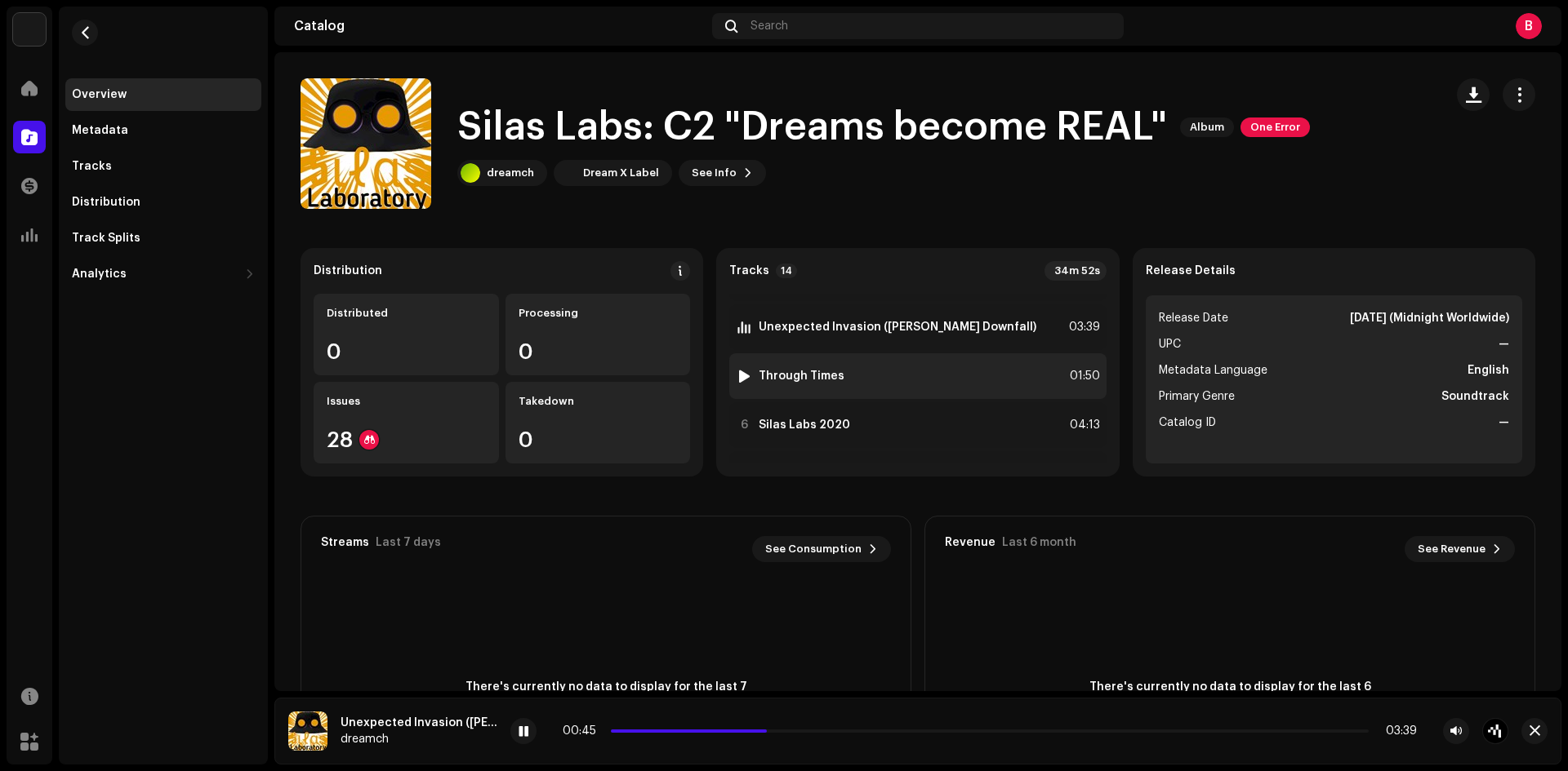
click at [738, 377] on div at bounding box center [744, 376] width 13 height 13
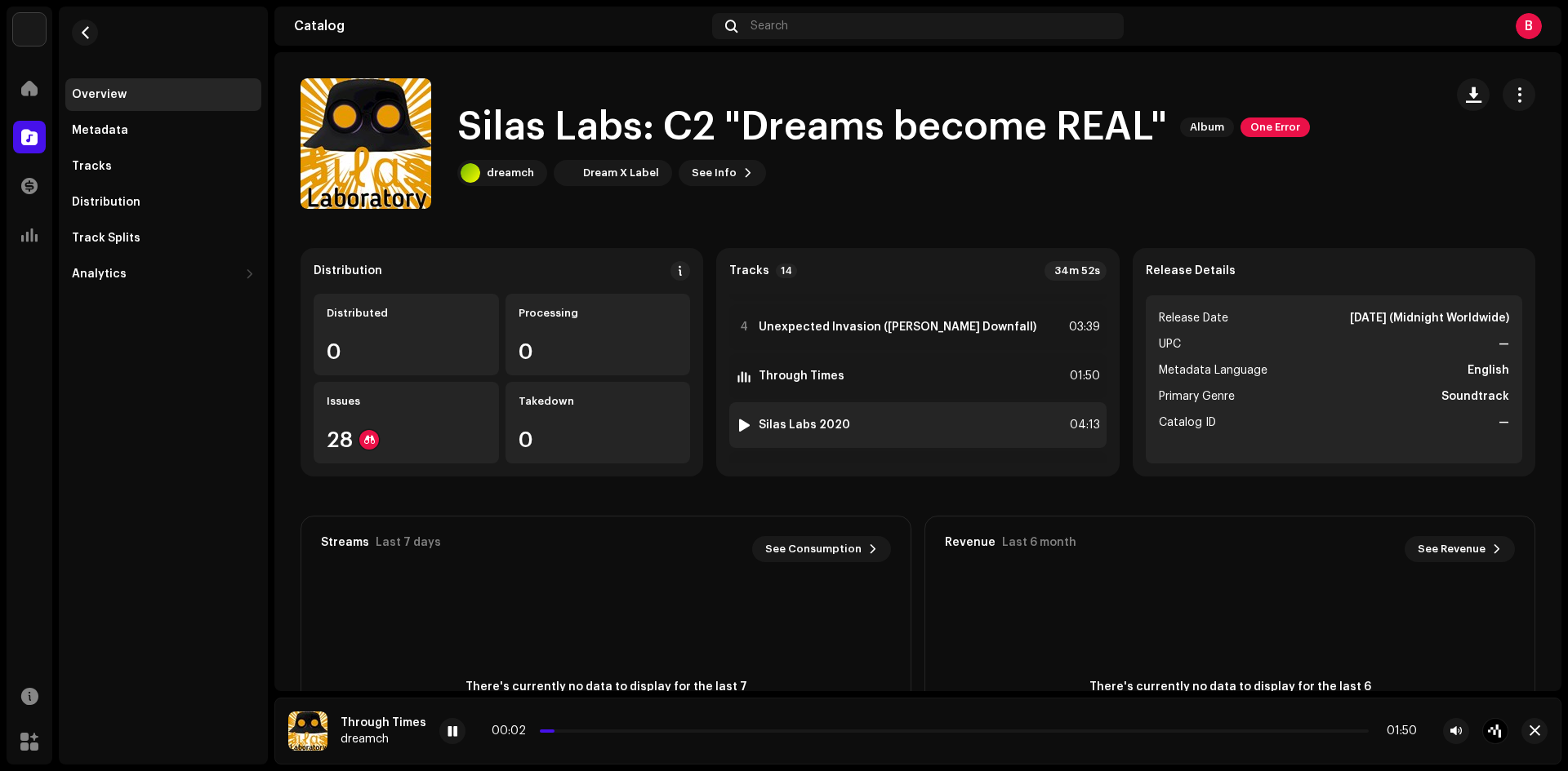
click at [739, 428] on div at bounding box center [744, 425] width 13 height 13
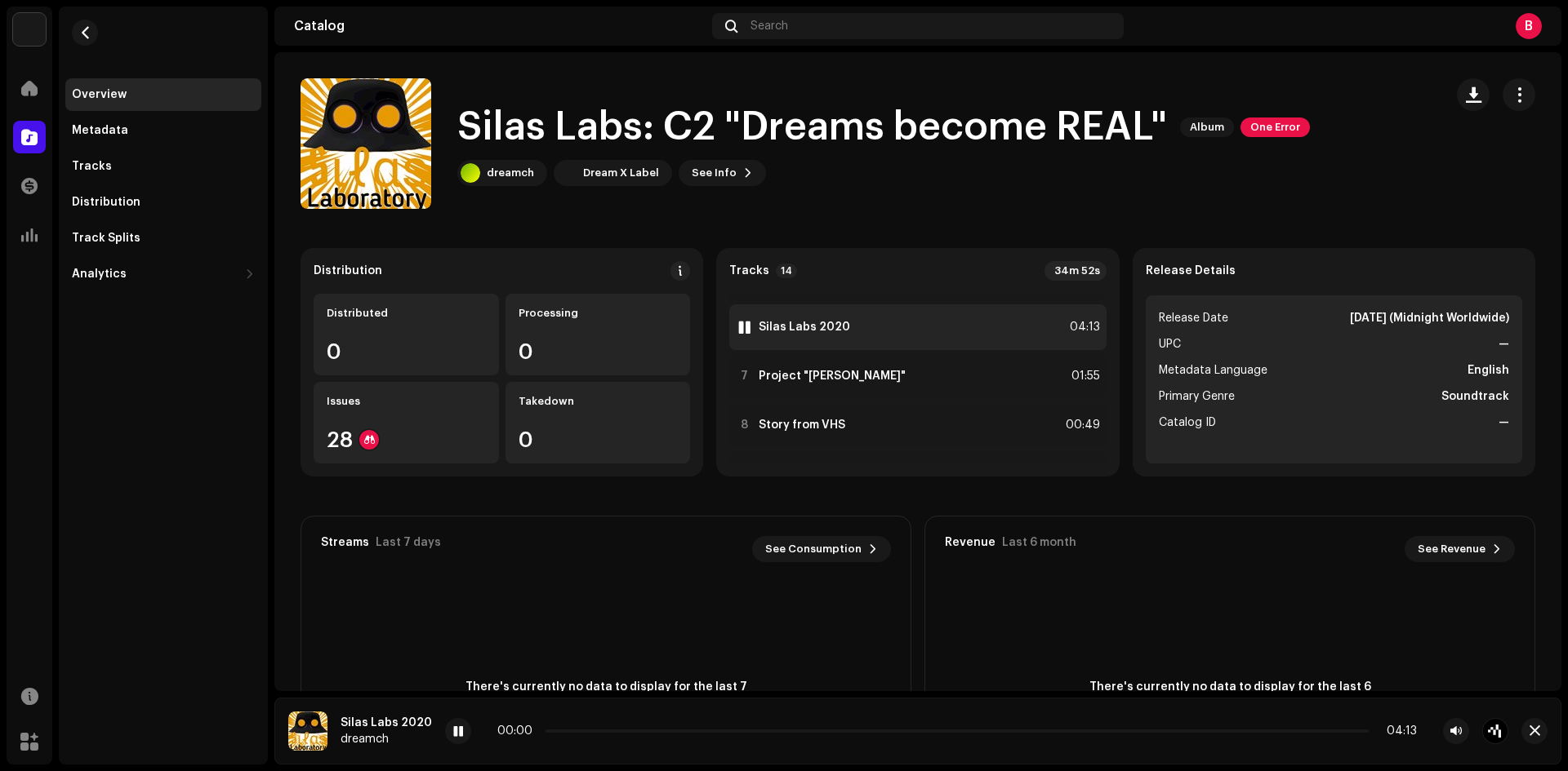
scroll to position [271, 0]
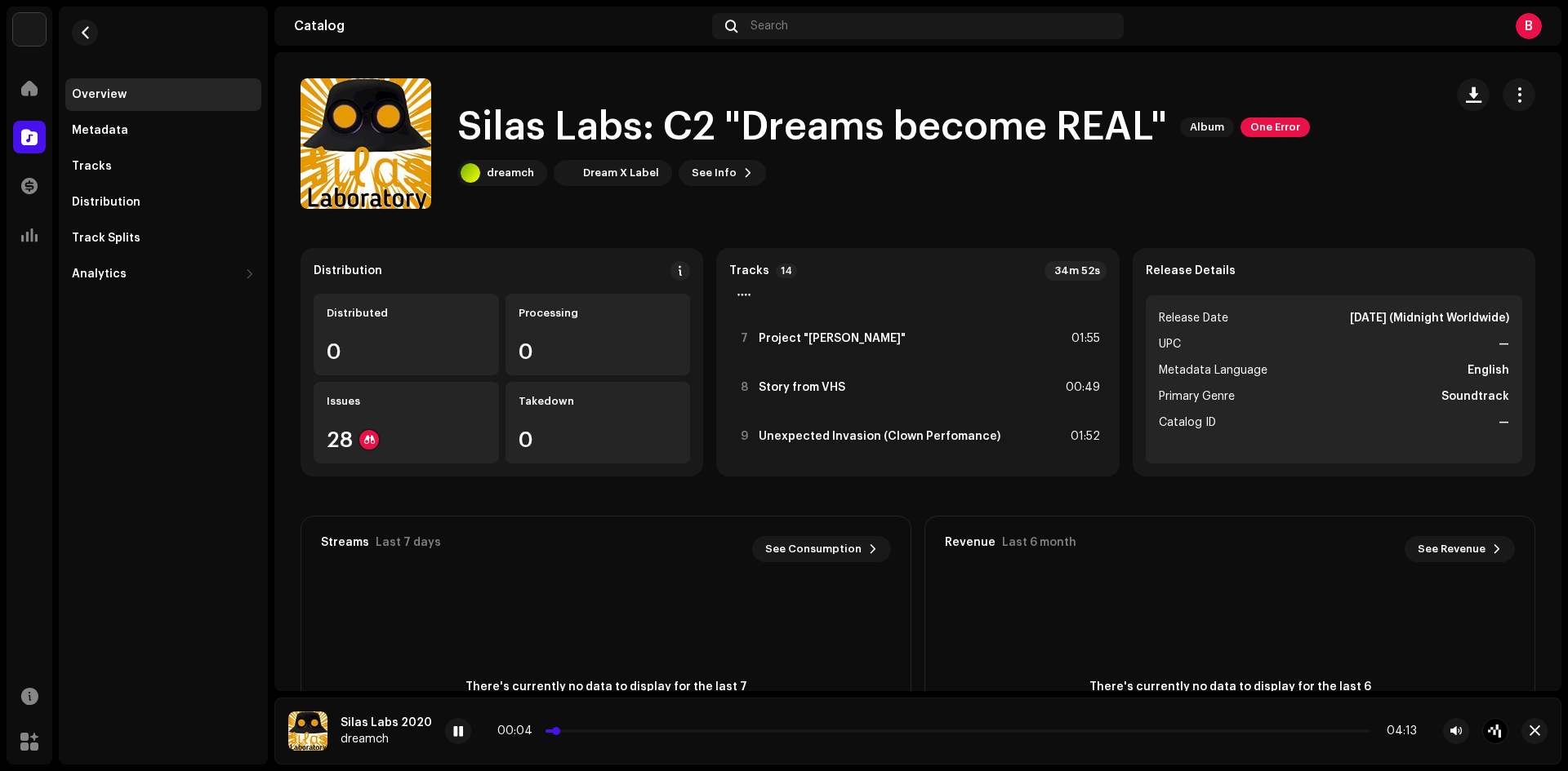
click at [575, 731] on p-slider at bounding box center [958, 731] width 824 height 4
click at [622, 729] on div "00:11 04:13" at bounding box center [957, 731] width 920 height 13
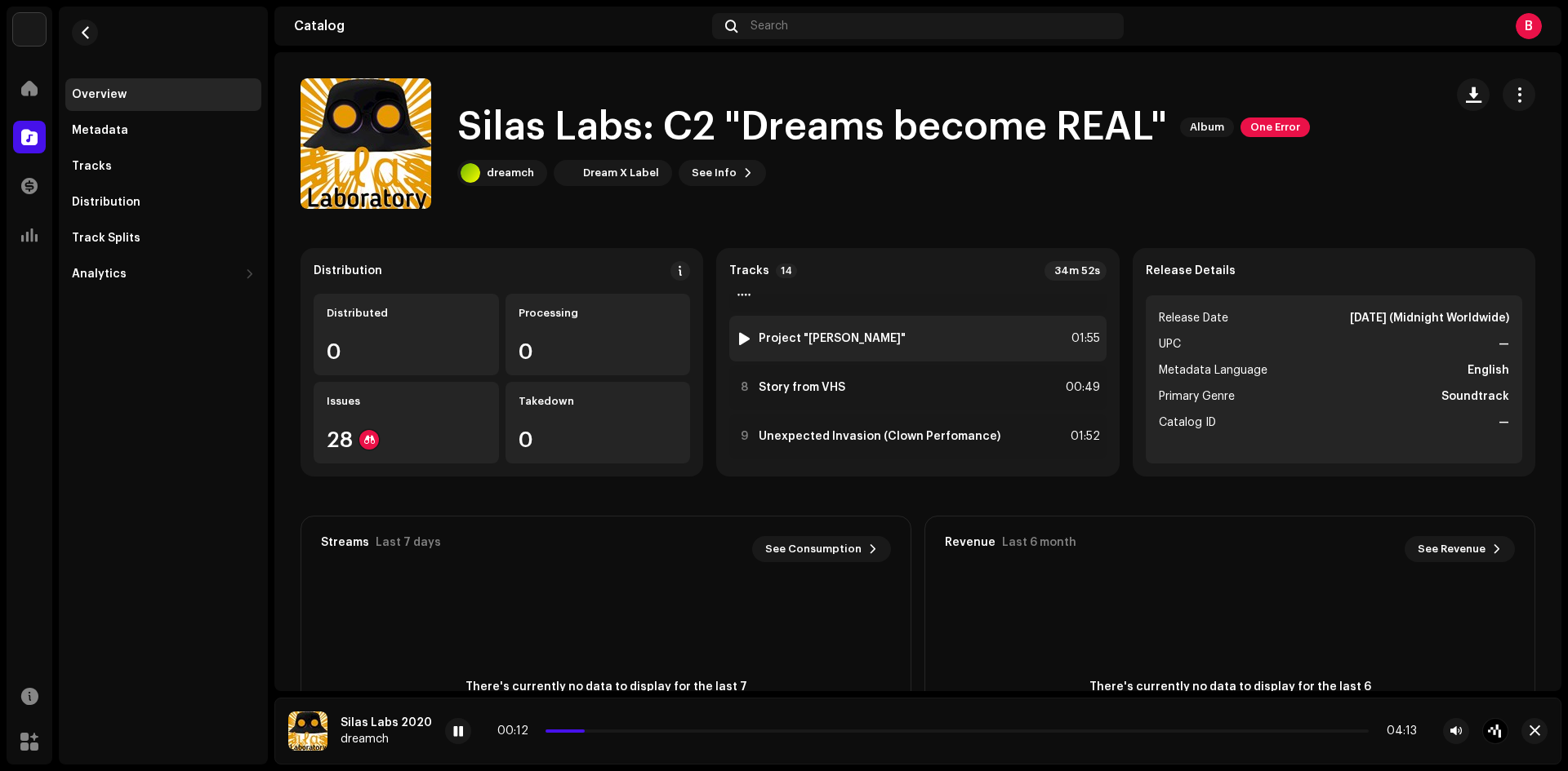
click at [738, 335] on div at bounding box center [744, 339] width 13 height 13
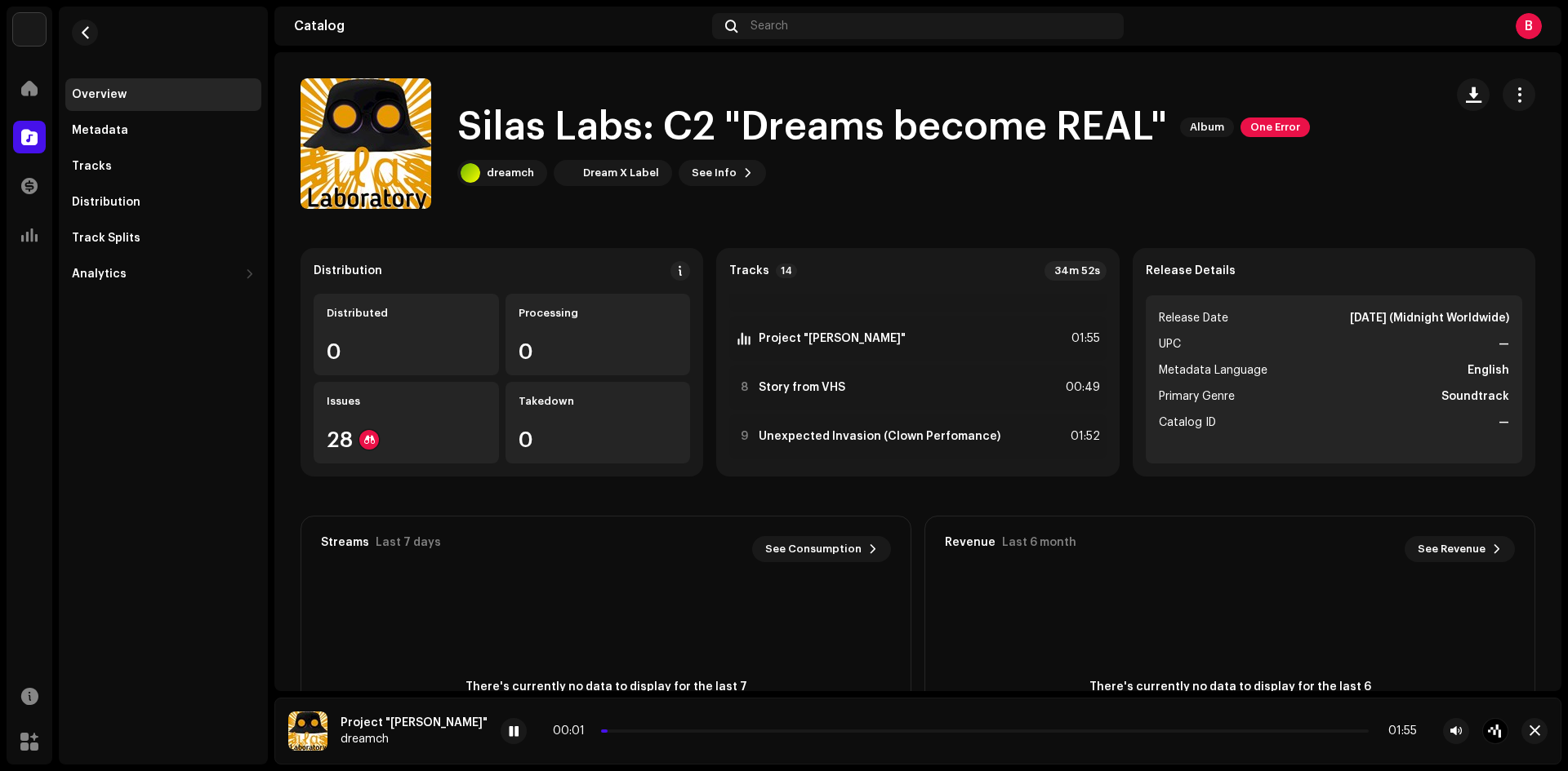
click at [599, 735] on div "00:01 01:55" at bounding box center [984, 731] width 864 height 13
click at [610, 730] on p-slider at bounding box center [985, 731] width 768 height 4
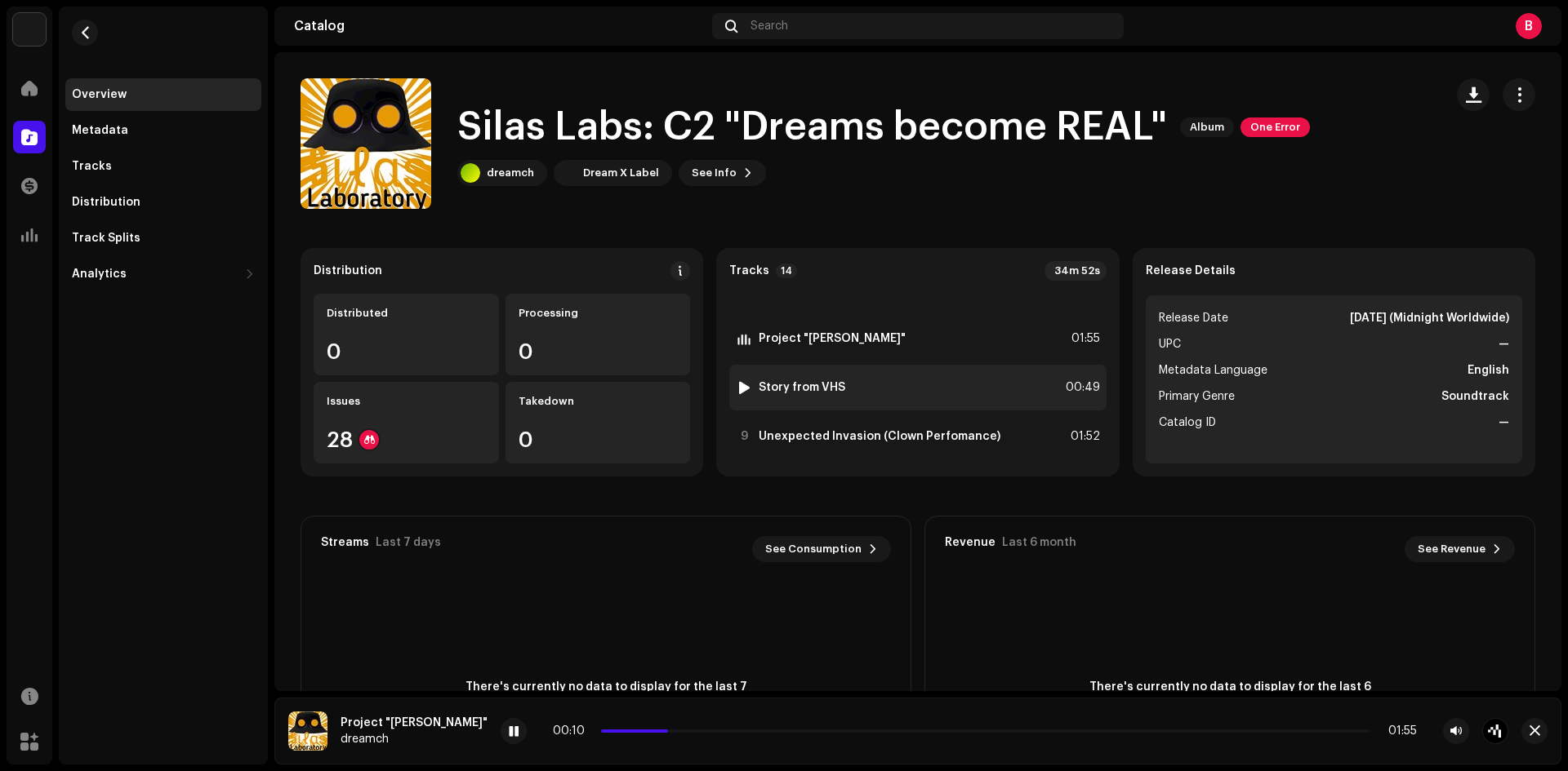
click at [738, 386] on div at bounding box center [744, 387] width 13 height 13
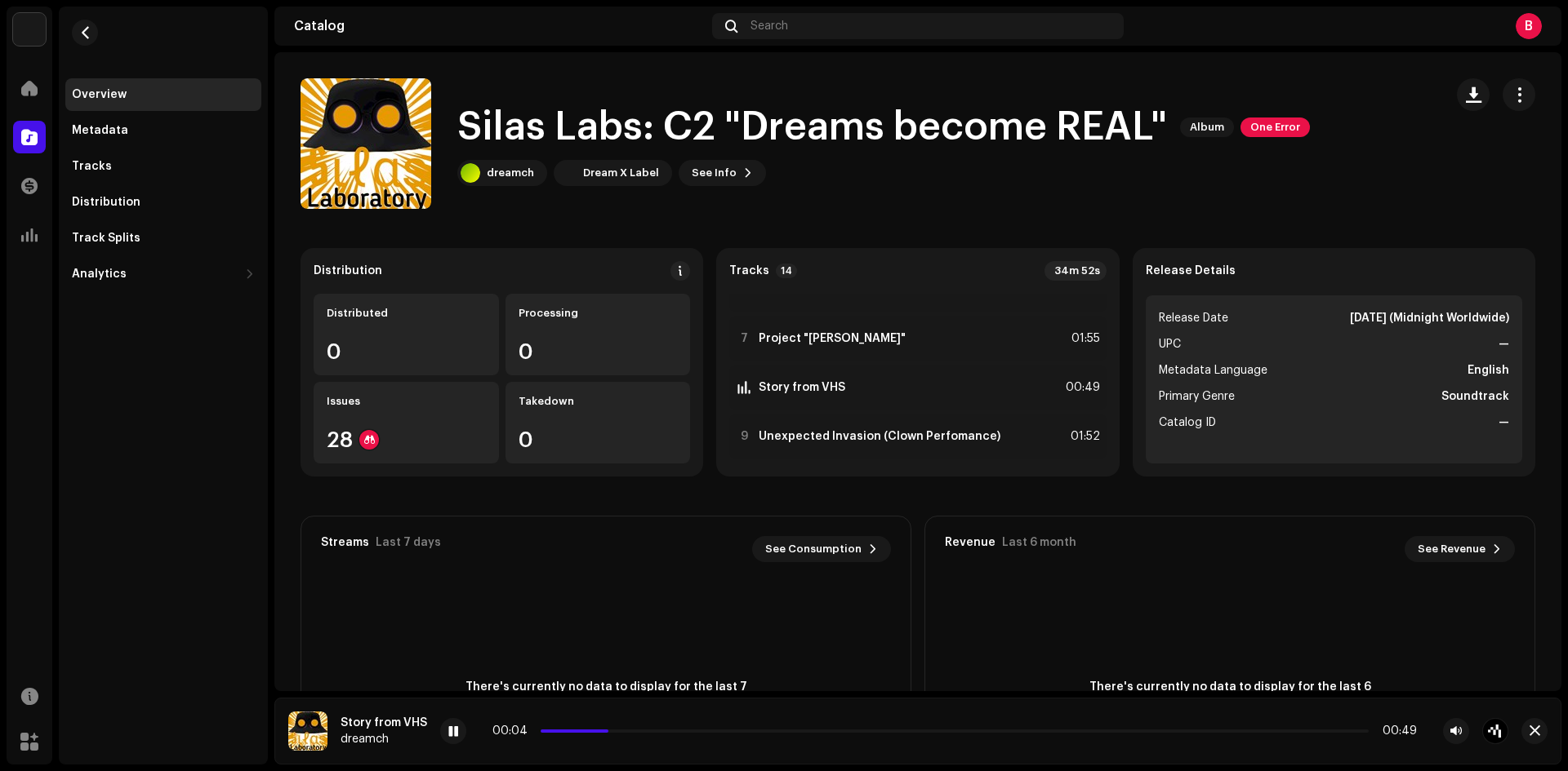
scroll to position [408, 0]
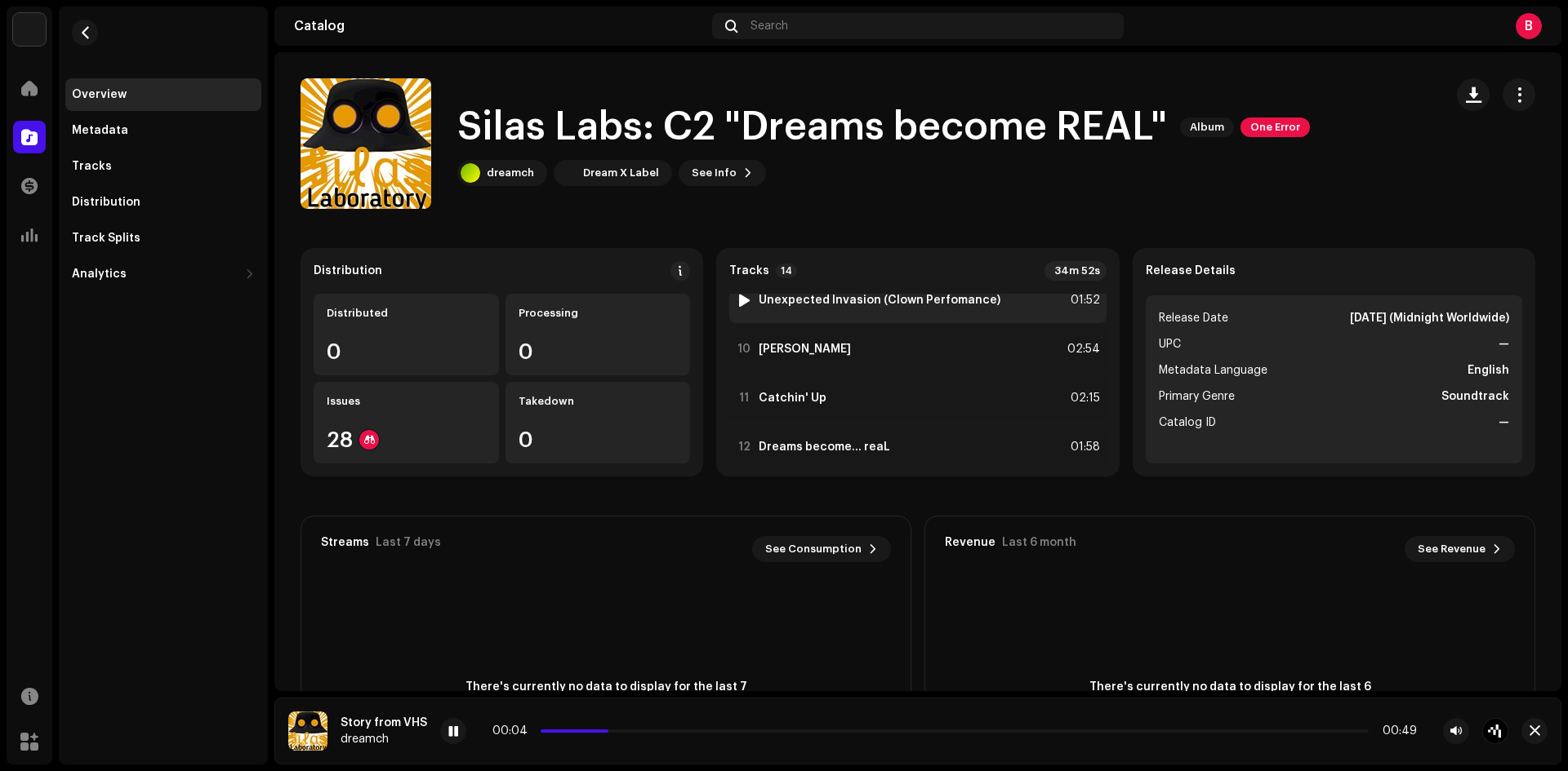
click at [740, 297] on div at bounding box center [744, 300] width 13 height 13
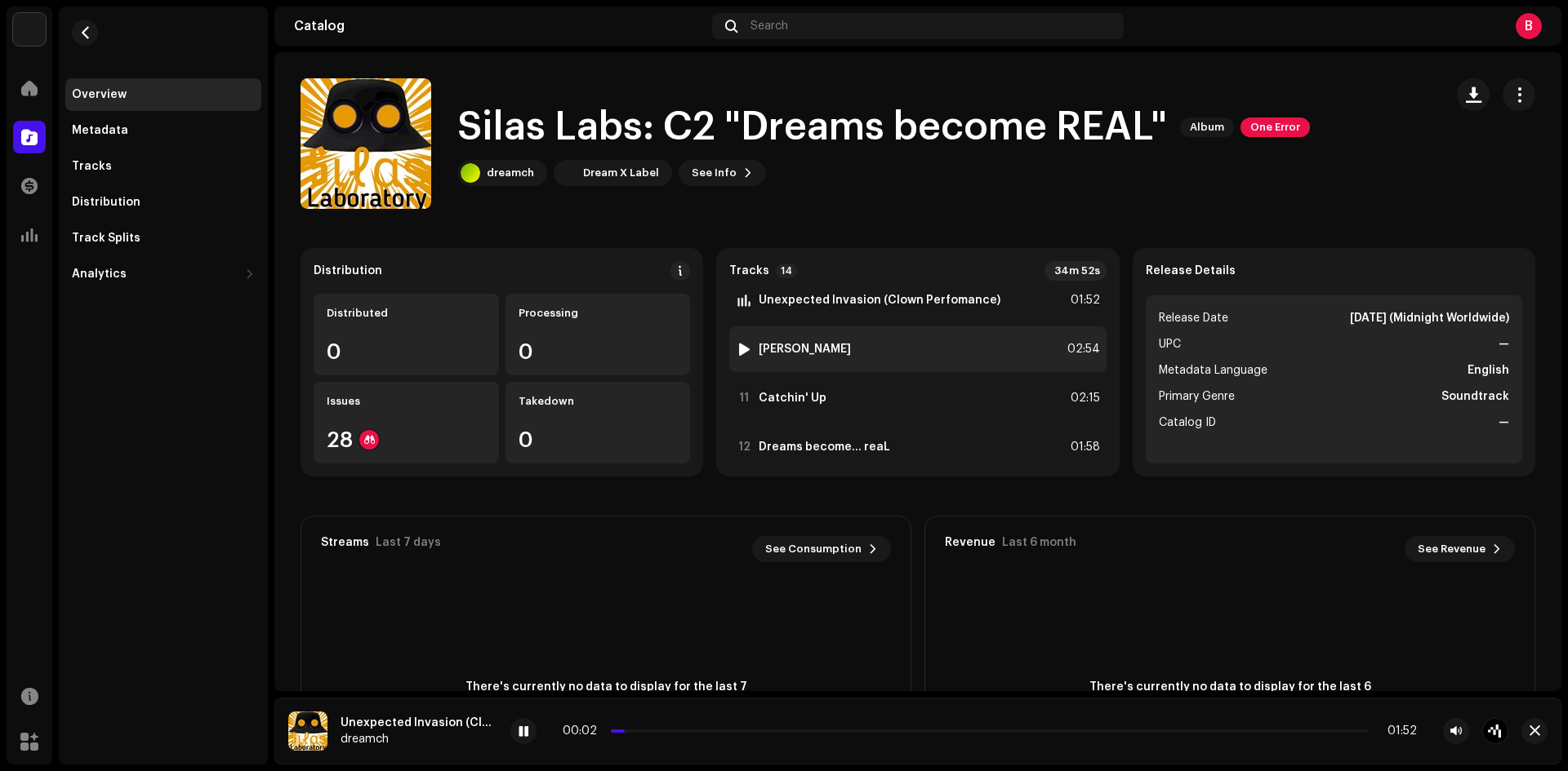
click at [739, 350] on div at bounding box center [744, 350] width 13 height 13
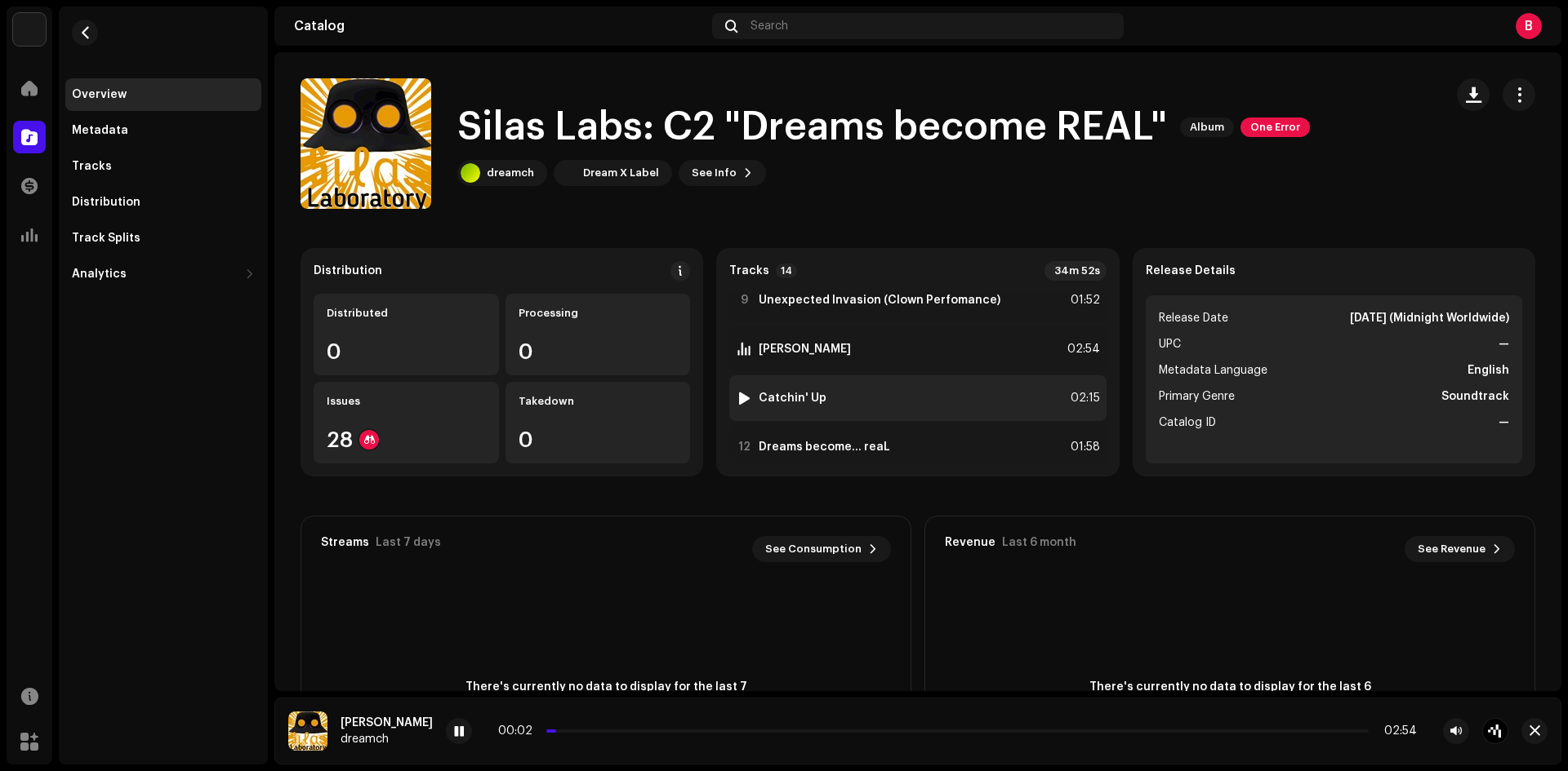
click at [738, 396] on div at bounding box center [744, 398] width 13 height 13
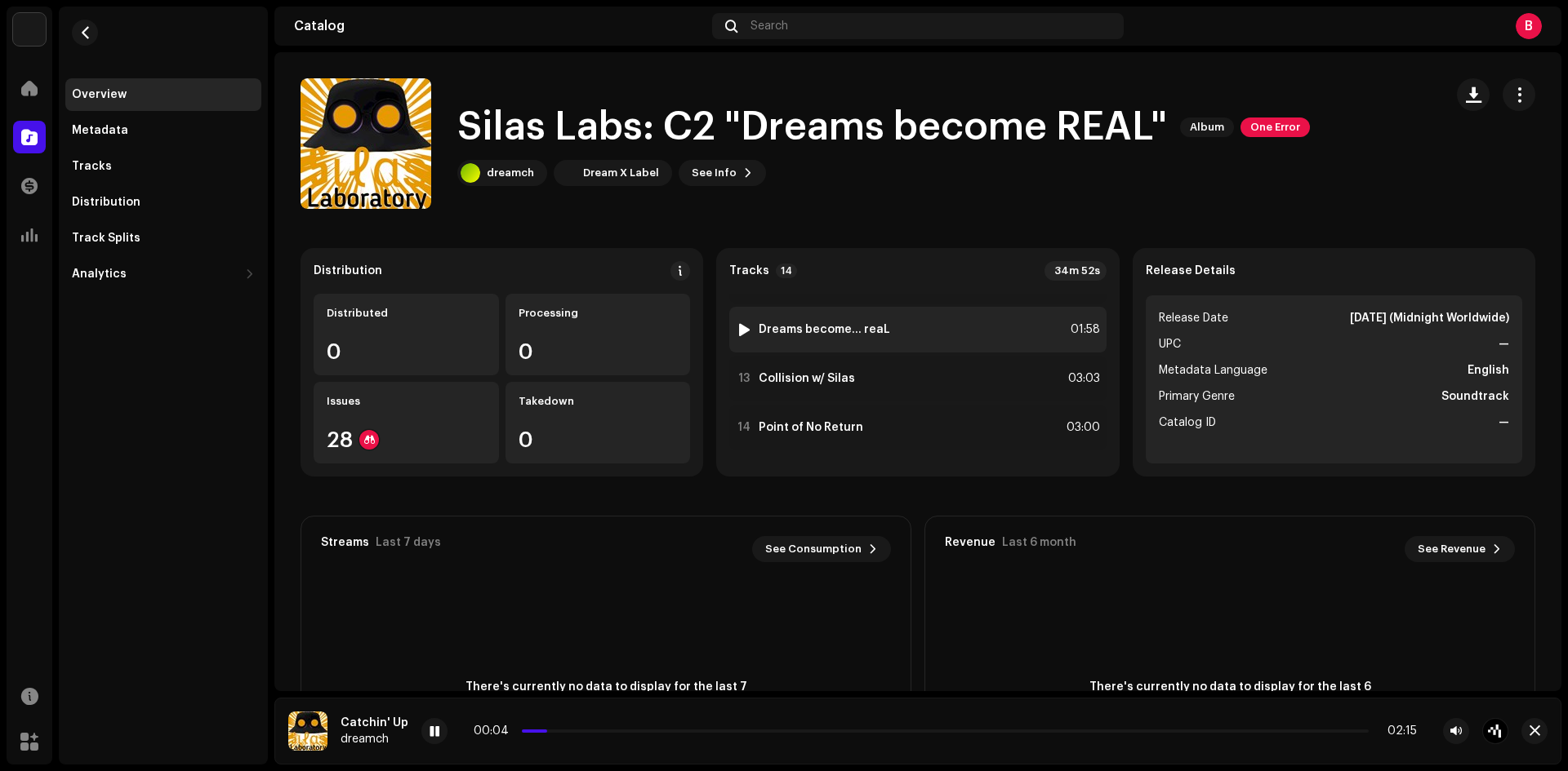
click at [740, 328] on div at bounding box center [744, 330] width 13 height 13
click at [641, 729] on div "00:04 01:58" at bounding box center [977, 731] width 879 height 13
click at [646, 731] on p-slider at bounding box center [976, 731] width 783 height 4
click at [697, 730] on p-slider at bounding box center [976, 731] width 783 height 4
click at [763, 731] on p-slider at bounding box center [976, 731] width 783 height 4
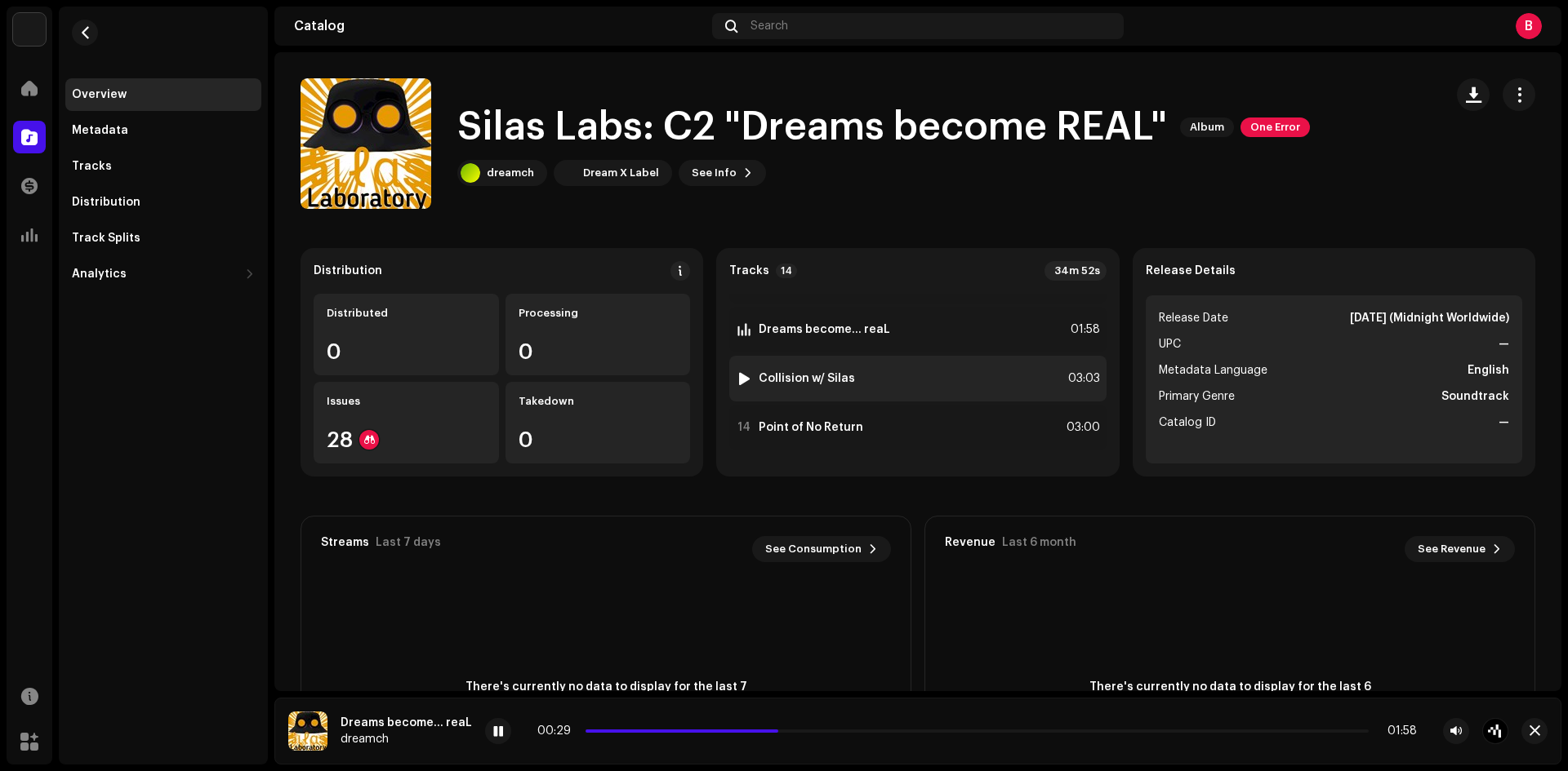
click at [738, 373] on div at bounding box center [744, 378] width 13 height 13
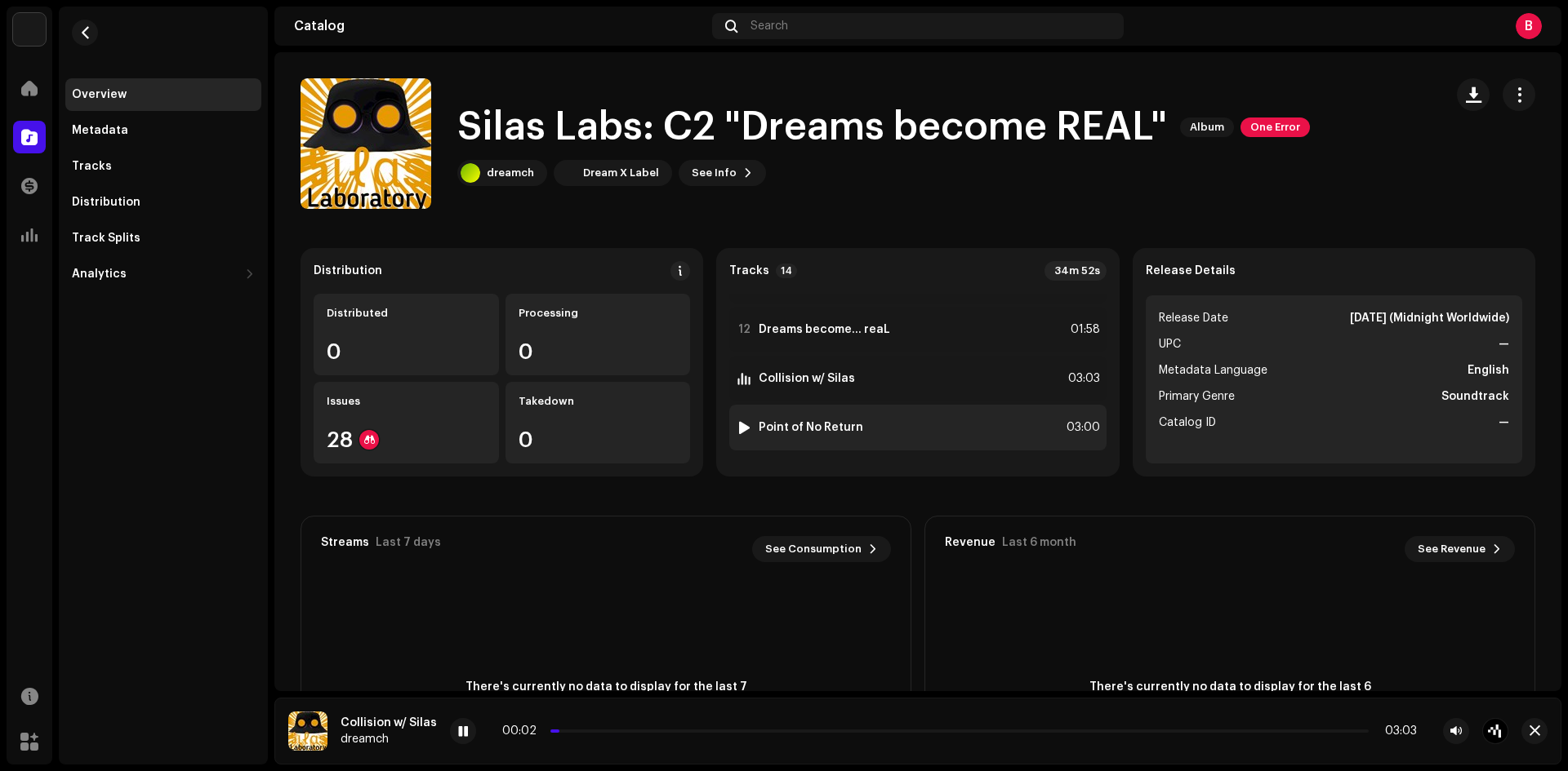
click at [743, 427] on div at bounding box center [744, 428] width 13 height 13
click at [601, 732] on p-slider at bounding box center [963, 731] width 810 height 4
click at [83, 48] on re-m-nav-back at bounding box center [85, 42] width 40 height 72
click at [91, 40] on button "button" at bounding box center [85, 32] width 26 height 26
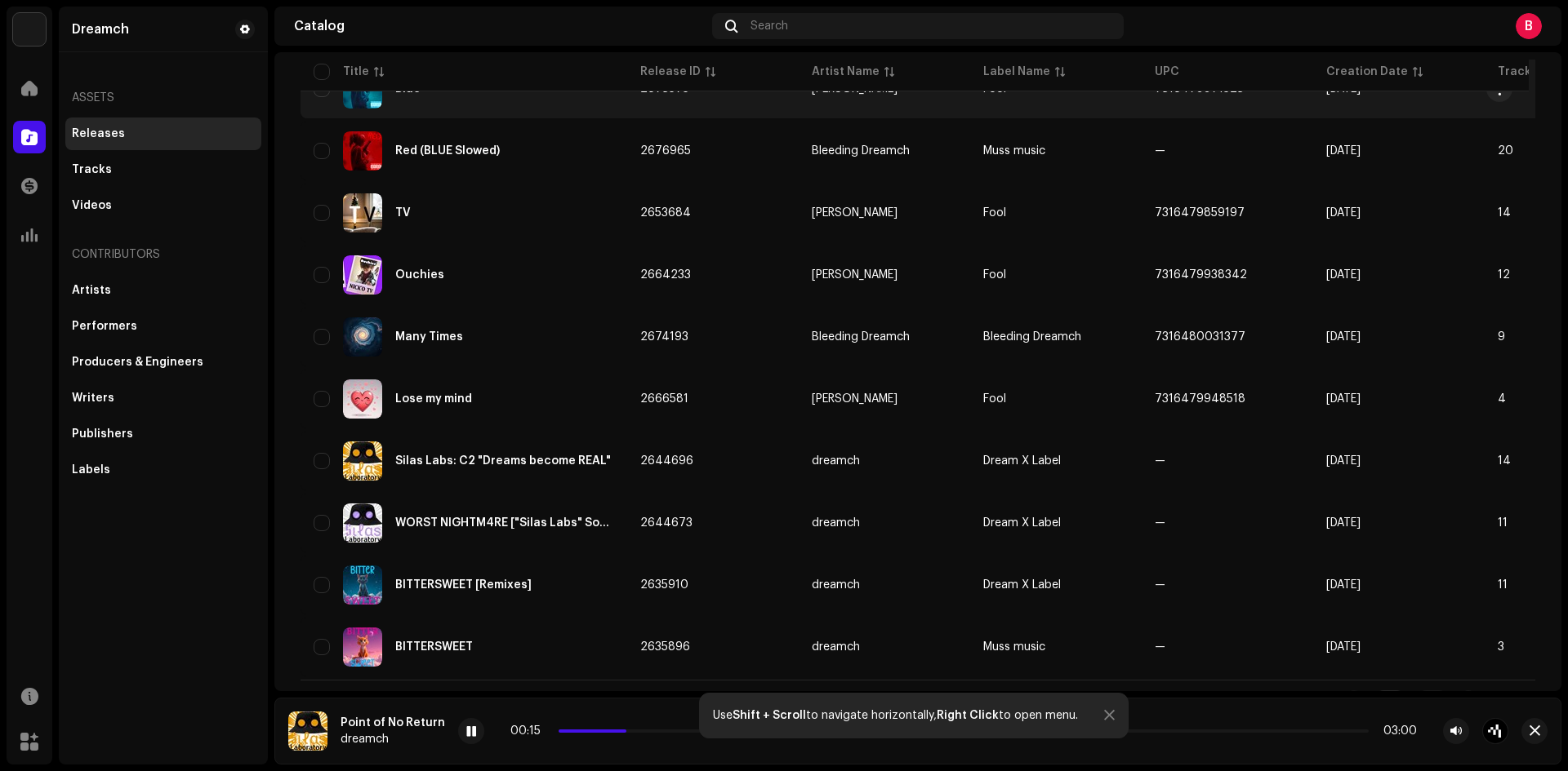
scroll to position [1088, 0]
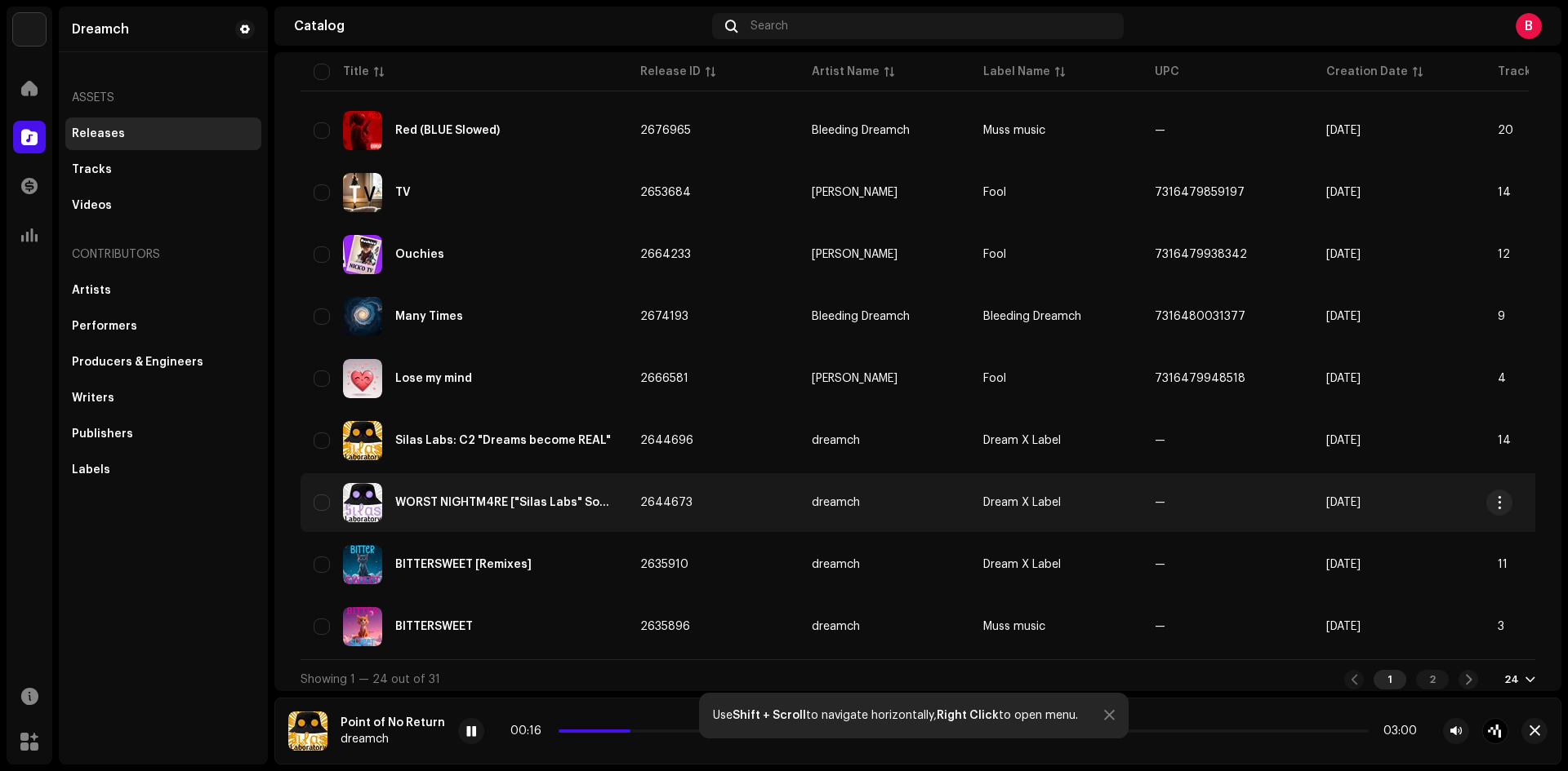
click at [510, 495] on div "WORST NIGHTM4RE ["Silas Labs" Soundtracks]" at bounding box center [464, 503] width 300 height 40
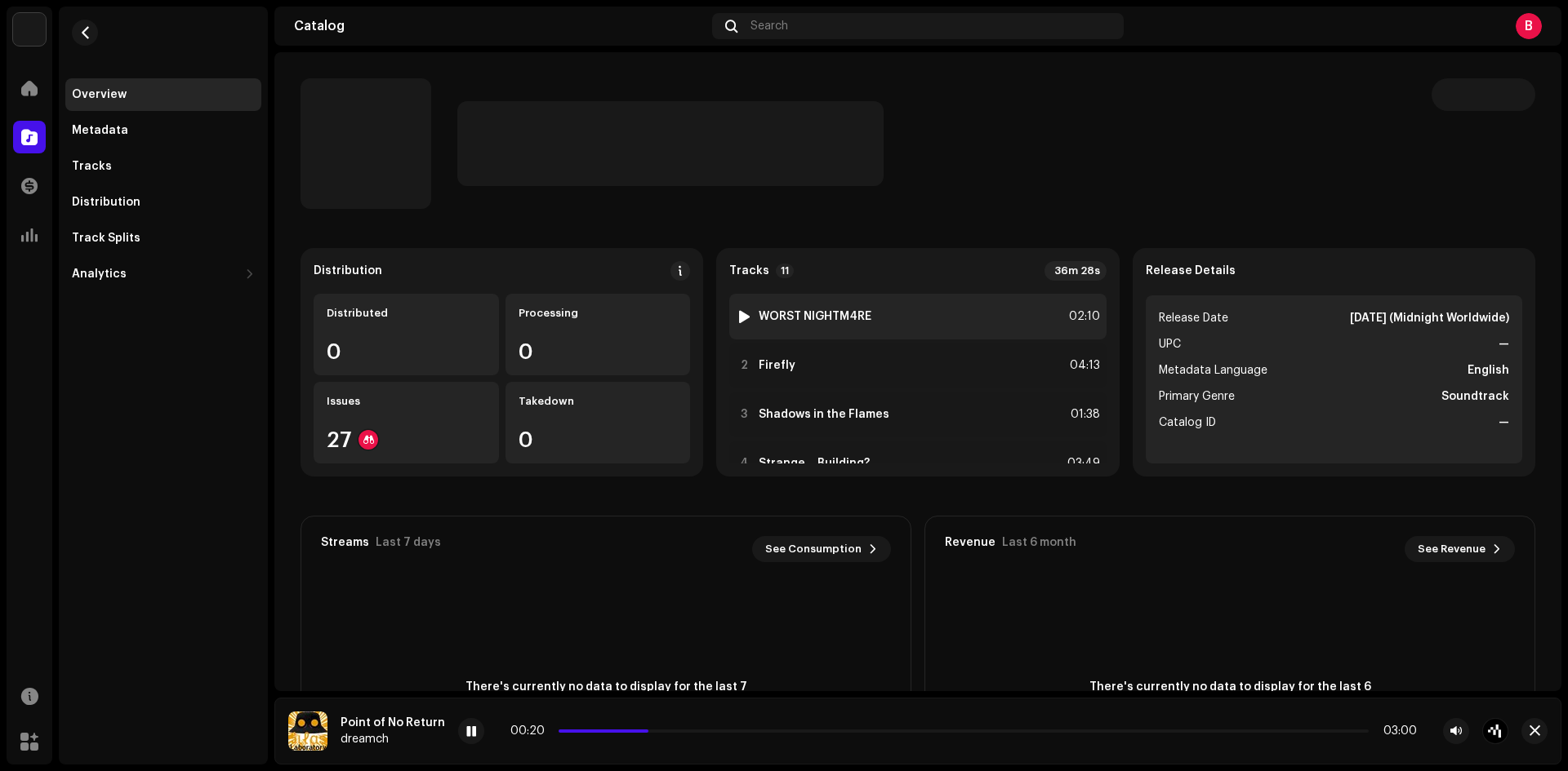
click at [742, 315] on div at bounding box center [744, 316] width 13 height 13
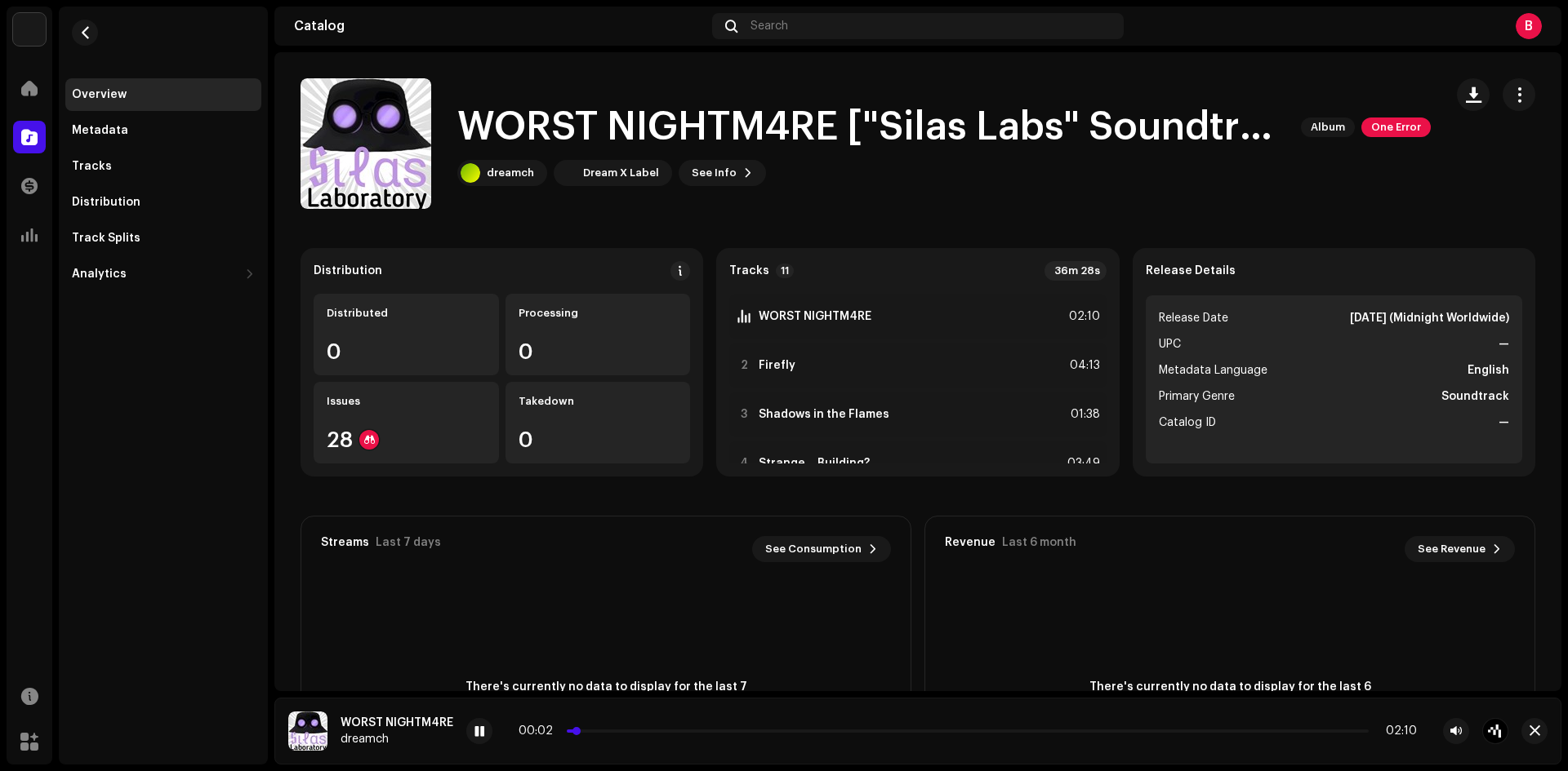
click at [607, 731] on p-slider at bounding box center [967, 731] width 802 height 4
click at [649, 731] on p-slider at bounding box center [967, 731] width 802 height 4
click at [707, 731] on p-slider at bounding box center [967, 731] width 802 height 4
click at [742, 364] on div at bounding box center [744, 366] width 13 height 13
click at [539, 735] on div "00:02 04:13" at bounding box center [935, 731] width 963 height 13
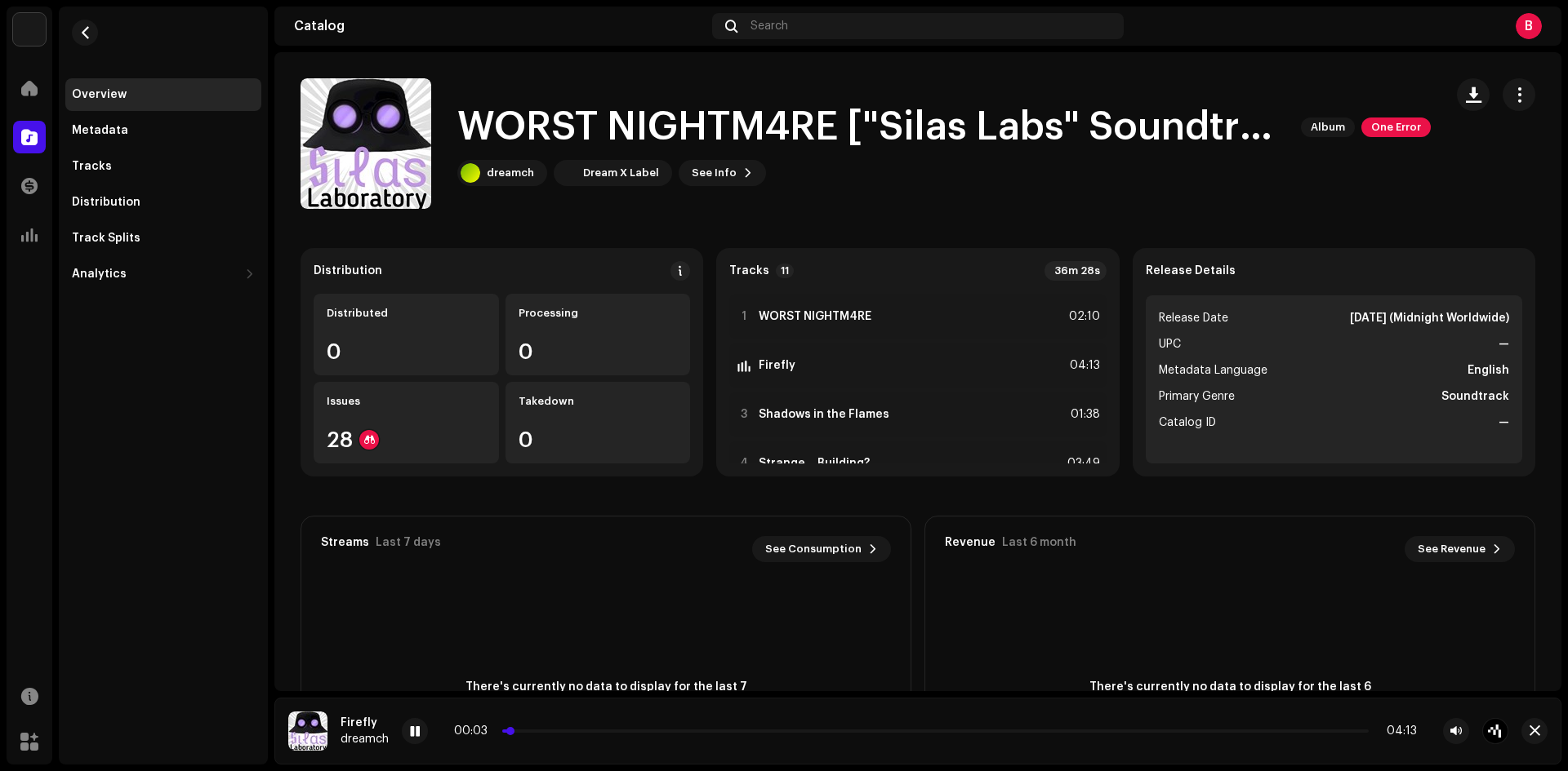
click at [551, 731] on p-slider at bounding box center [936, 731] width 867 height 4
click at [588, 729] on div "00:15 04:13" at bounding box center [935, 731] width 963 height 13
click at [590, 730] on p-slider at bounding box center [936, 731] width 867 height 4
click at [651, 731] on p-slider at bounding box center [936, 731] width 867 height 4
click at [741, 412] on div at bounding box center [744, 414] width 13 height 13
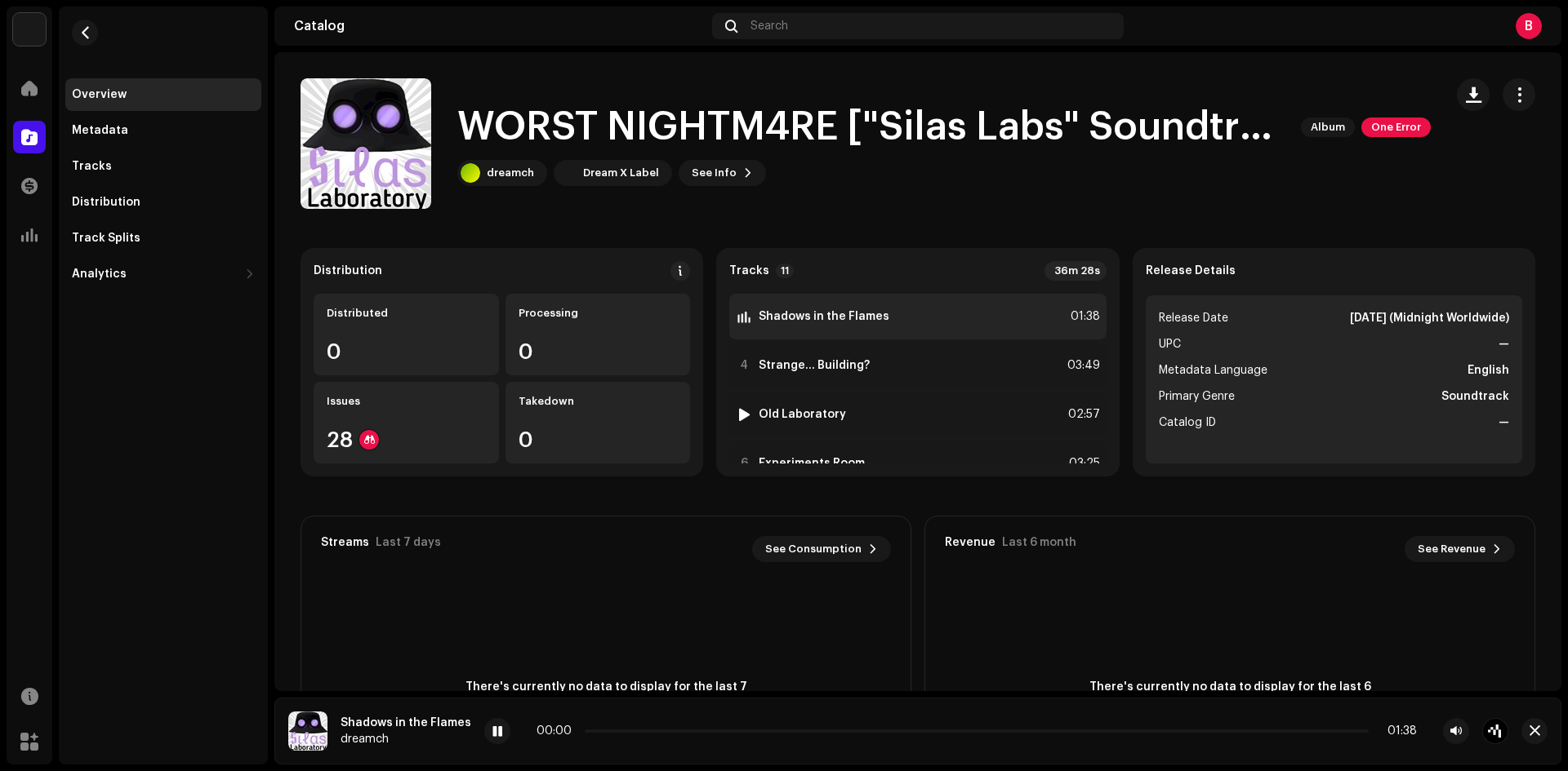
scroll to position [137, 0]
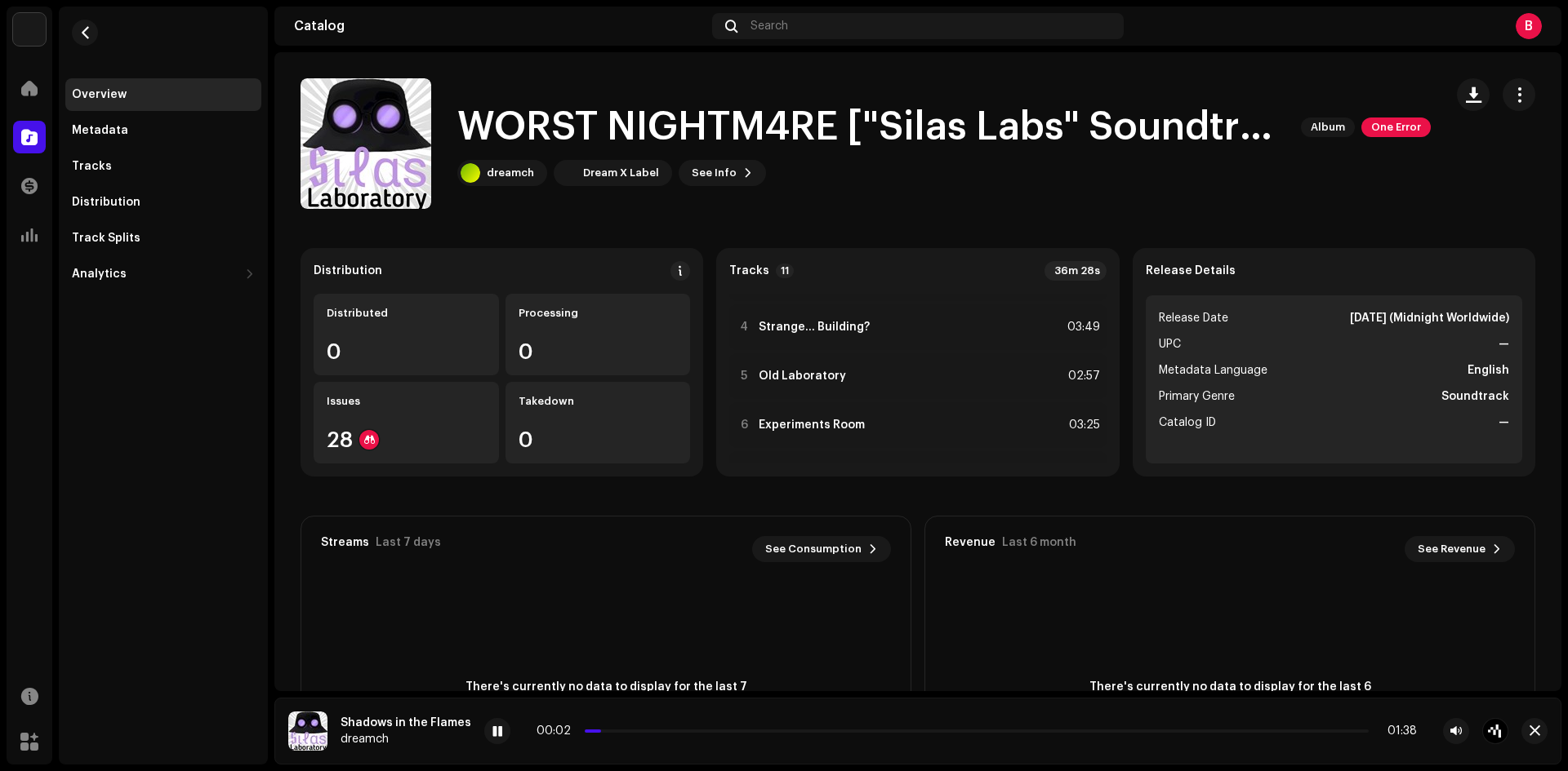
click at [632, 733] on div "00:02 01:38" at bounding box center [976, 731] width 880 height 13
click at [672, 726] on div "00:03 01:38" at bounding box center [976, 731] width 880 height 13
click at [673, 730] on p-slider at bounding box center [976, 731] width 784 height 4
click at [741, 729] on div "00:12 01:38" at bounding box center [976, 731] width 880 height 13
click at [740, 327] on div at bounding box center [744, 327] width 13 height 13
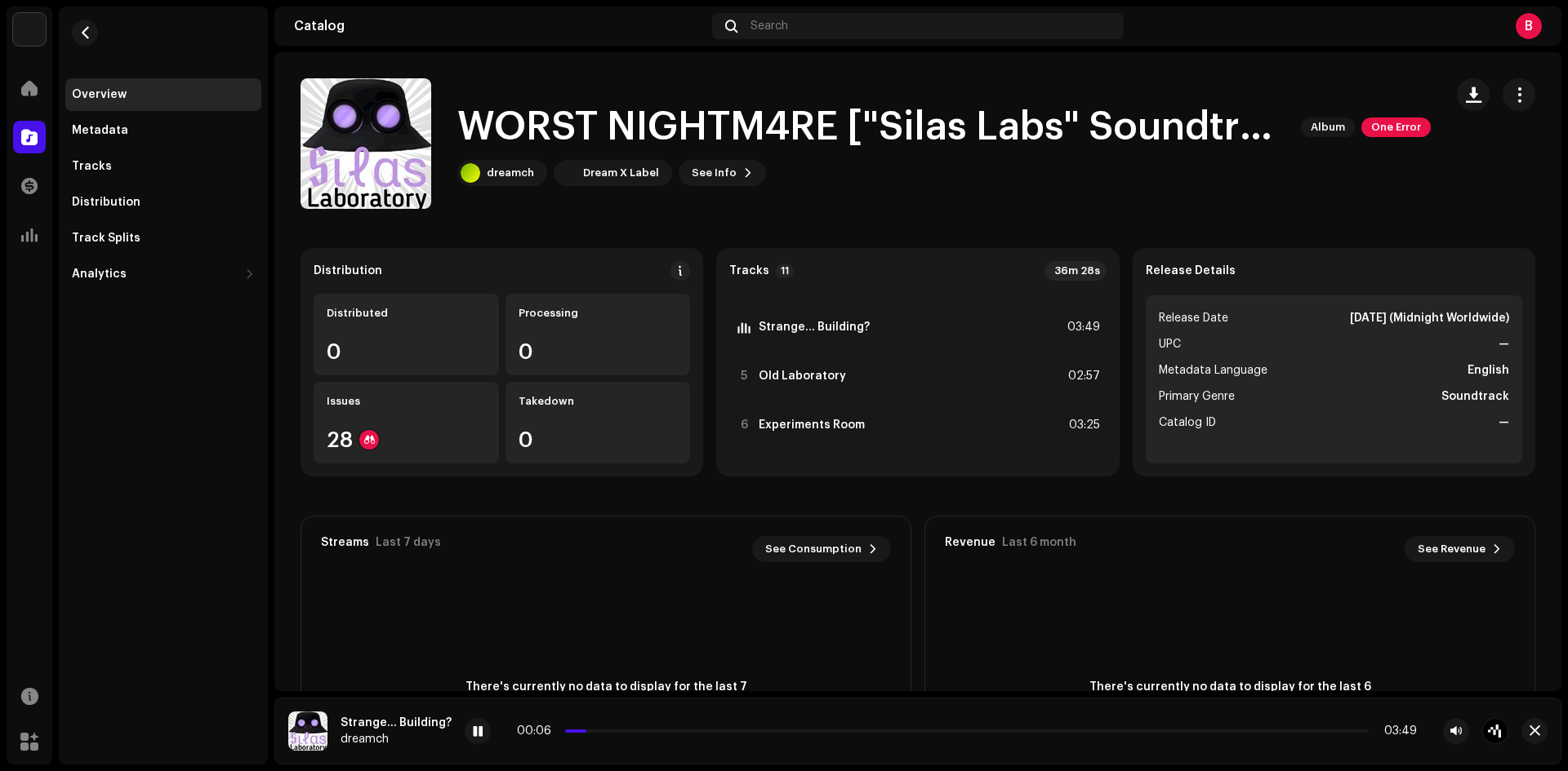
click at [620, 734] on div "00:06 03:49" at bounding box center [967, 731] width 900 height 13
click at [621, 732] on div "00:06 03:49" at bounding box center [967, 731] width 900 height 13
click at [625, 730] on p-slider at bounding box center [967, 731] width 804 height 4
click at [673, 731] on p-slider at bounding box center [967, 731] width 804 height 4
click at [743, 375] on div at bounding box center [744, 376] width 13 height 13
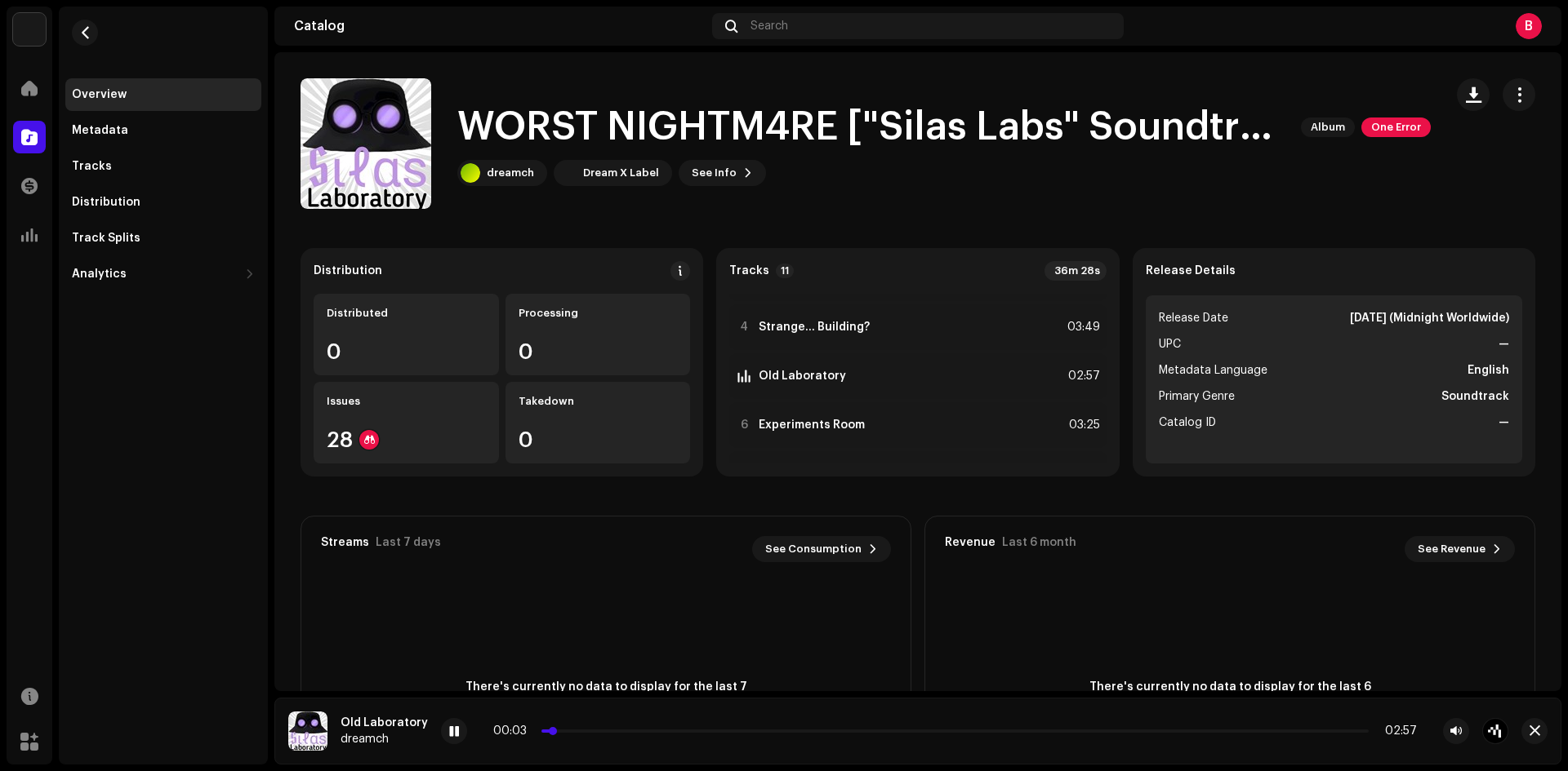
click at [584, 731] on p-slider at bounding box center [955, 731] width 827 height 4
click at [638, 731] on p-slider at bounding box center [955, 731] width 827 height 4
click at [678, 733] on div "00:23 02:57" at bounding box center [955, 731] width 923 height 13
click at [740, 420] on div at bounding box center [744, 425] width 13 height 13
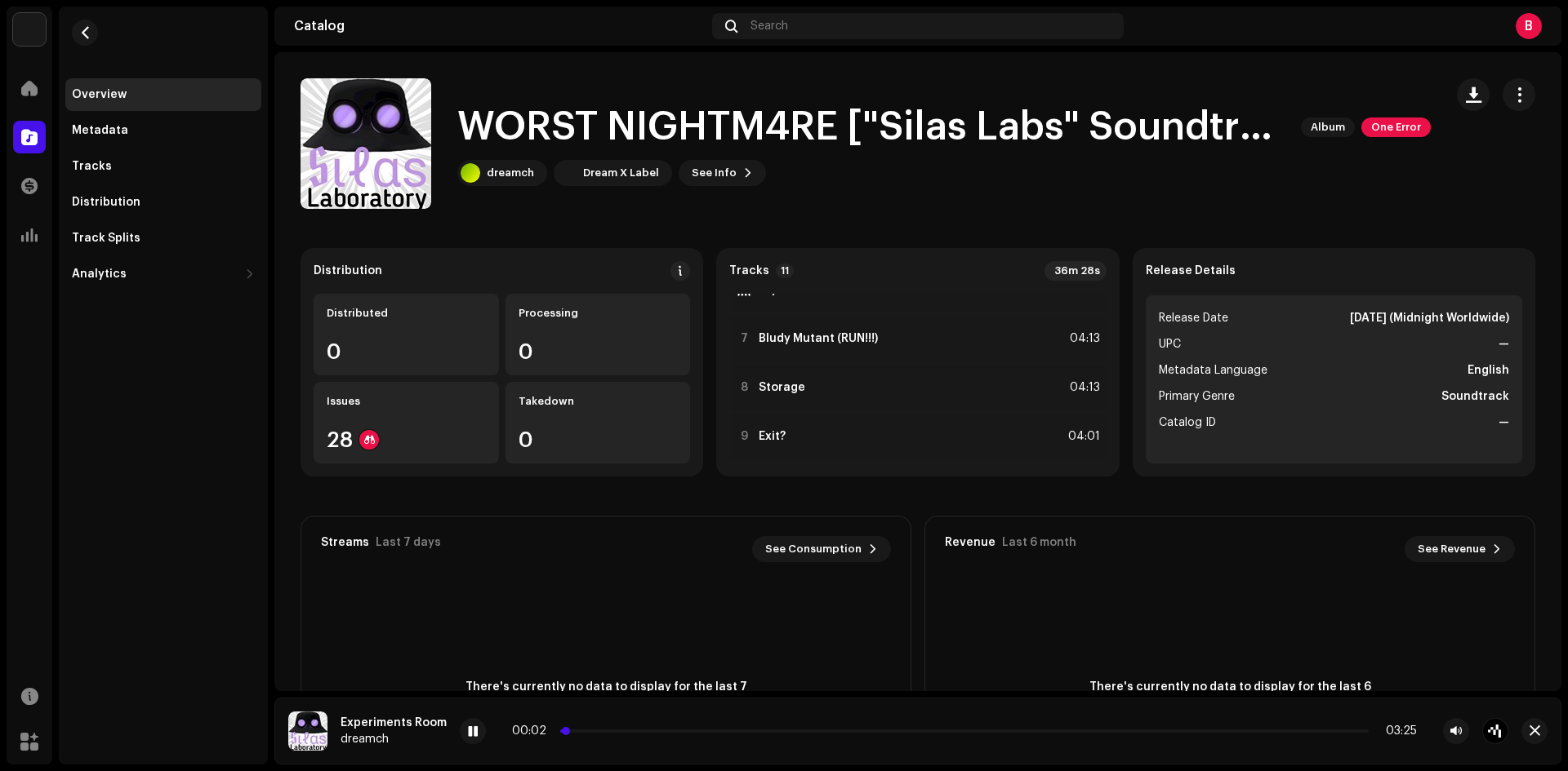
click at [593, 731] on p-slider at bounding box center [964, 731] width 808 height 4
click at [653, 732] on p-slider at bounding box center [964, 731] width 808 height 4
click at [722, 731] on p-slider at bounding box center [964, 731] width 808 height 4
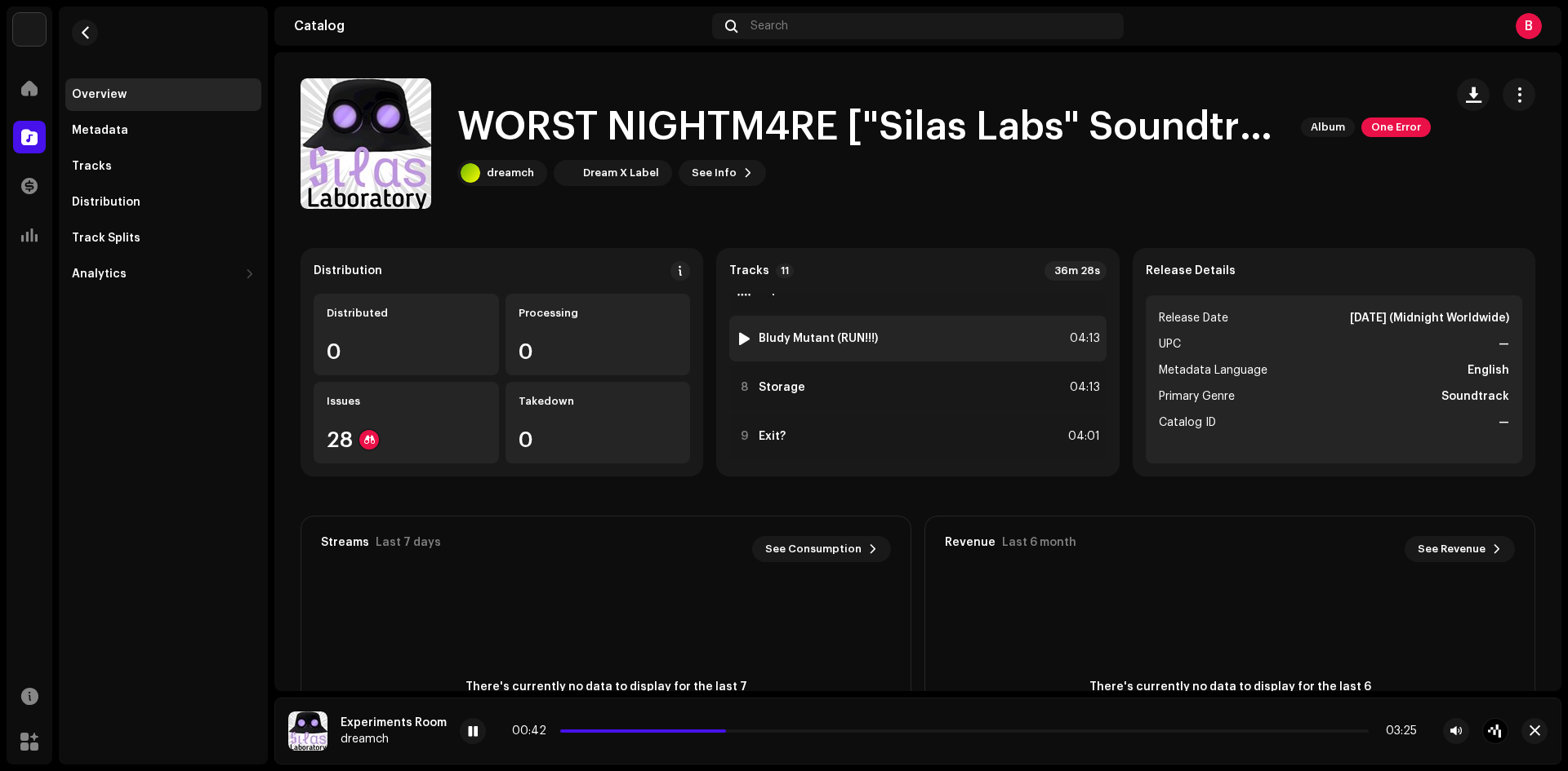
click at [738, 340] on div at bounding box center [744, 339] width 13 height 13
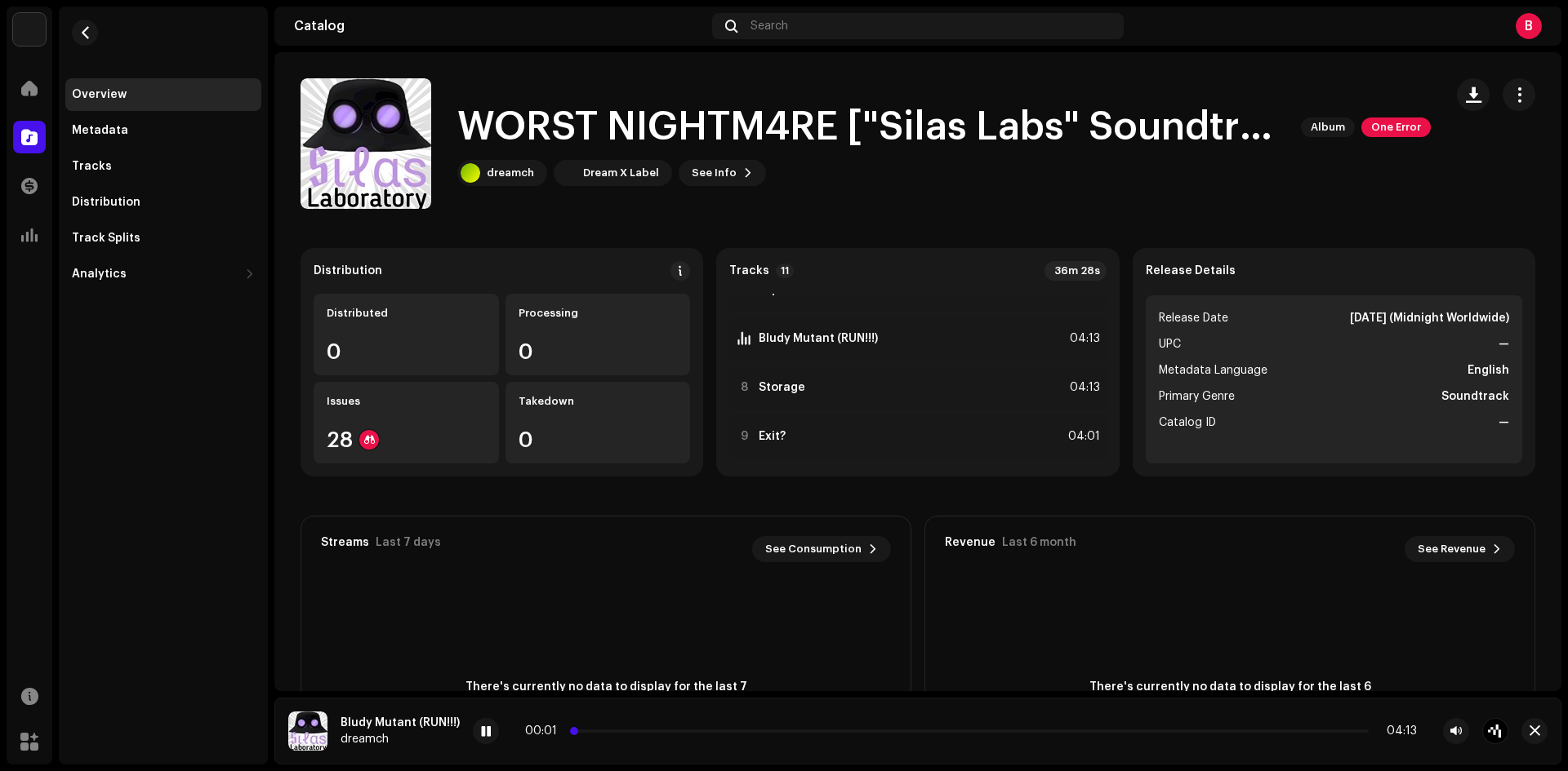
click at [602, 730] on p-slider at bounding box center [971, 731] width 796 height 4
click at [655, 729] on div "00:10 04:13" at bounding box center [971, 731] width 892 height 13
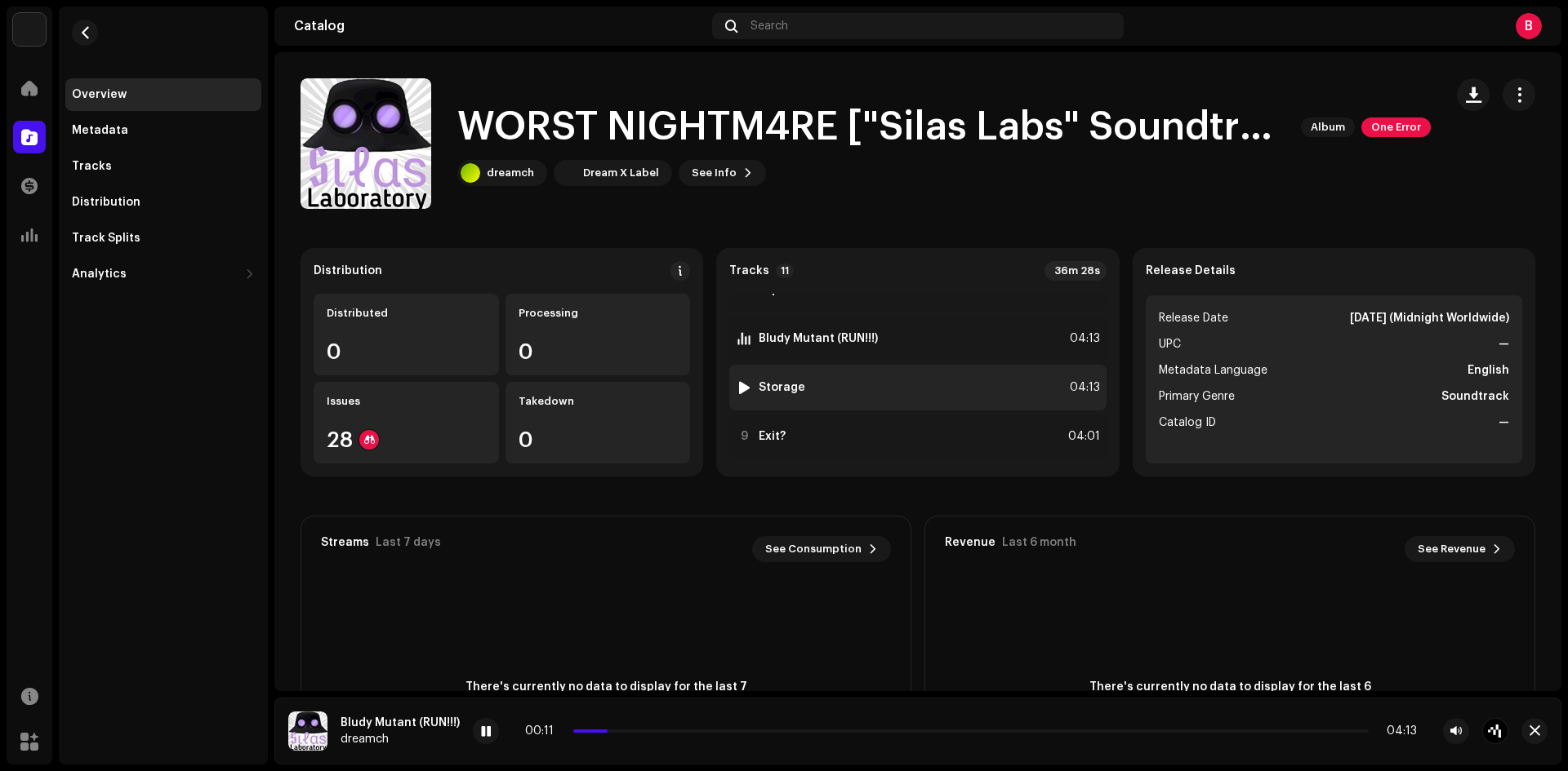
click at [738, 391] on div at bounding box center [744, 387] width 13 height 13
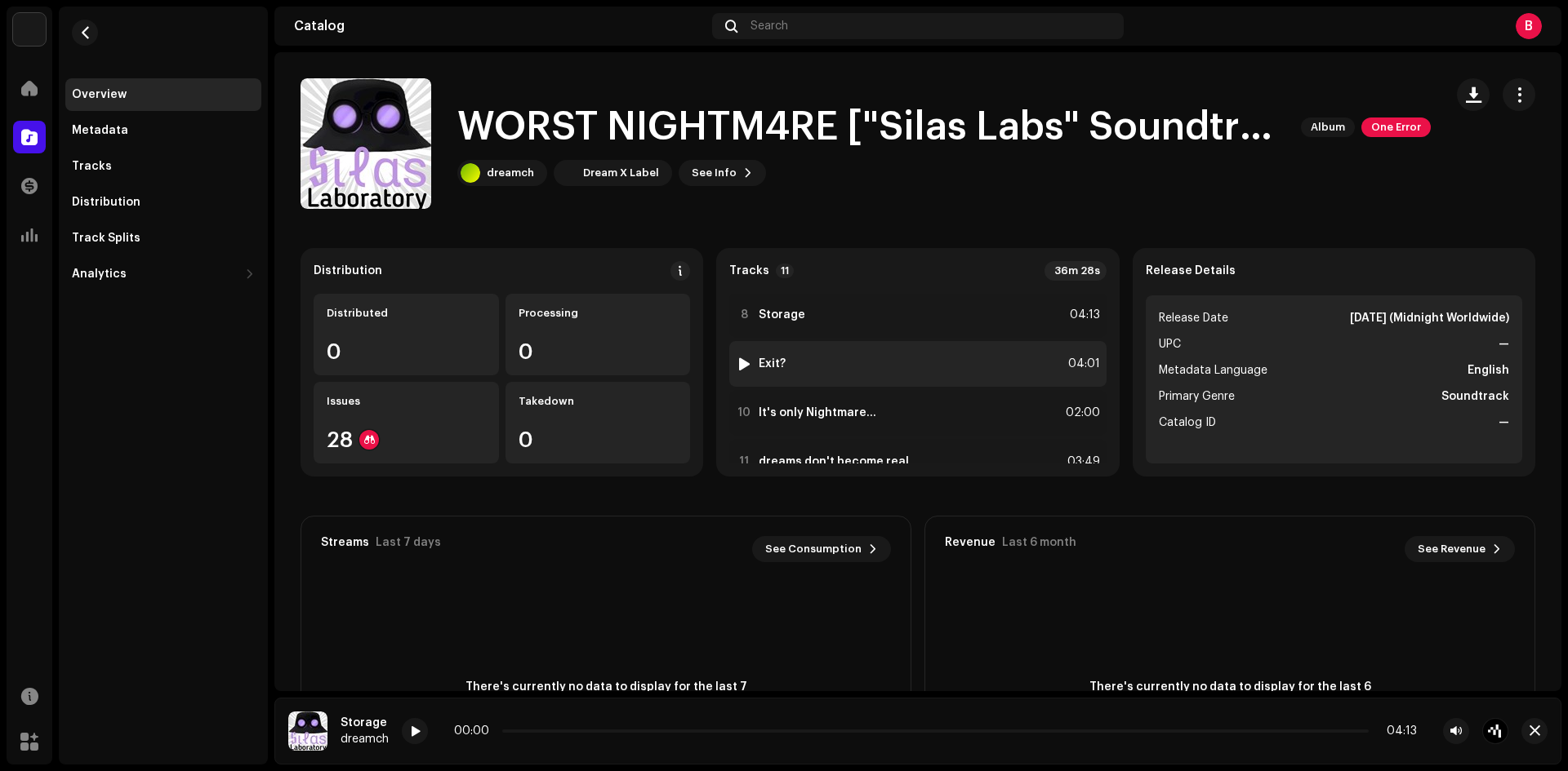
scroll to position [378, 0]
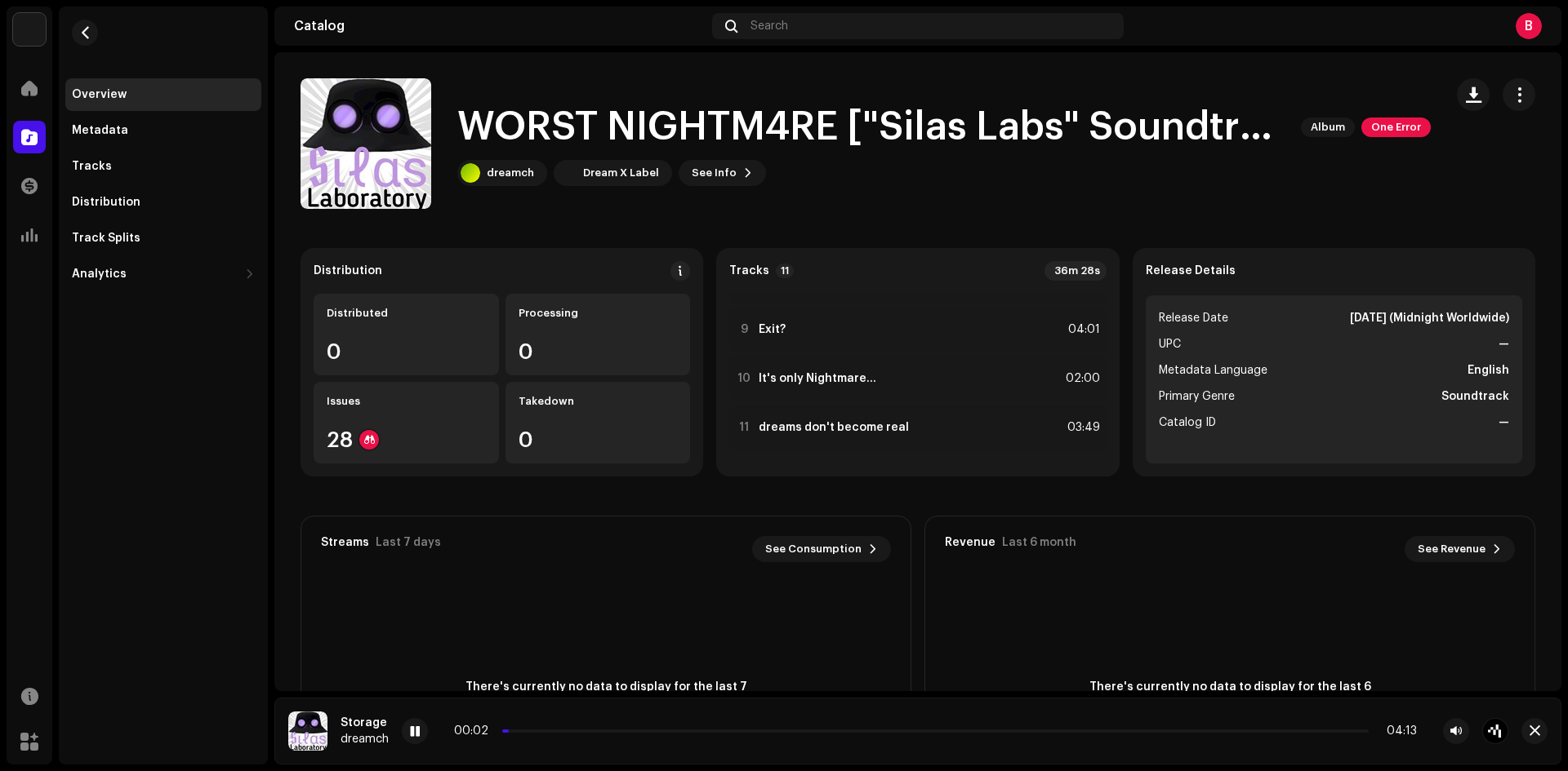
click at [557, 729] on div "00:02 04:13" at bounding box center [935, 731] width 963 height 13
click at [560, 731] on p-slider at bounding box center [936, 731] width 867 height 4
click at [500, 730] on span at bounding box center [528, 731] width 58 height 4
click at [740, 425] on div at bounding box center [744, 428] width 13 height 13
click at [630, 734] on div "00:01 03:49" at bounding box center [986, 731] width 860 height 13
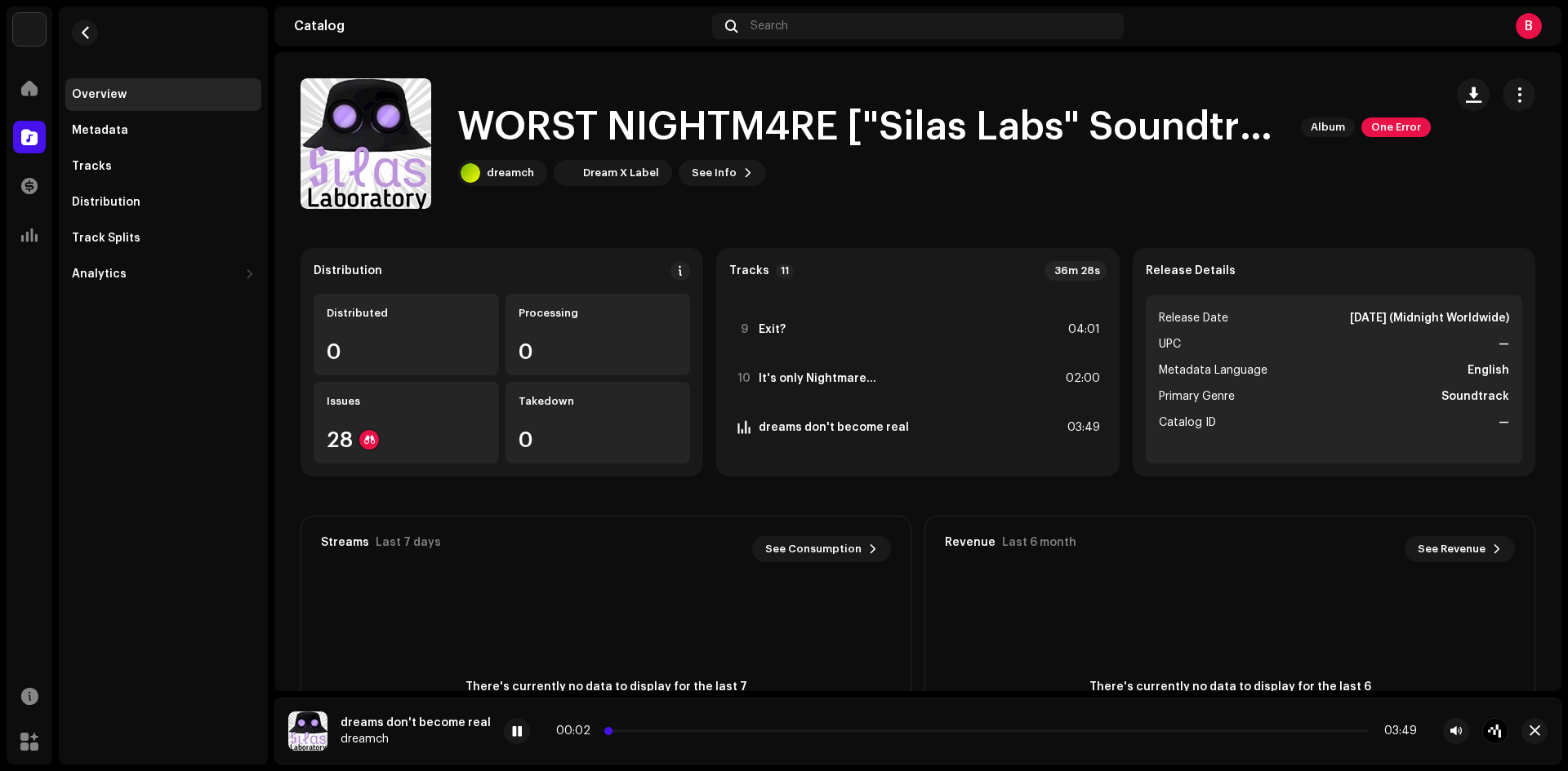
click at [634, 731] on p-slider at bounding box center [986, 731] width 764 height 4
click at [669, 728] on div "00:12 03:49" at bounding box center [986, 731] width 860 height 13
click at [669, 732] on p-slider at bounding box center [986, 731] width 764 height 4
click at [740, 377] on div at bounding box center [744, 378] width 13 height 13
click at [740, 327] on div at bounding box center [744, 330] width 13 height 13
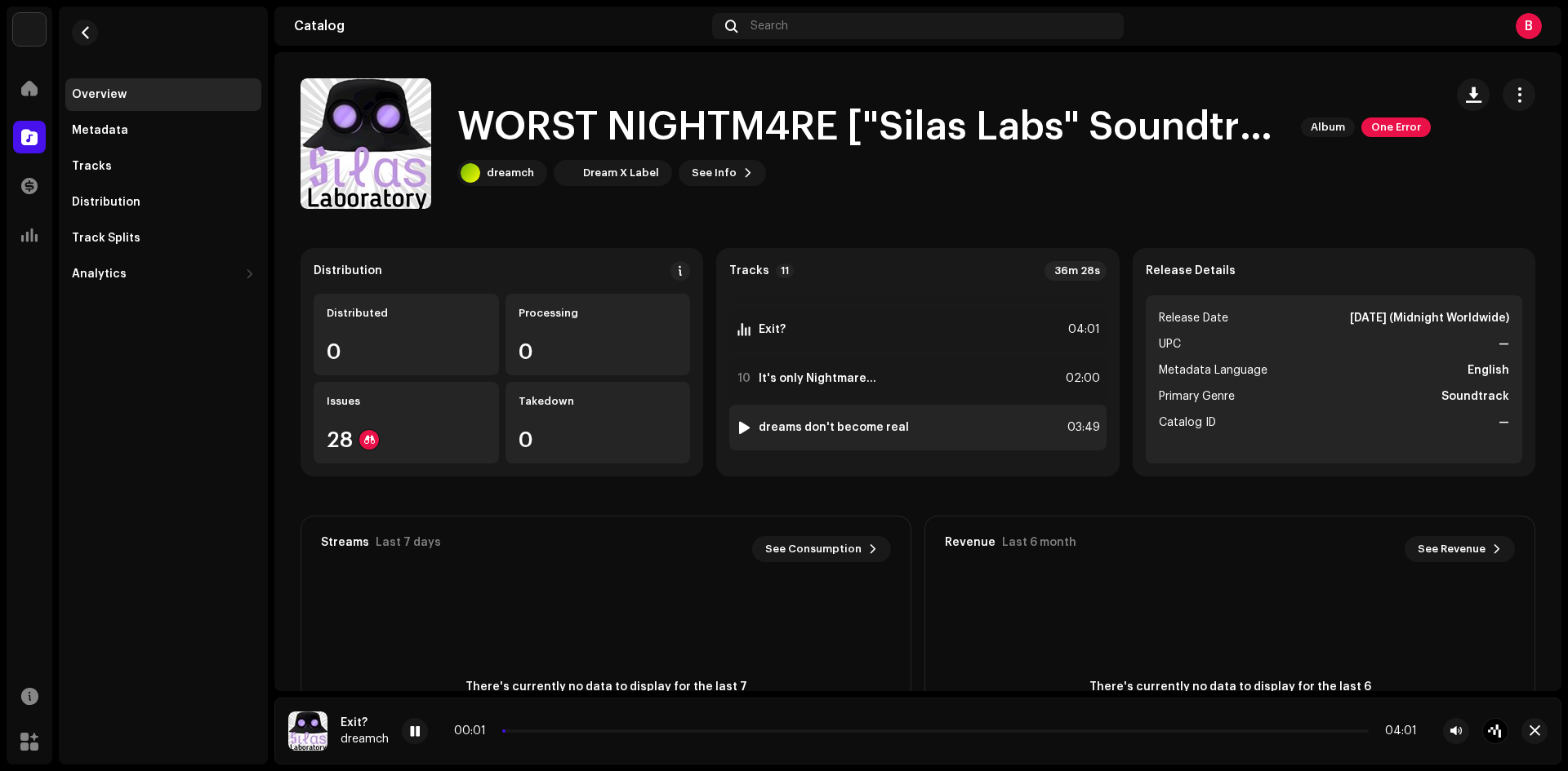
scroll to position [243, 0]
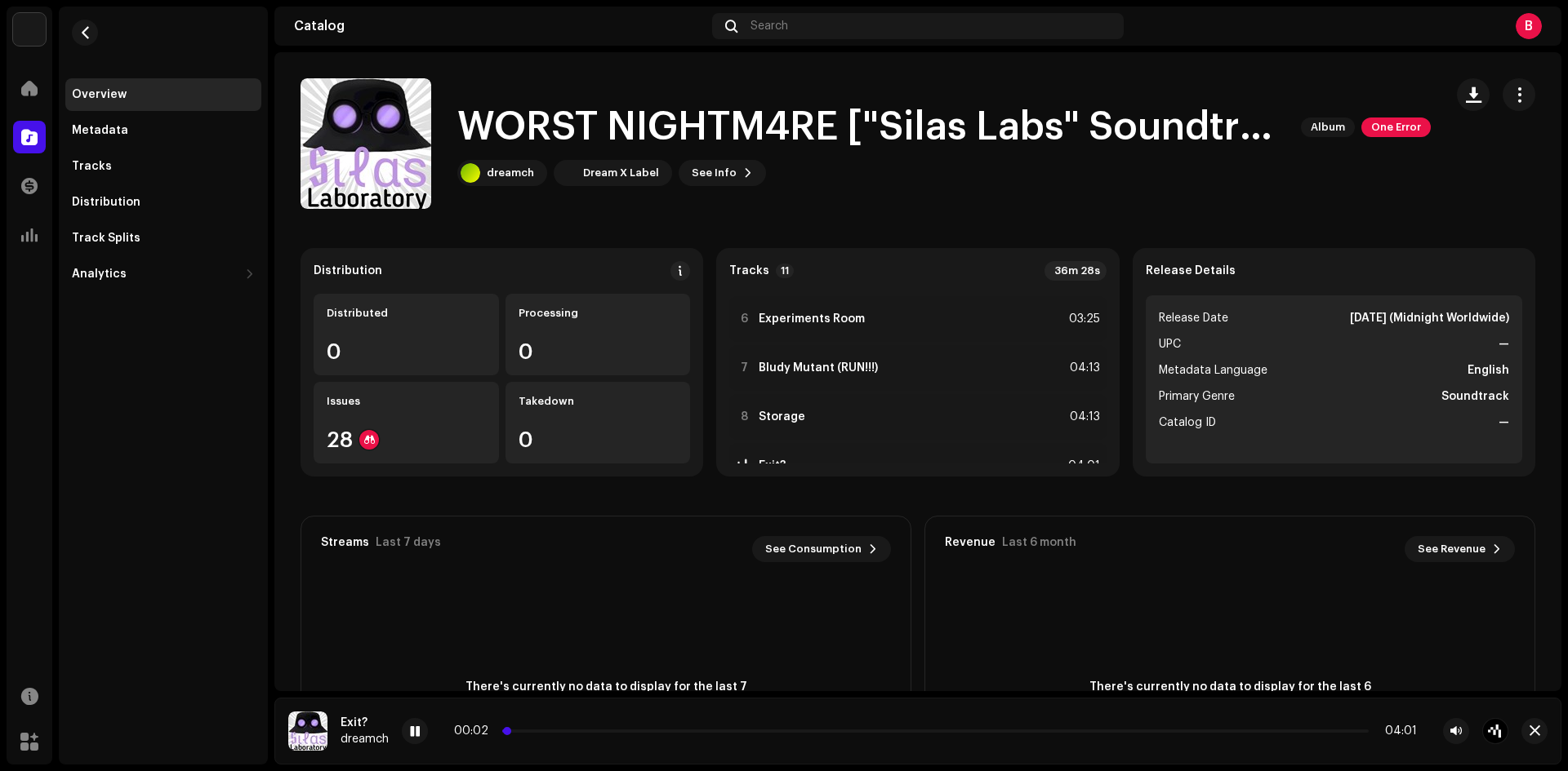
click at [562, 731] on p-slider at bounding box center [936, 731] width 867 height 4
click at [633, 731] on p-slider at bounding box center [936, 731] width 867 height 4
click at [683, 731] on p-slider at bounding box center [936, 731] width 867 height 4
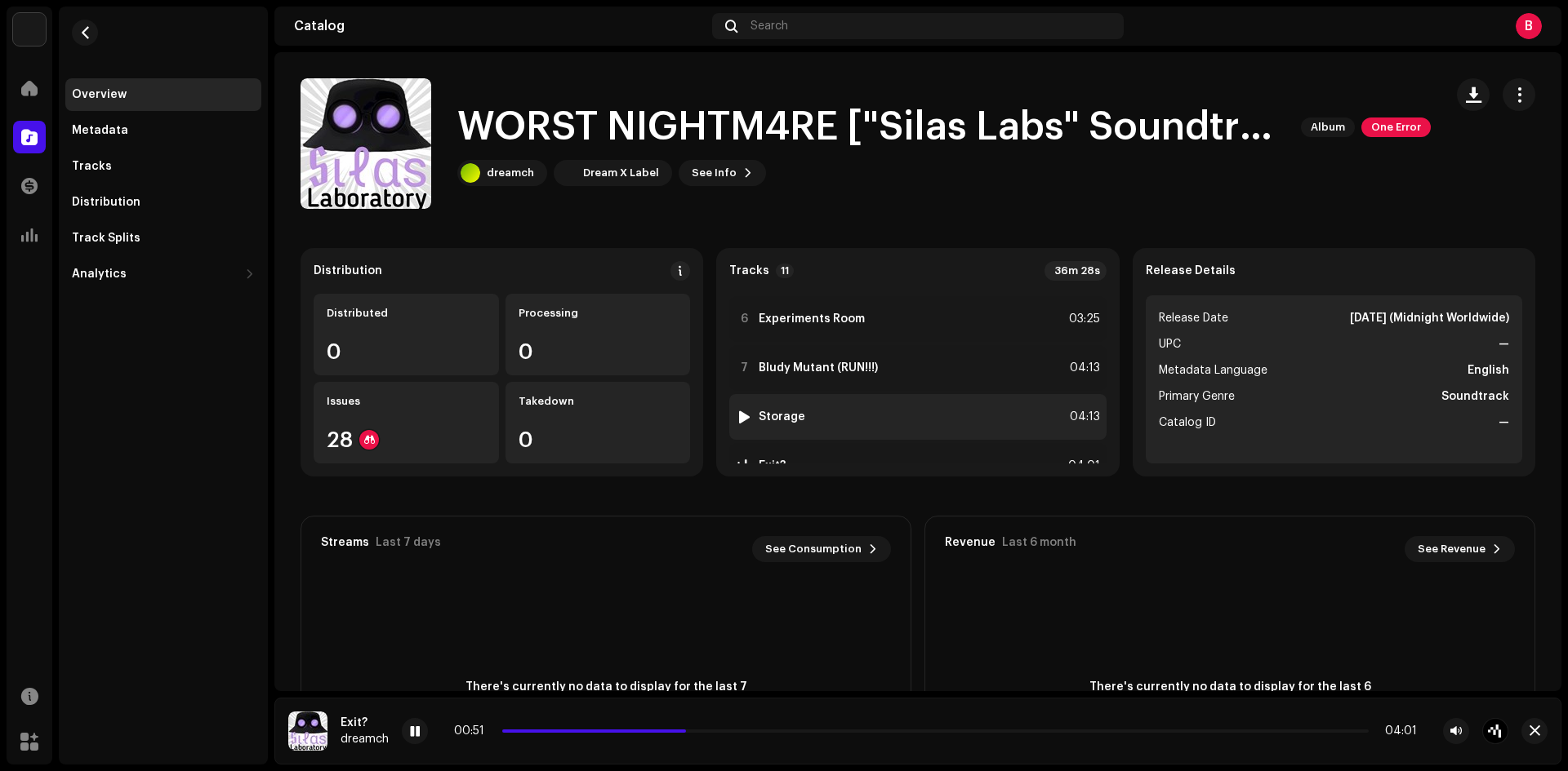
click at [741, 416] on div at bounding box center [744, 417] width 13 height 13
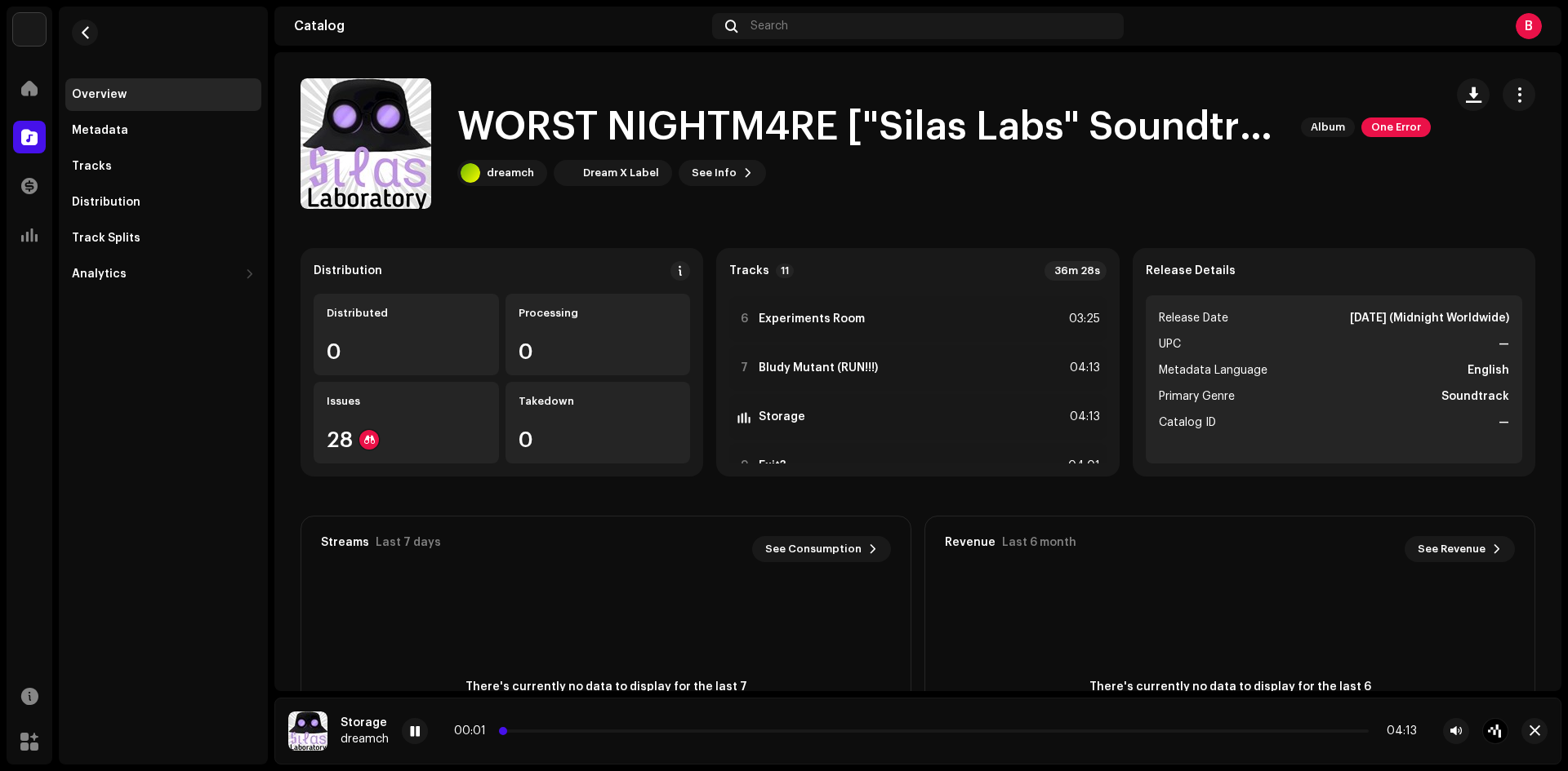
click at [565, 731] on p-slider at bounding box center [936, 731] width 867 height 4
click at [623, 729] on div "00:19 04:13" at bounding box center [935, 731] width 963 height 13
click at [615, 733] on div "00:19 04:13" at bounding box center [935, 731] width 963 height 13
click at [625, 731] on p-slider at bounding box center [936, 731] width 867 height 4
click at [678, 733] on div "00:36 04:13" at bounding box center [935, 731] width 963 height 13
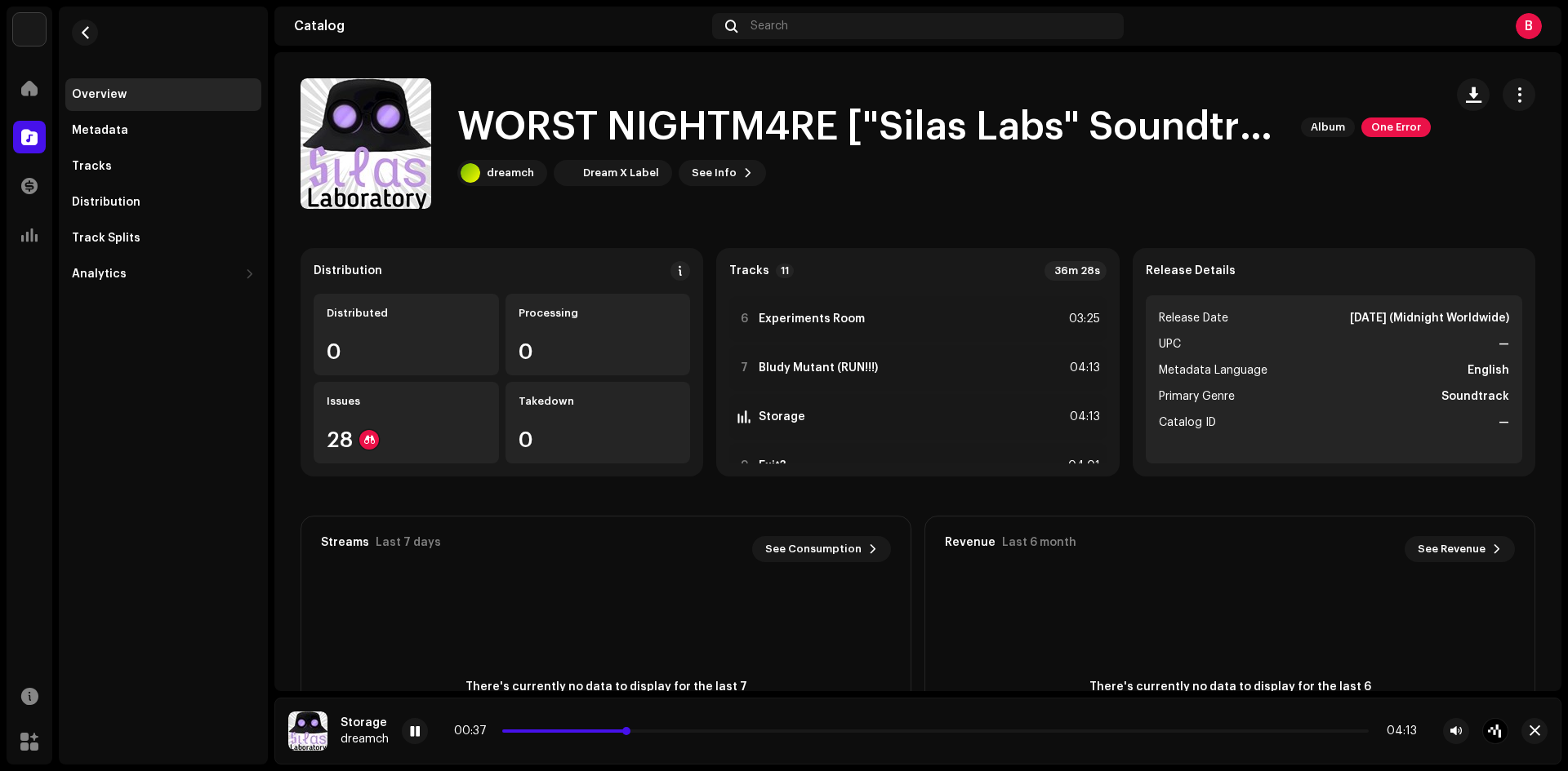
click at [684, 731] on p-slider at bounding box center [936, 731] width 867 height 4
click at [414, 732] on span at bounding box center [414, 732] width 10 height 13
click at [88, 37] on span "button" at bounding box center [85, 32] width 13 height 13
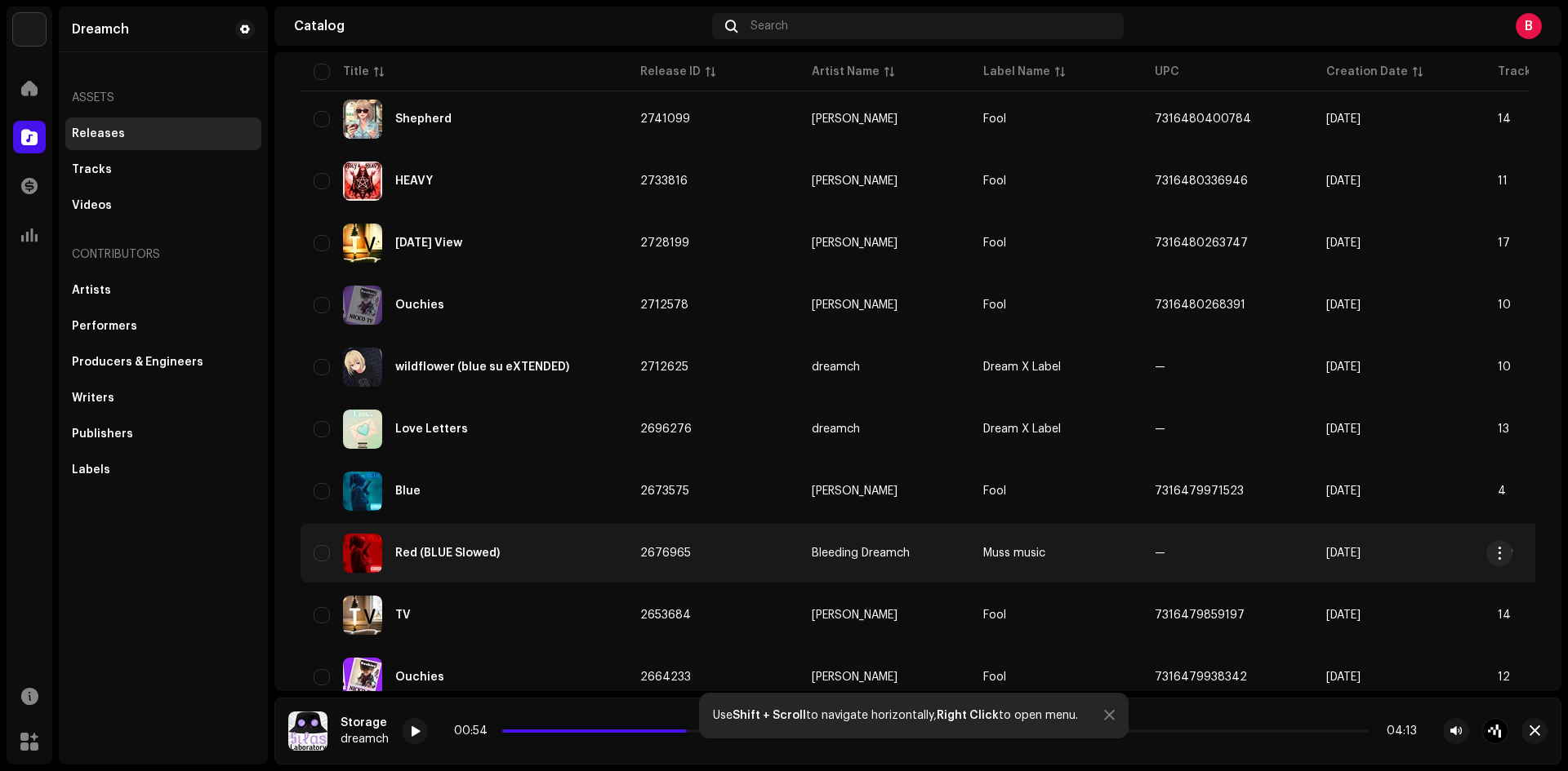
scroll to position [816, 0]
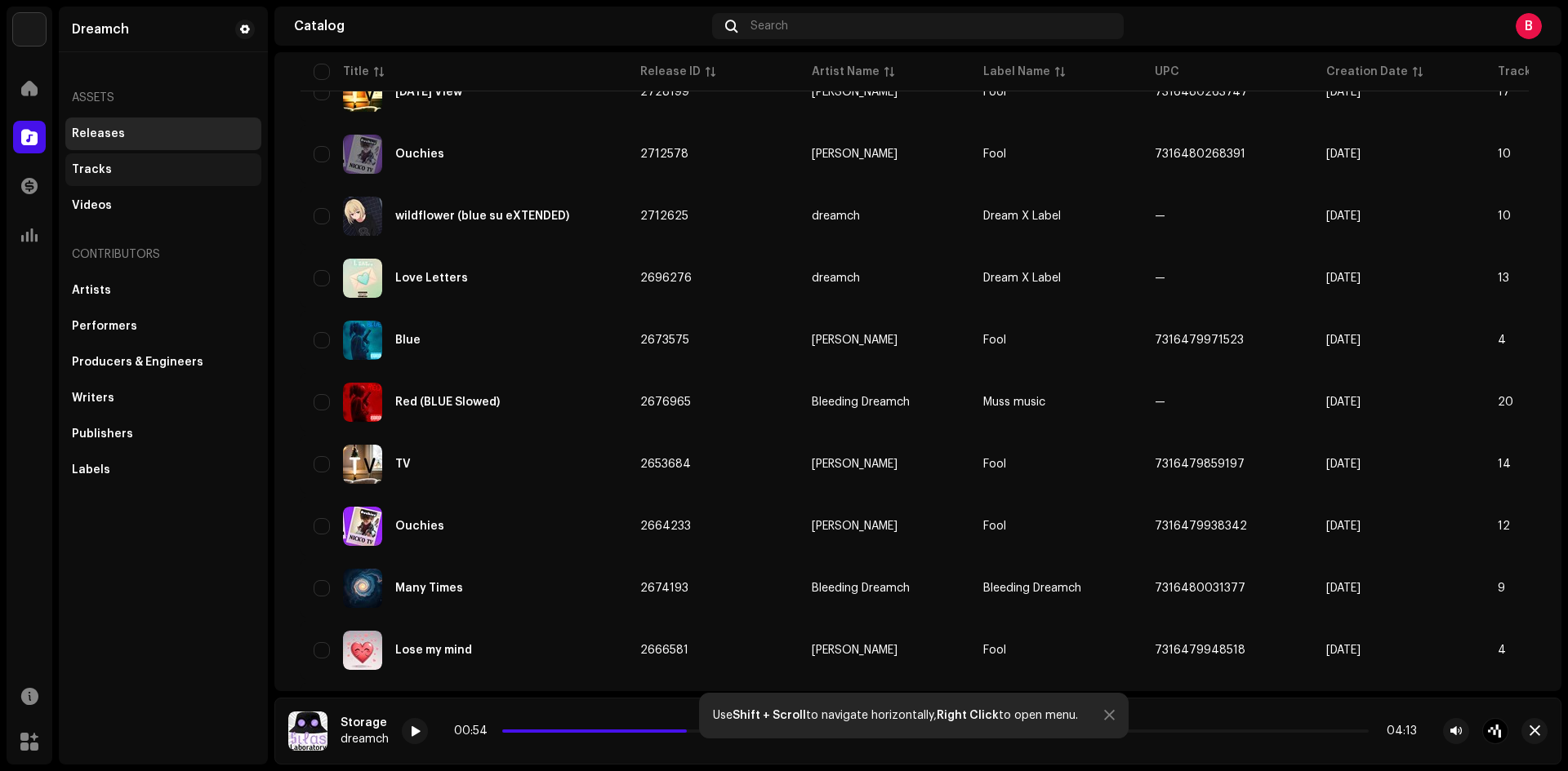
click at [150, 164] on div "Tracks" at bounding box center [163, 170] width 183 height 13
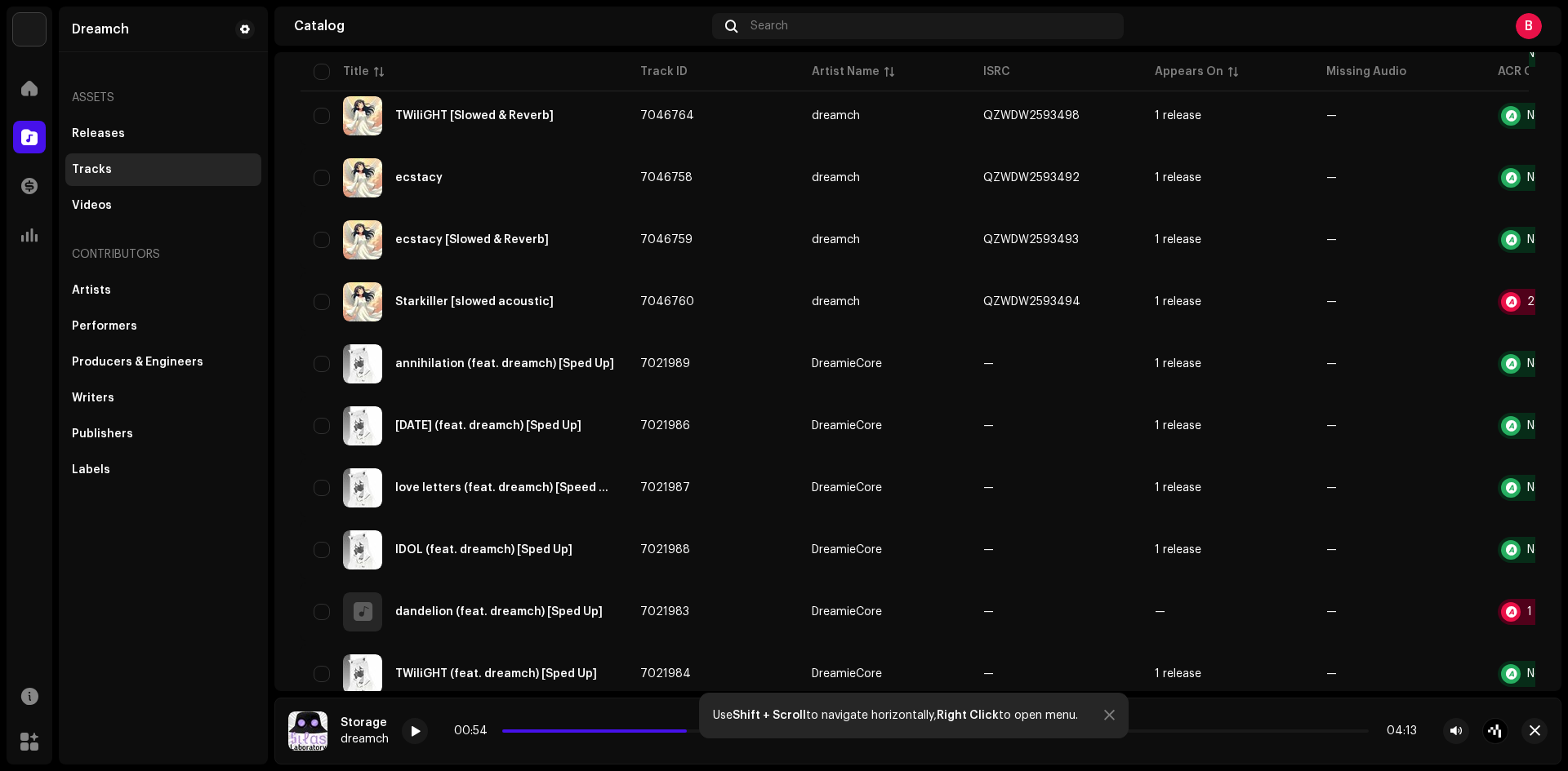
scroll to position [1102, 0]
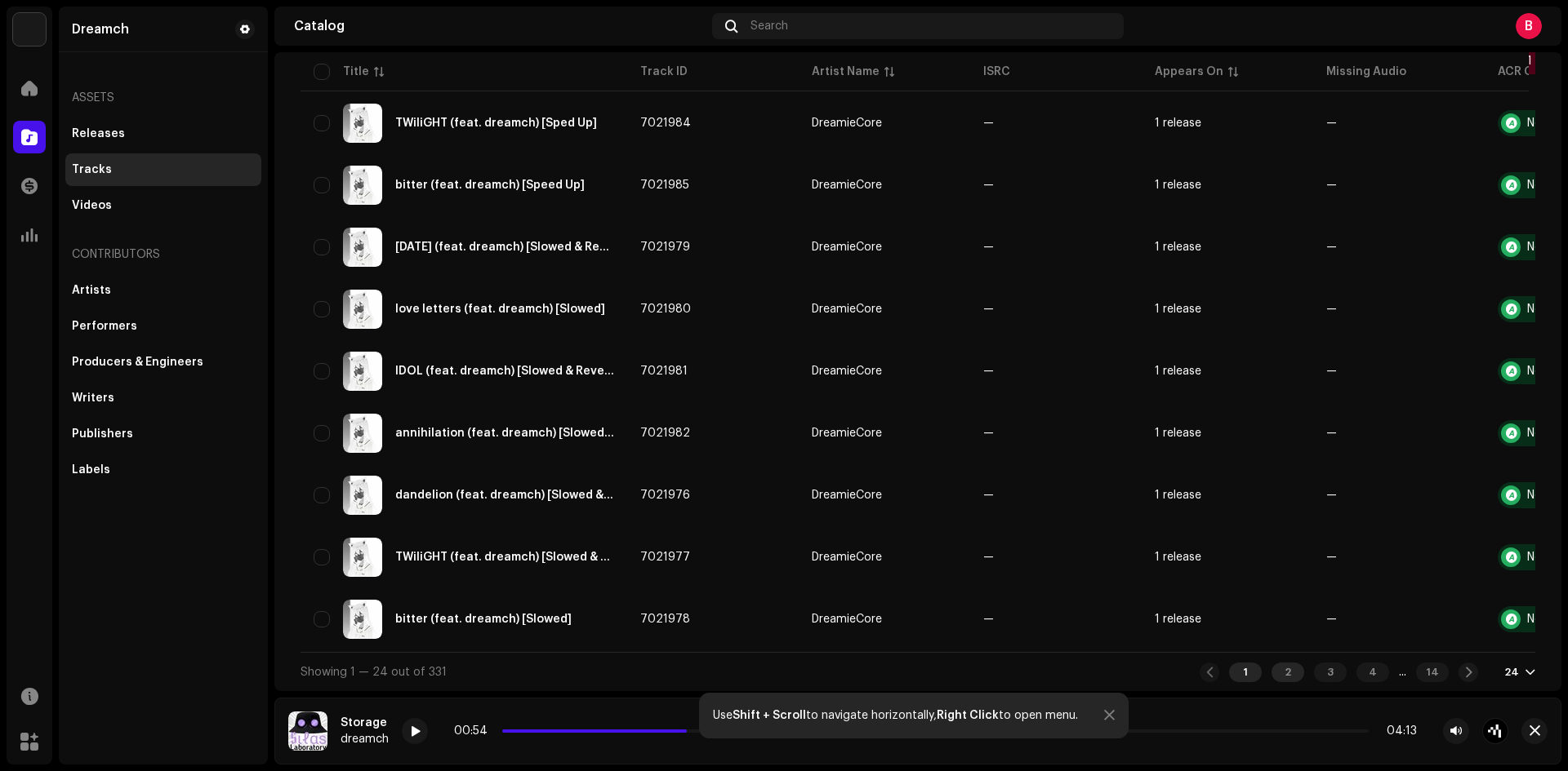
click at [1275, 677] on div "2" at bounding box center [1287, 673] width 32 height 20
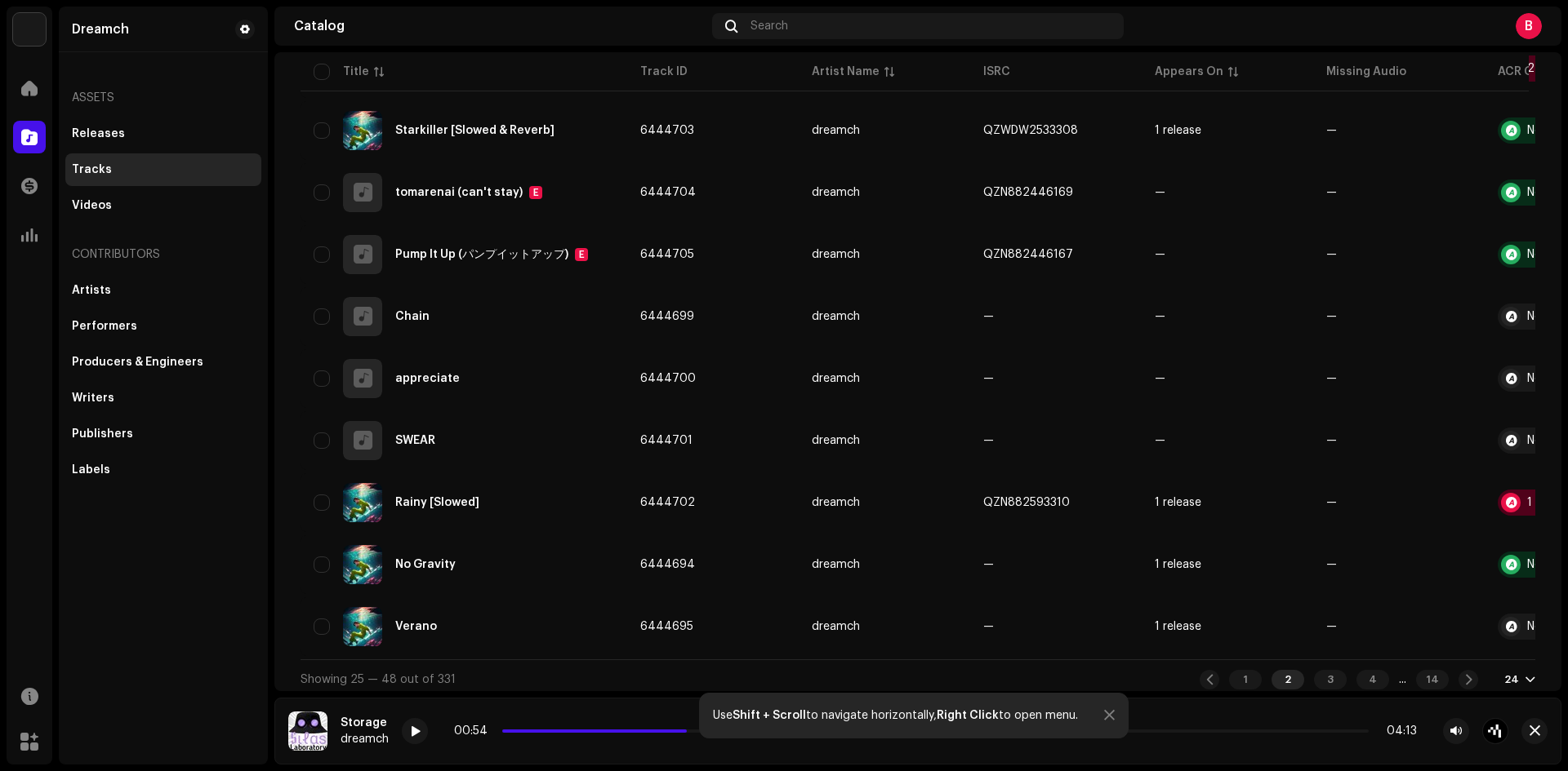
scroll to position [1102, 0]
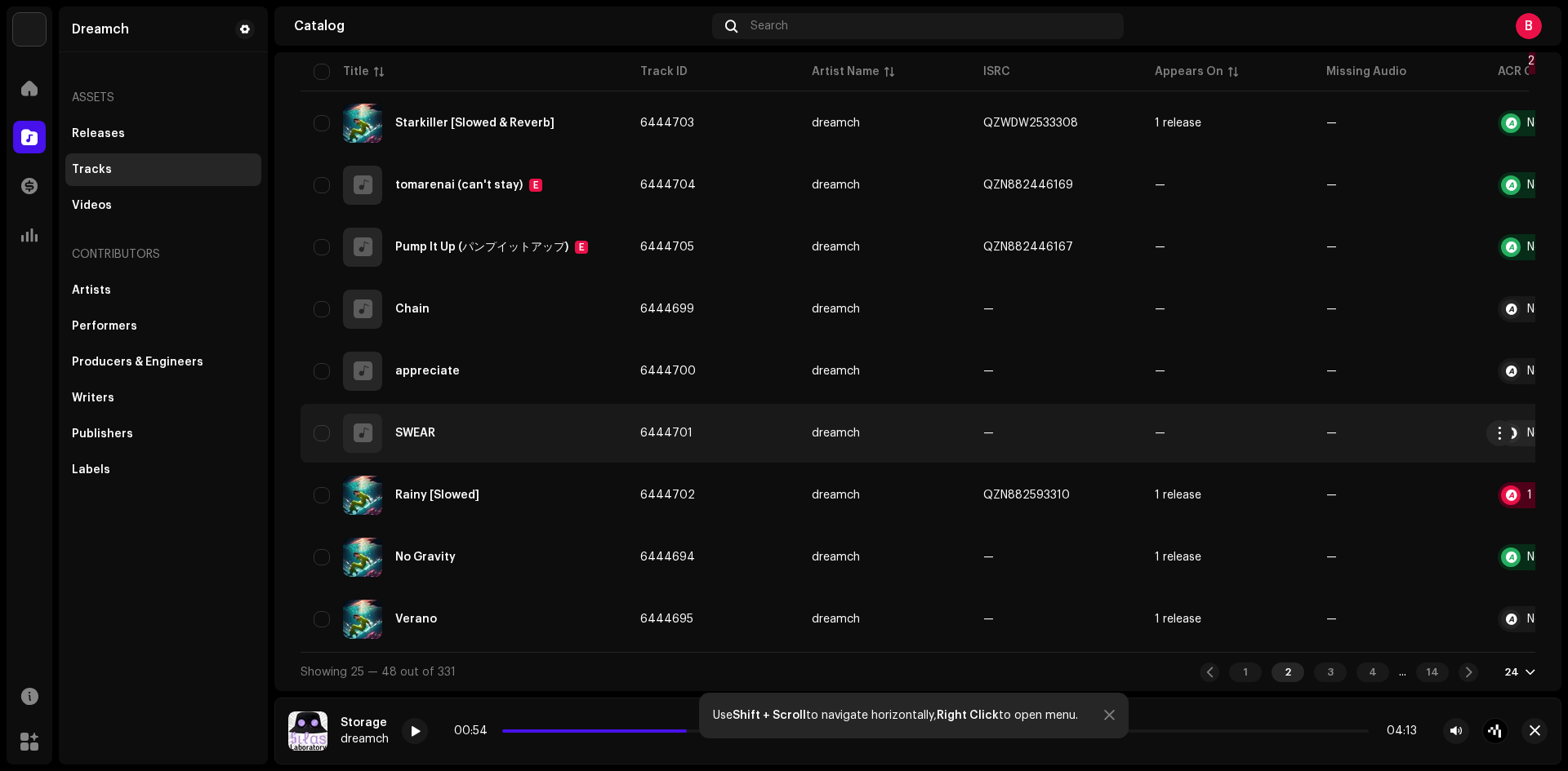
click at [354, 433] on div at bounding box center [362, 433] width 19 height 0
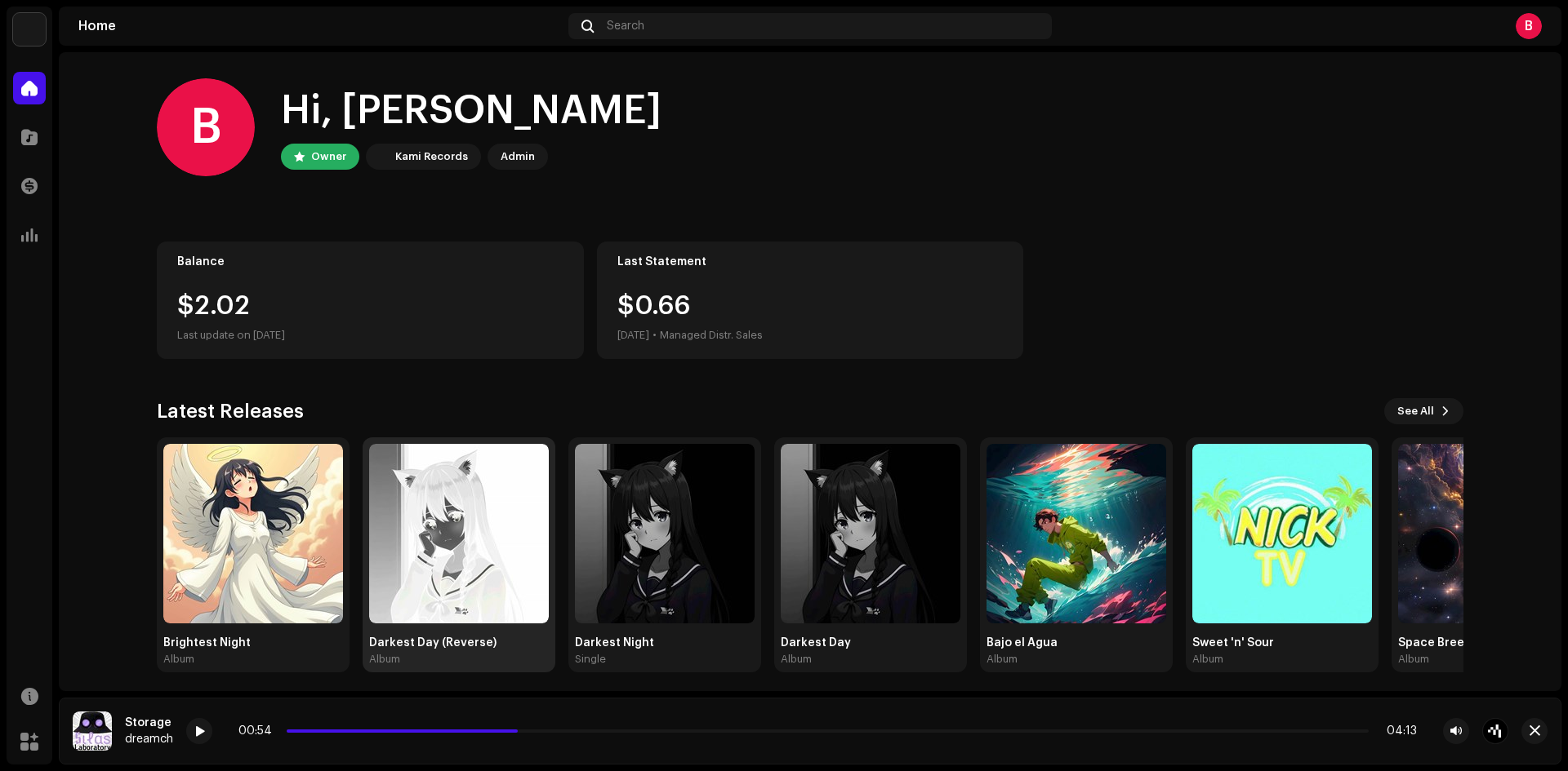
drag, startPoint x: 421, startPoint y: 472, endPoint x: 429, endPoint y: 470, distance: 8.2
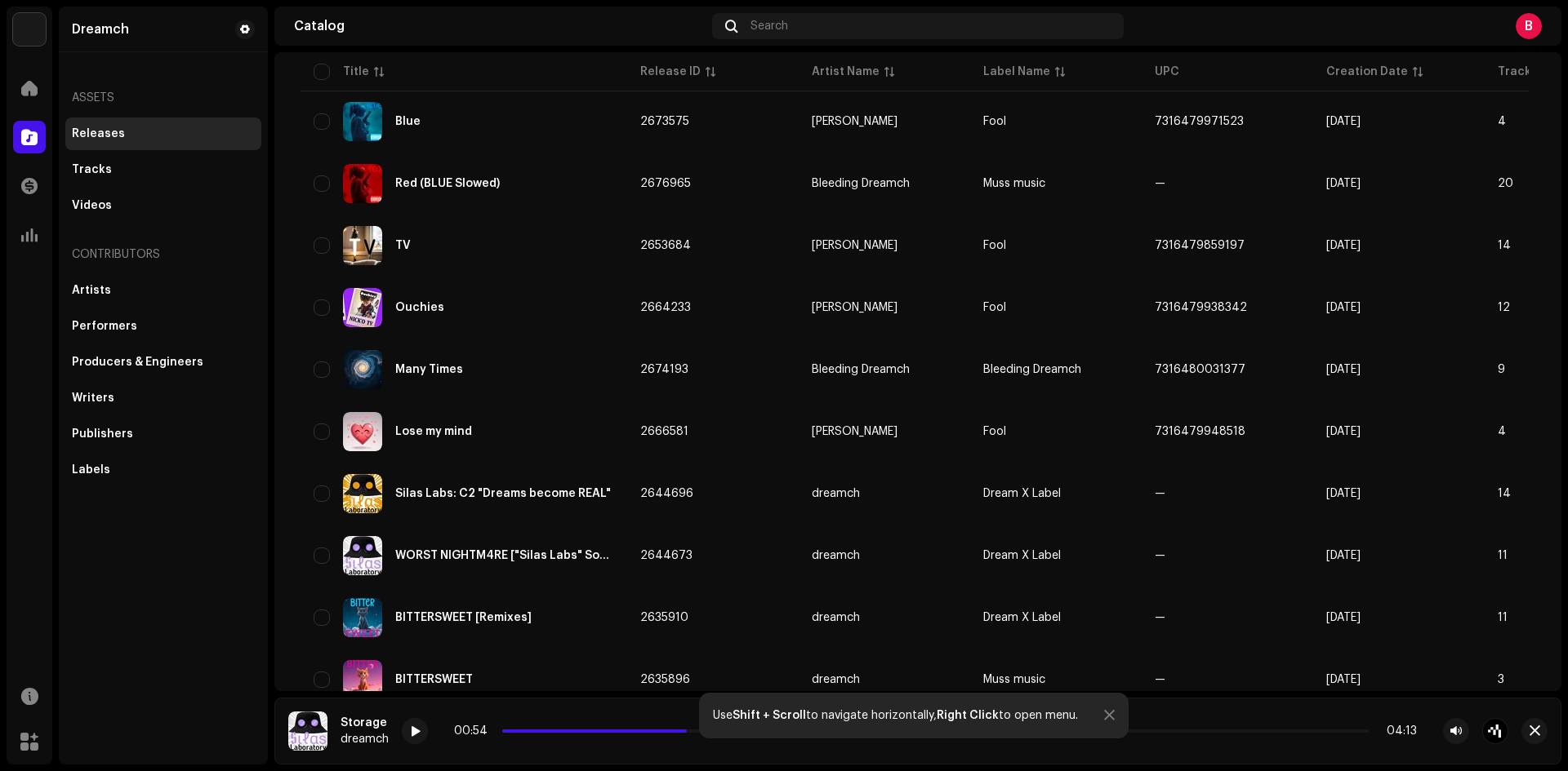
scroll to position [1102, 0]
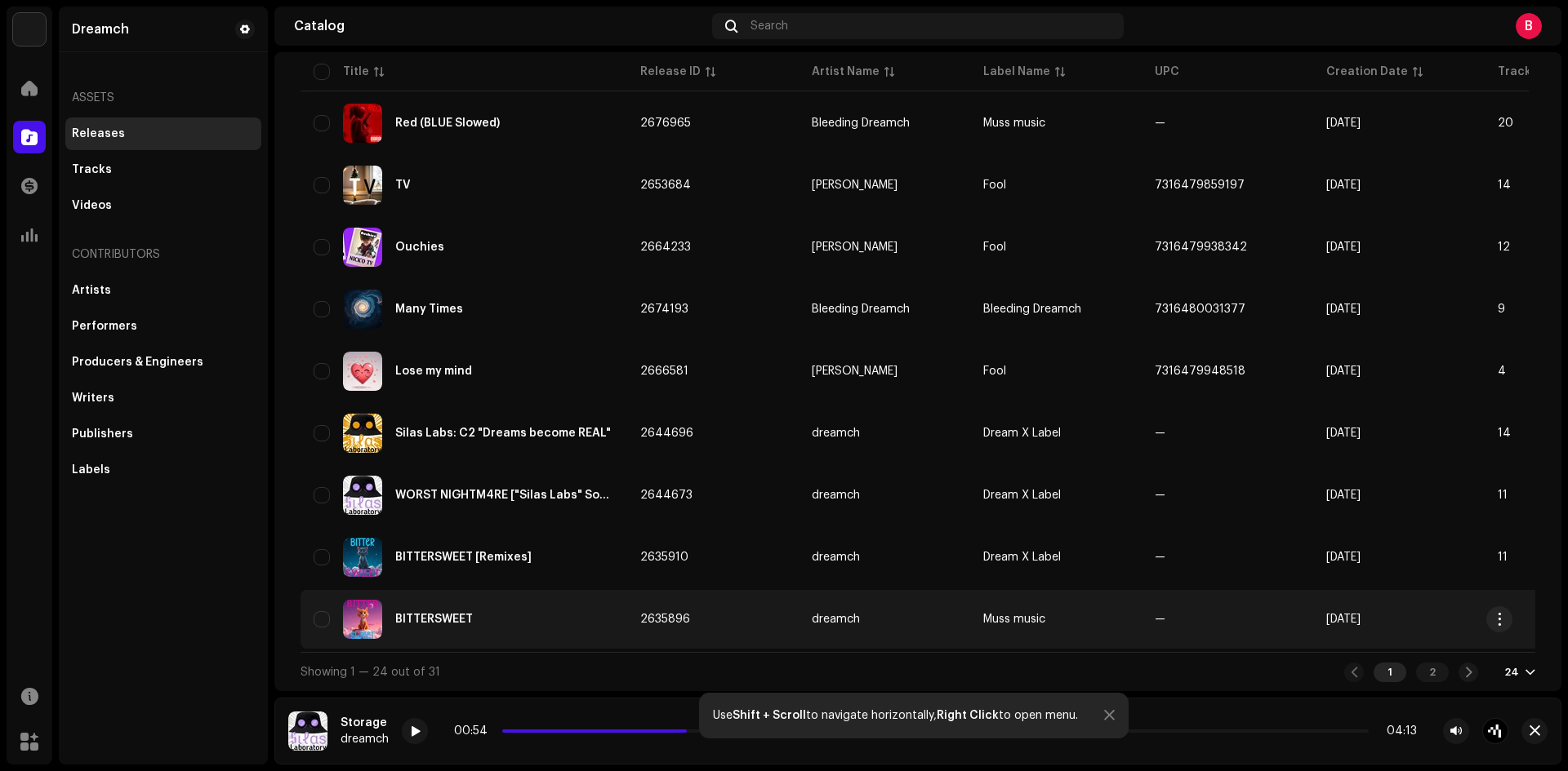
click at [544, 608] on div "BITTERSWEET" at bounding box center [464, 620] width 300 height 40
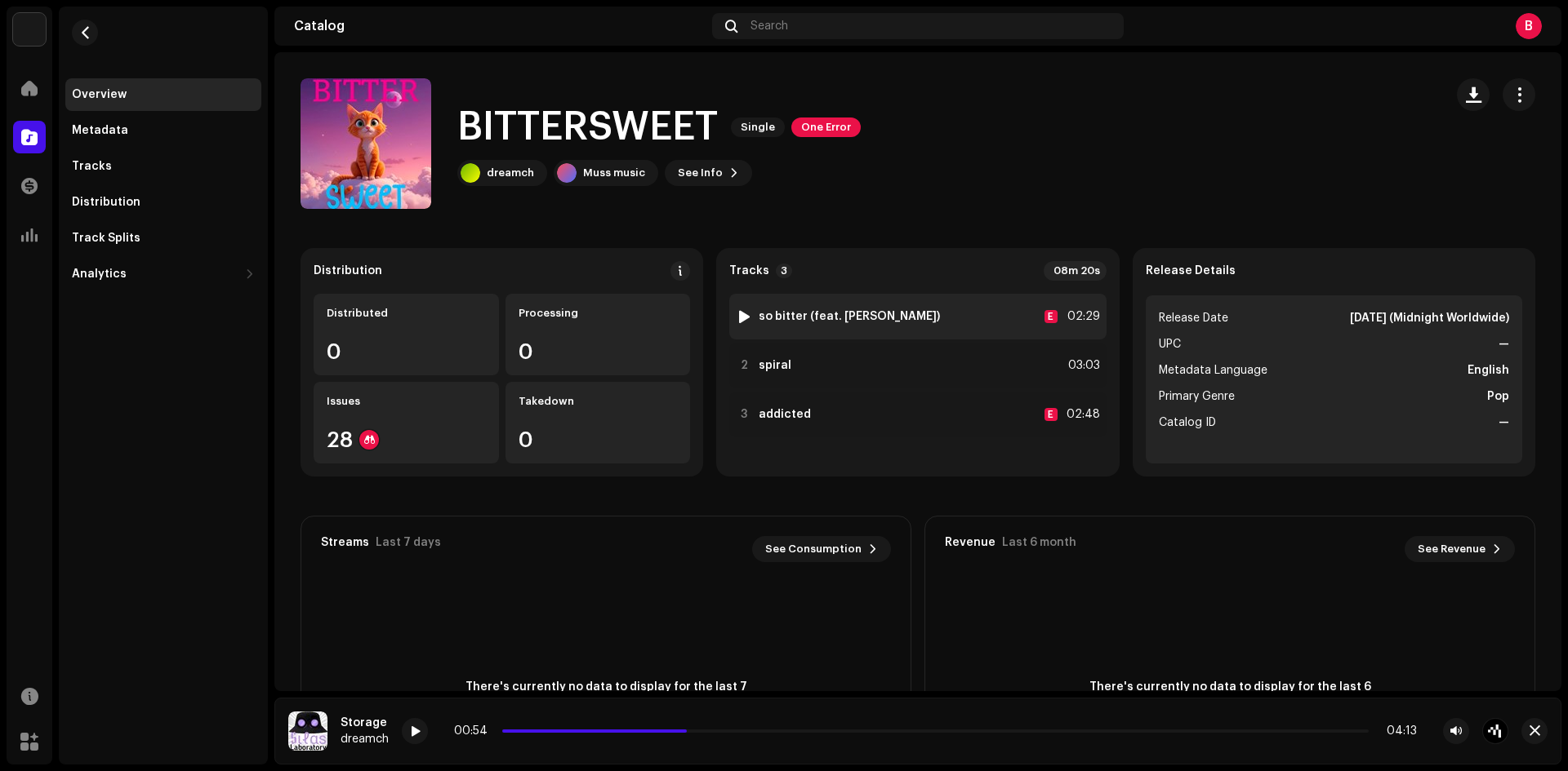
click at [740, 313] on div at bounding box center [744, 316] width 13 height 13
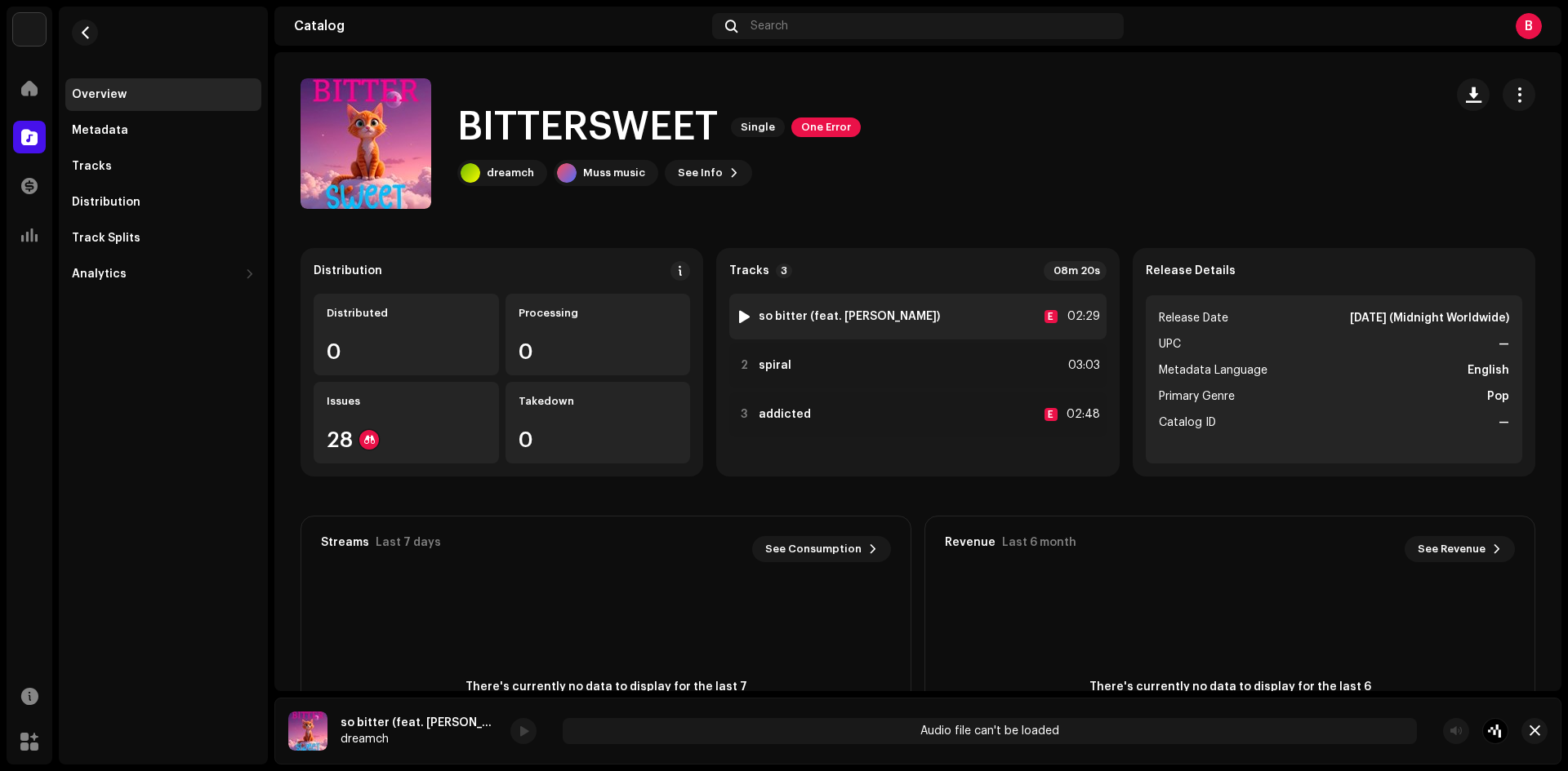
click at [740, 316] on div at bounding box center [744, 316] width 13 height 13
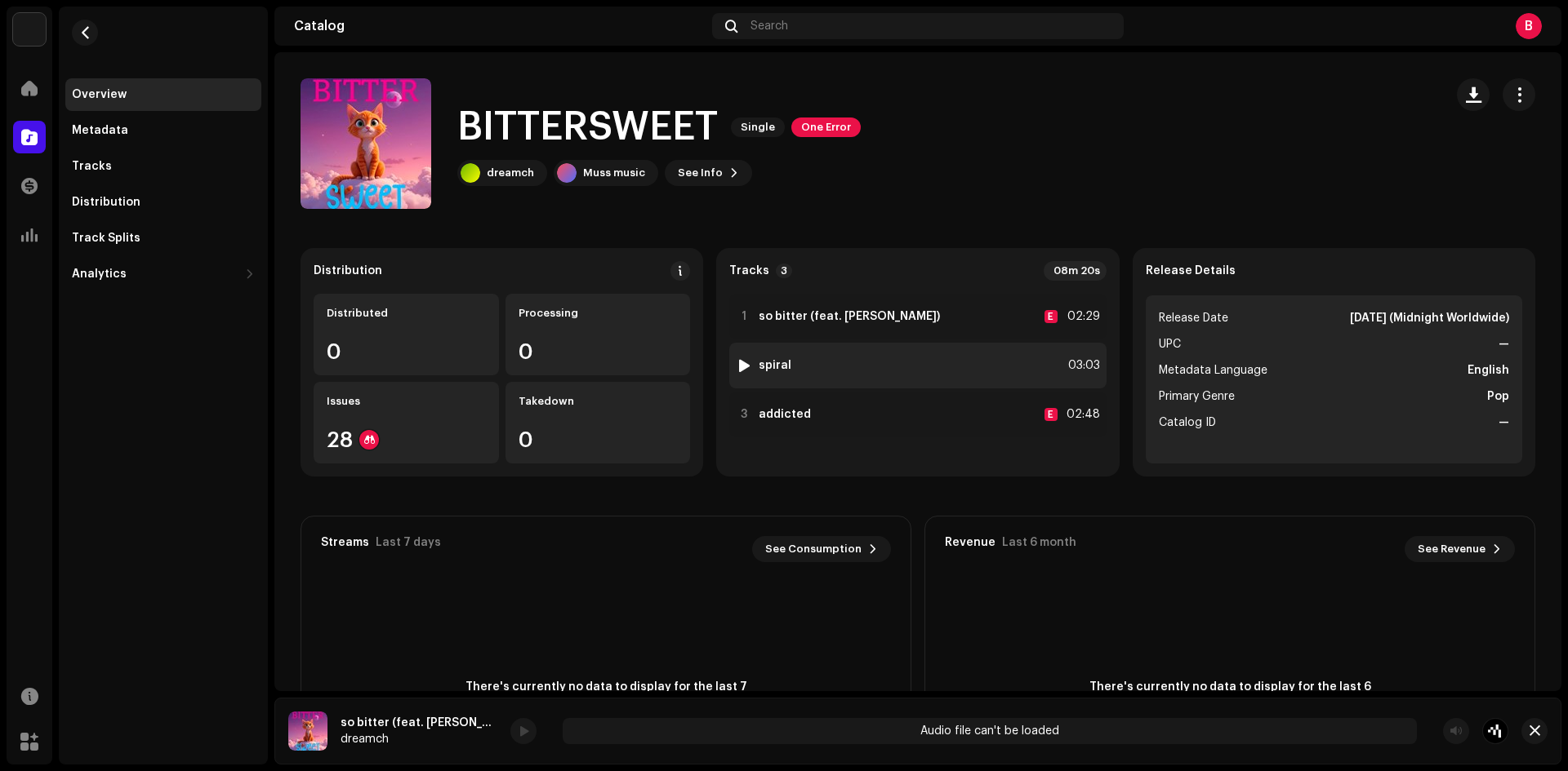
click at [744, 365] on div at bounding box center [744, 366] width 13 height 13
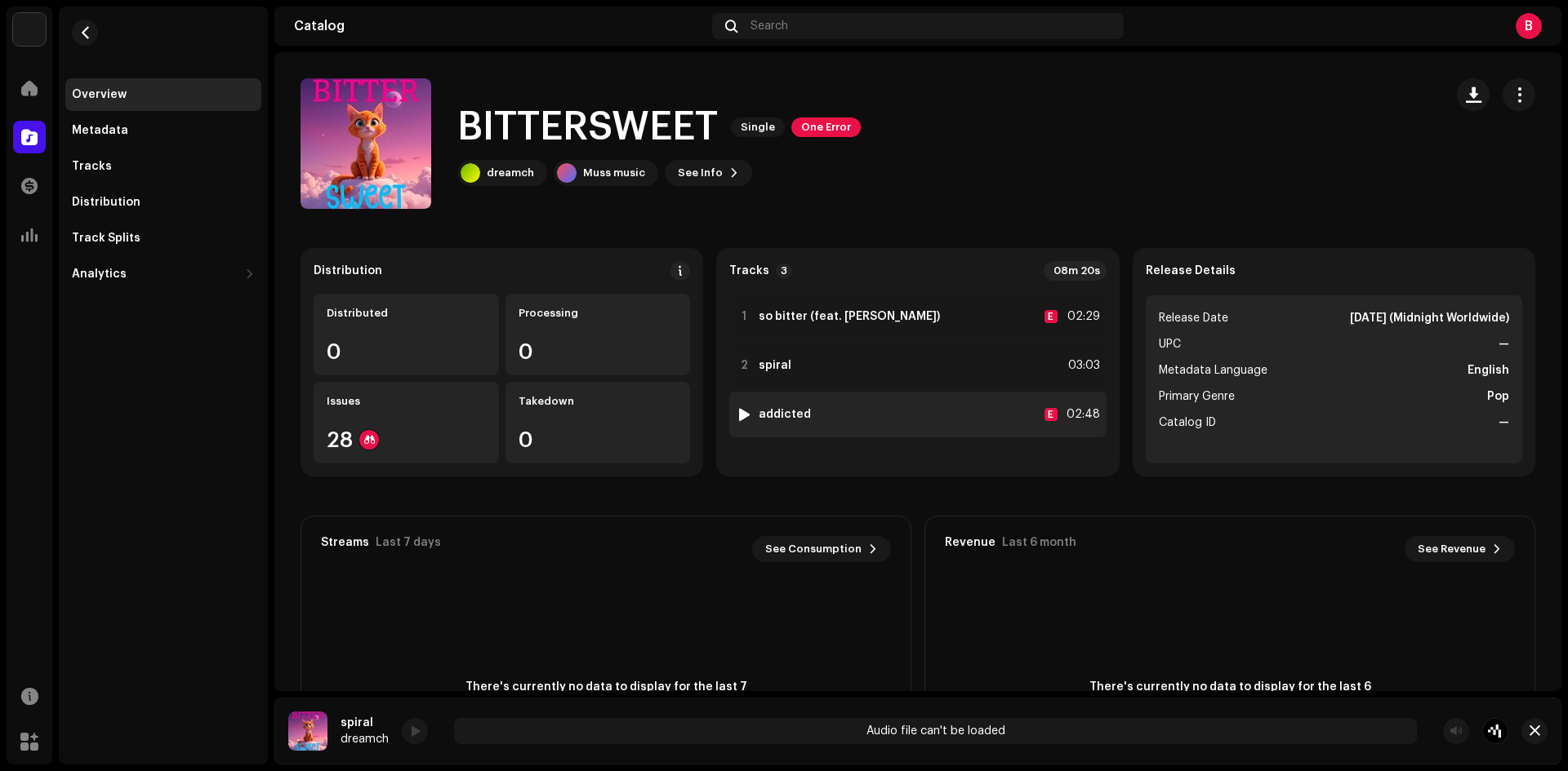
click at [743, 412] on div at bounding box center [744, 414] width 13 height 13
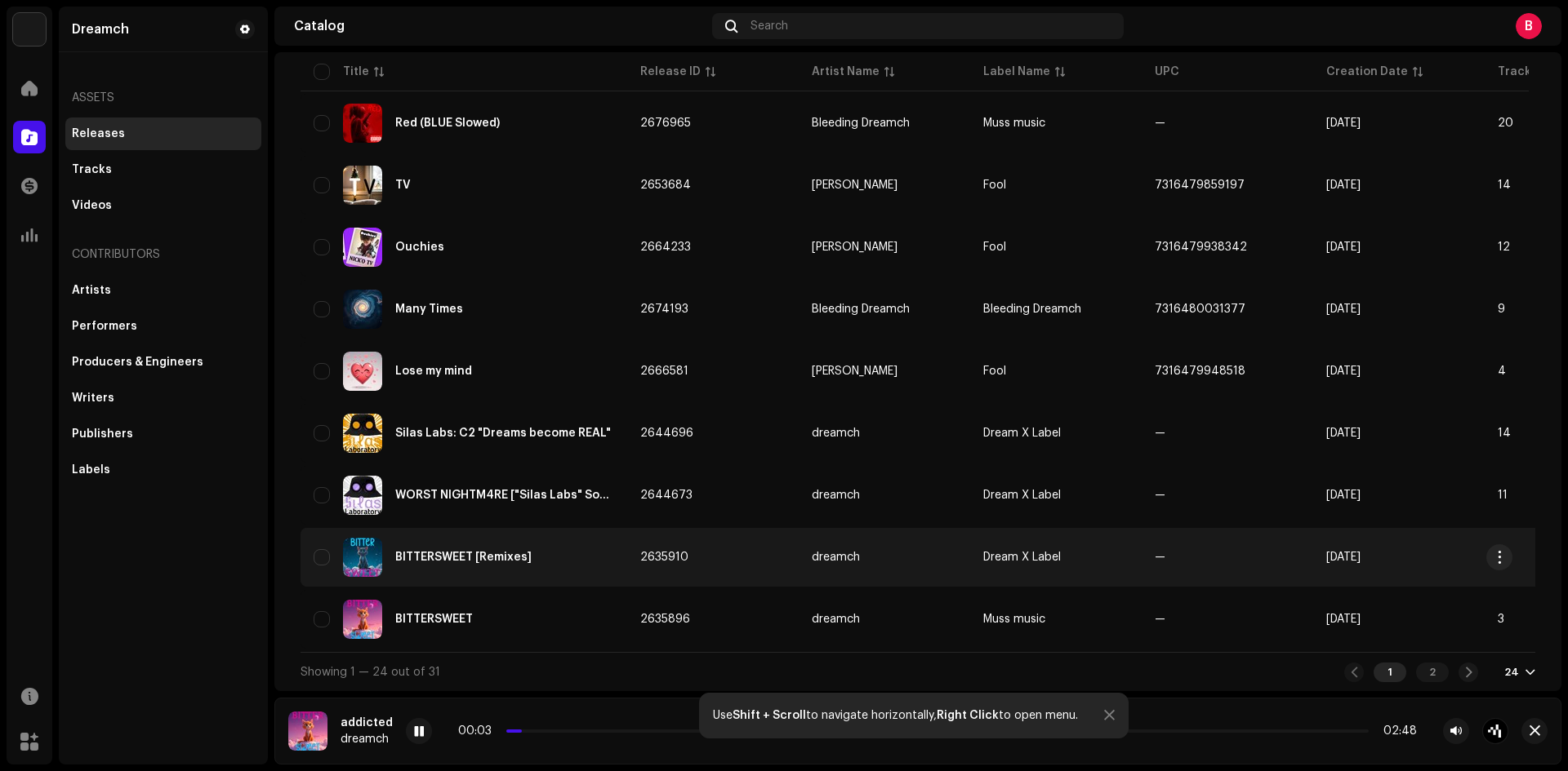
click at [548, 542] on div "BITTERSWEET [Remixes]" at bounding box center [464, 558] width 300 height 40
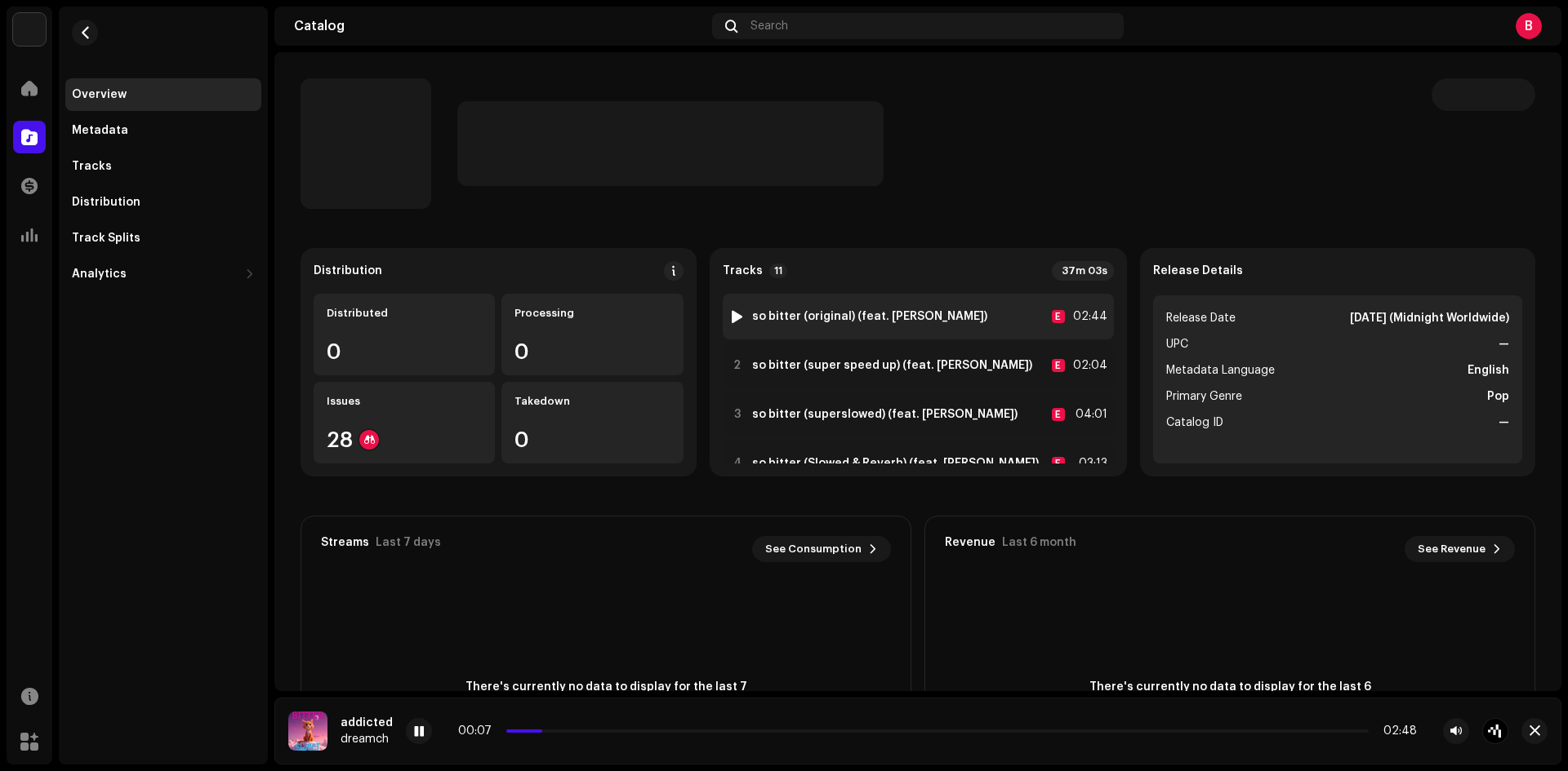
click at [740, 314] on div at bounding box center [737, 316] width 13 height 13
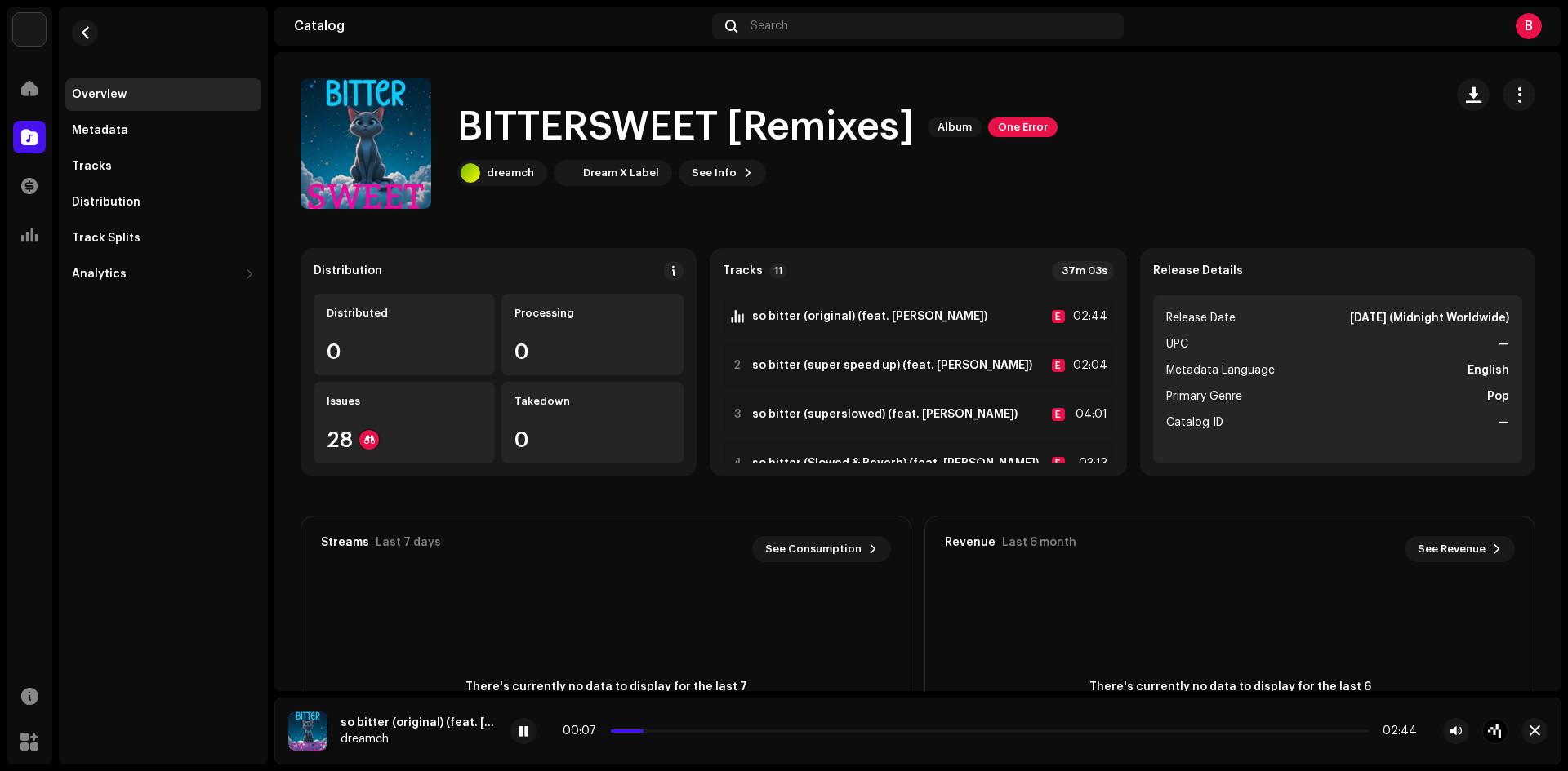
click at [681, 728] on div "00:07 02:44" at bounding box center [990, 731] width 854 height 13
click at [694, 741] on div "00:07 02:44" at bounding box center [1010, 731] width 998 height 26
click at [697, 732] on p-slider at bounding box center [989, 731] width 758 height 4
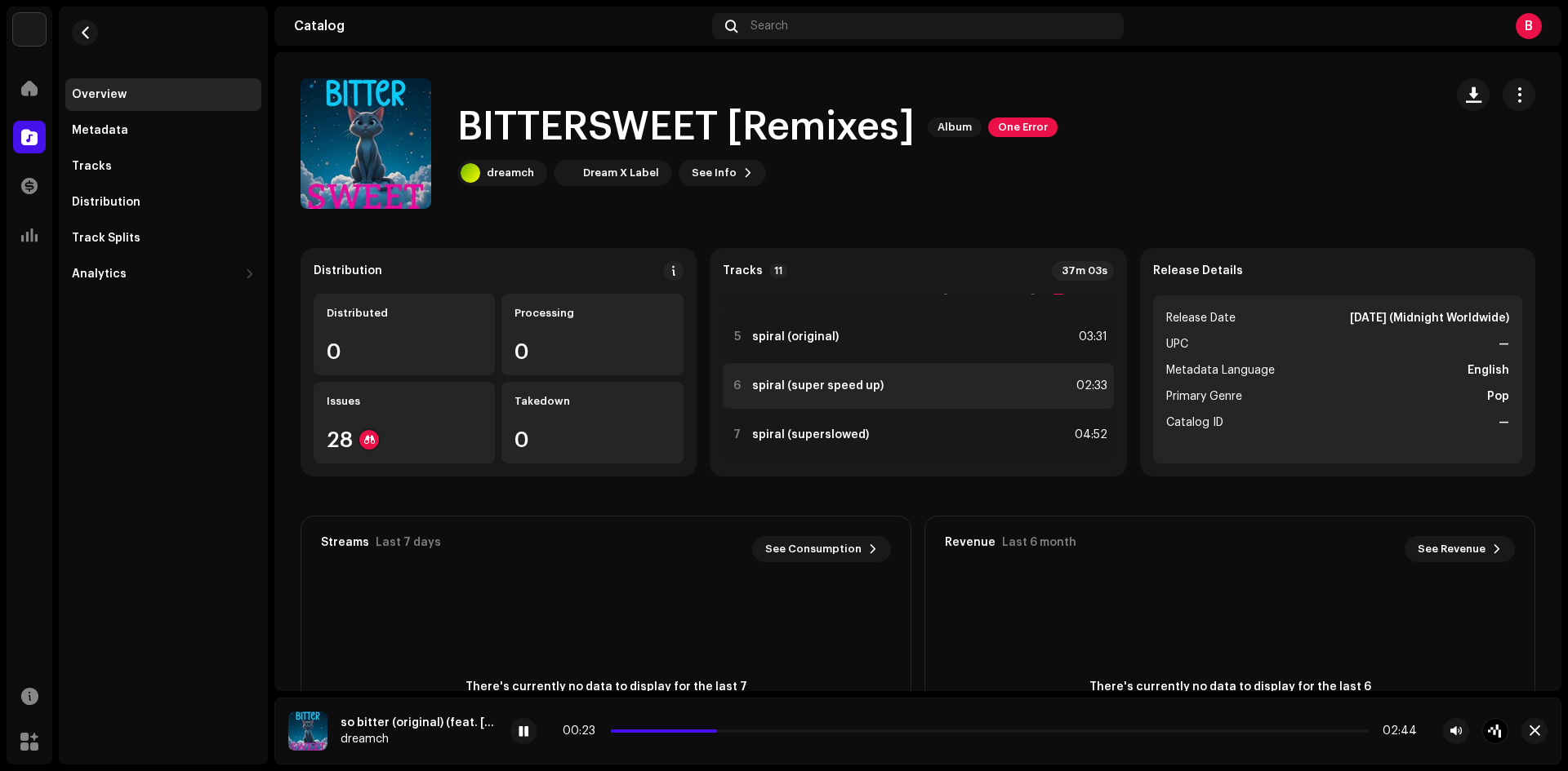
scroll to position [137, 0]
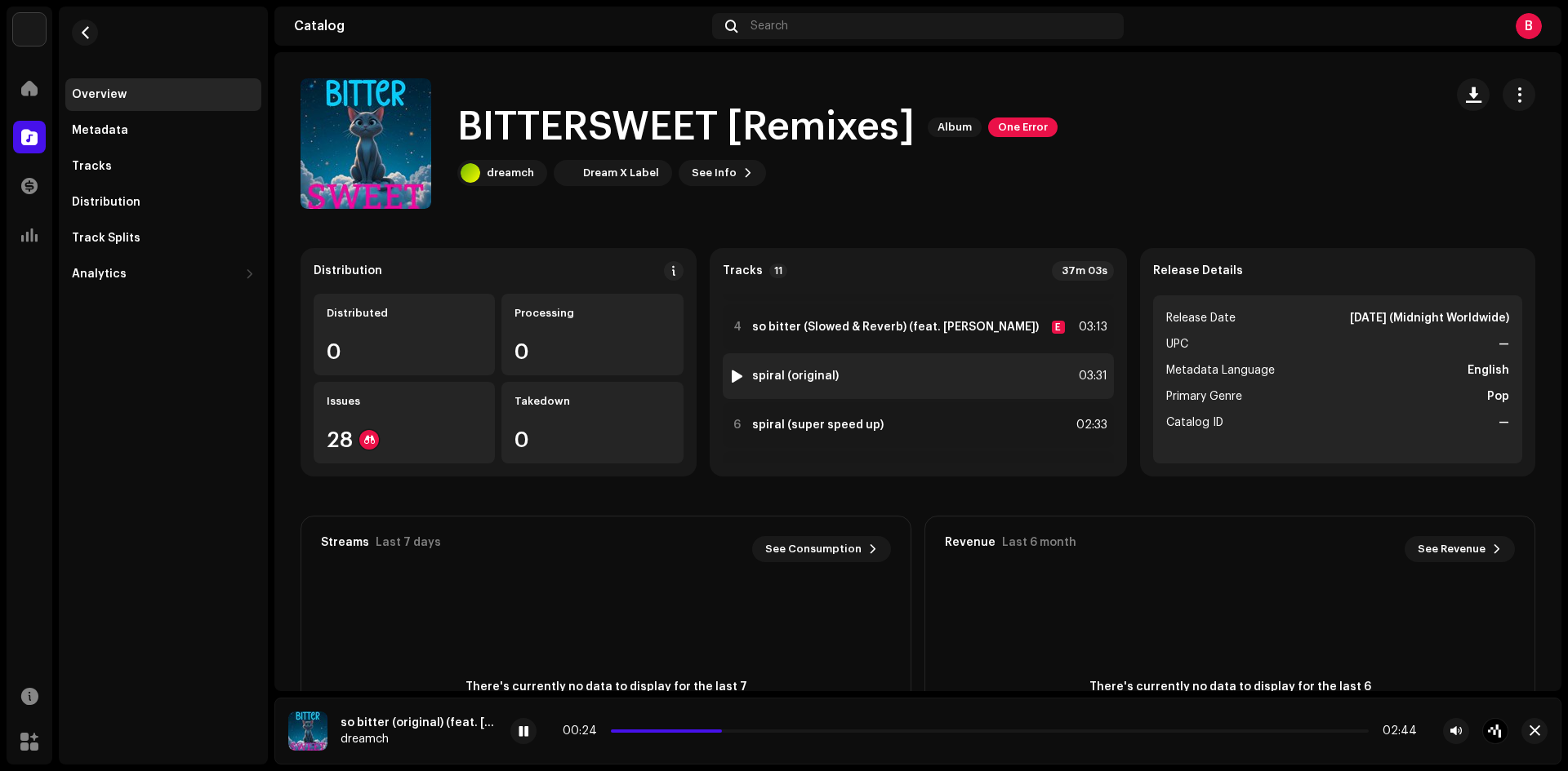
click at [739, 377] on div at bounding box center [737, 376] width 13 height 13
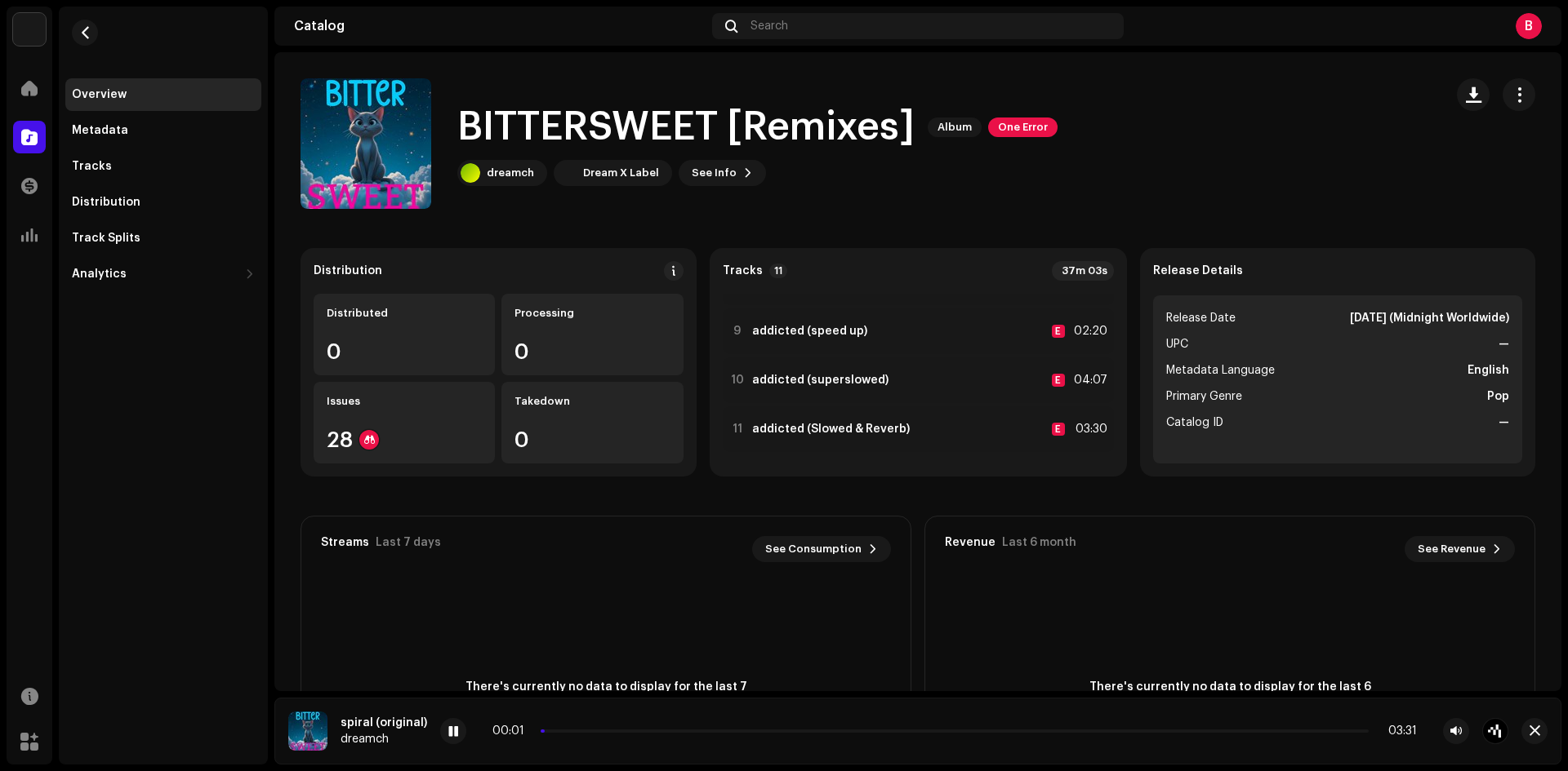
scroll to position [378, 0]
click at [579, 729] on div "00:03 03:31" at bounding box center [955, 731] width 924 height 13
click at [584, 735] on div "00:03 03:31" at bounding box center [955, 731] width 924 height 13
click at [591, 728] on div "00:03 03:31" at bounding box center [955, 731] width 924 height 13
click at [592, 731] on div "00:04 03:31" at bounding box center [955, 731] width 924 height 13
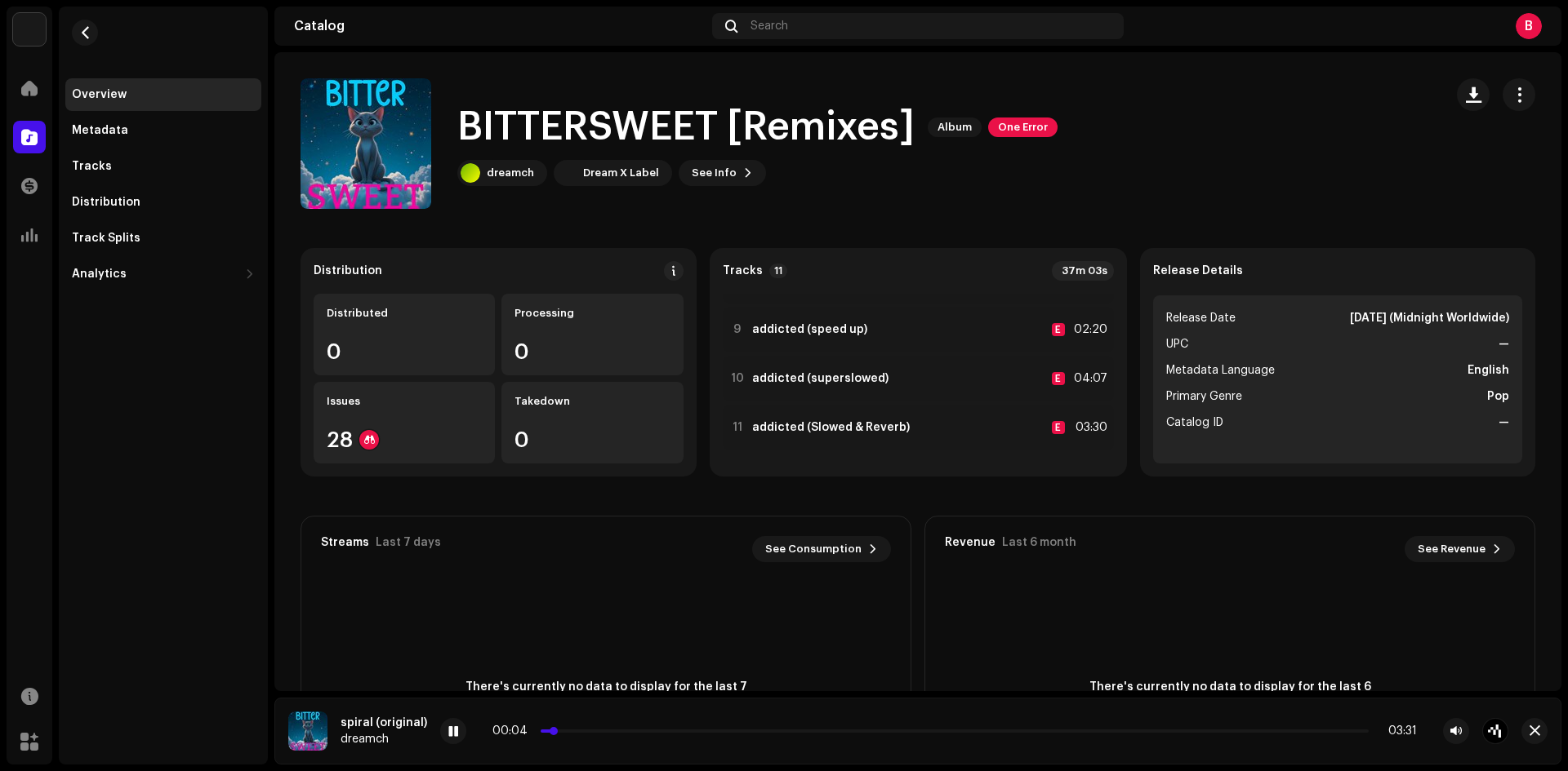
click at [591, 731] on p-slider at bounding box center [954, 731] width 828 height 4
click at [628, 731] on p-slider at bounding box center [954, 731] width 828 height 4
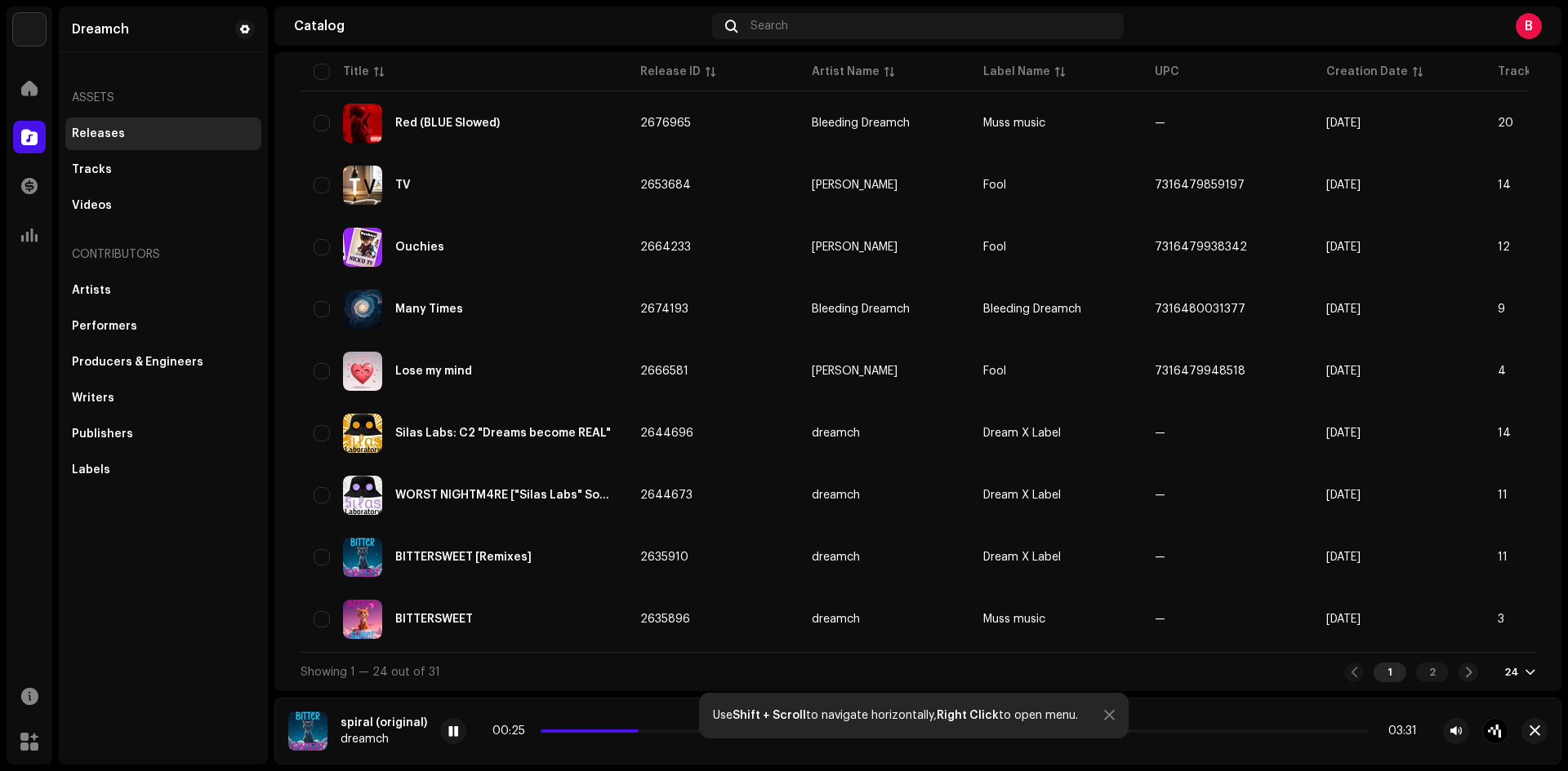
scroll to position [1102, 0]
click at [1418, 674] on div "2" at bounding box center [1432, 673] width 32 height 20
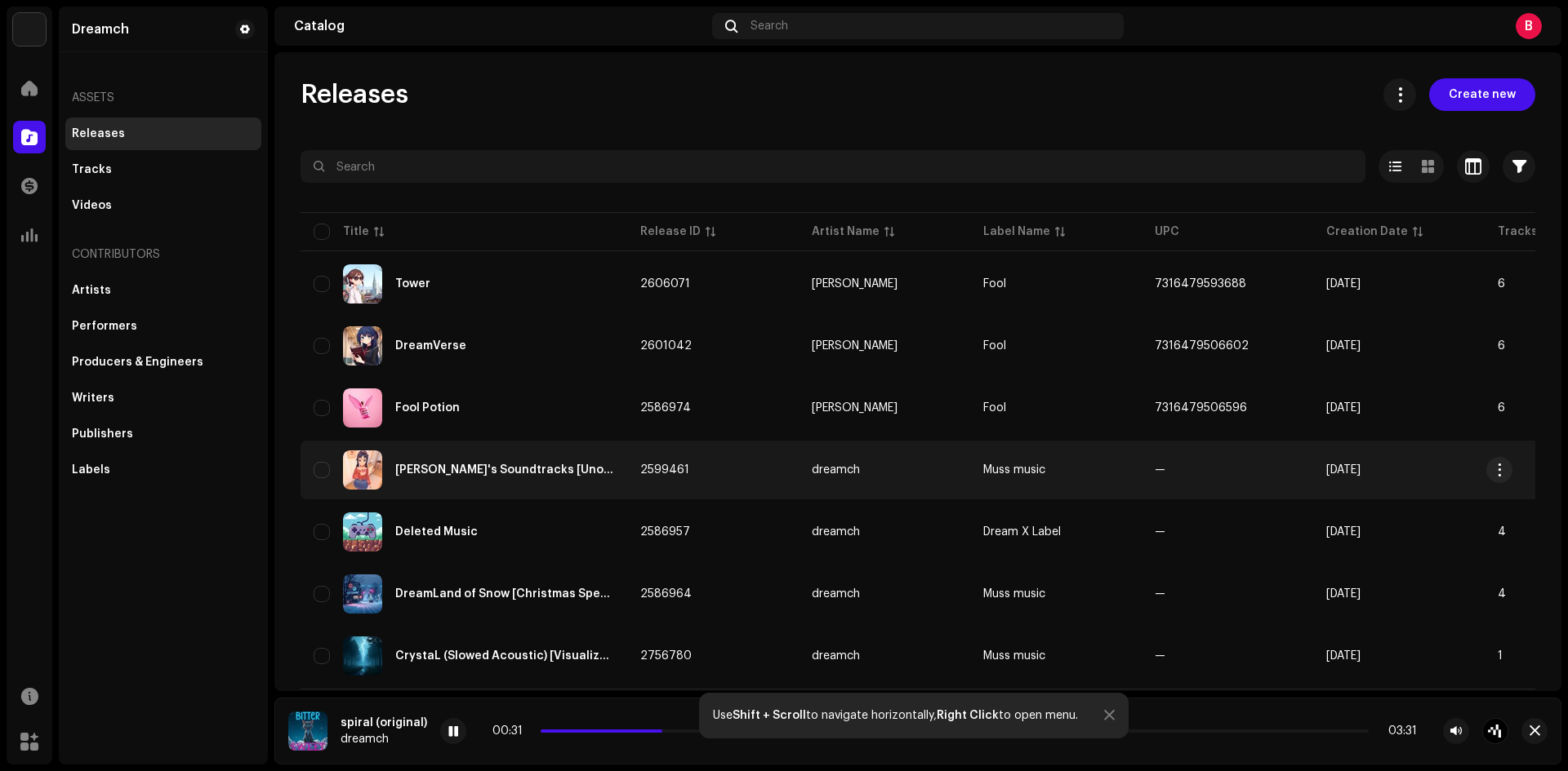
click at [473, 474] on div "Mita's Soundtracks [Unofficial/Fan-Made]" at bounding box center [504, 470] width 218 height 12
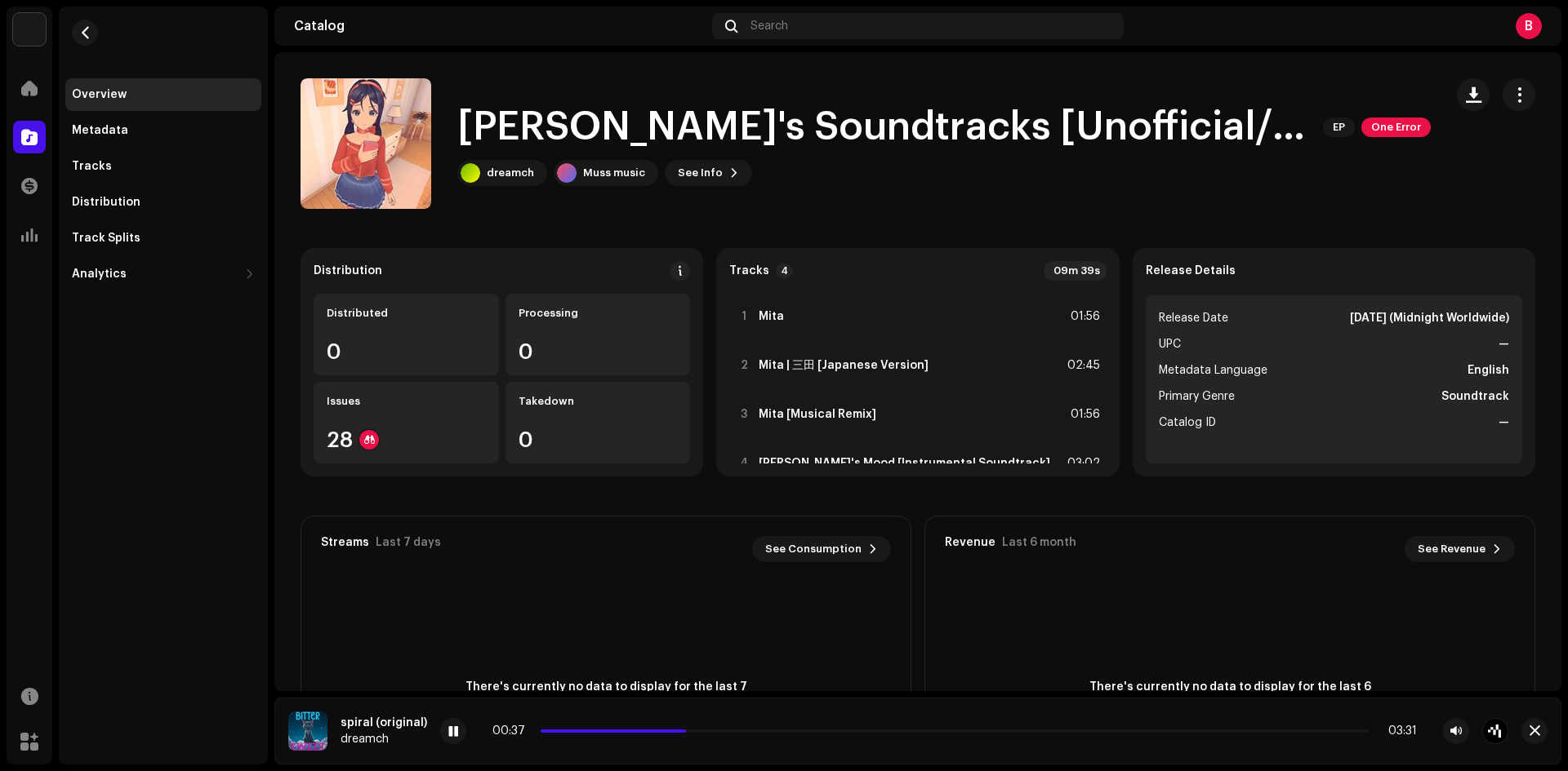
click at [303, 731] on img at bounding box center [308, 731] width 40 height 40
click at [367, 722] on div "spiral (original)" at bounding box center [384, 723] width 86 height 13
click at [1528, 733] on button "button" at bounding box center [1534, 731] width 26 height 26
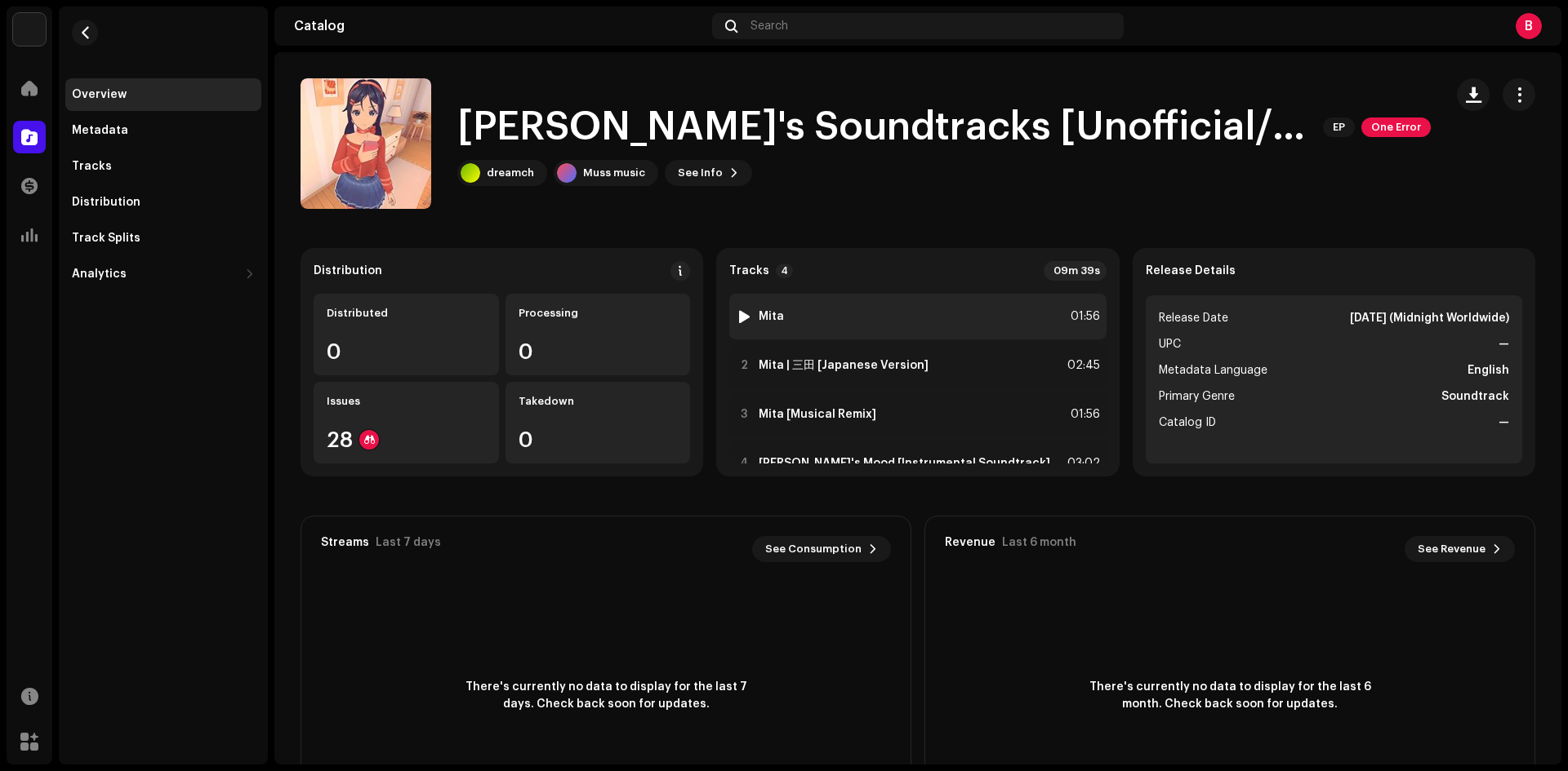
click at [740, 311] on div at bounding box center [744, 316] width 13 height 13
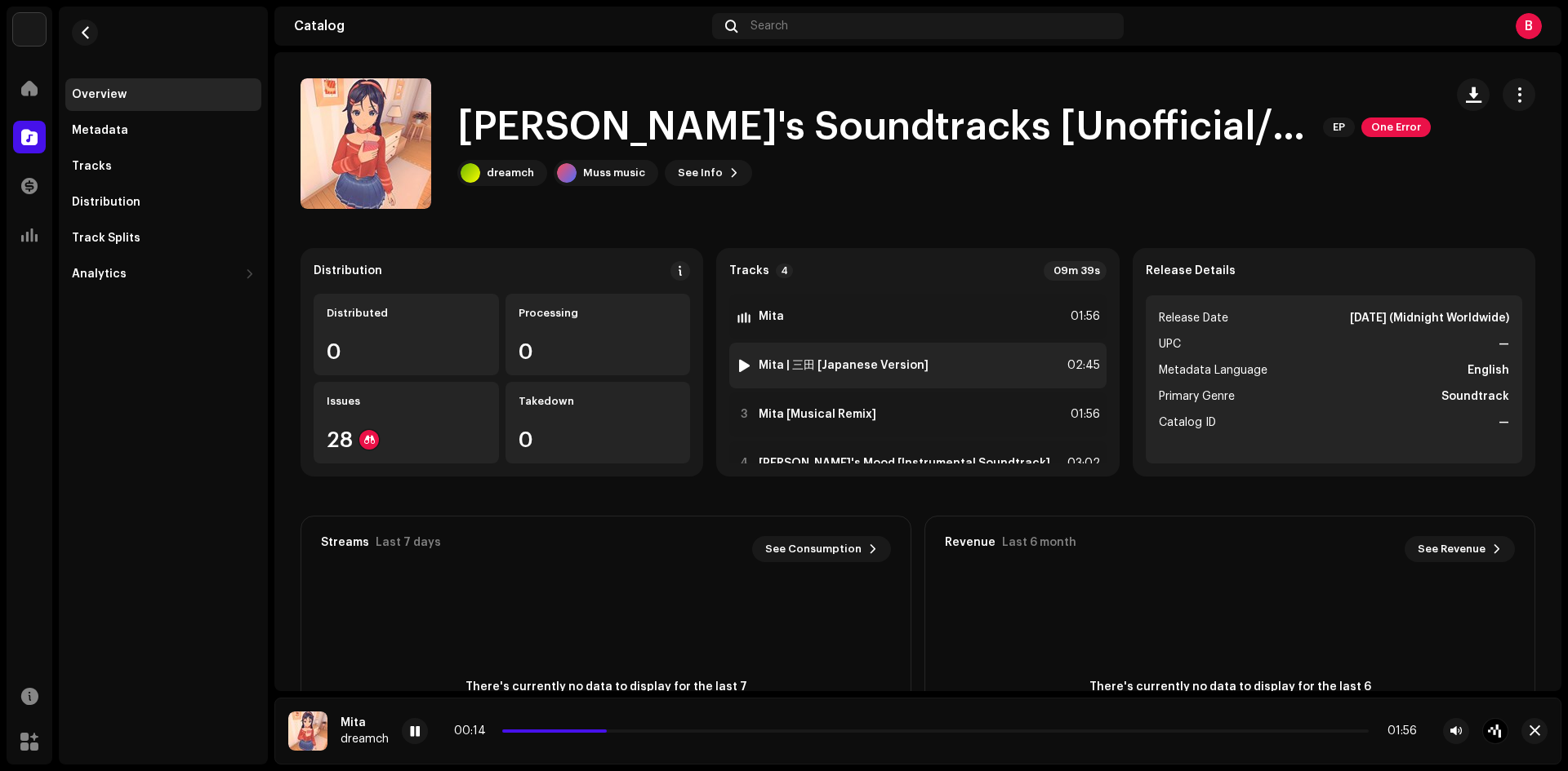
click at [741, 364] on div at bounding box center [744, 366] width 13 height 13
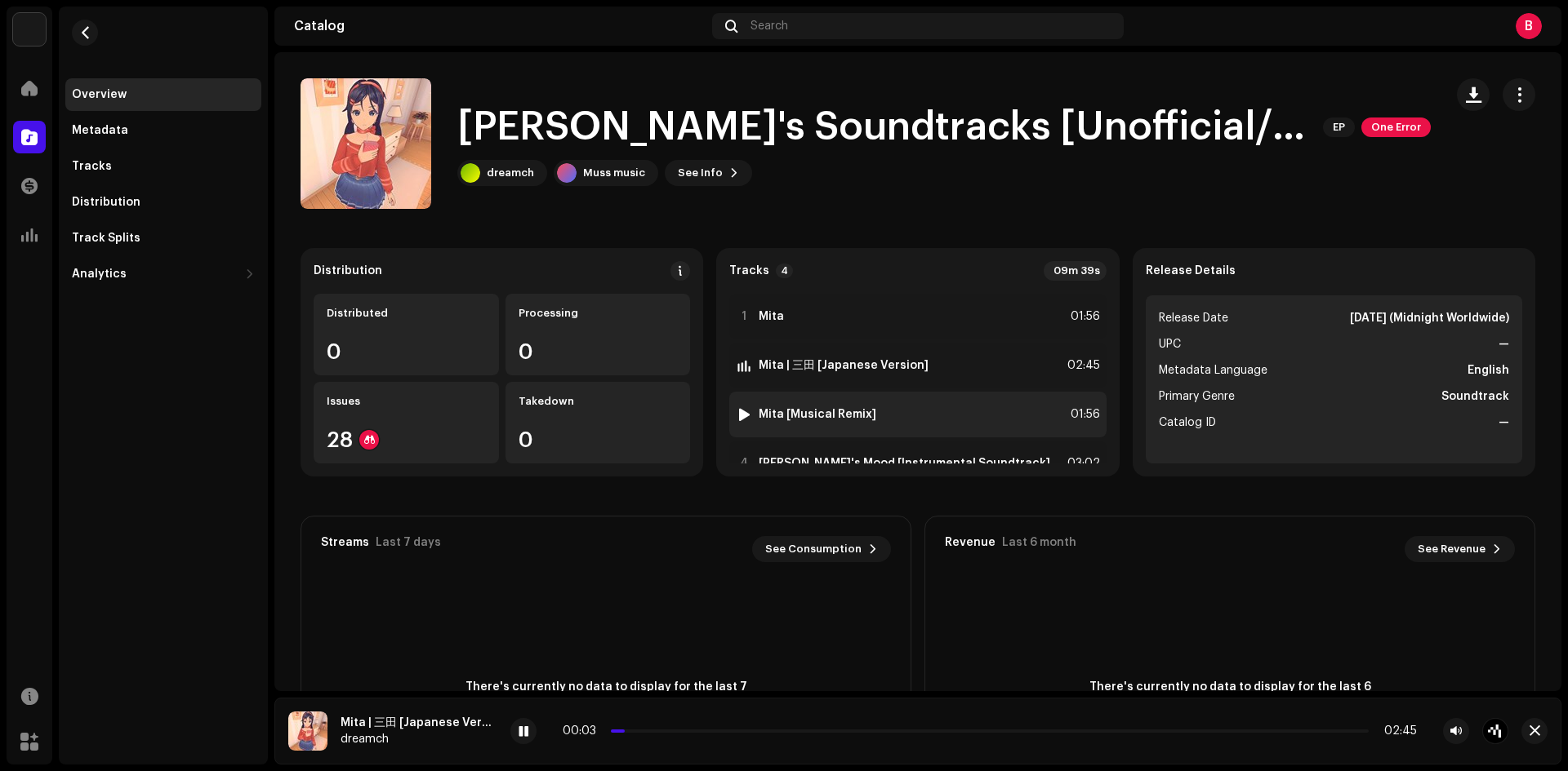
click at [738, 411] on div at bounding box center [744, 414] width 13 height 13
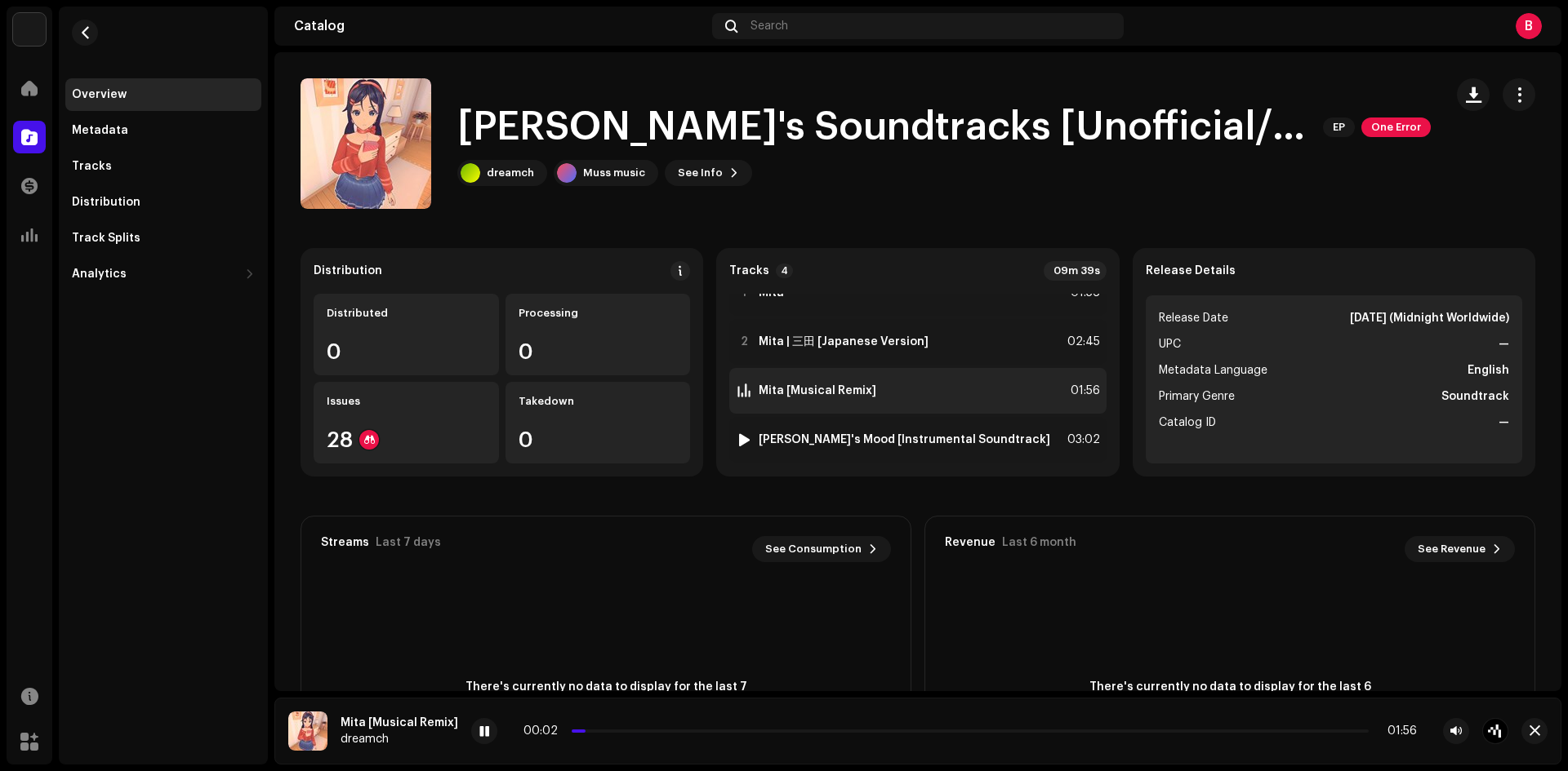
scroll to position [36, 0]
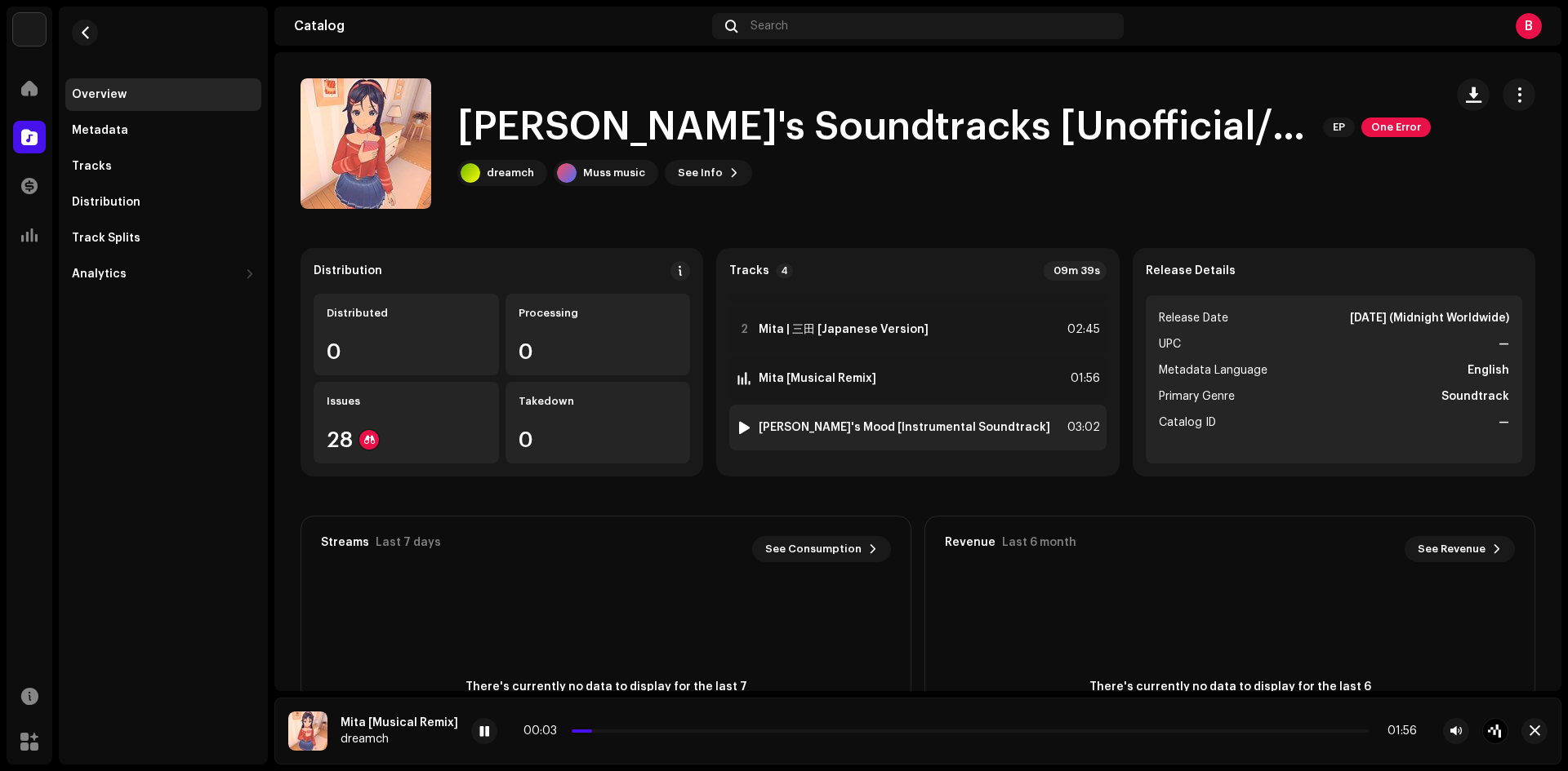
click at [742, 425] on div at bounding box center [744, 428] width 13 height 13
click at [884, 427] on strong "Mita's Mood [Instrumental Soundtrack]" at bounding box center [904, 428] width 291 height 13
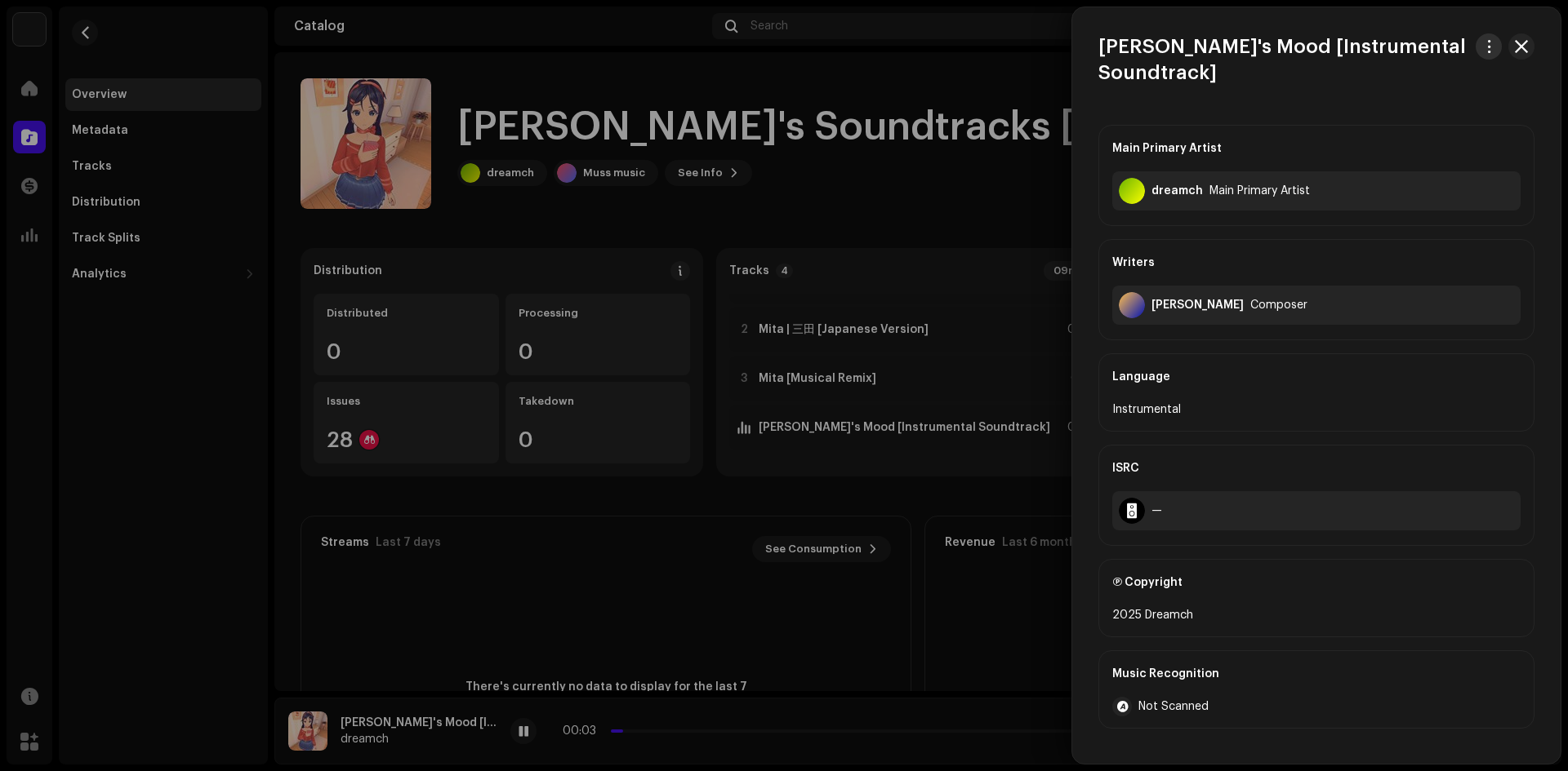
click at [1484, 51] on span "button" at bounding box center [1490, 47] width 13 height 13
click at [1409, 109] on div "Download audio" at bounding box center [1406, 116] width 165 height 32
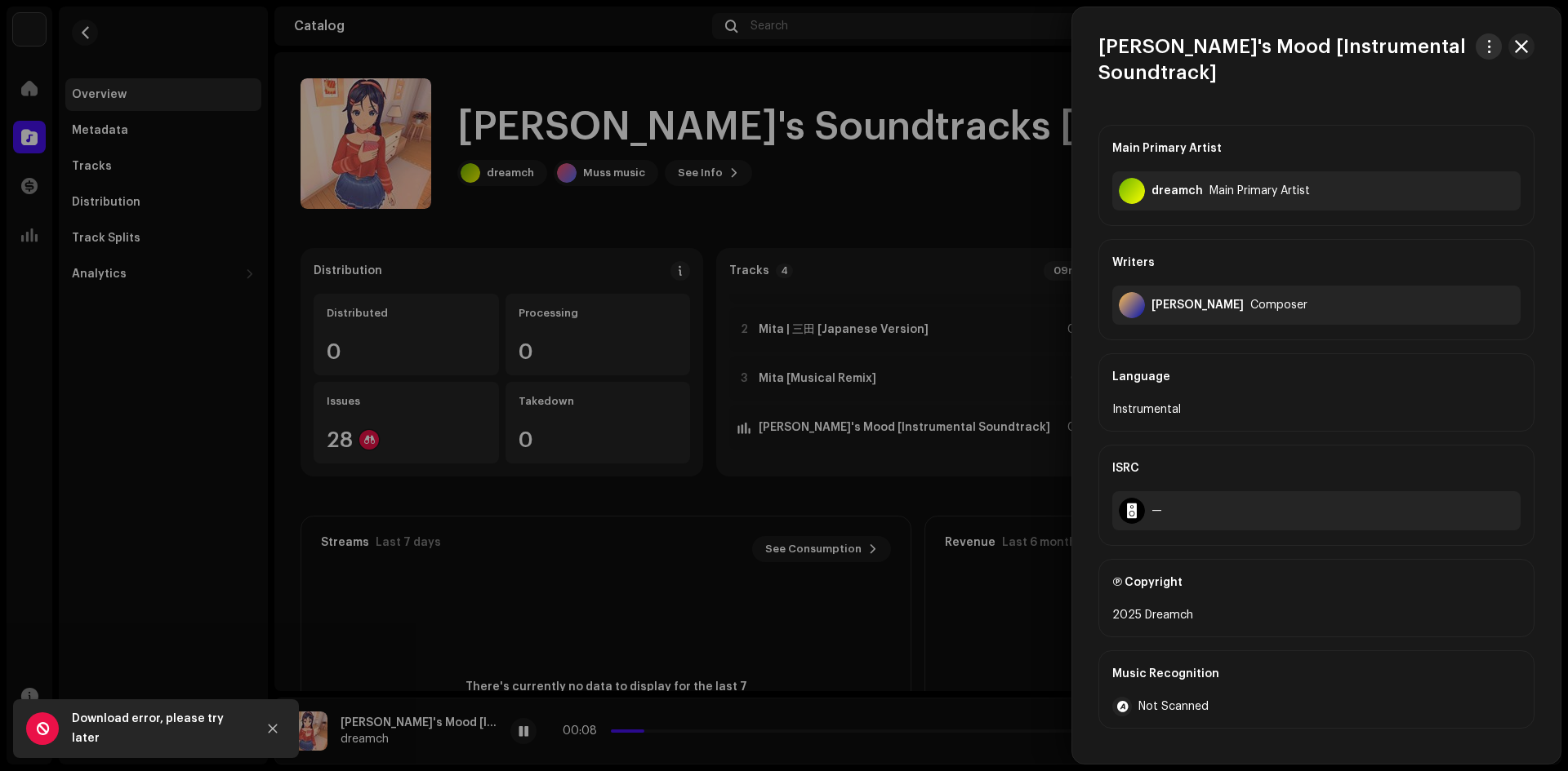
click at [1476, 45] on button "button" at bounding box center [1488, 46] width 26 height 26
click at [1411, 112] on span "Download audio" at bounding box center [1377, 116] width 93 height 13
click at [918, 164] on div at bounding box center [784, 386] width 1568 height 771
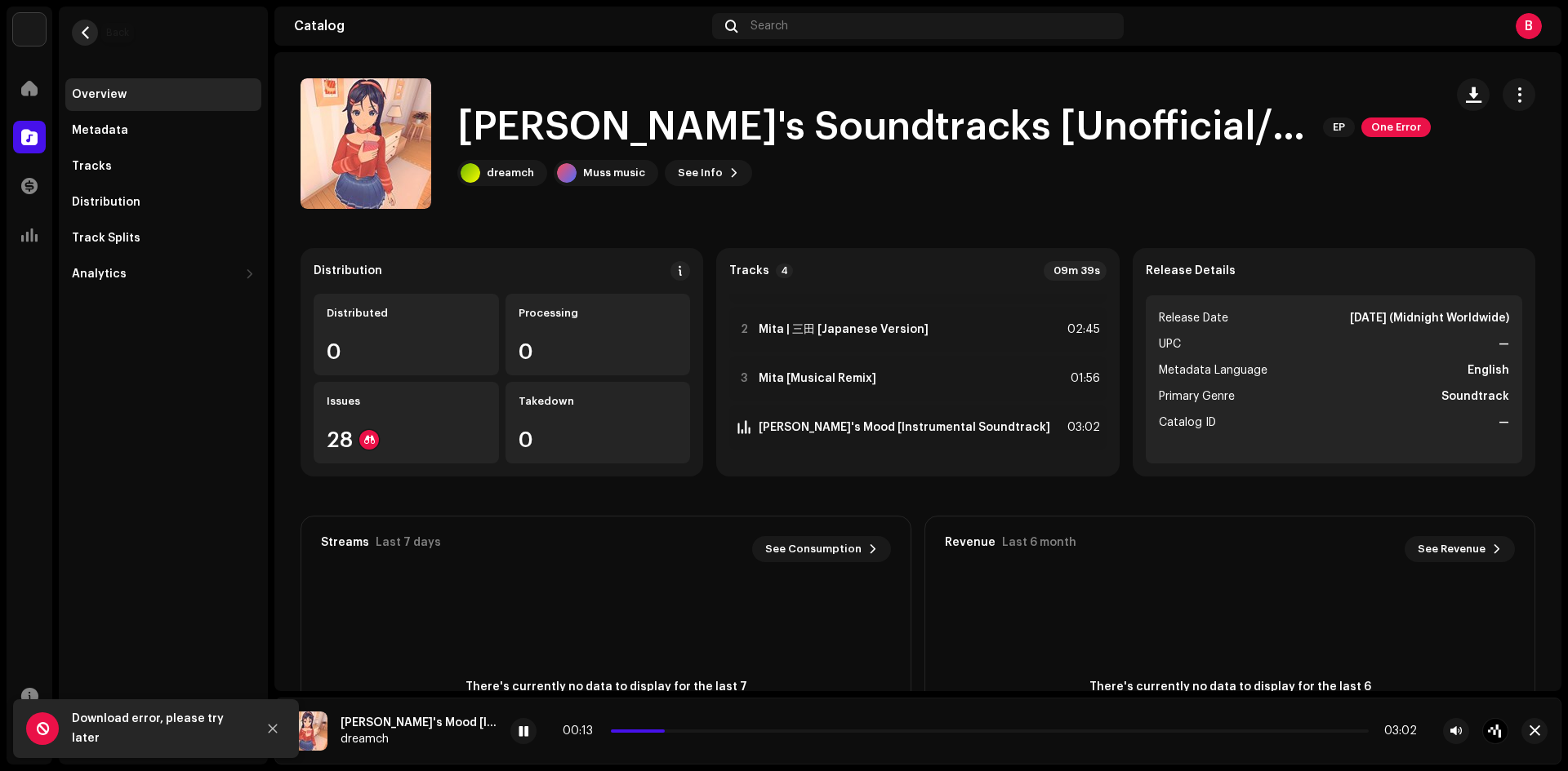
click at [94, 25] on button "button" at bounding box center [85, 32] width 26 height 26
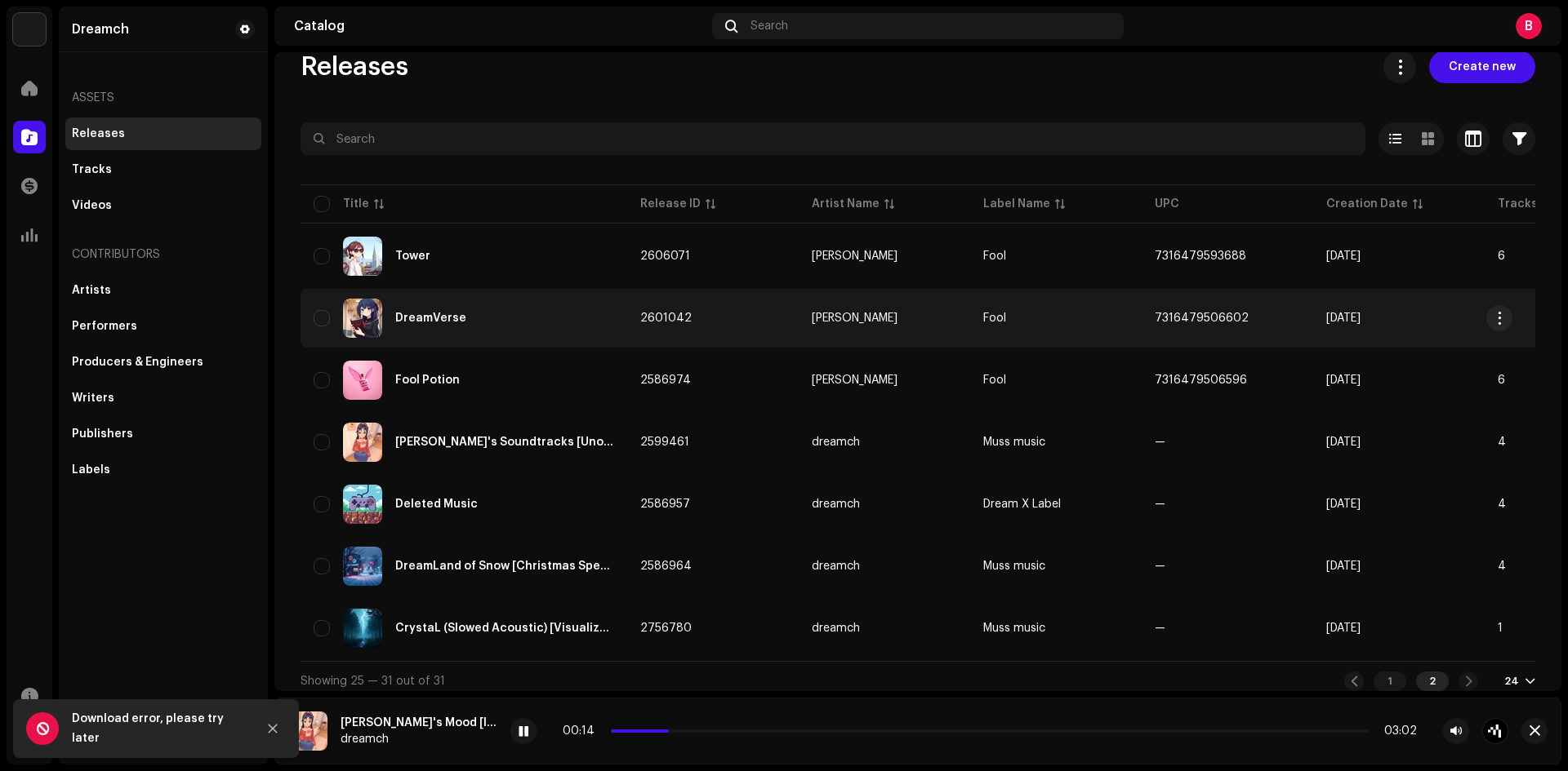
scroll to position [43, 0]
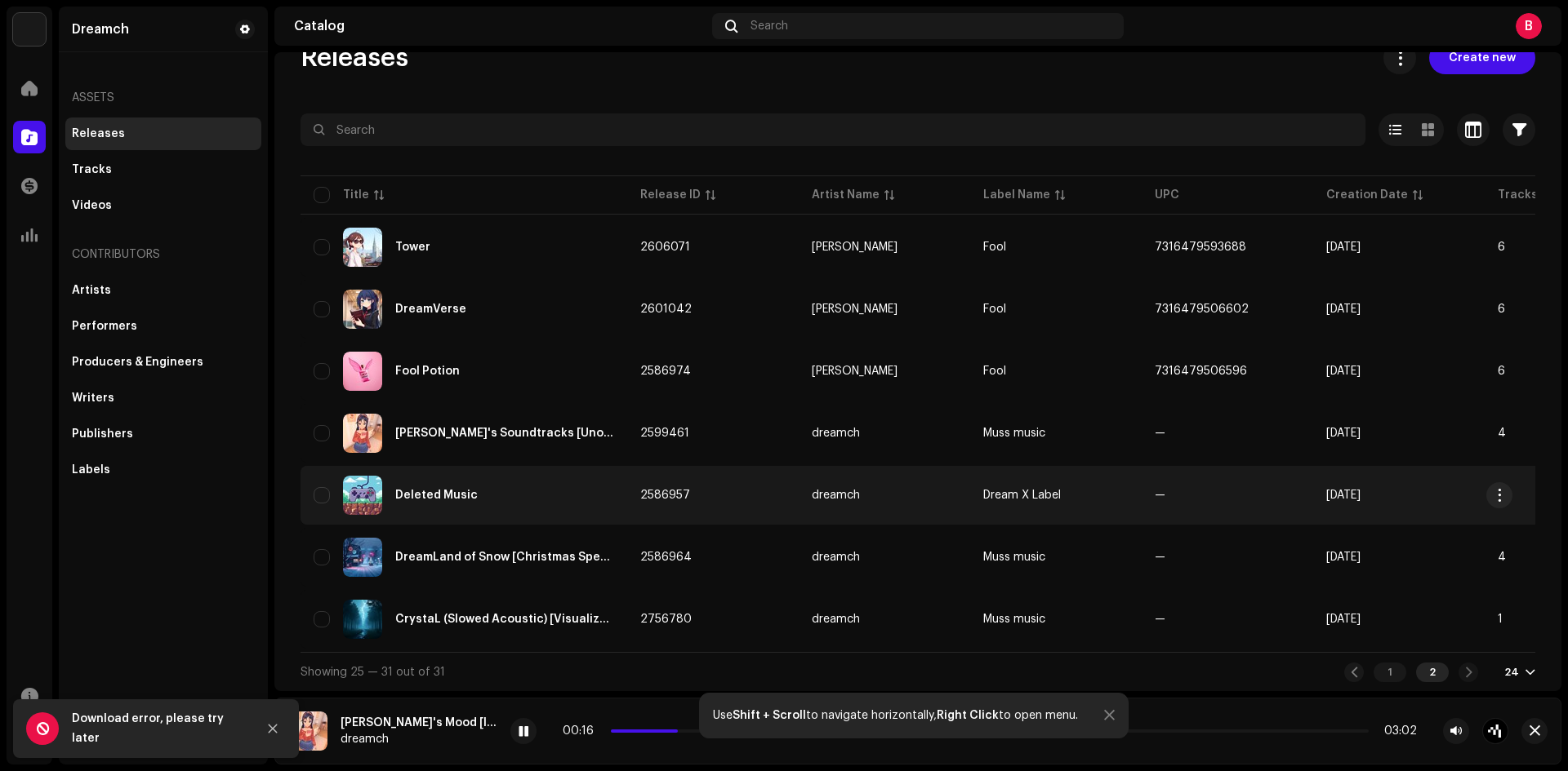
click at [472, 483] on div "Deleted Music" at bounding box center [464, 496] width 300 height 40
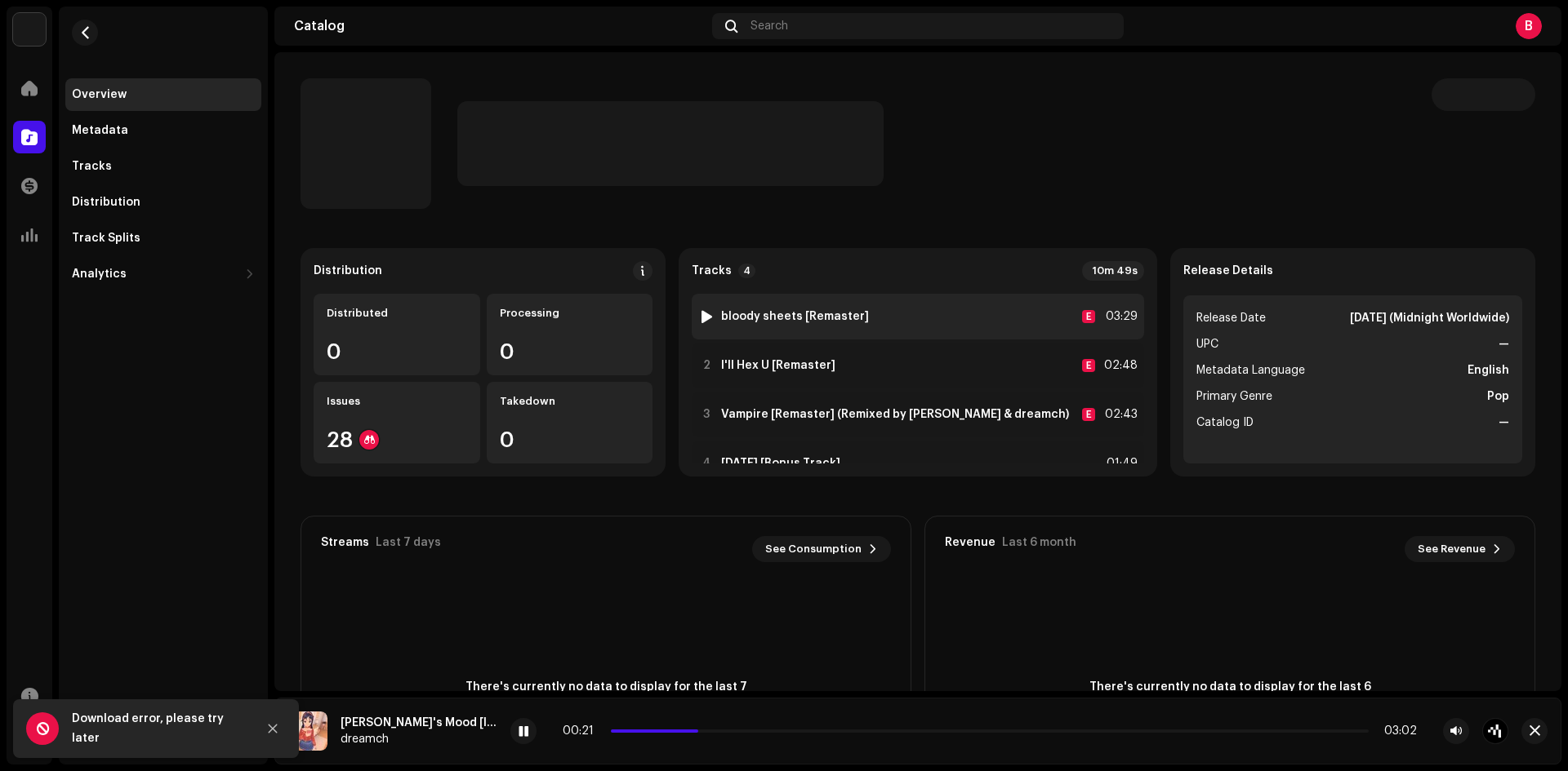
click at [713, 313] on div at bounding box center [707, 316] width 13 height 13
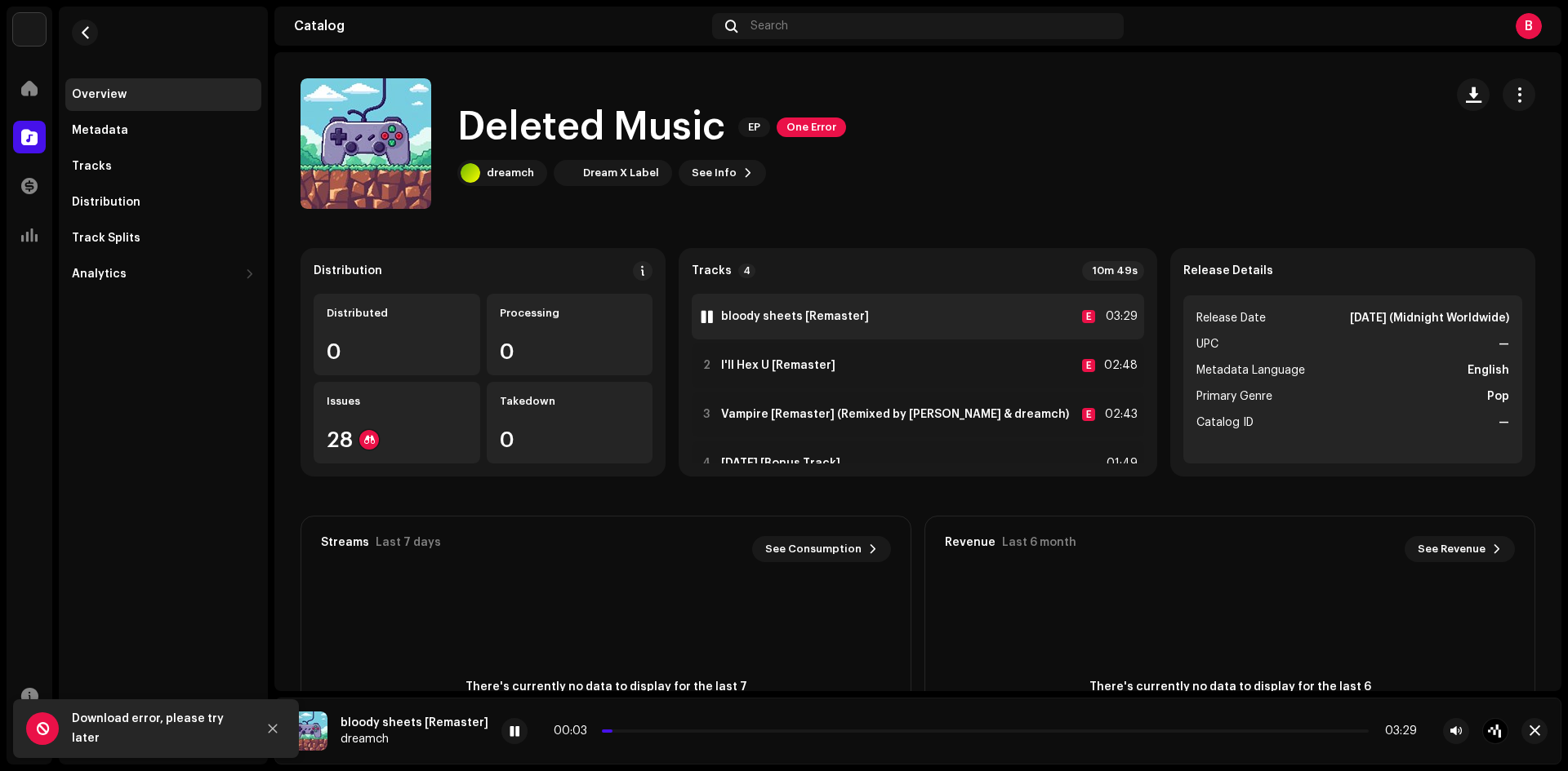
click at [869, 317] on strong "bloody sheets [Remaster]" at bounding box center [795, 316] width 147 height 13
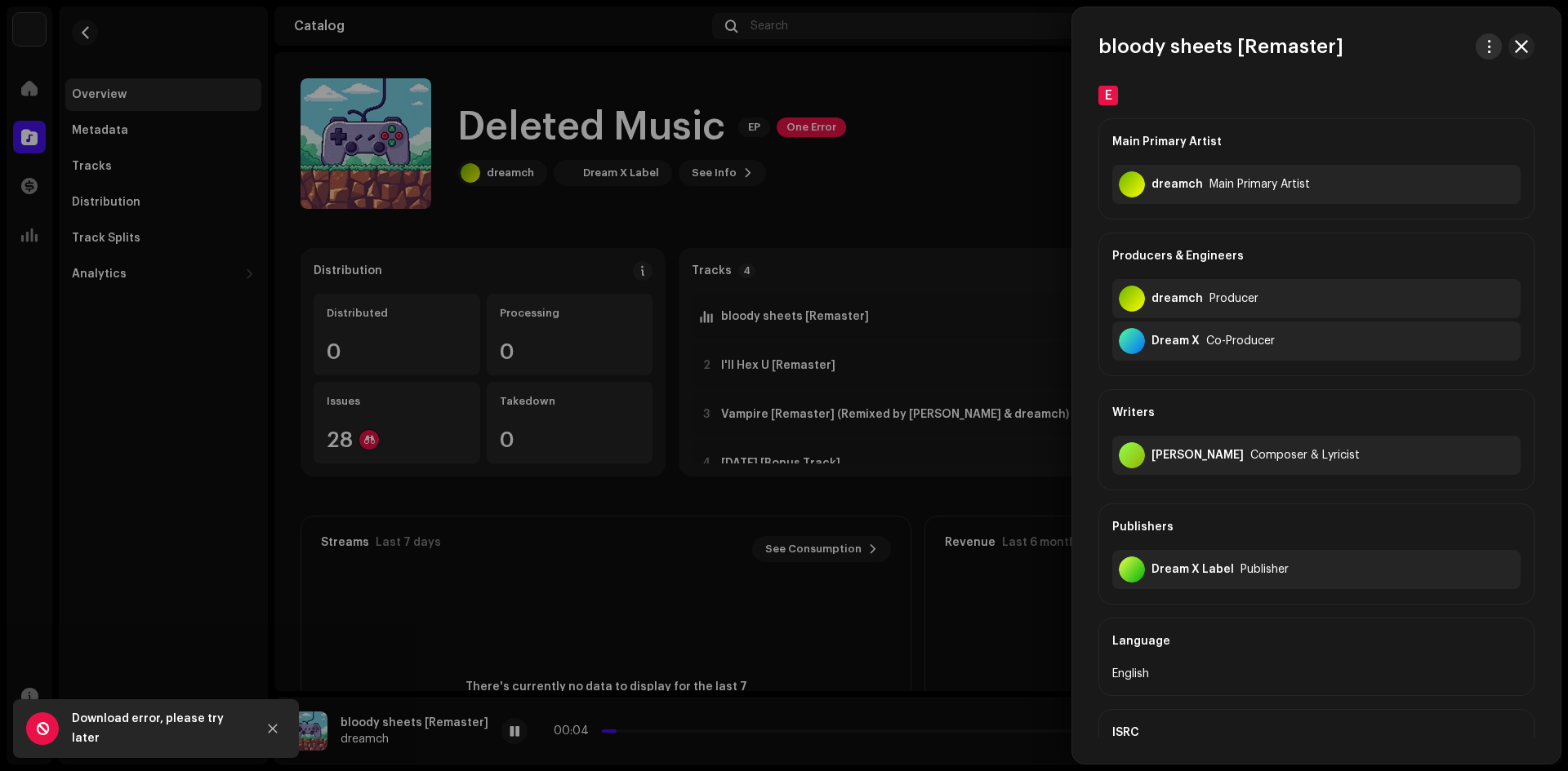
click at [1487, 50] on span "button" at bounding box center [1490, 47] width 13 height 13
click at [1414, 116] on span "Download audio" at bounding box center [1377, 116] width 93 height 13
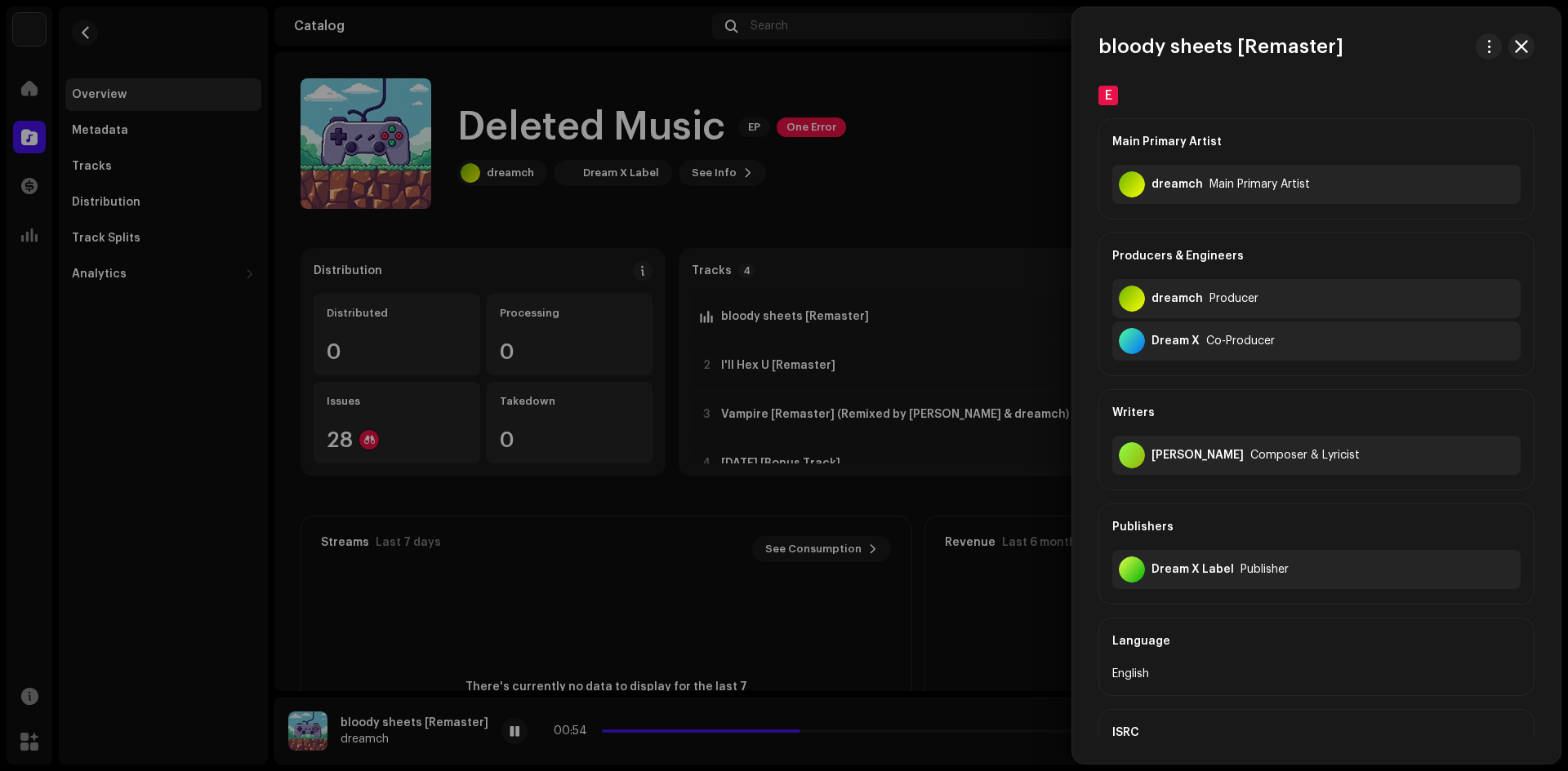
click at [693, 545] on div at bounding box center [784, 386] width 1568 height 771
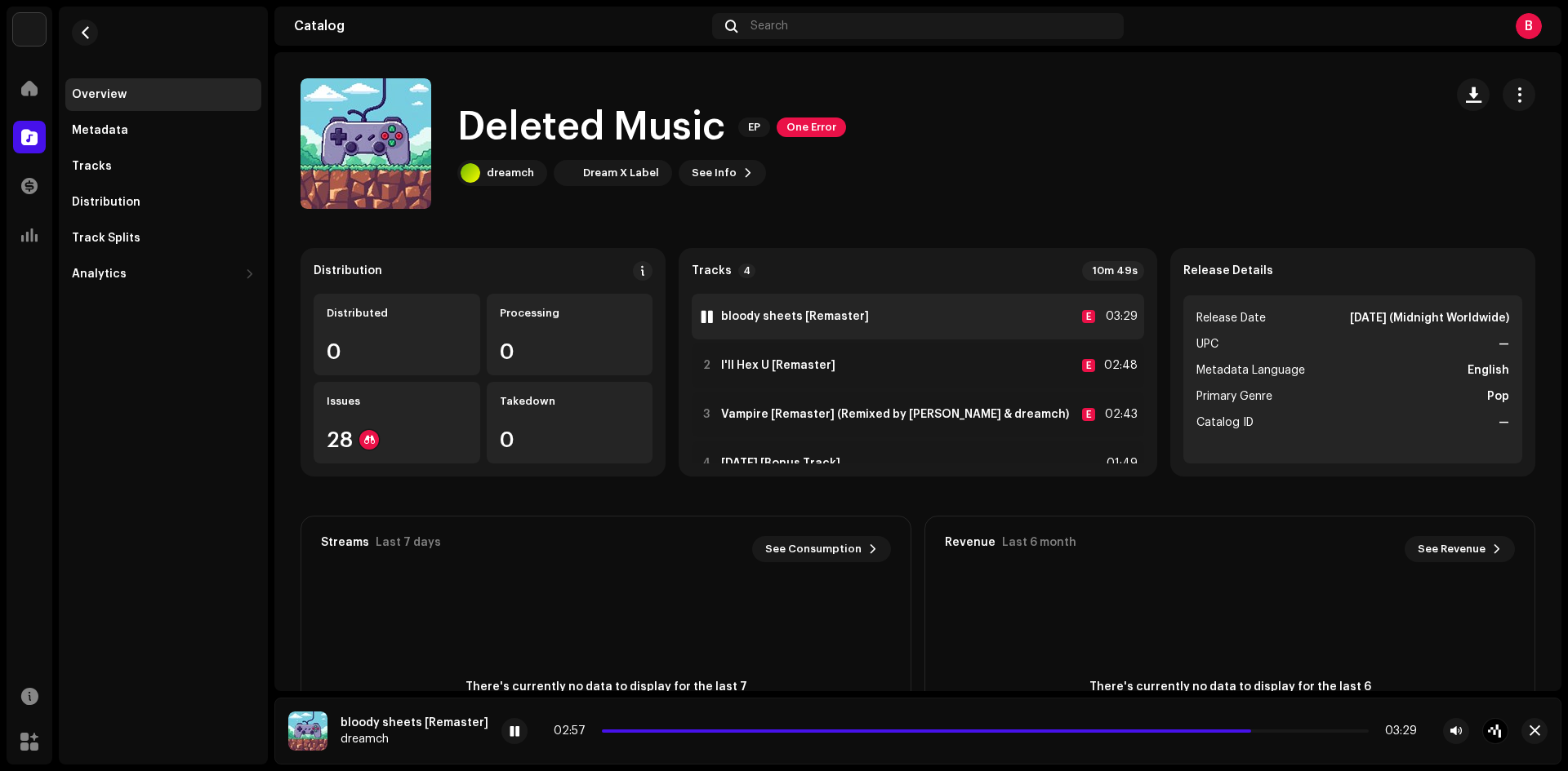
click at [713, 317] on div at bounding box center [707, 316] width 13 height 13
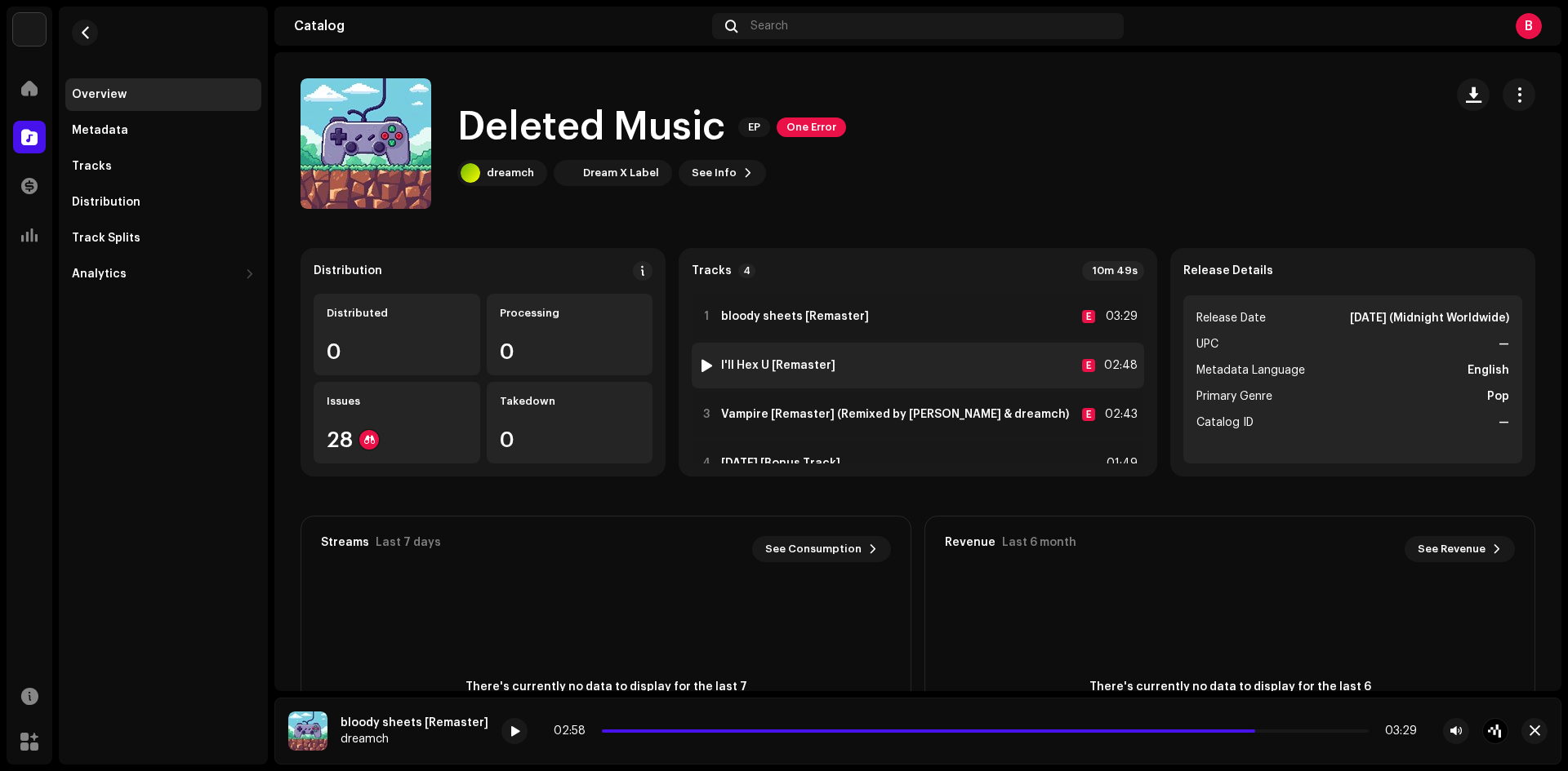
click at [713, 365] on div at bounding box center [707, 366] width 13 height 13
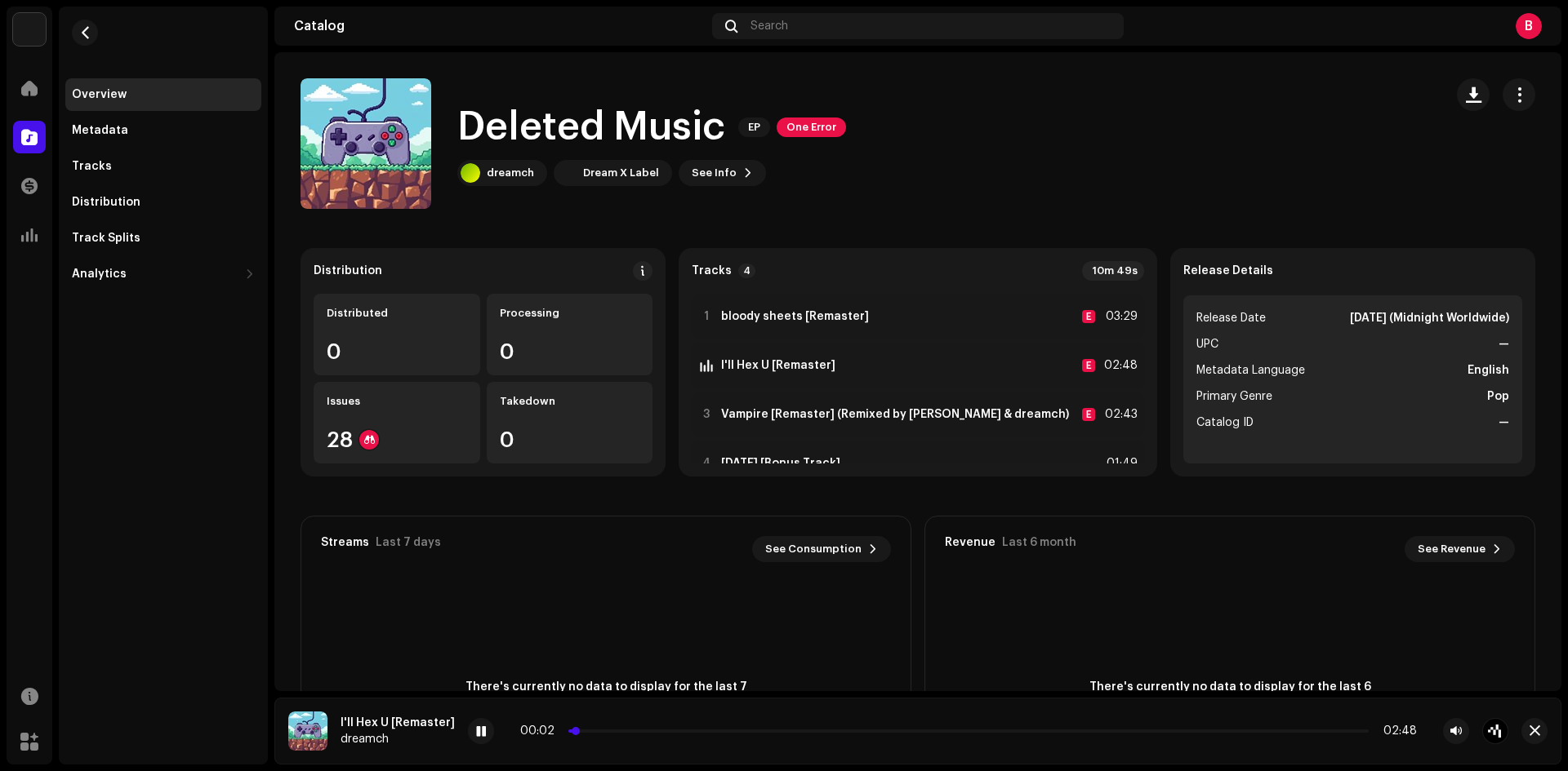
click at [606, 730] on p-slider at bounding box center [968, 731] width 800 height 4
click at [653, 730] on p-slider at bounding box center [968, 731] width 800 height 4
click at [692, 731] on p-slider at bounding box center [968, 731] width 800 height 4
click at [747, 731] on p-slider at bounding box center [968, 731] width 800 height 4
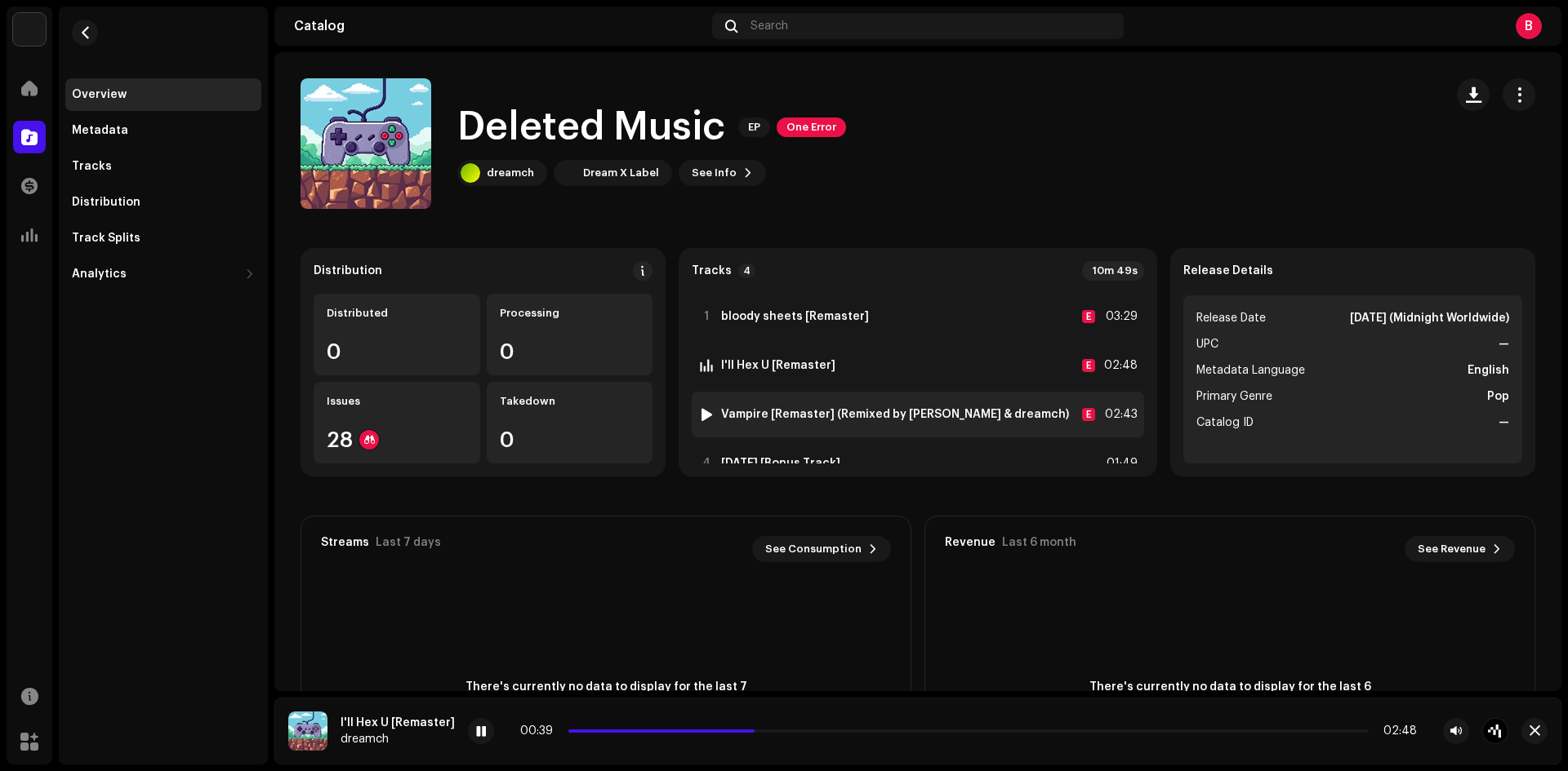
click at [713, 415] on div at bounding box center [707, 414] width 13 height 13
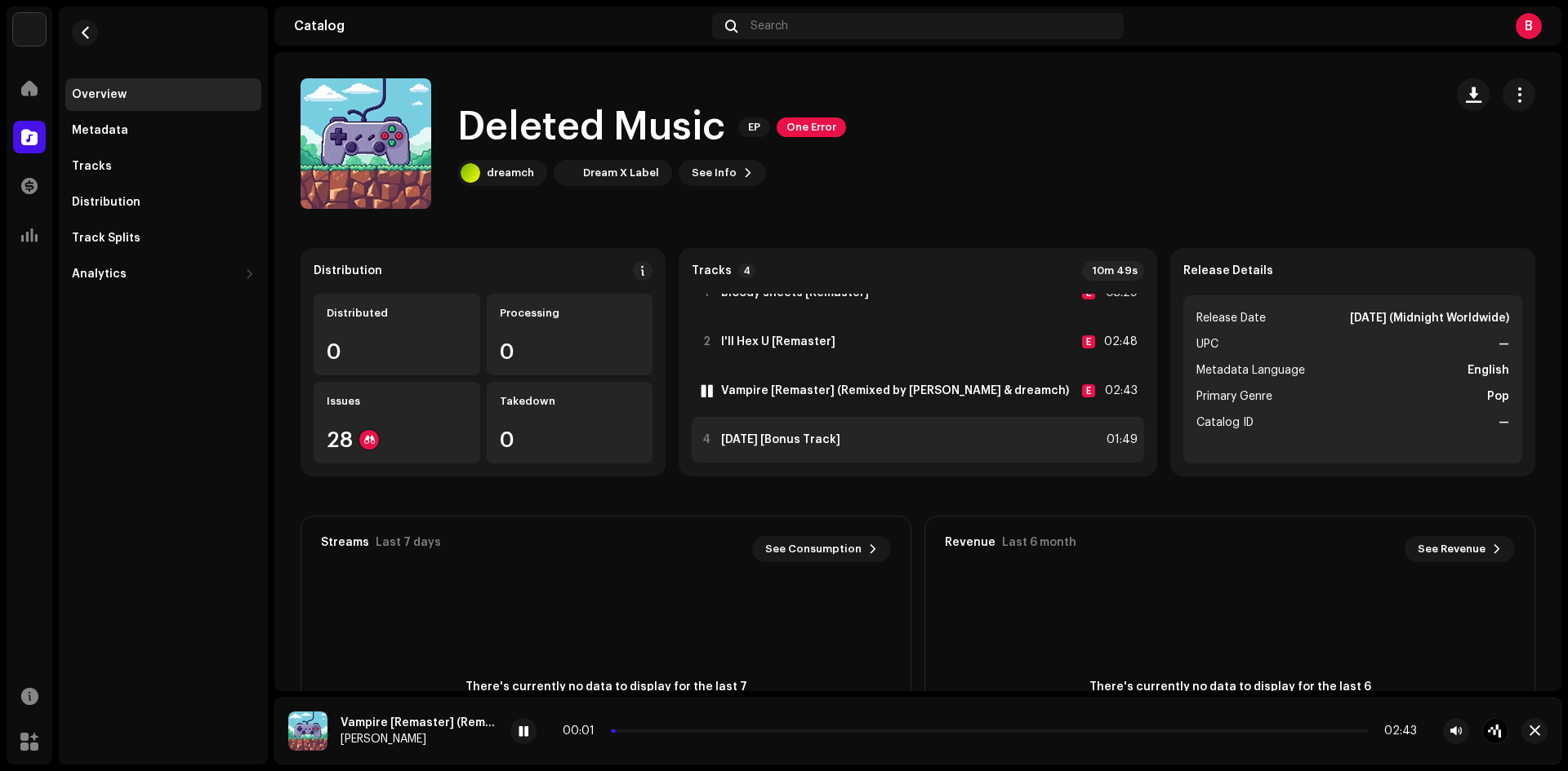
scroll to position [36, 0]
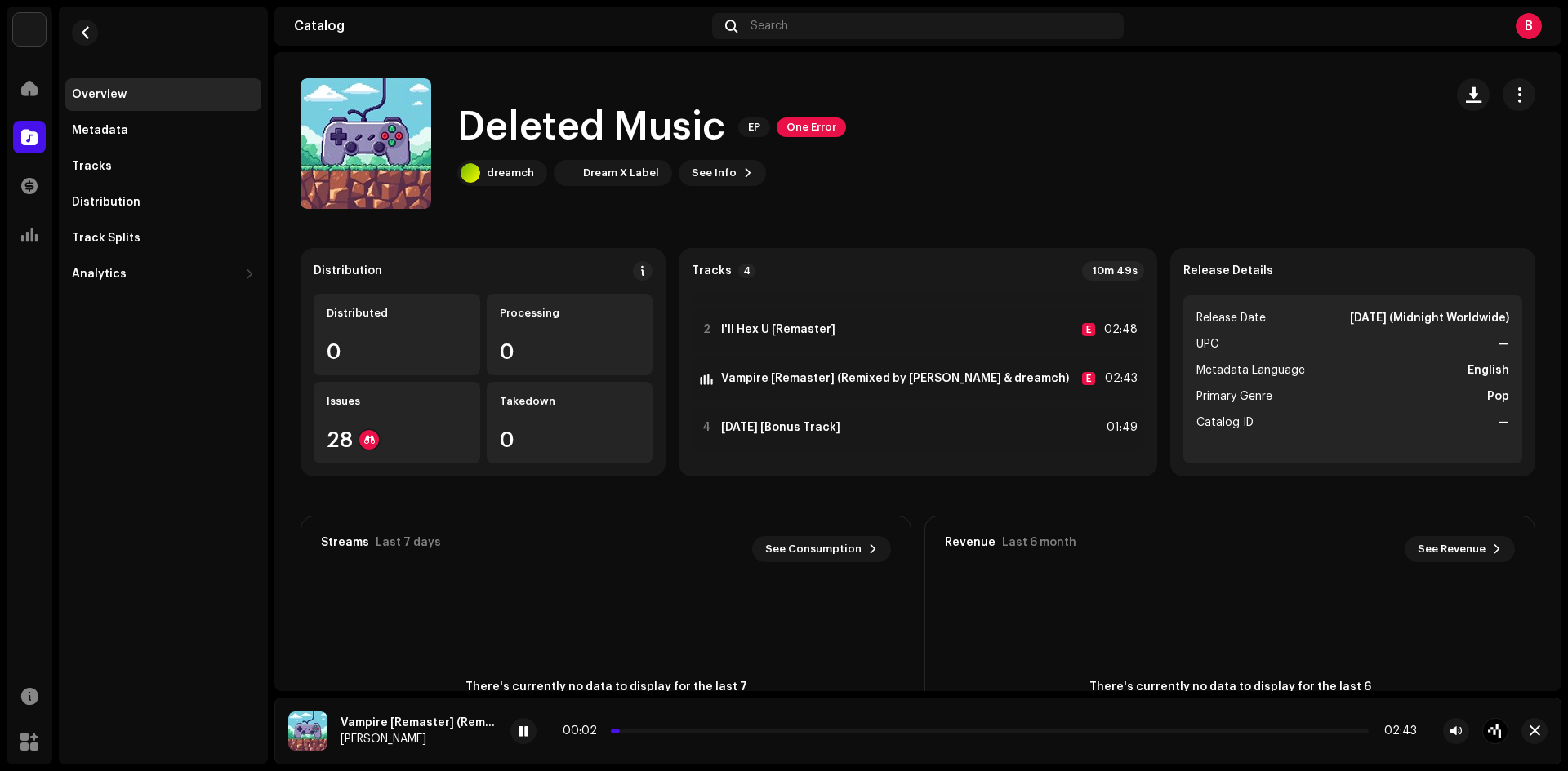
click at [665, 733] on div "00:02 02:43" at bounding box center [990, 731] width 854 height 13
click at [668, 728] on div "00:02 02:43" at bounding box center [990, 731] width 854 height 13
click at [671, 731] on p-slider at bounding box center [989, 731] width 758 height 4
click at [722, 731] on p-slider at bounding box center [989, 731] width 758 height 4
click at [713, 425] on div at bounding box center [707, 428] width 13 height 13
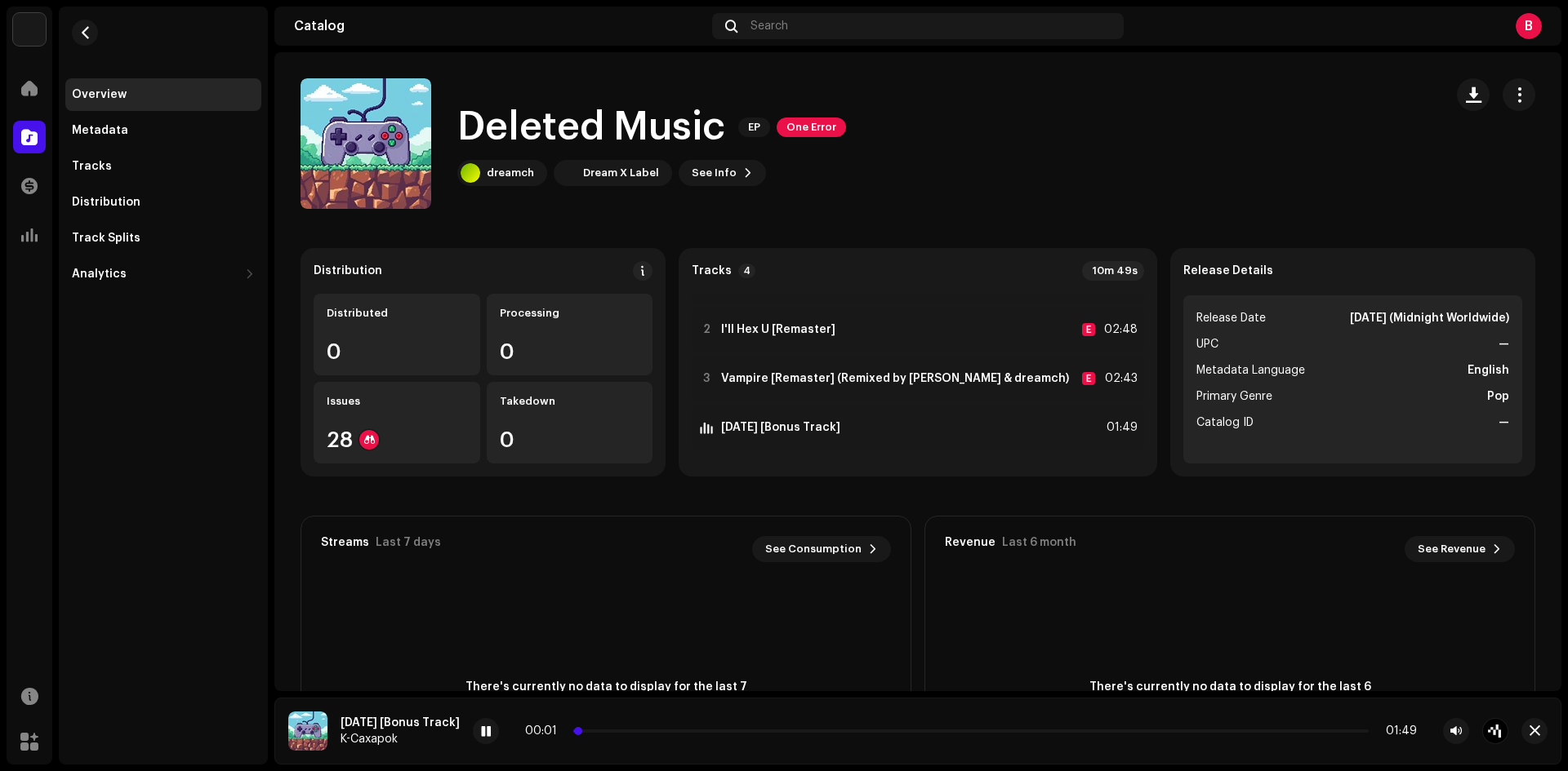
click at [628, 732] on p-slider at bounding box center [971, 731] width 796 height 4
click at [681, 733] on div "00:06 01:49" at bounding box center [971, 731] width 892 height 13
click at [697, 731] on p-slider at bounding box center [971, 731] width 796 height 4
click at [740, 730] on p-slider at bounding box center [971, 731] width 796 height 4
click at [823, 729] on div "00:22 01:49" at bounding box center [971, 731] width 892 height 13
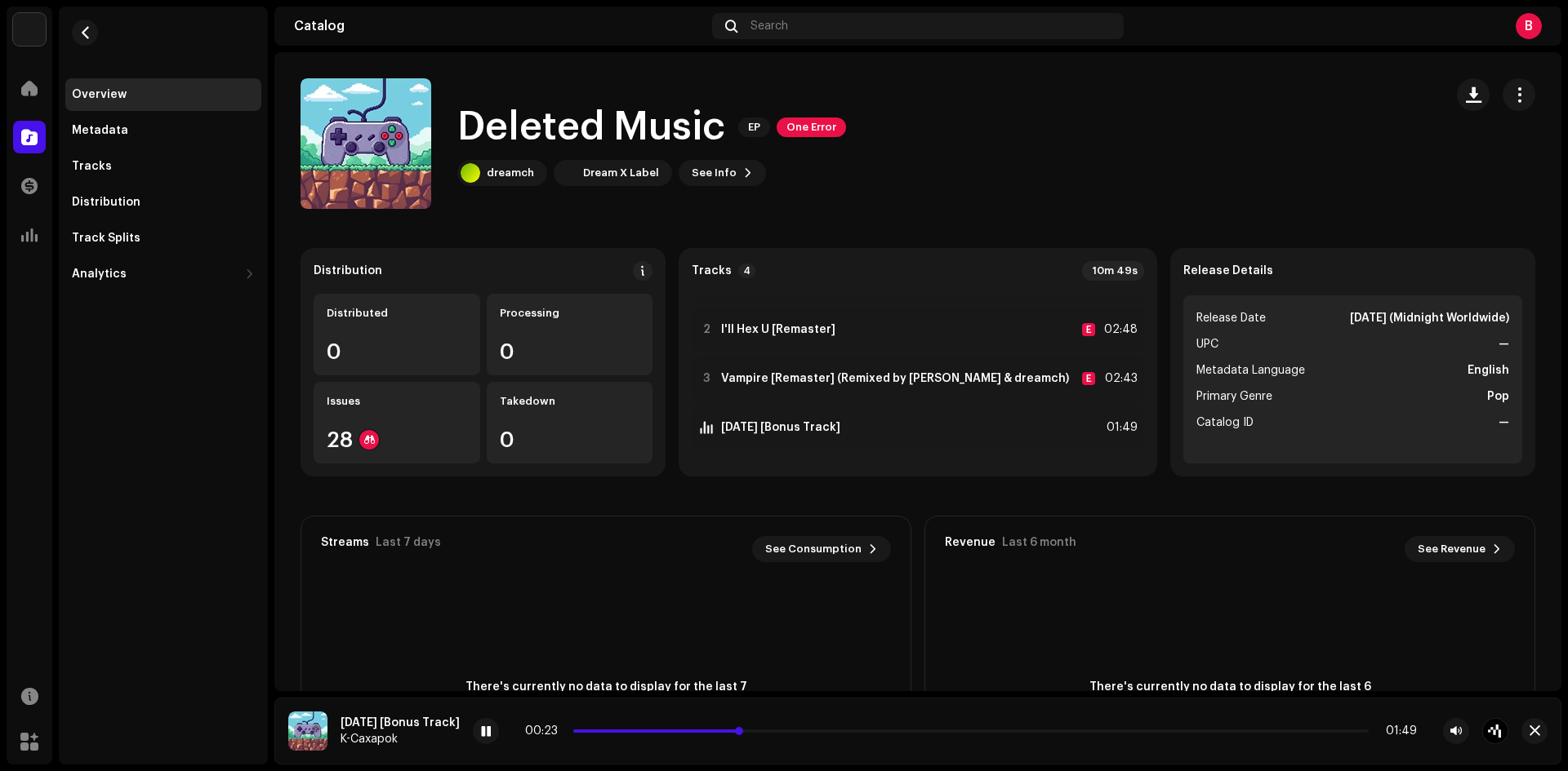
click at [830, 732] on p-slider at bounding box center [971, 731] width 796 height 4
click at [869, 731] on p-slider at bounding box center [971, 731] width 796 height 4
click at [940, 727] on div "00:40 01:49" at bounding box center [971, 731] width 892 height 13
click at [952, 735] on div "00:40 01:49" at bounding box center [971, 731] width 892 height 13
click at [963, 734] on div "00:41 01:49" at bounding box center [971, 731] width 892 height 13
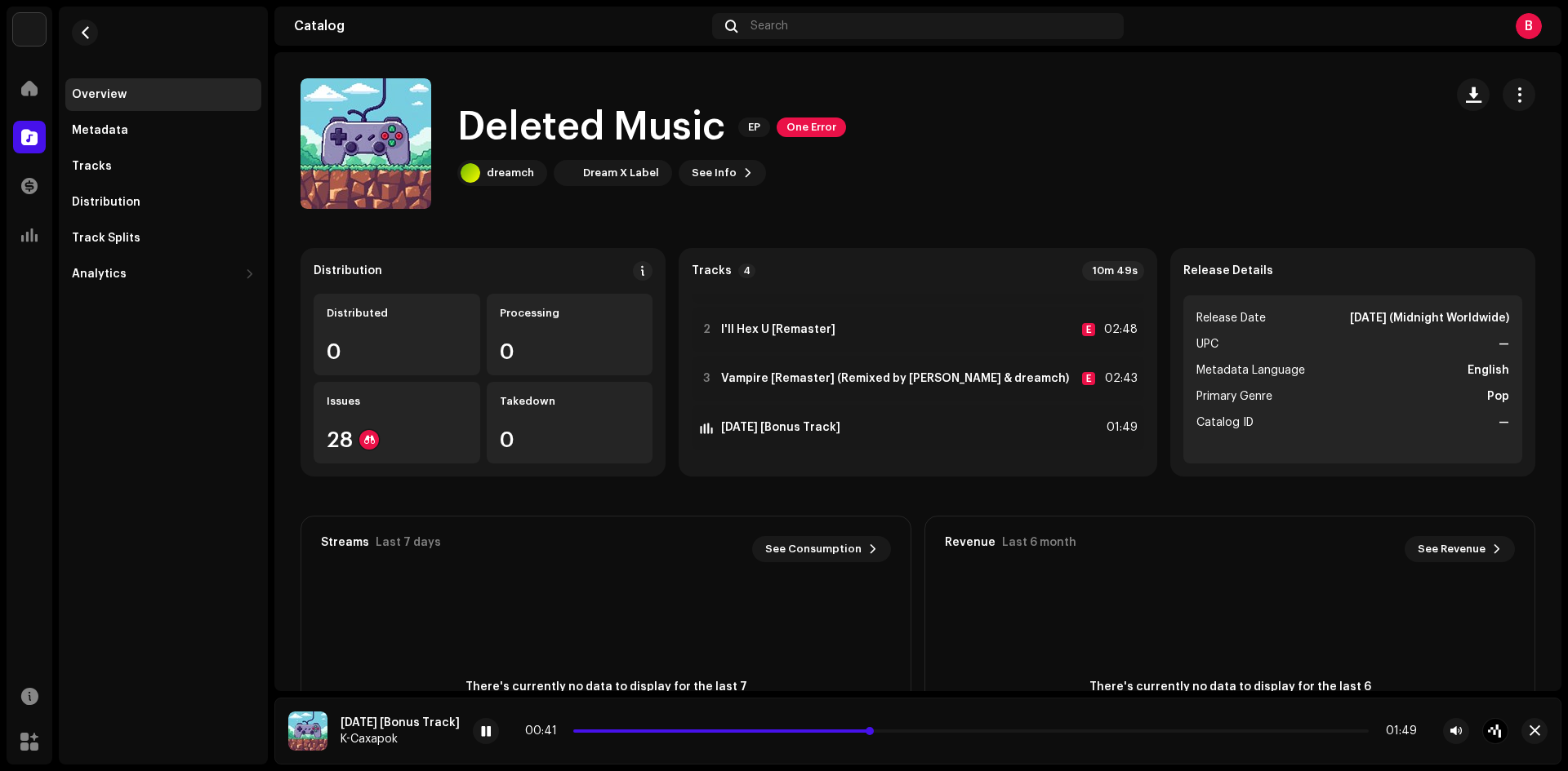
click at [967, 732] on p-slider at bounding box center [971, 731] width 796 height 4
click at [1026, 730] on p-slider at bounding box center [971, 731] width 796 height 4
click at [1084, 732] on p-slider at bounding box center [971, 731] width 796 height 4
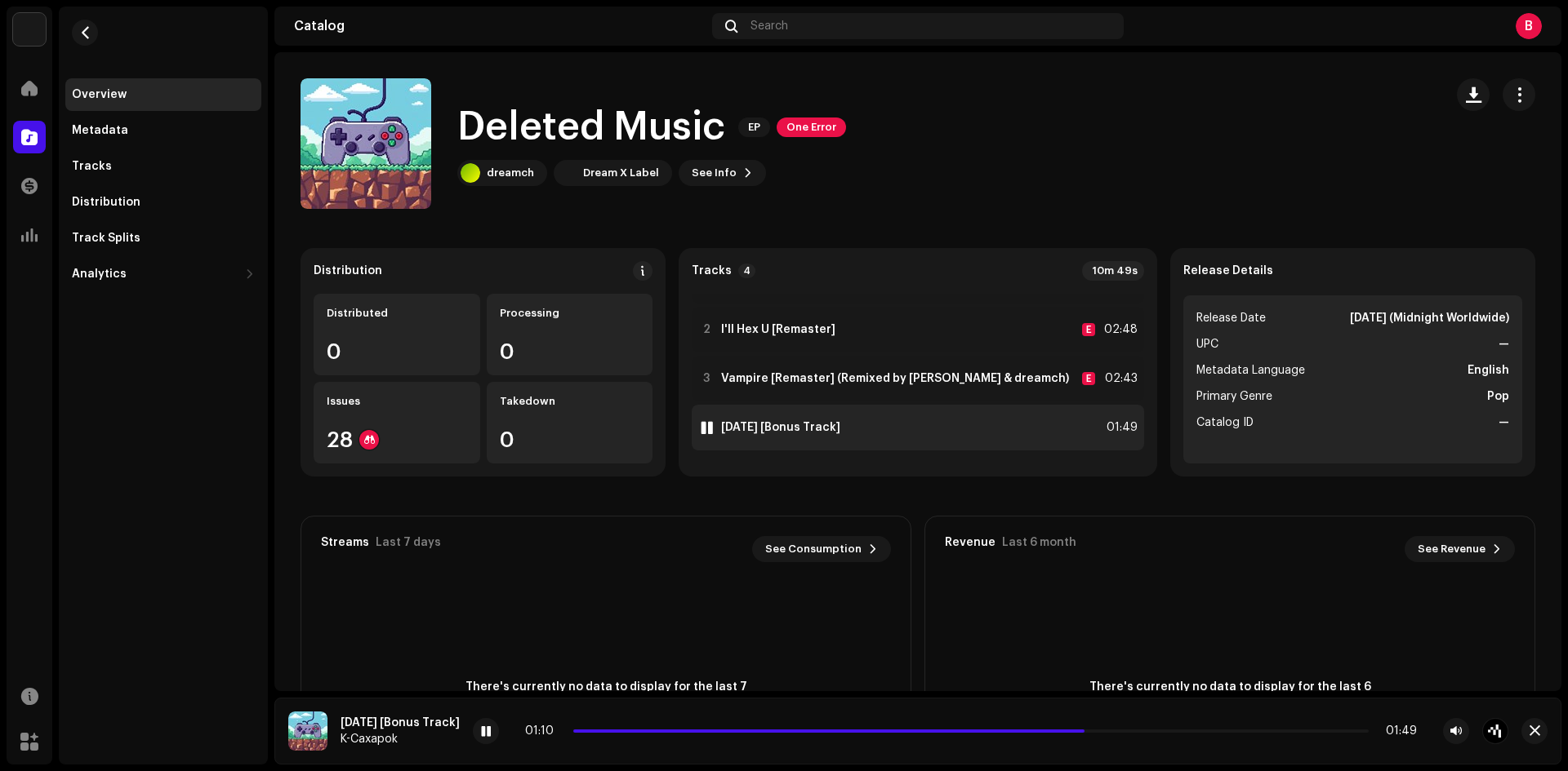
click at [713, 426] on div at bounding box center [707, 428] width 13 height 13
click at [85, 45] on button "button" at bounding box center [85, 32] width 26 height 26
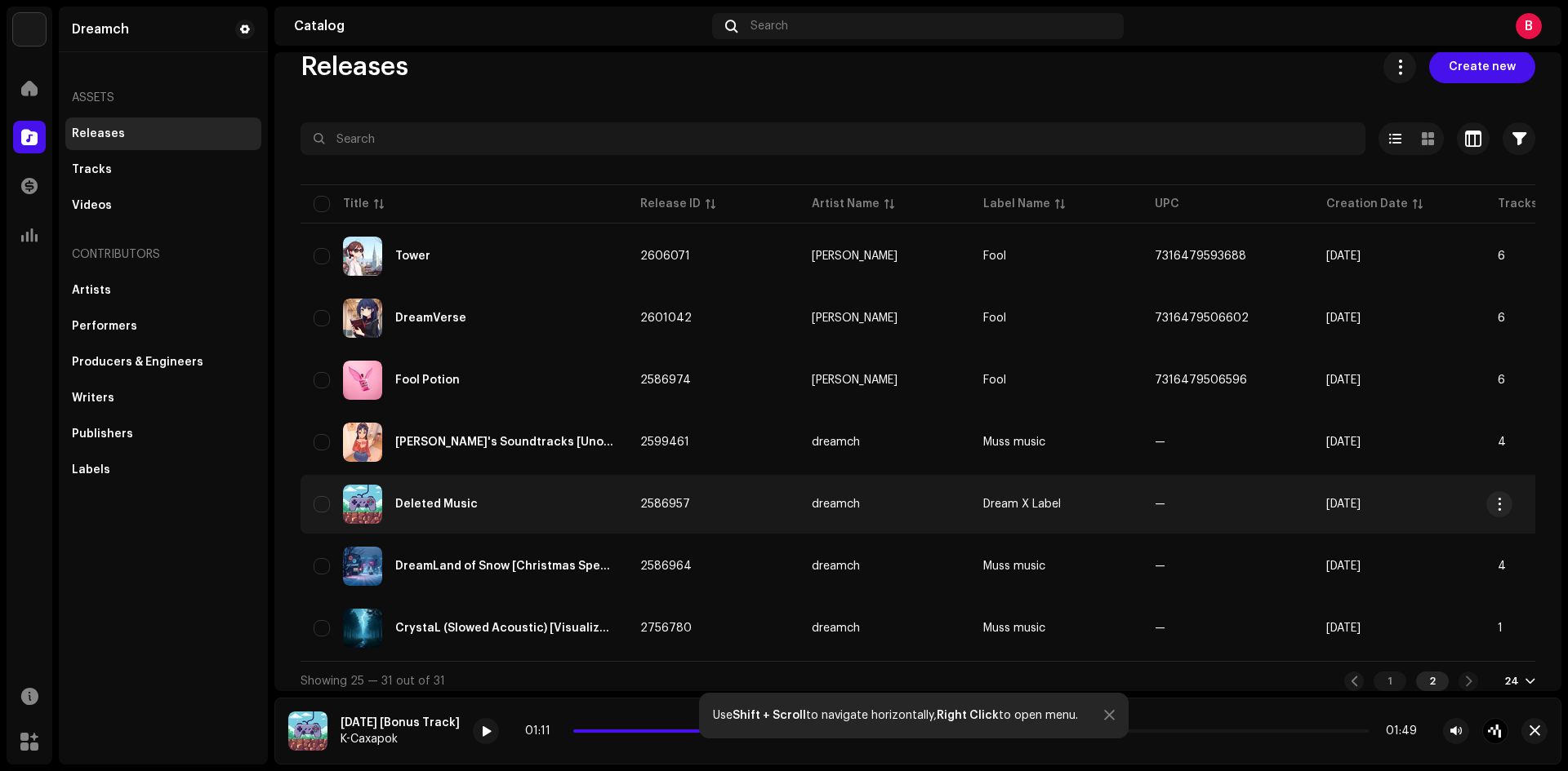
scroll to position [43, 0]
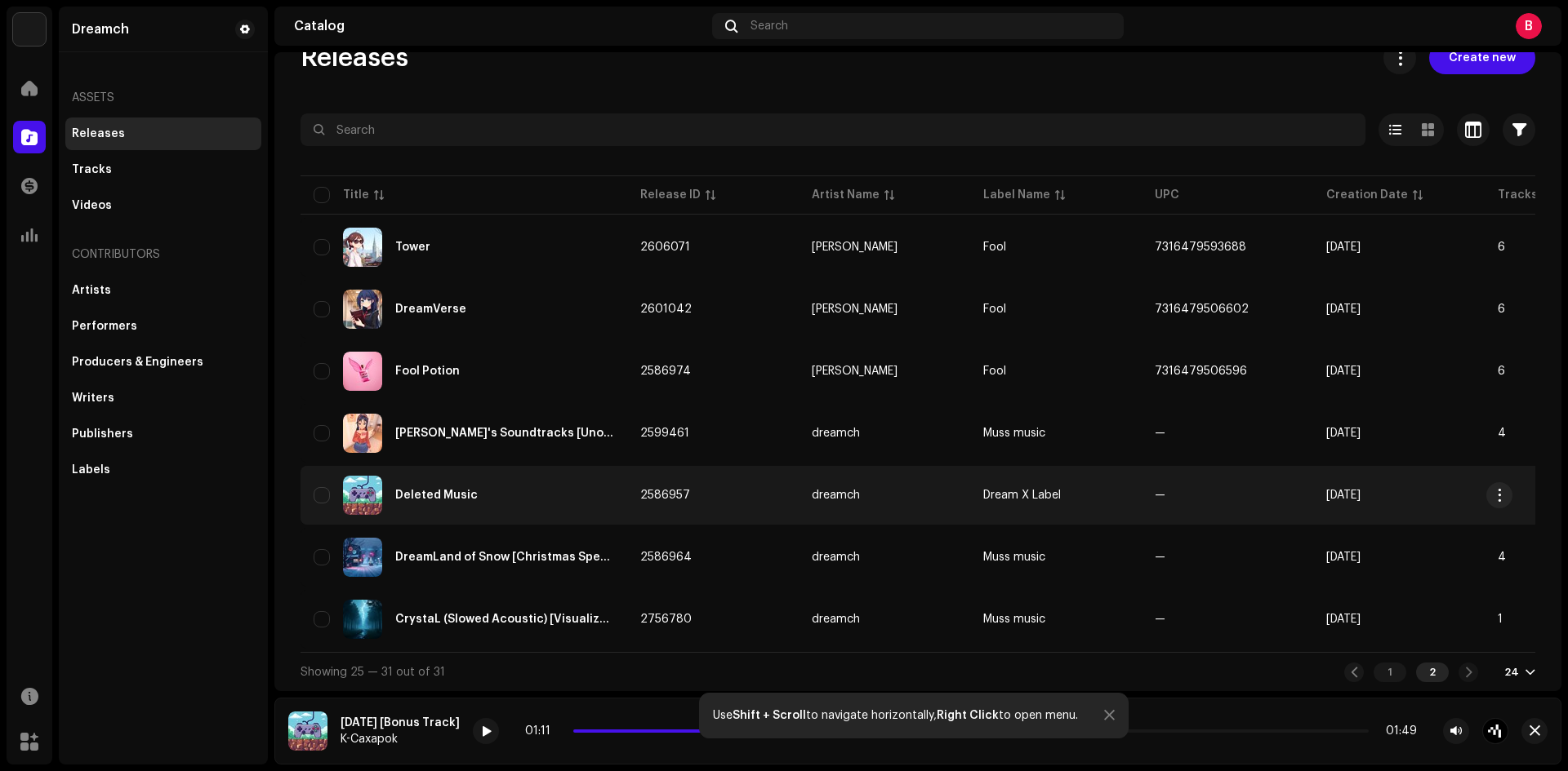
click at [491, 500] on div "Deleted Music" at bounding box center [464, 496] width 300 height 40
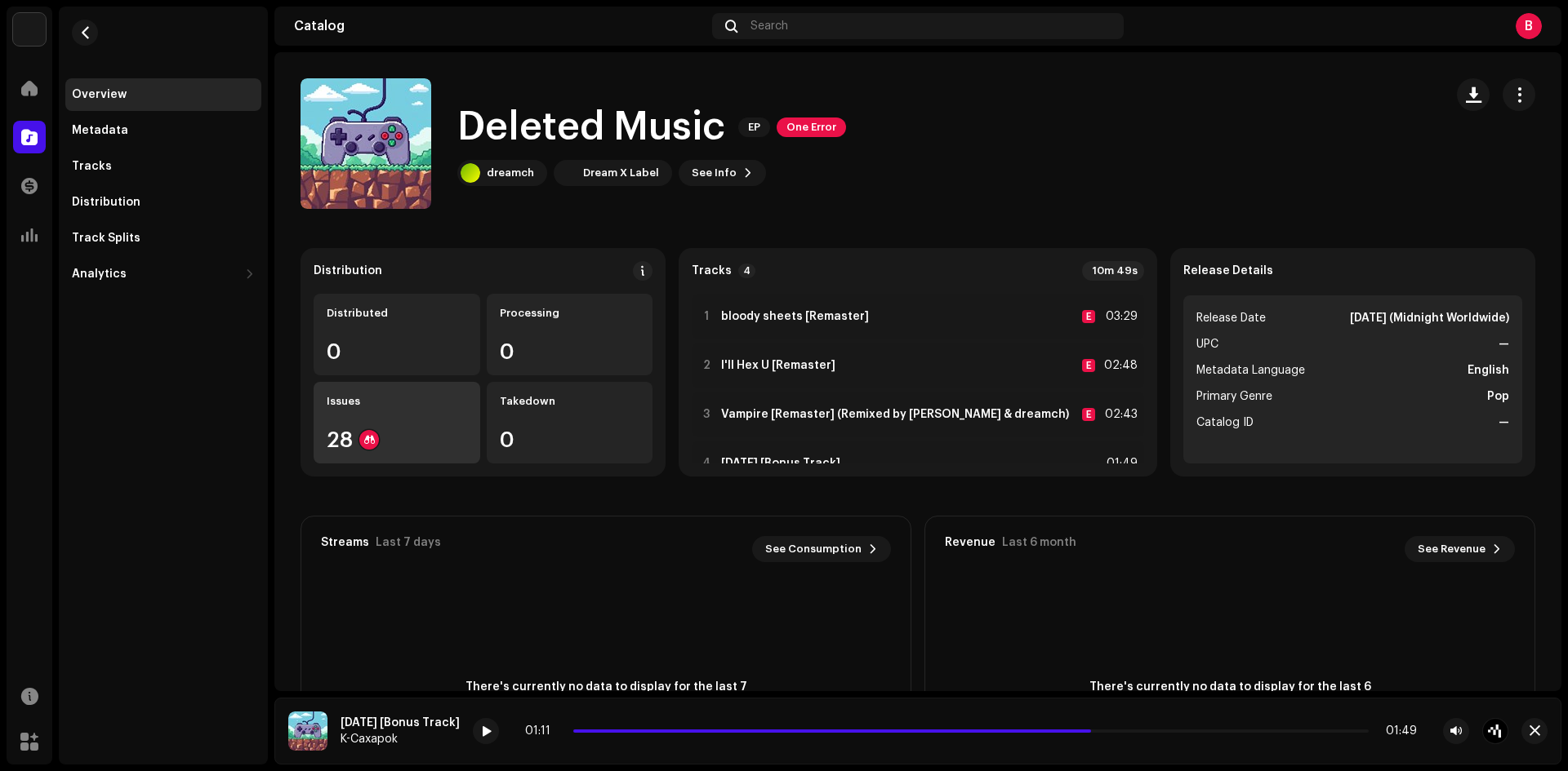
click at [432, 429] on div "Issues 28" at bounding box center [396, 422] width 166 height 82
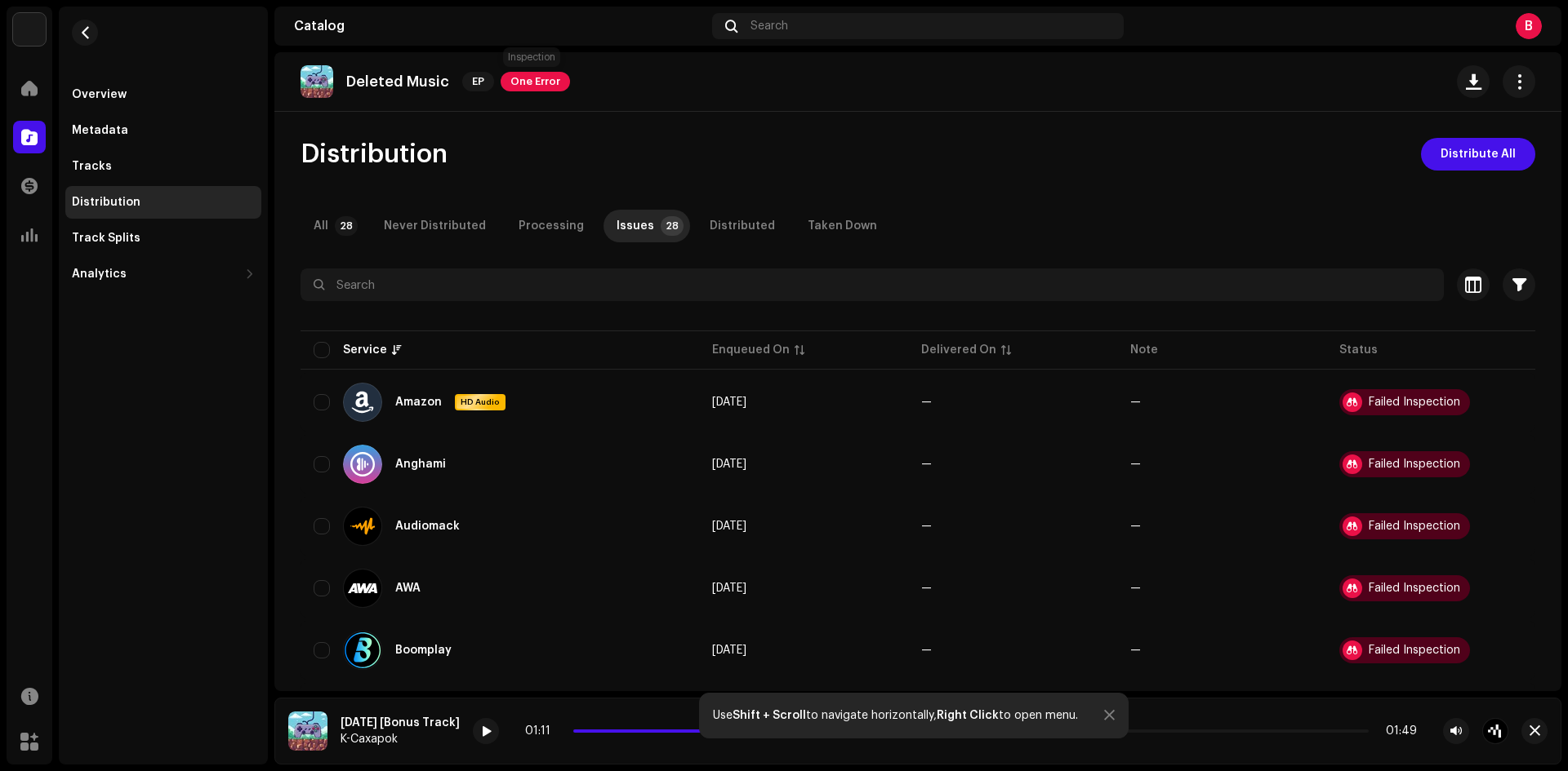
click at [516, 78] on span "One Error" at bounding box center [535, 82] width 69 height 20
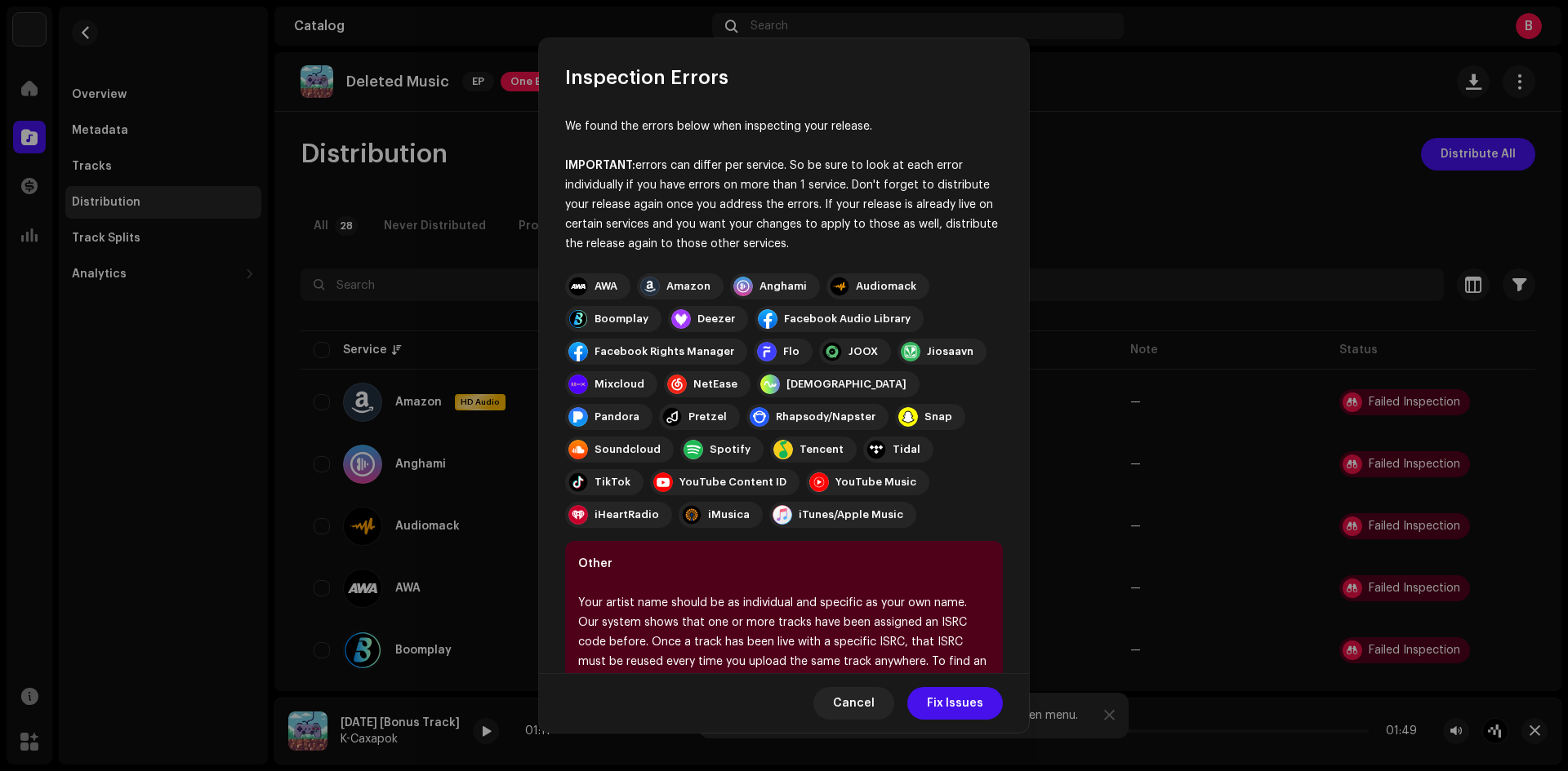
scroll to position [136, 0]
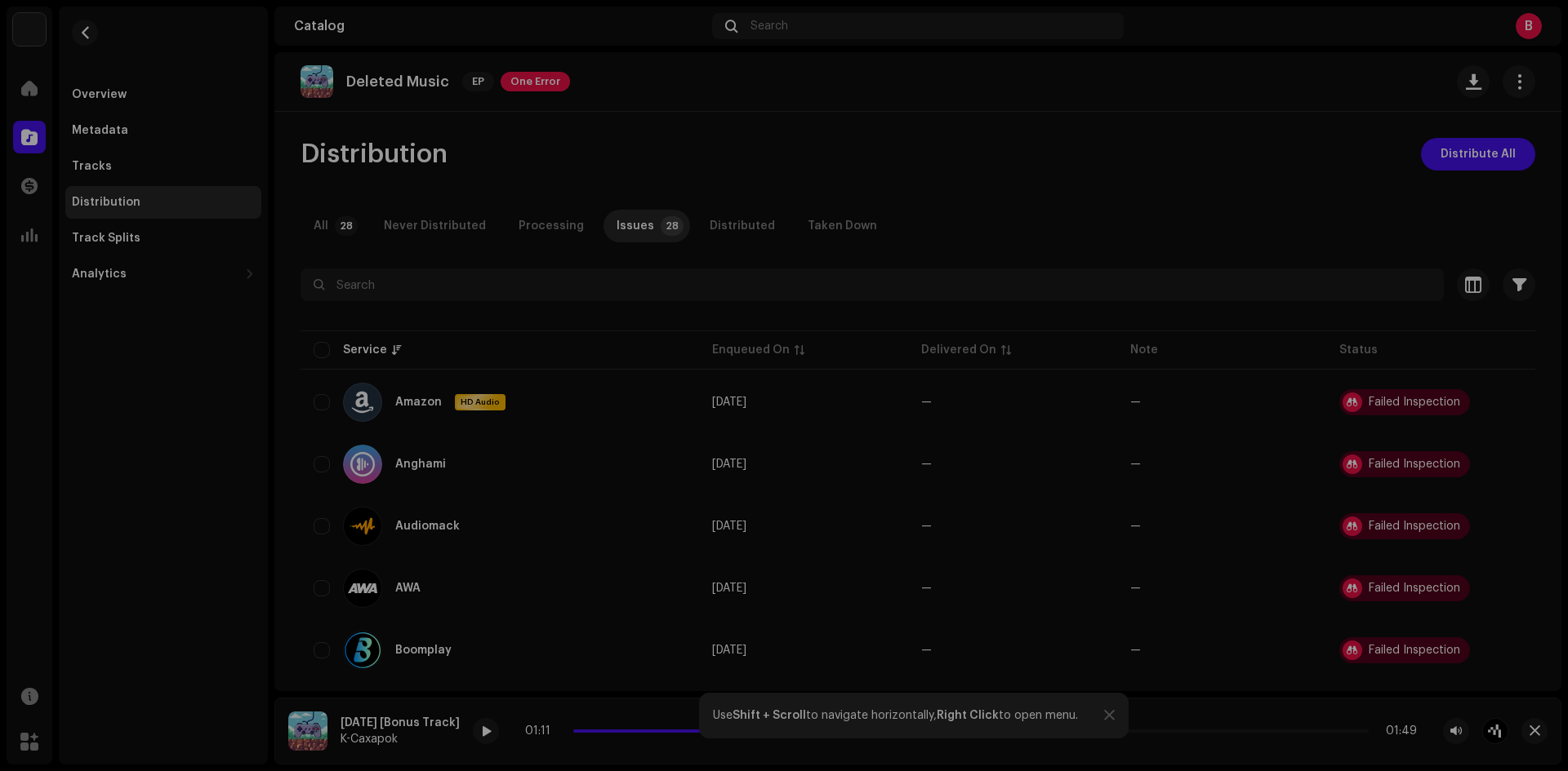
click at [1089, 206] on div "Inspection Errors We found the errors below when inspecting your release. IMPOR…" at bounding box center [784, 386] width 1568 height 771
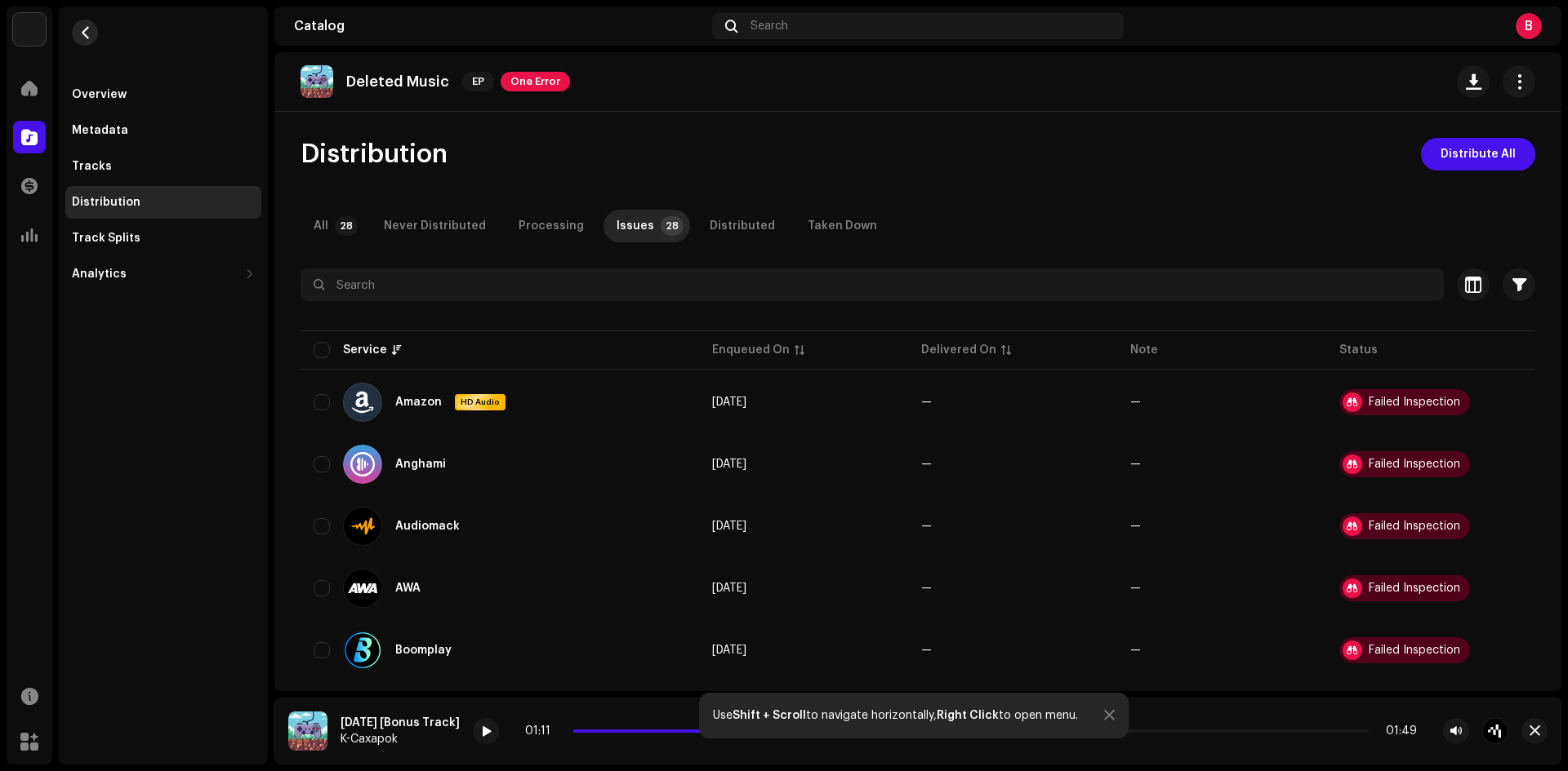
click at [93, 40] on button "button" at bounding box center [85, 32] width 26 height 26
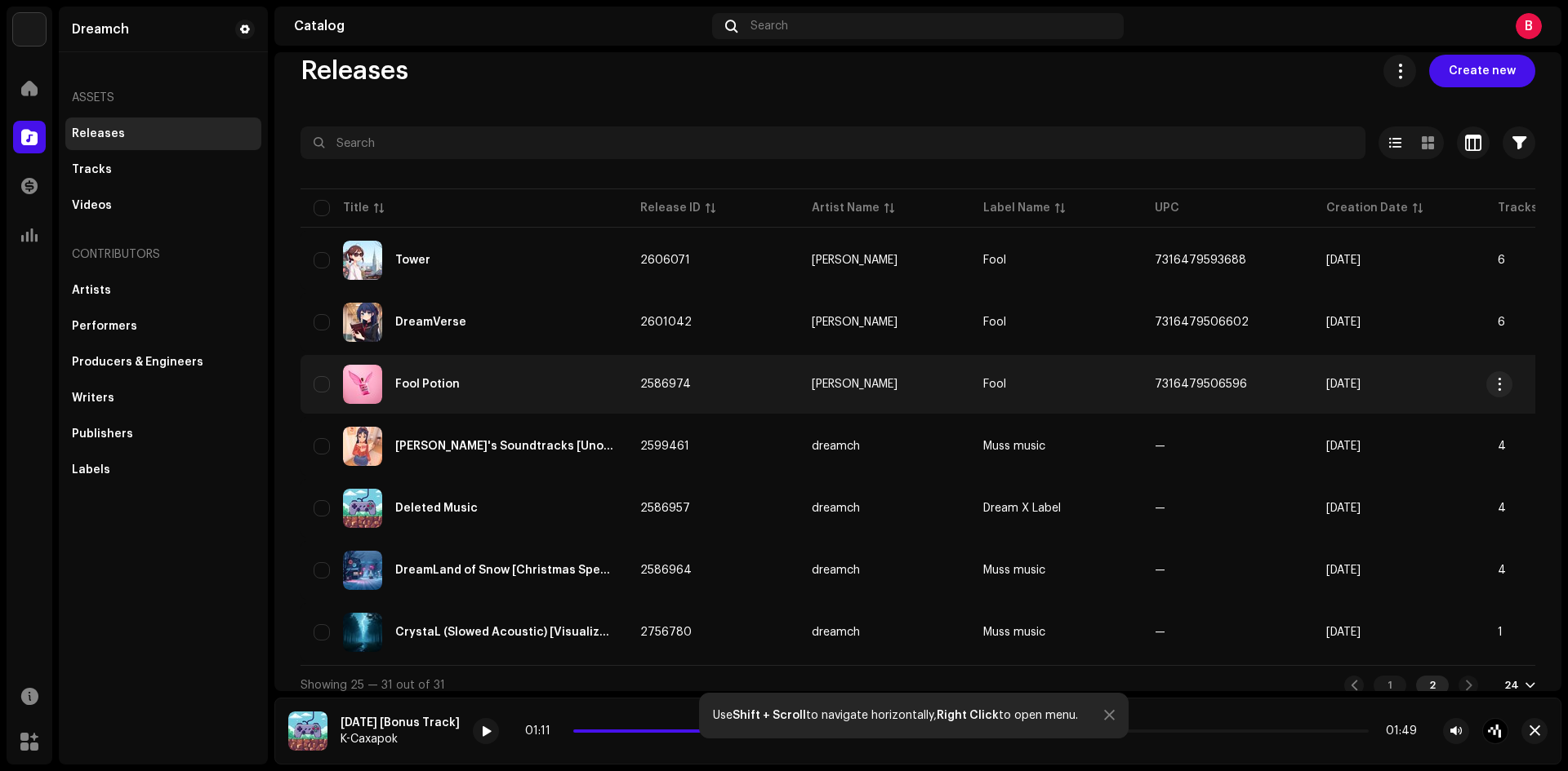
scroll to position [43, 0]
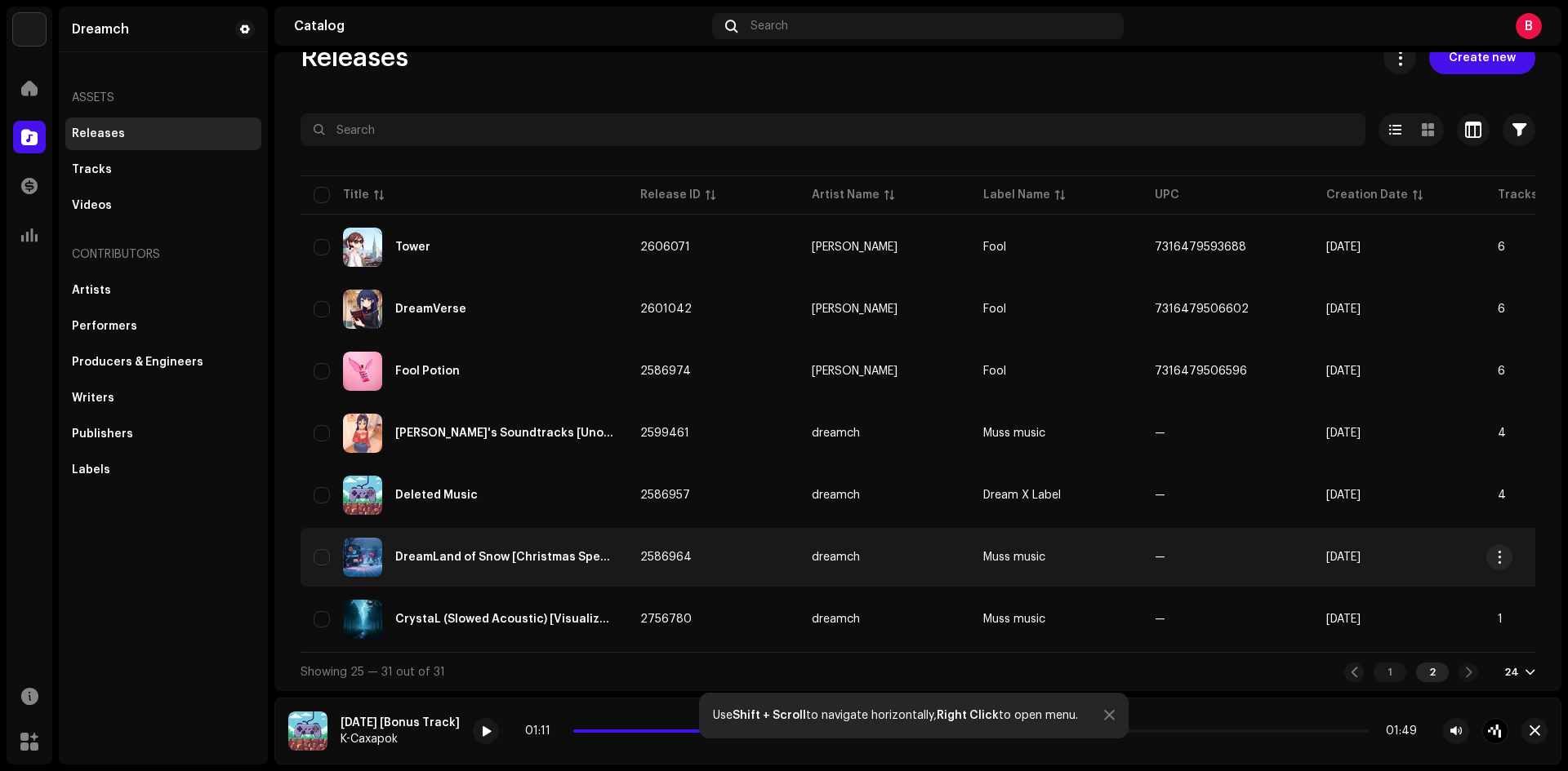
click at [468, 543] on div "DreamLand of Snow [Christmas Special]" at bounding box center [464, 558] width 300 height 40
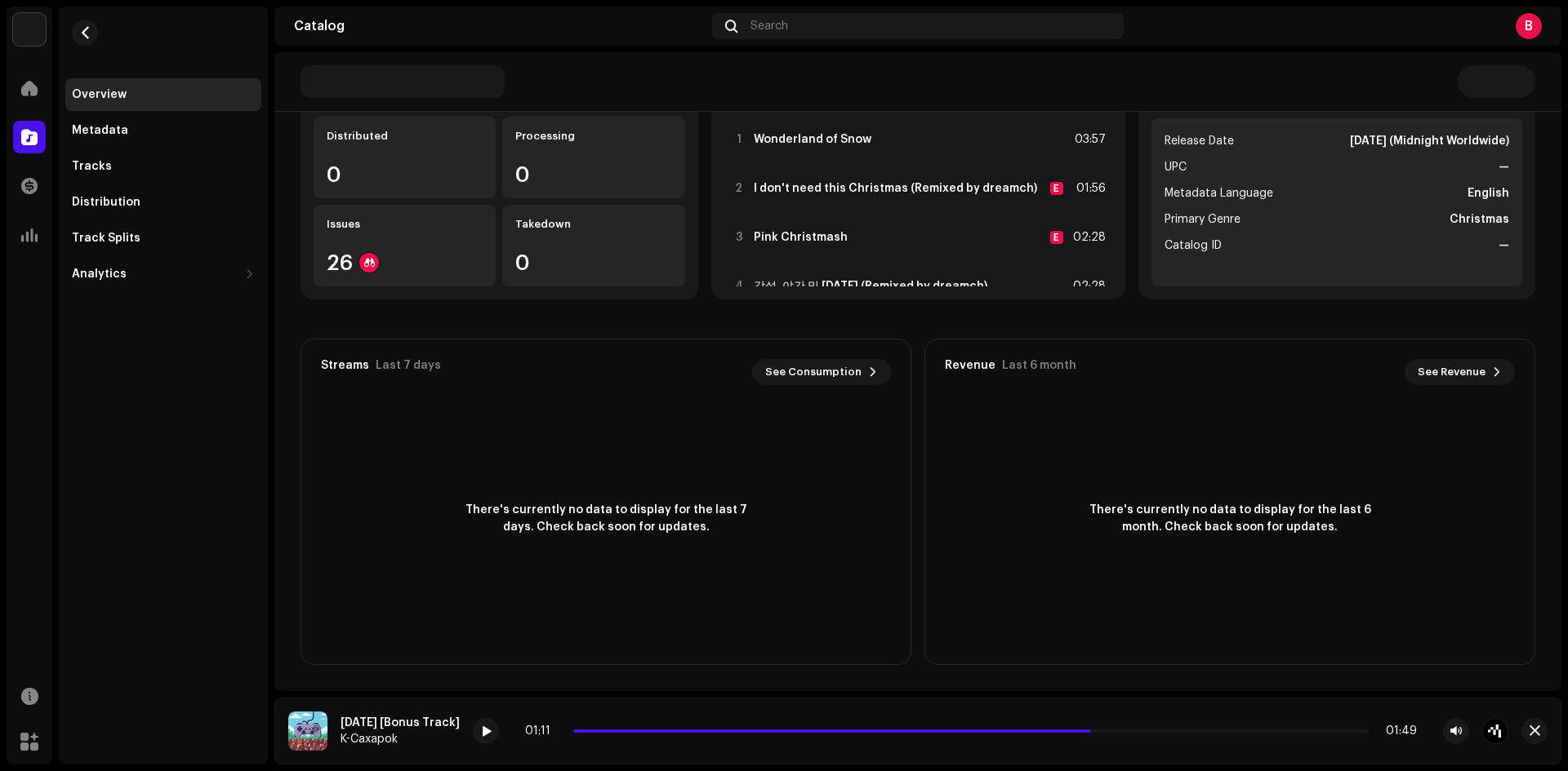
scroll to position [40, 0]
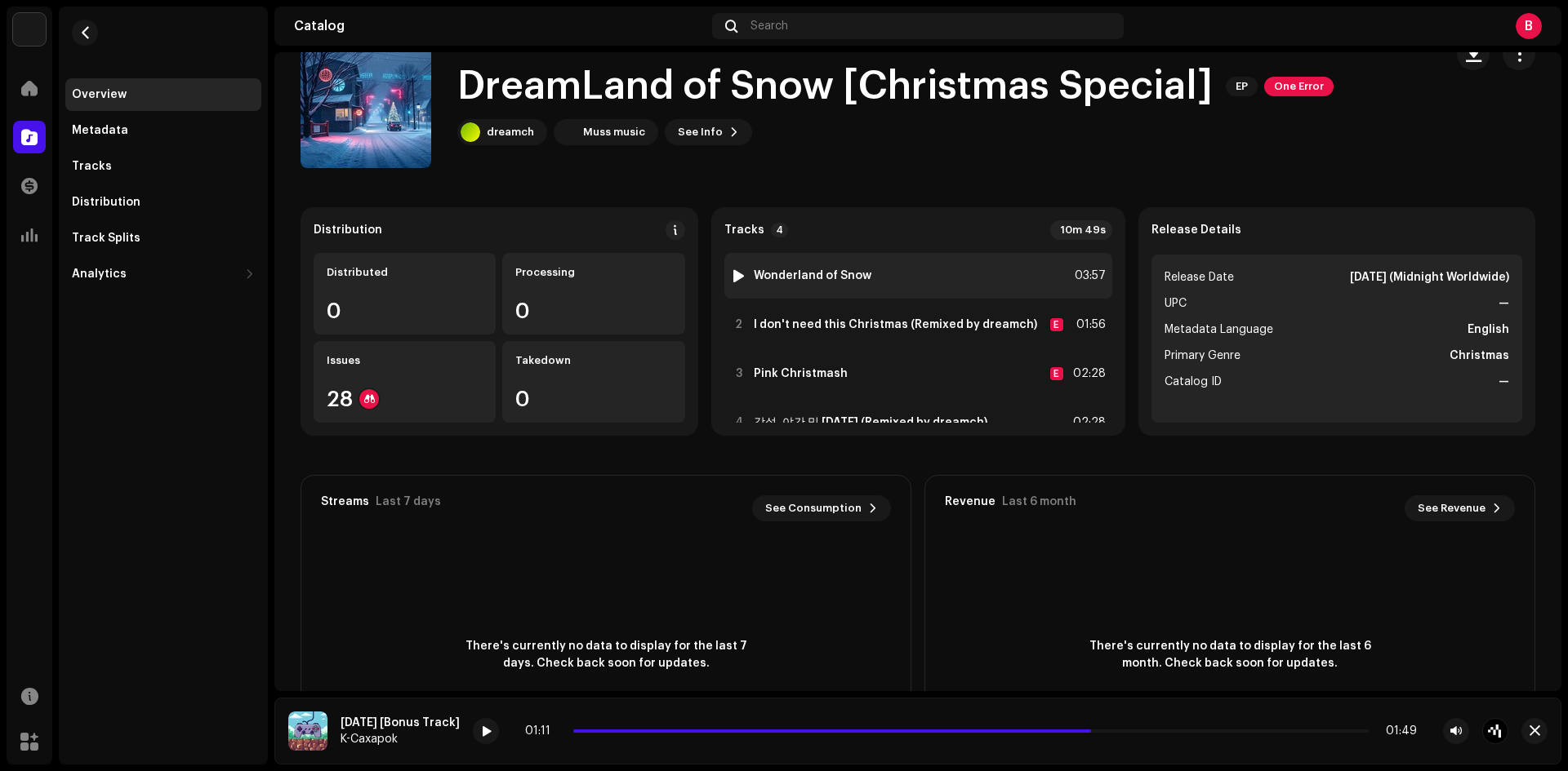
click at [739, 271] on div at bounding box center [739, 276] width 13 height 13
click at [843, 270] on strong "Wonderland of Snow" at bounding box center [812, 276] width 118 height 13
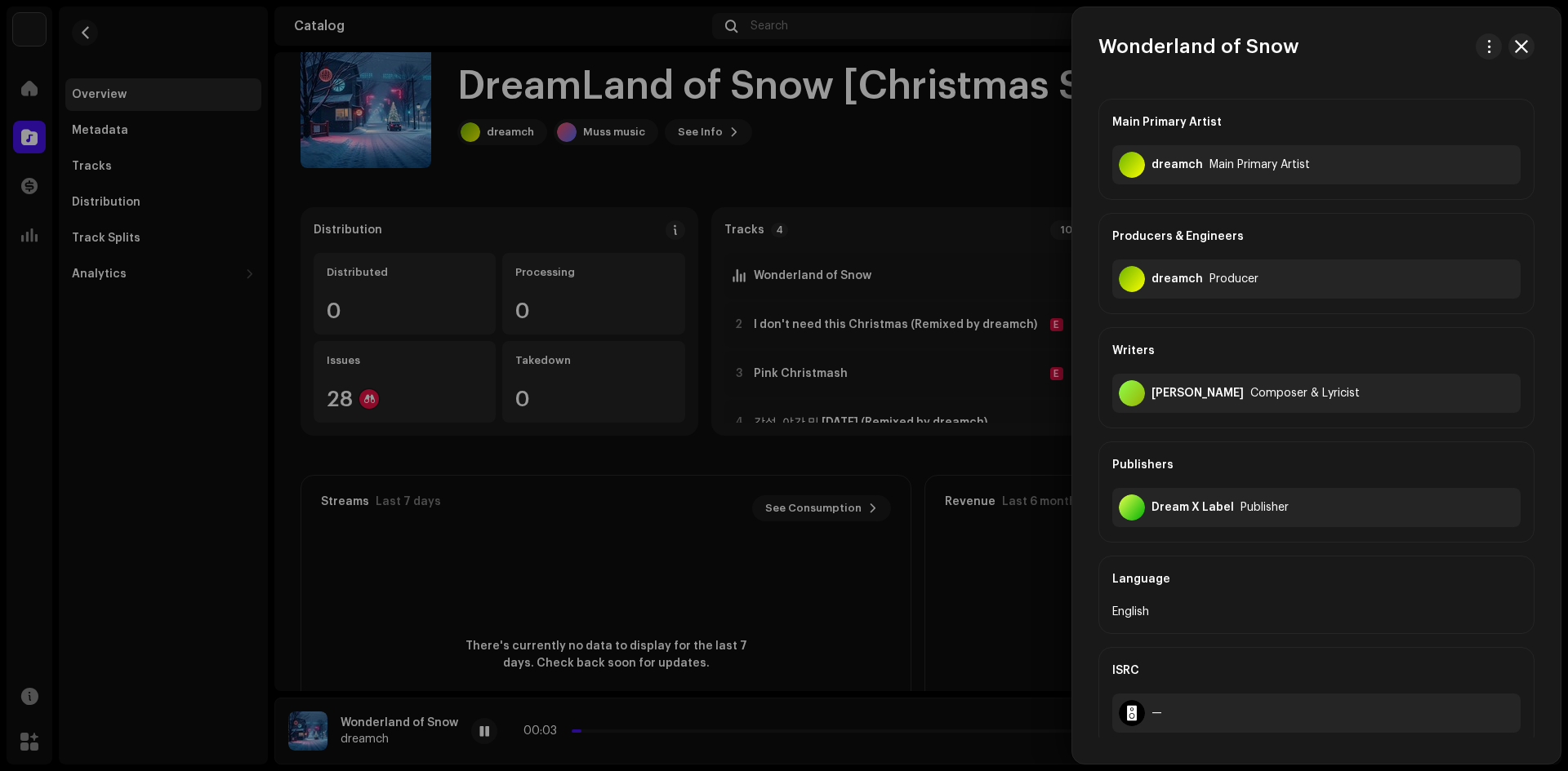
click at [848, 418] on div at bounding box center [784, 386] width 1568 height 771
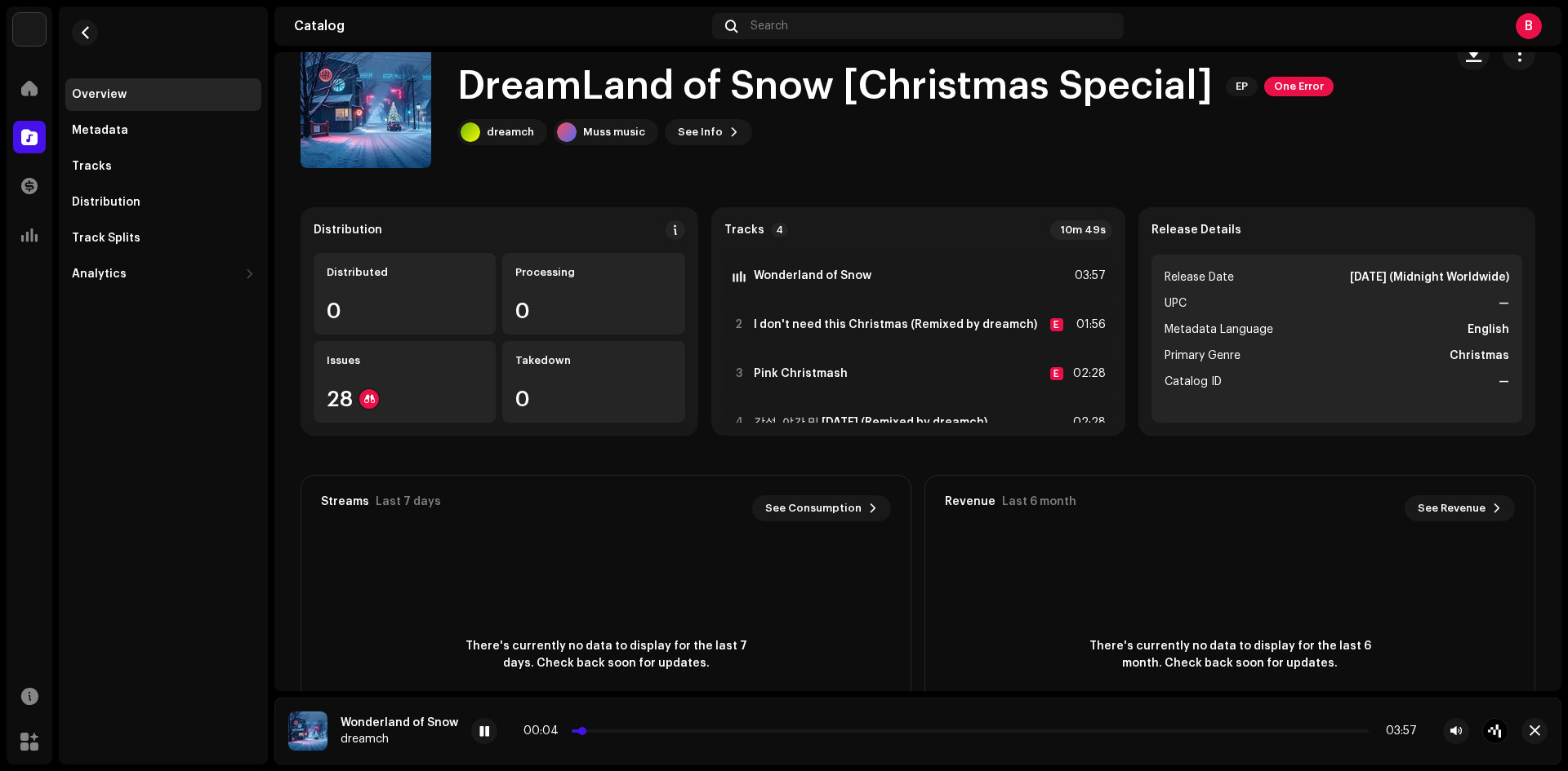
click at [592, 732] on p-slider at bounding box center [970, 731] width 797 height 4
click at [621, 731] on p-slider at bounding box center [970, 731] width 797 height 4
click at [647, 732] on p-slider at bounding box center [970, 731] width 797 height 4
click at [677, 731] on p-slider at bounding box center [970, 731] width 797 height 4
click at [736, 323] on div at bounding box center [739, 324] width 13 height 13
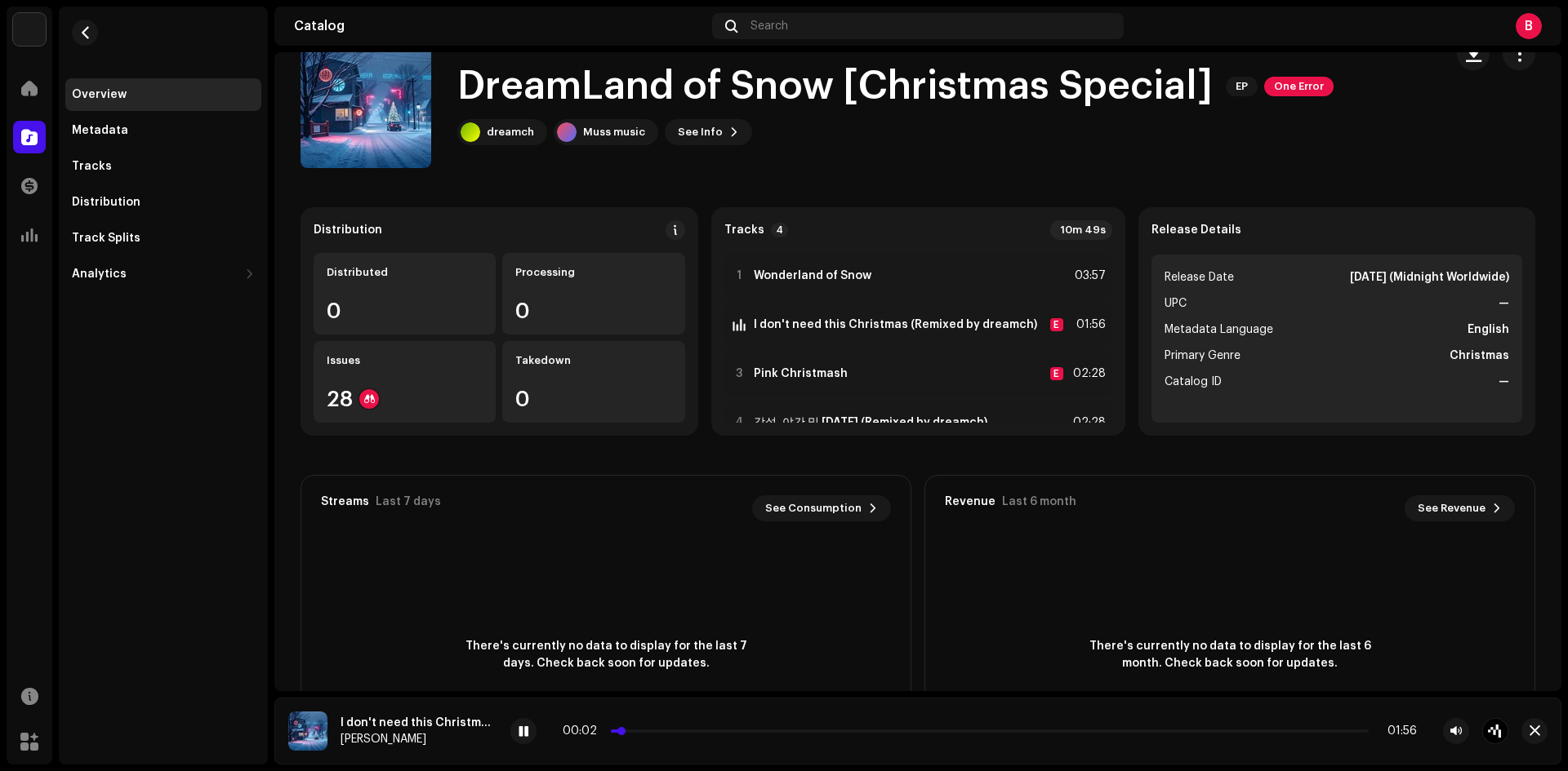
click at [635, 732] on p-slider at bounding box center [989, 731] width 758 height 4
click at [666, 732] on p-slider at bounding box center [989, 731] width 758 height 4
click at [704, 731] on p-slider at bounding box center [989, 731] width 758 height 4
click at [753, 727] on div "00:15 01:56" at bounding box center [990, 731] width 854 height 13
click at [735, 372] on div at bounding box center [739, 374] width 13 height 13
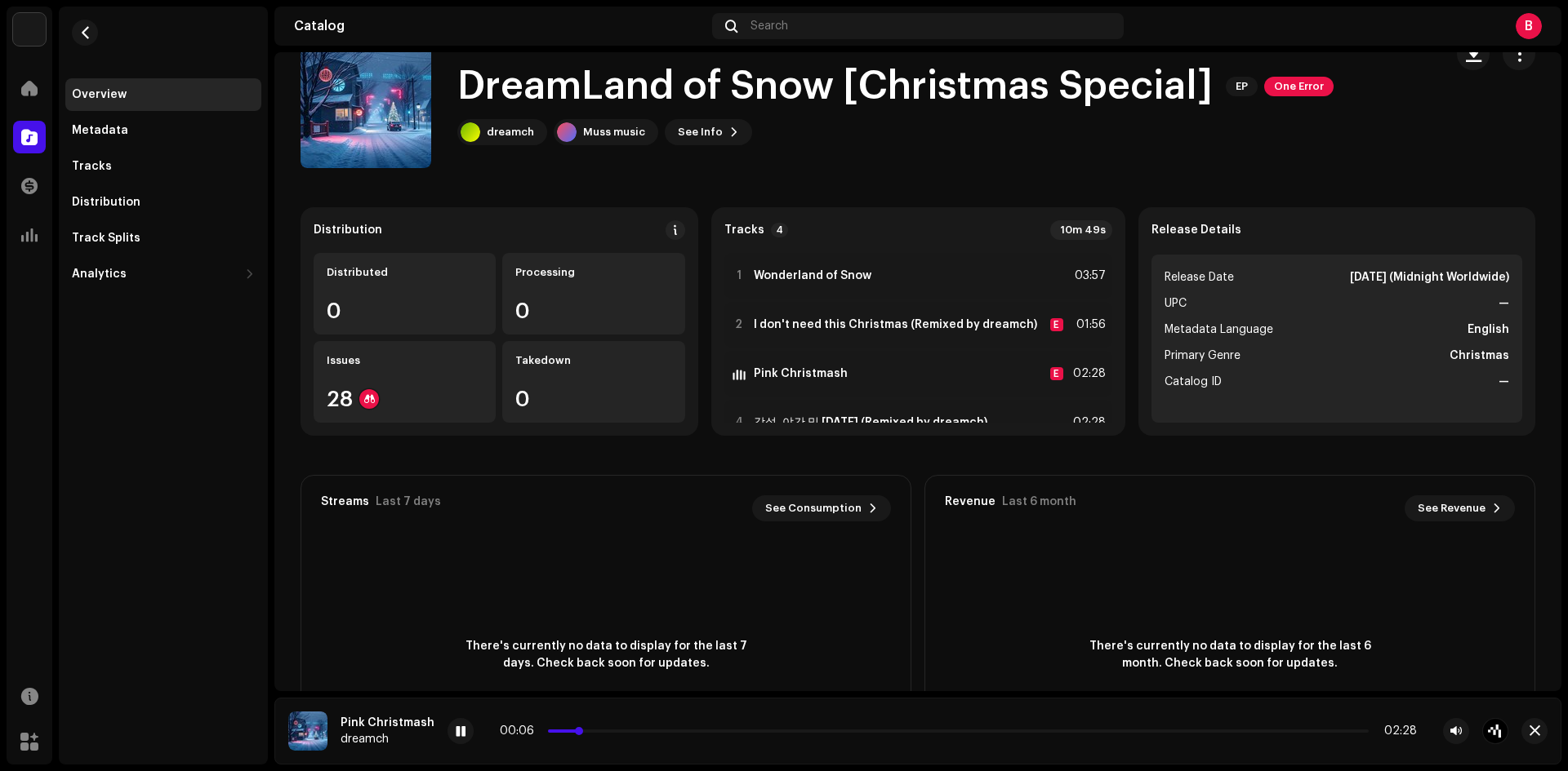
click at [589, 732] on p-slider at bounding box center [958, 731] width 821 height 4
click at [618, 728] on div "00:09 02:28" at bounding box center [958, 731] width 917 height 13
click at [630, 730] on p-slider at bounding box center [958, 731] width 821 height 4
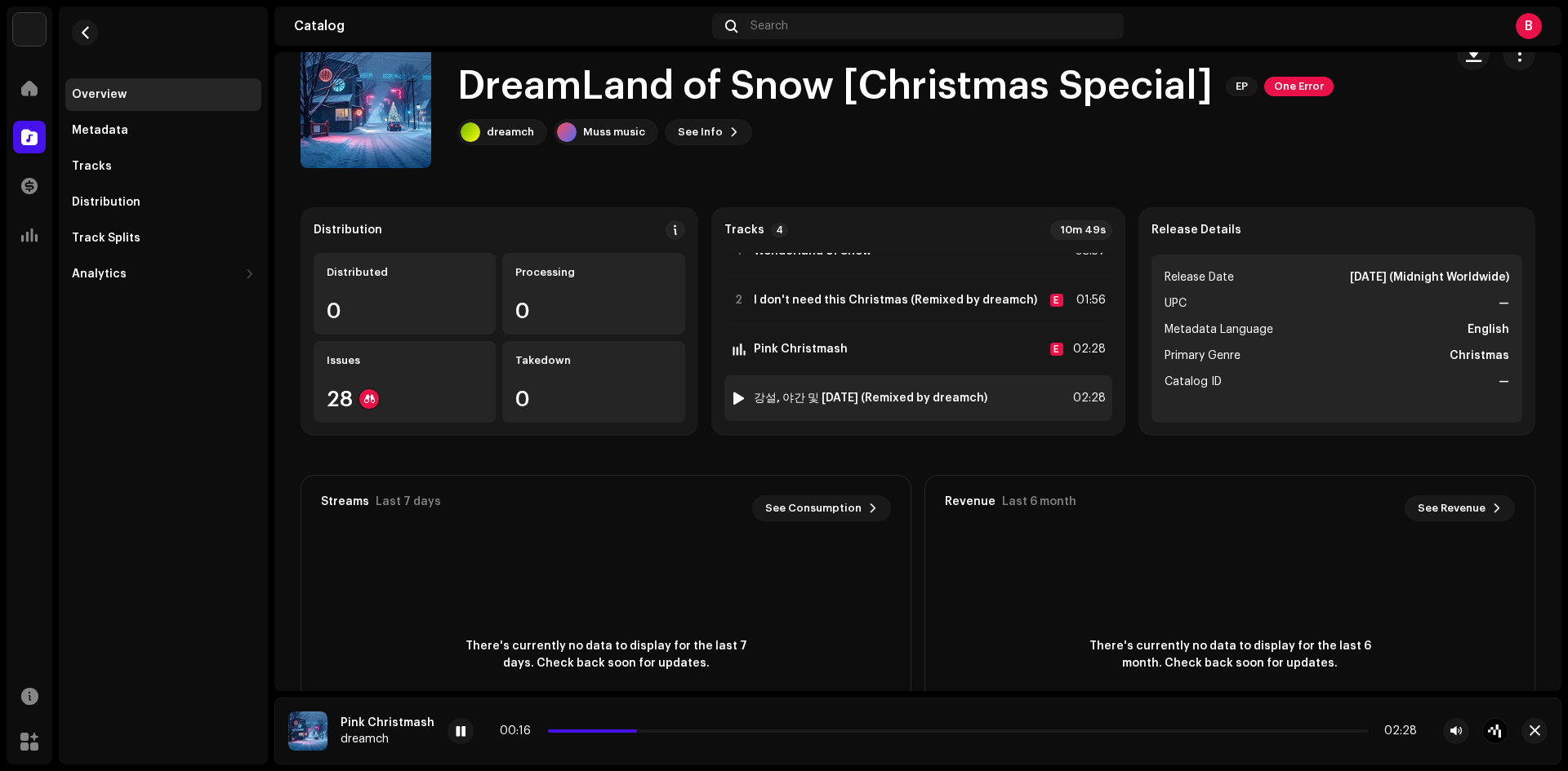
scroll to position [36, 0]
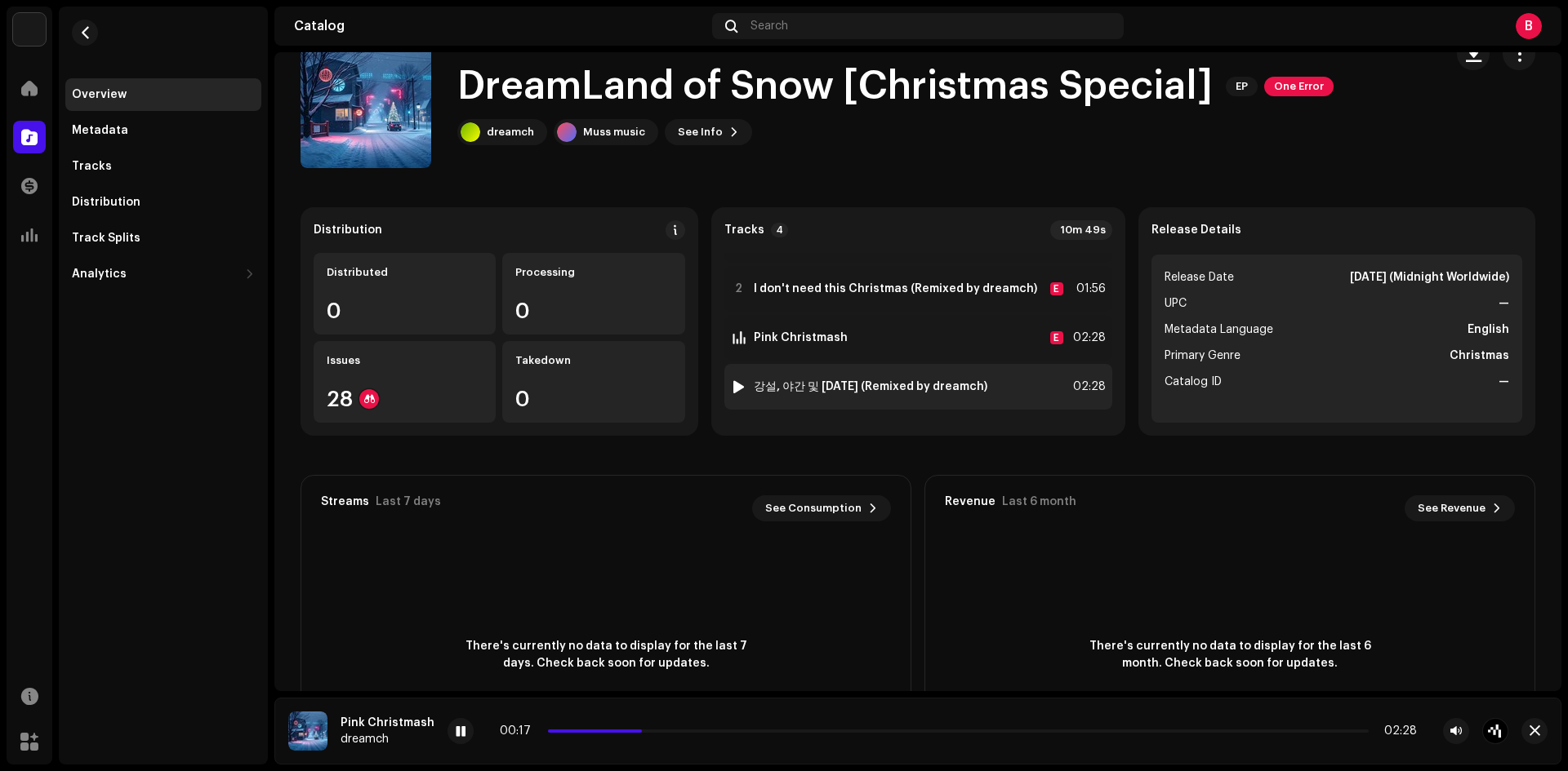
click at [740, 383] on div at bounding box center [739, 386] width 13 height 13
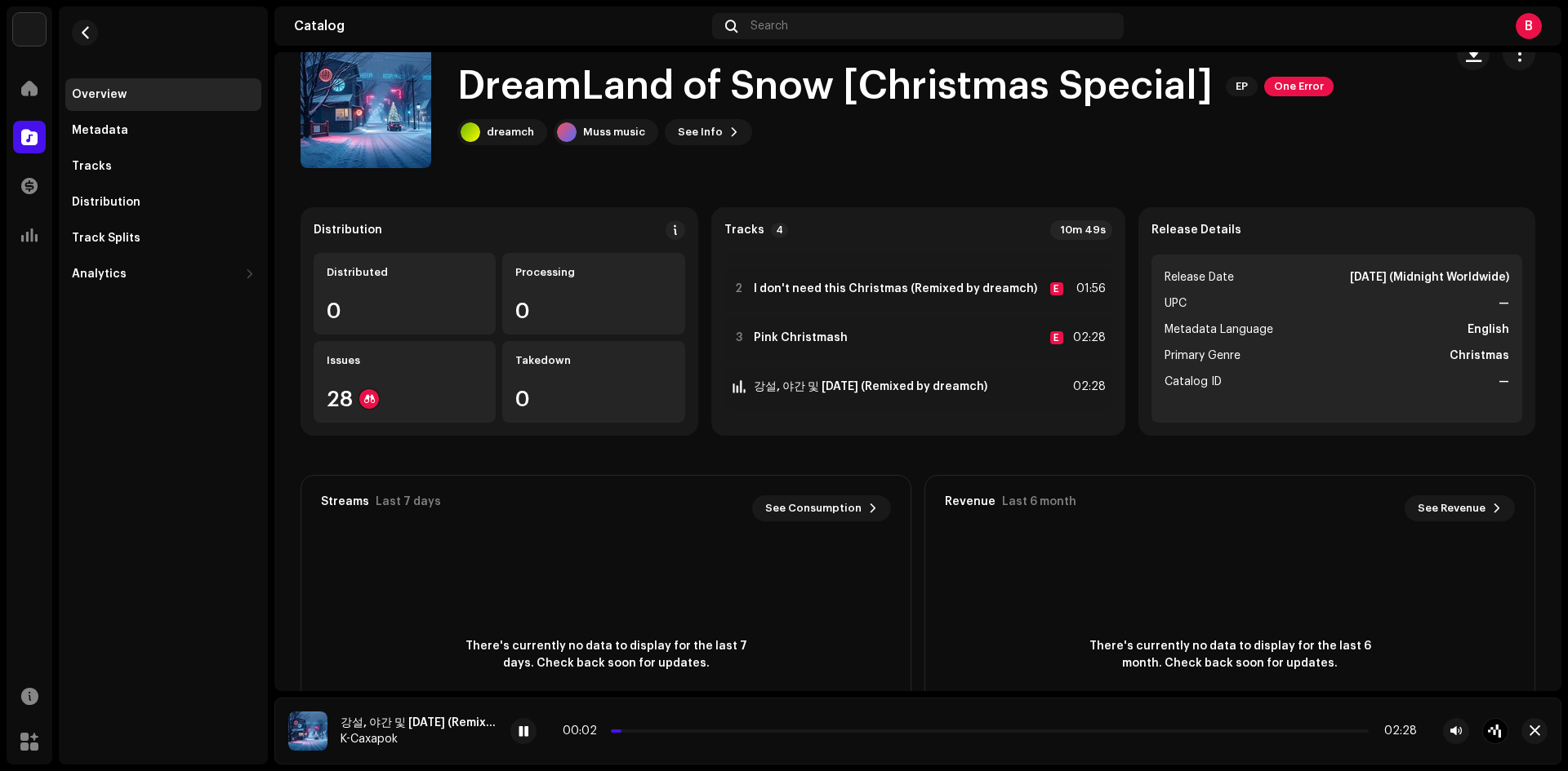
click at [638, 737] on div "00:02 02:28" at bounding box center [990, 731] width 854 height 13
drag, startPoint x: 647, startPoint y: 730, endPoint x: 667, endPoint y: 732, distance: 20.1
click at [648, 730] on p-slider at bounding box center [989, 731] width 758 height 4
click at [700, 731] on p-slider at bounding box center [989, 731] width 758 height 4
click at [762, 731] on p-slider at bounding box center [989, 731] width 758 height 4
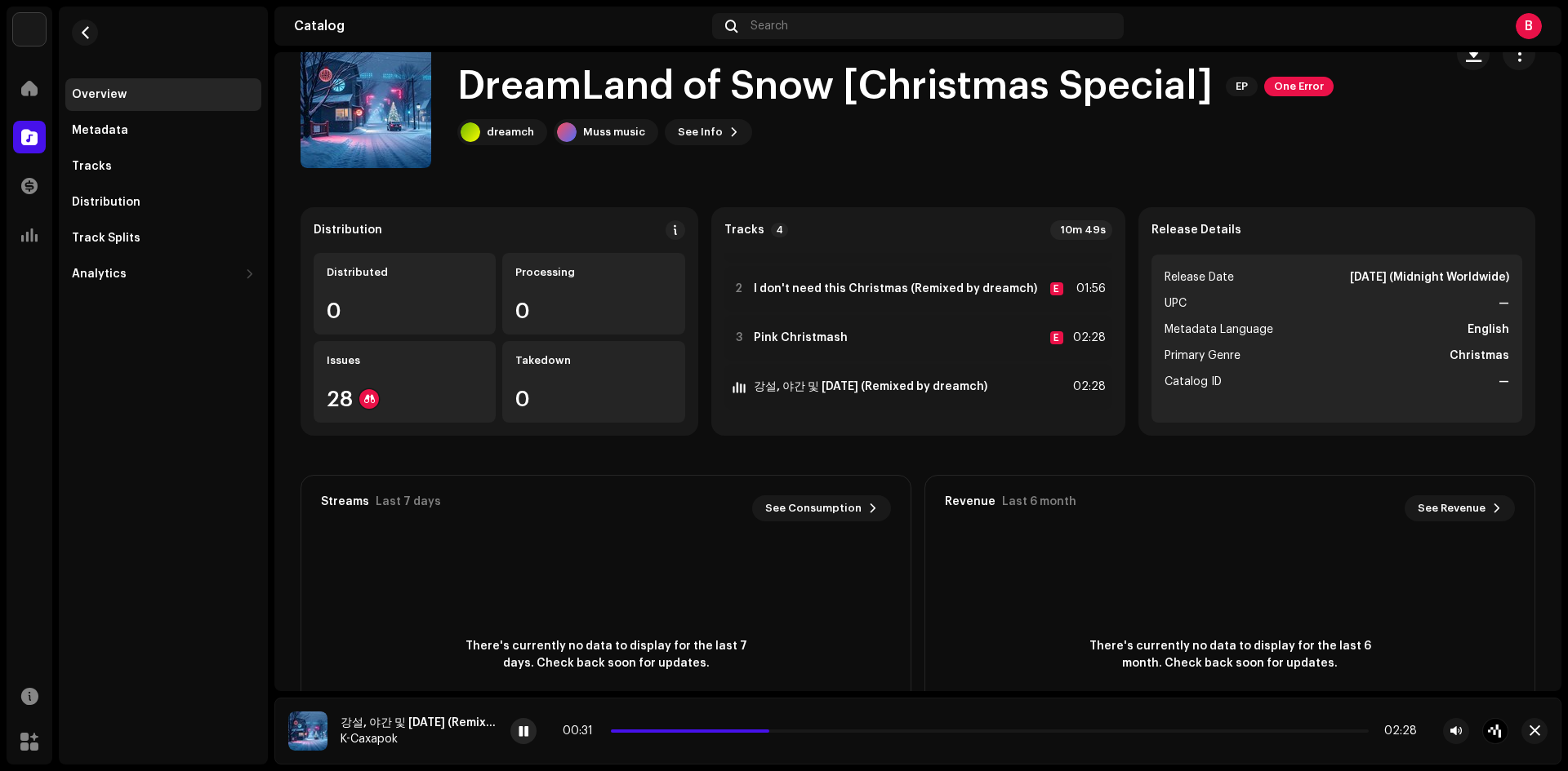
click at [530, 731] on div at bounding box center [523, 731] width 26 height 26
click at [578, 448] on div "Distribution Distributed 0 Processing 0 Issues 28 Takedown 0 Tracks 4 10m 49s 1…" at bounding box center [917, 504] width 1234 height 594
